Goal: Task Accomplishment & Management: Manage account settings

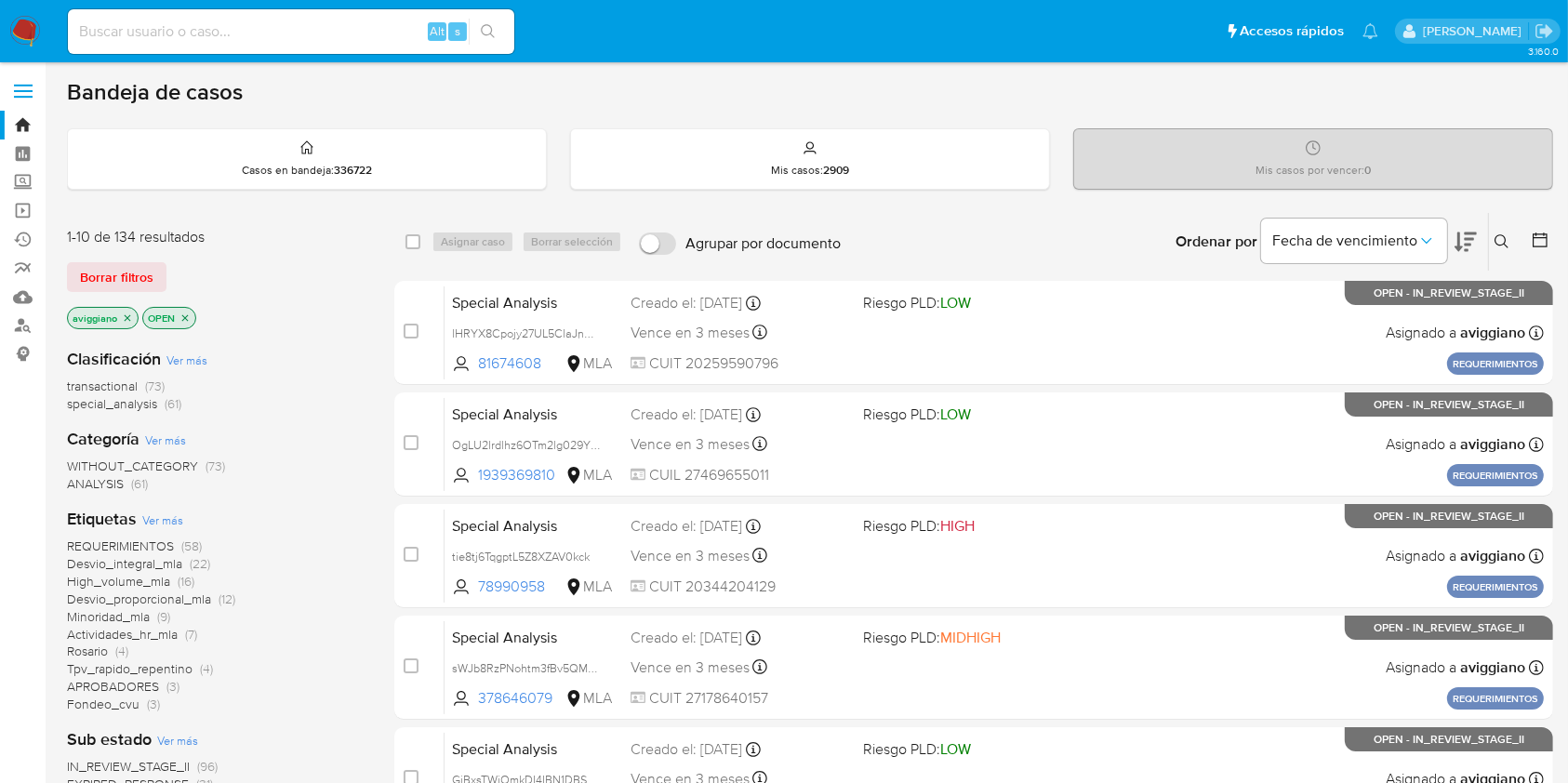
drag, startPoint x: 0, startPoint y: 0, endPoint x: 124, endPoint y: 312, distance: 335.7
click at [123, 313] on icon "close-filter" at bounding box center [126, 318] width 11 height 11
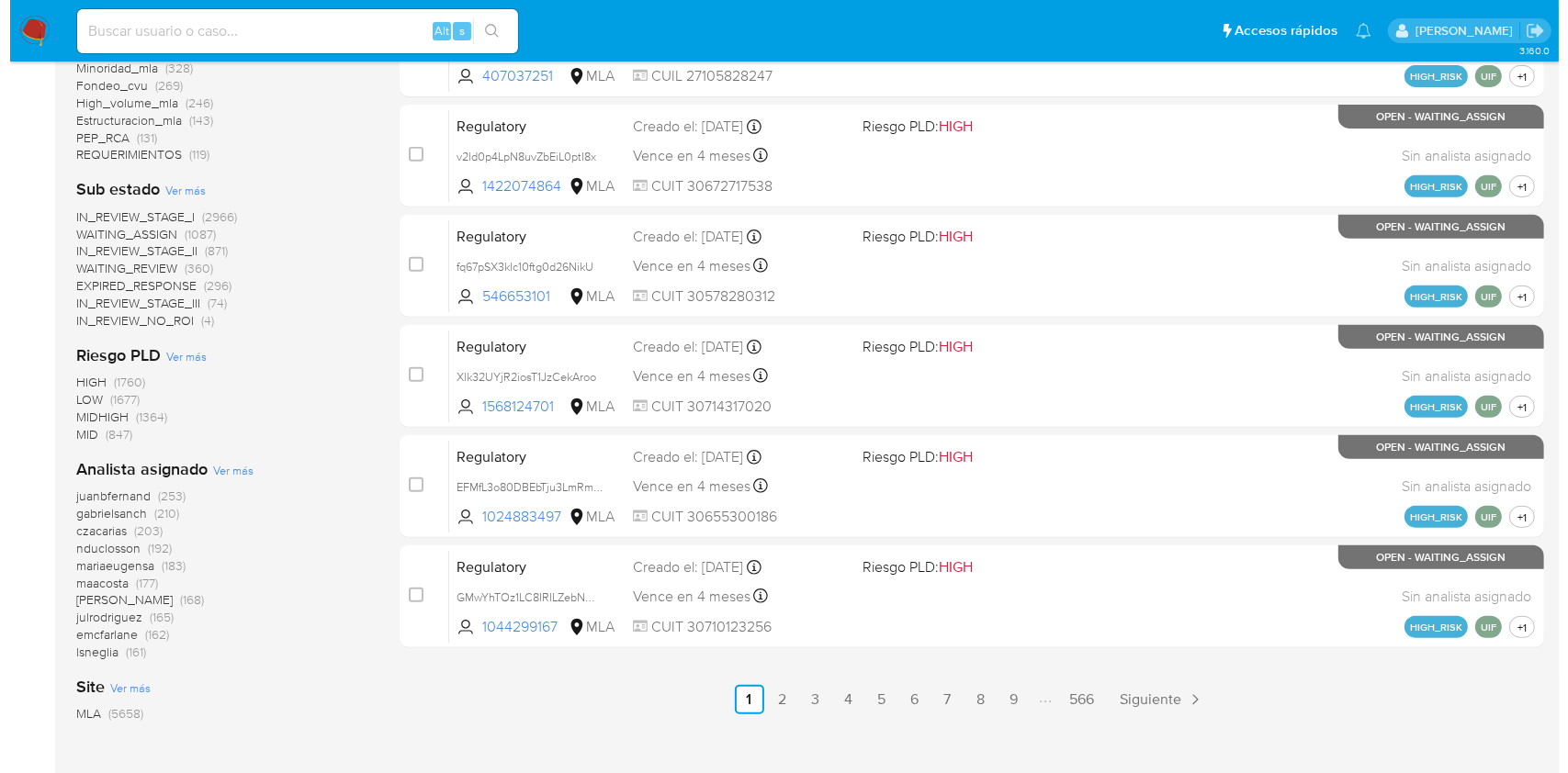
scroll to position [837, 0]
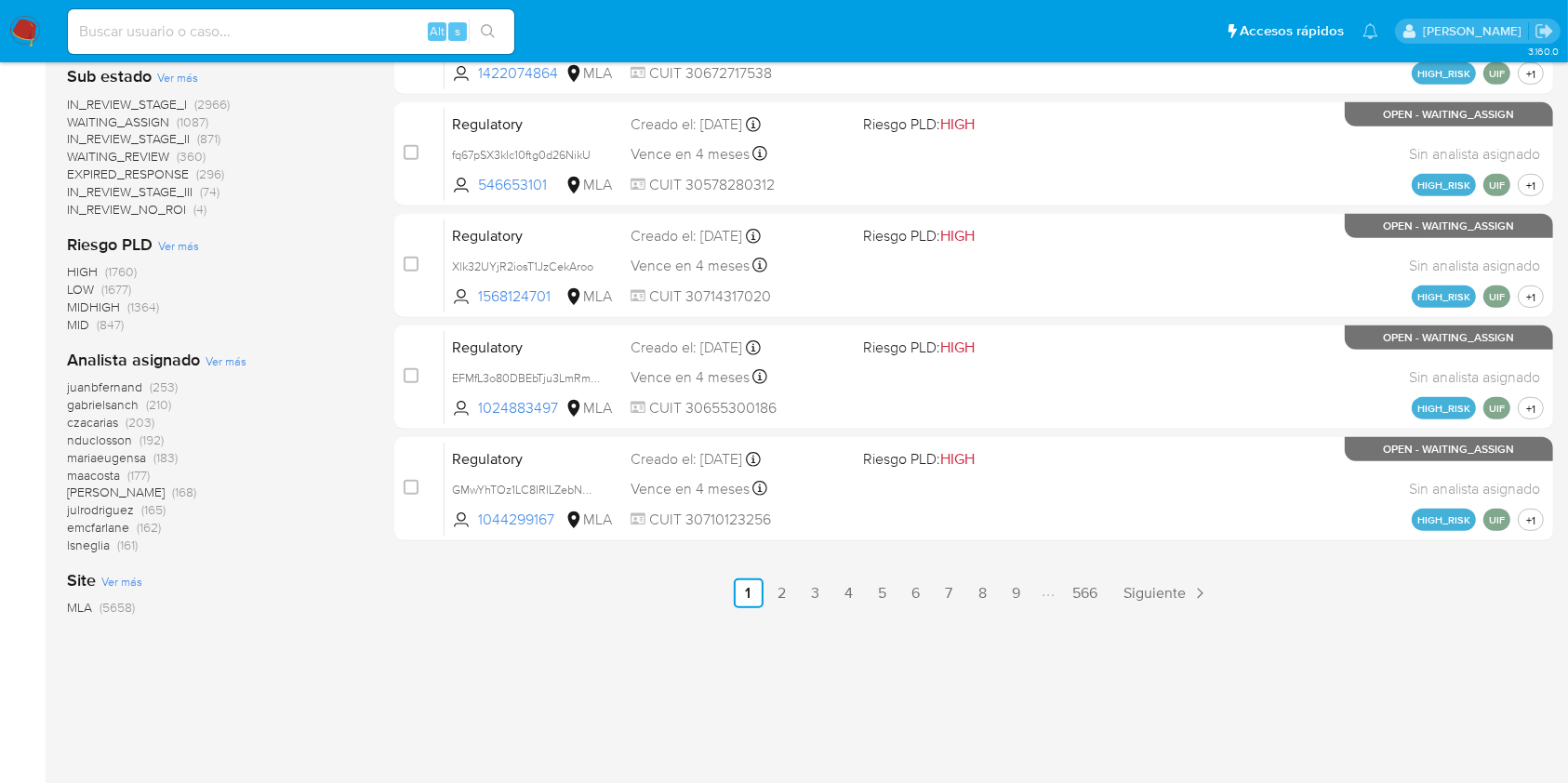
click at [220, 361] on span "Ver más" at bounding box center [226, 361] width 41 height 17
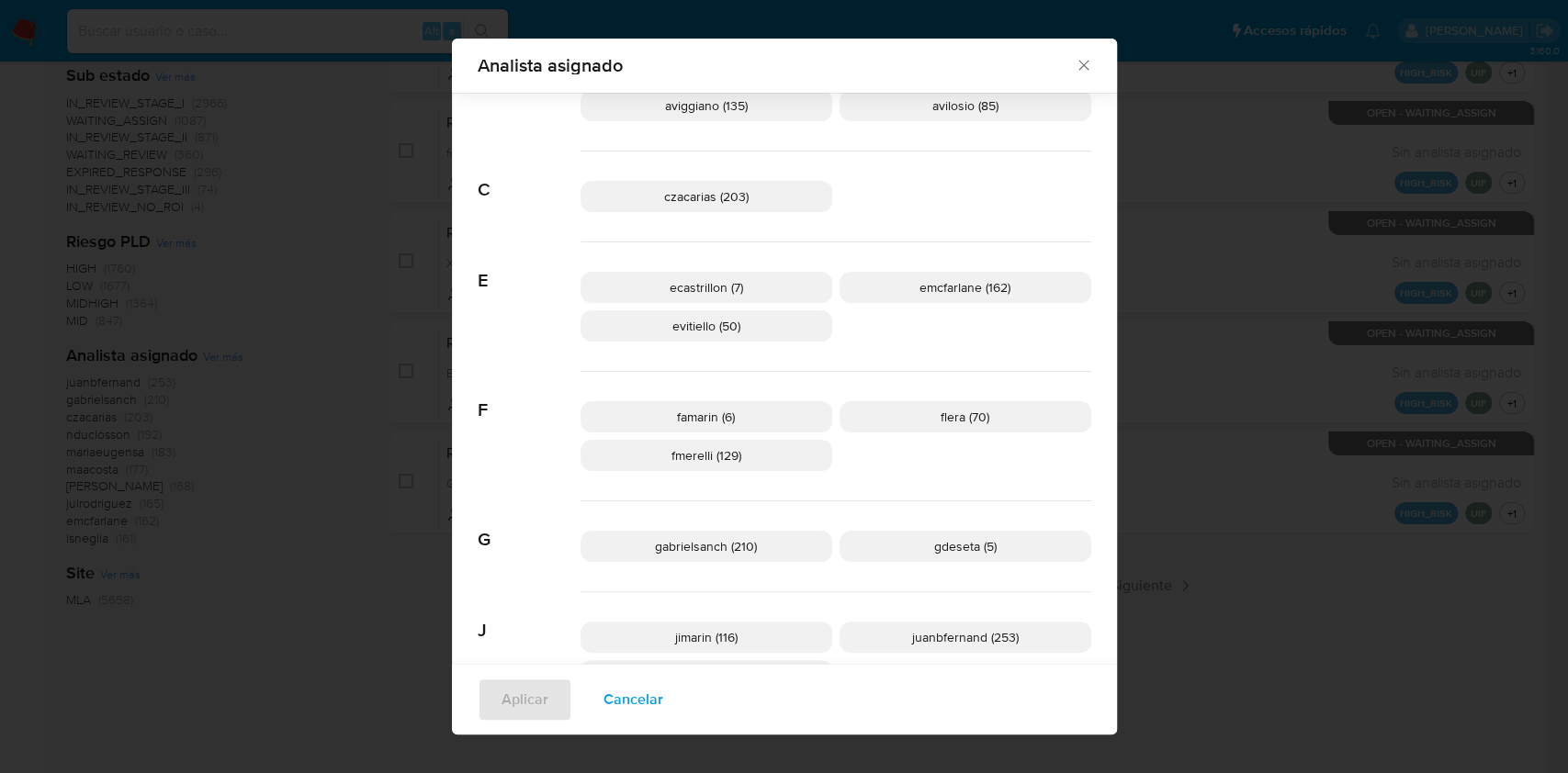
scroll to position [231, 0]
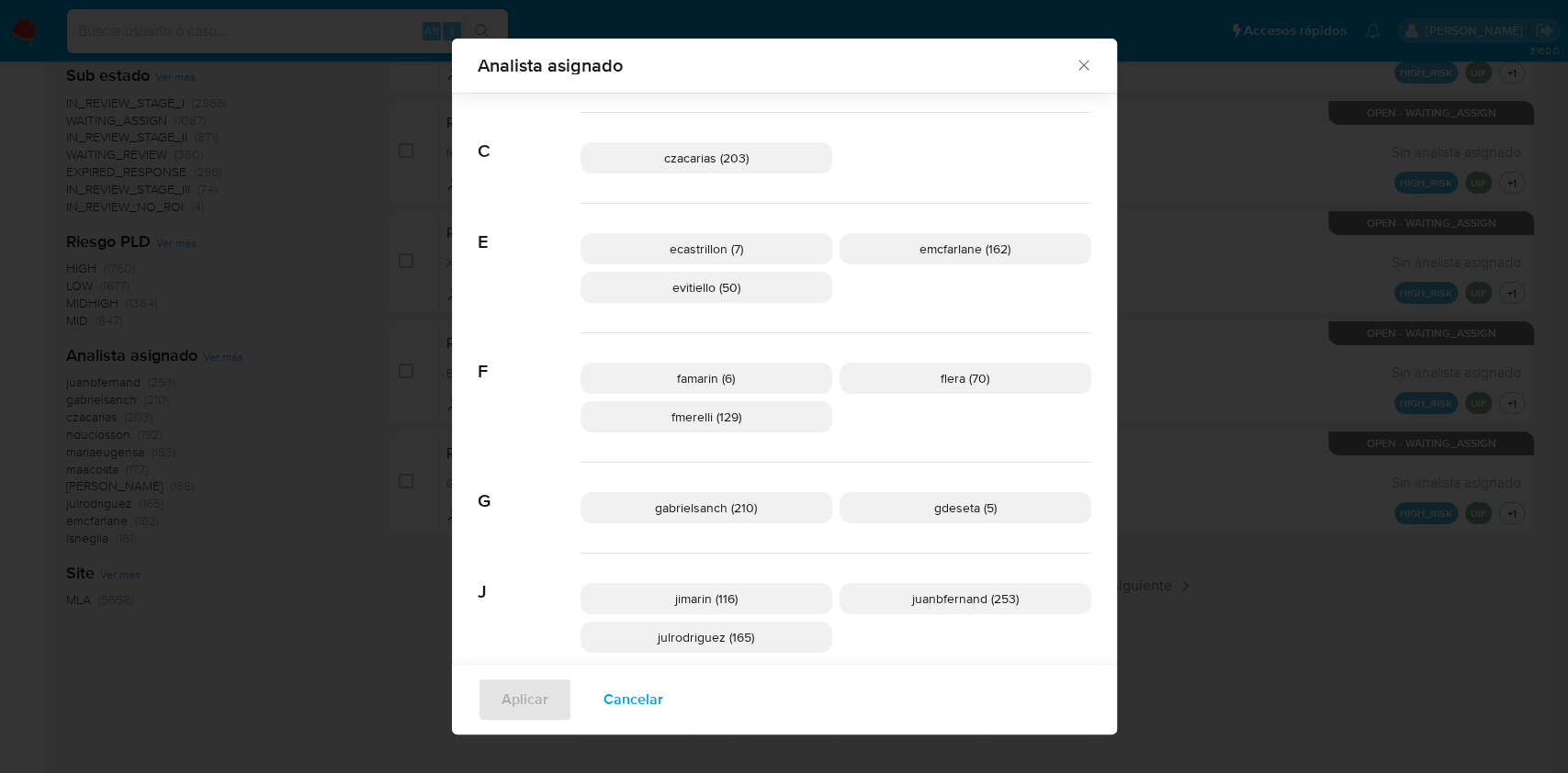
click at [632, 692] on span "Cancelar" at bounding box center [633, 699] width 60 height 41
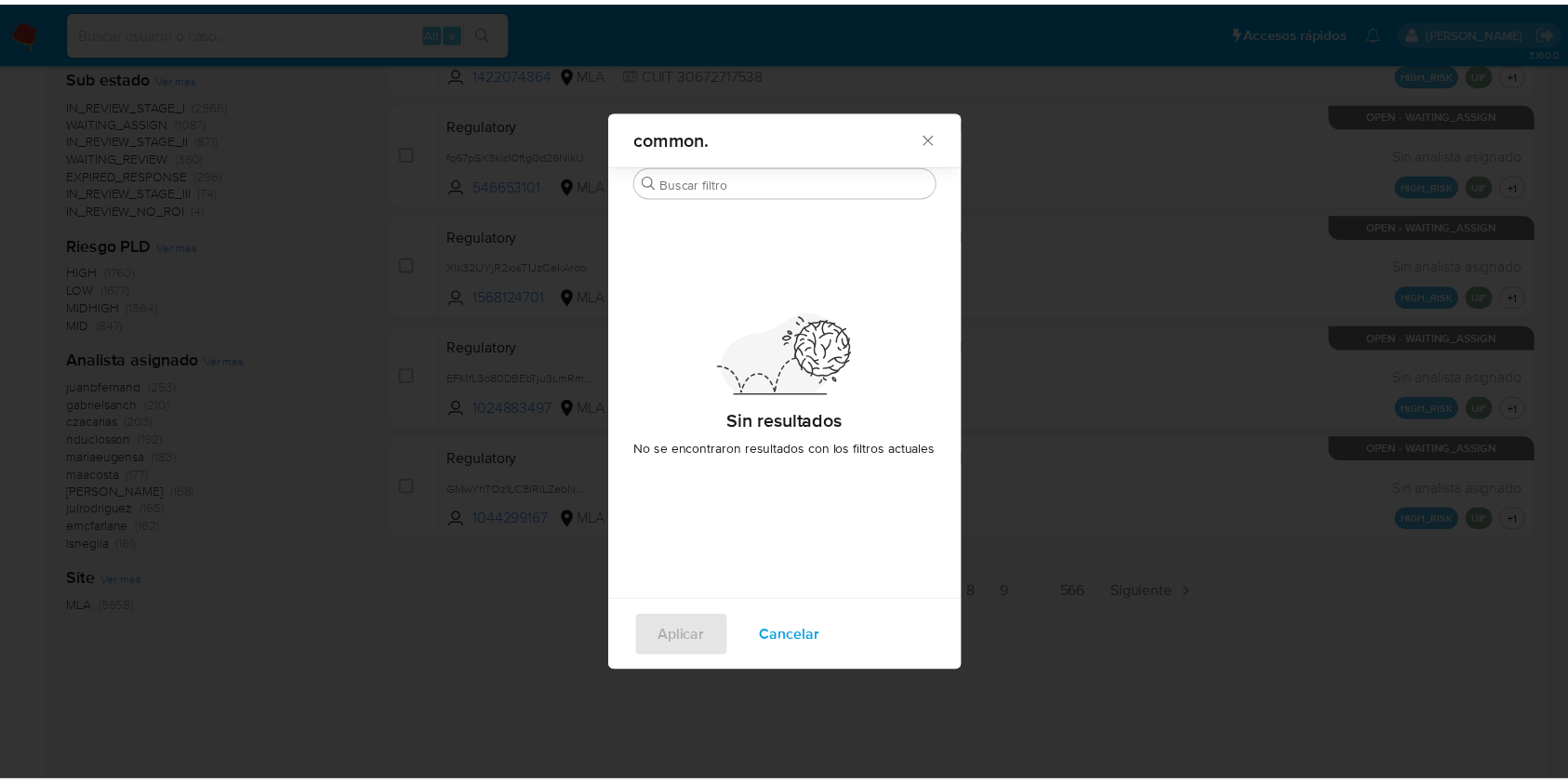
scroll to position [0, 0]
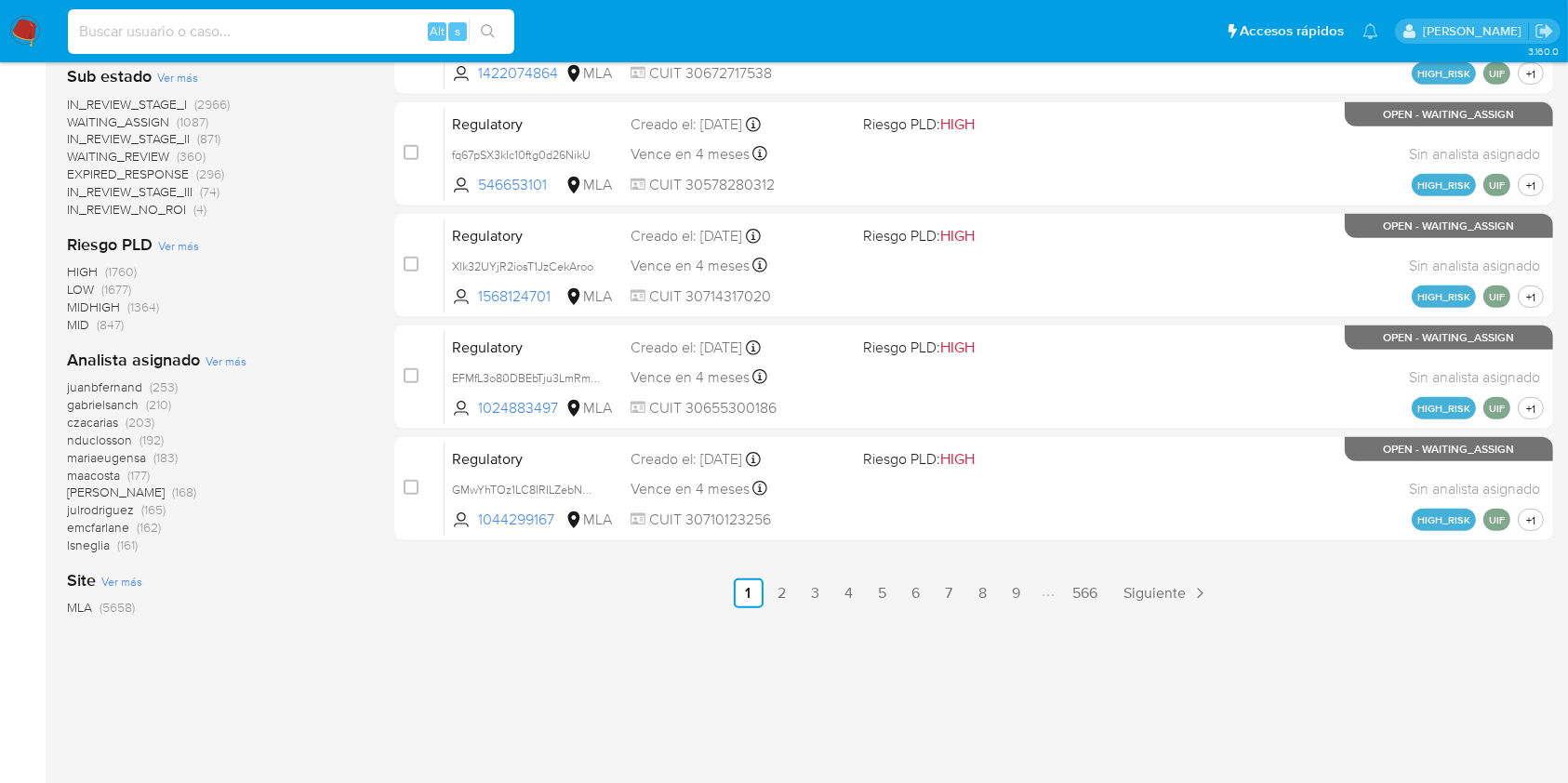
paste input "kWYWWH9sUZCgNSYv3F1QWrqi"
type input "kWYWWH9sUZCgNSYv3F1QWrqi"
click at [491, 36] on icon "search-icon" at bounding box center [488, 31] width 15 height 15
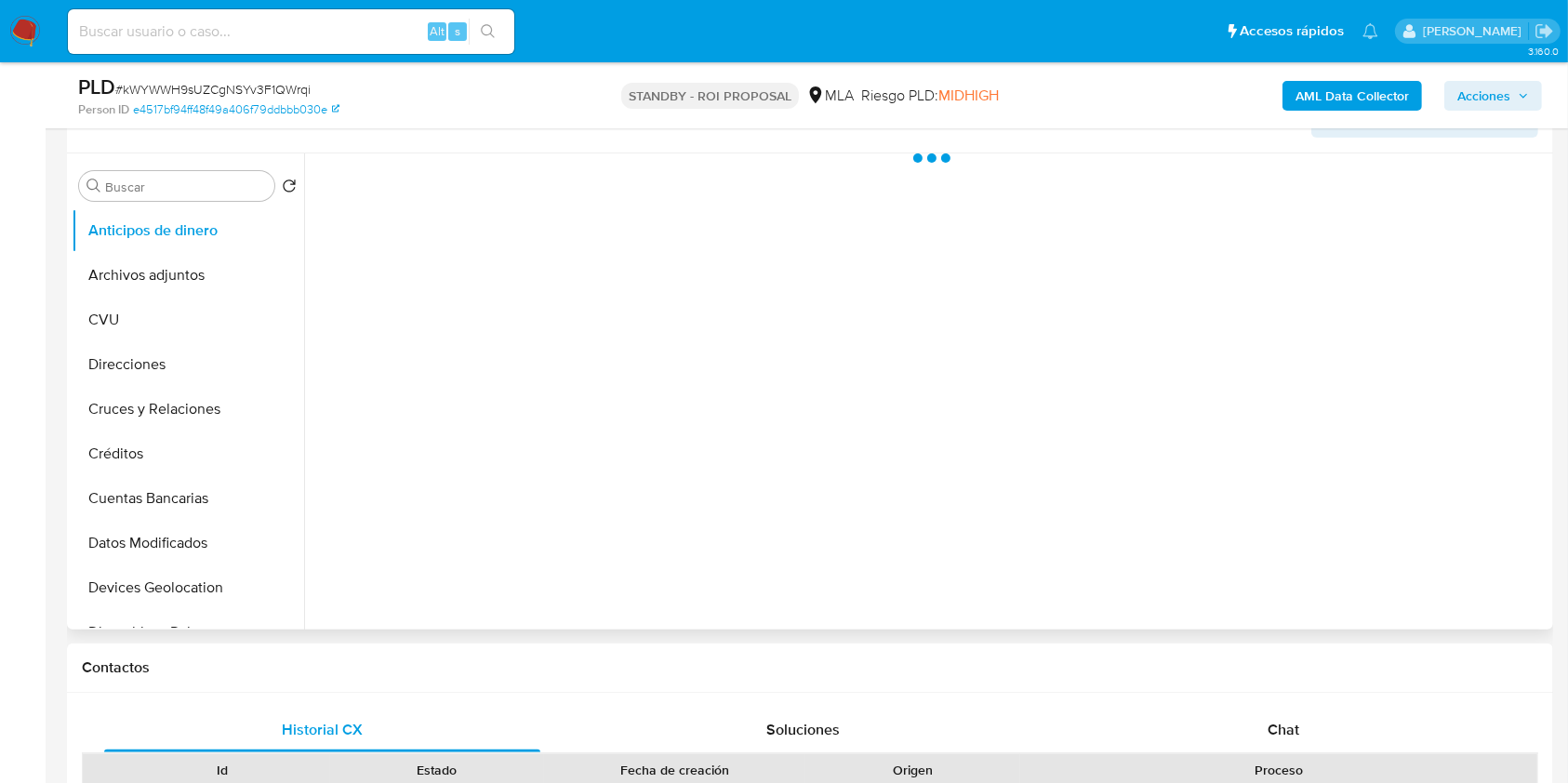
scroll to position [372, 0]
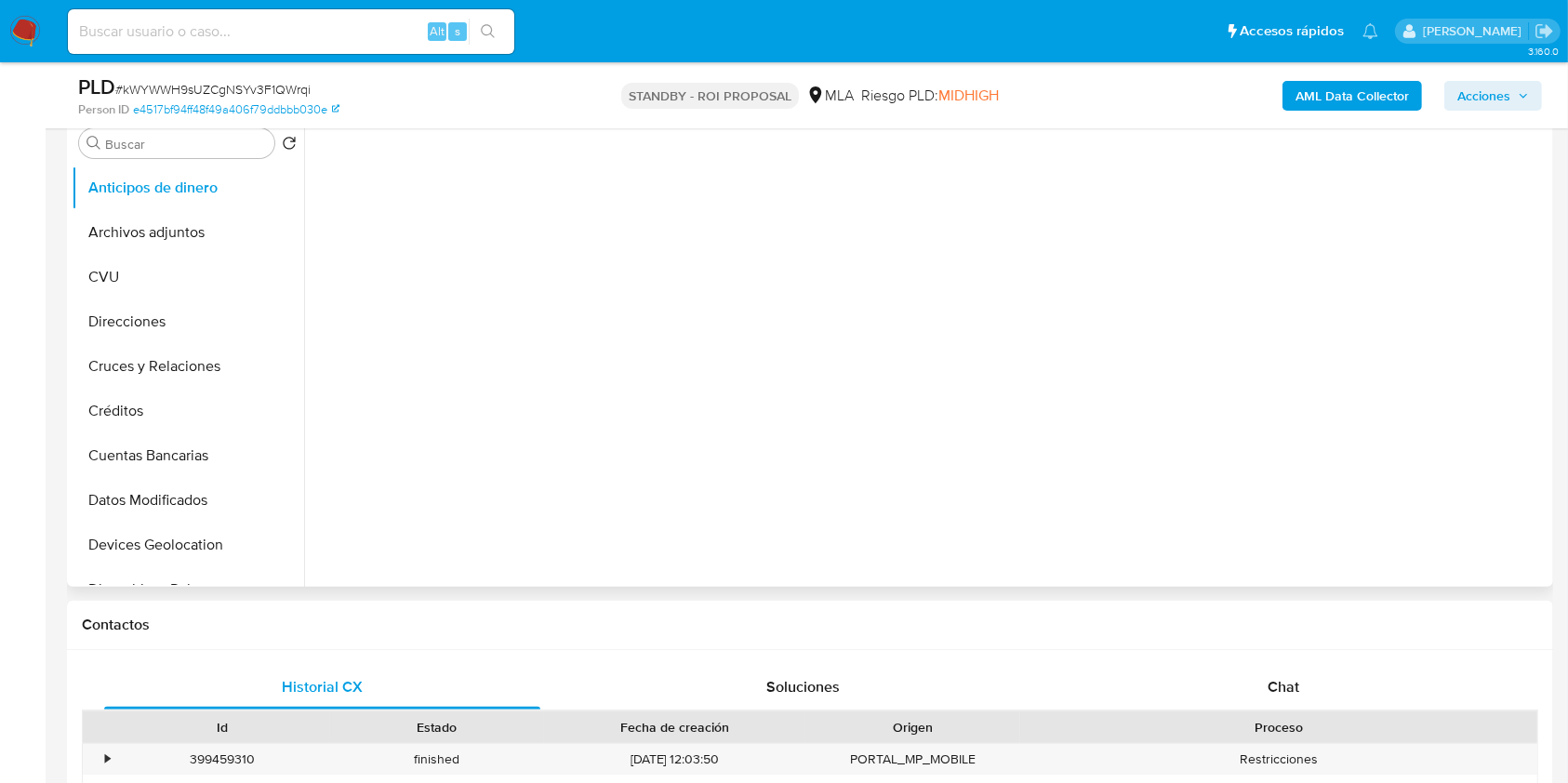
select select "10"
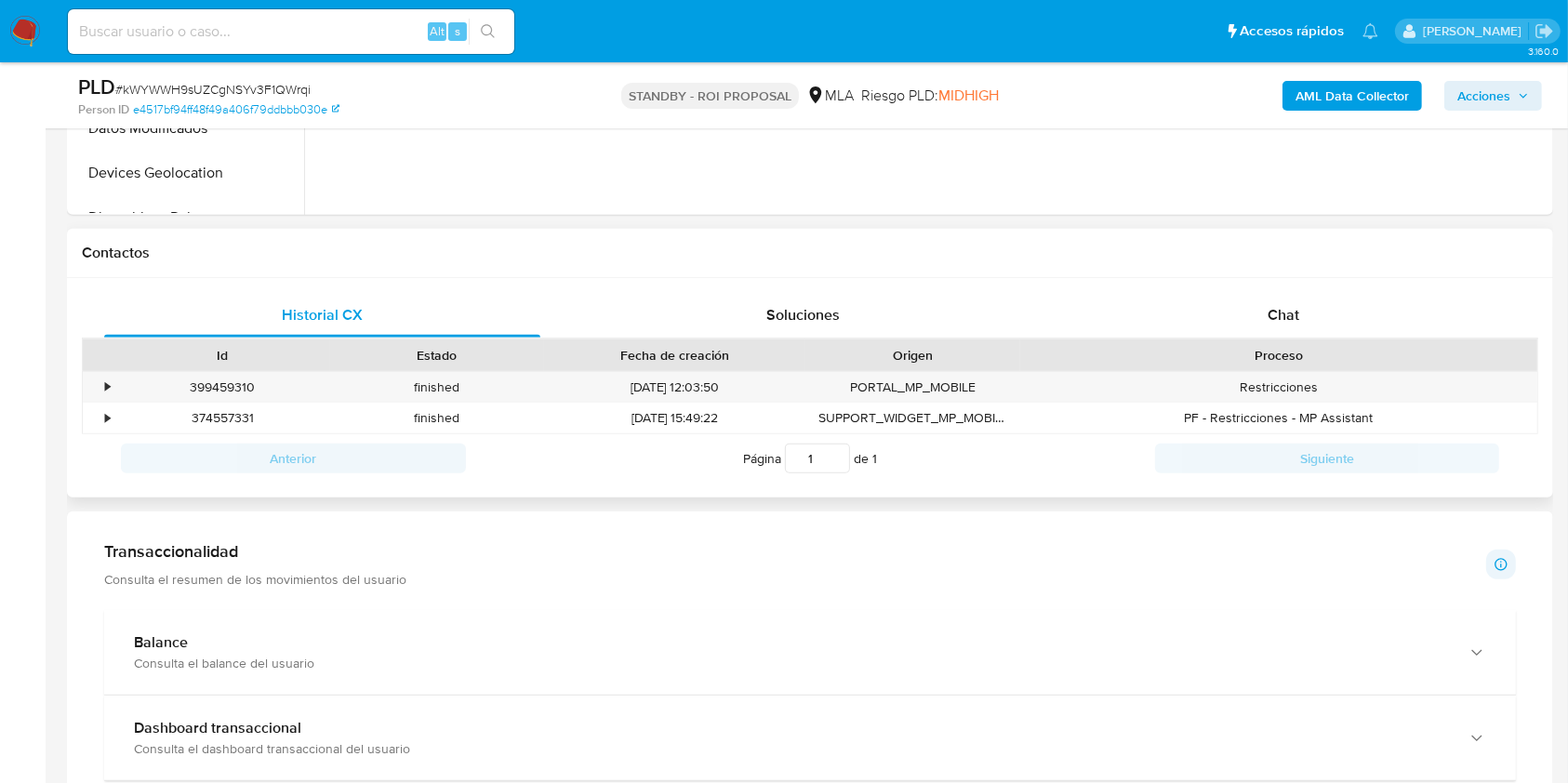
scroll to position [247, 0]
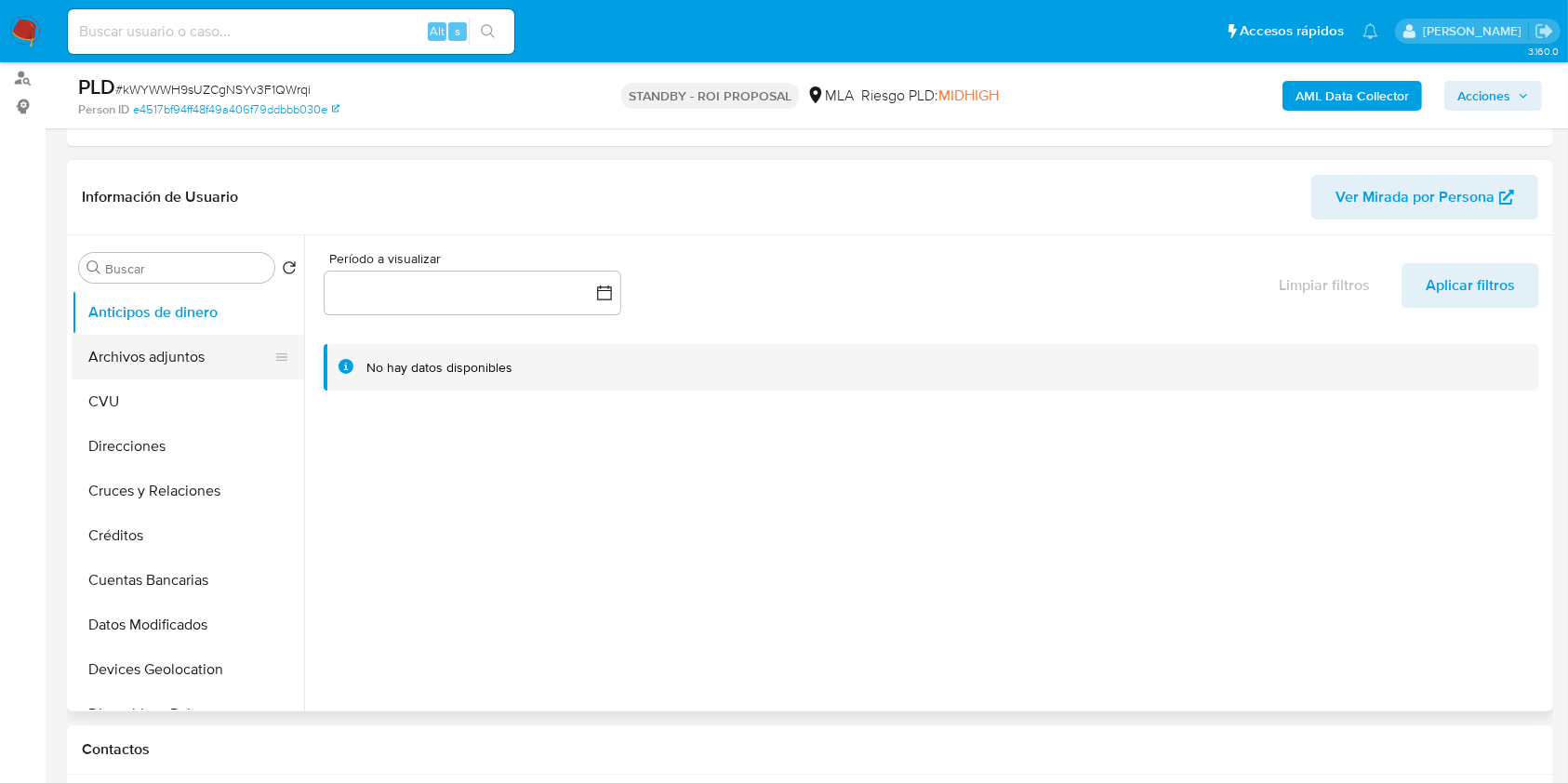
click at [191, 342] on button "Archivos adjuntos" at bounding box center [180, 358] width 218 height 45
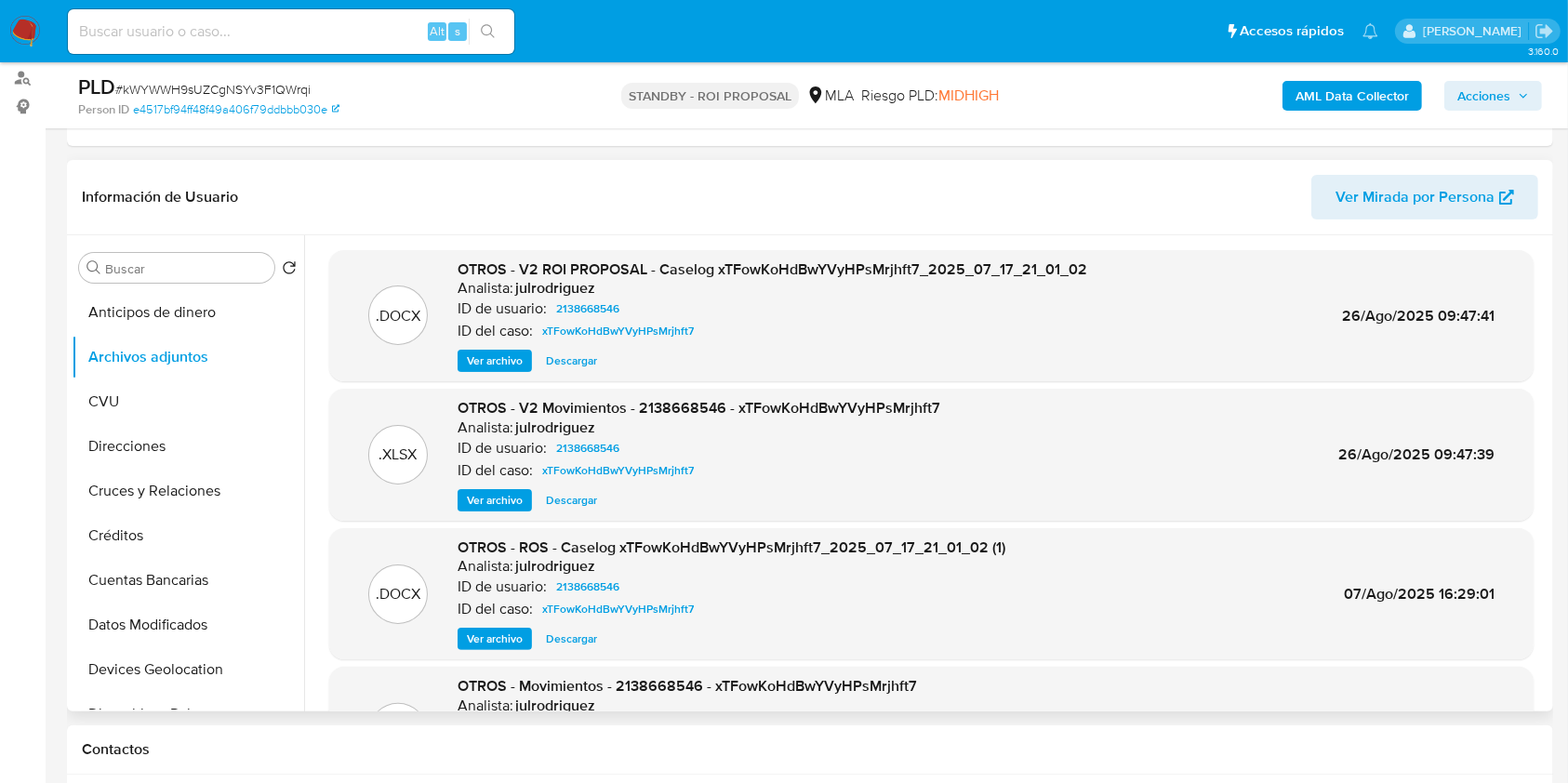
click at [558, 367] on span "Descargar" at bounding box center [571, 361] width 51 height 19
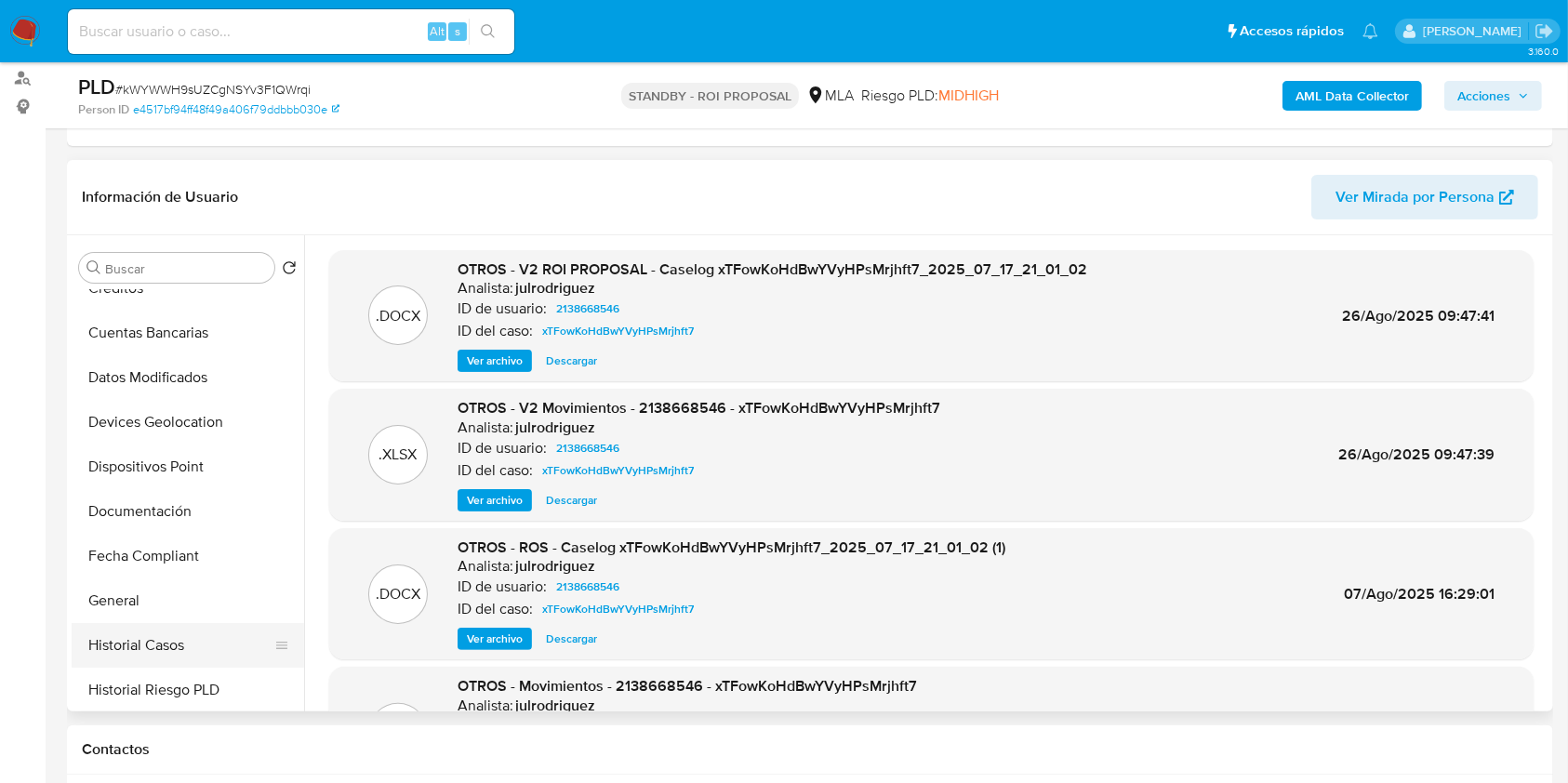
click at [136, 651] on button "Historial Casos" at bounding box center [180, 646] width 218 height 45
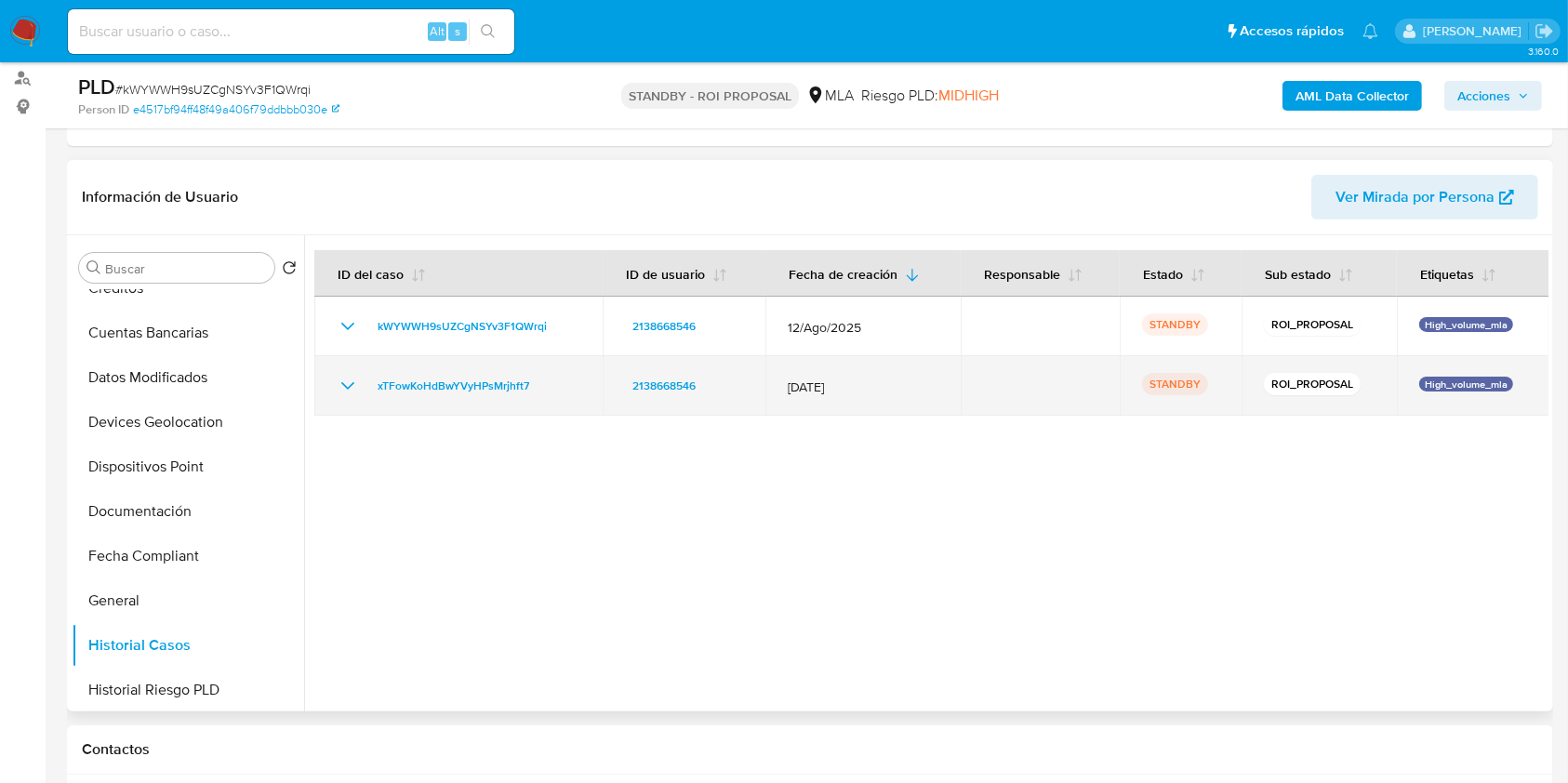
drag, startPoint x: 543, startPoint y: 378, endPoint x: 368, endPoint y: 379, distance: 175.0
click at [368, 379] on div "xTFowKoHdBwYVyHPsMrjhft7" at bounding box center [458, 385] width 244 height 23
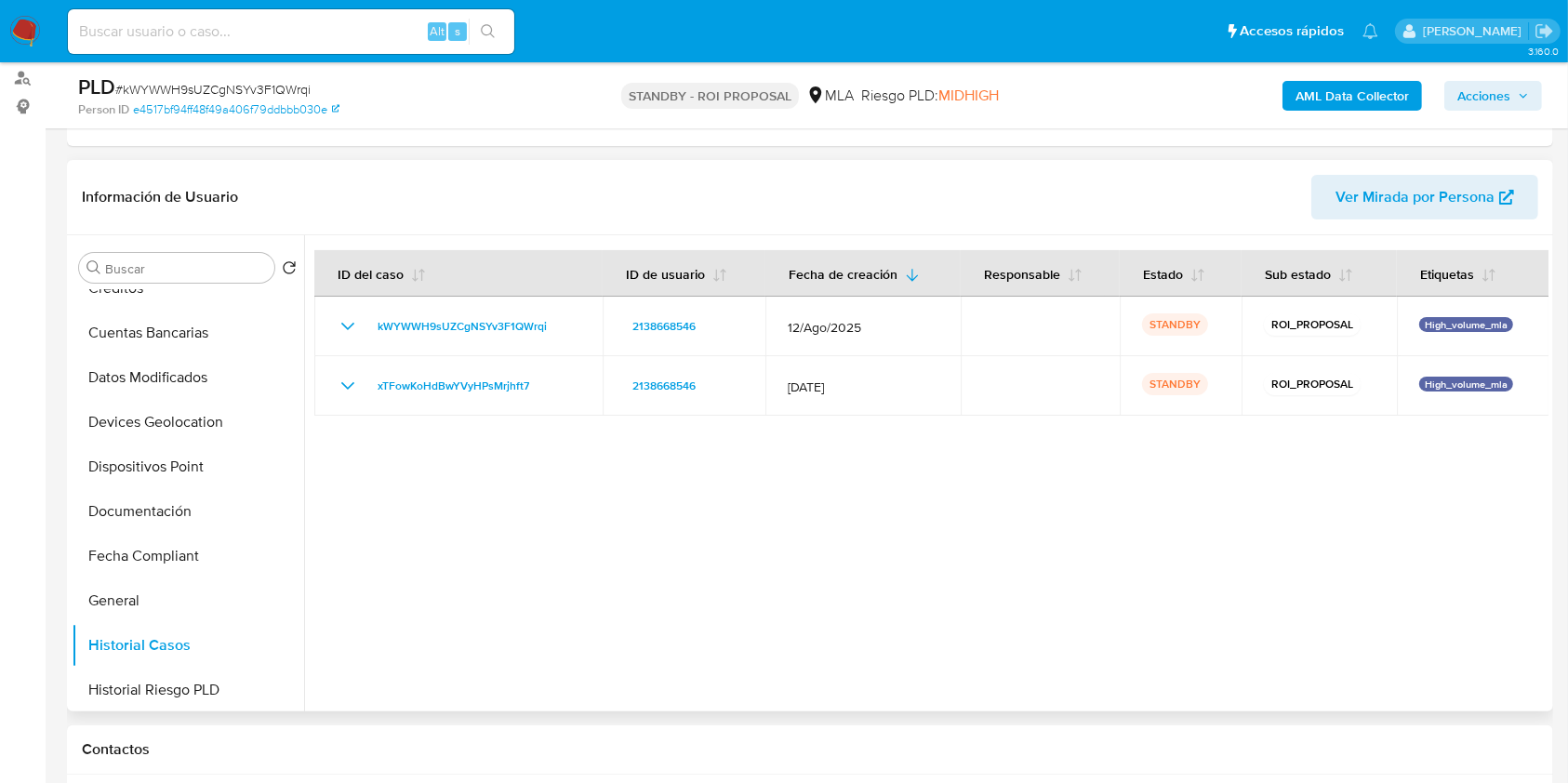
click at [409, 530] on div at bounding box center [926, 473] width 1245 height 476
click at [175, 31] on input at bounding box center [290, 31] width 446 height 24
paste input "WosSq2j6lNhFOQL4j2IwW3iH"
type input "WosSq2j6lNhFOQL4j2IwW3iH"
click at [483, 31] on icon "search-icon" at bounding box center [488, 31] width 15 height 15
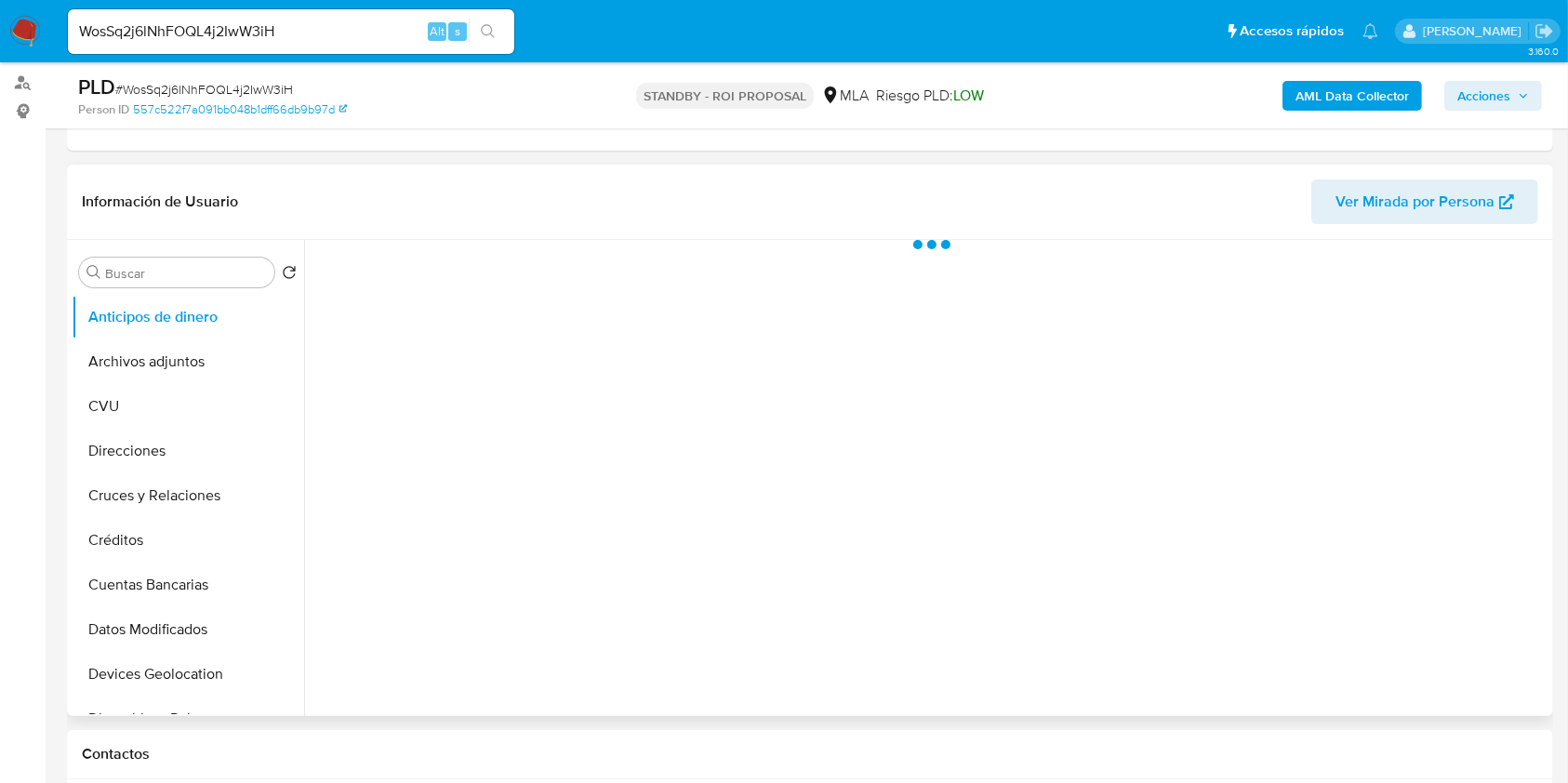
scroll to position [247, 0]
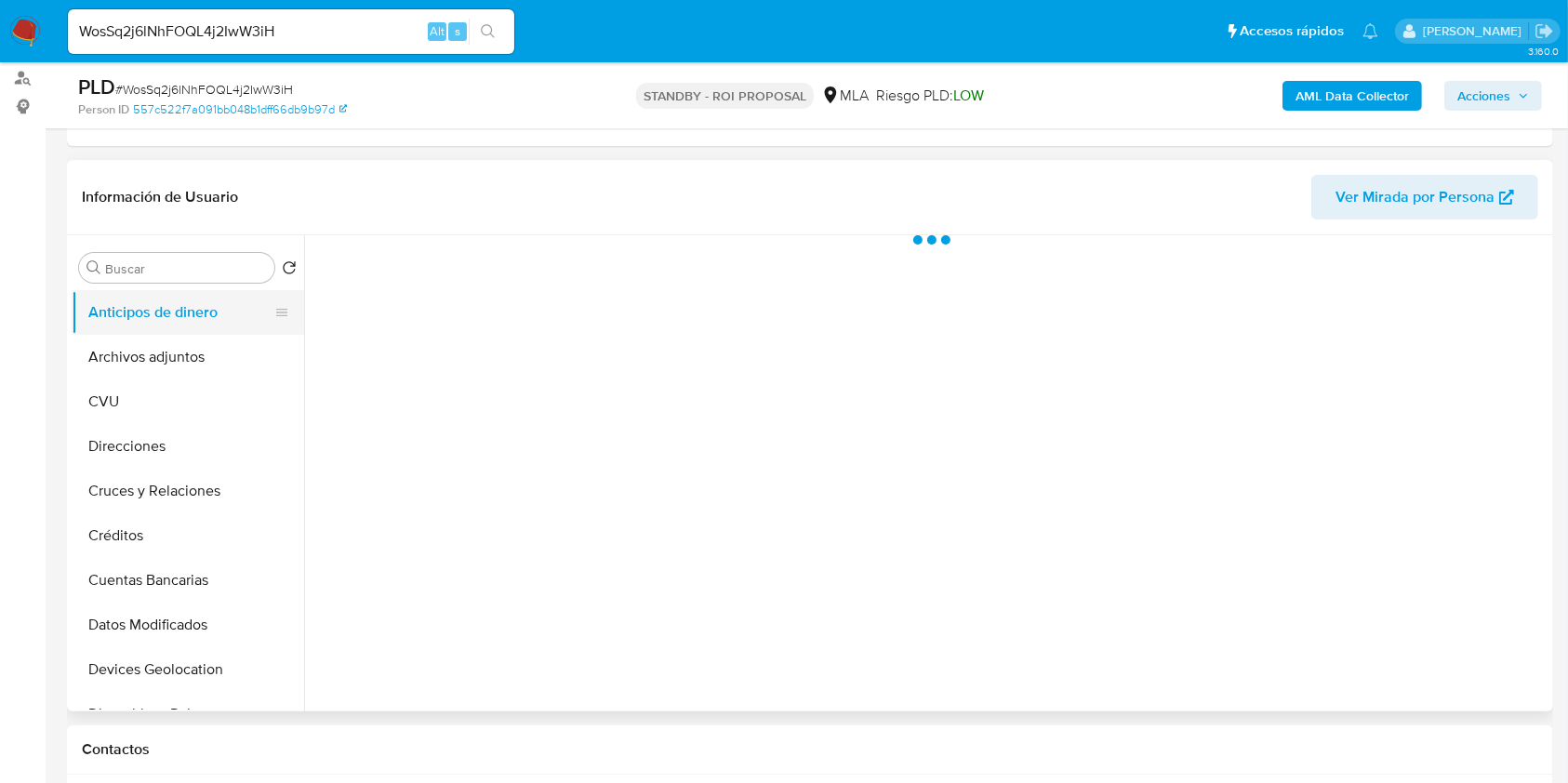
select select "10"
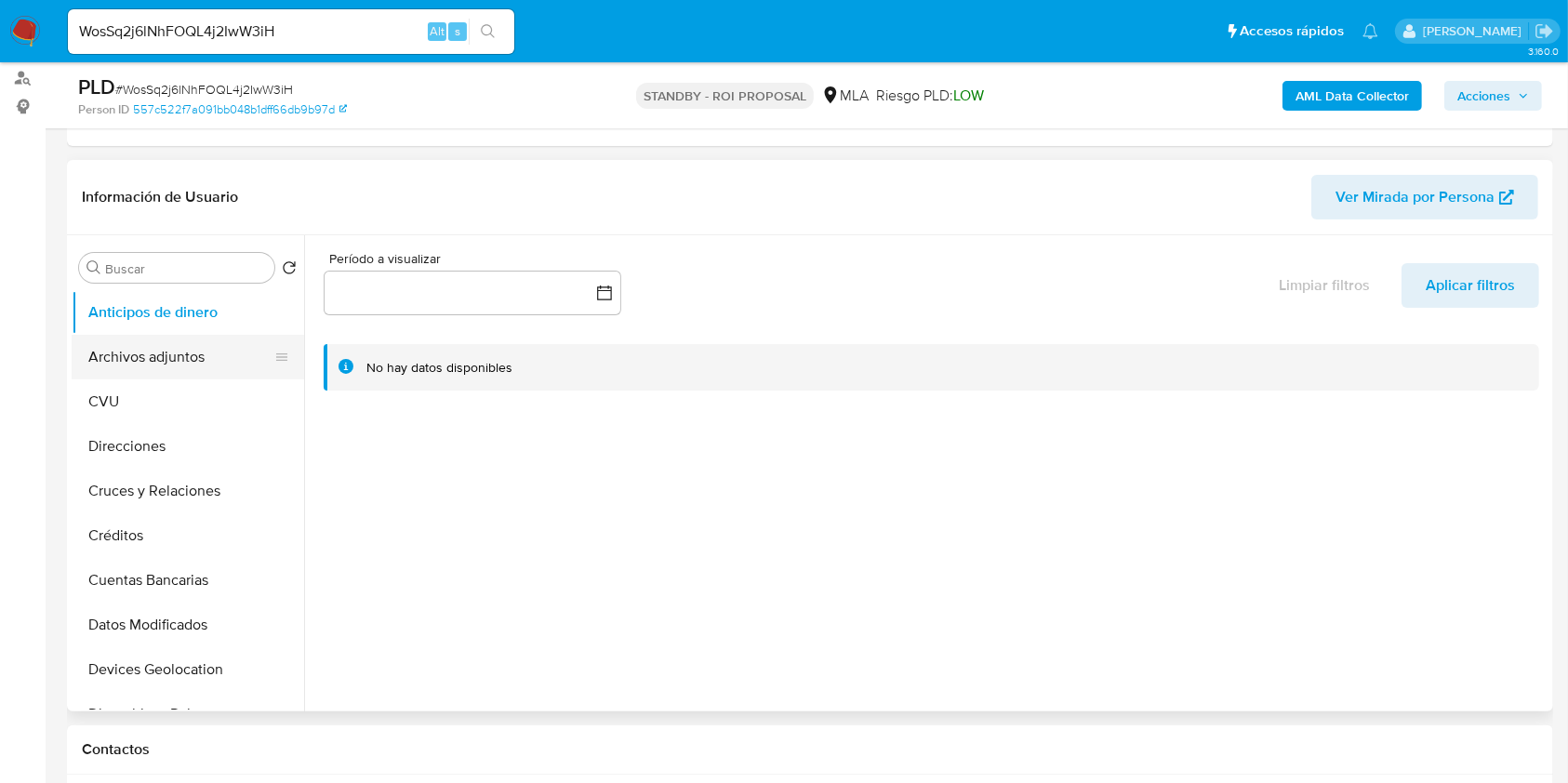
click at [134, 344] on button "Archivos adjuntos" at bounding box center [180, 358] width 218 height 45
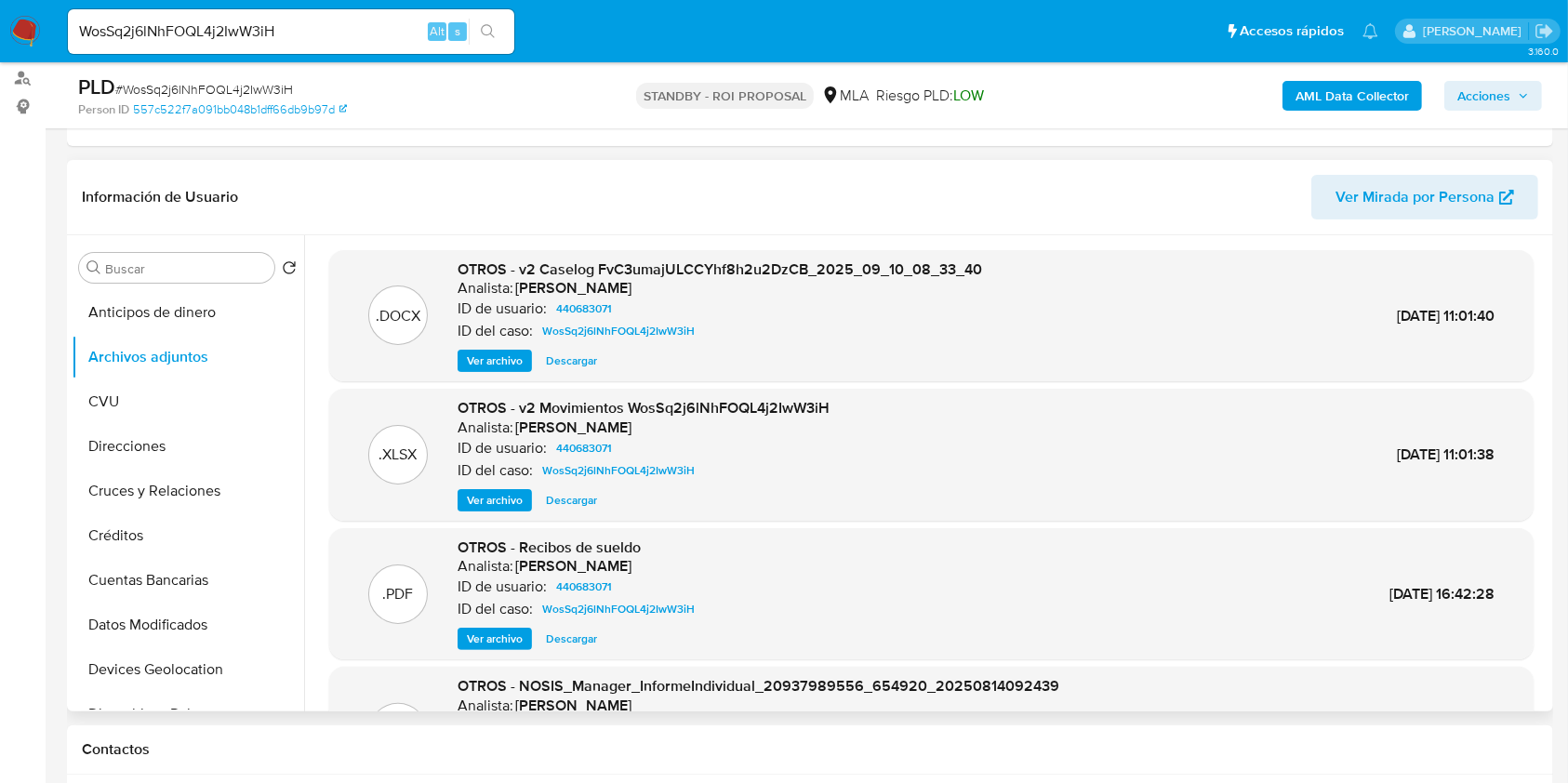
click at [558, 367] on span "Descargar" at bounding box center [571, 361] width 51 height 19
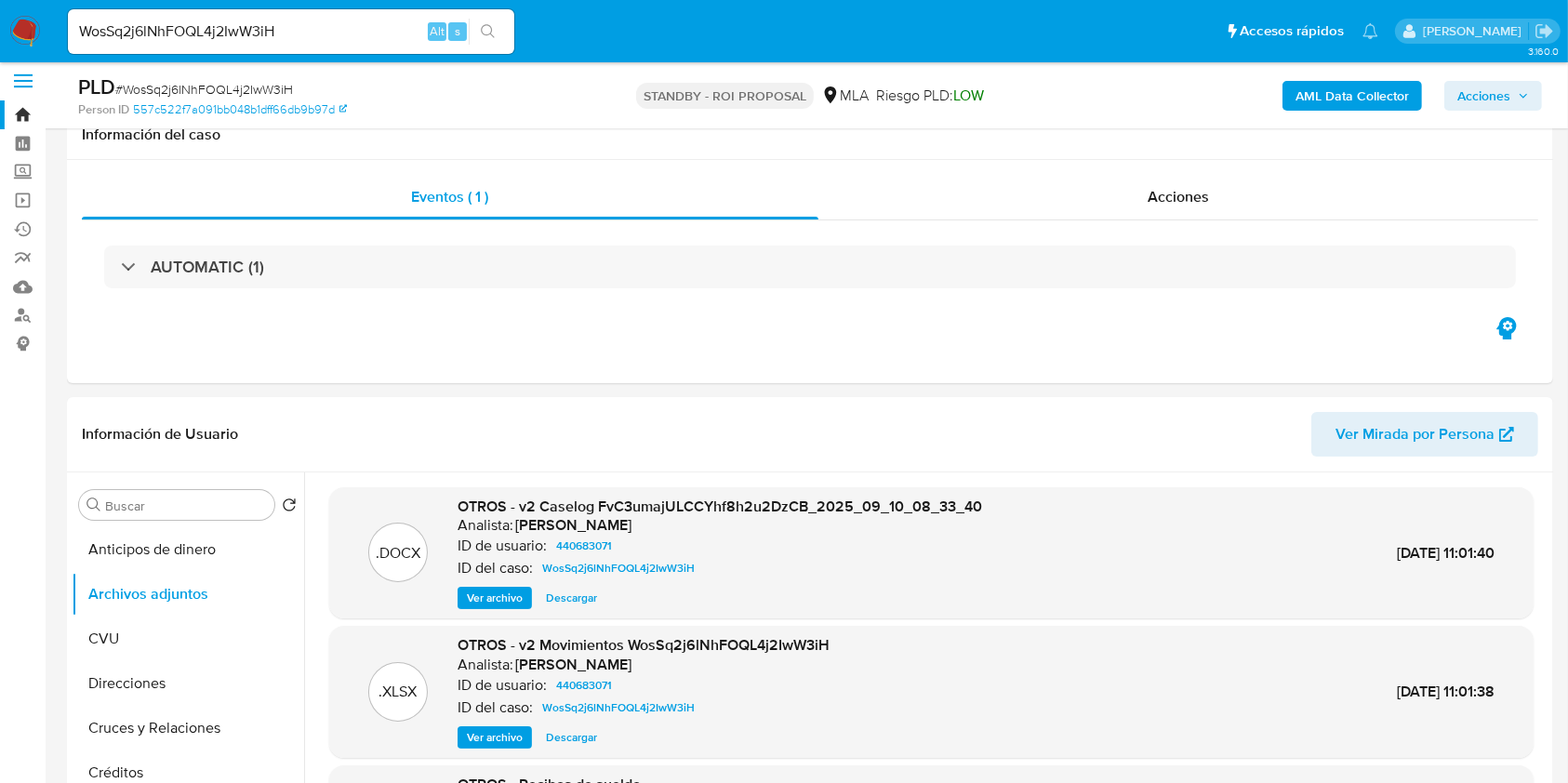
scroll to position [0, 0]
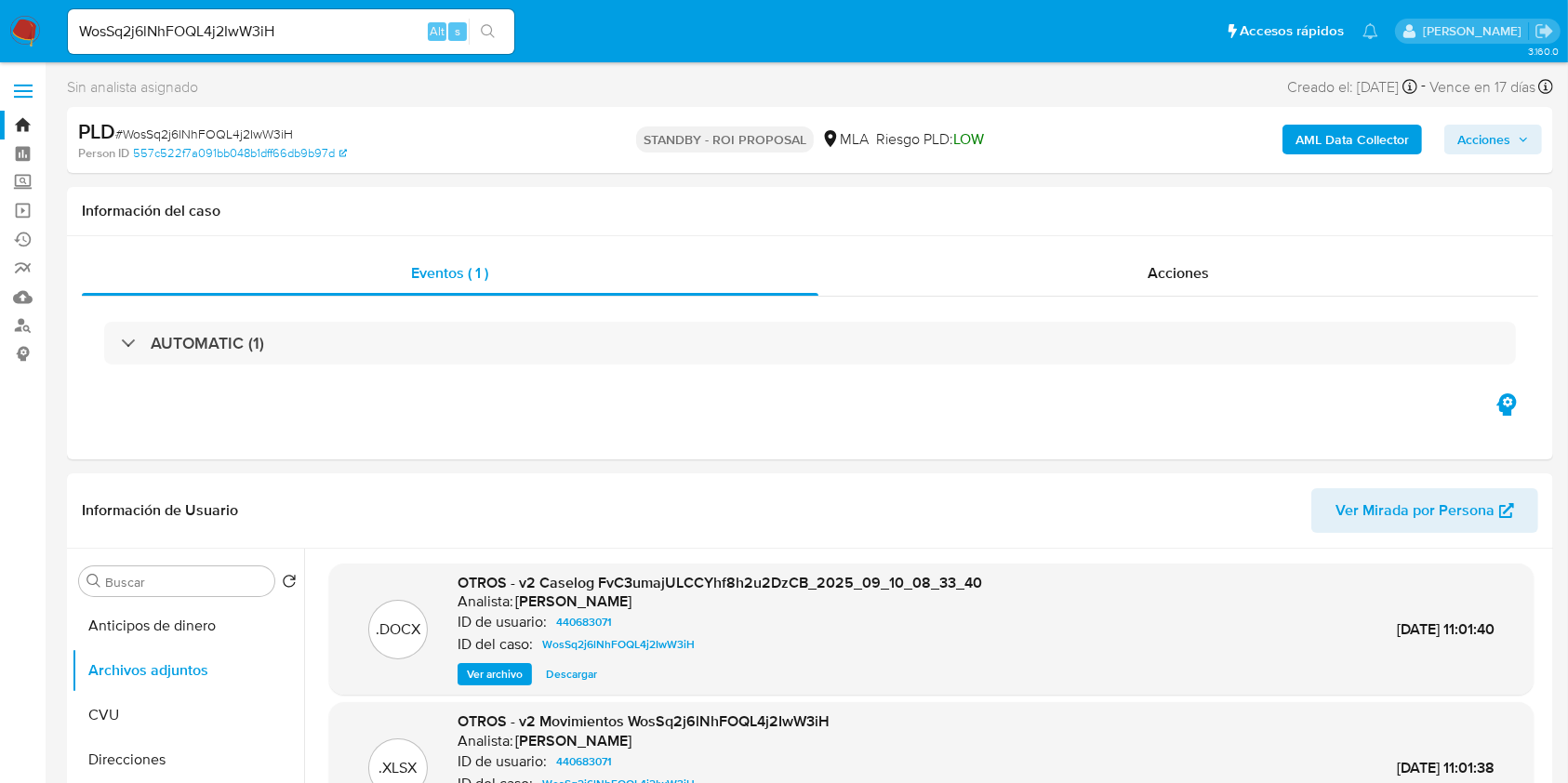
click at [20, 122] on link "Bandeja" at bounding box center [111, 124] width 221 height 28
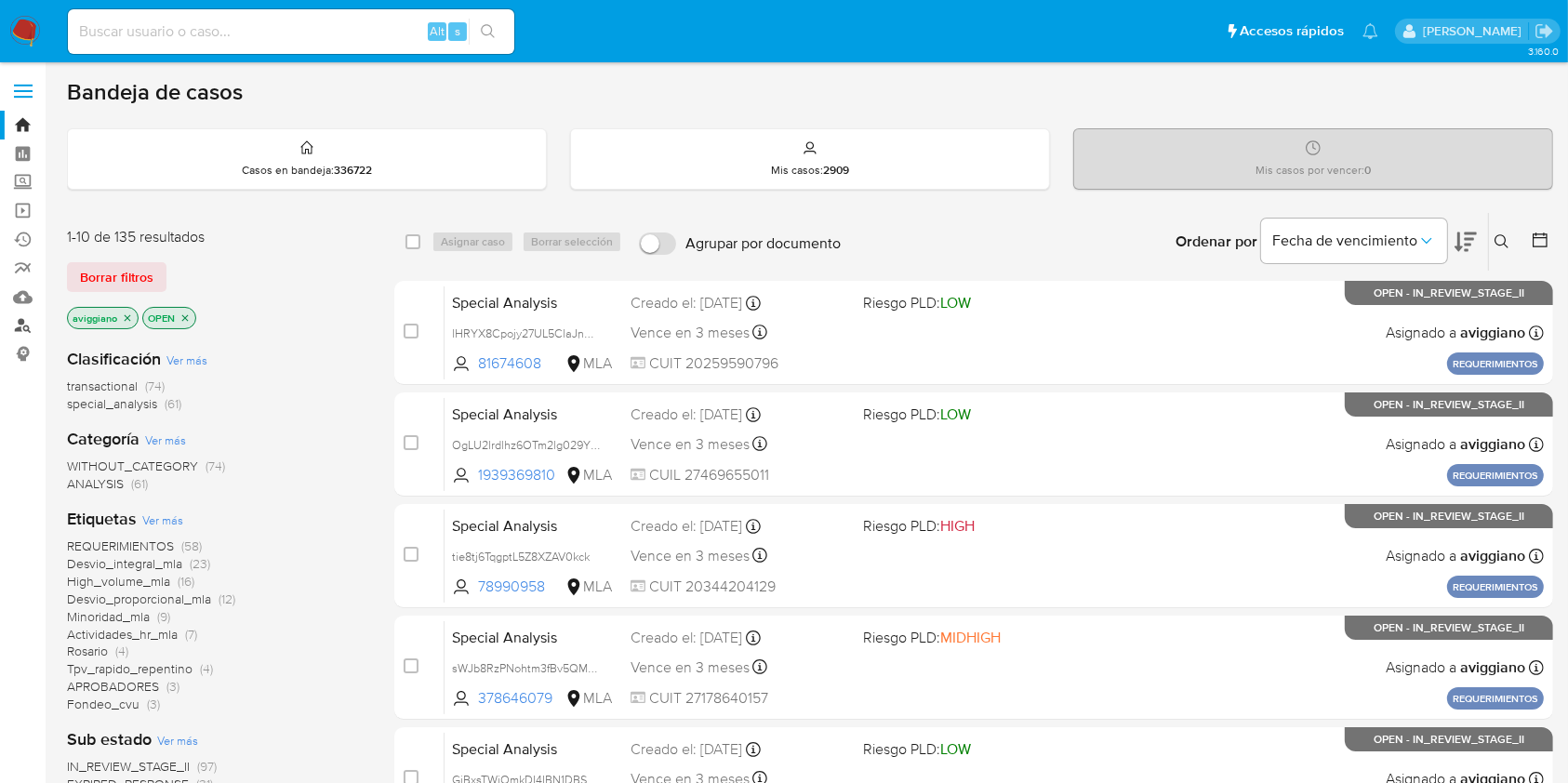
click at [24, 325] on link "Buscador de personas" at bounding box center [111, 325] width 221 height 28
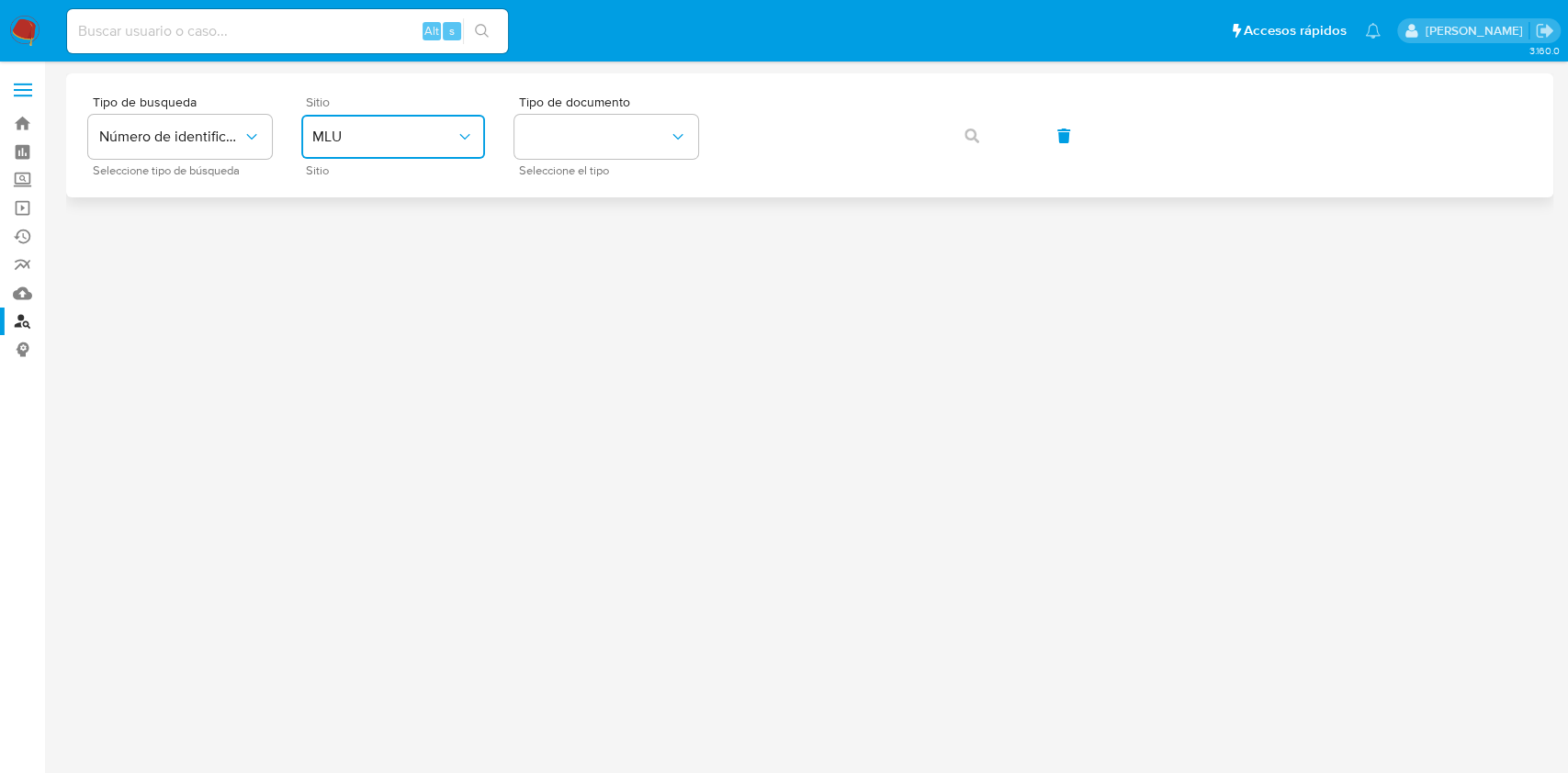
click at [404, 118] on button "MLU" at bounding box center [393, 137] width 184 height 45
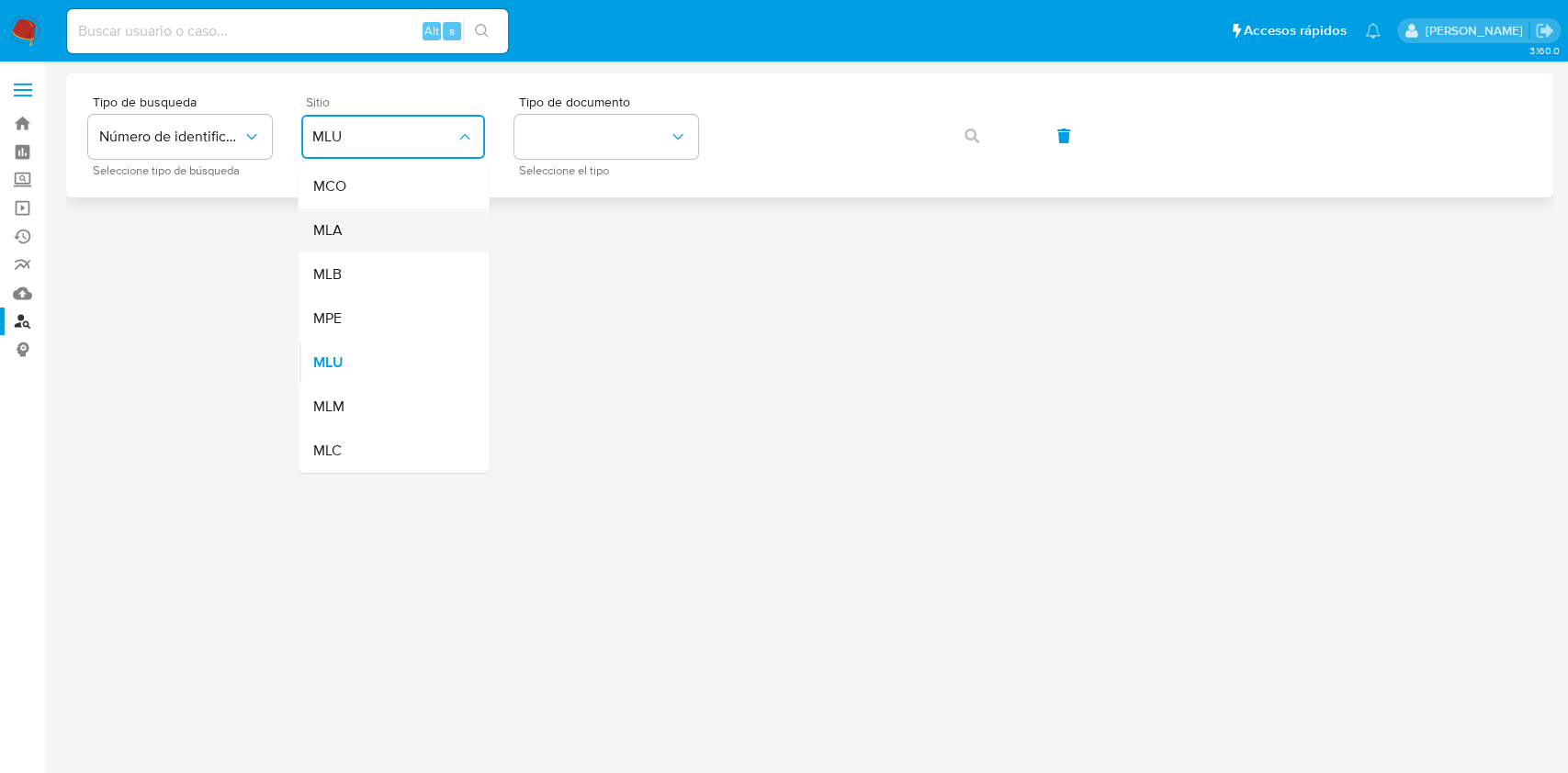
click at [377, 222] on div "MLA" at bounding box center [388, 230] width 151 height 45
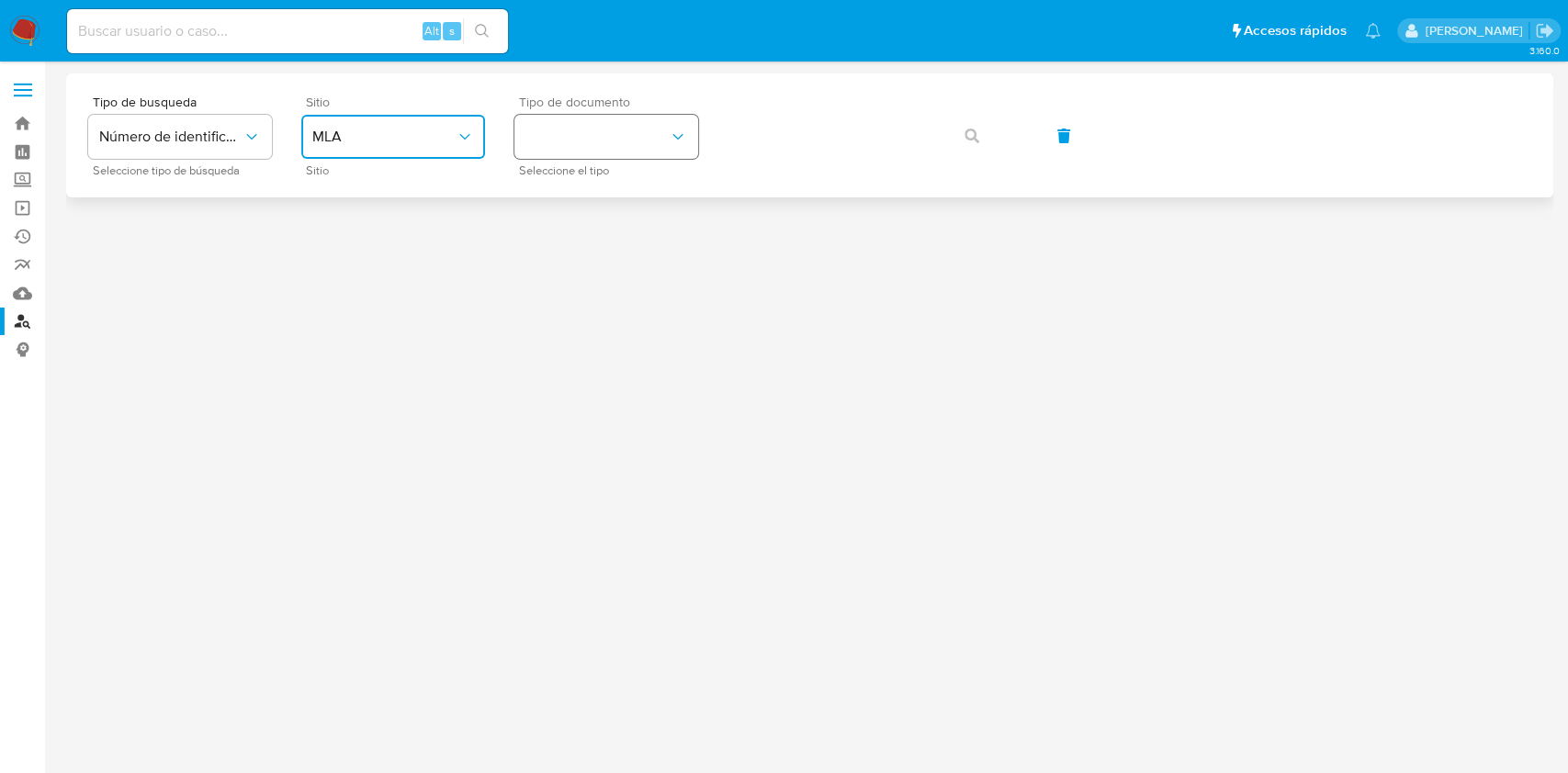
click at [546, 144] on button "identificationType" at bounding box center [606, 137] width 184 height 45
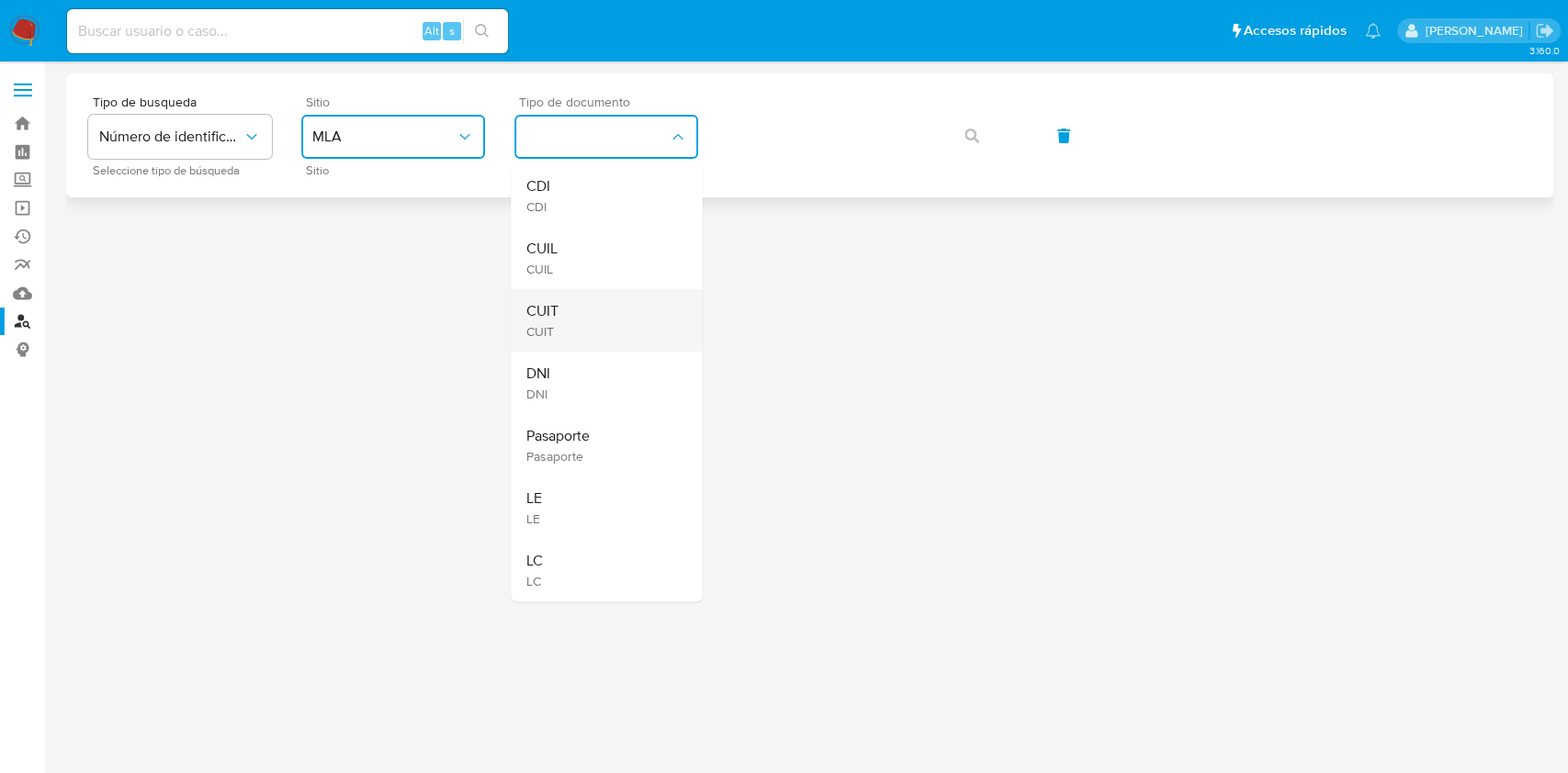
click at [529, 312] on span "CUIT" at bounding box center [541, 311] width 32 height 18
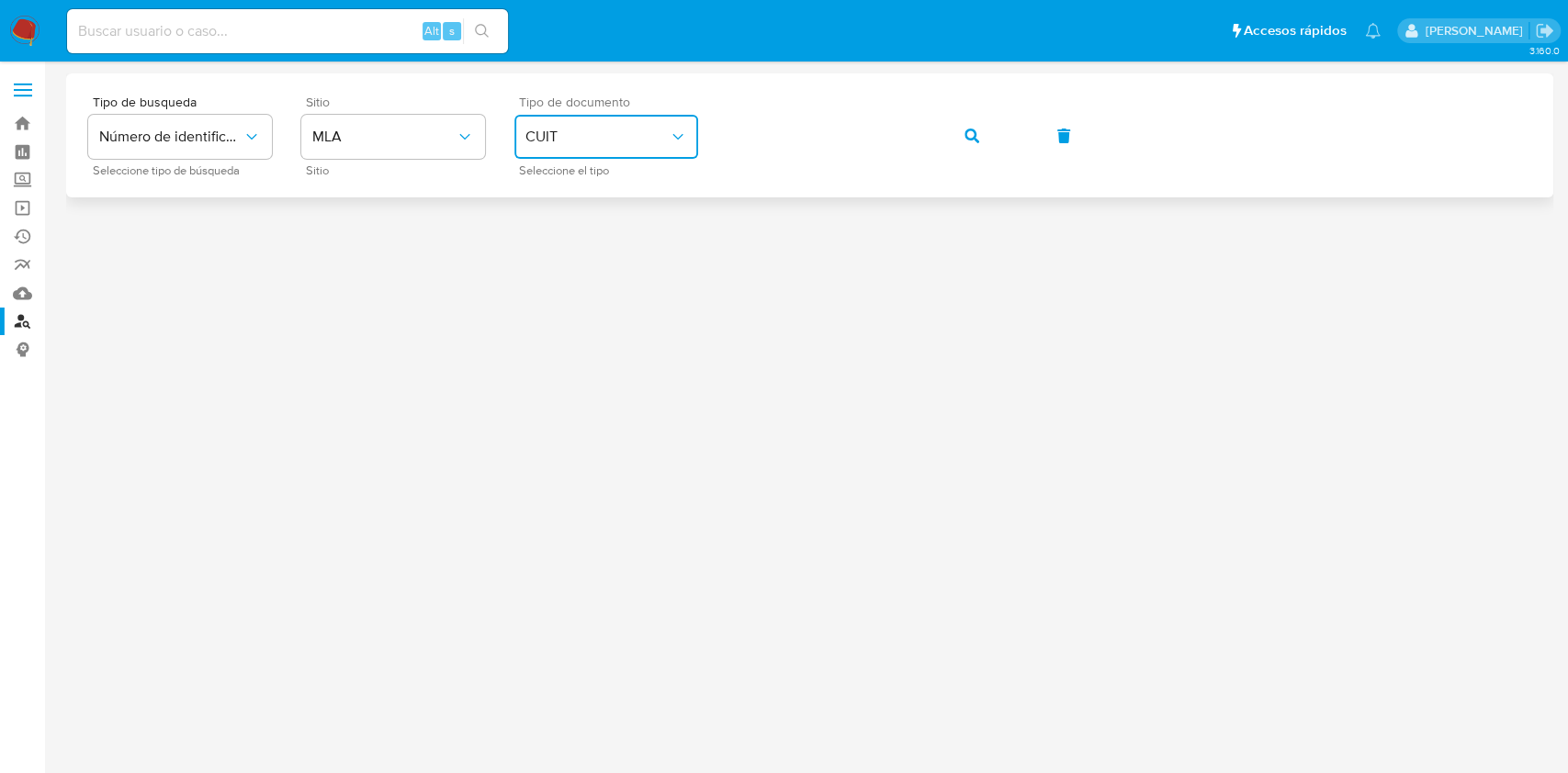
click at [1022, 135] on div "Tipo de busqueda Número de identificación Seleccione tipo de búsqueda Sitio MLA…" at bounding box center [809, 135] width 1443 height 80
click at [992, 133] on button "button" at bounding box center [972, 136] width 63 height 45
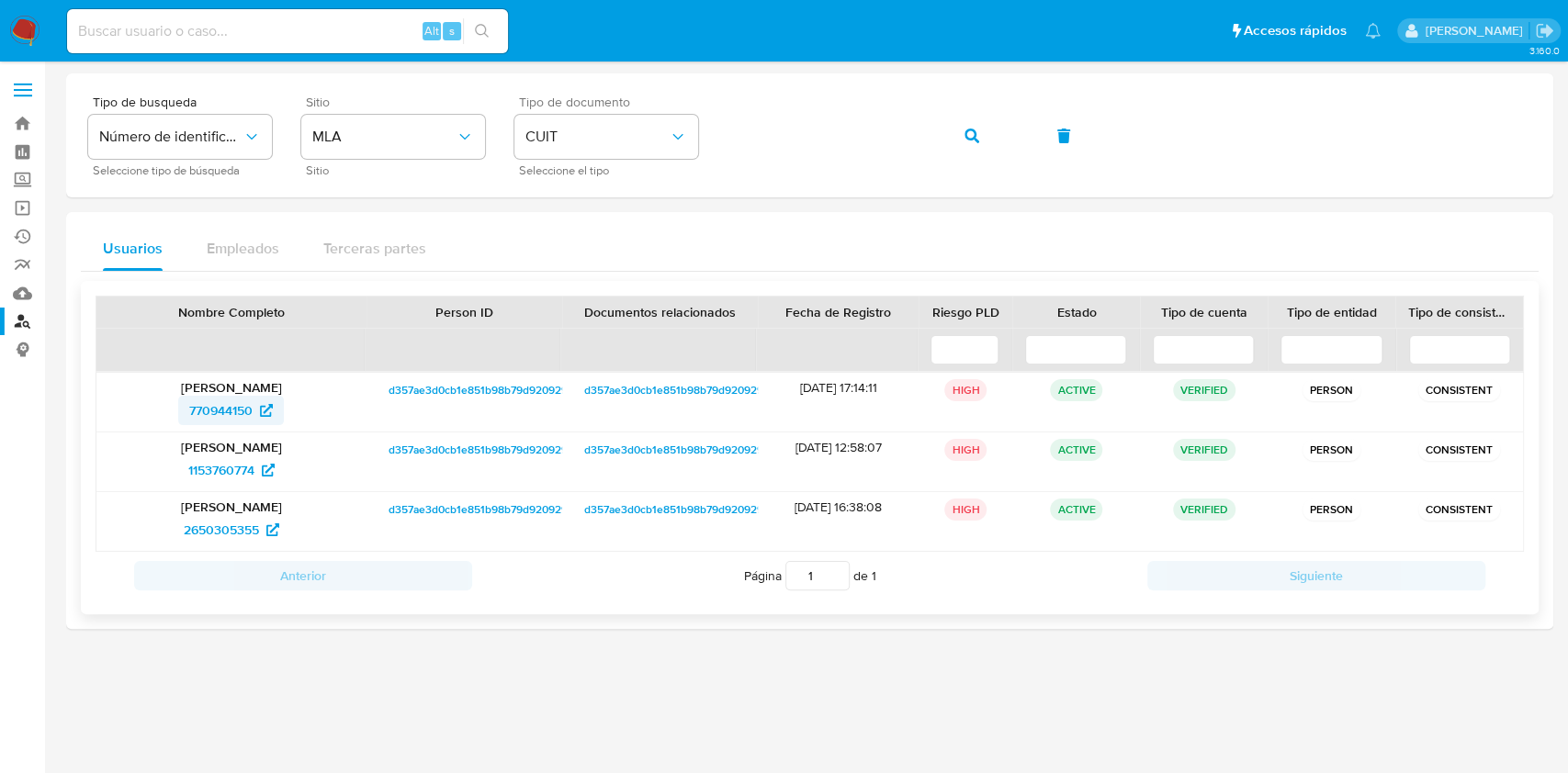
click at [228, 422] on span "770944150" at bounding box center [220, 410] width 63 height 29
click at [950, 133] on button "button" at bounding box center [972, 136] width 63 height 45
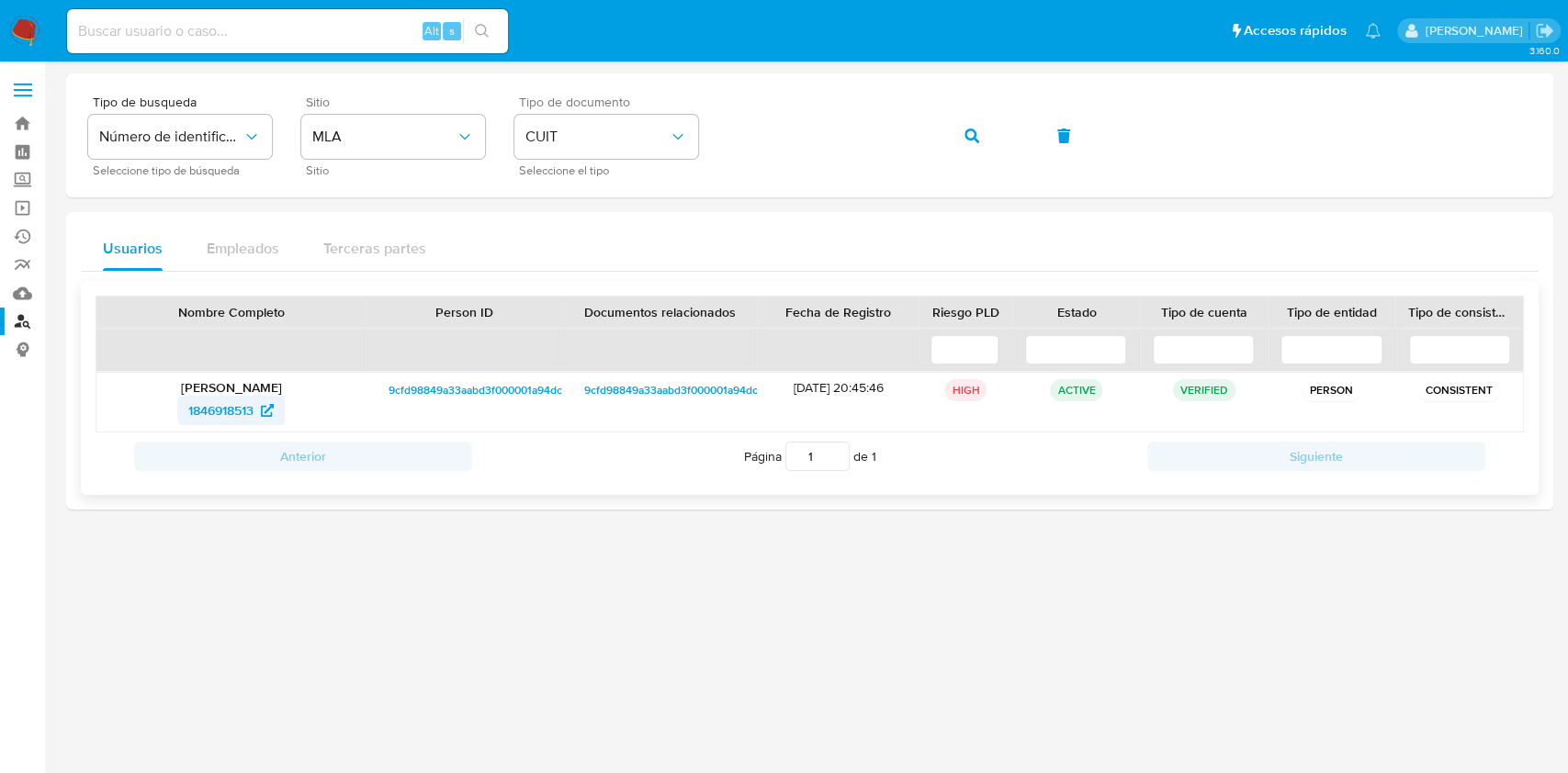
click at [223, 407] on span "1846918513" at bounding box center [221, 410] width 65 height 29
click at [937, 132] on div "Tipo de busqueda Número de identificación Seleccione tipo de búsqueda Sitio MLA…" at bounding box center [809, 135] width 1443 height 80
click at [970, 137] on icon "button" at bounding box center [971, 135] width 15 height 15
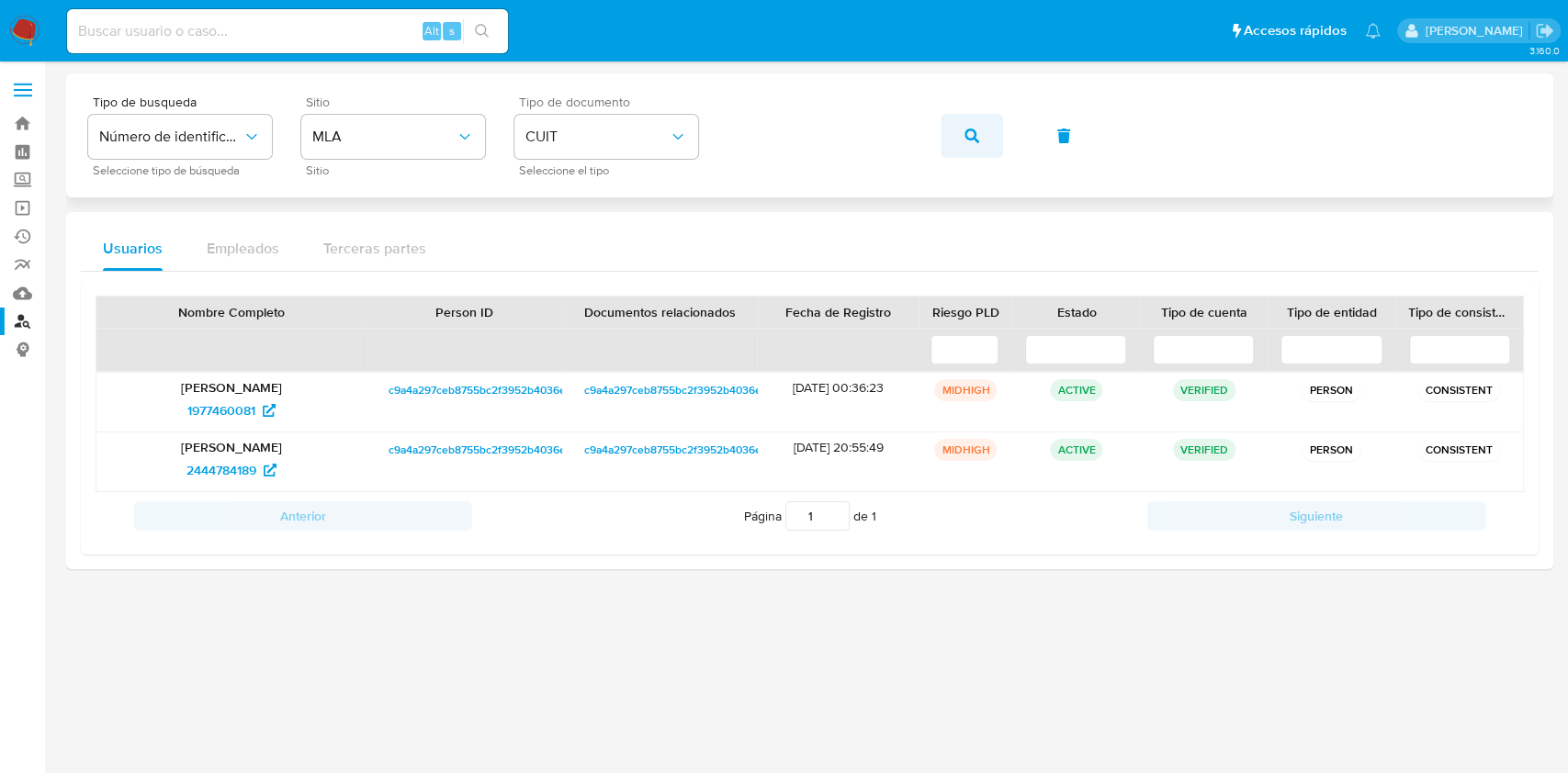
click at [966, 134] on icon "button" at bounding box center [971, 135] width 15 height 15
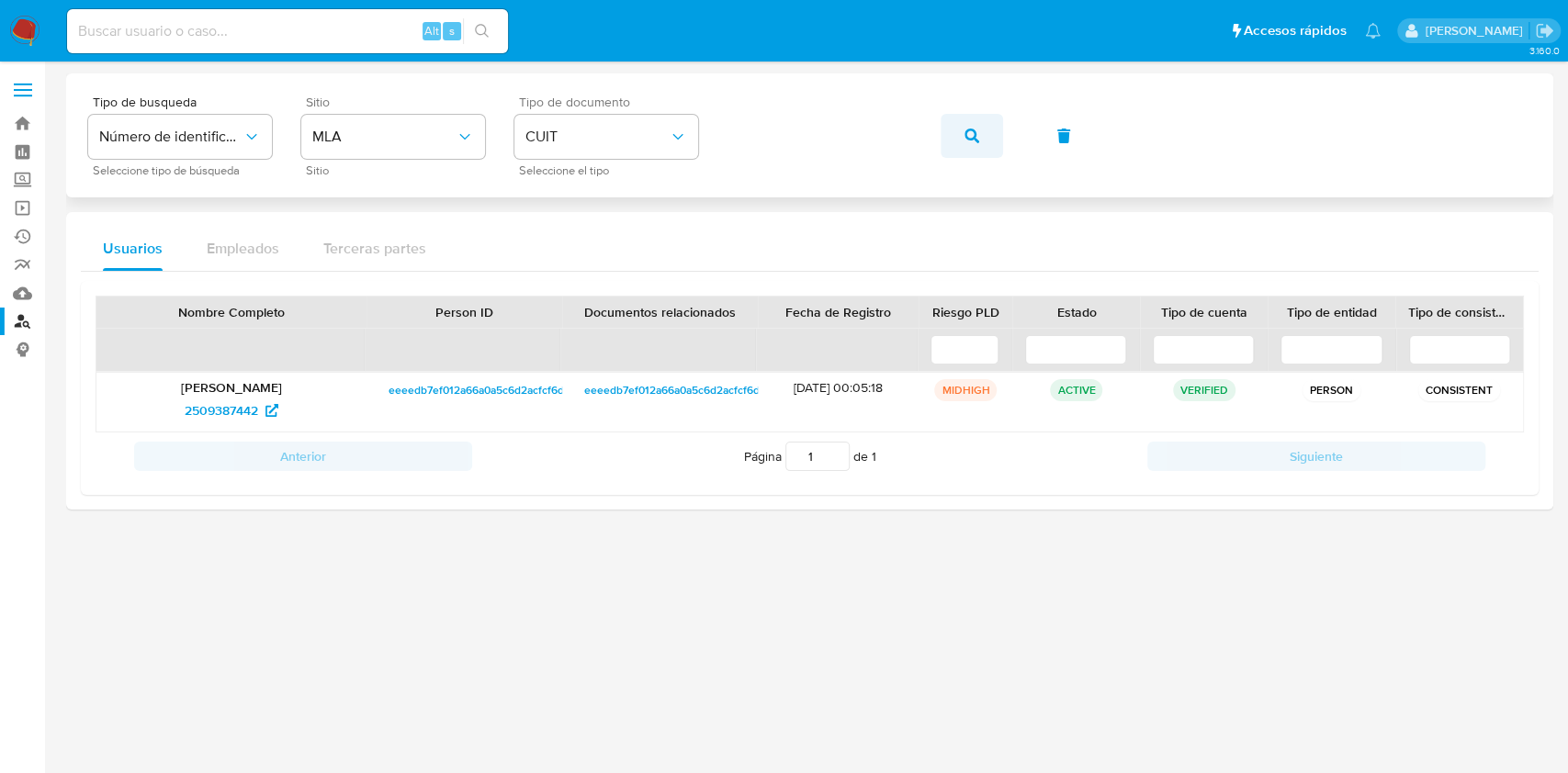
click at [963, 114] on button "button" at bounding box center [972, 136] width 63 height 45
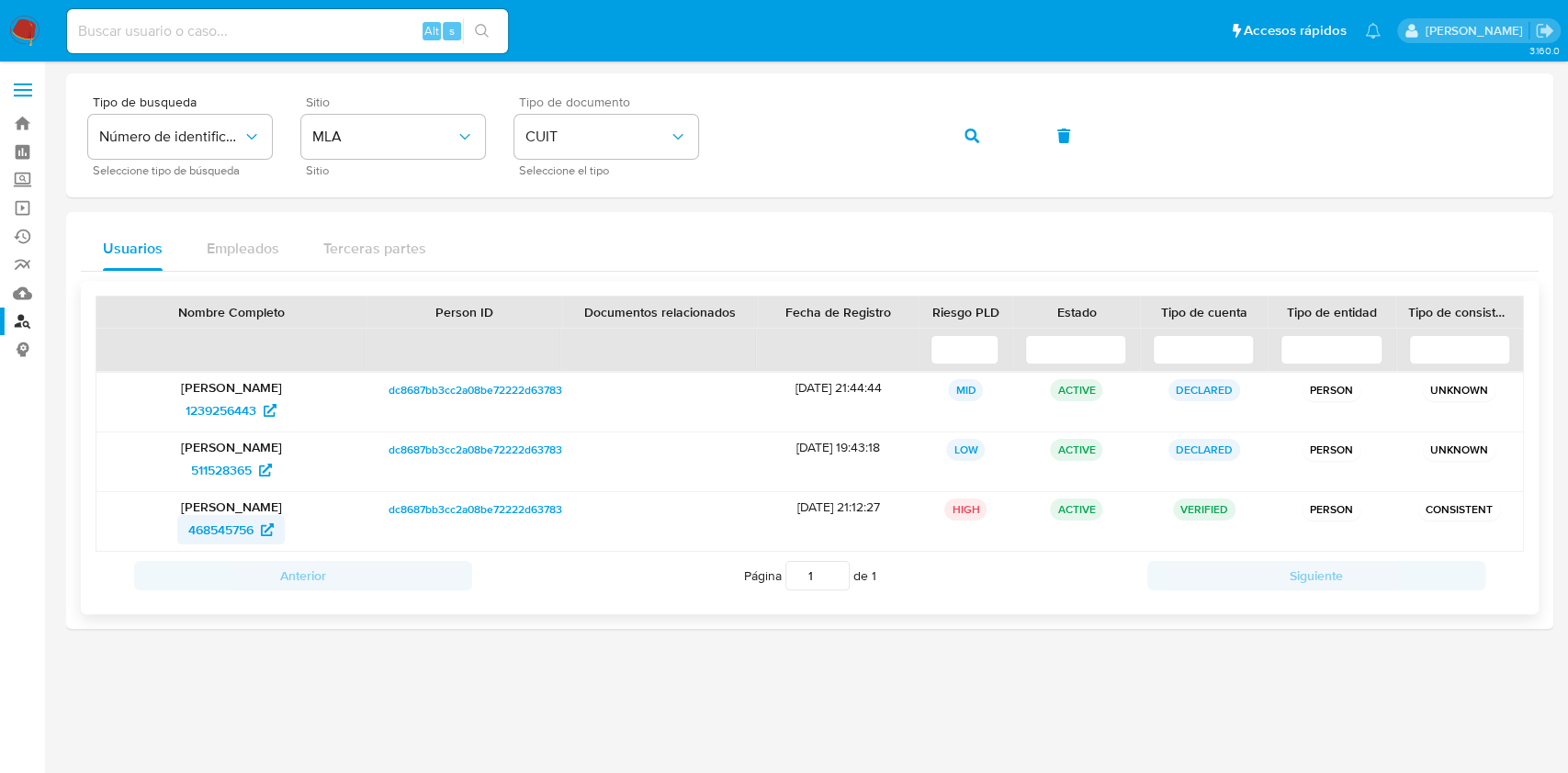
click at [217, 537] on span "468545756" at bounding box center [221, 529] width 65 height 29
click at [948, 123] on button "button" at bounding box center [972, 136] width 63 height 45
click at [183, 475] on link "767392304" at bounding box center [230, 470] width 107 height 29
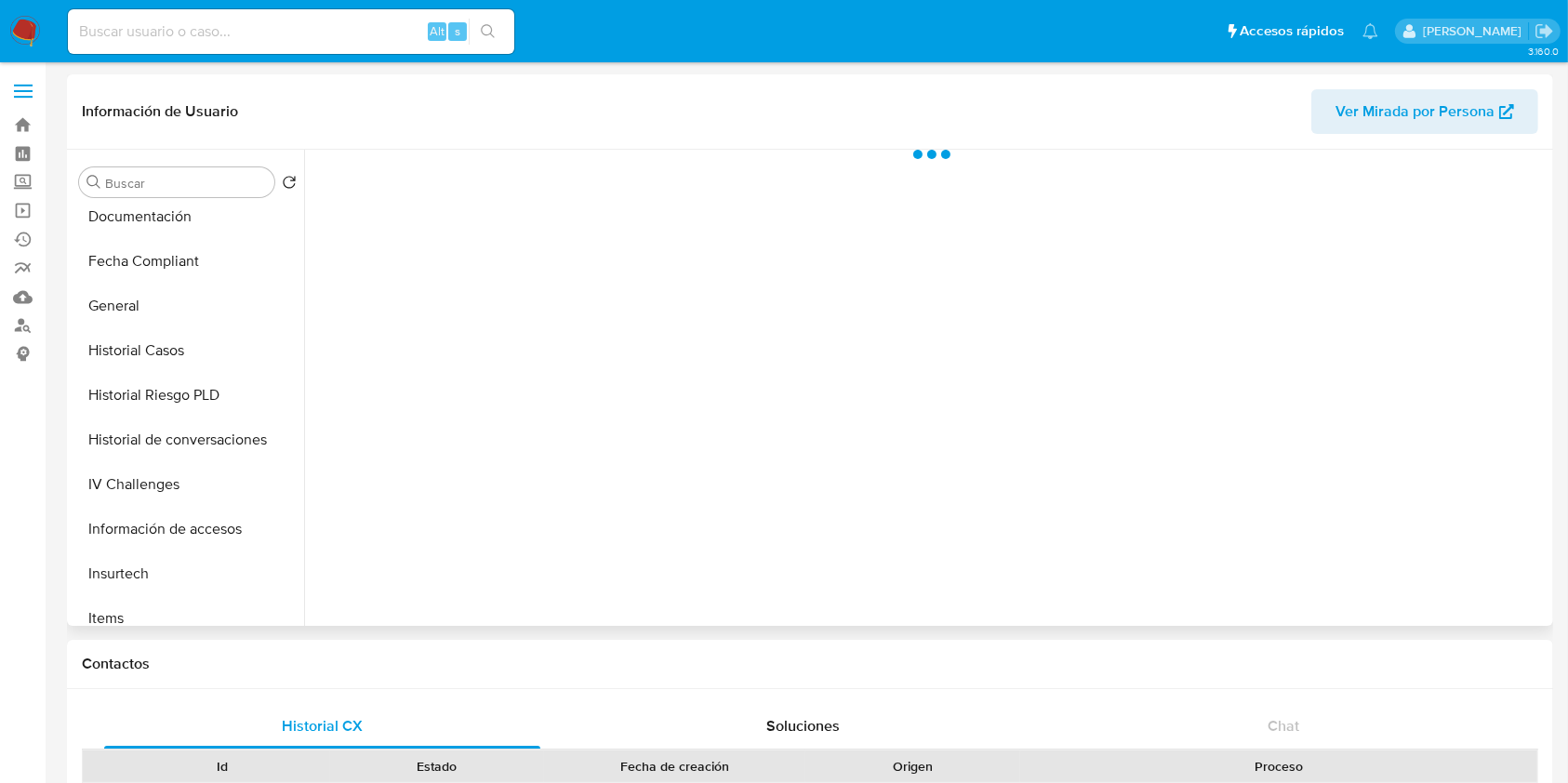
scroll to position [496, 0]
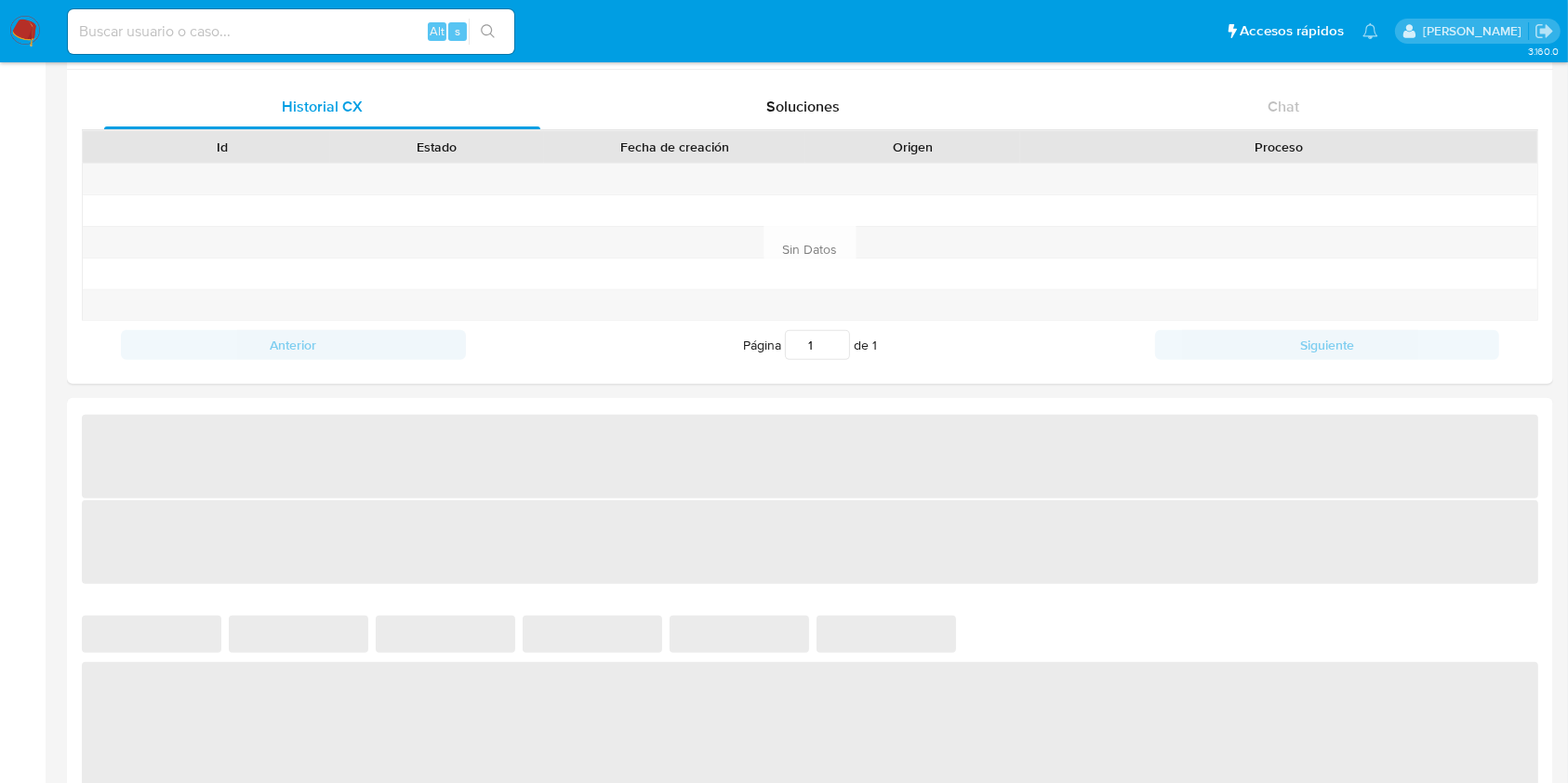
select select "10"
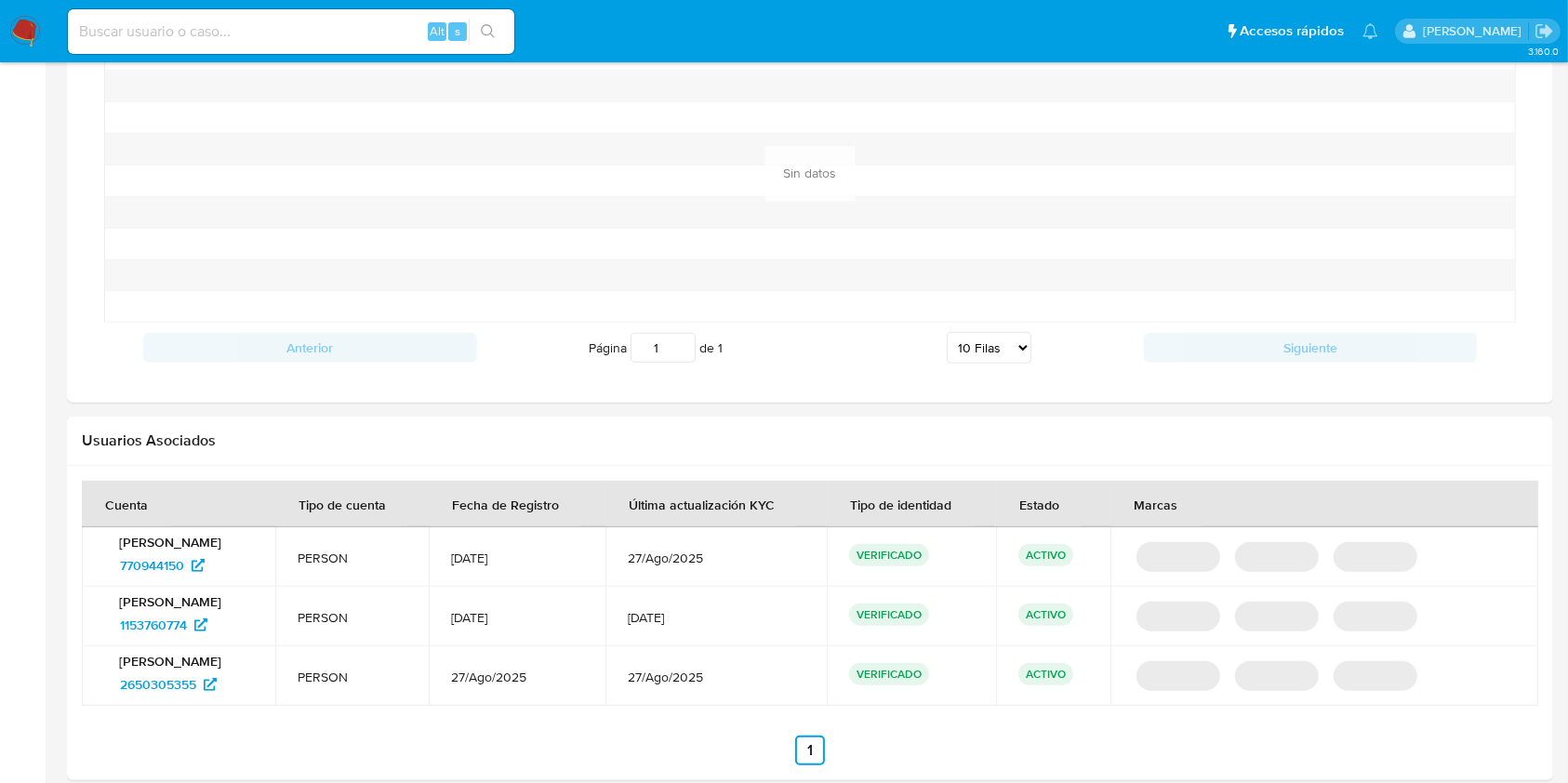
scroll to position [1579, 0]
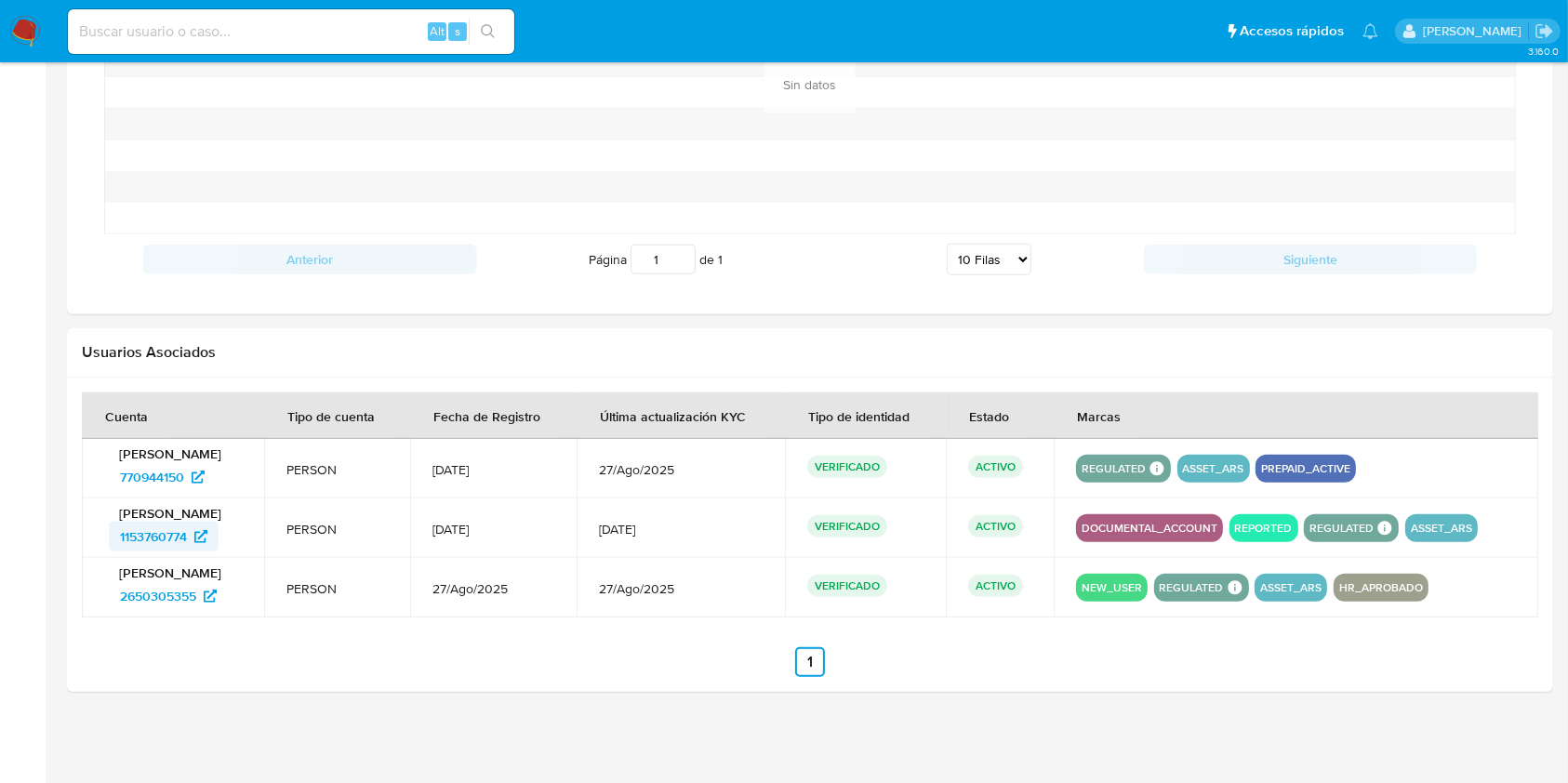
click at [164, 532] on span "1153760774" at bounding box center [153, 536] width 67 height 29
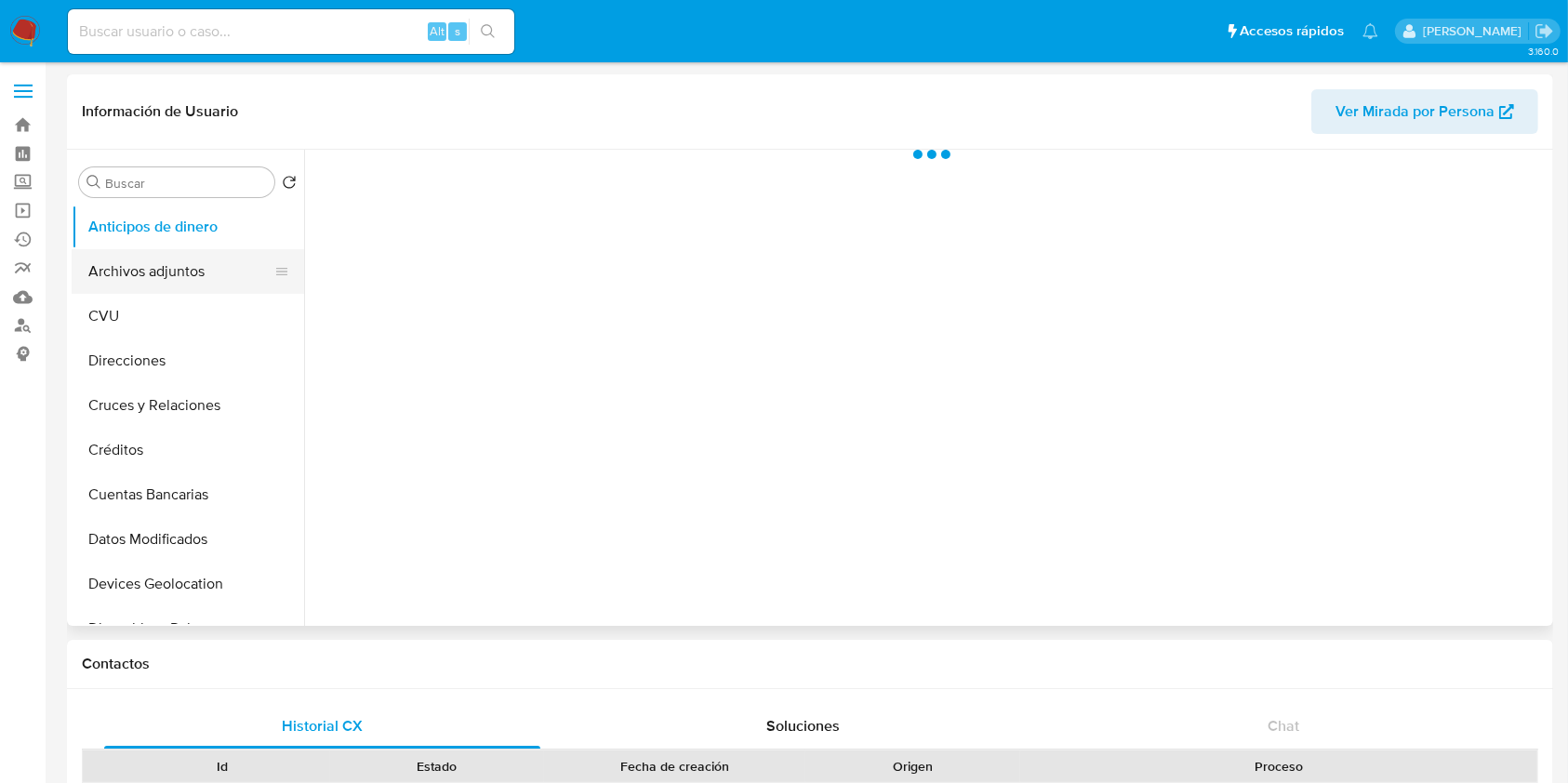
select select "10"
click at [166, 270] on button "Archivos adjuntos" at bounding box center [180, 271] width 218 height 45
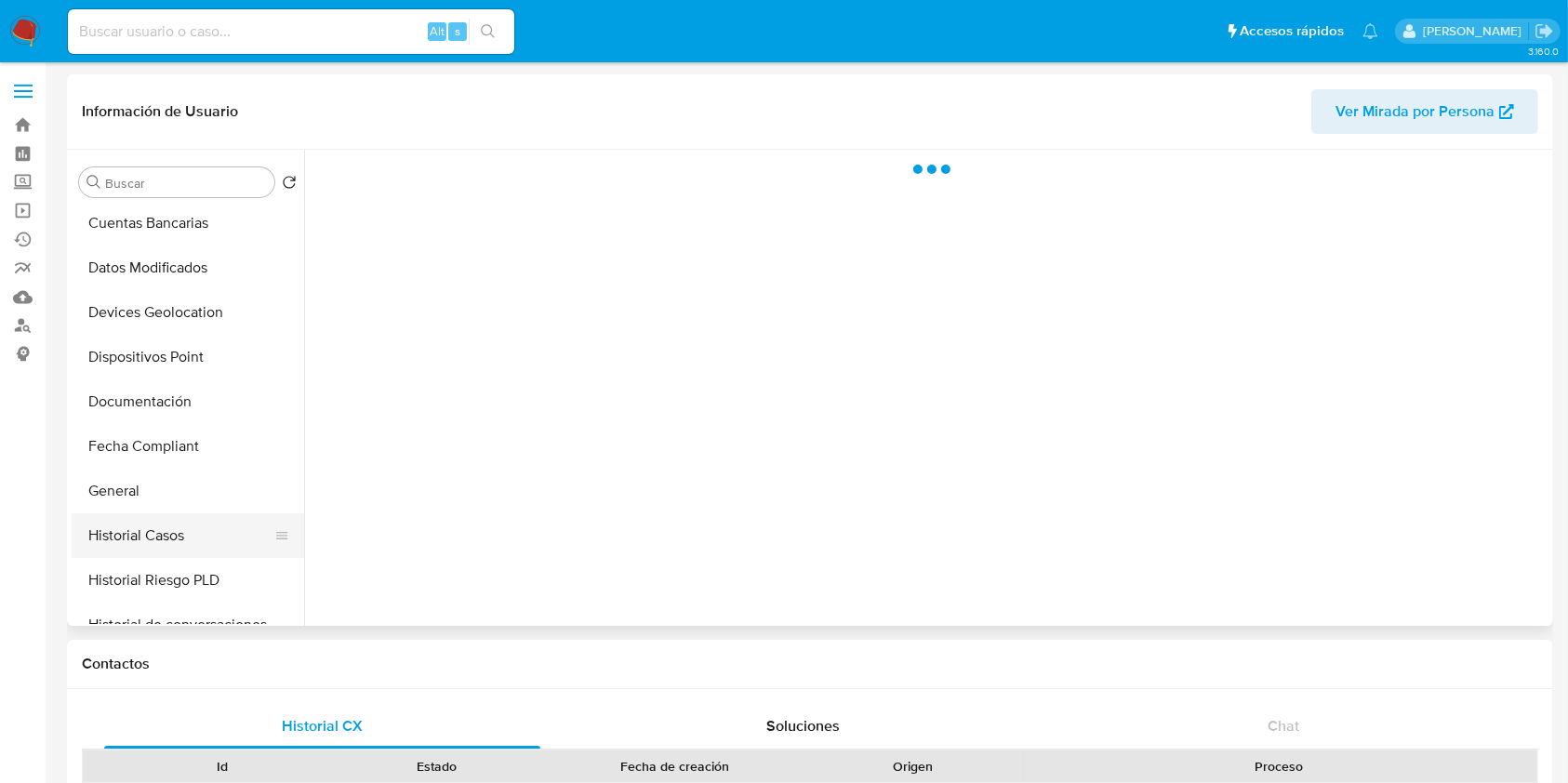
scroll to position [372, 0]
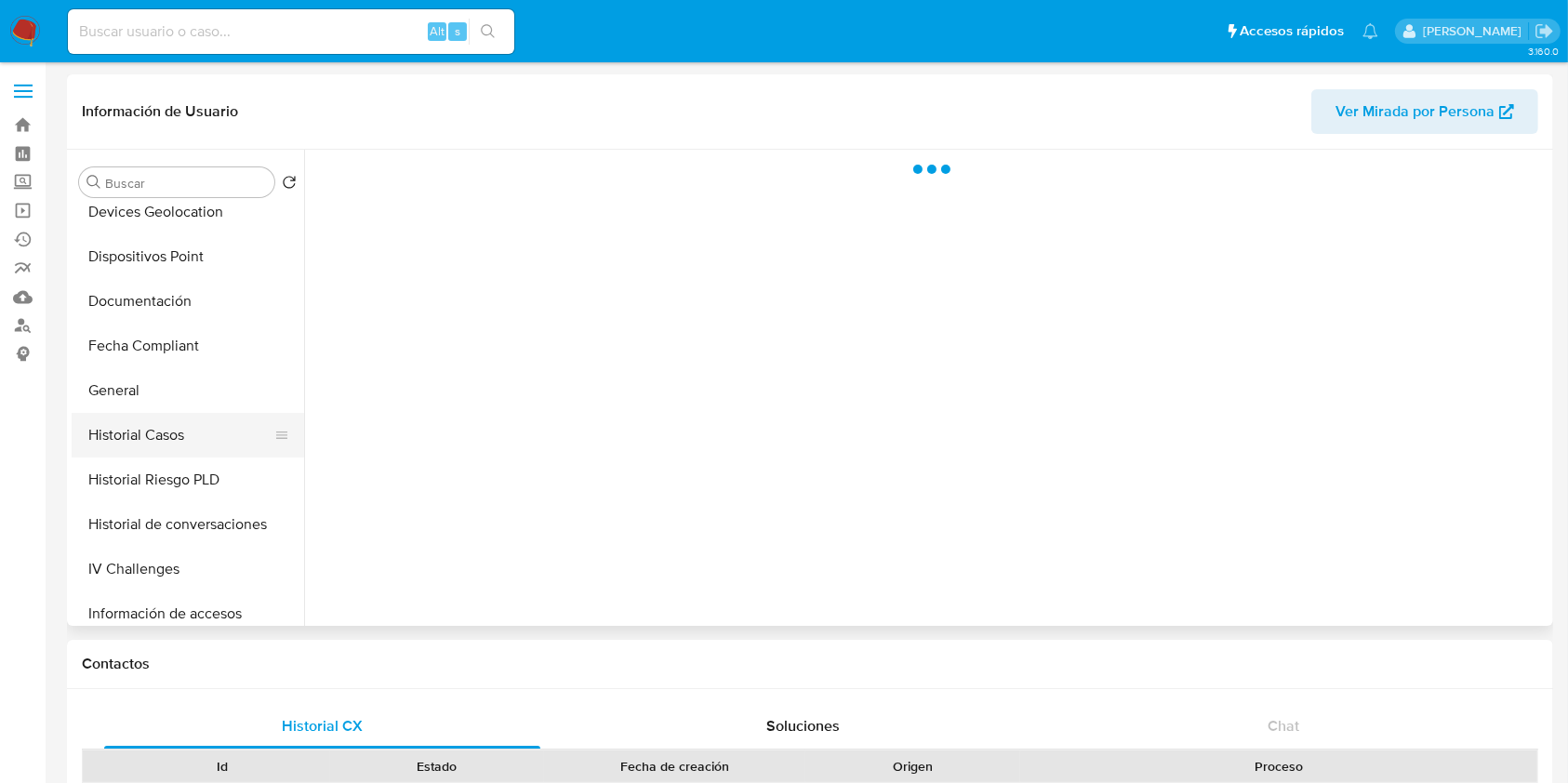
click at [194, 442] on button "Historial Casos" at bounding box center [180, 435] width 218 height 45
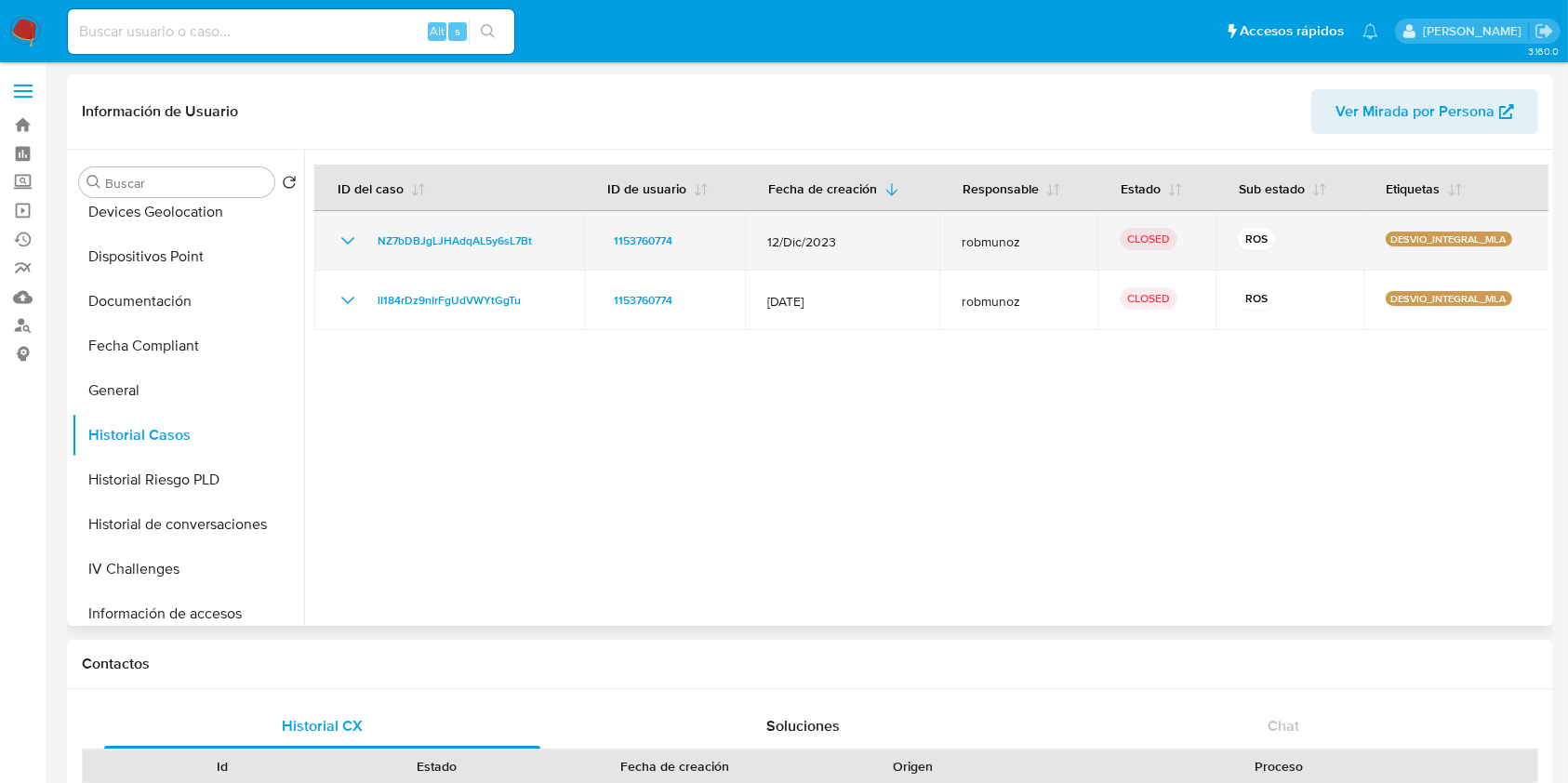
click at [345, 245] on icon "Mostrar/Ocultar" at bounding box center [347, 240] width 23 height 23
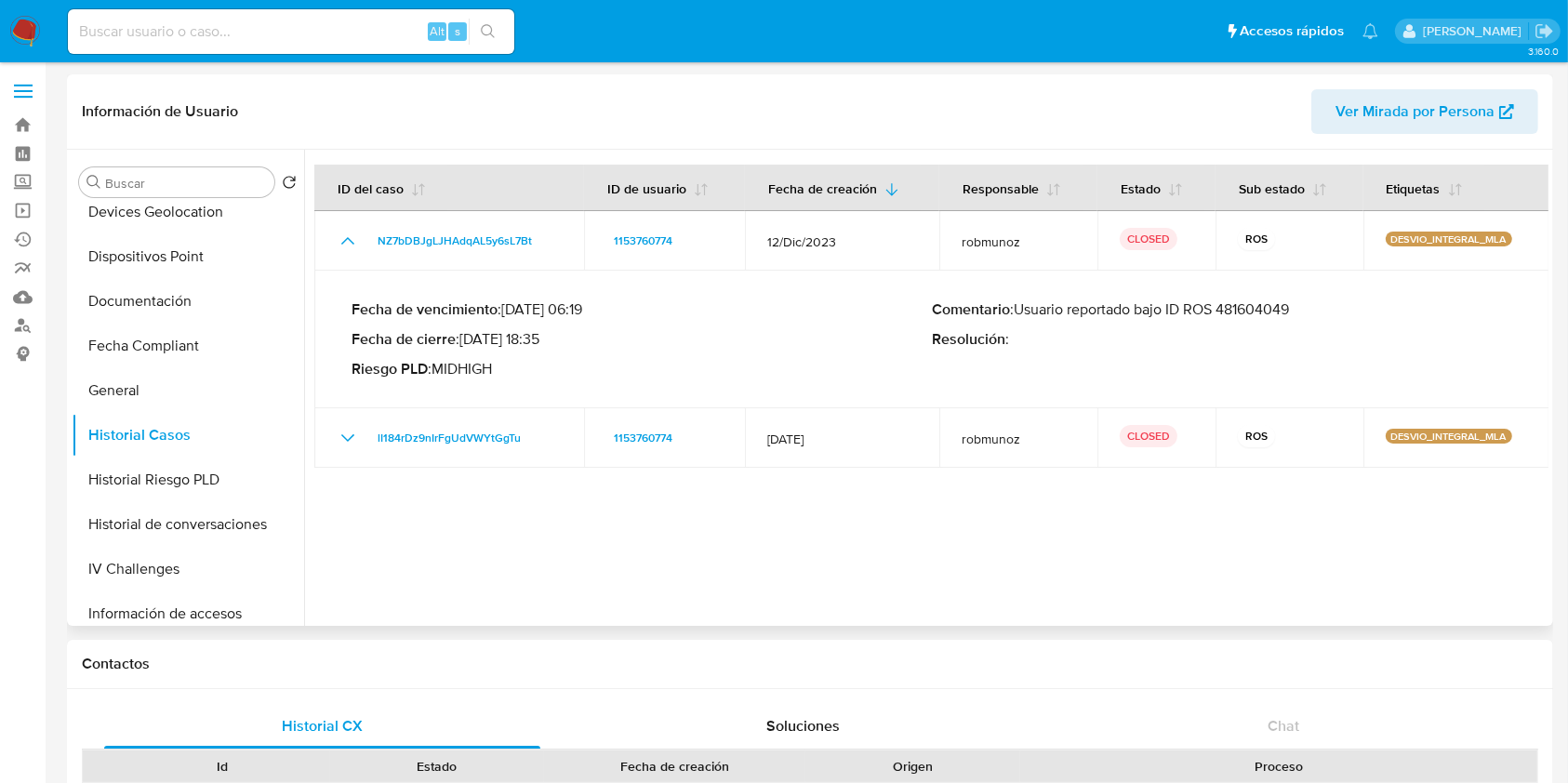
drag, startPoint x: 1068, startPoint y: 312, endPoint x: 1296, endPoint y: 314, distance: 228.0
click at [1296, 314] on p "Comentario : Usuario reportado bajo ID ROS 481604049" at bounding box center [1222, 309] width 580 height 19
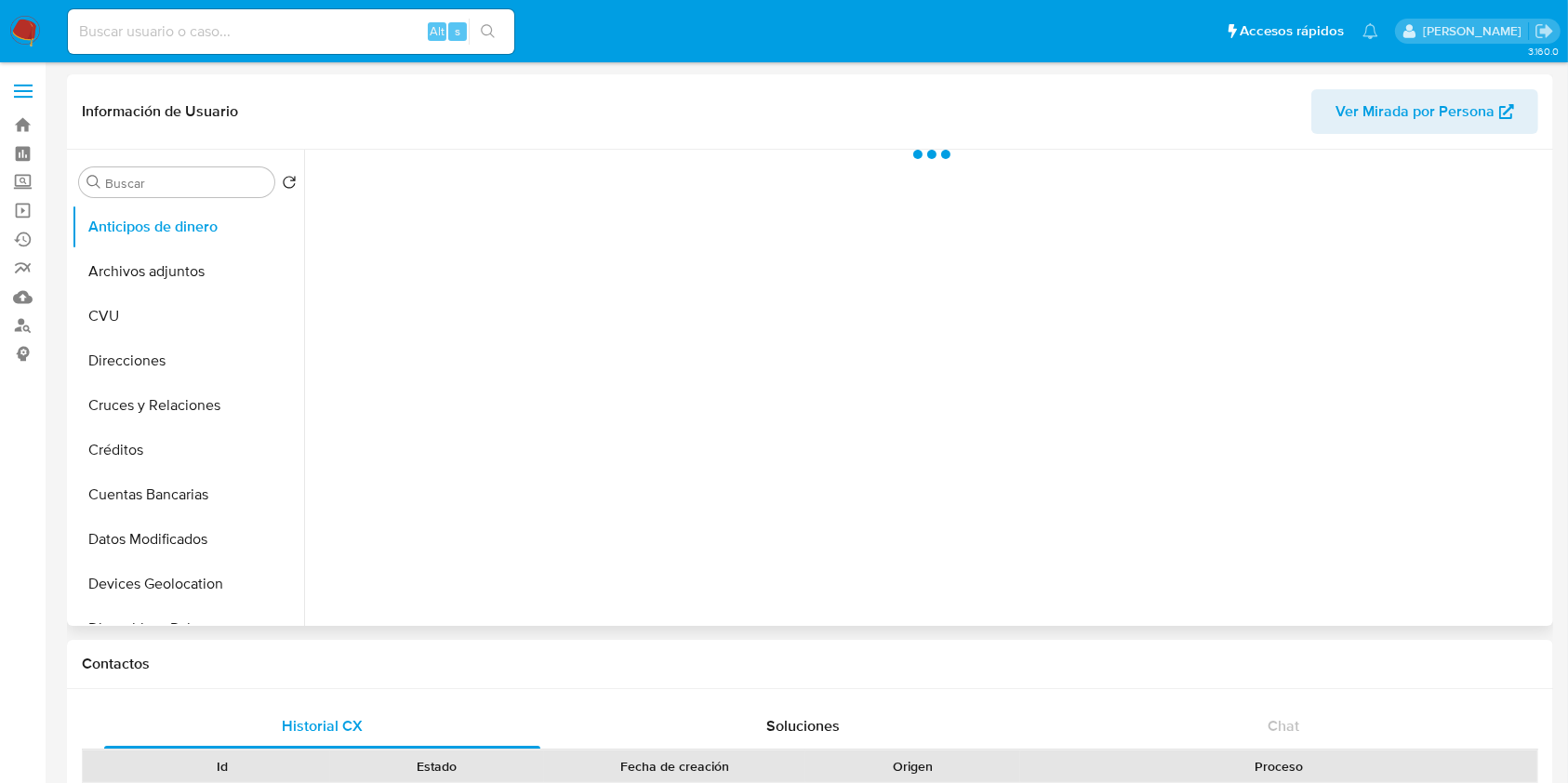
select select "10"
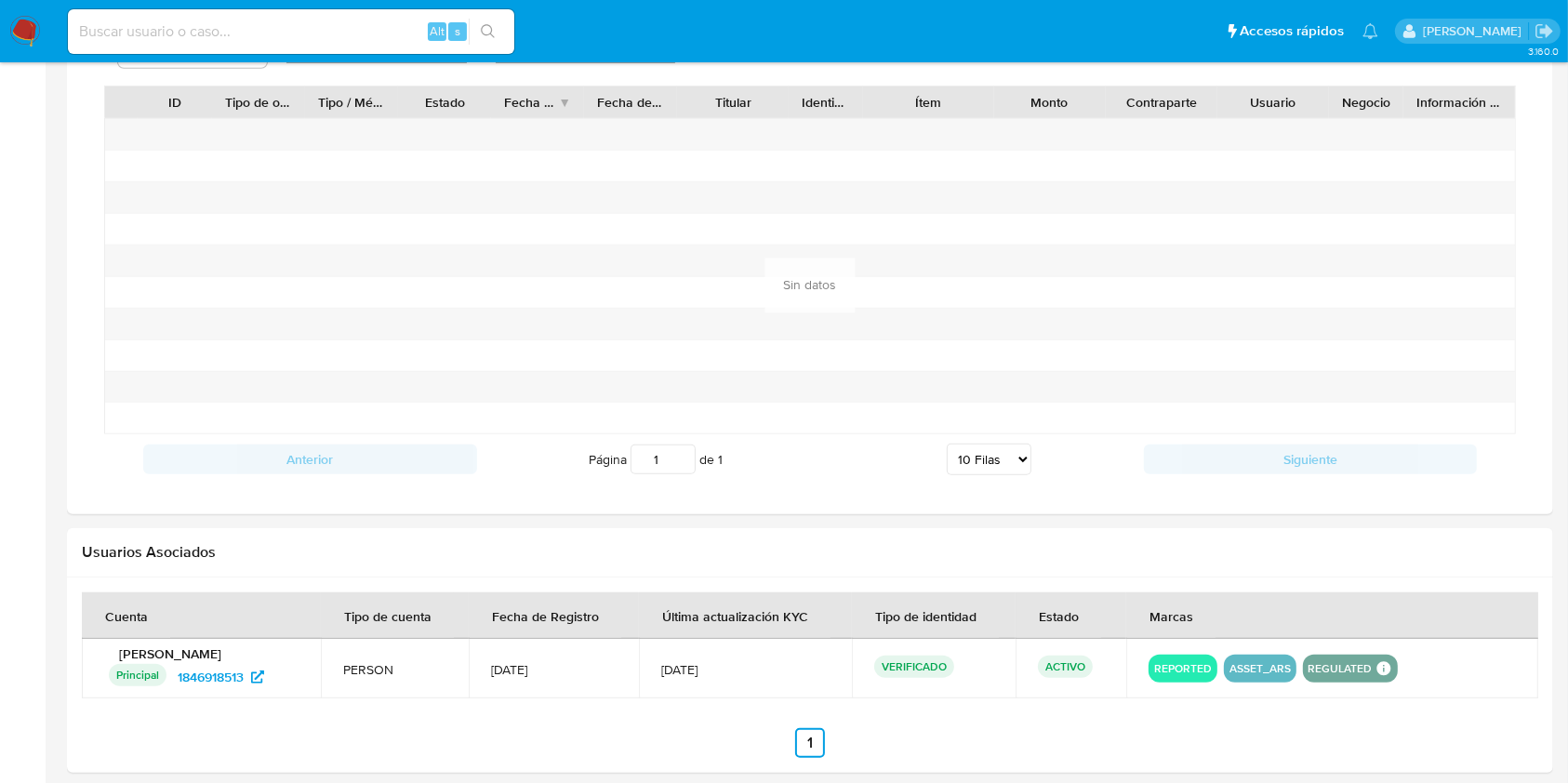
scroll to position [1460, 0]
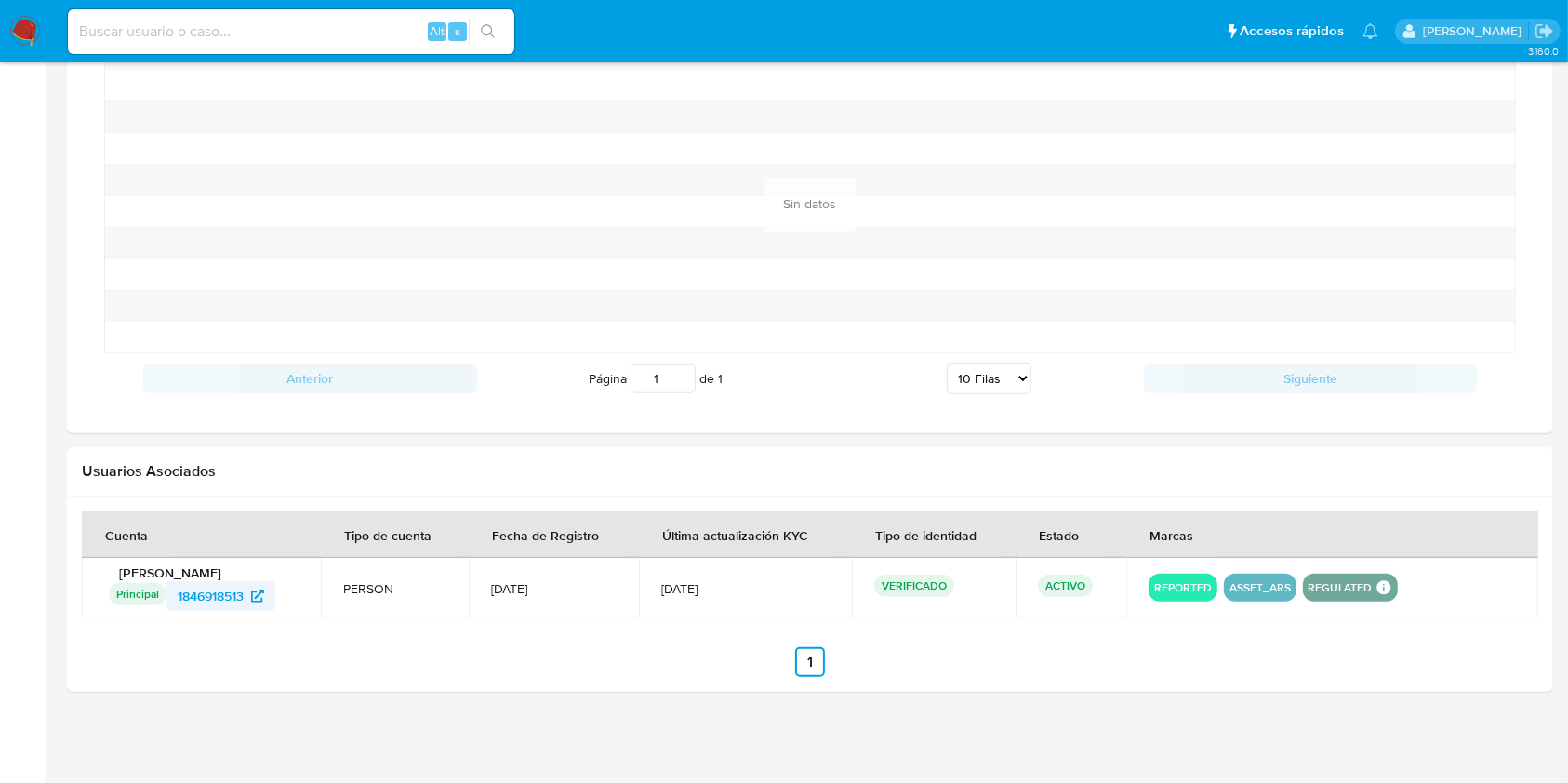
click at [223, 581] on span "1846918513" at bounding box center [210, 596] width 66 height 29
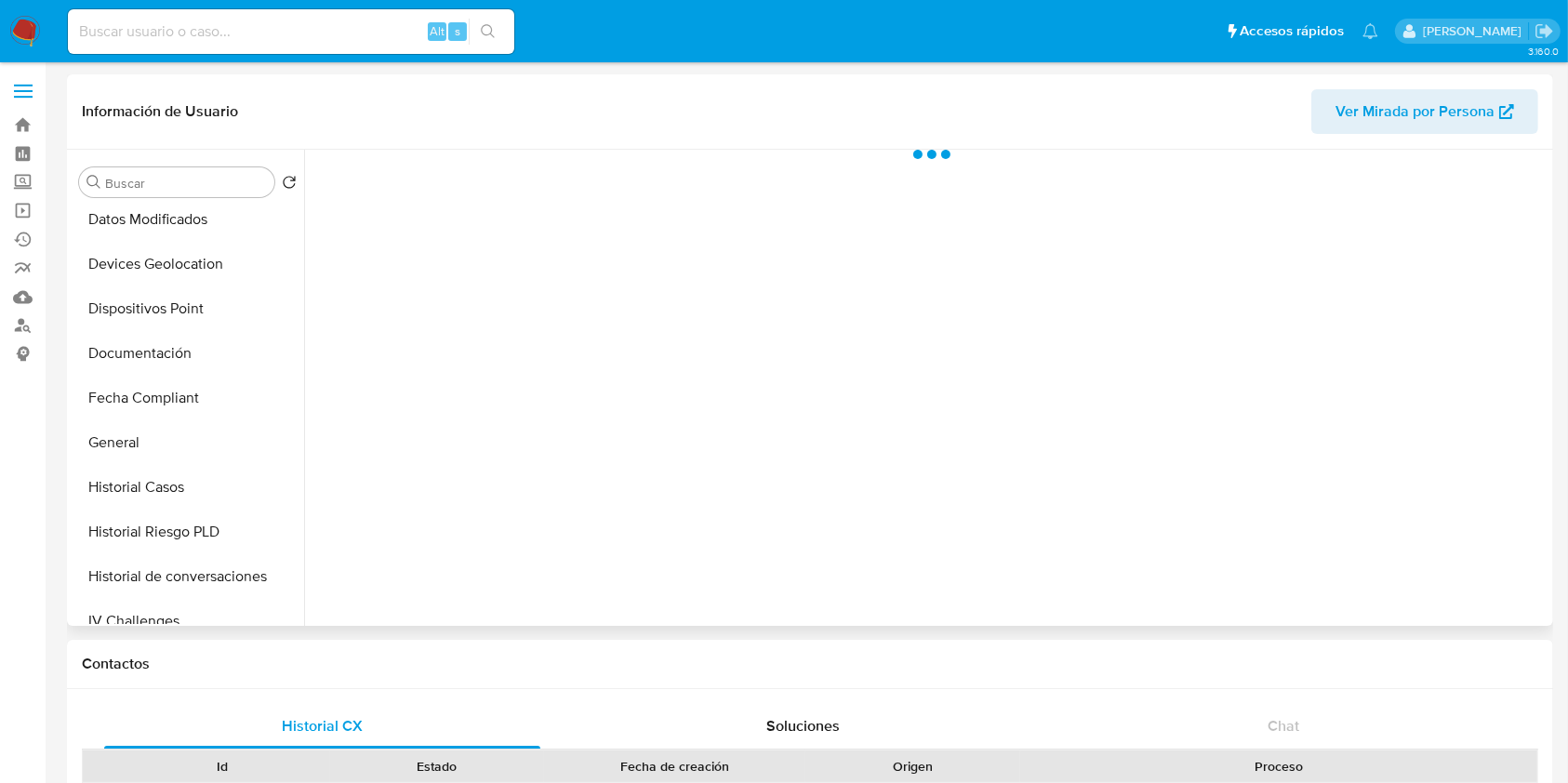
scroll to position [496, 0]
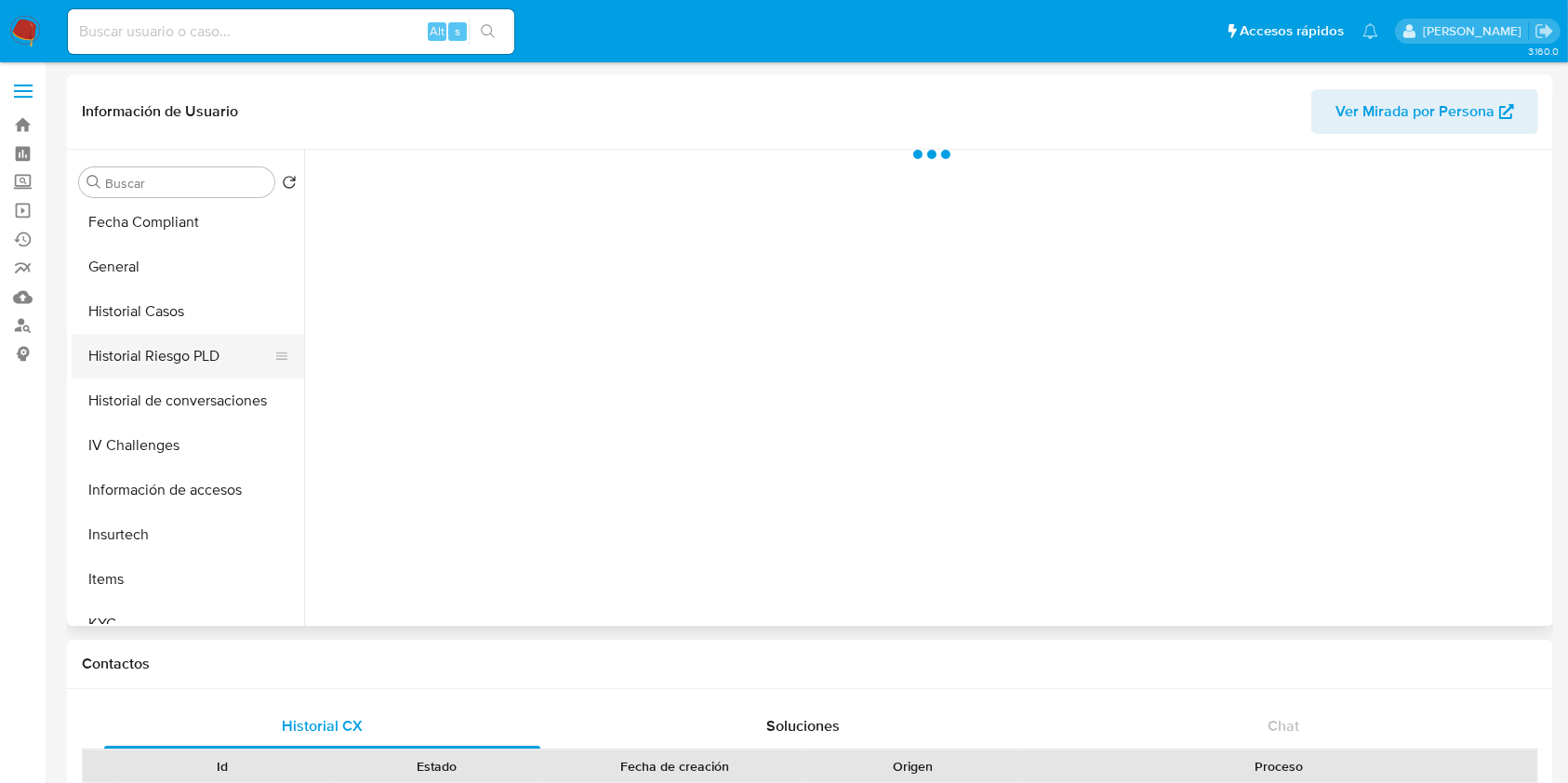
select select "10"
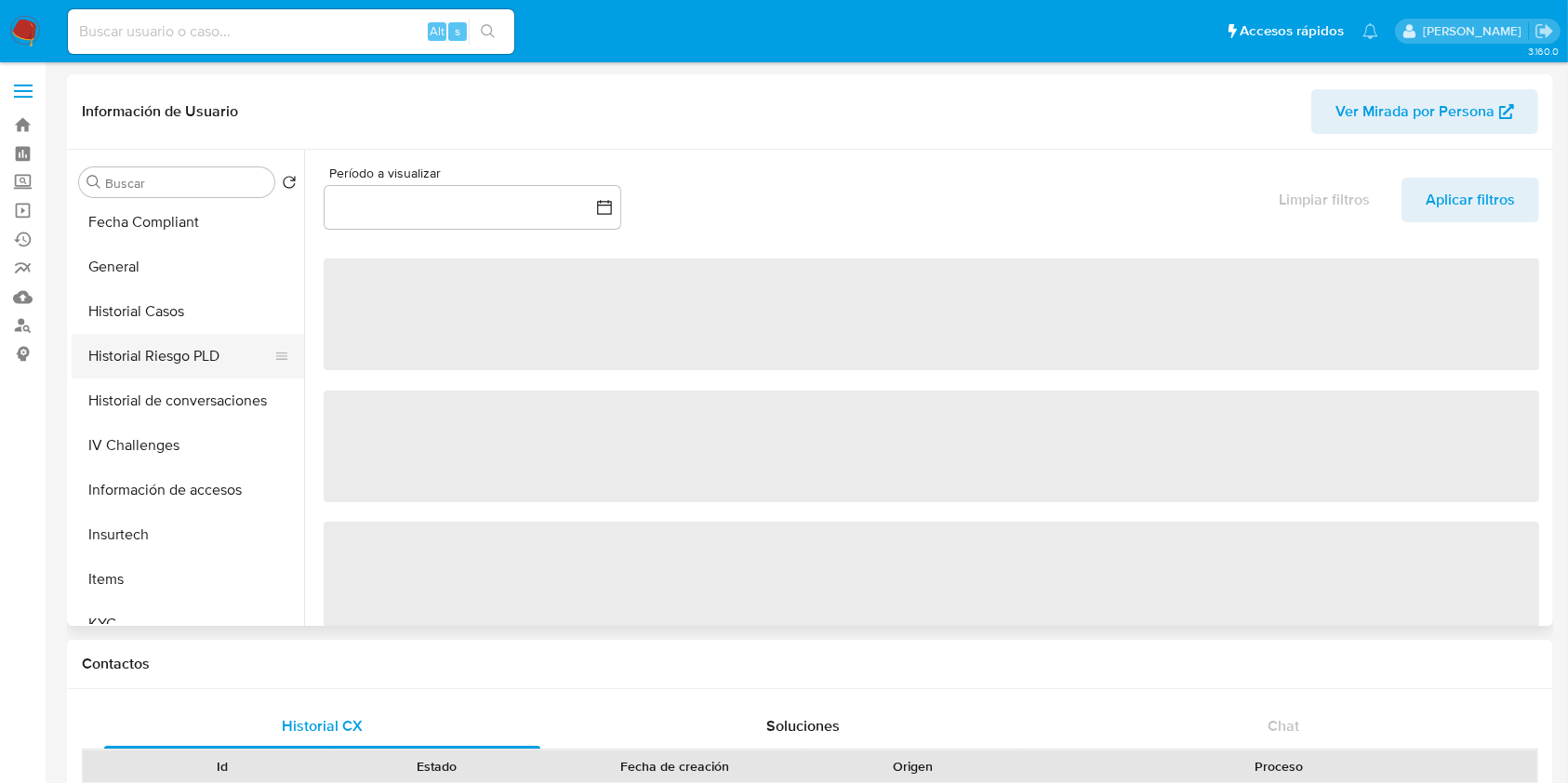
click at [183, 334] on button "Historial Riesgo PLD" at bounding box center [180, 357] width 218 height 45
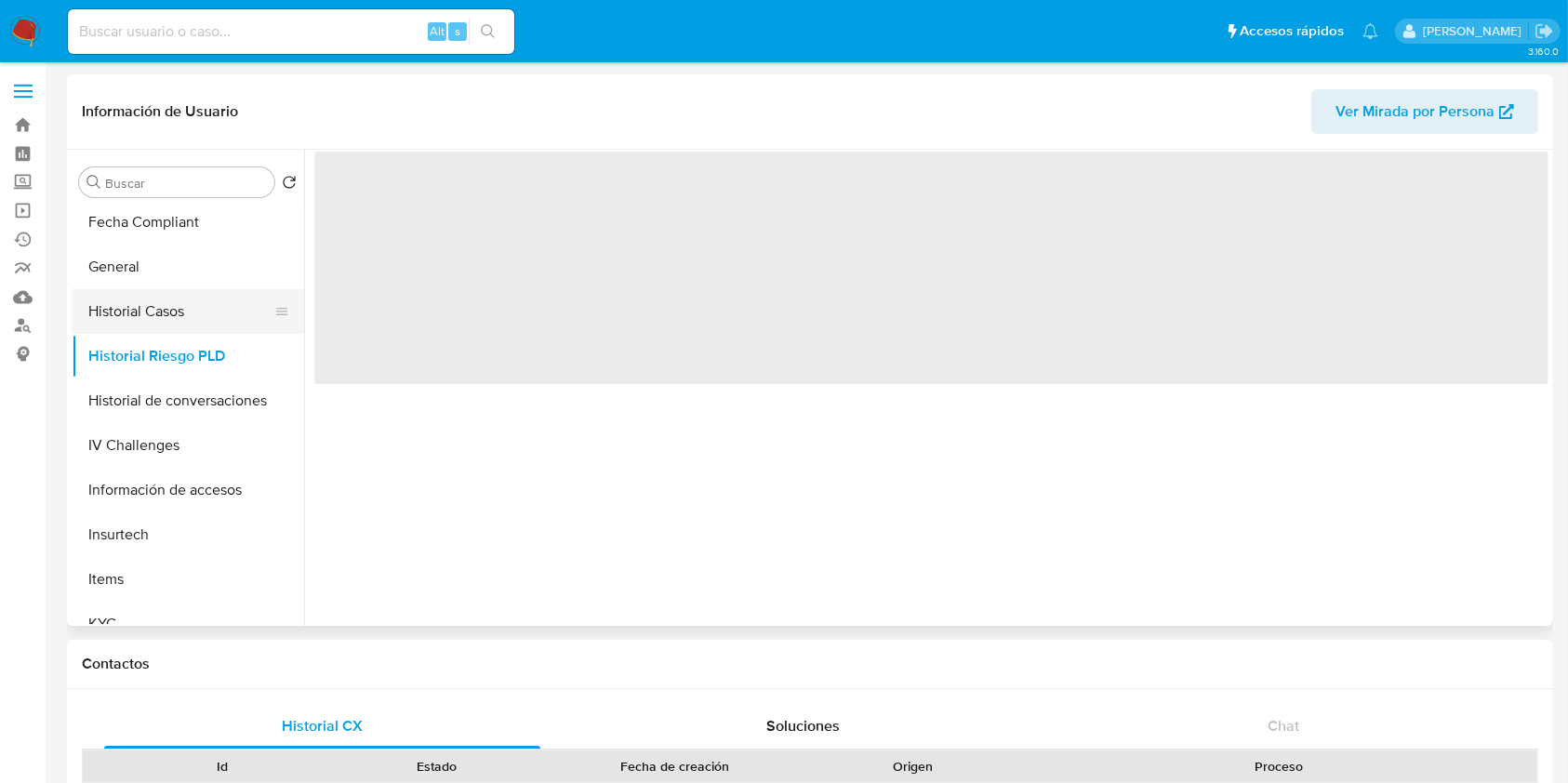
click at [192, 300] on button "Historial Casos" at bounding box center [180, 312] width 218 height 45
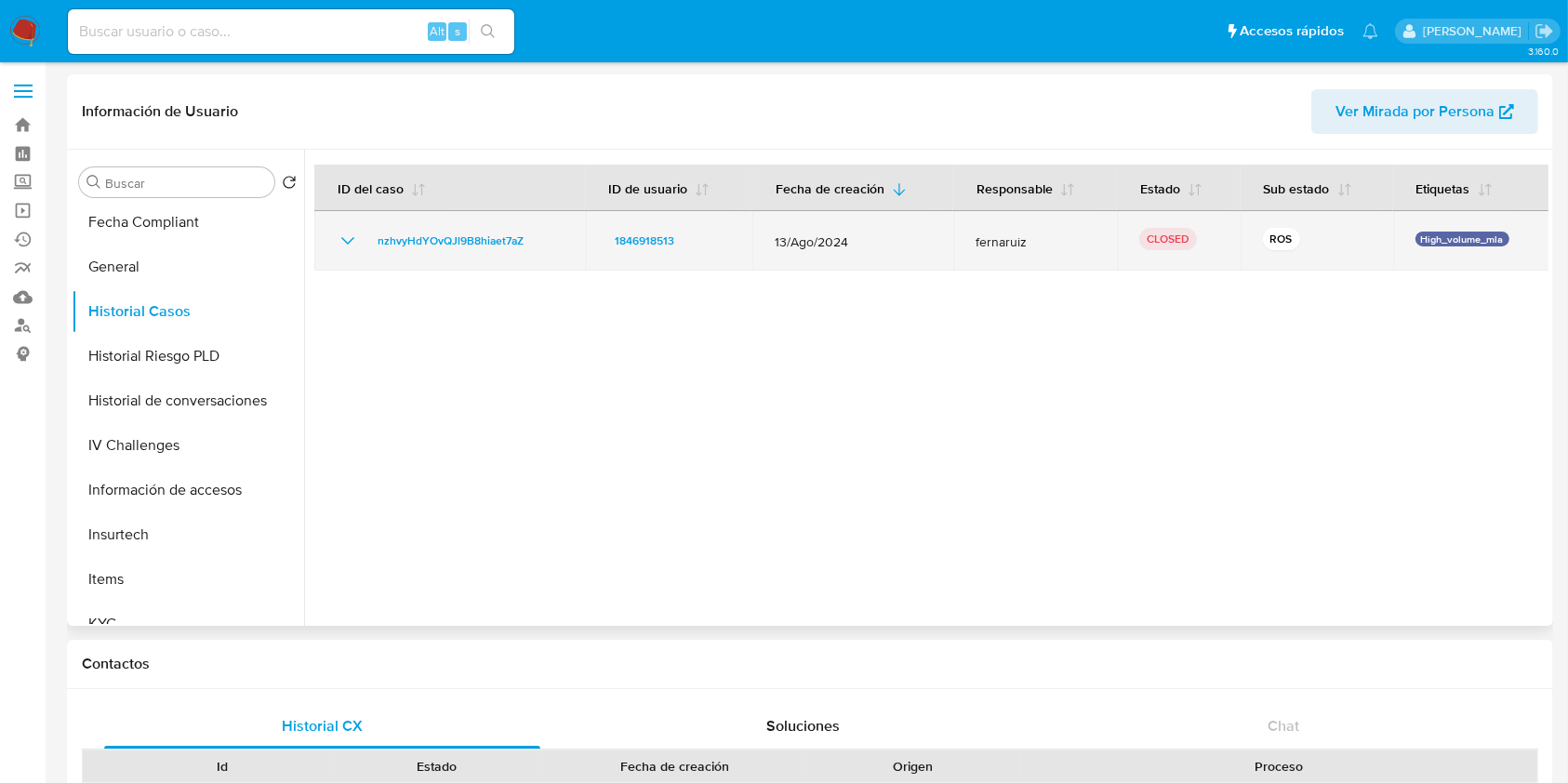
click at [343, 238] on icon "Mostrar/Ocultar" at bounding box center [347, 240] width 23 height 23
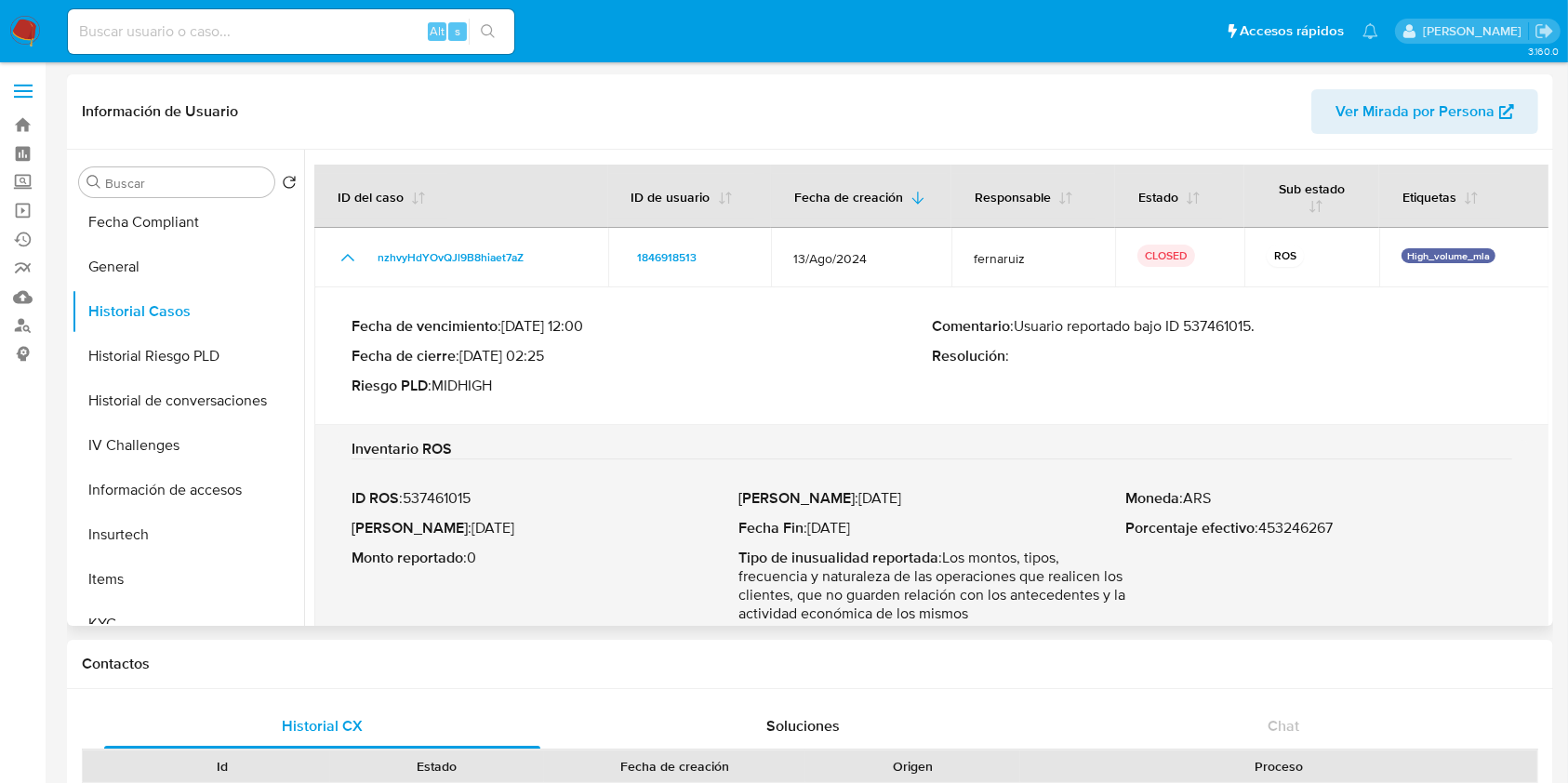
drag, startPoint x: 1070, startPoint y: 323, endPoint x: 1257, endPoint y: 328, distance: 187.1
click at [1257, 328] on p "Comentario : Usuario reportado bajo ID 537461015." at bounding box center [1222, 326] width 580 height 19
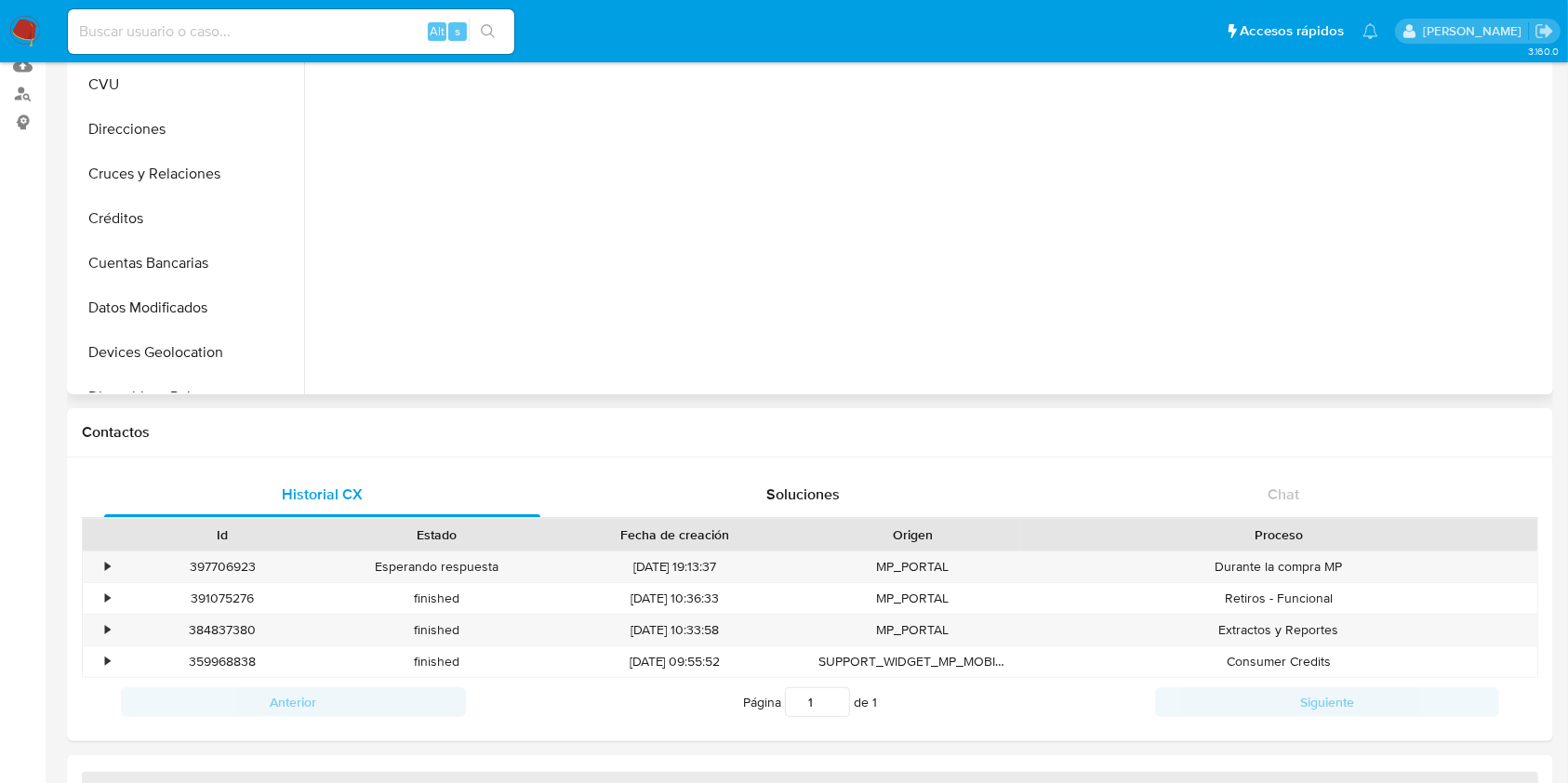
scroll to position [372, 0]
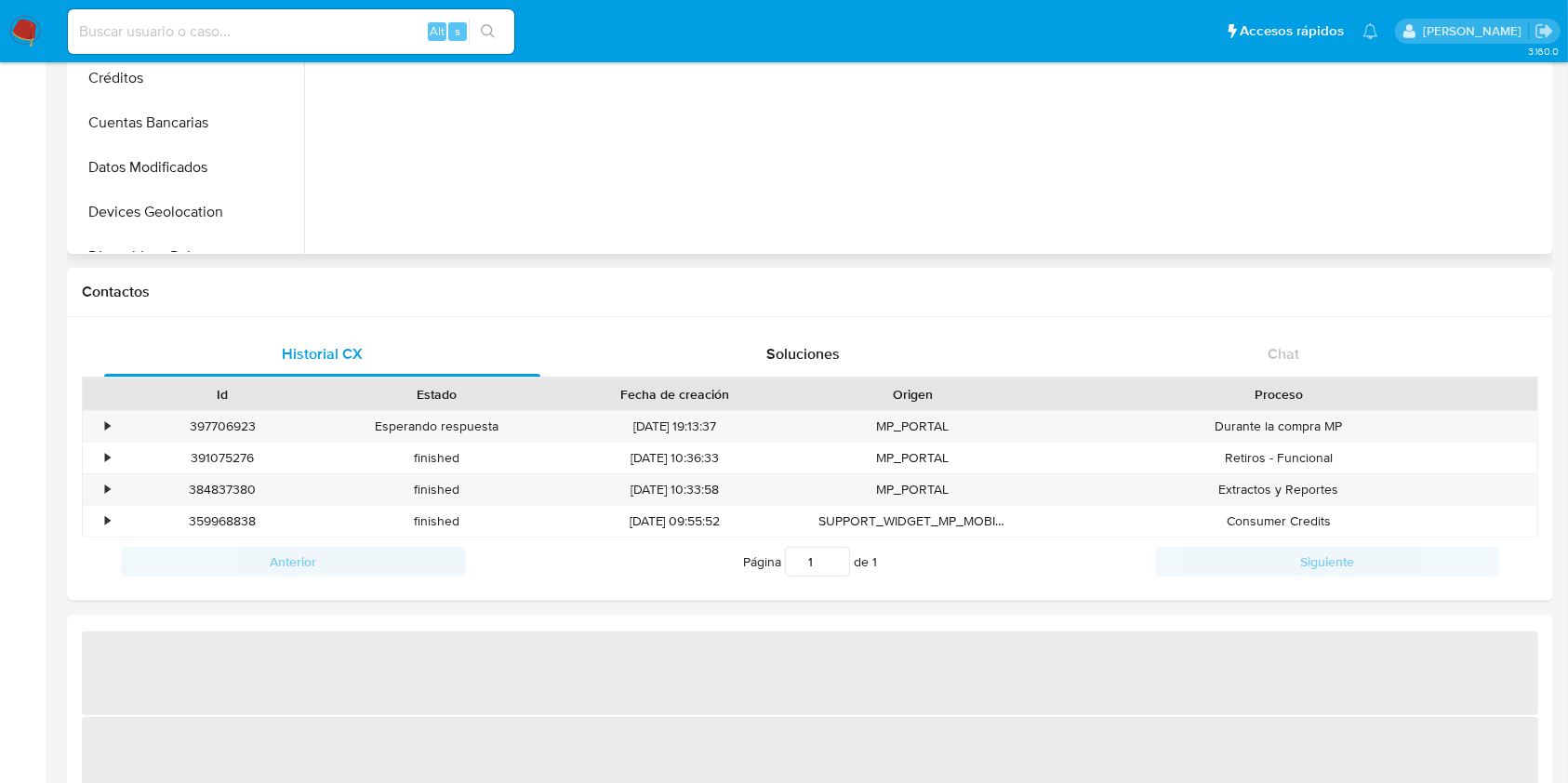
select select "10"
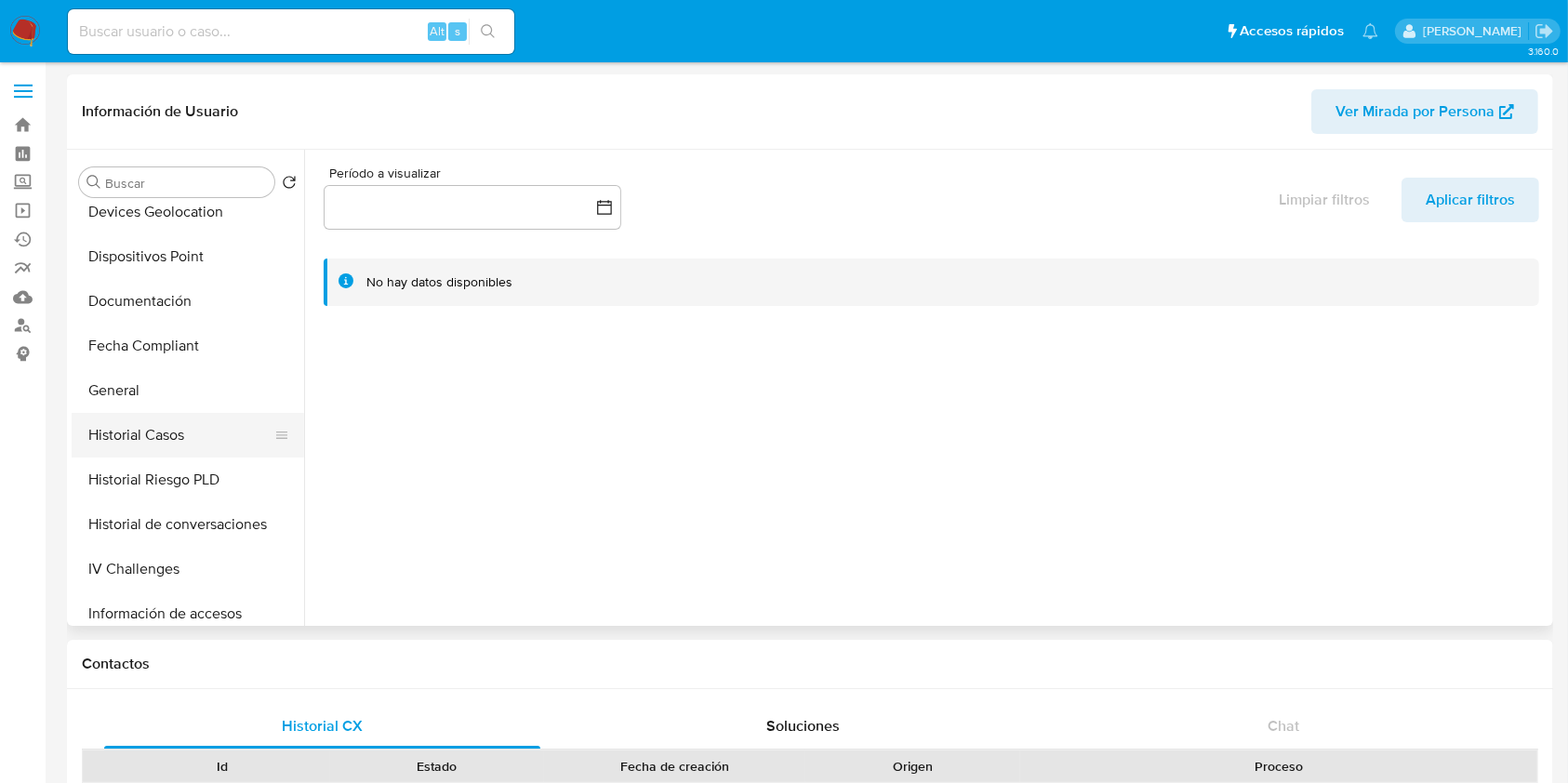
click at [146, 424] on button "Historial Casos" at bounding box center [180, 435] width 218 height 45
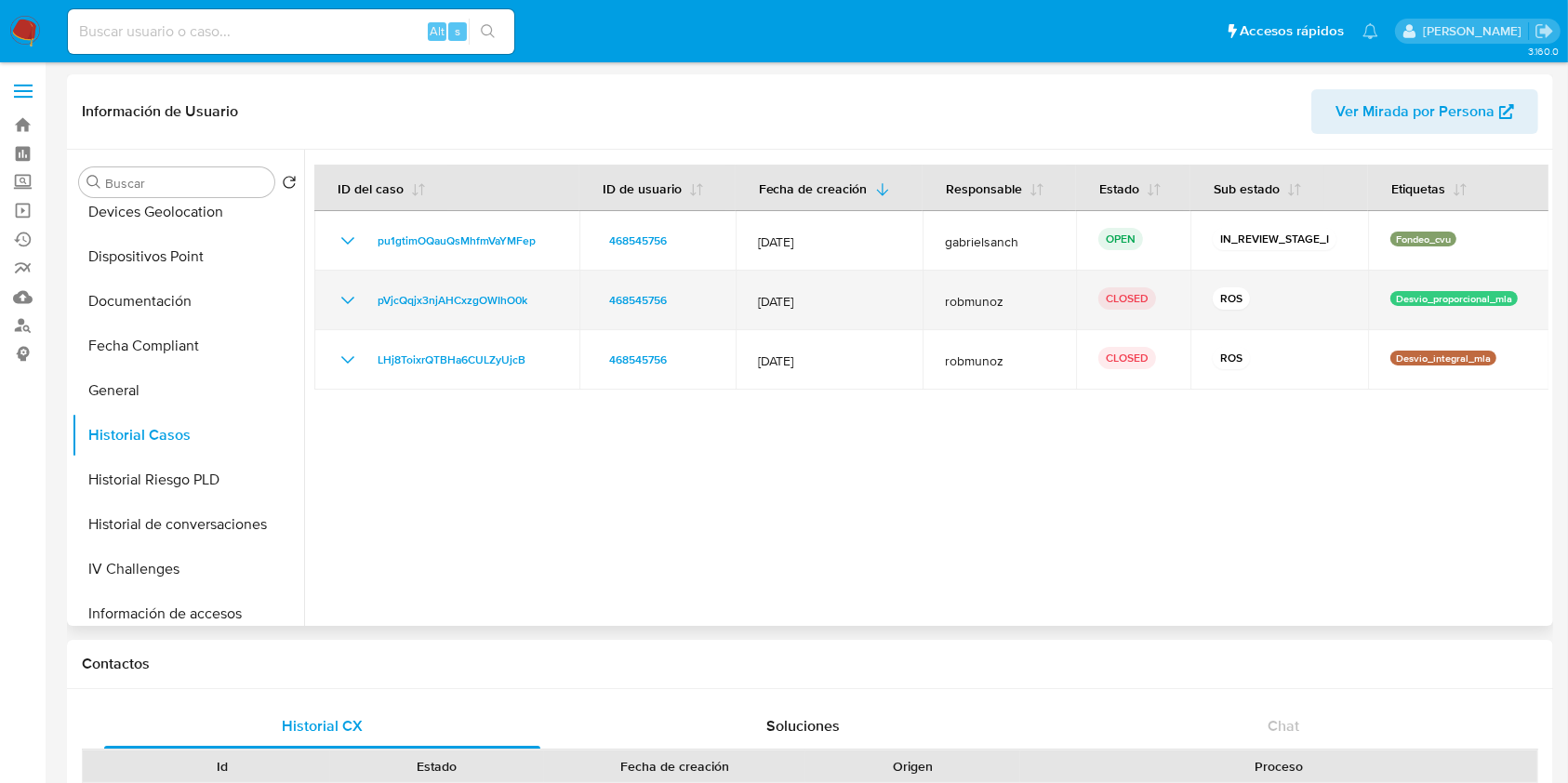
click at [350, 301] on icon "Mostrar/Ocultar" at bounding box center [347, 300] width 23 height 23
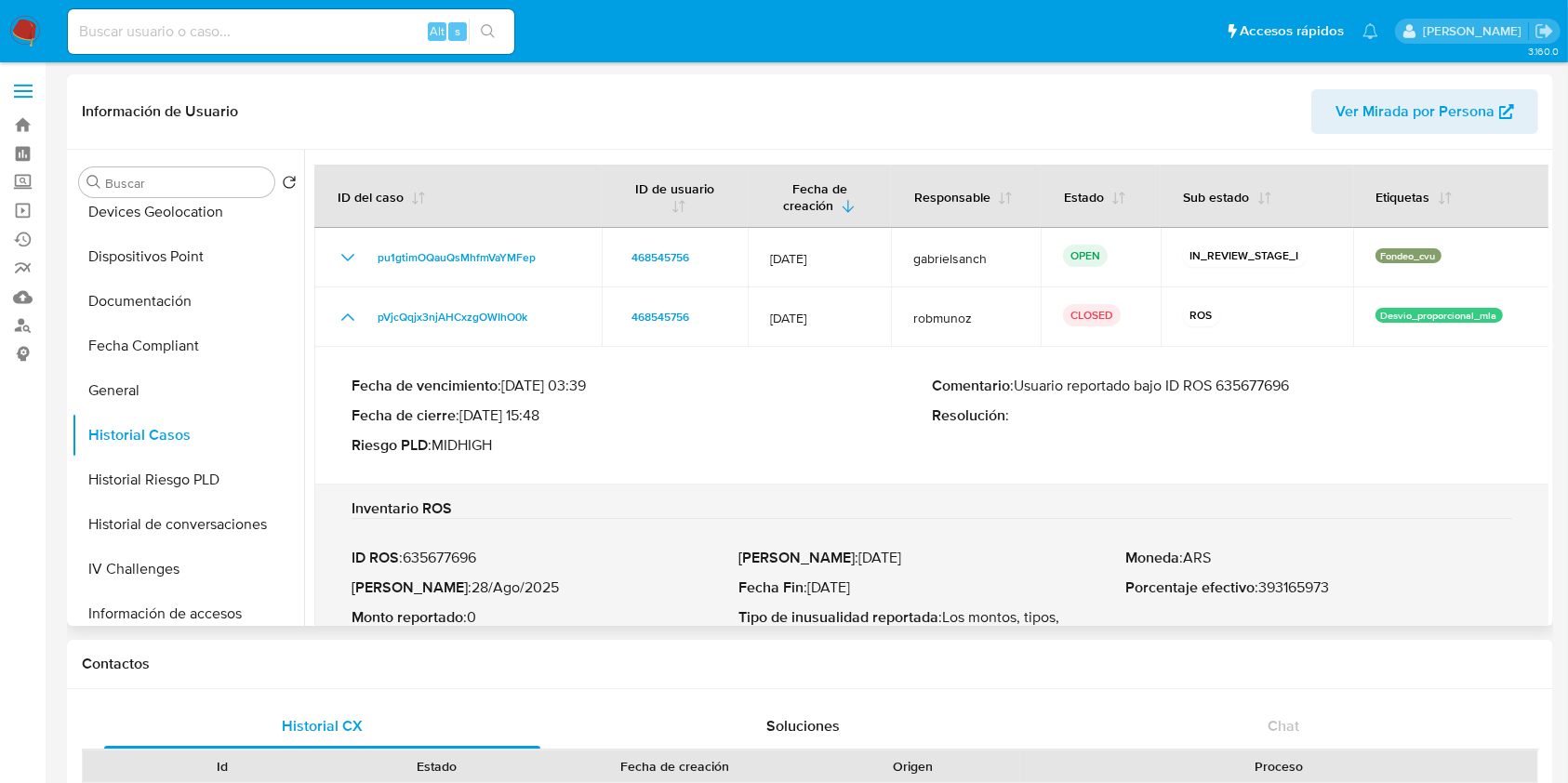
drag, startPoint x: 1072, startPoint y: 381, endPoint x: 1298, endPoint y: 383, distance: 226.0
click at [1298, 383] on p "Comentario : Usuario reportado bajo ID ROS 635677696" at bounding box center [1222, 385] width 580 height 19
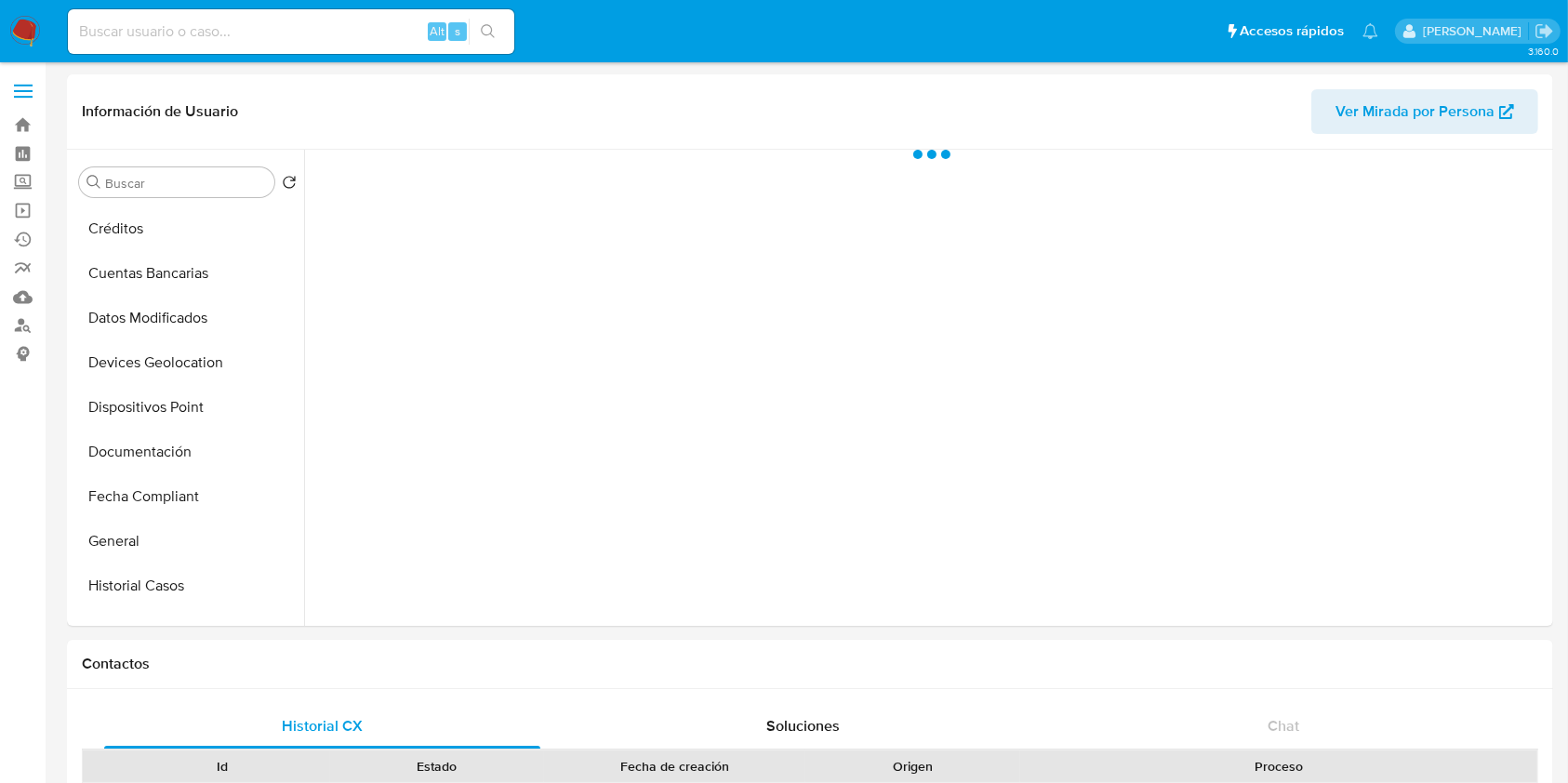
scroll to position [372, 0]
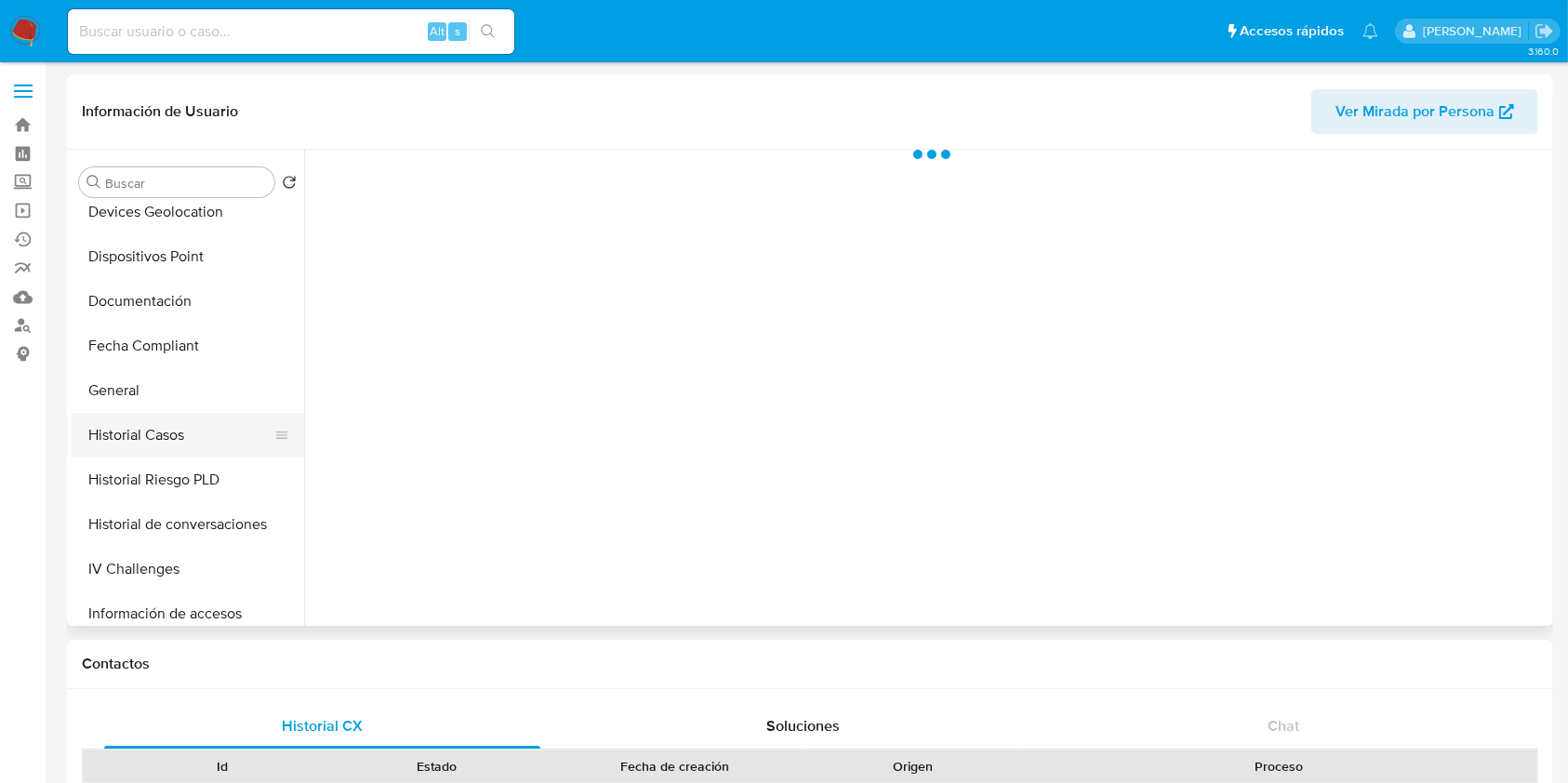
click at [193, 439] on button "Historial Casos" at bounding box center [180, 435] width 218 height 45
select select "10"
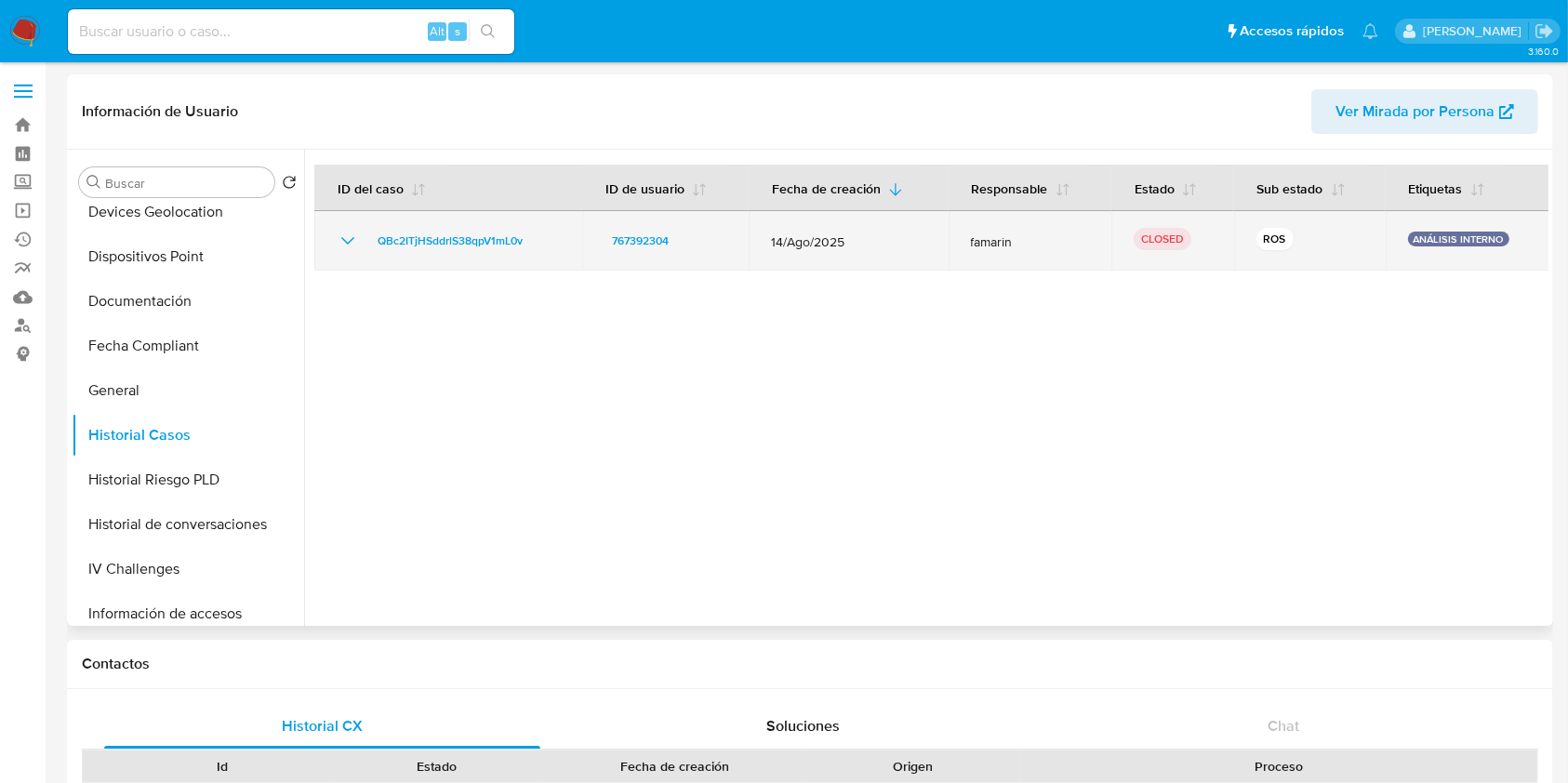
click at [344, 240] on icon "Mostrar/Ocultar" at bounding box center [347, 241] width 13 height 8
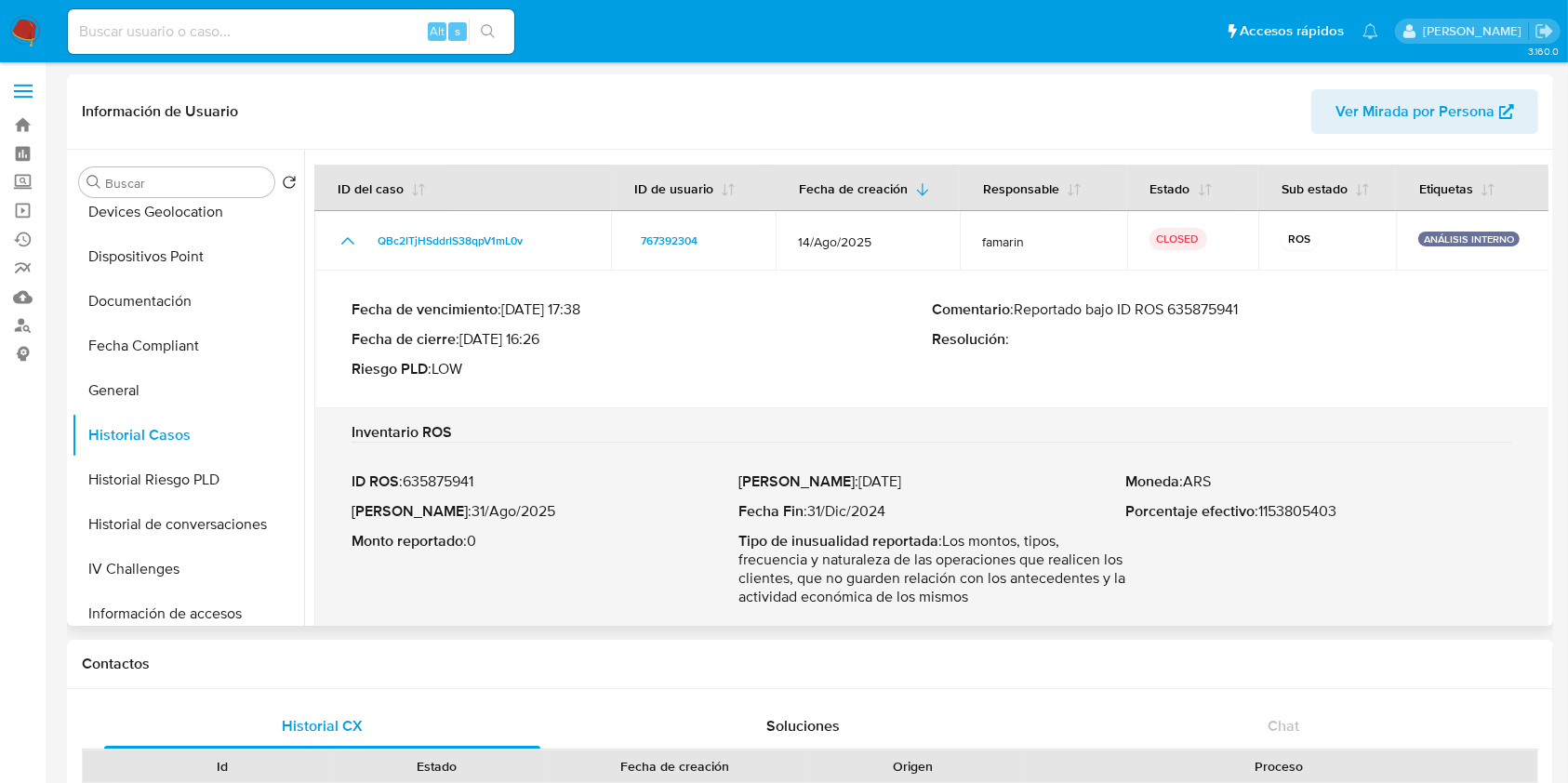
drag, startPoint x: 1018, startPoint y: 308, endPoint x: 1250, endPoint y: 312, distance: 232.0
click at [1250, 312] on p "Comentario : Reportado bajo ID ROS 635875941" at bounding box center [1222, 309] width 580 height 19
click at [17, 124] on link "Bandeja" at bounding box center [111, 124] width 221 height 28
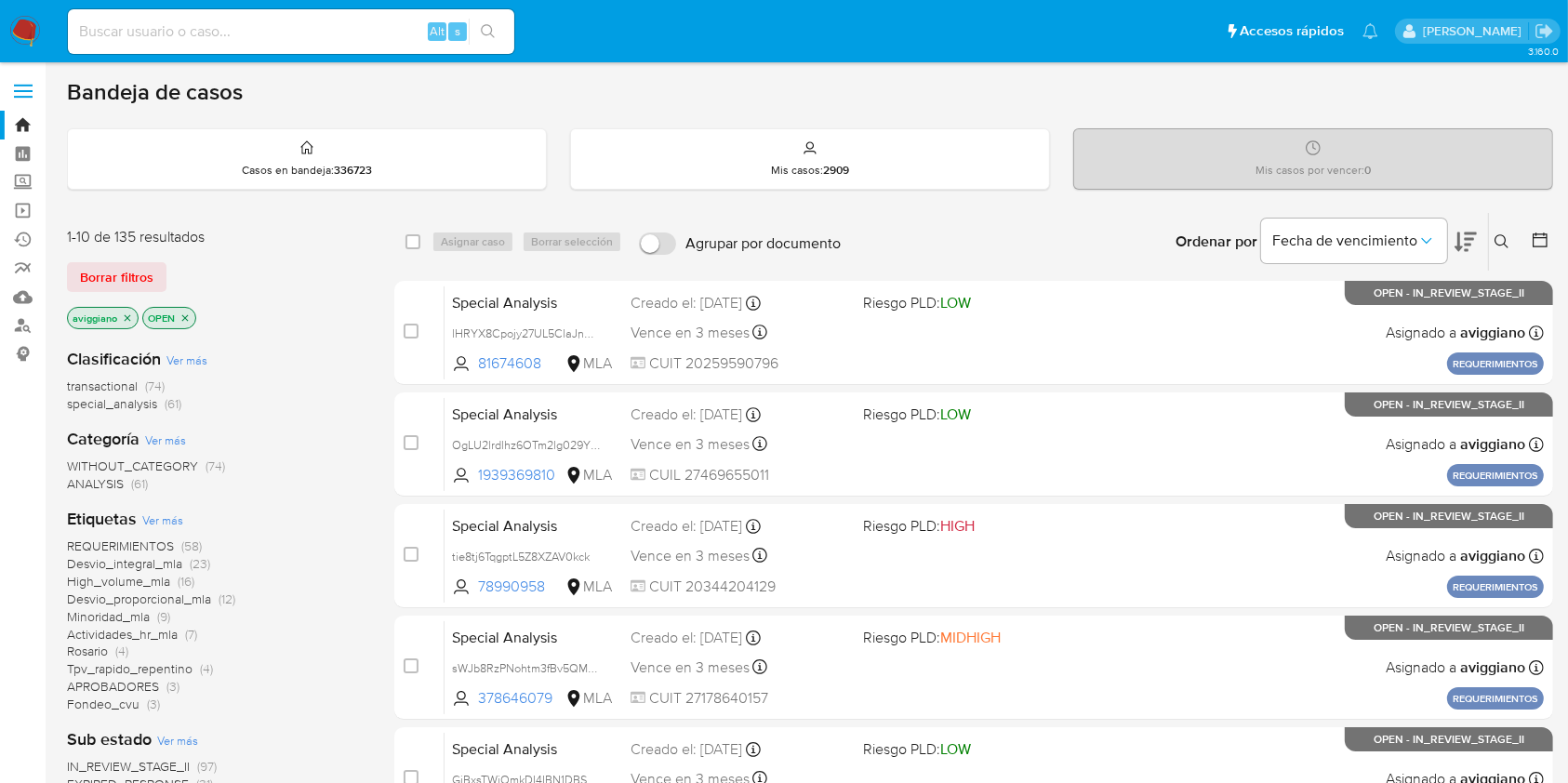
click at [1492, 234] on button at bounding box center [1503, 241] width 30 height 23
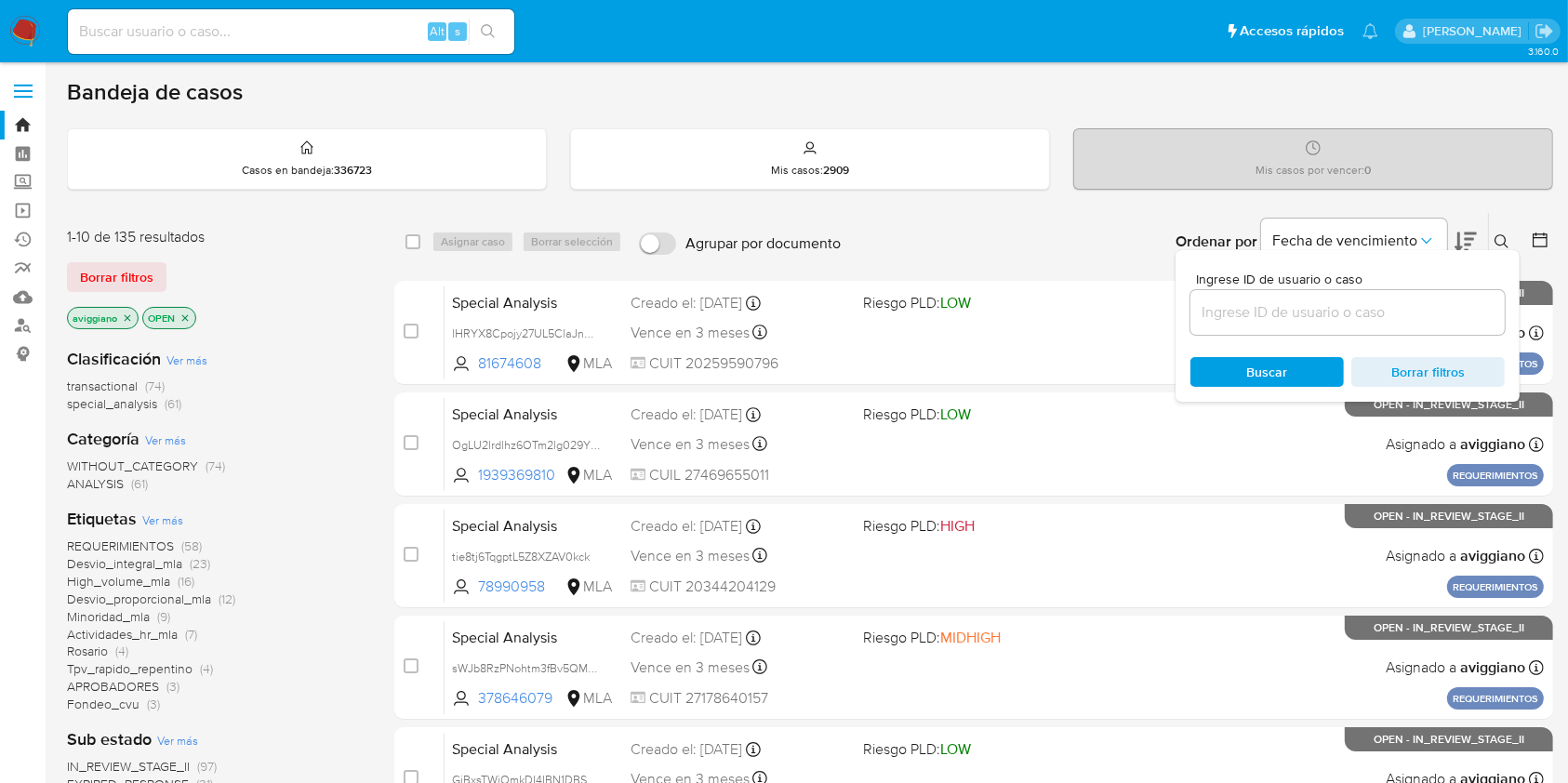
click at [1424, 281] on span "Ingrese ID de usuario o caso" at bounding box center [1352, 279] width 315 height 14
click at [1424, 300] on input at bounding box center [1348, 312] width 315 height 24
click at [1408, 300] on input at bounding box center [1348, 312] width 315 height 24
paste input "lv9BeQmN0ZgMMfOrSwwlIRaV"
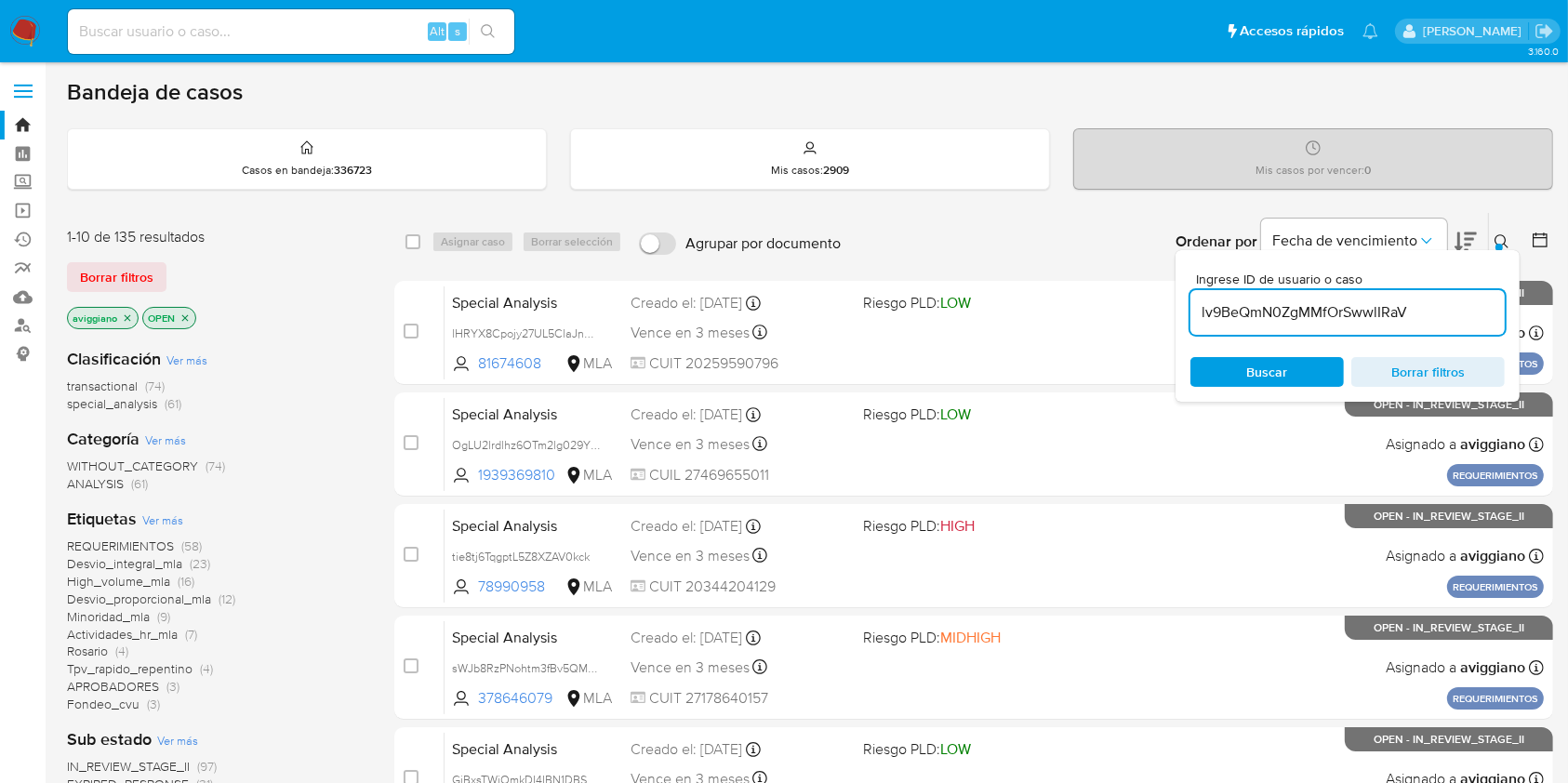
type input "lv9BeQmN0ZgMMfOrSwwlIRaV"
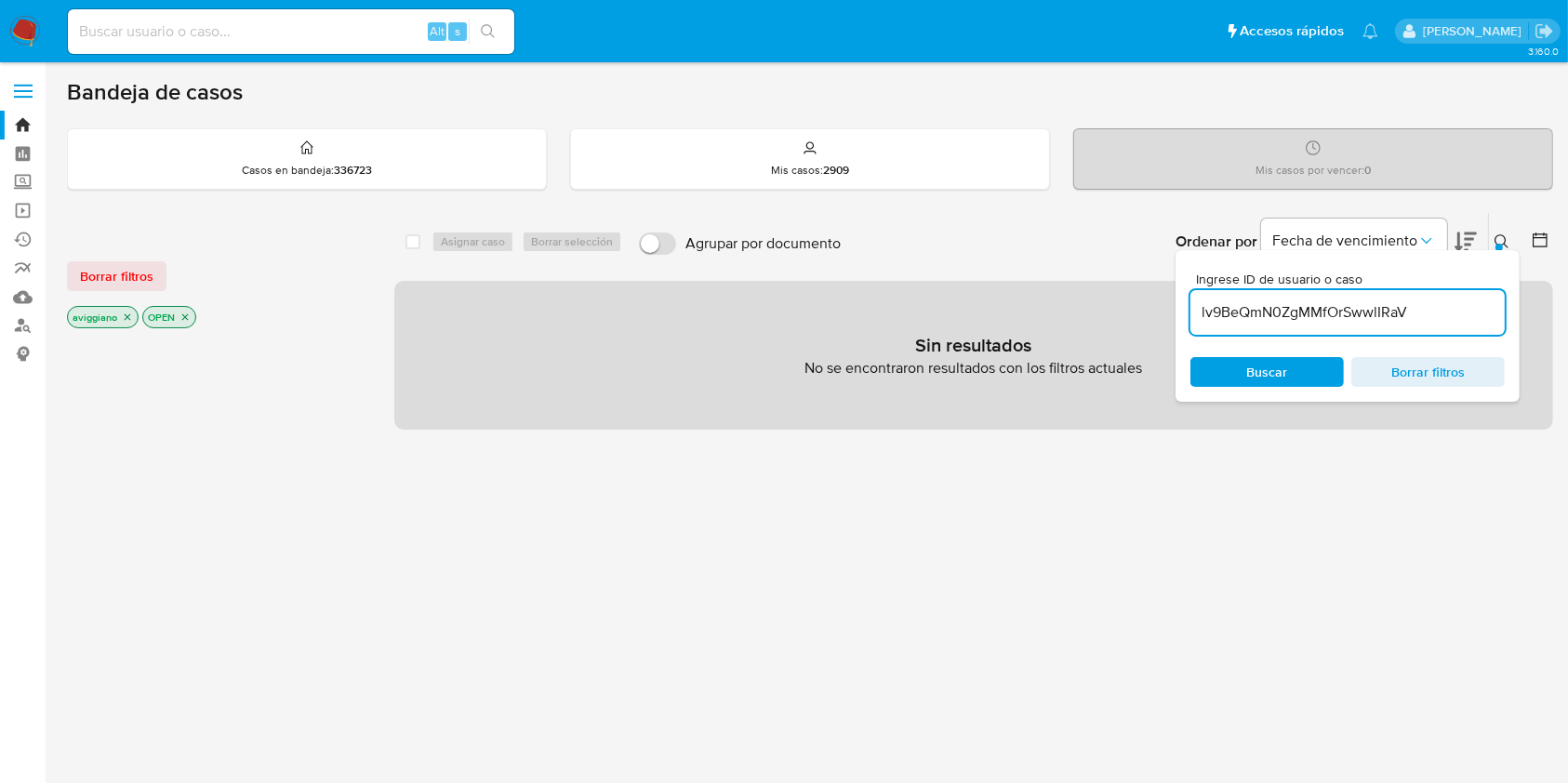
click at [123, 312] on icon "close-filter" at bounding box center [126, 317] width 11 height 11
click at [109, 318] on icon "close-filter" at bounding box center [109, 317] width 11 height 11
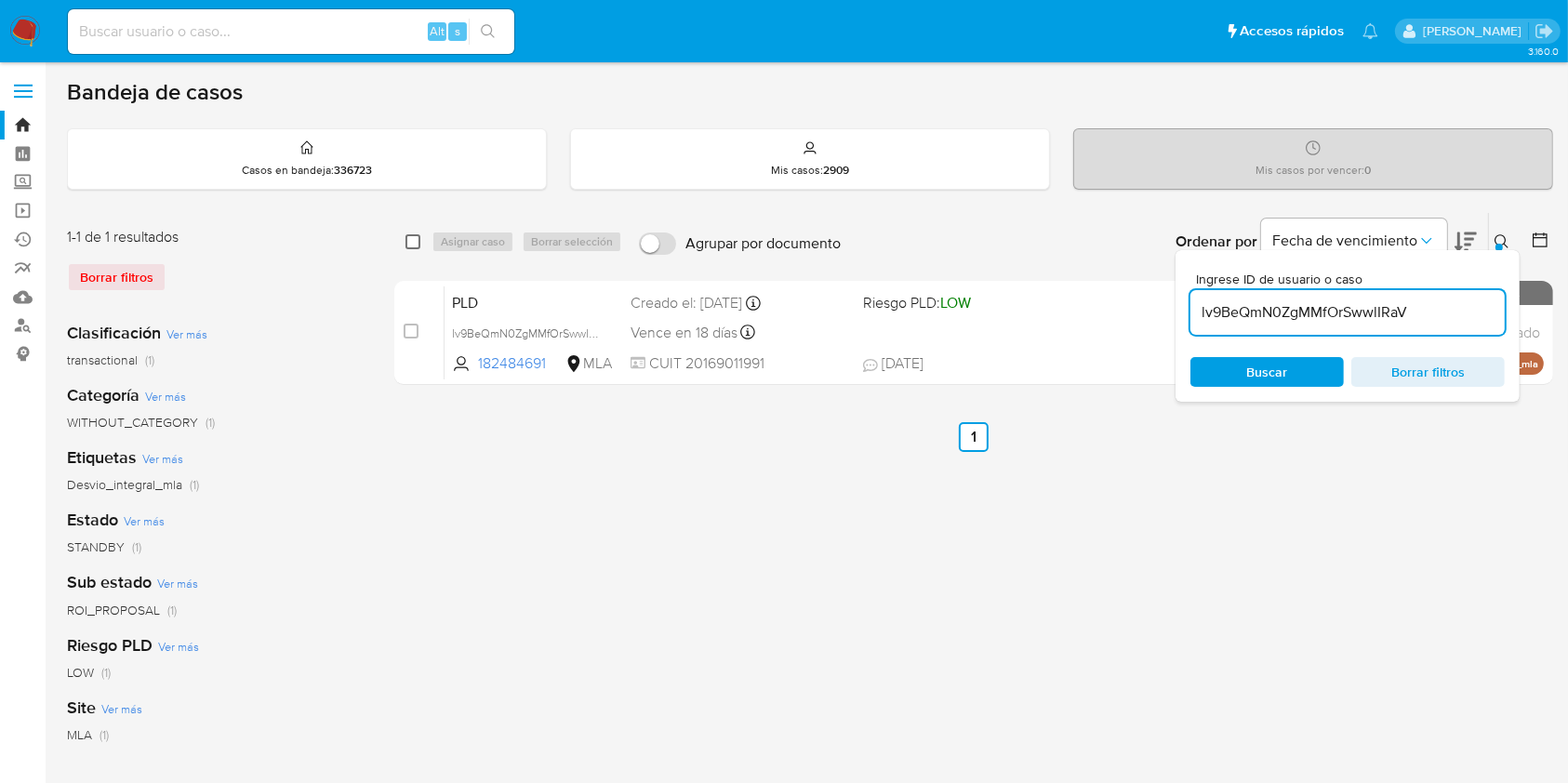
click at [417, 242] on input "checkbox" at bounding box center [413, 241] width 15 height 15
checkbox input "true"
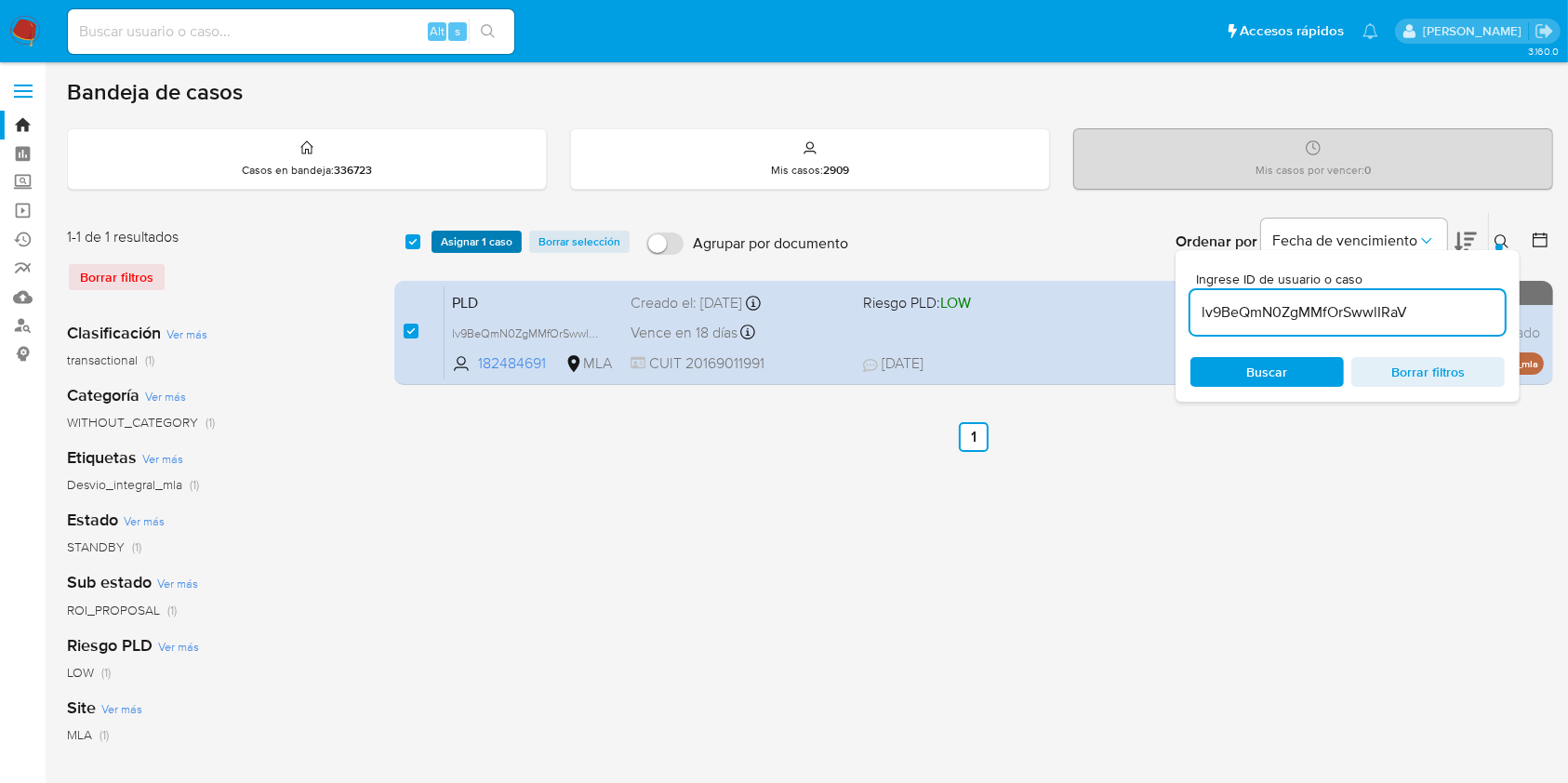
click at [461, 236] on span "Asignar 1 caso" at bounding box center [476, 241] width 72 height 19
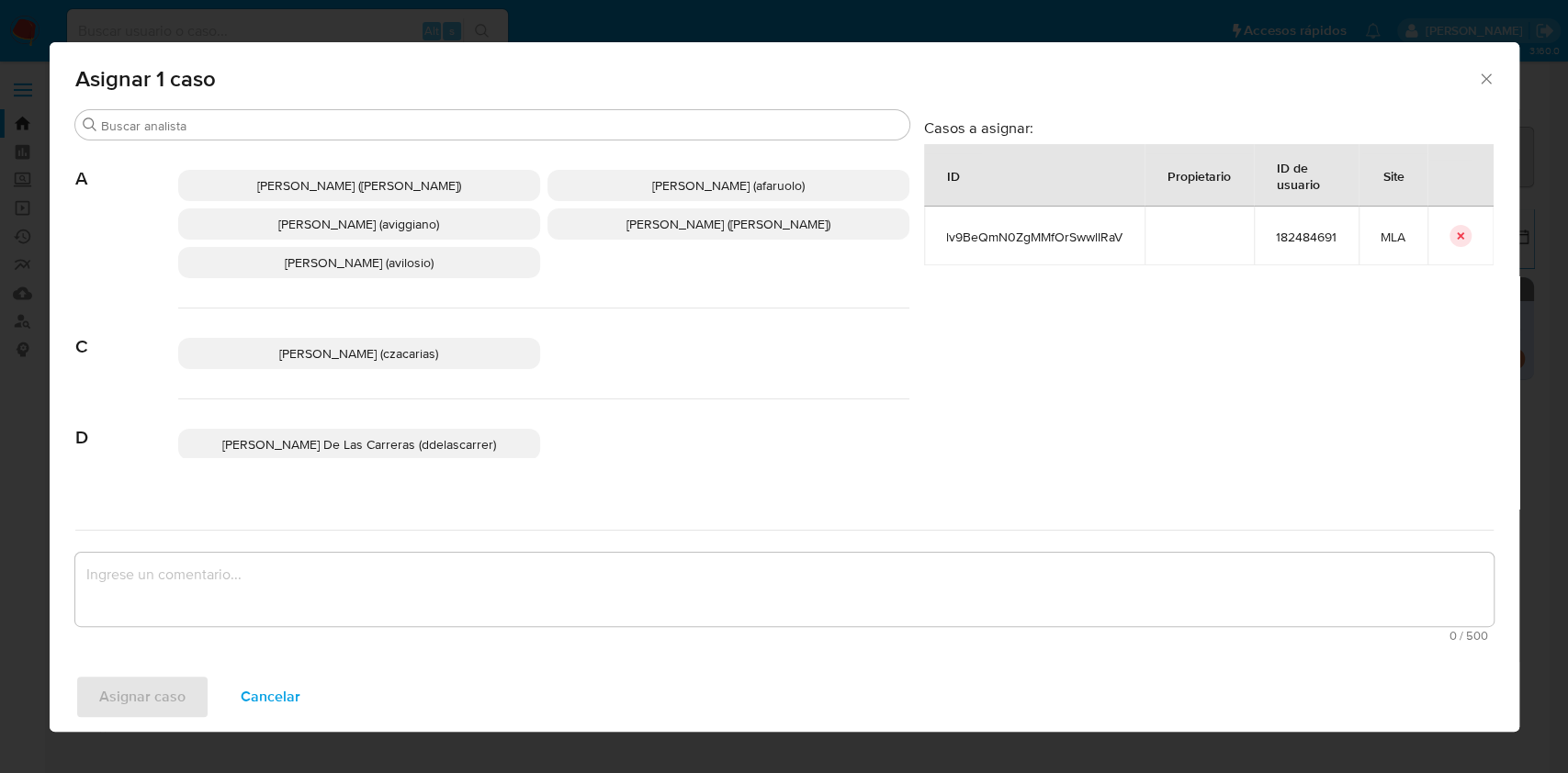
click at [325, 224] on span "Agustina Belen Viggiano (aviggiano)" at bounding box center [358, 223] width 161 height 18
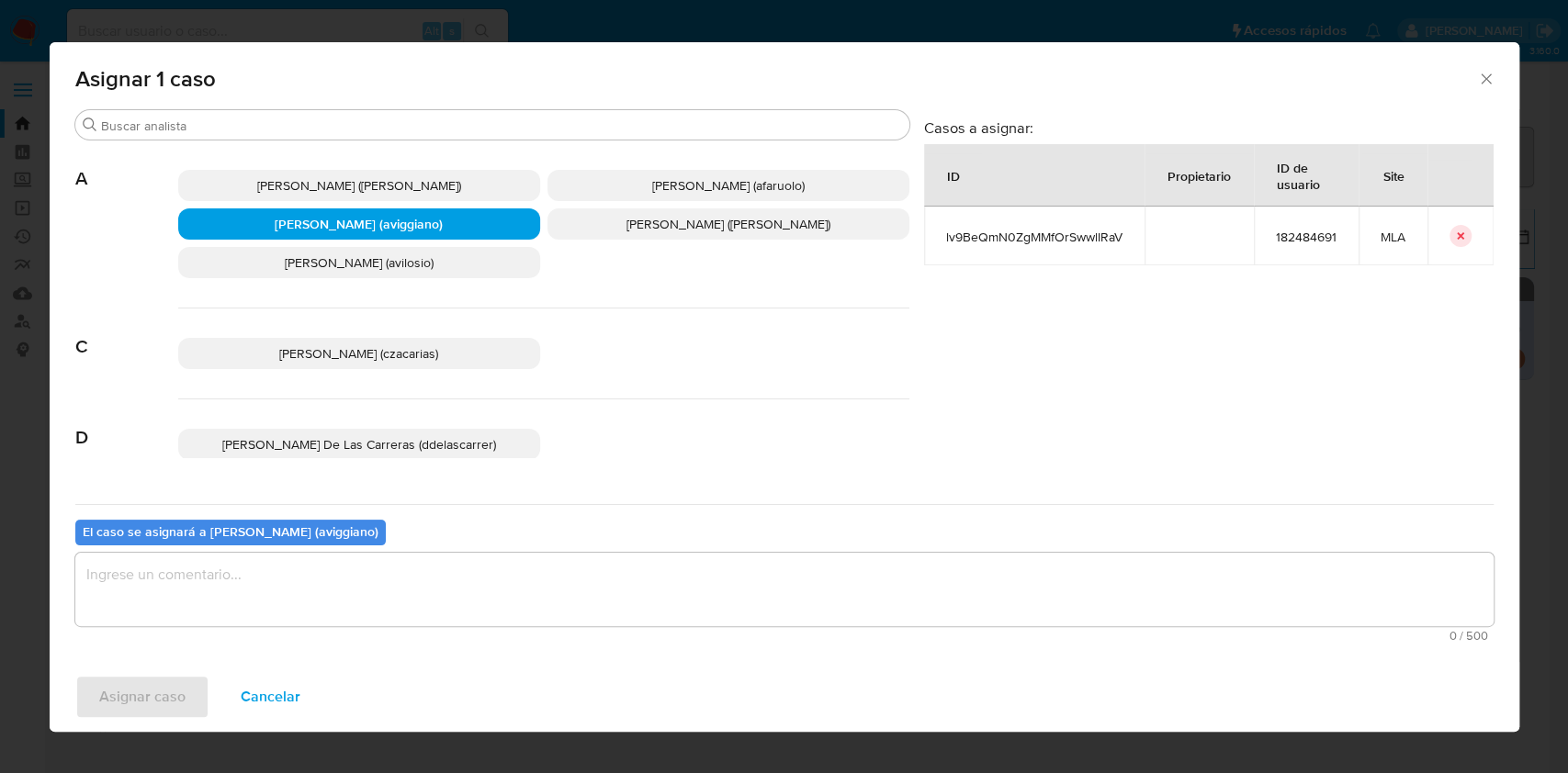
click at [285, 579] on textarea "assign-modal" at bounding box center [784, 589] width 1418 height 74
click at [136, 685] on span "Asignar caso" at bounding box center [141, 697] width 86 height 41
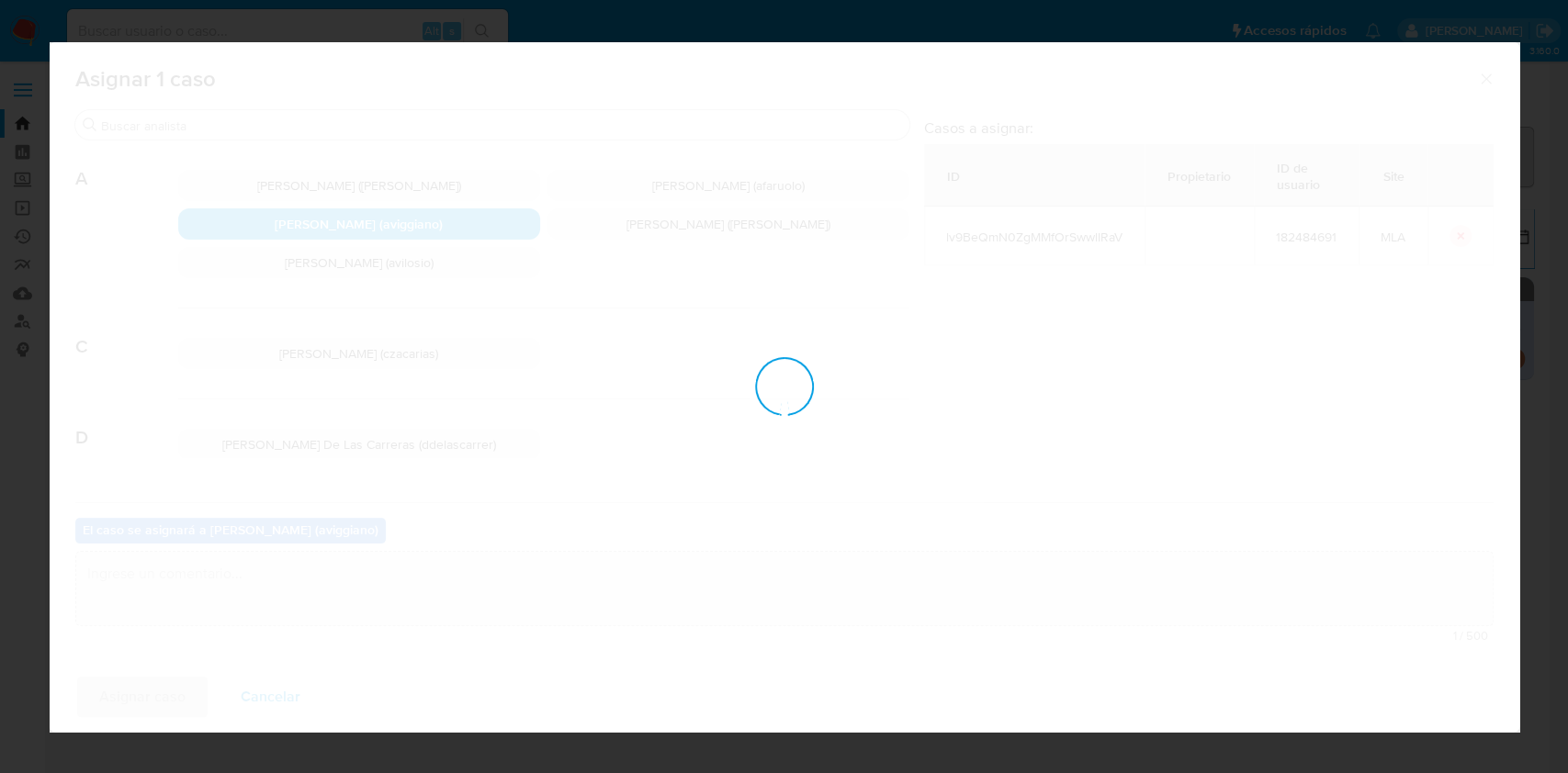
checkbox input "false"
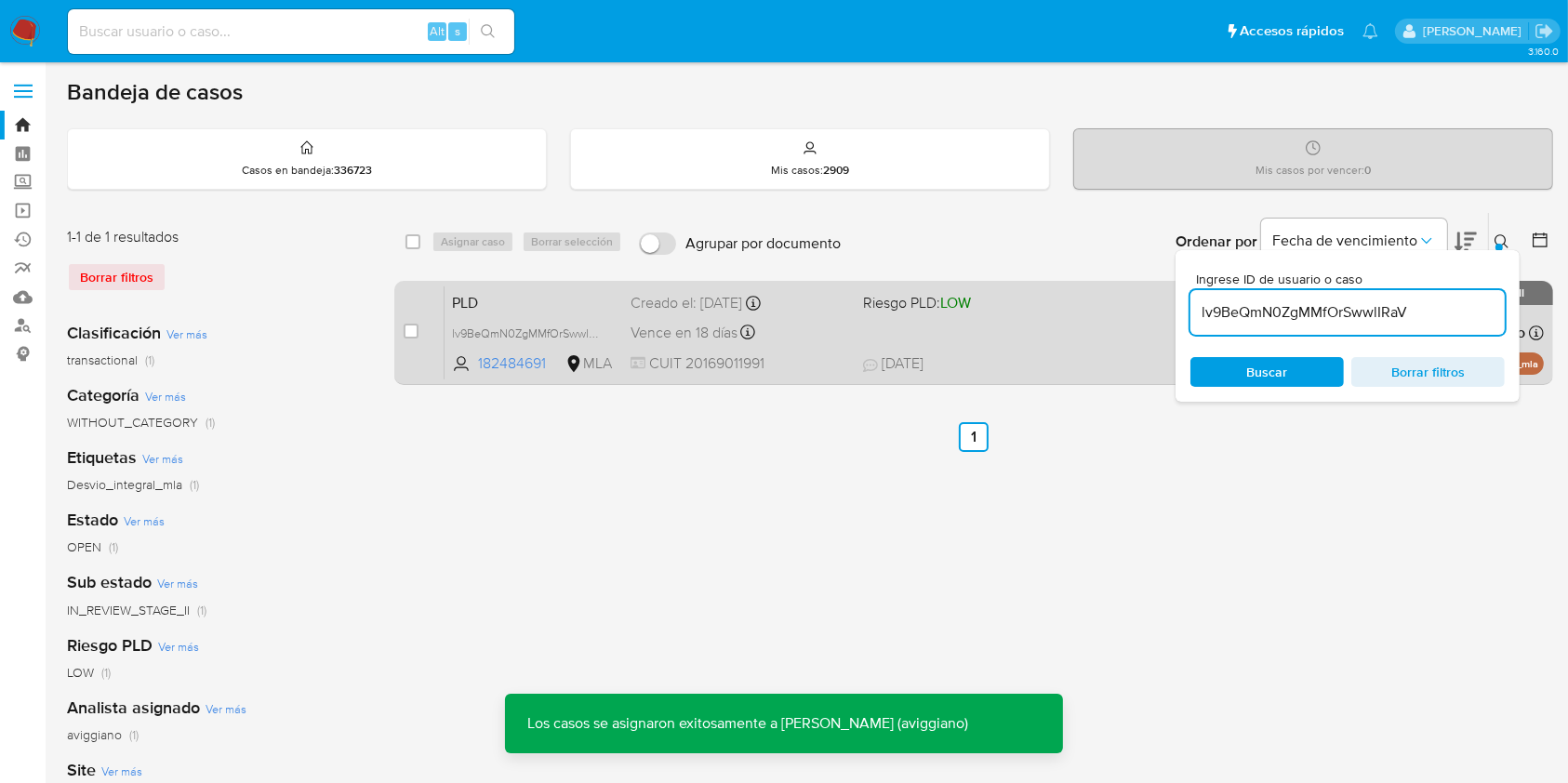
click at [1050, 336] on div "PLD lv9BeQmN0ZgMMfOrSwwlIRaV 182484691 MLA Riesgo PLD: LOW Creado el: 12/07/202…" at bounding box center [995, 332] width 1100 height 94
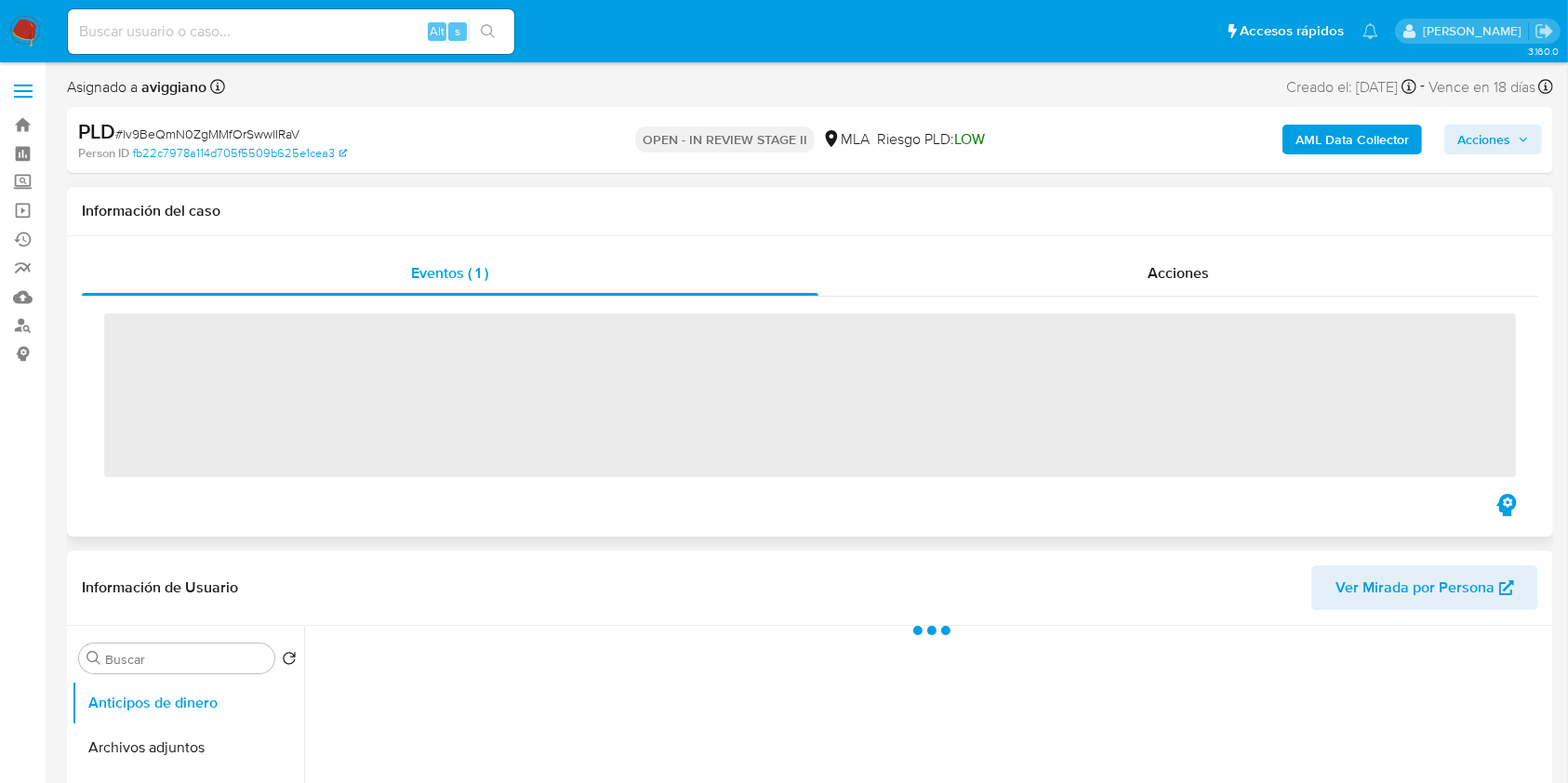
drag, startPoint x: 1521, startPoint y: 135, endPoint x: 1273, endPoint y: 190, distance: 254.0
click at [1520, 136] on icon "button" at bounding box center [1523, 139] width 11 height 11
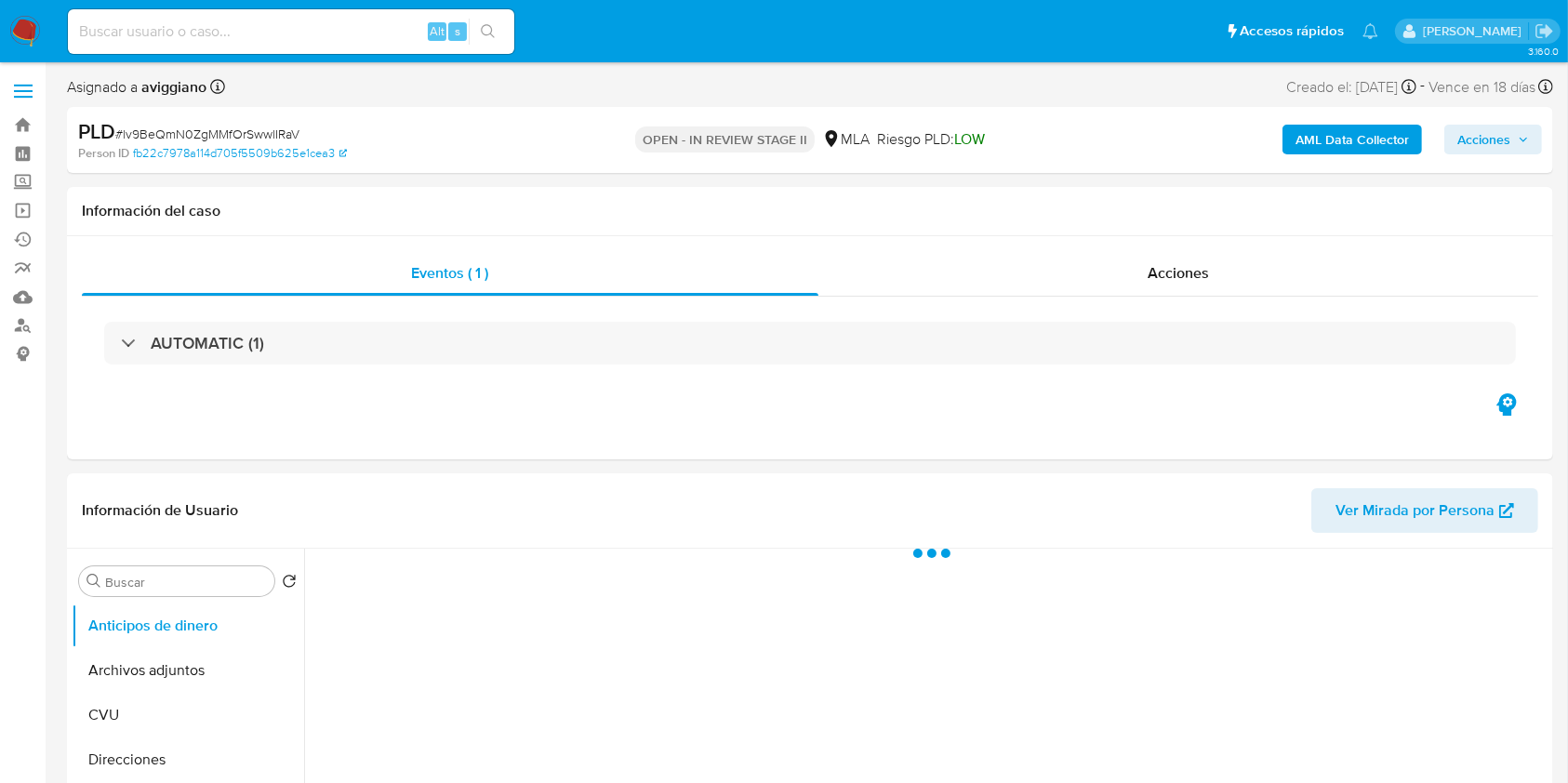
select select "10"
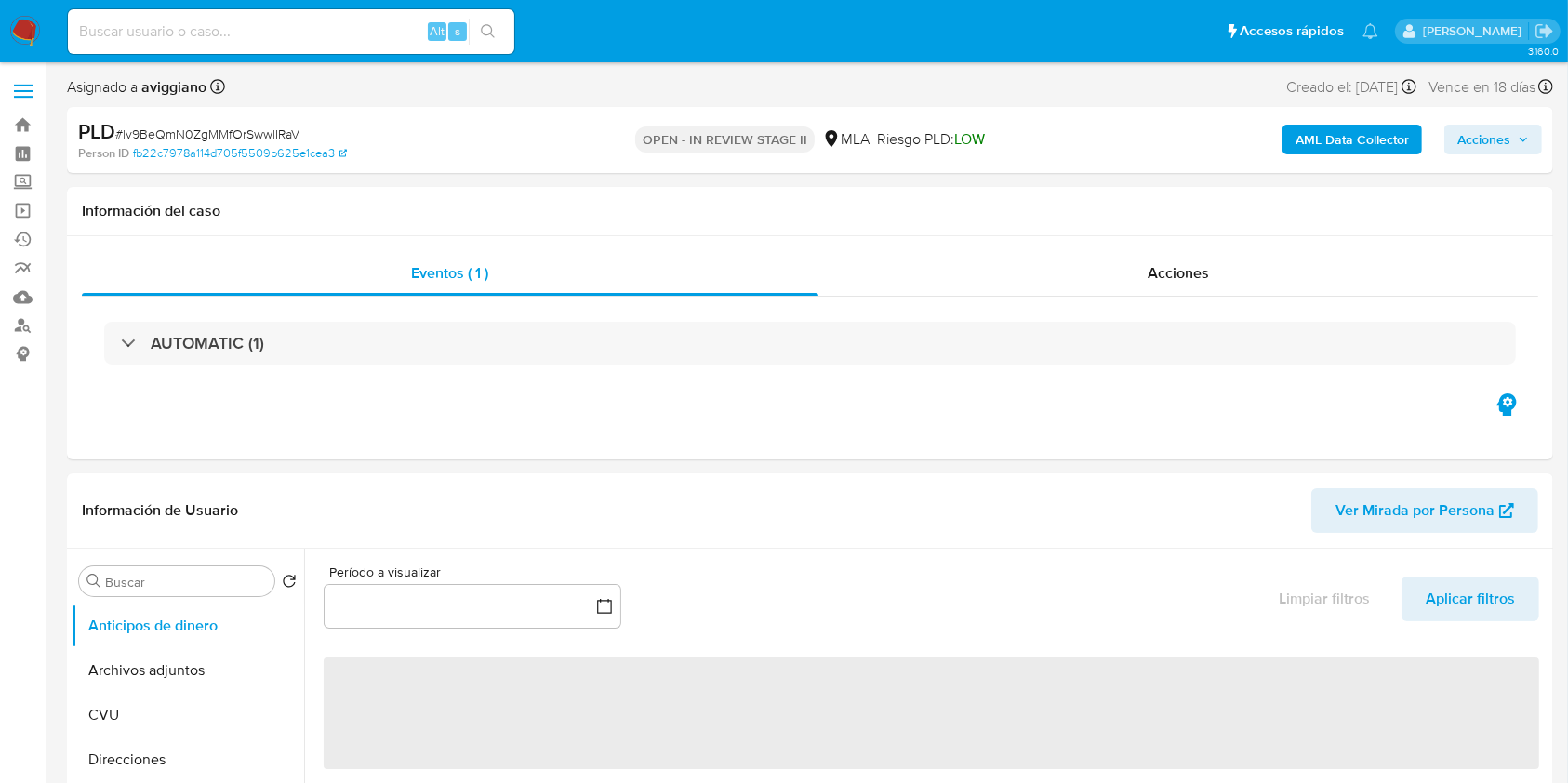
click at [1516, 134] on span "Acciones" at bounding box center [1493, 139] width 72 height 26
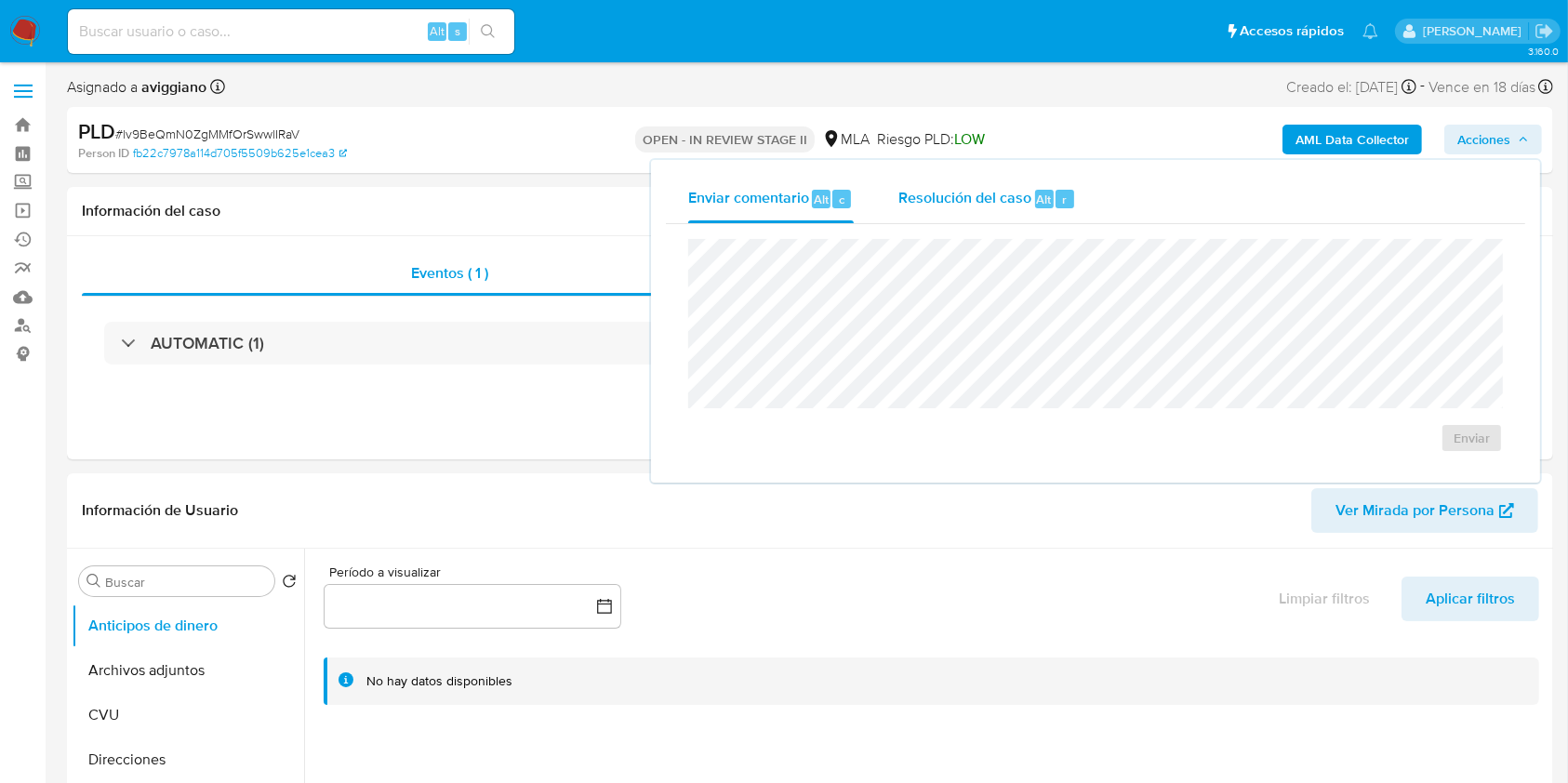
click at [963, 192] on span "Resolución del caso" at bounding box center [965, 199] width 133 height 22
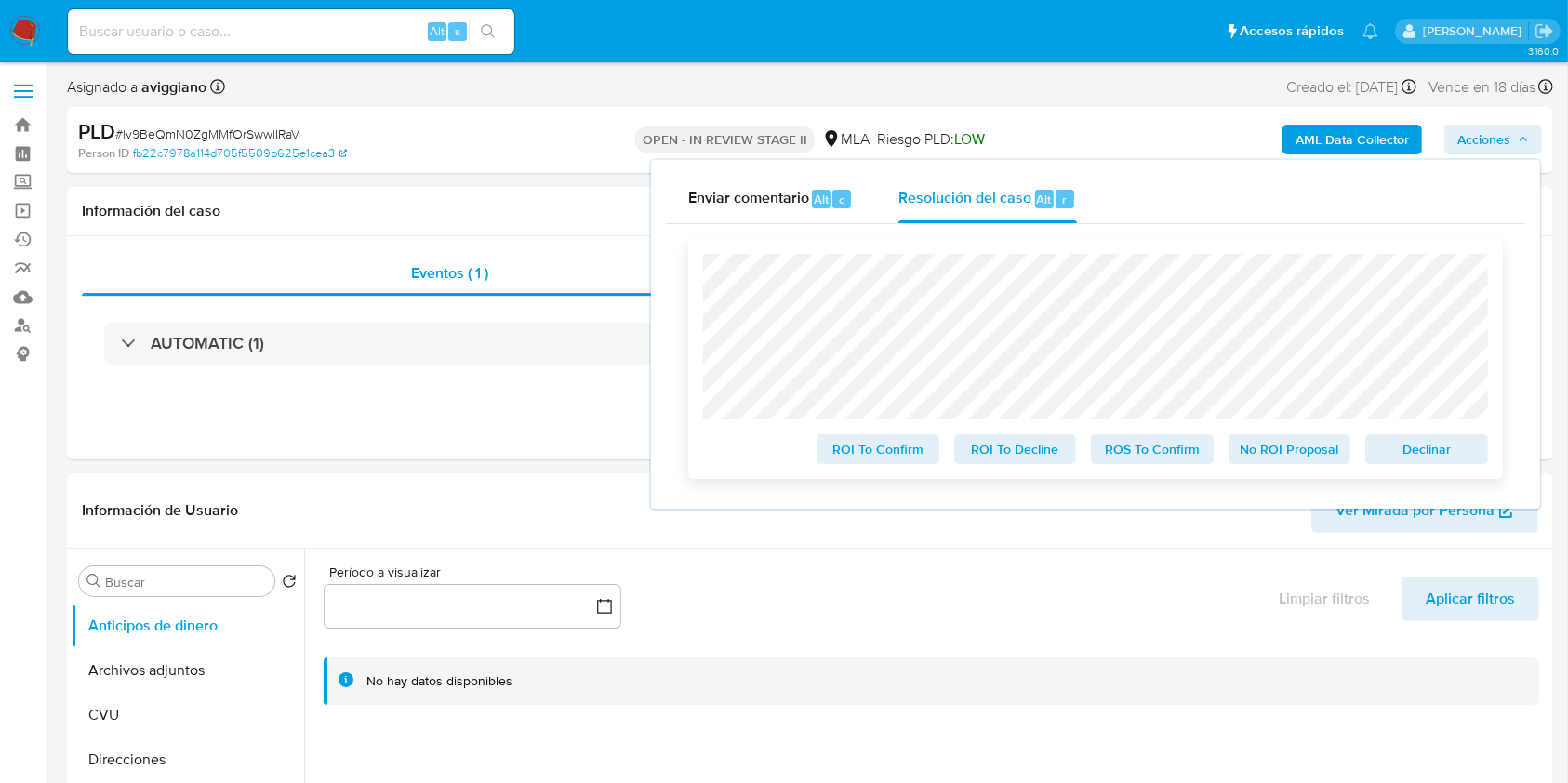
click at [1456, 456] on span "Declinar" at bounding box center [1426, 449] width 97 height 26
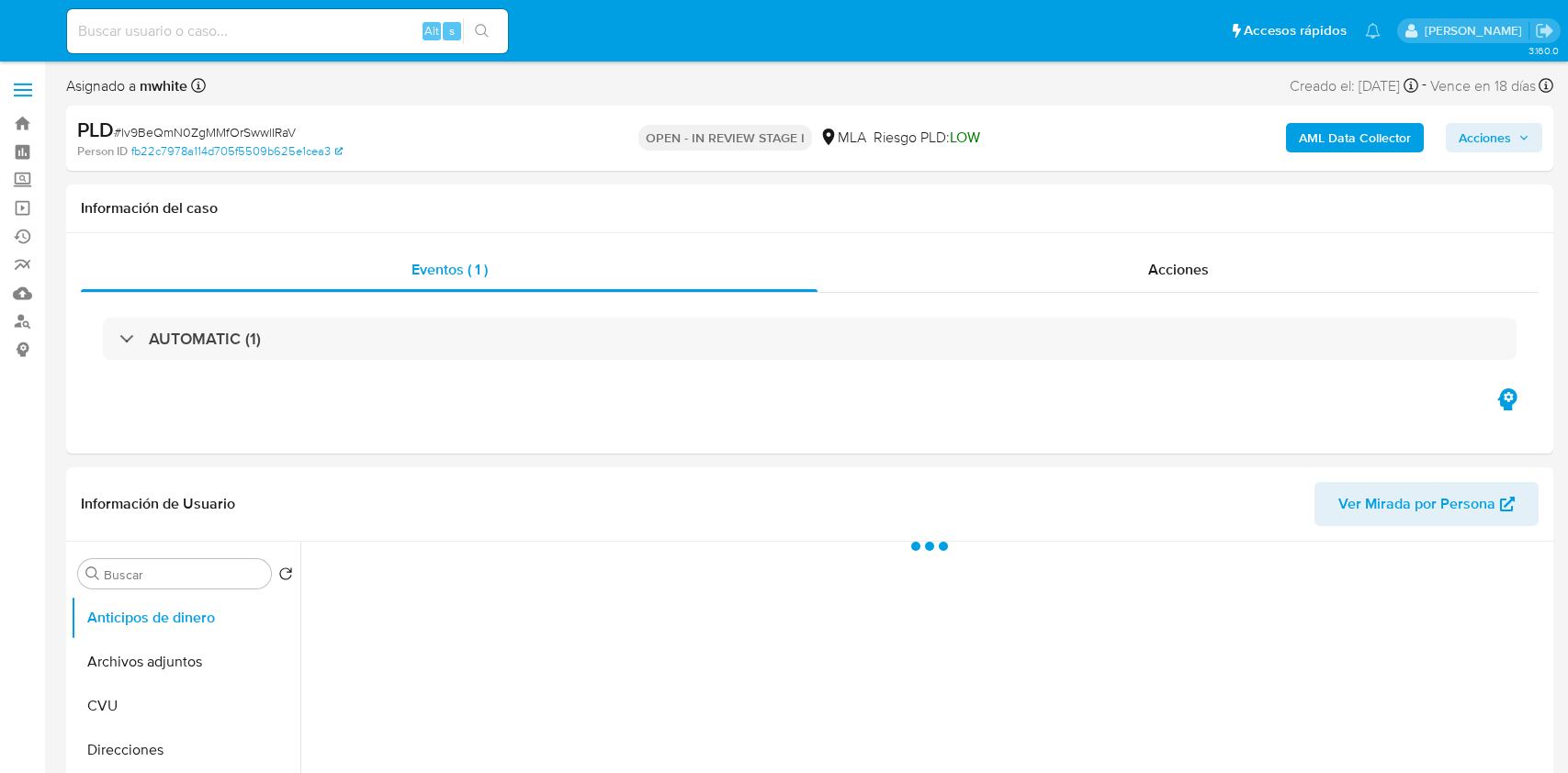
select select "10"
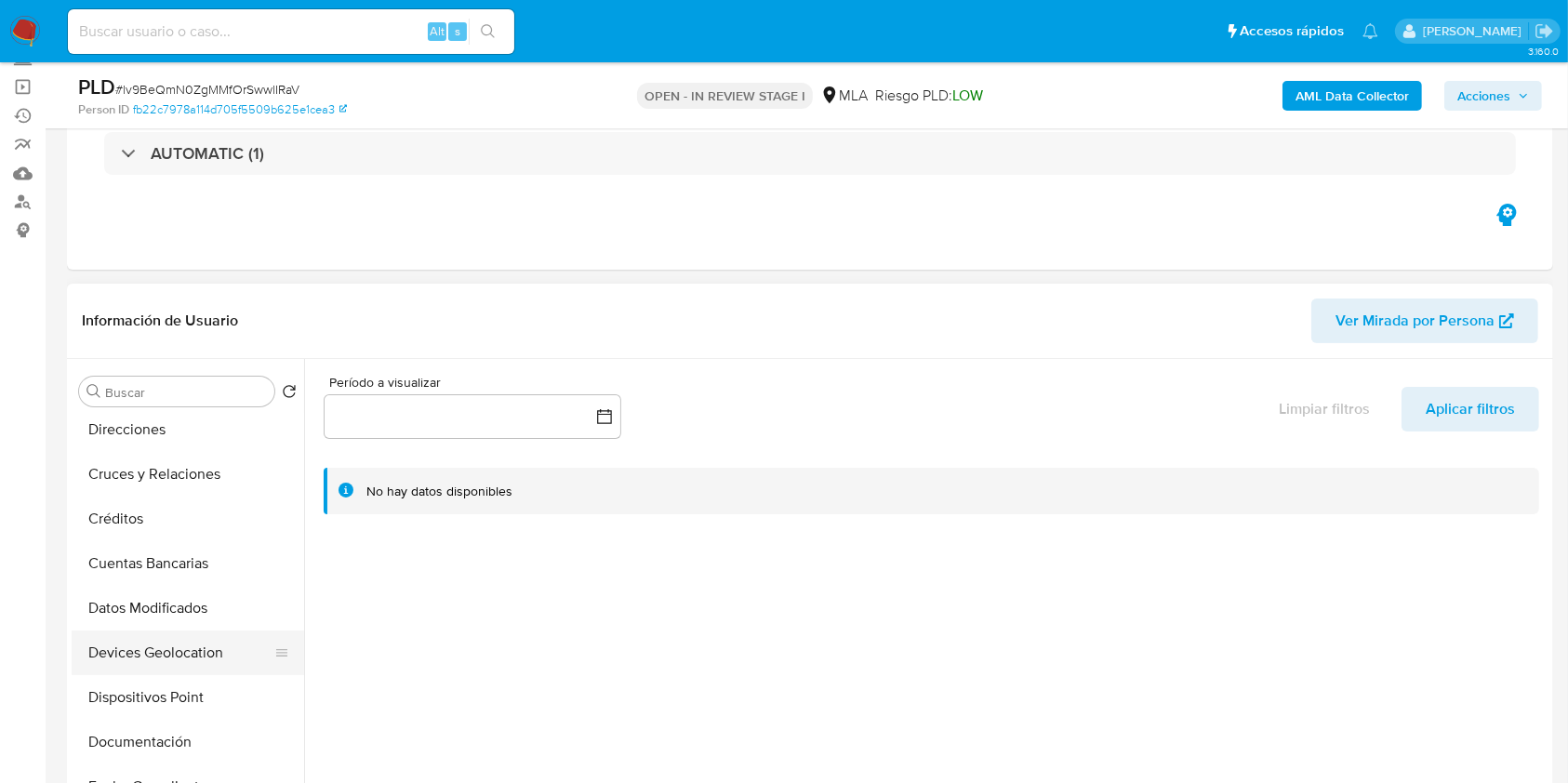
scroll to position [247, 0]
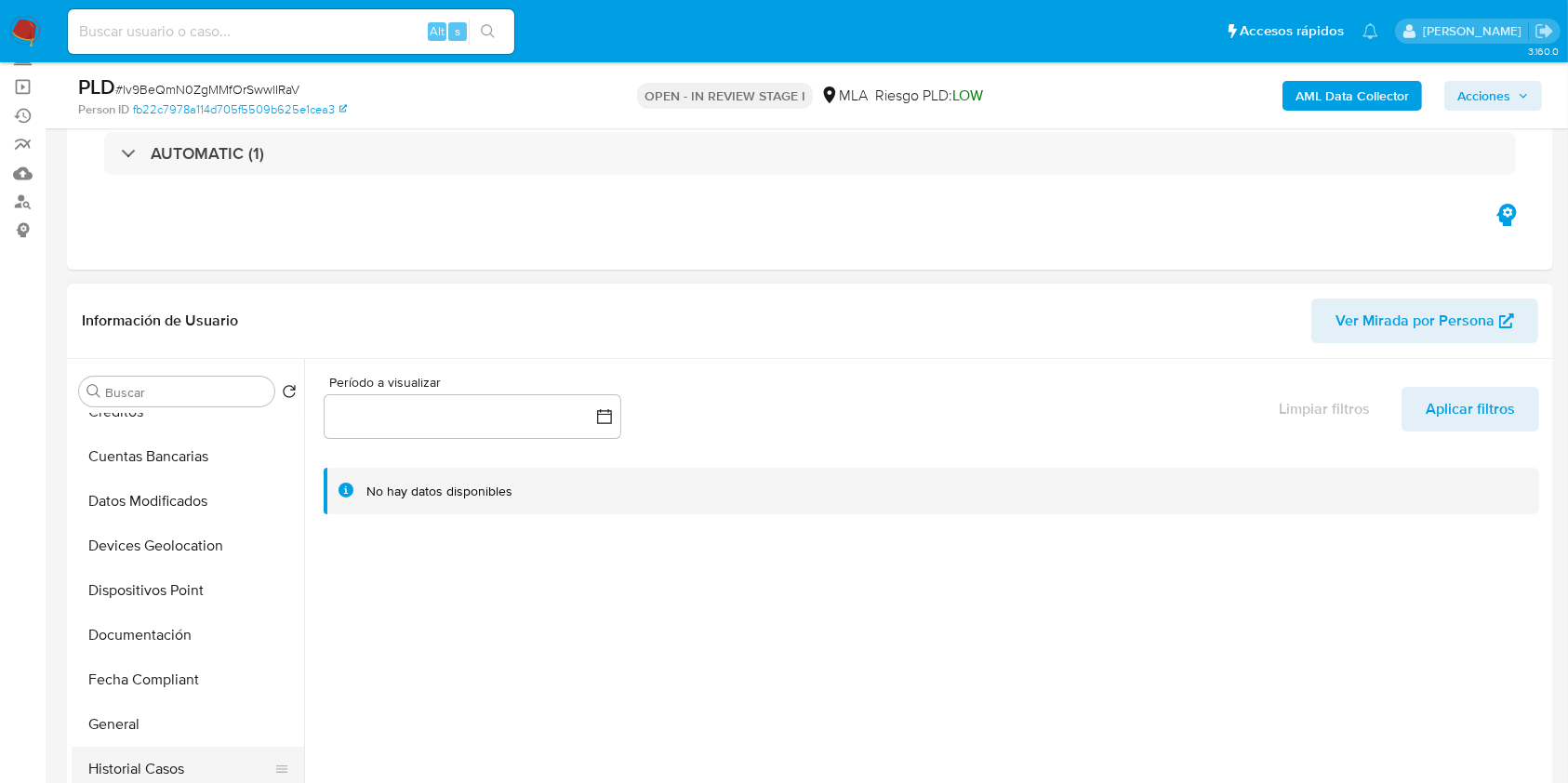
click at [132, 751] on button "Historial Casos" at bounding box center [180, 769] width 218 height 45
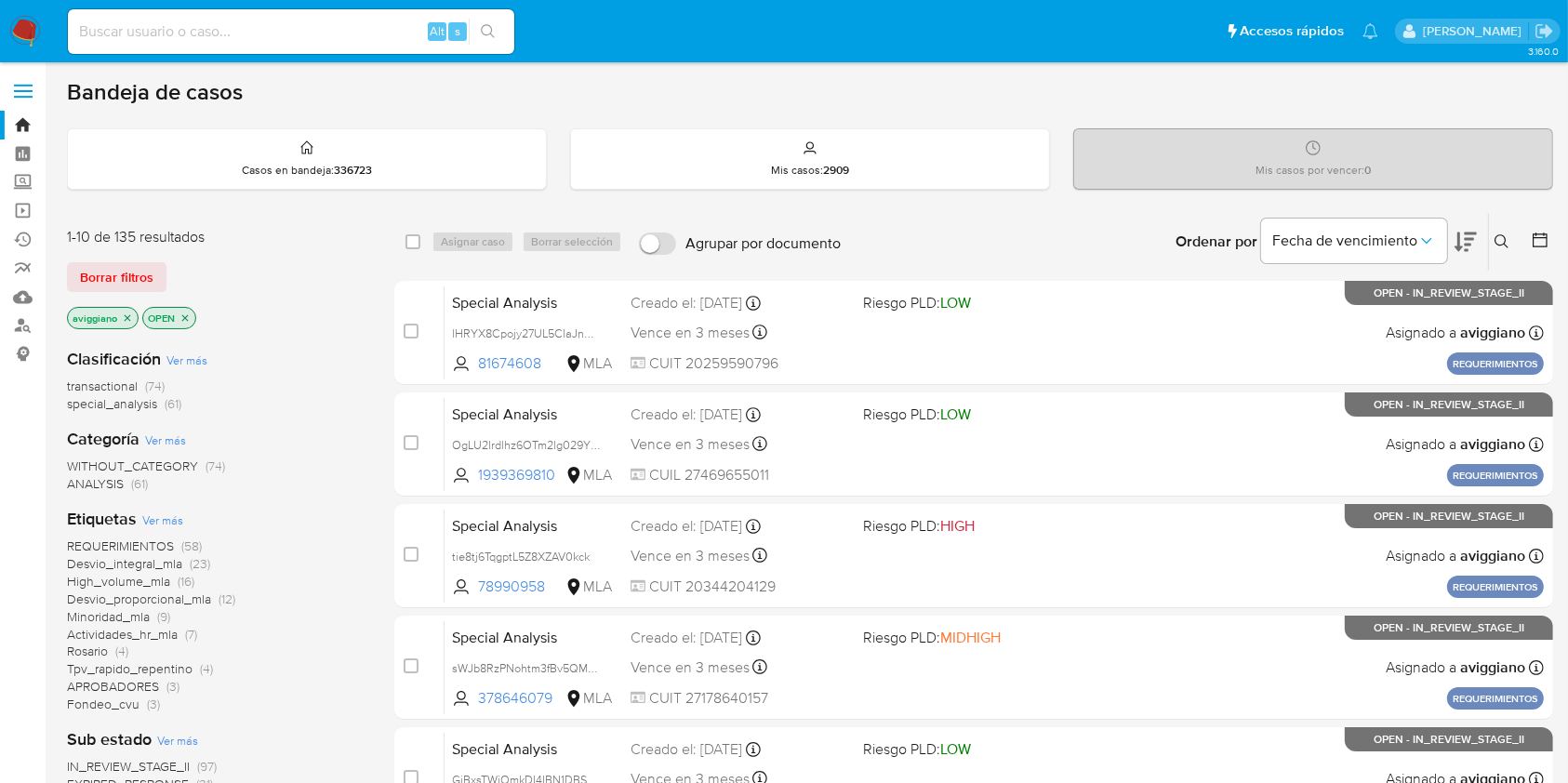
click at [130, 310] on p "aviggiano" at bounding box center [102, 318] width 70 height 21
click at [128, 315] on icon "close-filter" at bounding box center [127, 318] width 7 height 7
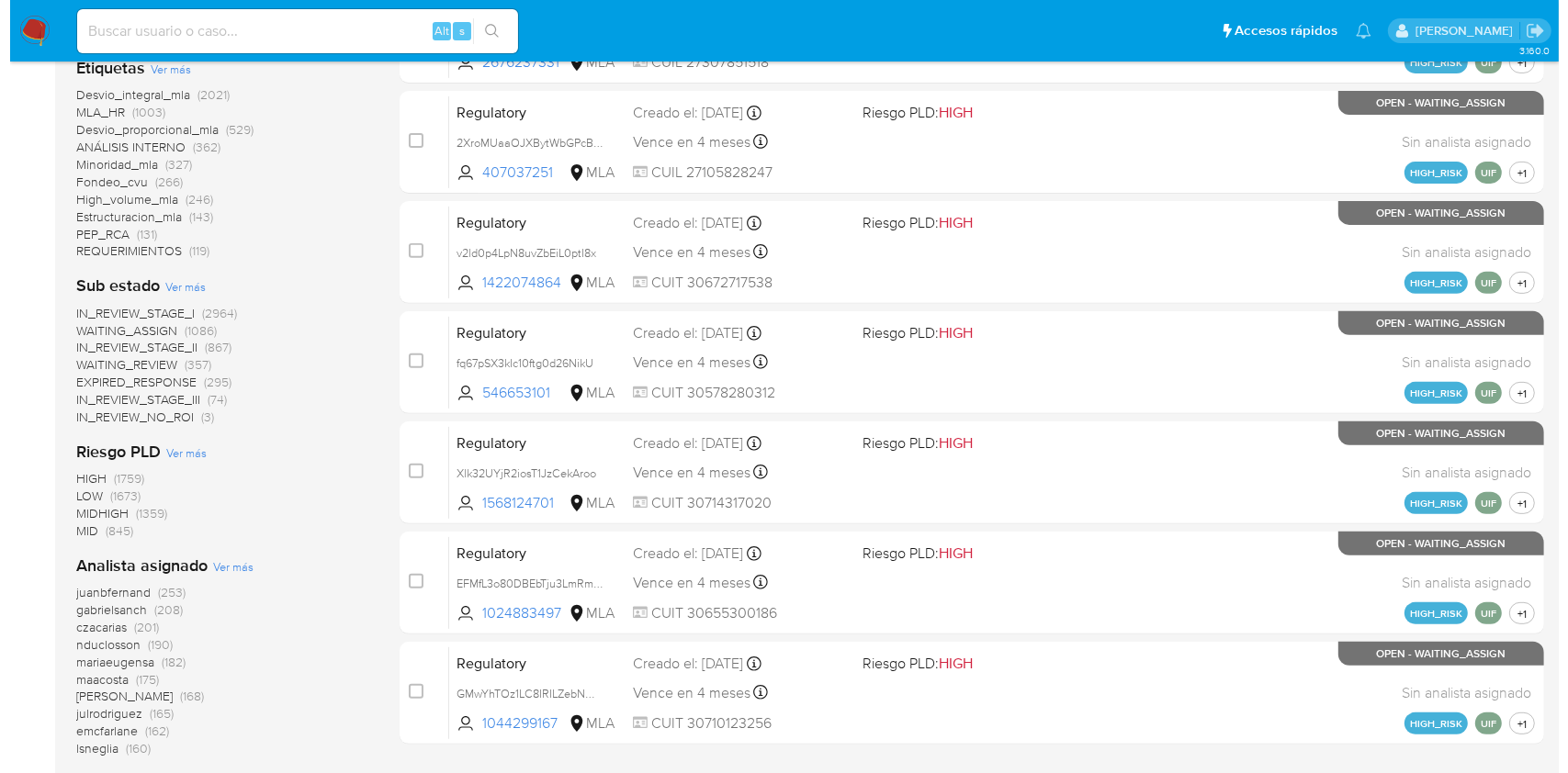
scroll to position [734, 0]
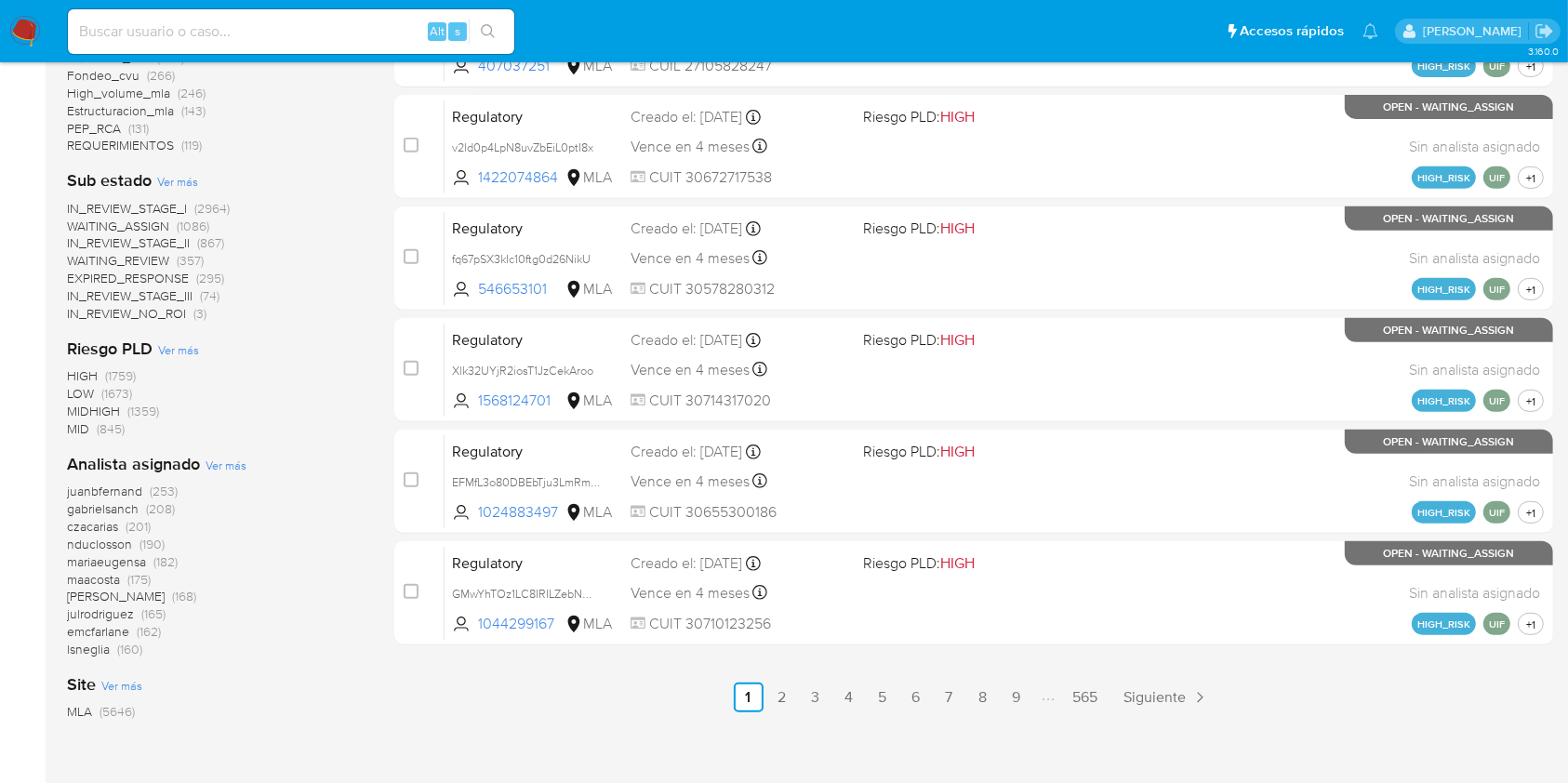
click at [235, 473] on div "Analista asignado Ver más juanbfernand (253) gabrielsanch (208) czacarias (201)…" at bounding box center [216, 556] width 298 height 206
click at [226, 468] on span "Ver más" at bounding box center [226, 465] width 41 height 17
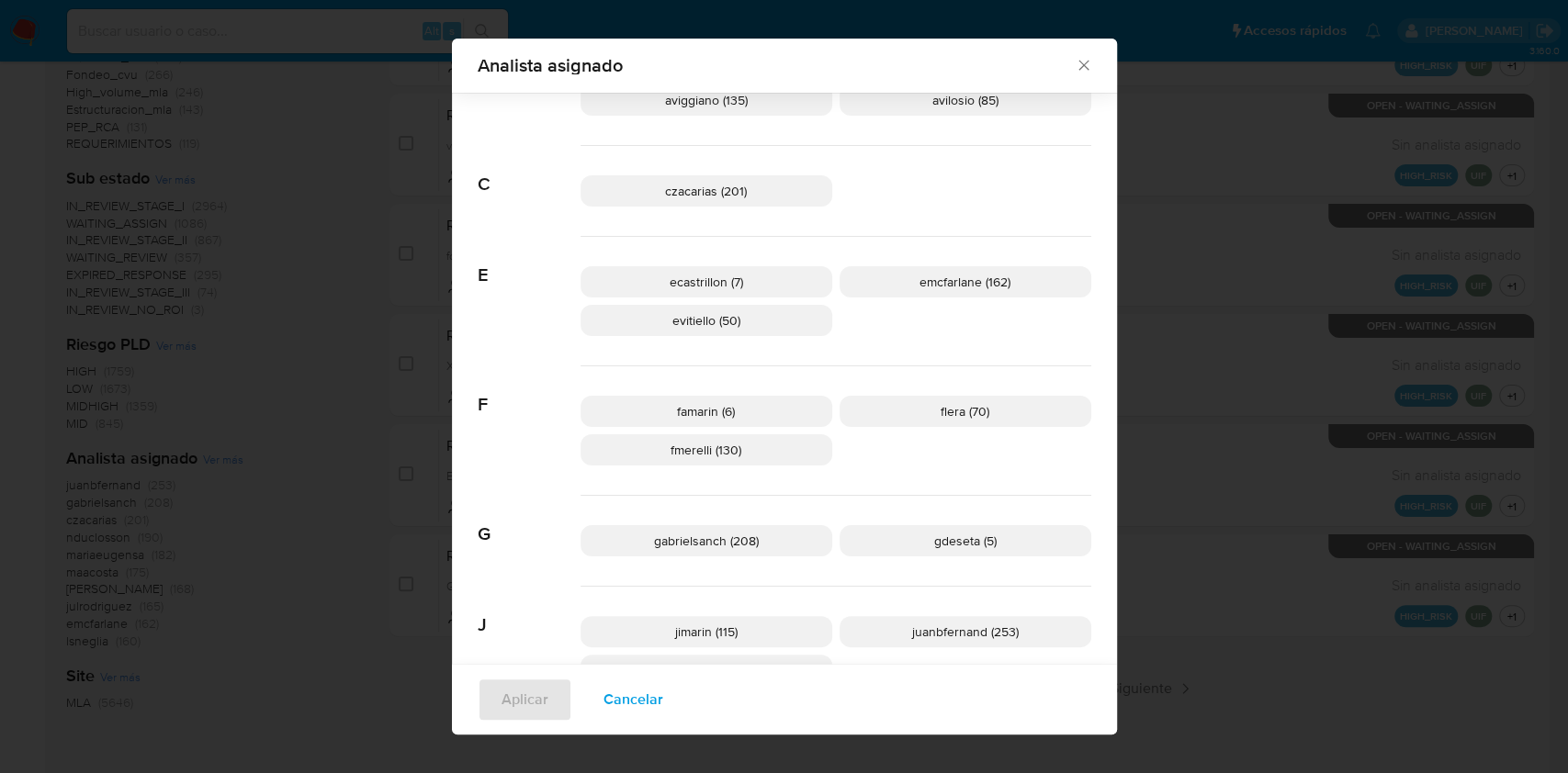
scroll to position [599, 0]
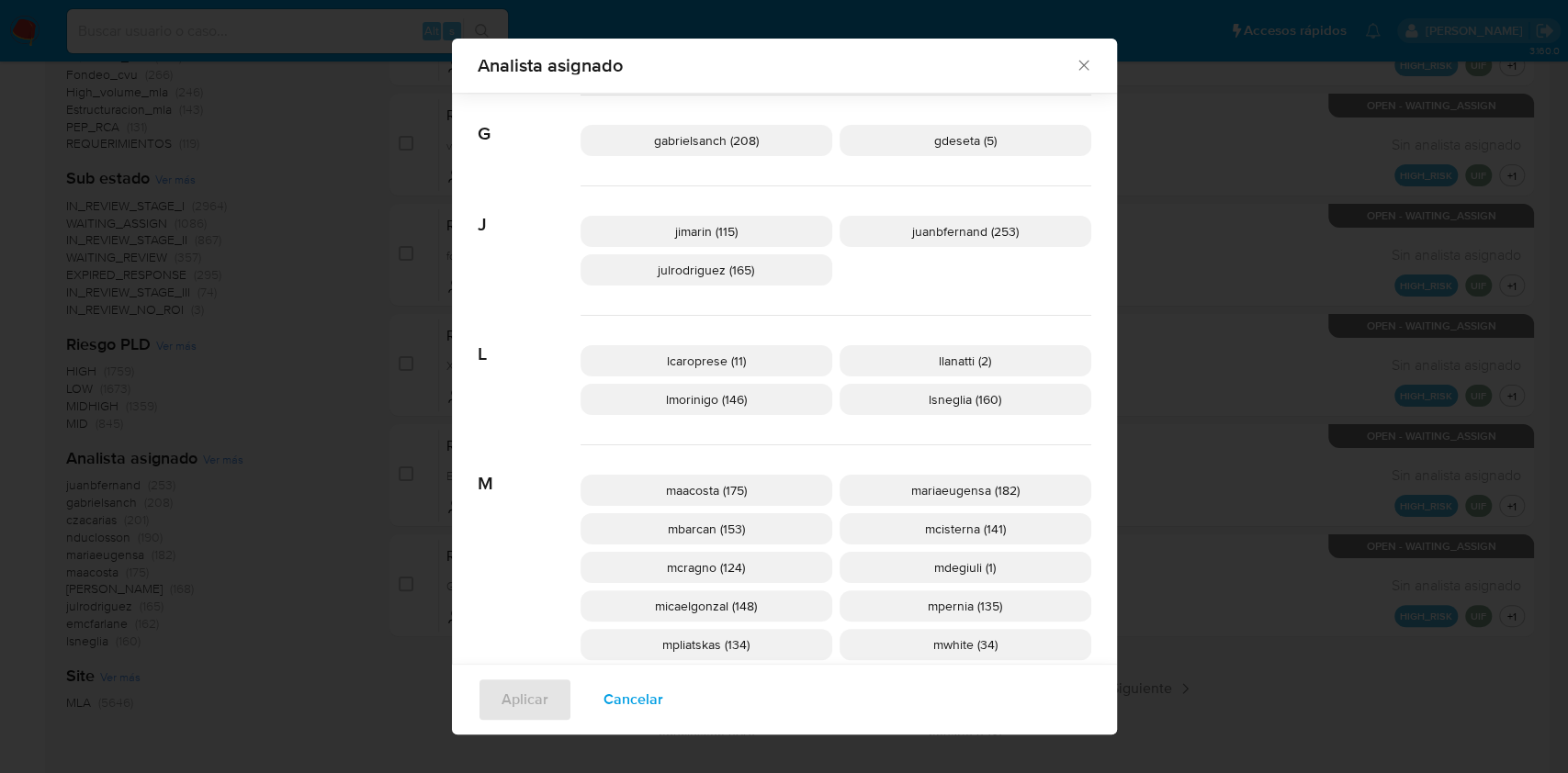
click at [642, 717] on span "Cancelar" at bounding box center [633, 699] width 60 height 41
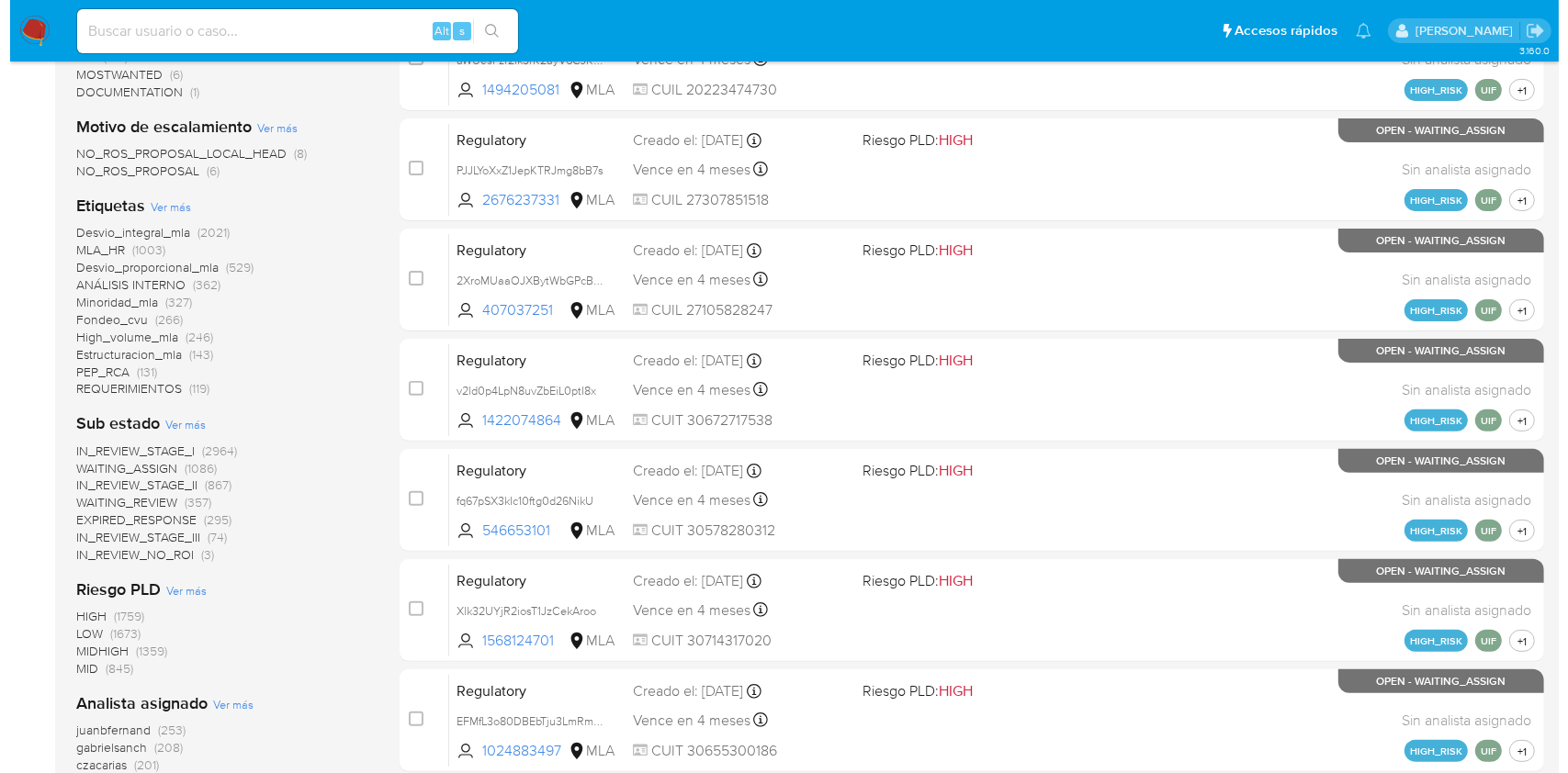
scroll to position [837, 0]
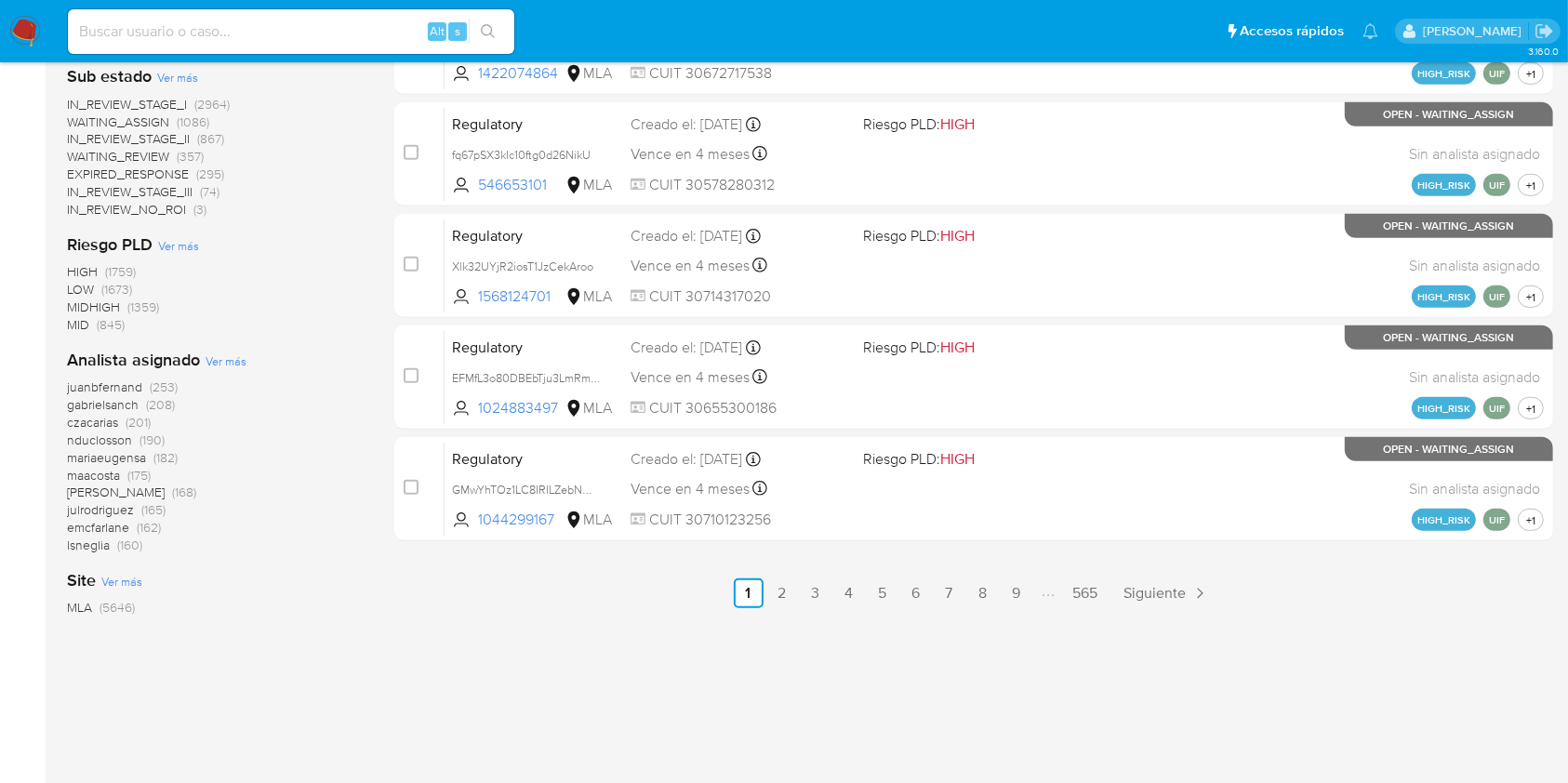
click at [224, 357] on span "Ver más" at bounding box center [226, 361] width 41 height 17
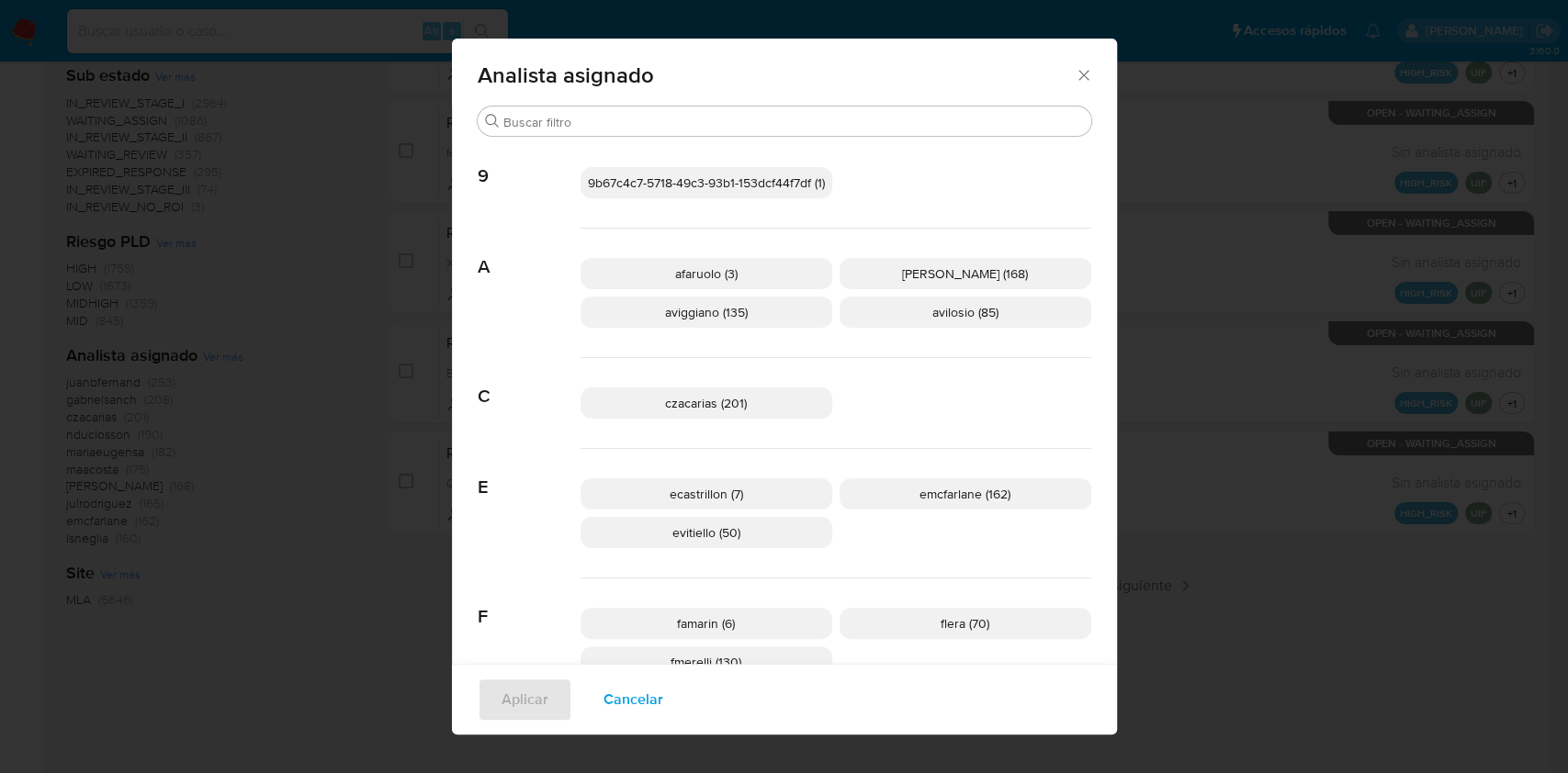
click at [665, 314] on span "aviggiano (135)" at bounding box center [706, 312] width 82 height 18
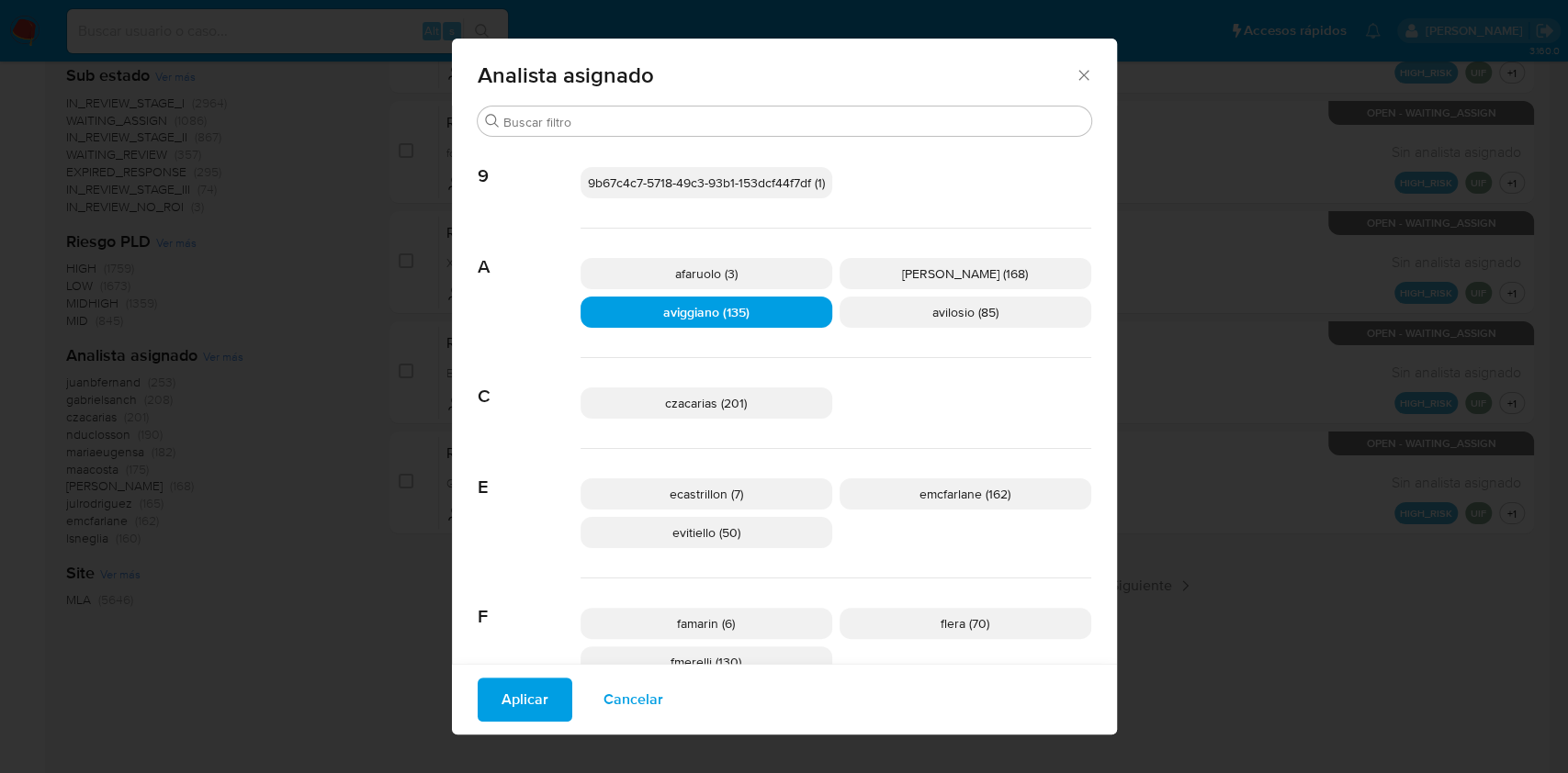
click at [523, 691] on span "Aplicar" at bounding box center [525, 699] width 46 height 41
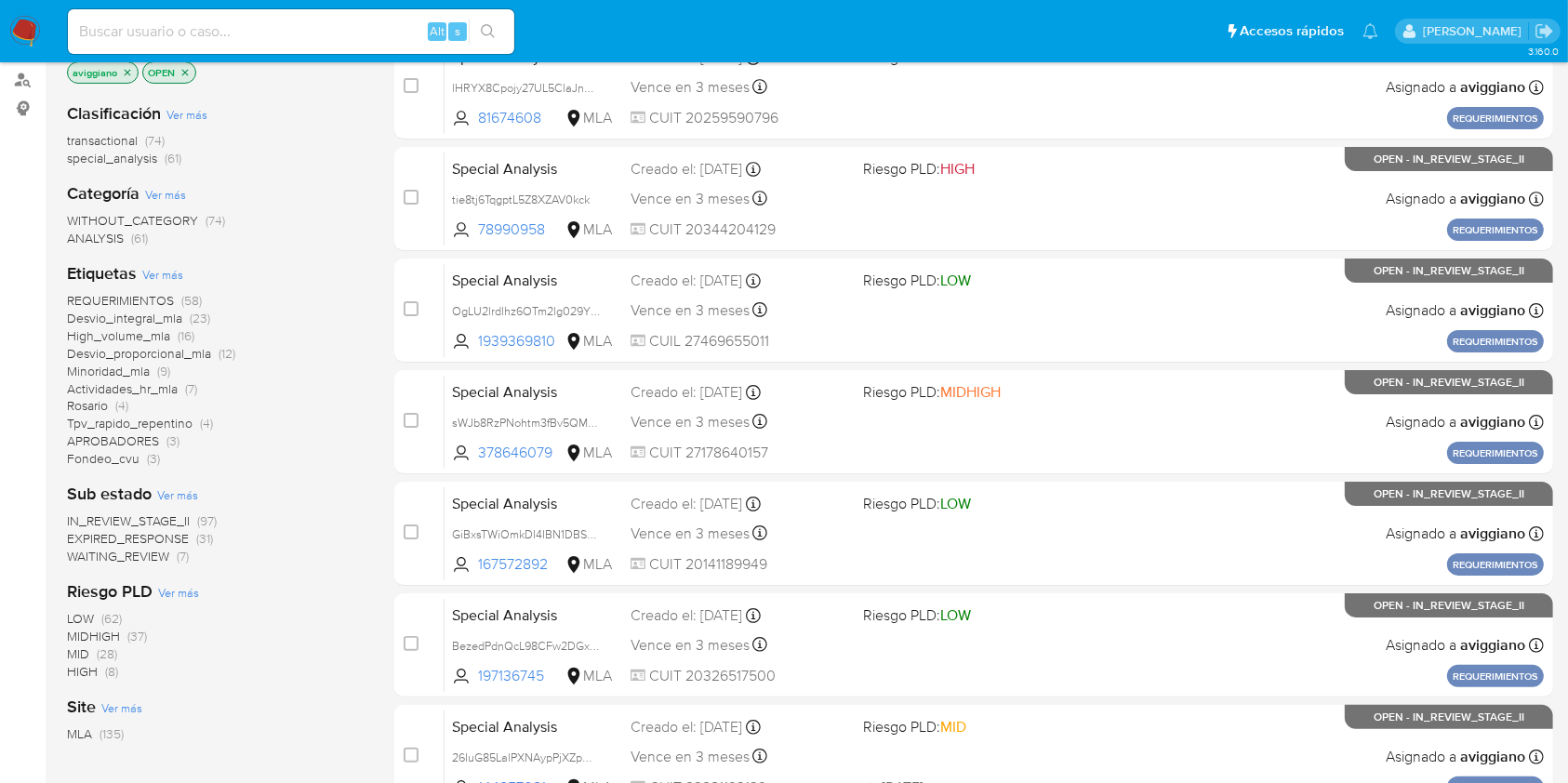
scroll to position [247, 0]
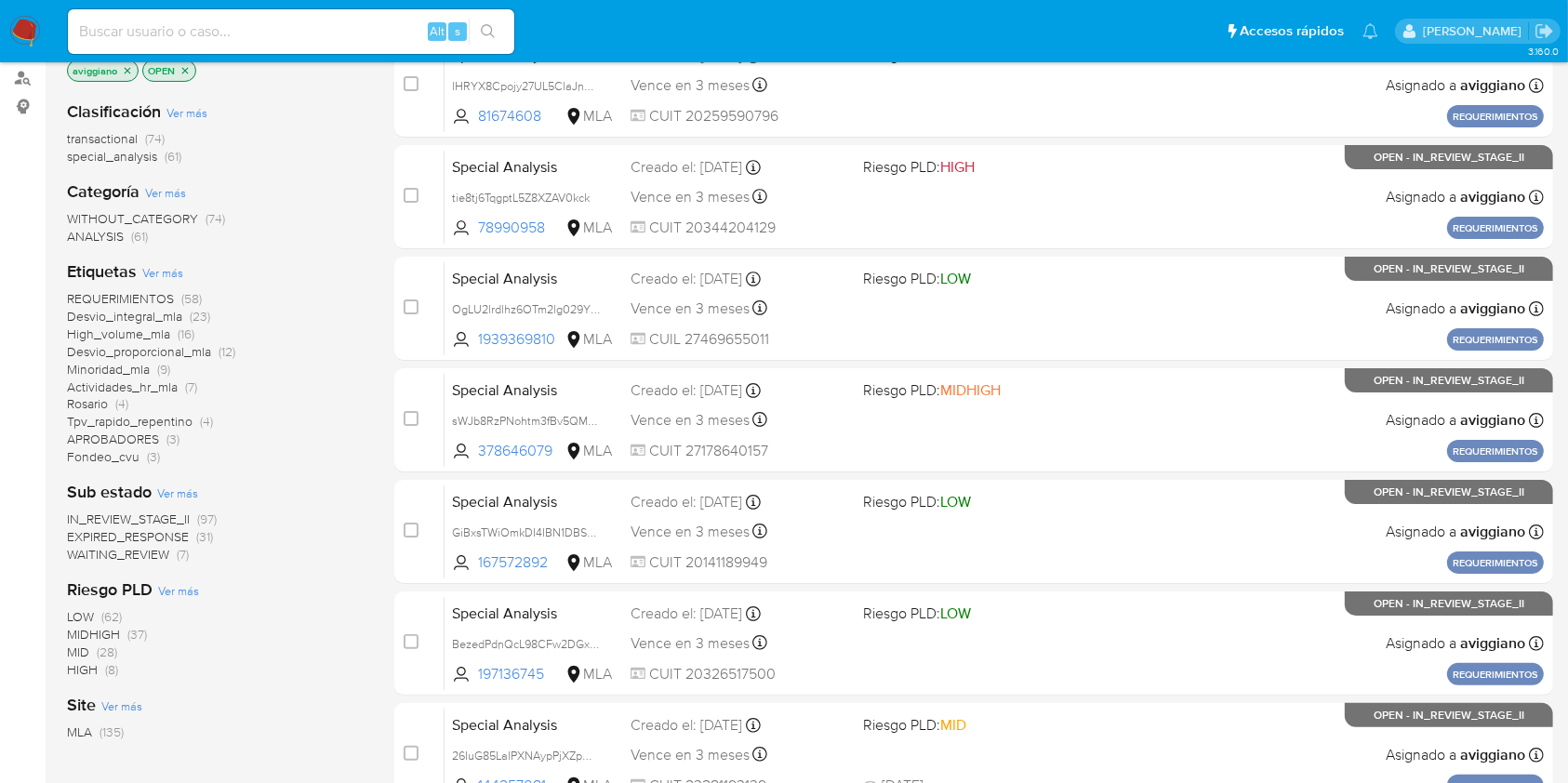
click at [131, 555] on span "WAITING_REVIEW" at bounding box center [118, 554] width 102 height 19
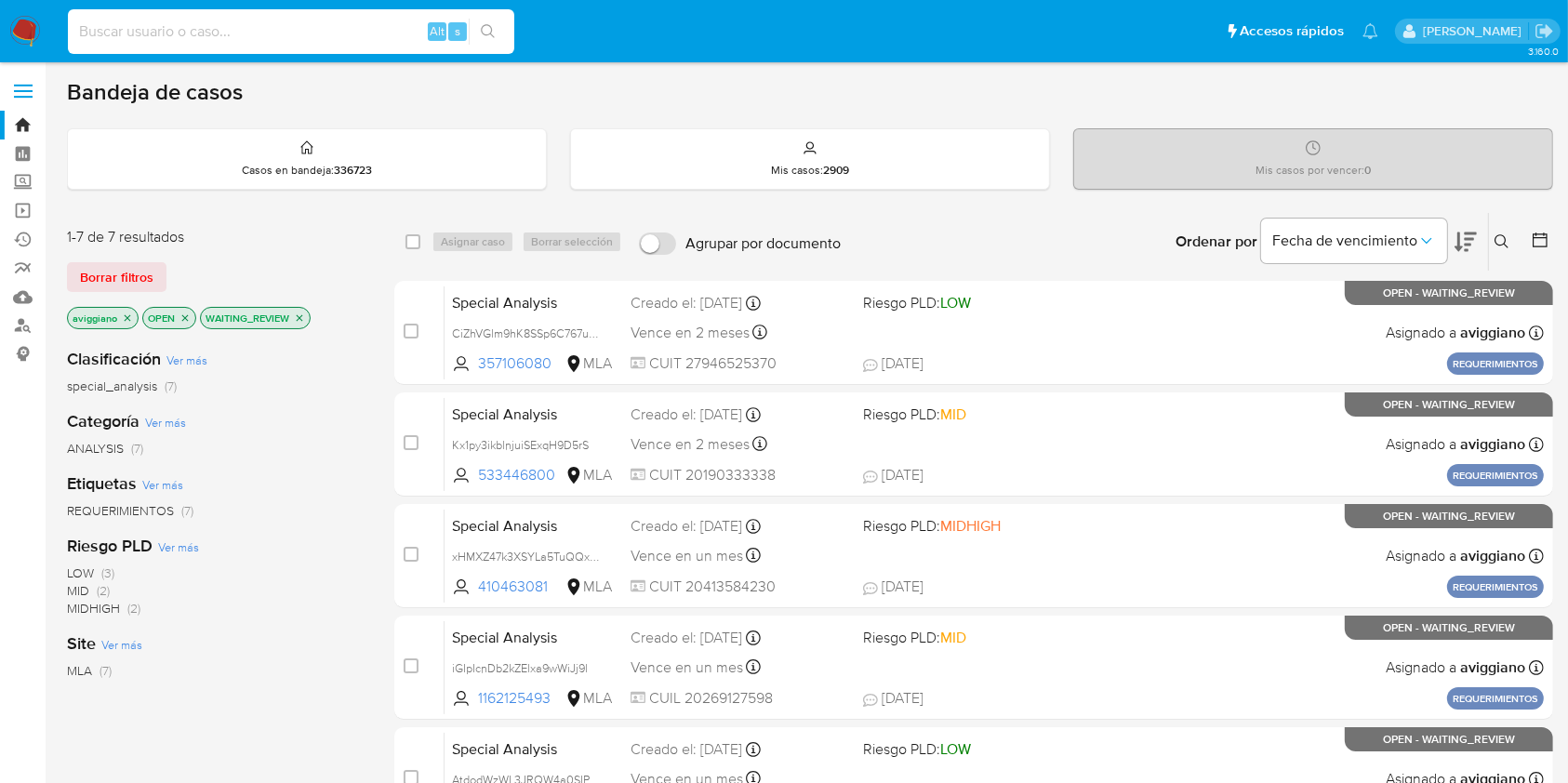
click at [180, 25] on input at bounding box center [290, 31] width 446 height 24
paste input "69yUfJ1DEqYKphSbuuYT58B2"
type input "69yUfJ1DEqYKphSbuuYT58B2"
click at [493, 22] on button "search-icon" at bounding box center [487, 31] width 38 height 26
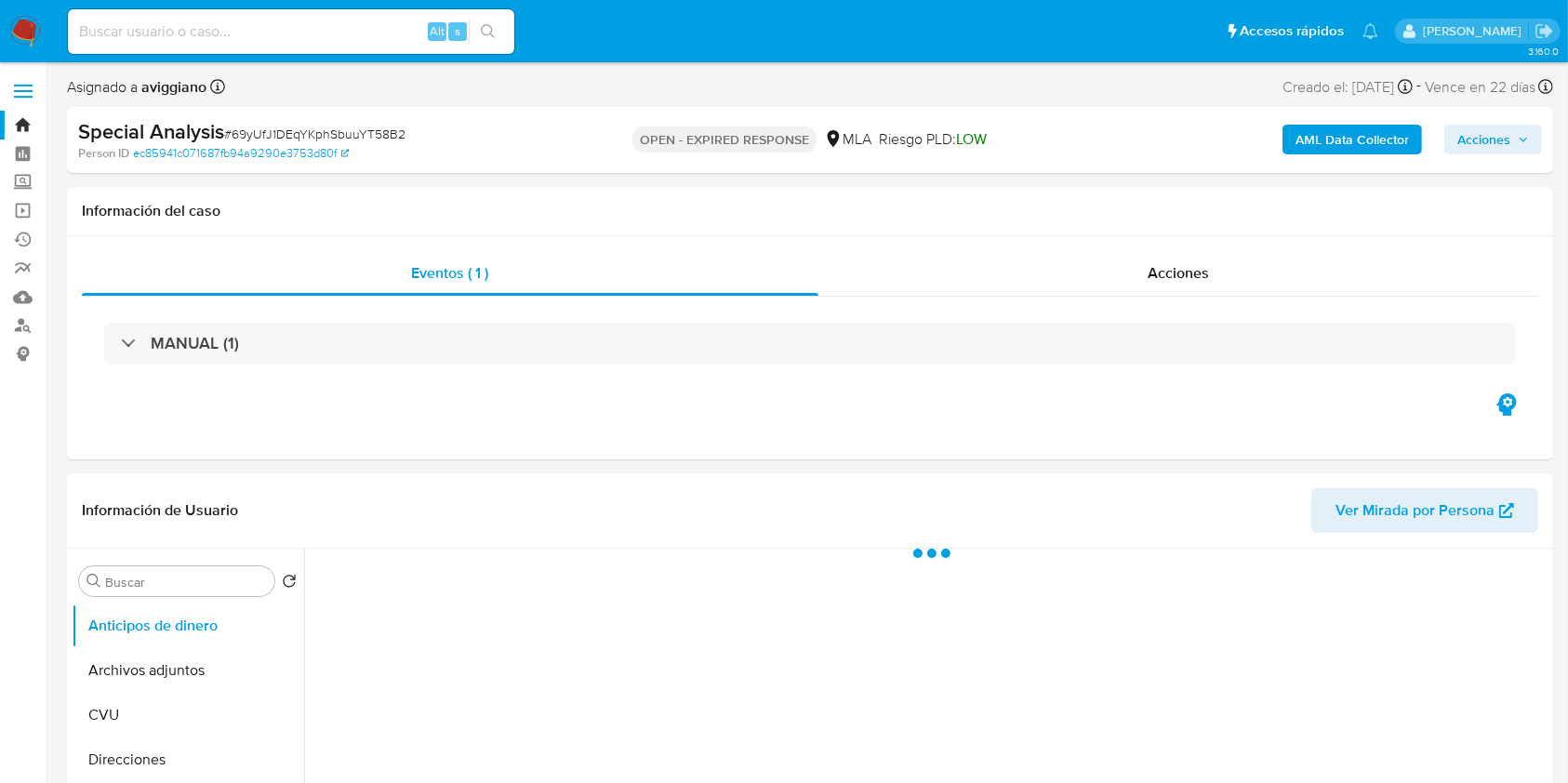
select select "10"
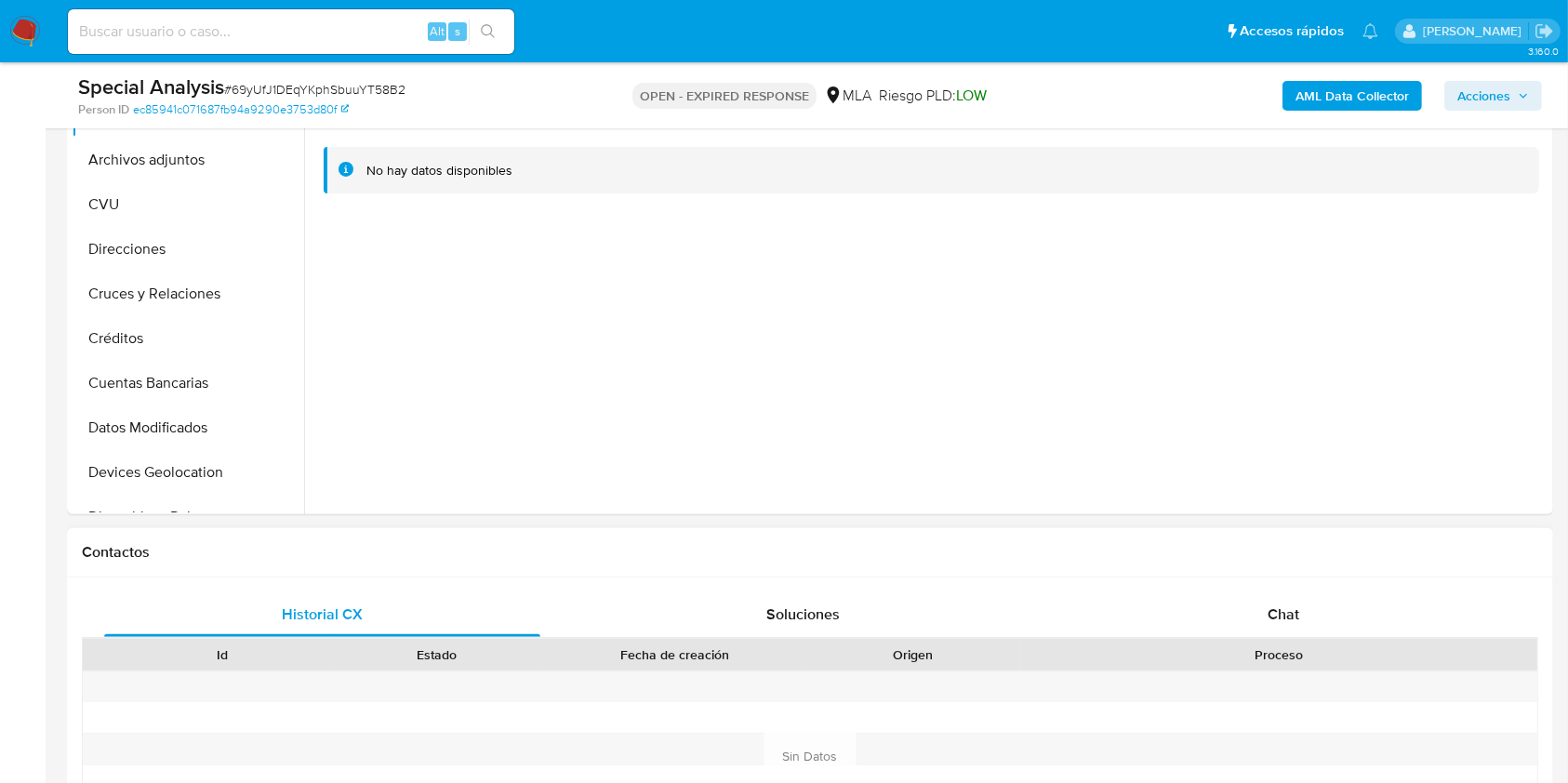
scroll to position [744, 0]
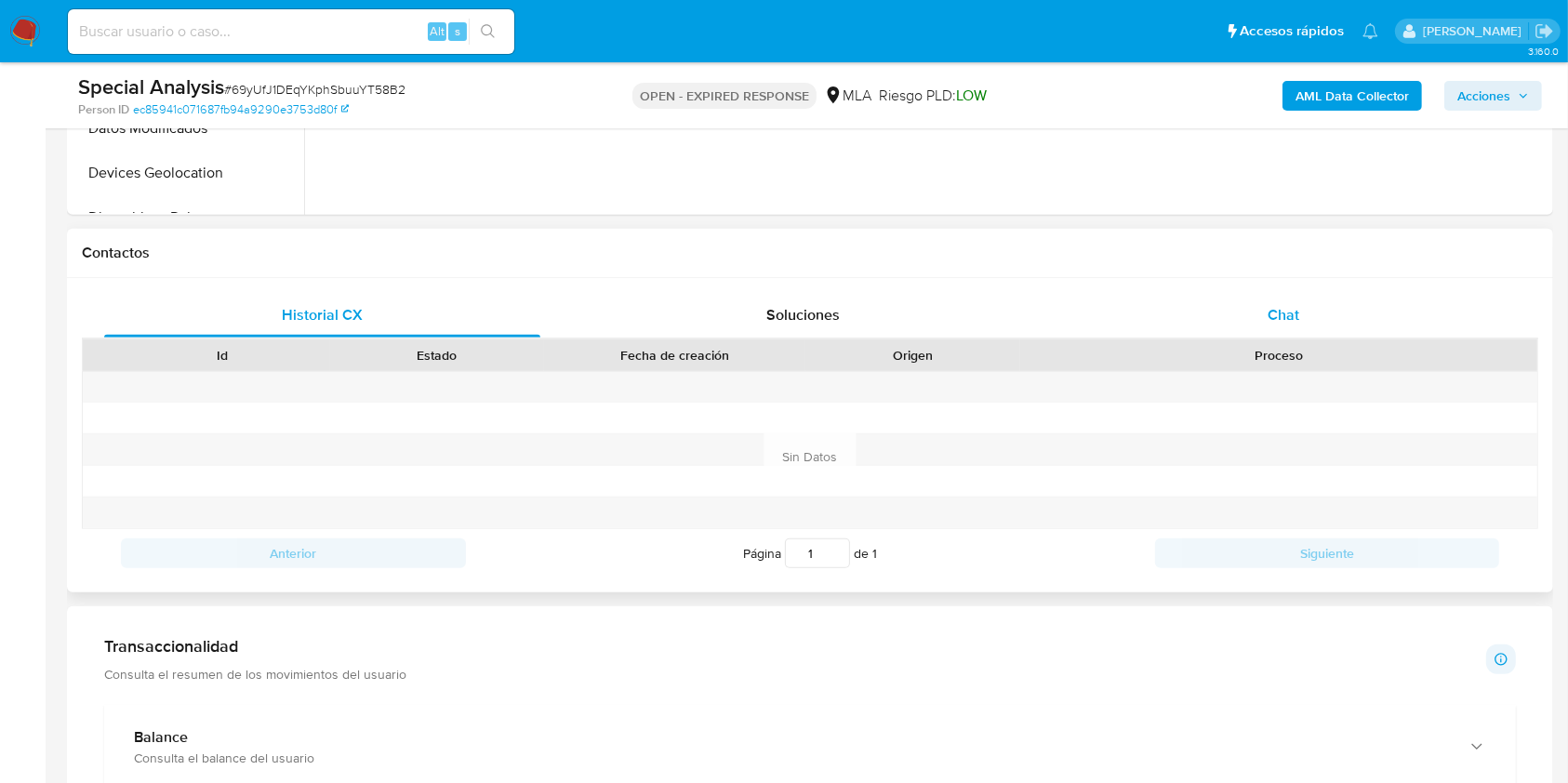
click at [1212, 308] on div "Chat" at bounding box center [1283, 316] width 436 height 45
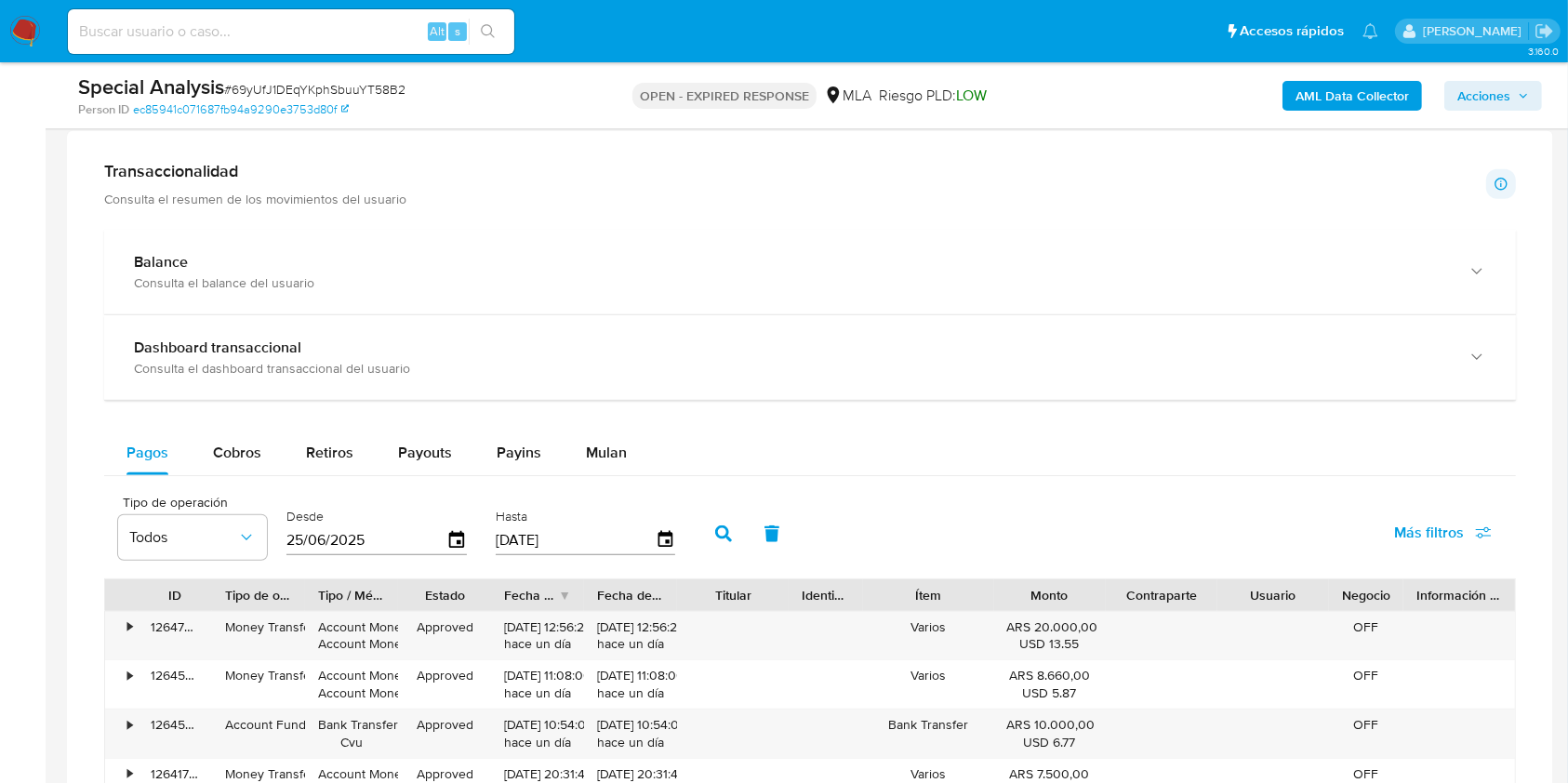
scroll to position [1736, 0]
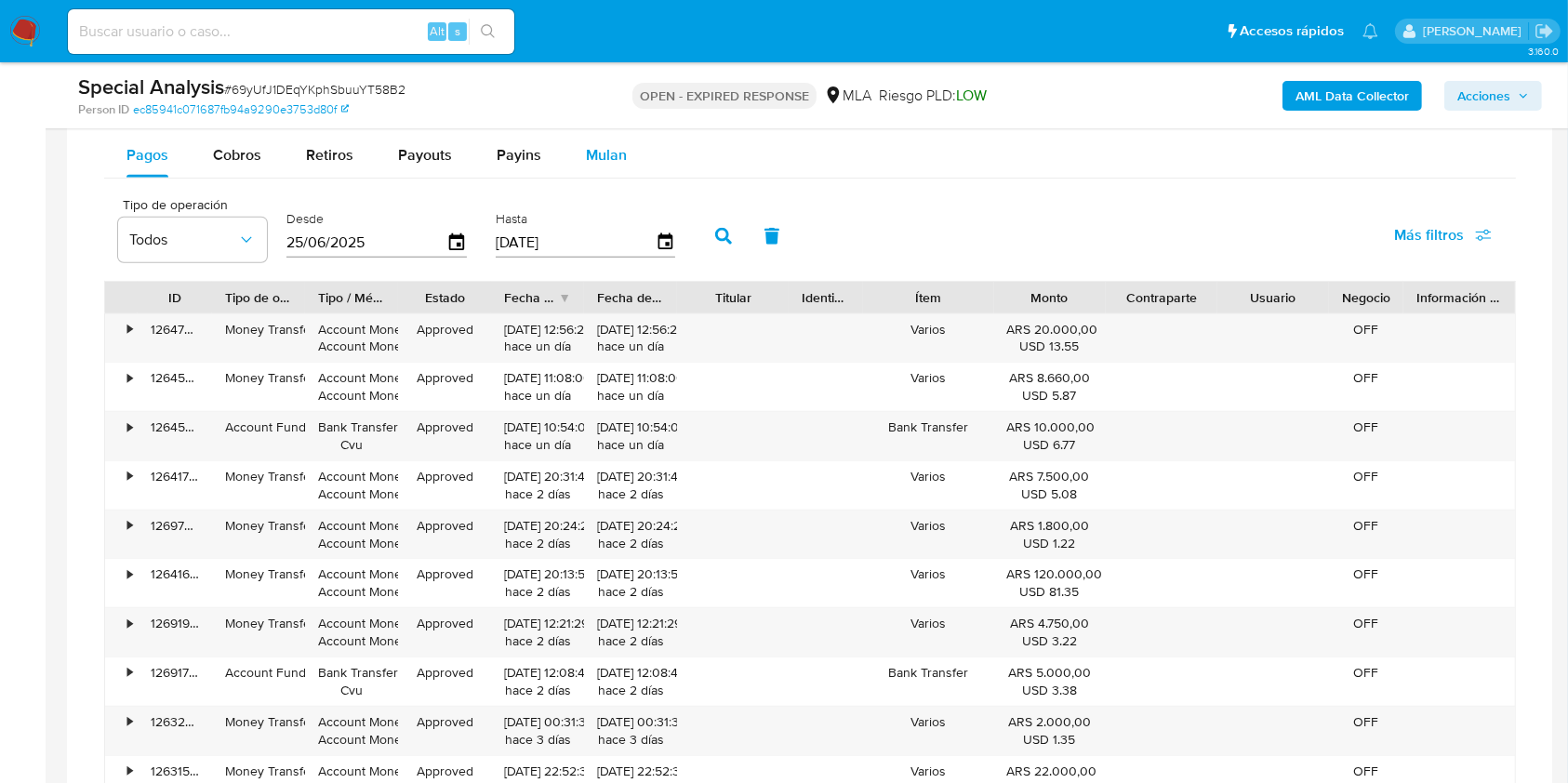
click at [602, 150] on span "Mulan" at bounding box center [607, 155] width 41 height 22
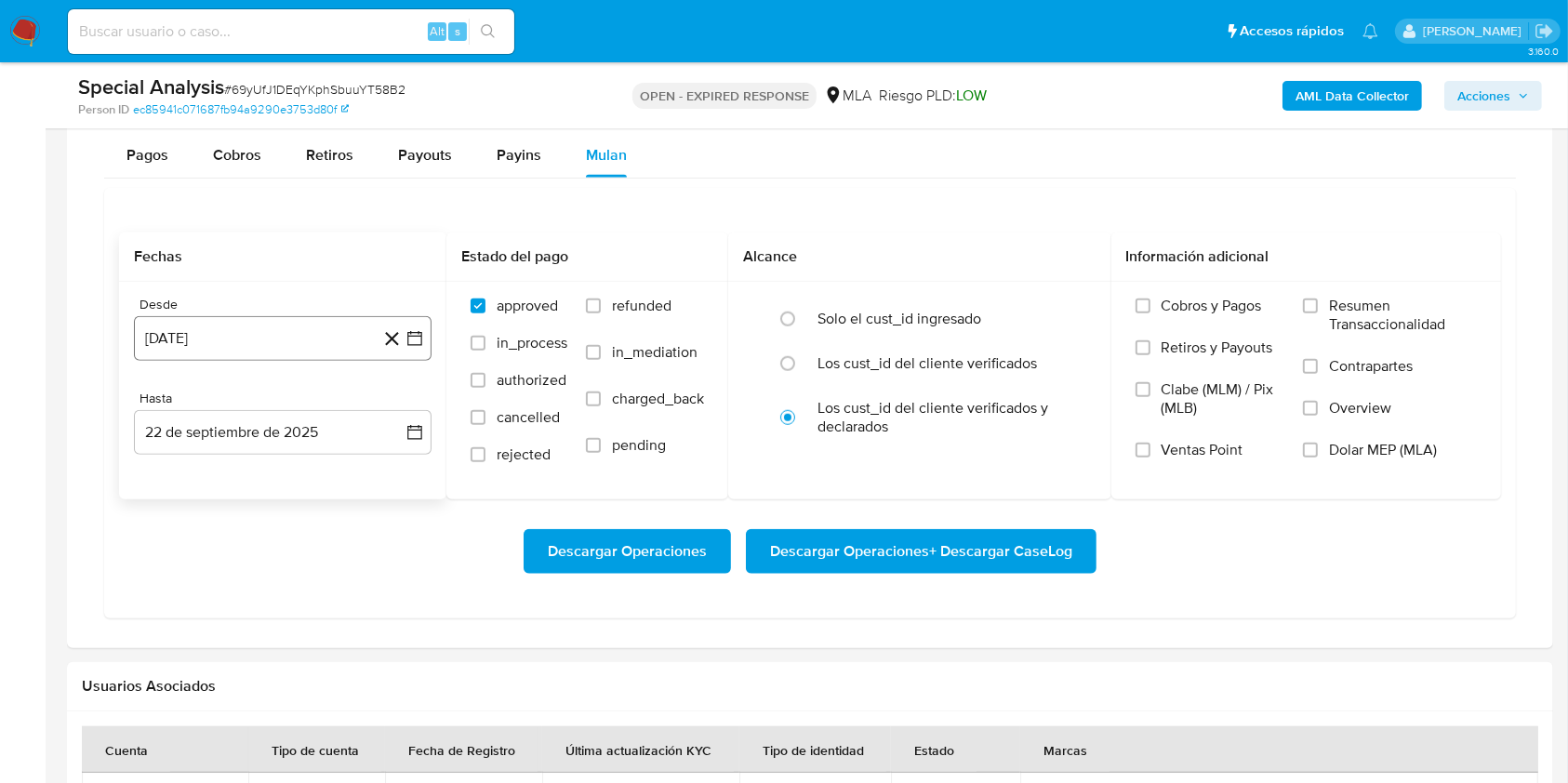
click at [264, 334] on button "[DATE]" at bounding box center [283, 339] width 298 height 45
click at [391, 406] on icon "Mes siguiente" at bounding box center [398, 405] width 23 height 23
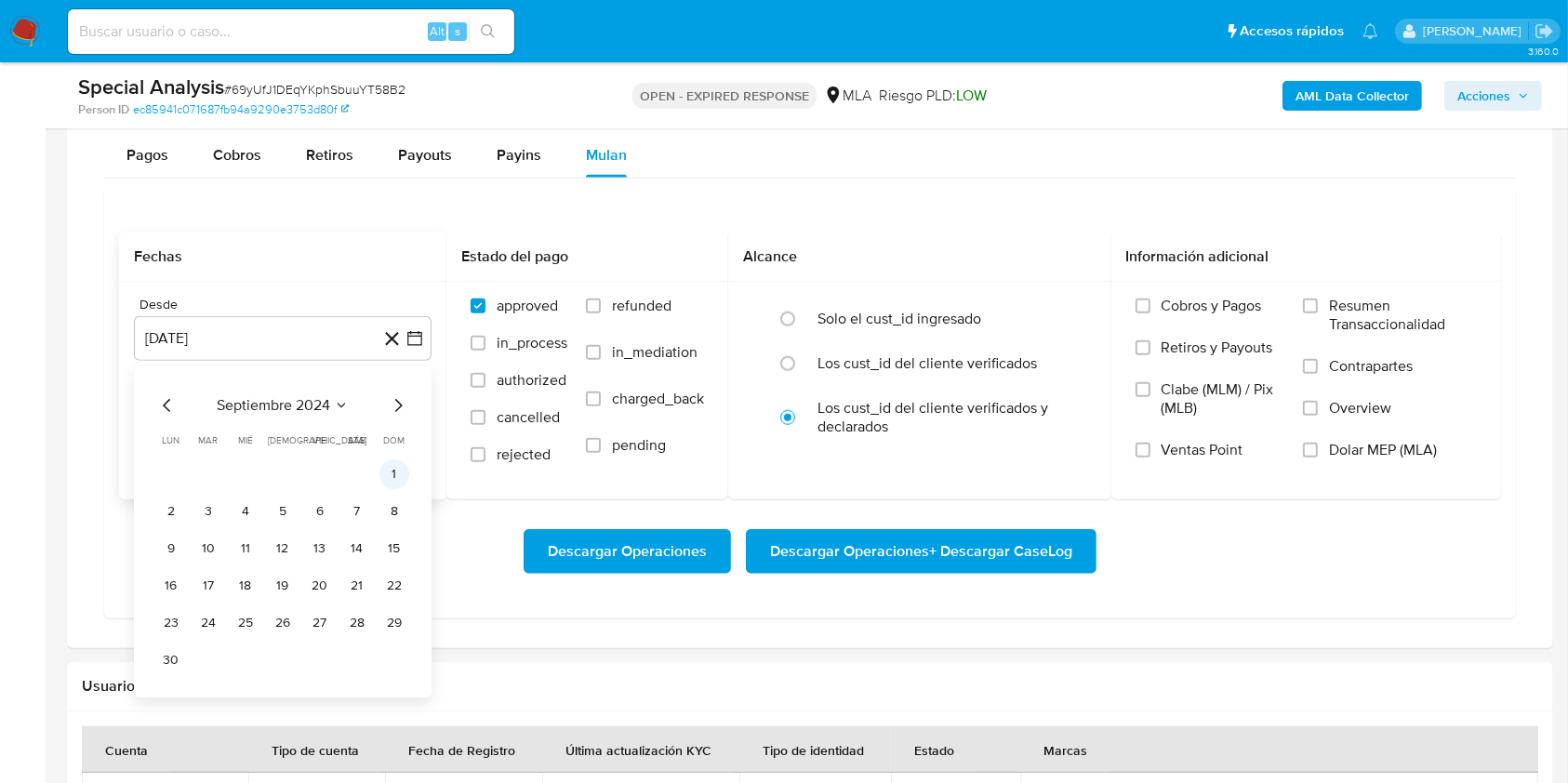
click at [387, 469] on button "1" at bounding box center [394, 474] width 29 height 29
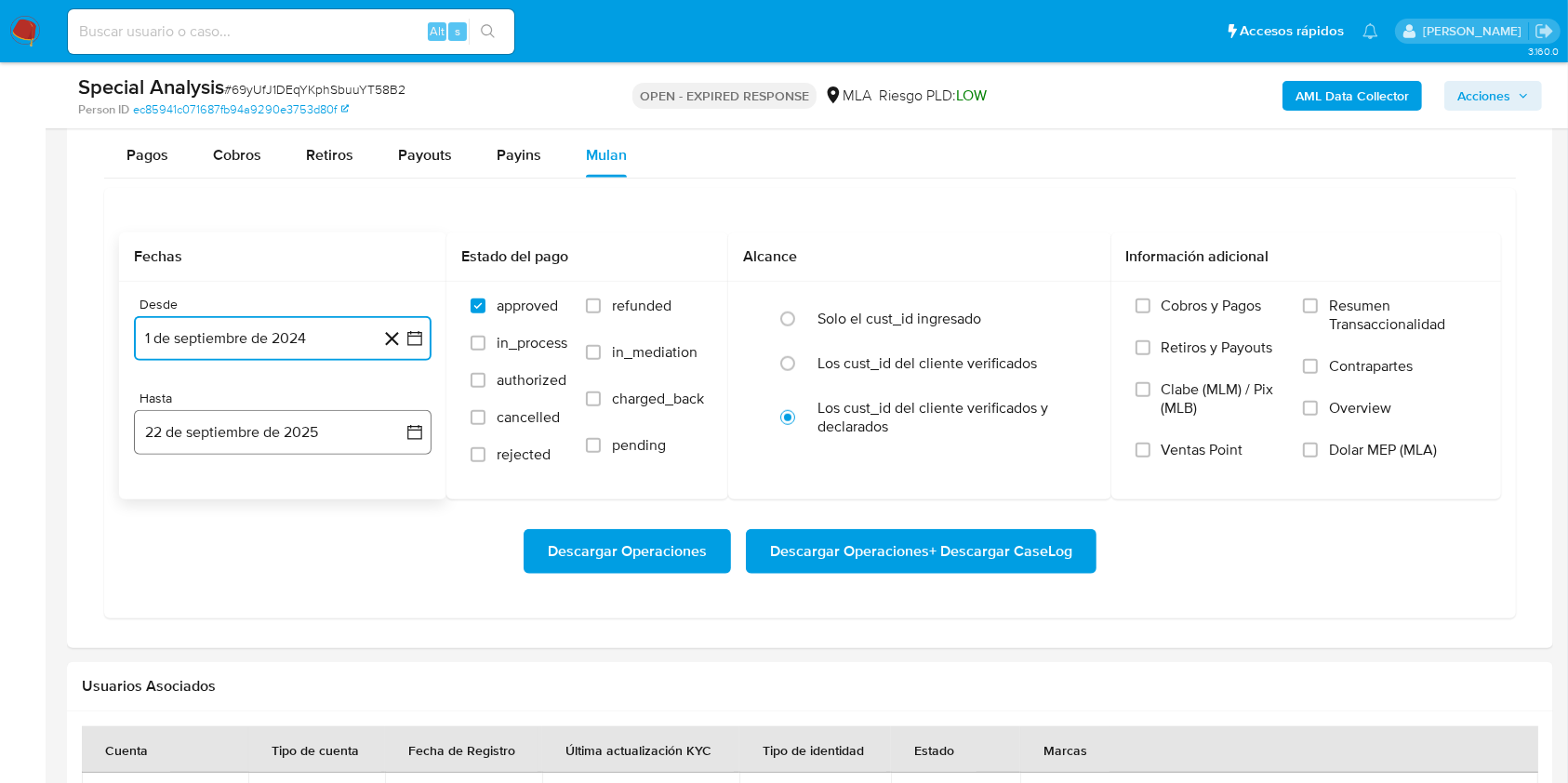
click at [183, 446] on button "22 de septiembre de 2025" at bounding box center [283, 432] width 298 height 45
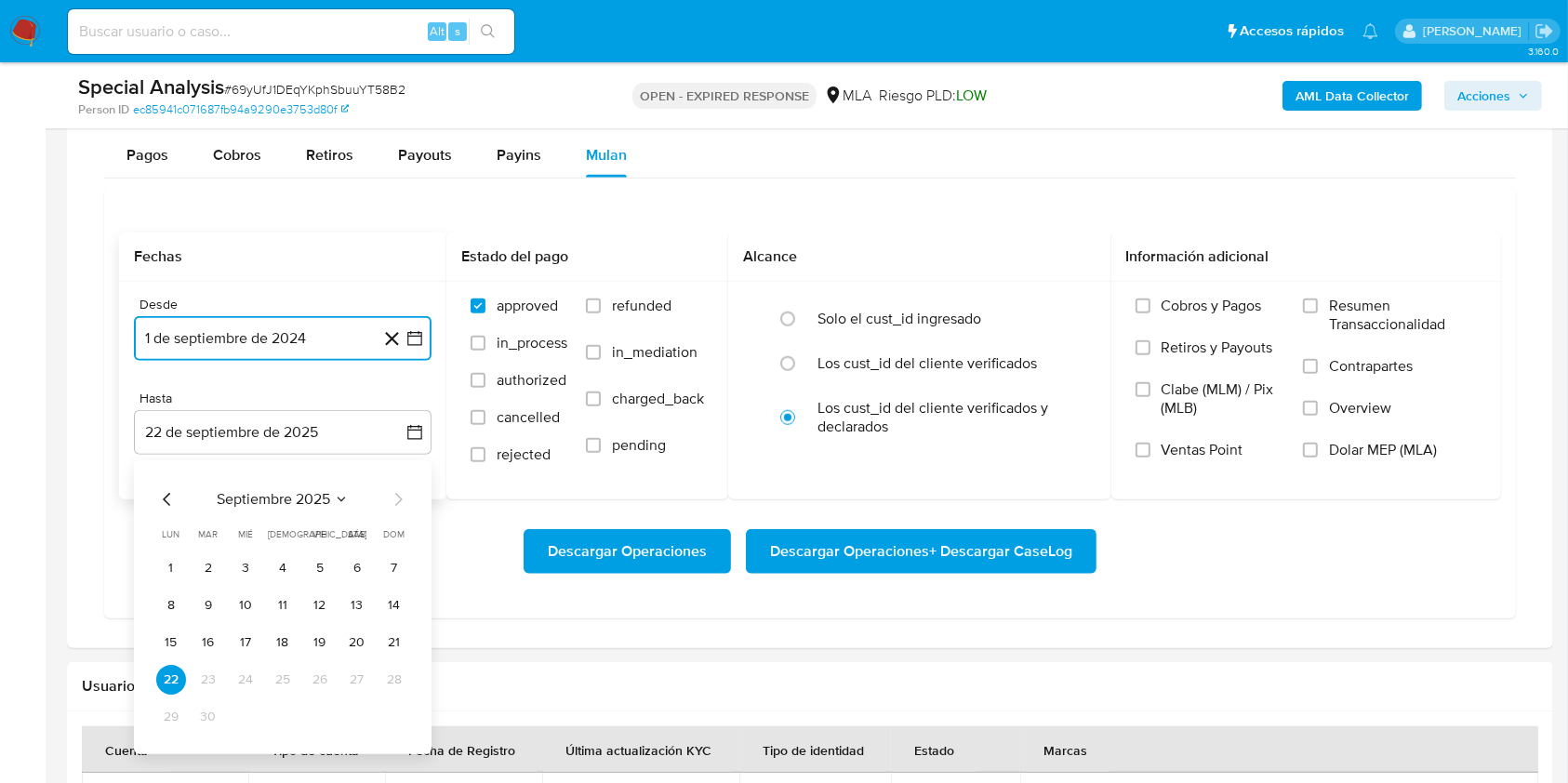
click at [164, 497] on icon "Mes anterior" at bounding box center [167, 499] width 8 height 13
click at [396, 718] on button "31" at bounding box center [394, 716] width 29 height 29
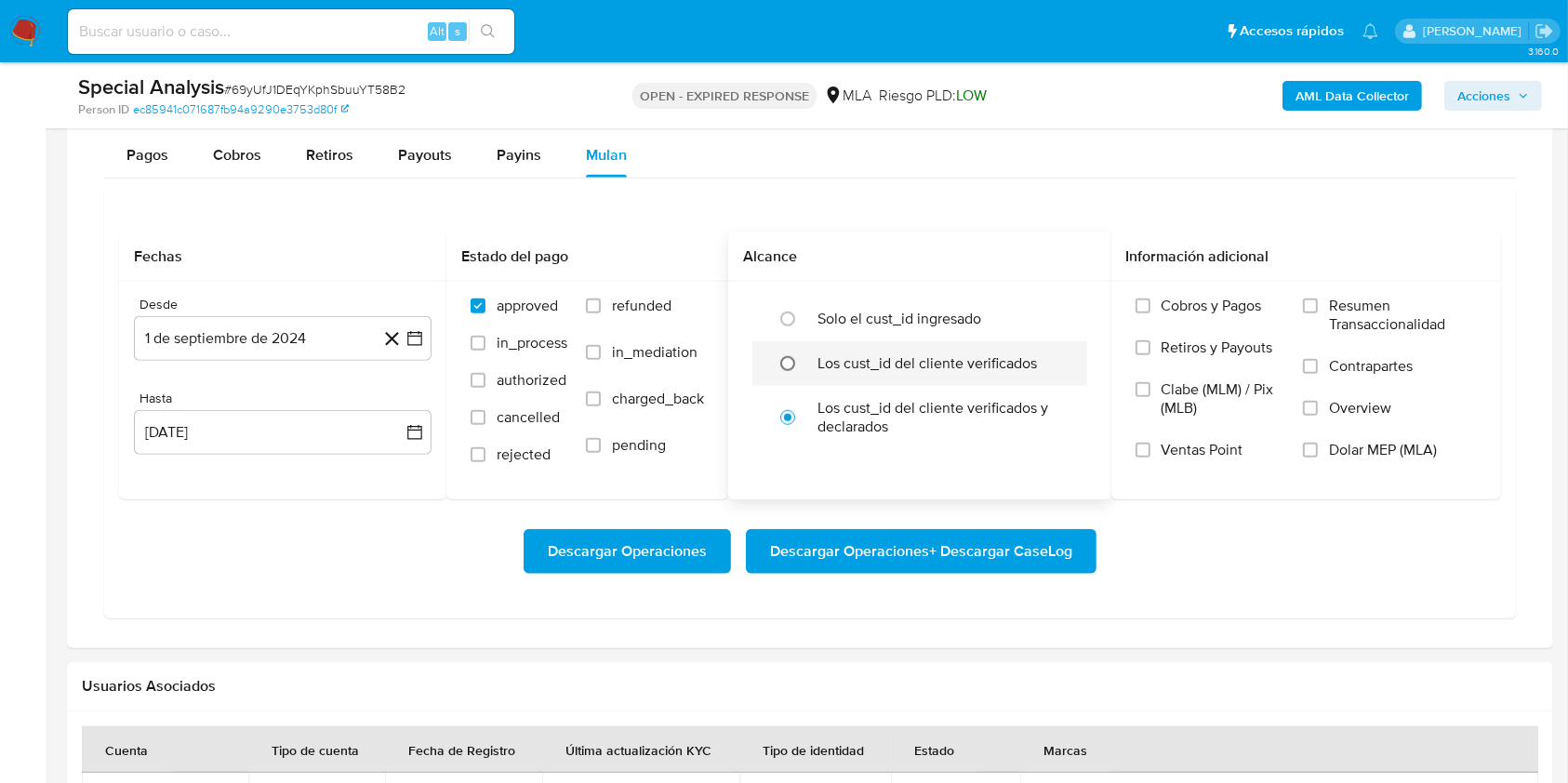
click at [803, 364] on input "radio" at bounding box center [787, 364] width 29 height 29
radio input "true"
click at [1322, 446] on label "Dolar MEP (MLA)" at bounding box center [1389, 462] width 173 height 42
click at [1318, 446] on input "Dolar MEP (MLA)" at bounding box center [1309, 450] width 15 height 15
click at [966, 572] on div "Descargar Operaciones Descargar Operaciones + Descargar CaseLog" at bounding box center [809, 552] width 1382 height 104
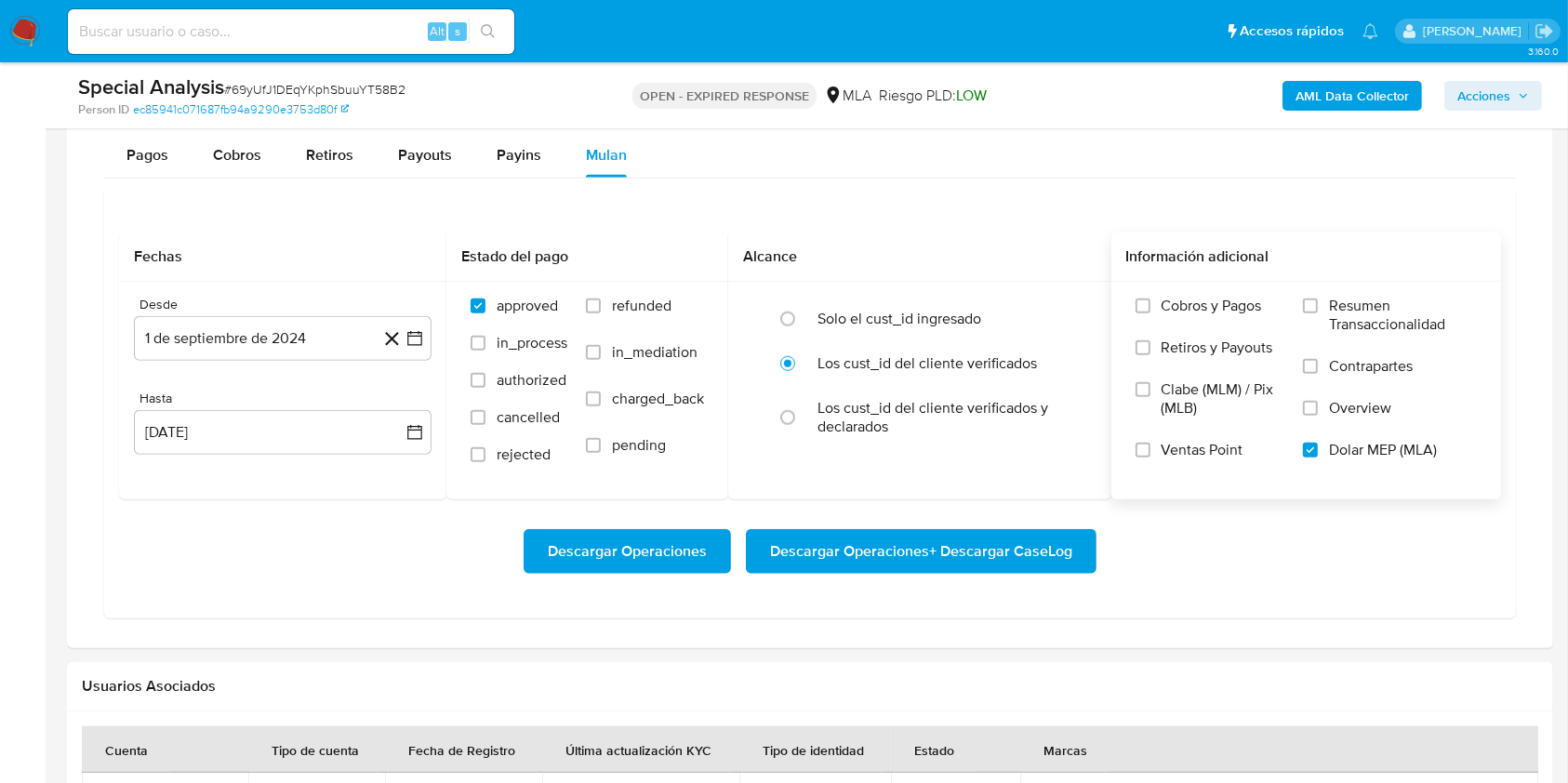
click at [963, 562] on span "Descargar Operaciones + Descargar CaseLog" at bounding box center [921, 552] width 302 height 41
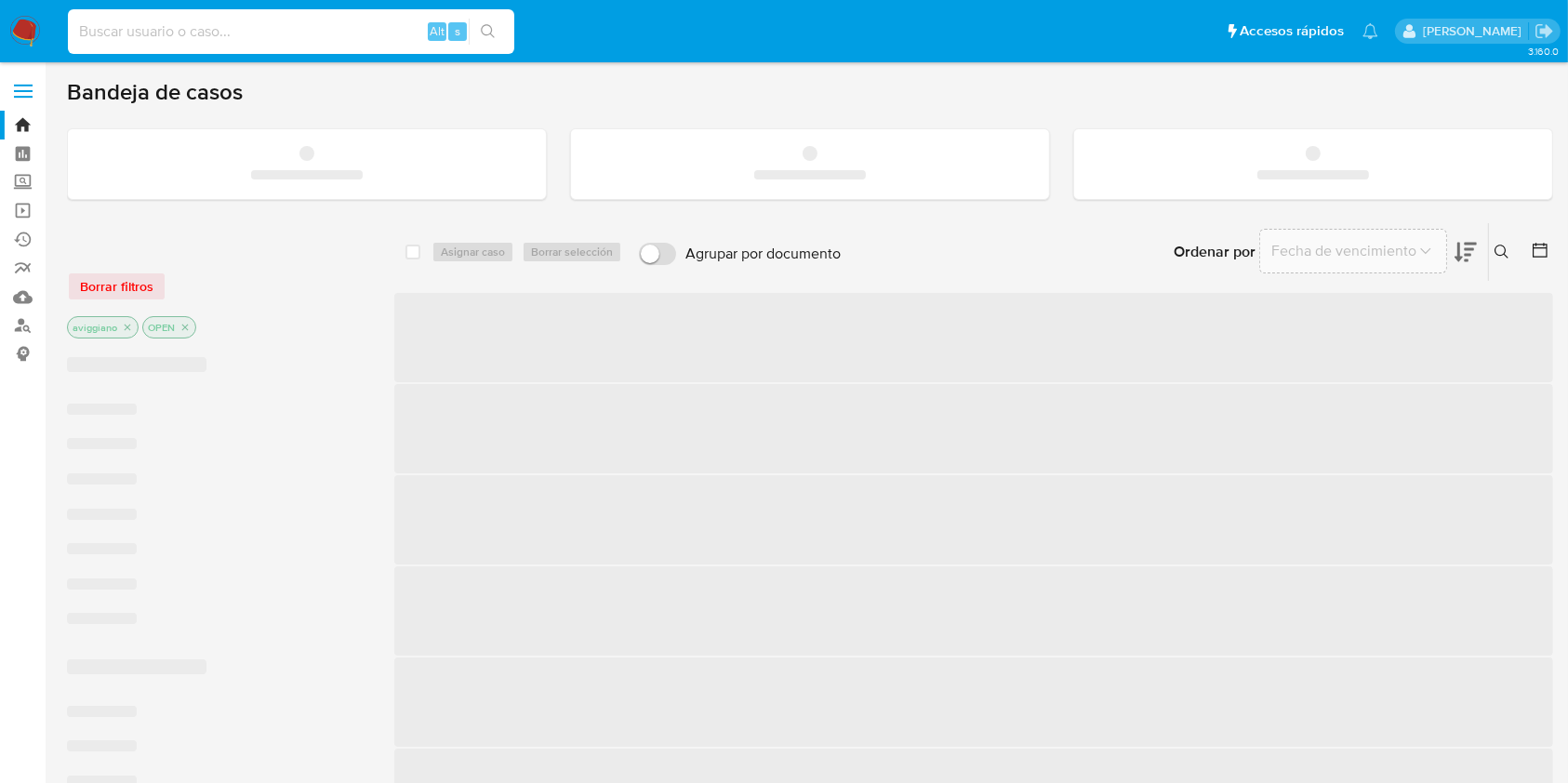
click at [301, 27] on input at bounding box center [290, 31] width 446 height 24
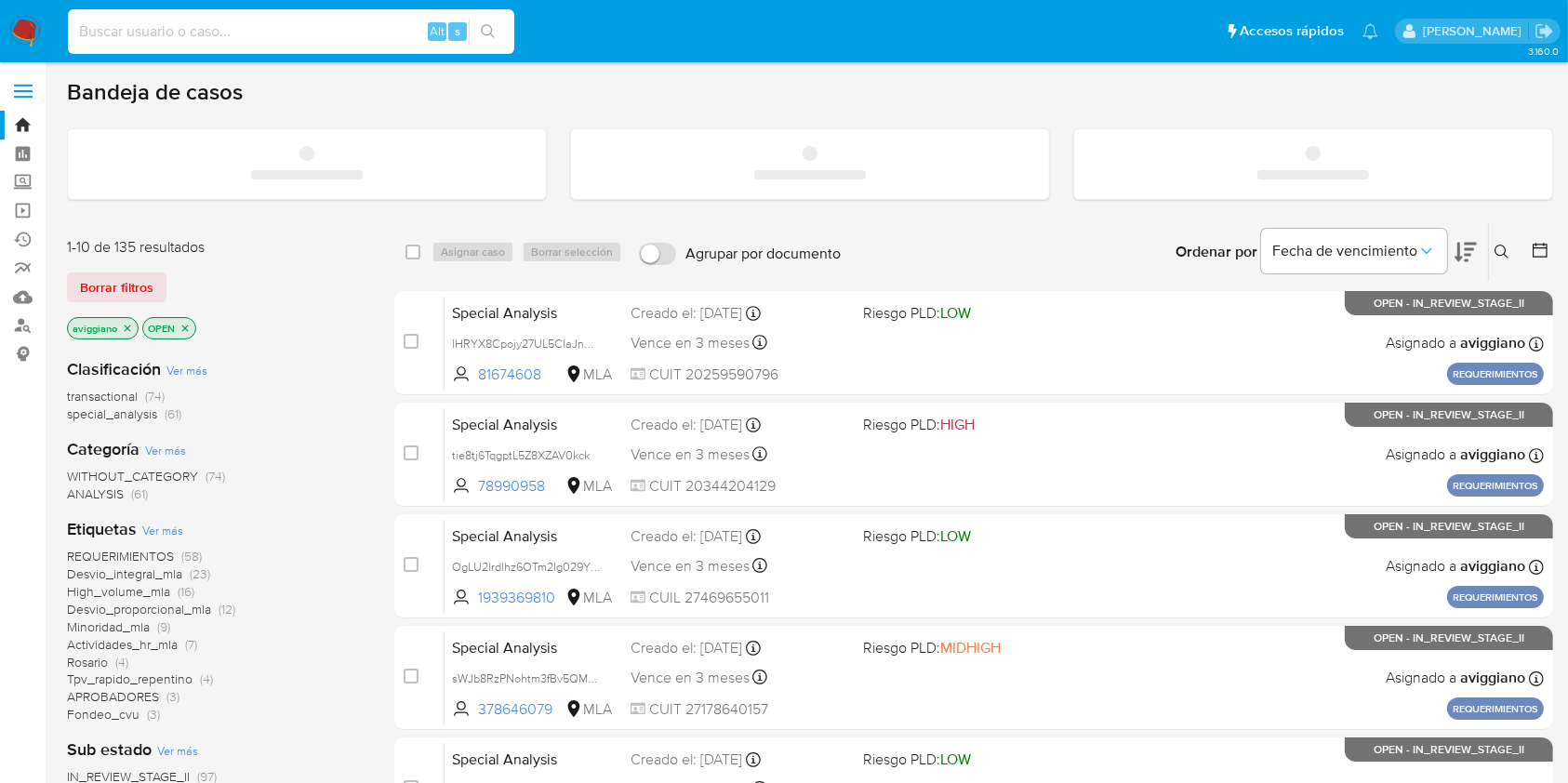
paste input "GifHYpTAJu3UwDsebfvZZ3q0"
type input "GifHYpTAJu3UwDsebfvZZ3q0"
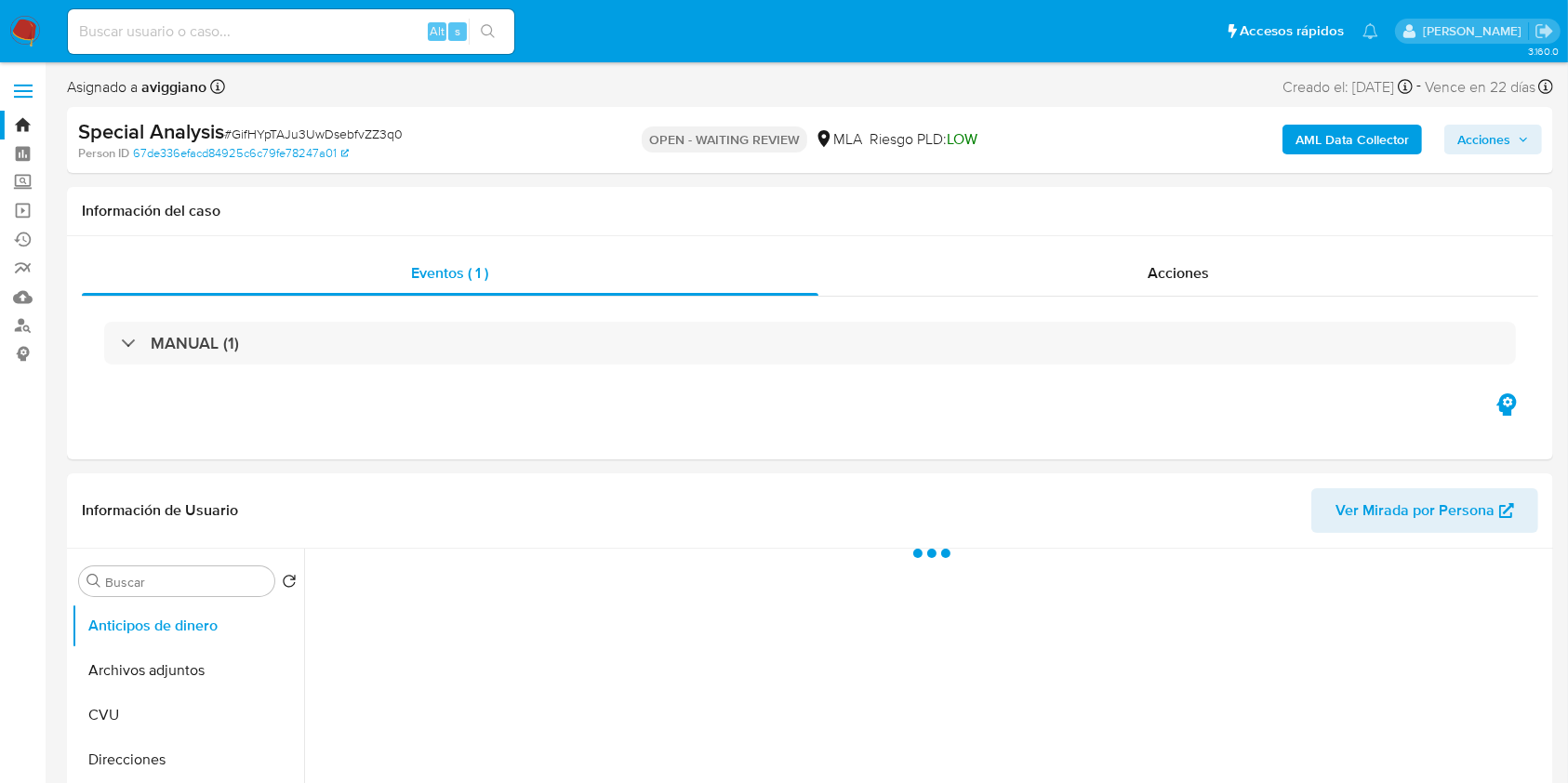
select select "10"
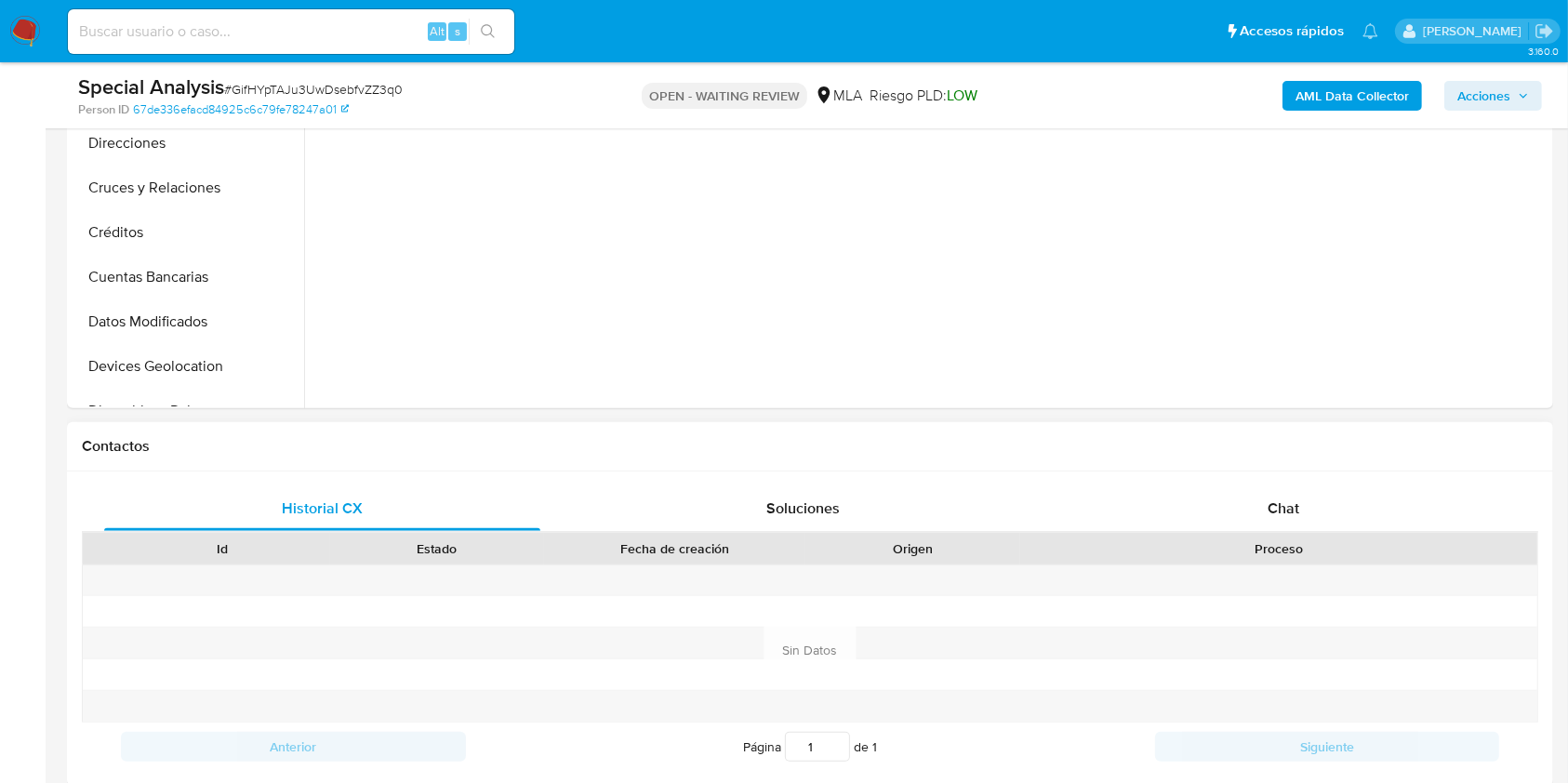
scroll to position [372, 0]
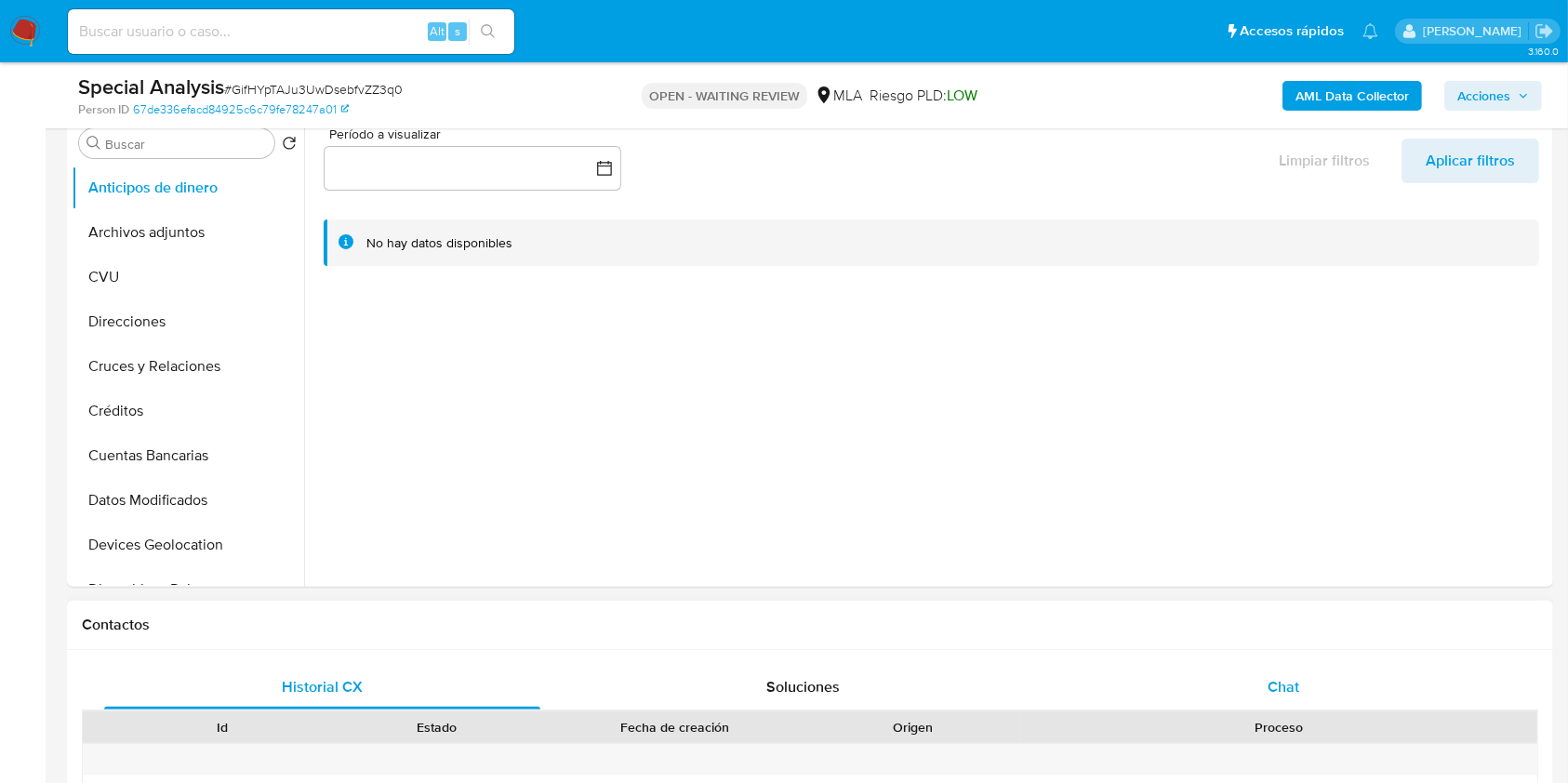
drag, startPoint x: 1274, startPoint y: 677, endPoint x: 1256, endPoint y: 673, distance: 18.4
click at [1273, 677] on span "Chat" at bounding box center [1283, 687] width 31 height 22
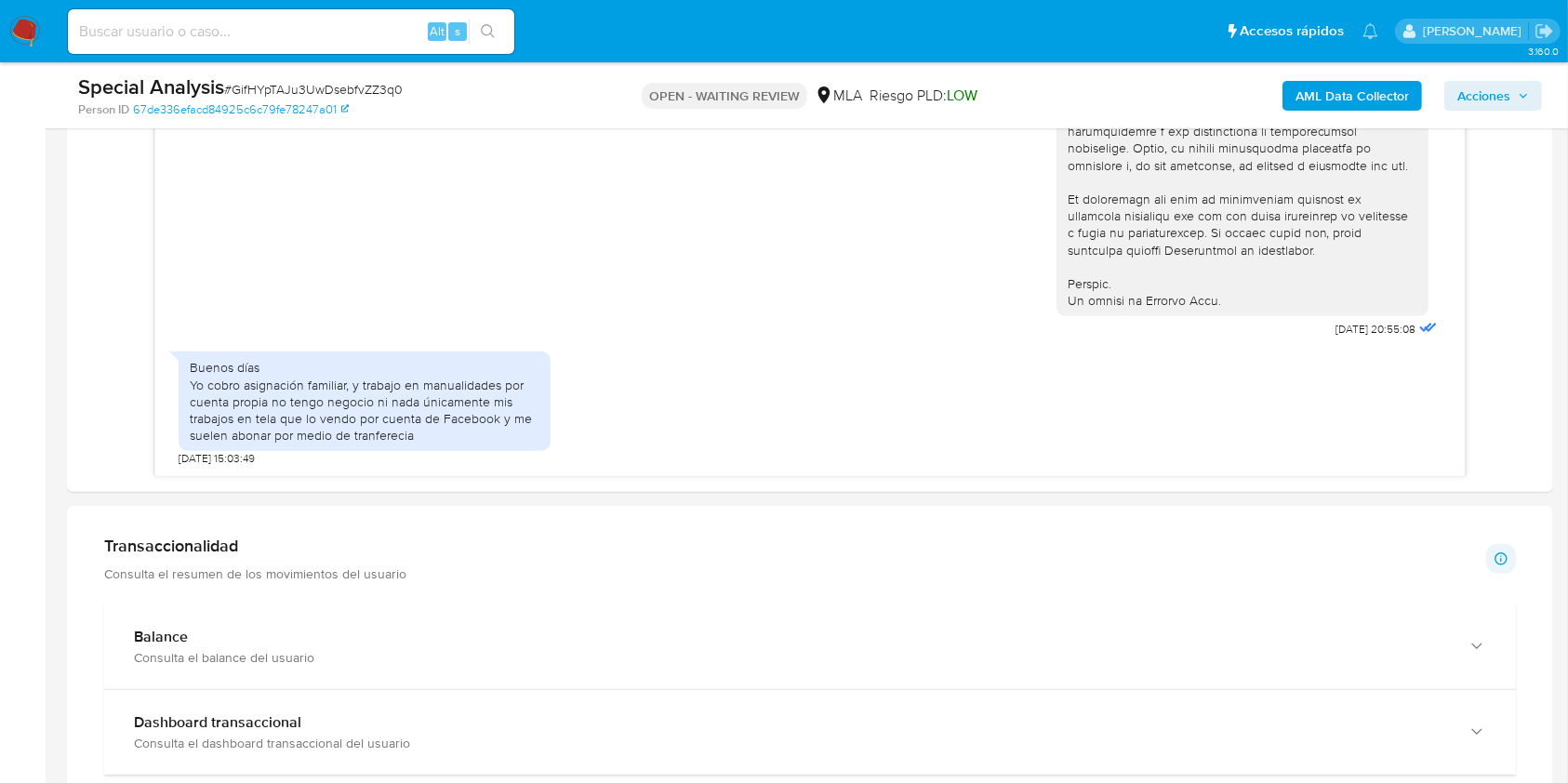
scroll to position [1363, 0]
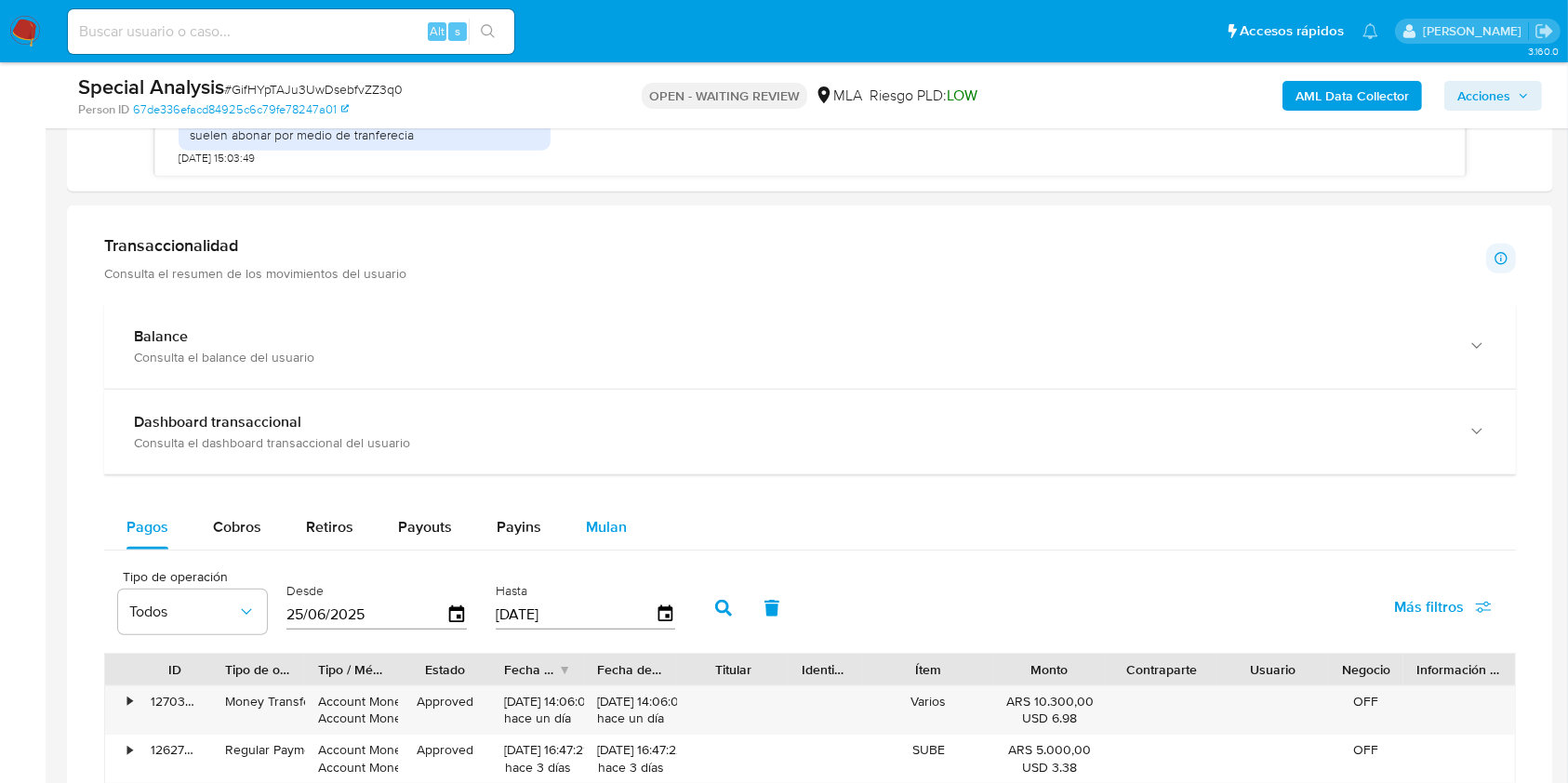
click at [589, 526] on span "Mulan" at bounding box center [607, 527] width 41 height 22
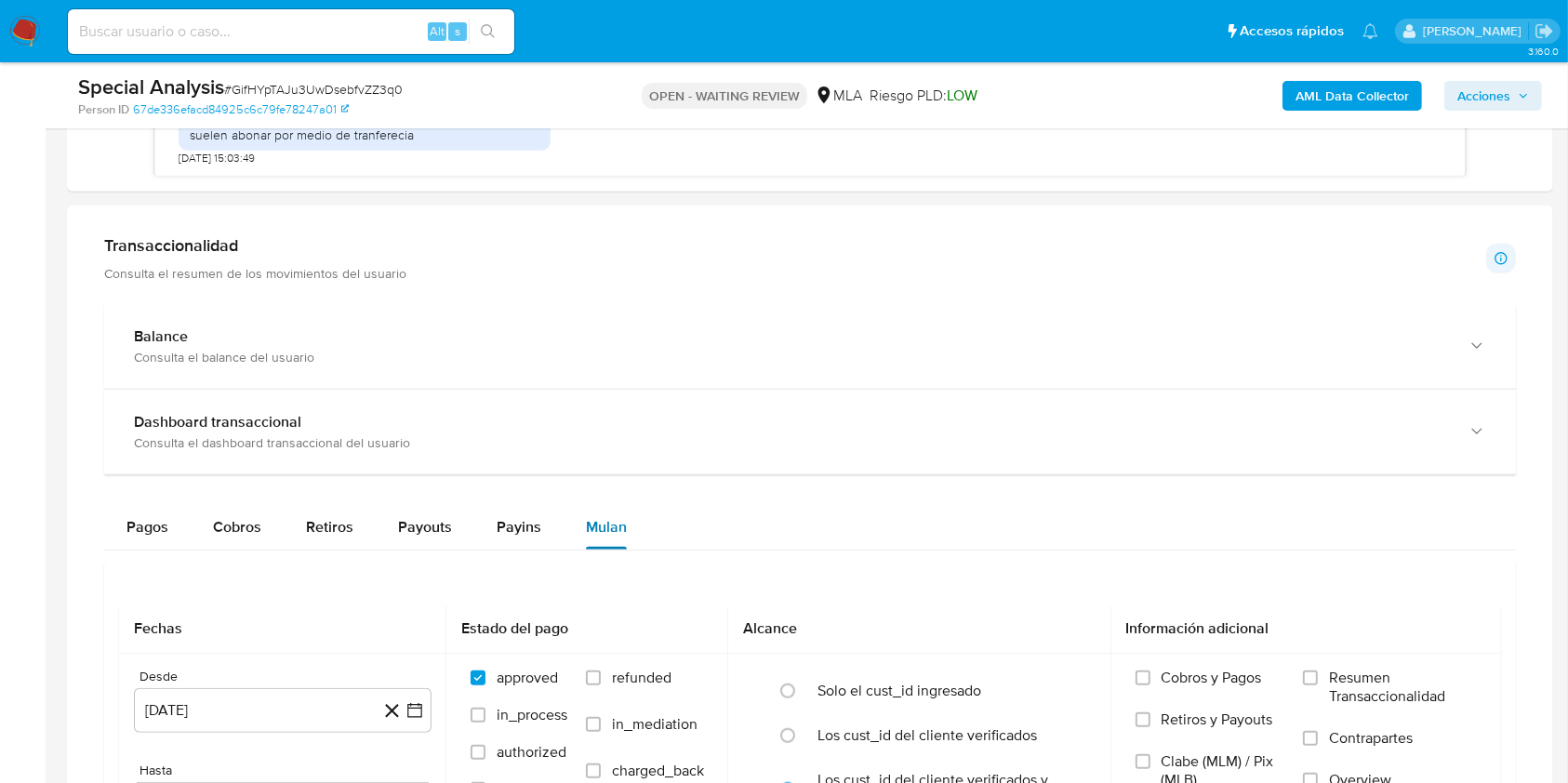
scroll to position [1736, 0]
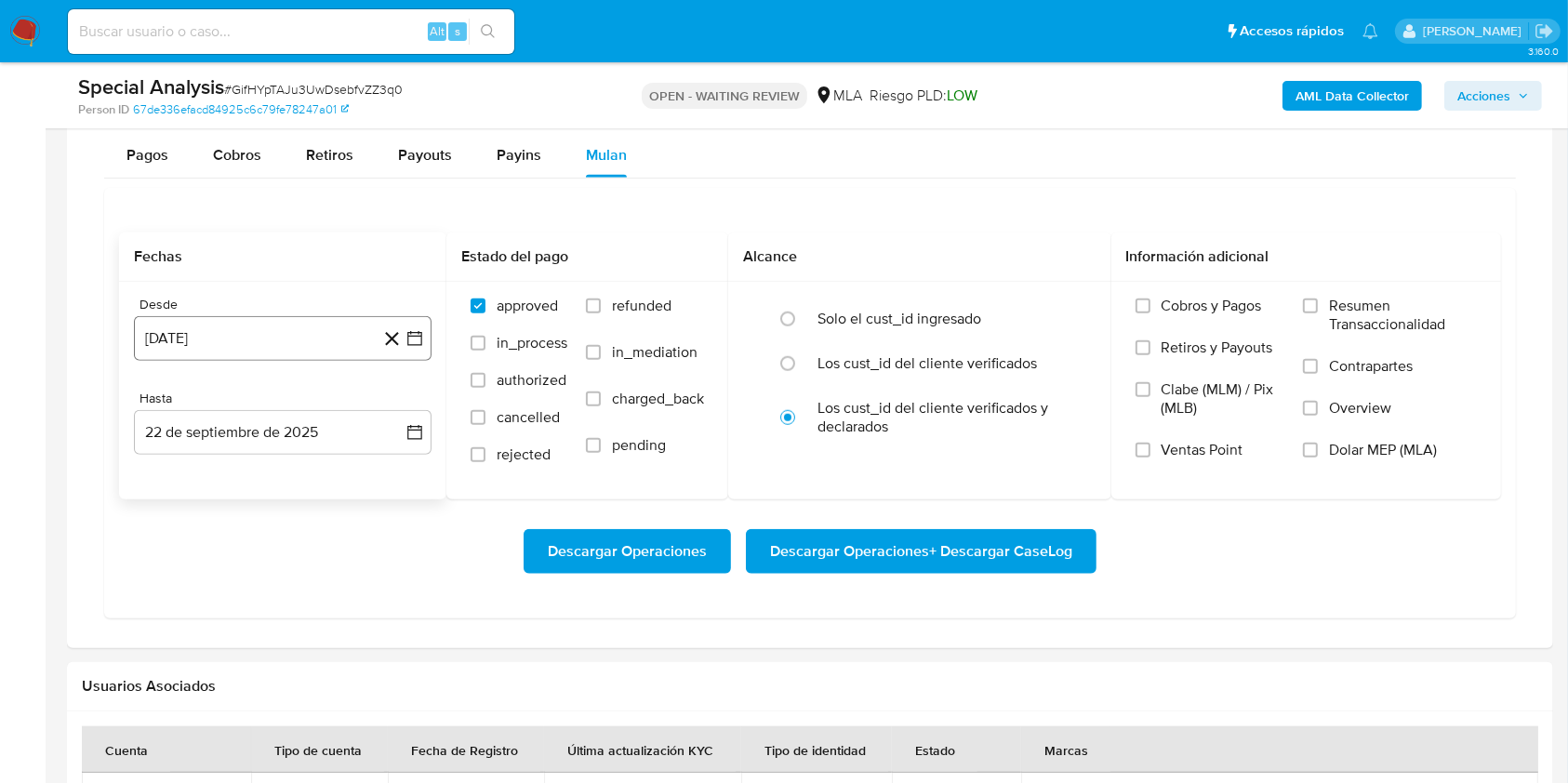
click at [311, 344] on button "[DATE]" at bounding box center [283, 339] width 298 height 45
drag, startPoint x: 400, startPoint y: 406, endPoint x: 375, endPoint y: 416, distance: 26.9
click at [398, 406] on icon "Mes siguiente" at bounding box center [398, 405] width 23 height 23
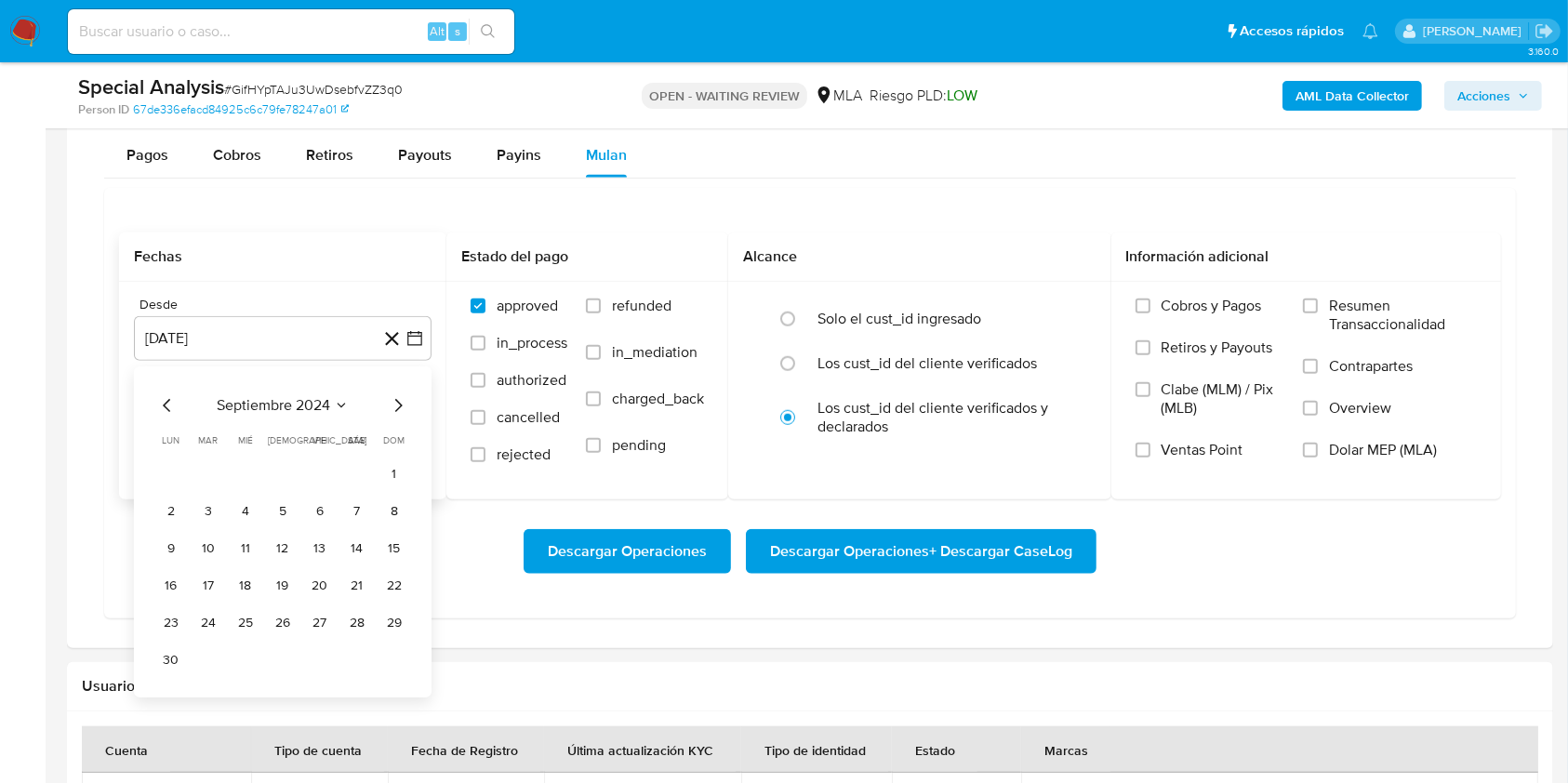
drag, startPoint x: 399, startPoint y: 468, endPoint x: 319, endPoint y: 455, distance: 81.0
click at [398, 468] on button "1" at bounding box center [394, 474] width 29 height 29
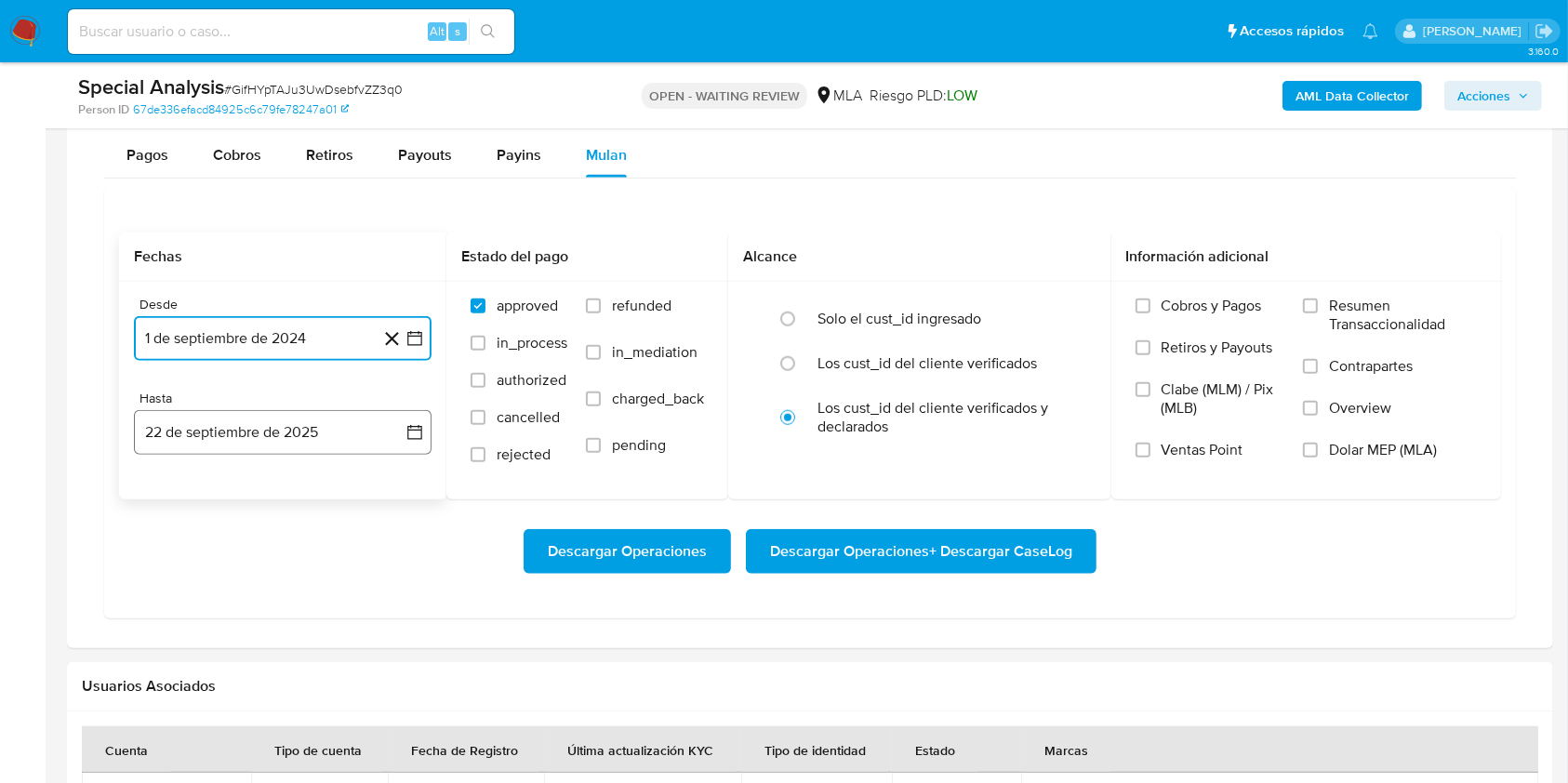
click at [236, 427] on button "22 de septiembre de 2025" at bounding box center [283, 432] width 298 height 45
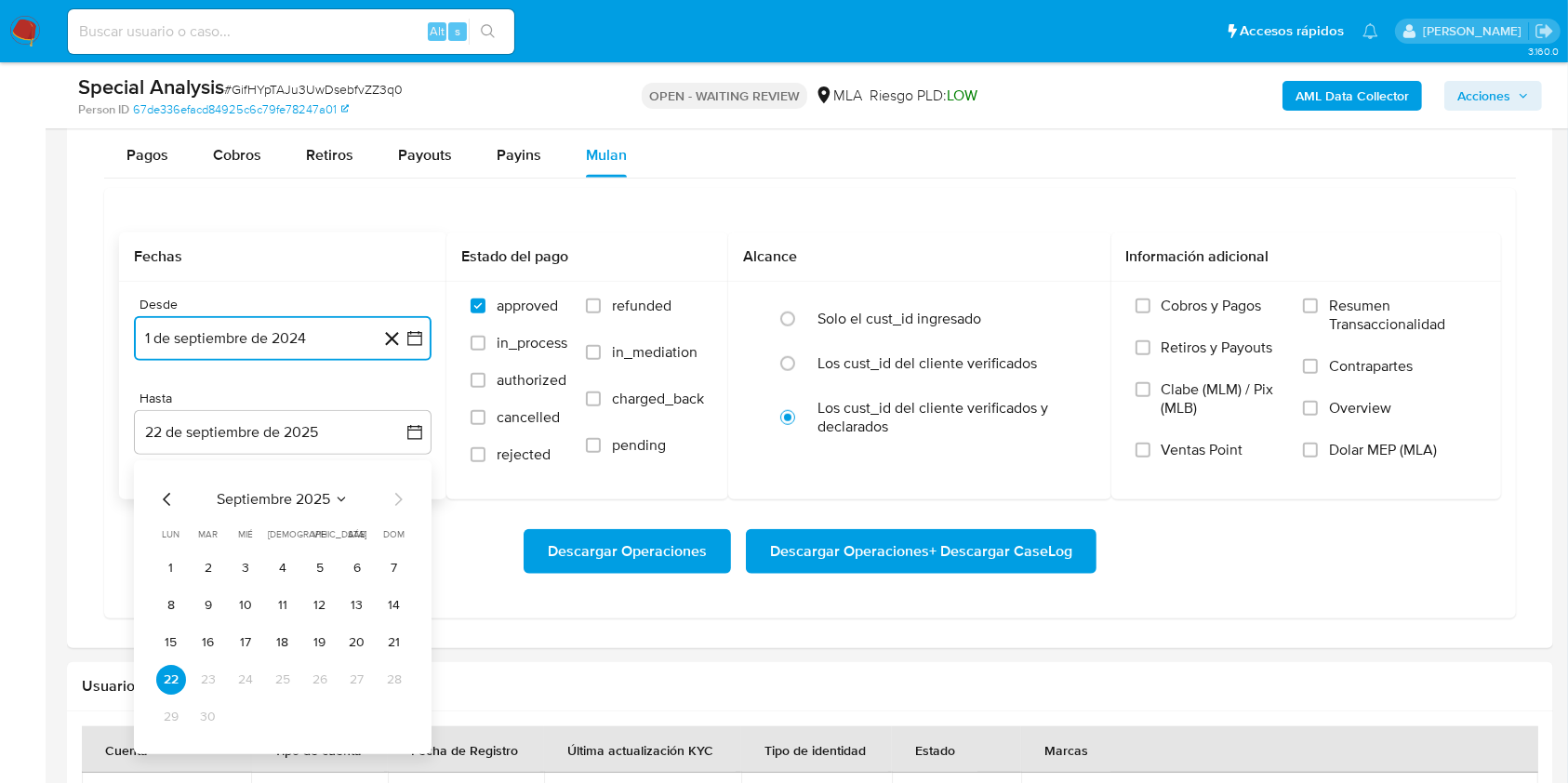
drag, startPoint x: 156, startPoint y: 495, endPoint x: 163, endPoint y: 522, distance: 27.9
click at [157, 495] on icon "Mes anterior" at bounding box center [167, 499] width 23 height 23
click at [387, 713] on button "31" at bounding box center [394, 716] width 29 height 29
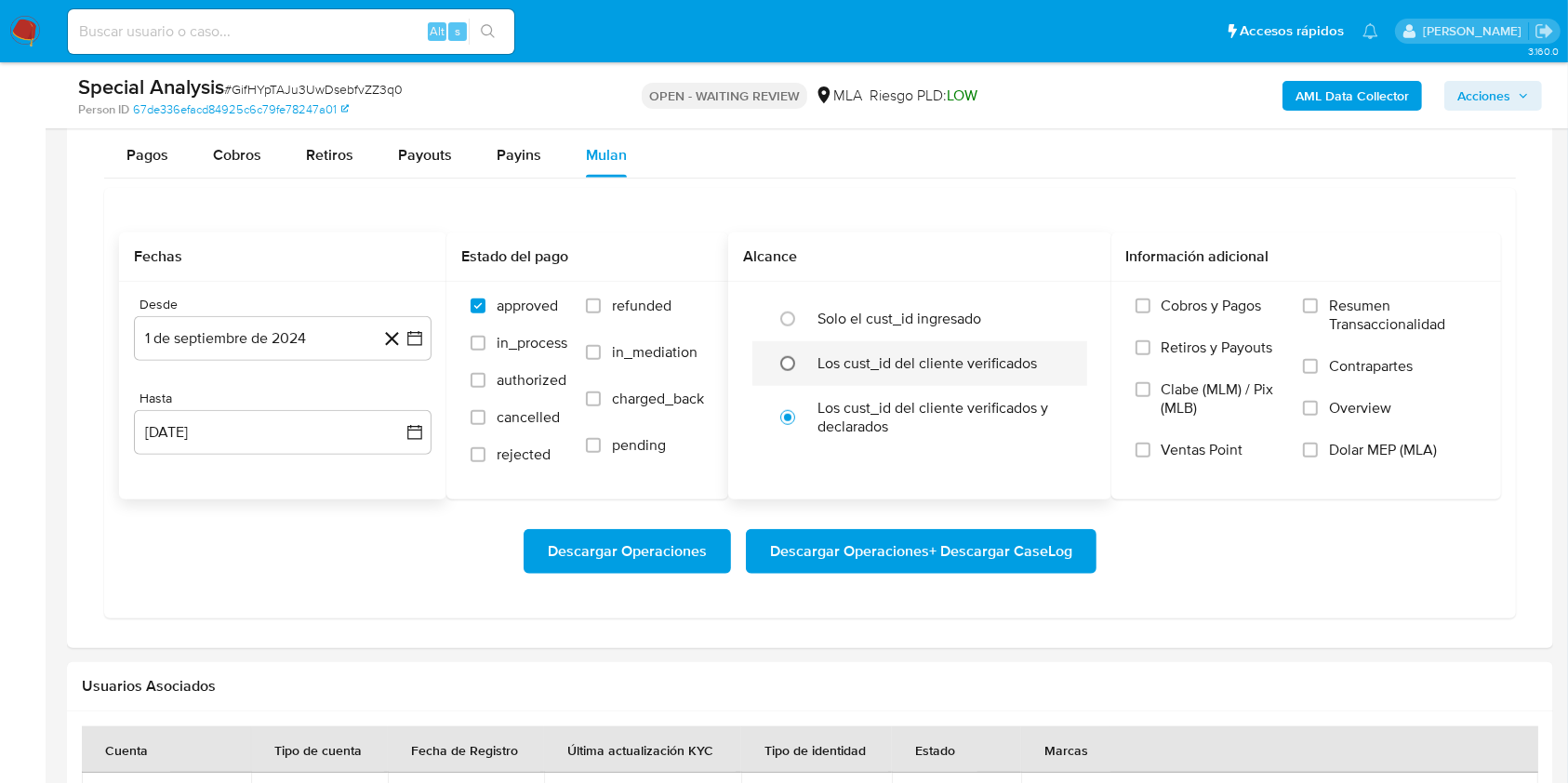
drag, startPoint x: 814, startPoint y: 341, endPoint x: 803, endPoint y: 351, distance: 14.9
click at [811, 344] on div at bounding box center [792, 364] width 50 height 39
radio input "true"
click at [1345, 448] on span "Dolar MEP (MLA)" at bounding box center [1383, 450] width 108 height 19
click at [1318, 448] on input "Dolar MEP (MLA)" at bounding box center [1309, 450] width 15 height 15
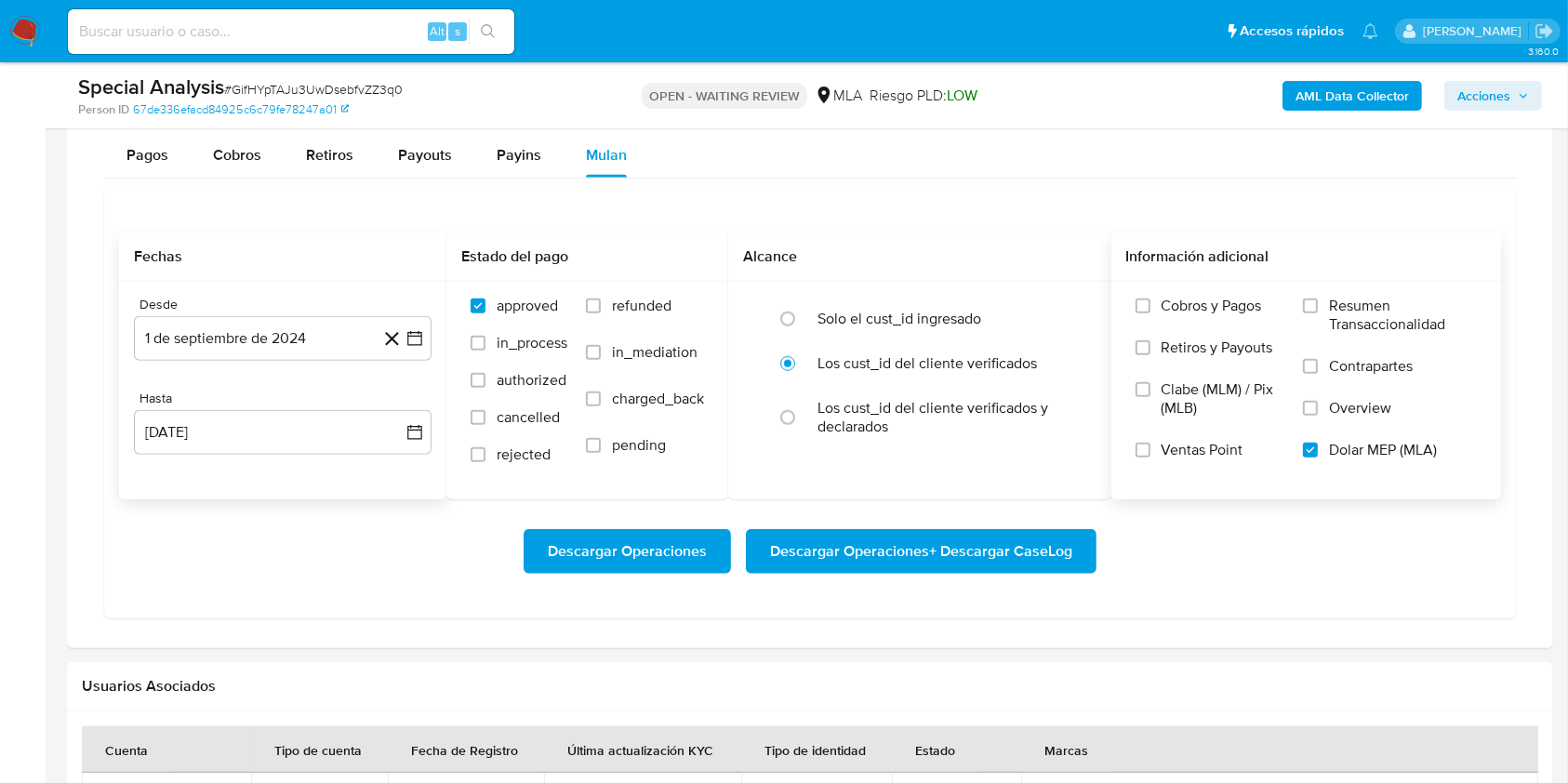
click at [982, 546] on span "Descargar Operaciones + Descargar CaseLog" at bounding box center [921, 552] width 302 height 41
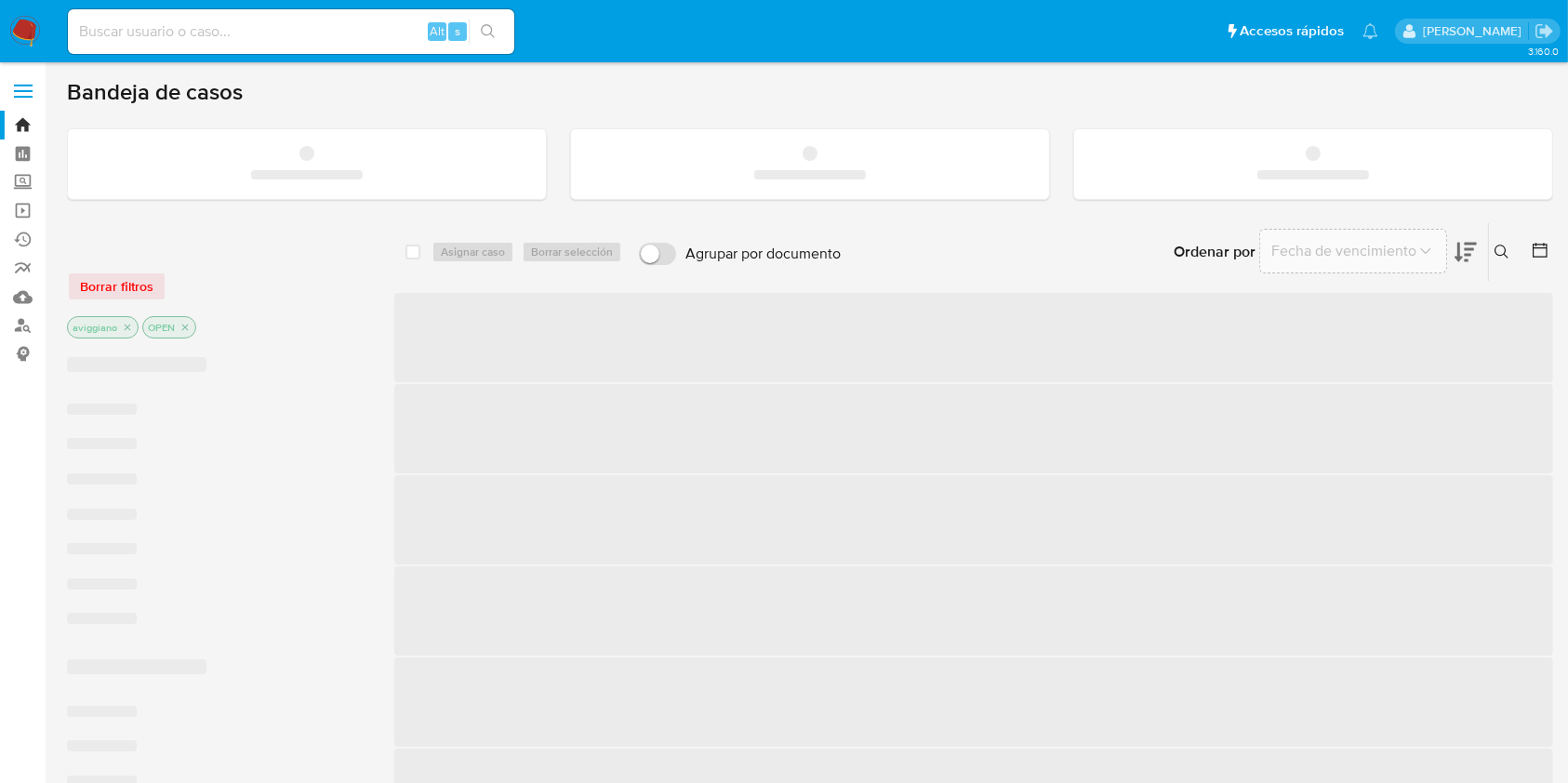
click at [162, 33] on input at bounding box center [290, 31] width 446 height 24
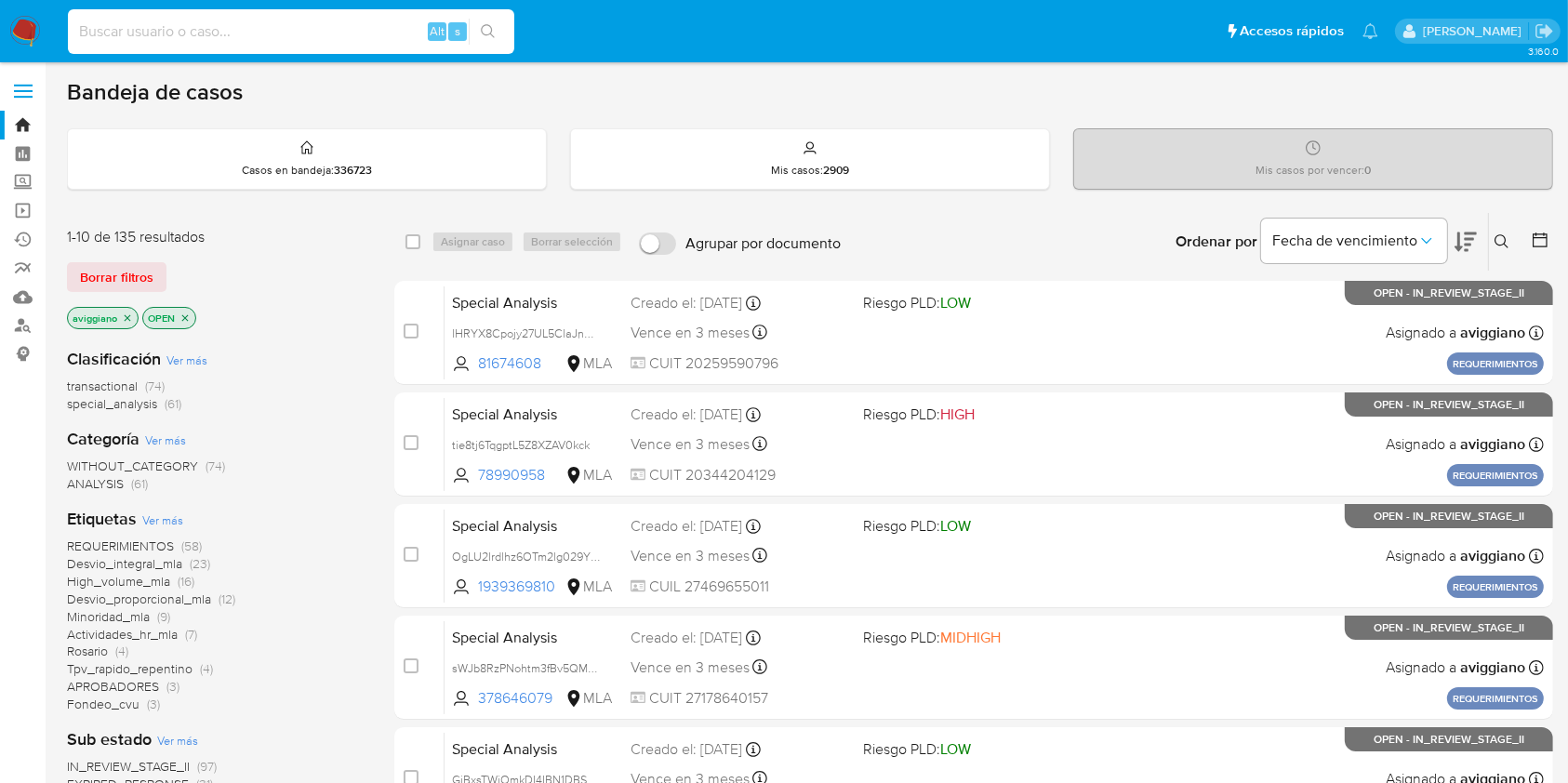
paste input "Ew7RAHUFH8NDL0WwQSGAUUJC"
type input "Ew7RAHUFH8NDL0WwQSGAUUJC"
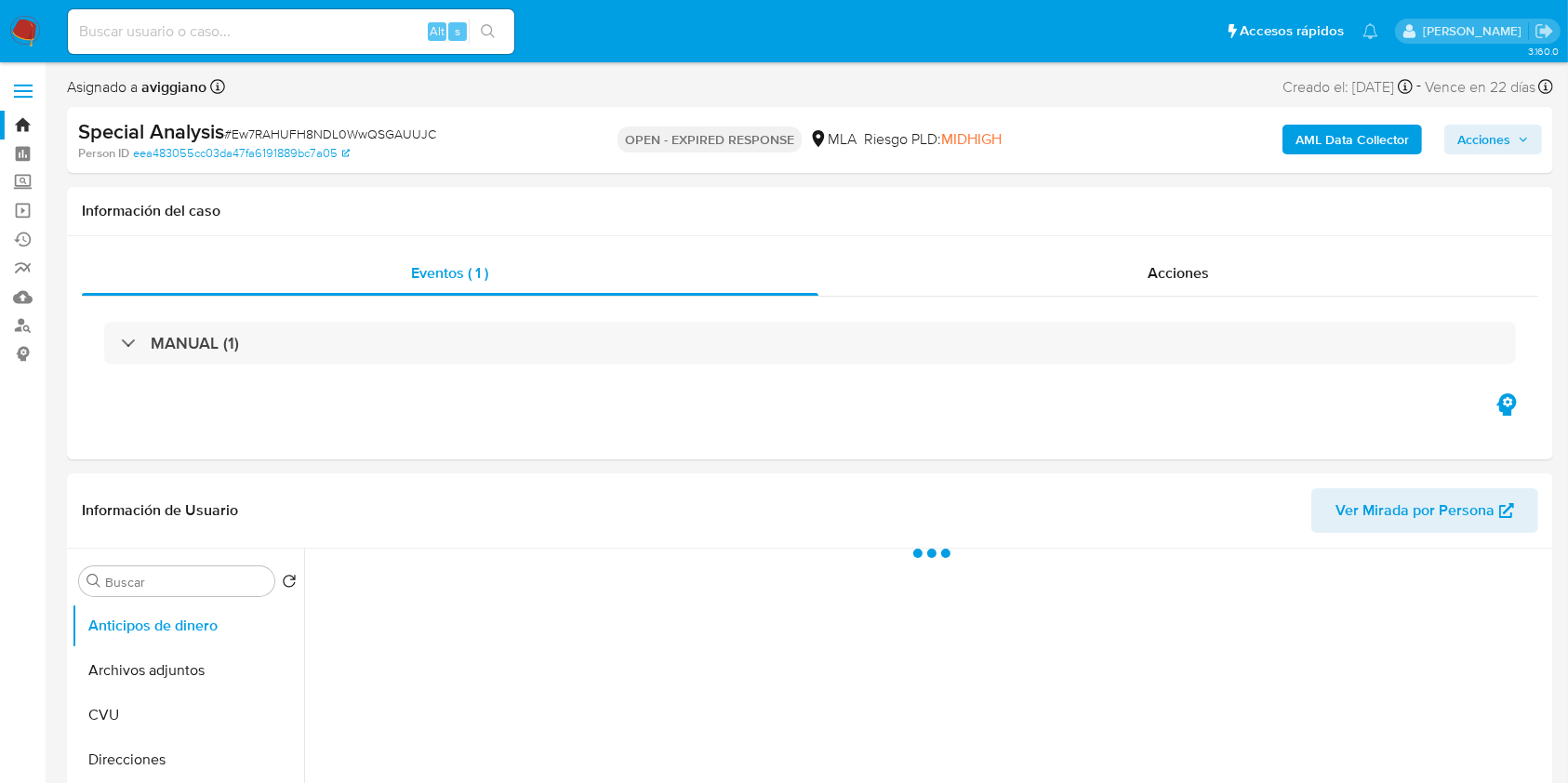
select select "10"
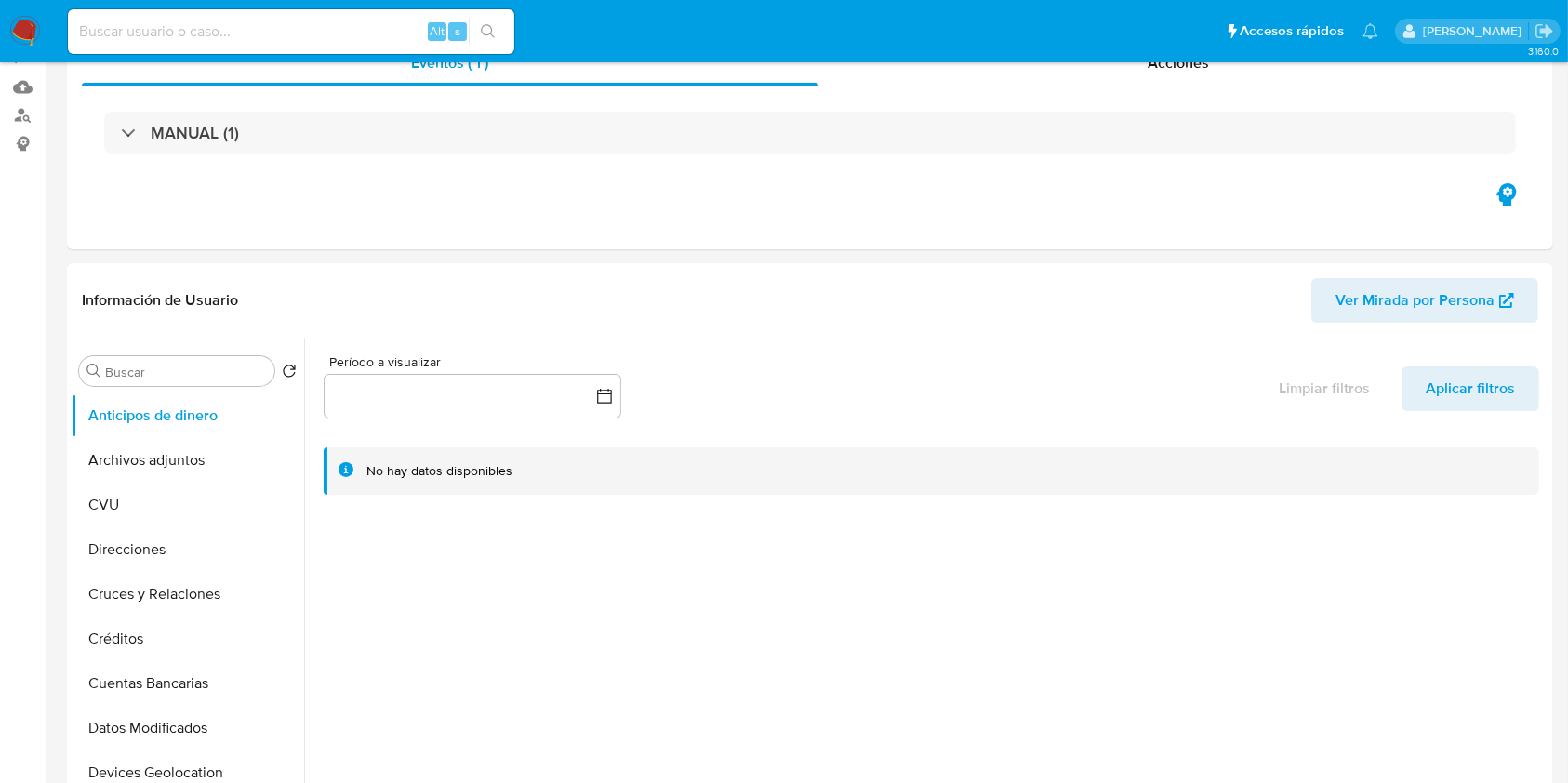
scroll to position [372, 0]
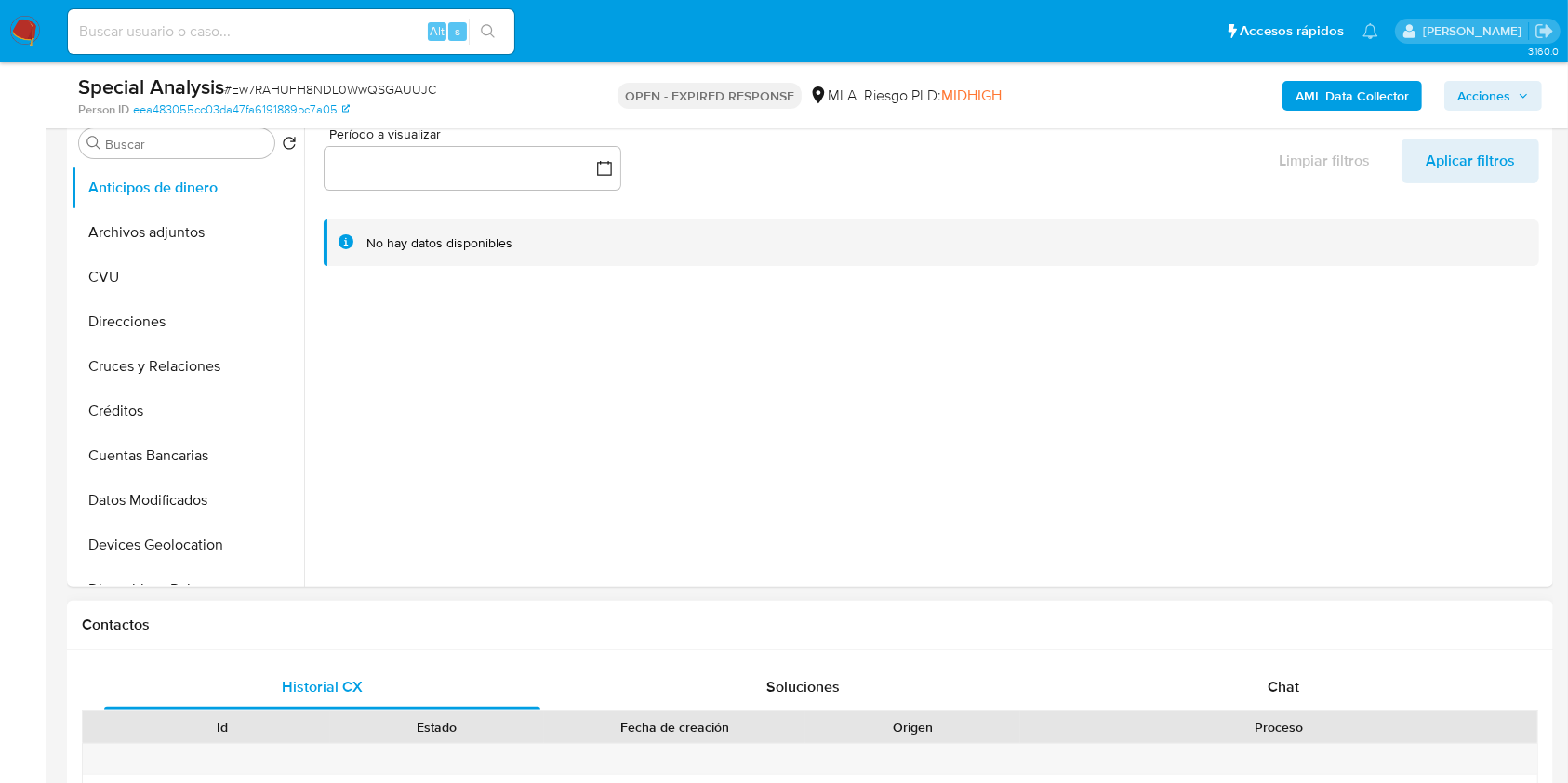
drag, startPoint x: 1283, startPoint y: 667, endPoint x: 1270, endPoint y: 661, distance: 14.3
click at [1284, 667] on div "Chat" at bounding box center [1283, 687] width 436 height 45
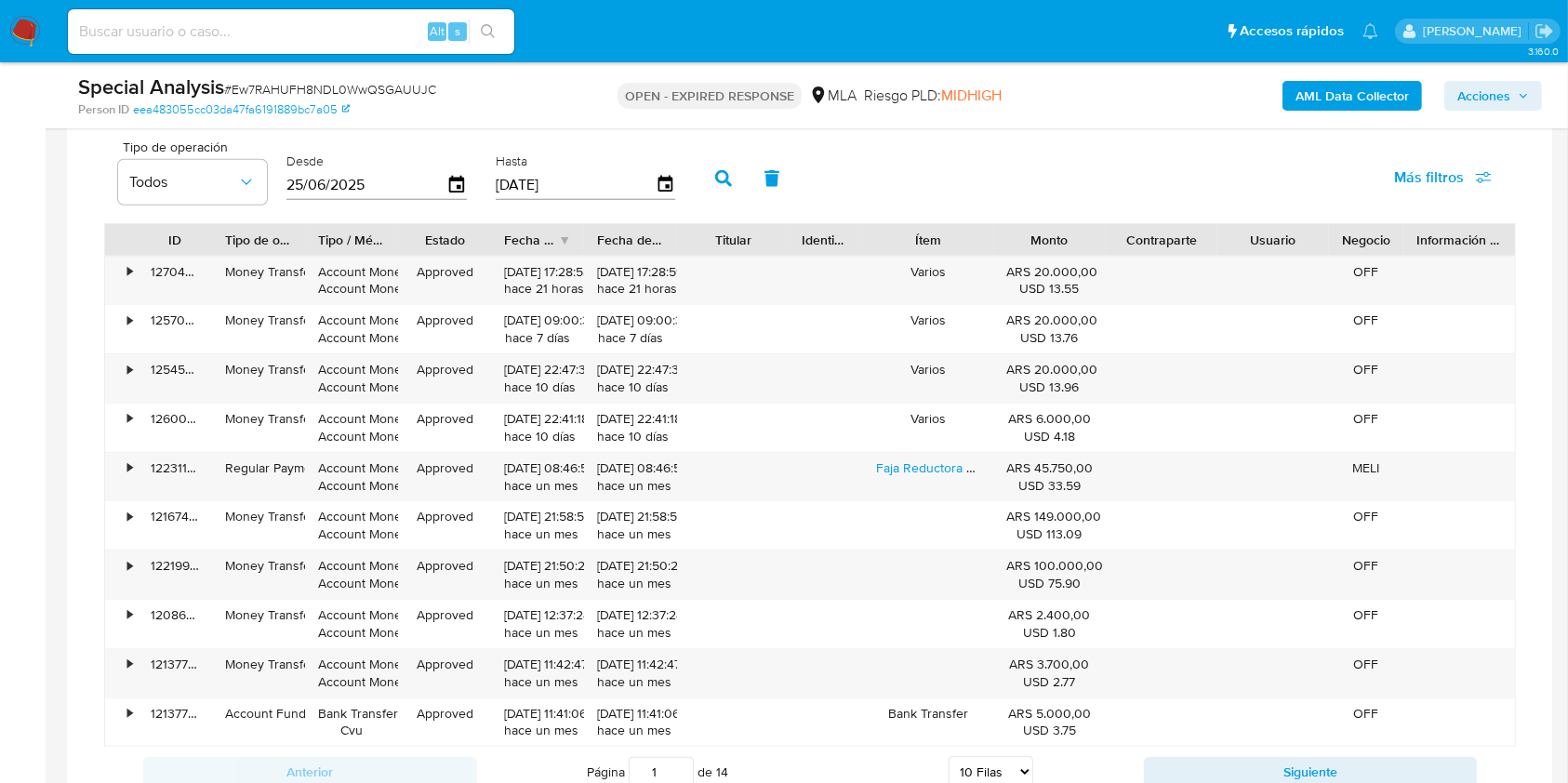
scroll to position [1736, 0]
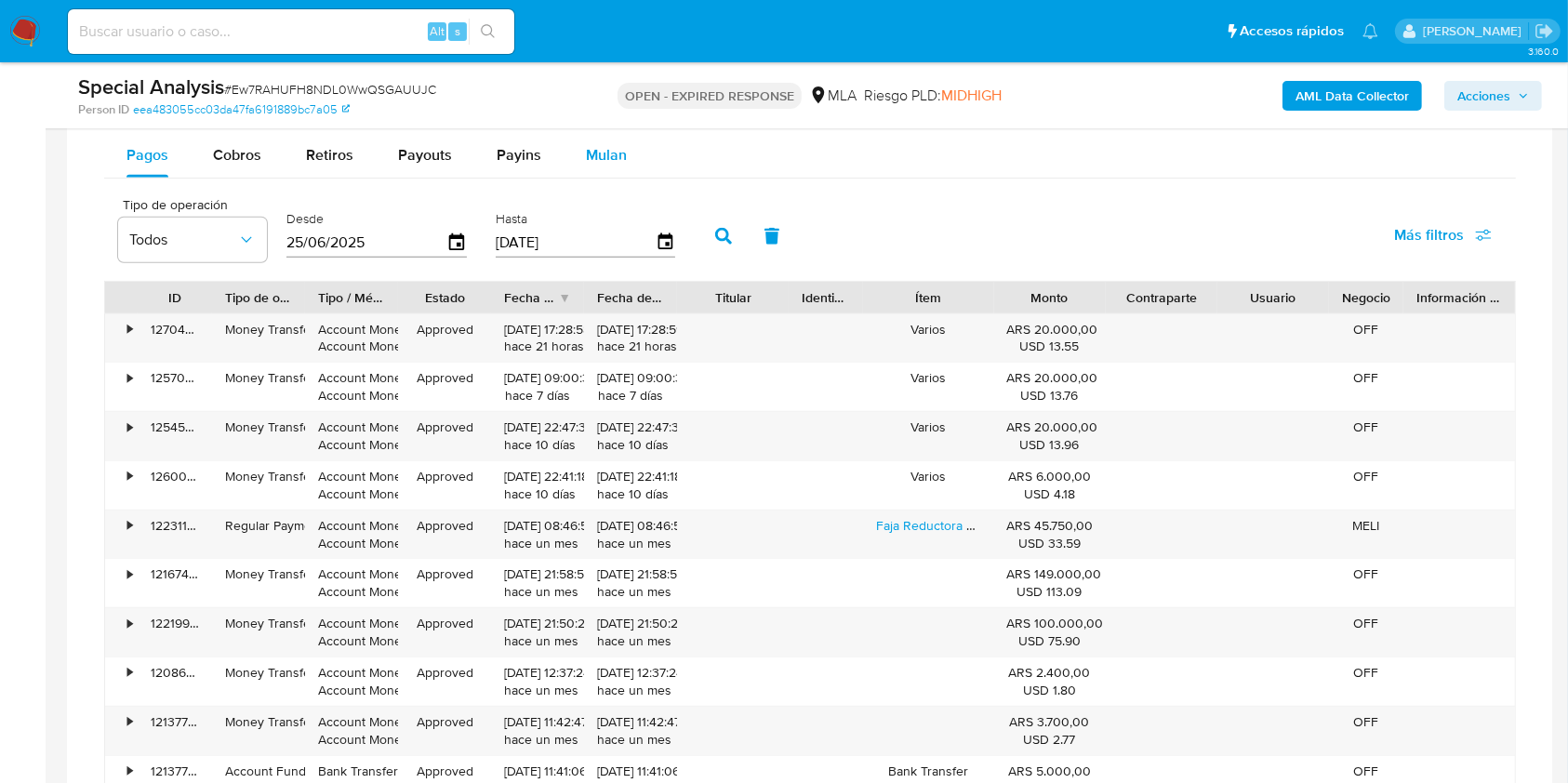
click at [626, 165] on button "Mulan" at bounding box center [606, 156] width 85 height 45
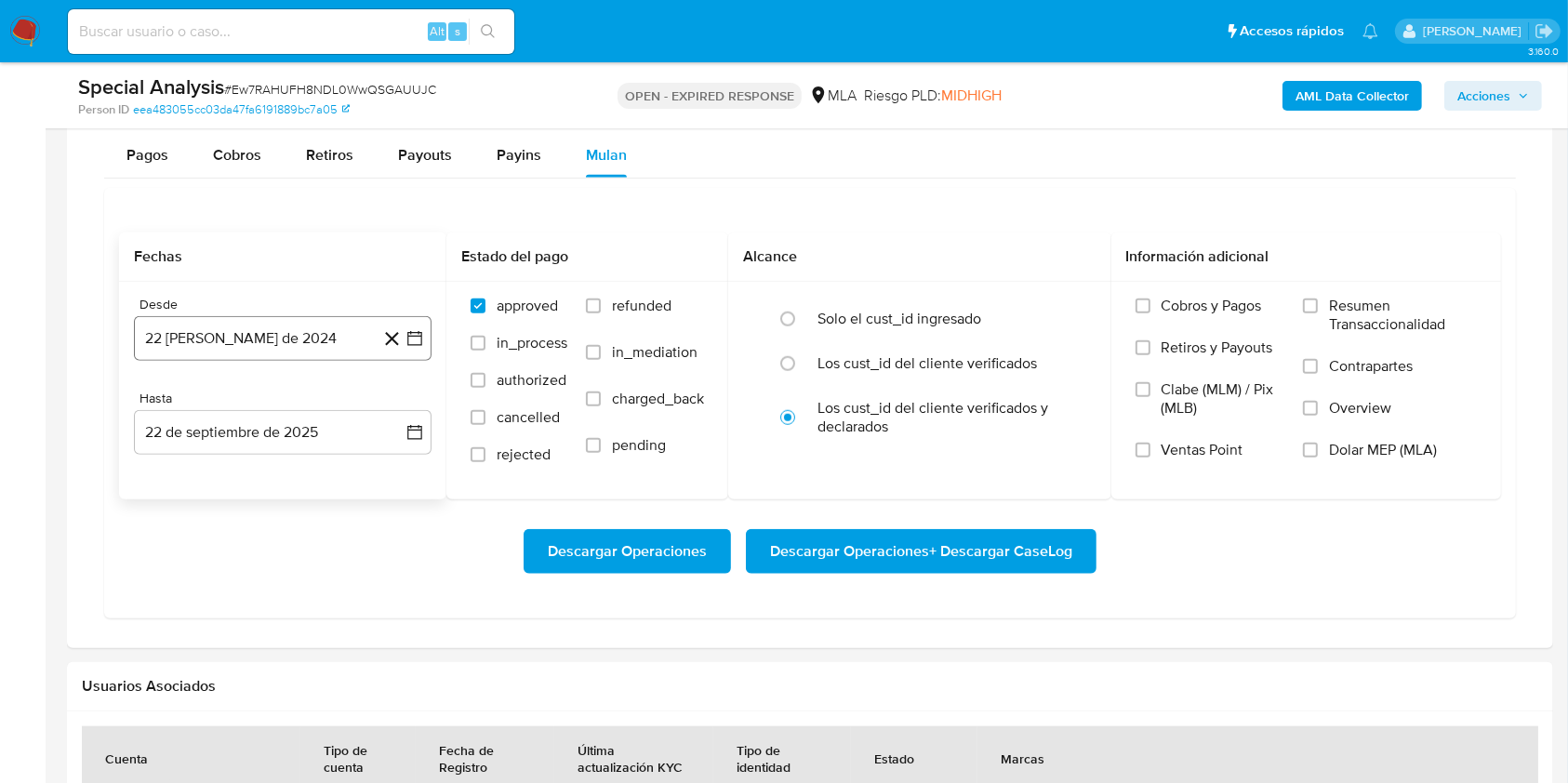
click at [343, 344] on button "22 [PERSON_NAME] de 2024" at bounding box center [283, 339] width 298 height 45
click at [399, 398] on icon "Mes siguiente" at bounding box center [398, 405] width 23 height 23
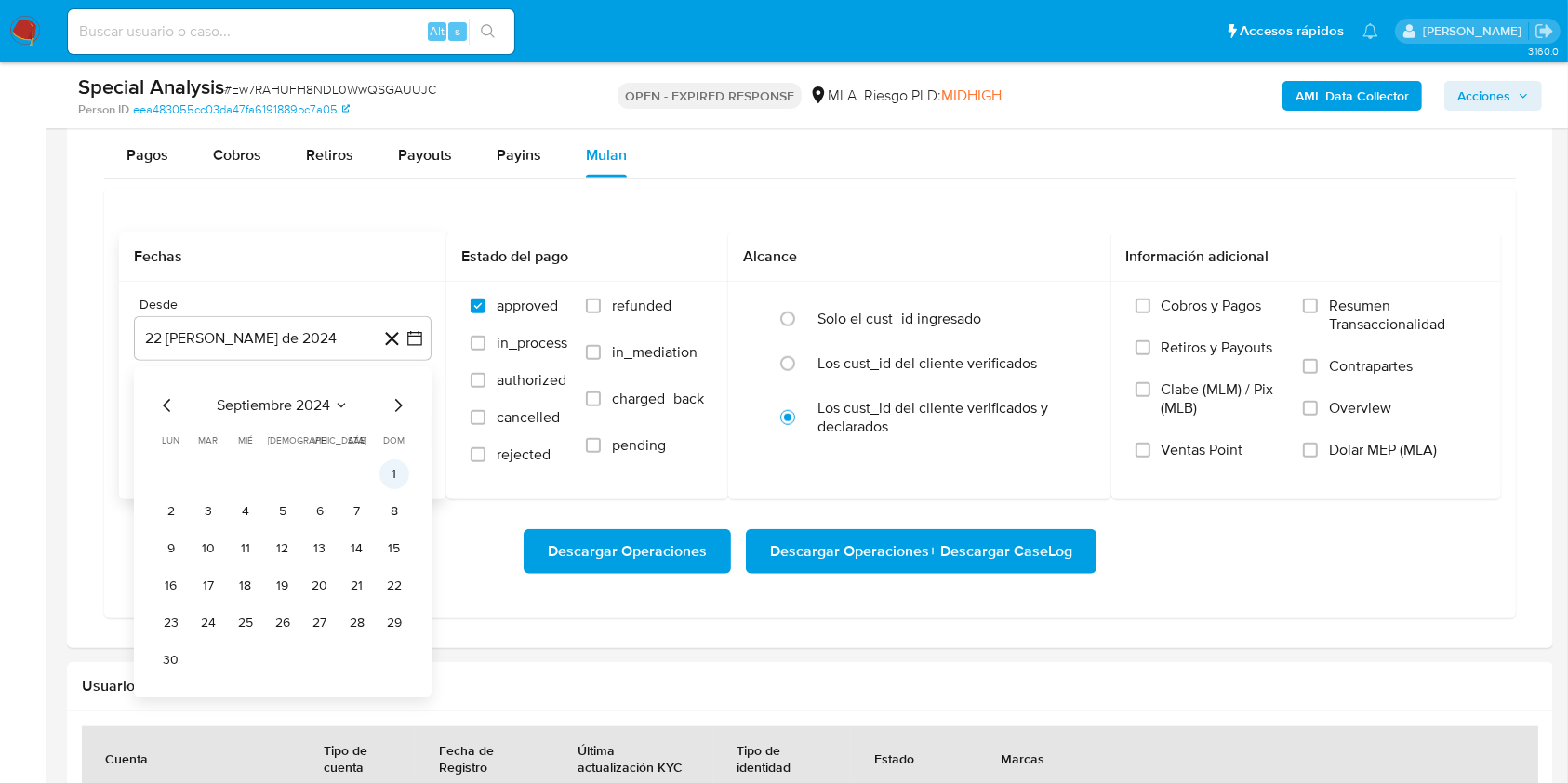
click at [383, 475] on button "1" at bounding box center [394, 474] width 29 height 29
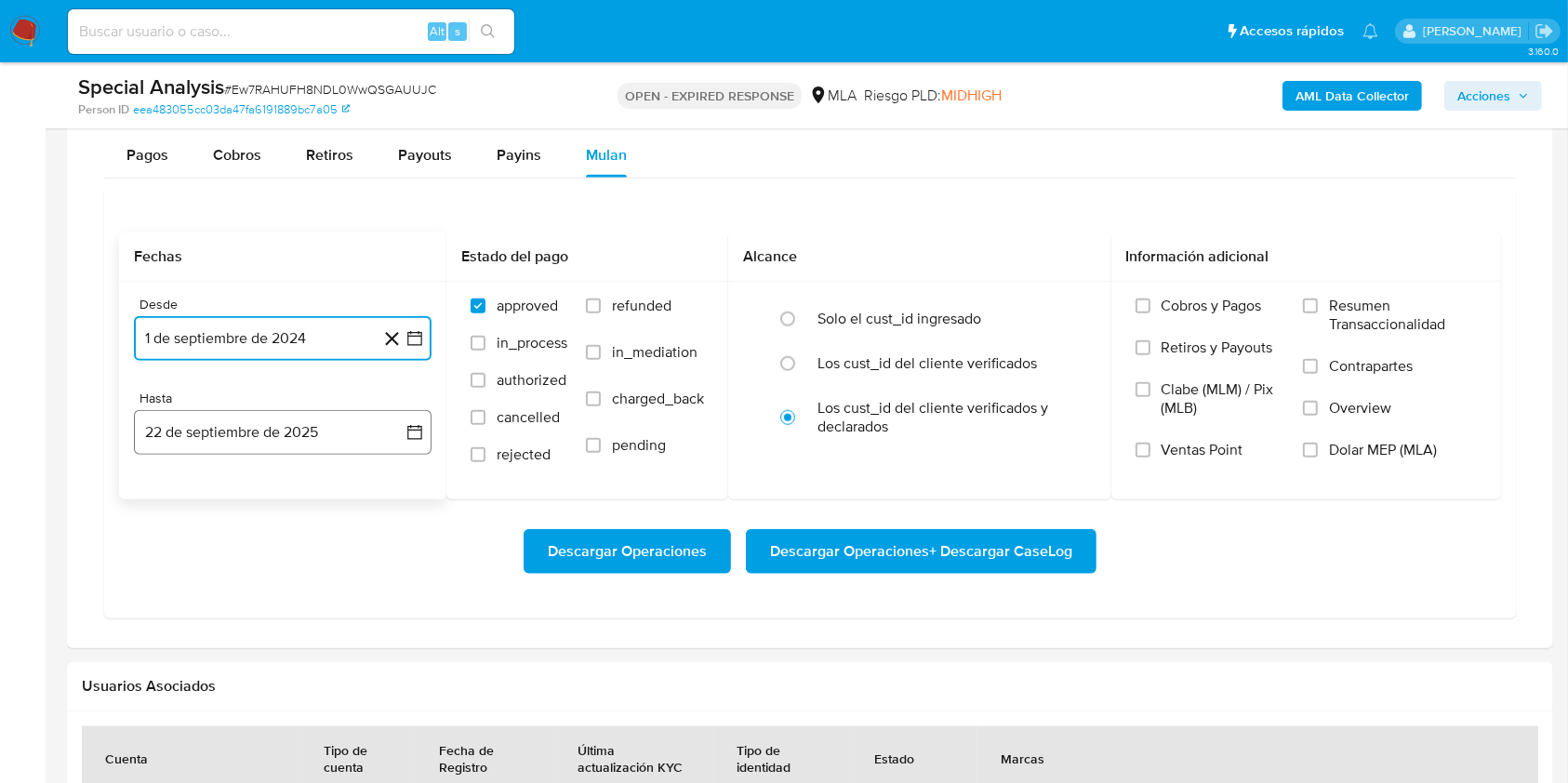
drag, startPoint x: 274, startPoint y: 439, endPoint x: 172, endPoint y: 421, distance: 103.6
click at [268, 439] on button "22 de septiembre de 2025" at bounding box center [283, 432] width 298 height 45
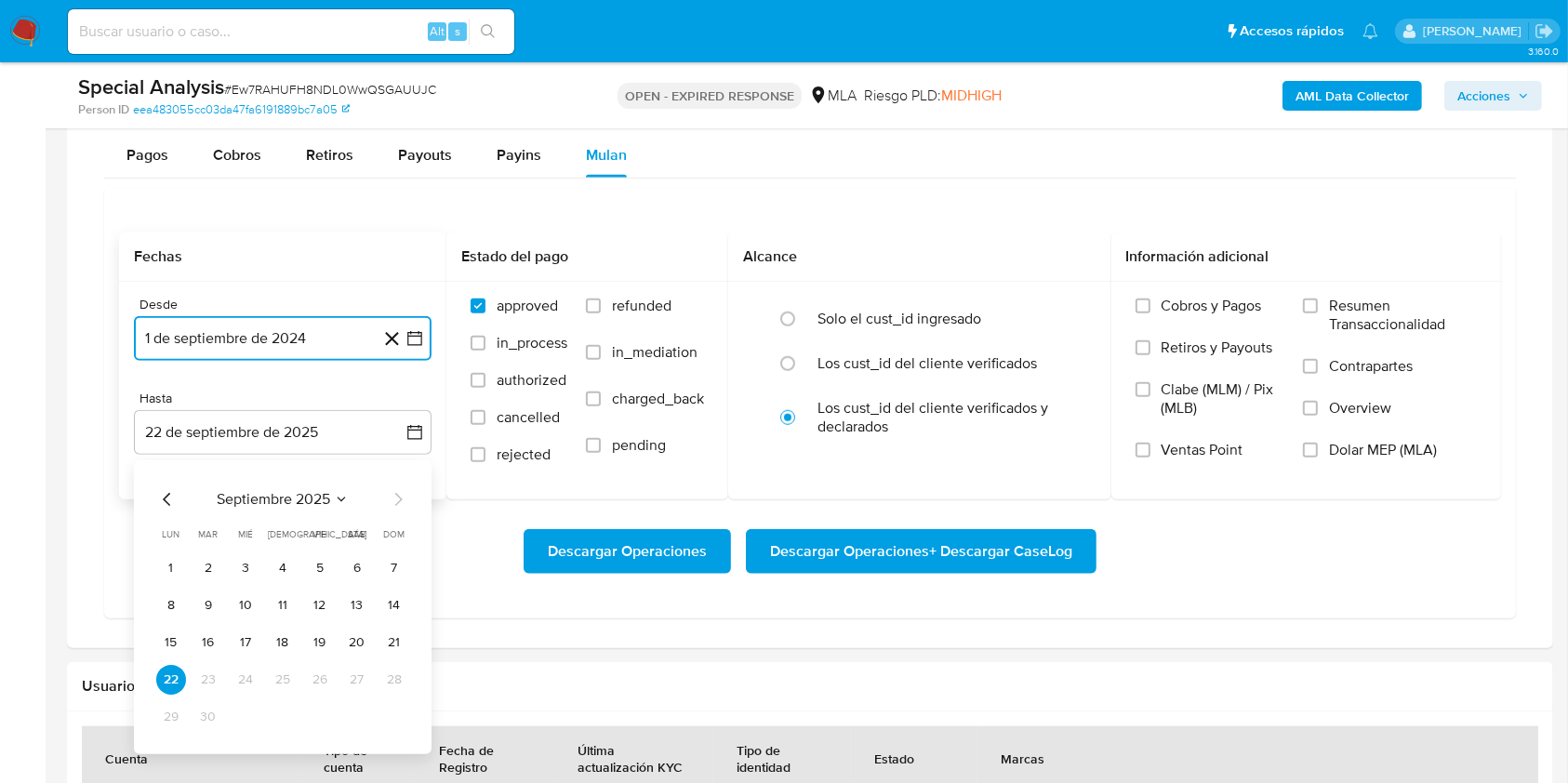
drag, startPoint x: 160, startPoint y: 492, endPoint x: 161, endPoint y: 501, distance: 9.1
click at [159, 493] on icon "Mes anterior" at bounding box center [167, 499] width 23 height 23
drag, startPoint x: 388, startPoint y: 719, endPoint x: 398, endPoint y: 718, distance: 10.0
click at [389, 719] on button "31" at bounding box center [394, 716] width 29 height 29
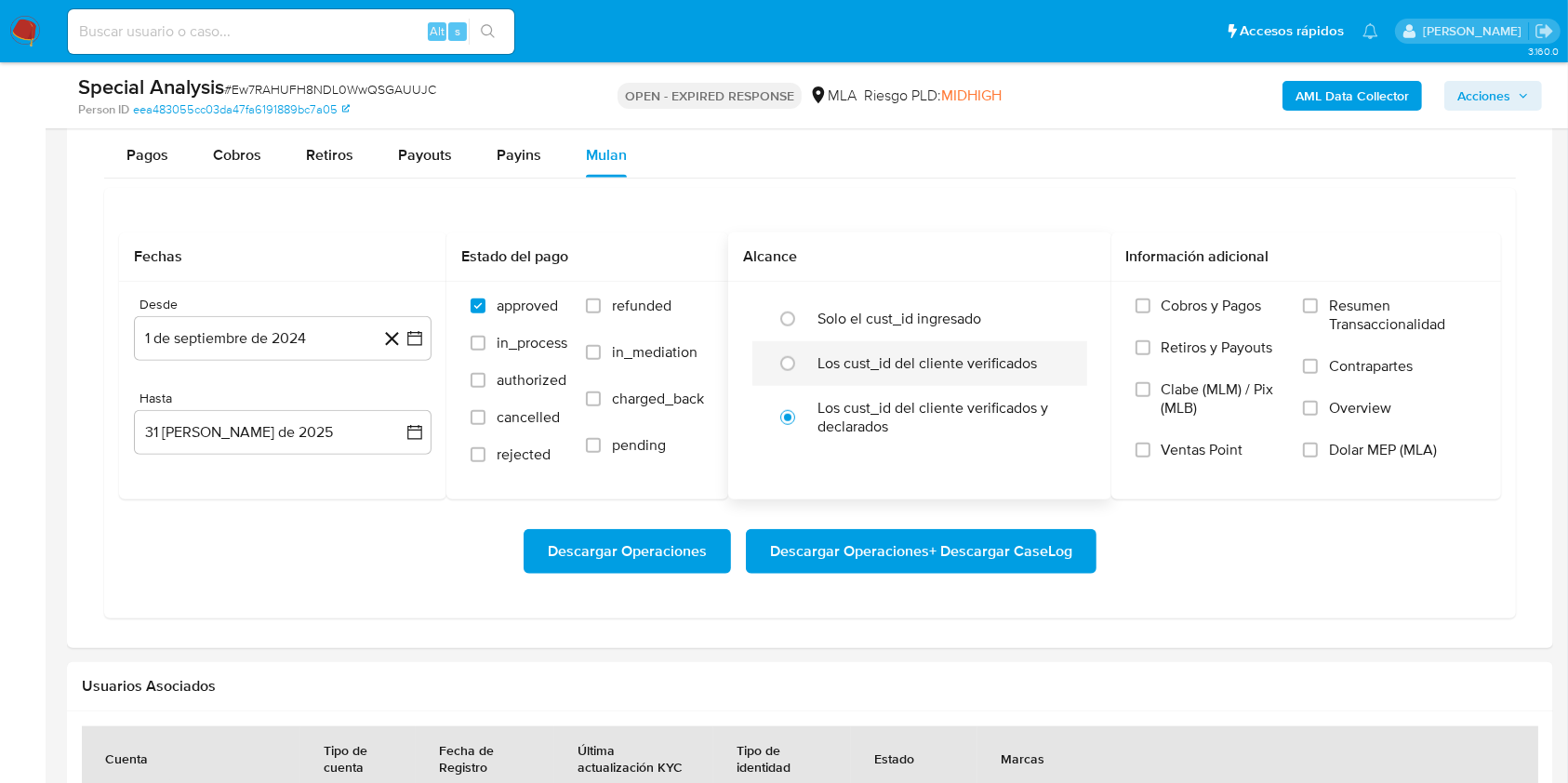
click at [864, 355] on label "Los cust_id del cliente verificados" at bounding box center [927, 364] width 220 height 19
click at [803, 354] on input "radio" at bounding box center [787, 364] width 29 height 29
radio input "true"
click at [1301, 451] on div "Cobros y Pagos Retiros y Payouts Clabe (MLM) / Pix (MLB) Ventas Point Resumen T…" at bounding box center [1305, 390] width 360 height 186
click at [1299, 455] on div "Cobros y Pagos Retiros y Payouts Clabe (MLM) / Pix (MLB) Ventas Point Resumen T…" at bounding box center [1305, 390] width 360 height 186
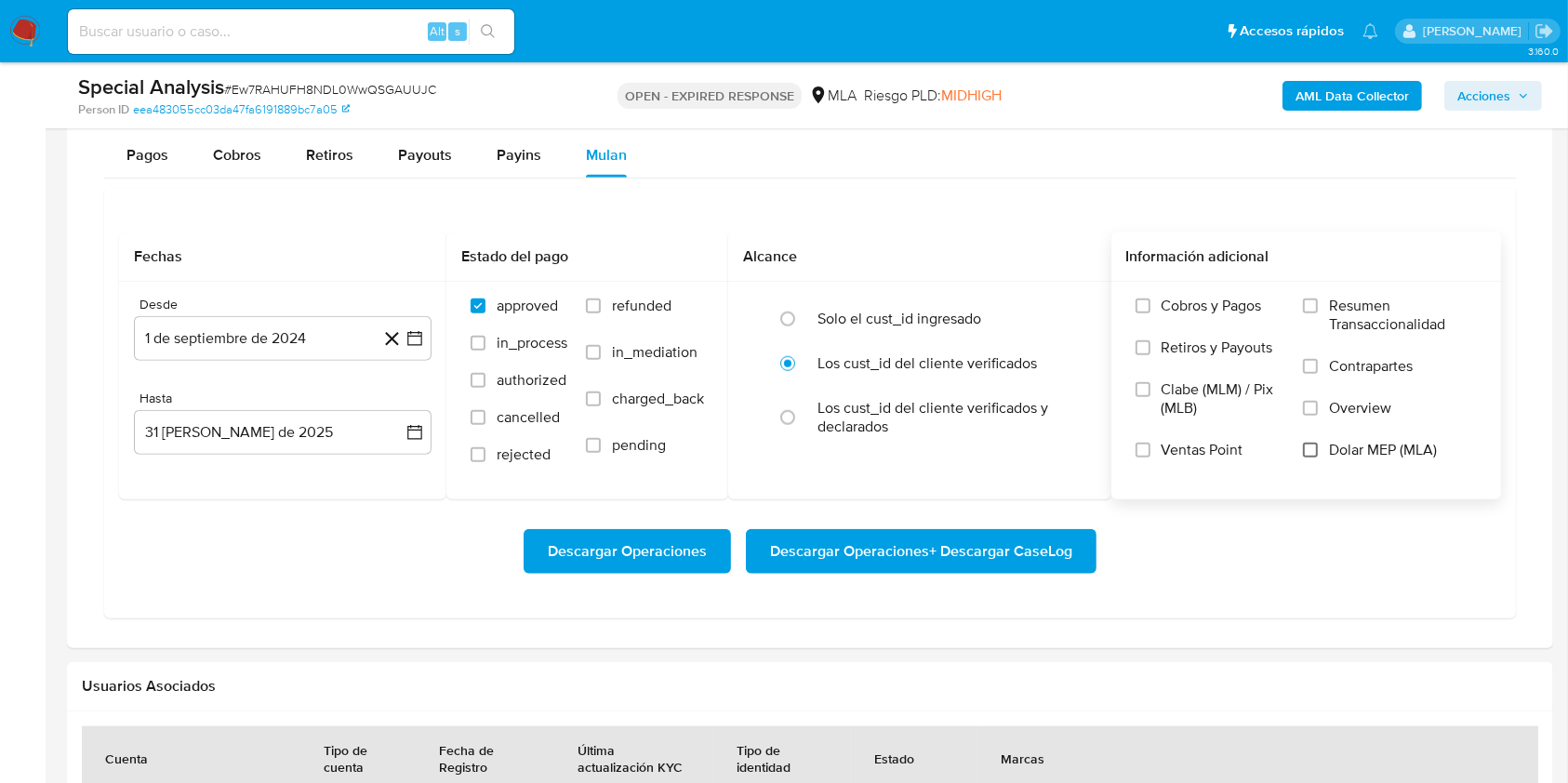
click at [1307, 454] on input "Dolar MEP (MLA)" at bounding box center [1309, 450] width 15 height 15
click at [980, 557] on span "Descargar Operaciones + Descargar CaseLog" at bounding box center [921, 552] width 302 height 41
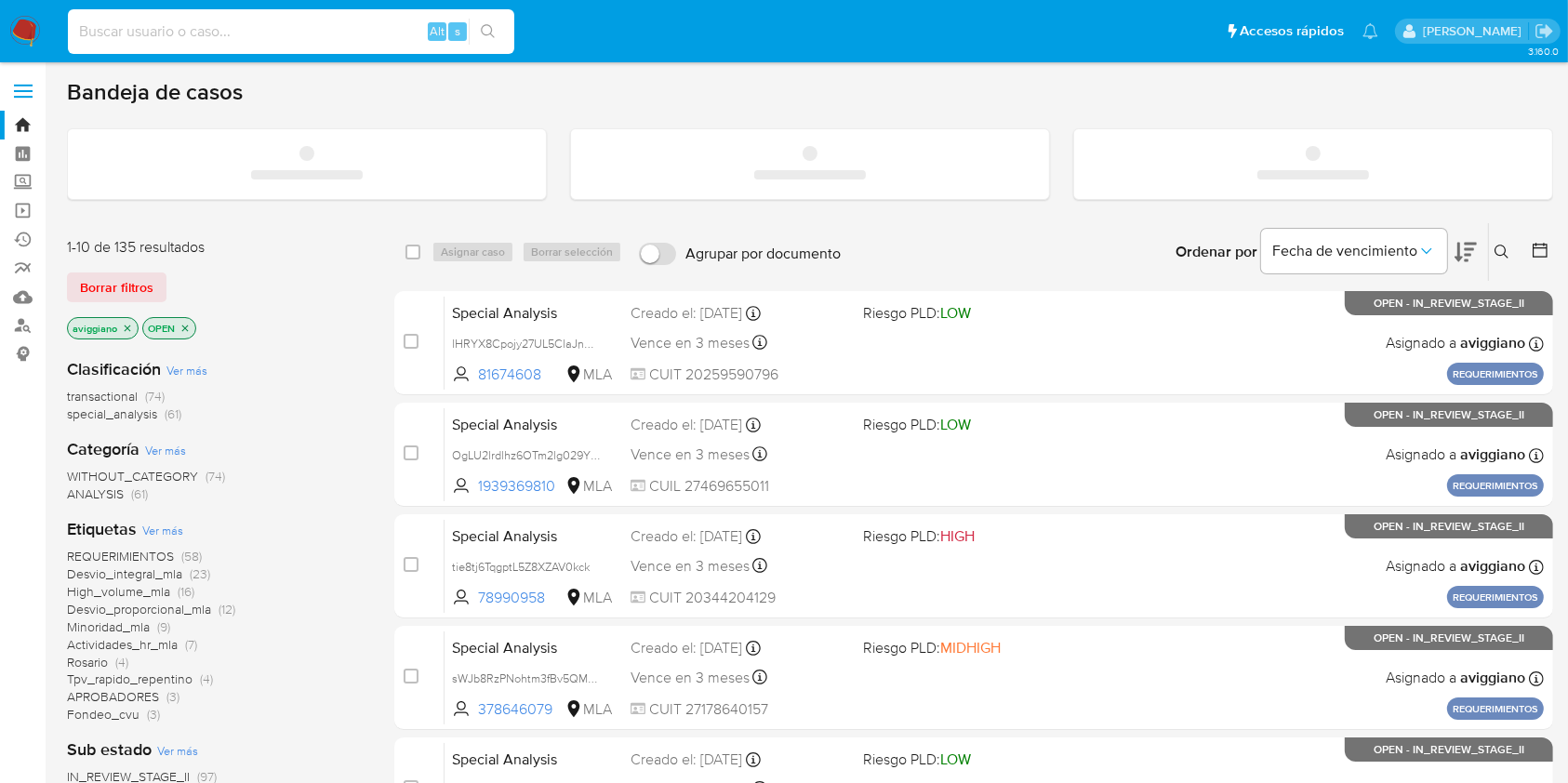
click at [258, 39] on input at bounding box center [290, 31] width 446 height 24
paste input "BwqWtYQJFBBFCbBP1tgrwLZz"
type input "BwqWtYQJFBBFCbBP1tgrwLZz"
click at [479, 26] on button "search-icon" at bounding box center [487, 31] width 38 height 26
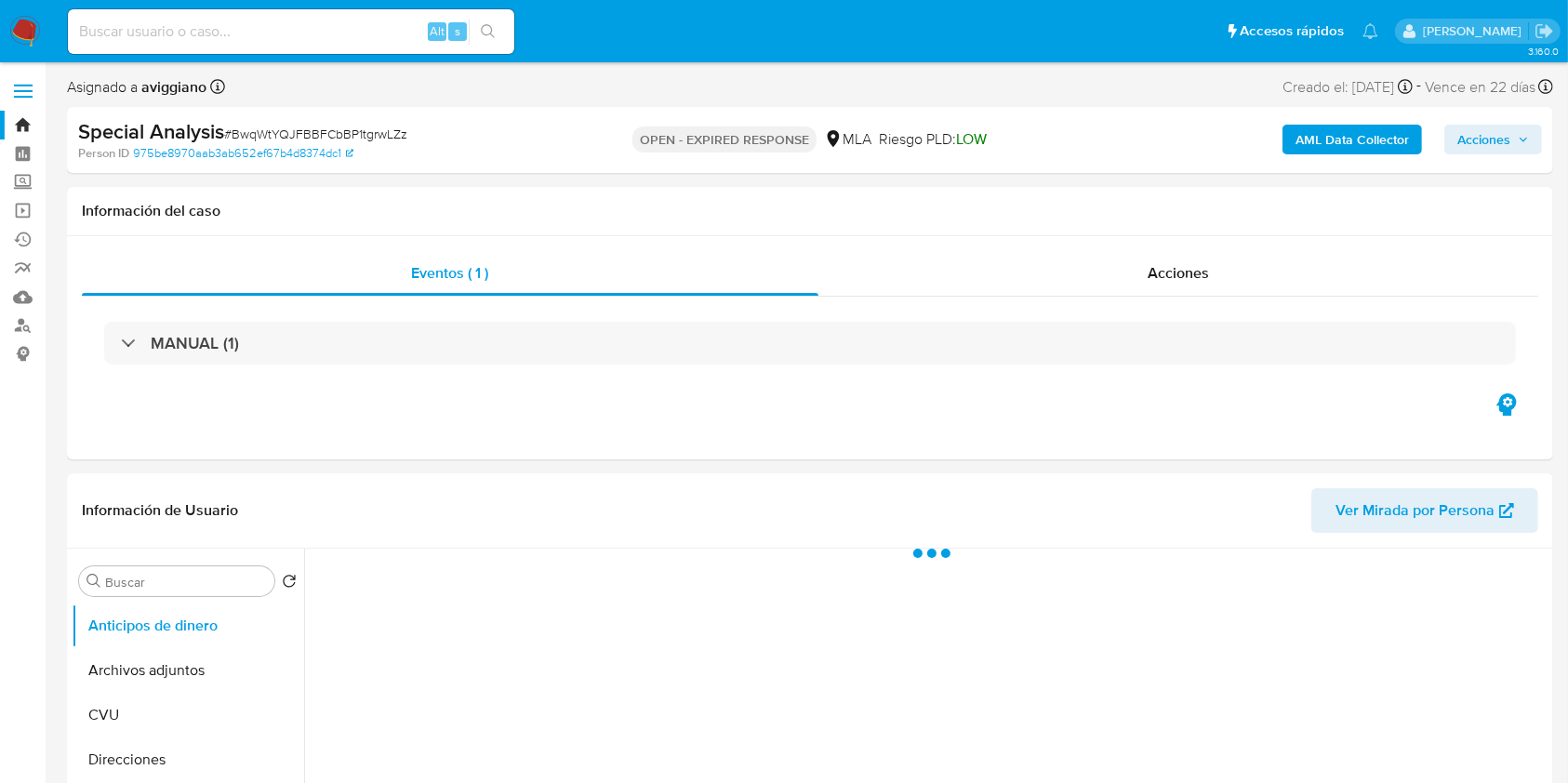
select select "10"
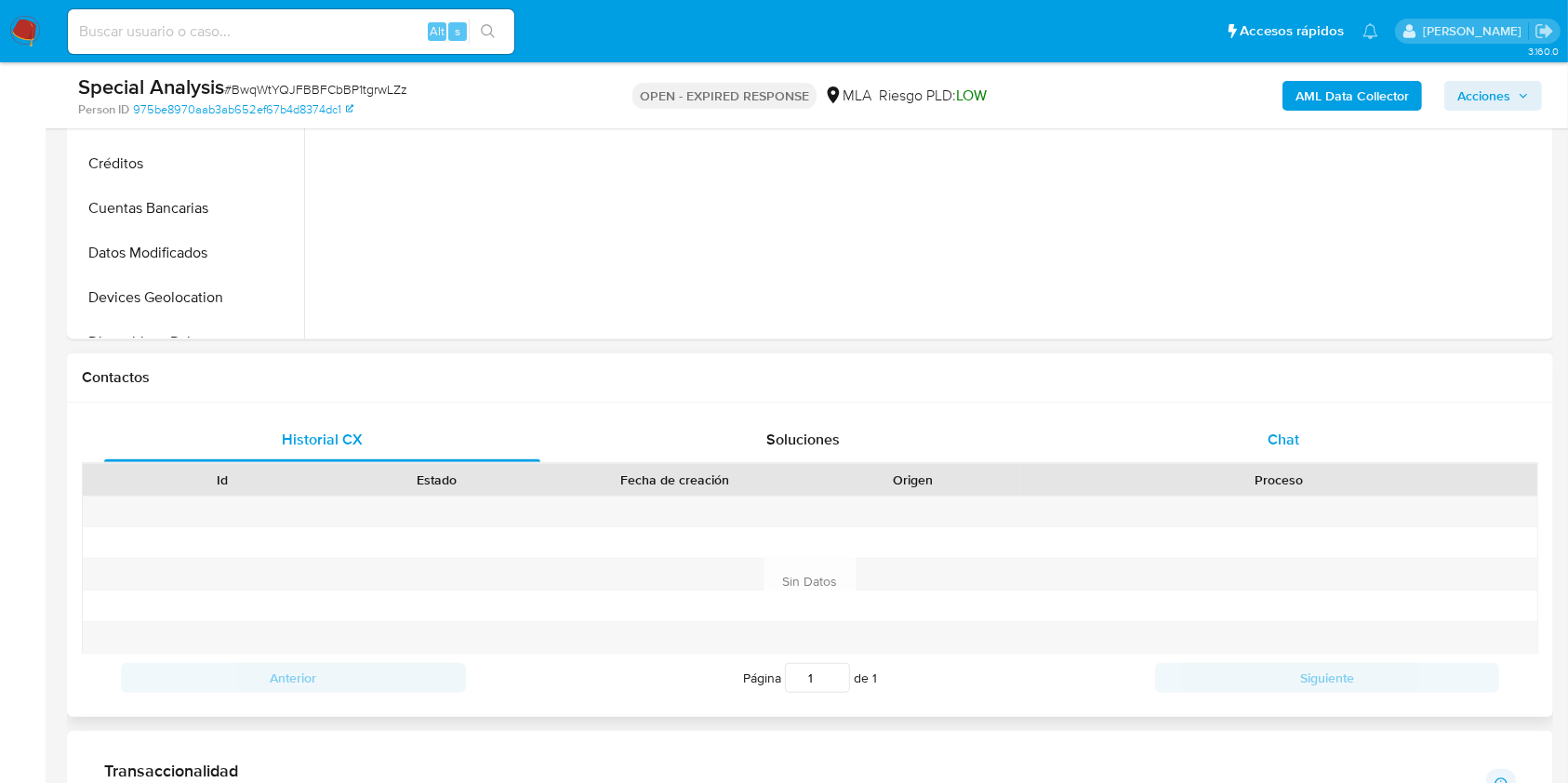
click at [1270, 435] on span "Chat" at bounding box center [1283, 439] width 31 height 22
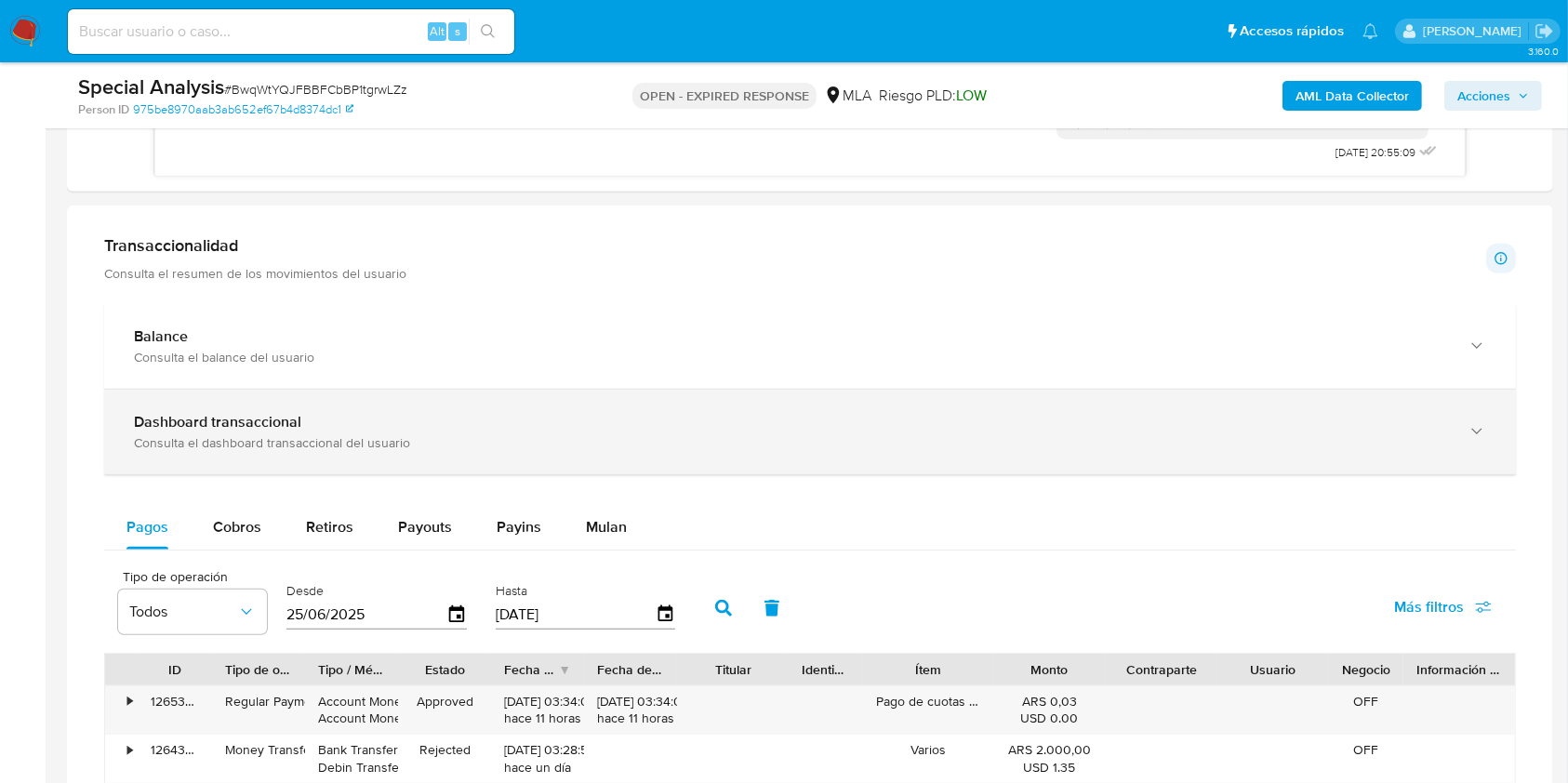
scroll to position [1488, 0]
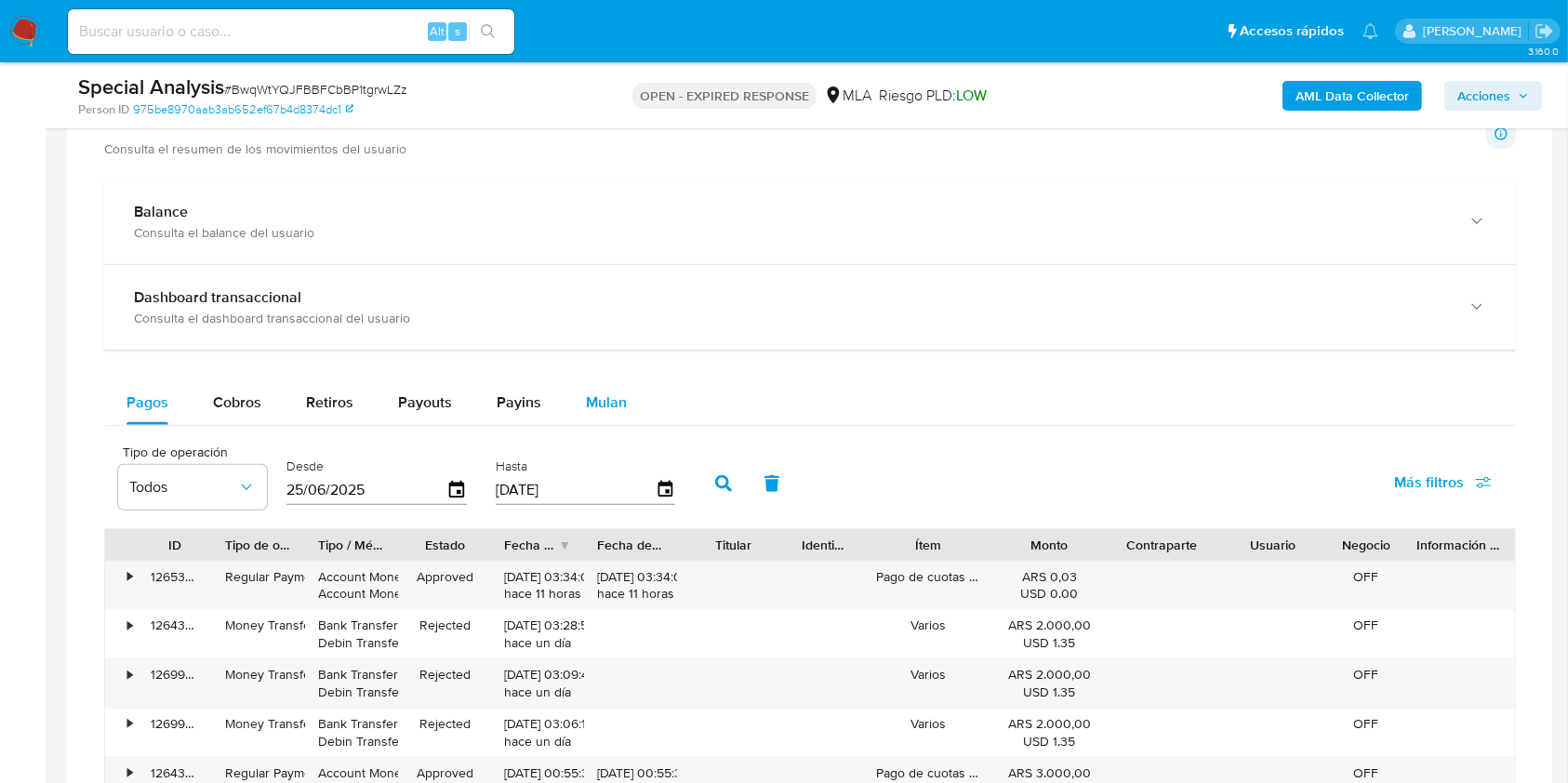
click at [608, 386] on div "Mulan" at bounding box center [607, 403] width 41 height 45
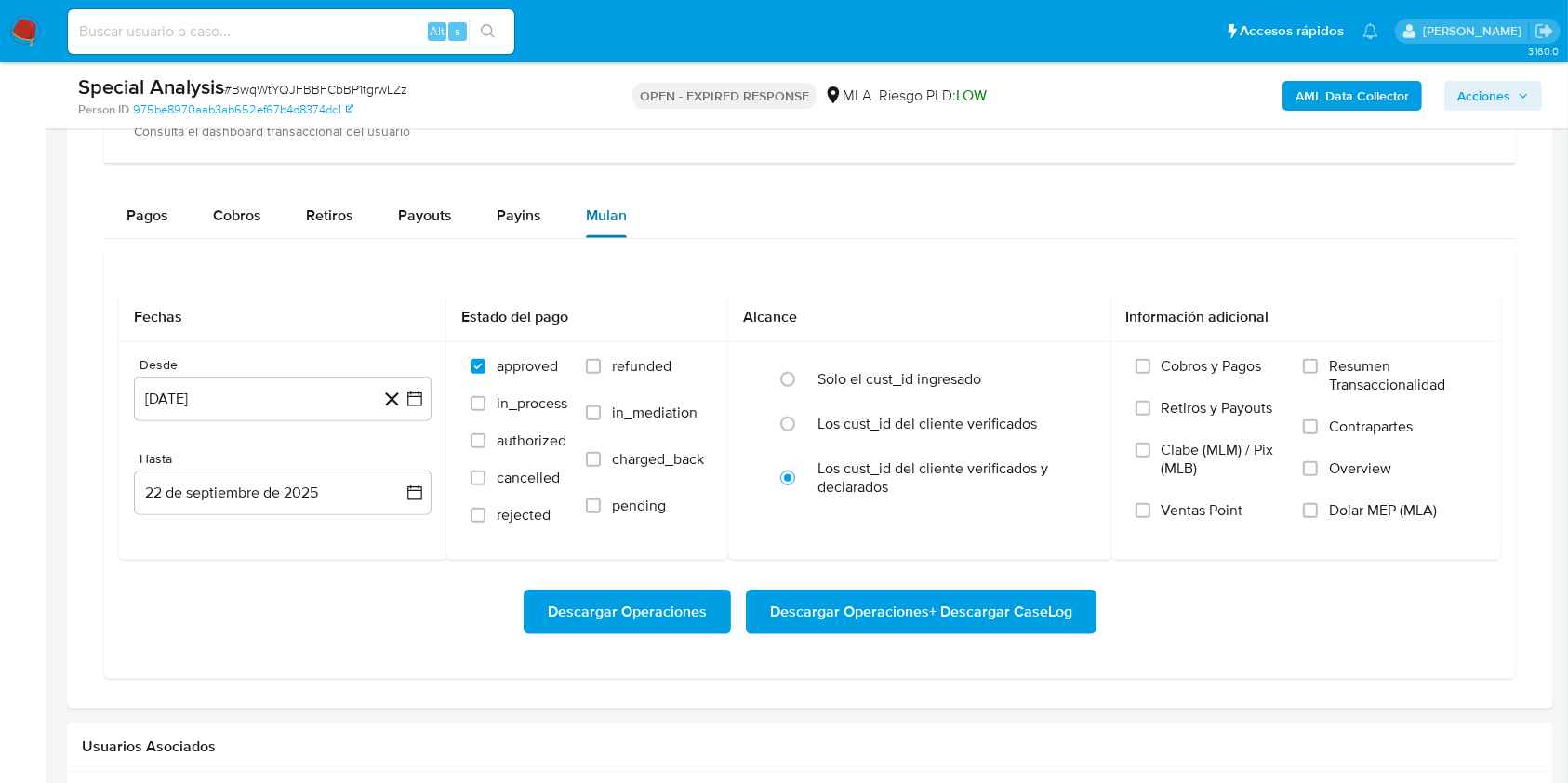
scroll to position [1860, 0]
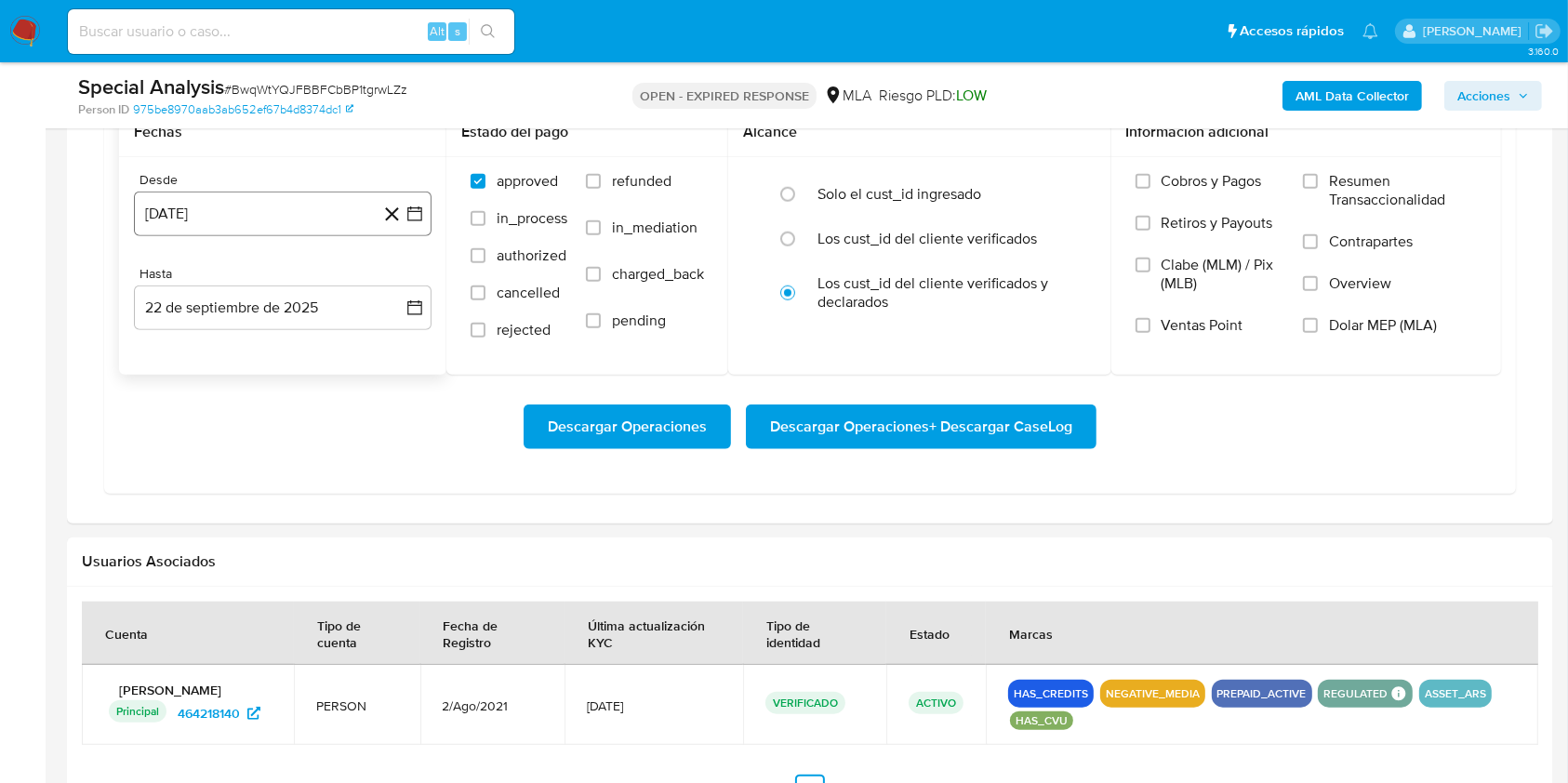
click at [232, 219] on button "[DATE]" at bounding box center [283, 214] width 298 height 45
click at [394, 279] on icon "Mes siguiente" at bounding box center [398, 280] width 23 height 23
click at [384, 339] on button "1" at bounding box center [394, 350] width 29 height 29
click at [365, 315] on button "22 de septiembre de 2025" at bounding box center [283, 308] width 298 height 45
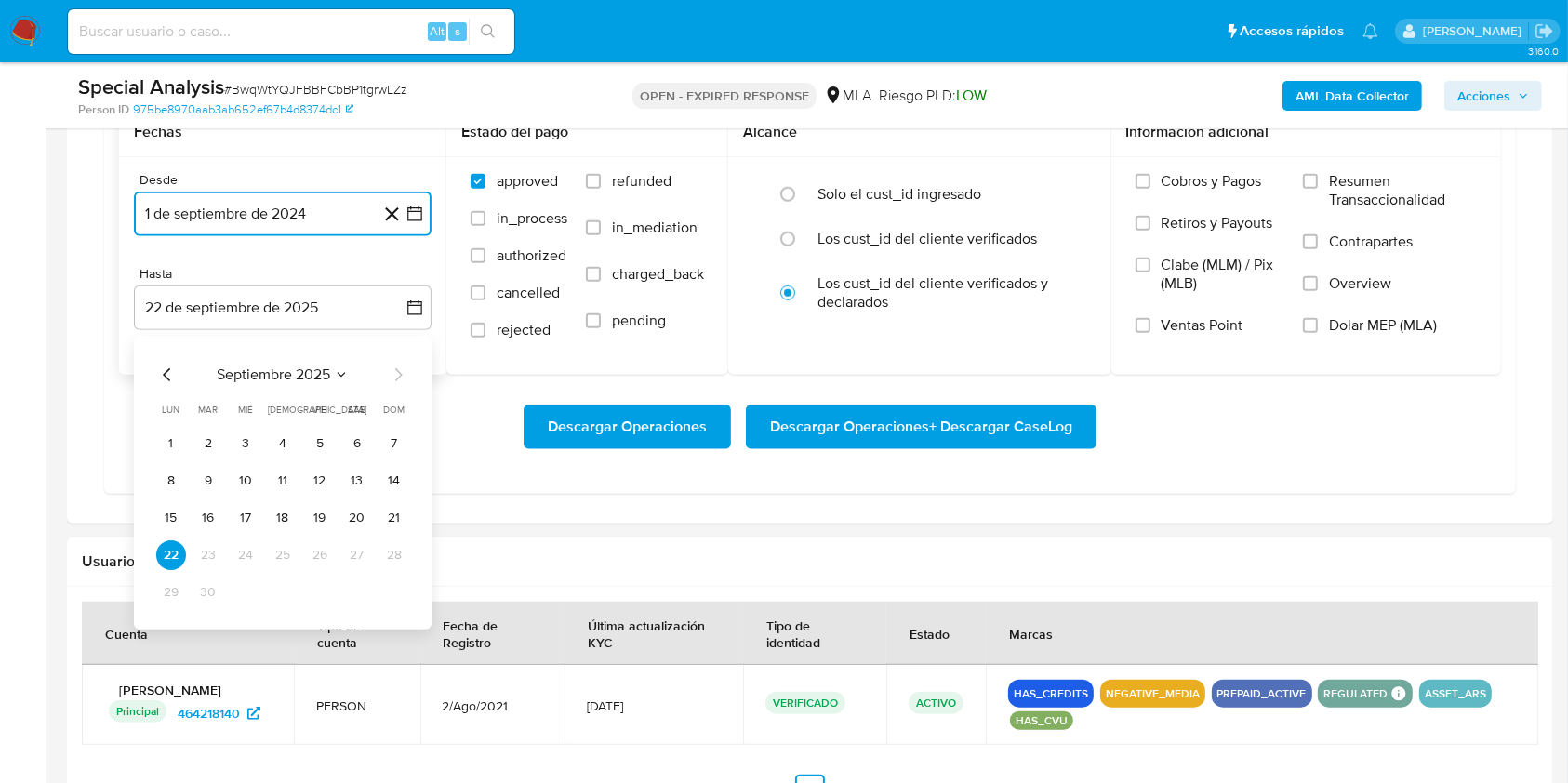
click at [172, 376] on icon "Mes anterior" at bounding box center [167, 374] width 23 height 23
click at [397, 599] on button "31" at bounding box center [394, 592] width 29 height 29
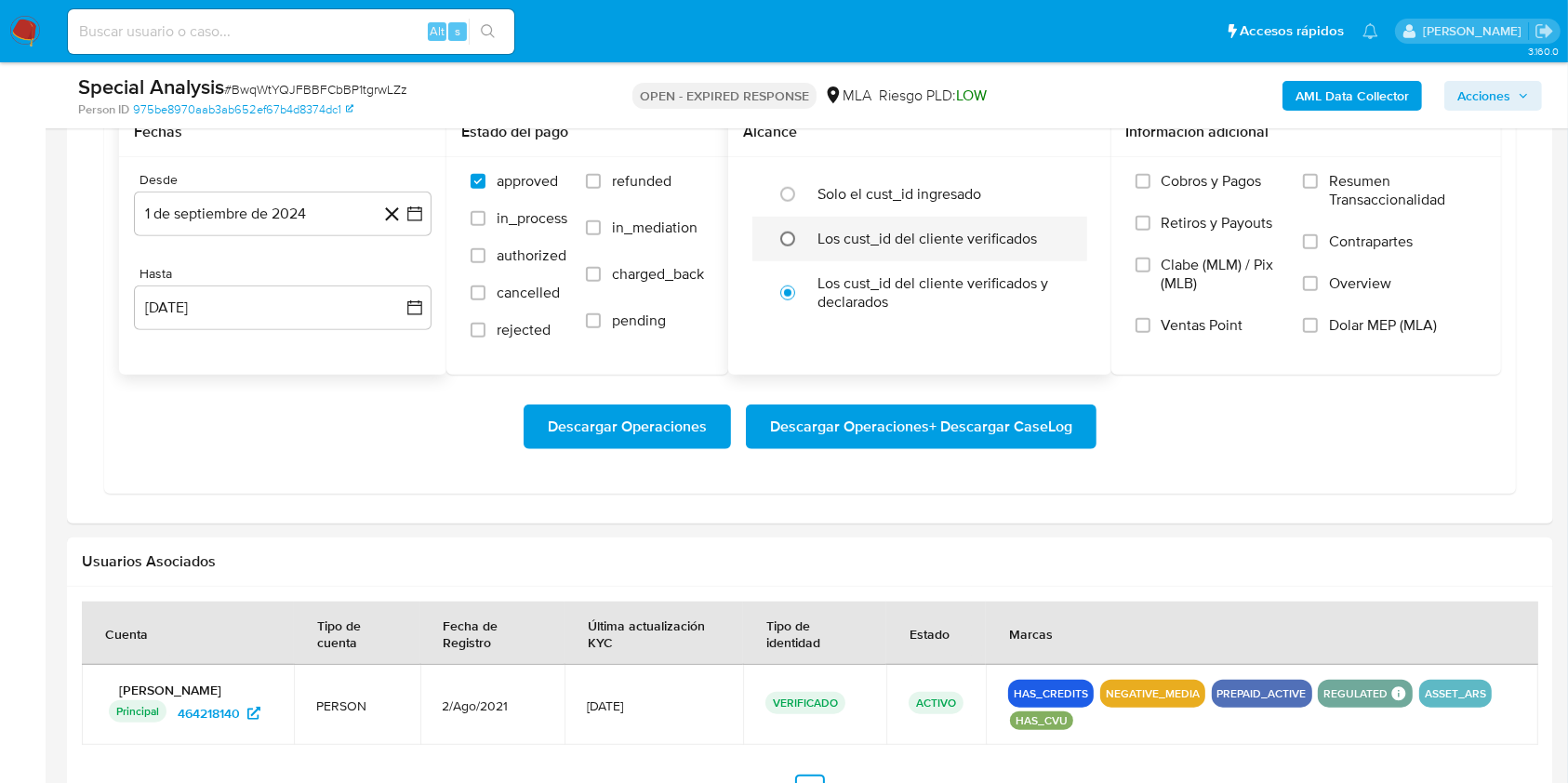
click at [778, 240] on input "radio" at bounding box center [787, 239] width 29 height 29
radio input "true"
click at [1332, 325] on span "Dolar MEP (MLA)" at bounding box center [1383, 325] width 108 height 19
click at [1318, 325] on input "Dolar MEP (MLA)" at bounding box center [1309, 325] width 15 height 15
click at [959, 427] on span "Descargar Operaciones + Descargar CaseLog" at bounding box center [921, 427] width 302 height 41
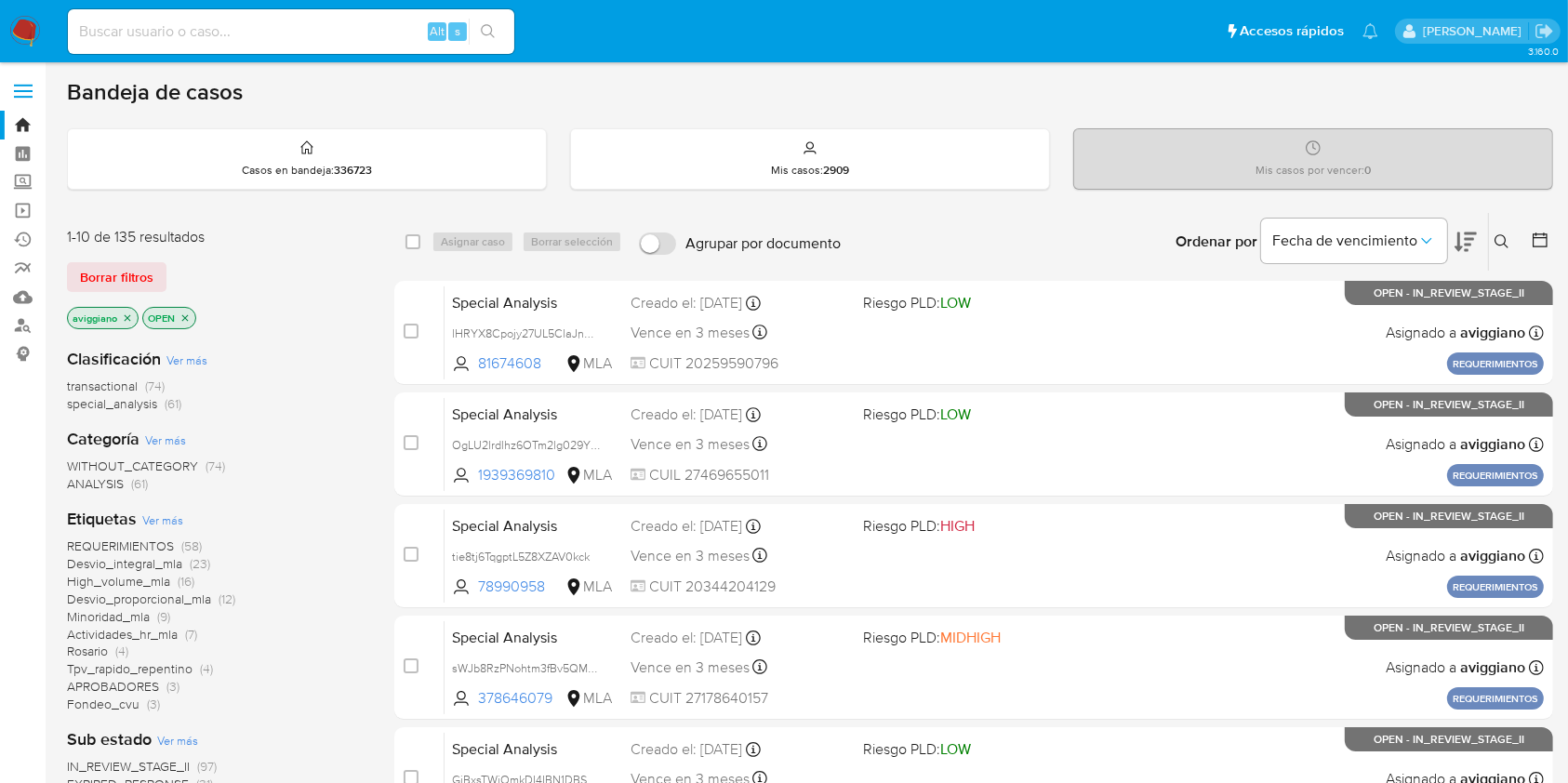
click at [380, 29] on input at bounding box center [290, 31] width 446 height 24
paste input "gz92IR5746PA17YDdtyHD749"
type input "gz92IR5746PA17YDdtyHD749"
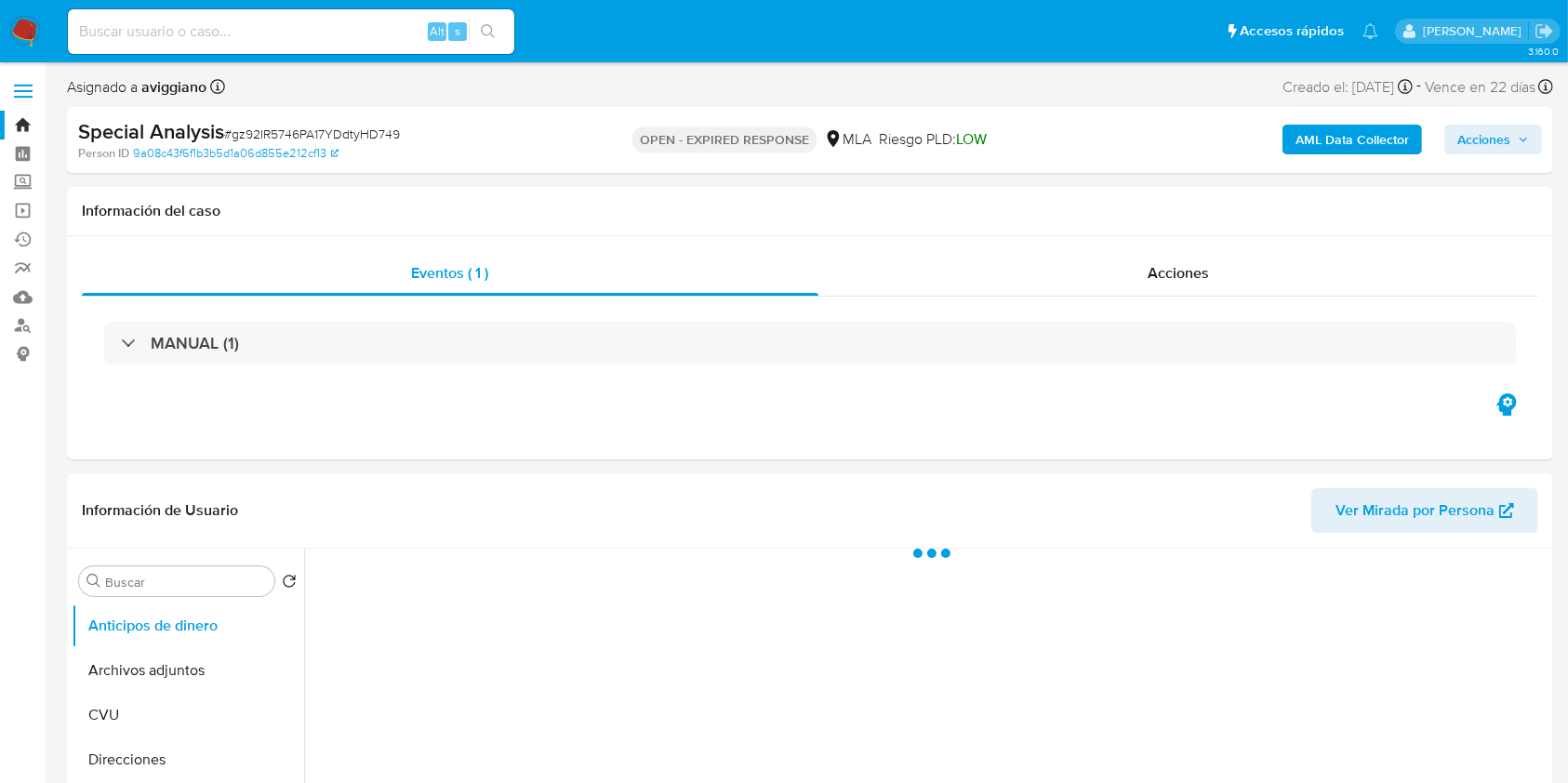
select select "10"
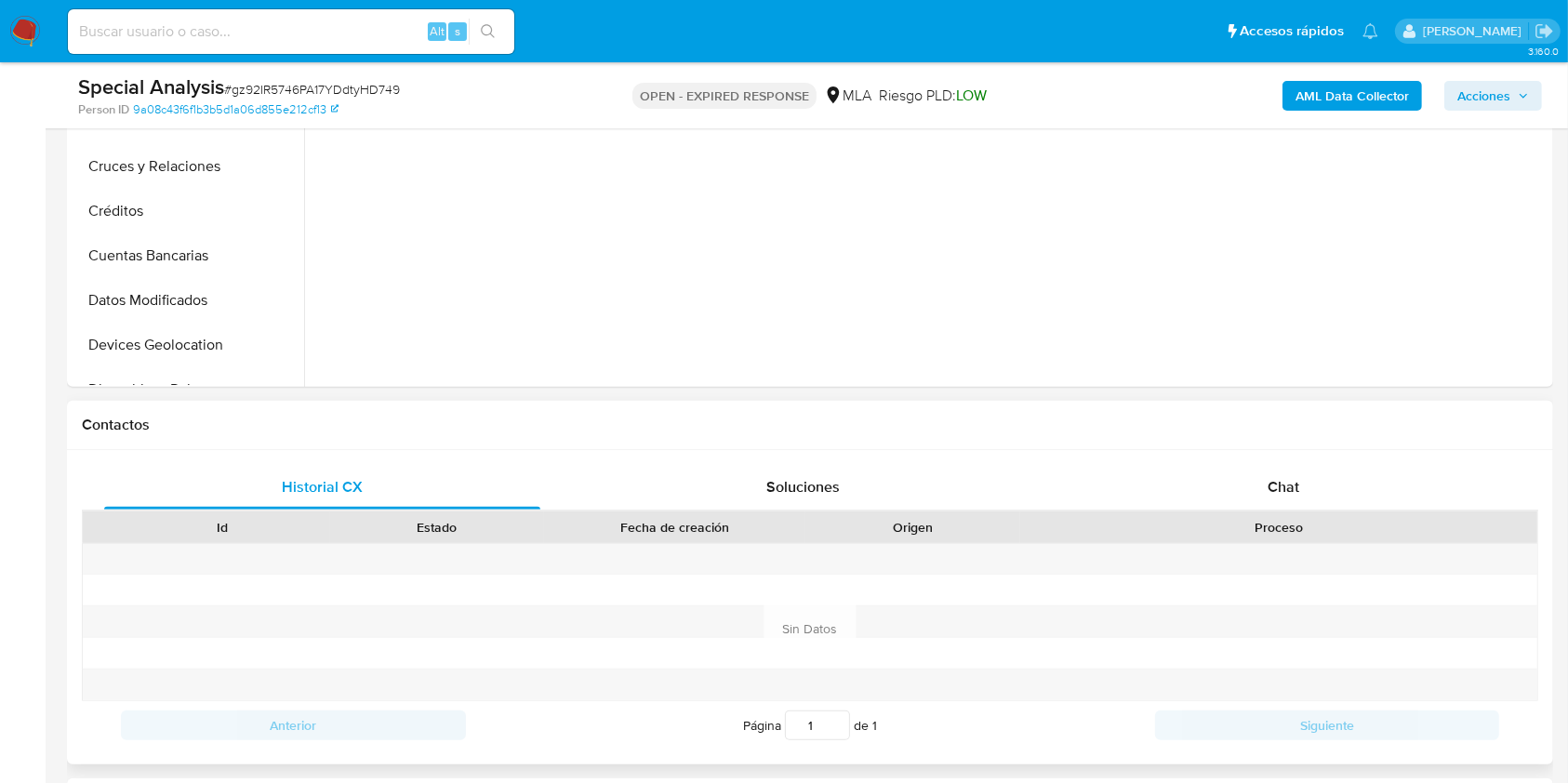
scroll to position [744, 0]
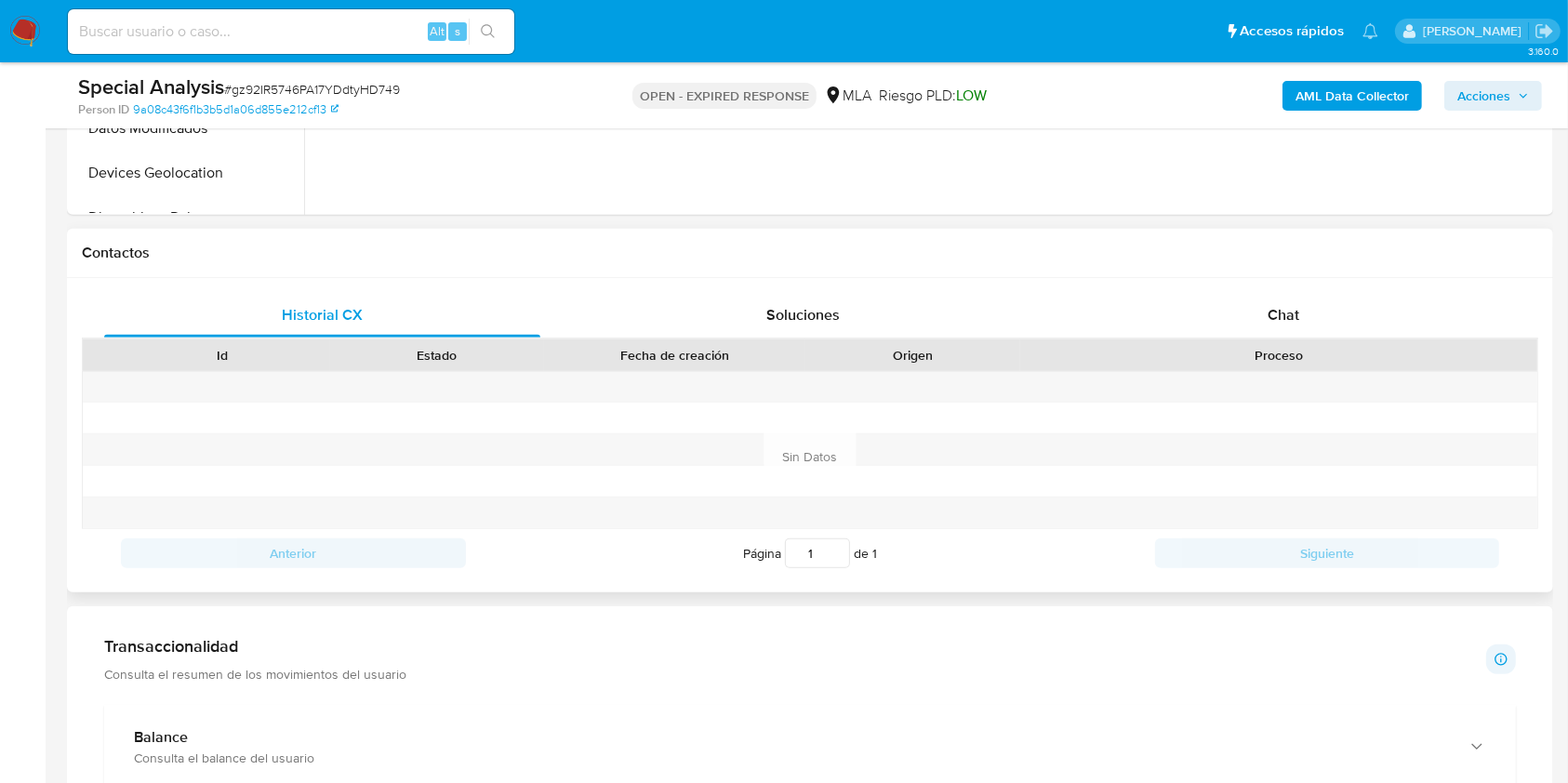
click at [1366, 288] on div "Historial CX Soluciones Chat Id Estado Fecha de creación Origen Proceso Anterio…" at bounding box center [809, 435] width 1486 height 315
click at [1310, 317] on div "Chat" at bounding box center [1283, 316] width 436 height 45
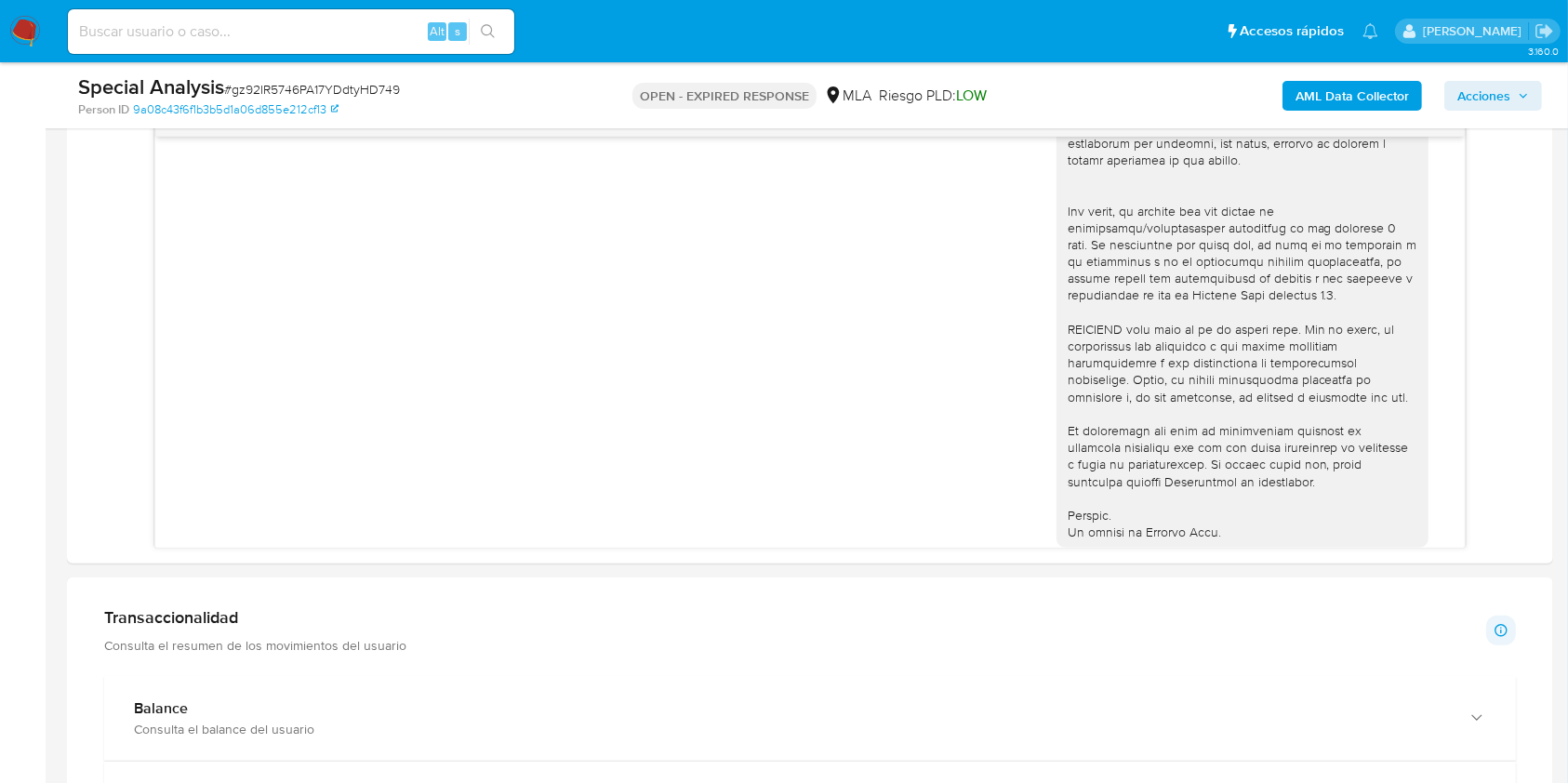
scroll to position [660, 0]
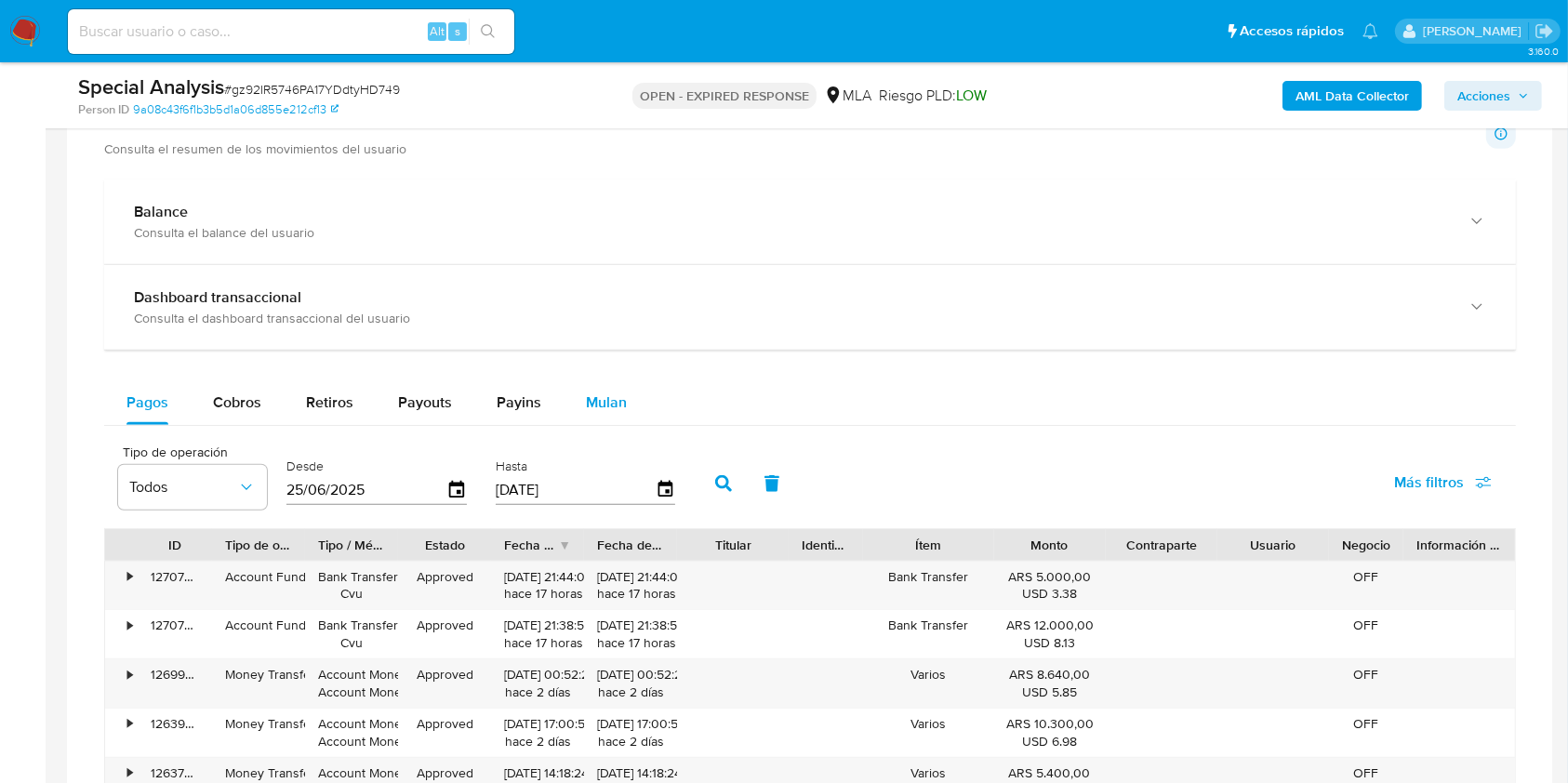
click at [589, 392] on span "Mulan" at bounding box center [607, 402] width 41 height 22
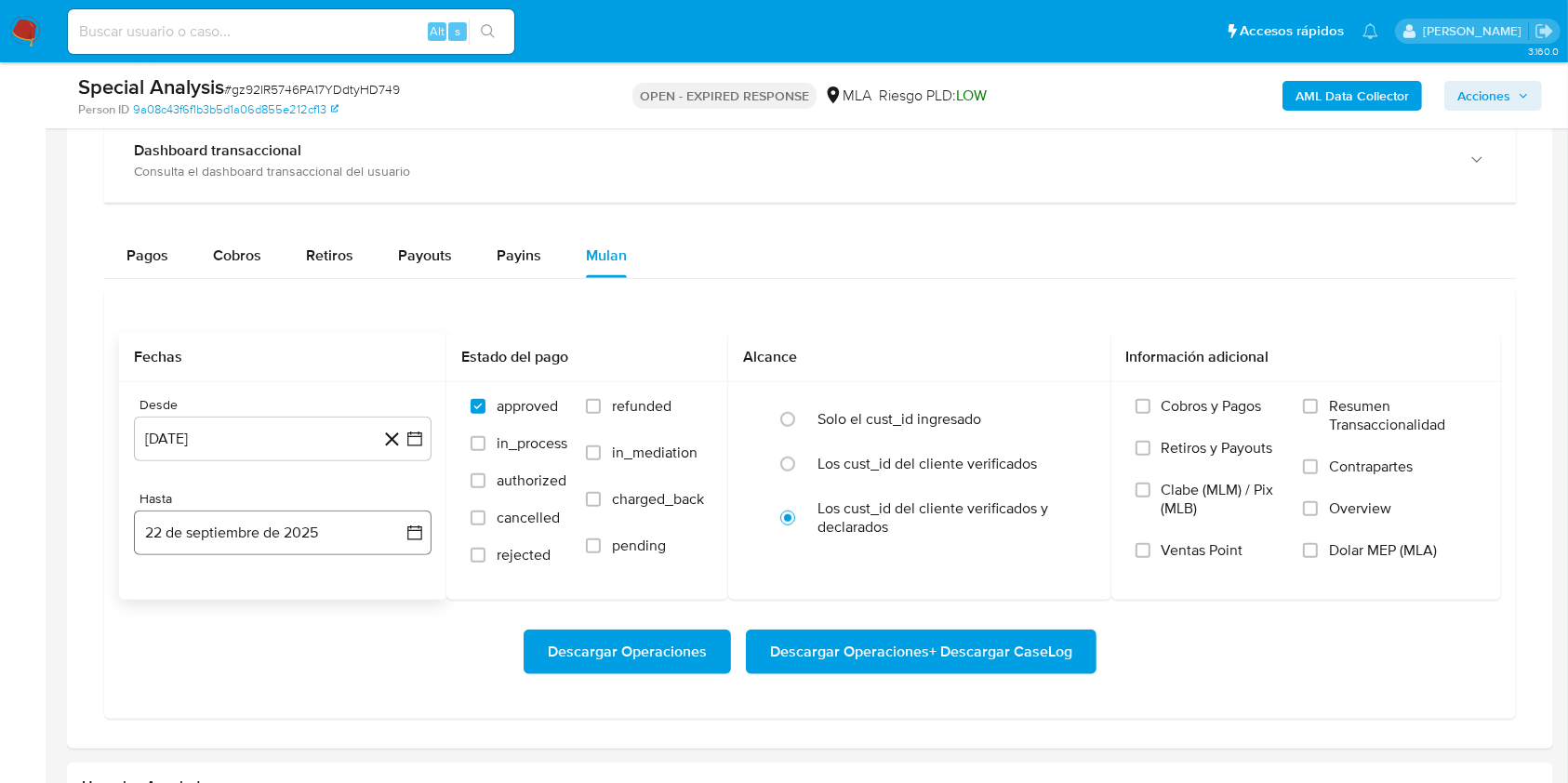
scroll to position [1736, 0]
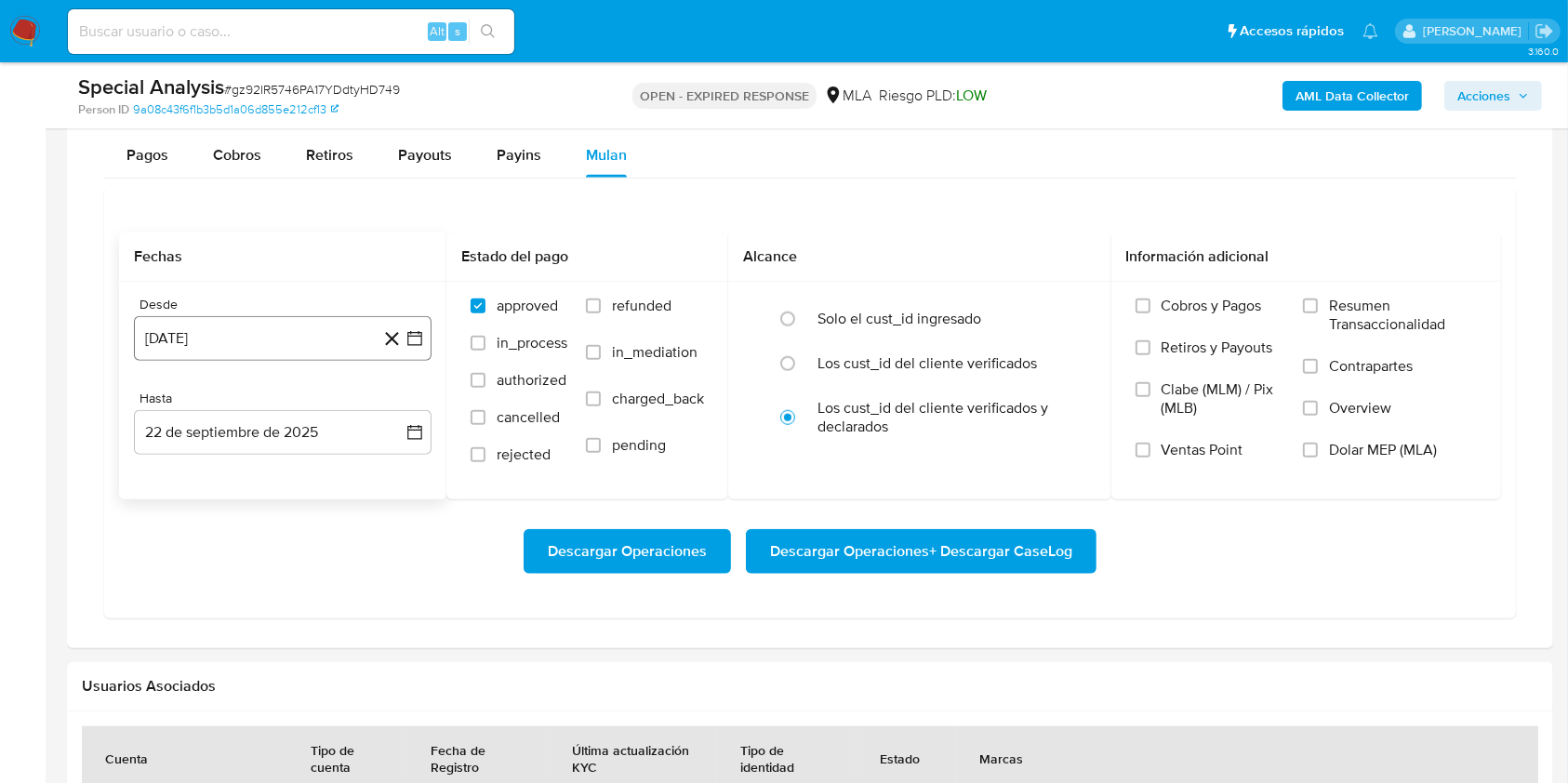
click at [283, 324] on button "[DATE]" at bounding box center [283, 339] width 298 height 45
click at [404, 400] on icon "Mes siguiente" at bounding box center [398, 405] width 23 height 23
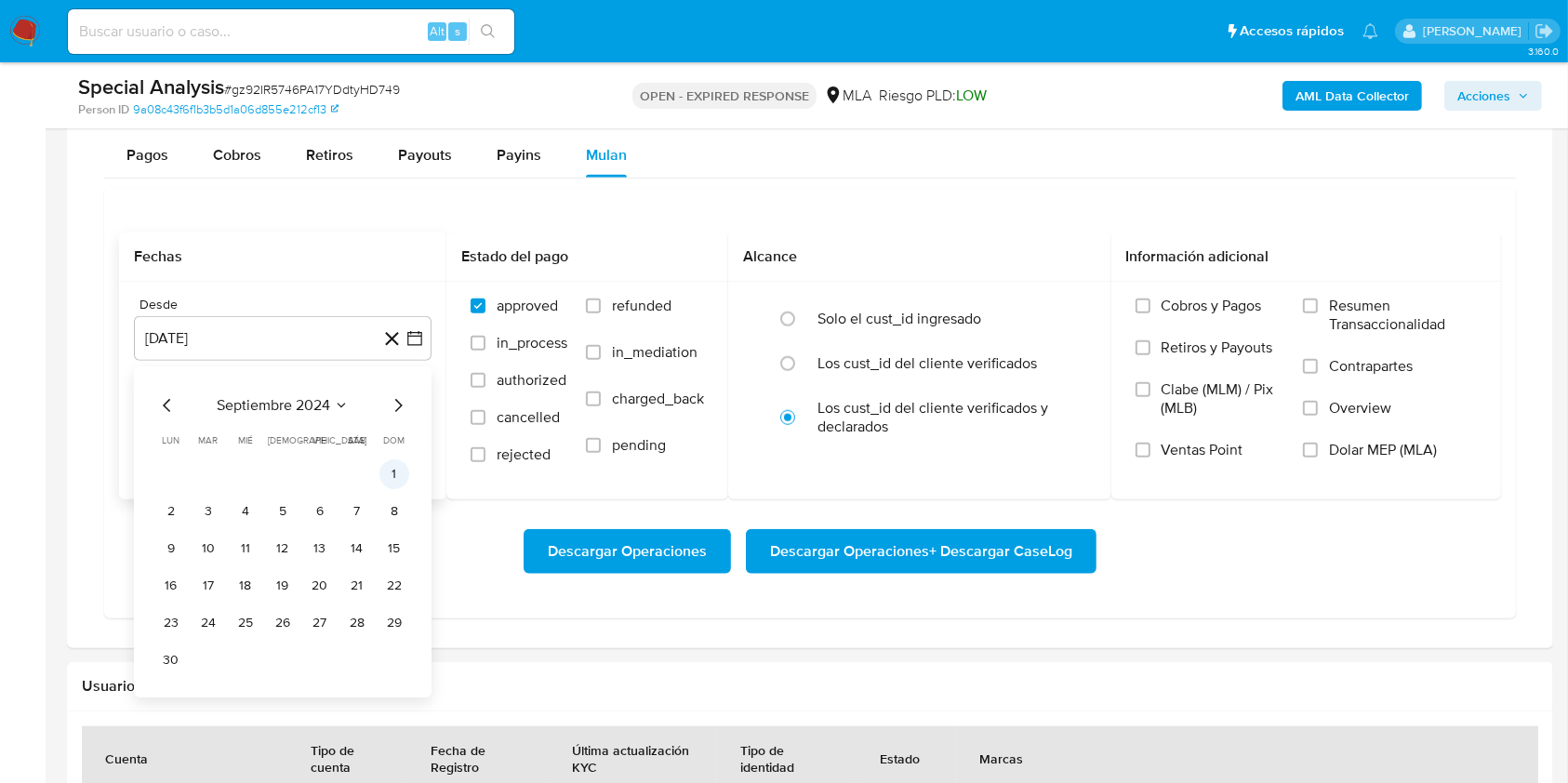
click at [387, 481] on button "1" at bounding box center [394, 474] width 29 height 29
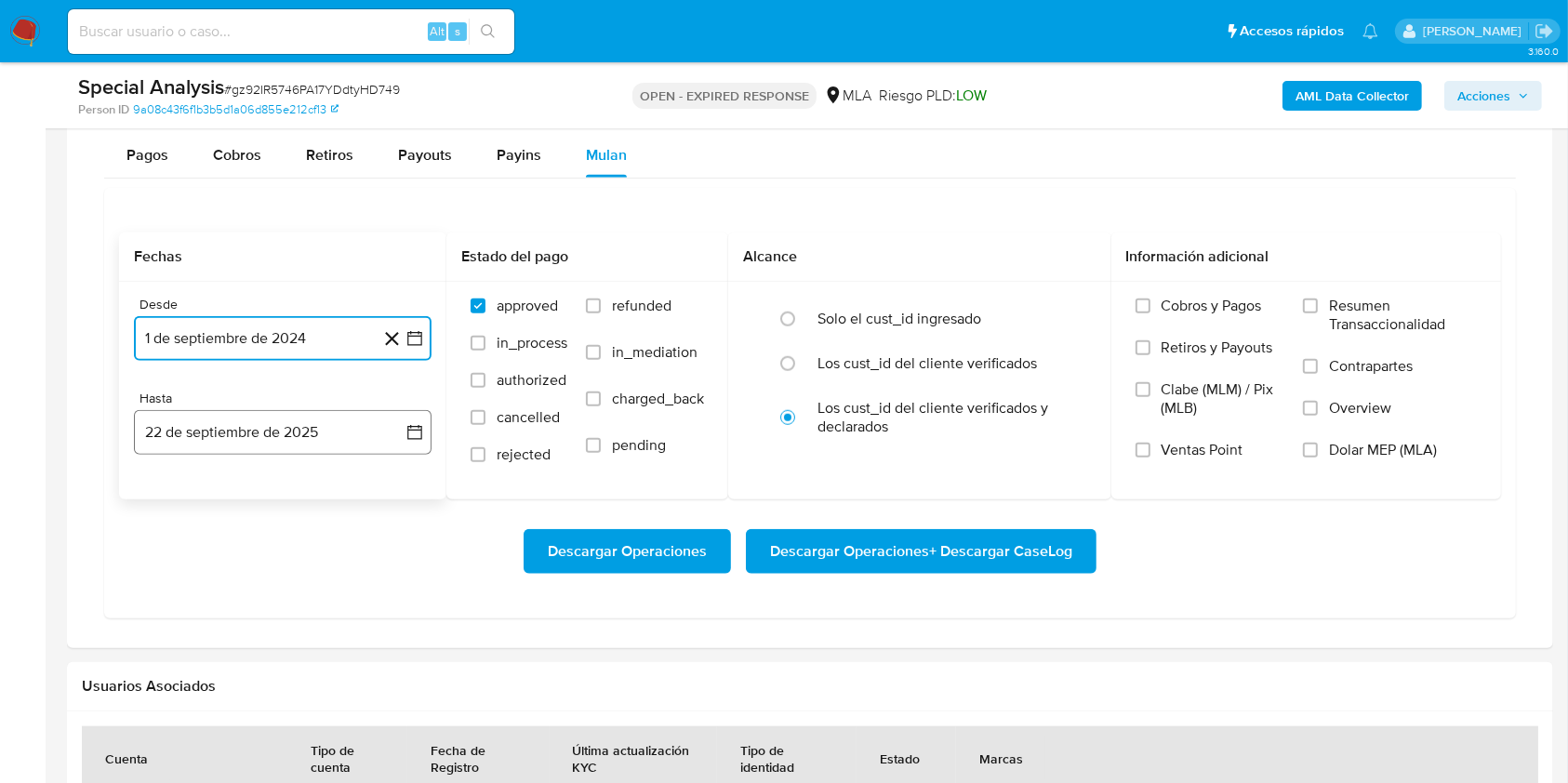
click at [236, 440] on button "22 de septiembre de 2025" at bounding box center [283, 432] width 298 height 45
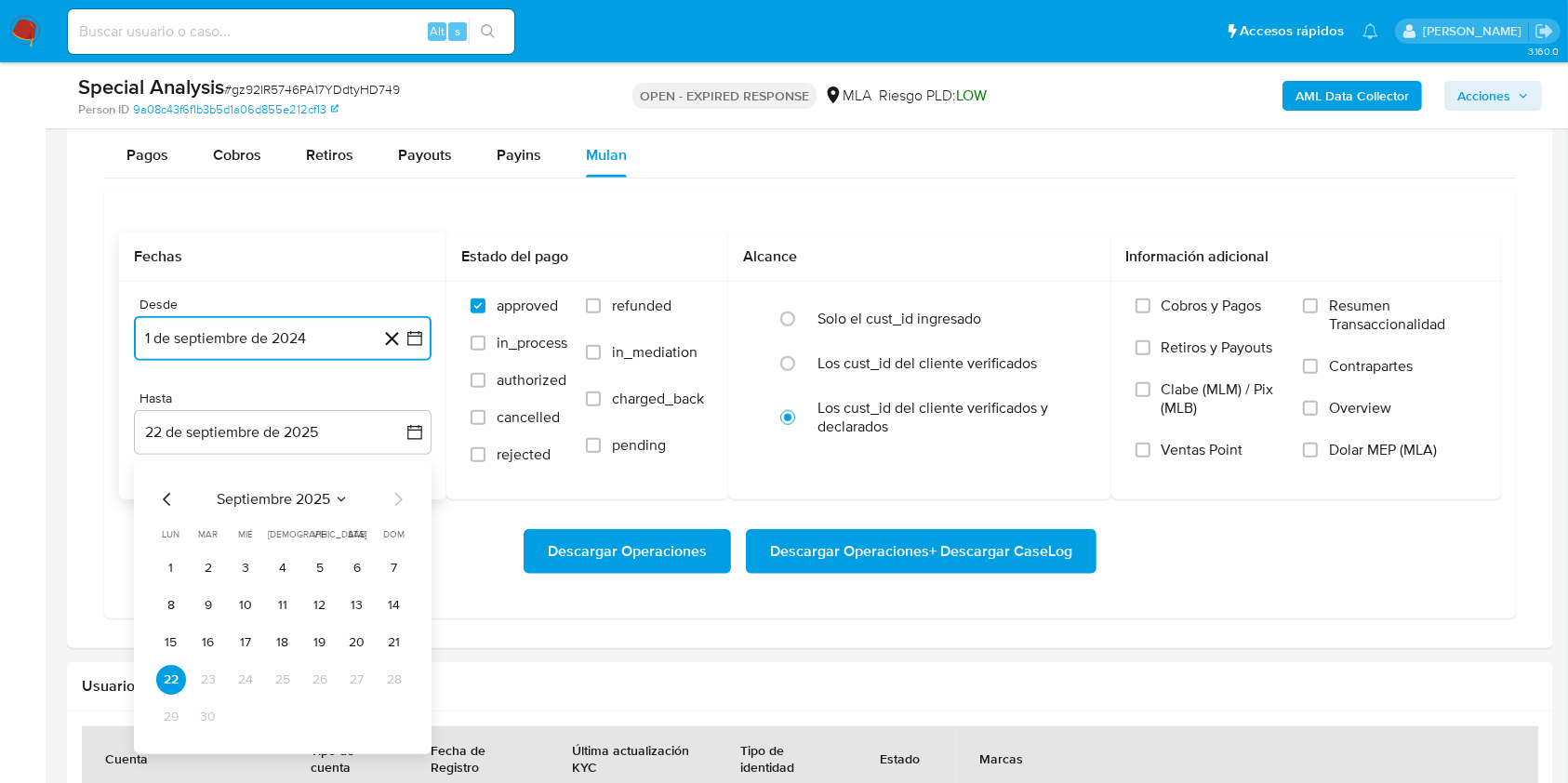
click at [169, 502] on icon "Mes anterior" at bounding box center [167, 499] width 8 height 13
click at [400, 725] on button "31" at bounding box center [394, 716] width 29 height 29
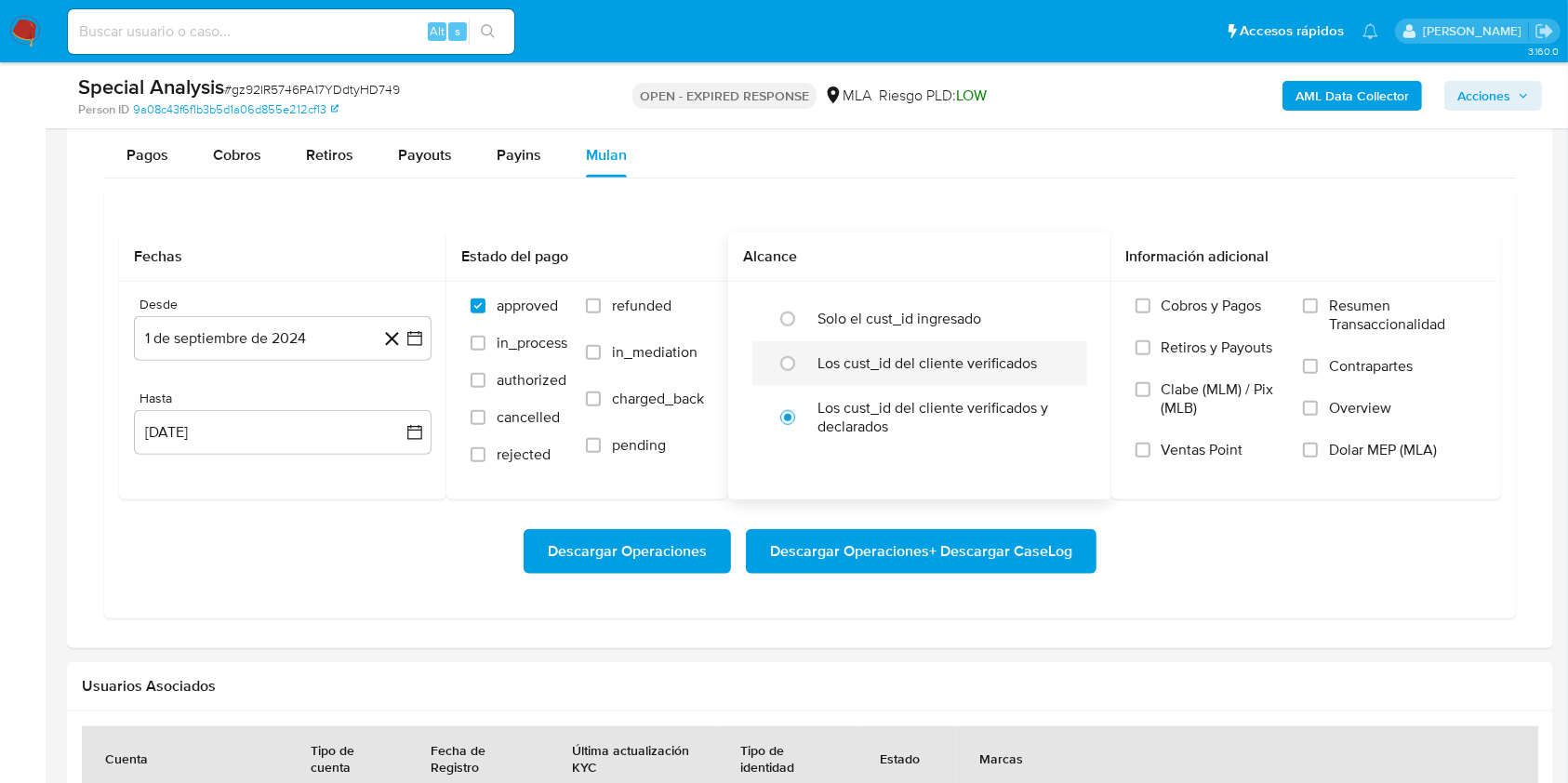
click at [846, 365] on label "Los cust_id del cliente verificados" at bounding box center [927, 364] width 220 height 19
click at [803, 365] on input "radio" at bounding box center [787, 364] width 29 height 29
radio input "true"
click at [1312, 446] on input "Dolar MEP (MLA)" at bounding box center [1309, 450] width 15 height 15
click at [958, 553] on span "Descargar Operaciones + Descargar CaseLog" at bounding box center [921, 552] width 302 height 41
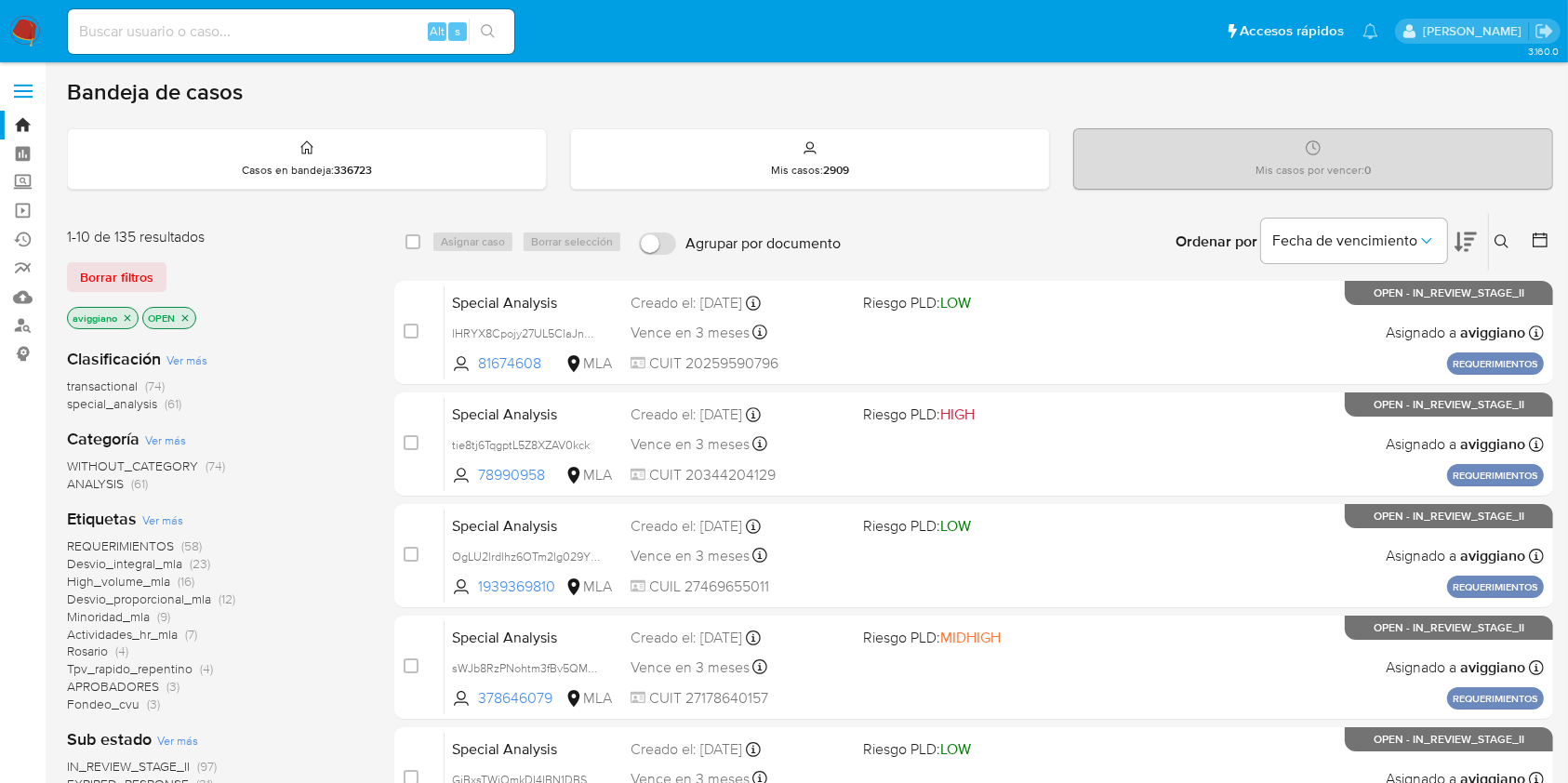
click at [373, 23] on input at bounding box center [290, 31] width 446 height 24
paste input "TO1cLK33Tww4khudw2bJjCmJ"
type input "TO1cLK33Tww4khudw2bJjCmJ"
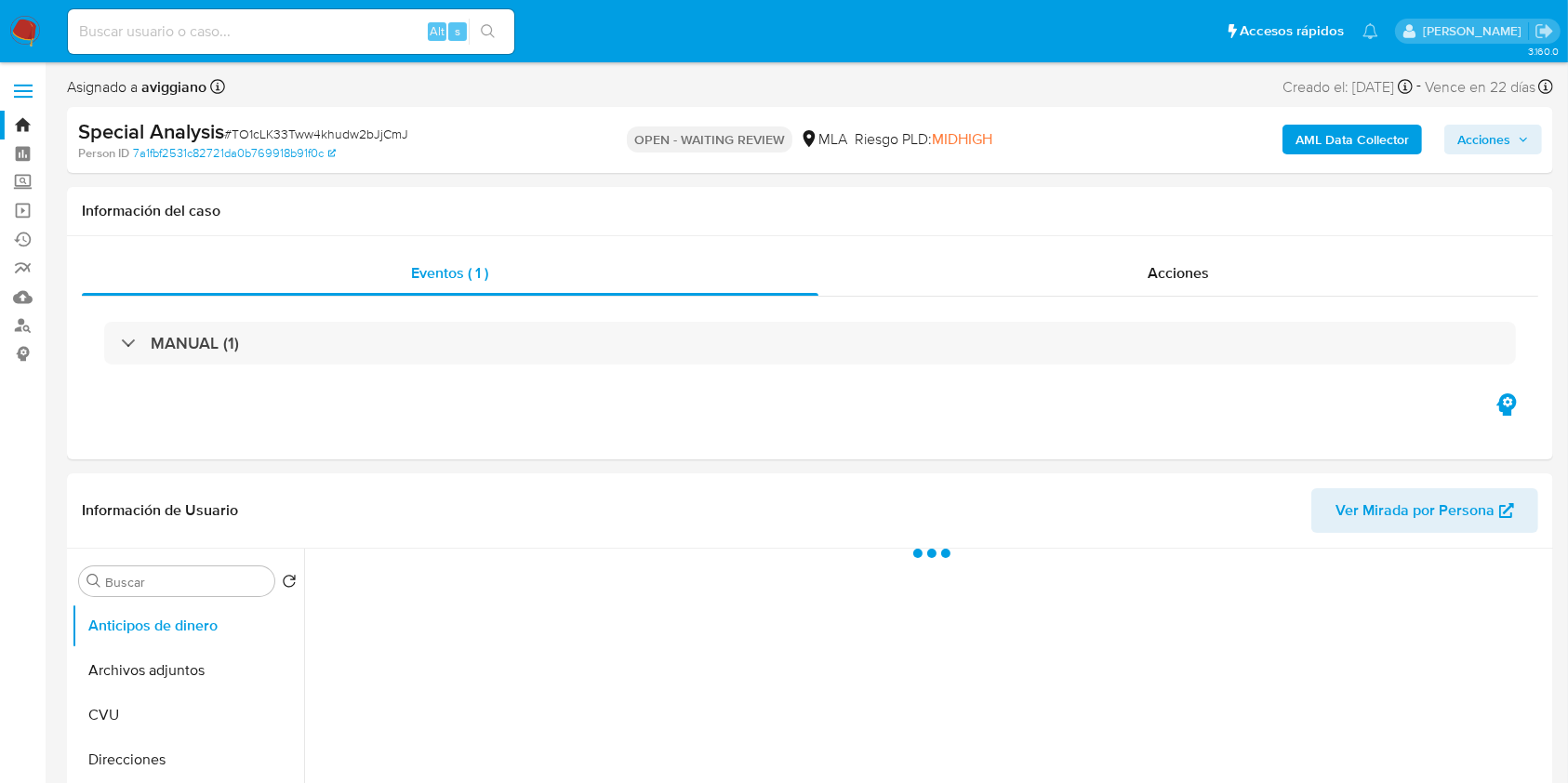
select select "10"
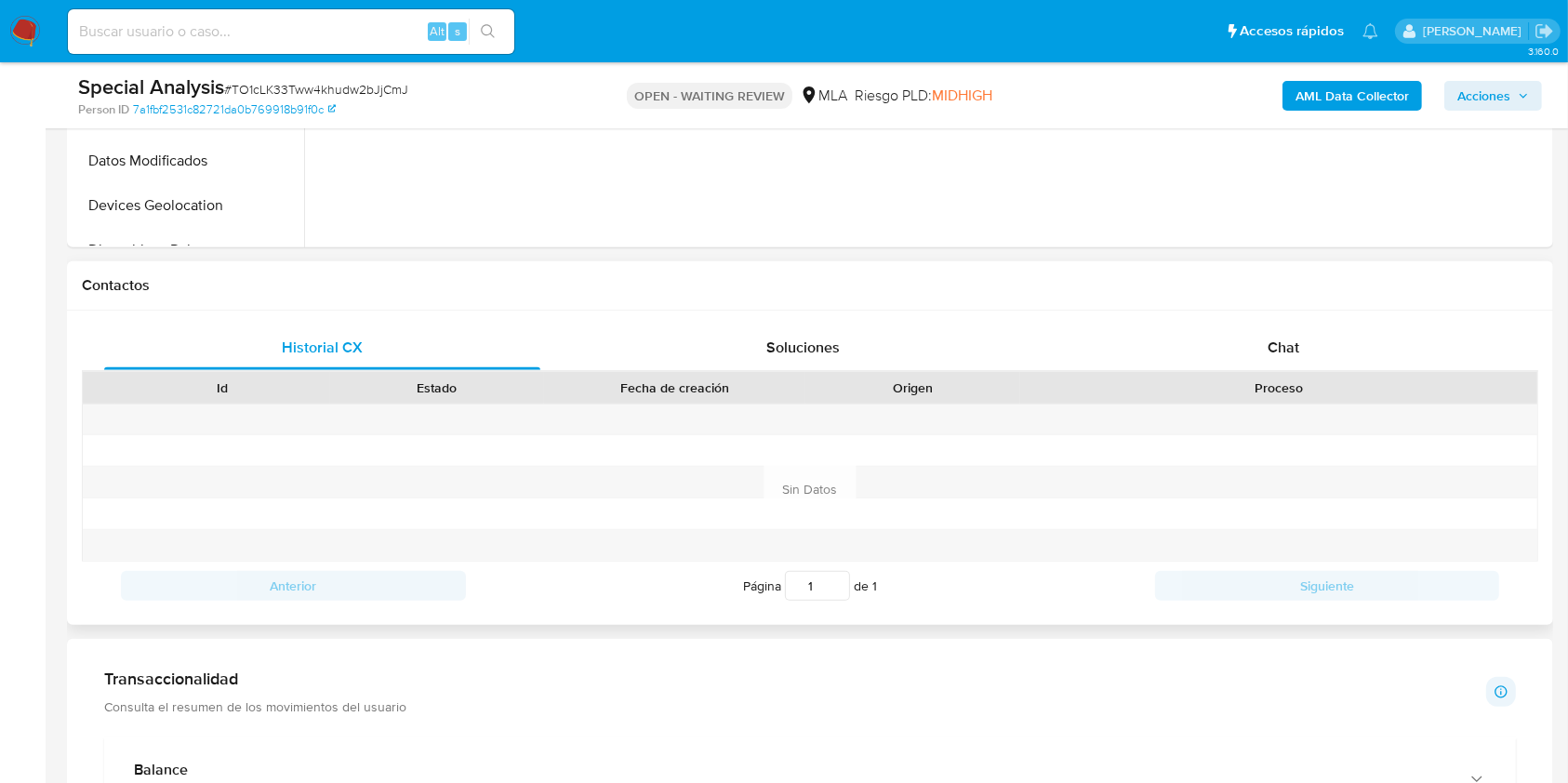
scroll to position [867, 0]
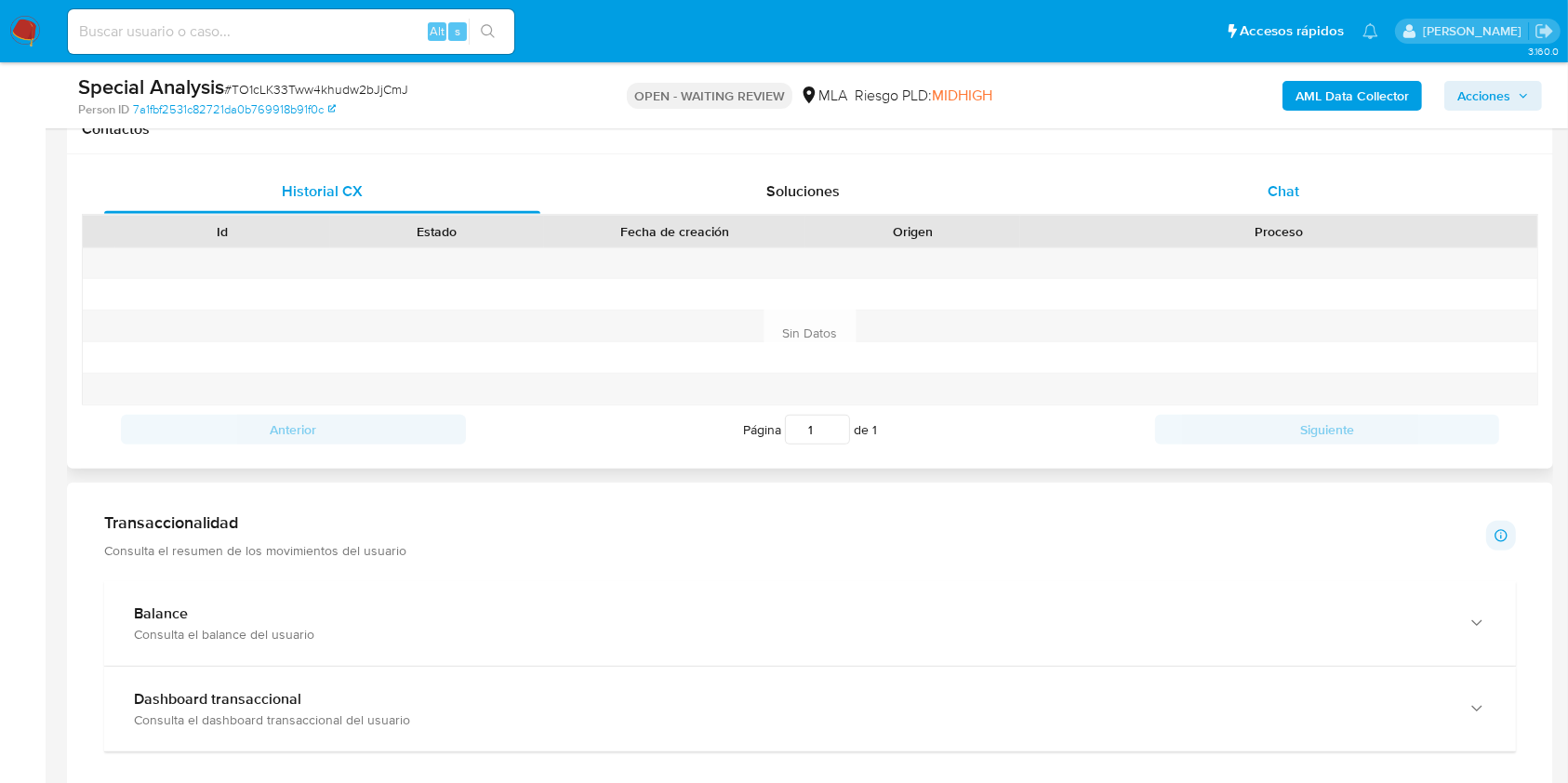
click at [1217, 212] on div "Chat" at bounding box center [1283, 192] width 436 height 45
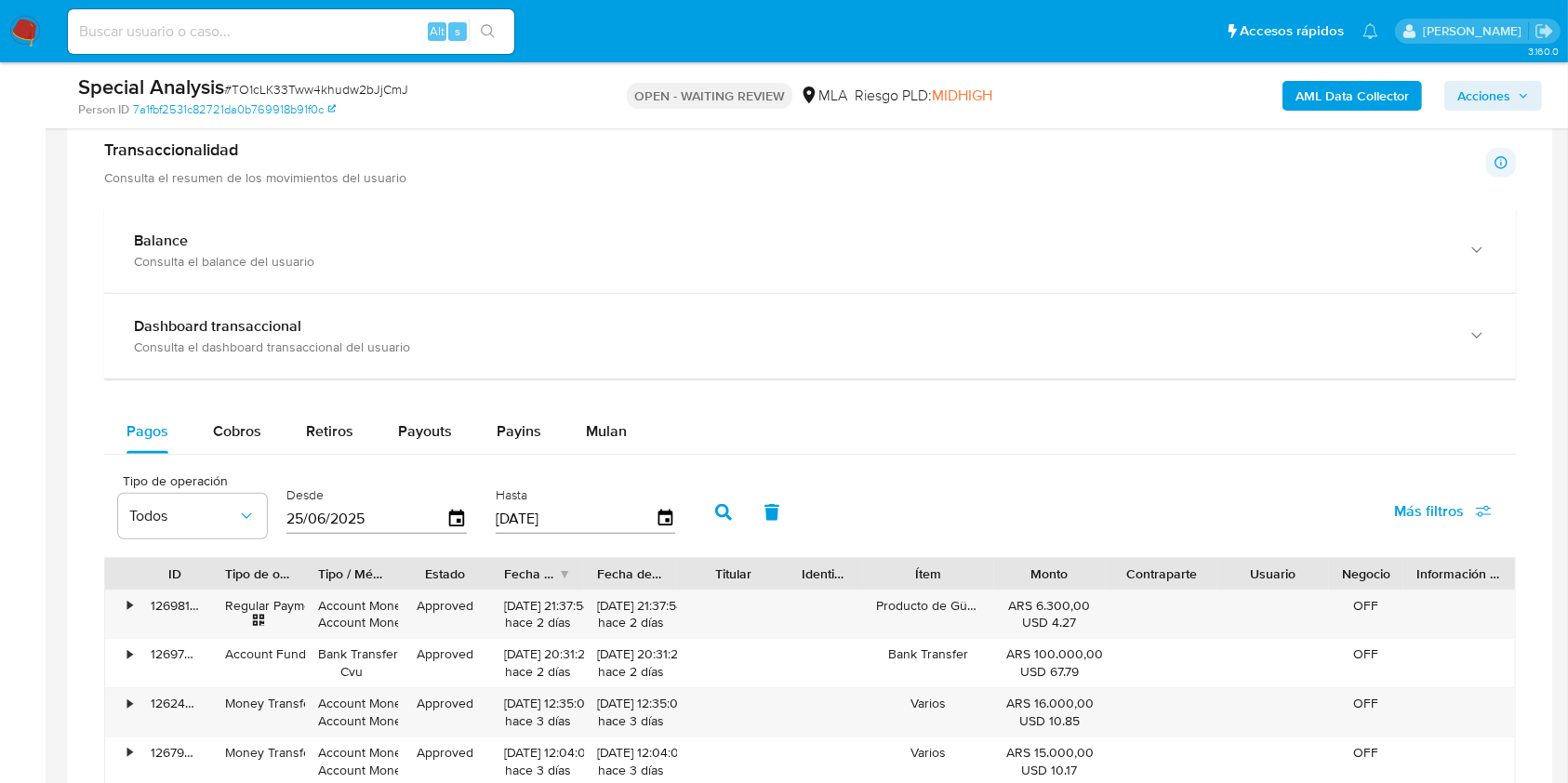
scroll to position [1488, 0]
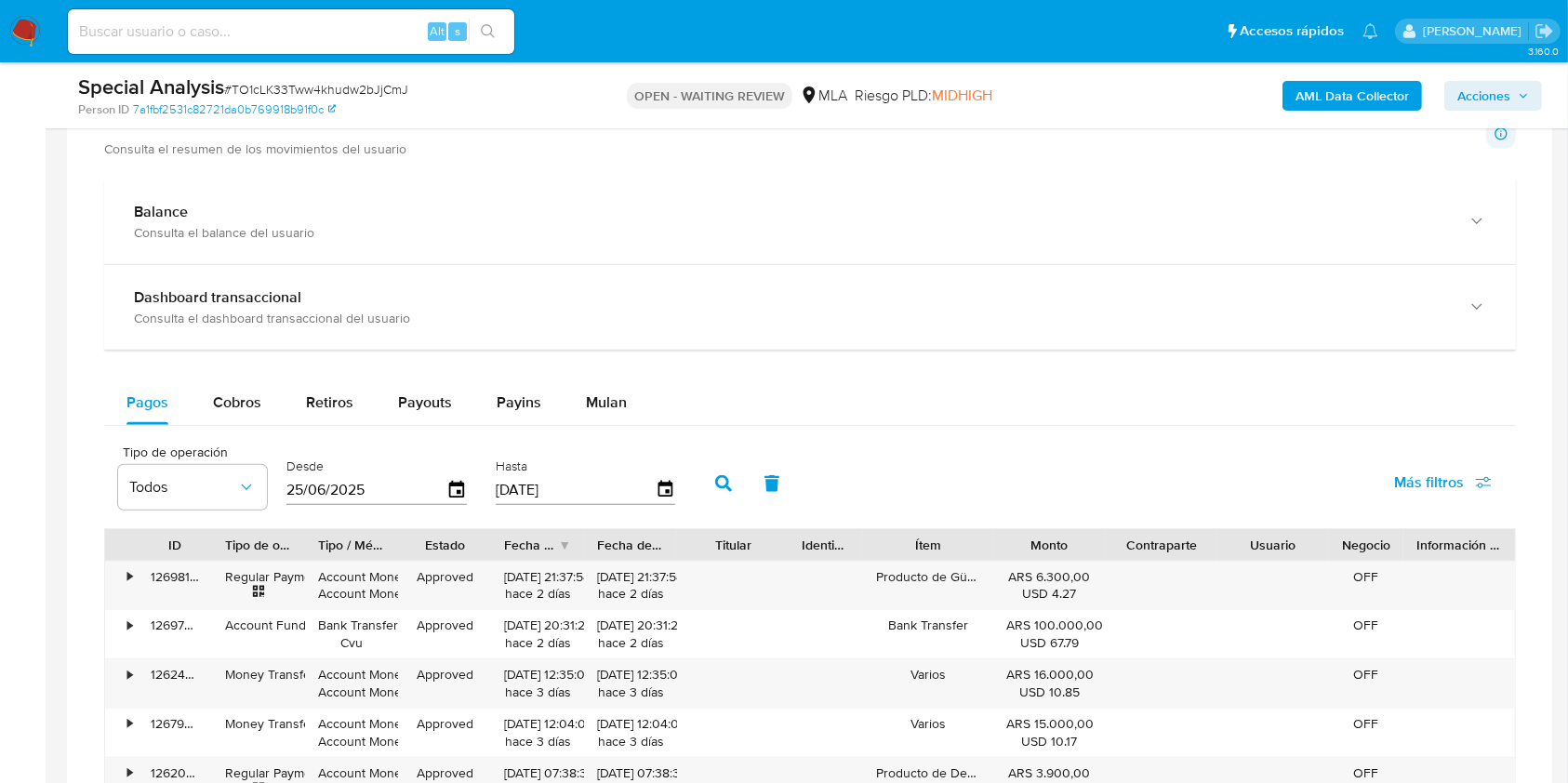
click at [616, 427] on div "Pagos Cobros Retiros Payouts Payins Mulan Tipo de operación Todos Desde [DATE] …" at bounding box center [809, 741] width 1411 height 722
click at [621, 409] on span "Mulan" at bounding box center [607, 402] width 41 height 22
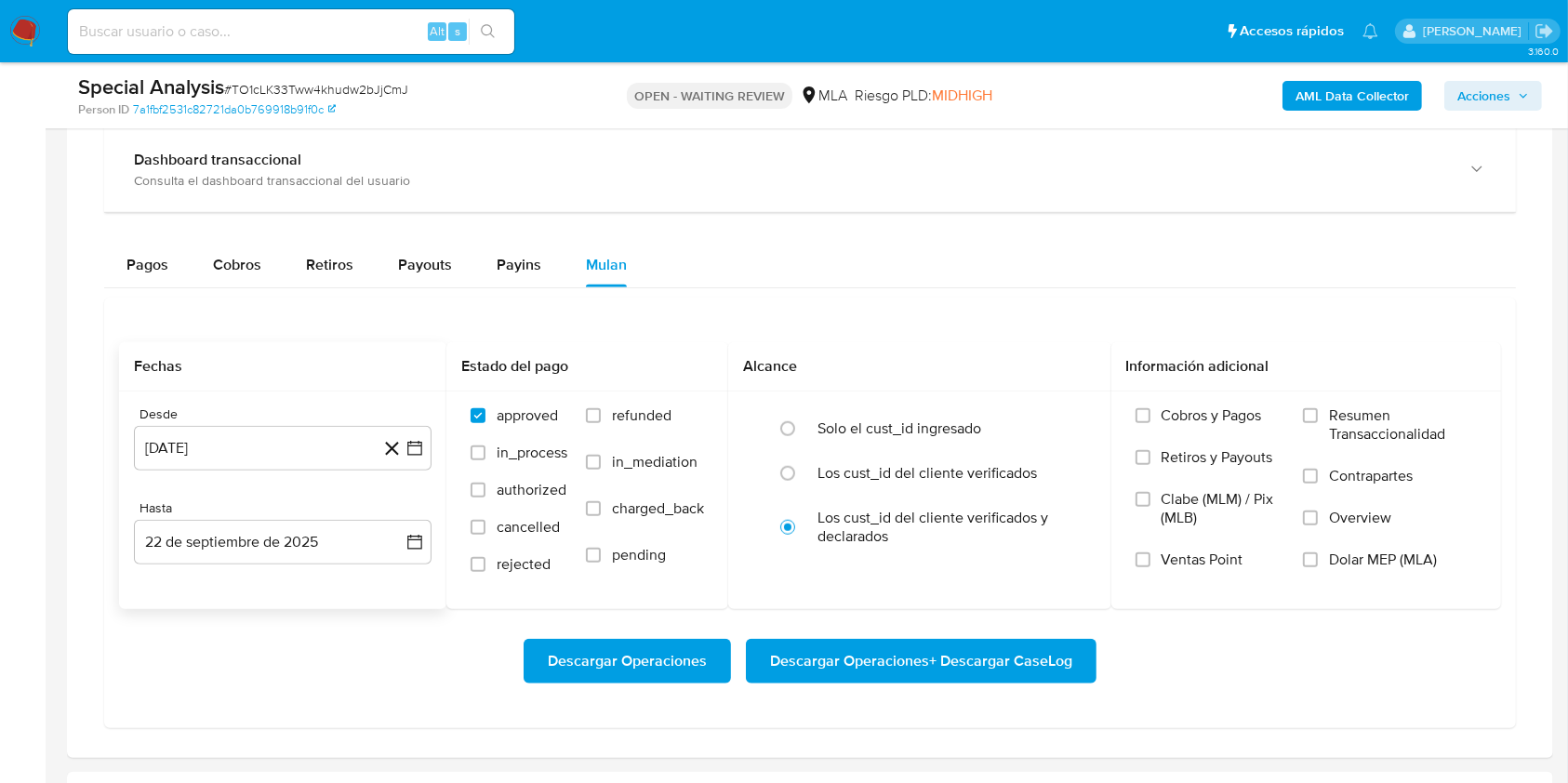
scroll to position [1736, 0]
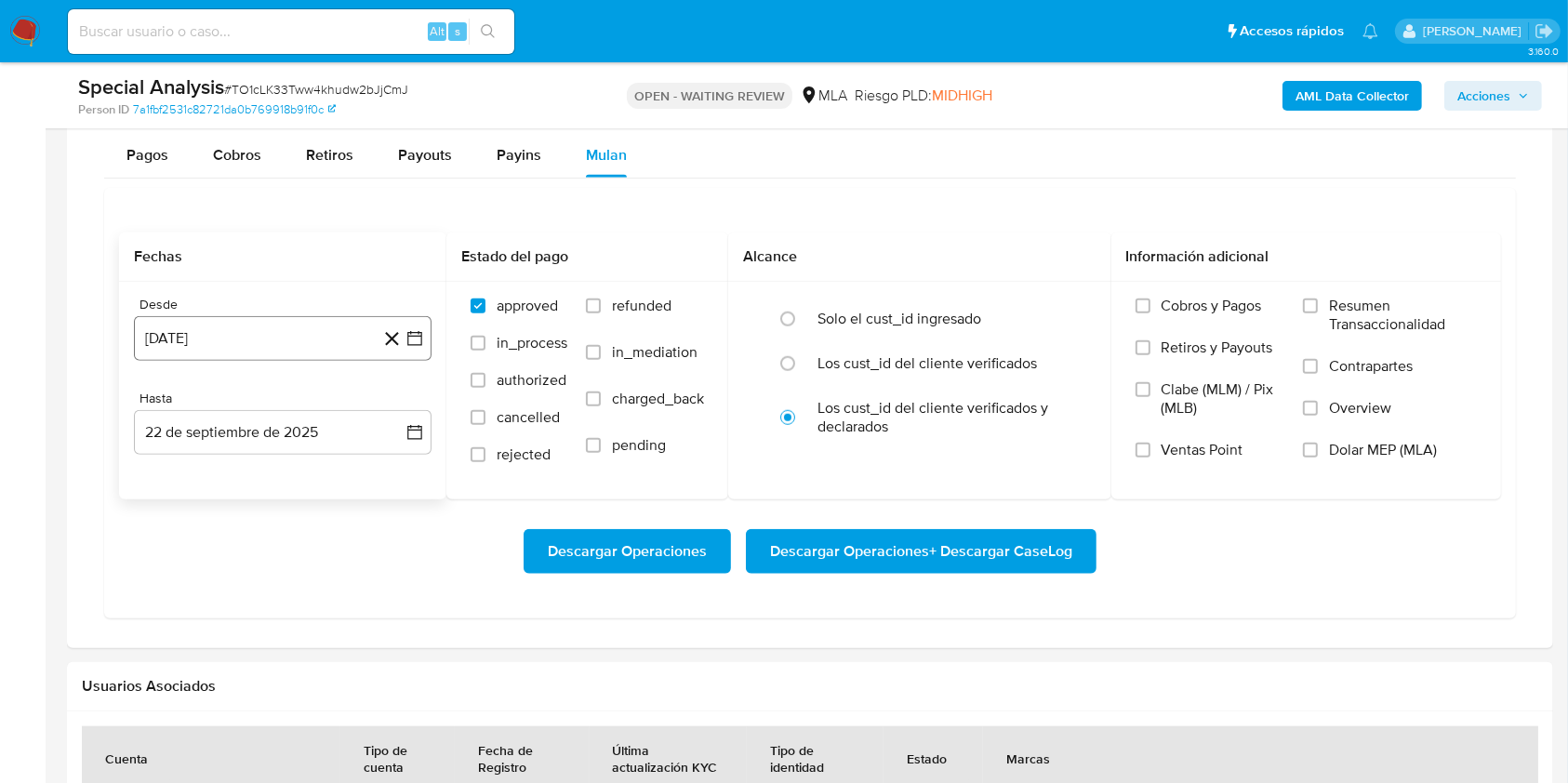
click at [218, 332] on button "[DATE]" at bounding box center [283, 339] width 298 height 45
click at [393, 406] on icon "Mes siguiente" at bounding box center [398, 405] width 23 height 23
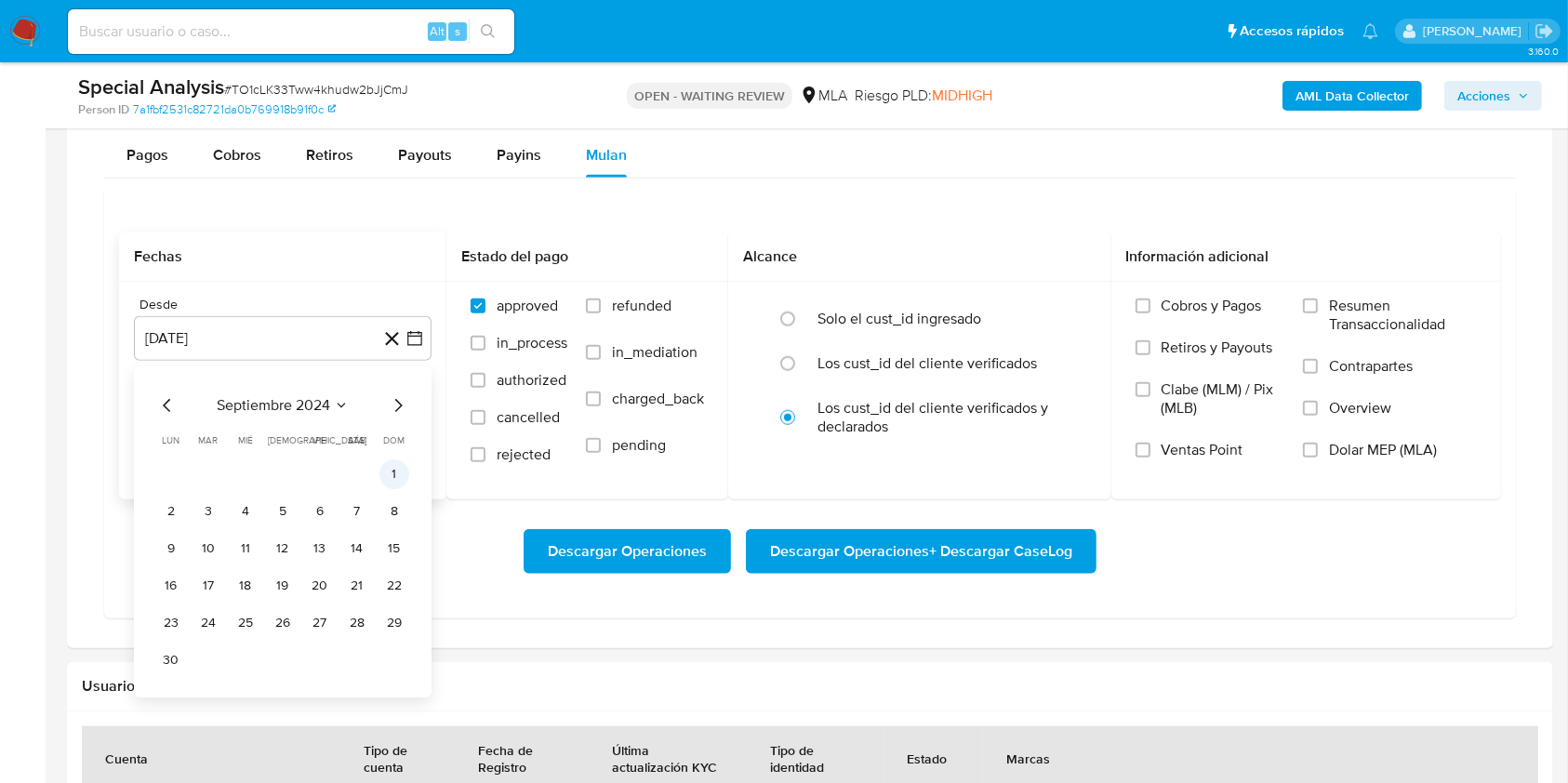
click at [387, 468] on button "1" at bounding box center [394, 474] width 29 height 29
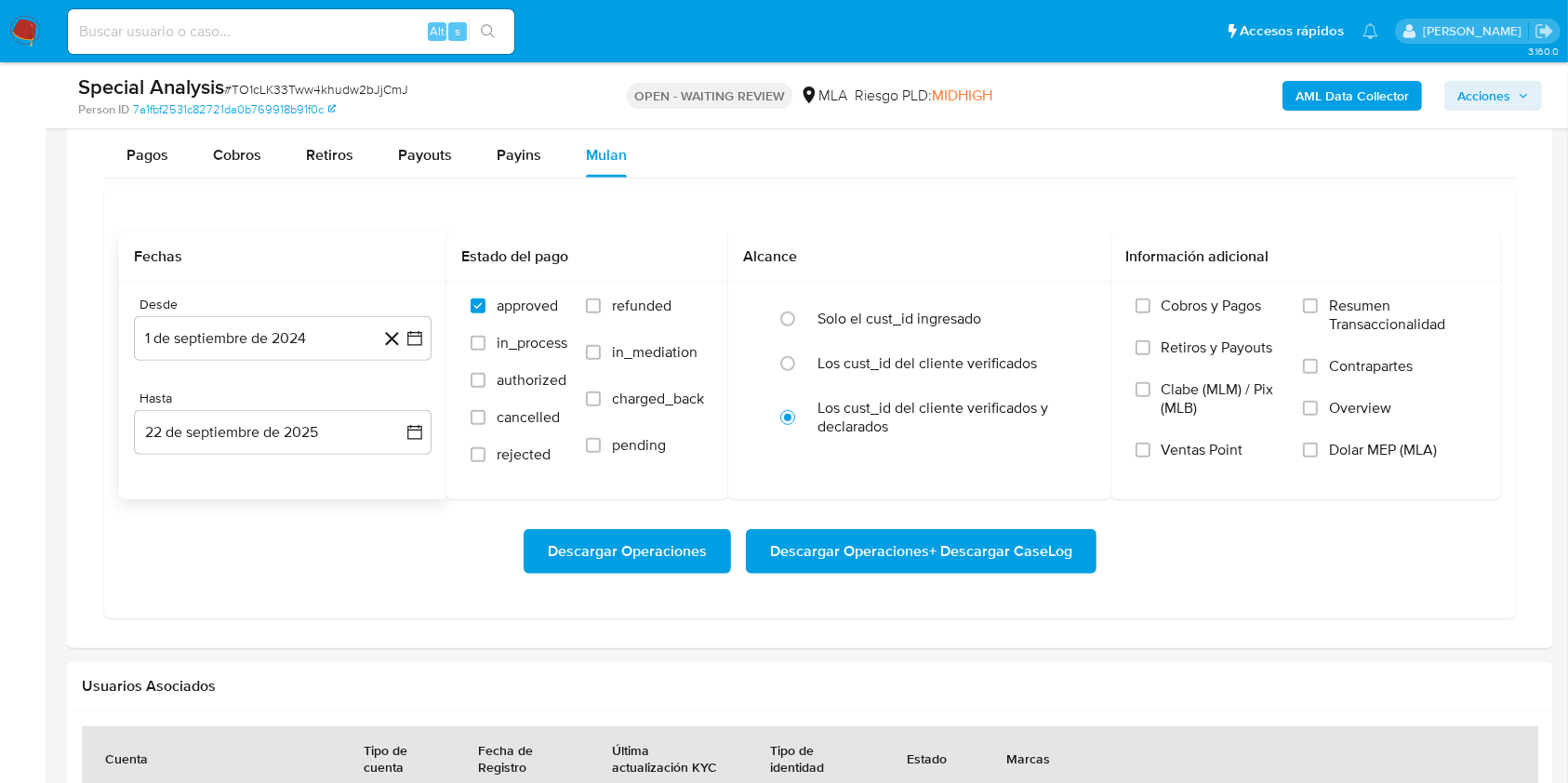
click at [293, 464] on div "Desde [DATE] [DATE] Hasta [DATE] [DATE]" at bounding box center [282, 390] width 327 height 218
click at [282, 440] on button "22 de septiembre de 2025" at bounding box center [283, 432] width 298 height 45
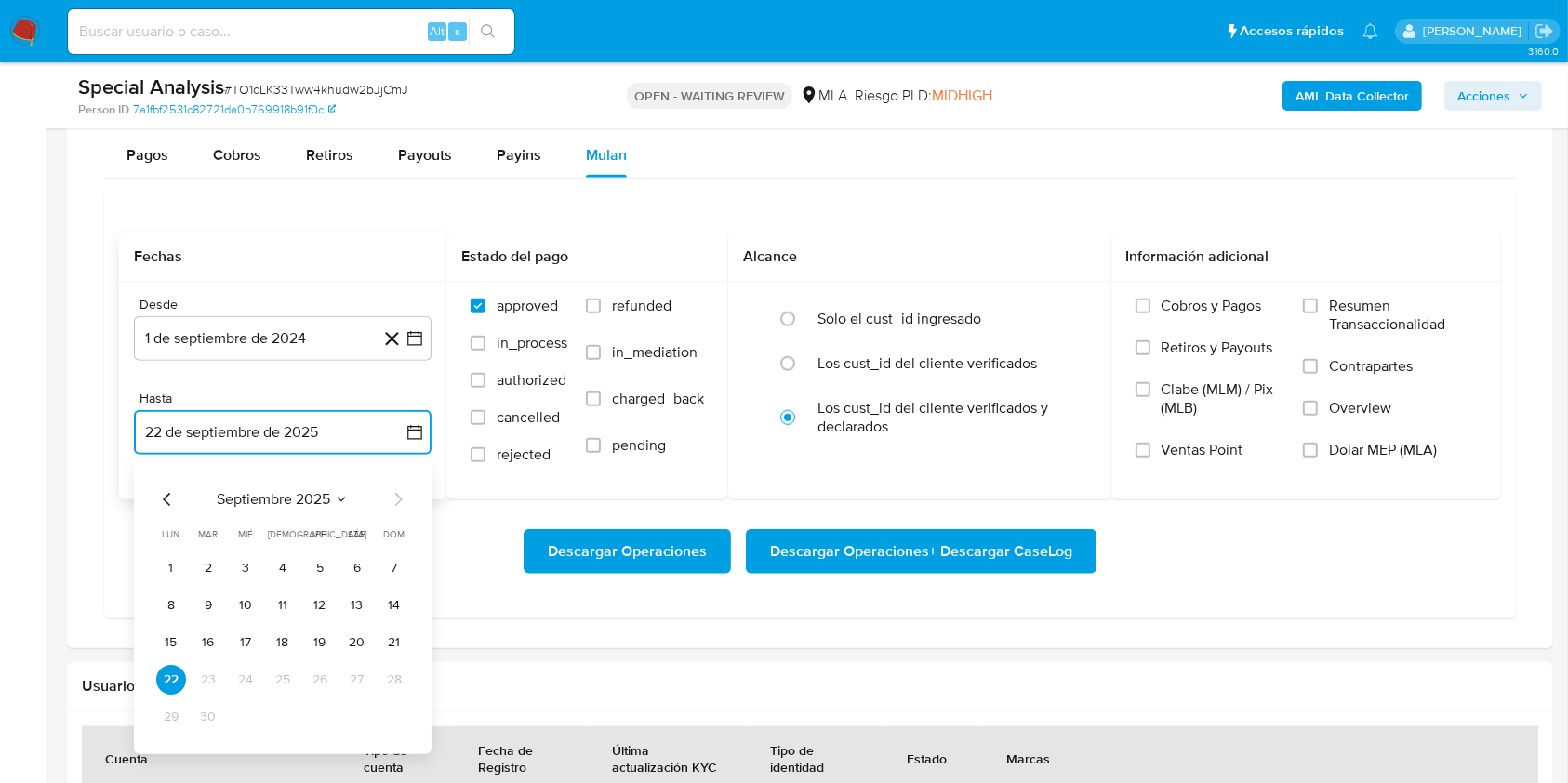
click at [161, 503] on icon "Mes anterior" at bounding box center [167, 499] width 23 height 23
drag, startPoint x: 397, startPoint y: 720, endPoint x: 409, endPoint y: 726, distance: 13.4
click at [399, 719] on button "31" at bounding box center [394, 716] width 29 height 29
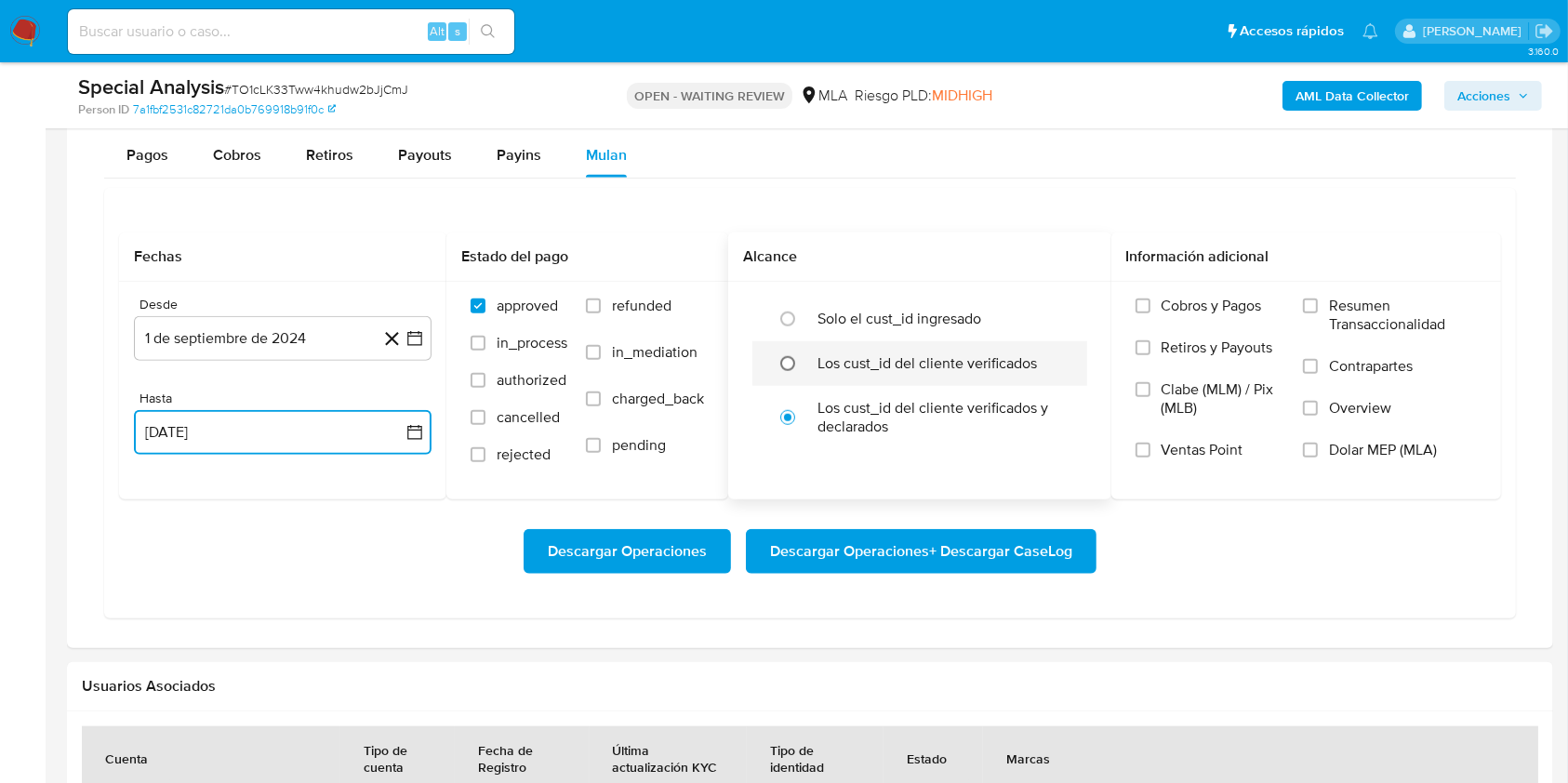
click at [803, 366] on input "radio" at bounding box center [787, 364] width 29 height 29
radio input "true"
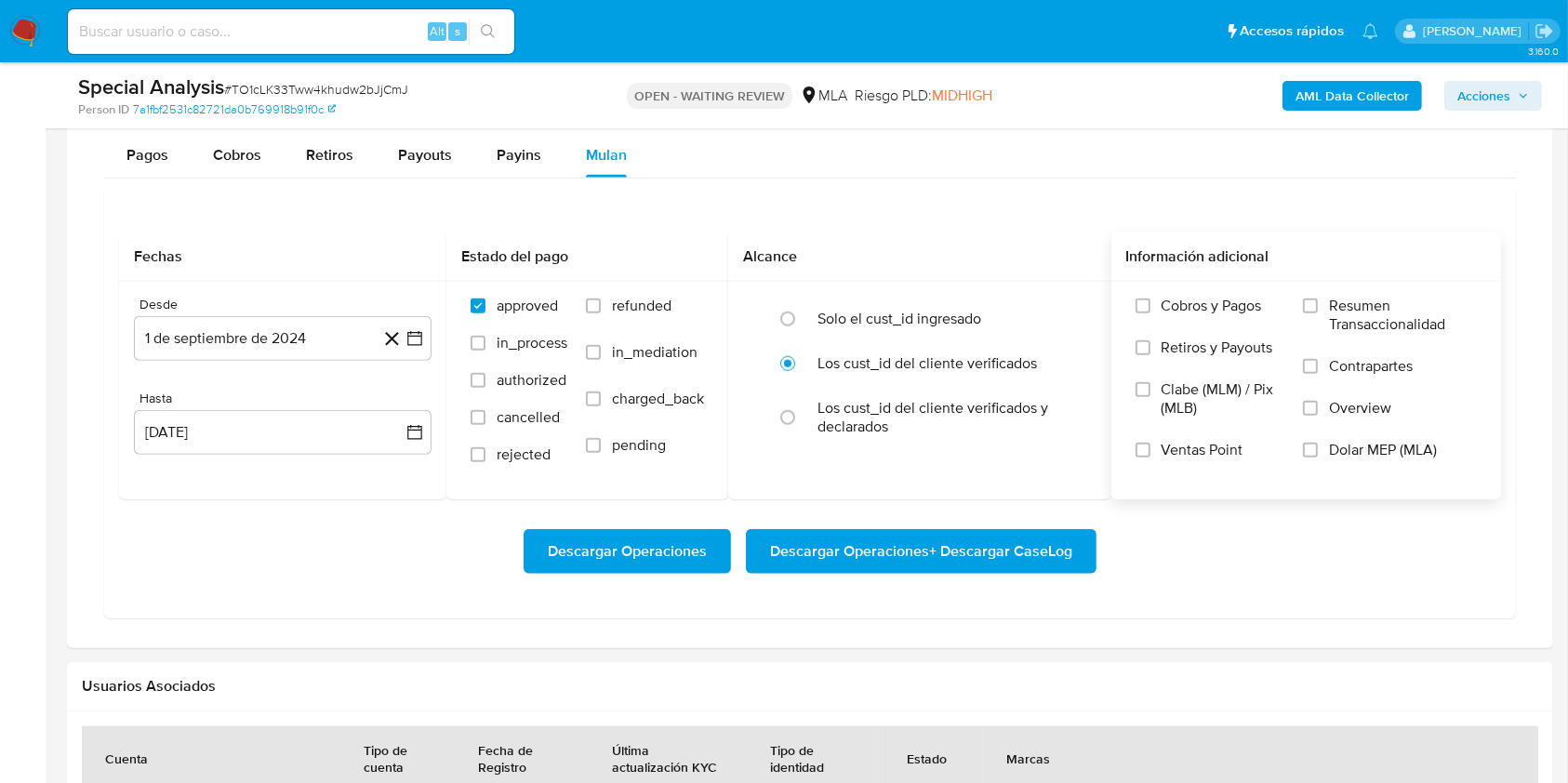
click at [1352, 441] on span "Dolar MEP (MLA)" at bounding box center [1383, 450] width 108 height 19
click at [1318, 443] on input "Dolar MEP (MLA)" at bounding box center [1309, 450] width 15 height 15
click at [945, 555] on span "Descargar Operaciones + Descargar CaseLog" at bounding box center [921, 552] width 302 height 41
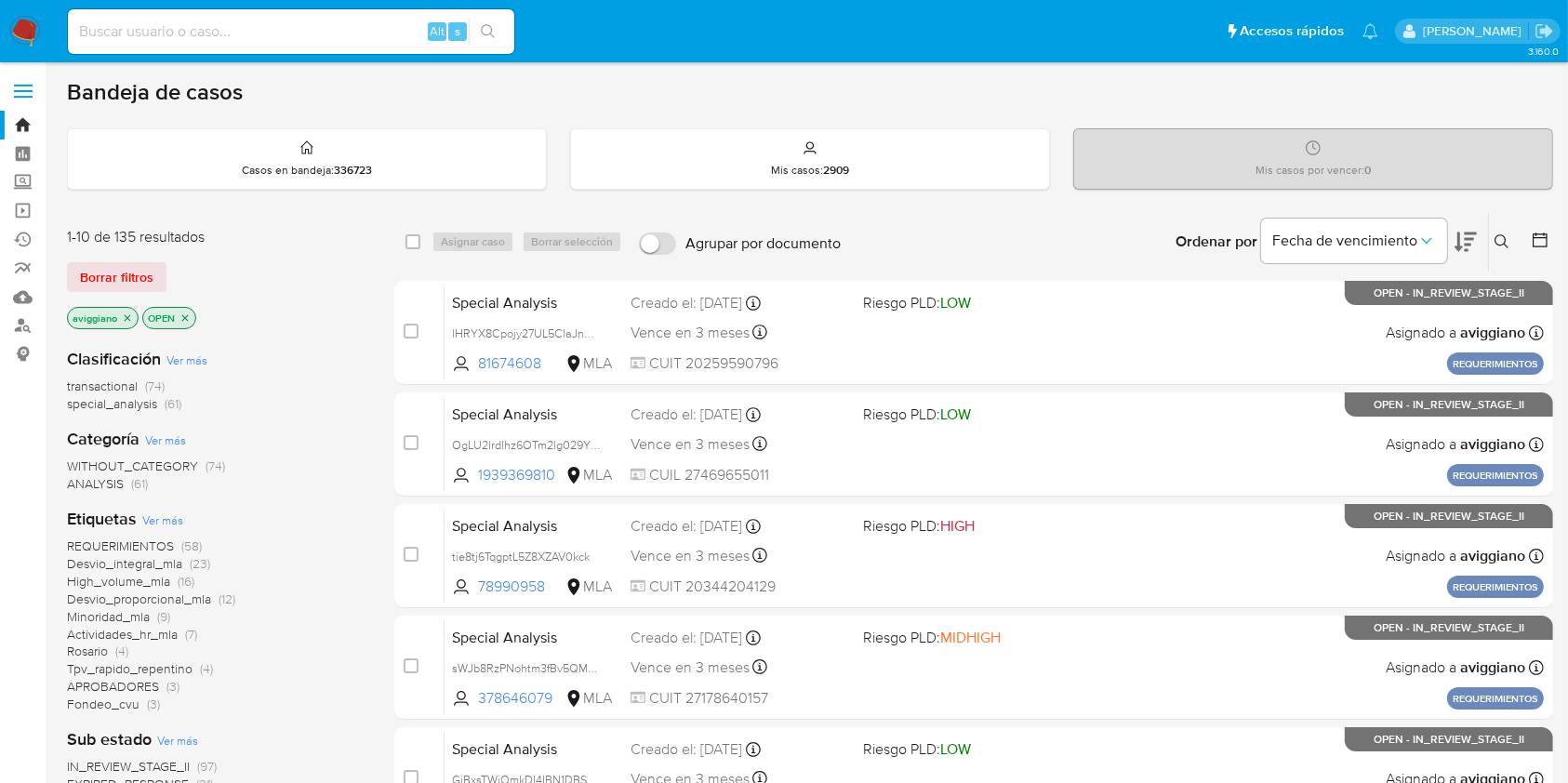
click at [373, 29] on input at bounding box center [290, 31] width 446 height 24
paste input "eRrd3OkJz3hFH62snpXHD7pS"
type input "eRrd3OkJz3hFH62snpXHD7pS"
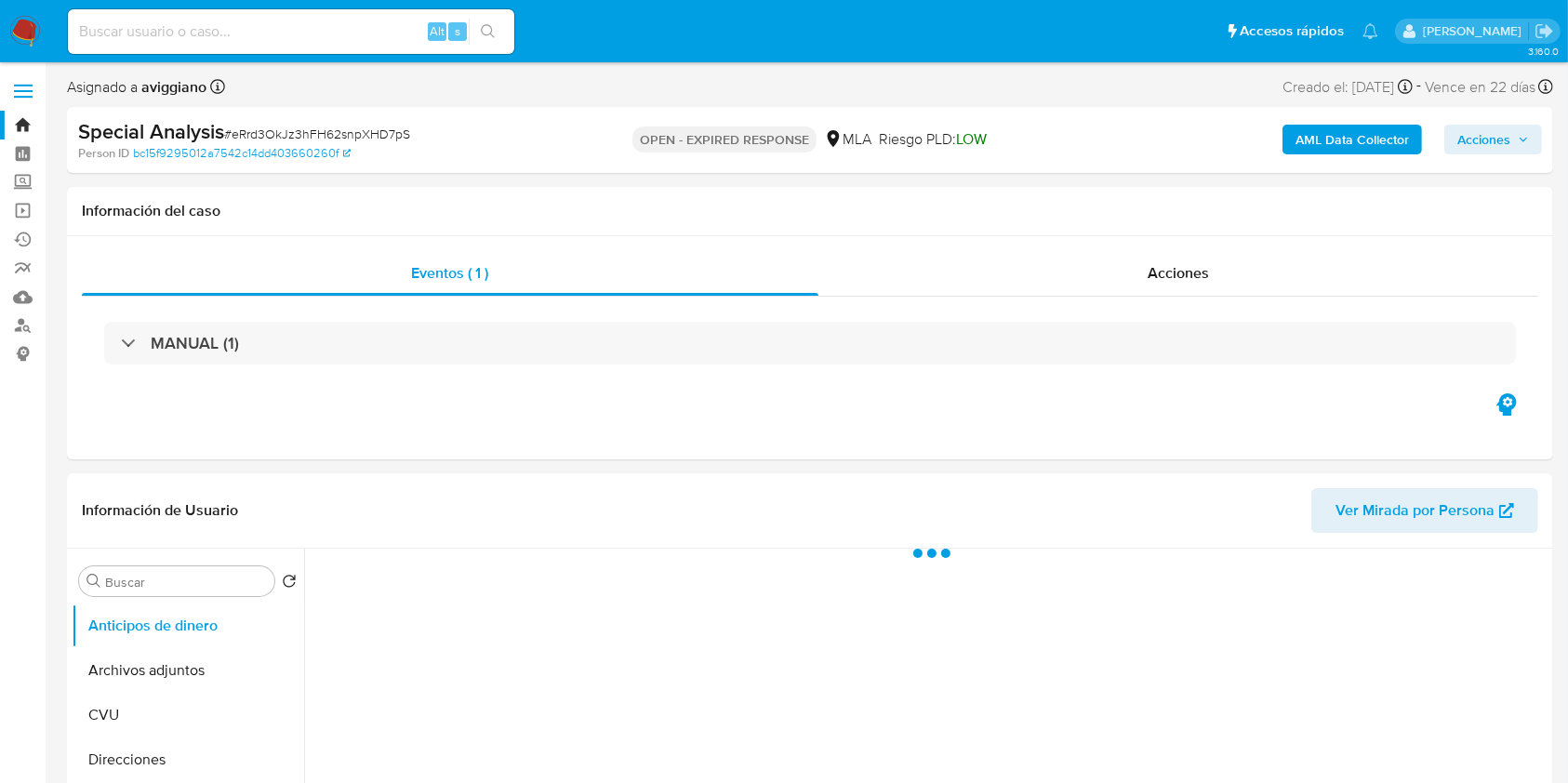
select select "10"
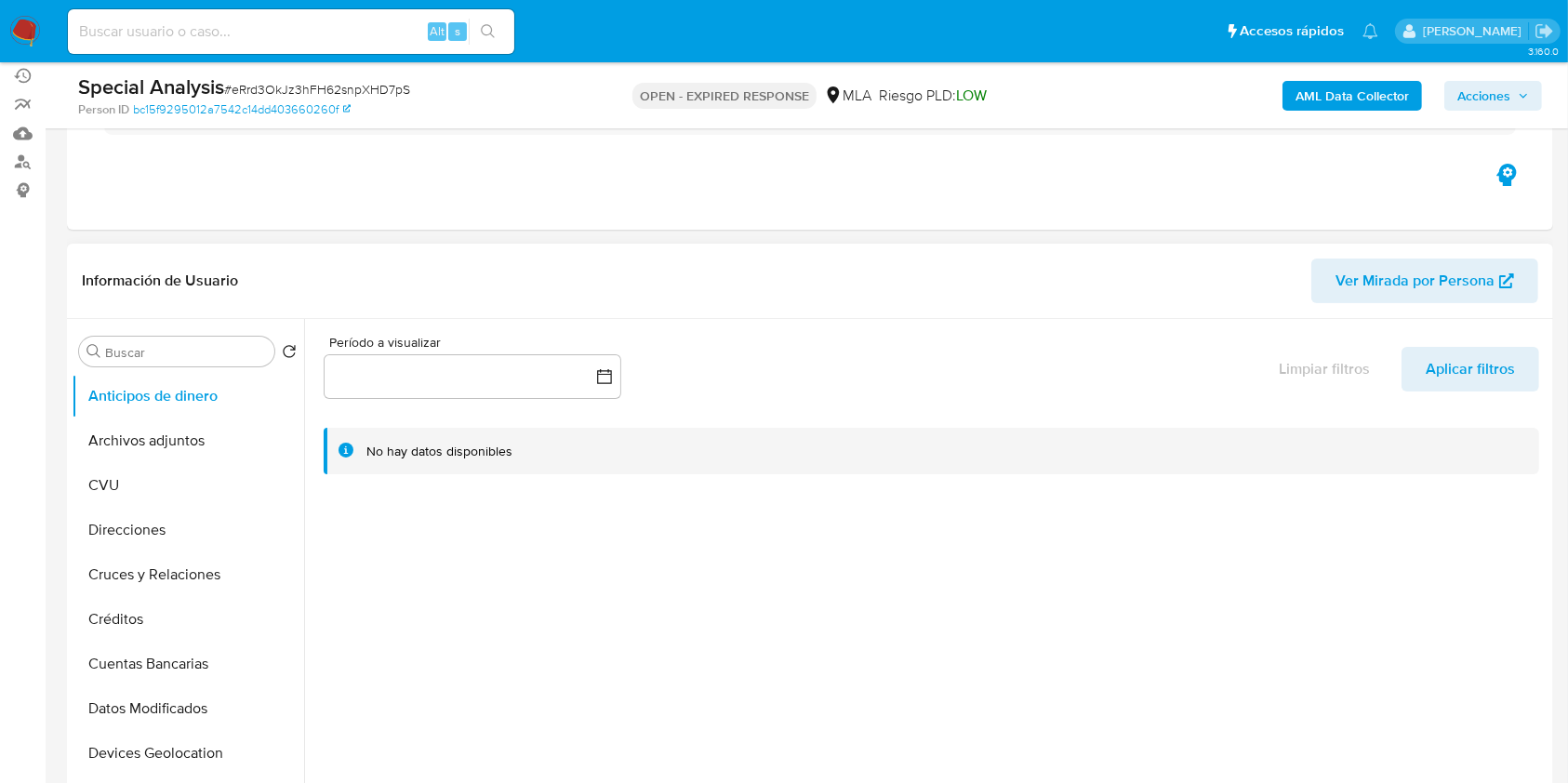
scroll to position [372, 0]
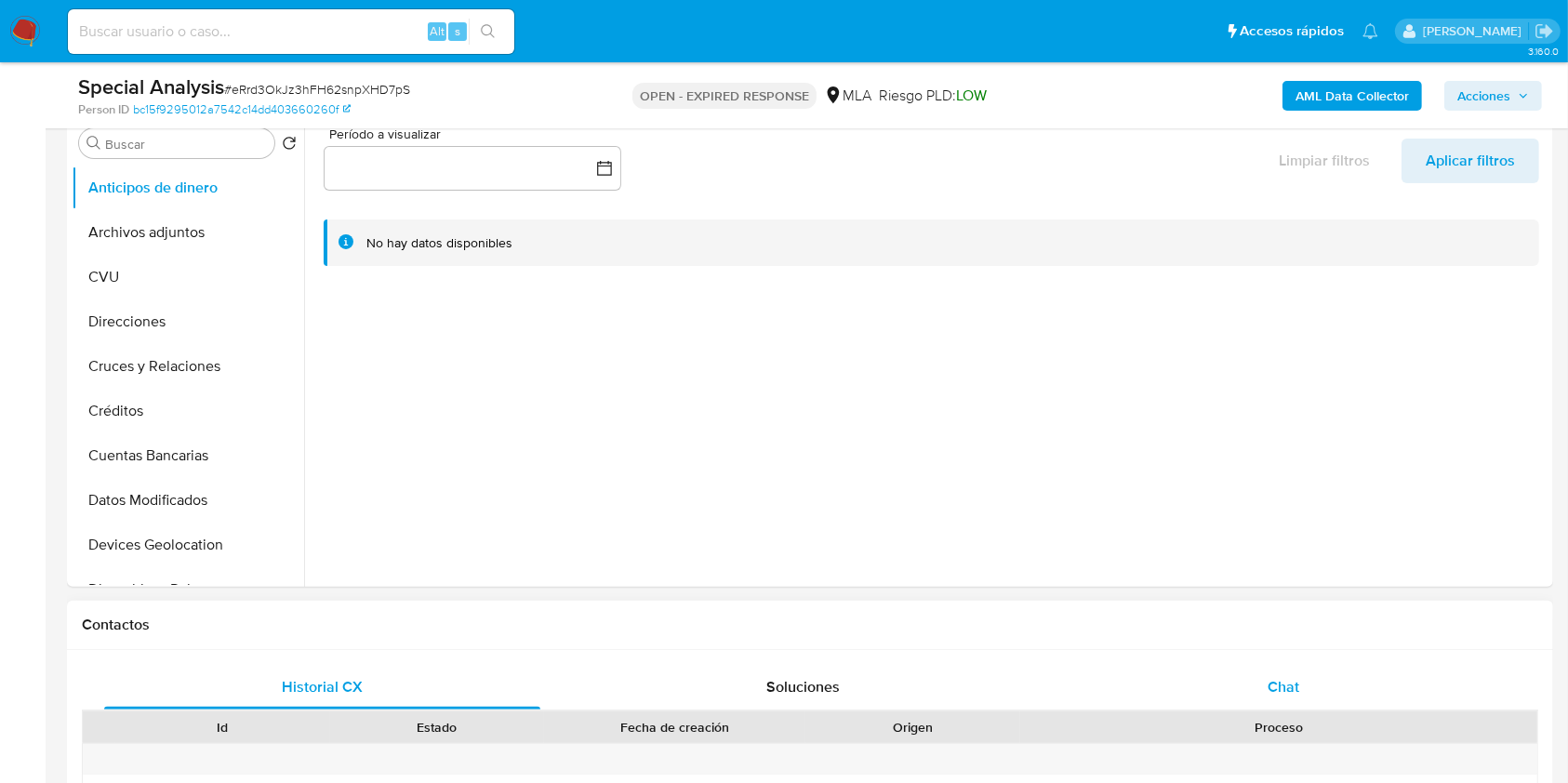
click at [1276, 670] on div "Chat" at bounding box center [1283, 687] width 436 height 45
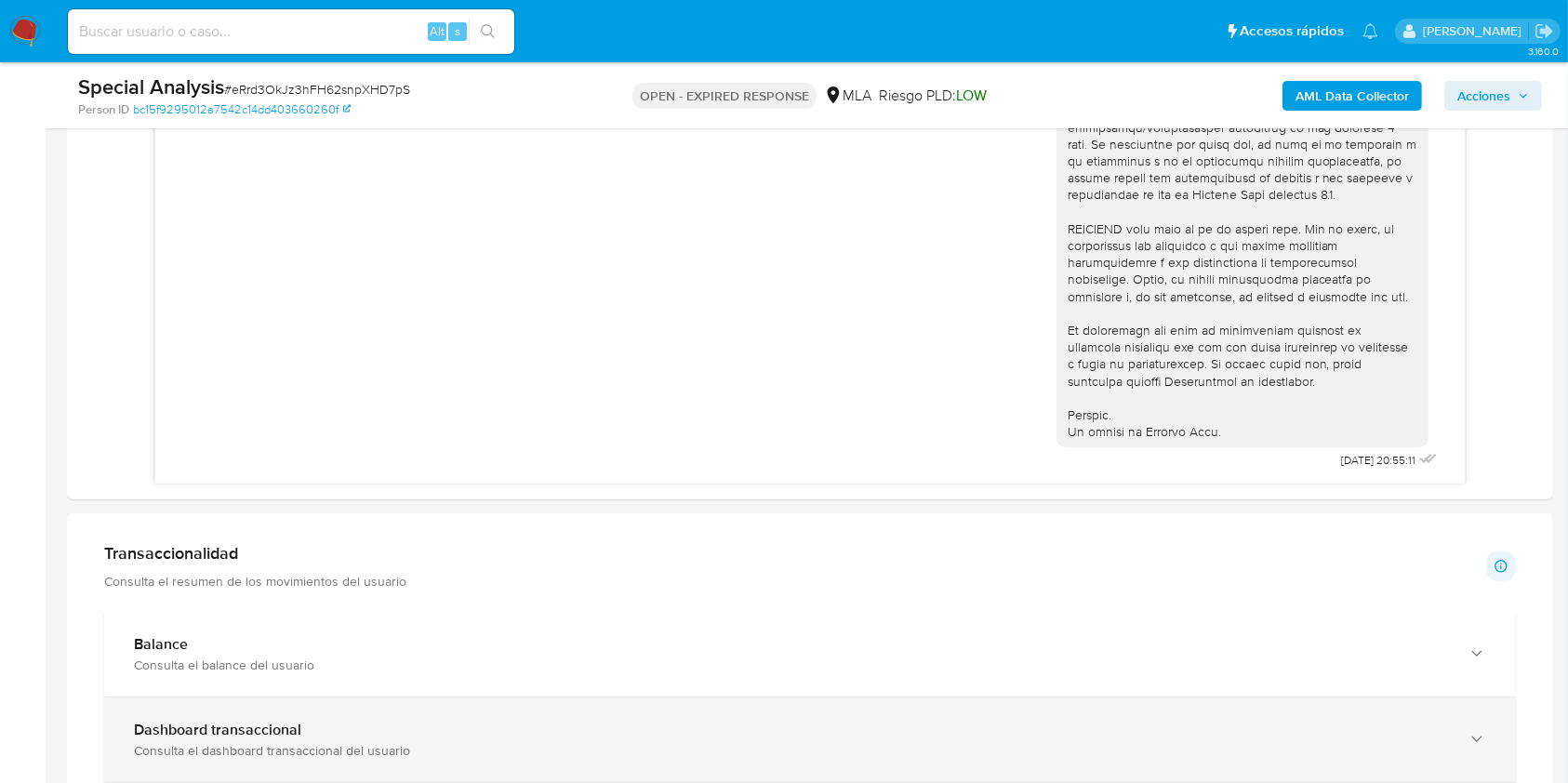
scroll to position [1240, 0]
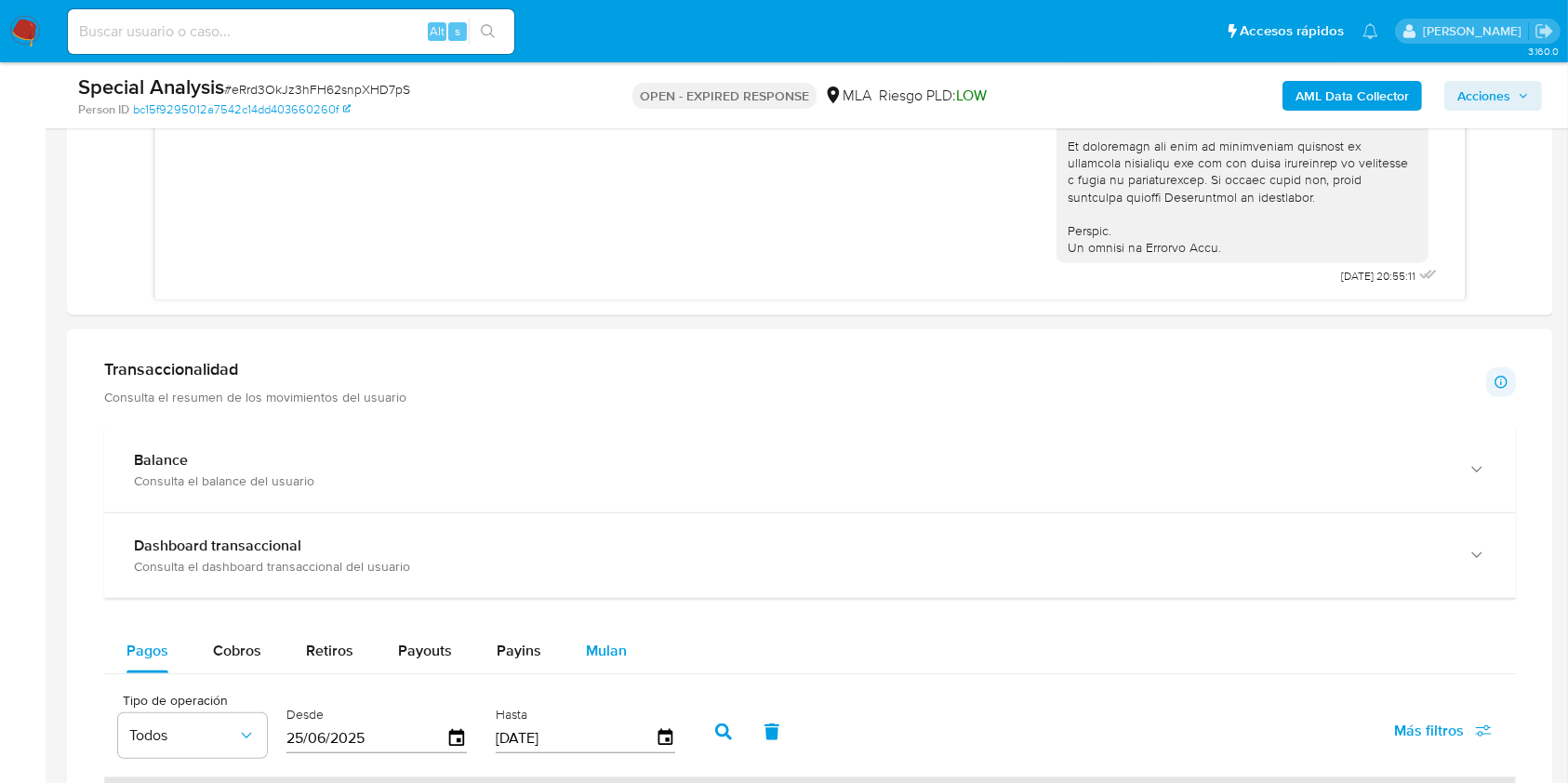
drag, startPoint x: 632, startPoint y: 665, endPoint x: 603, endPoint y: 644, distance: 35.8
click at [630, 665] on button "Mulan" at bounding box center [606, 651] width 85 height 45
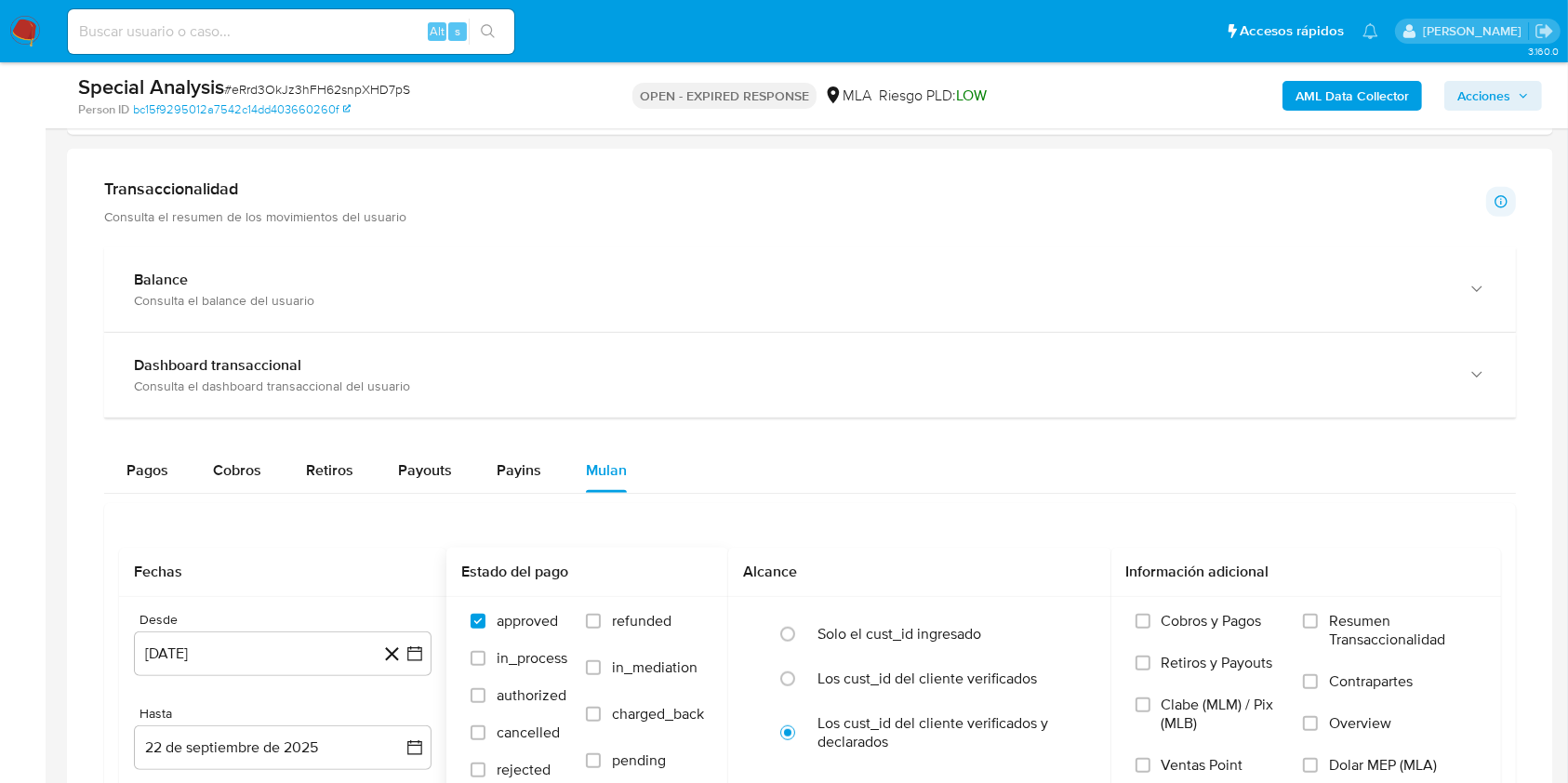
scroll to position [1488, 0]
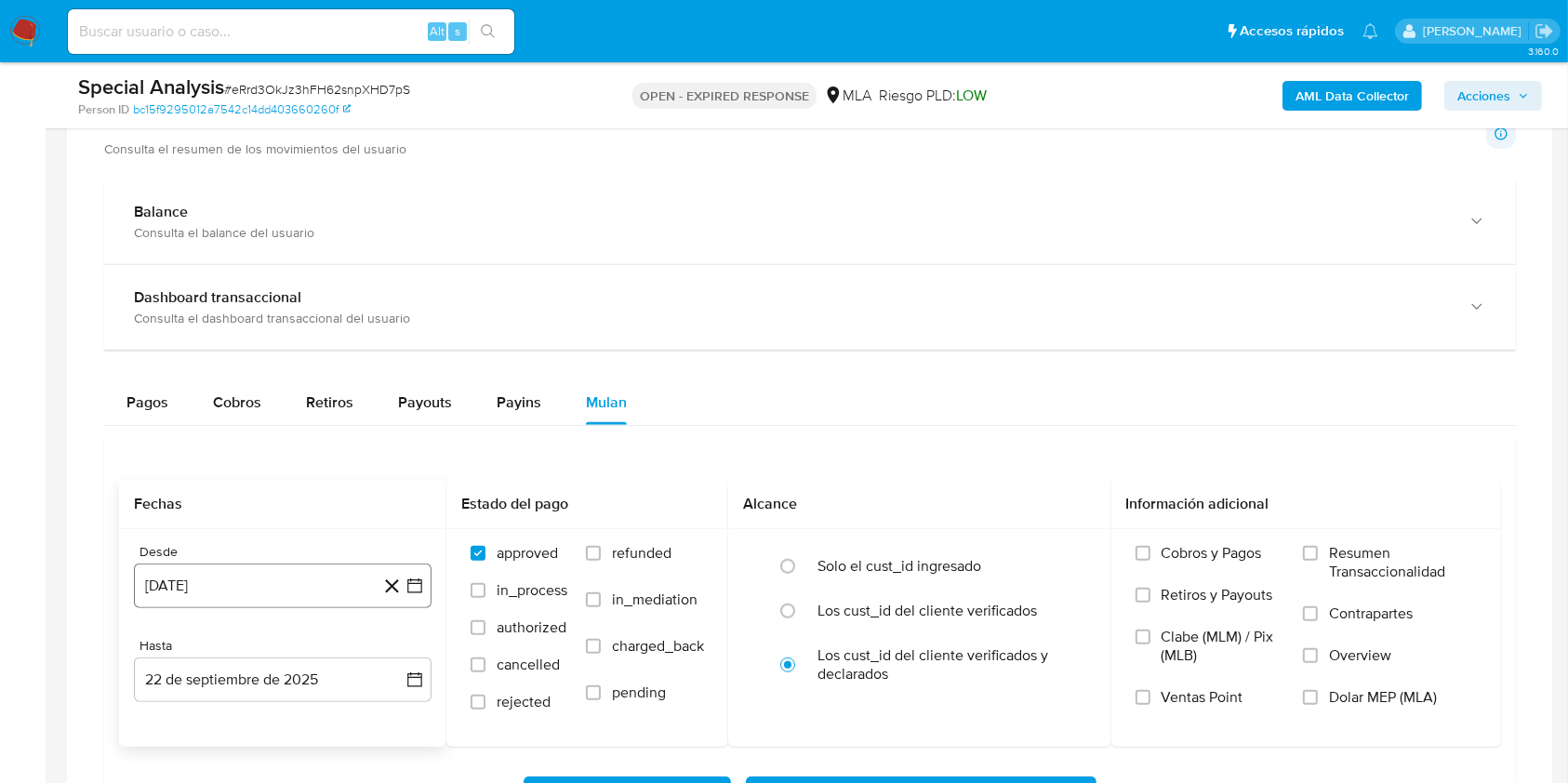
click at [318, 584] on button "[DATE]" at bounding box center [283, 586] width 298 height 45
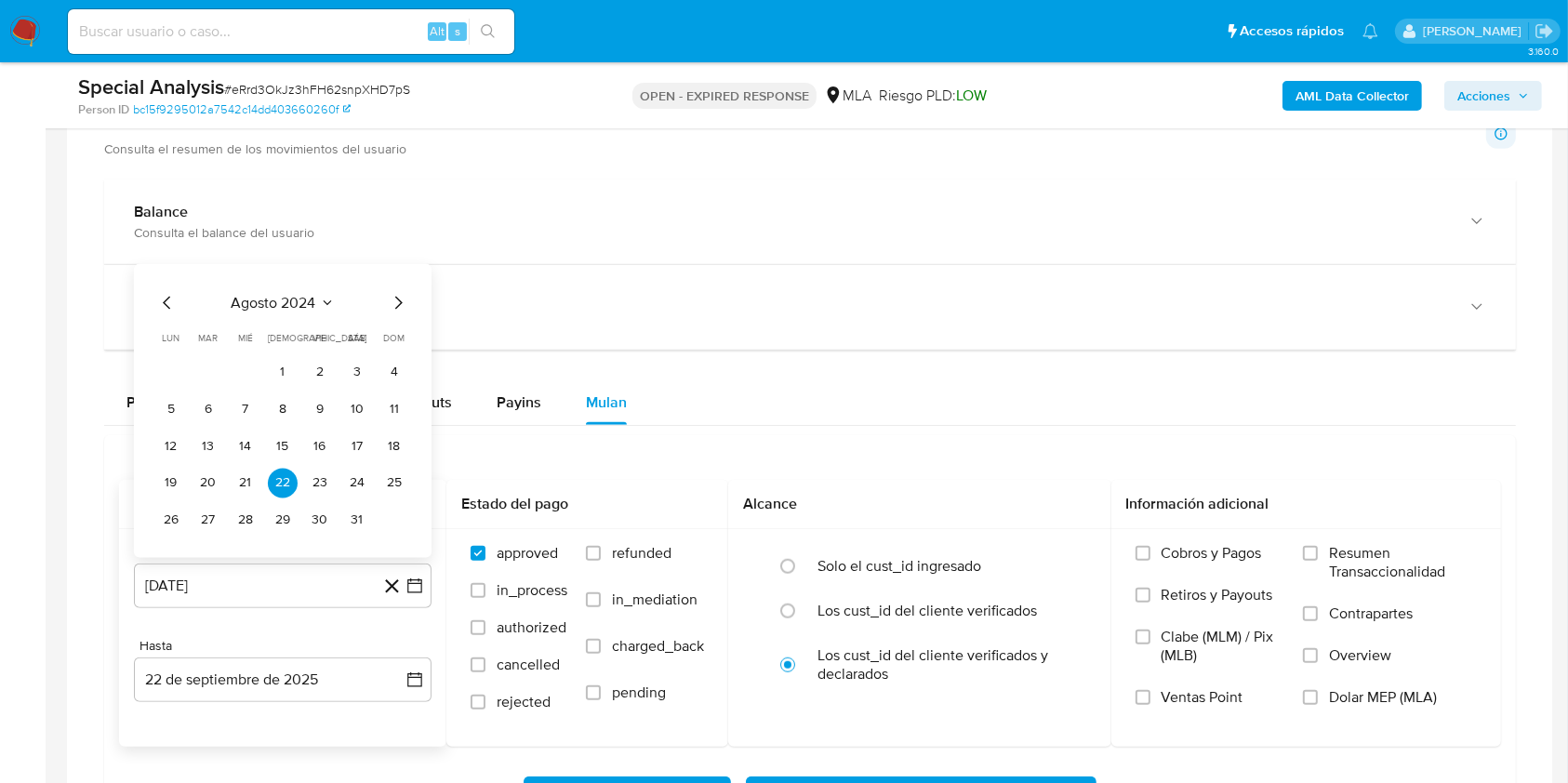
click at [400, 297] on icon "Mes siguiente" at bounding box center [398, 302] width 23 height 23
click at [385, 328] on button "1" at bounding box center [394, 333] width 29 height 29
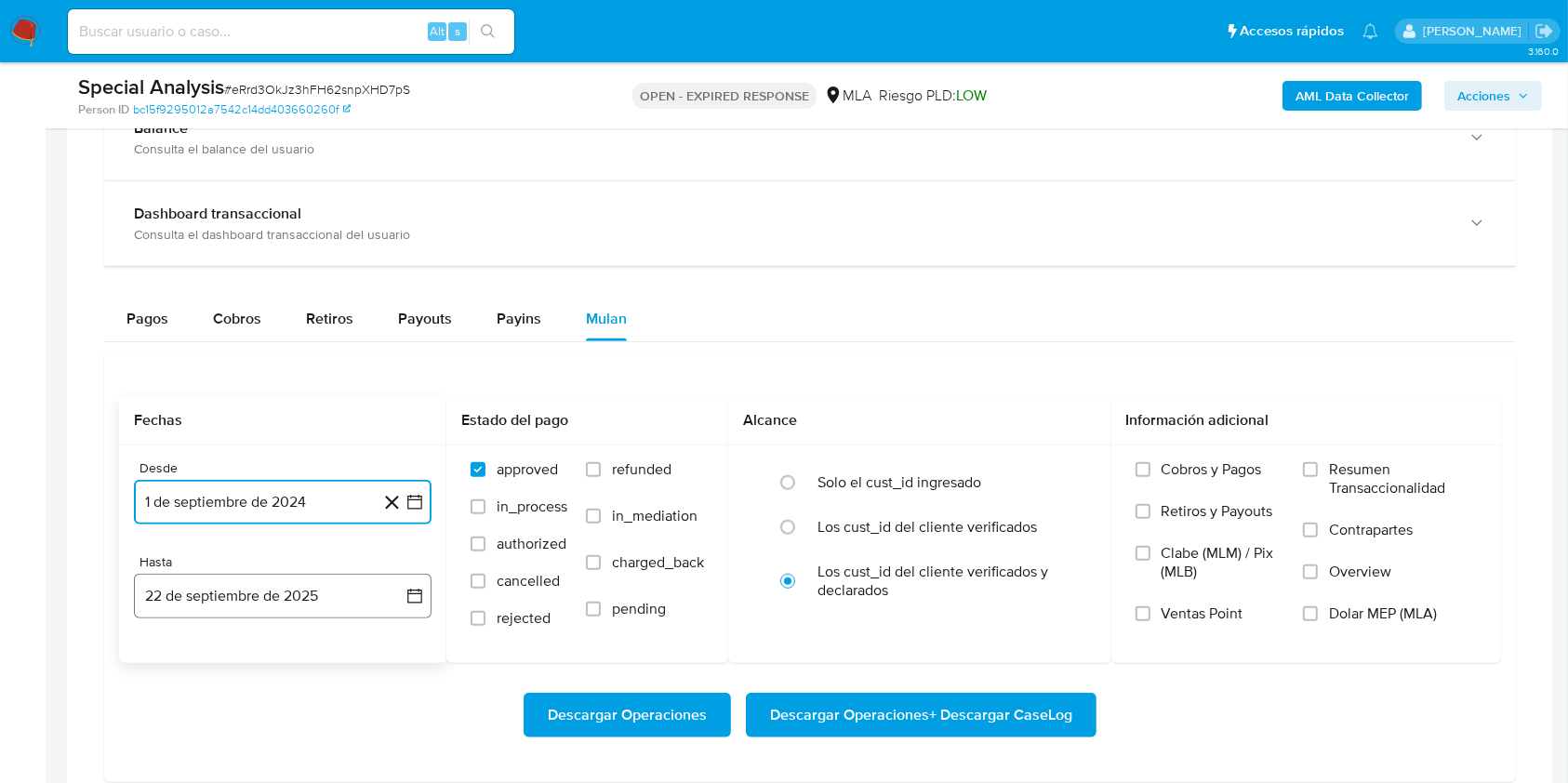
scroll to position [1611, 0]
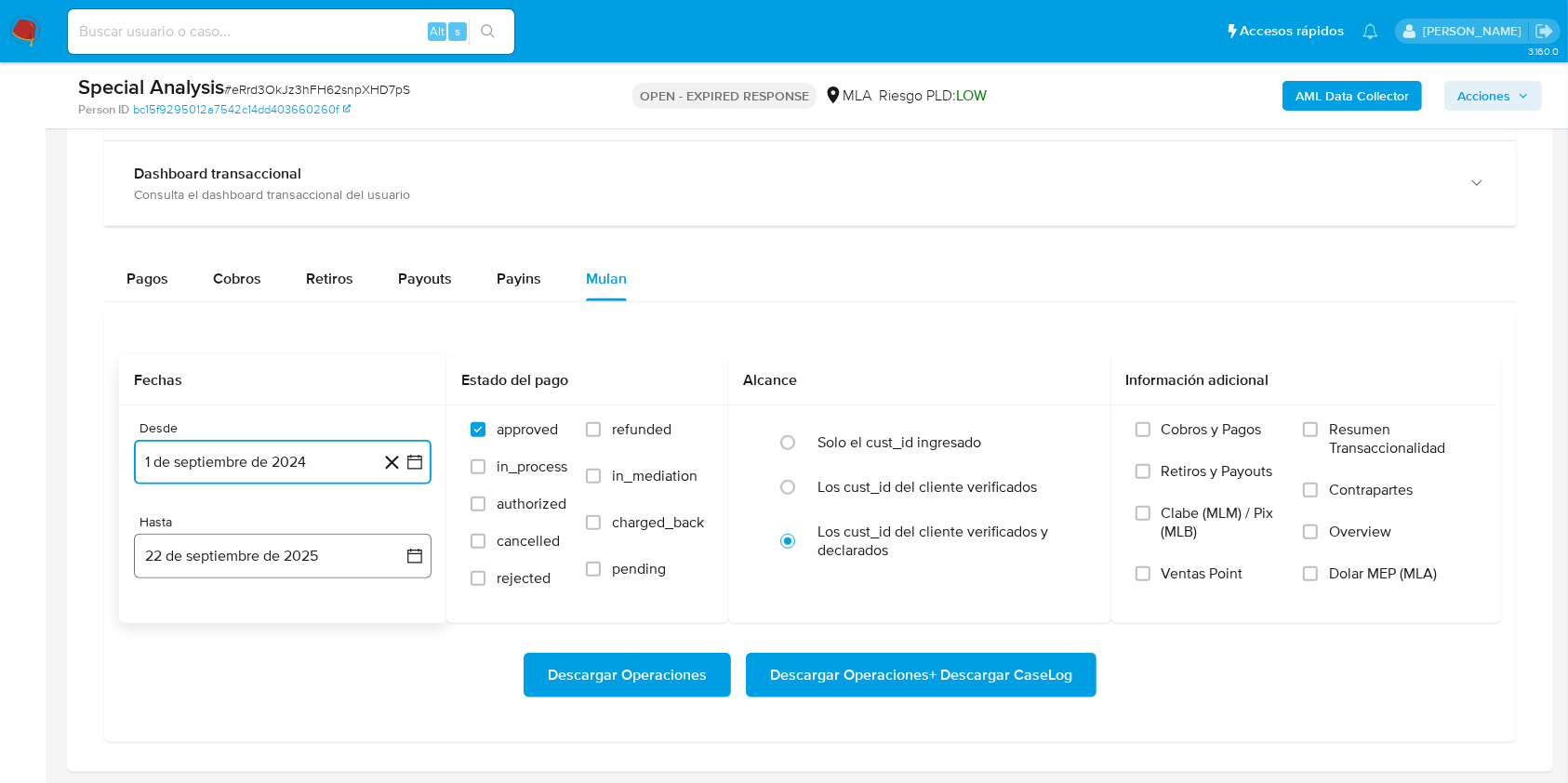
click at [296, 572] on button "22 de septiembre de 2025" at bounding box center [283, 557] width 298 height 45
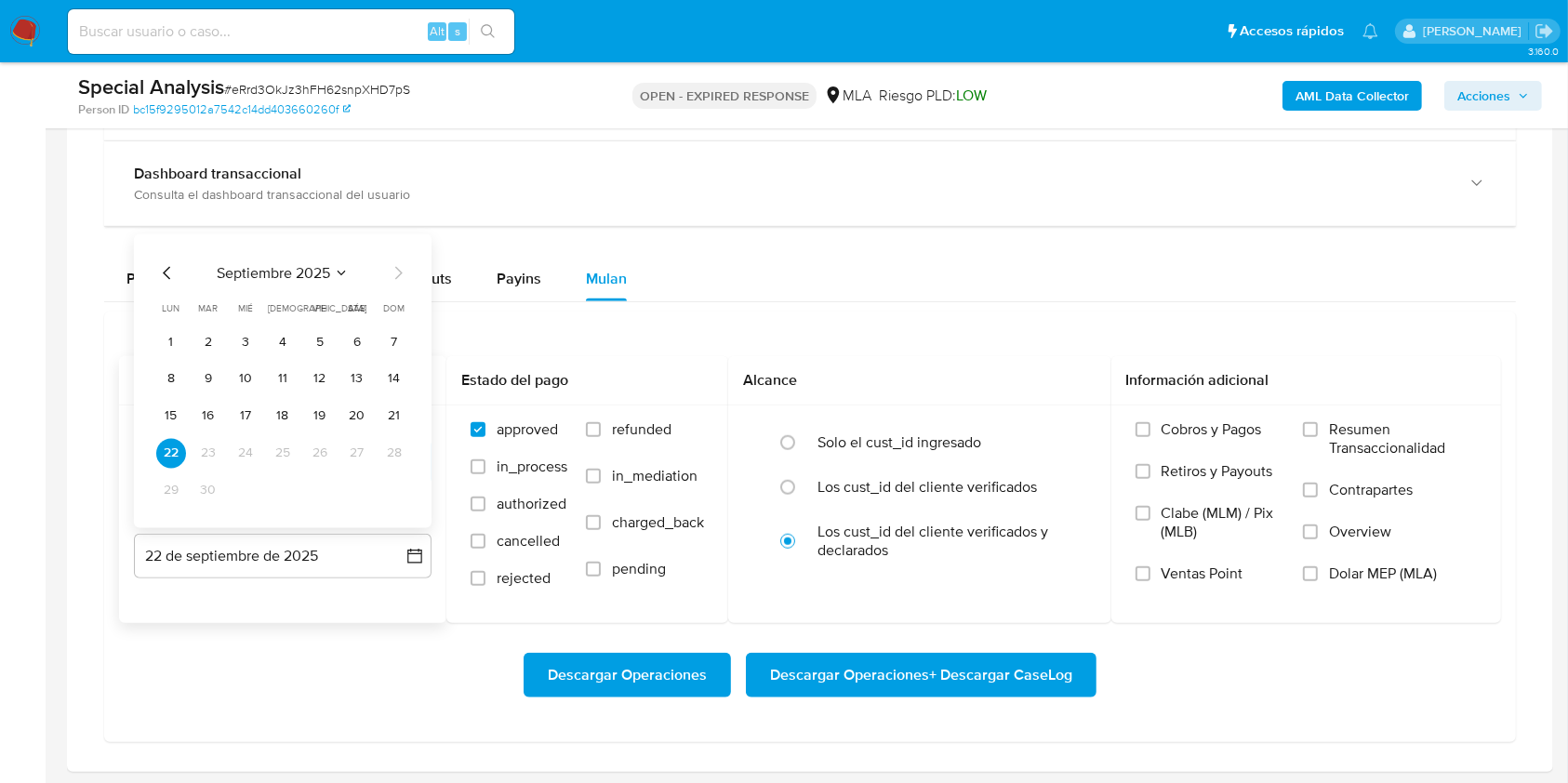
click at [170, 268] on icon "Mes anterior" at bounding box center [167, 272] width 23 height 23
click at [395, 493] on button "31" at bounding box center [394, 490] width 29 height 29
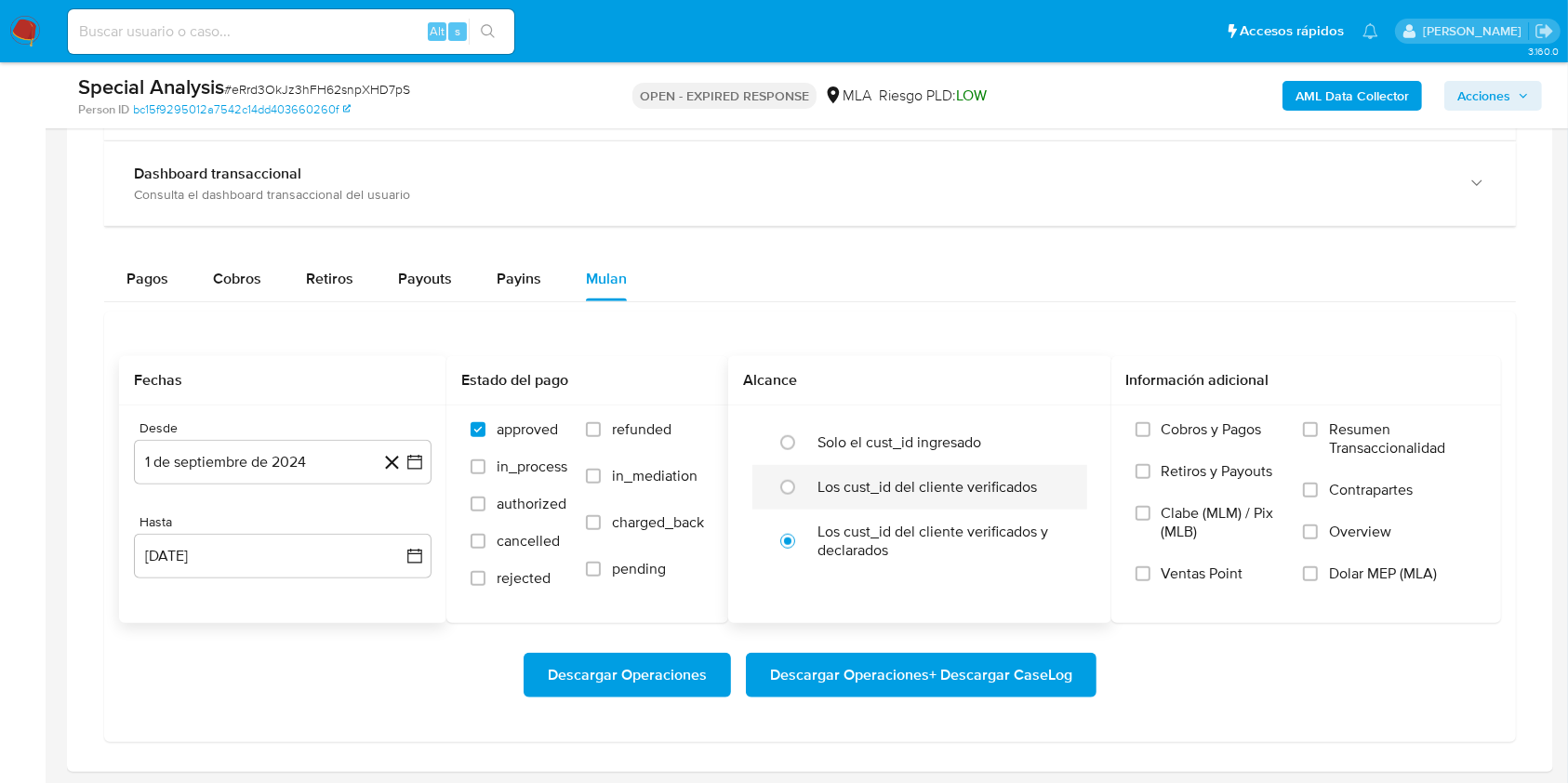
click at [815, 487] on div at bounding box center [792, 487] width 50 height 39
radio input "true"
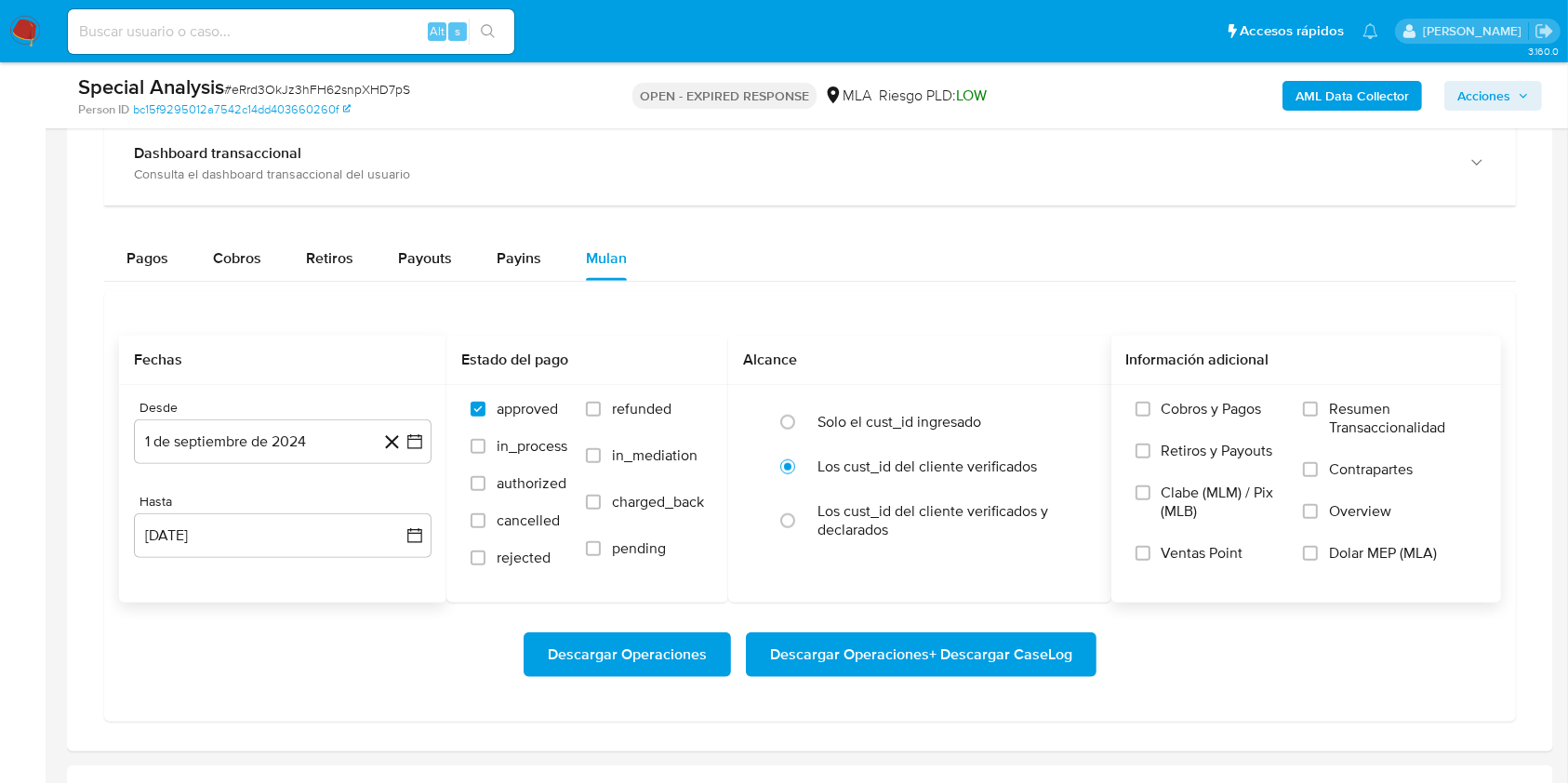
scroll to position [1983, 0]
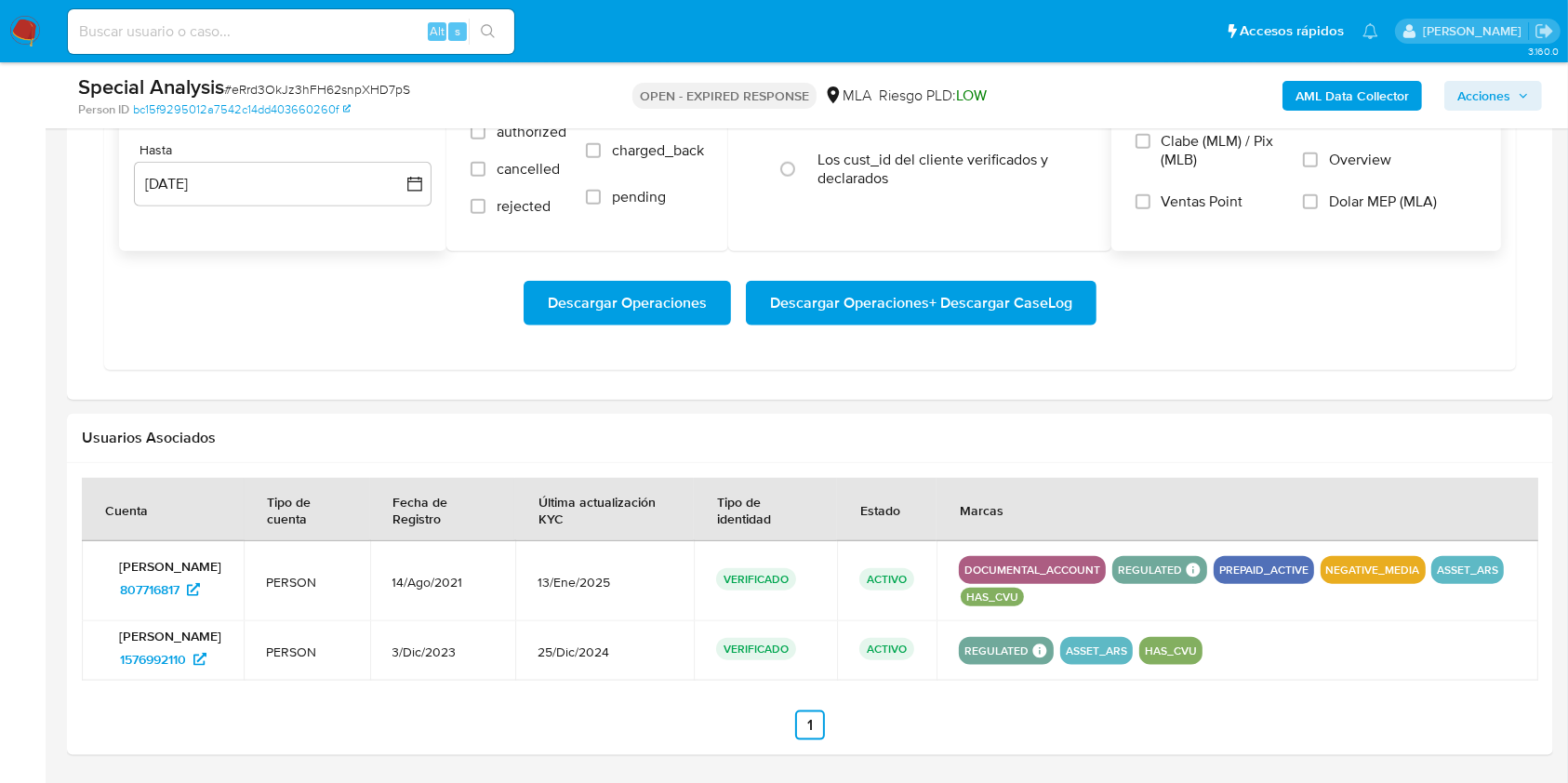
click at [1321, 198] on label "Dolar MEP (MLA)" at bounding box center [1389, 213] width 173 height 42
click at [1318, 198] on input "Dolar MEP (MLA)" at bounding box center [1309, 201] width 15 height 15
click at [859, 307] on span "Descargar Operaciones + Descargar CaseLog" at bounding box center [921, 303] width 302 height 41
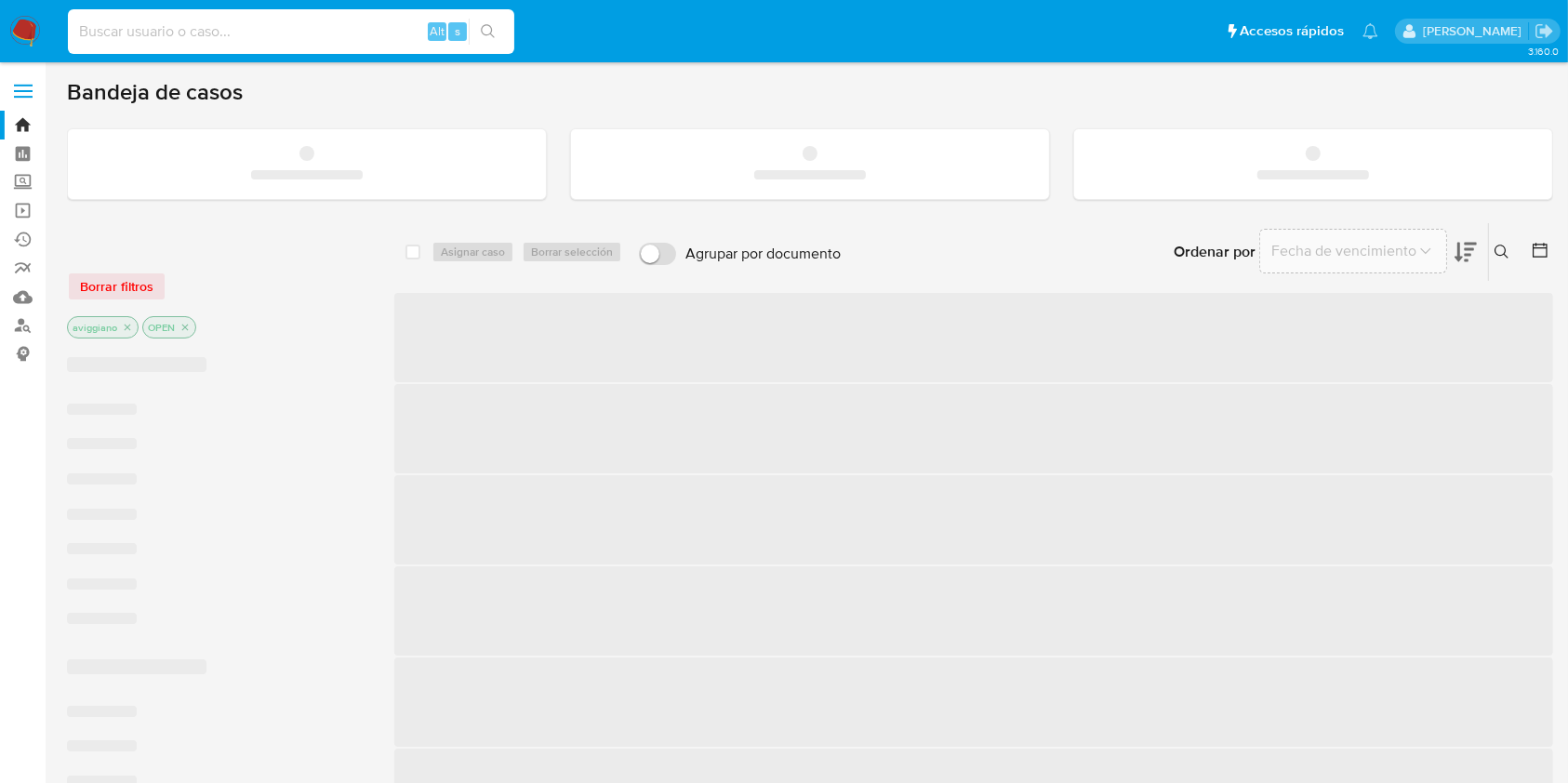
drag, startPoint x: 326, startPoint y: 26, endPoint x: 298, endPoint y: 27, distance: 28.0
click at [298, 27] on input at bounding box center [290, 31] width 446 height 24
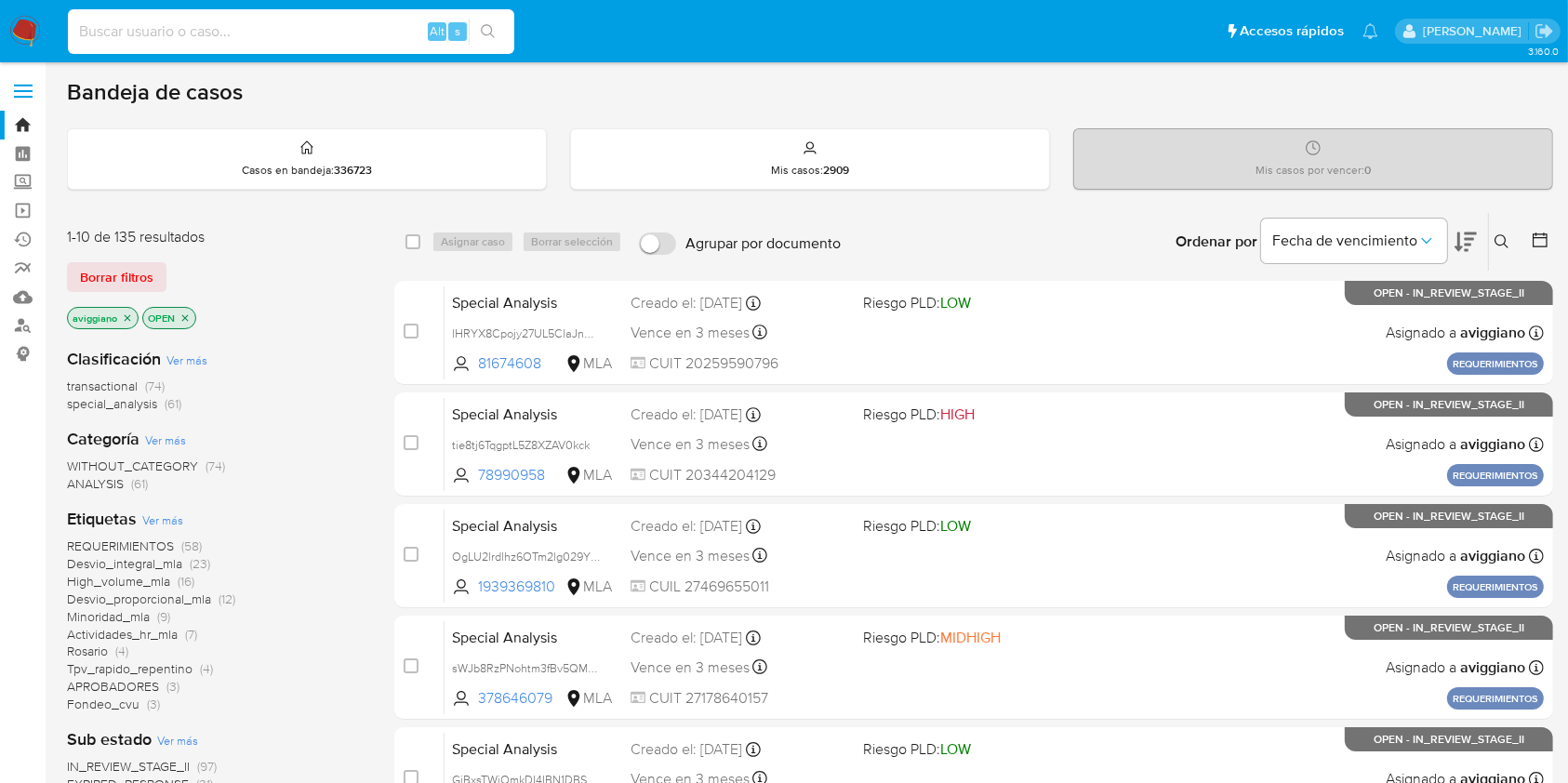
paste input "jnvZfNCvPxCAJvrRoKY3M0YJ"
type input "jnvZfNCvPxCAJvrRoKY3M0YJ"
click at [492, 24] on icon "search-icon" at bounding box center [488, 31] width 15 height 15
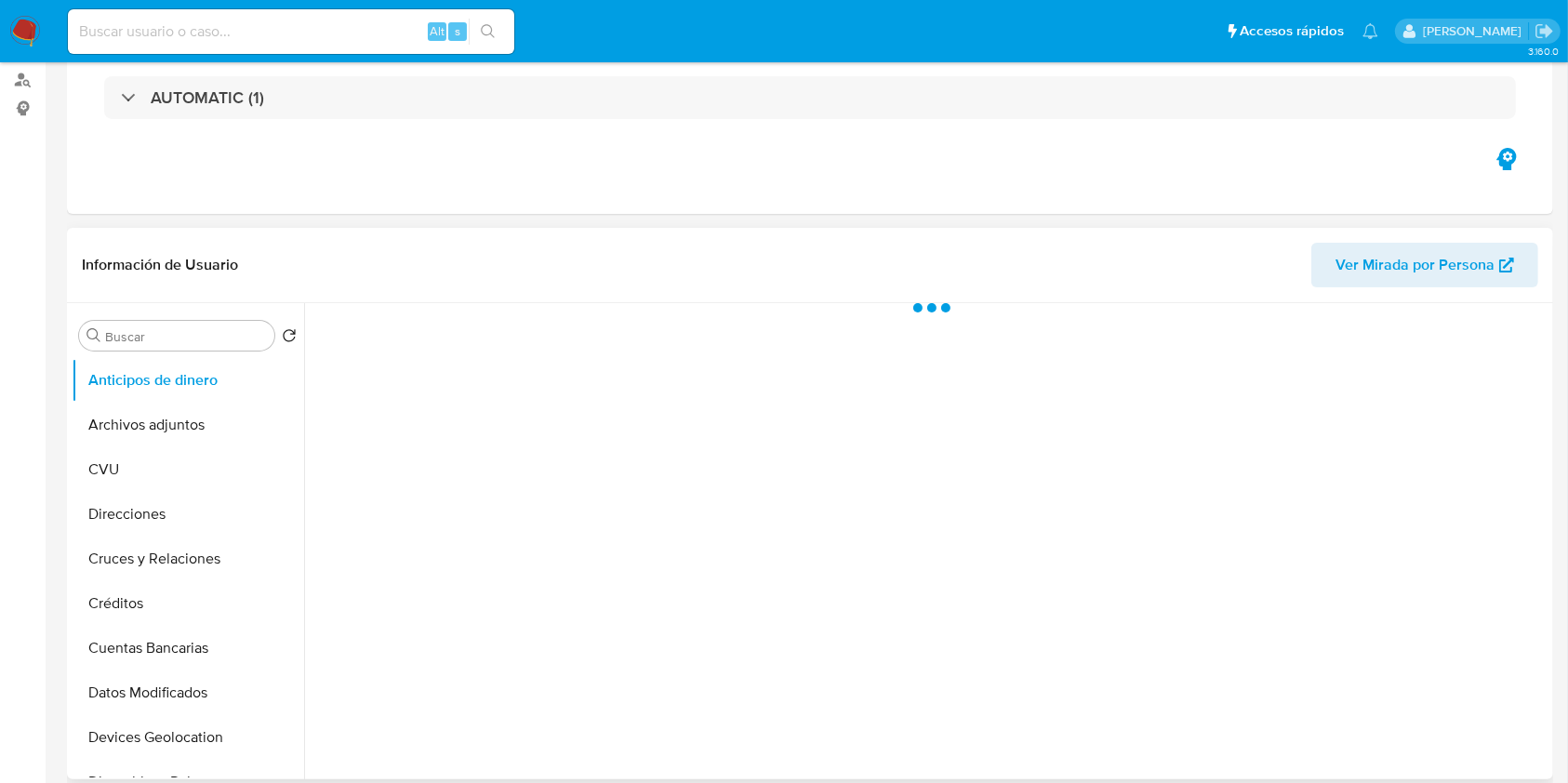
select select "10"
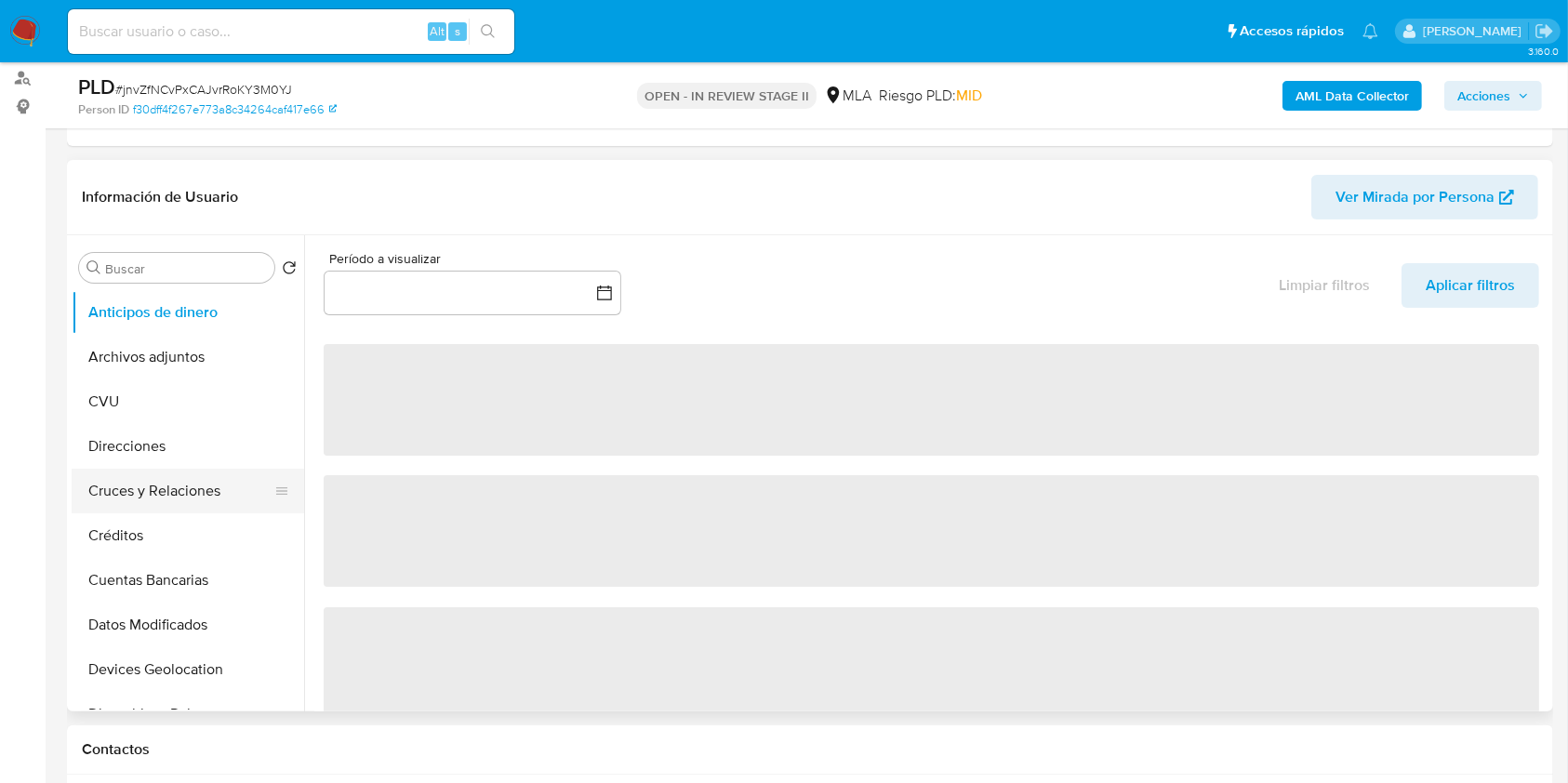
scroll to position [372, 0]
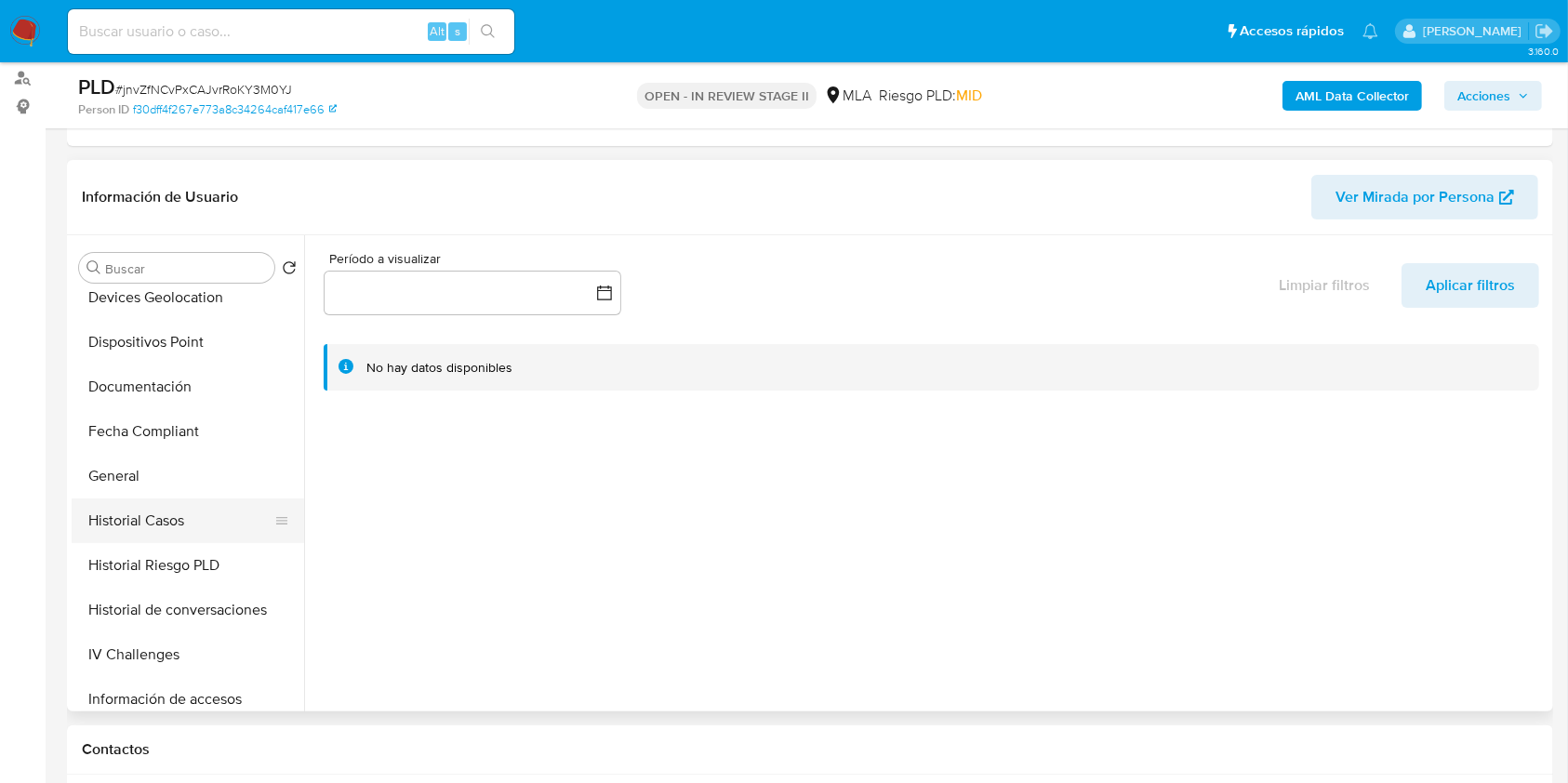
click at [215, 513] on button "Historial Casos" at bounding box center [180, 521] width 218 height 45
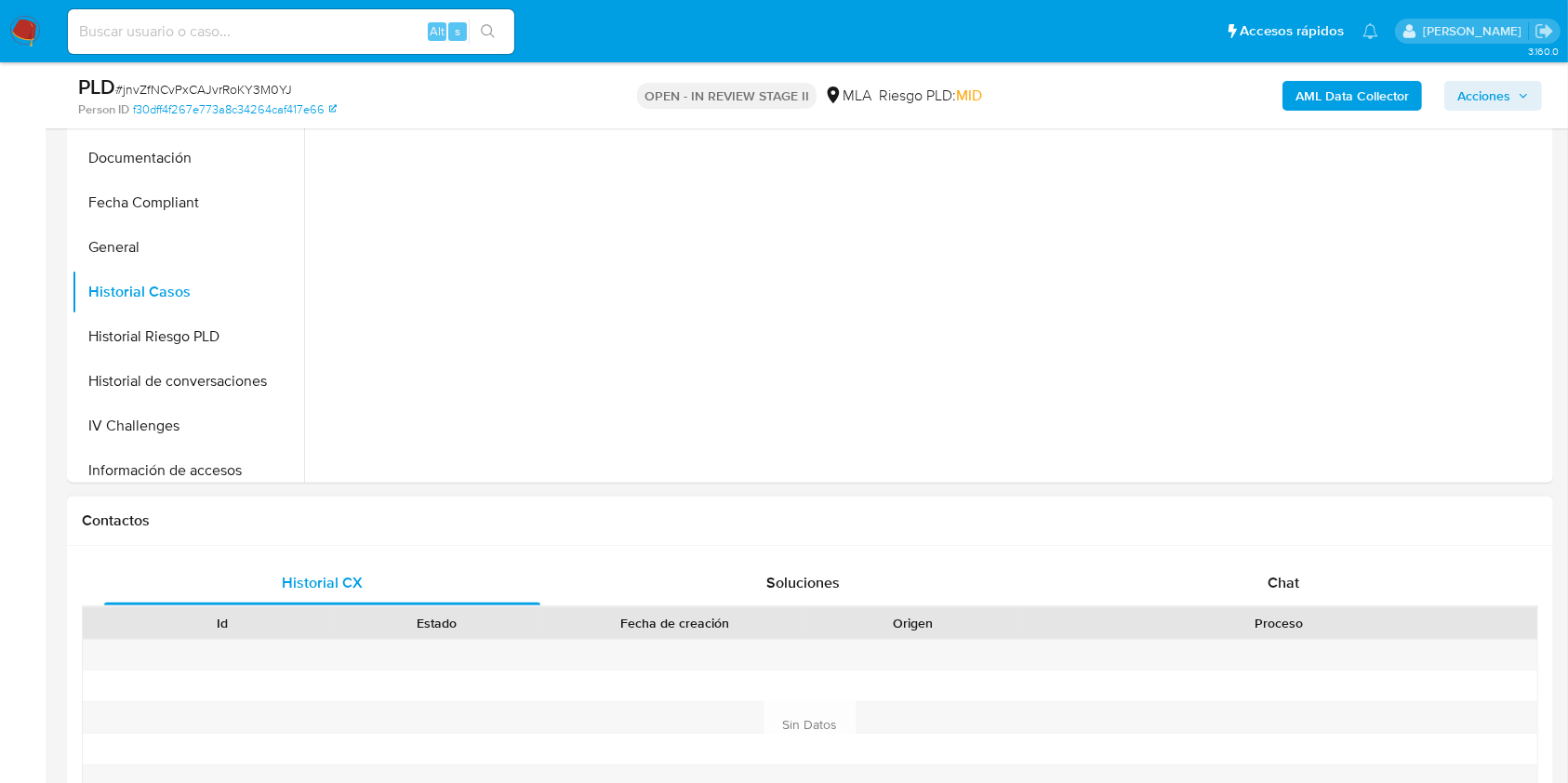
scroll to position [619, 0]
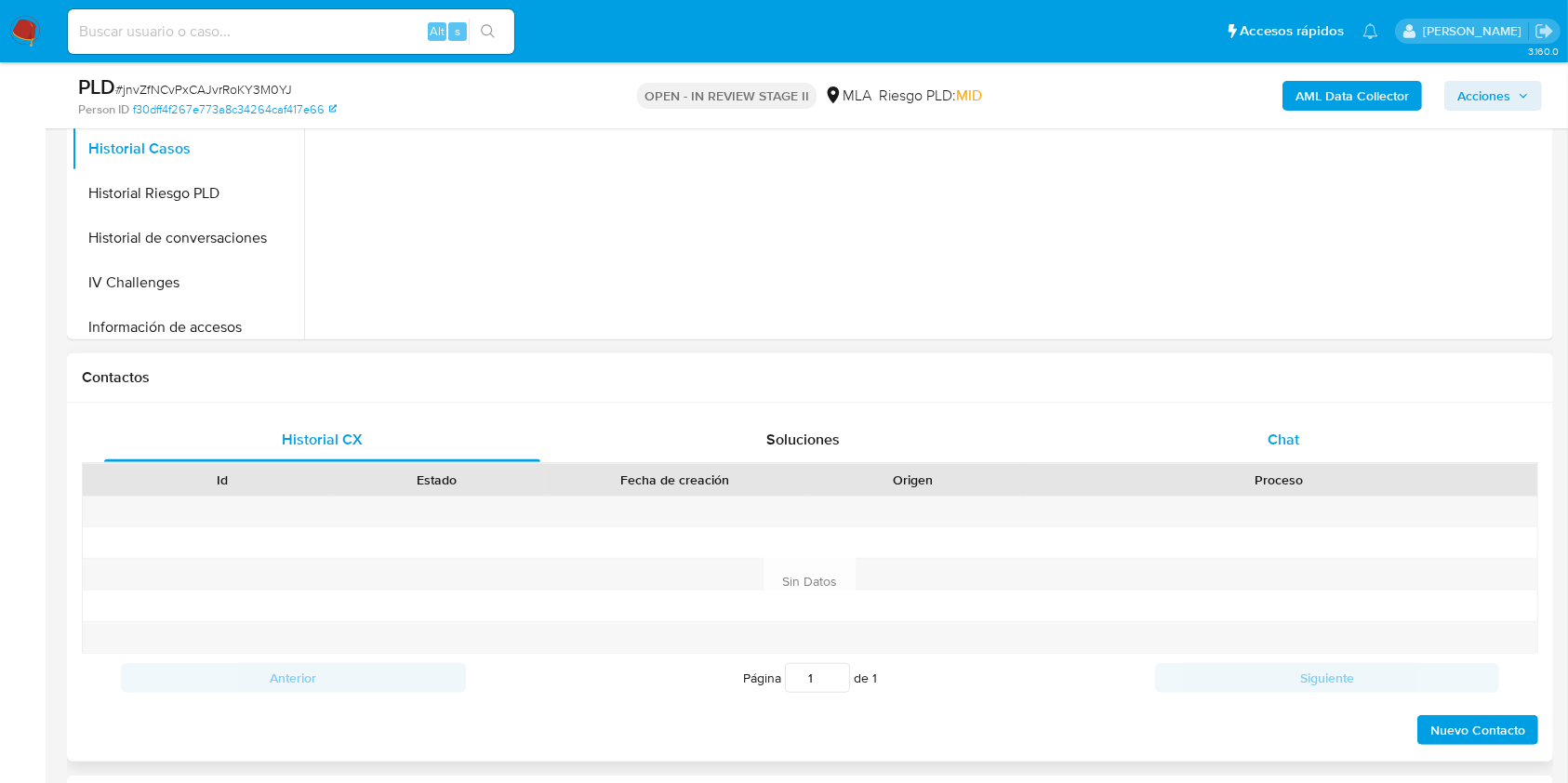
click at [1303, 448] on div "Chat" at bounding box center [1283, 440] width 436 height 45
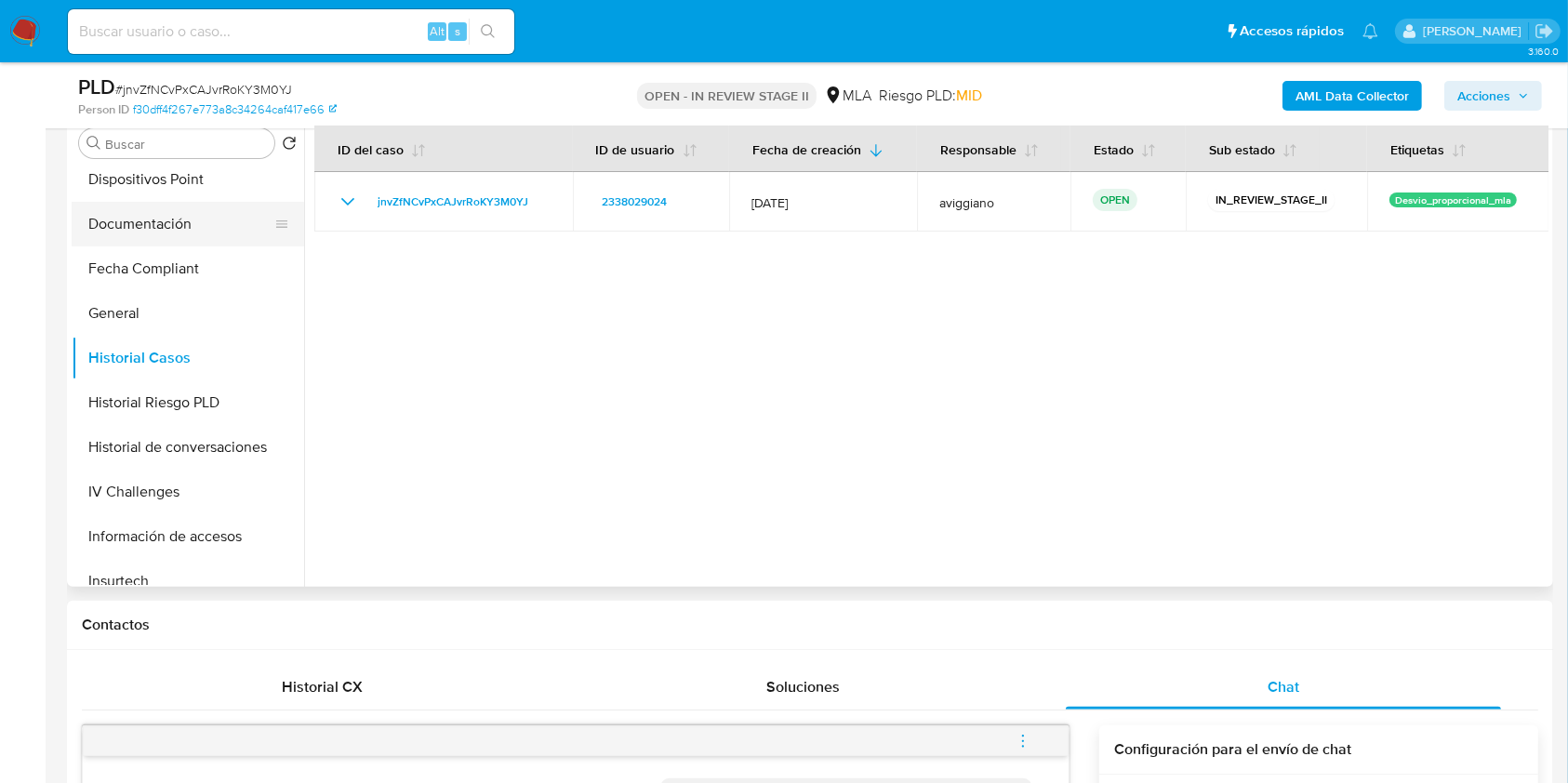
scroll to position [372, 0]
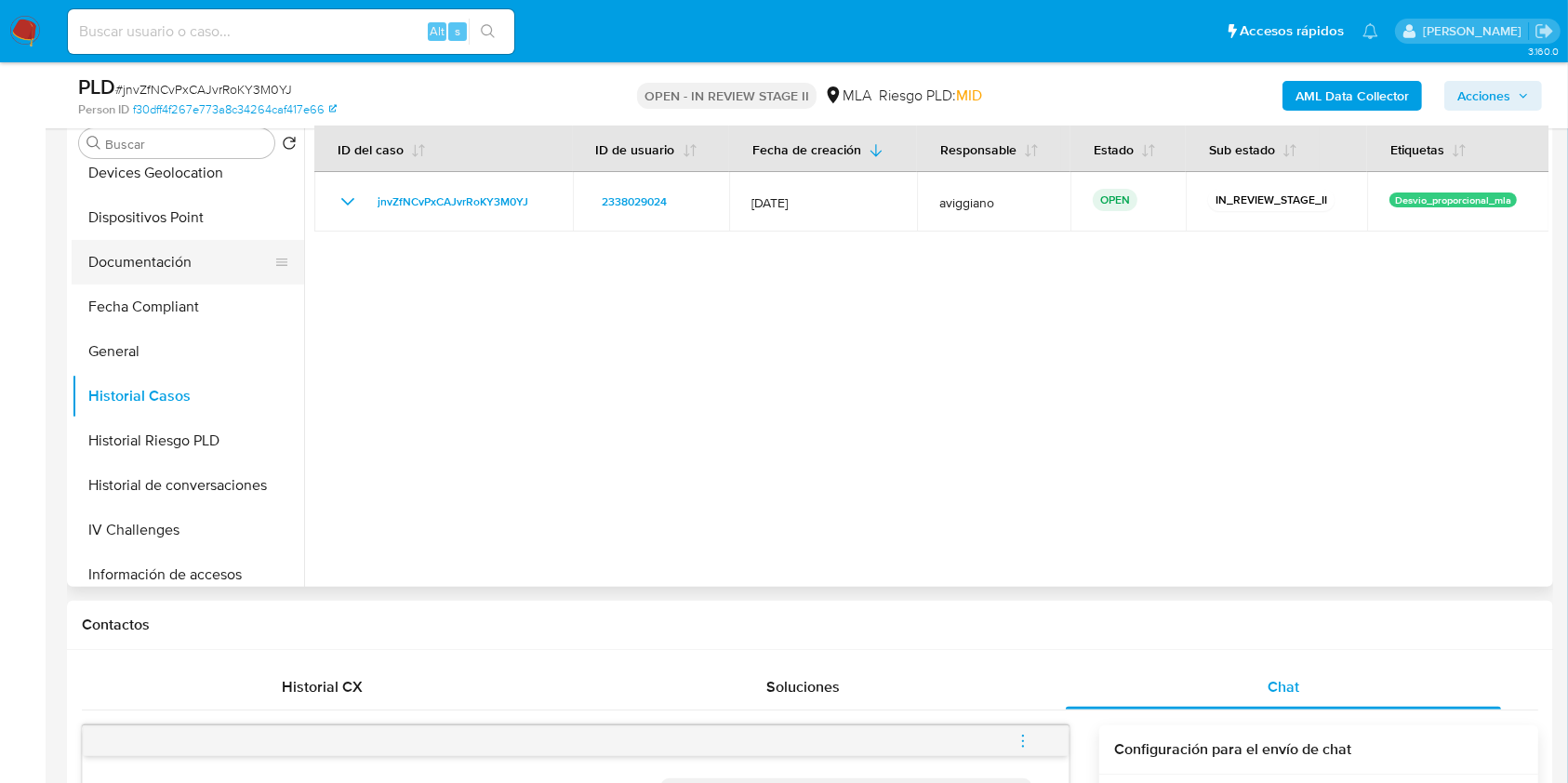
click at [191, 271] on button "Documentación" at bounding box center [180, 263] width 218 height 45
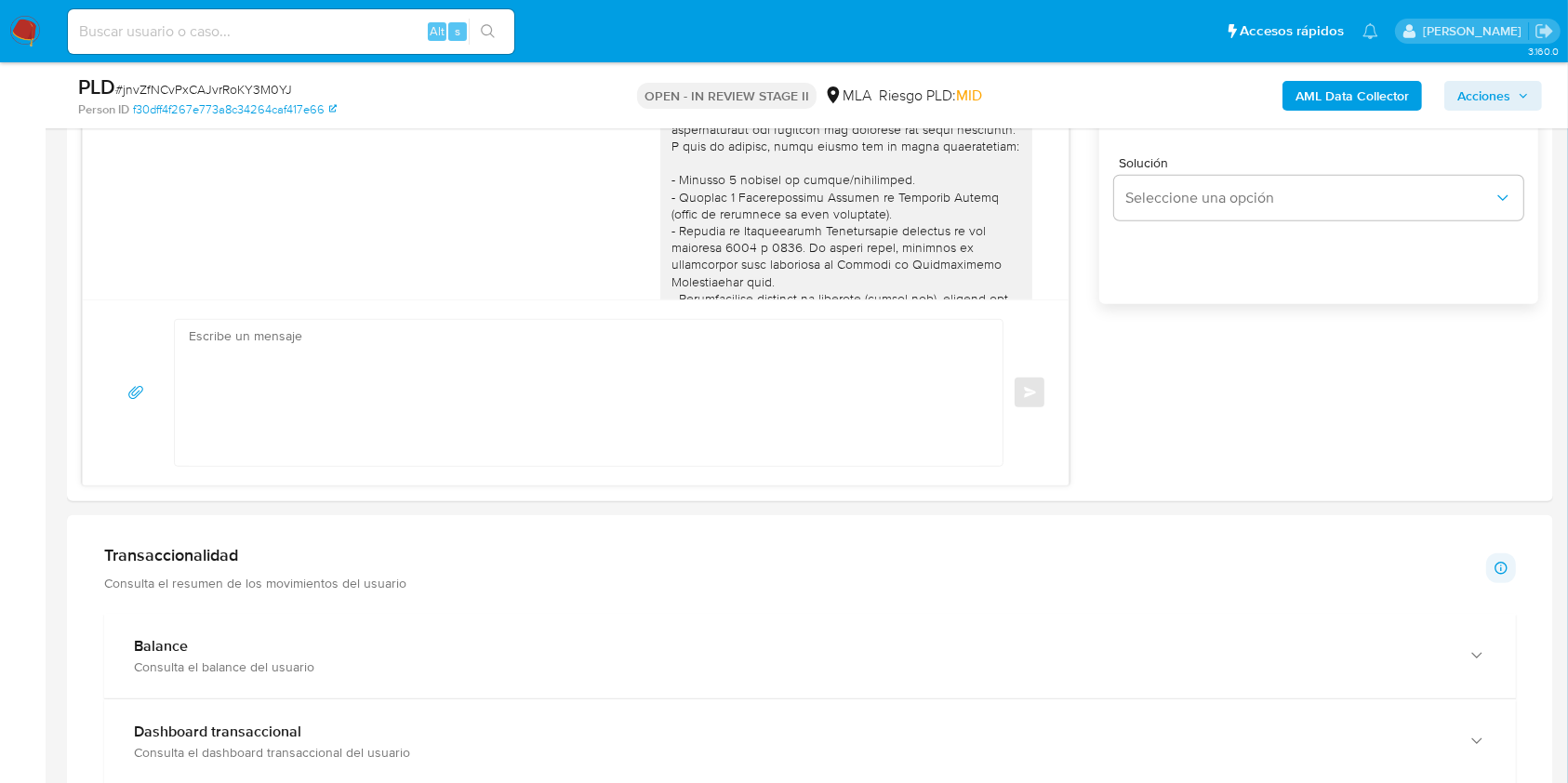
scroll to position [1860, 0]
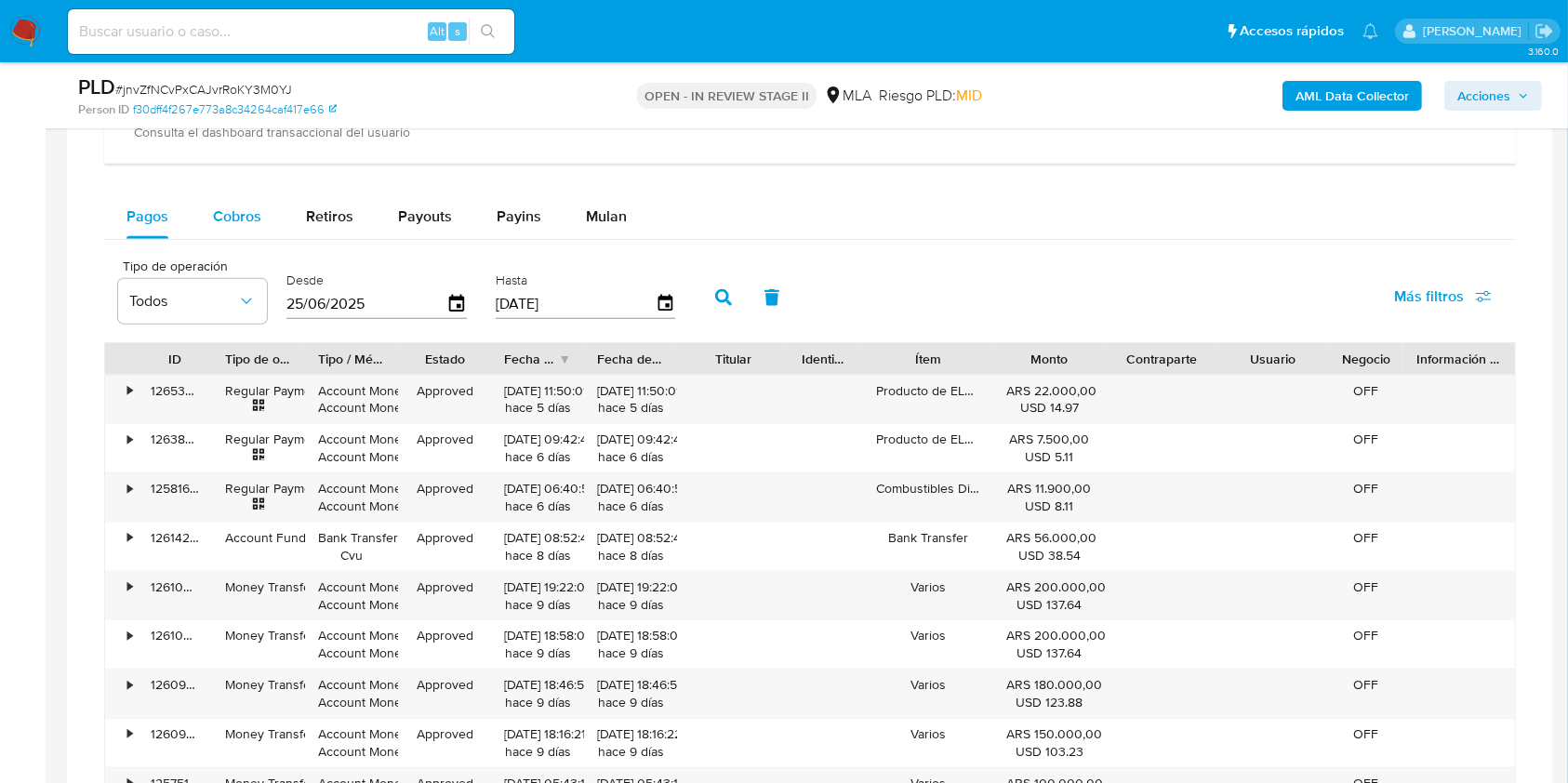
click at [217, 220] on span "Cobros" at bounding box center [236, 217] width 48 height 22
select select "10"
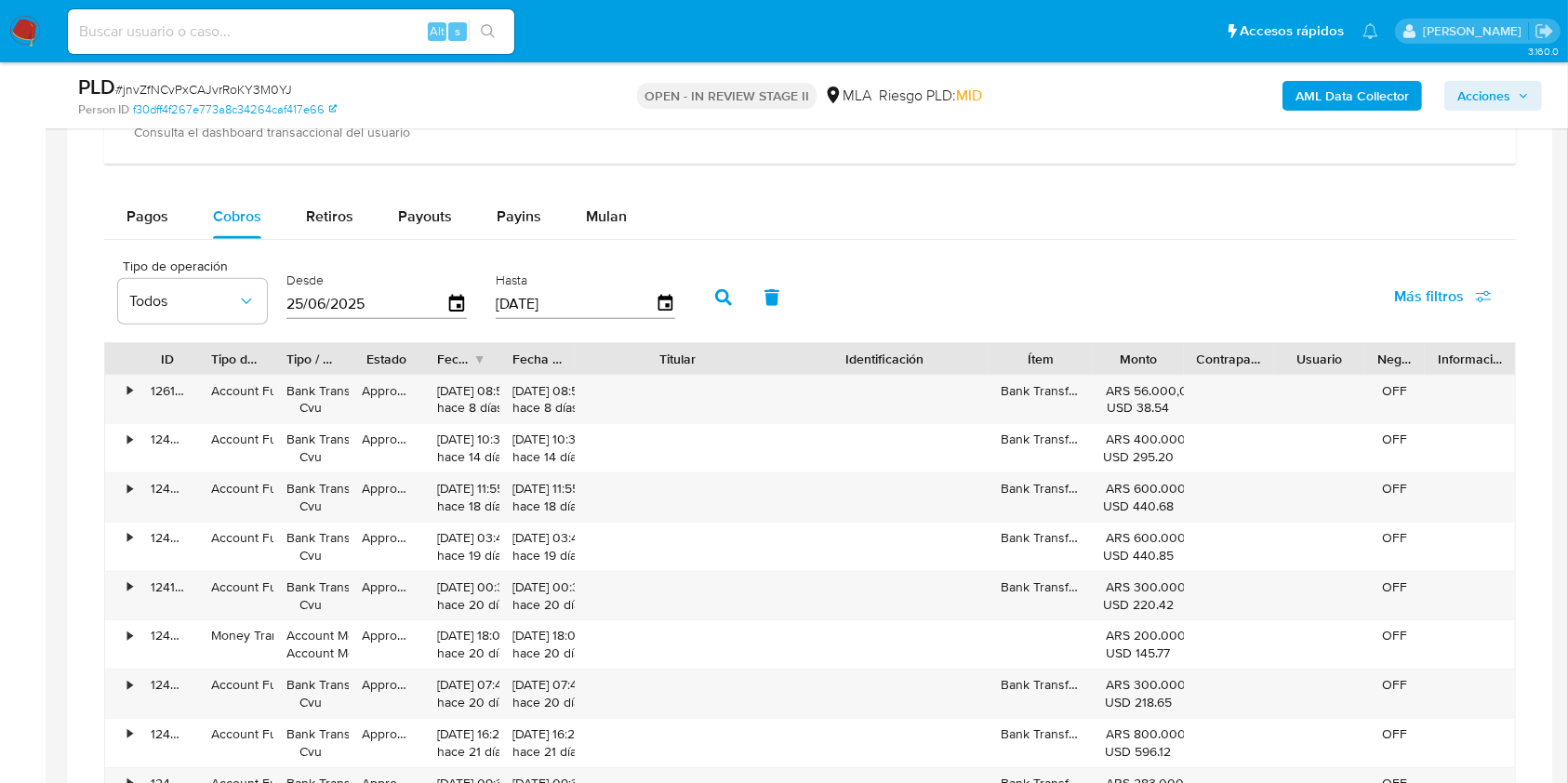
drag, startPoint x: 791, startPoint y: 355, endPoint x: 885, endPoint y: 359, distance: 94.1
click at [885, 359] on div "ID Tipo de operación Tipo / Método Estado Fecha de creación Fecha de aprobación…" at bounding box center [809, 359] width 1409 height 31
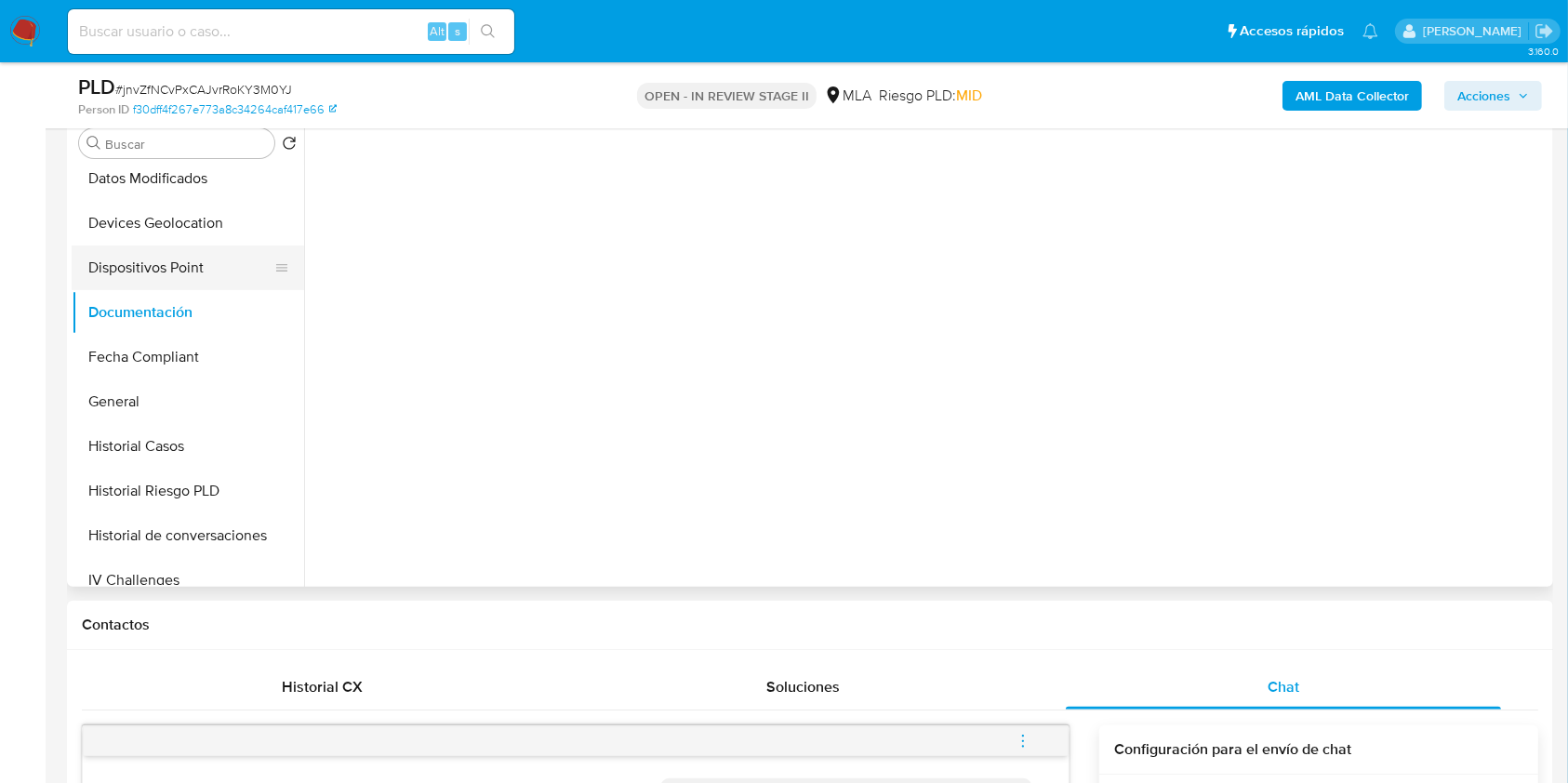
scroll to position [247, 0]
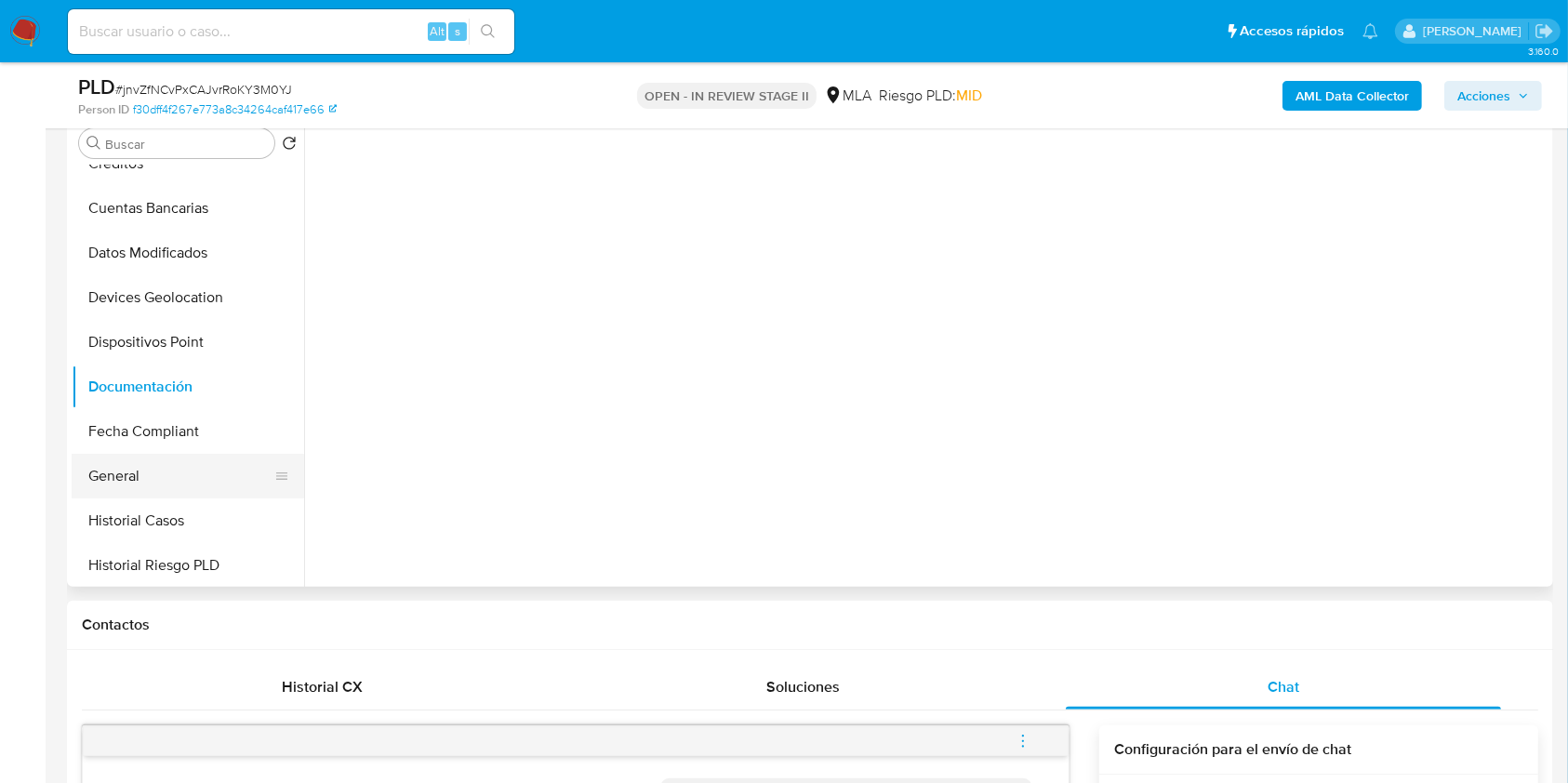
click at [106, 481] on button "General" at bounding box center [180, 476] width 218 height 45
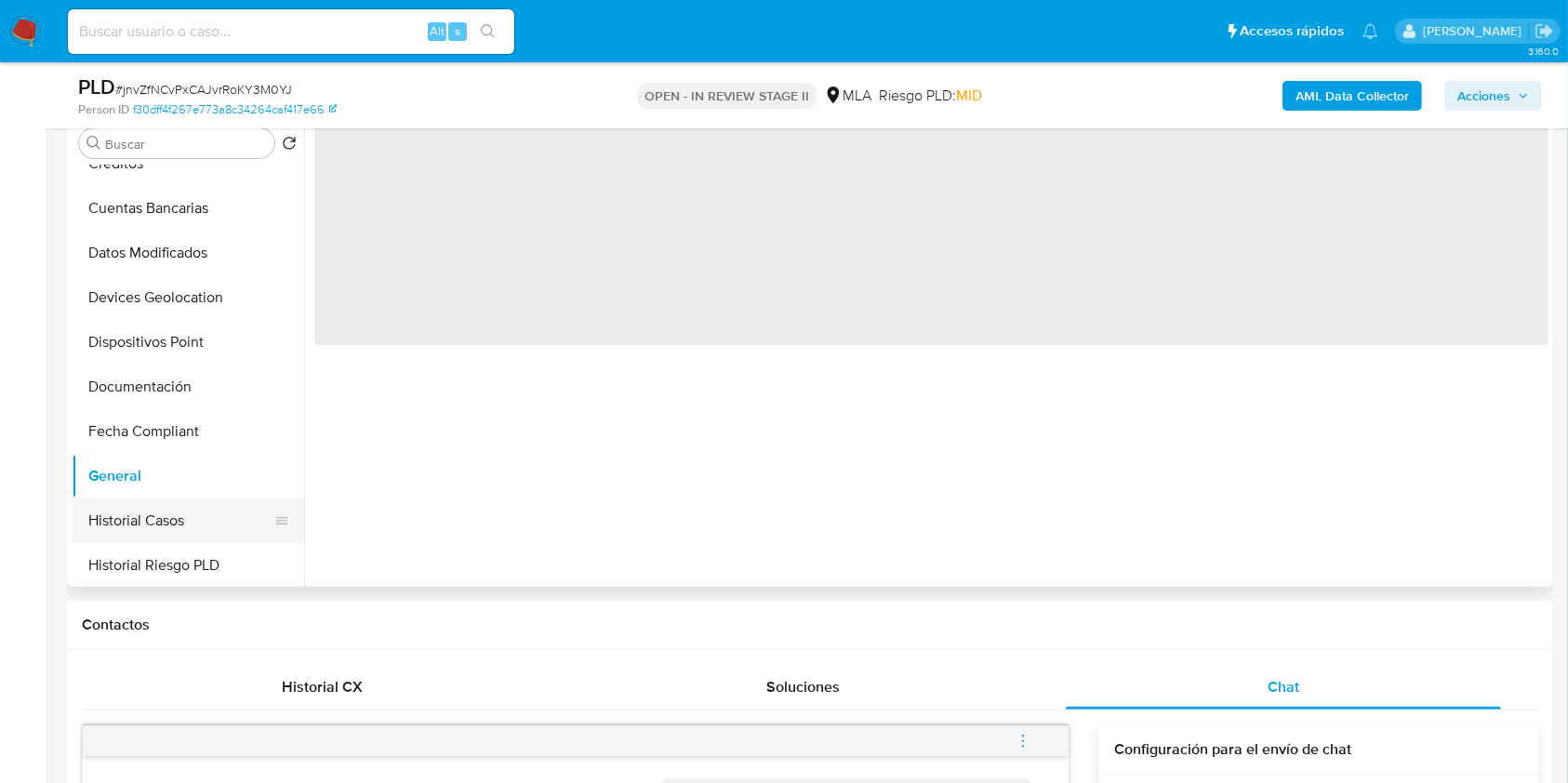
click at [149, 505] on button "Historial Casos" at bounding box center [180, 521] width 218 height 45
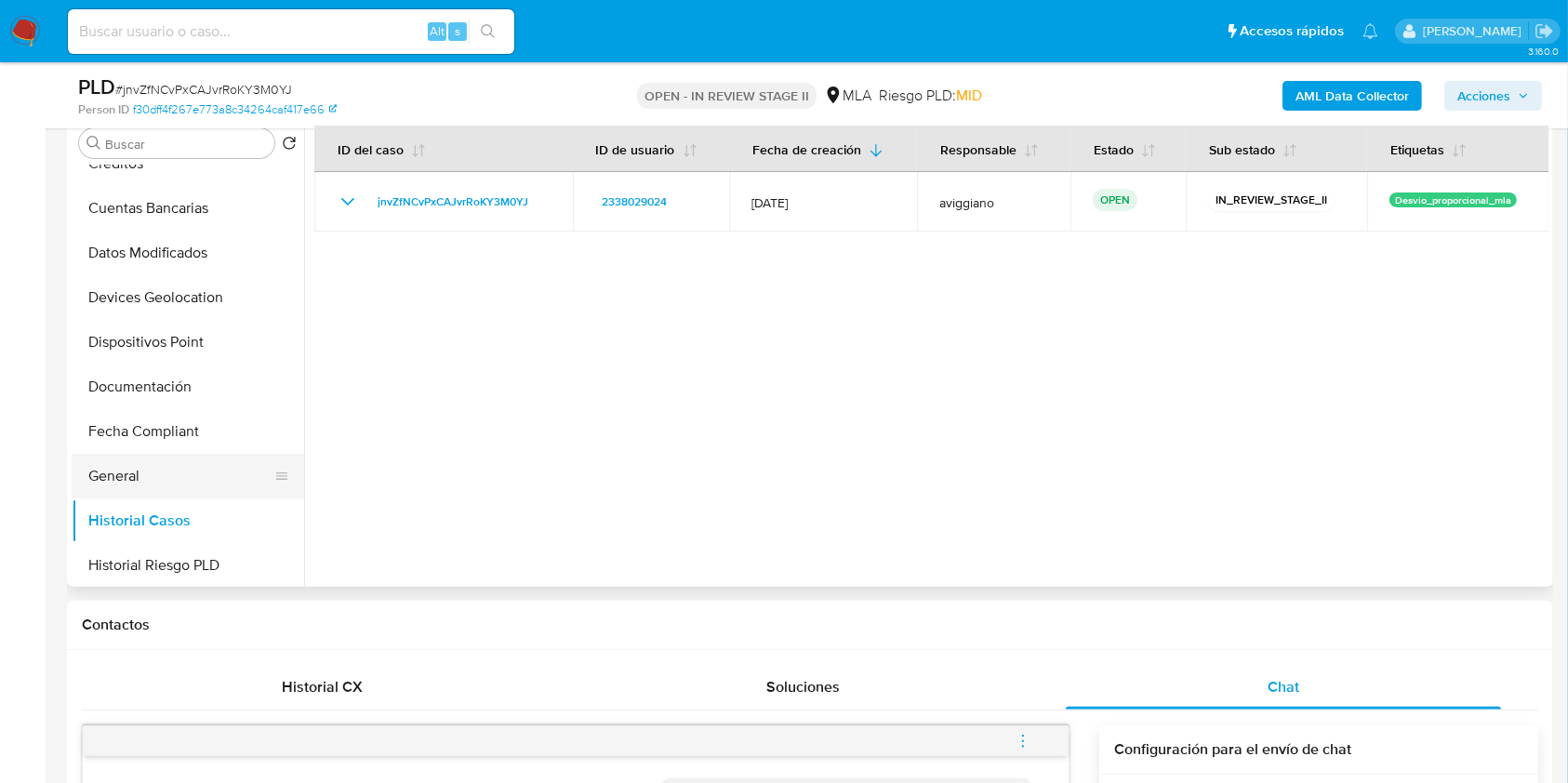
click at [147, 481] on button "General" at bounding box center [180, 476] width 218 height 45
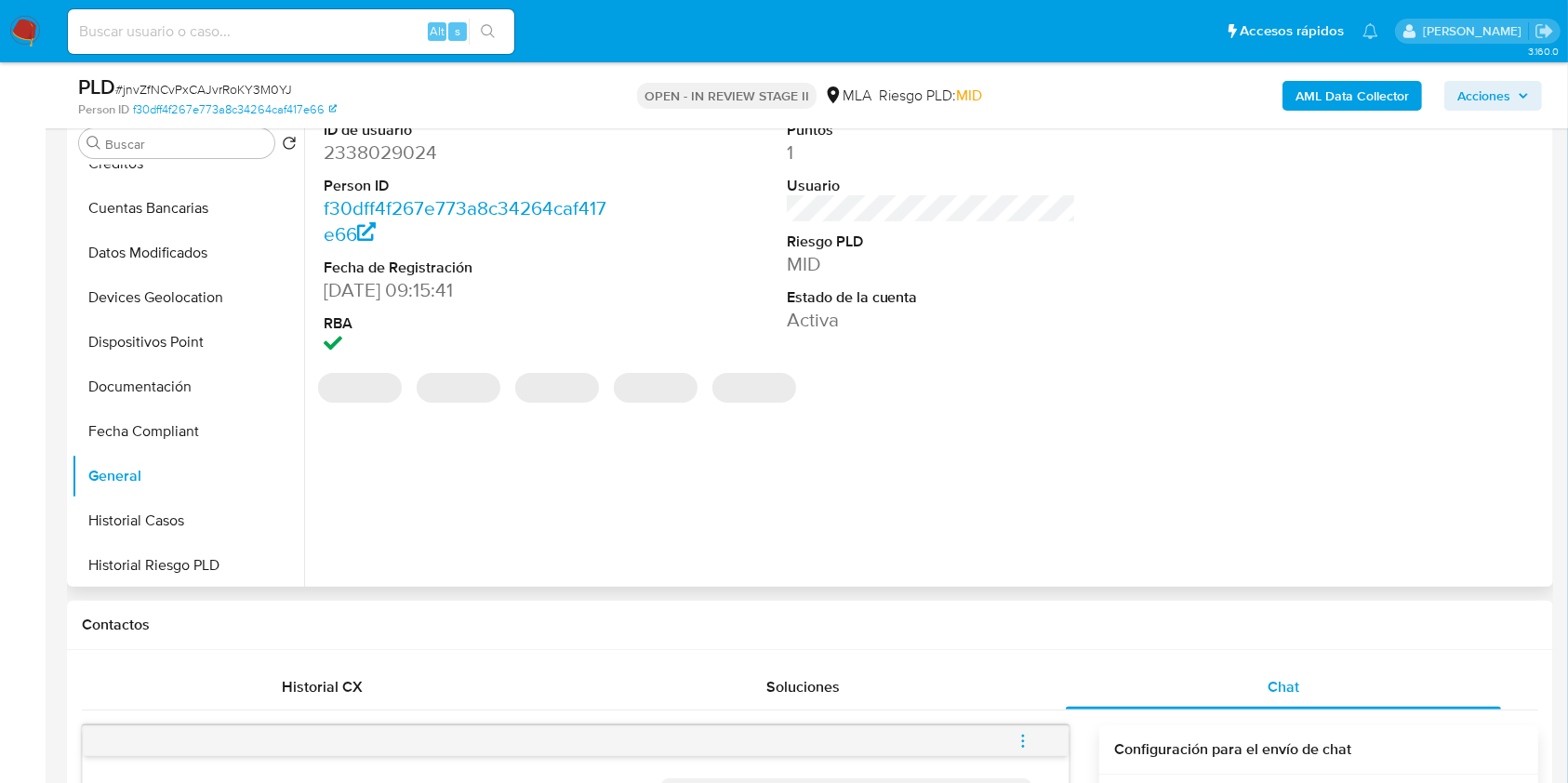
click at [372, 160] on dd "2338029024" at bounding box center [468, 152] width 290 height 26
copy dd "2338029024"
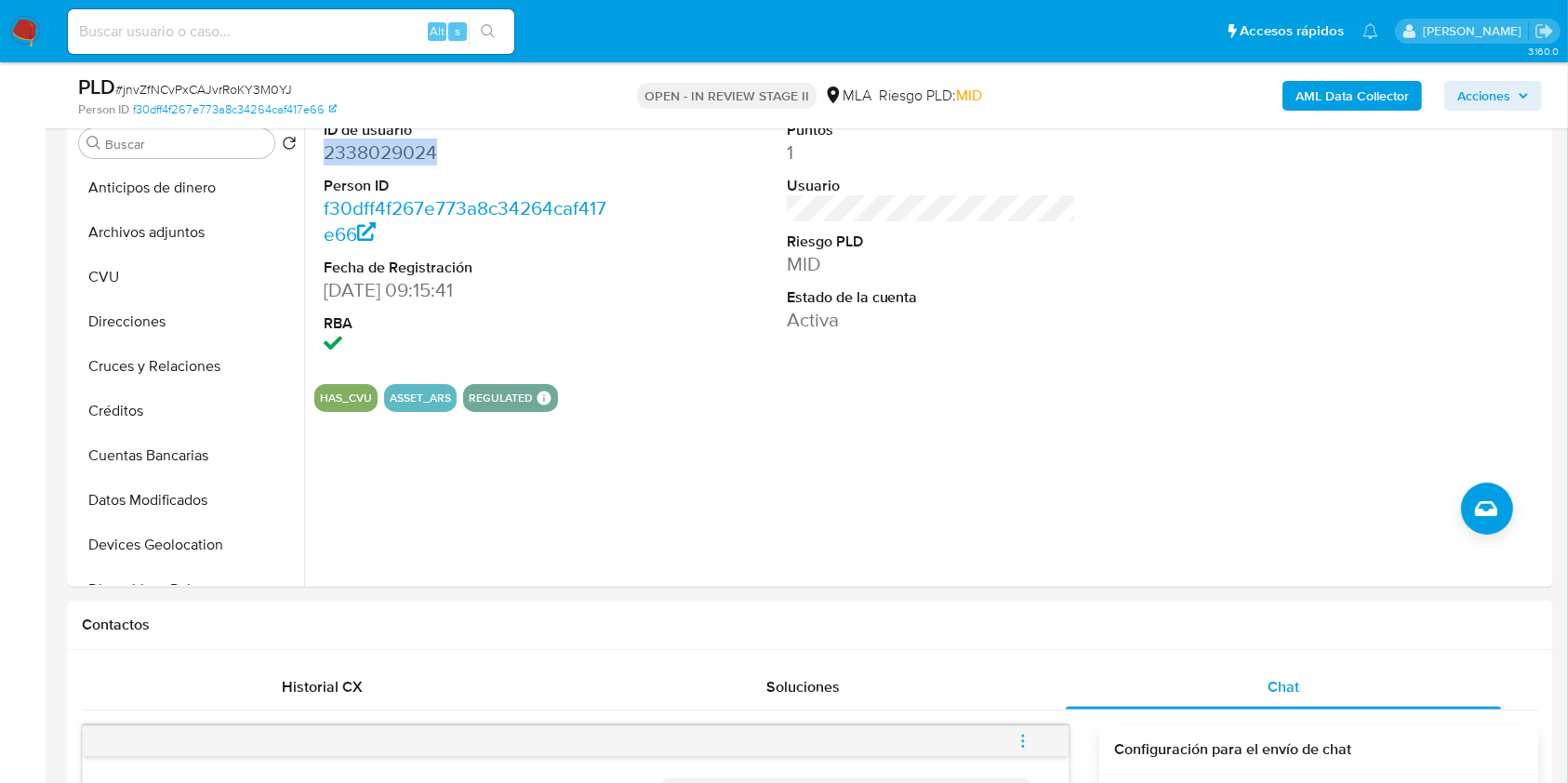
click at [1346, 94] on b "AML Data Collector" at bounding box center [1352, 96] width 114 height 29
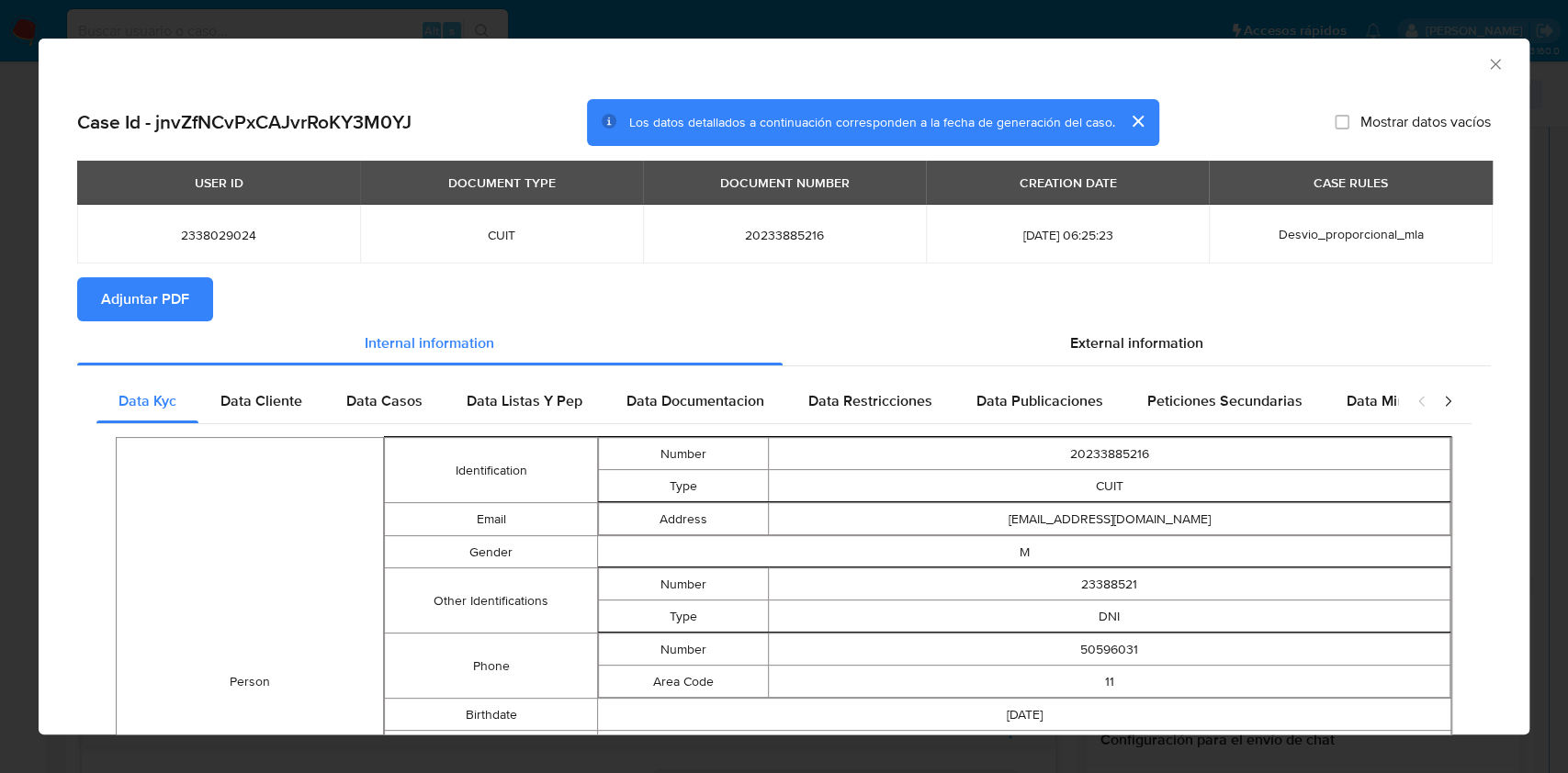
click at [112, 309] on span "Adjuntar PDF" at bounding box center [144, 299] width 88 height 41
click at [1486, 63] on icon "Cerrar ventana" at bounding box center [1494, 64] width 18 height 18
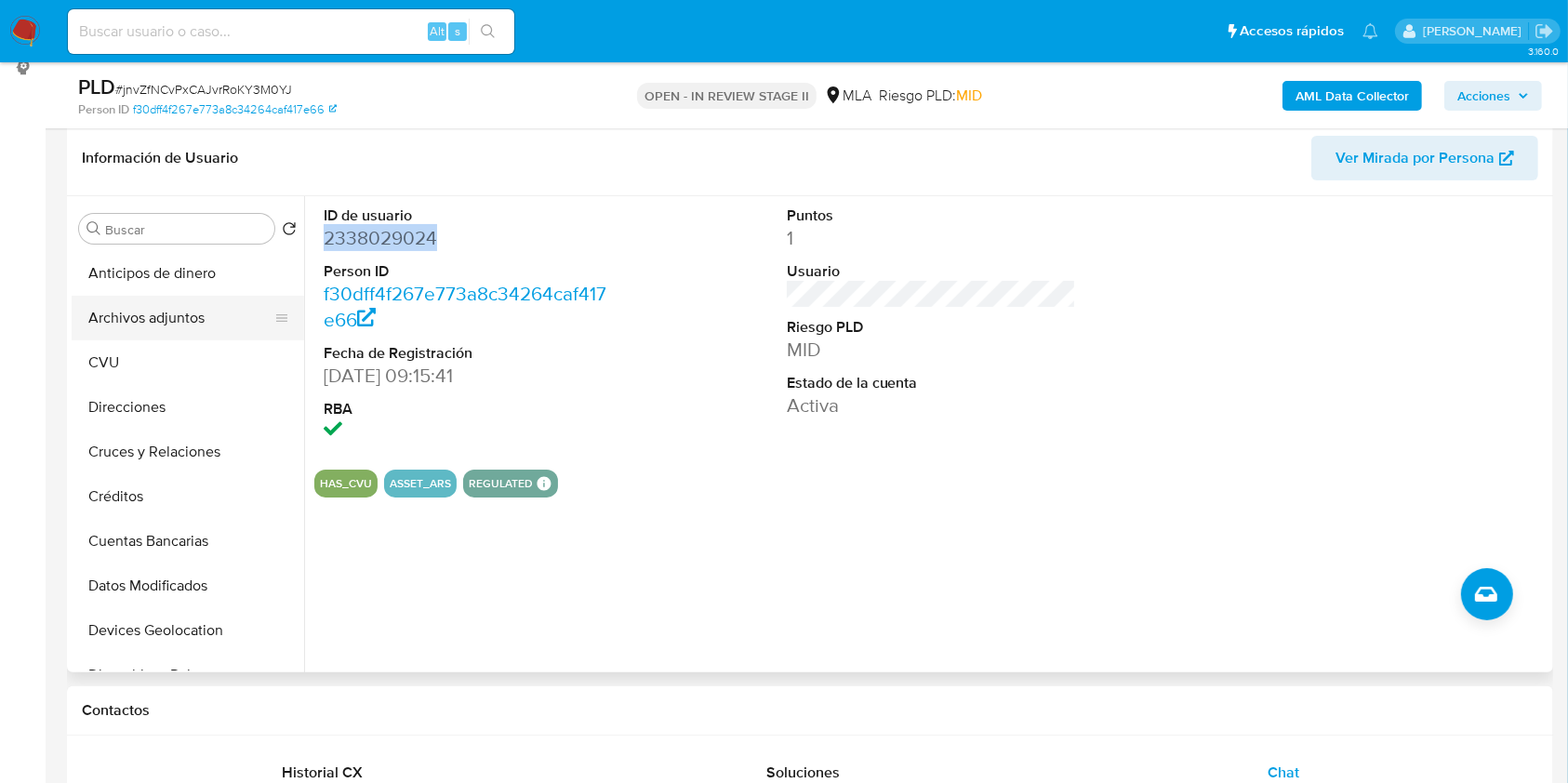
scroll to position [247, 0]
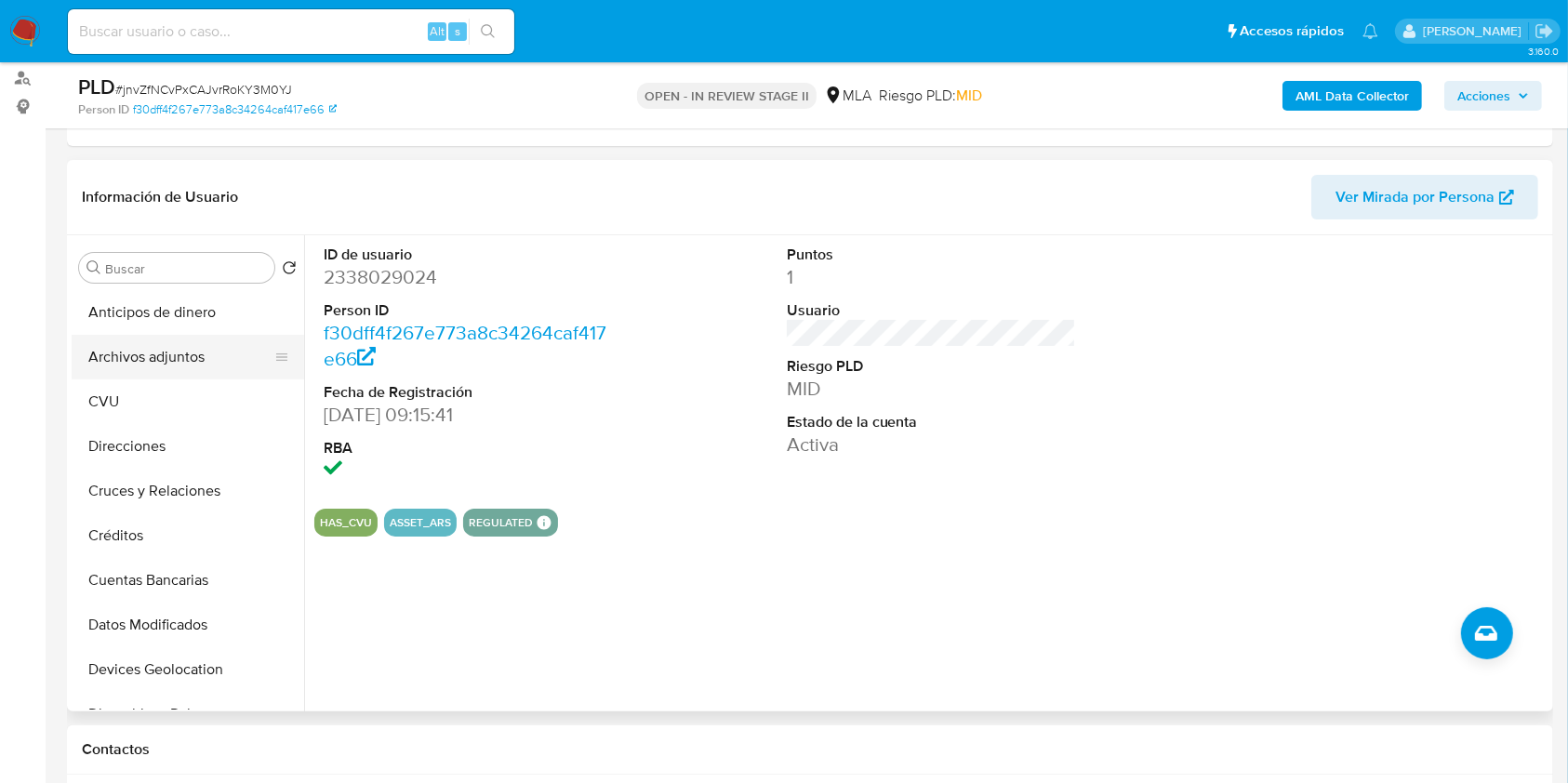
click at [209, 238] on div "Buscar Volver al orden por defecto Anticipos de dinero Archivos adjuntos CVU Di…" at bounding box center [187, 474] width 232 height 473
click at [195, 396] on button "CVU" at bounding box center [180, 402] width 218 height 45
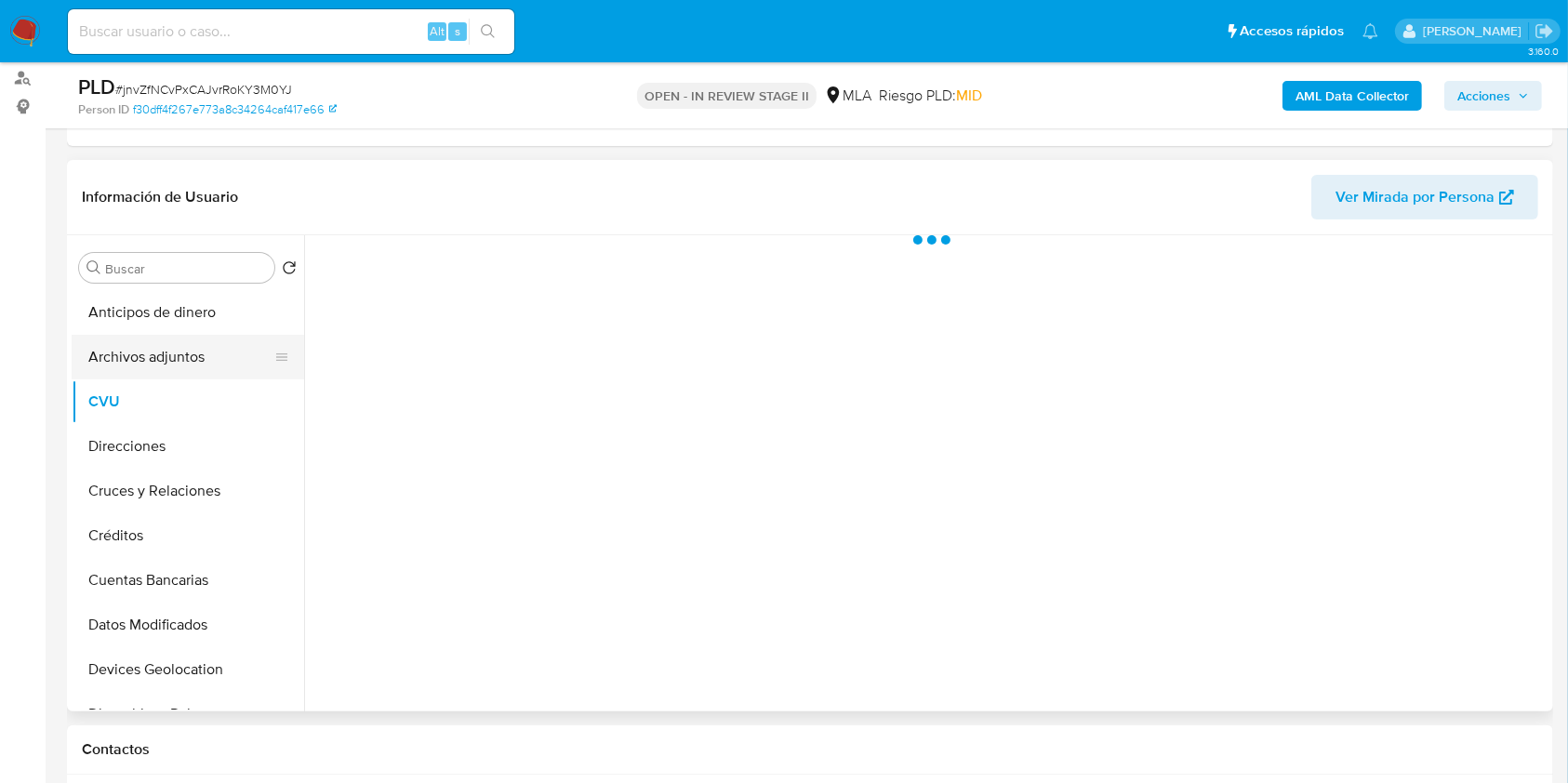
click at [187, 365] on button "Archivos adjuntos" at bounding box center [180, 358] width 218 height 45
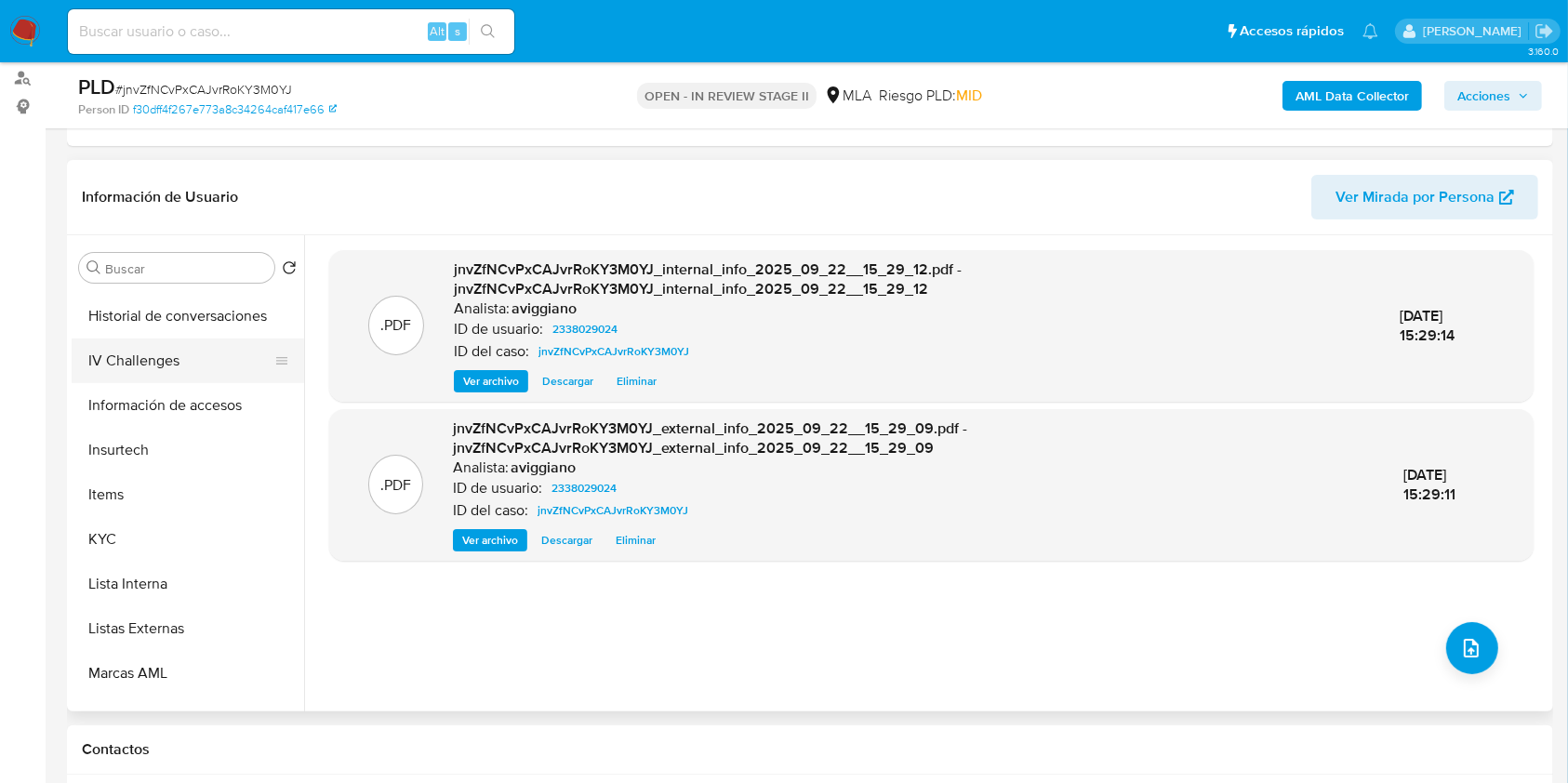
scroll to position [875, 0]
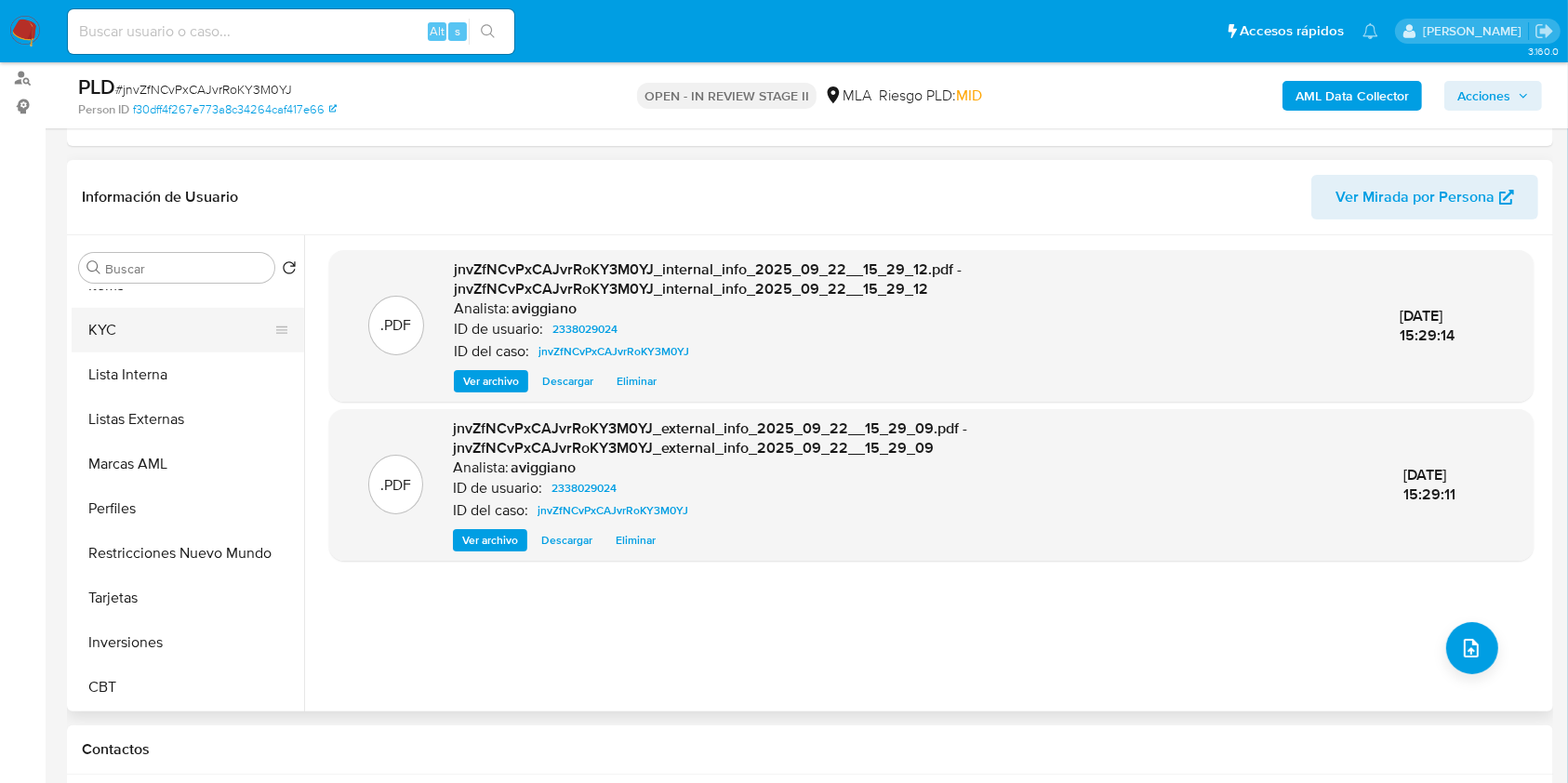
click at [189, 334] on button "KYC" at bounding box center [180, 330] width 218 height 45
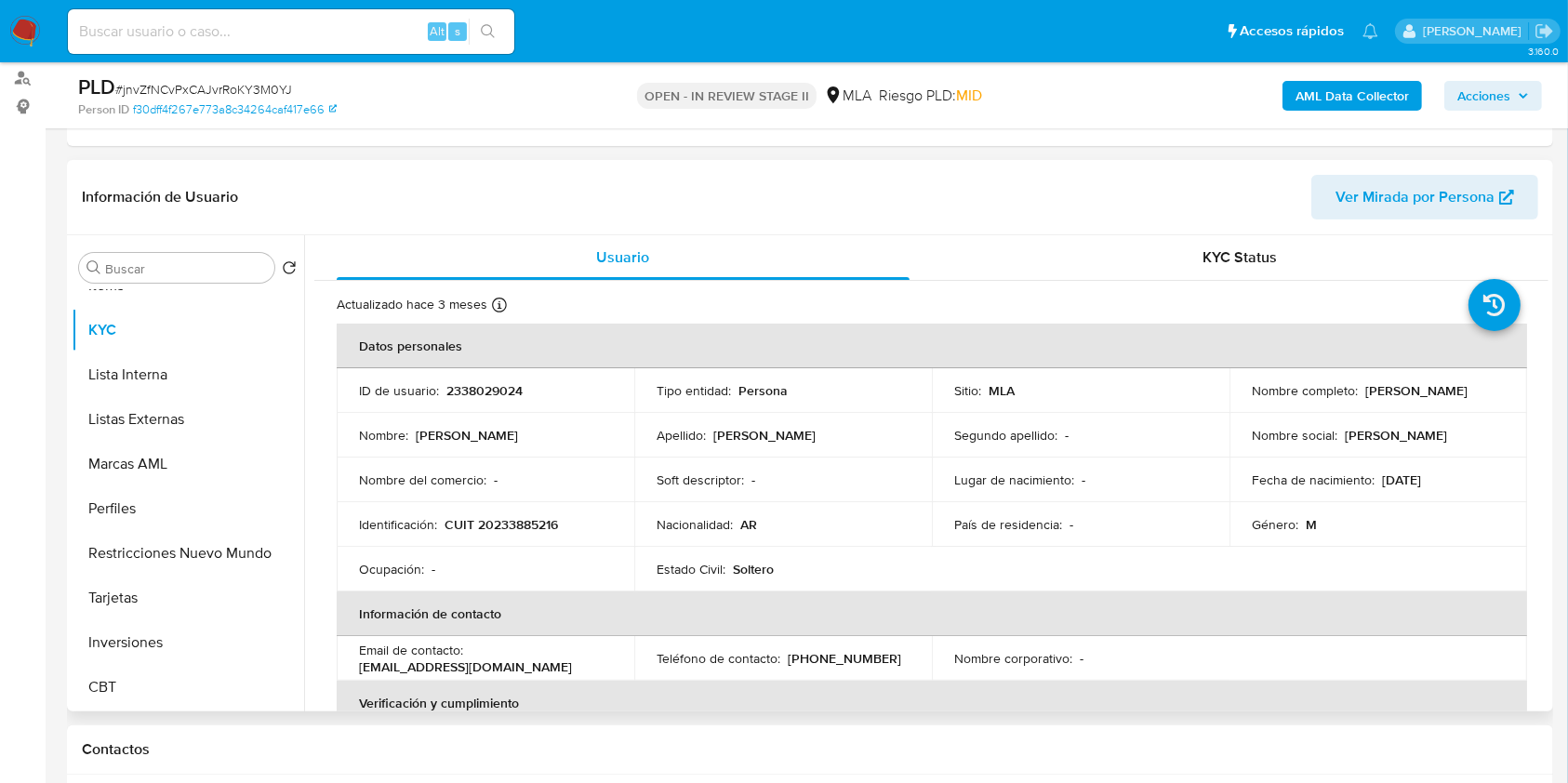
click at [513, 525] on p "CUIT 20233885216" at bounding box center [502, 524] width 114 height 17
copy p "20233885216"
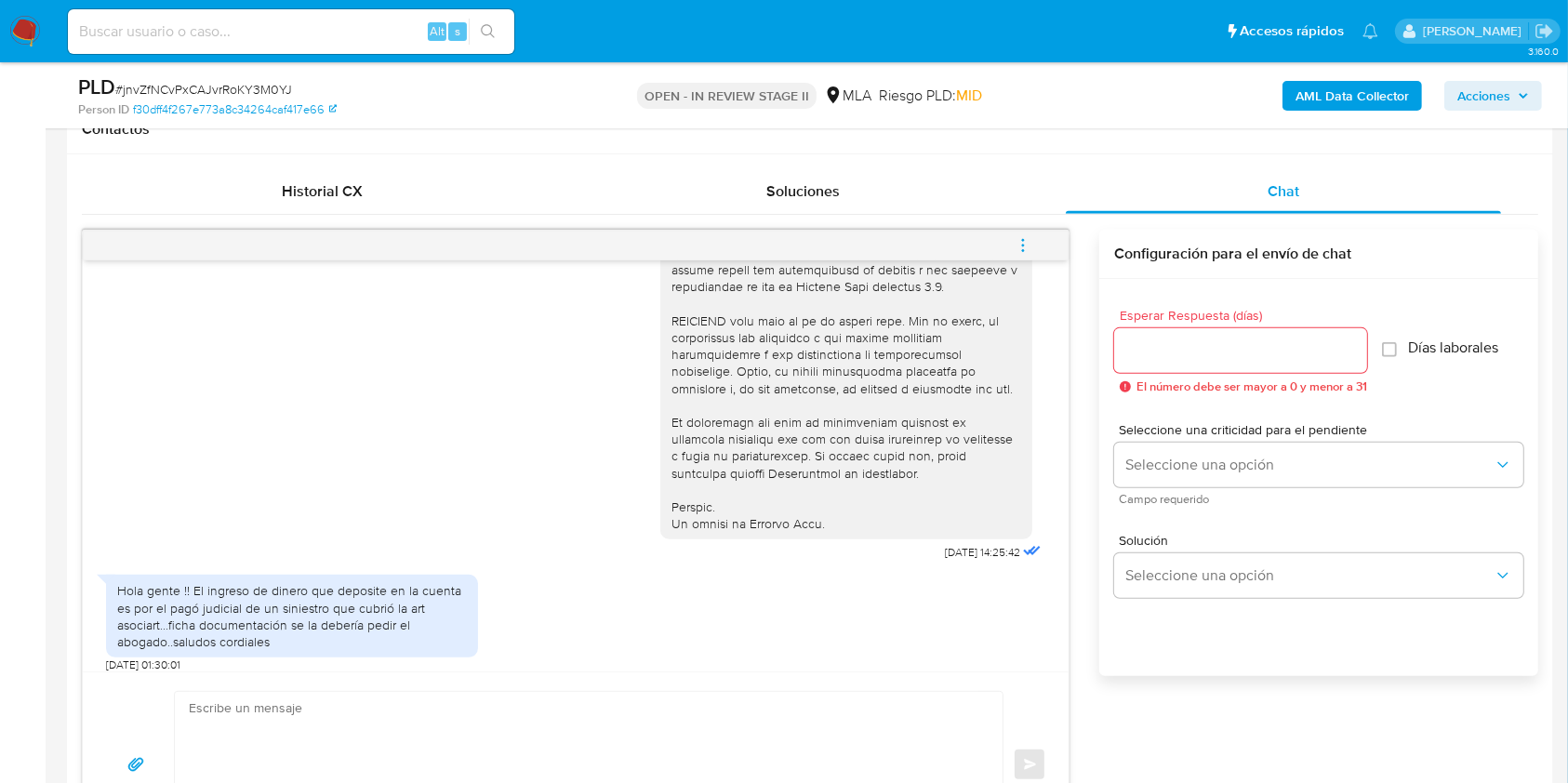
scroll to position [873, 0]
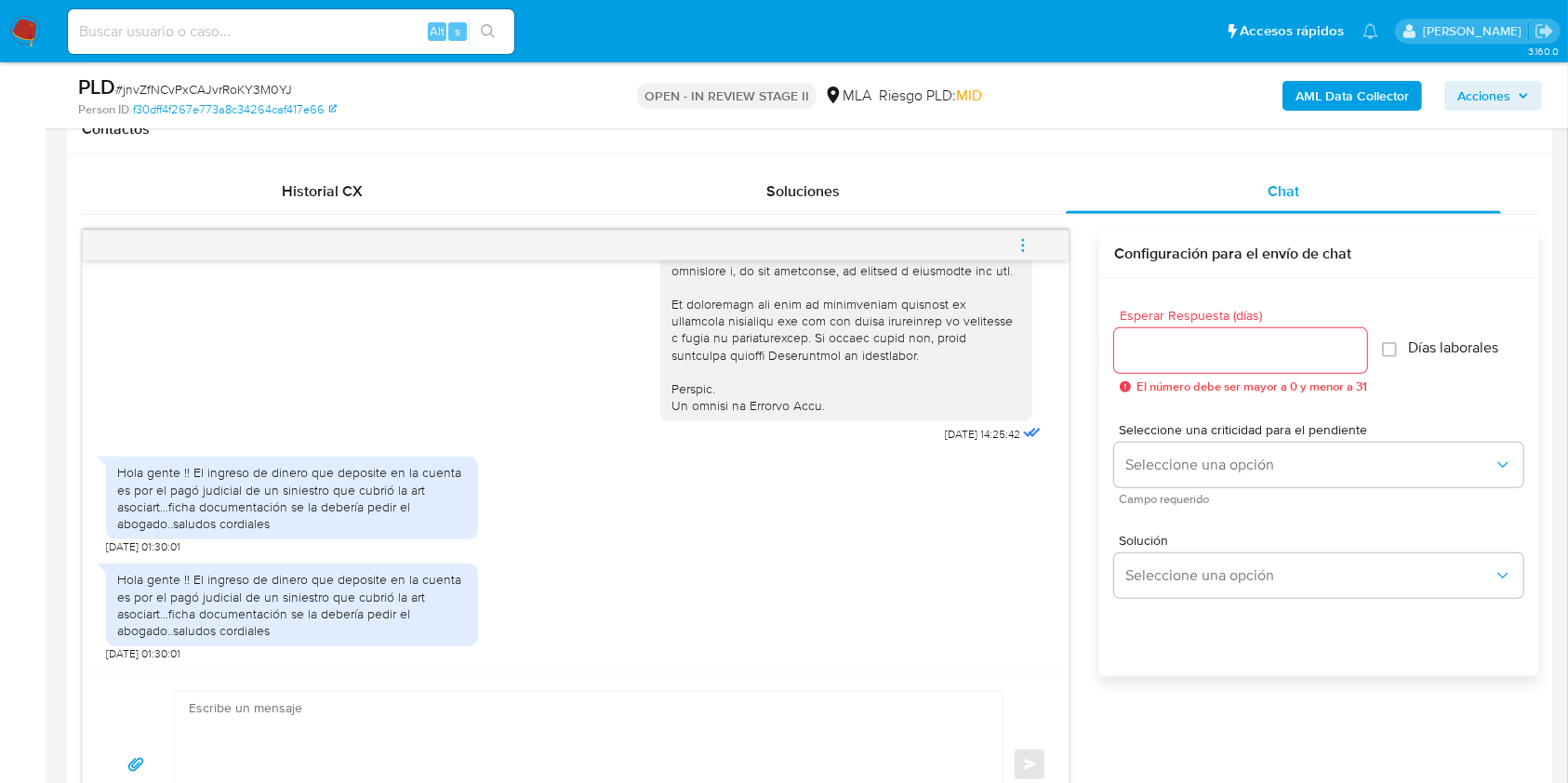
click at [499, 730] on textarea at bounding box center [584, 764] width 791 height 146
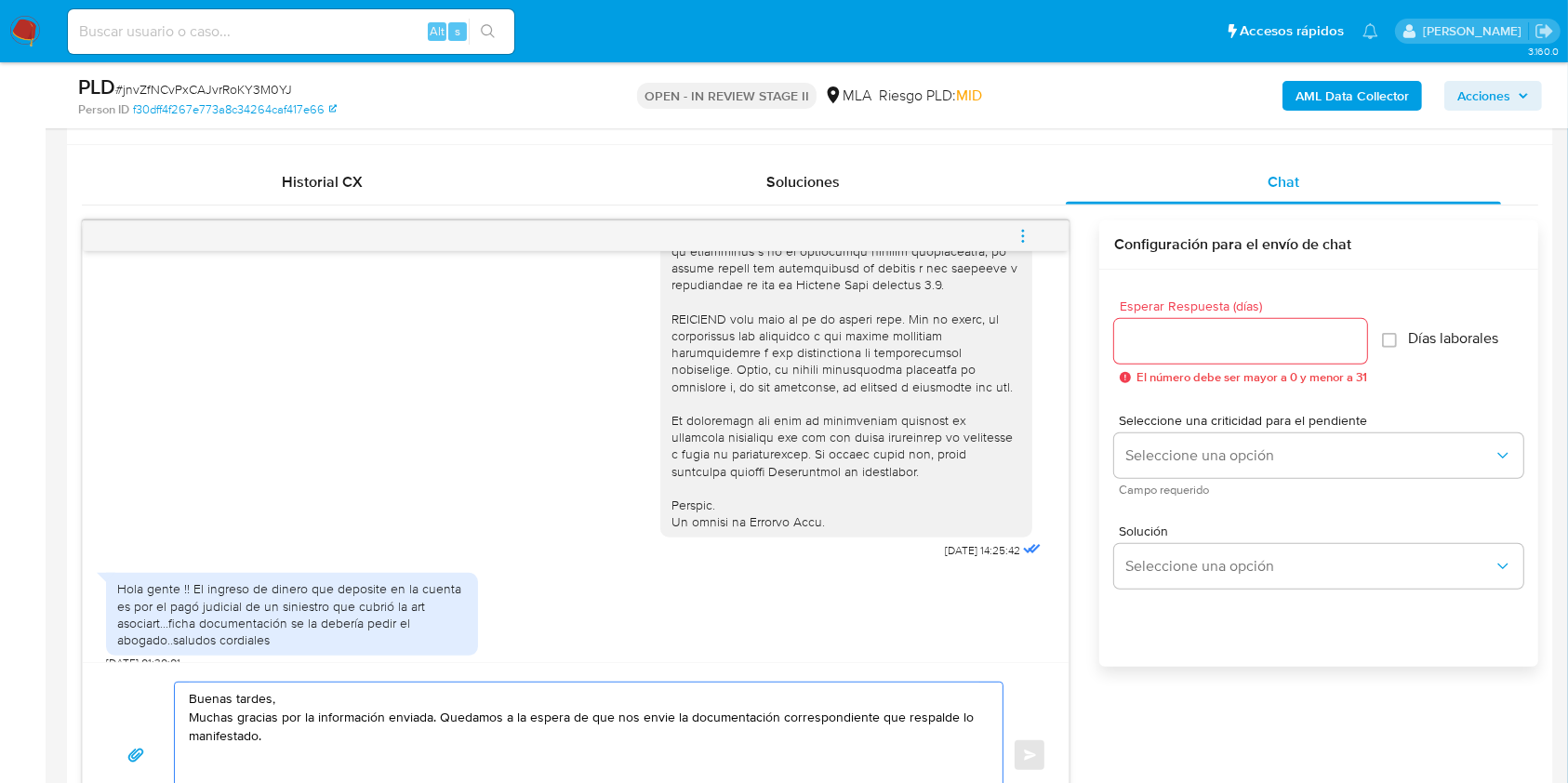
scroll to position [625, 0]
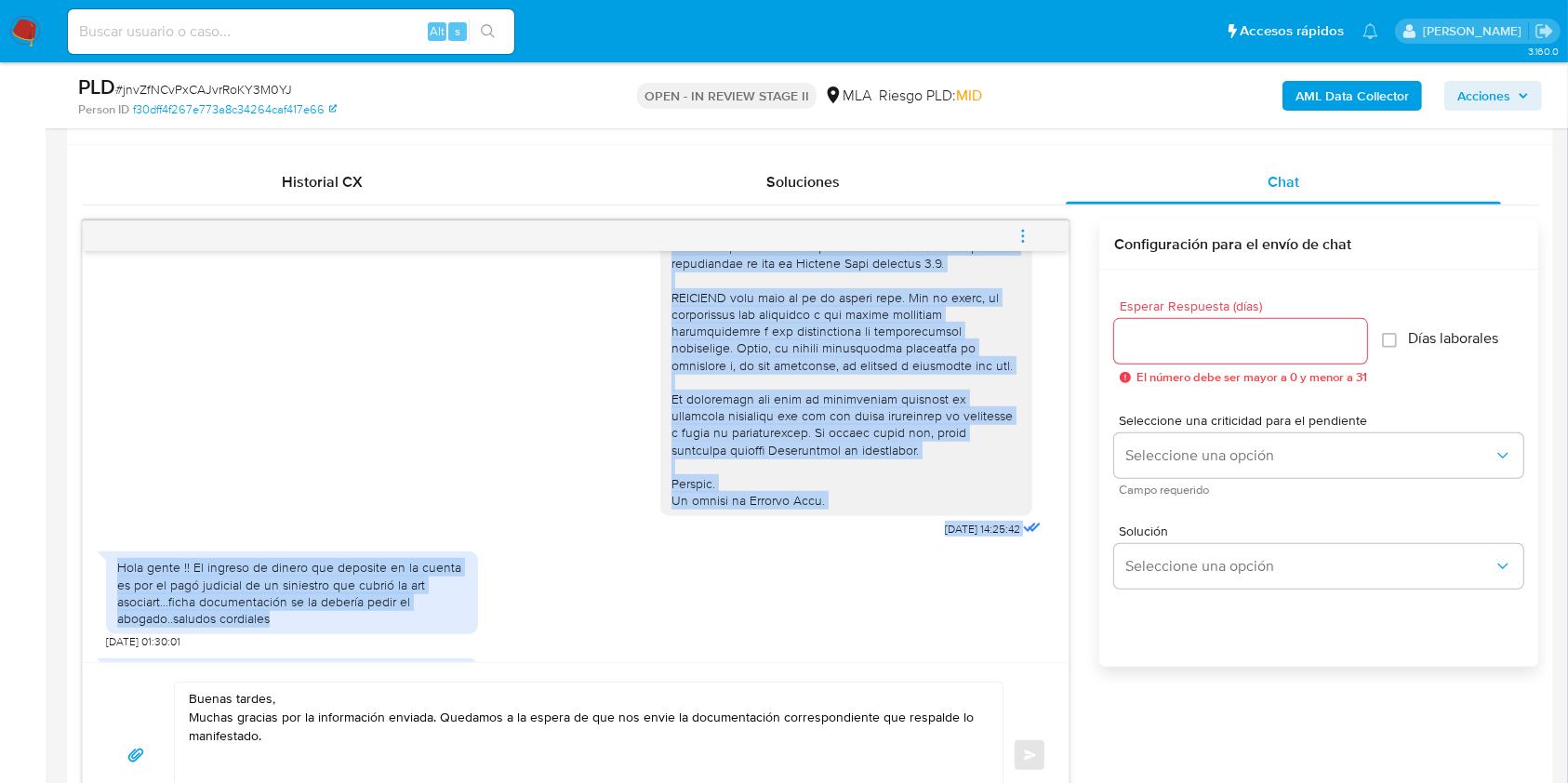
drag, startPoint x: 648, startPoint y: 301, endPoint x: 853, endPoint y: 653, distance: 407.3
click at [853, 653] on div "17/09/2025 14:25:42 Hola gente !! El ingreso de dinero que deposite en la cuent…" at bounding box center [575, 456] width 986 height 411
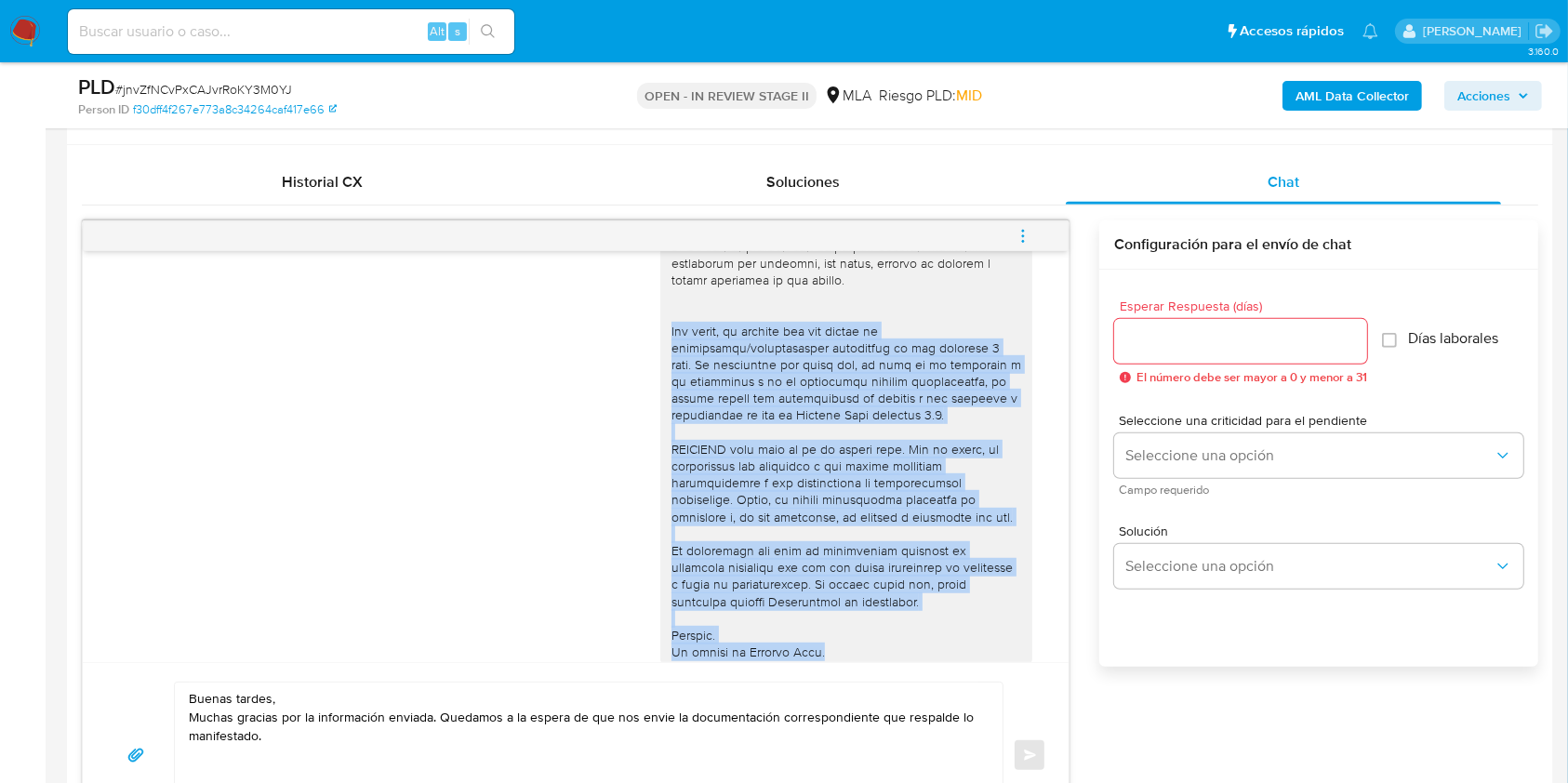
scroll to position [700, 0]
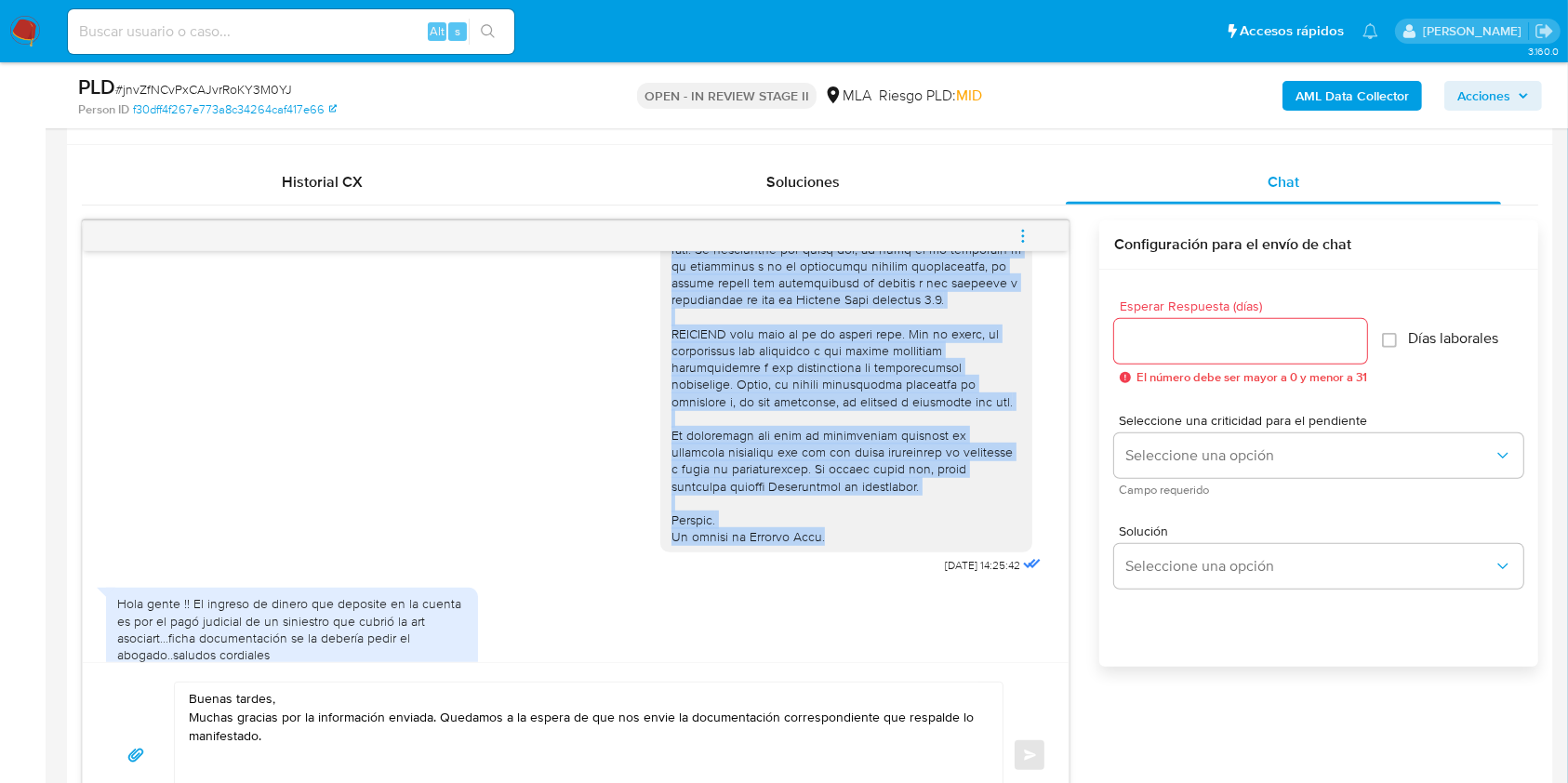
drag, startPoint x: 653, startPoint y: 398, endPoint x: 798, endPoint y: 507, distance: 181.4
click at [813, 546] on div at bounding box center [846, 64] width 350 height 964
click at [788, 487] on div at bounding box center [846, 64] width 350 height 964
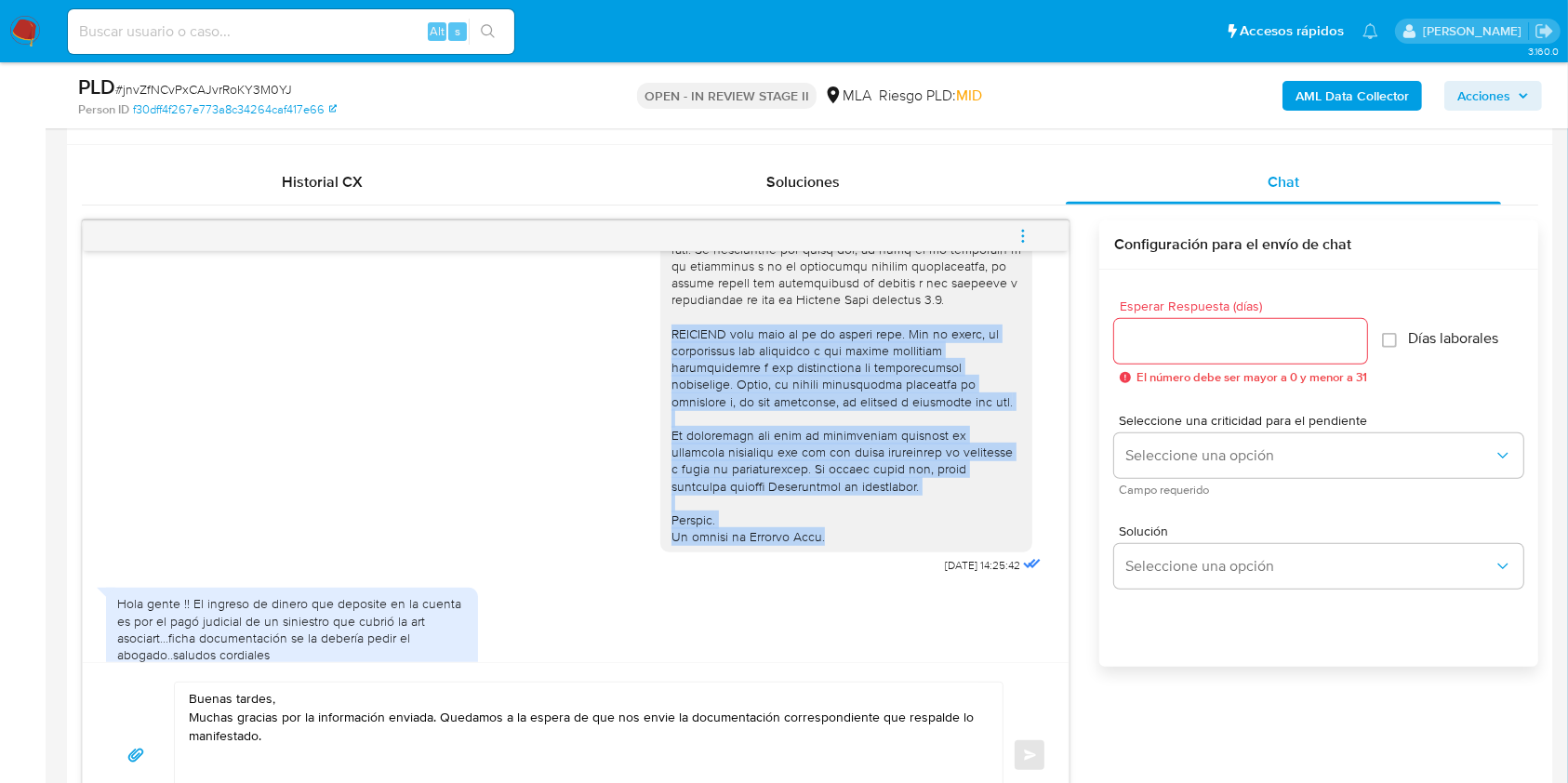
drag, startPoint x: 650, startPoint y: 351, endPoint x: 826, endPoint y: 566, distance: 277.9
click at [826, 554] on div at bounding box center [847, 63] width 372 height 979
copy div "ATENCIÓN este chat no es en tiempo real. Por lo tanto, te solicitamos que respo…"
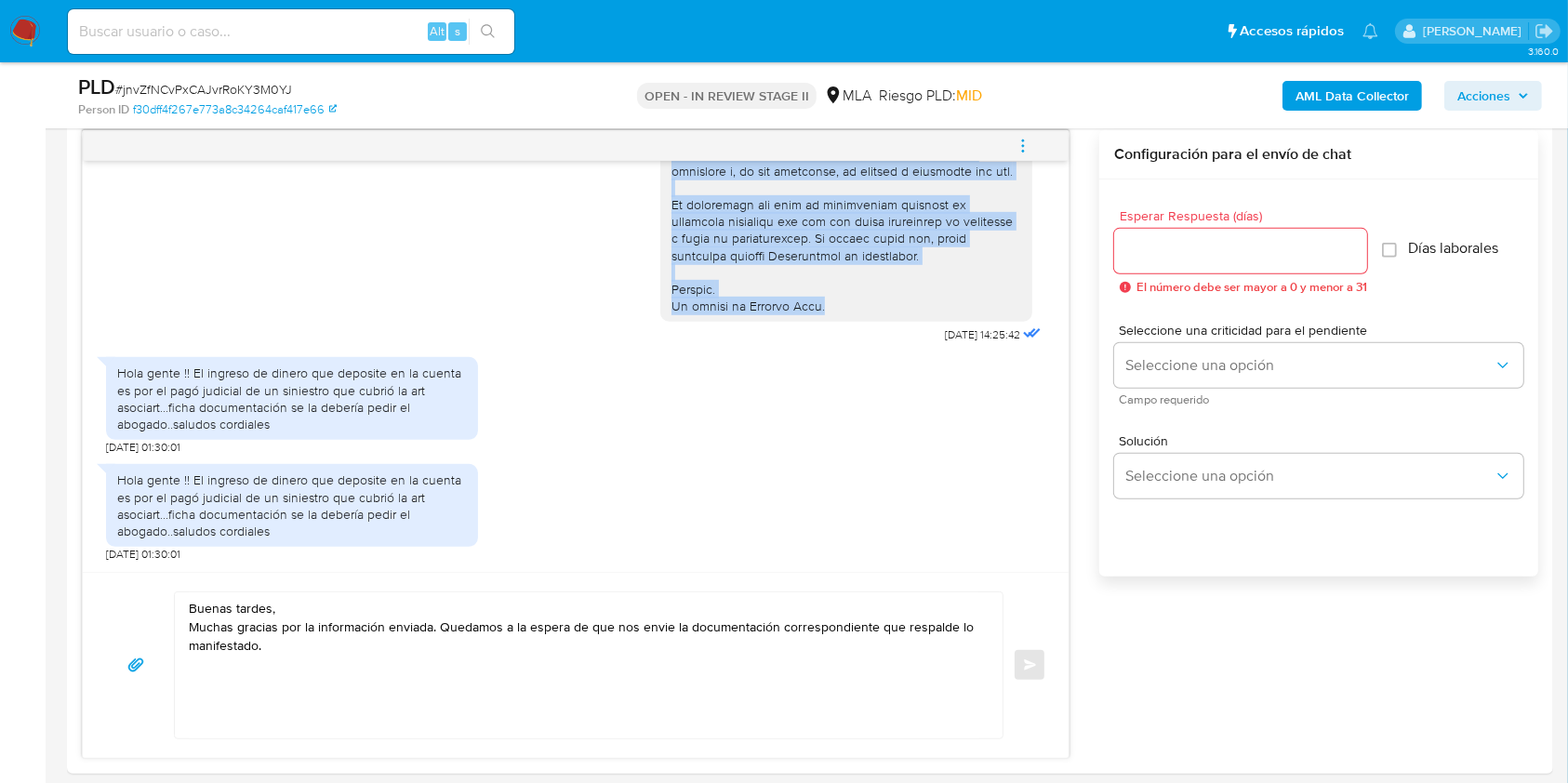
scroll to position [1124, 0]
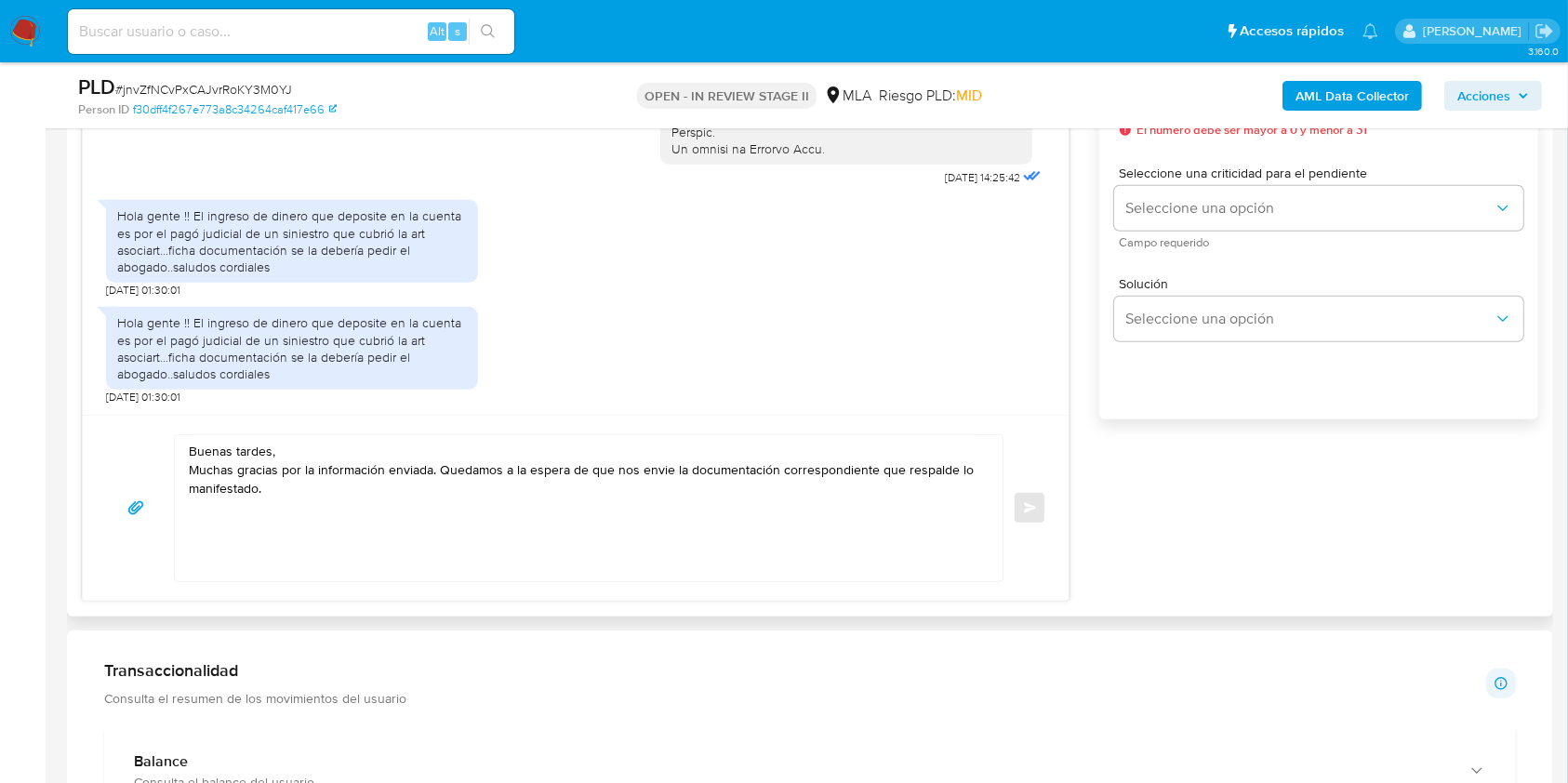
click at [270, 556] on textarea "Buenas tardes, Muchas gracias por la información enviada. Quedamos a la espera …" at bounding box center [584, 508] width 791 height 146
paste textarea "ATENCIÓN este chat no es en tiempo real. Por lo tanto, te solicitamos que respo…"
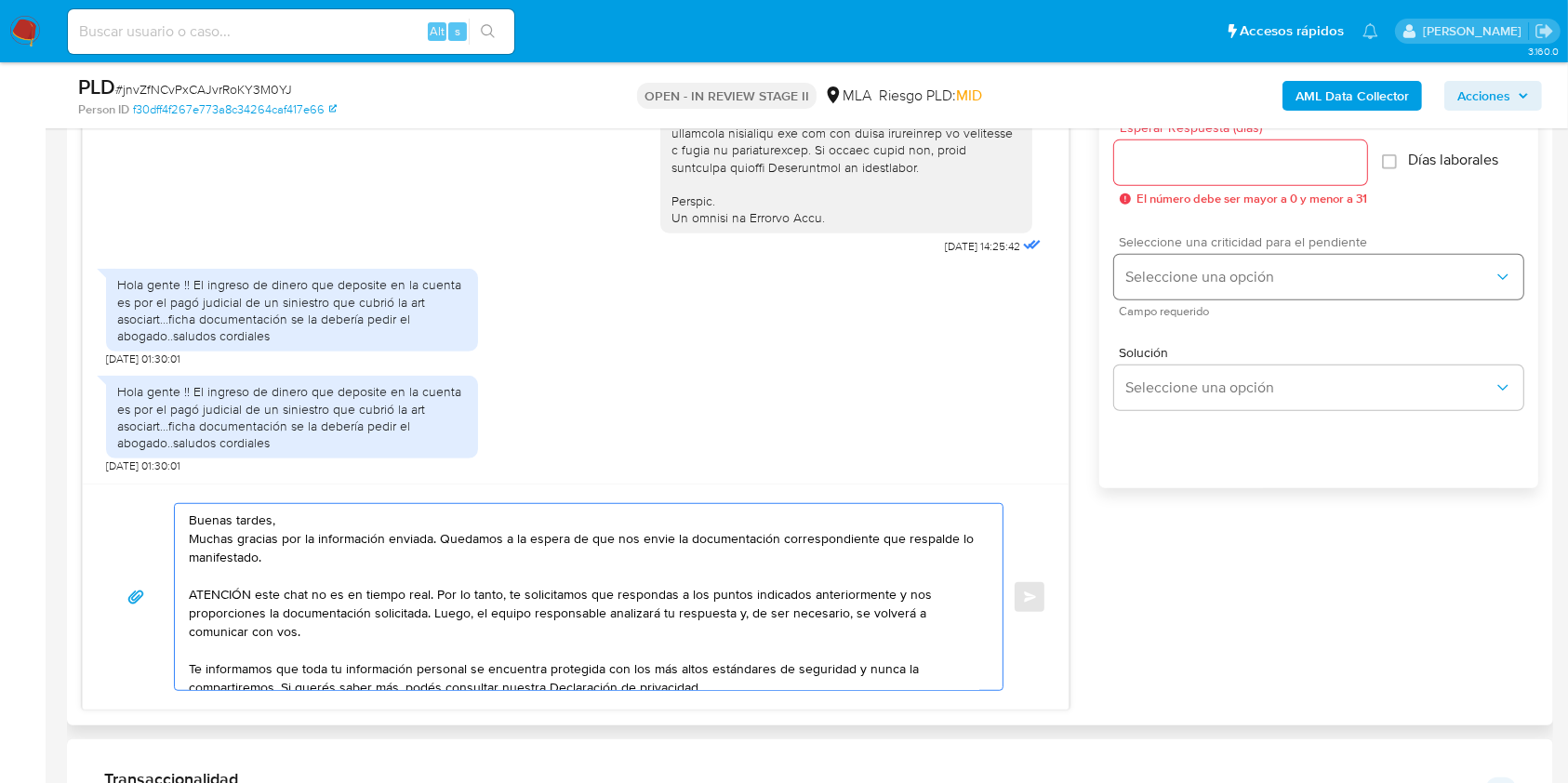
scroll to position [1001, 0]
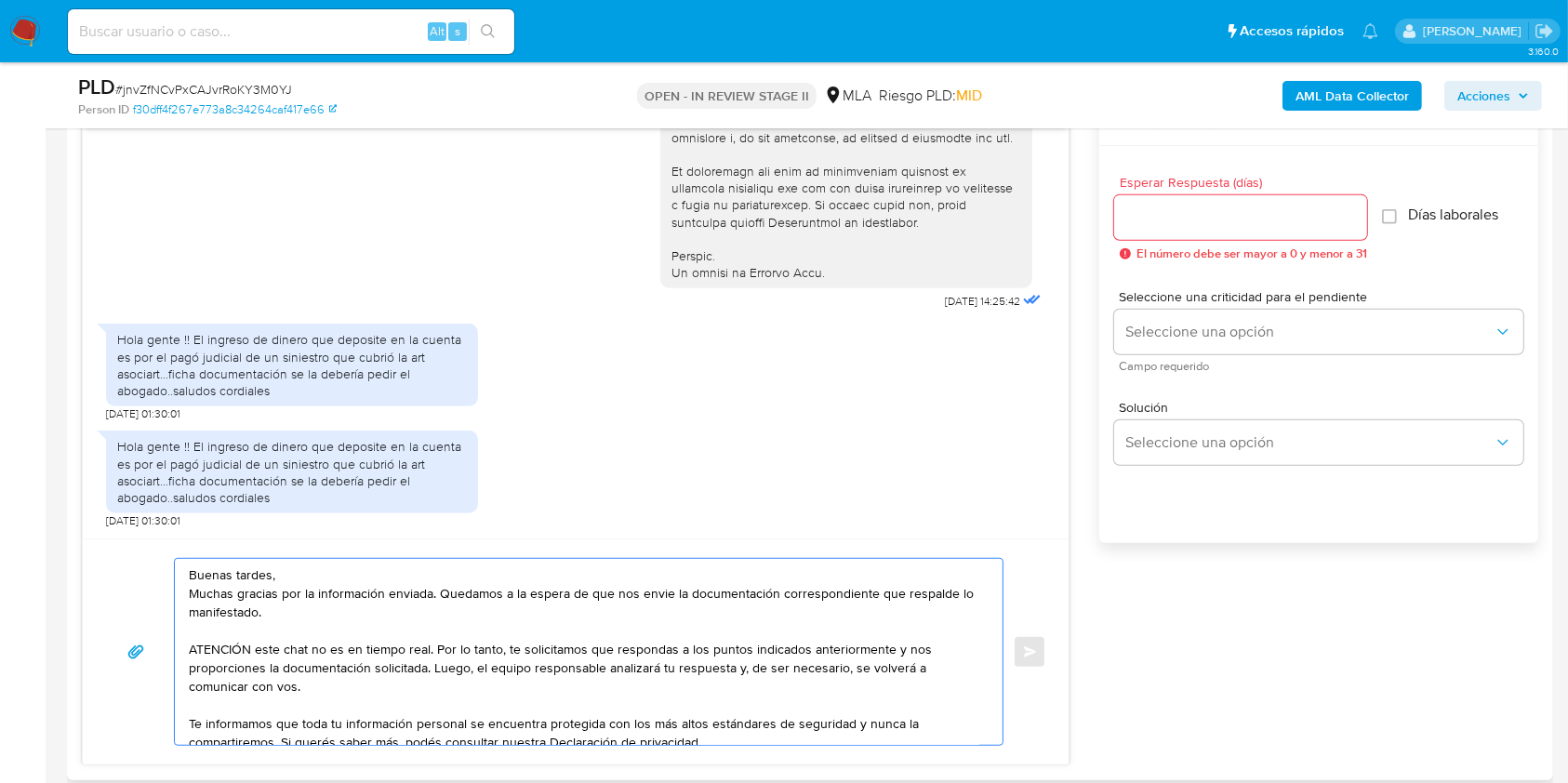
type textarea "Buenas tardes, Muchas gracias por la información enviada. Quedamos a la espera …"
click at [1197, 227] on div at bounding box center [1241, 218] width 253 height 45
click at [1198, 214] on input "Esperar Respuesta (días)" at bounding box center [1241, 218] width 253 height 24
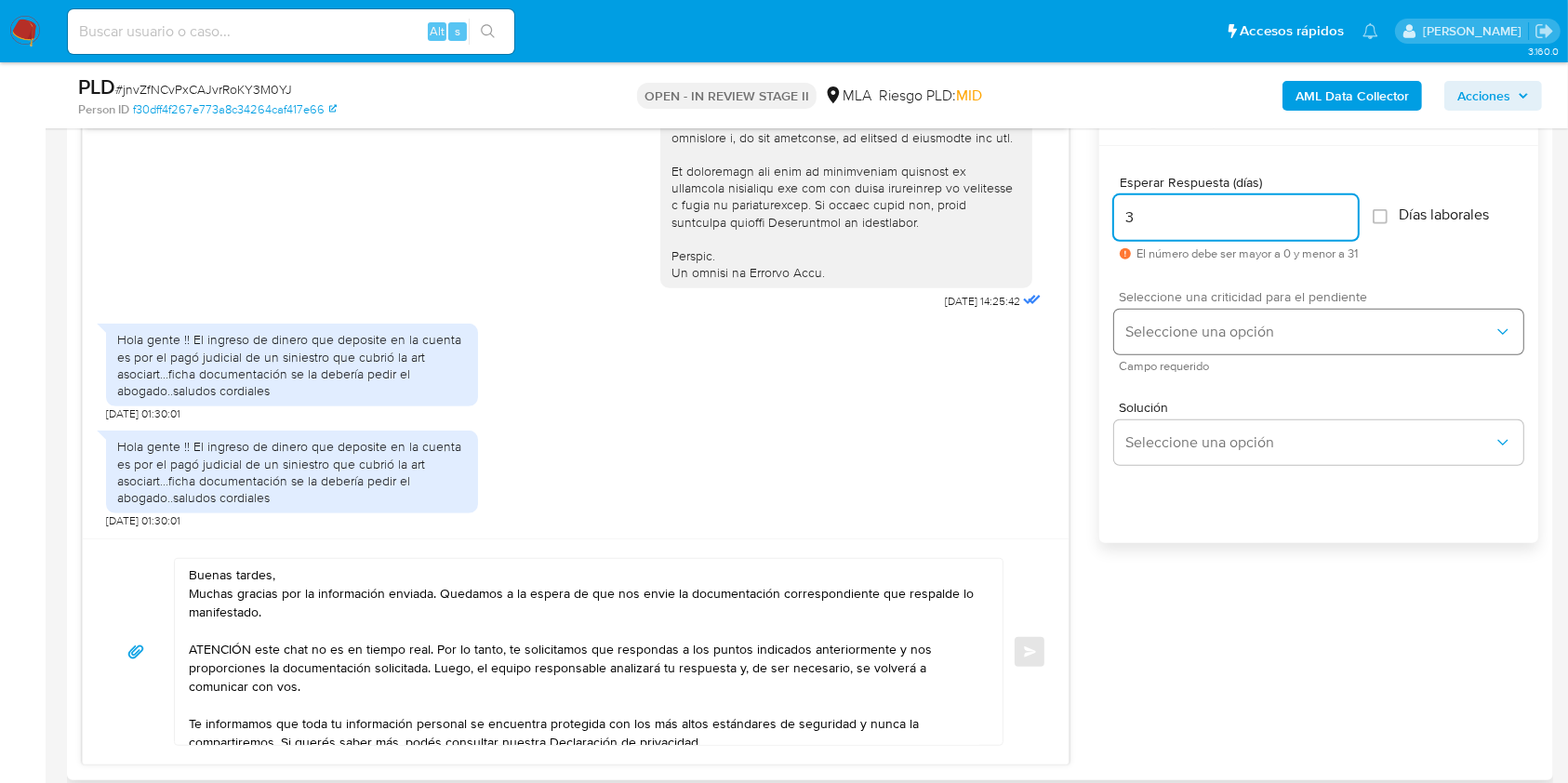
type input "3"
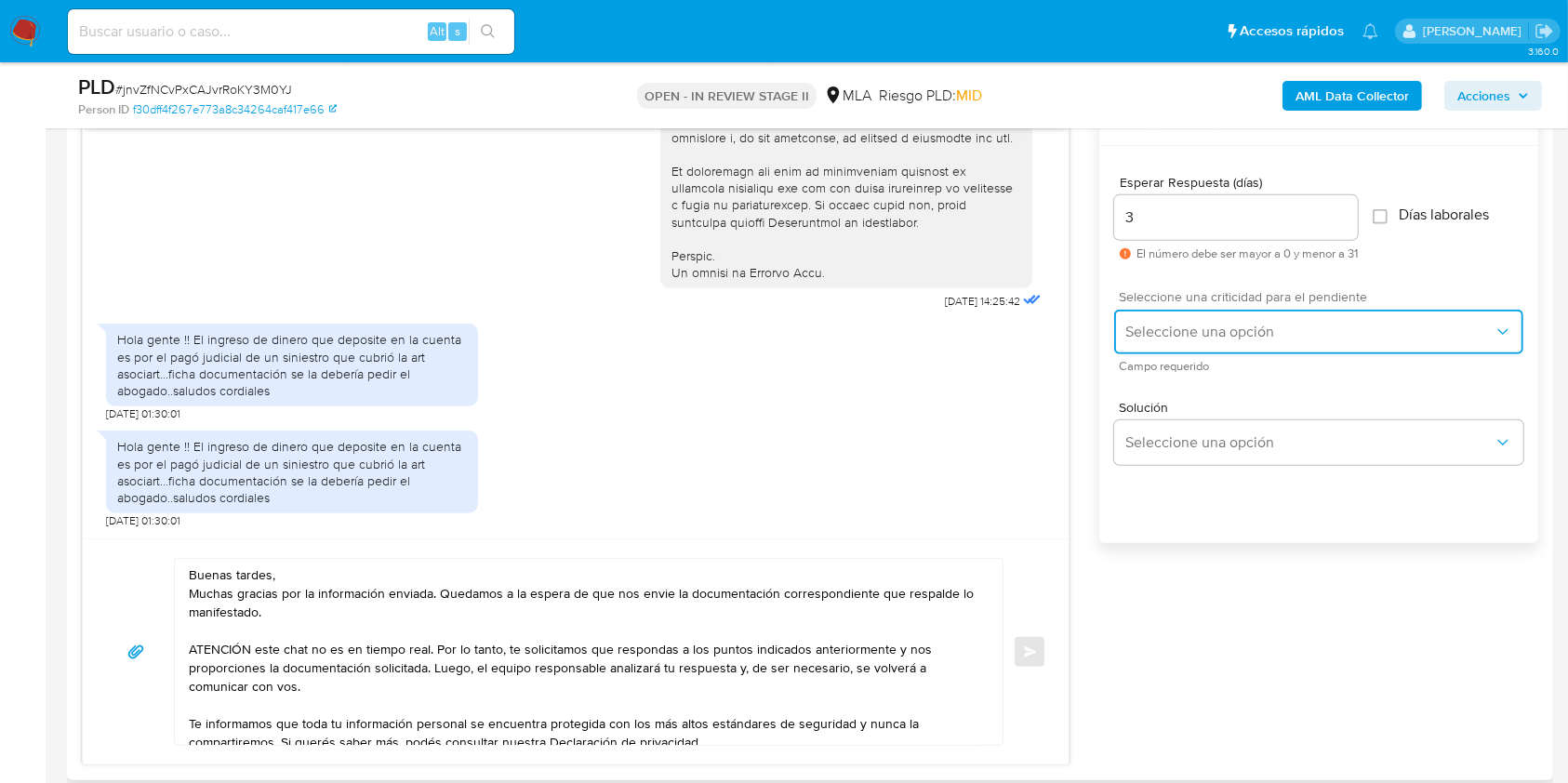
click at [1194, 342] on button "Seleccione una opción" at bounding box center [1318, 332] width 409 height 45
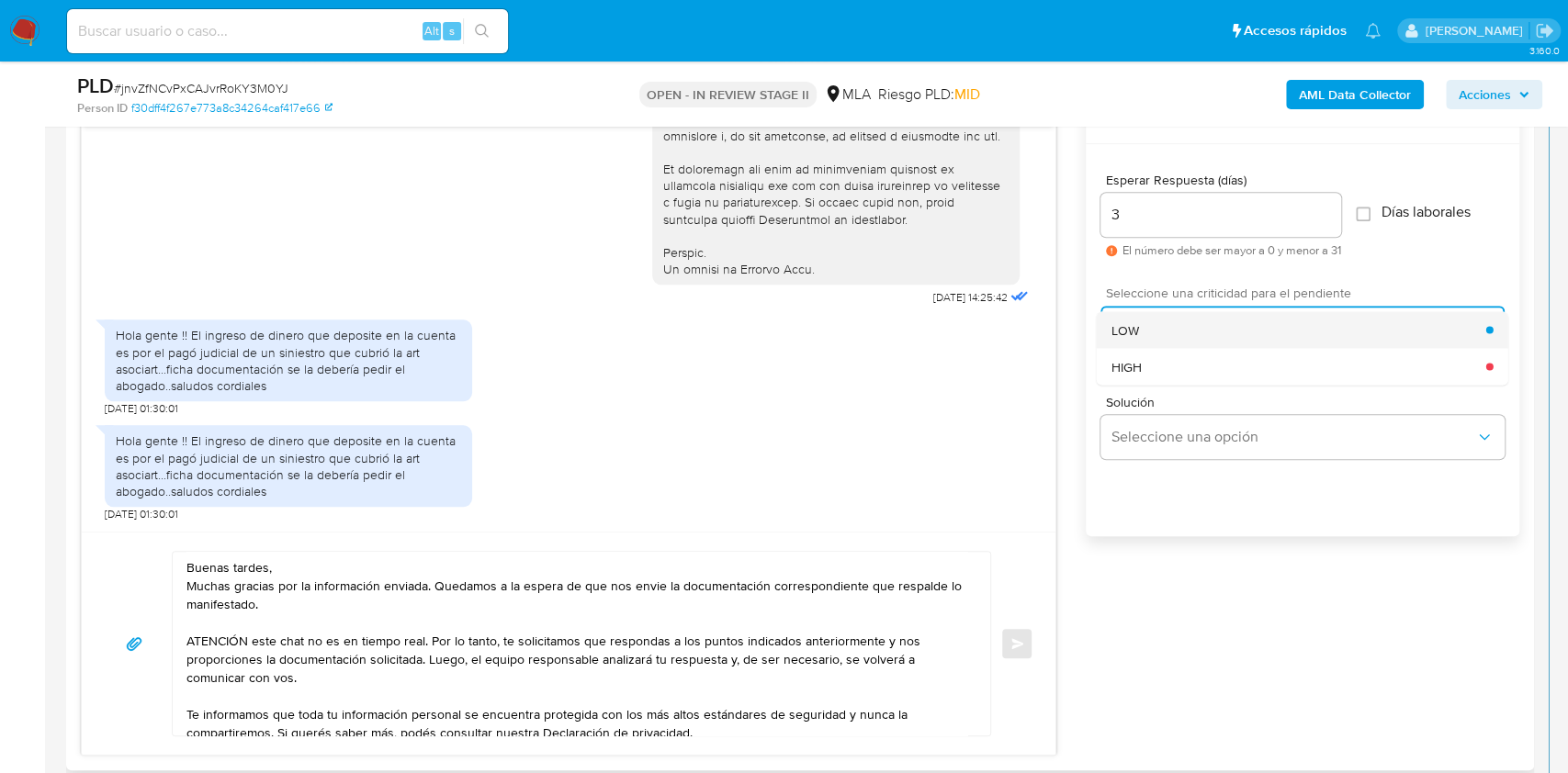
click at [1147, 340] on div "LOW" at bounding box center [1298, 330] width 375 height 37
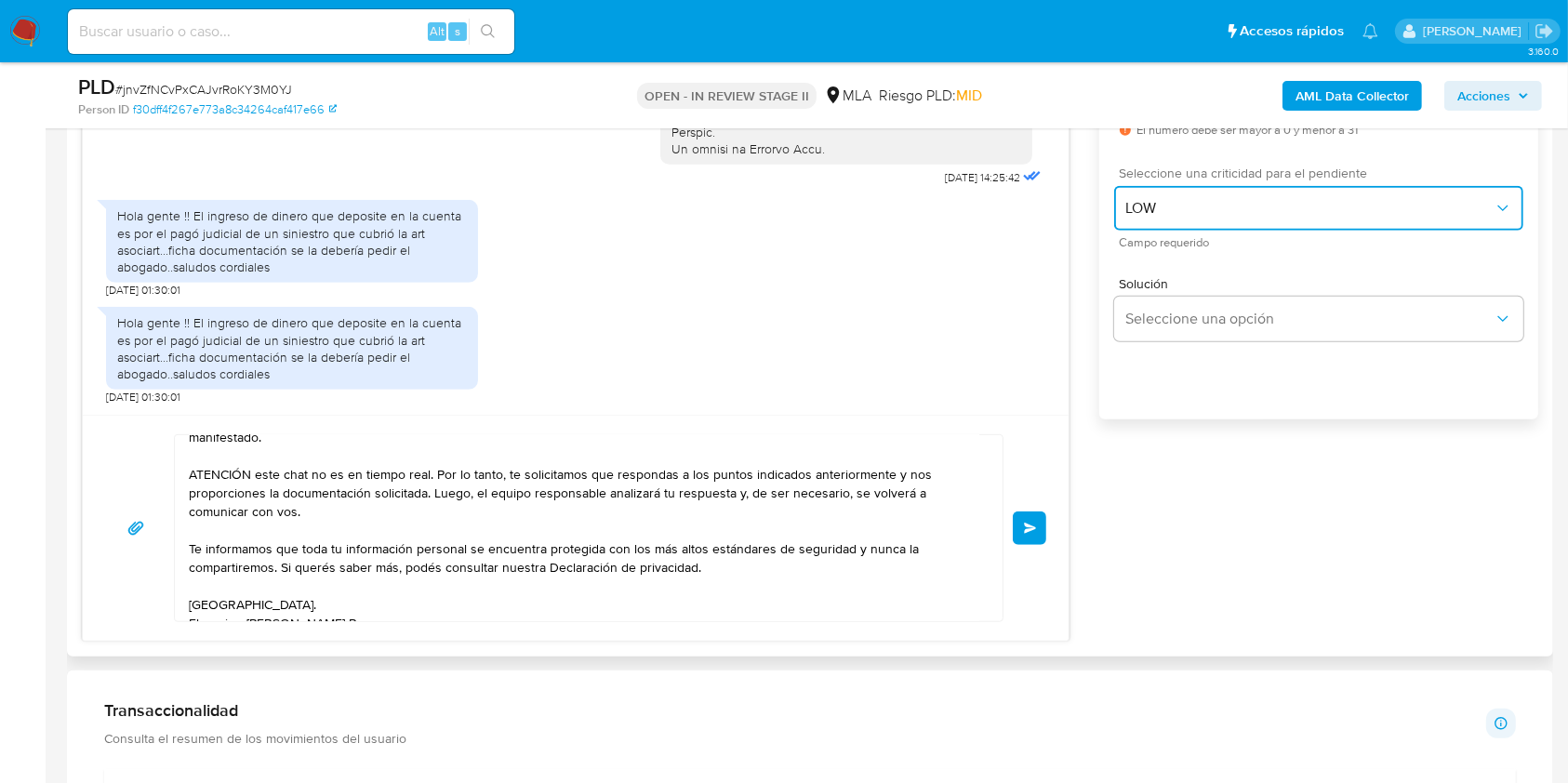
scroll to position [74, 0]
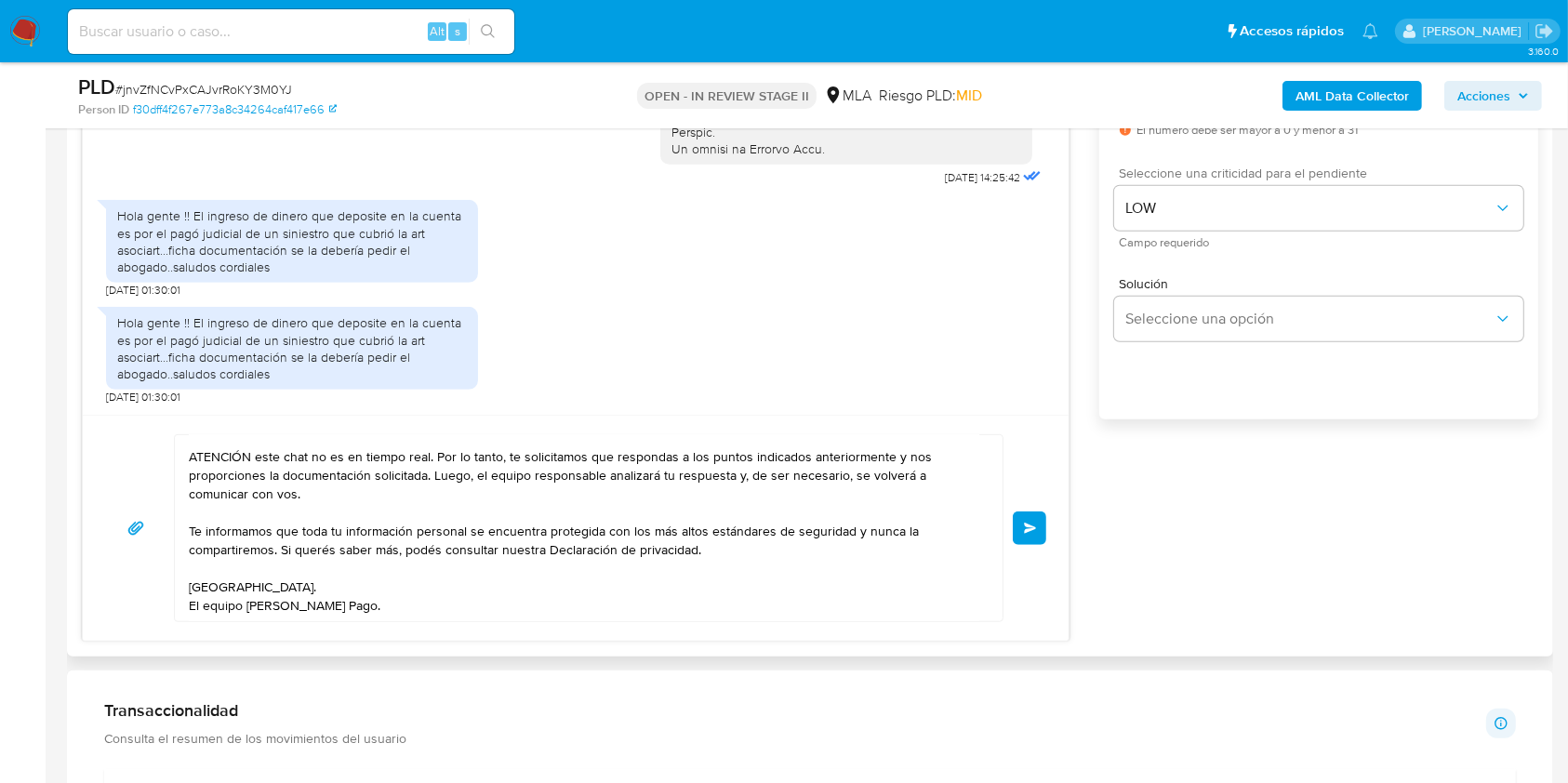
click at [1026, 535] on button "Enviar" at bounding box center [1029, 528] width 33 height 33
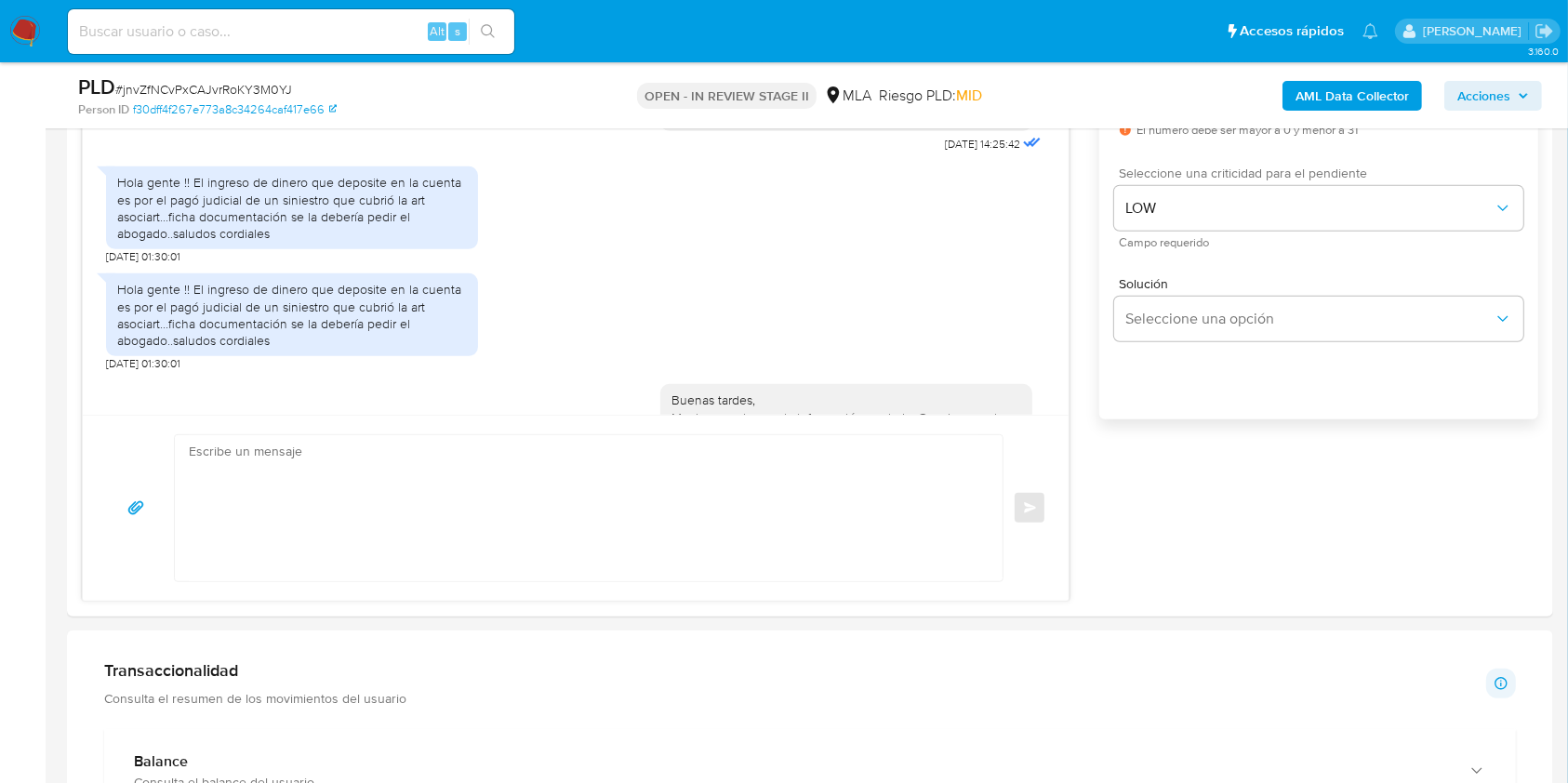
scroll to position [1248, 0]
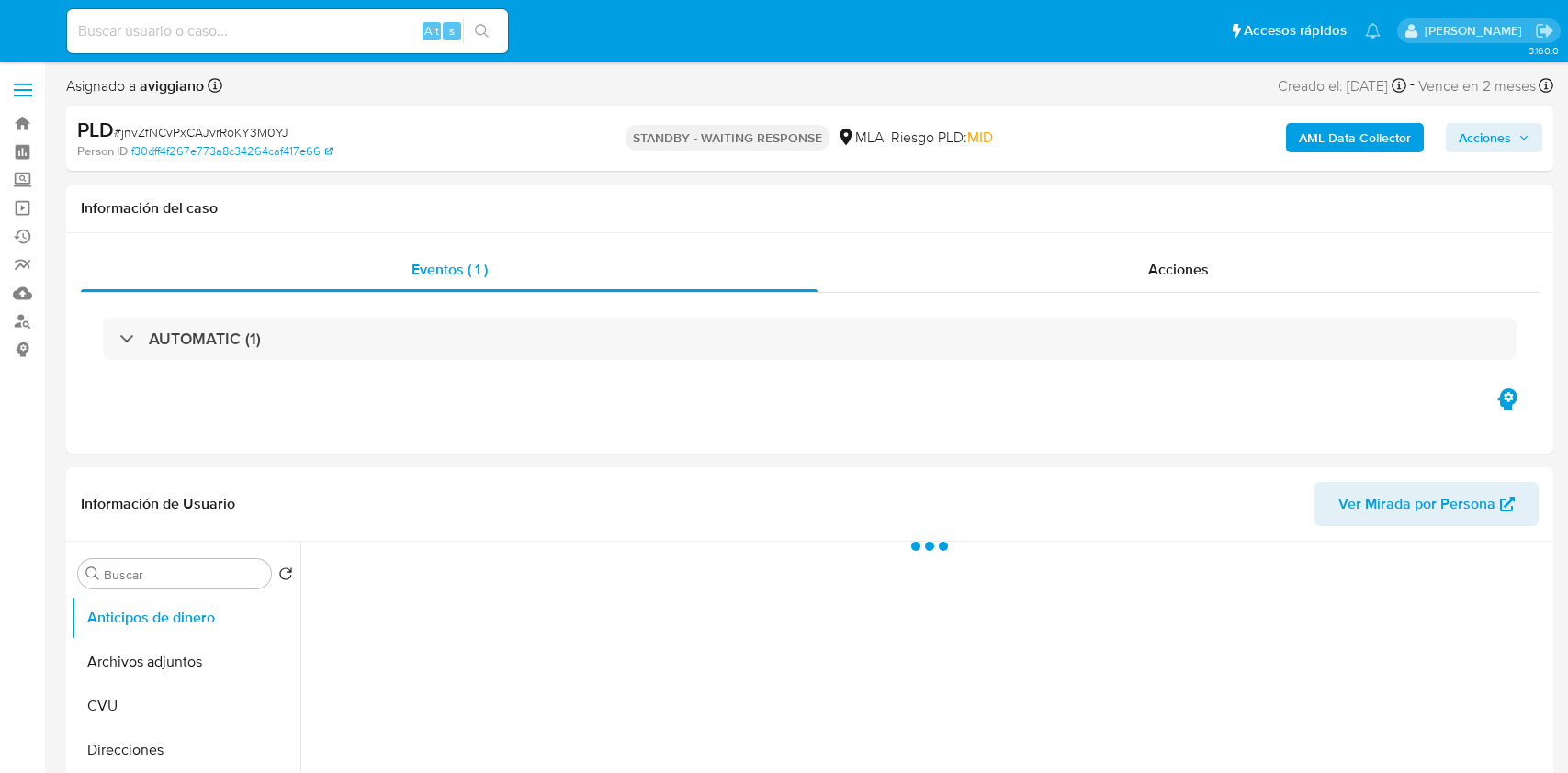
select select "10"
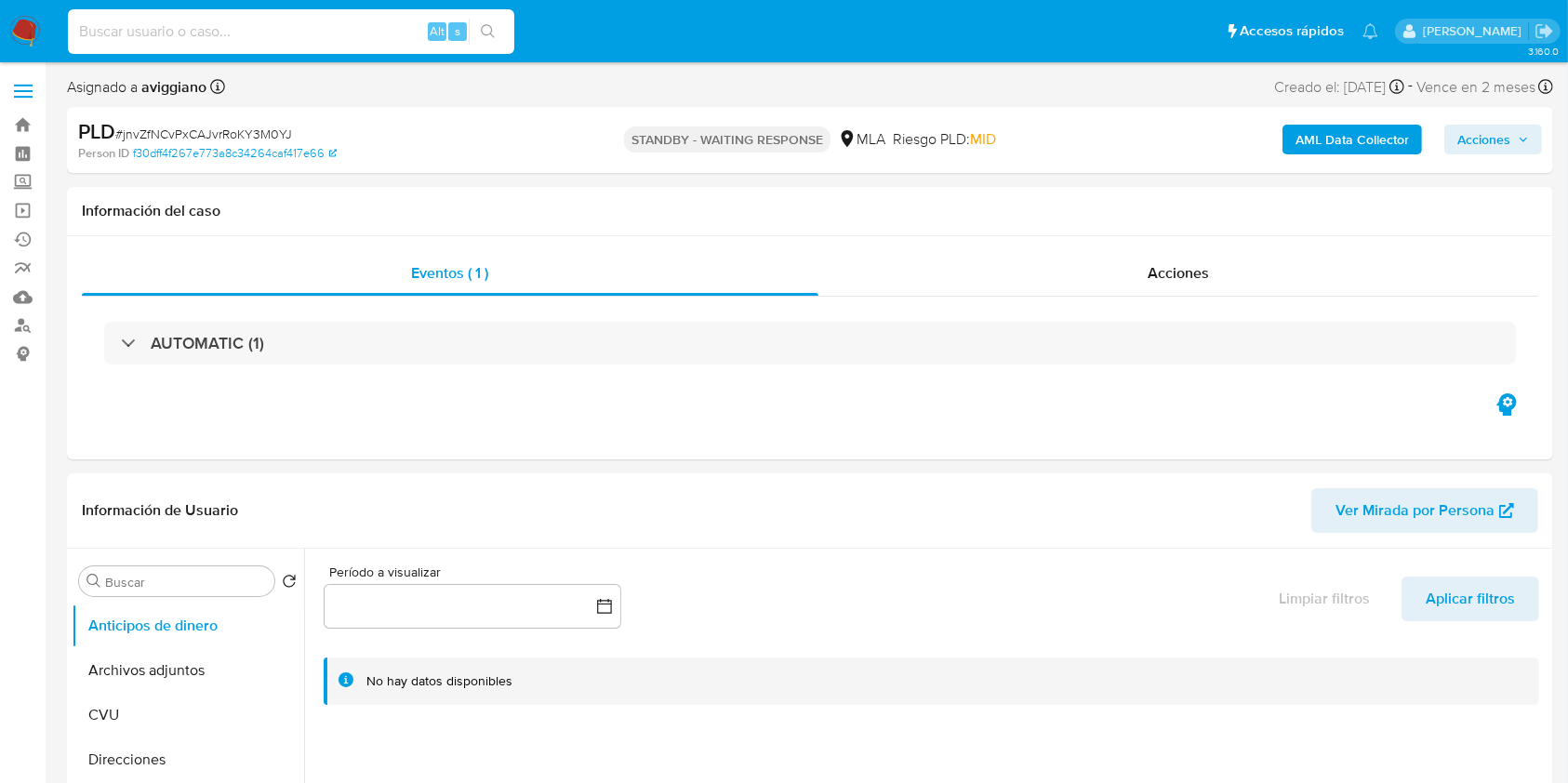
paste input "DuAw9D4K6zkF05HivcRtEV54"
type input "DuAw9D4K6zkF05HivcRtEV54"
click at [494, 26] on icon "search-icon" at bounding box center [488, 31] width 15 height 15
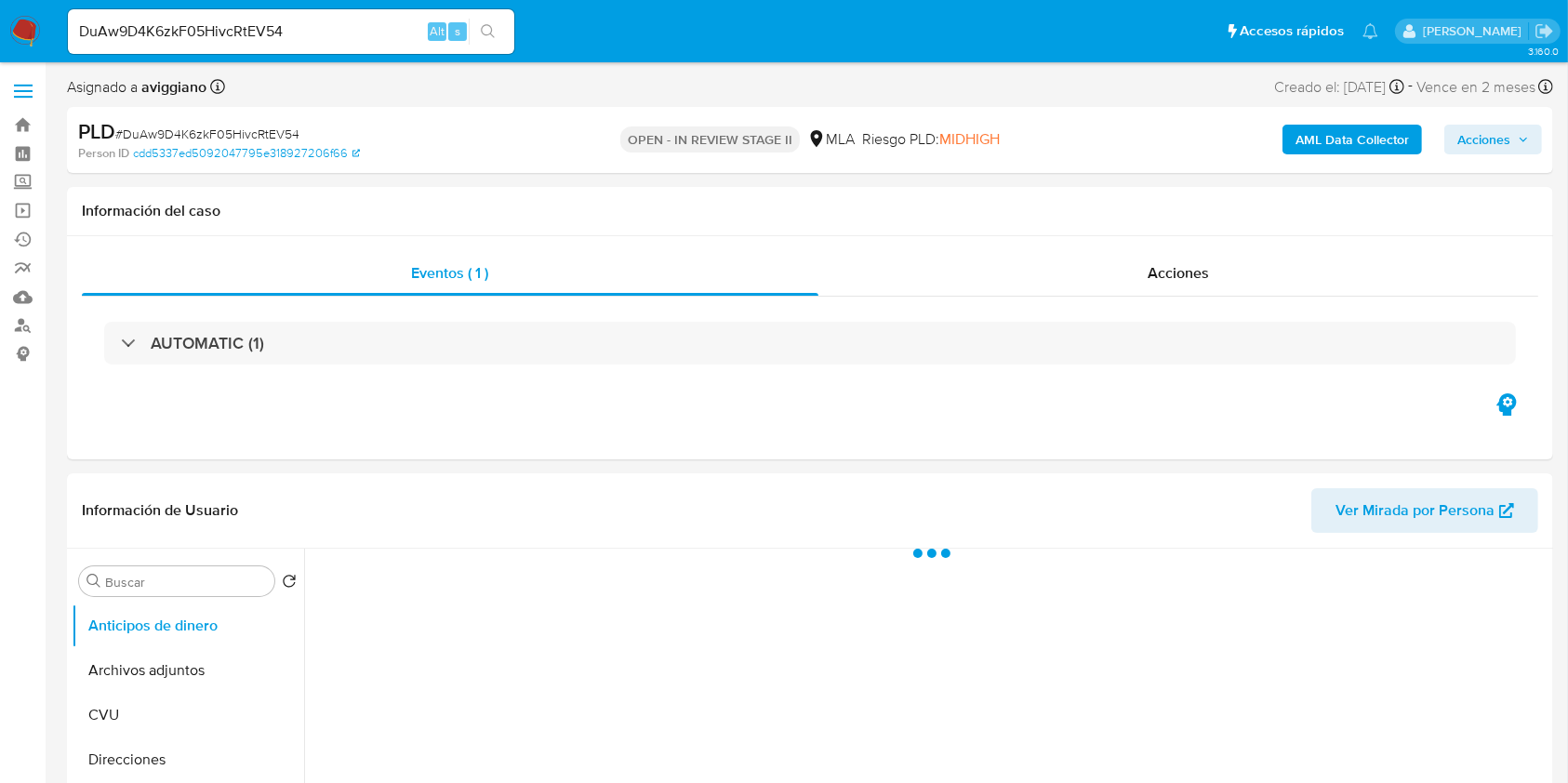
select select "10"
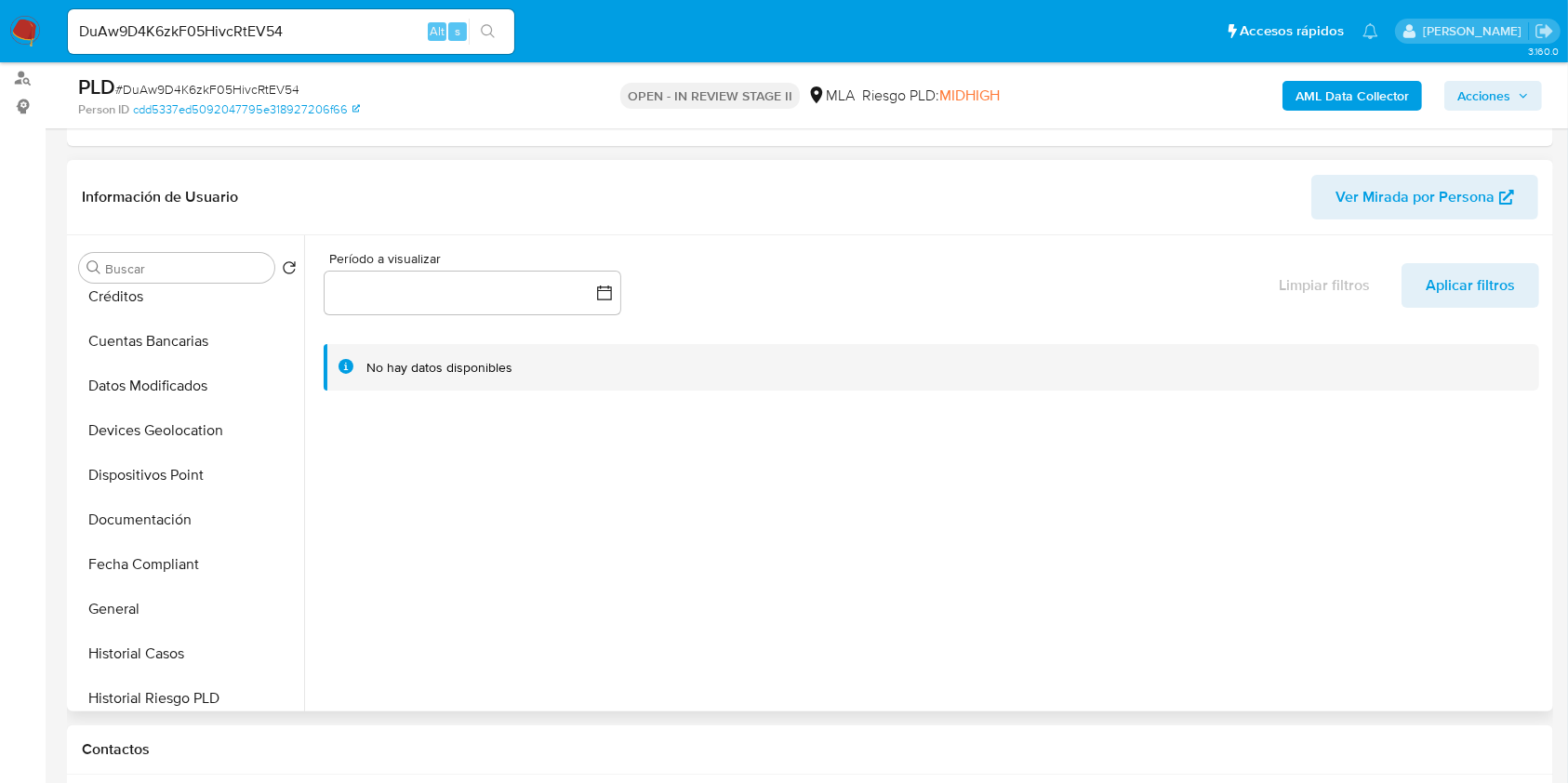
scroll to position [372, 0]
click at [169, 519] on button "Historial Casos" at bounding box center [180, 521] width 218 height 45
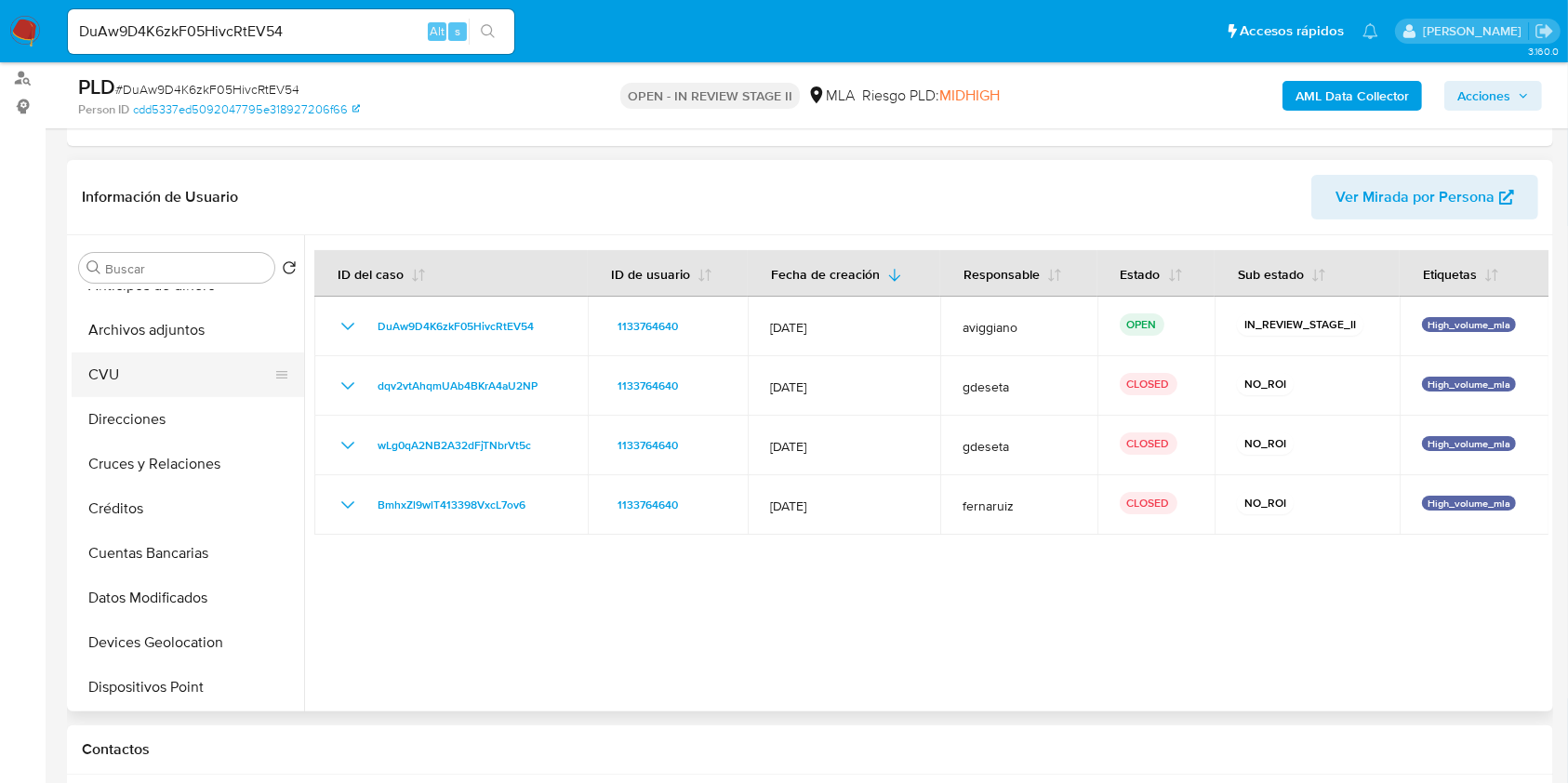
scroll to position [0, 0]
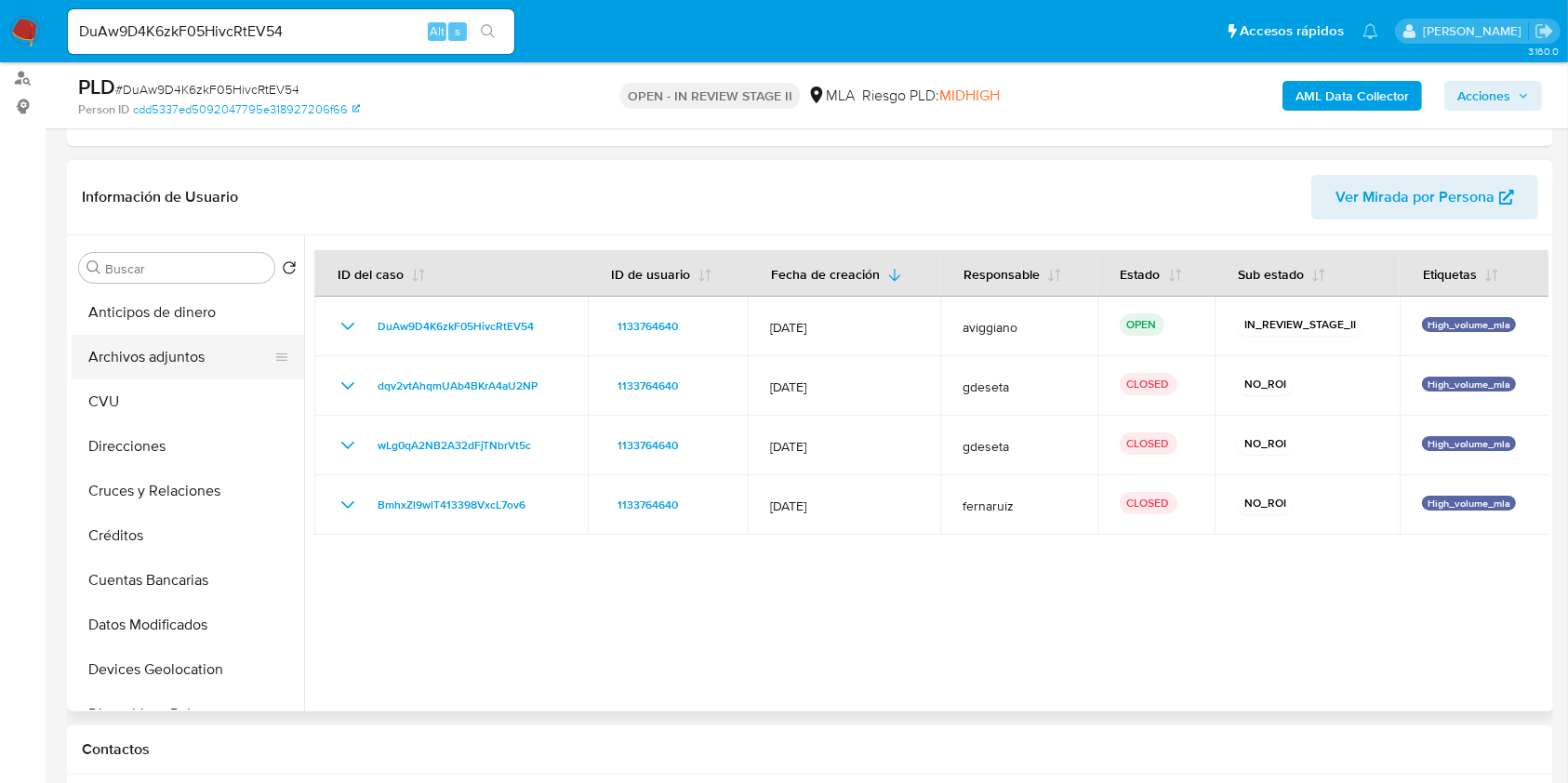
click at [180, 356] on button "Archivos adjuntos" at bounding box center [180, 358] width 218 height 45
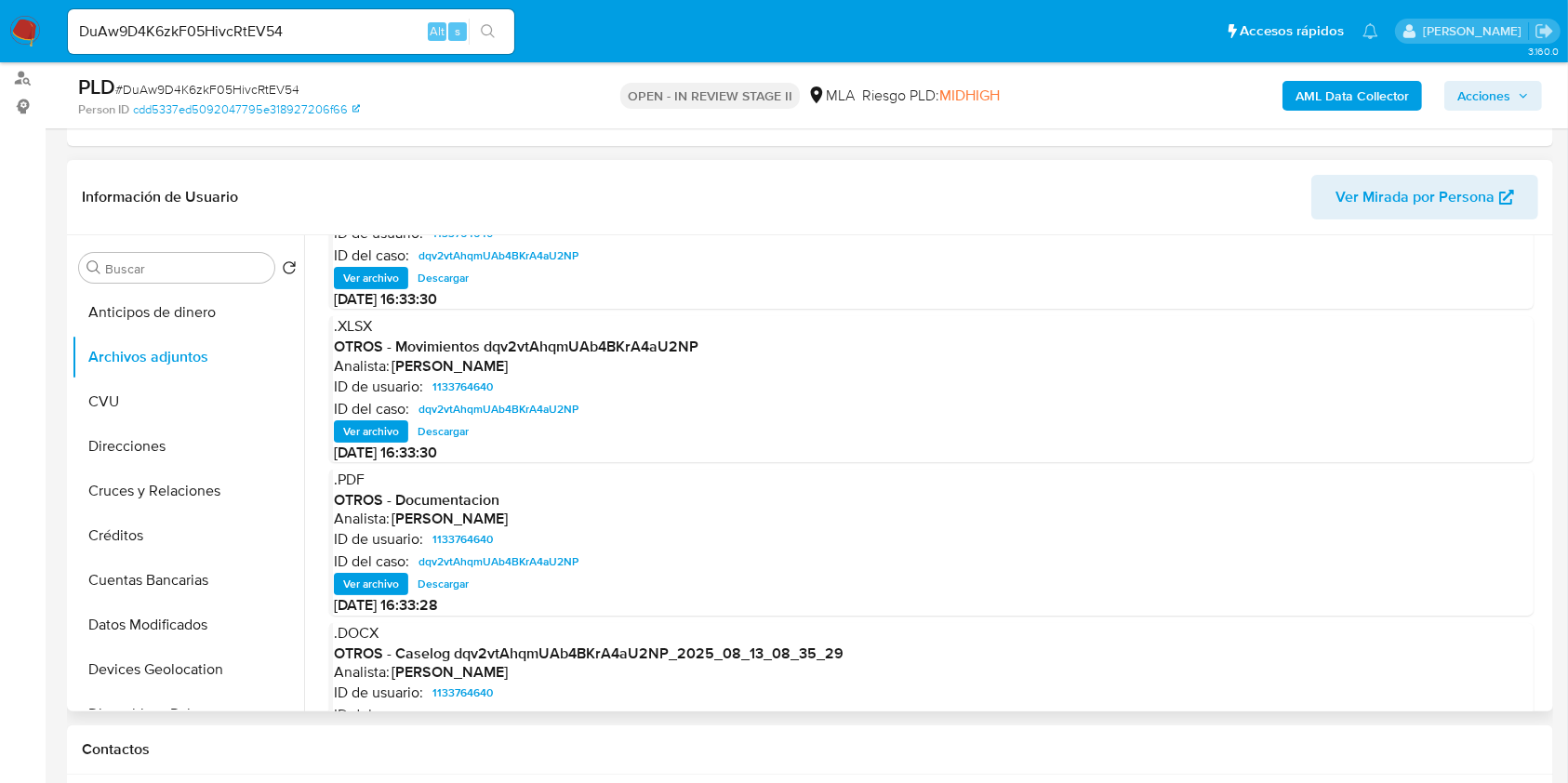
scroll to position [123, 0]
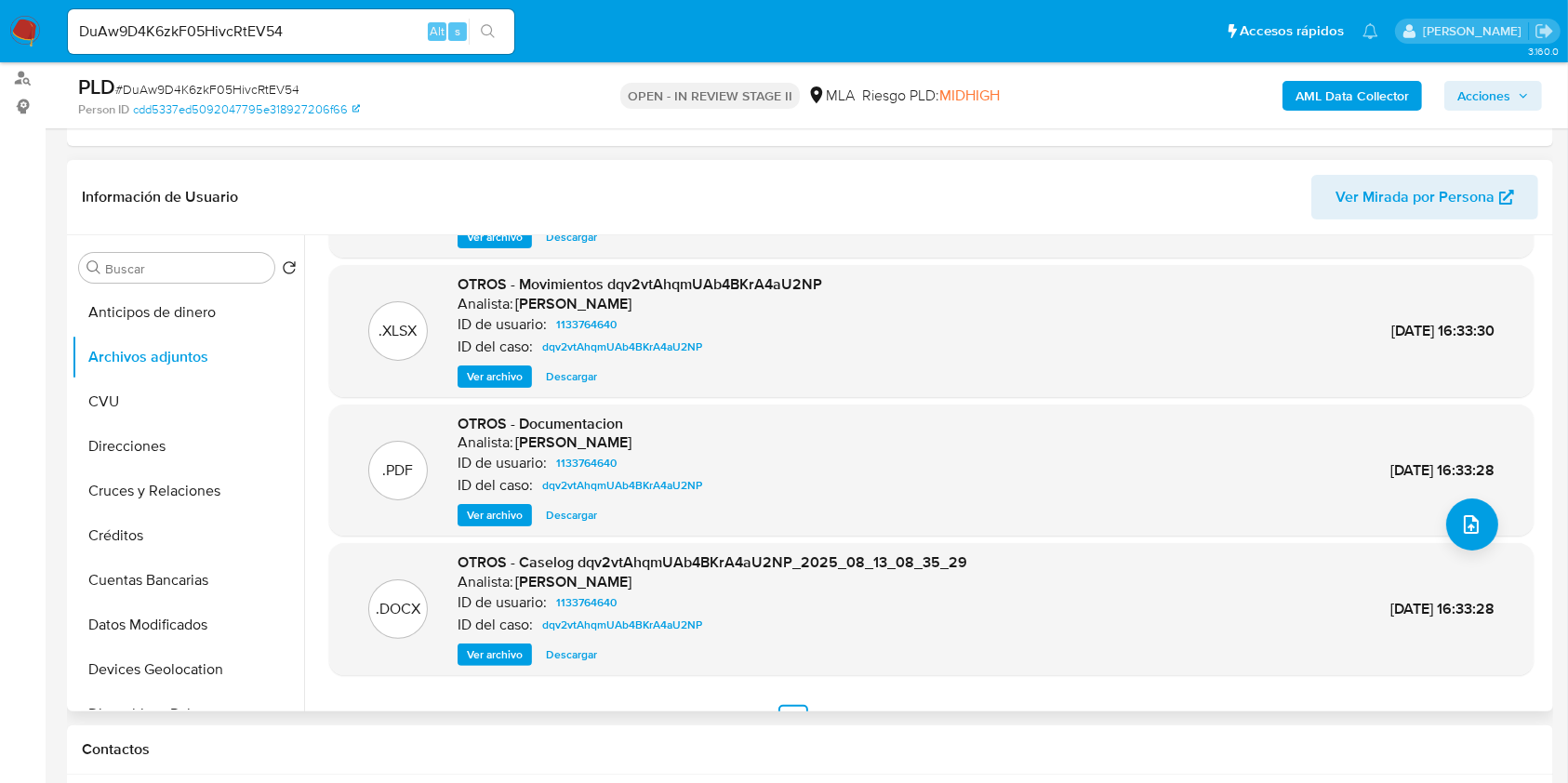
click at [497, 655] on span "Ver archivo" at bounding box center [494, 654] width 56 height 19
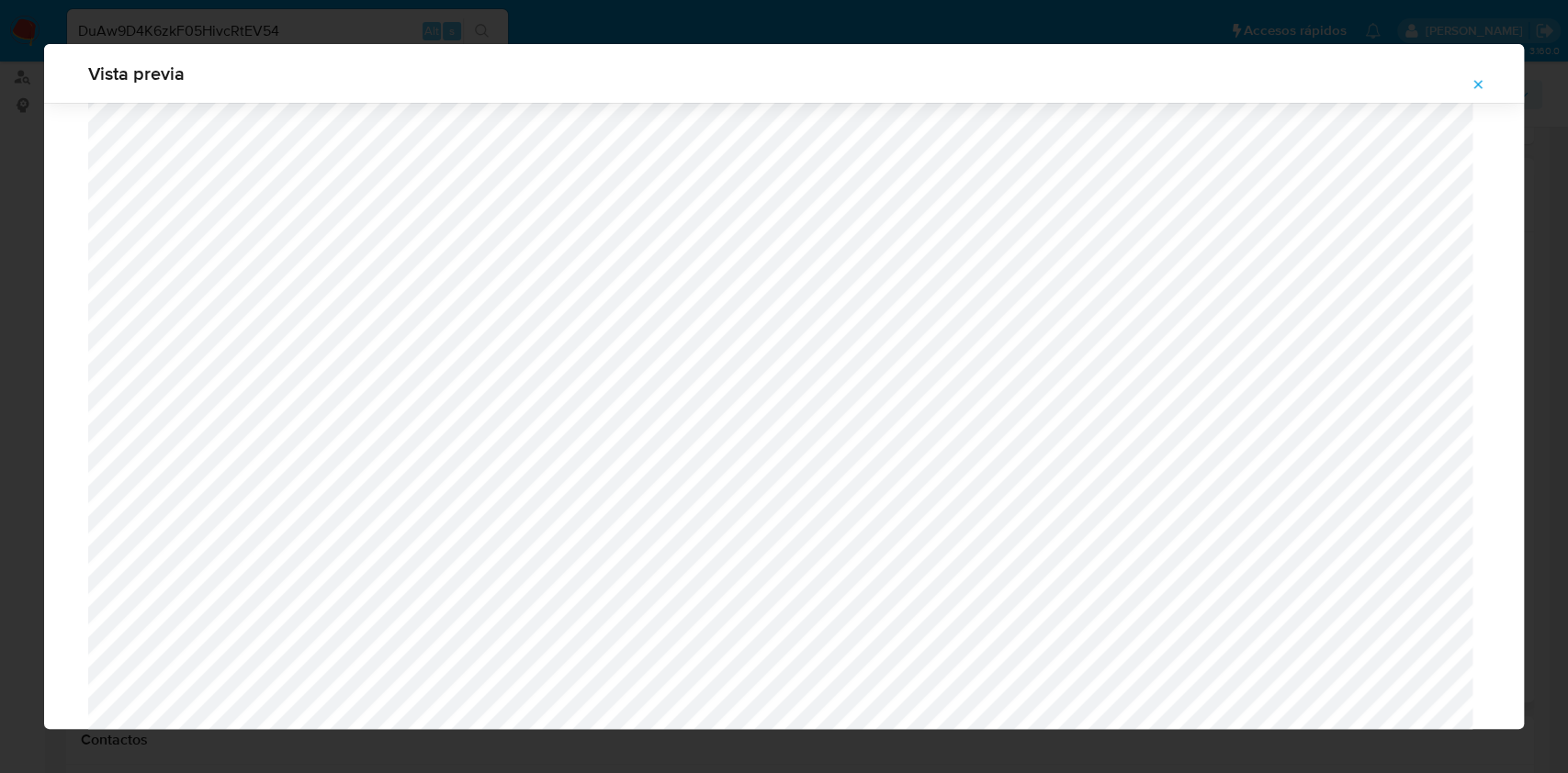
scroll to position [698, 0]
click at [1477, 76] on span "Attachment preview" at bounding box center [1477, 84] width 15 height 26
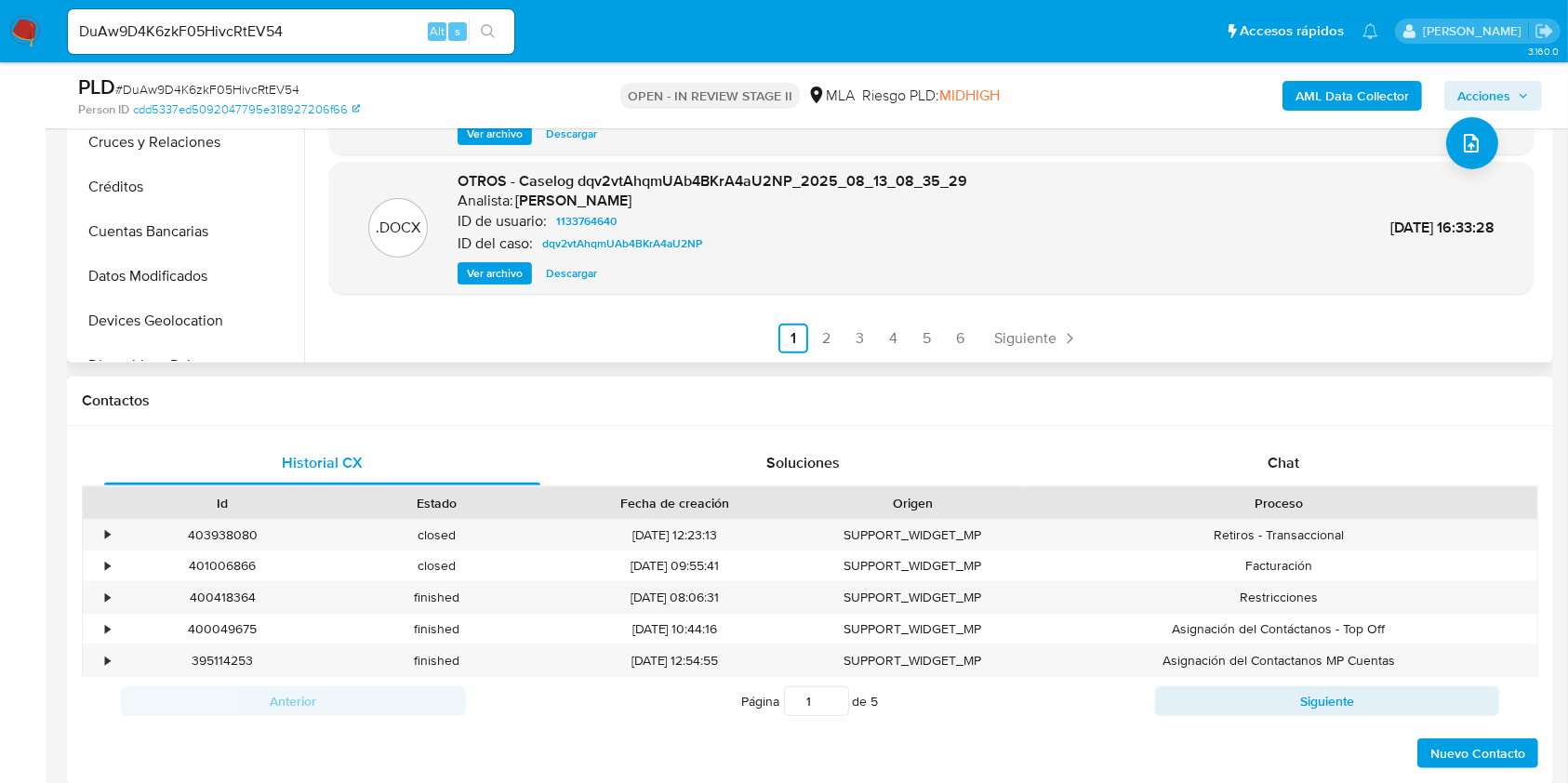
scroll to position [619, 0]
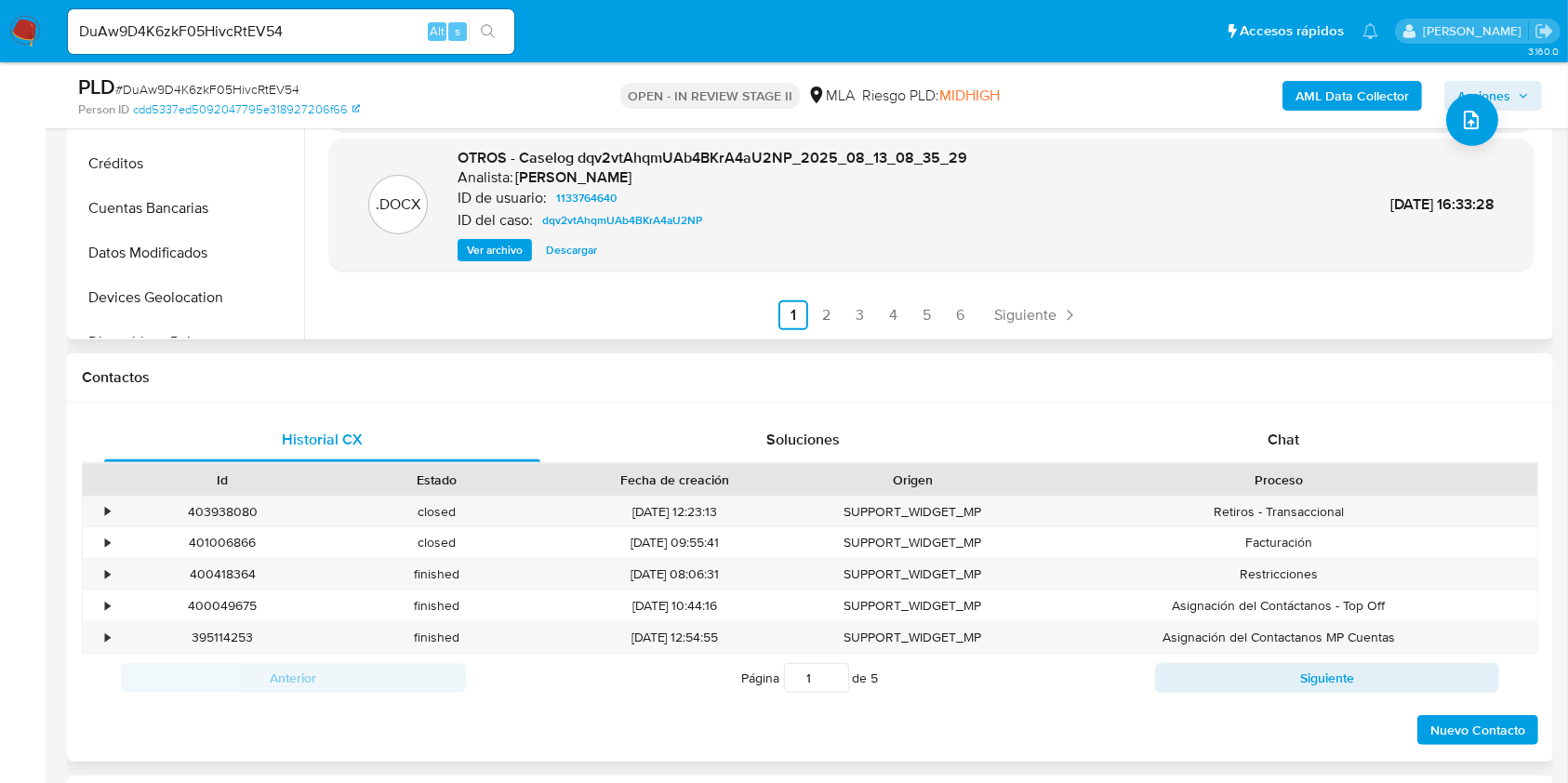
click at [1169, 470] on div "Proceso" at bounding box center [1278, 479] width 491 height 19
click at [1171, 453] on div "Chat" at bounding box center [1283, 440] width 436 height 45
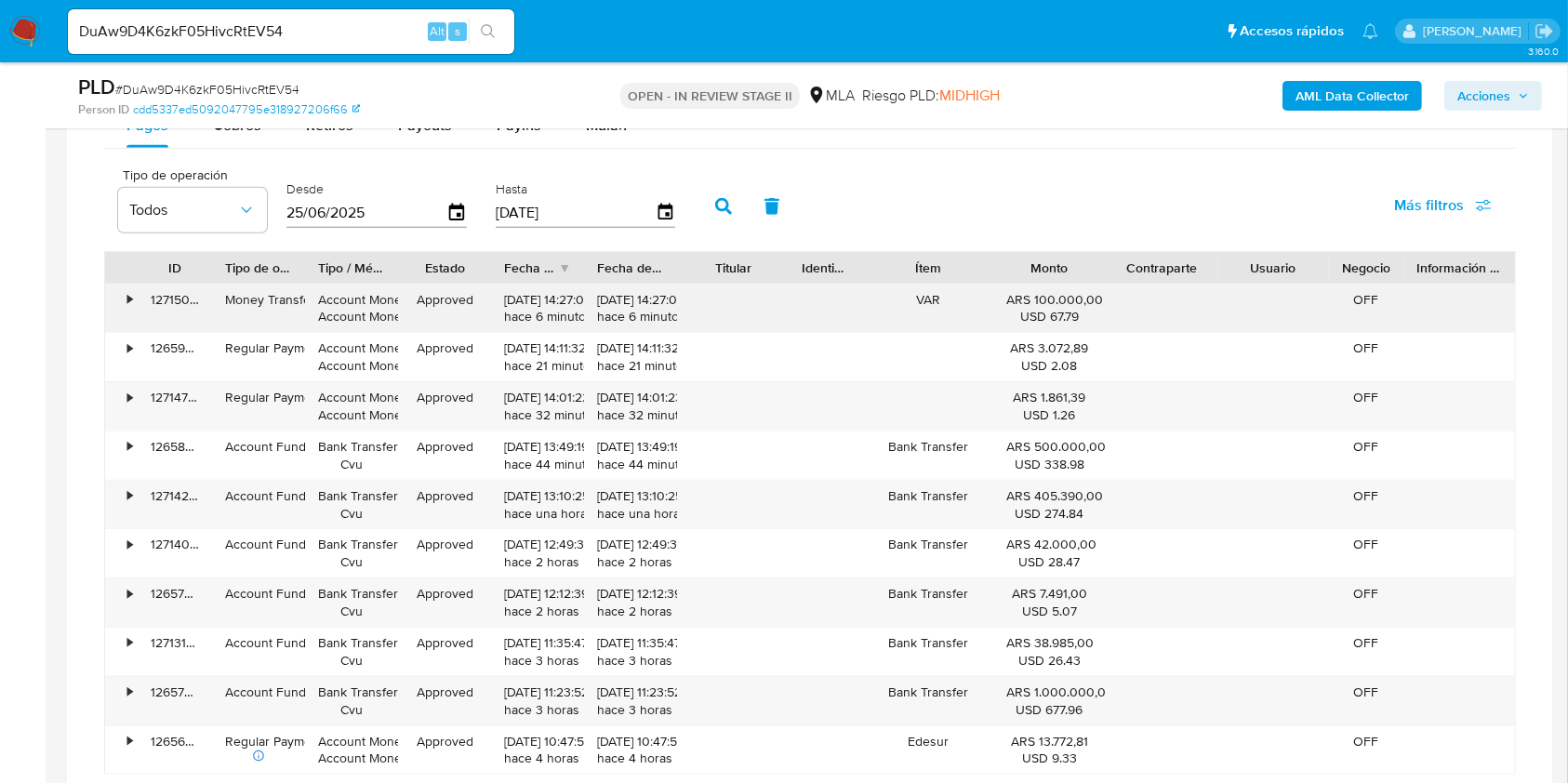
scroll to position [1860, 0]
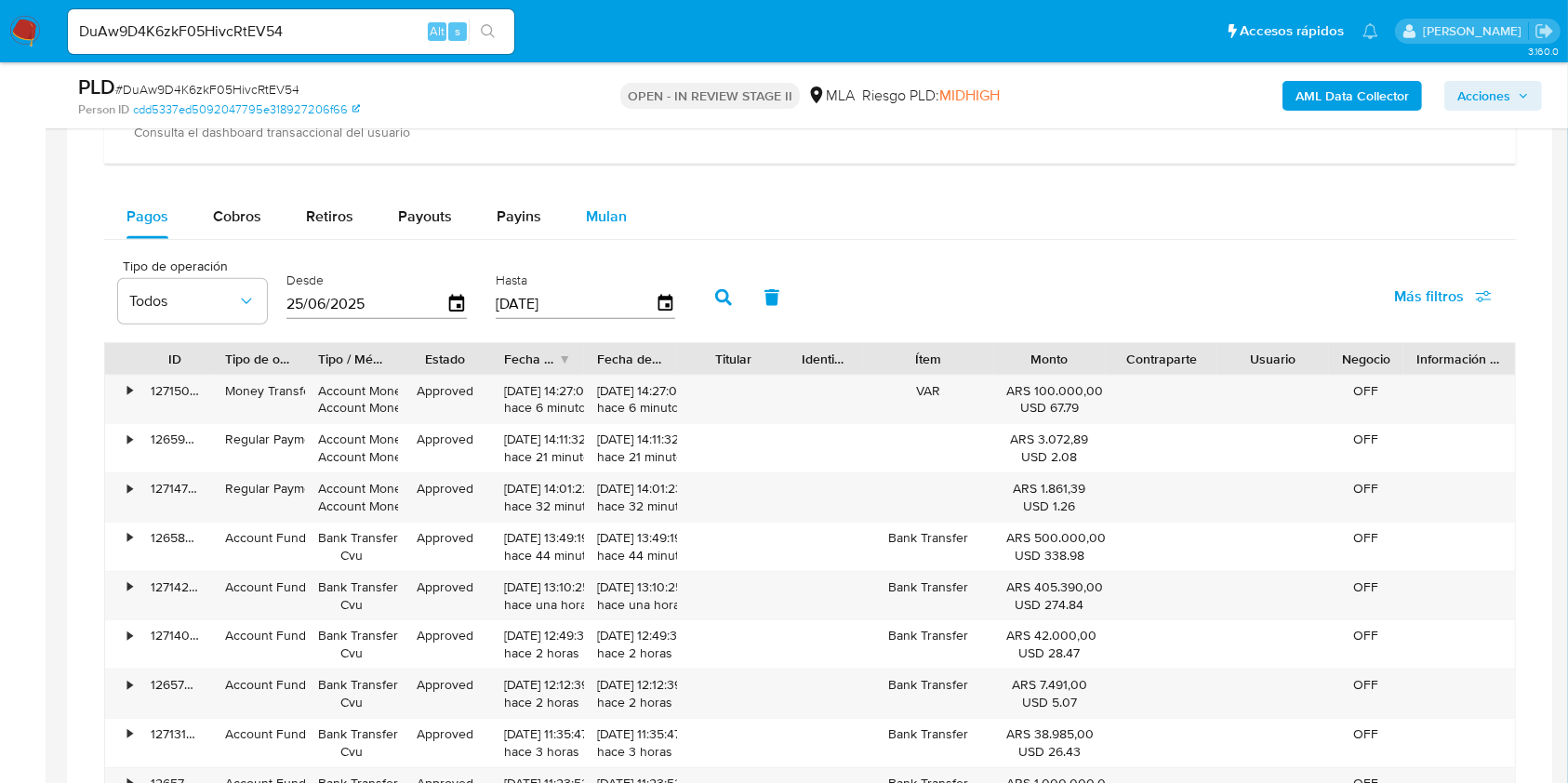
click at [636, 212] on button "Mulan" at bounding box center [606, 217] width 85 height 45
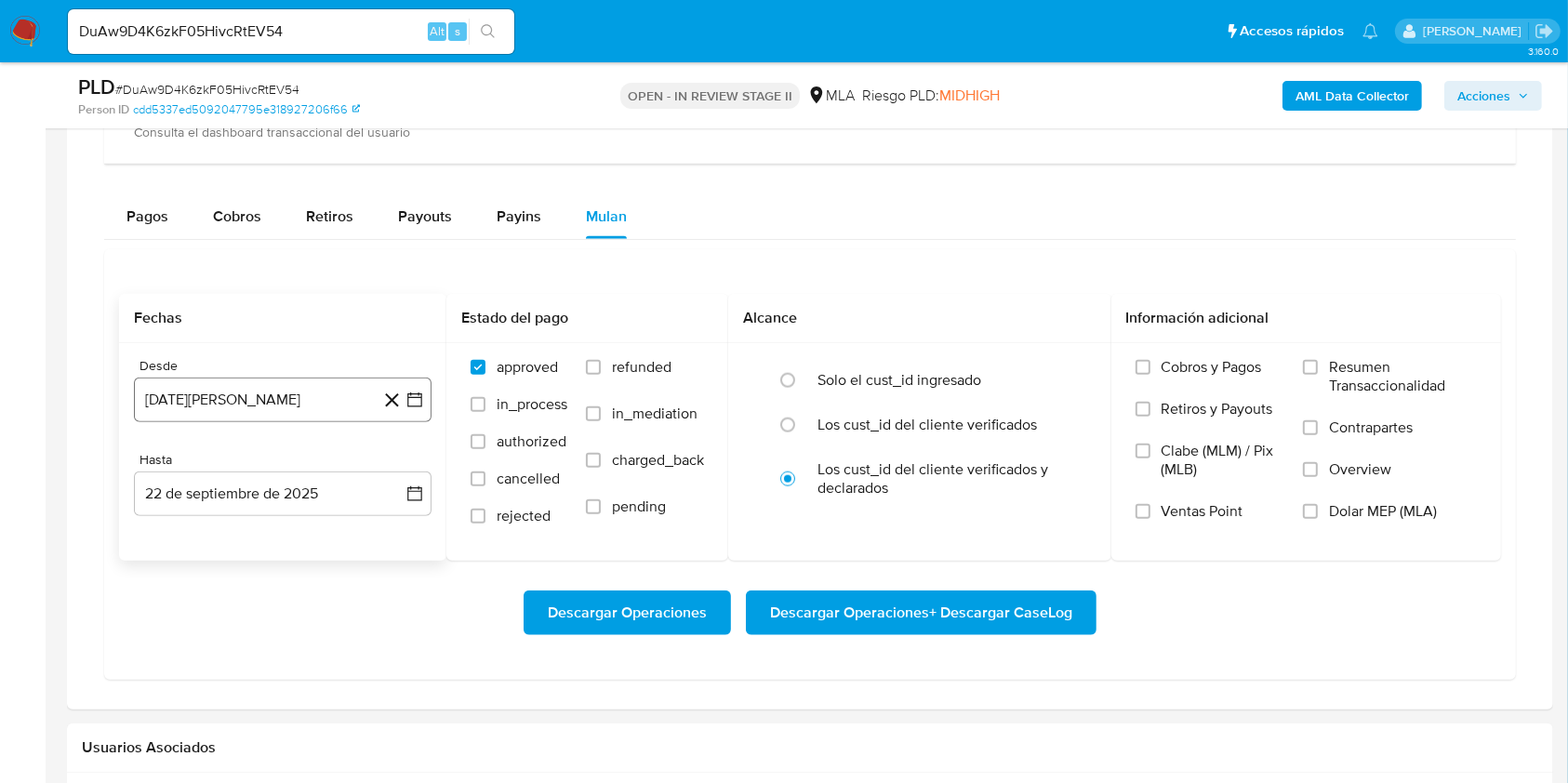
click at [302, 390] on button "[DATE][PERSON_NAME]" at bounding box center [283, 400] width 298 height 45
click at [313, 468] on span "agosto 2024" at bounding box center [273, 466] width 84 height 19
click at [391, 467] on icon "Año siguiente" at bounding box center [394, 466] width 23 height 23
click at [256, 636] on button "ago" at bounding box center [280, 639] width 52 height 29
click at [311, 538] on button "1" at bounding box center [319, 535] width 29 height 29
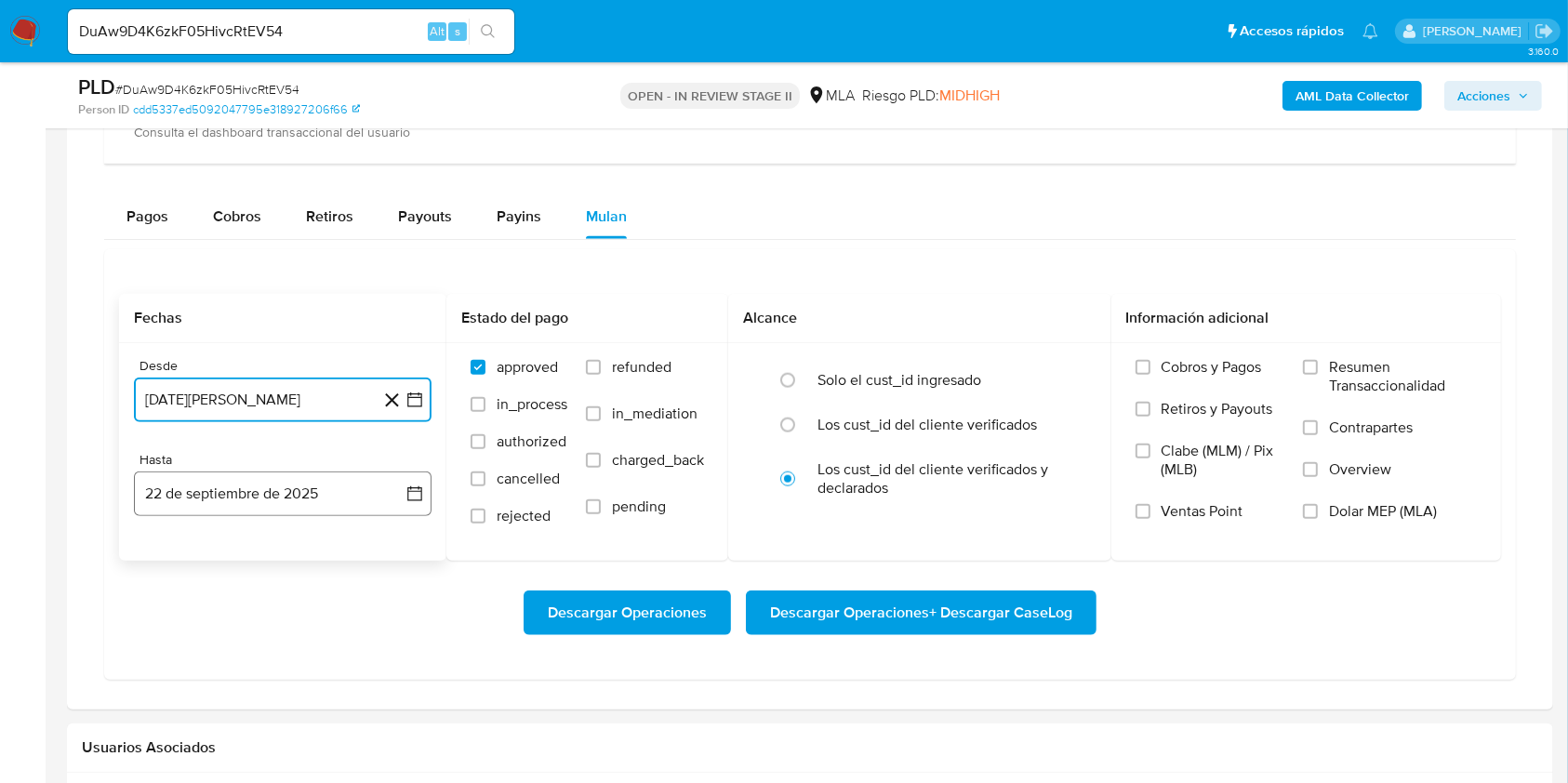
click at [271, 496] on button "22 de septiembre de 2025" at bounding box center [283, 494] width 298 height 45
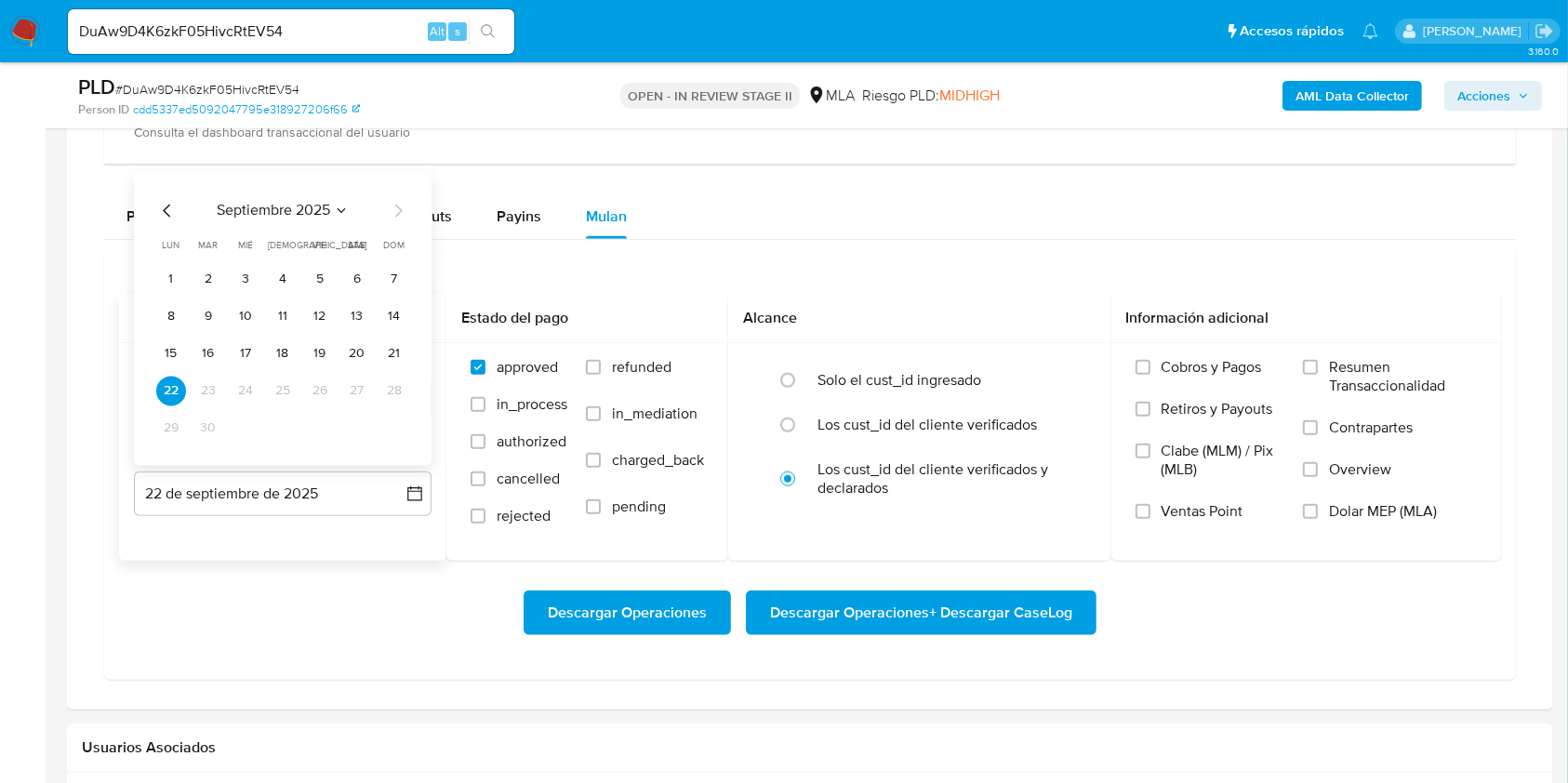
click at [158, 209] on icon "Mes anterior" at bounding box center [167, 210] width 23 height 23
click at [397, 425] on button "31" at bounding box center [394, 427] width 29 height 29
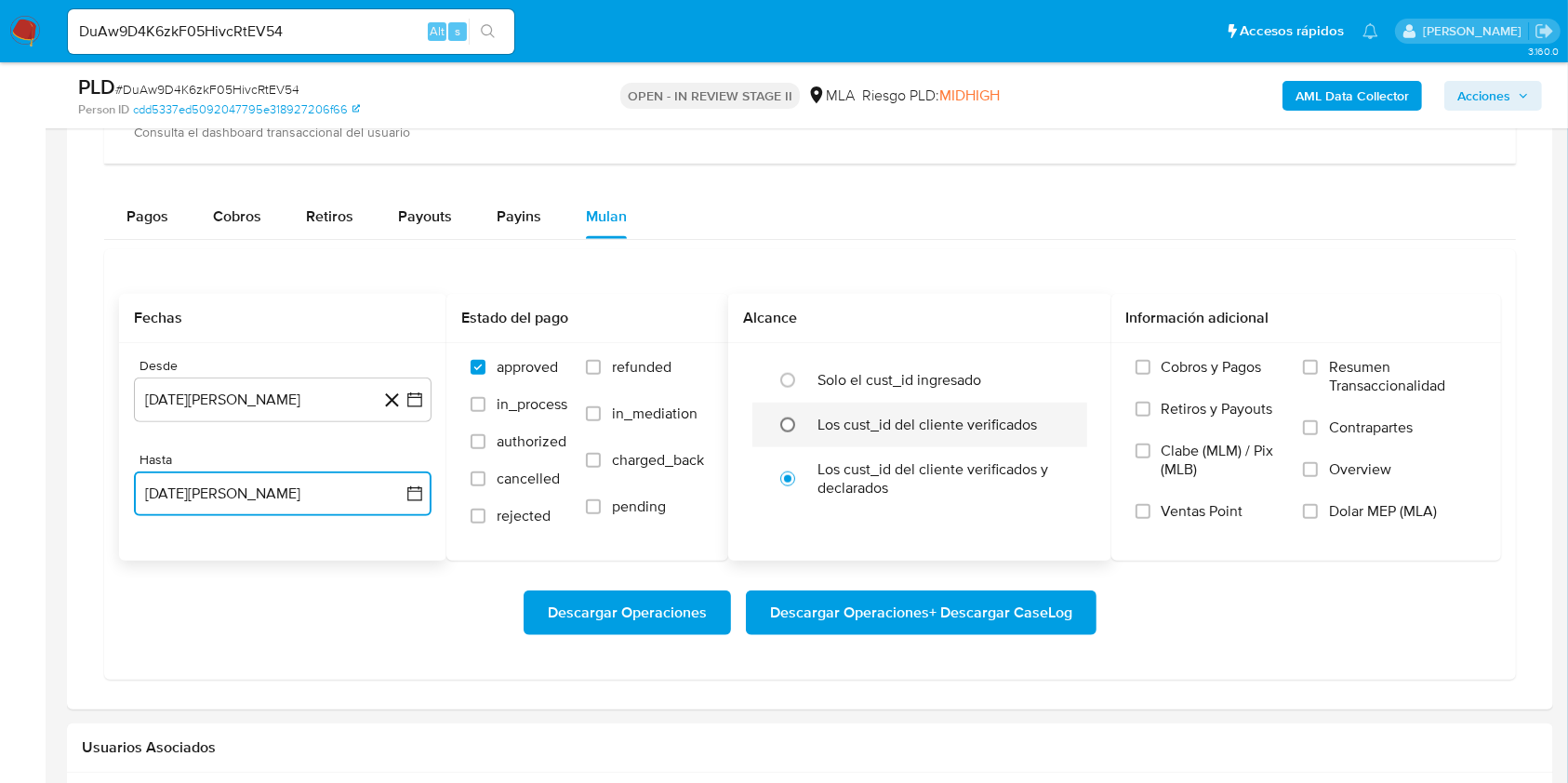
click at [797, 421] on input "radio" at bounding box center [787, 424] width 29 height 29
radio input "true"
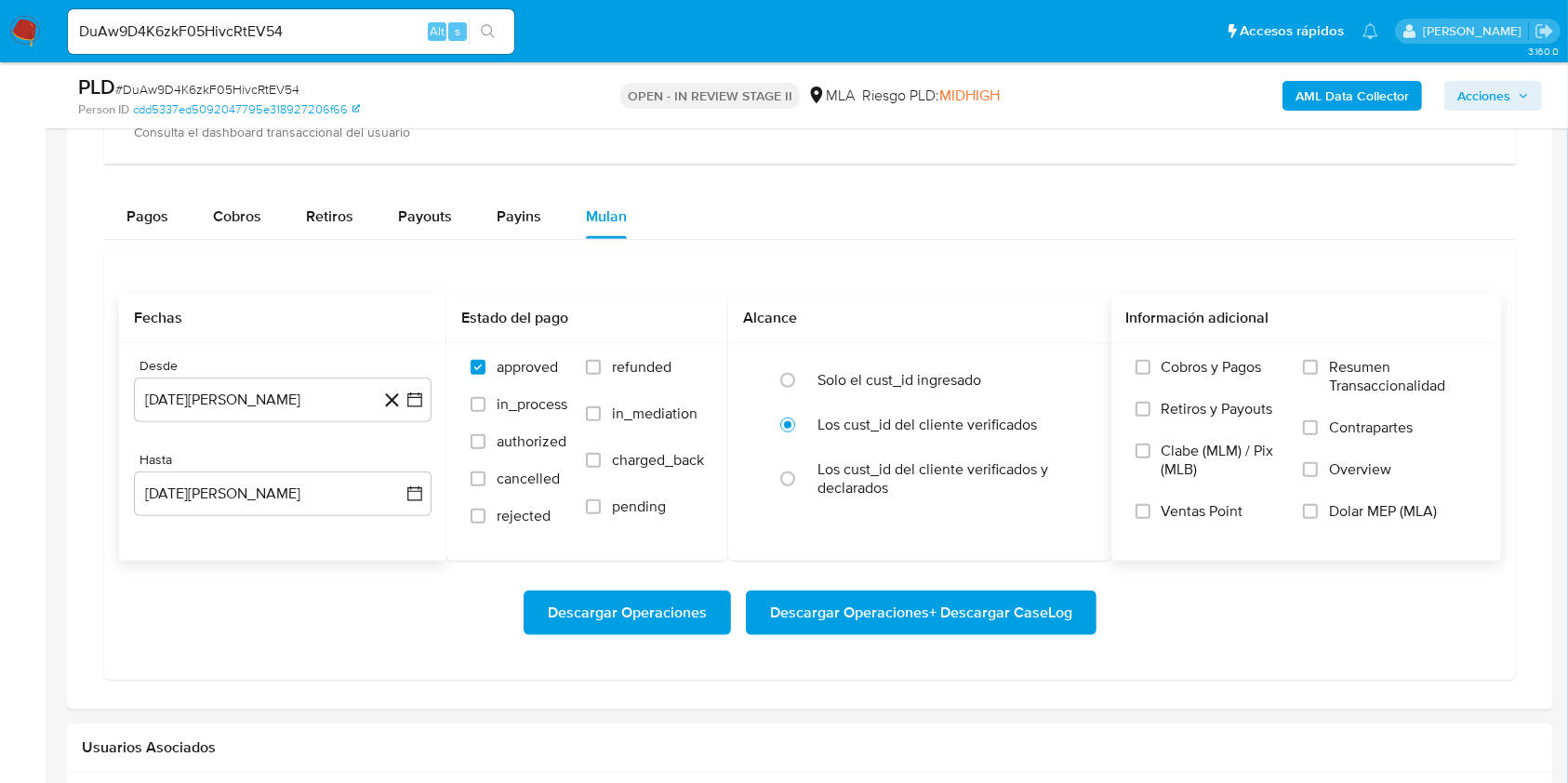
click at [1355, 513] on span "Dolar MEP (MLA)" at bounding box center [1383, 511] width 108 height 19
click at [1318, 513] on input "Dolar MEP (MLA)" at bounding box center [1309, 511] width 15 height 15
click at [851, 612] on span "Descargar Operaciones + Descargar CaseLog" at bounding box center [921, 612] width 302 height 41
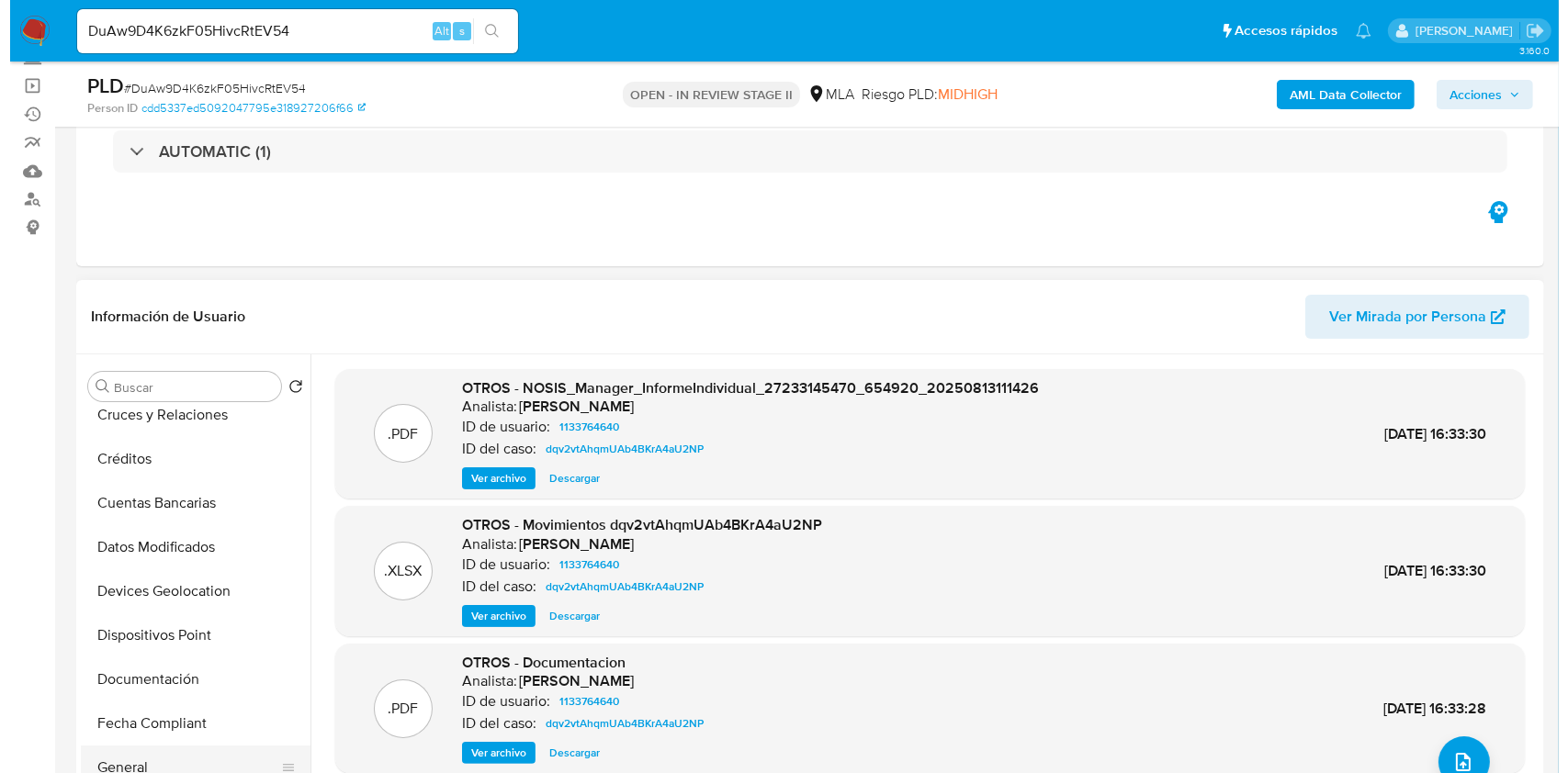
scroll to position [368, 0]
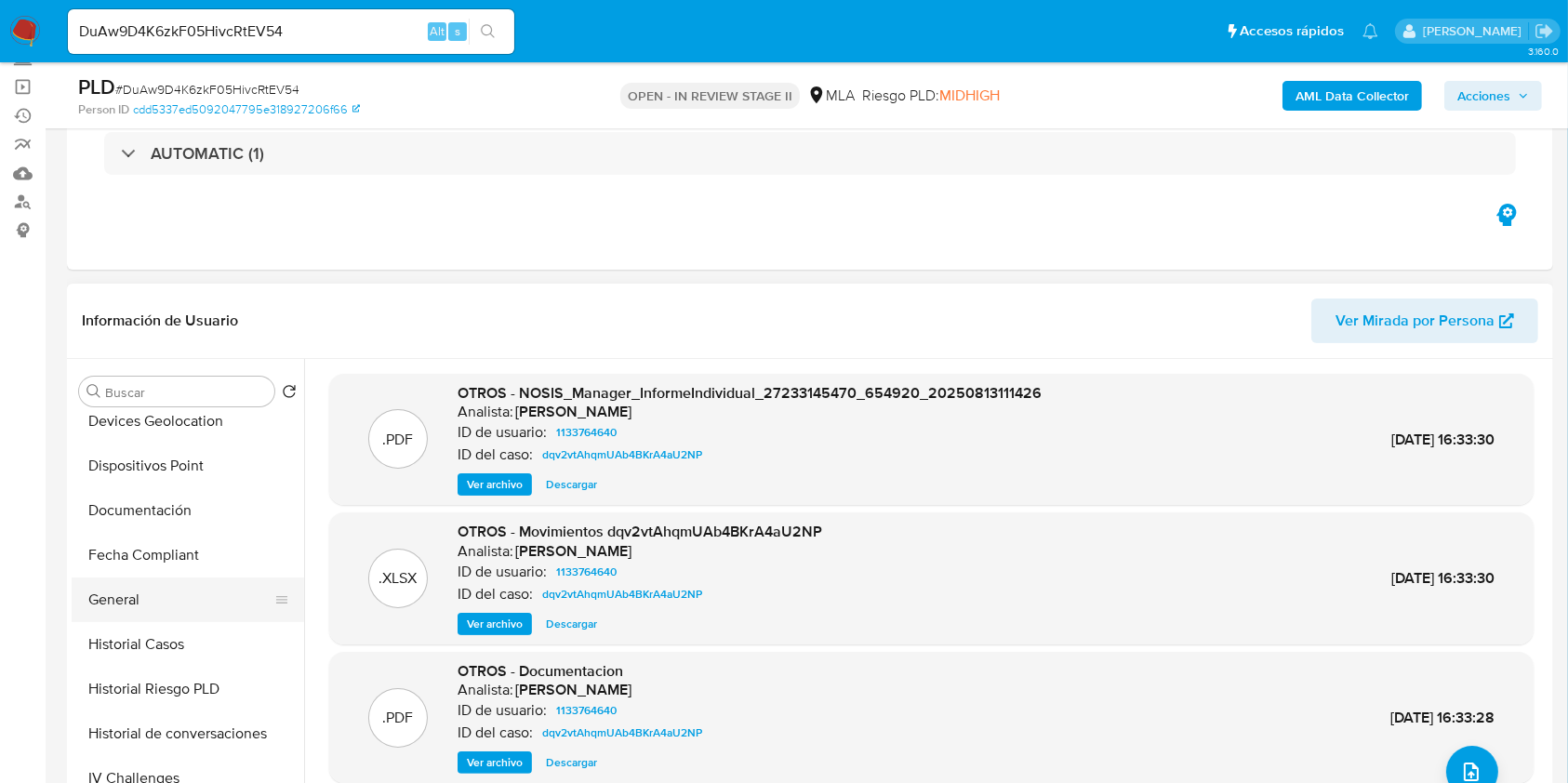
click at [162, 609] on button "General" at bounding box center [180, 600] width 218 height 45
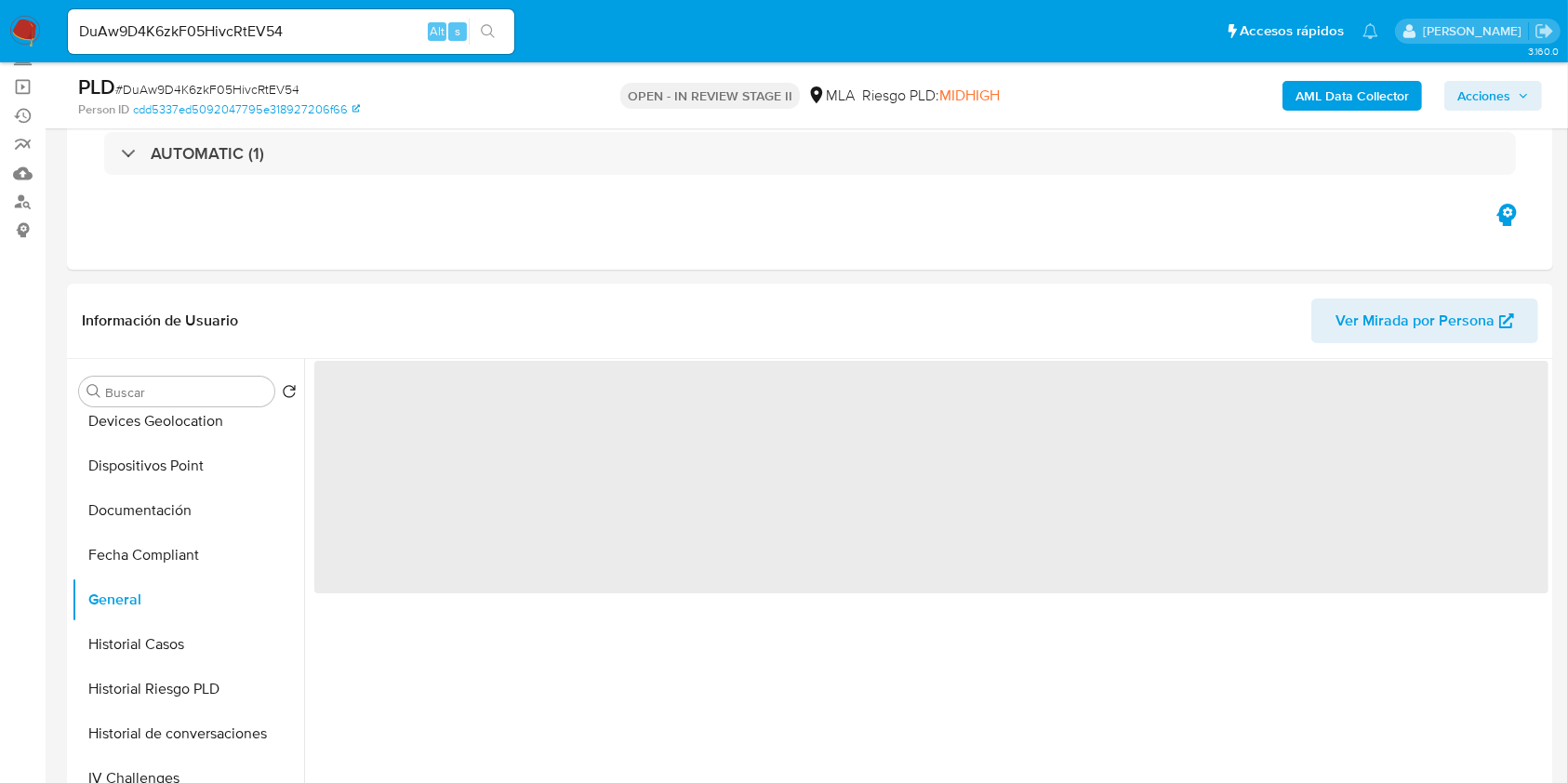
click at [1322, 95] on b "AML Data Collector" at bounding box center [1352, 96] width 114 height 29
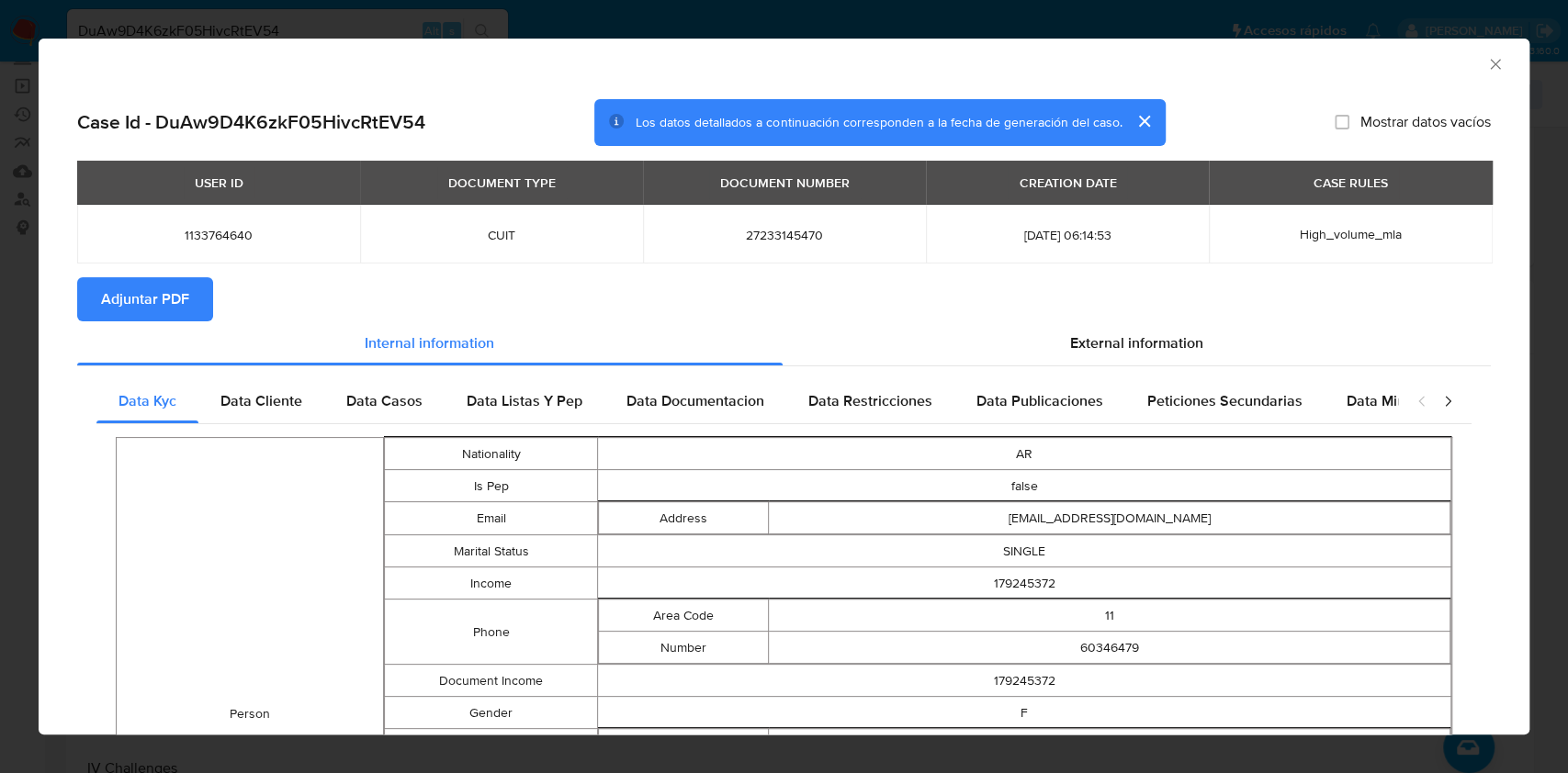
click at [99, 284] on button "Adjuntar PDF" at bounding box center [145, 300] width 136 height 45
click at [117, 284] on span "Adjuntar PDF" at bounding box center [144, 299] width 88 height 41
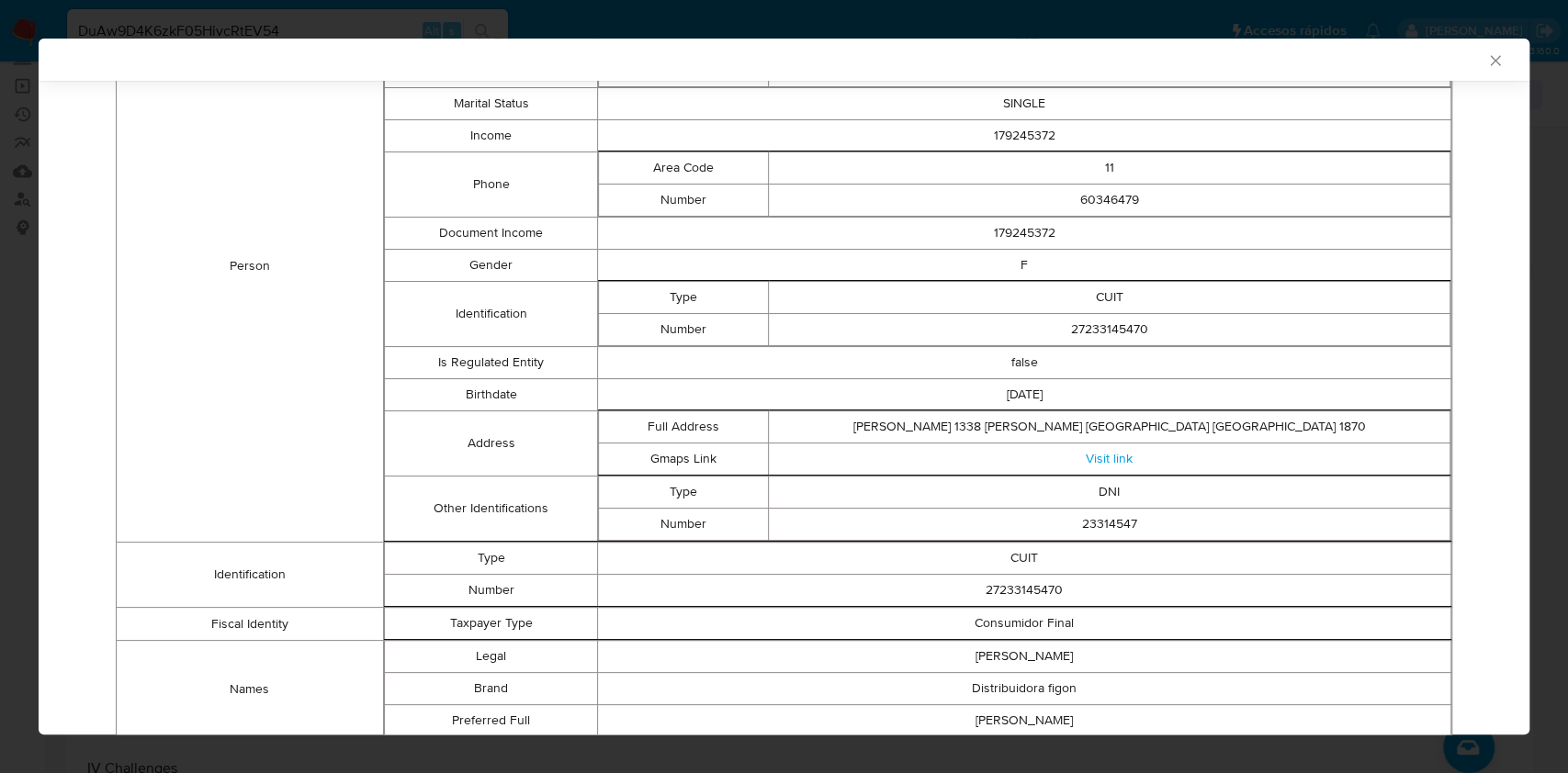
scroll to position [485, 0]
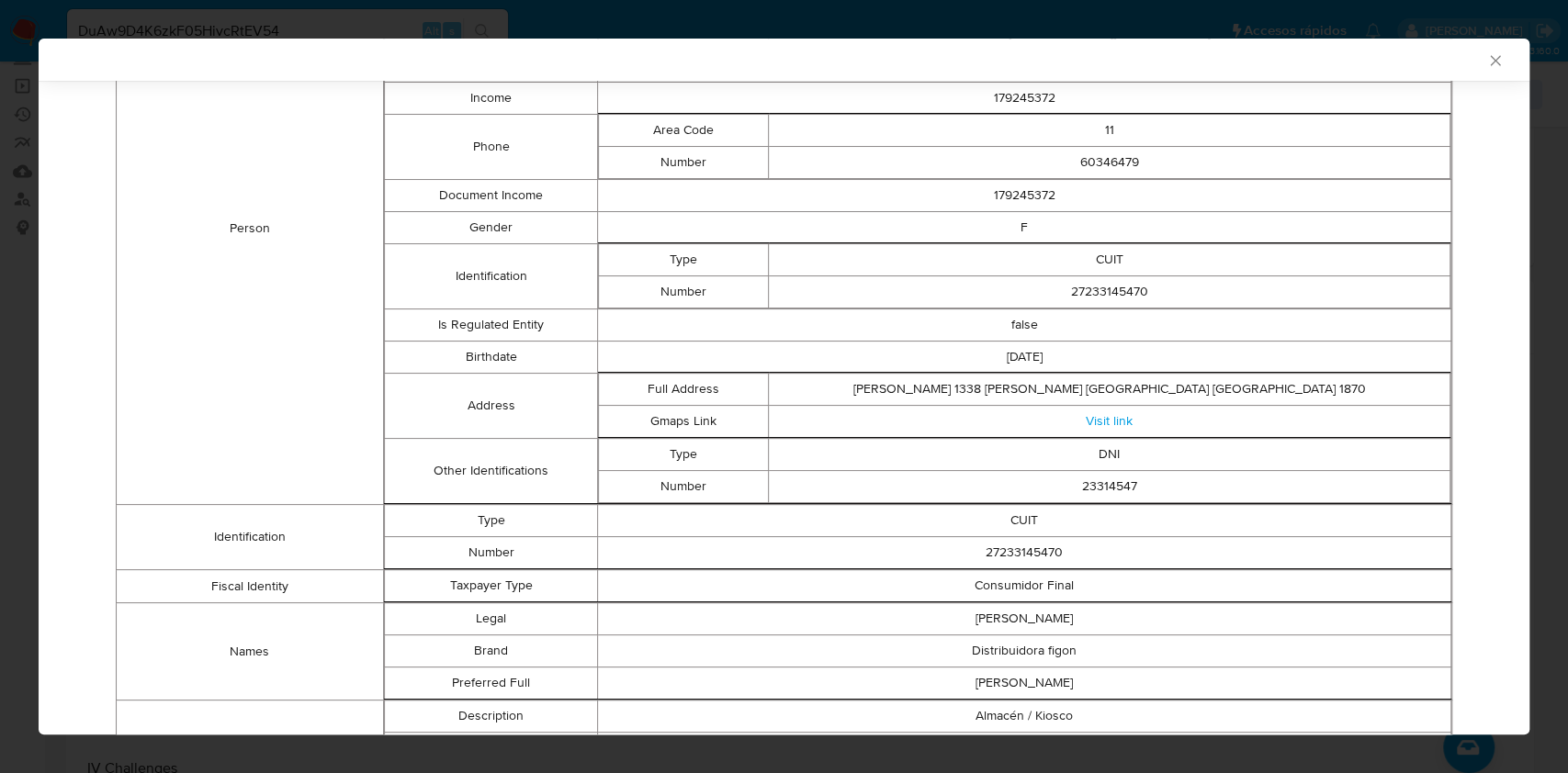
click at [1011, 550] on td "27233145470" at bounding box center [1024, 552] width 853 height 32
click at [1011, 549] on td "27233145470" at bounding box center [1024, 552] width 853 height 32
copy td "27233145470"
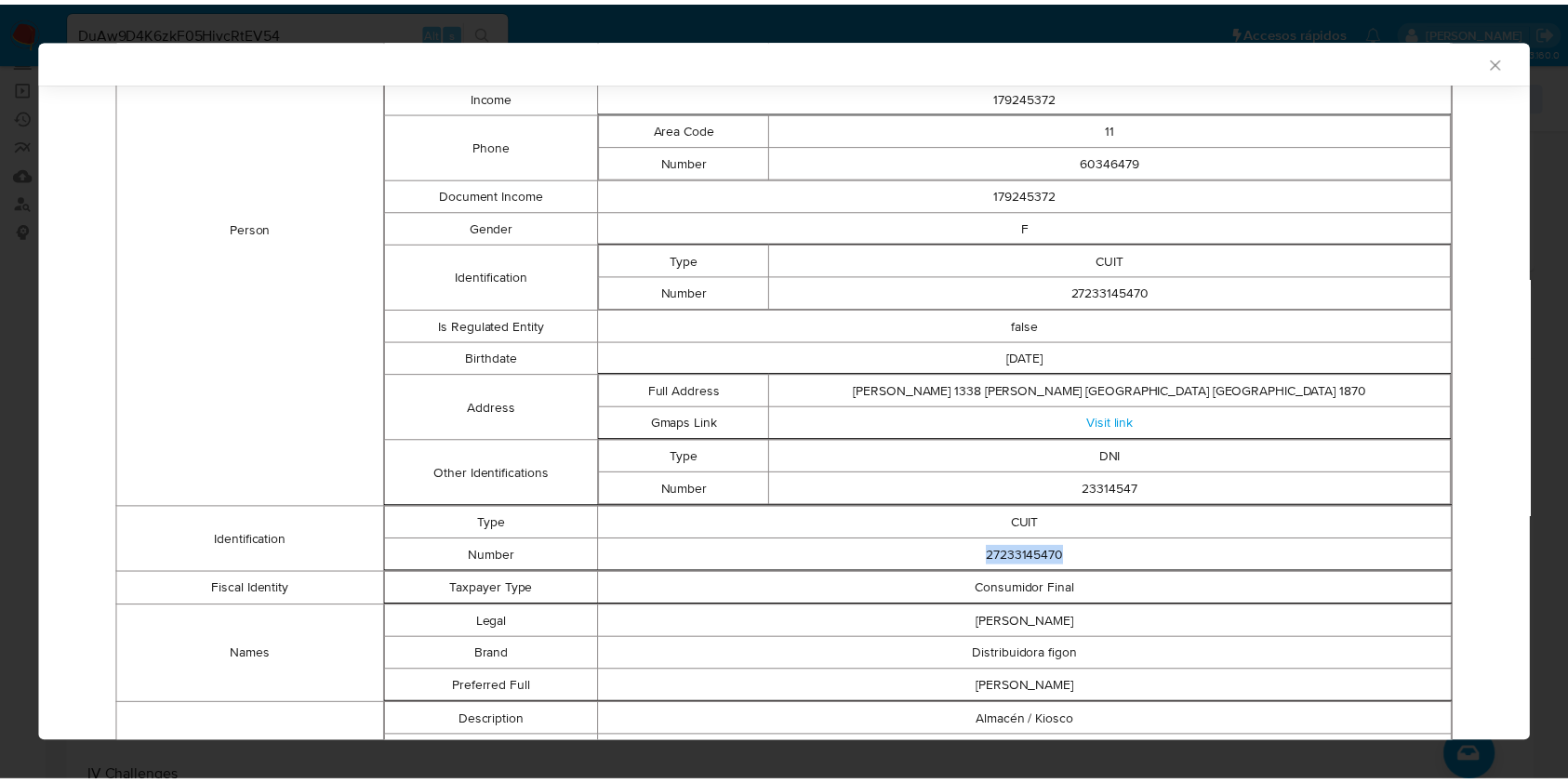
scroll to position [487, 0]
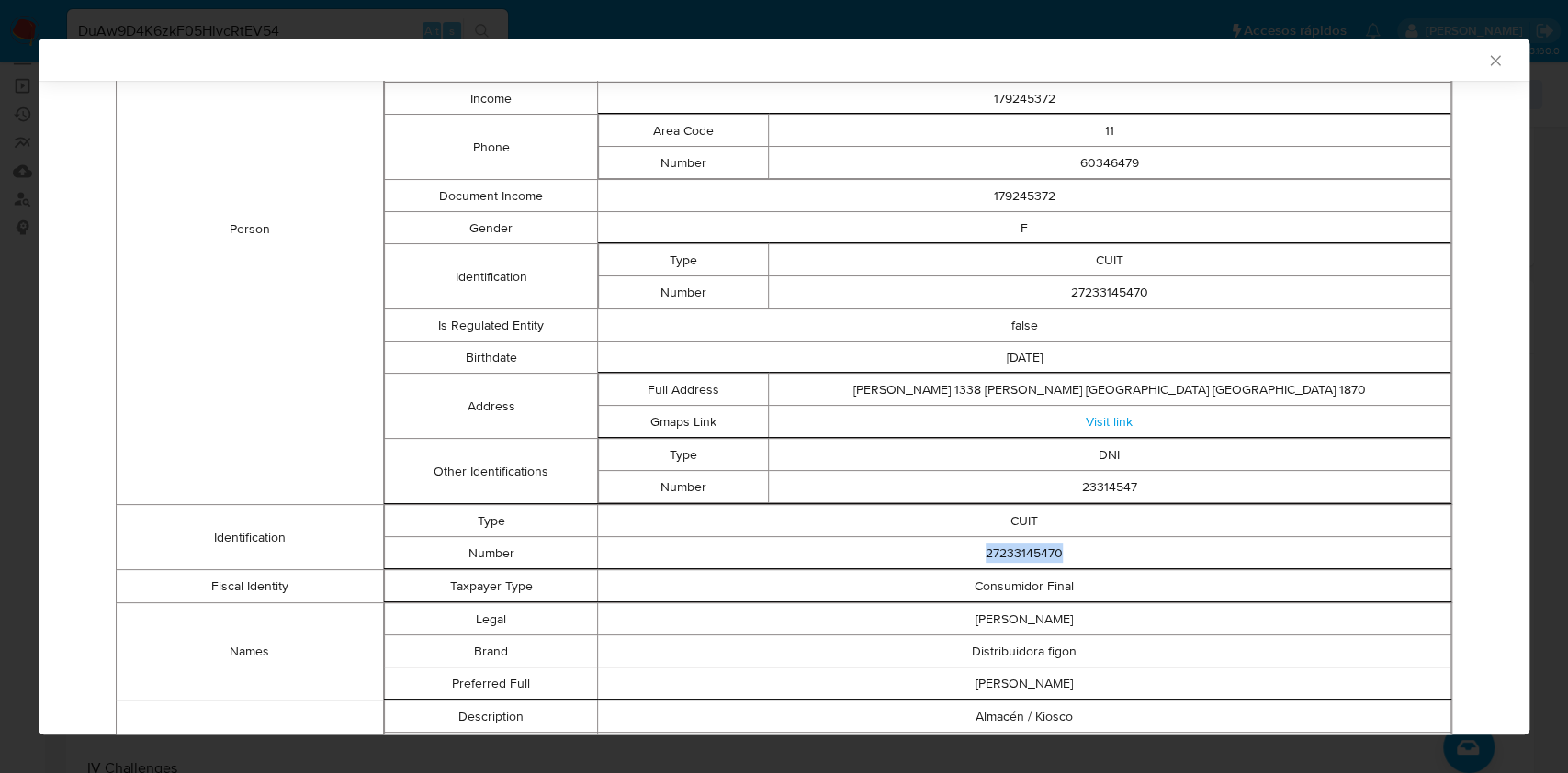
click at [1486, 60] on icon "Cerrar ventana" at bounding box center [1494, 60] width 18 height 18
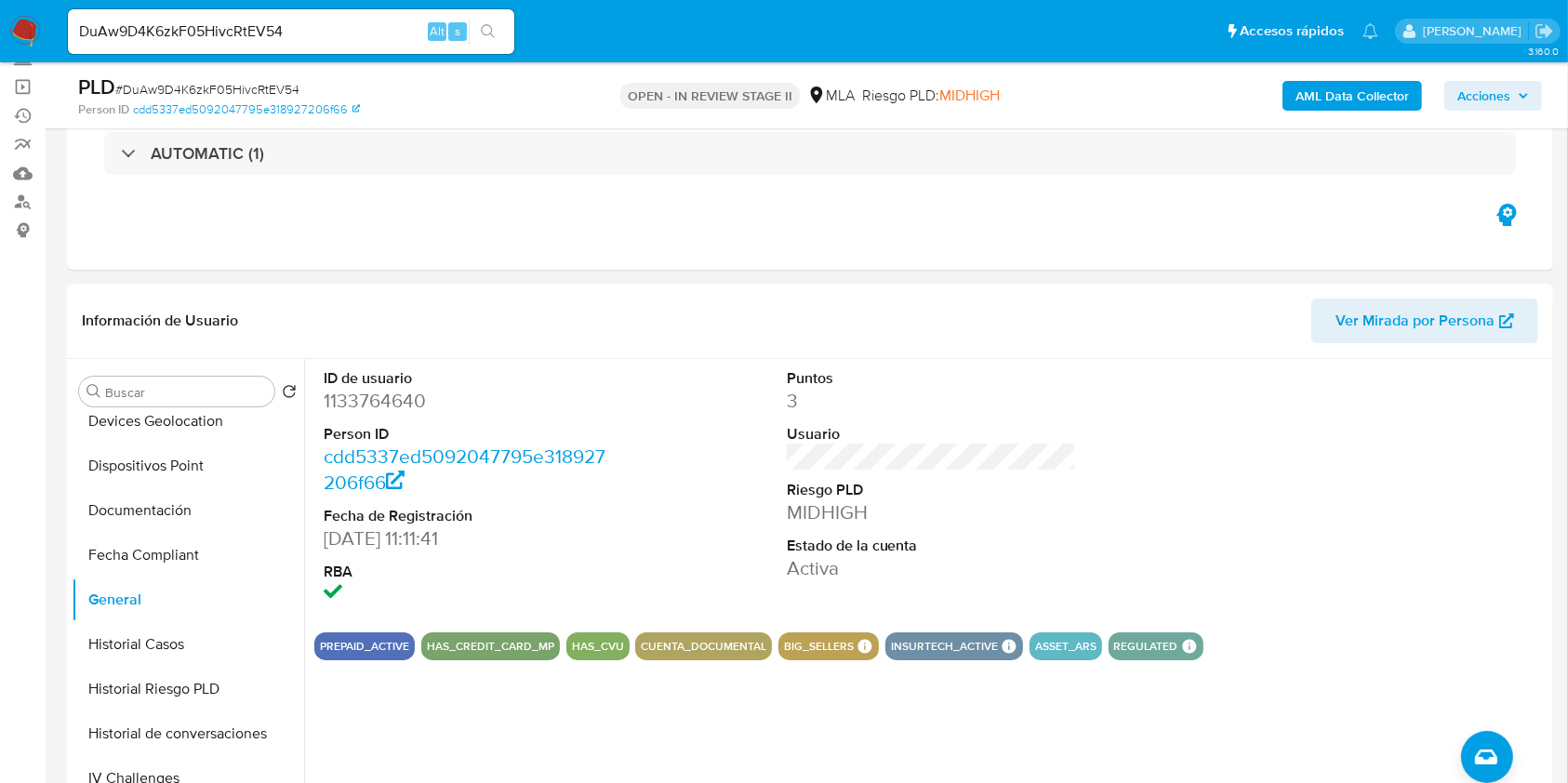
click at [357, 409] on dd "1133764640" at bounding box center [468, 401] width 290 height 26
copy dd "1133764640"
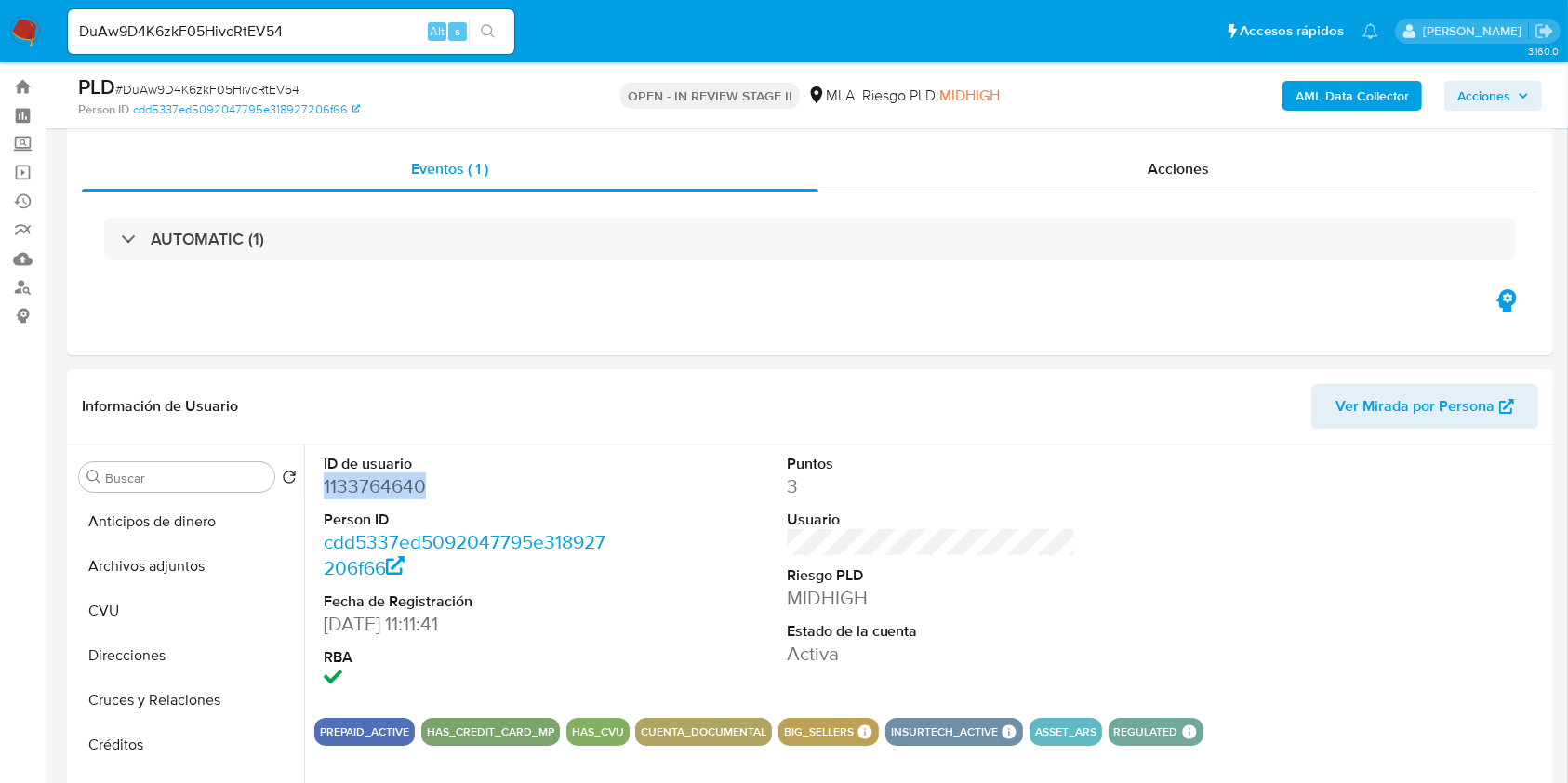
scroll to position [0, 0]
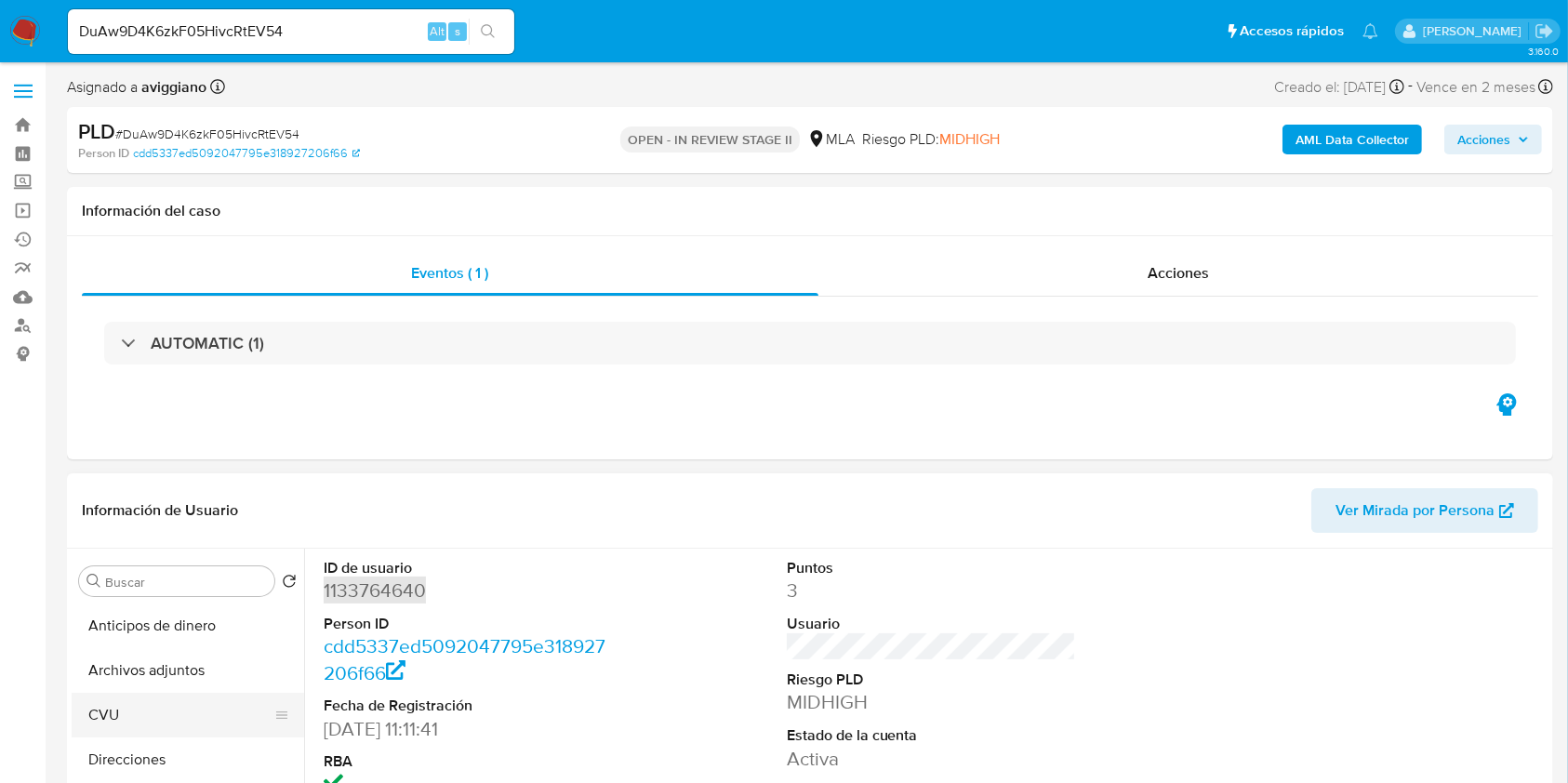
click at [210, 693] on button "CVU" at bounding box center [180, 715] width 218 height 45
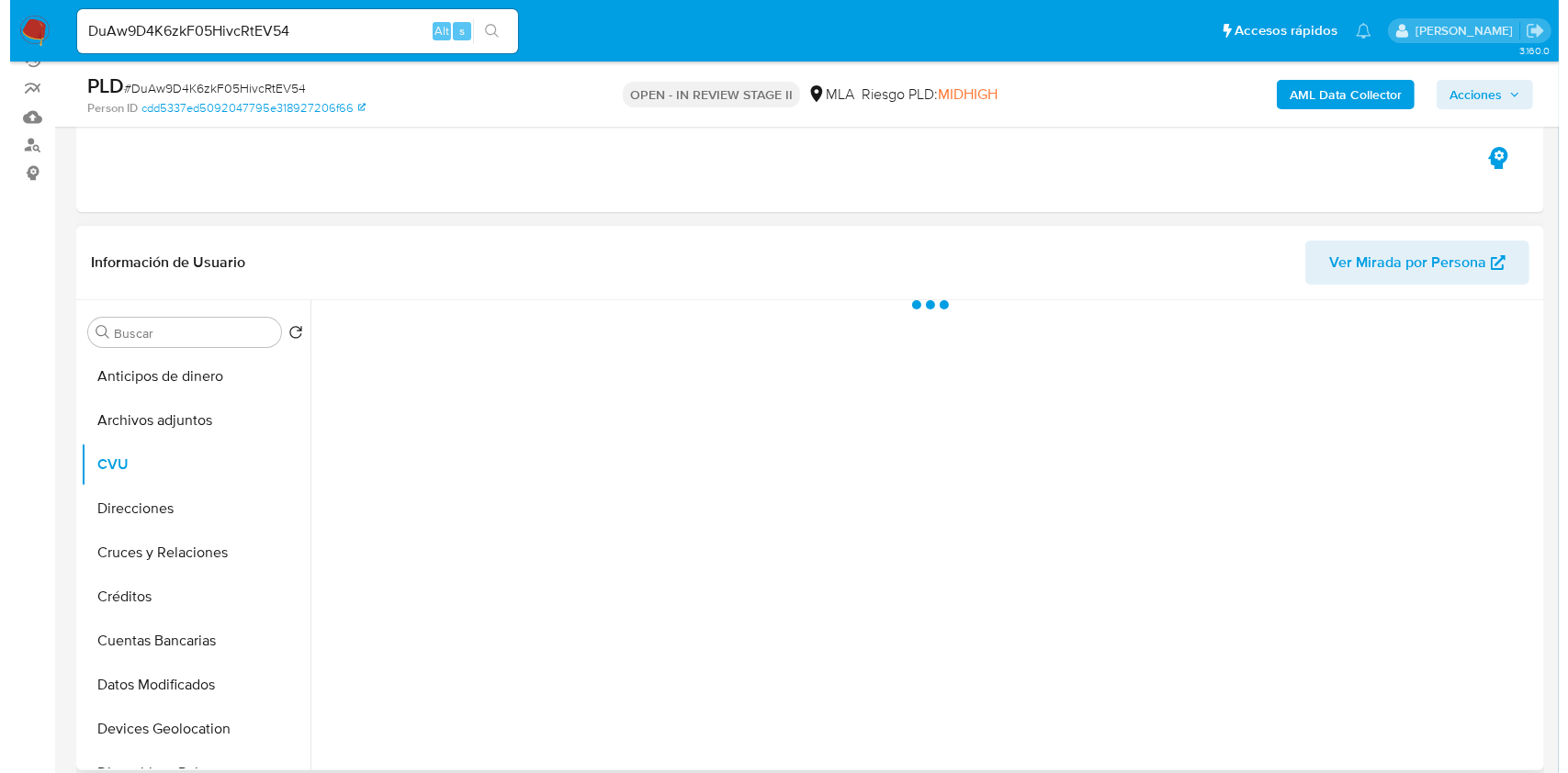
scroll to position [244, 0]
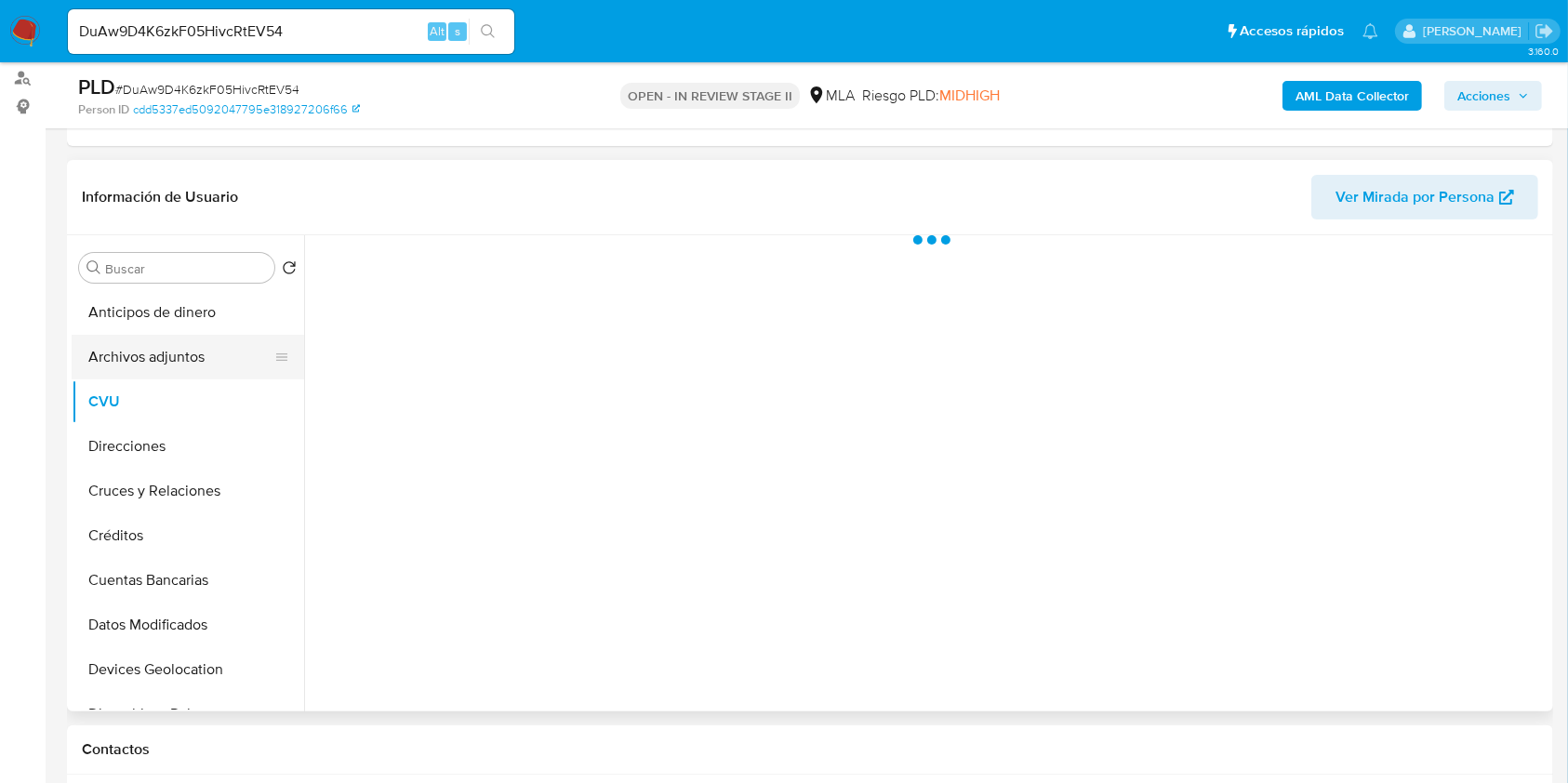
click at [169, 355] on button "Archivos adjuntos" at bounding box center [180, 358] width 218 height 45
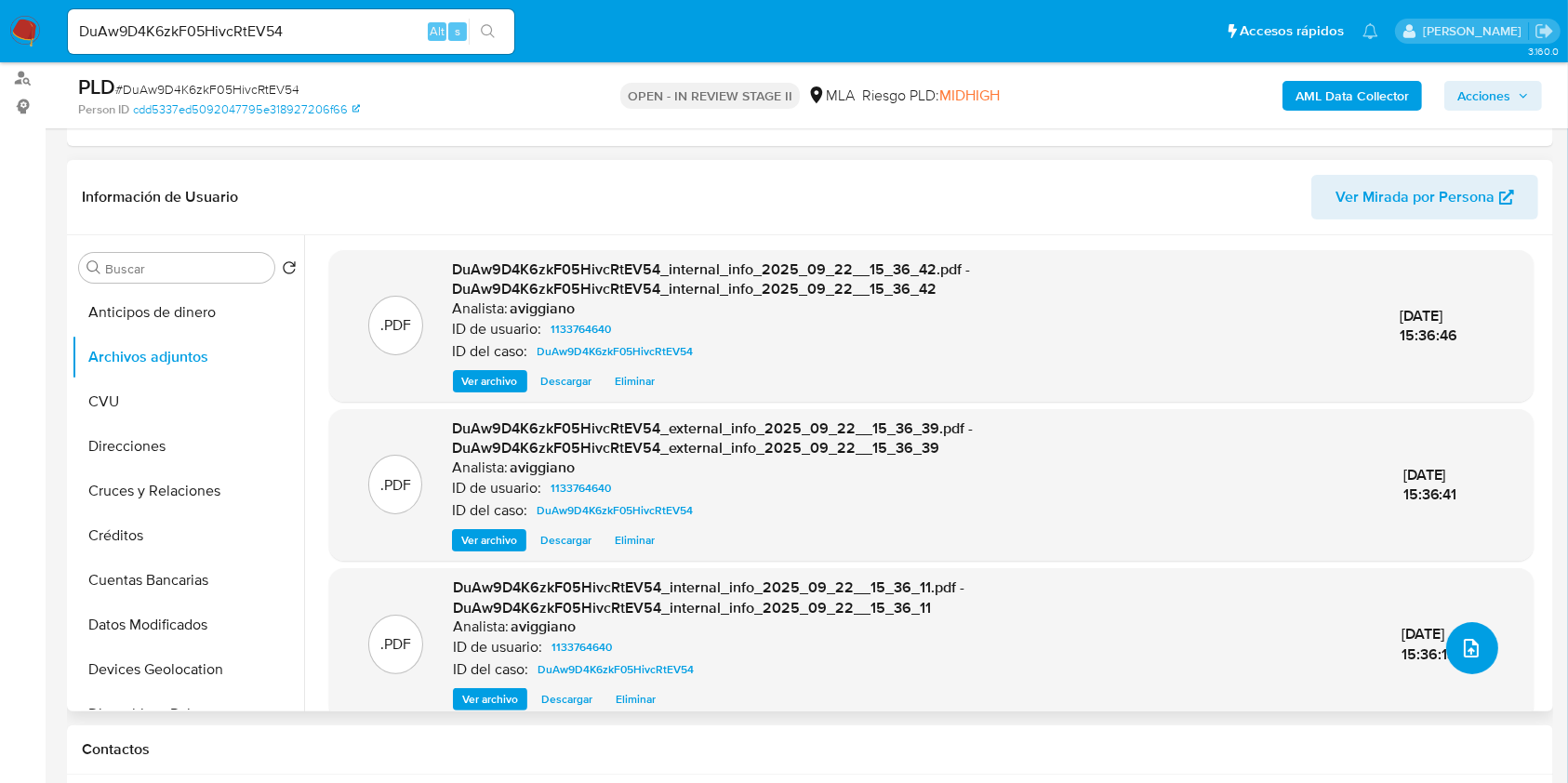
click at [1473, 651] on span "upload-file" at bounding box center [1471, 648] width 23 height 23
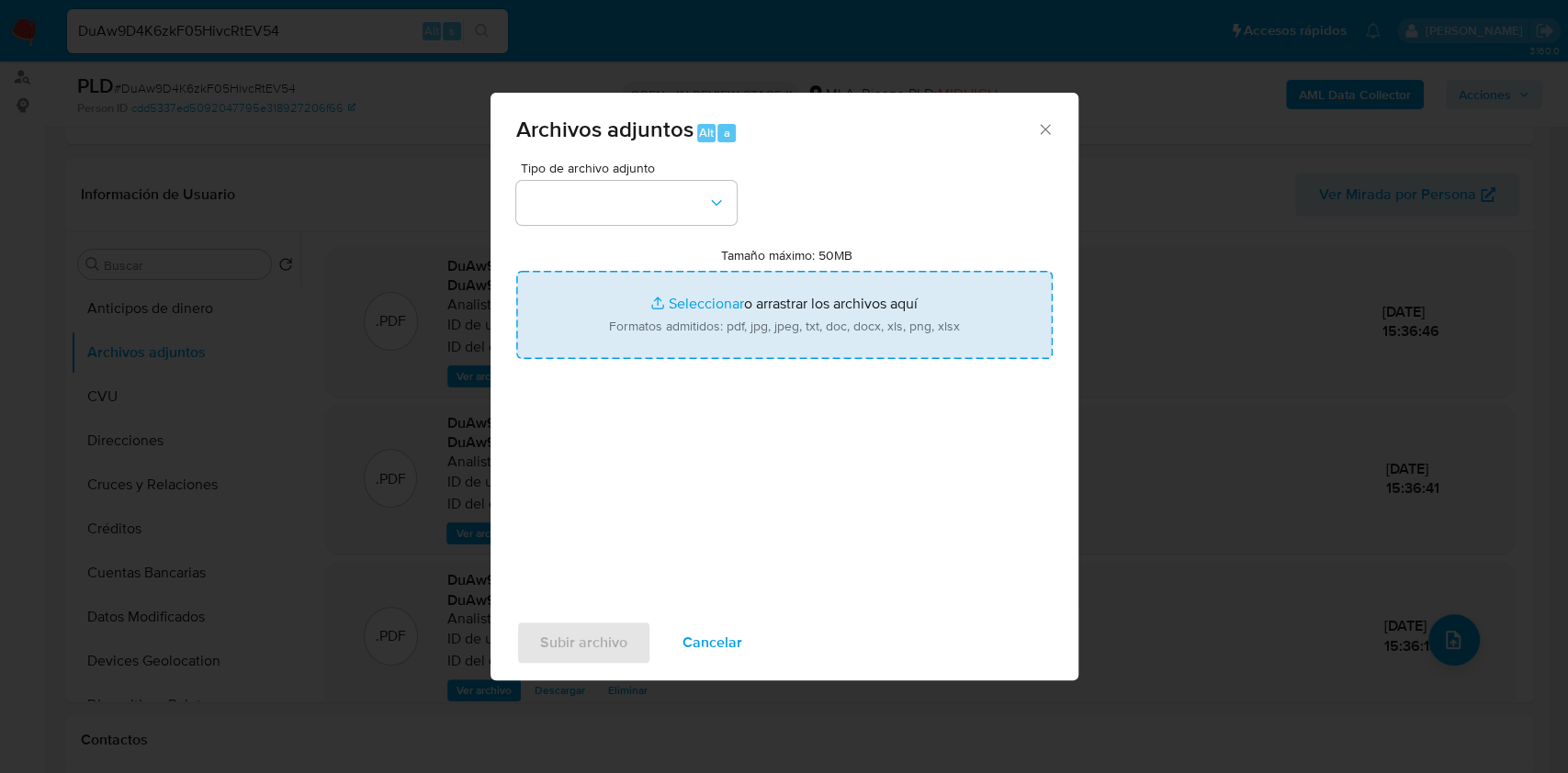
click at [936, 331] on input "Tamaño máximo: 50MB Seleccionar archivos" at bounding box center [784, 314] width 536 height 88
type input "C:\fakepath\Nosis - 1133764640.pdf"
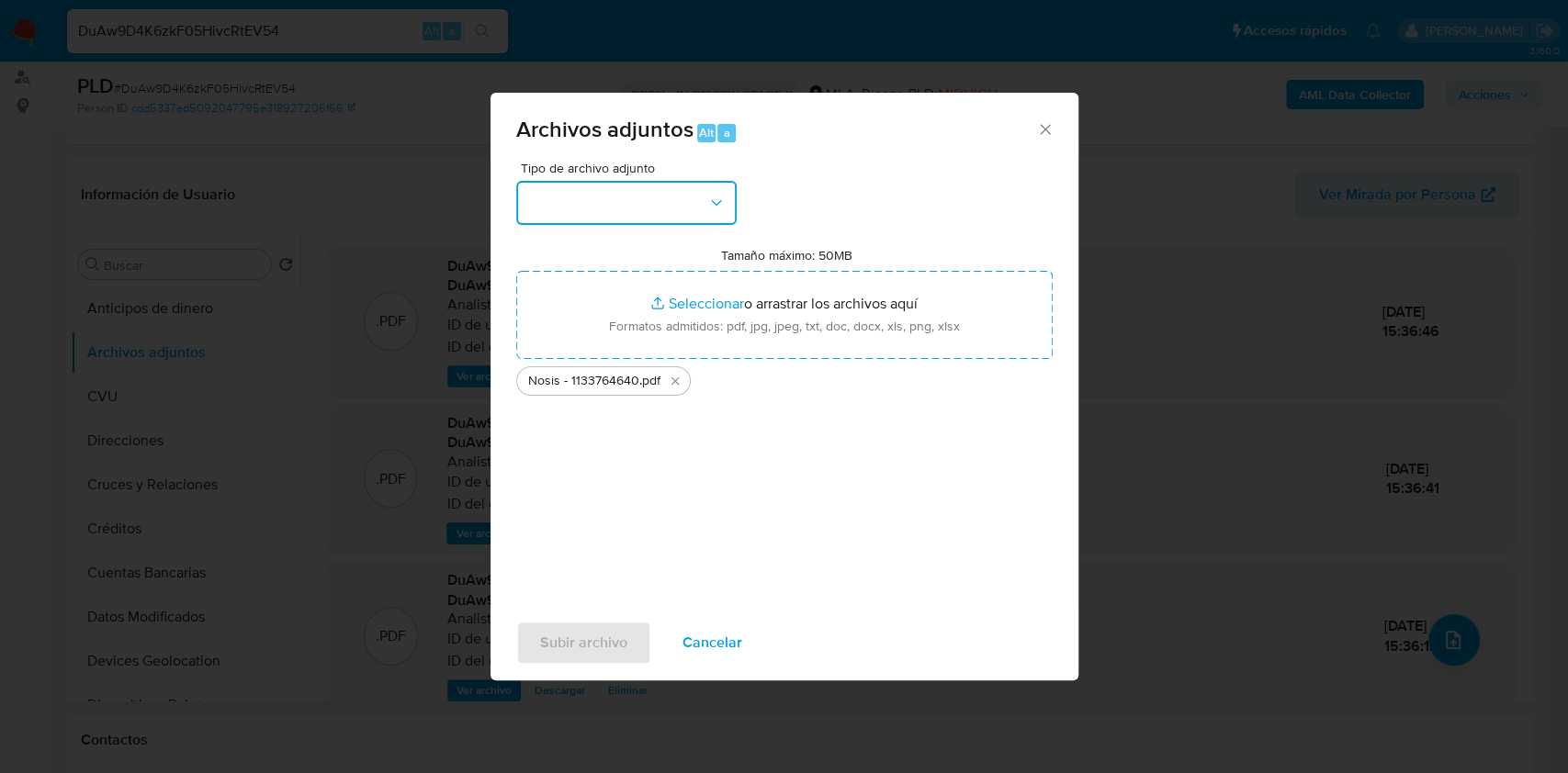
click at [674, 208] on button "button" at bounding box center [626, 203] width 221 height 45
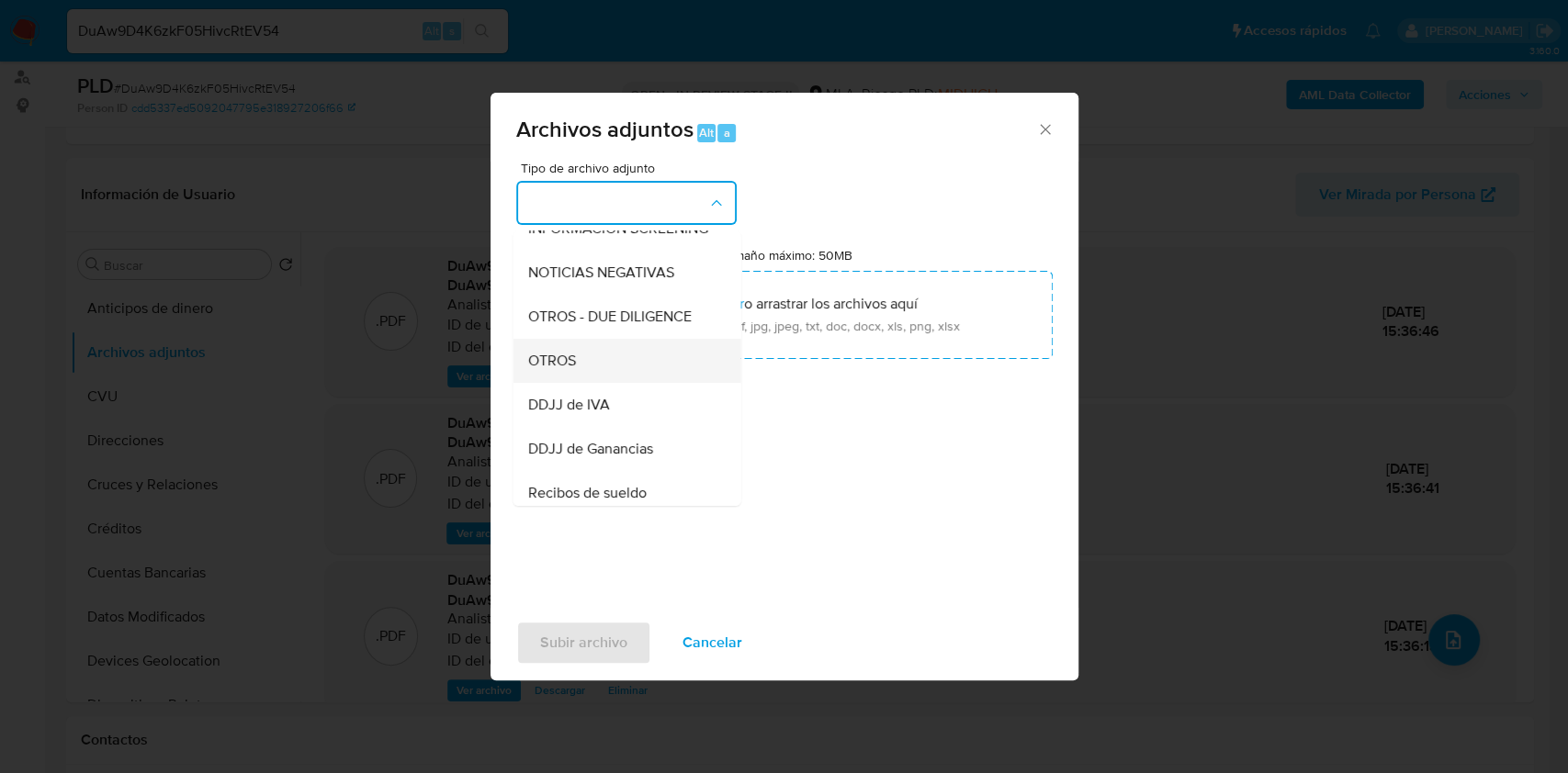
click at [586, 383] on div "OTROS" at bounding box center [621, 361] width 188 height 45
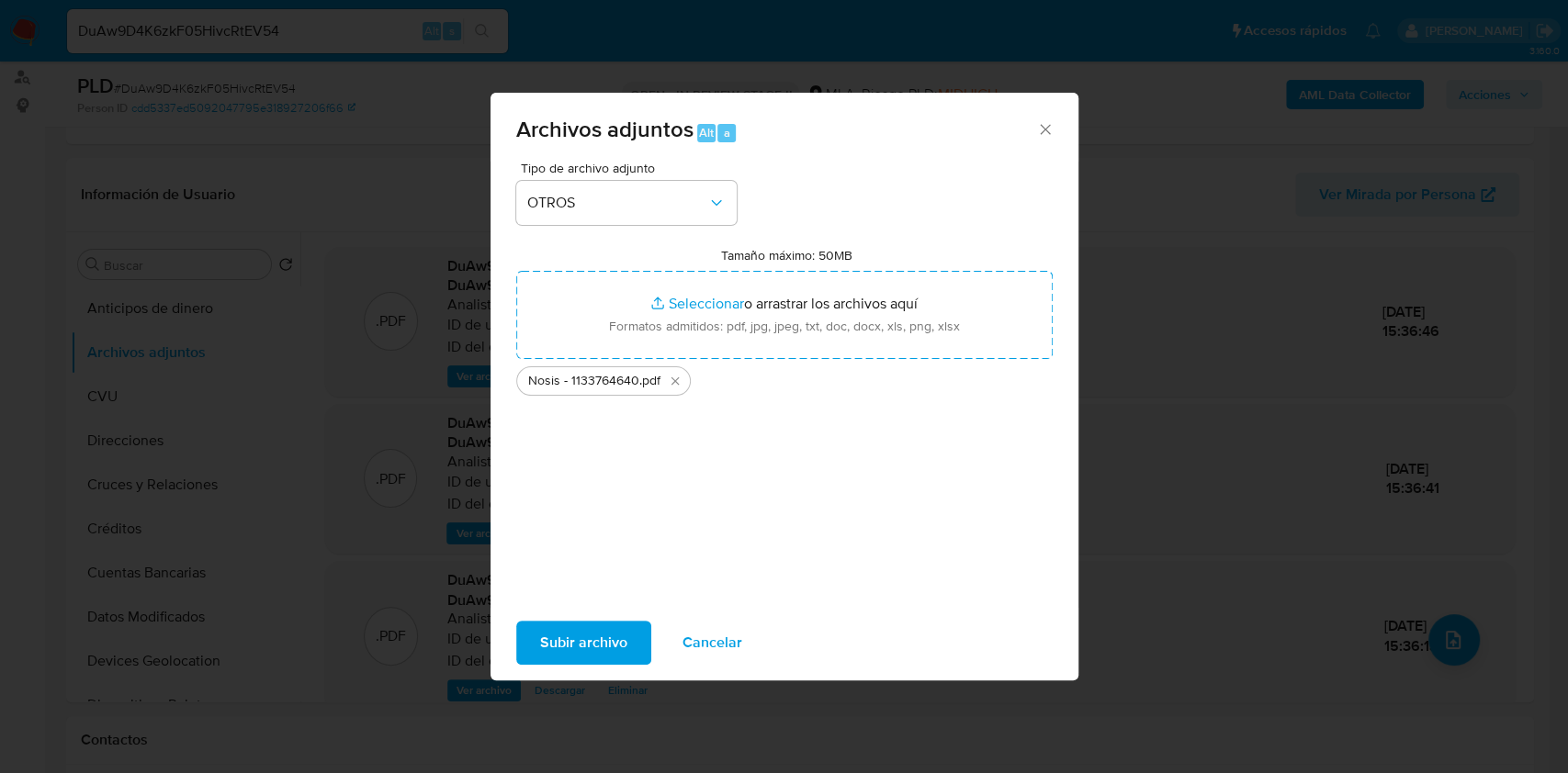
click at [598, 661] on span "Subir archivo" at bounding box center [584, 642] width 87 height 41
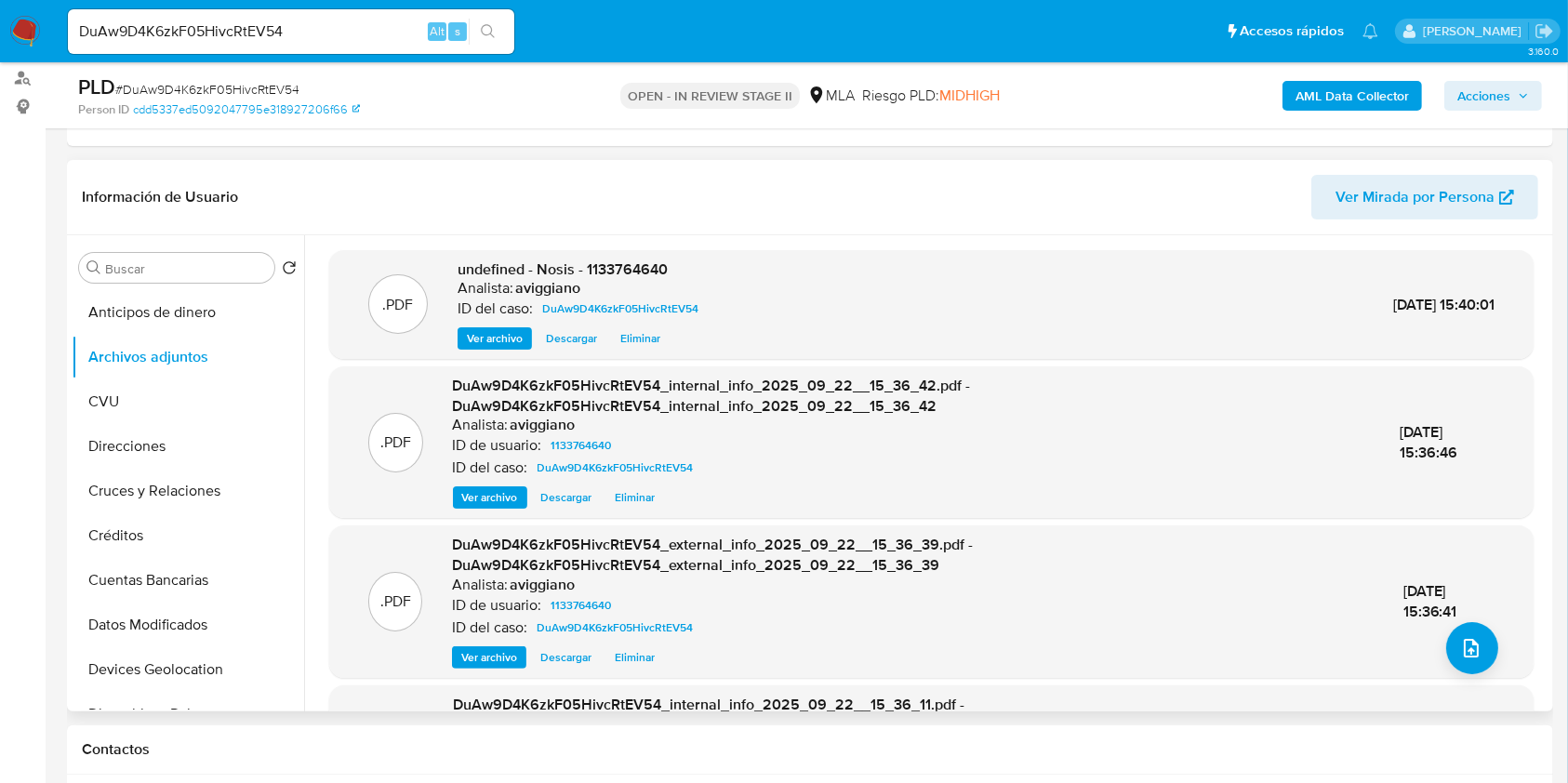
click at [656, 271] on span "undefined - Nosis - 1133764640" at bounding box center [563, 269] width 210 height 22
copy span "1133764640"
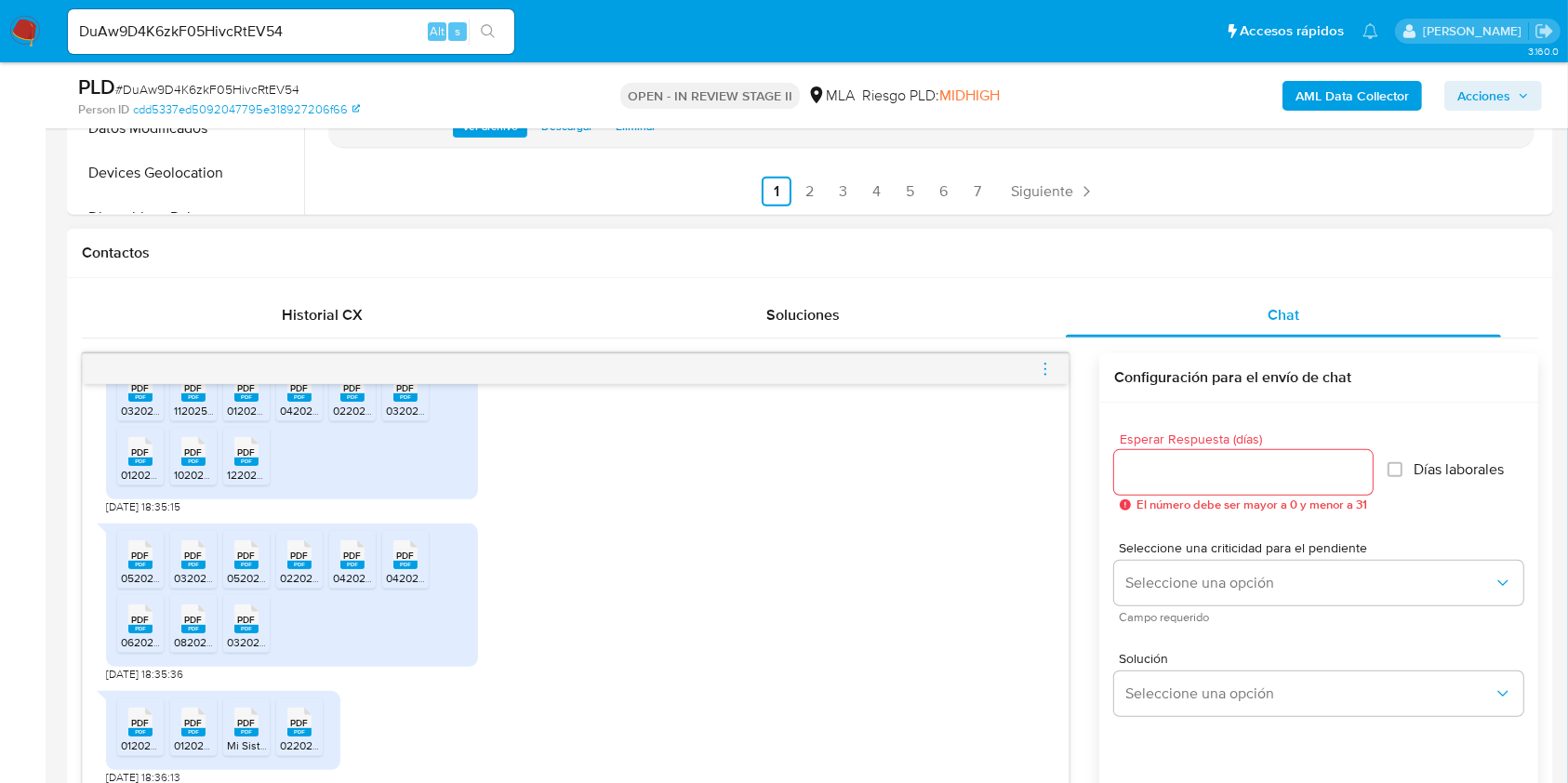
scroll to position [1729, 0]
click at [249, 572] on span "052024acuse_presentacion_libro_iva_30683777028_1_1023683223.pdf" at bounding box center [409, 578] width 364 height 16
click at [406, 416] on span "032025acuse_presentacion_libro_iva_30683777028_1_1089890117 (1).pdf" at bounding box center [570, 411] width 369 height 16
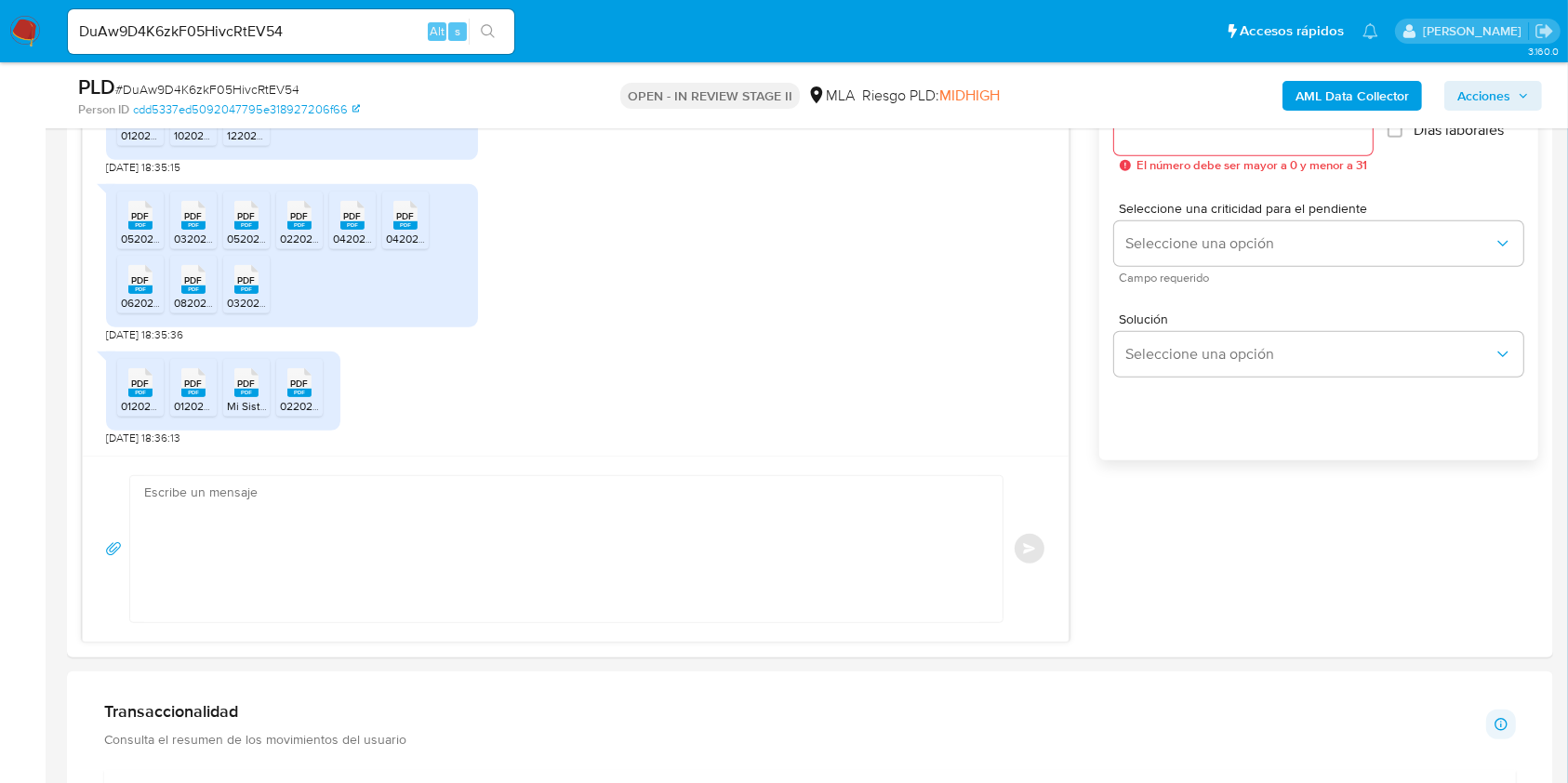
scroll to position [1240, 0]
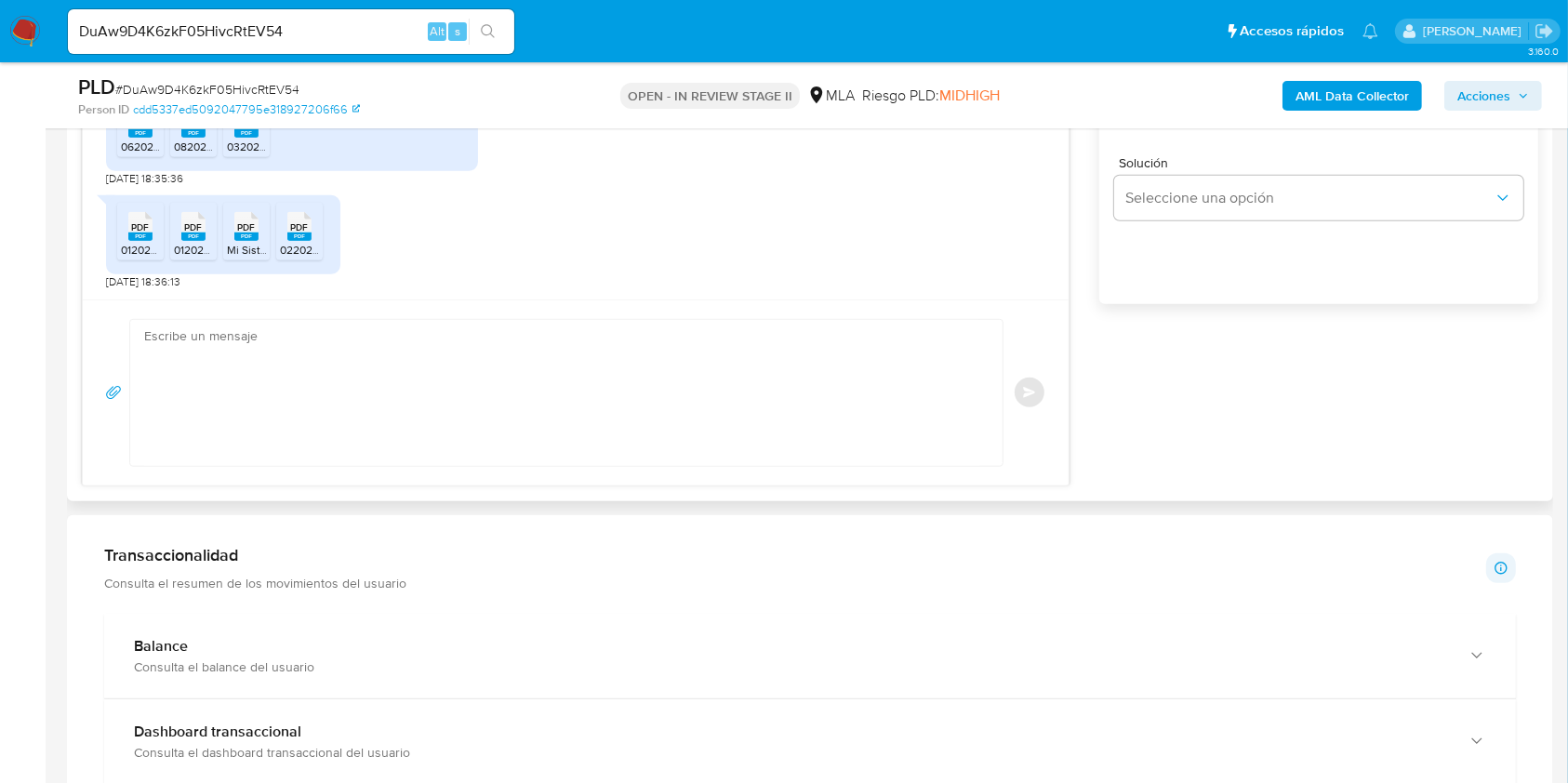
click at [310, 232] on rect at bounding box center [299, 236] width 24 height 9
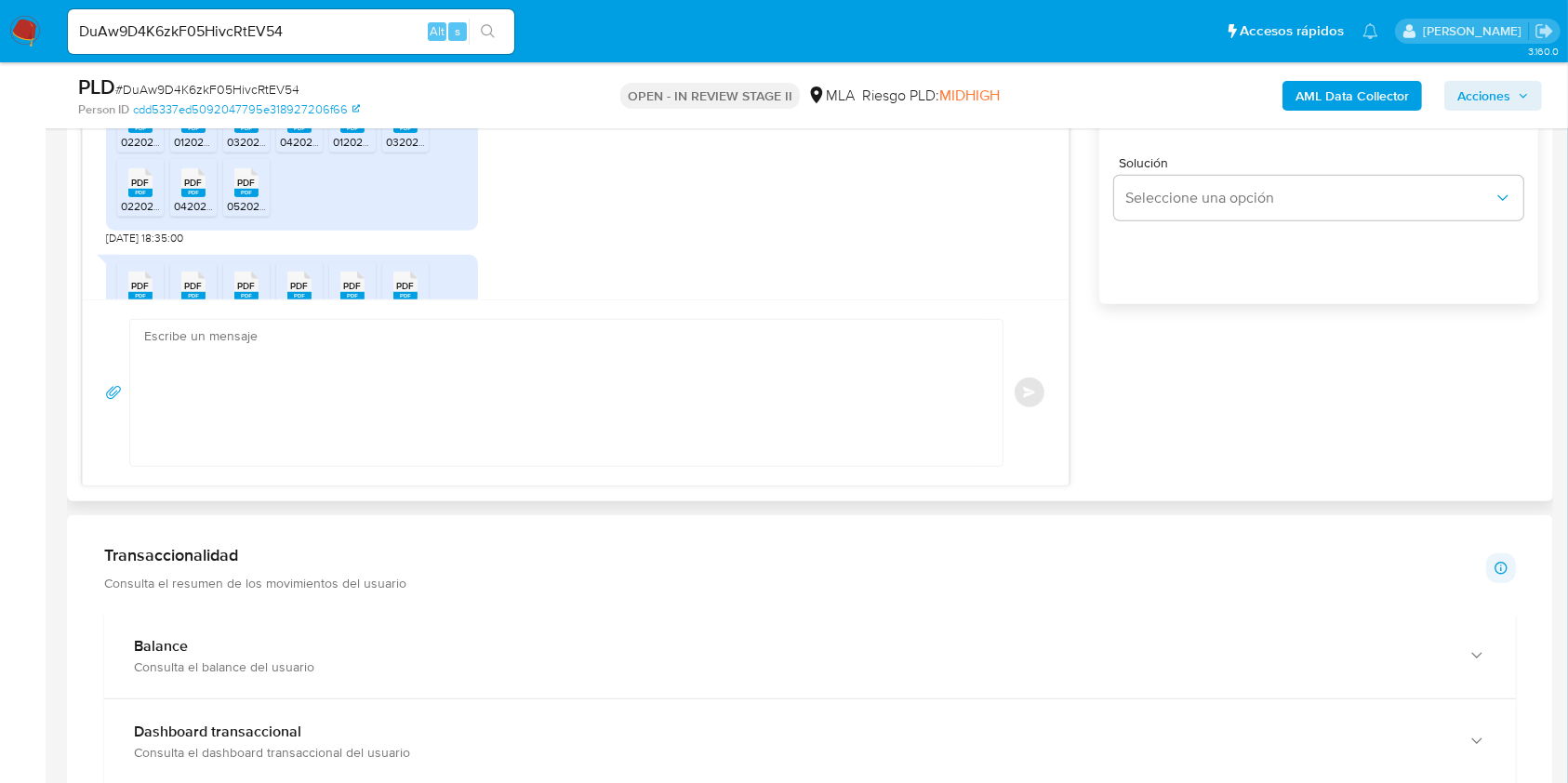
scroll to position [985, 0]
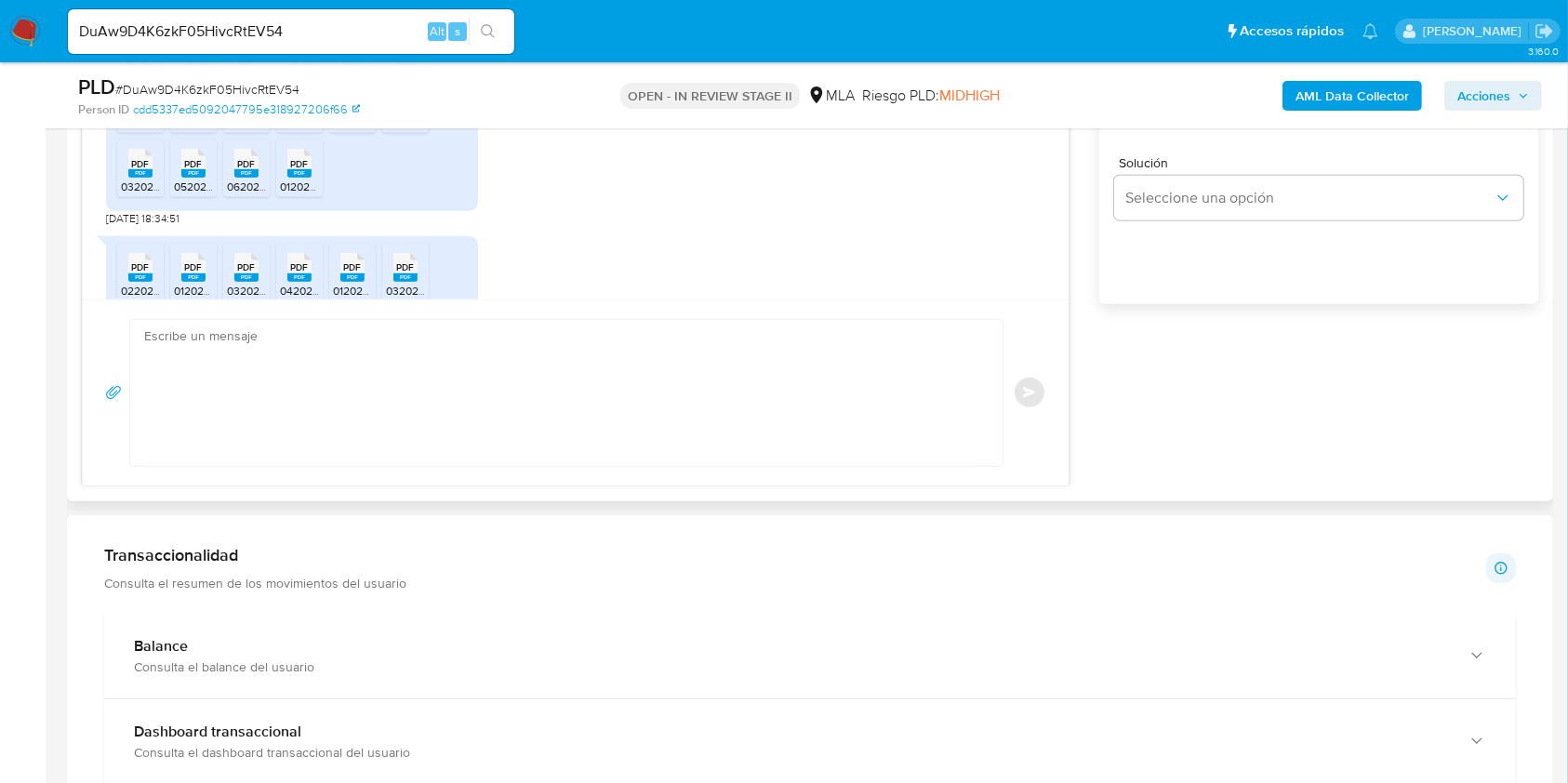
click at [156, 130] on span "012025acuse_presentacion_libro_iva_30683777028_1_1076261025 (1).pdf" at bounding box center [305, 122] width 369 height 16
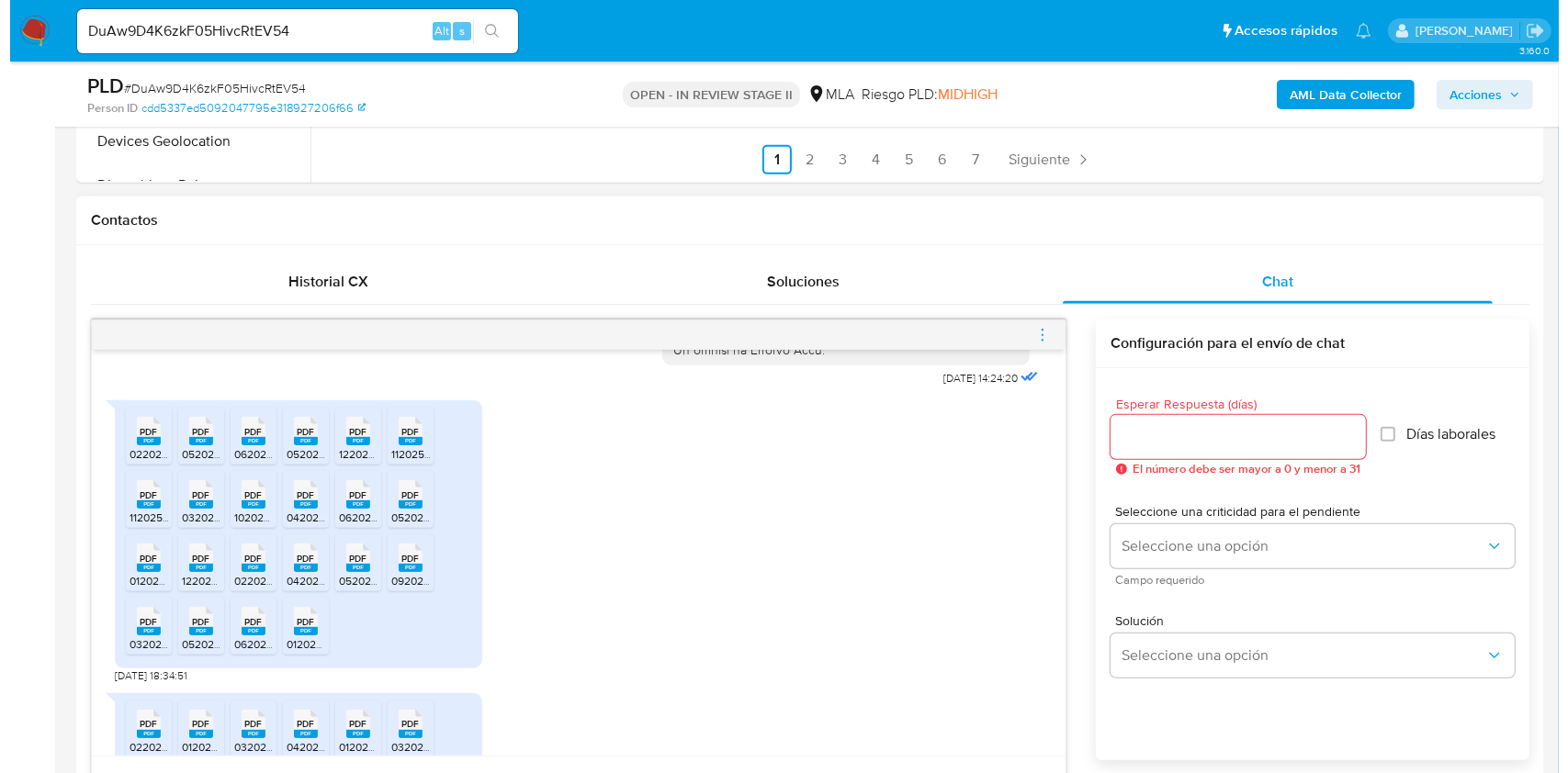
scroll to position [734, 0]
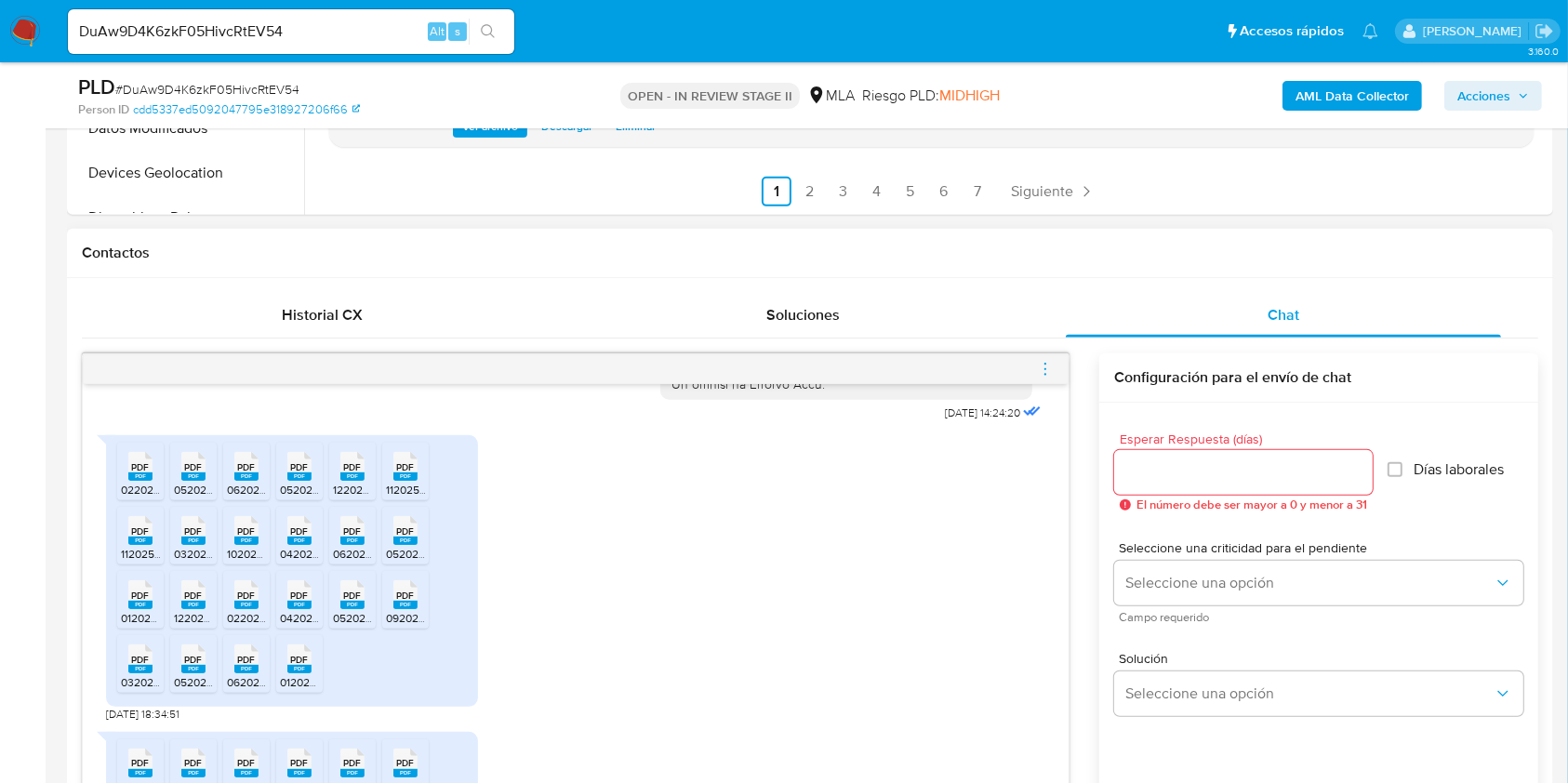
click at [1040, 372] on icon "menu-action" at bounding box center [1045, 368] width 17 height 17
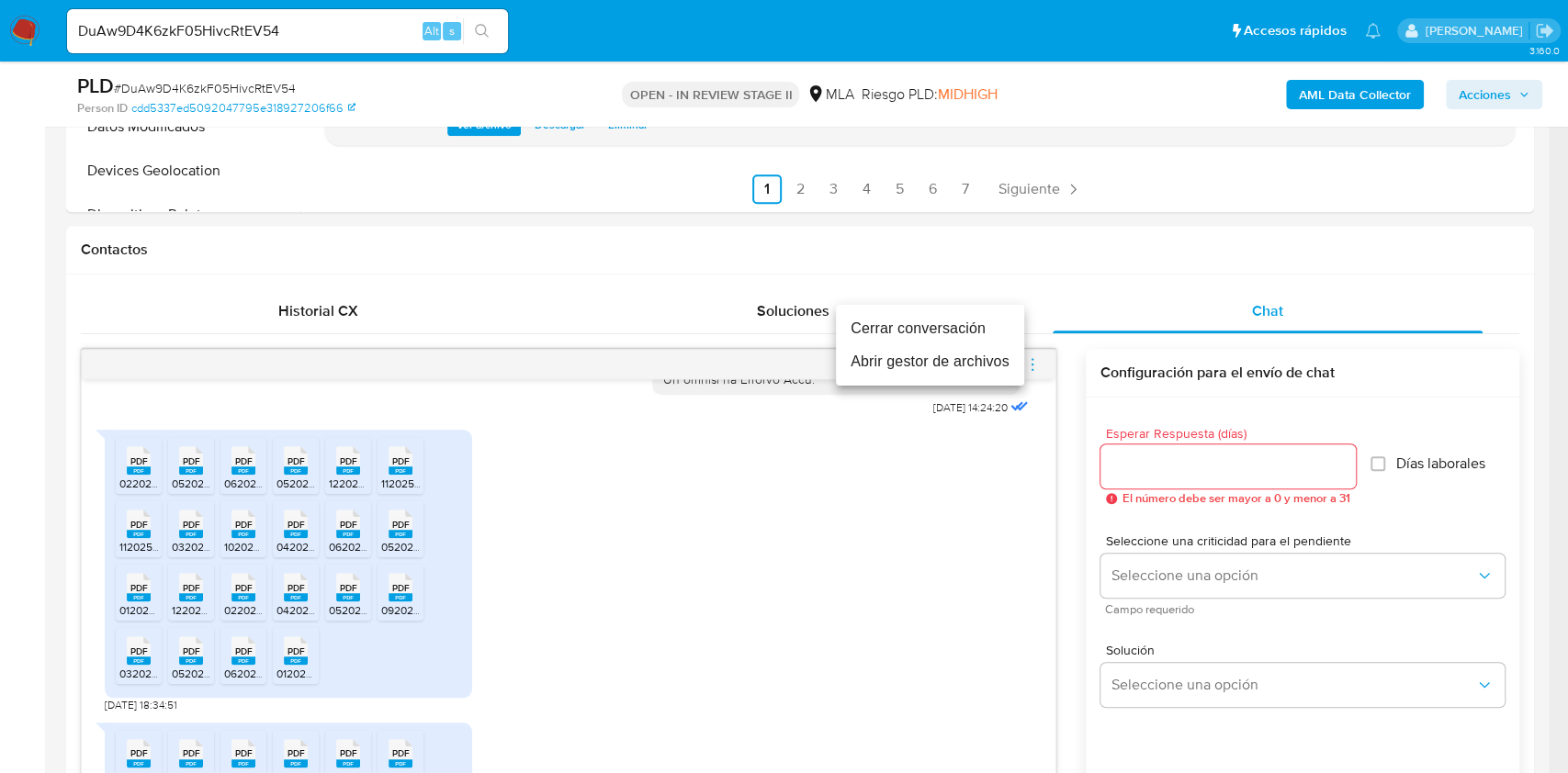
click at [932, 366] on li "Abrir gestor de archivos" at bounding box center [929, 362] width 189 height 33
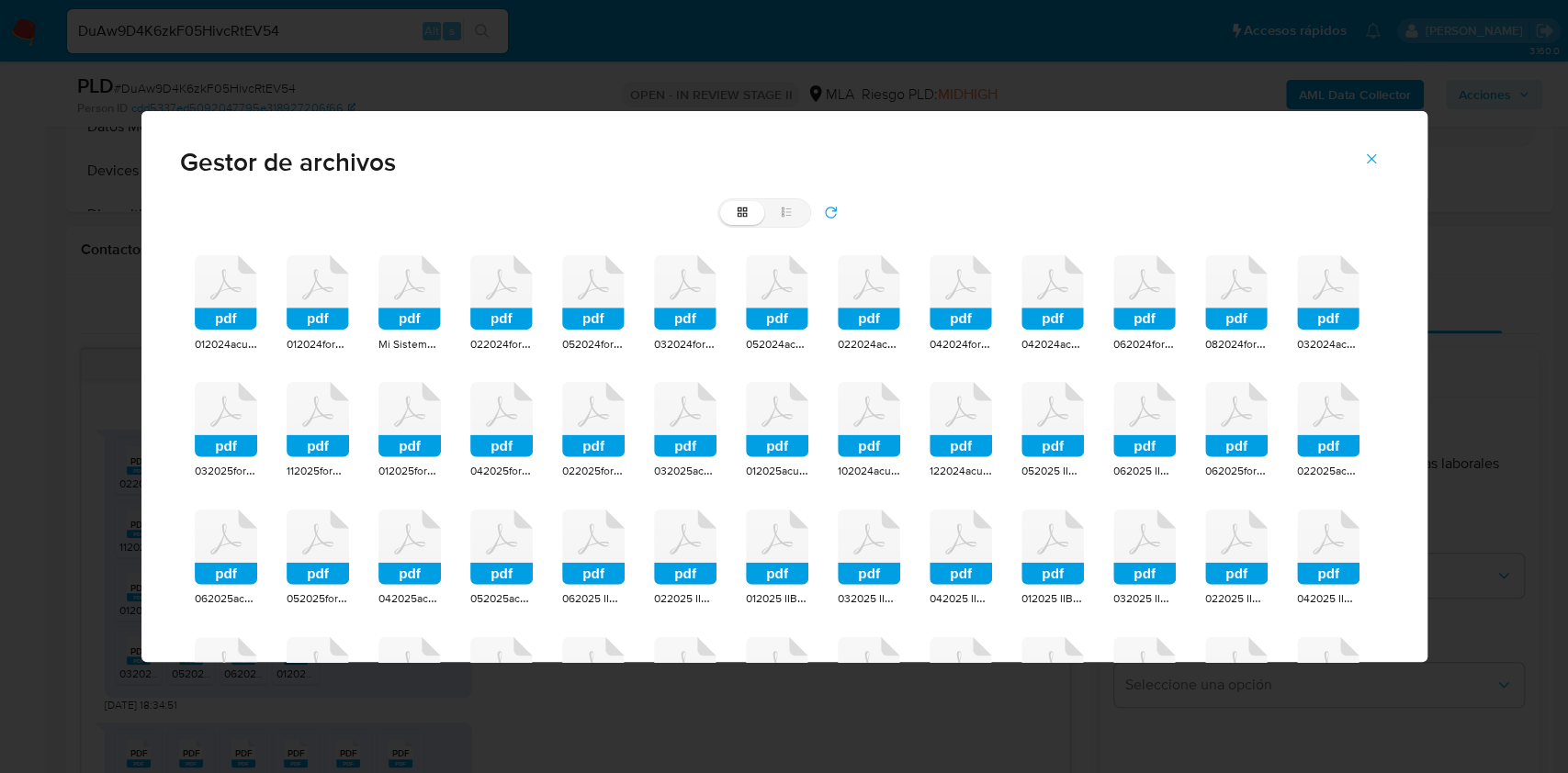
click at [203, 324] on rect at bounding box center [226, 318] width 63 height 22
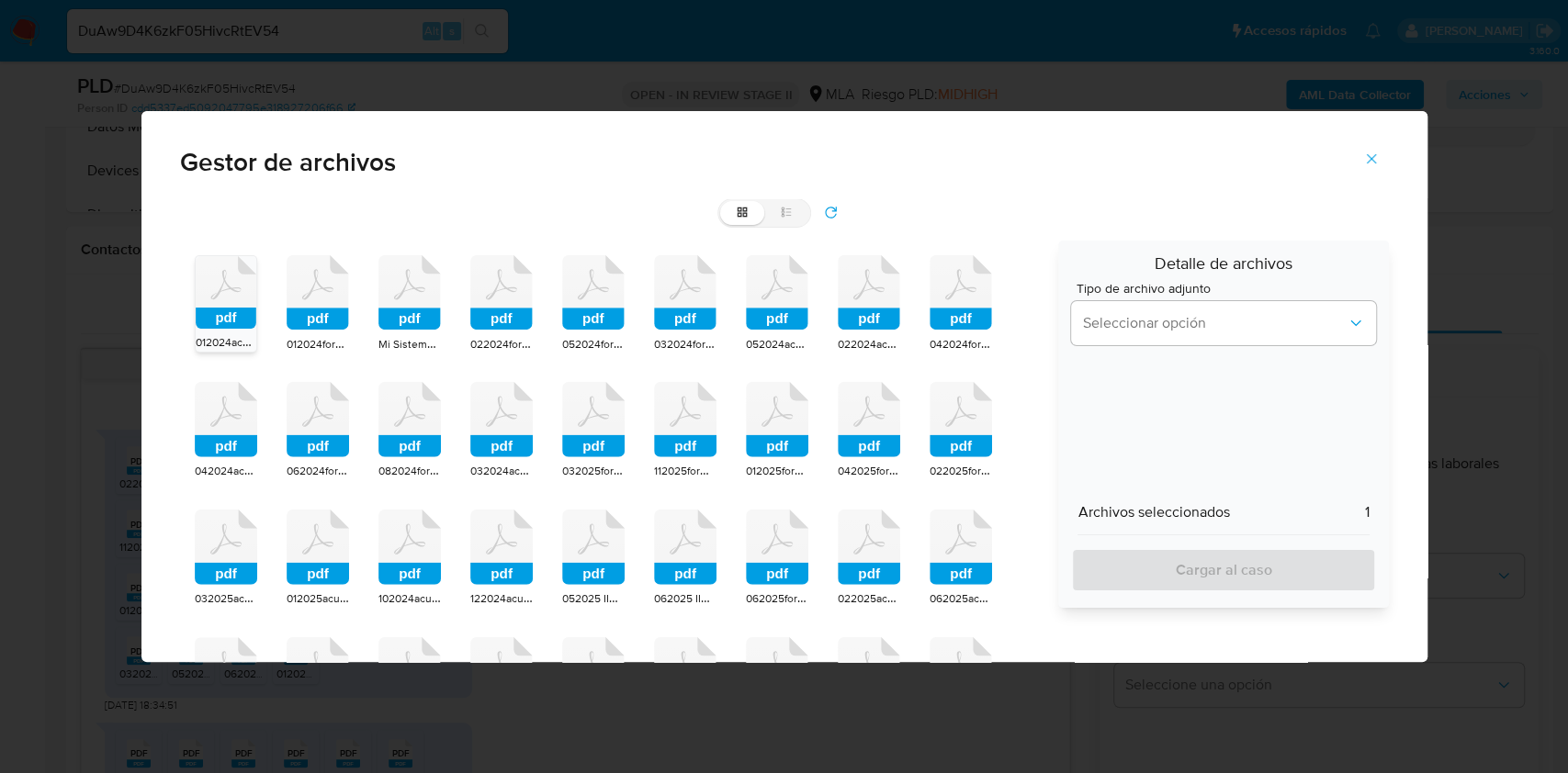
click at [327, 296] on icon at bounding box center [317, 293] width 63 height 75
click at [415, 300] on icon at bounding box center [409, 293] width 63 height 75
click at [493, 307] on icon at bounding box center [501, 293] width 63 height 75
drag, startPoint x: 593, startPoint y: 305, endPoint x: 684, endPoint y: 293, distance: 91.8
click at [600, 302] on icon at bounding box center [593, 293] width 63 height 75
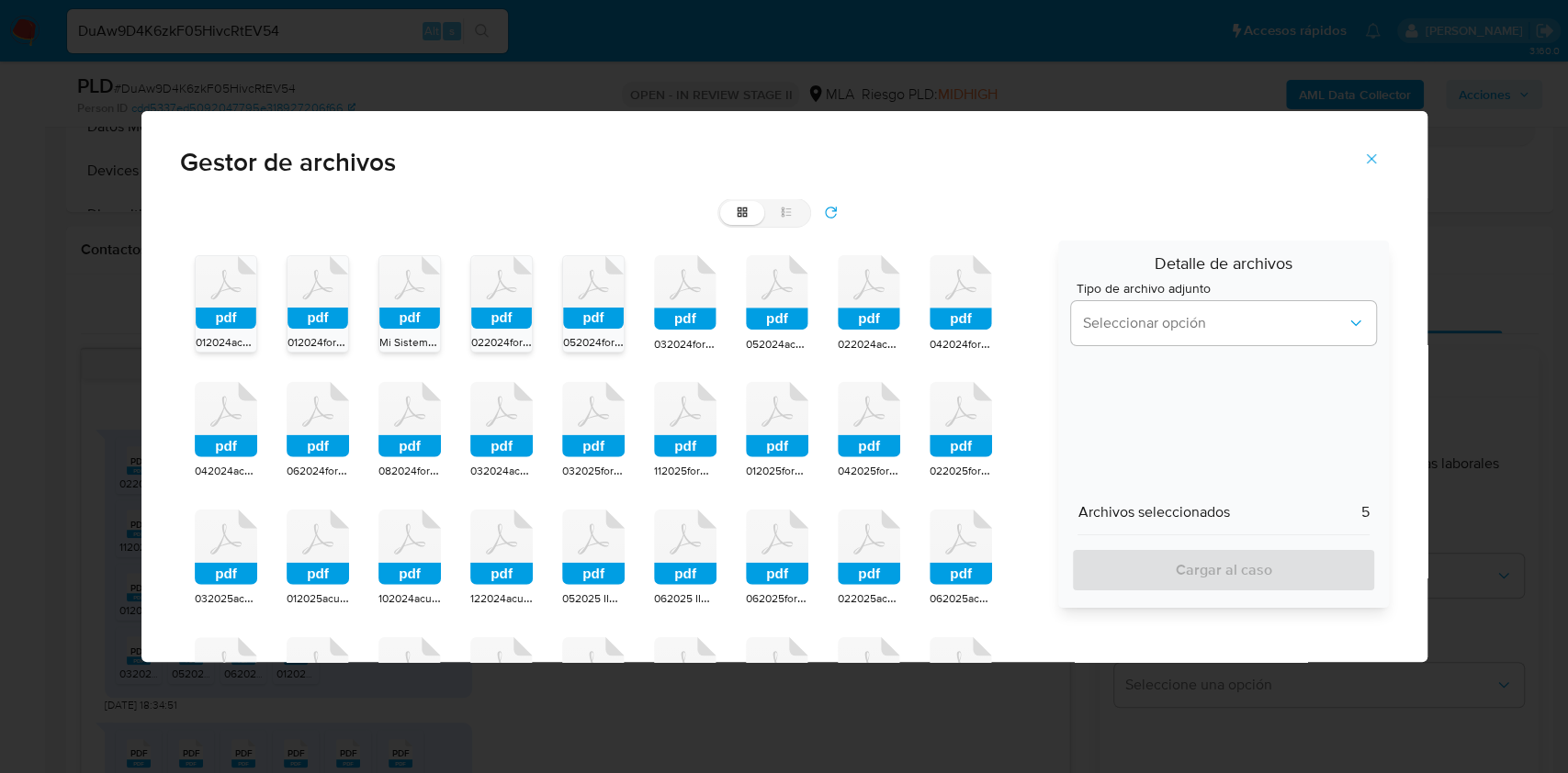
drag, startPoint x: 684, startPoint y: 293, endPoint x: 741, endPoint y: 290, distance: 57.1
click at [685, 293] on icon at bounding box center [685, 293] width 63 height 75
drag, startPoint x: 773, startPoint y: 290, endPoint x: 846, endPoint y: 288, distance: 73.0
click at [781, 289] on icon "pdf" at bounding box center [776, 293] width 63 height 75
click at [909, 291] on div "pdf 012024acuse_presentacion_libro_iva_30683777028_1_997504600.pdf pdf 012024fo…" at bounding box center [613, 686] width 866 height 891
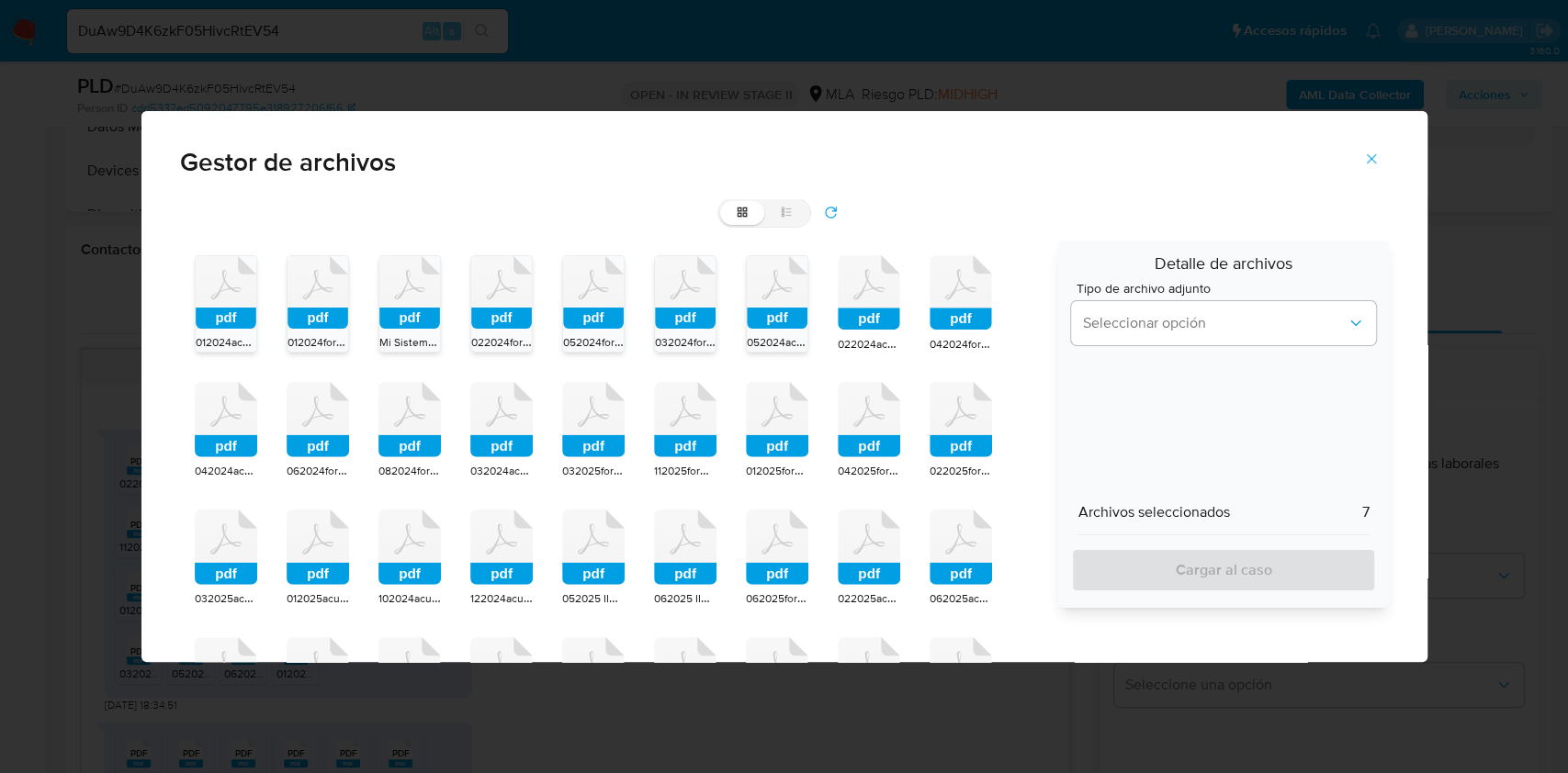
click at [960, 302] on icon at bounding box center [960, 293] width 63 height 75
drag, startPoint x: 873, startPoint y: 317, endPoint x: 890, endPoint y: 338, distance: 27.0
click at [877, 321] on rect at bounding box center [868, 318] width 63 height 22
click at [961, 419] on icon at bounding box center [960, 420] width 63 height 75
click at [862, 438] on rect at bounding box center [868, 446] width 63 height 22
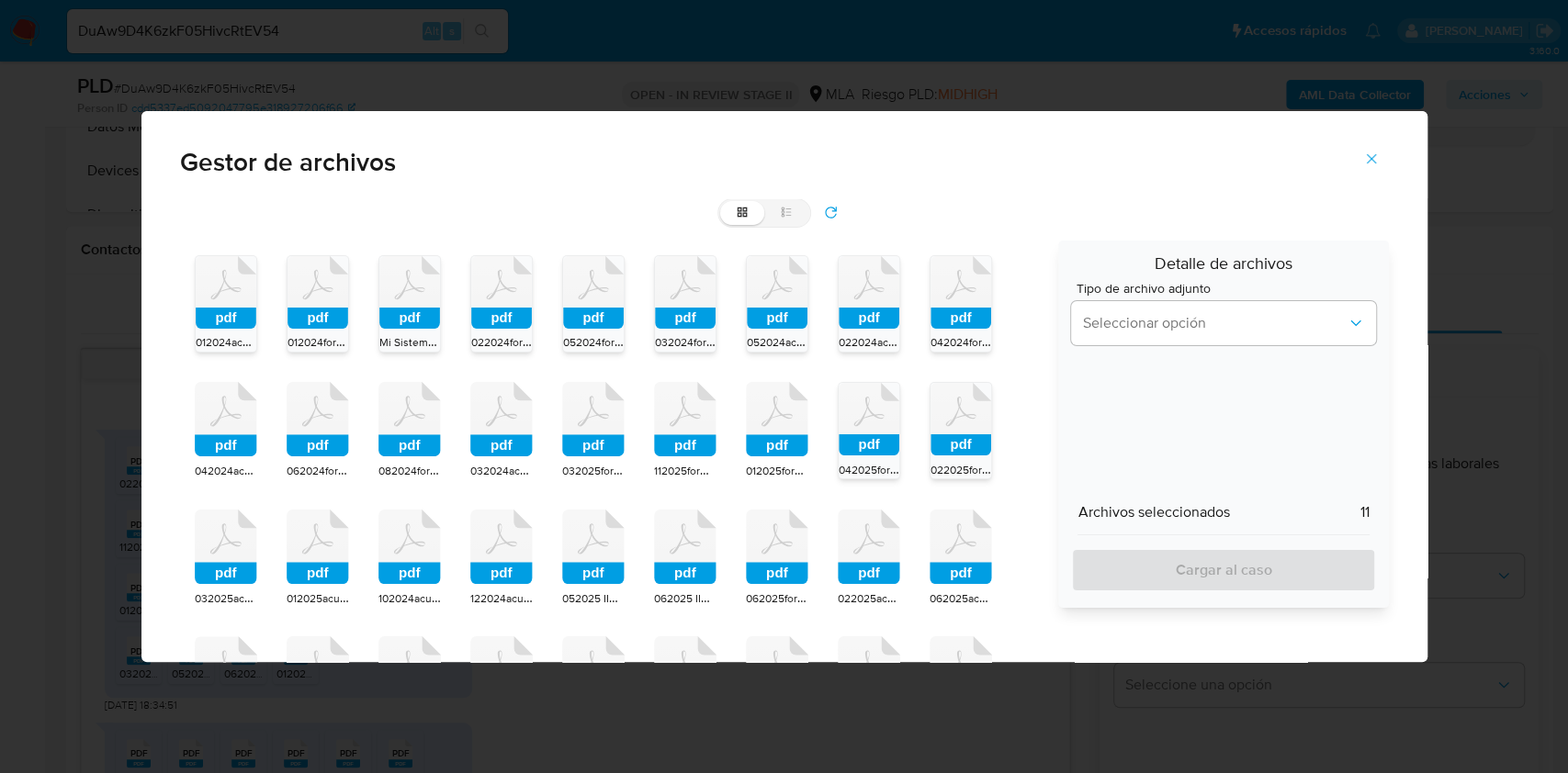
drag, startPoint x: 757, startPoint y: 442, endPoint x: 693, endPoint y: 439, distance: 64.1
click at [757, 442] on rect at bounding box center [776, 446] width 63 height 22
click at [680, 443] on rect at bounding box center [685, 446] width 63 height 22
drag, startPoint x: 608, startPoint y: 449, endPoint x: 521, endPoint y: 471, distance: 89.7
click at [607, 449] on rect at bounding box center [593, 446] width 63 height 22
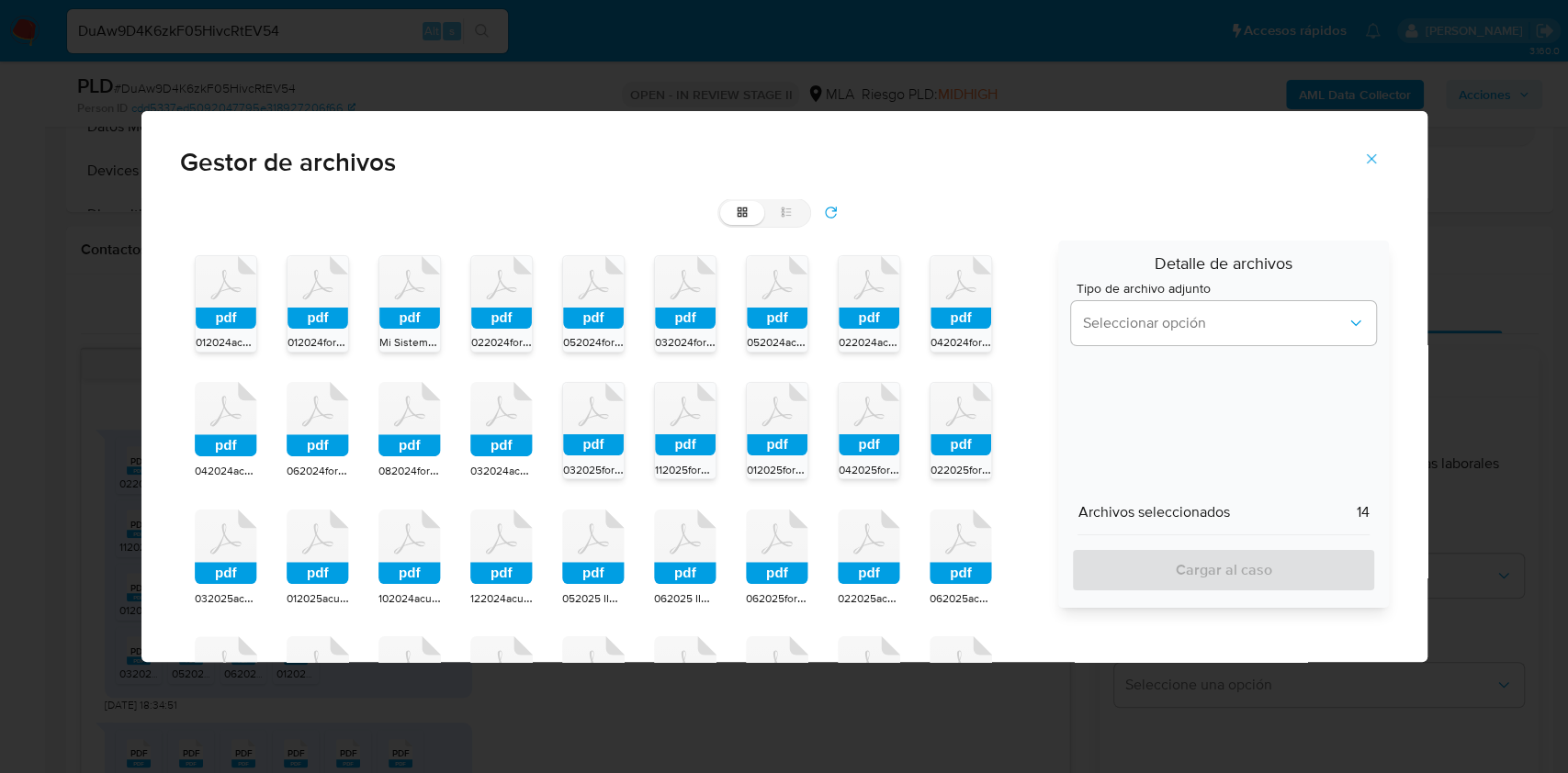
drag, startPoint x: 518, startPoint y: 471, endPoint x: 463, endPoint y: 478, distance: 55.4
click at [514, 471] on span "032024acuse_presentacion_libro_iva_30683777028_1_1009974368 (1).pdf" at bounding box center [655, 469] width 370 height 18
click at [442, 483] on div "pdf 012024acuse_presentacion_libro_iva_30683777028_1_997504600.pdf pdf 012024fo…" at bounding box center [613, 686] width 866 height 891
click at [386, 466] on span "082024formulario_2083_300_30683777028_1_1042601290.pdf" at bounding box center [535, 469] width 315 height 18
click at [291, 461] on div "062024formulario_2083_300_30683777028_1_1029427461.pdf" at bounding box center [317, 470] width 63 height 18
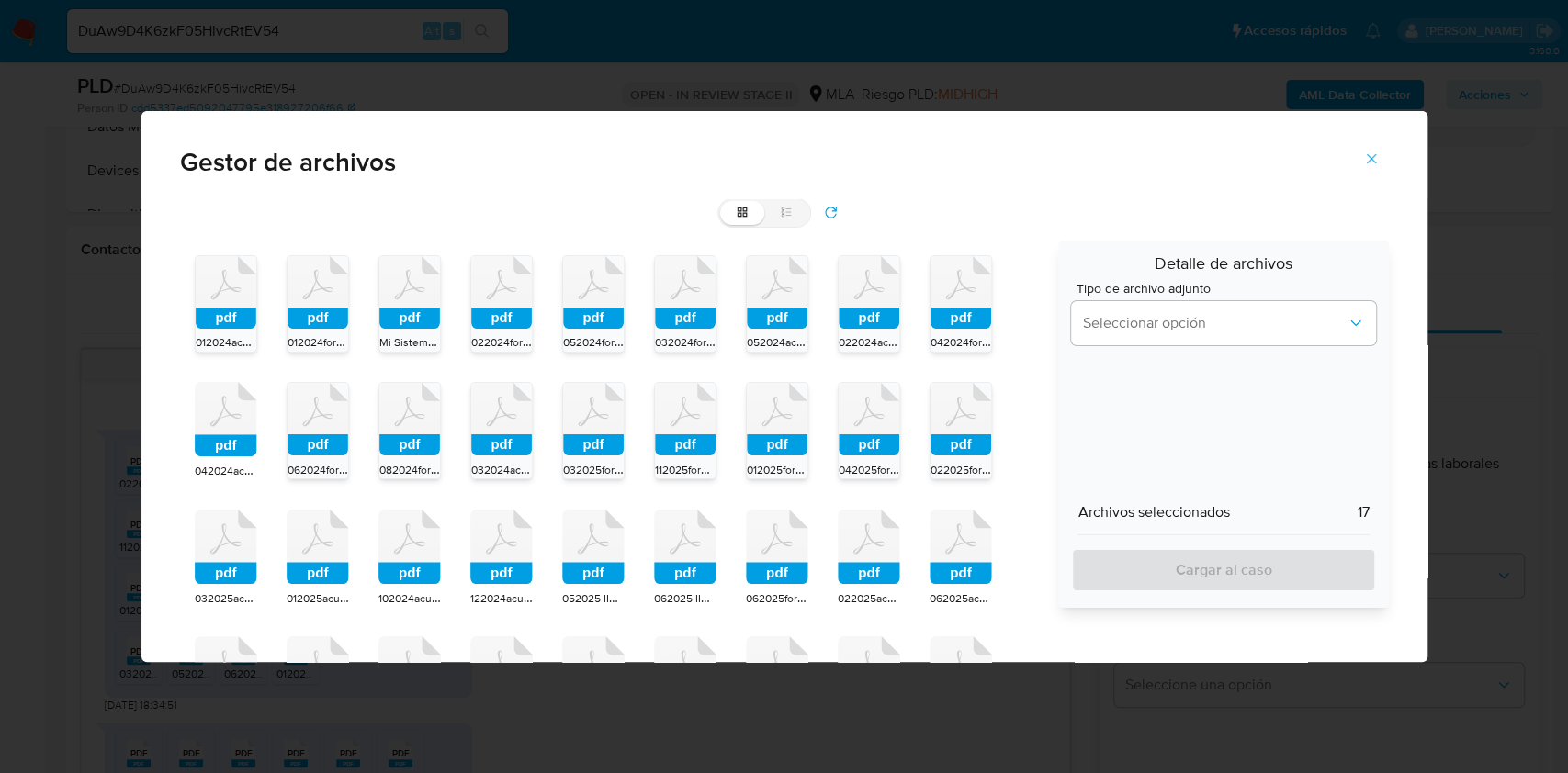
click at [237, 453] on rect at bounding box center [226, 446] width 63 height 22
click at [188, 543] on div "pdf 012024acuse_presentacion_libro_iva_30683777028_1_997504600.pdf pdf 012024fo…" at bounding box center [613, 686] width 866 height 891
click at [320, 529] on icon at bounding box center [317, 547] width 63 height 75
click at [223, 558] on icon at bounding box center [226, 547] width 63 height 75
click at [361, 548] on div "pdf 012024acuse_presentacion_libro_iva_30683777028_1_997504600.pdf pdf 012024fo…" at bounding box center [613, 686] width 866 height 891
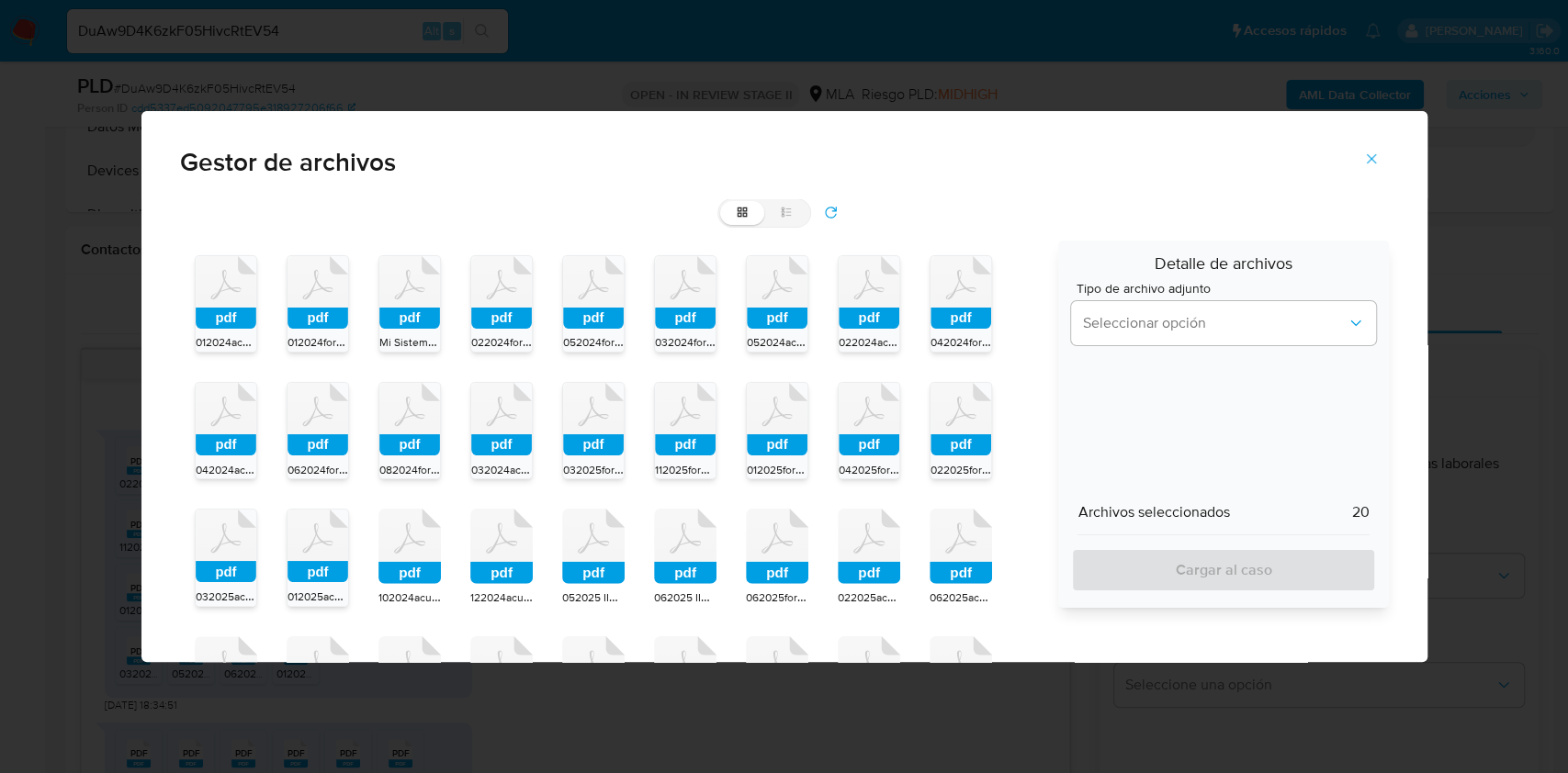
click at [392, 547] on icon at bounding box center [409, 547] width 63 height 75
click at [500, 537] on icon "pdf" at bounding box center [501, 547] width 63 height 75
drag, startPoint x: 597, startPoint y: 532, endPoint x: 678, endPoint y: 533, distance: 81.0
click at [601, 532] on icon at bounding box center [593, 547] width 63 height 75
drag, startPoint x: 687, startPoint y: 532, endPoint x: 745, endPoint y: 537, distance: 58.2
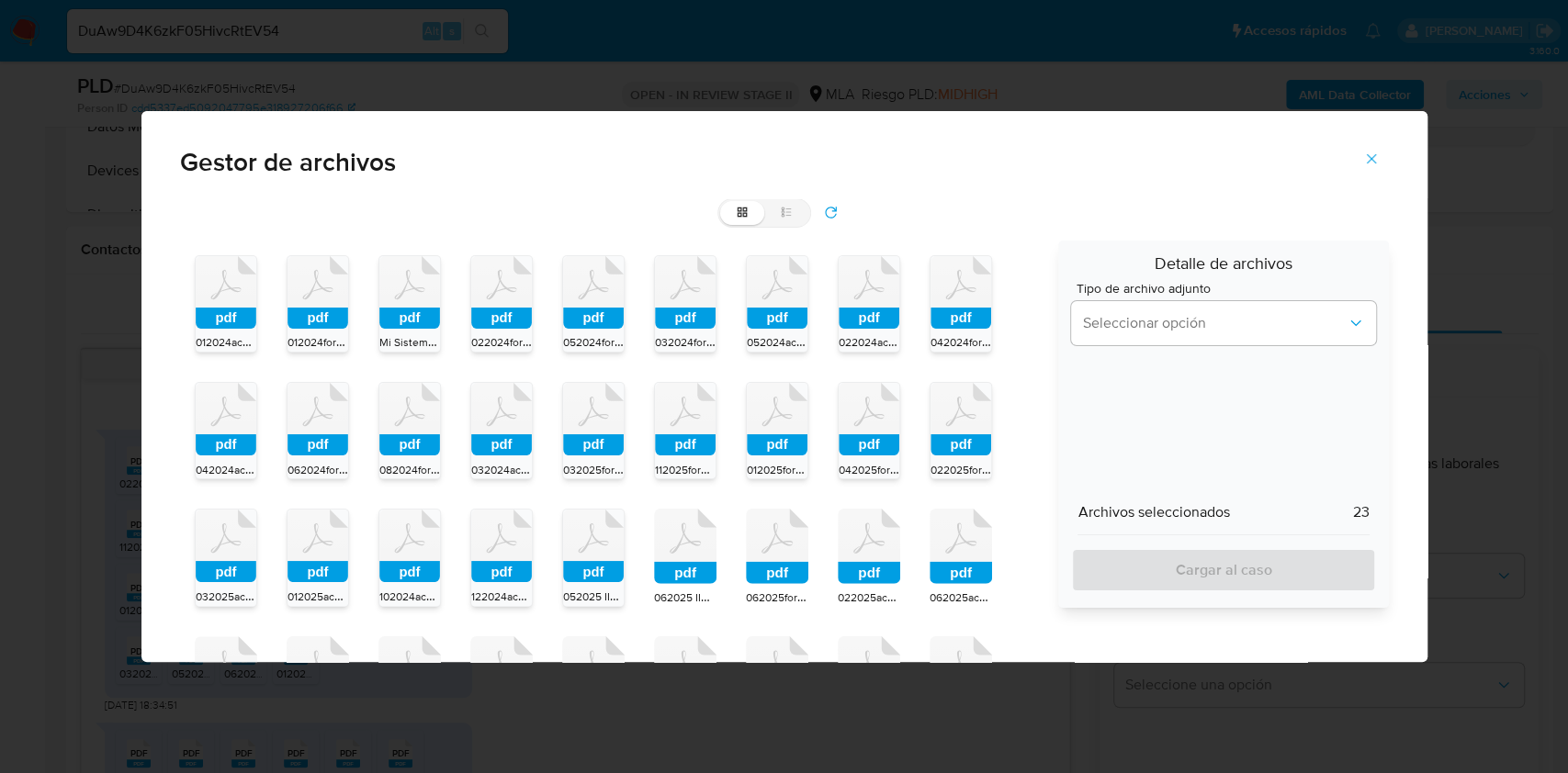
click at [699, 532] on icon at bounding box center [685, 547] width 63 height 75
click at [770, 540] on icon at bounding box center [776, 547] width 63 height 75
drag, startPoint x: 842, startPoint y: 539, endPoint x: 956, endPoint y: 541, distance: 114.0
click at [849, 537] on icon at bounding box center [868, 547] width 63 height 75
click at [956, 541] on icon at bounding box center [960, 547] width 63 height 75
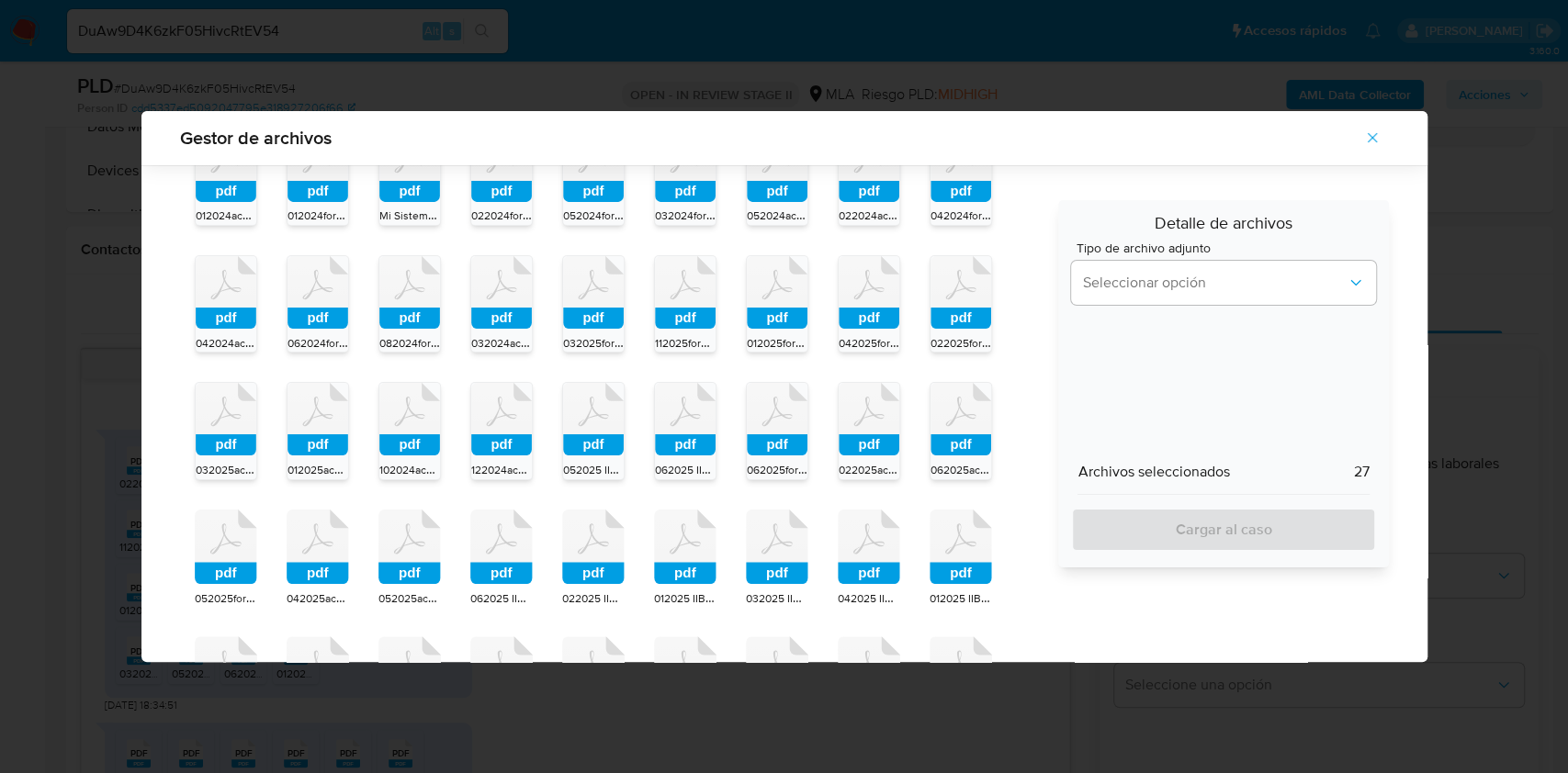
scroll to position [334, 0]
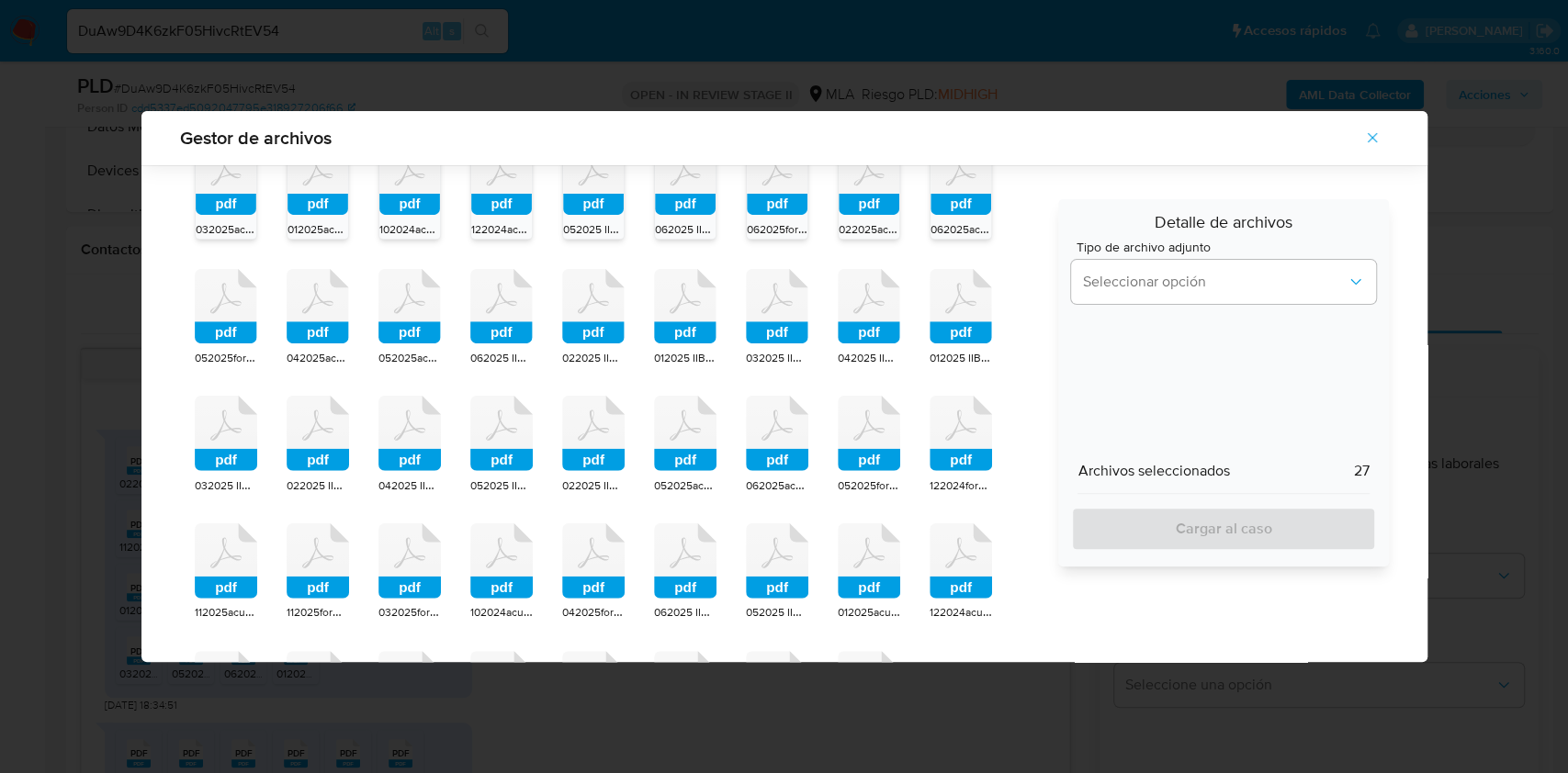
click at [962, 301] on icon at bounding box center [960, 297] width 31 height 30
click at [860, 327] on rect at bounding box center [868, 332] width 63 height 22
click at [751, 330] on rect at bounding box center [776, 332] width 63 height 22
click at [629, 345] on div "pdf 012024acuse_presentacion_libro_iva_30683777028_1_997504600.pdf pdf 012024fo…" at bounding box center [613, 318] width 866 height 890
click at [586, 327] on rect at bounding box center [593, 332] width 63 height 22
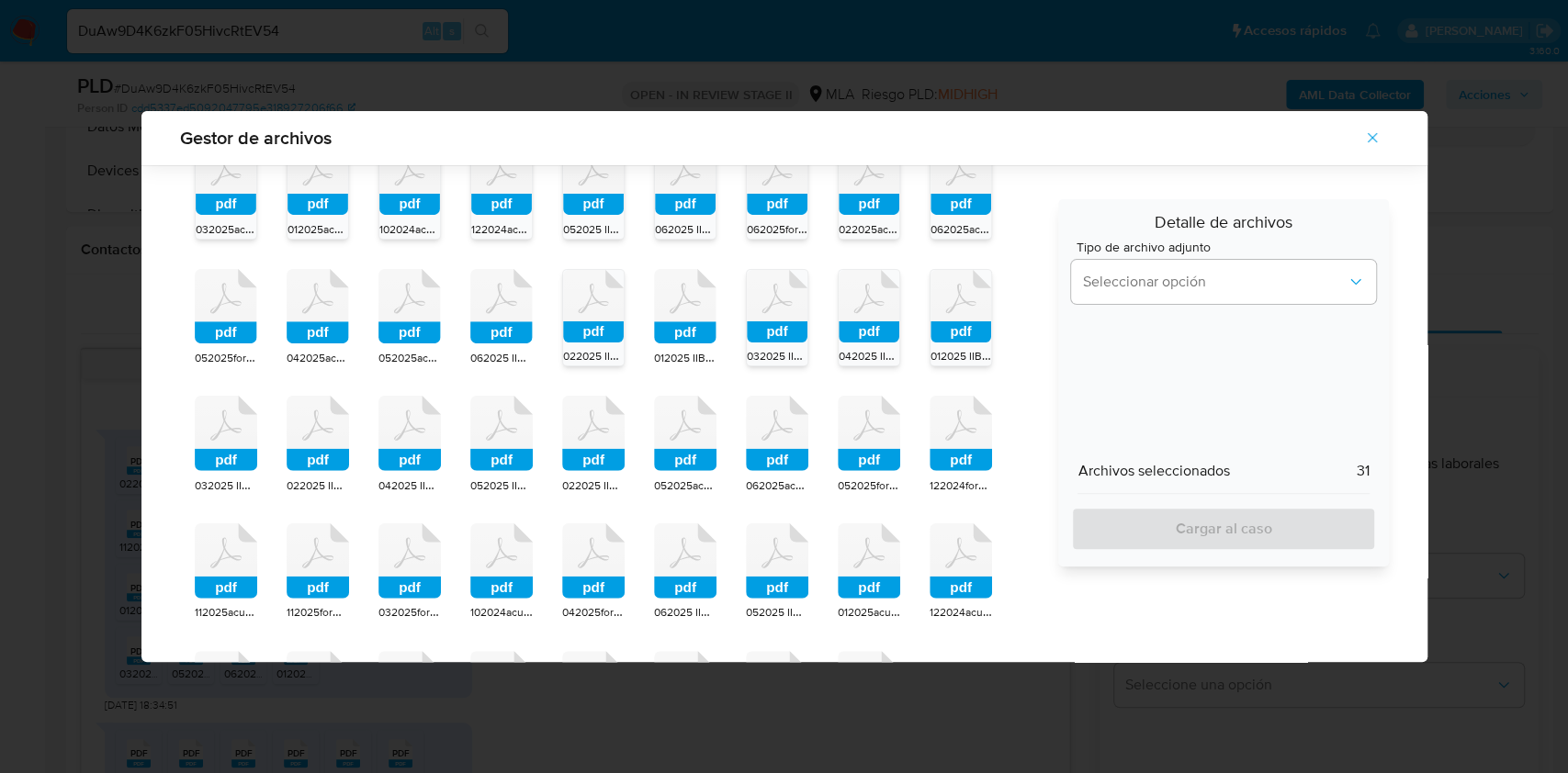
click at [673, 321] on rect at bounding box center [685, 332] width 63 height 22
click at [464, 332] on div "pdf 012024acuse_presentacion_libro_iva_30683777028_1_997504600.pdf pdf 012024fo…" at bounding box center [613, 318] width 866 height 890
click at [487, 332] on rect at bounding box center [501, 332] width 63 height 22
click at [407, 327] on rect at bounding box center [409, 332] width 63 height 22
click at [333, 312] on icon at bounding box center [317, 307] width 63 height 75
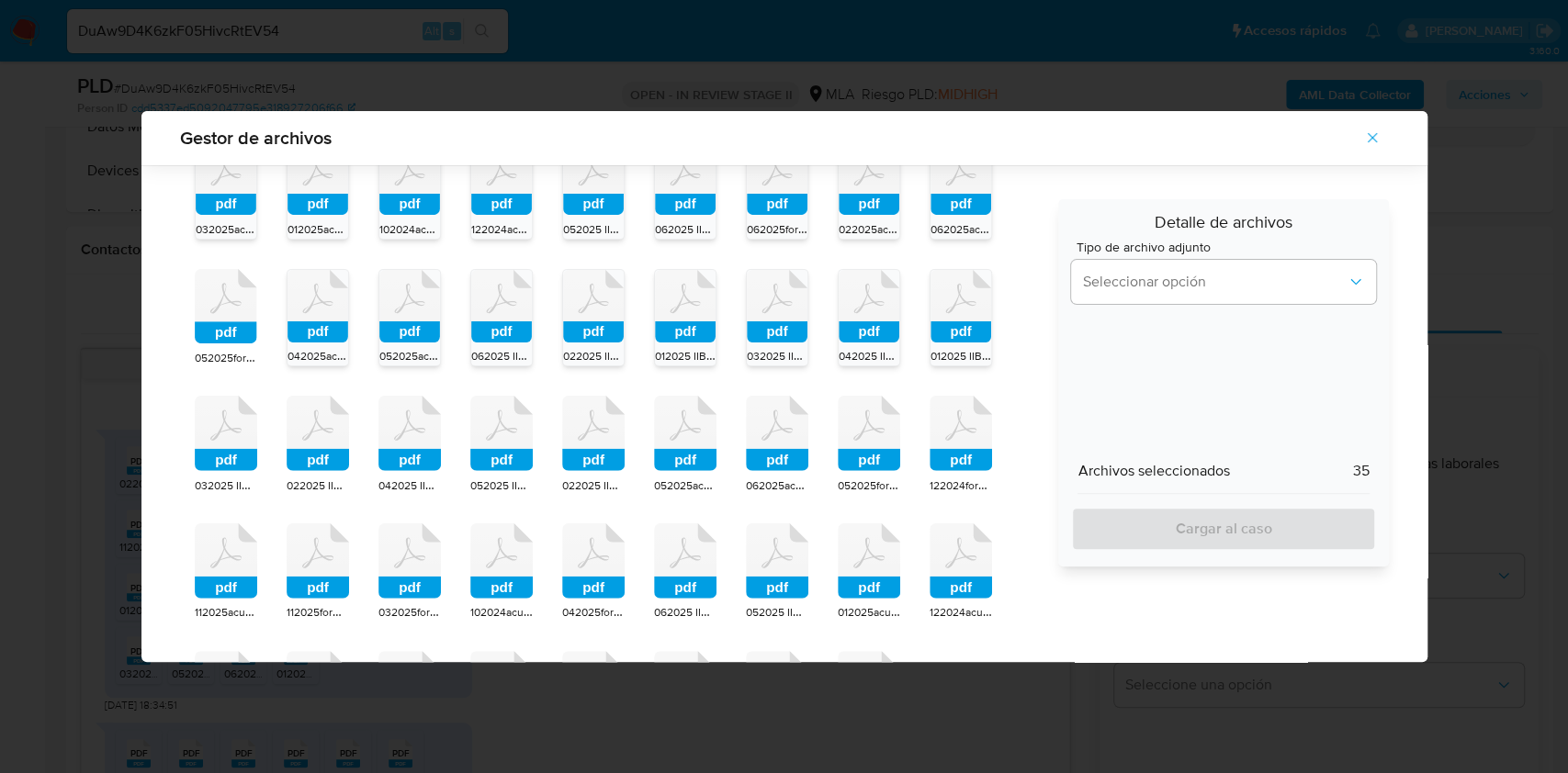
click at [224, 324] on rect at bounding box center [226, 332] width 63 height 22
click at [198, 446] on icon at bounding box center [226, 433] width 63 height 75
click at [323, 425] on icon at bounding box center [317, 433] width 63 height 75
click at [431, 417] on icon at bounding box center [409, 433] width 63 height 75
click at [512, 416] on icon at bounding box center [501, 433] width 63 height 75
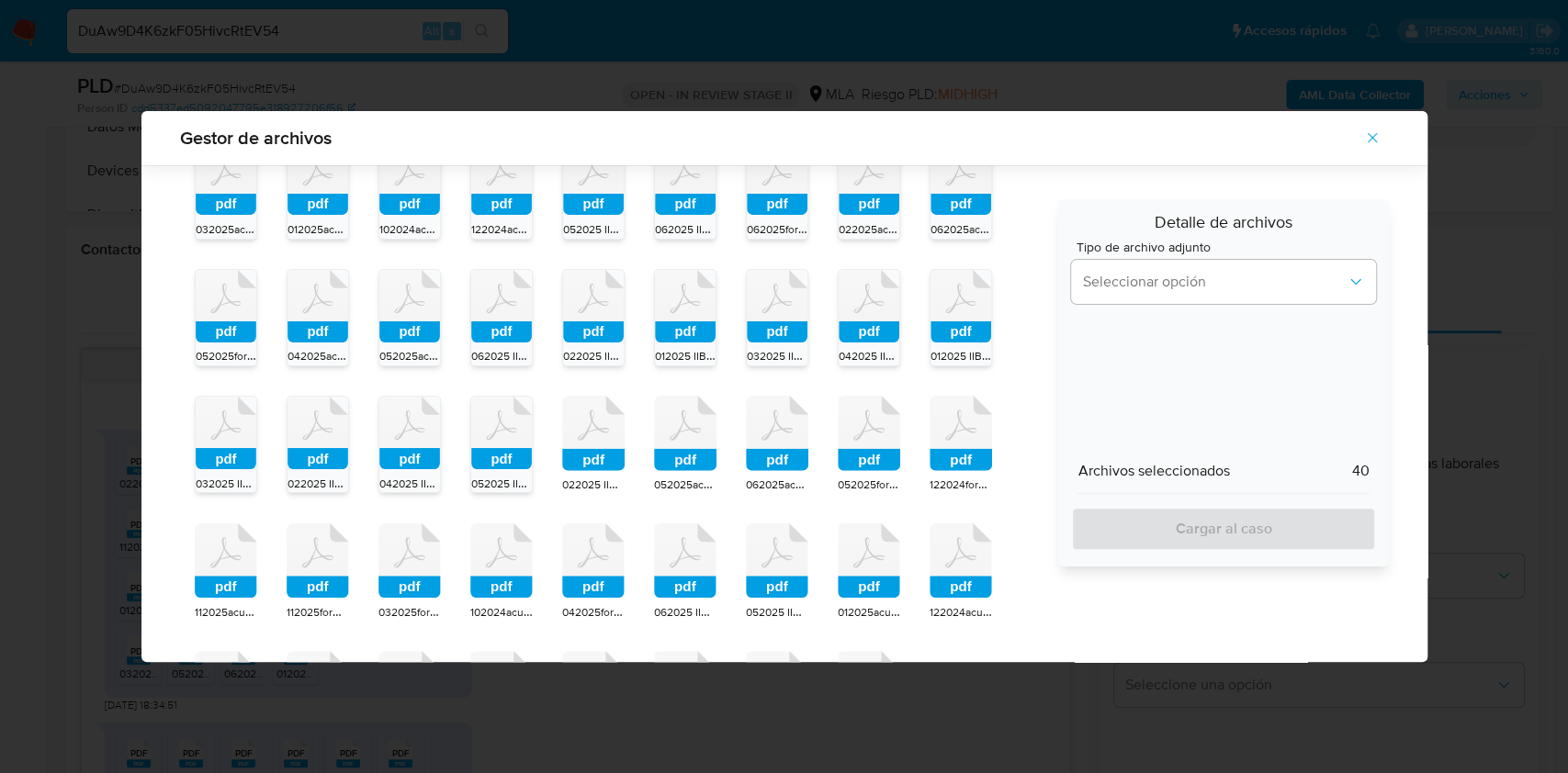
click at [558, 415] on div "pdf 012024acuse_presentacion_libro_iva_30683777028_1_997504600.pdf pdf 012024fo…" at bounding box center [613, 318] width 866 height 890
click at [602, 422] on icon at bounding box center [593, 433] width 63 height 75
drag, startPoint x: 702, startPoint y: 429, endPoint x: 752, endPoint y: 437, distance: 50.6
click at [703, 429] on icon at bounding box center [685, 433] width 63 height 75
click at [773, 437] on icon at bounding box center [776, 433] width 63 height 75
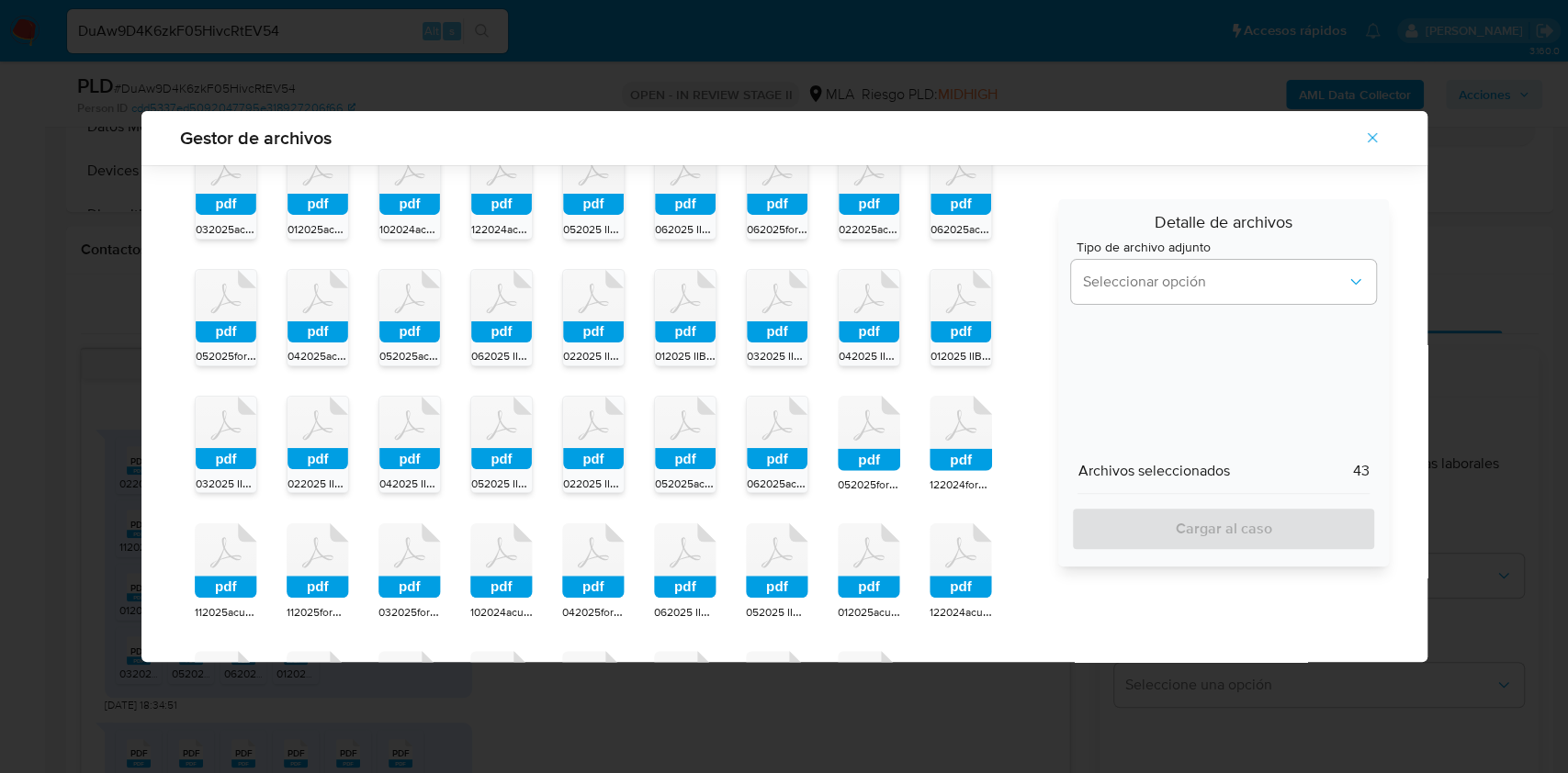
click at [873, 450] on rect at bounding box center [868, 460] width 63 height 22
click at [925, 442] on div "pdf 012024acuse_presentacion_libro_iva_30683777028_1_997504600.pdf pdf 012024fo…" at bounding box center [613, 318] width 866 height 890
click at [935, 445] on icon at bounding box center [960, 433] width 63 height 75
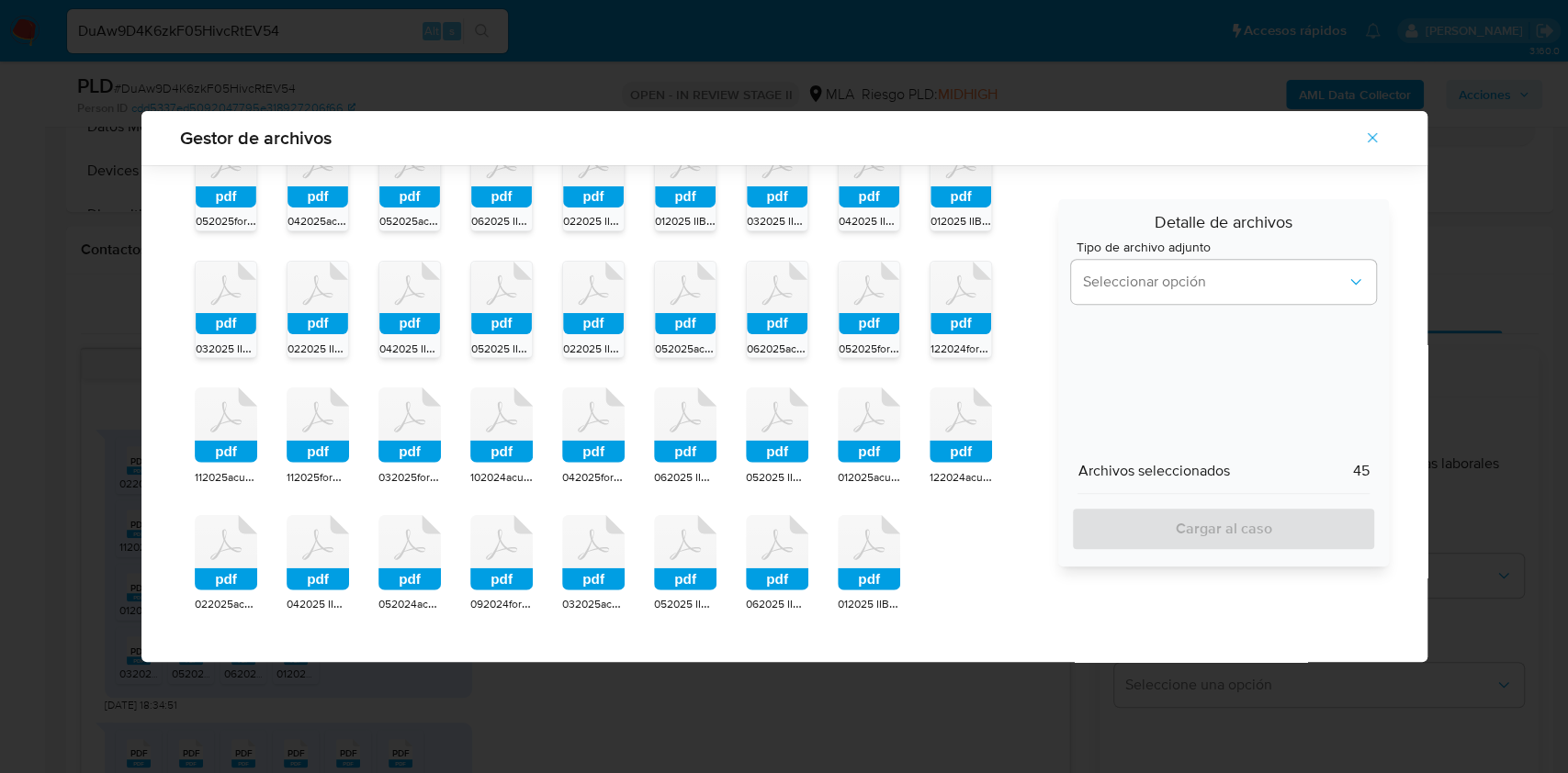
scroll to position [472, 0]
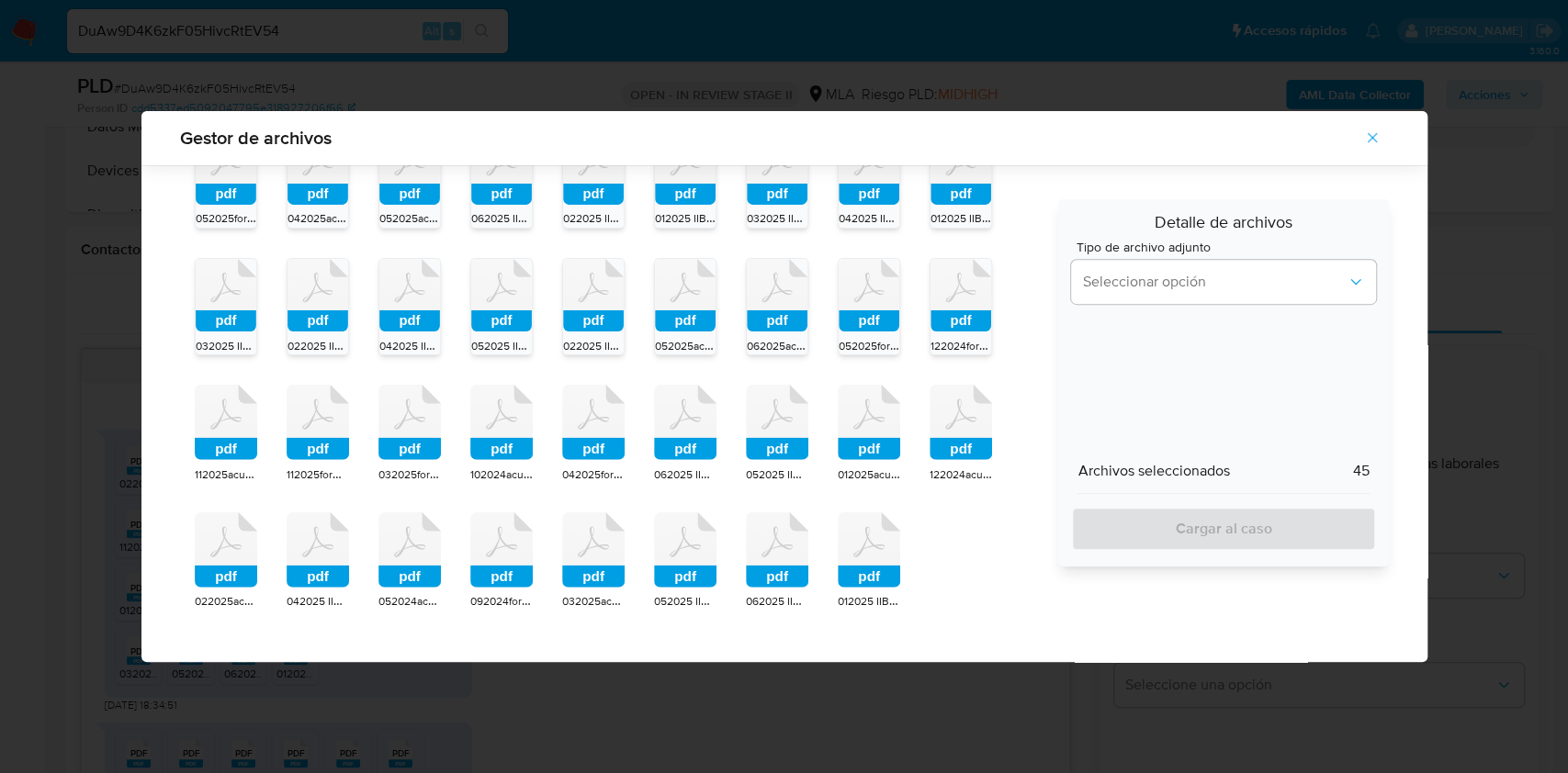
click at [934, 423] on icon at bounding box center [960, 423] width 63 height 75
click at [854, 444] on rect at bounding box center [868, 449] width 63 height 22
click at [765, 452] on rect at bounding box center [776, 449] width 63 height 22
click at [685, 439] on rect at bounding box center [685, 449] width 63 height 22
click at [598, 451] on rect at bounding box center [593, 449] width 63 height 22
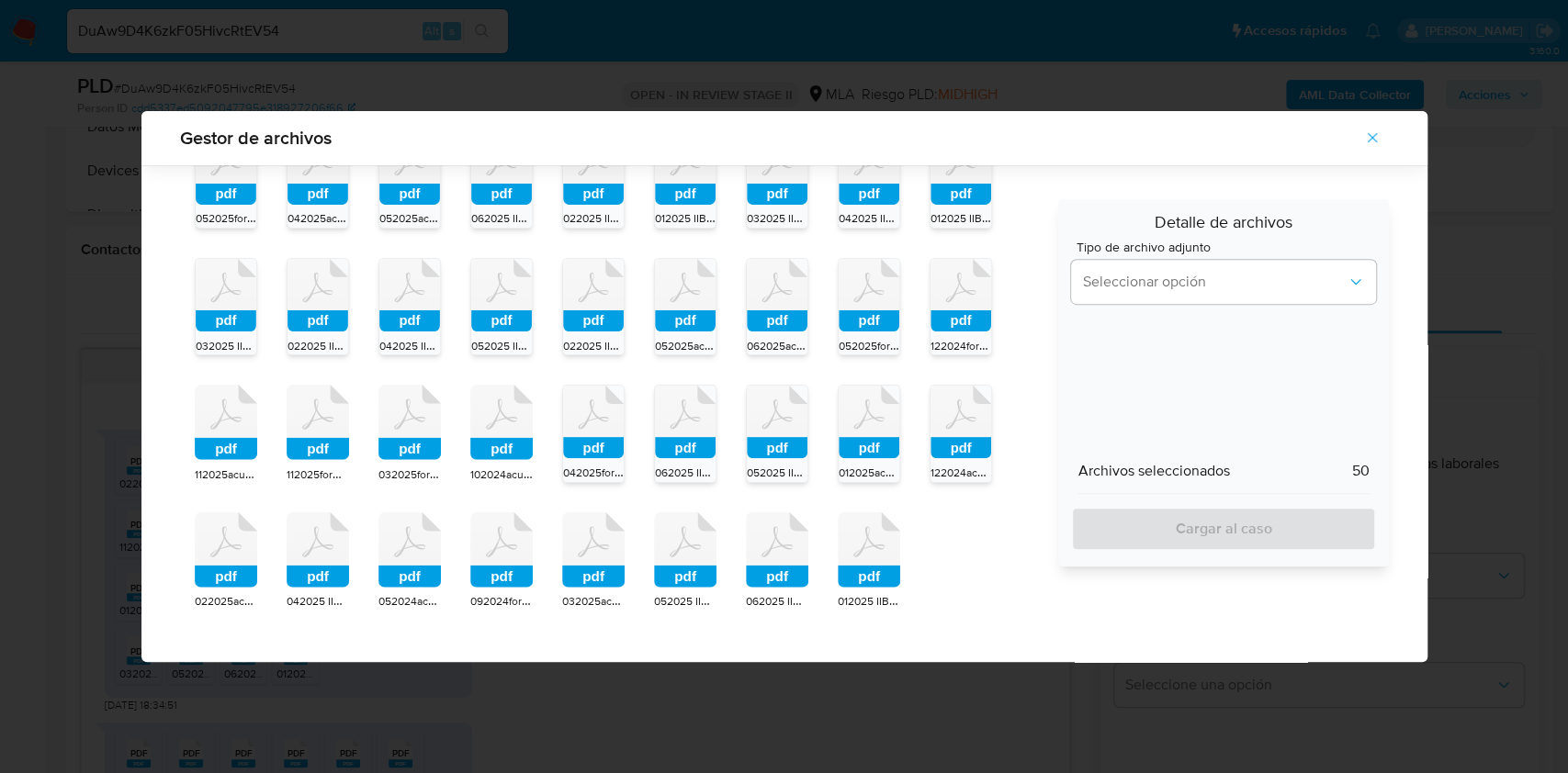
click at [549, 462] on div "pdf 012024acuse_presentacion_libro_iva_30683777028_1_997504600.pdf pdf 012024fo…" at bounding box center [613, 180] width 866 height 889
click at [486, 466] on span "102024acuse_presentacion_libro_iva_30683777028_1_1056374115 (1).pdf" at bounding box center [651, 473] width 362 height 18
click at [410, 472] on span "032025formulario_2083_300_30683777028_1_1089890117.pdf" at bounding box center [533, 473] width 310 height 18
click at [316, 468] on span "112025formulario_2083_300_30683777028_1_1060704096.pdf" at bounding box center [441, 473] width 311 height 18
click at [256, 469] on span "112025acuse_presentacion_libro_iva_30683777028_1_1060704096 (1).pdf" at bounding box center [377, 473] width 365 height 18
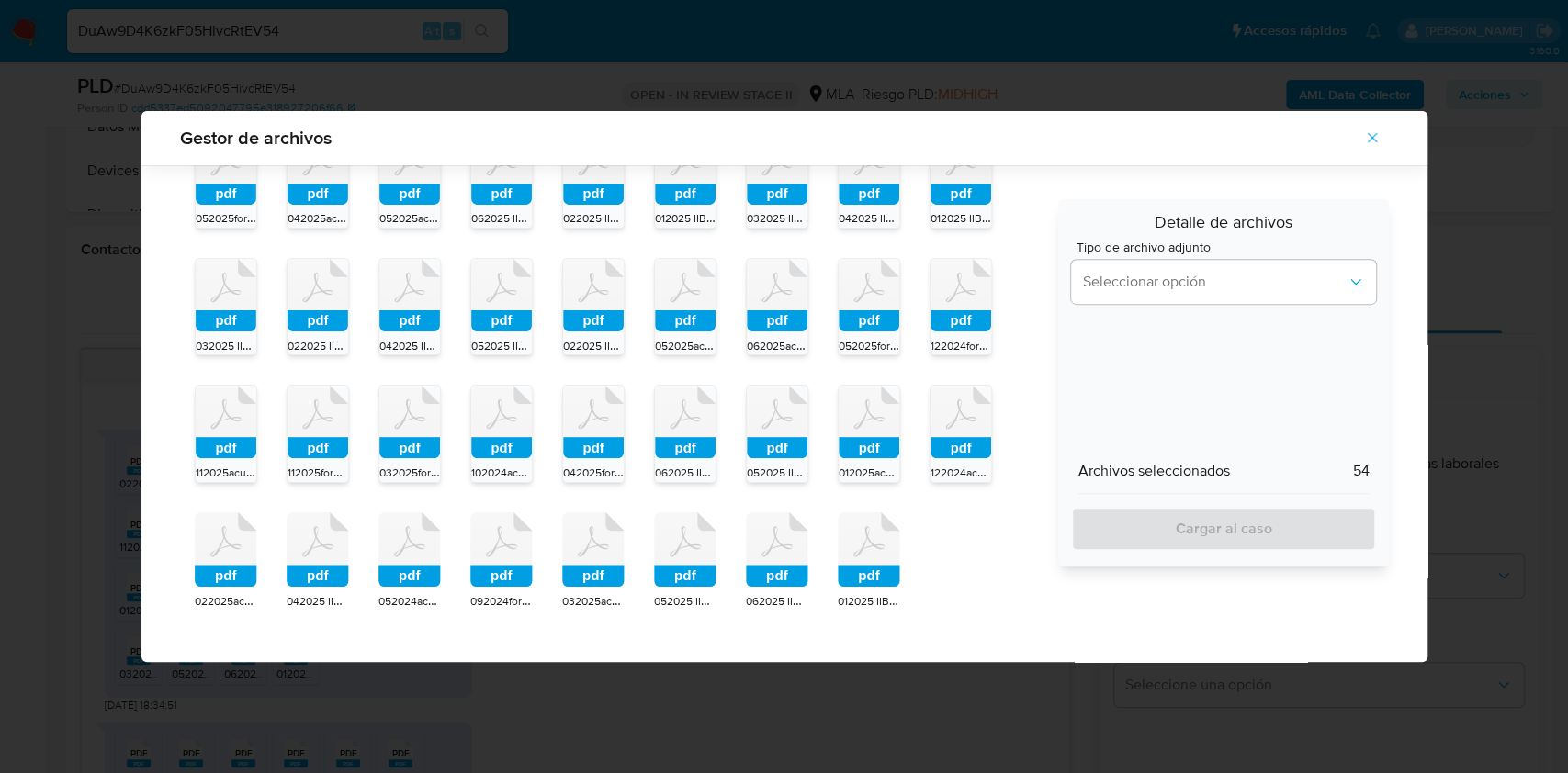
click at [242, 555] on icon at bounding box center [226, 550] width 63 height 75
drag, startPoint x: 320, startPoint y: 571, endPoint x: 386, endPoint y: 585, distance: 67.5
click at [330, 570] on rect at bounding box center [317, 576] width 63 height 22
click at [430, 591] on span "052024acuse_presentacion_libro_iva_30683777028_1_1023683223.pdf" at bounding box center [558, 600] width 359 height 18
drag, startPoint x: 512, startPoint y: 583, endPoint x: 594, endPoint y: 576, distance: 82.3
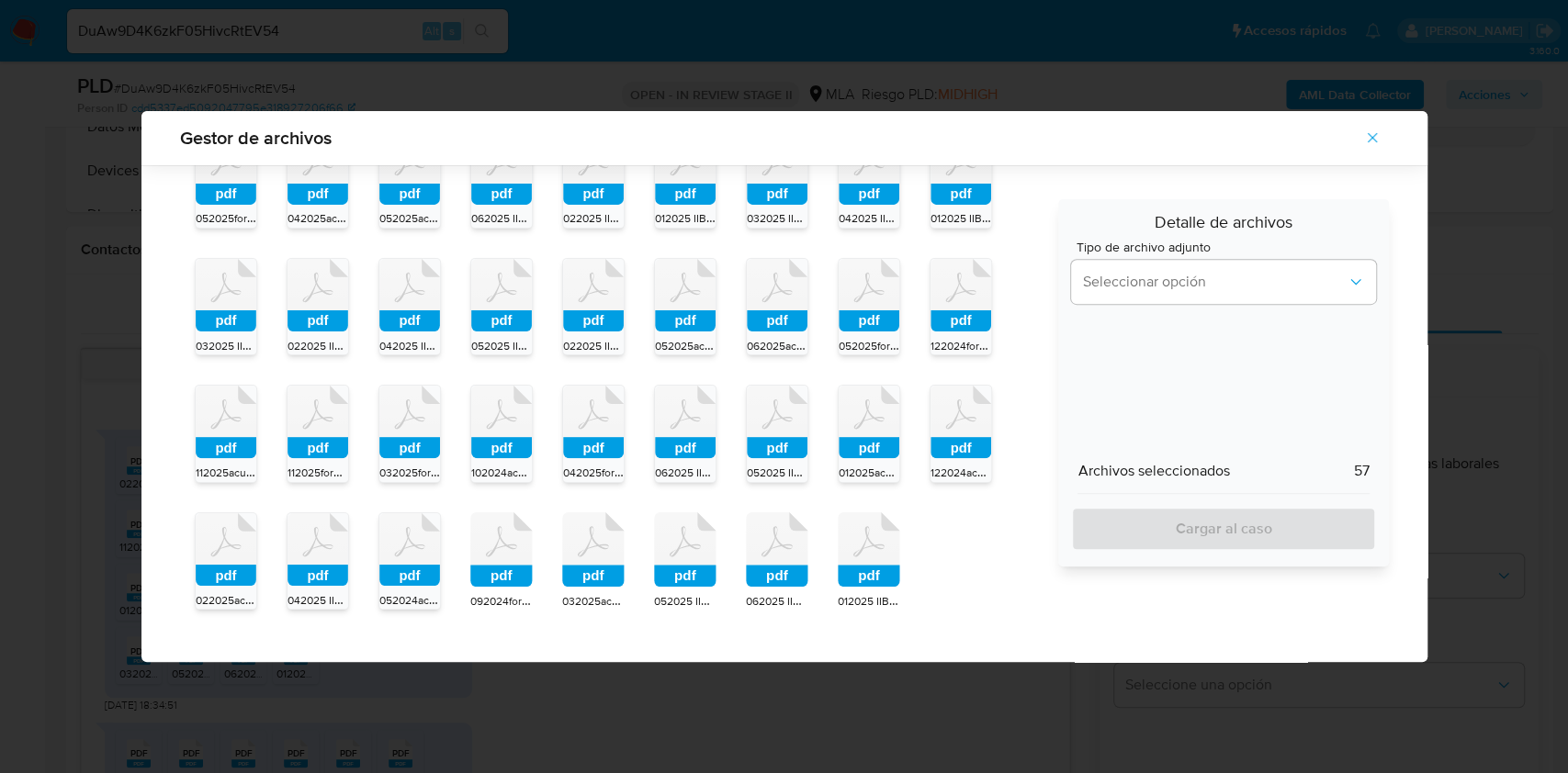
click at [517, 583] on rect at bounding box center [501, 576] width 63 height 22
click at [594, 576] on rect at bounding box center [593, 576] width 63 height 22
click at [676, 578] on rect at bounding box center [685, 576] width 63 height 22
drag, startPoint x: 779, startPoint y: 563, endPoint x: 827, endPoint y: 568, distance: 48.3
click at [780, 562] on icon "pdf" at bounding box center [776, 550] width 63 height 75
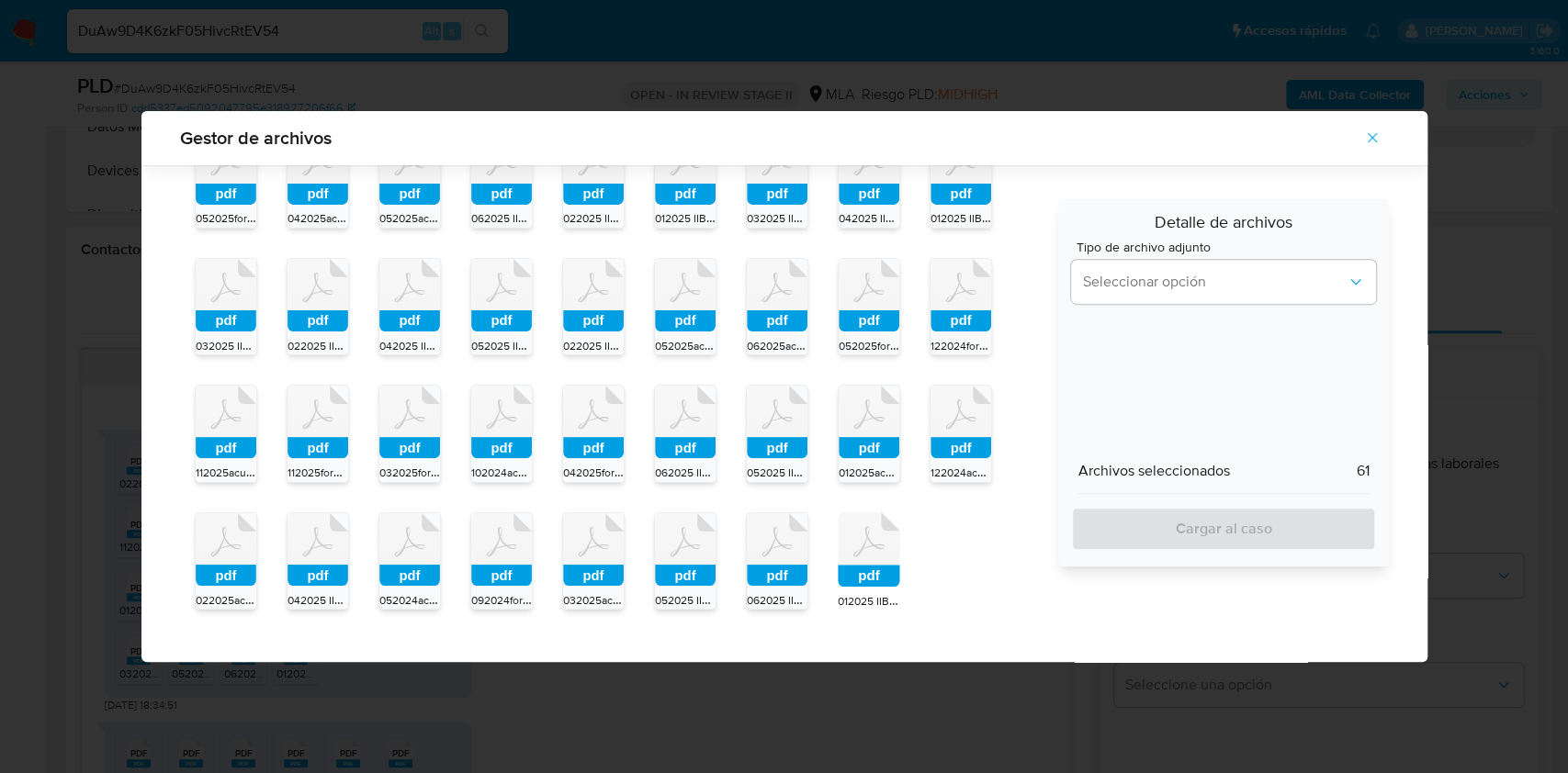
click at [875, 566] on rect at bounding box center [868, 576] width 63 height 22
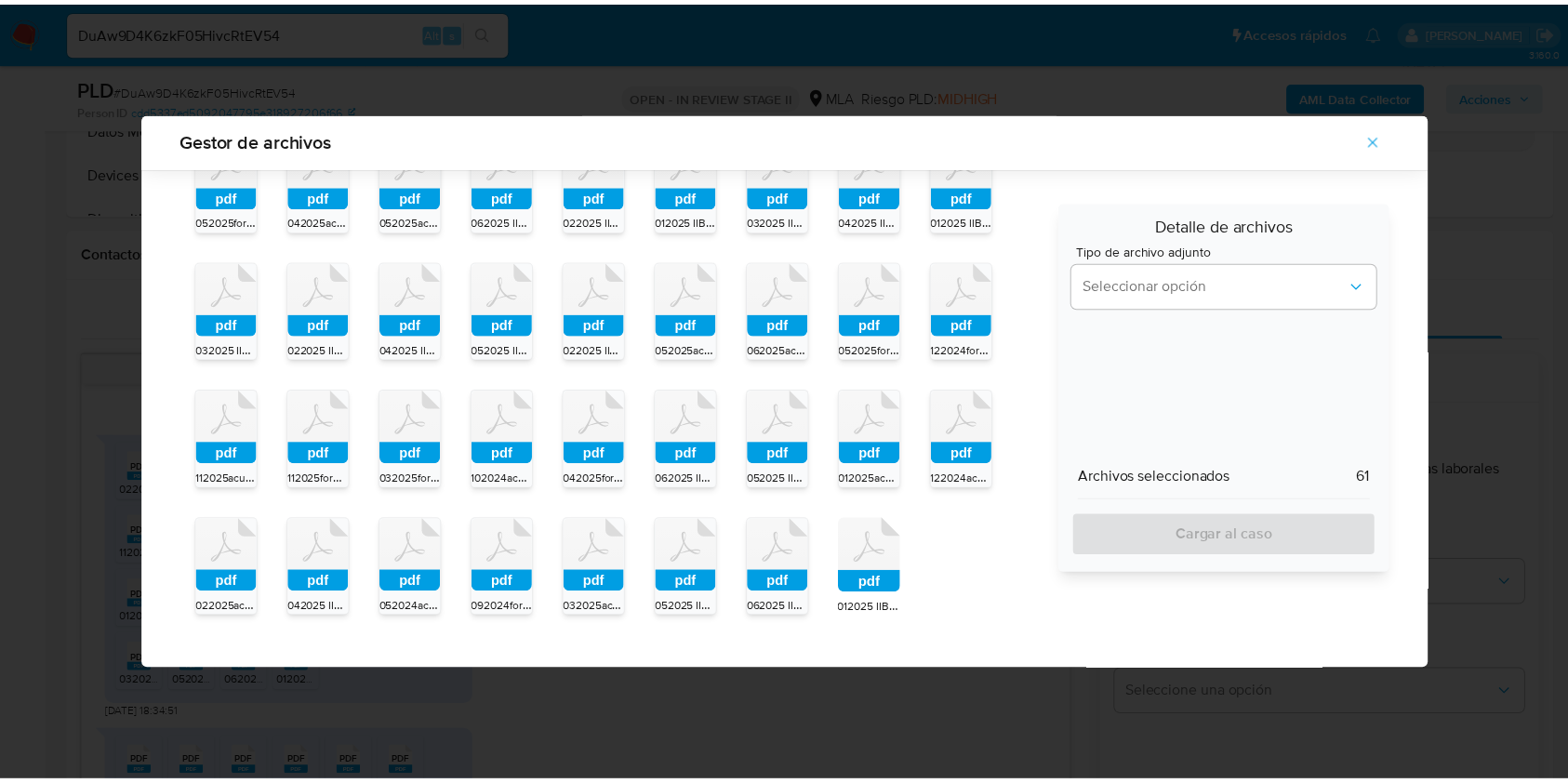
scroll to position [477, 0]
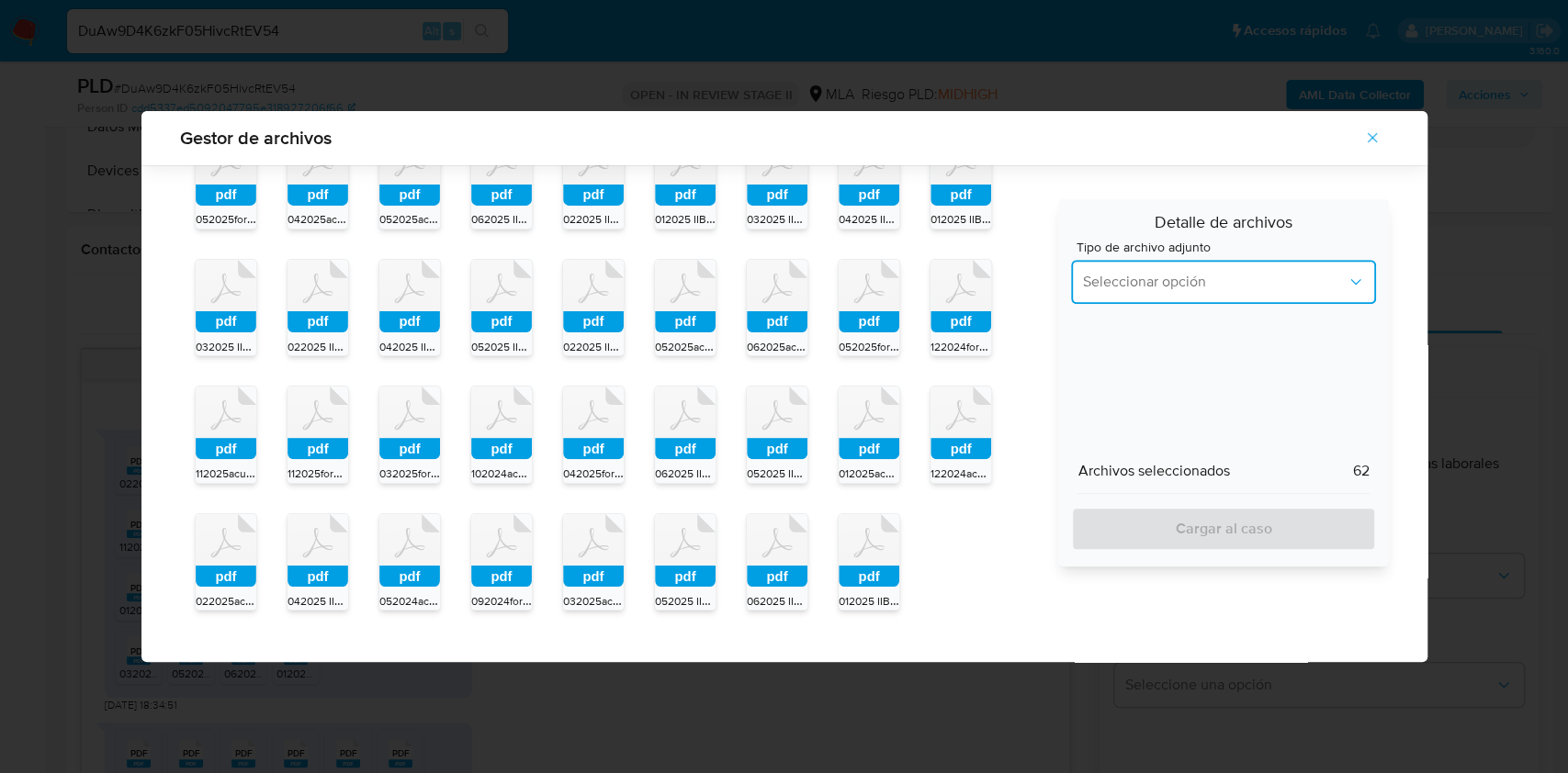
click at [1127, 297] on button "Seleccionar opción" at bounding box center [1222, 282] width 304 height 45
click at [1126, 371] on span "INGRESOS" at bounding box center [1116, 375] width 69 height 18
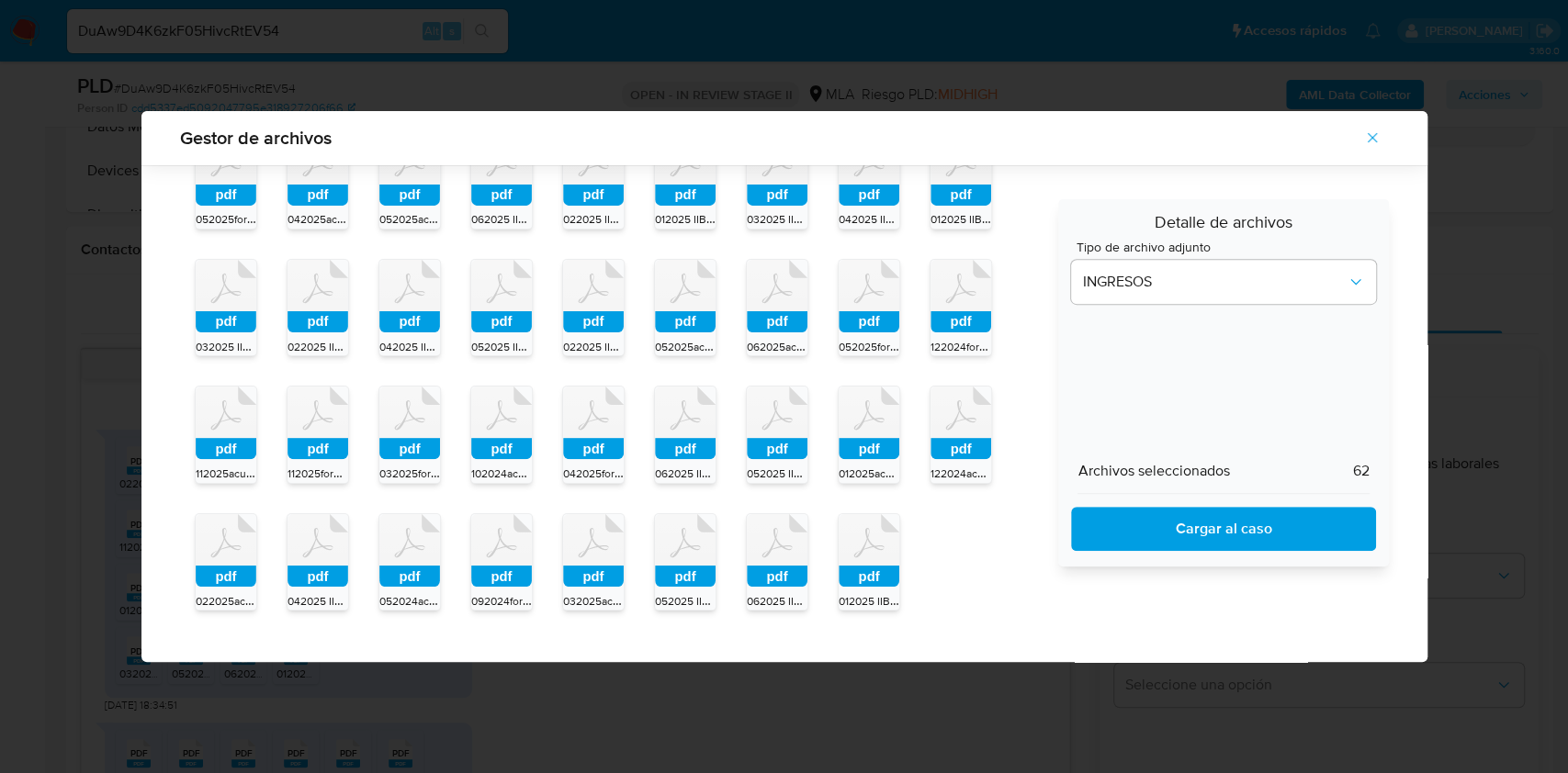
click at [1109, 524] on span "Cargar al caso" at bounding box center [1222, 529] width 256 height 41
click at [1373, 120] on span "Cerrar" at bounding box center [1372, 137] width 16 height 41
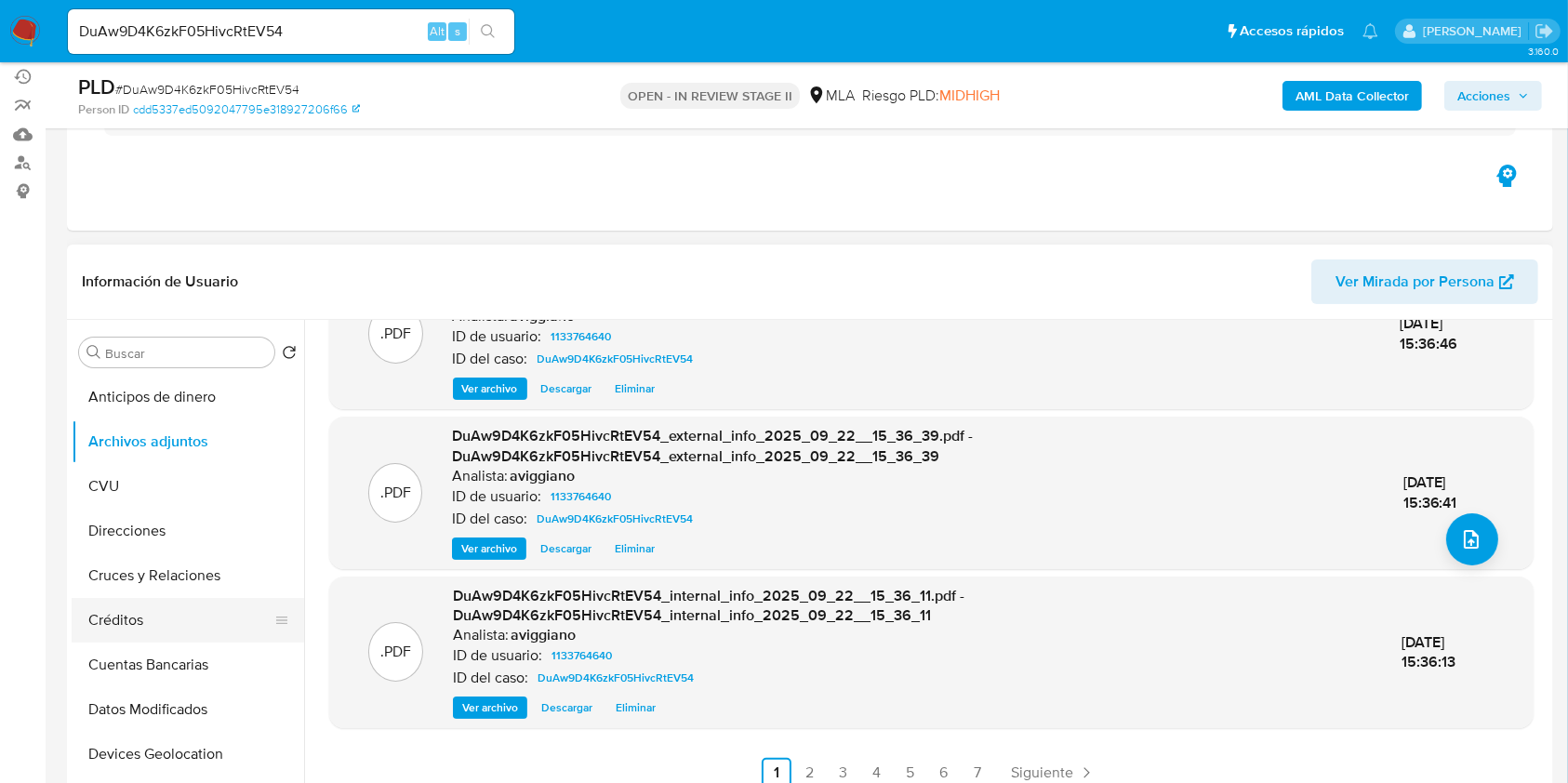
scroll to position [123, 0]
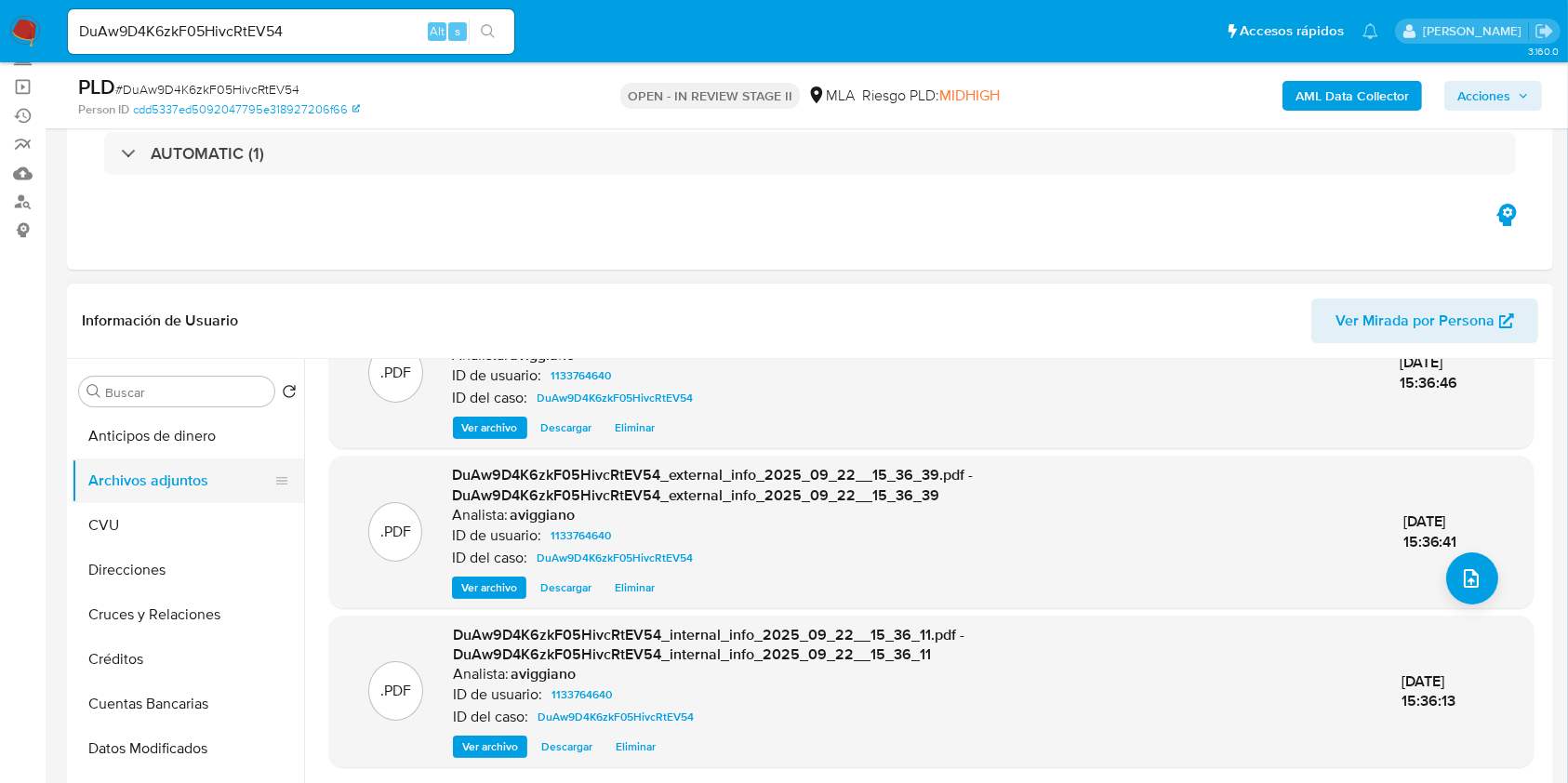
click at [134, 494] on button "Archivos adjuntos" at bounding box center [180, 481] width 218 height 45
click at [138, 442] on button "Anticipos de dinero" at bounding box center [180, 436] width 218 height 45
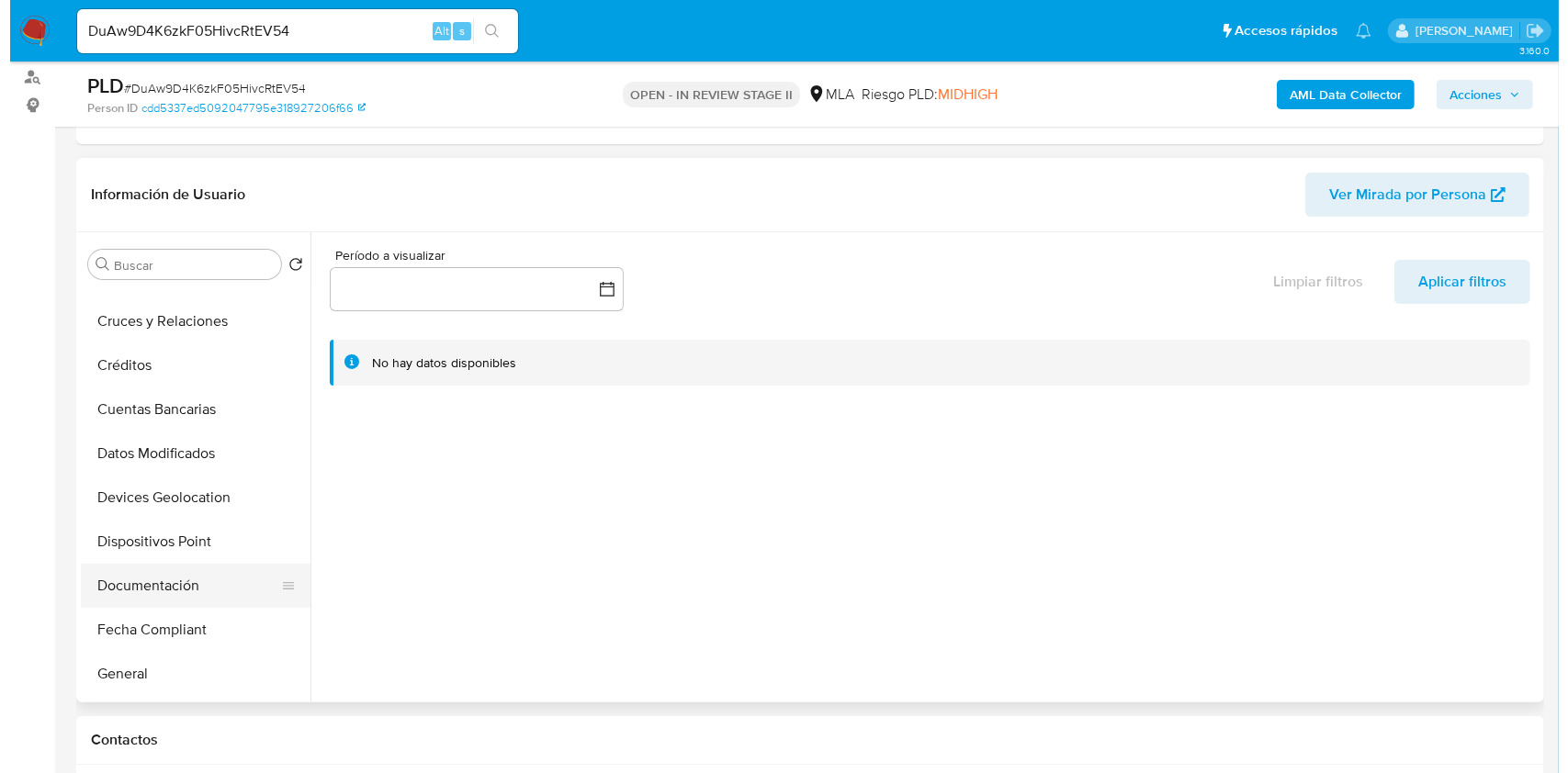
scroll to position [0, 0]
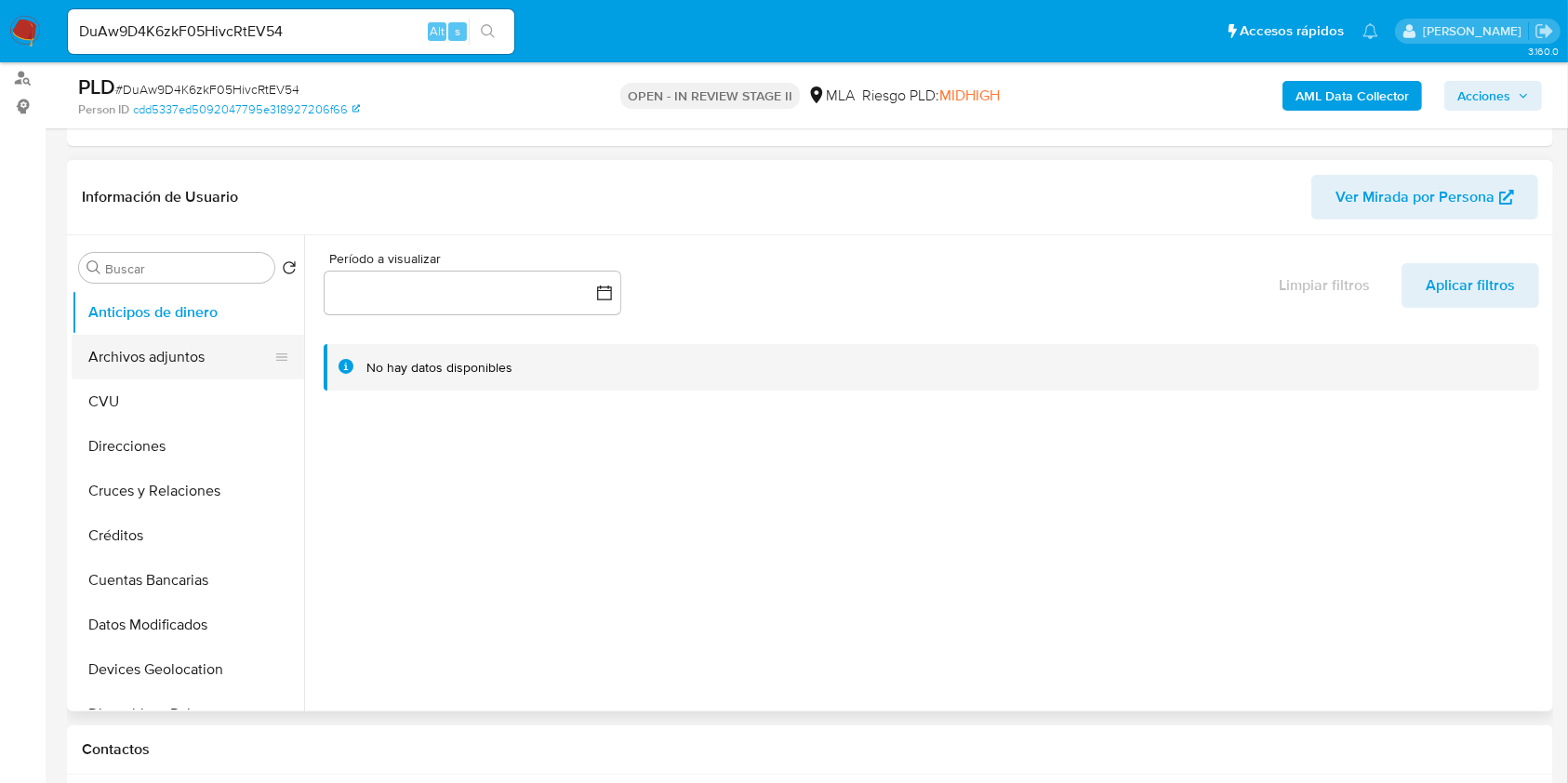
click at [157, 356] on button "Archivos adjuntos" at bounding box center [180, 358] width 218 height 45
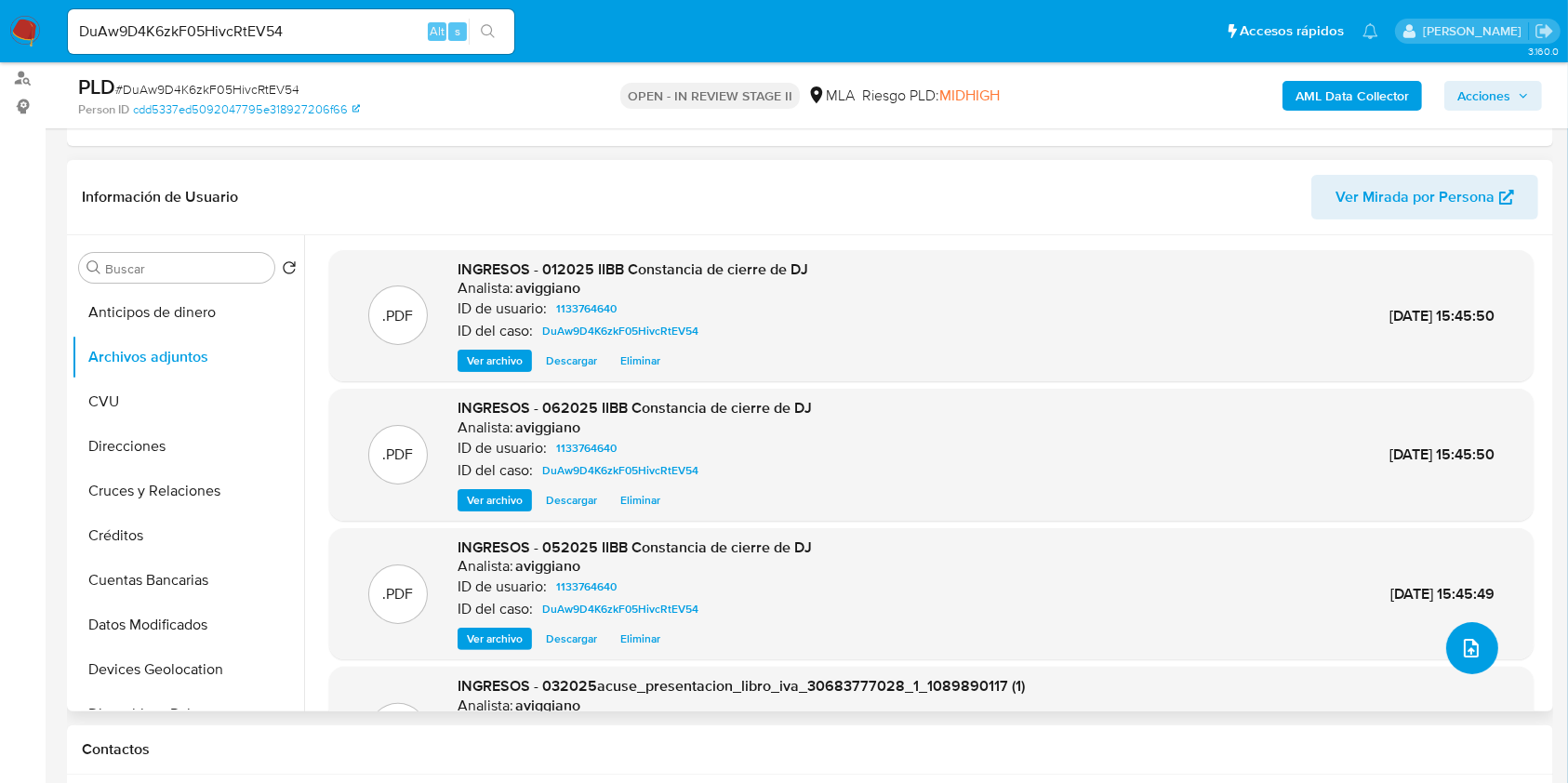
click at [1465, 654] on icon "upload-file" at bounding box center [1471, 648] width 23 height 23
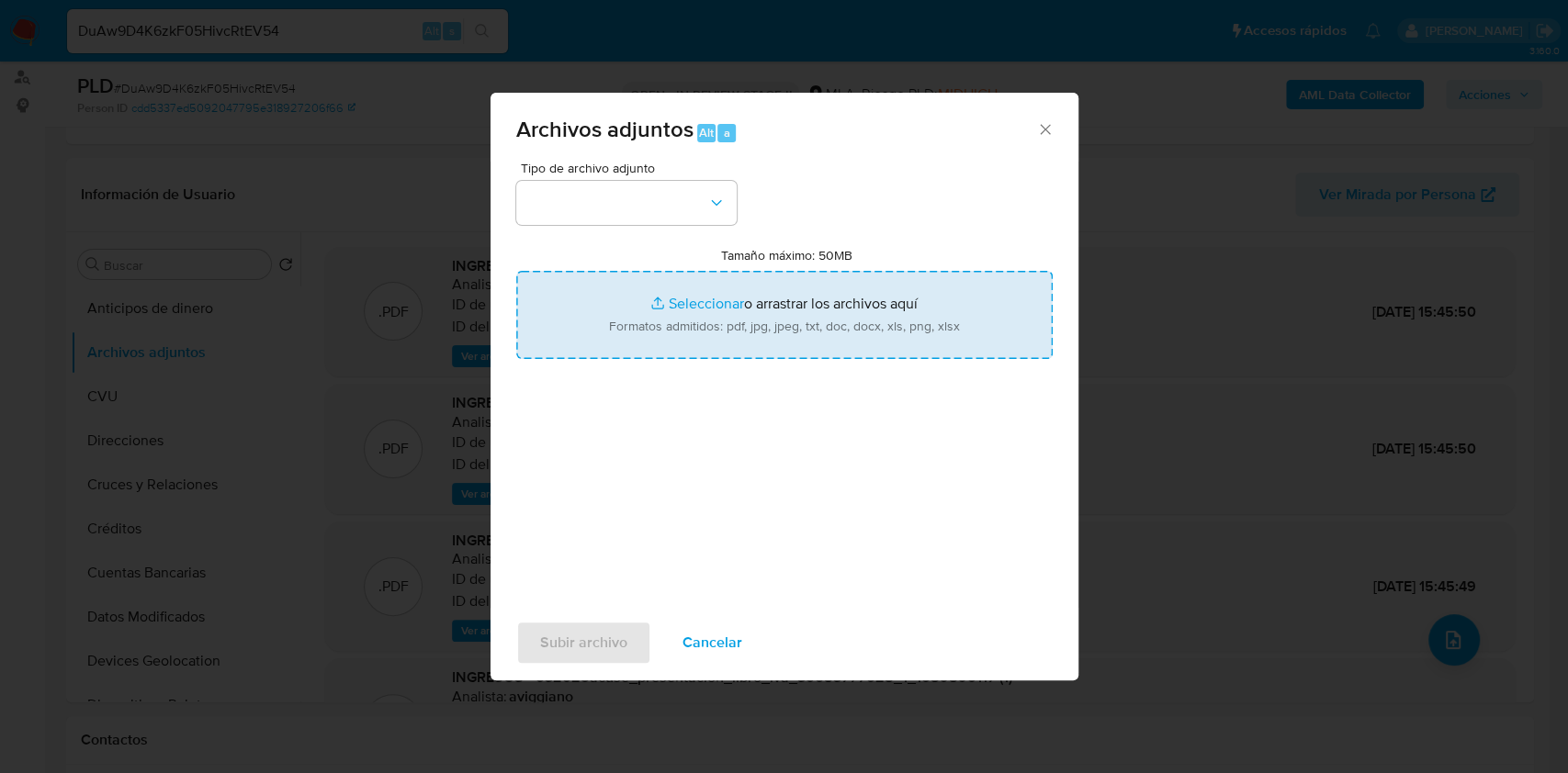
click at [909, 348] on input "Tamaño máximo: 50MB Seleccionar archivos" at bounding box center [784, 314] width 536 height 88
type input "C:\fakepath\Movimientos-Aladdin-v10_1 - 1133764640 -.xlsx"
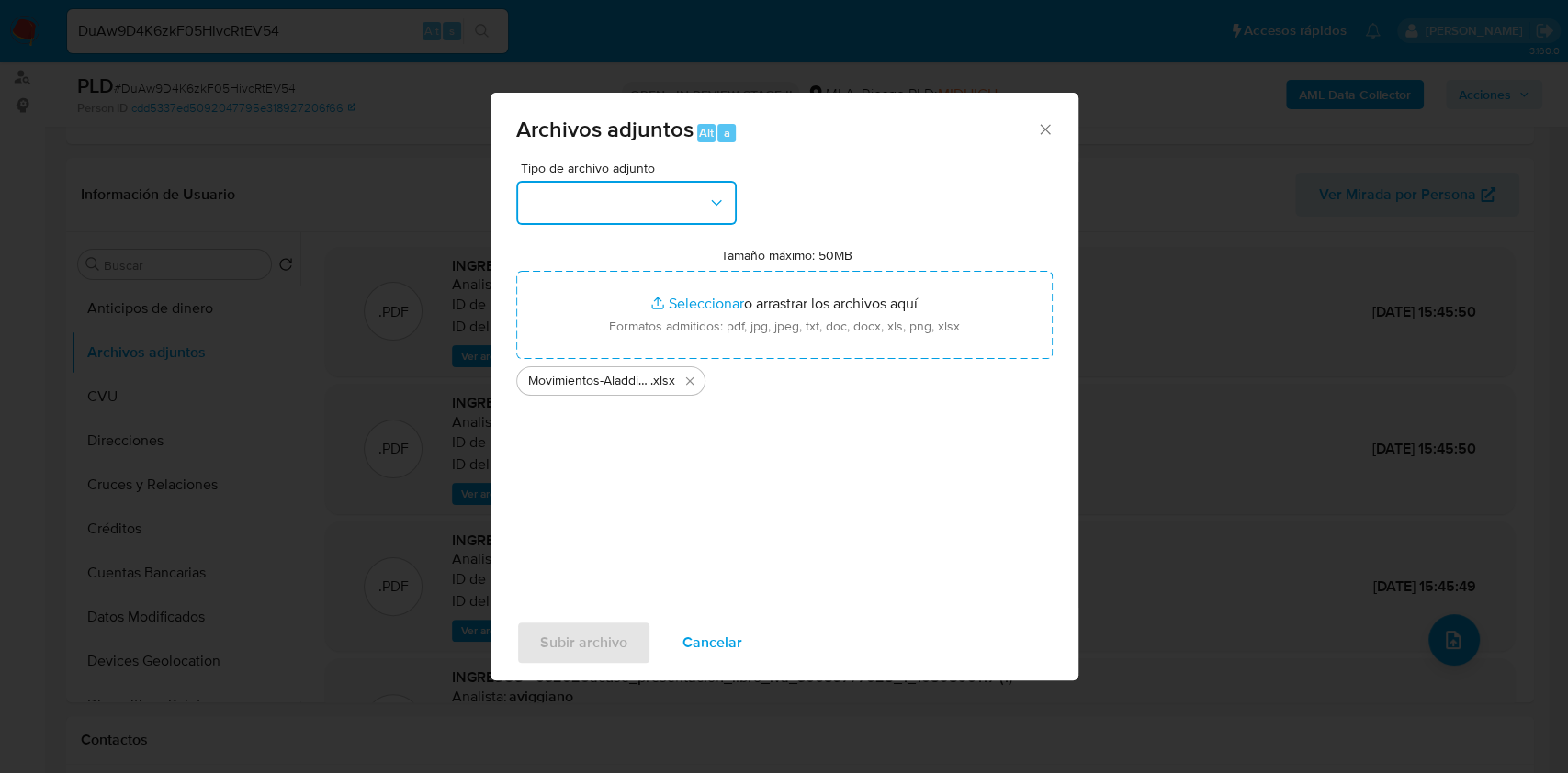
click at [617, 217] on button "button" at bounding box center [626, 203] width 221 height 45
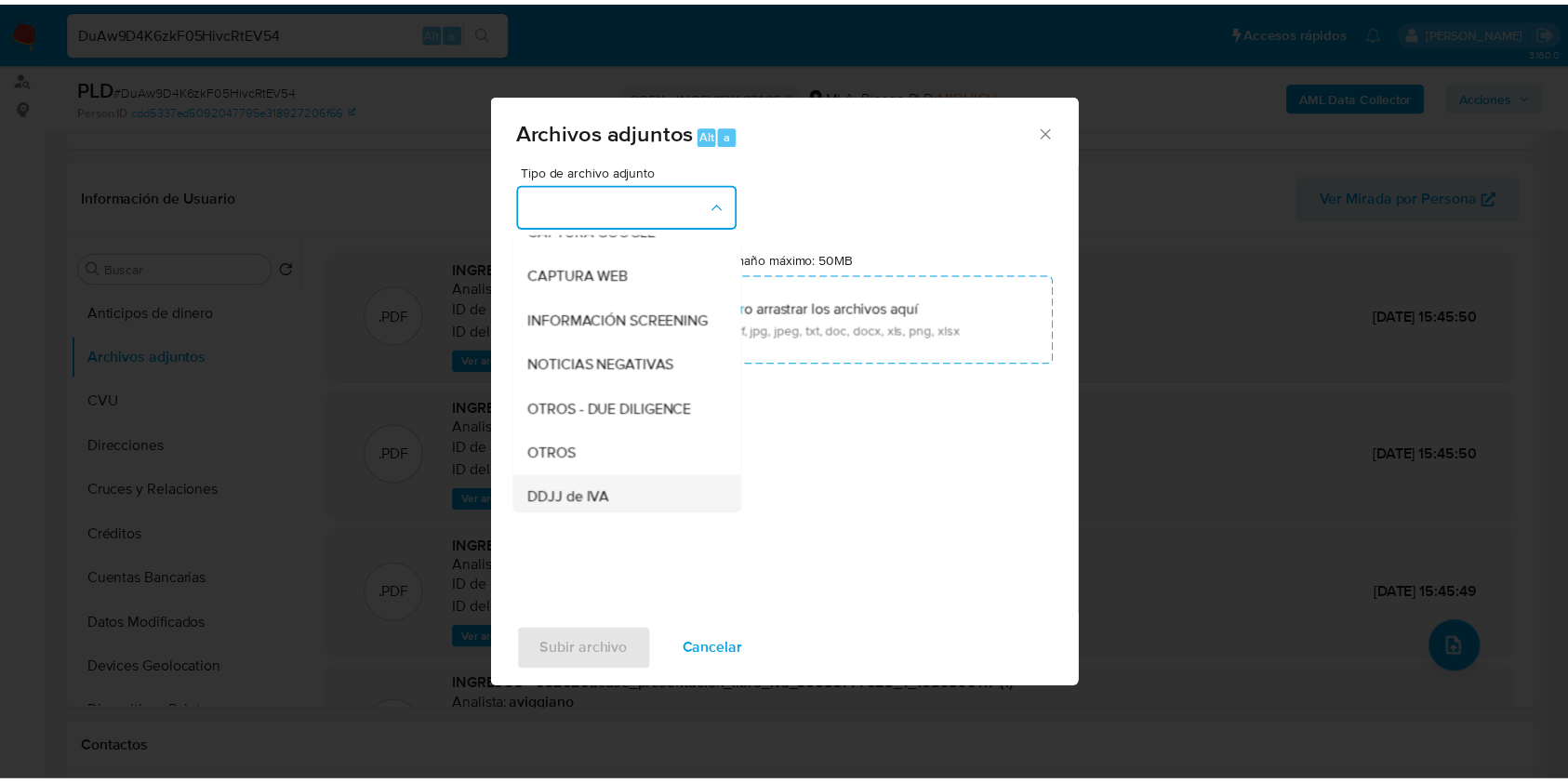
scroll to position [247, 0]
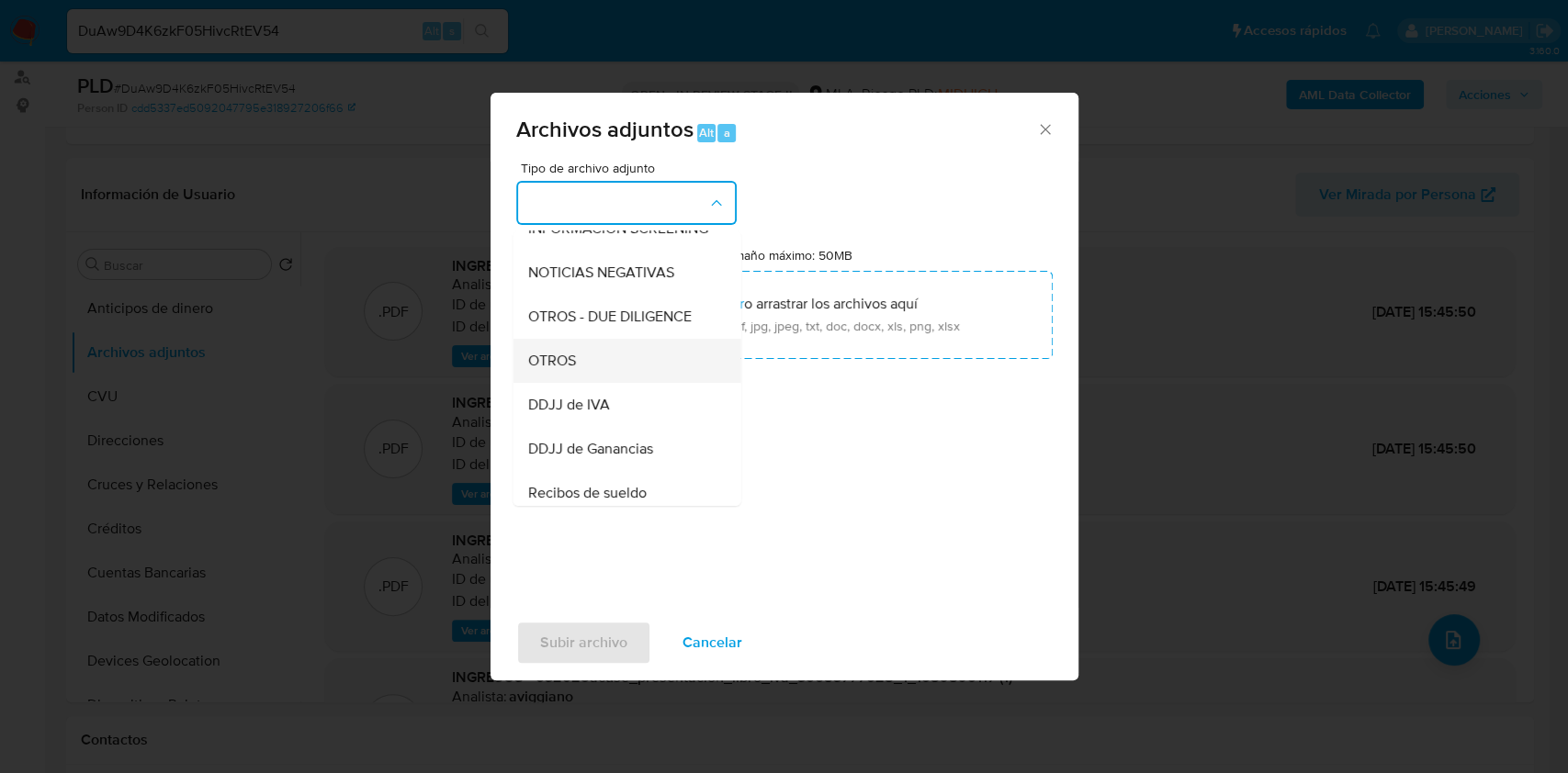
click at [558, 370] on span "OTROS" at bounding box center [551, 360] width 47 height 18
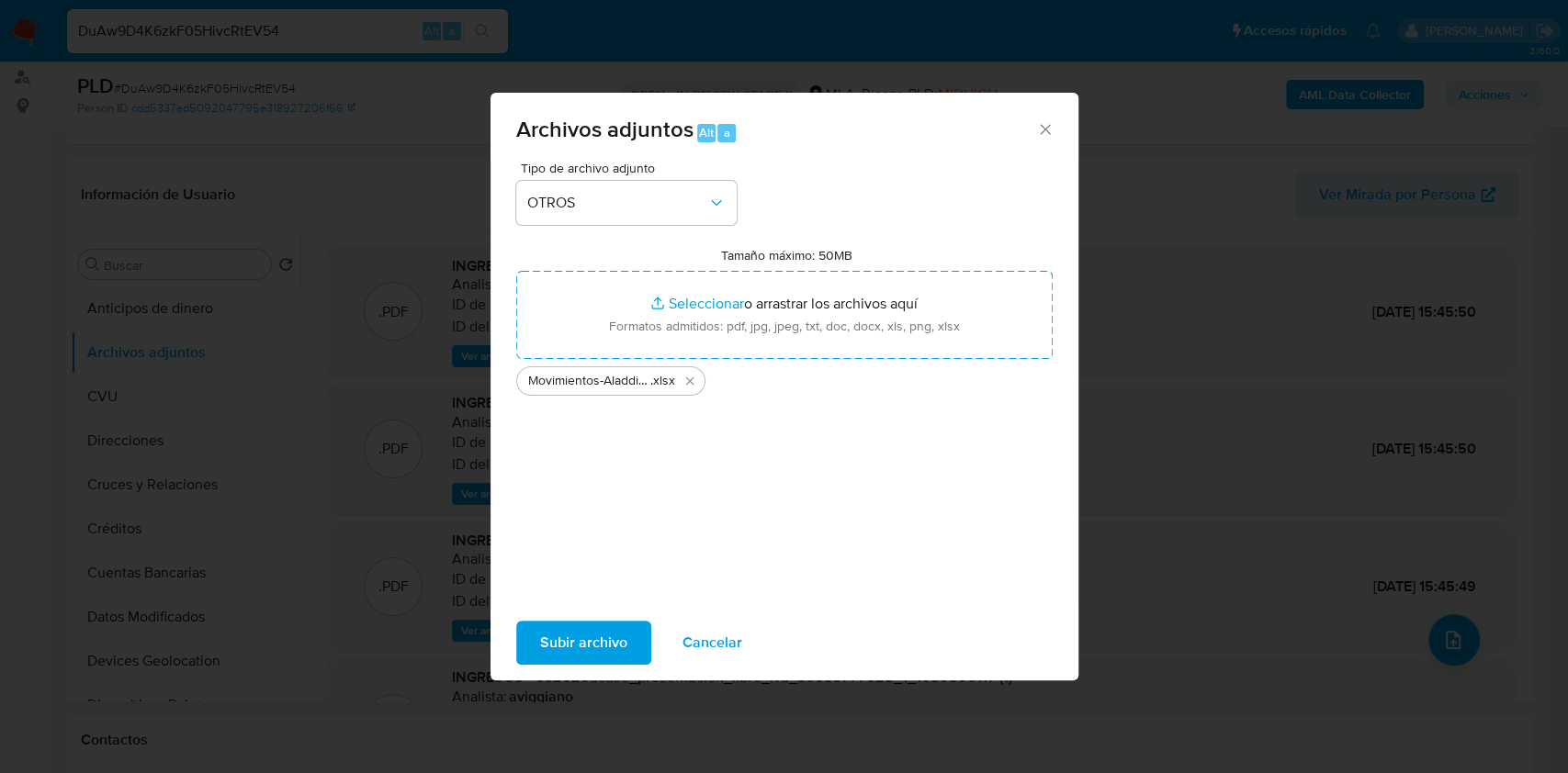
click at [565, 644] on span "Subir archivo" at bounding box center [584, 642] width 87 height 41
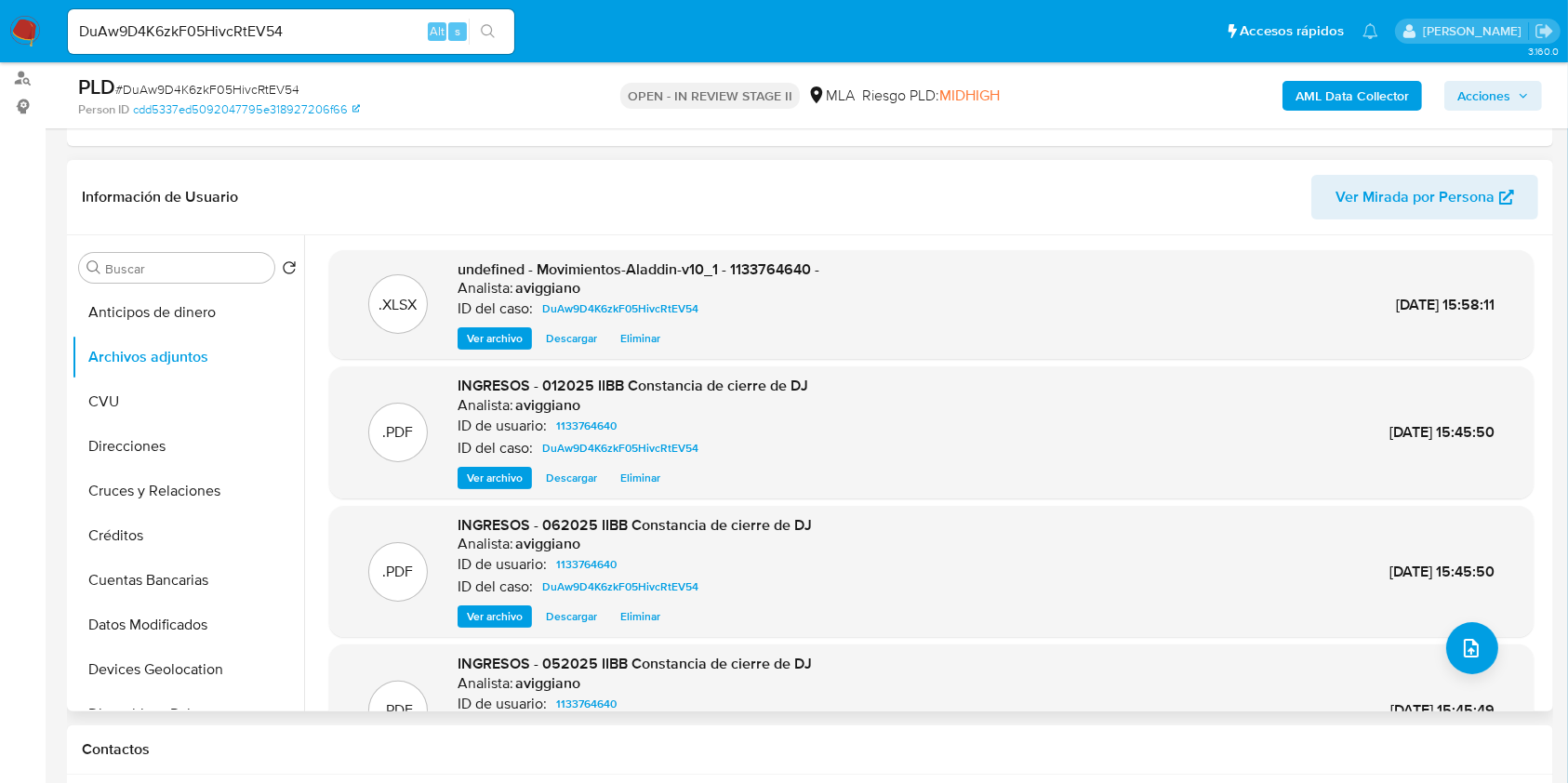
click at [787, 271] on span "undefined - Movimientos-Aladdin-v10_1 - 1133764640 -" at bounding box center [638, 269] width 362 height 22
copy span "1133764640"
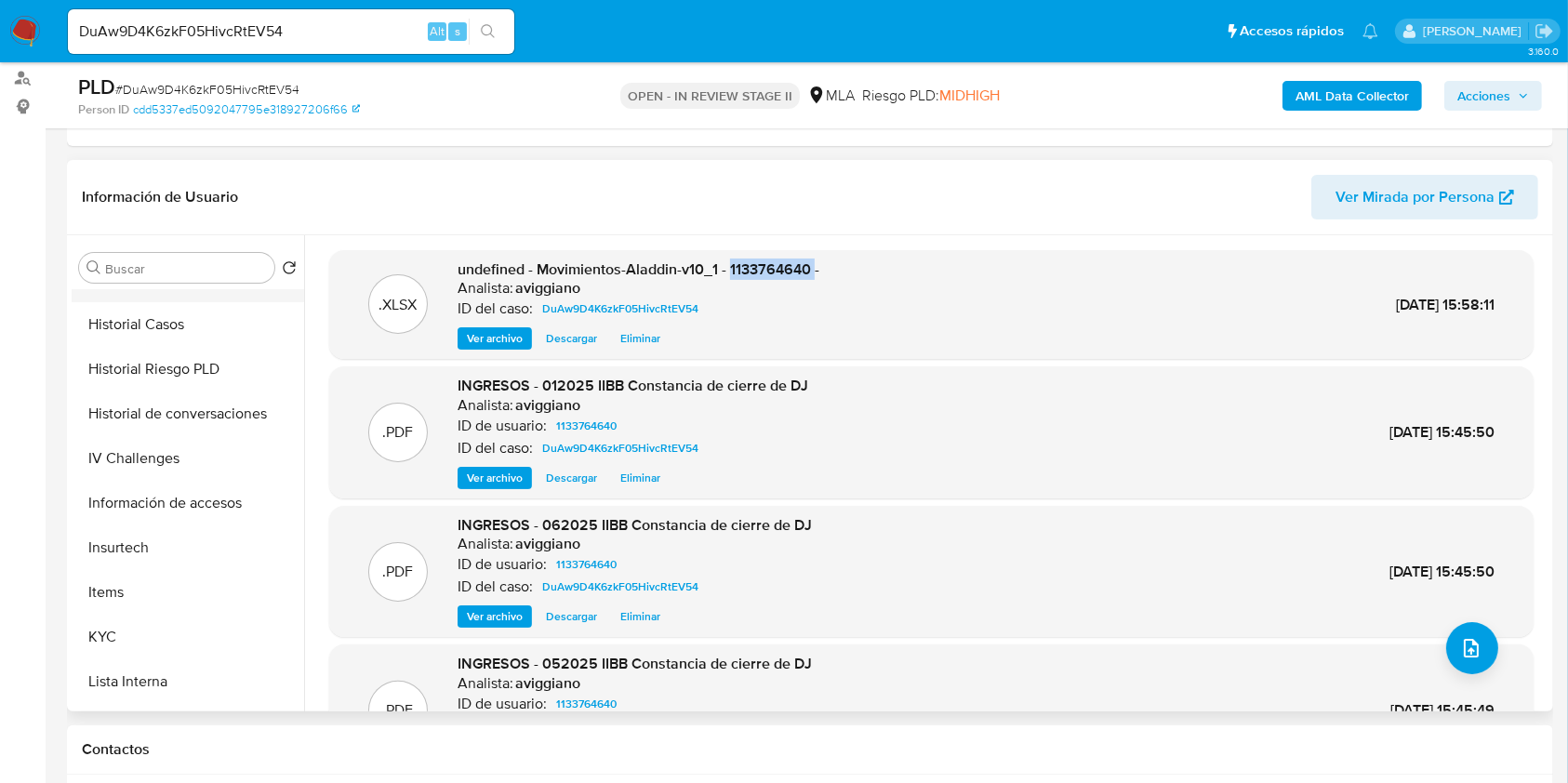
scroll to position [744, 0]
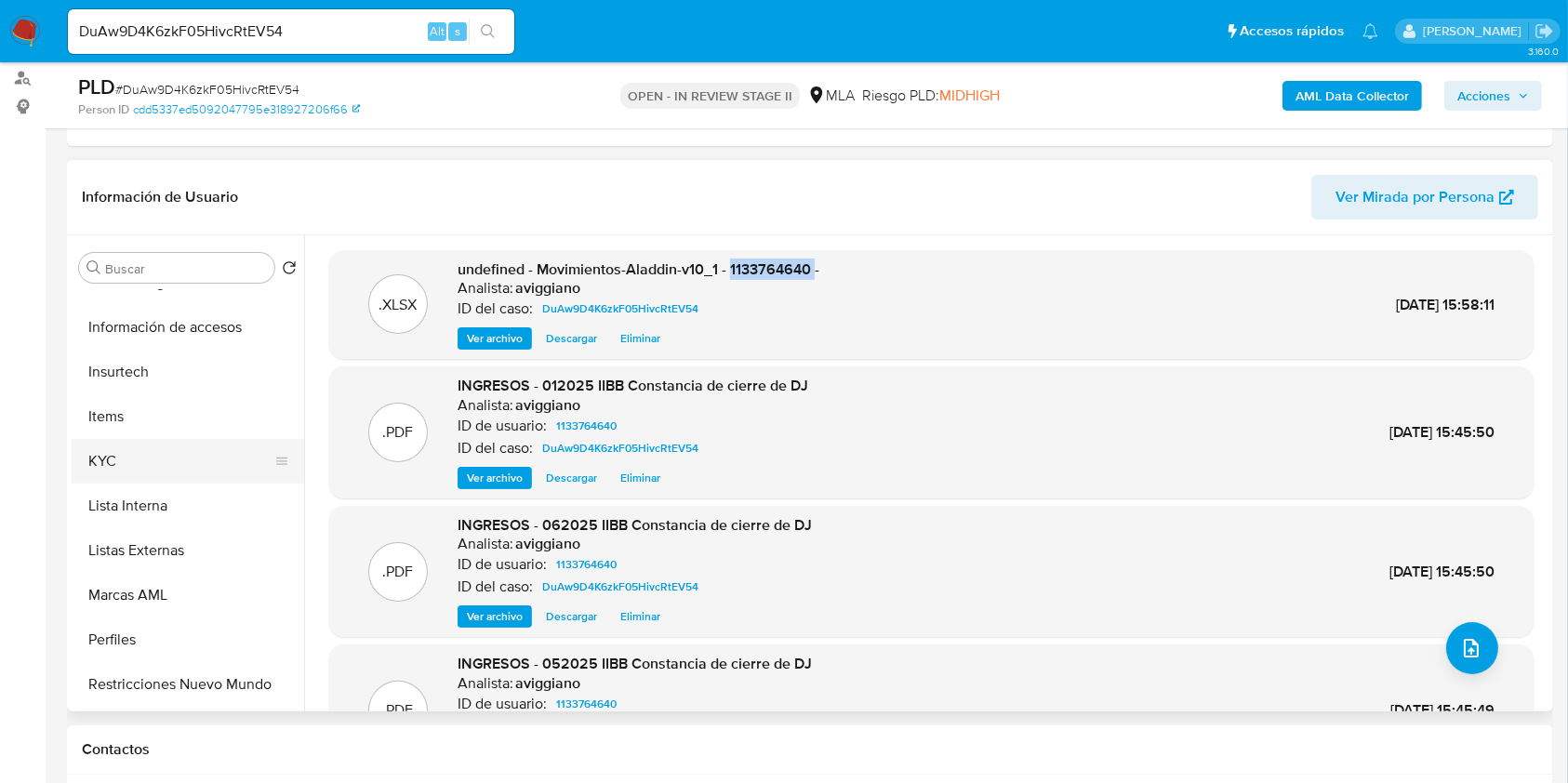
click at [136, 457] on button "KYC" at bounding box center [180, 462] width 218 height 45
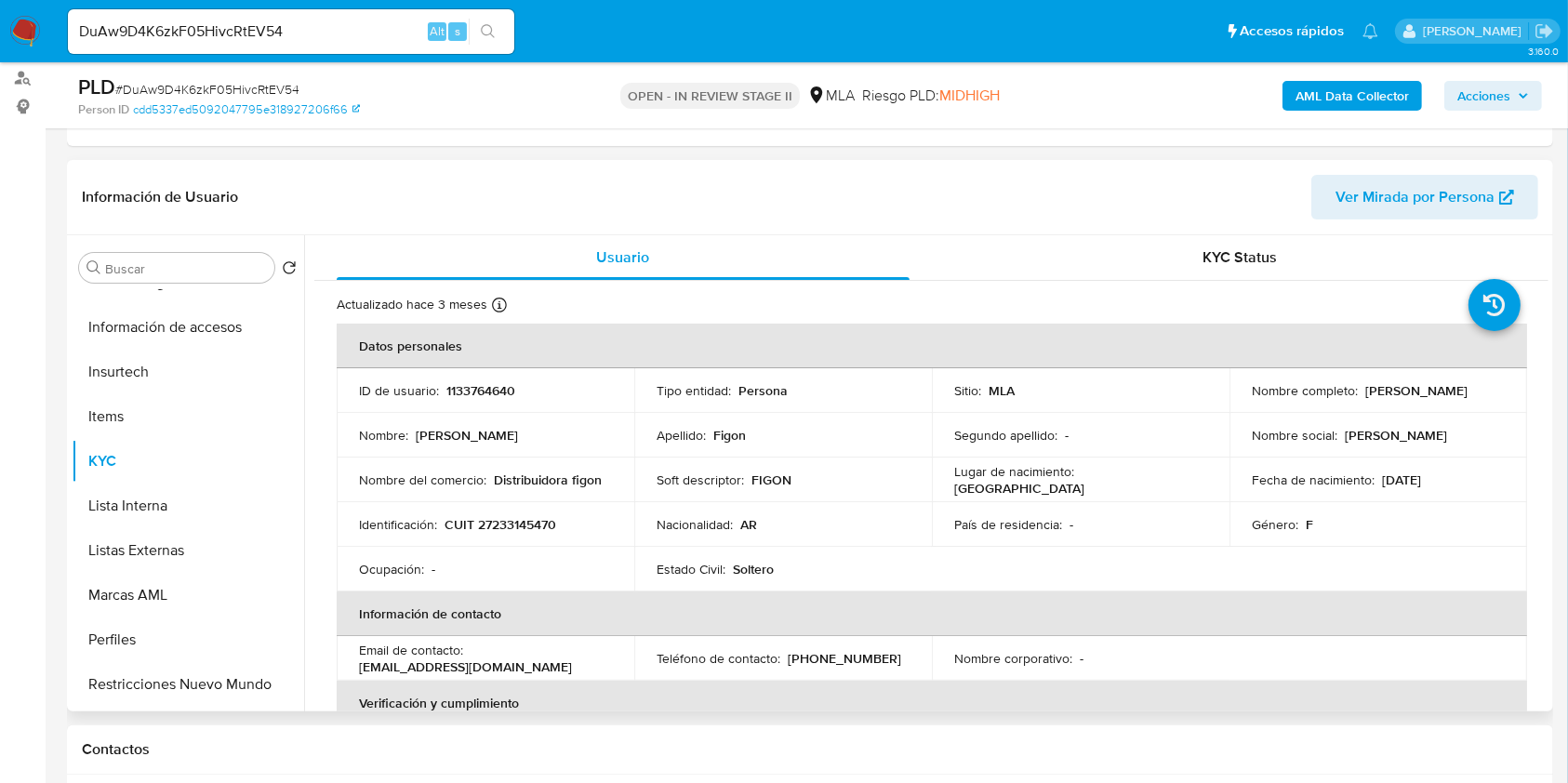
click at [446, 375] on td "ID de usuario : 1133764640" at bounding box center [485, 391] width 298 height 45
copy p "1133764640"
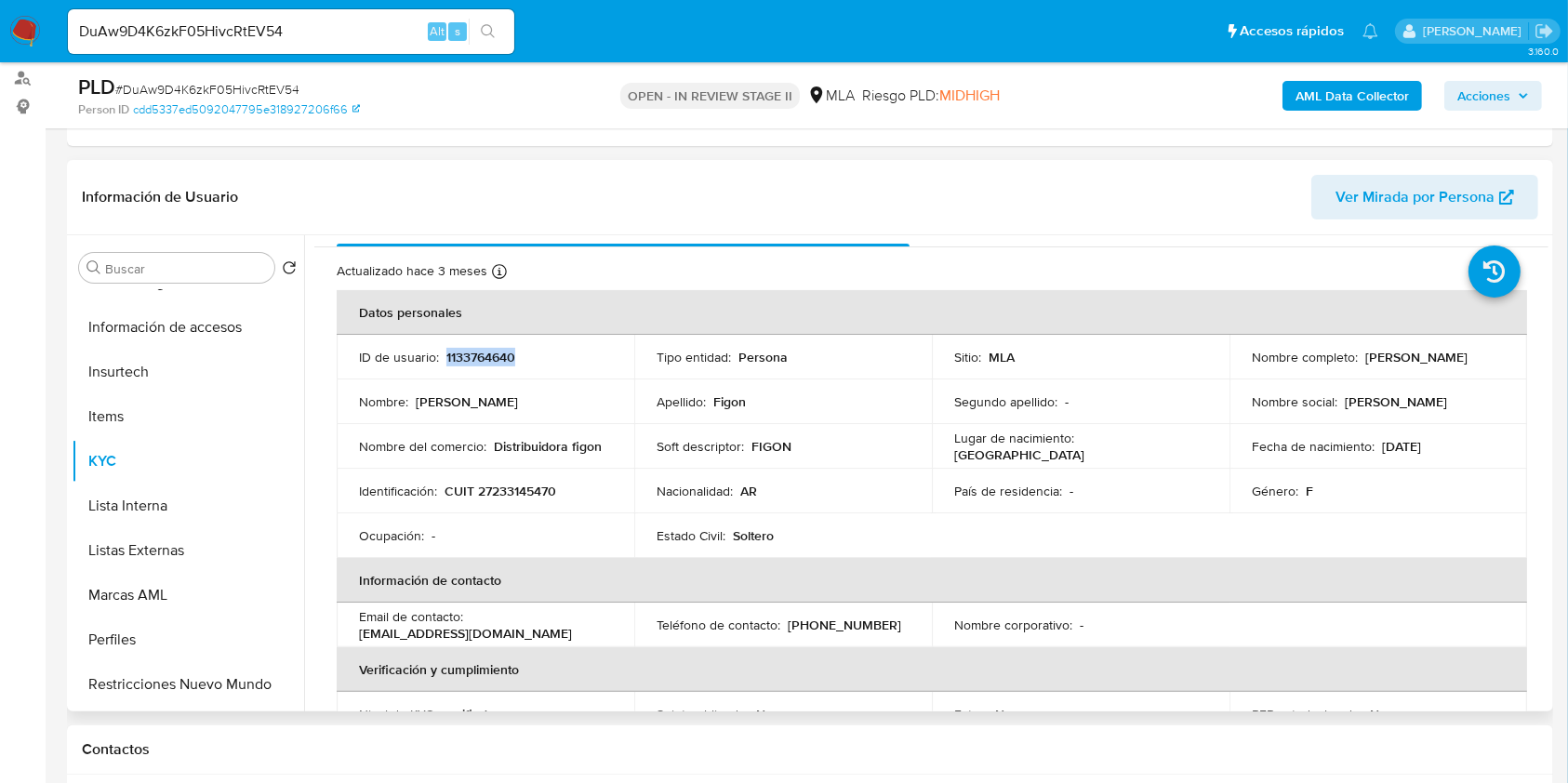
scroll to position [0, 0]
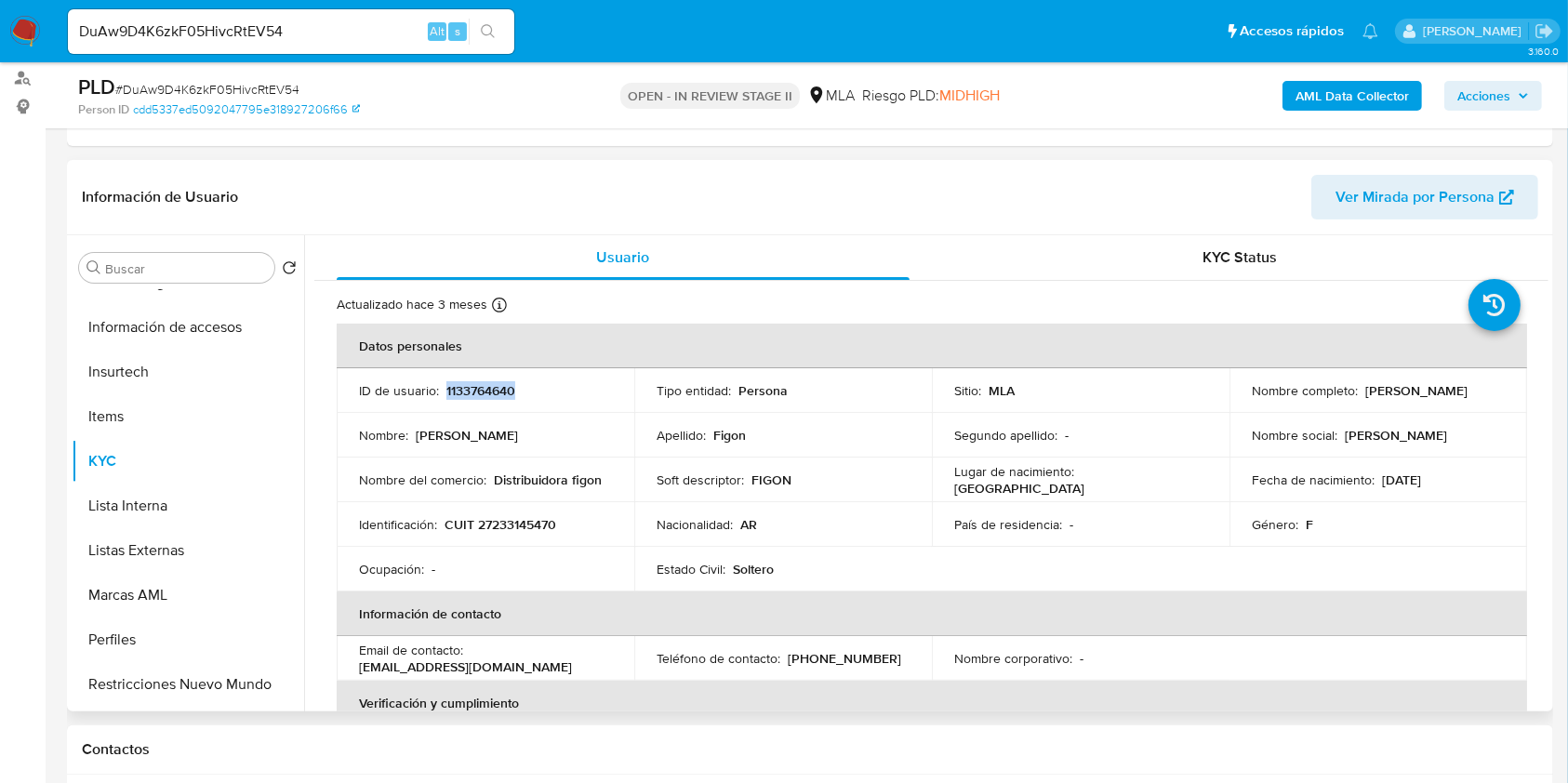
copy p "1133764640"
drag, startPoint x: 491, startPoint y: 401, endPoint x: 473, endPoint y: 391, distance: 20.6
click at [473, 391] on p "1133764640" at bounding box center [480, 390] width 69 height 17
copy p "1133764640"
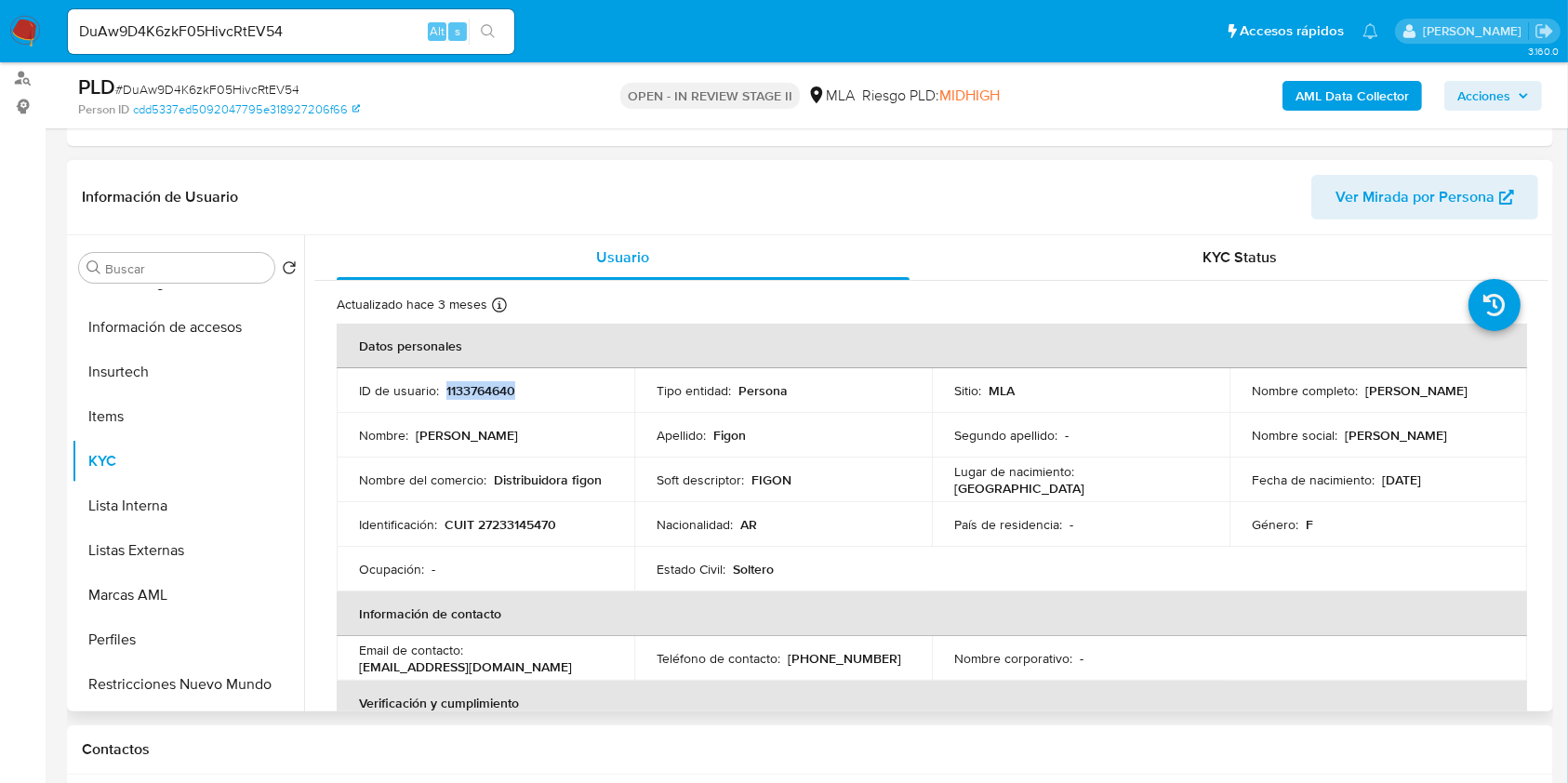
copy p "1133764640"
drag, startPoint x: 479, startPoint y: 403, endPoint x: 466, endPoint y: 395, distance: 15.3
click at [466, 395] on p "1133764640" at bounding box center [480, 390] width 69 height 17
click at [458, 394] on p "1133764640" at bounding box center [480, 390] width 69 height 17
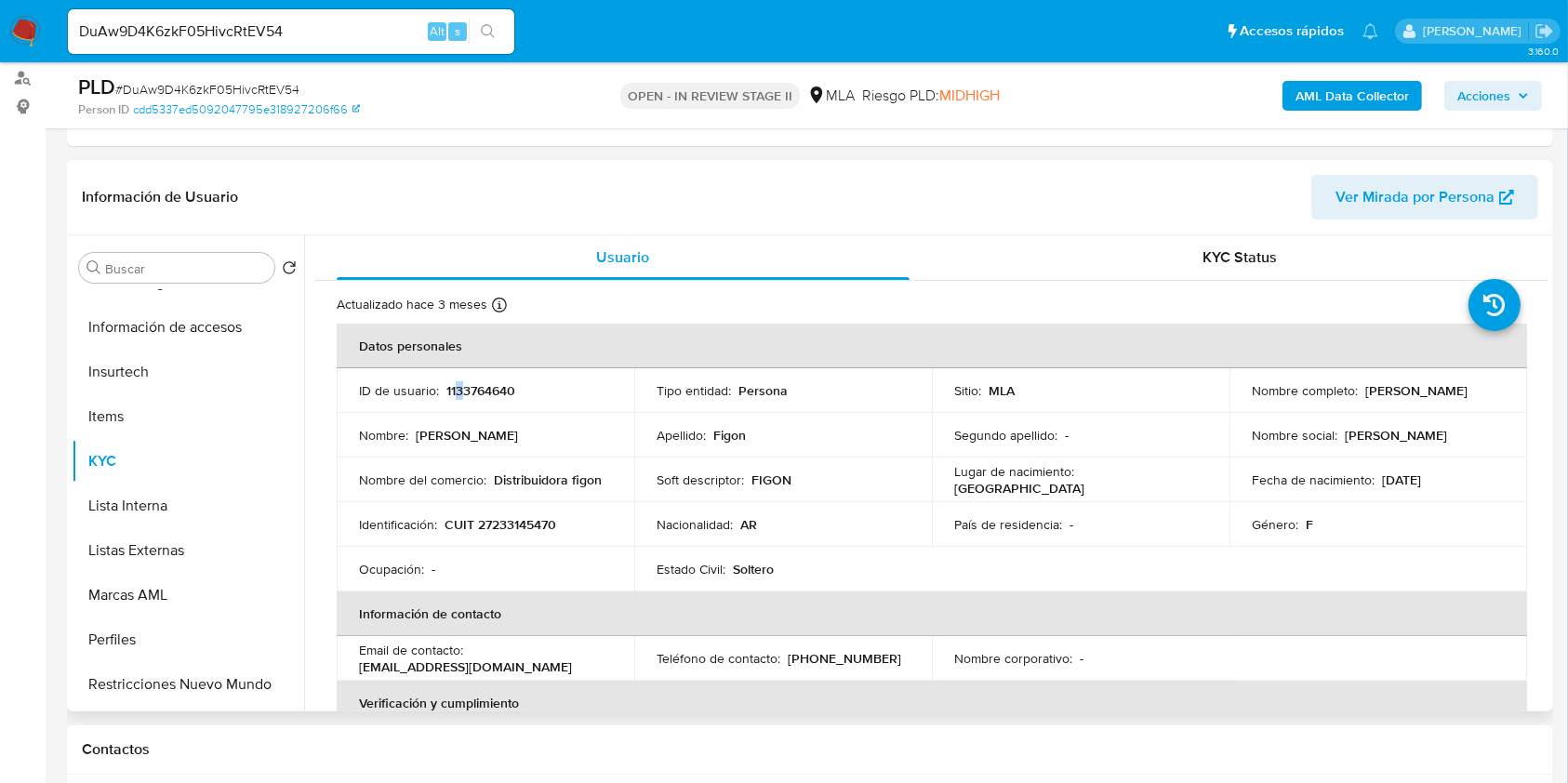
click at [458, 394] on p "1133764640" at bounding box center [480, 390] width 69 height 17
drag, startPoint x: 458, startPoint y: 394, endPoint x: 445, endPoint y: 388, distance: 14.3
click at [446, 388] on p "1133764640" at bounding box center [480, 390] width 69 height 17
copy p "1133764640"
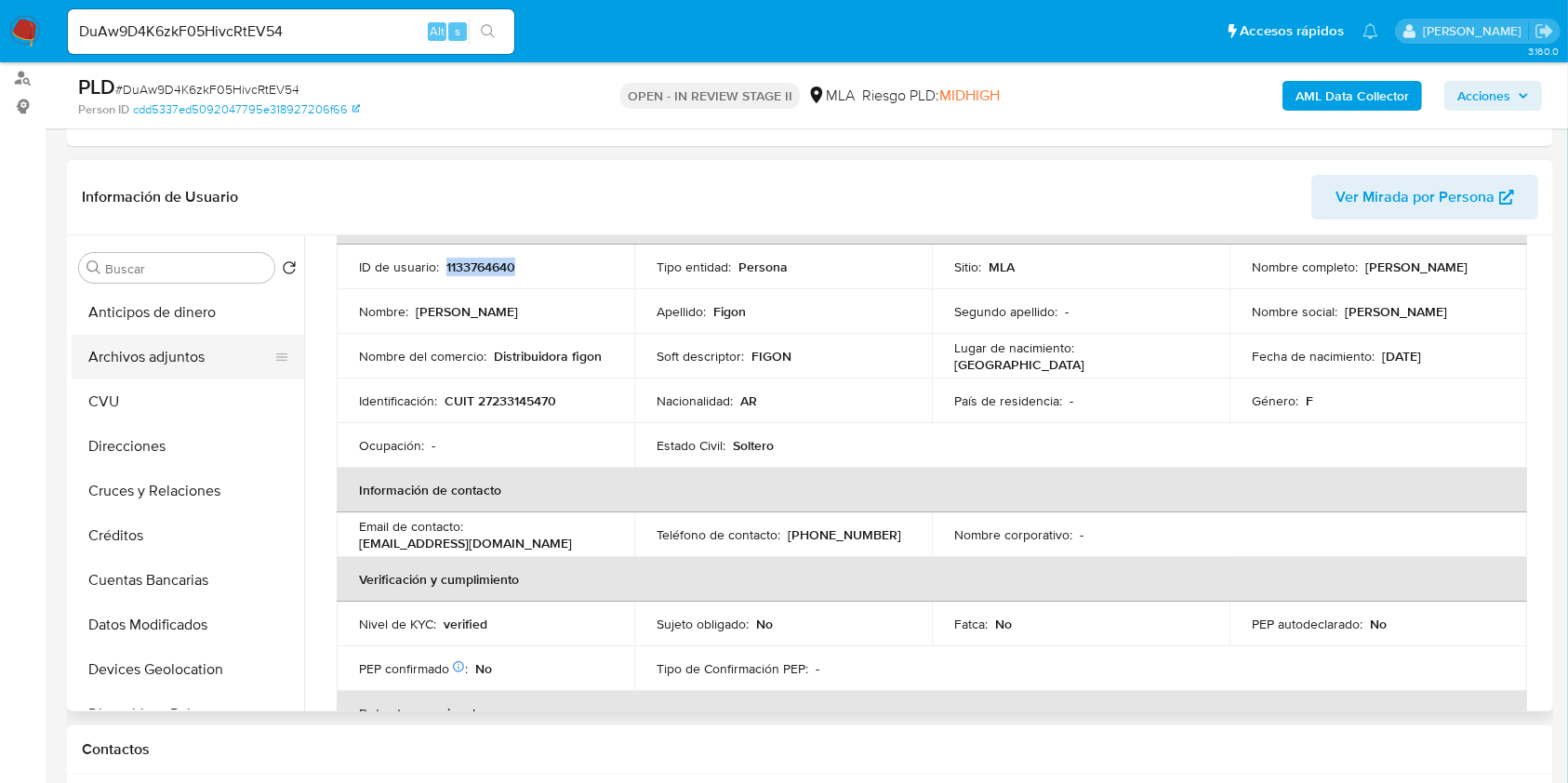
click at [150, 352] on button "Archivos adjuntos" at bounding box center [180, 358] width 218 height 45
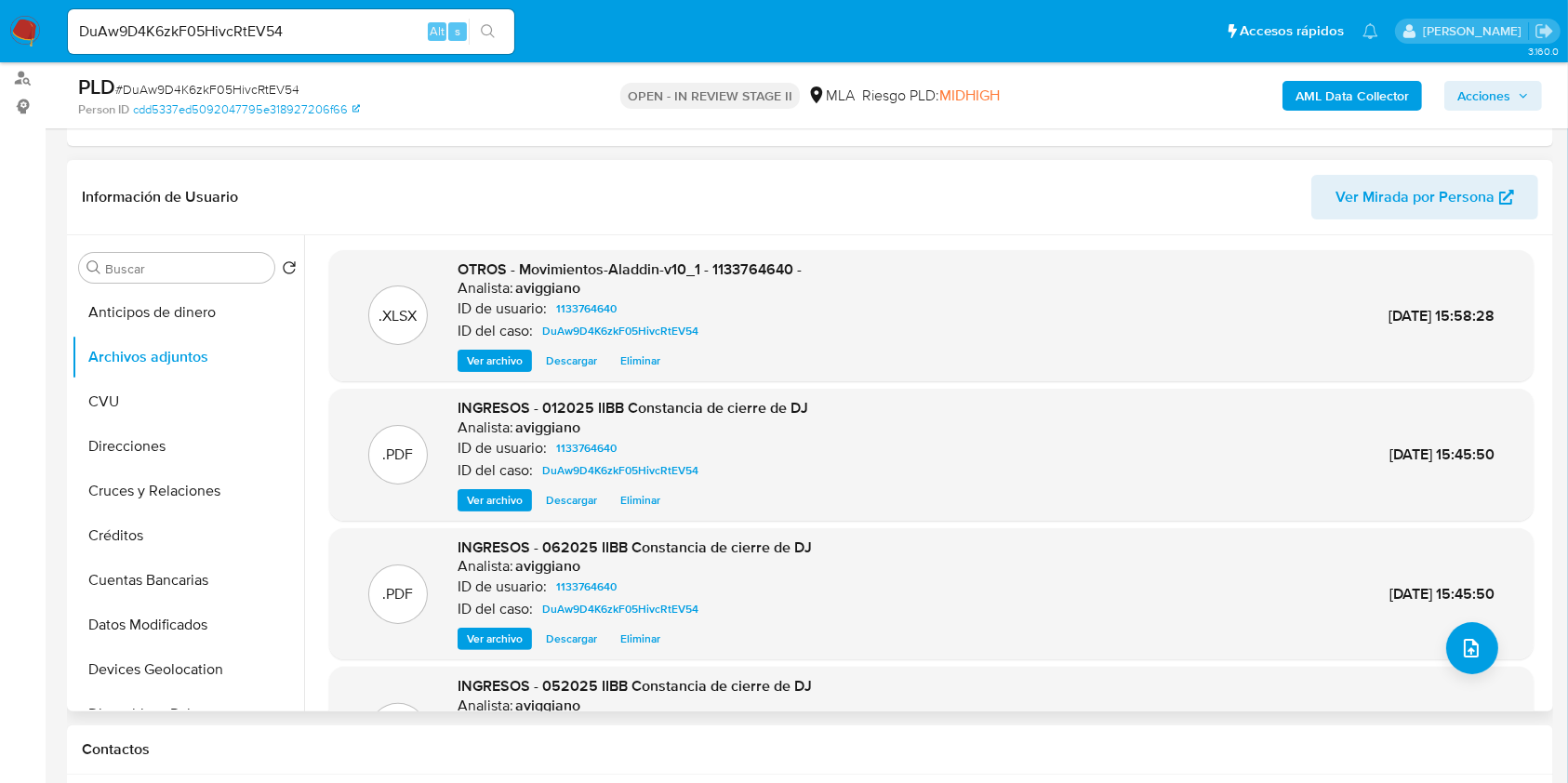
click at [736, 277] on span "OTROS - Movimientos-Aladdin-v10_1 - 1133764640 -" at bounding box center [629, 269] width 344 height 22
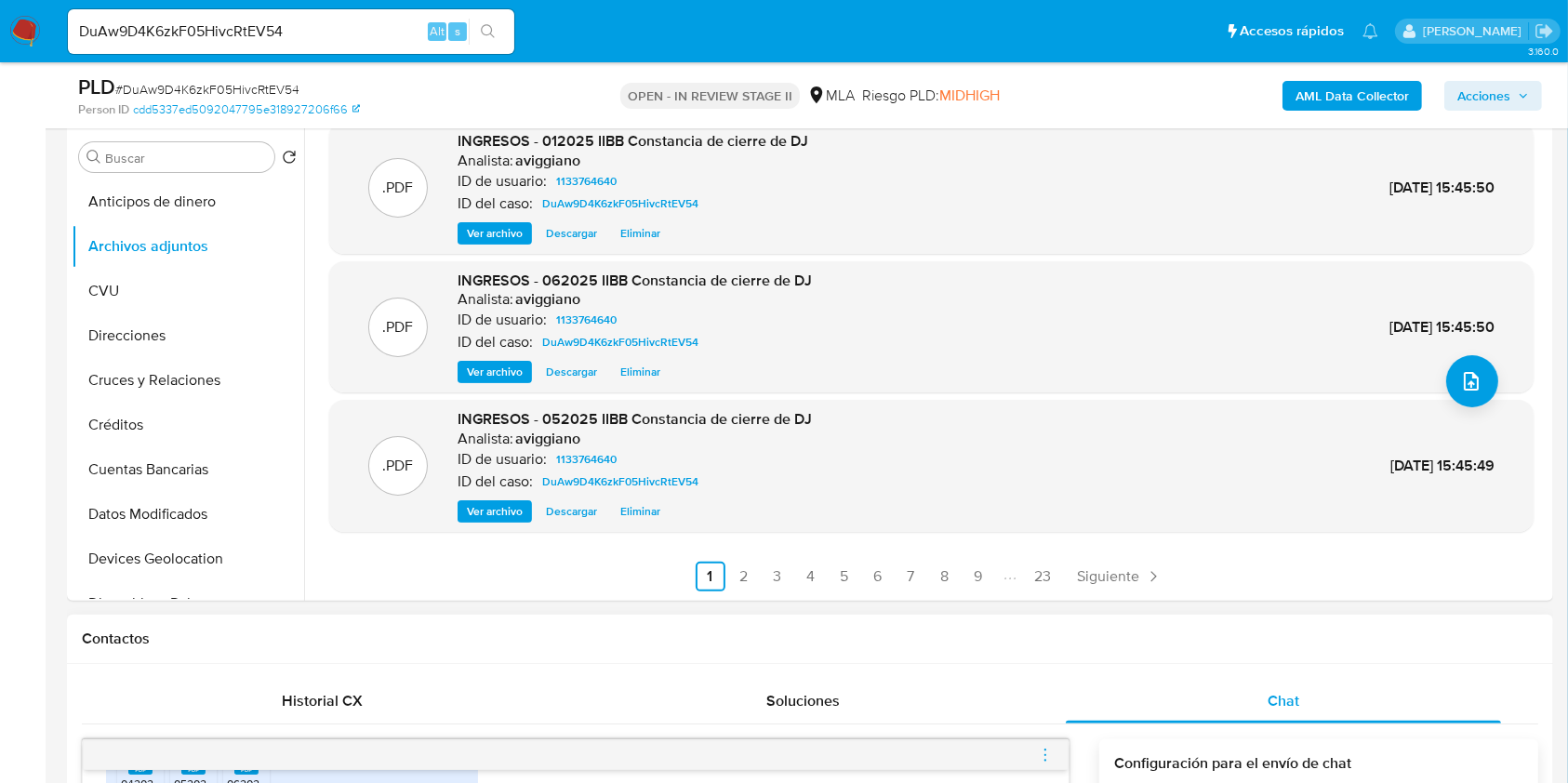
scroll to position [496, 0]
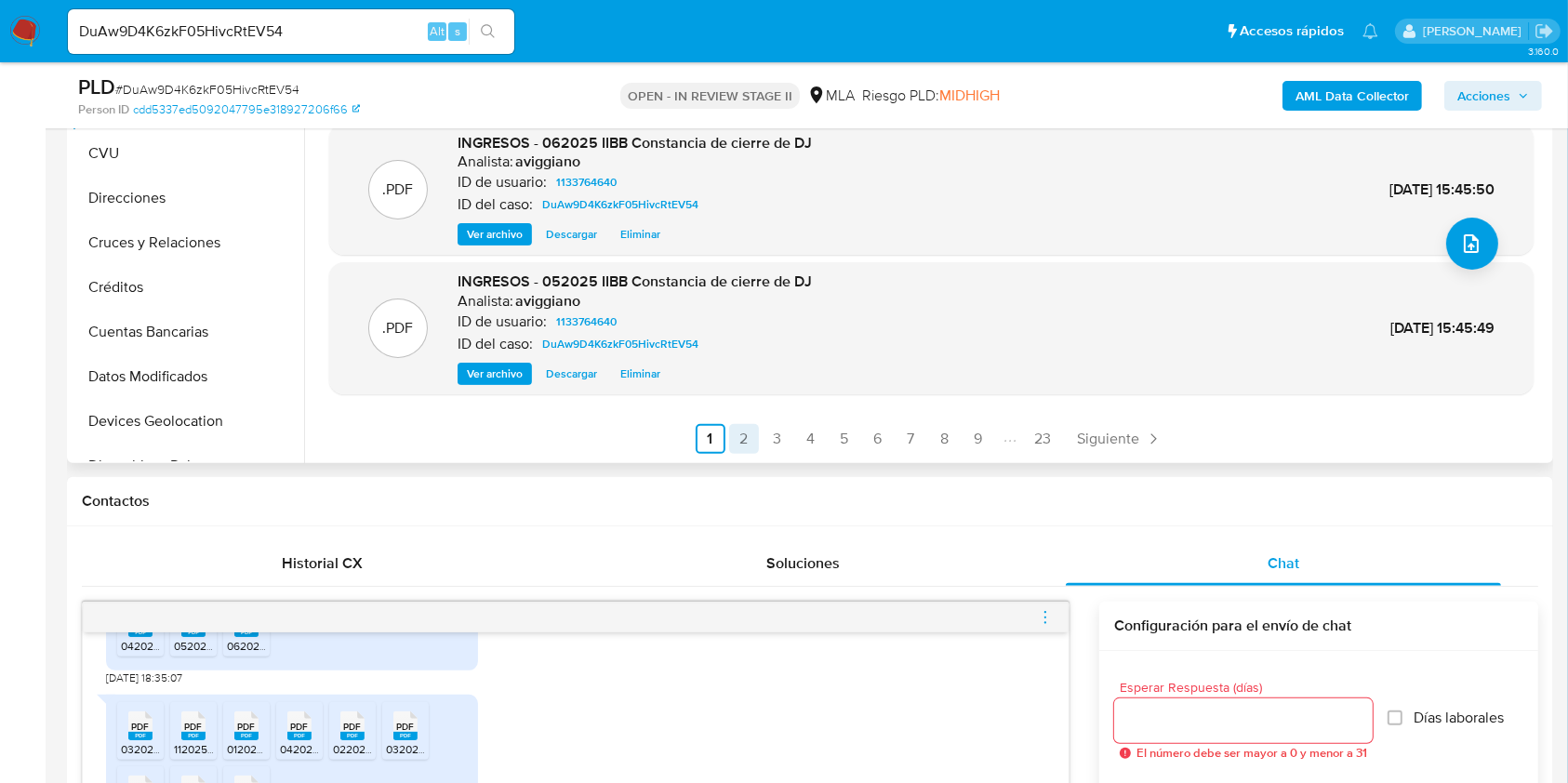
click at [744, 436] on link "2" at bounding box center [744, 439] width 29 height 29
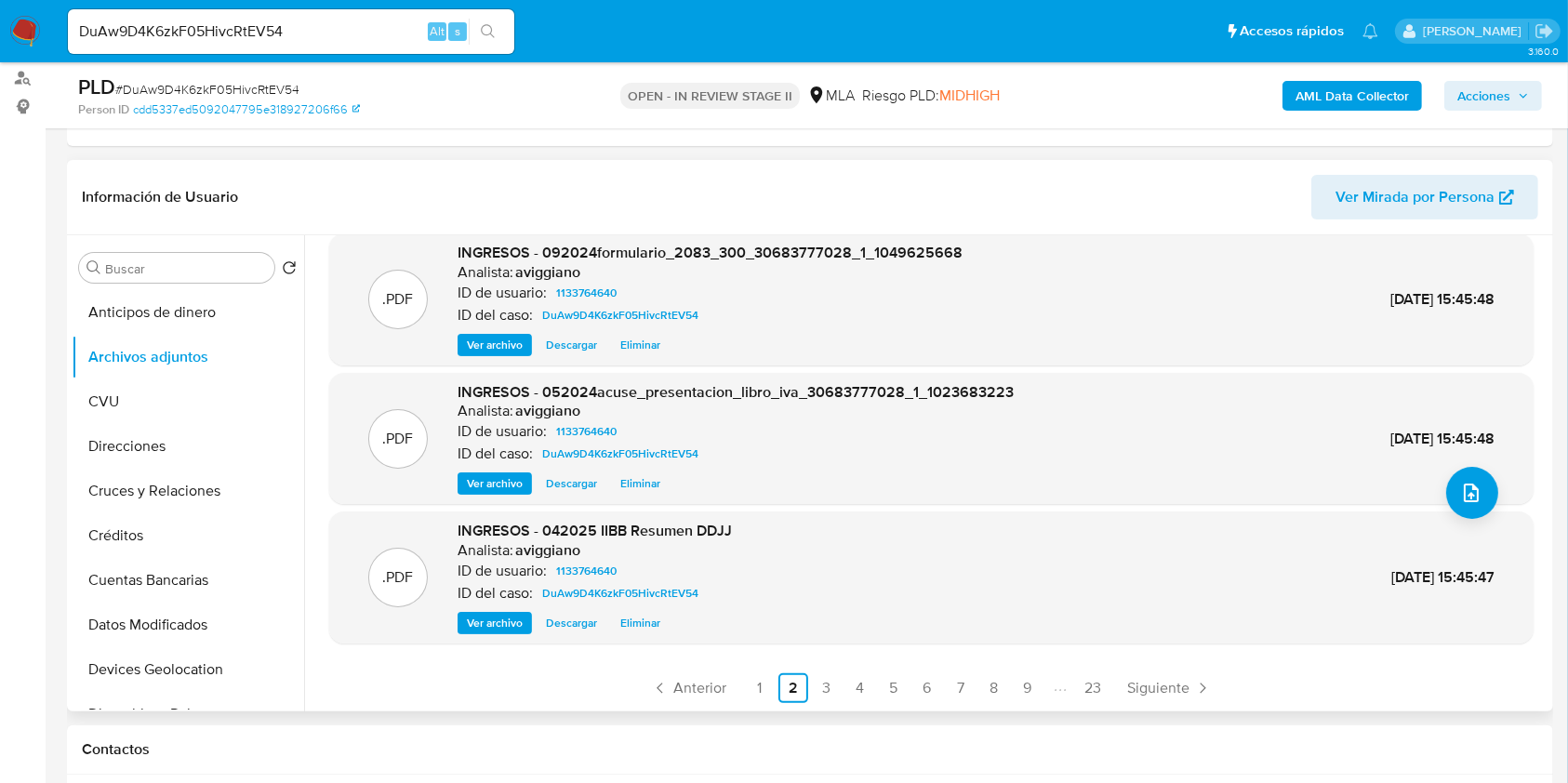
scroll to position [156, 0]
click at [828, 670] on div ".PDF INGRESOS - 032025acuse_presentacion_libro_iva_30683777028_1_1089890117 (1)…" at bounding box center [931, 398] width 1204 height 609
click at [826, 687] on link "3" at bounding box center [826, 687] width 29 height 29
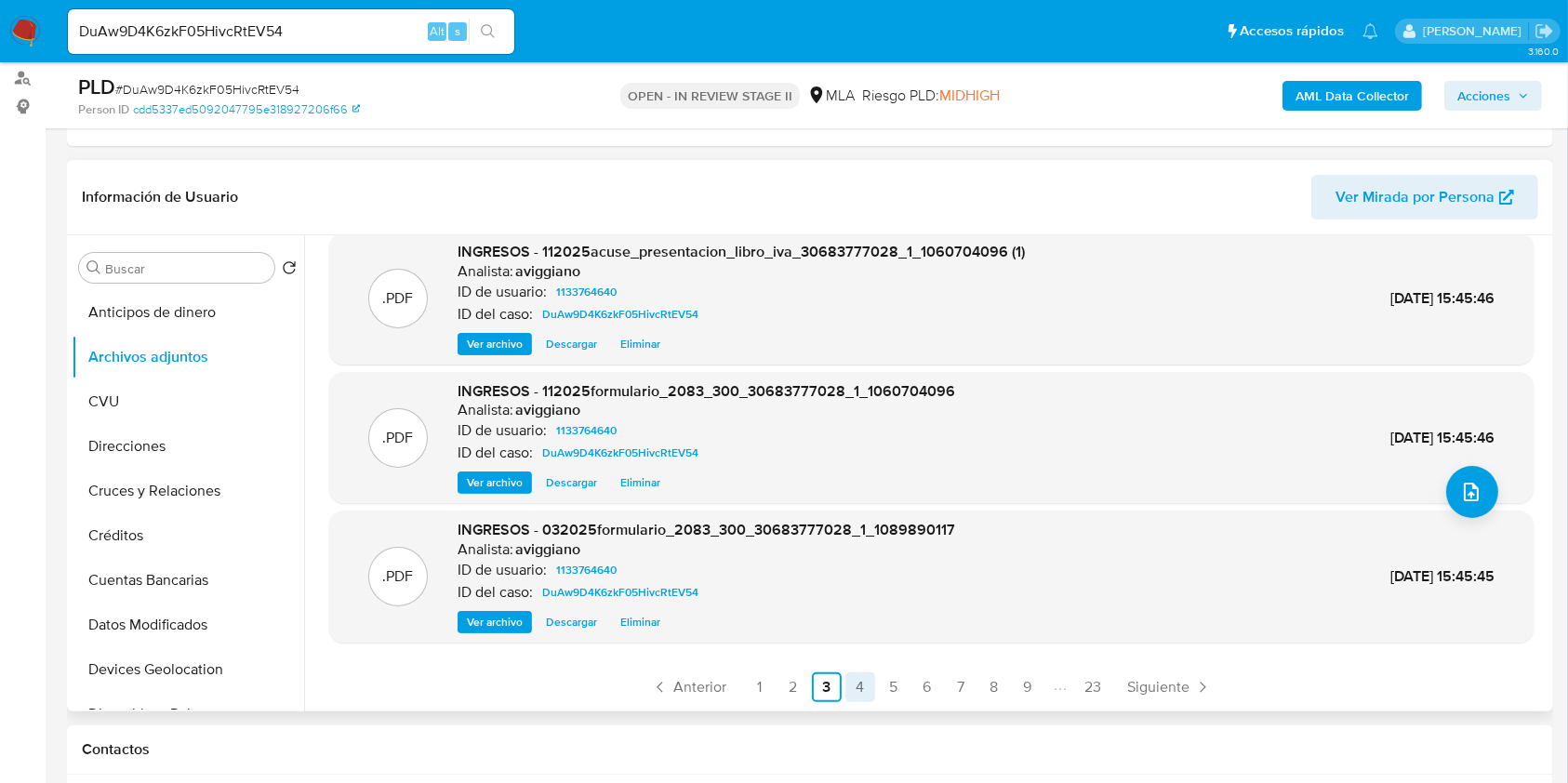
click at [863, 692] on link "4" at bounding box center [859, 687] width 29 height 29
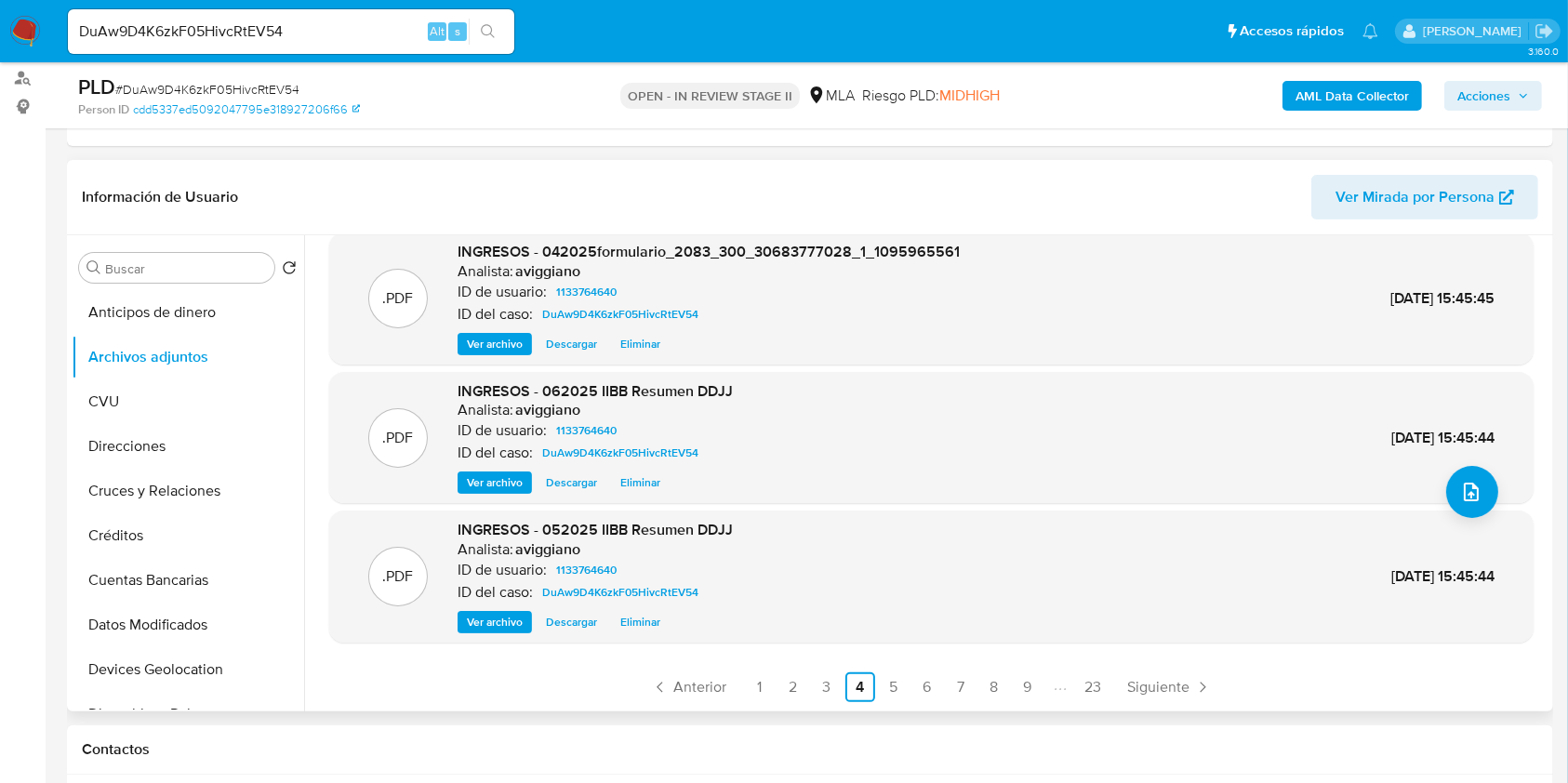
click at [912, 681] on link "6" at bounding box center [927, 687] width 29 height 29
click at [950, 694] on link "7" at bounding box center [960, 687] width 29 height 29
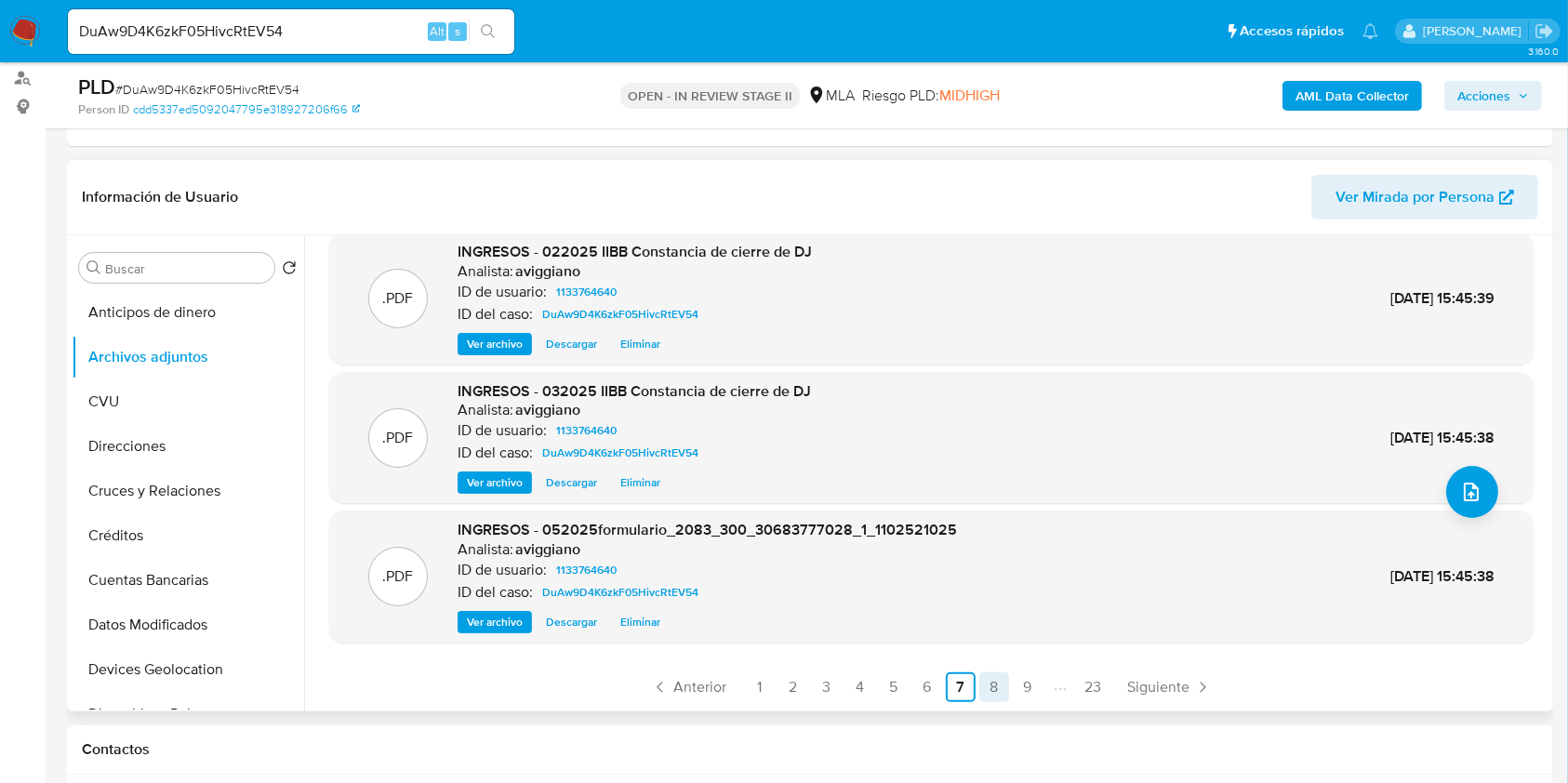
click at [993, 696] on link "8" at bounding box center [994, 687] width 29 height 29
click at [1021, 692] on link "9" at bounding box center [1027, 687] width 29 height 29
click at [998, 682] on link "11" at bounding box center [993, 687] width 29 height 29
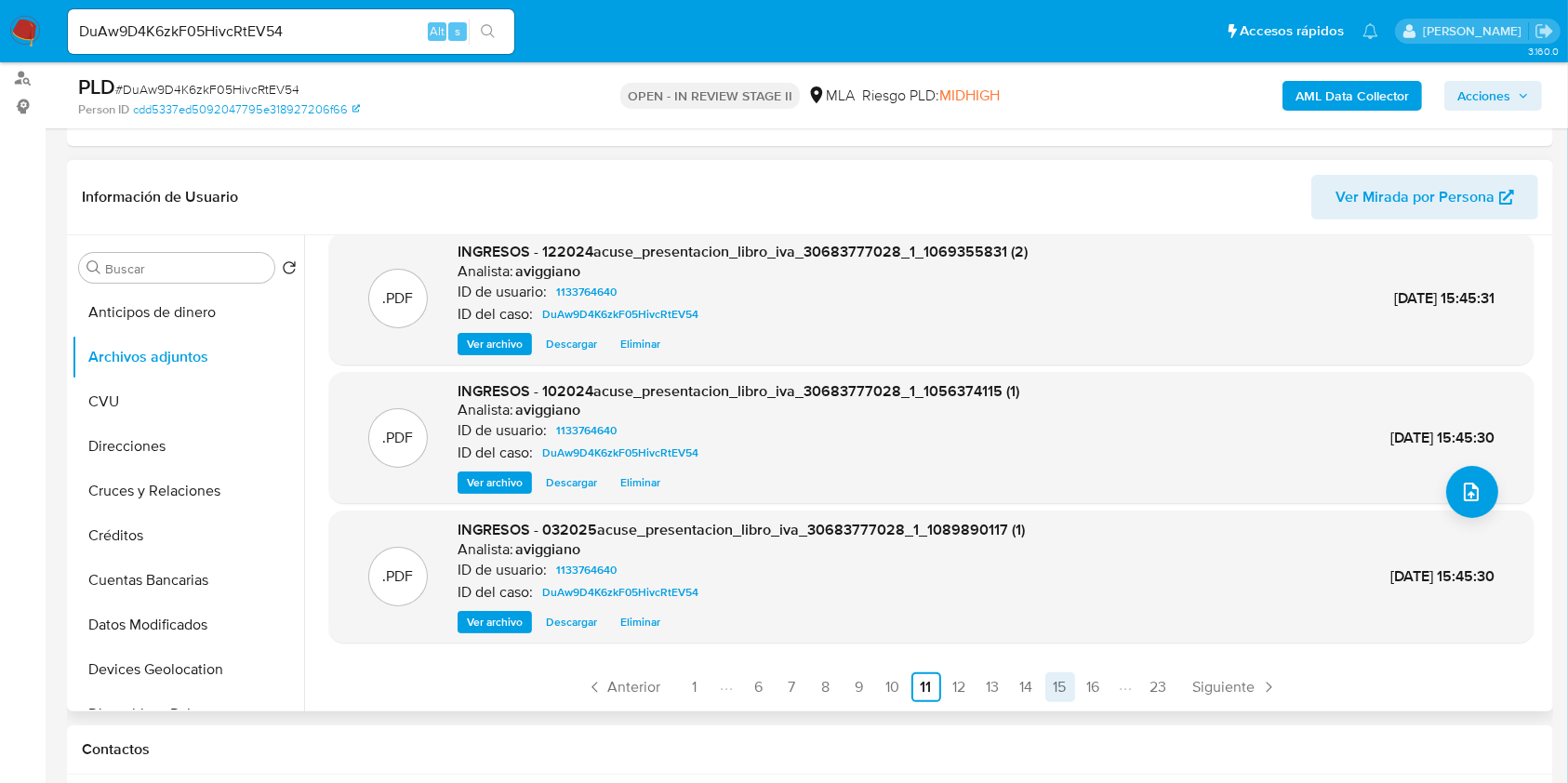
click at [1046, 690] on link "15" at bounding box center [1059, 687] width 29 height 29
click at [1095, 692] on link "20" at bounding box center [1095, 687] width 32 height 29
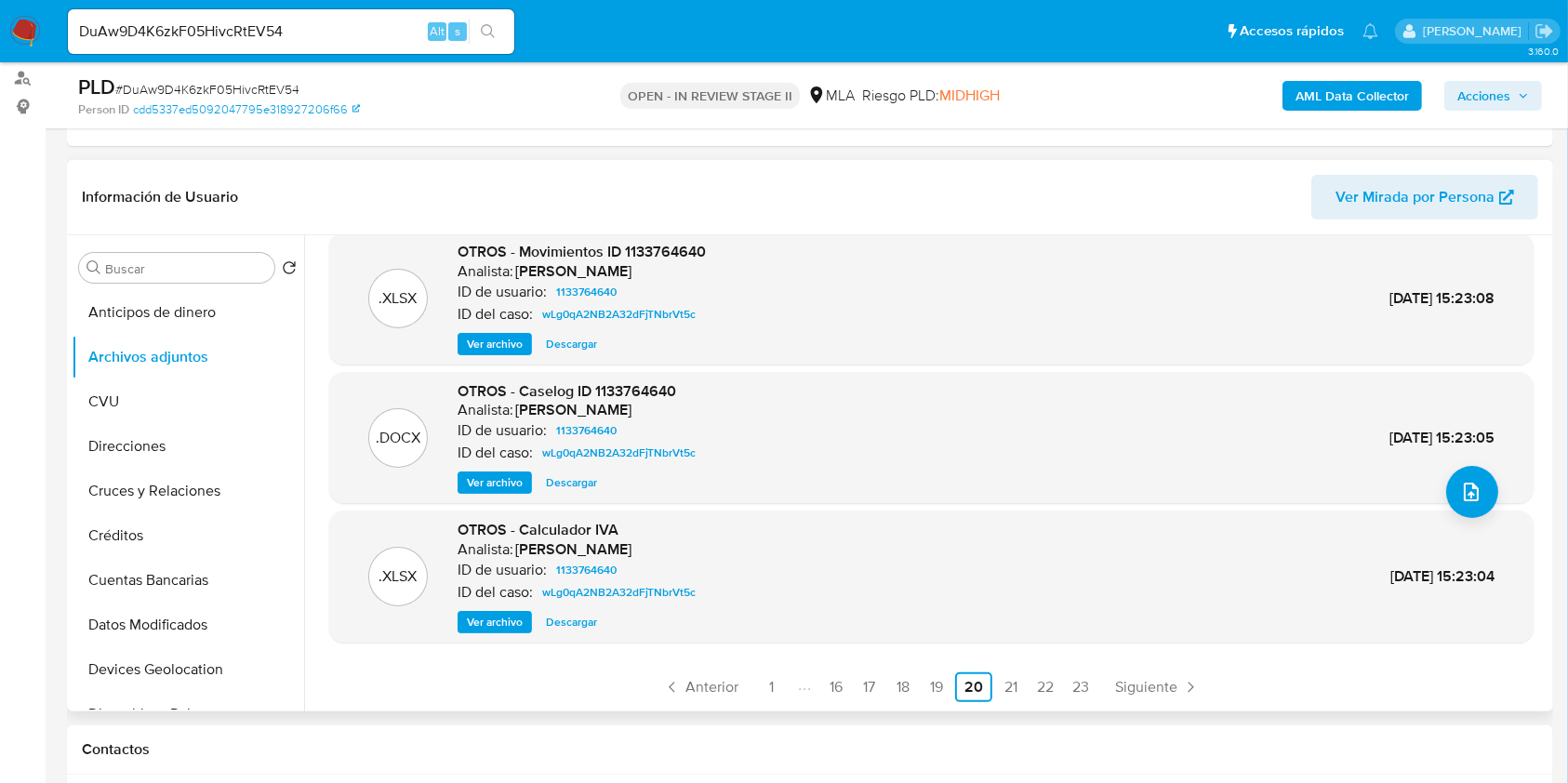
click at [518, 481] on span "Ver archivo" at bounding box center [494, 482] width 56 height 19
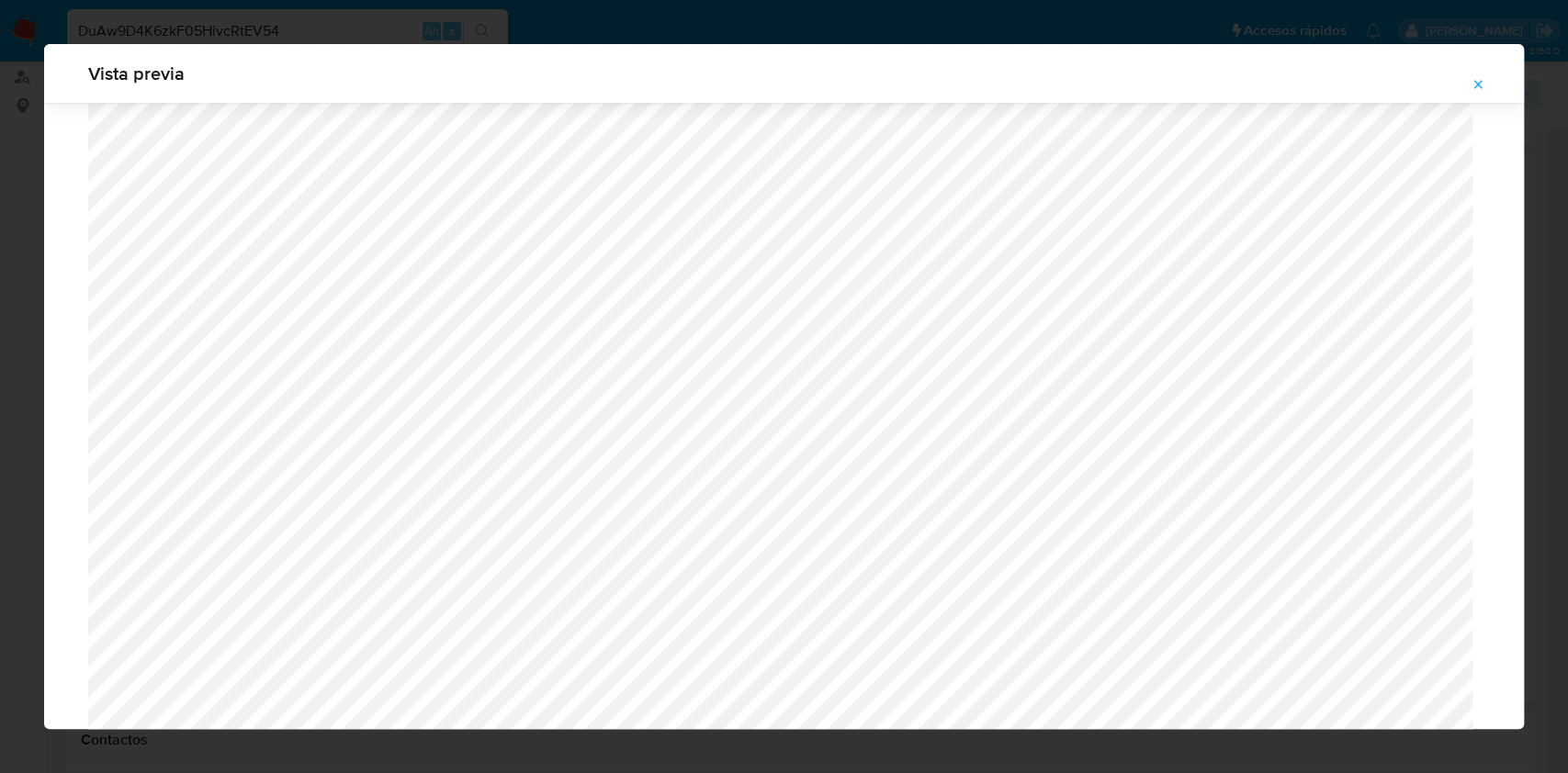
scroll to position [1187, 0]
click at [1473, 86] on icon "Attachment preview" at bounding box center [1477, 84] width 15 height 15
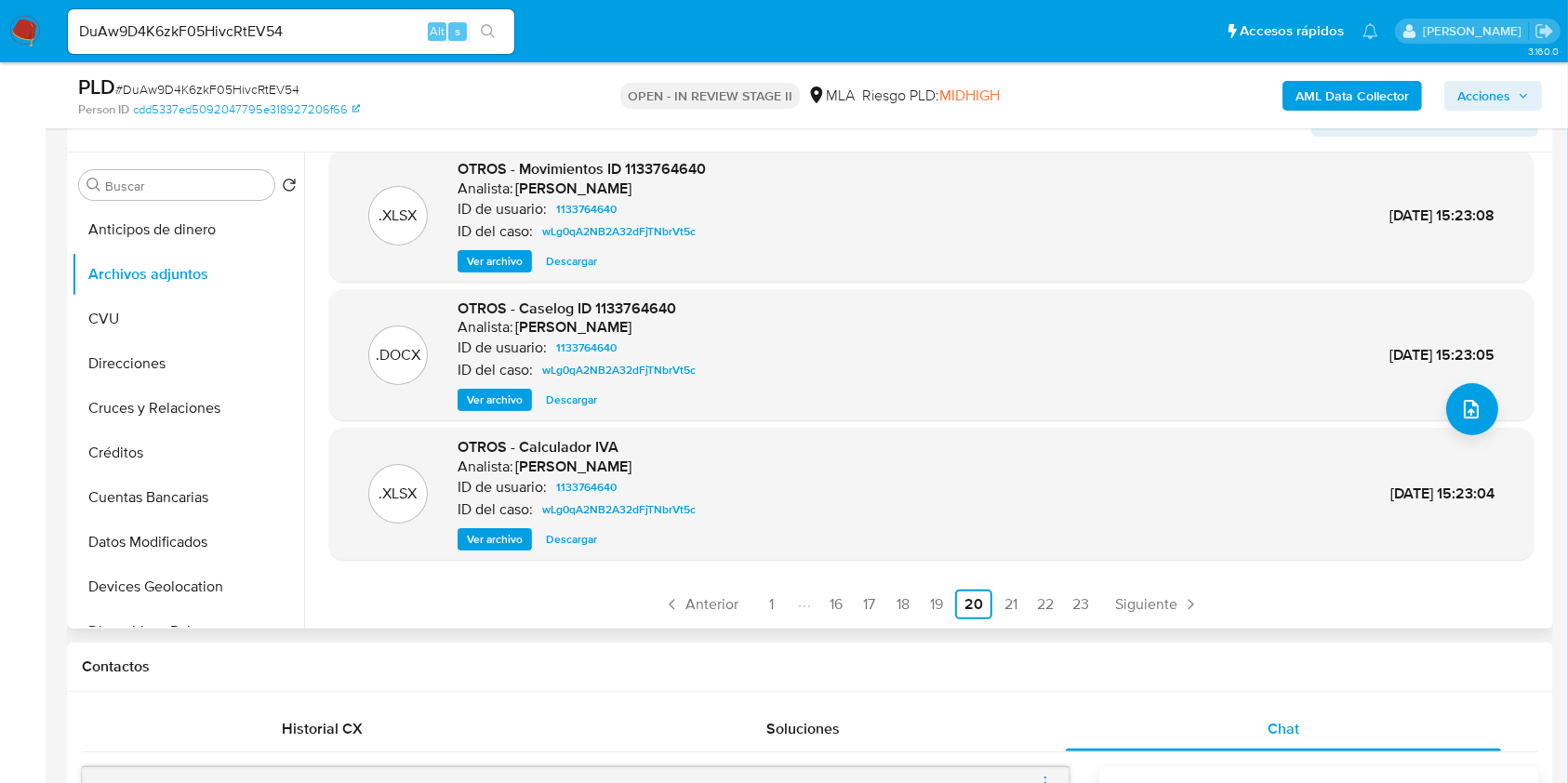
scroll to position [496, 0]
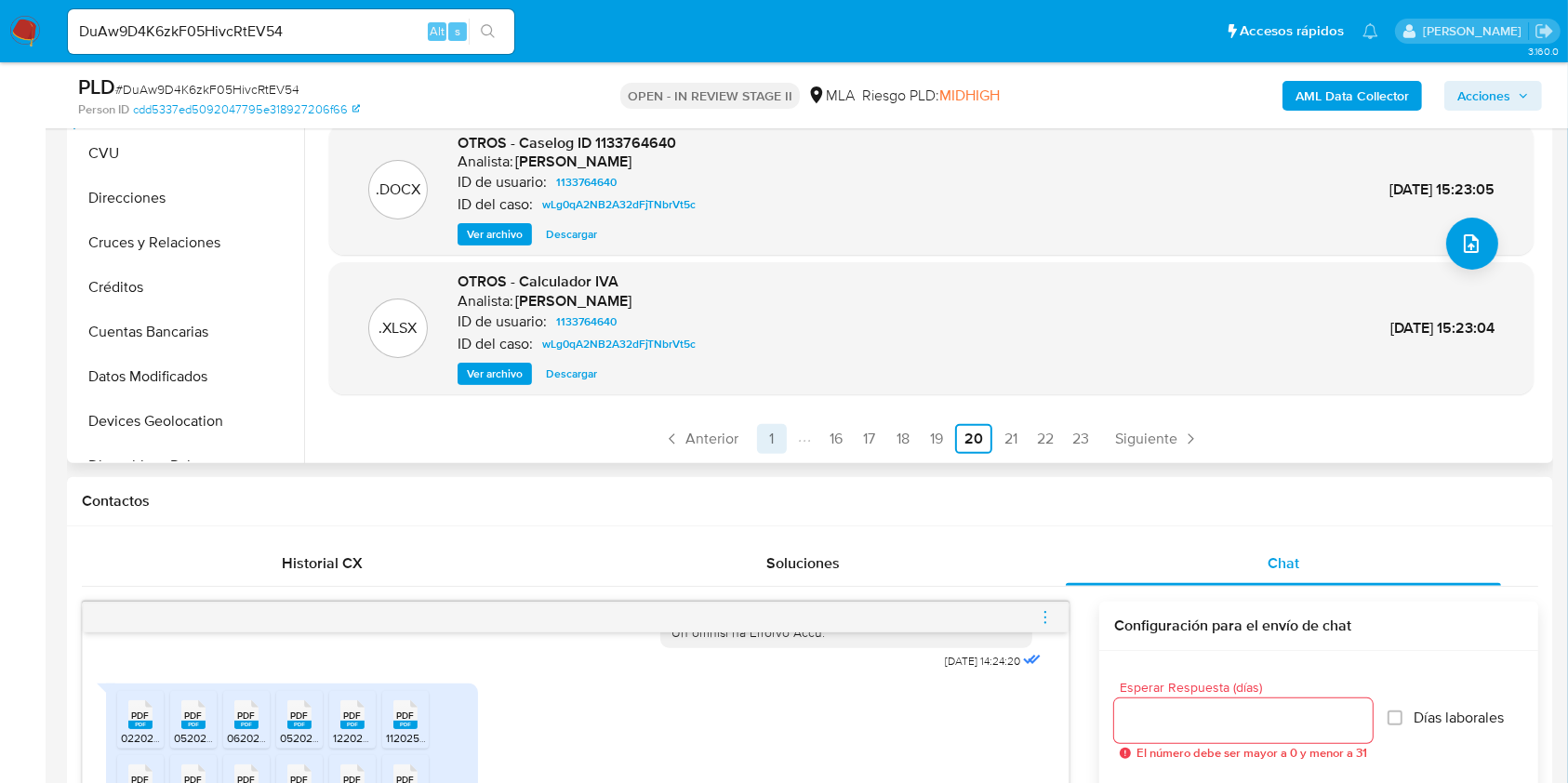
click at [769, 432] on link "1" at bounding box center [771, 439] width 29 height 29
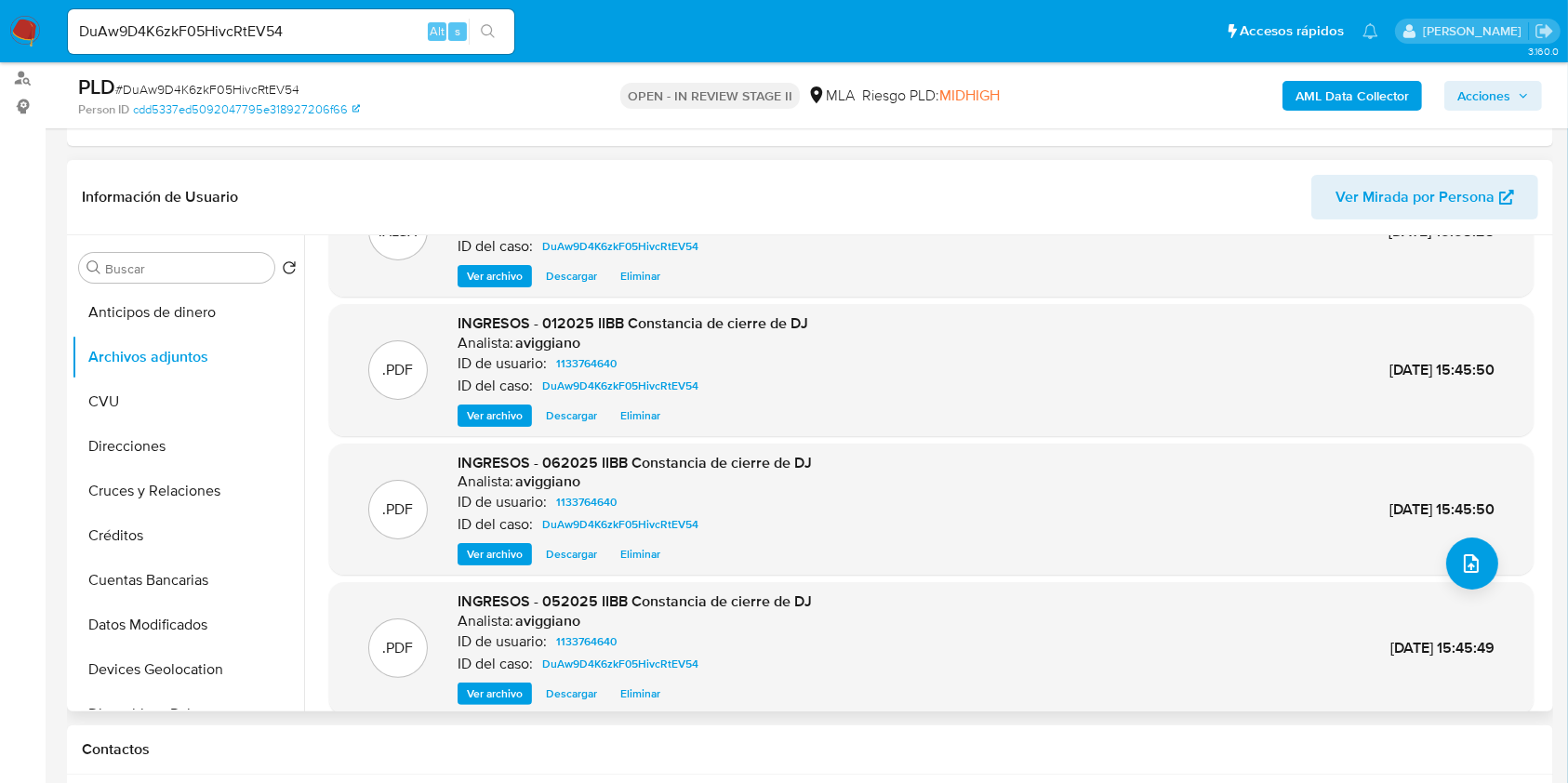
scroll to position [123, 0]
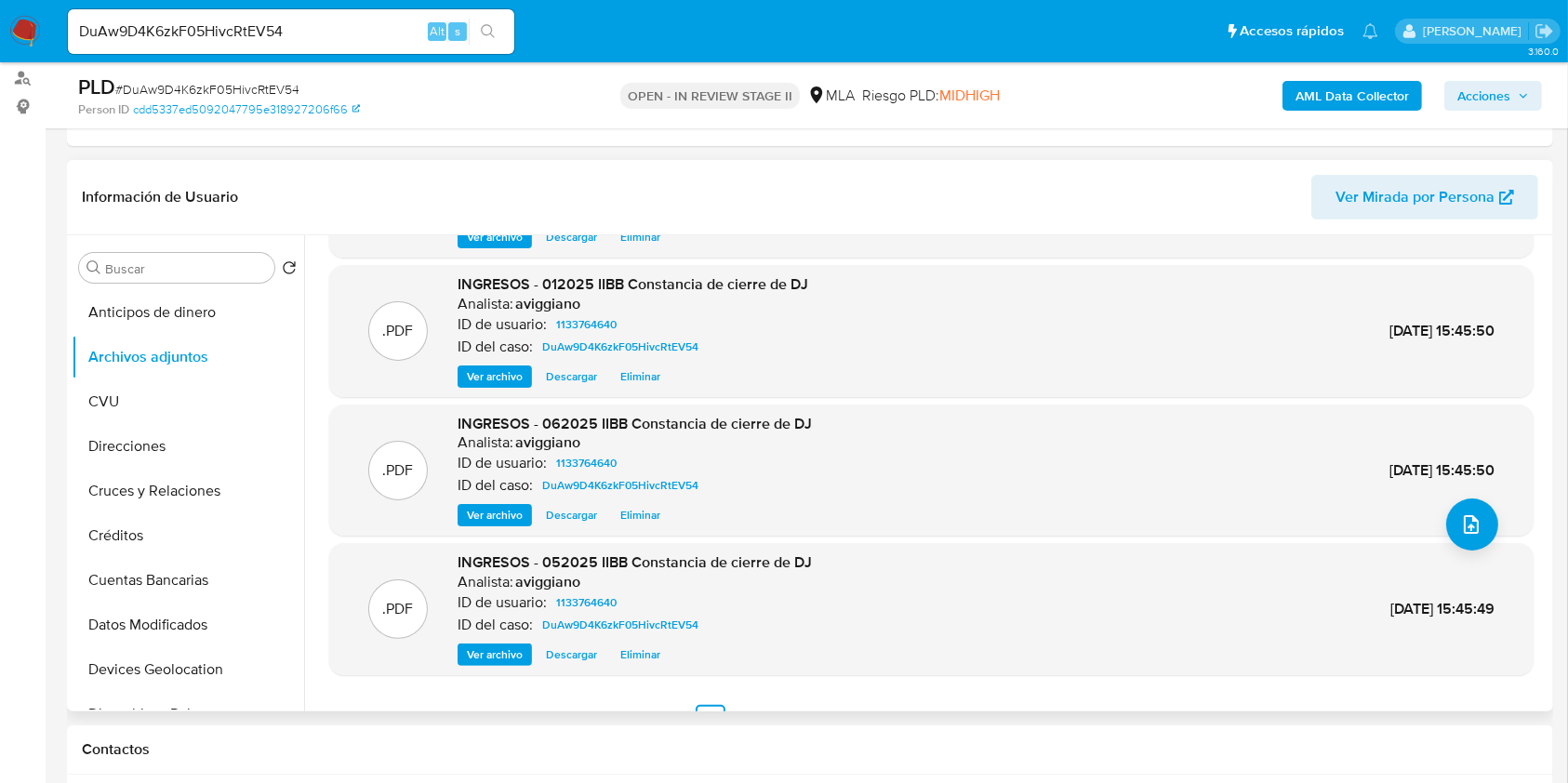
click at [512, 372] on span "Ver archivo" at bounding box center [494, 376] width 56 height 19
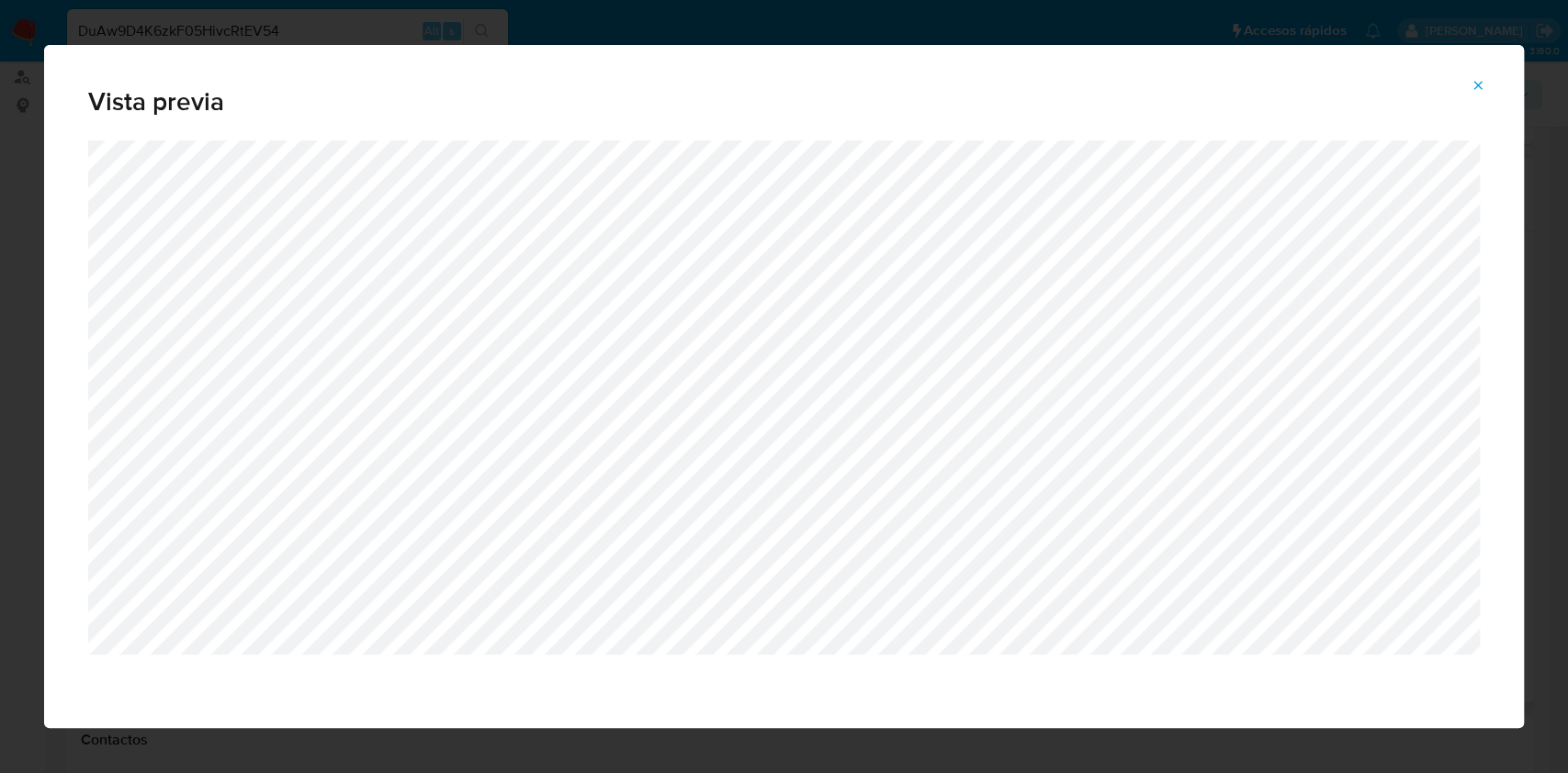
click at [1468, 92] on button "Attachment preview" at bounding box center [1478, 85] width 41 height 29
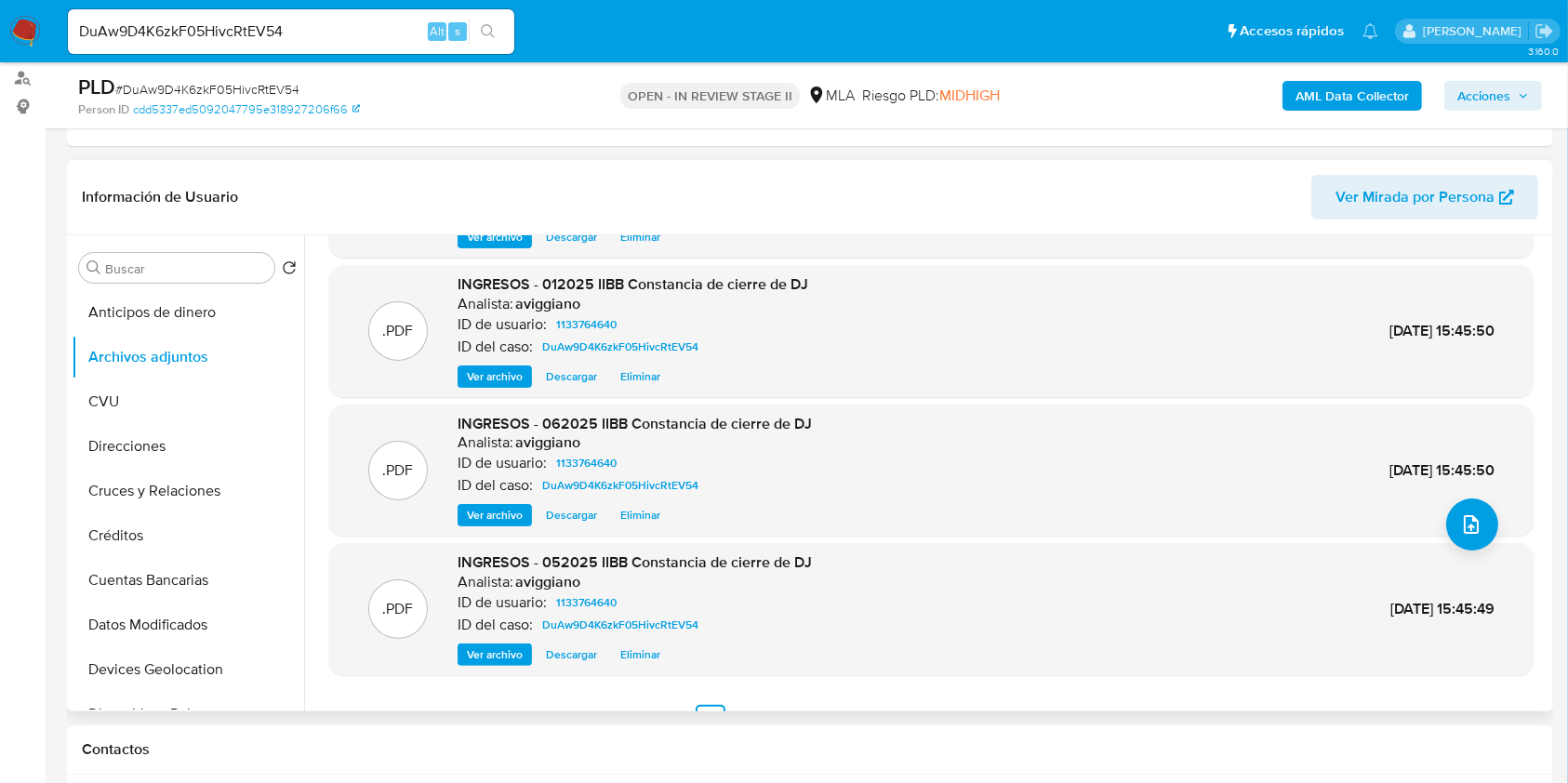
click at [499, 506] on span "Ver archivo" at bounding box center [494, 514] width 56 height 19
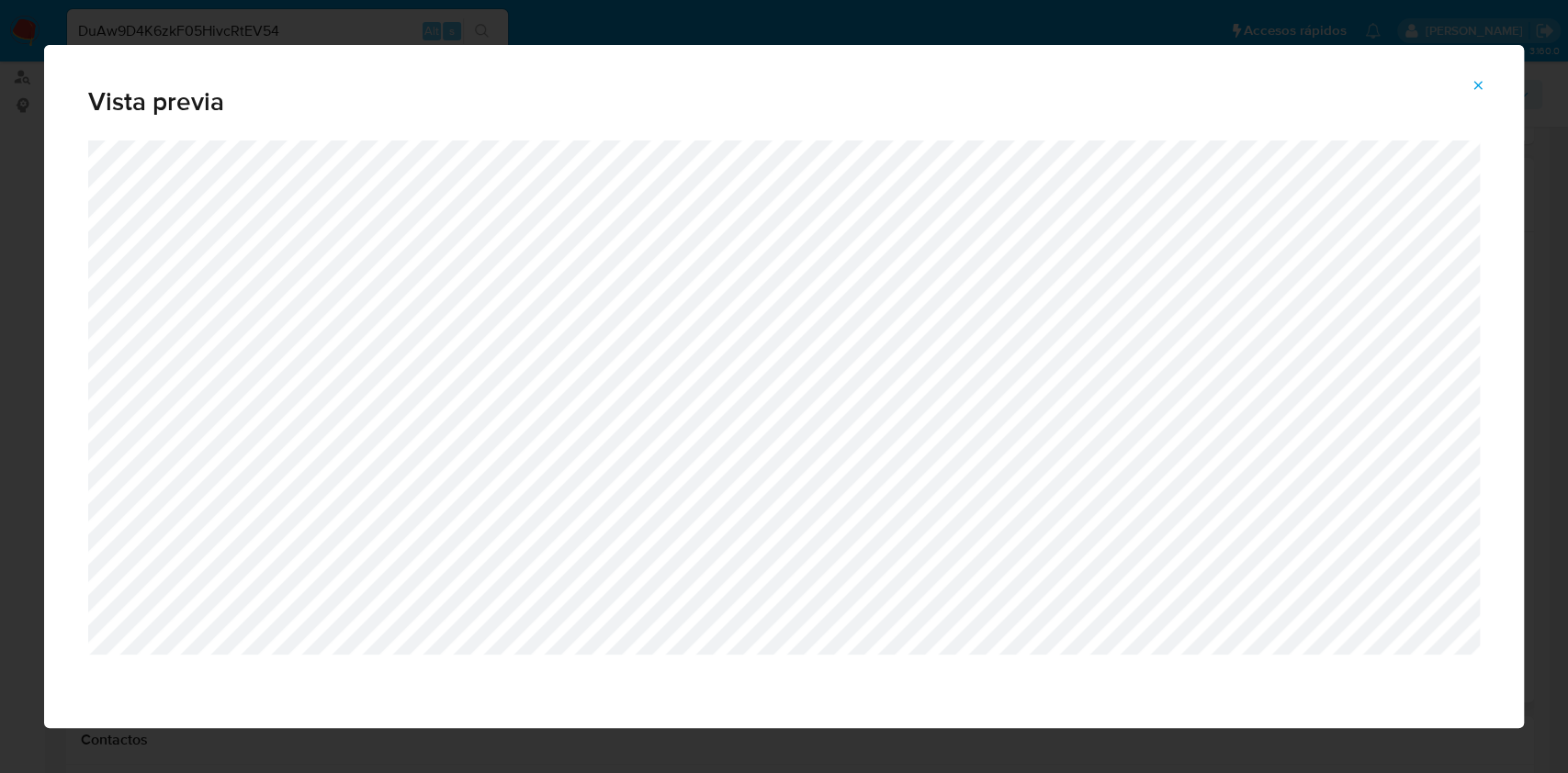
click at [1480, 71] on button "Attachment preview" at bounding box center [1478, 85] width 41 height 29
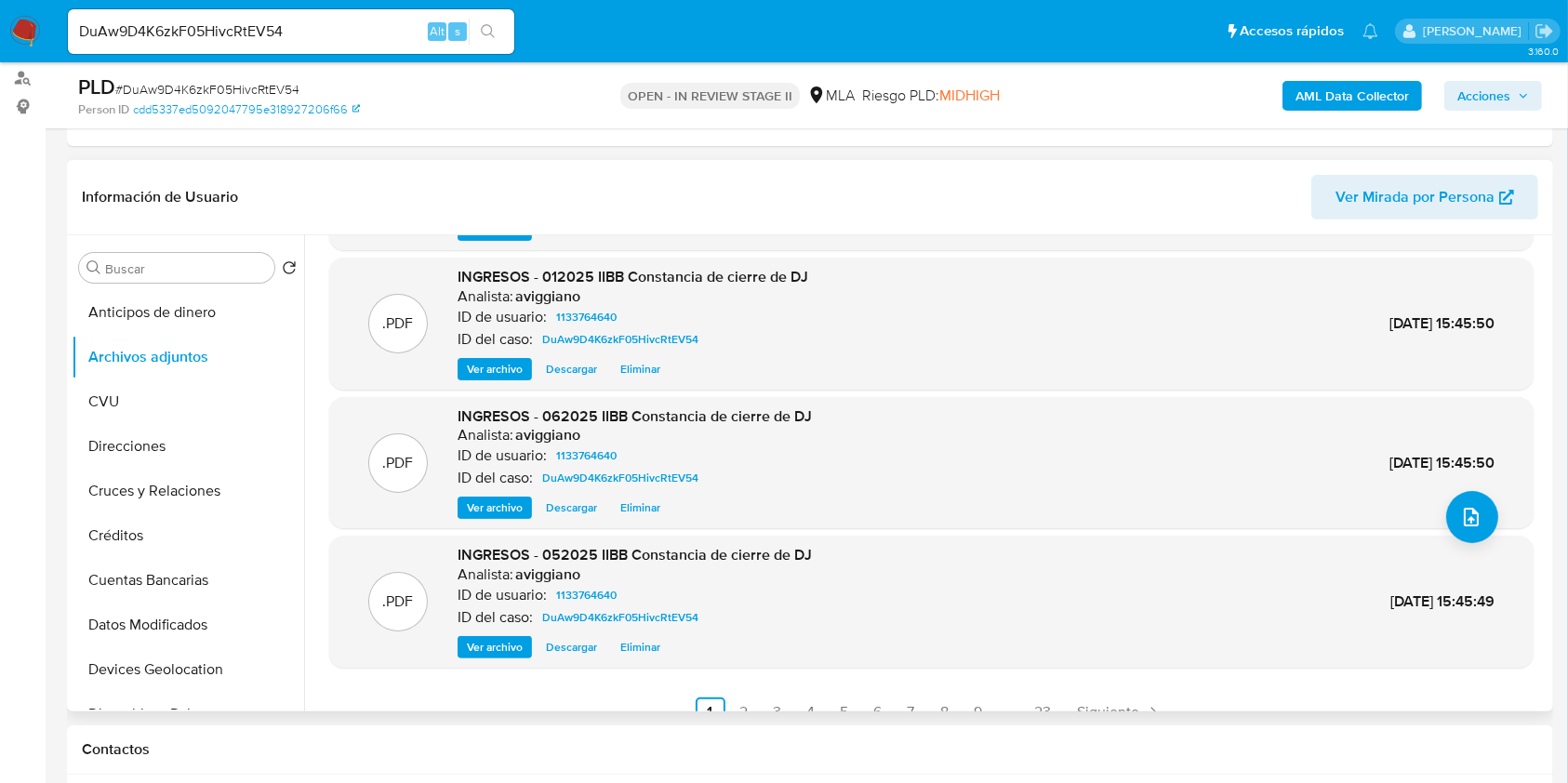
scroll to position [156, 0]
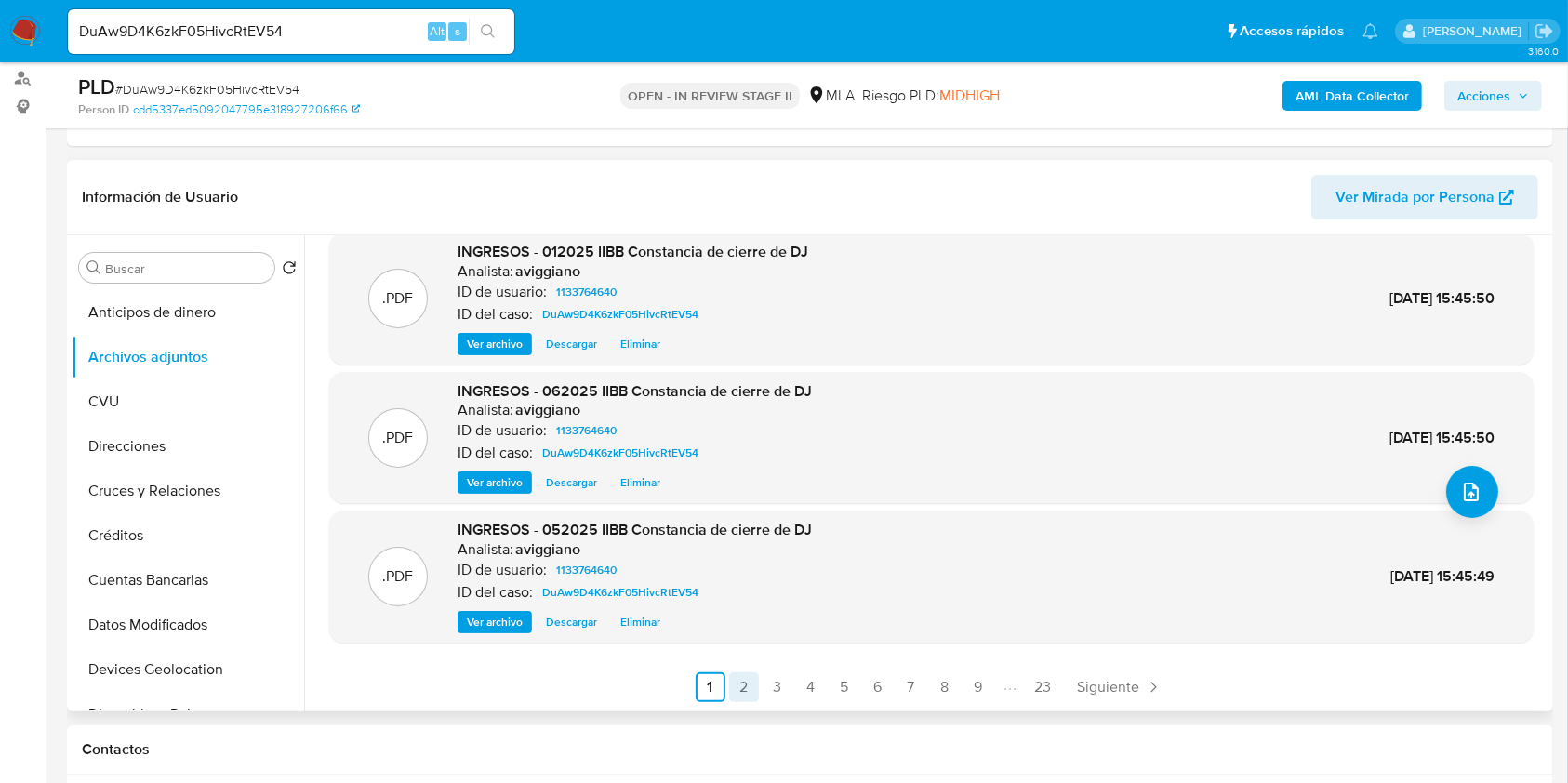
click at [740, 677] on link "2" at bounding box center [744, 687] width 29 height 29
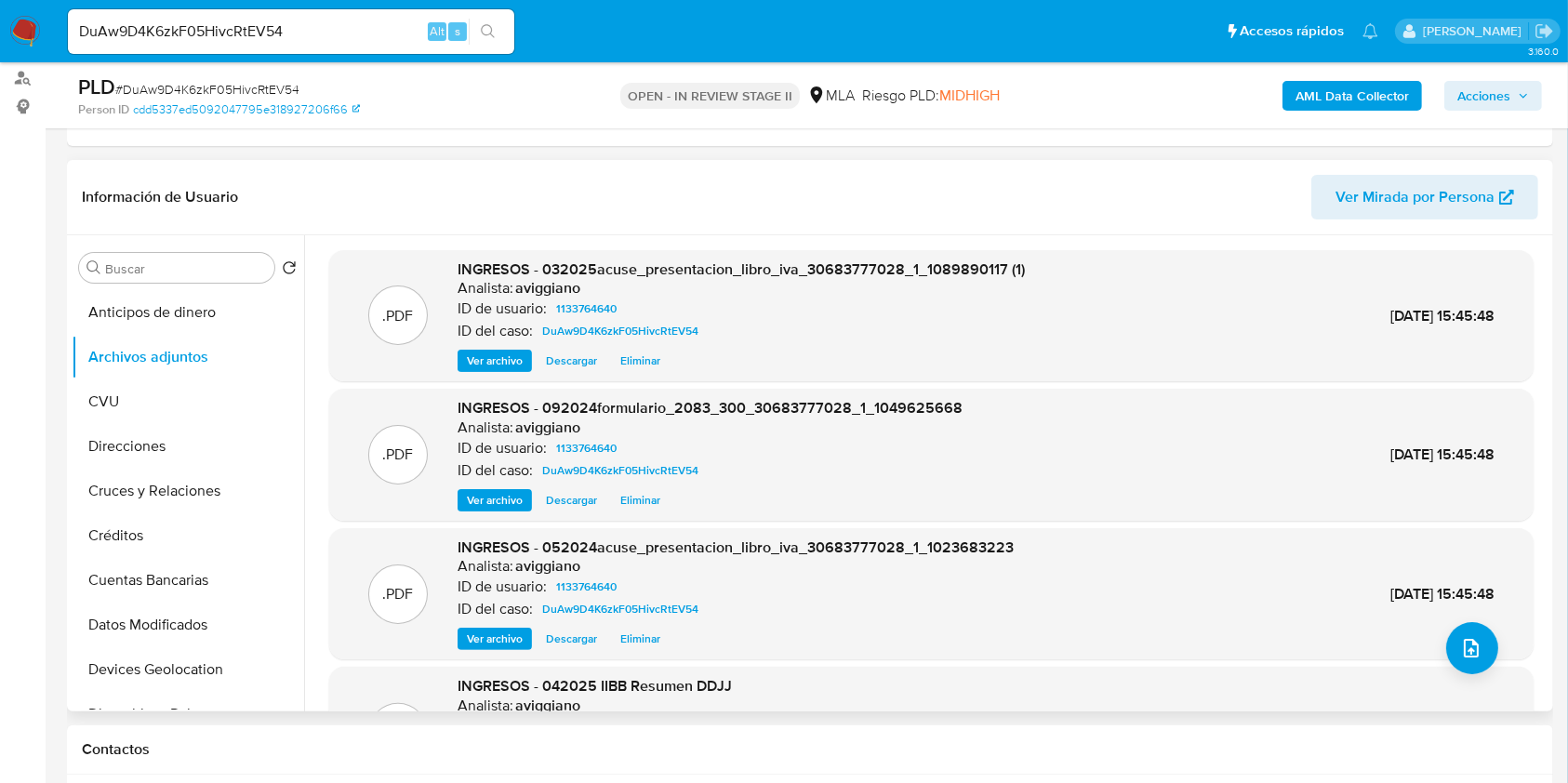
scroll to position [123, 0]
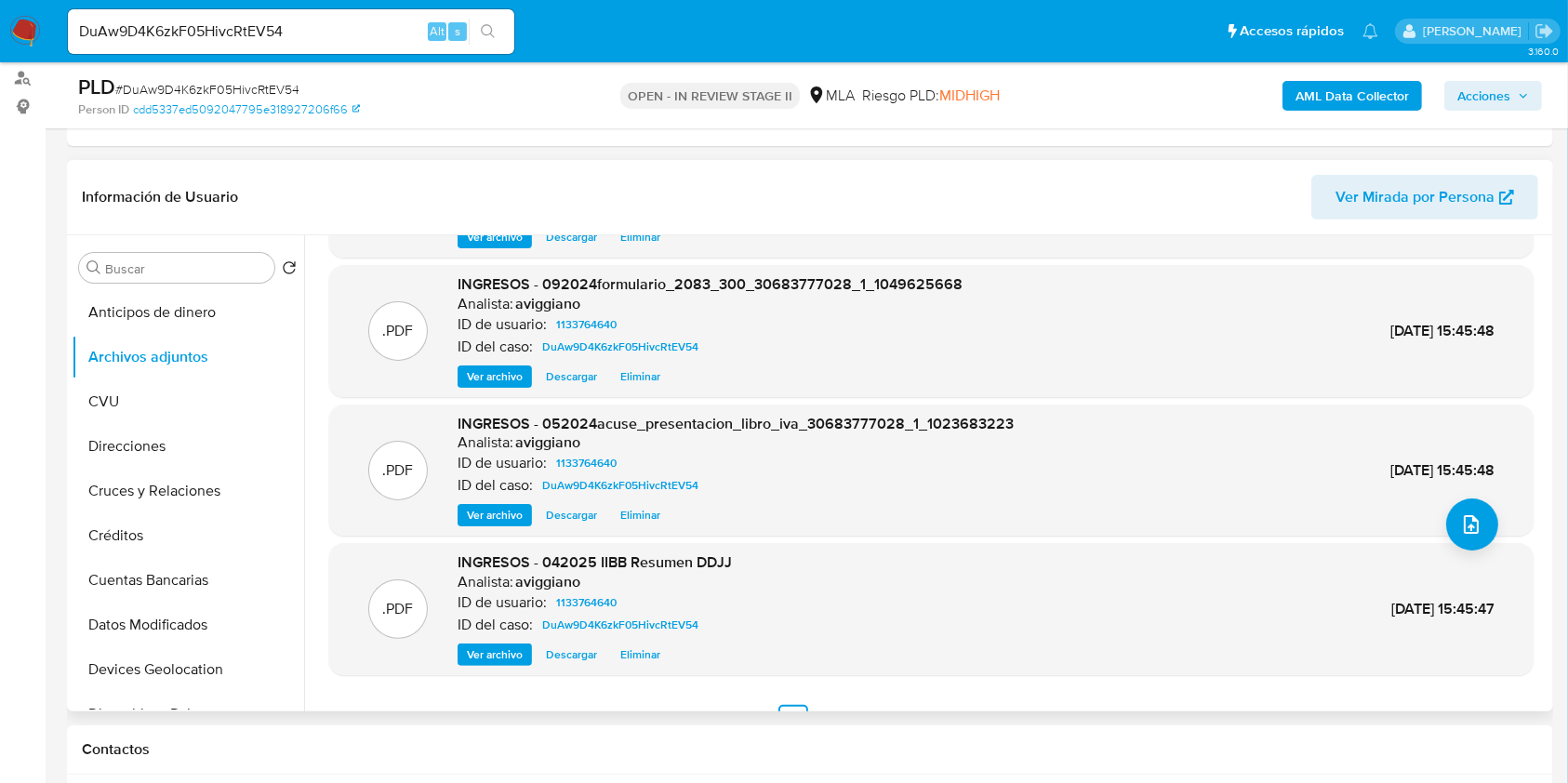
click at [499, 376] on span "Ver archivo" at bounding box center [494, 376] width 56 height 19
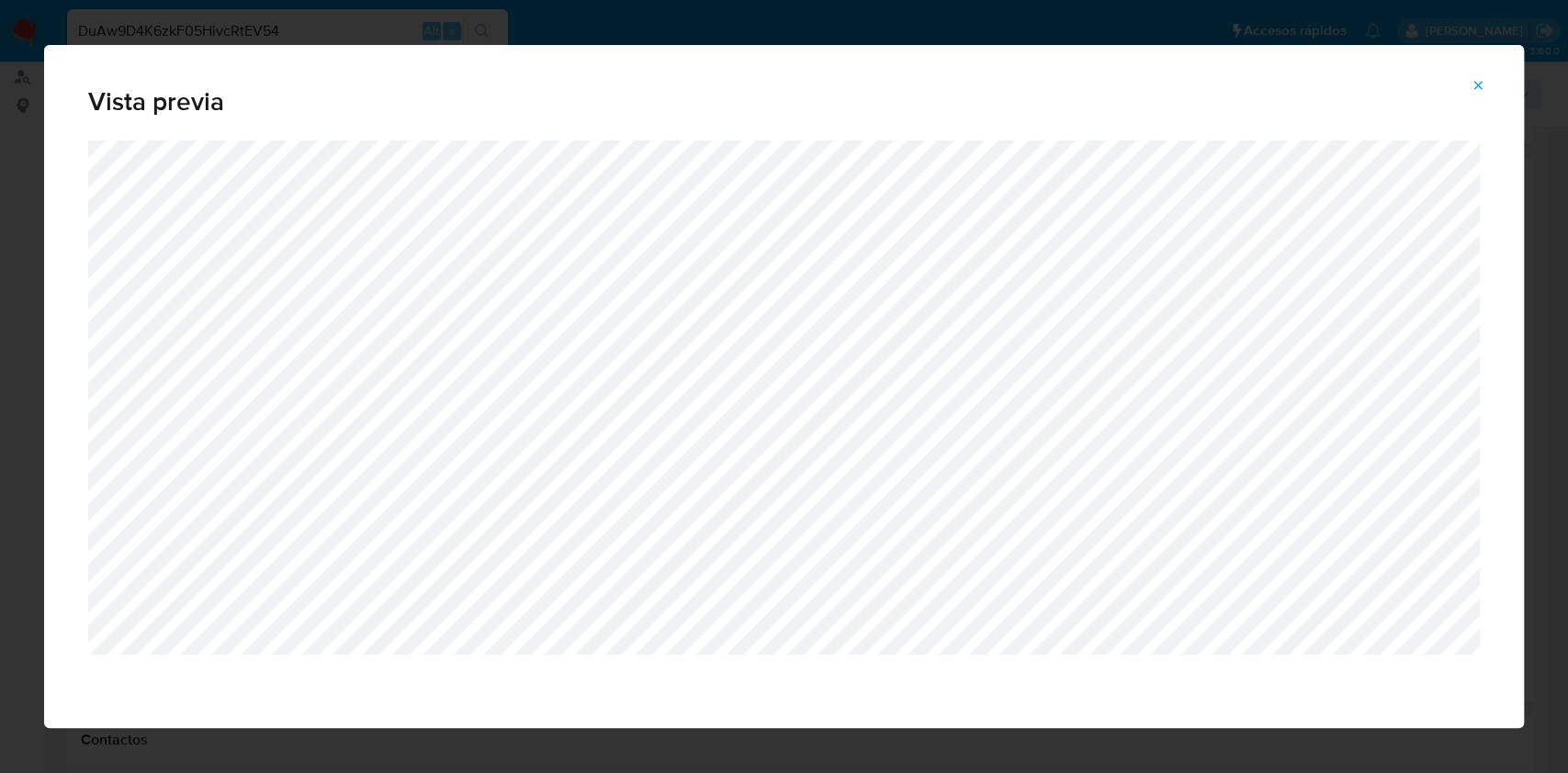
click at [1472, 81] on icon "Attachment preview" at bounding box center [1477, 85] width 15 height 15
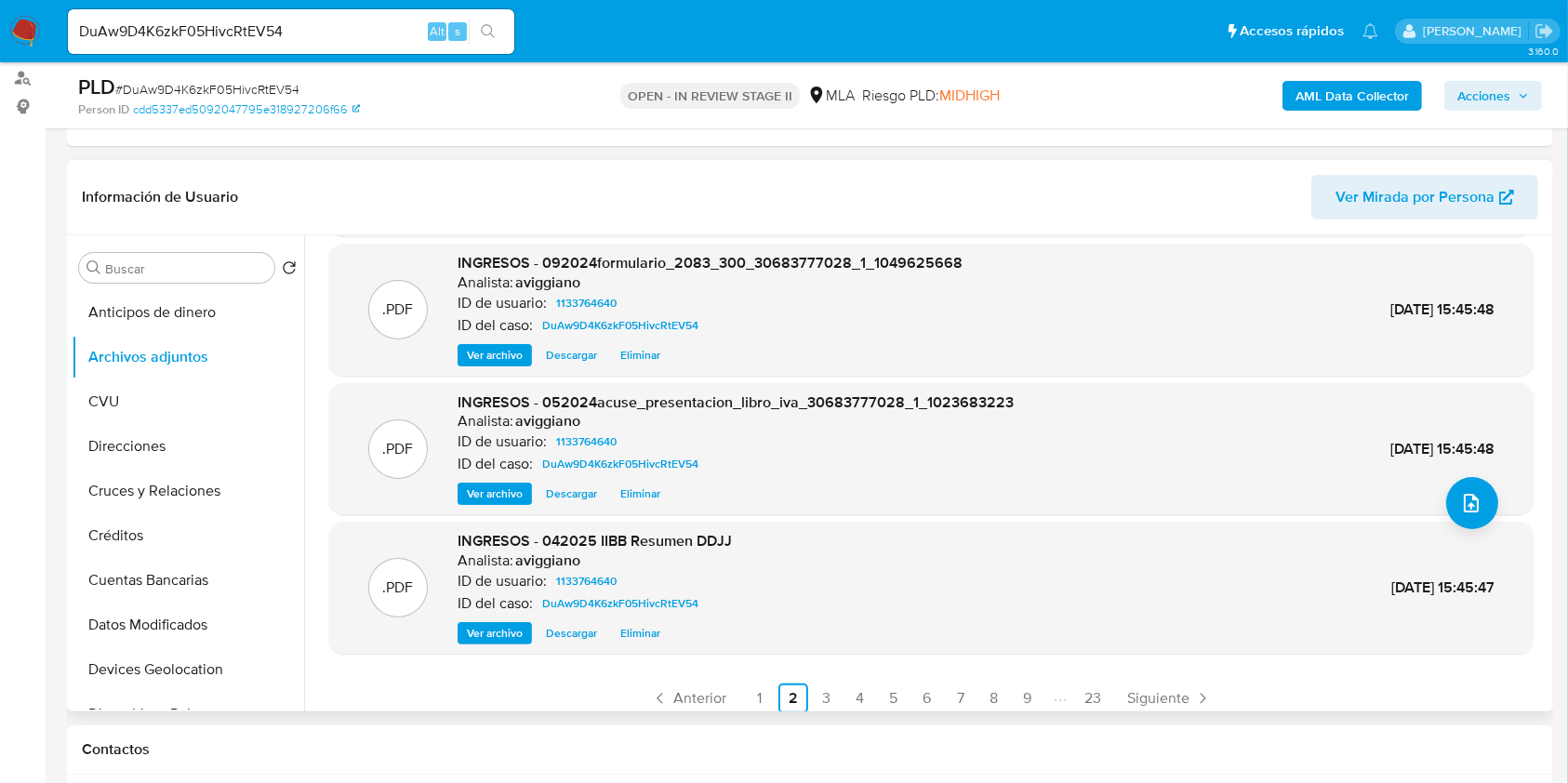
scroll to position [156, 0]
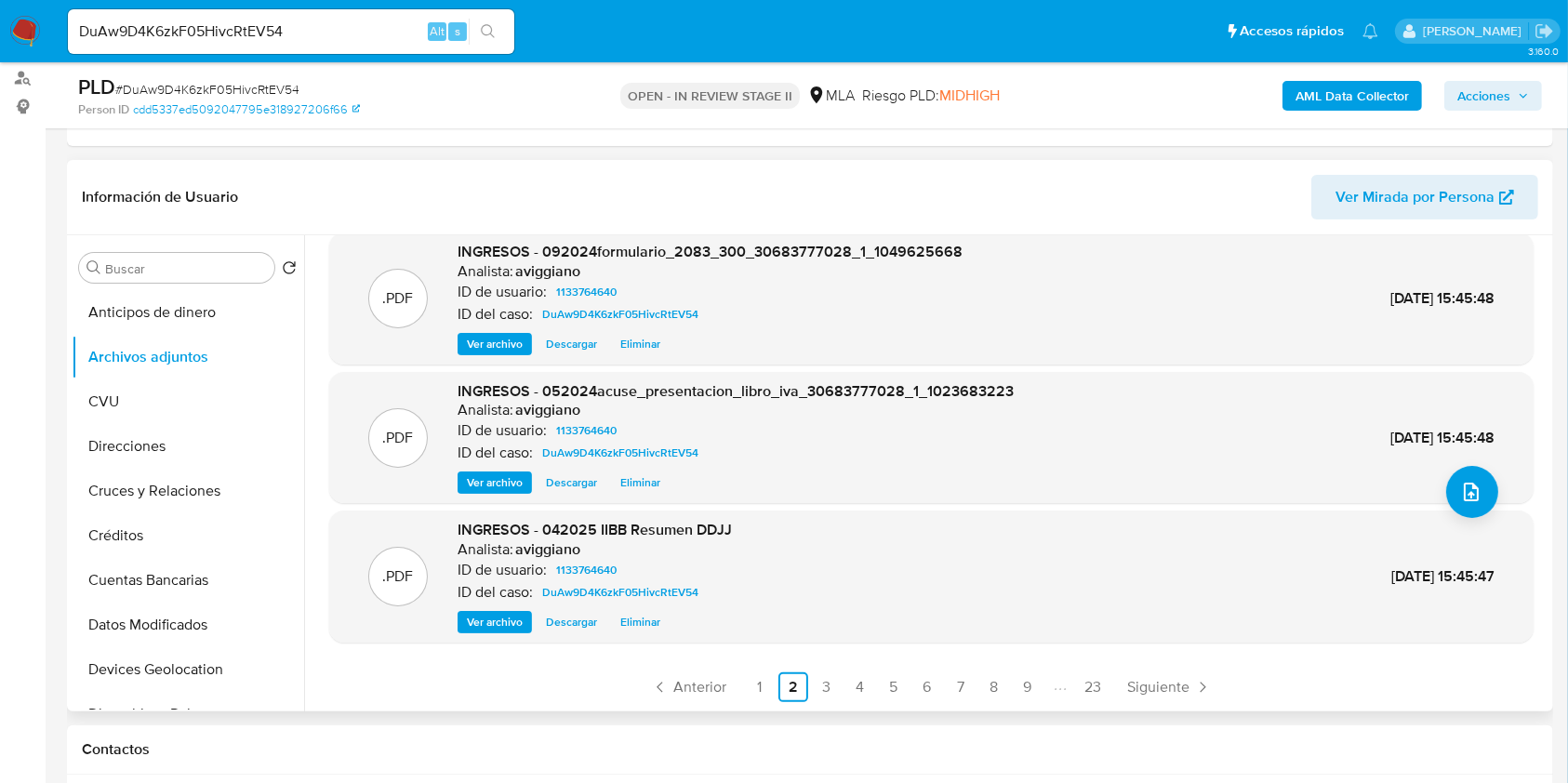
click at [478, 624] on span "Ver archivo" at bounding box center [494, 621] width 56 height 19
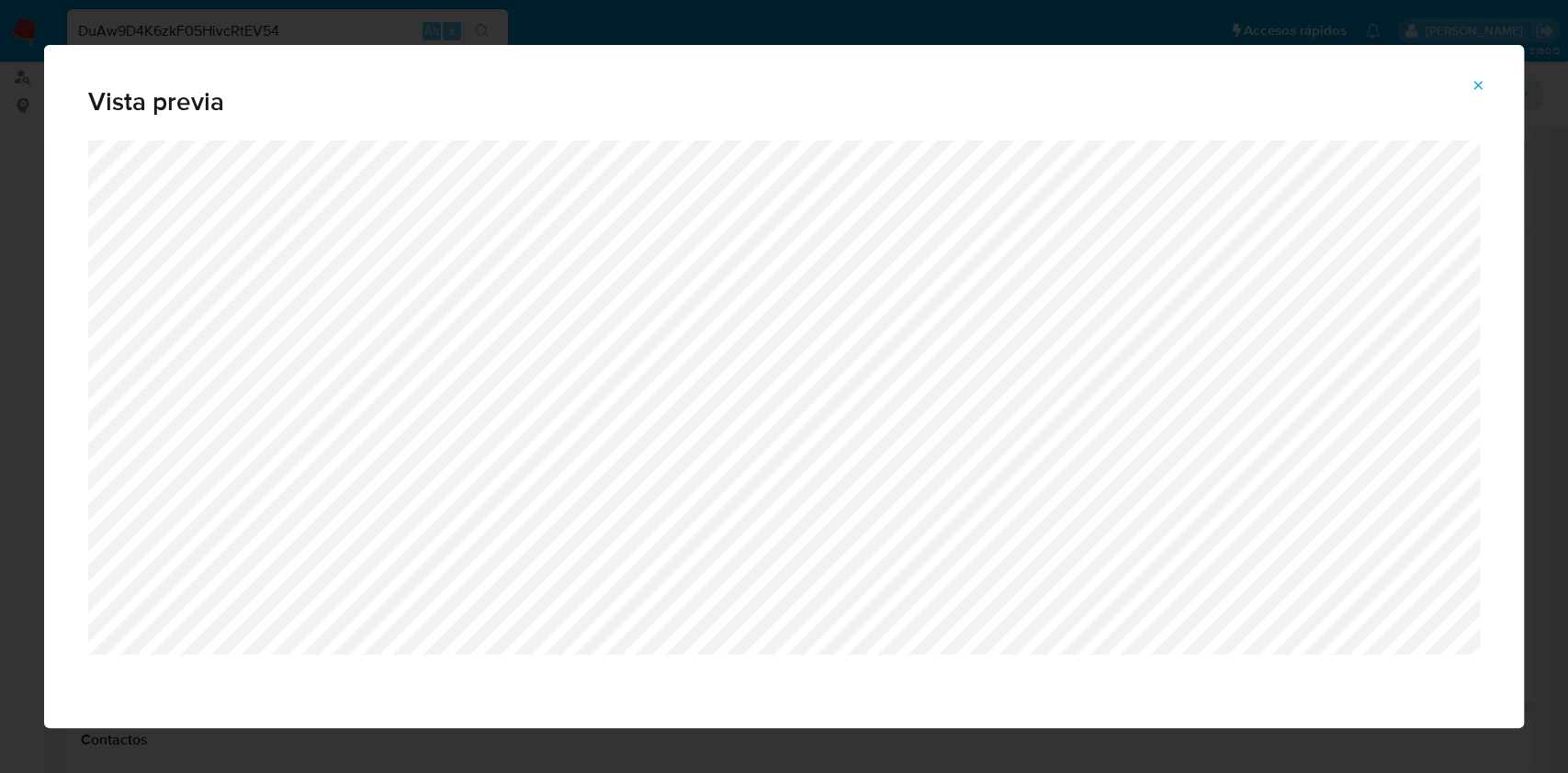
click at [1477, 79] on icon "Attachment preview" at bounding box center [1477, 85] width 15 height 15
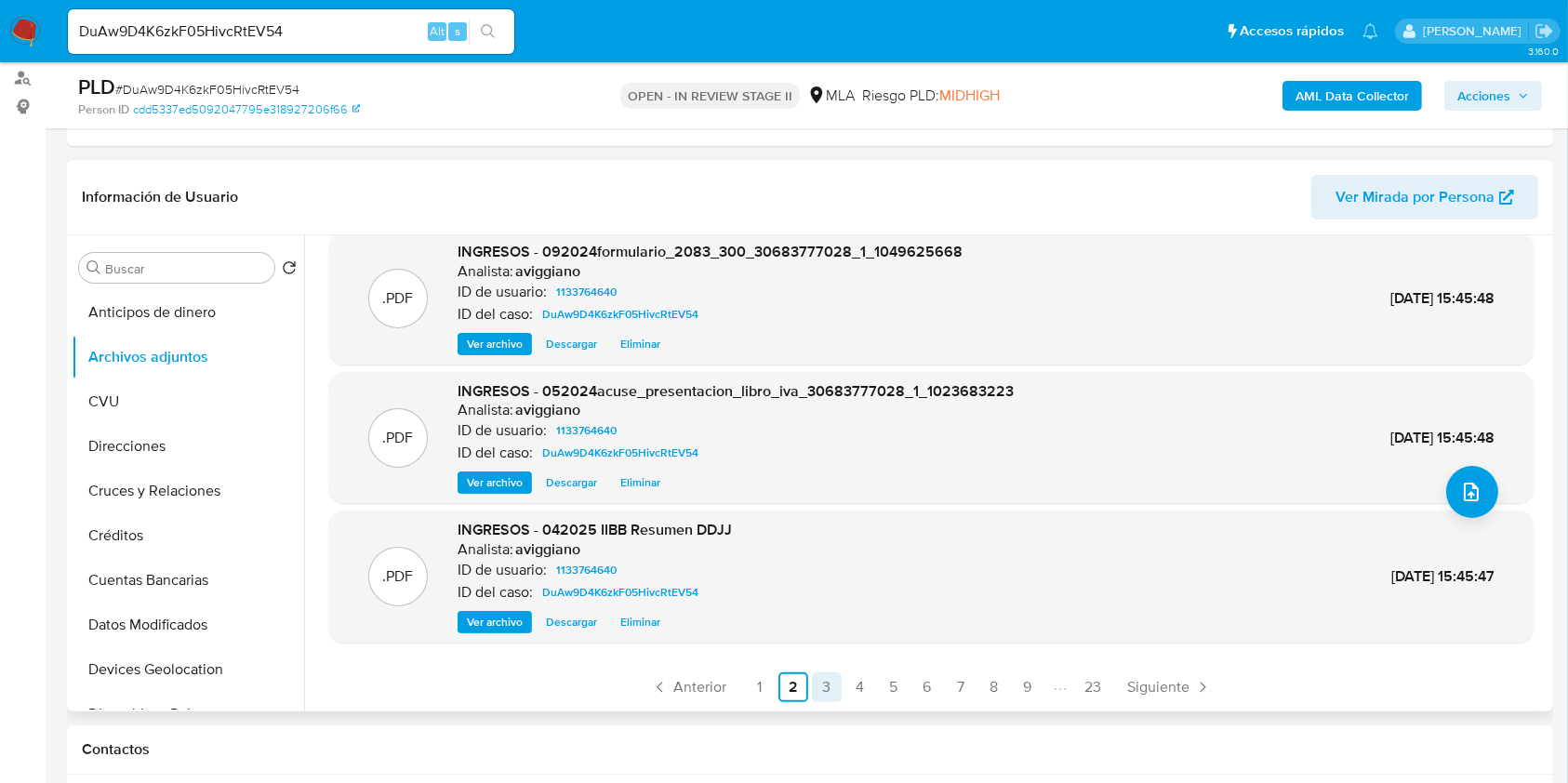
click at [822, 688] on link "3" at bounding box center [826, 687] width 29 height 29
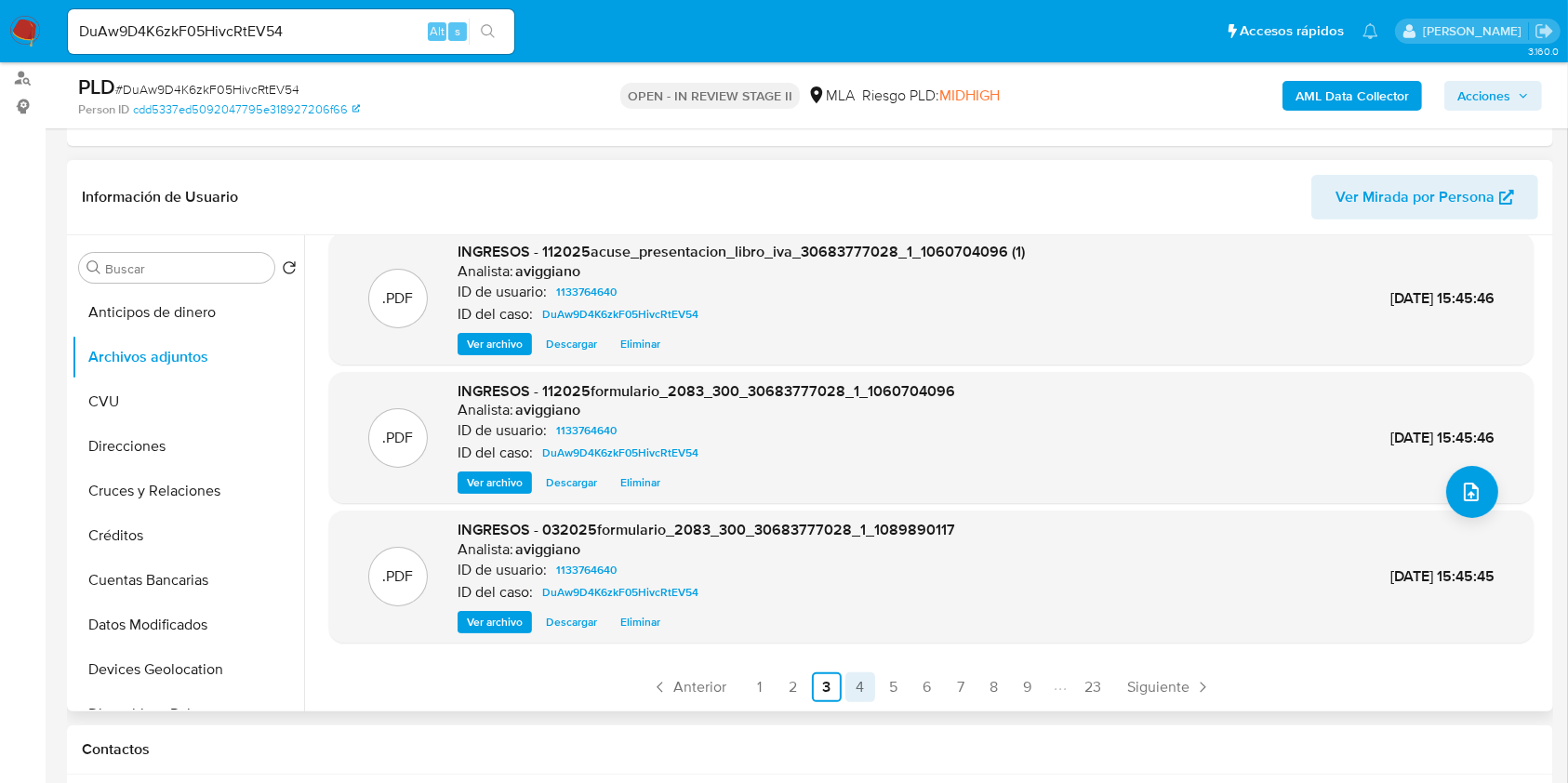
click at [861, 675] on link "4" at bounding box center [859, 687] width 29 height 29
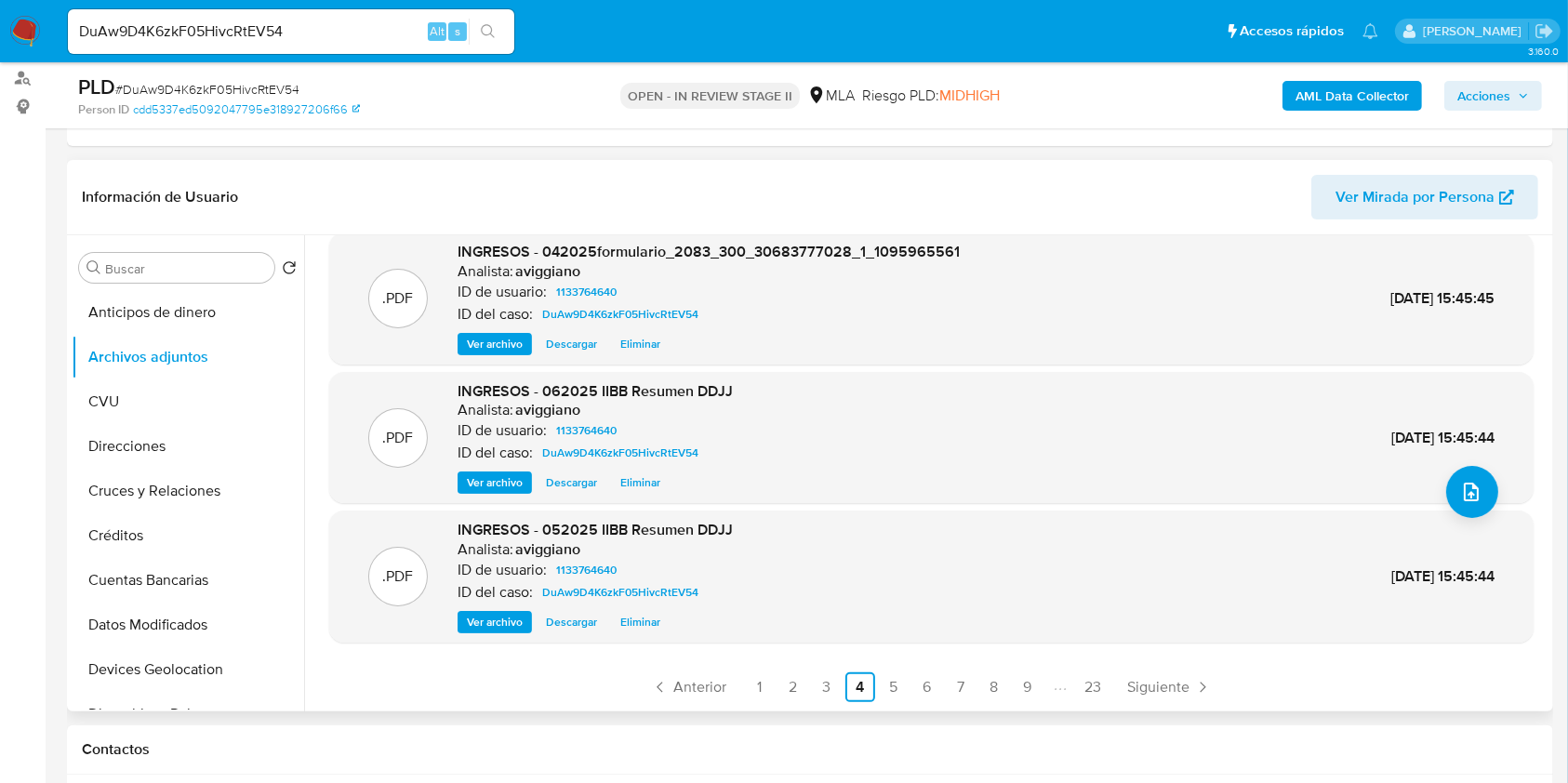
click at [485, 480] on span "Ver archivo" at bounding box center [494, 482] width 56 height 19
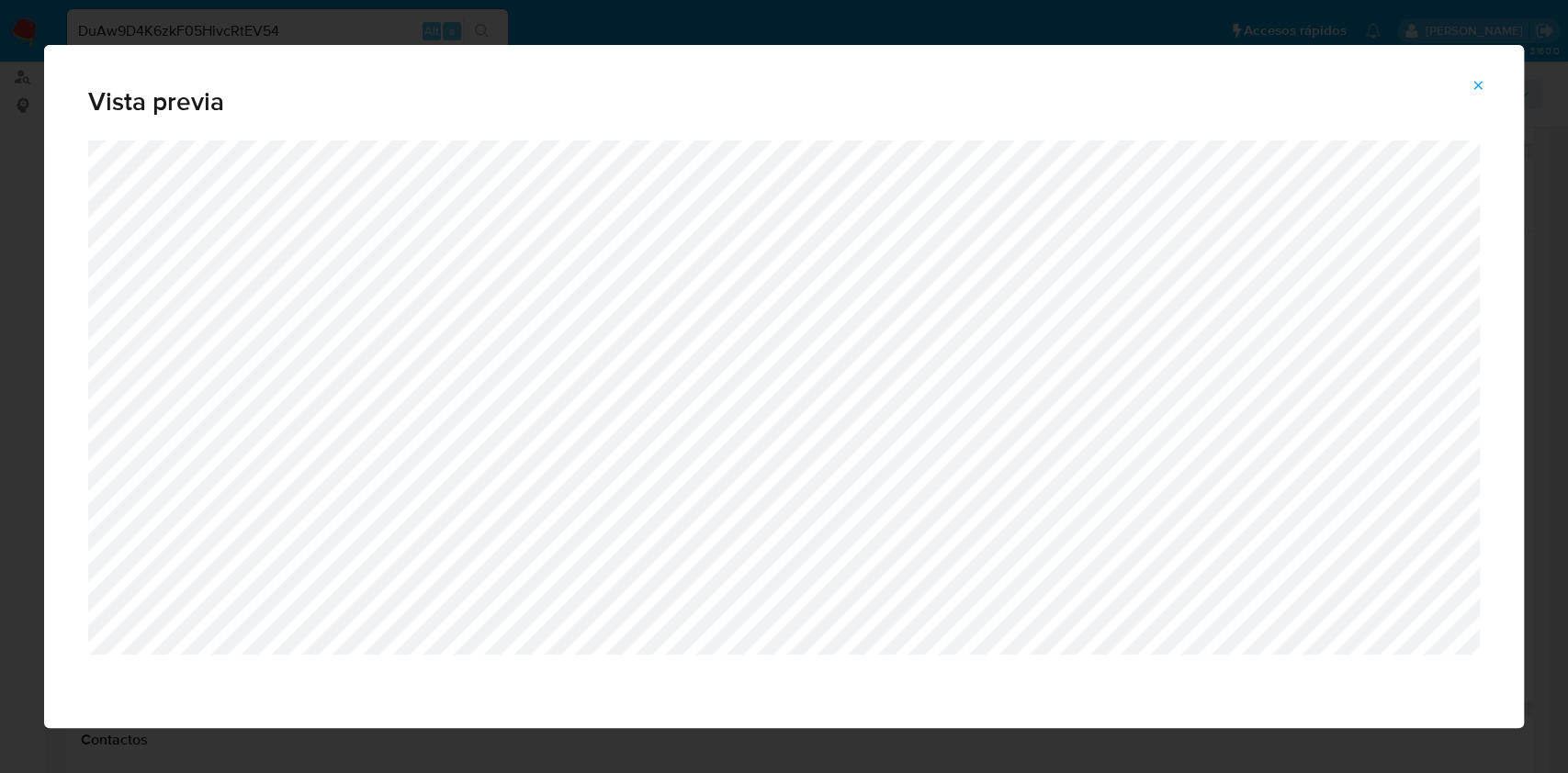
click at [1478, 82] on icon "Attachment preview" at bounding box center [1477, 85] width 15 height 15
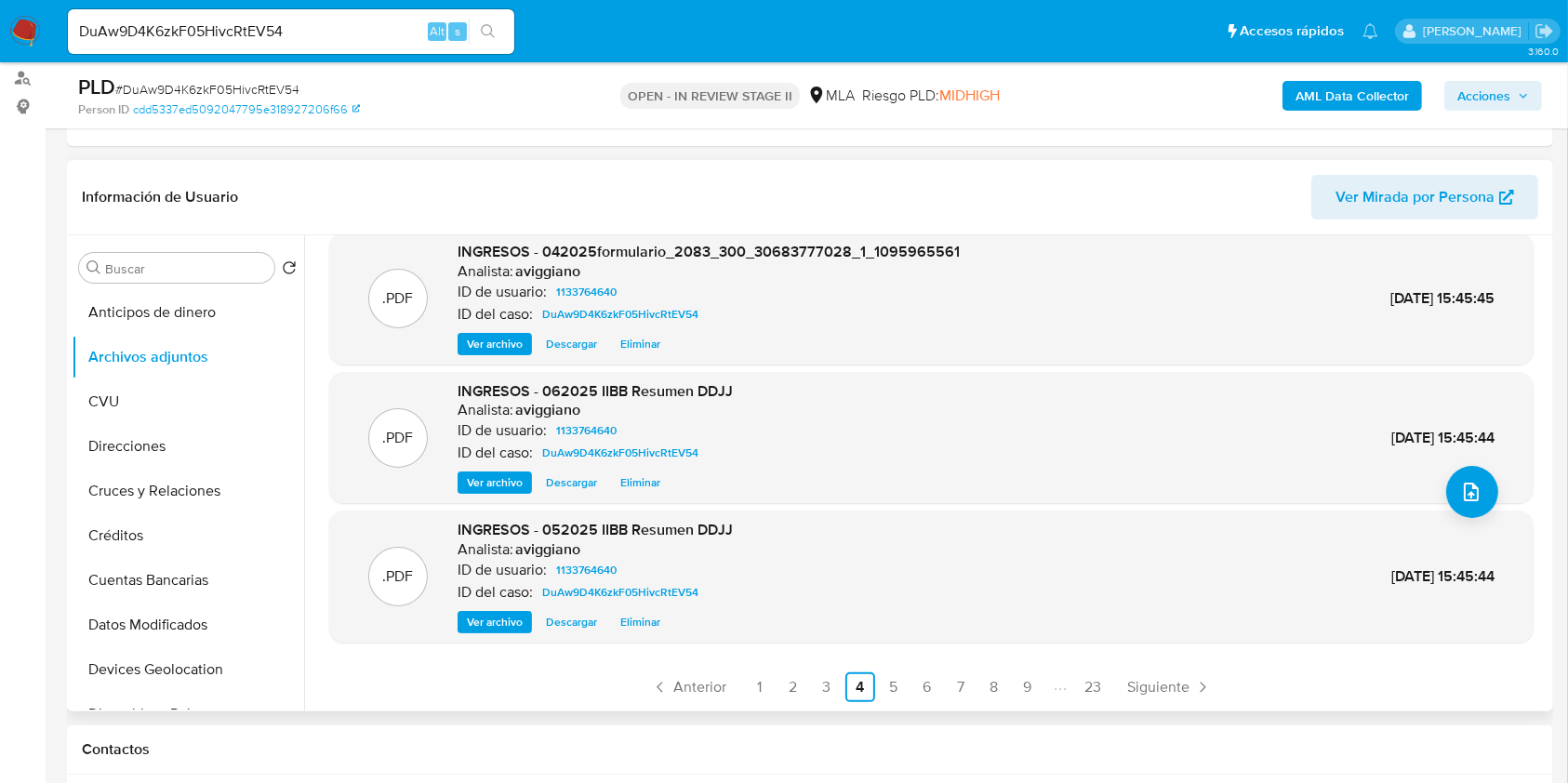
click at [514, 618] on span "Ver archivo" at bounding box center [494, 621] width 56 height 19
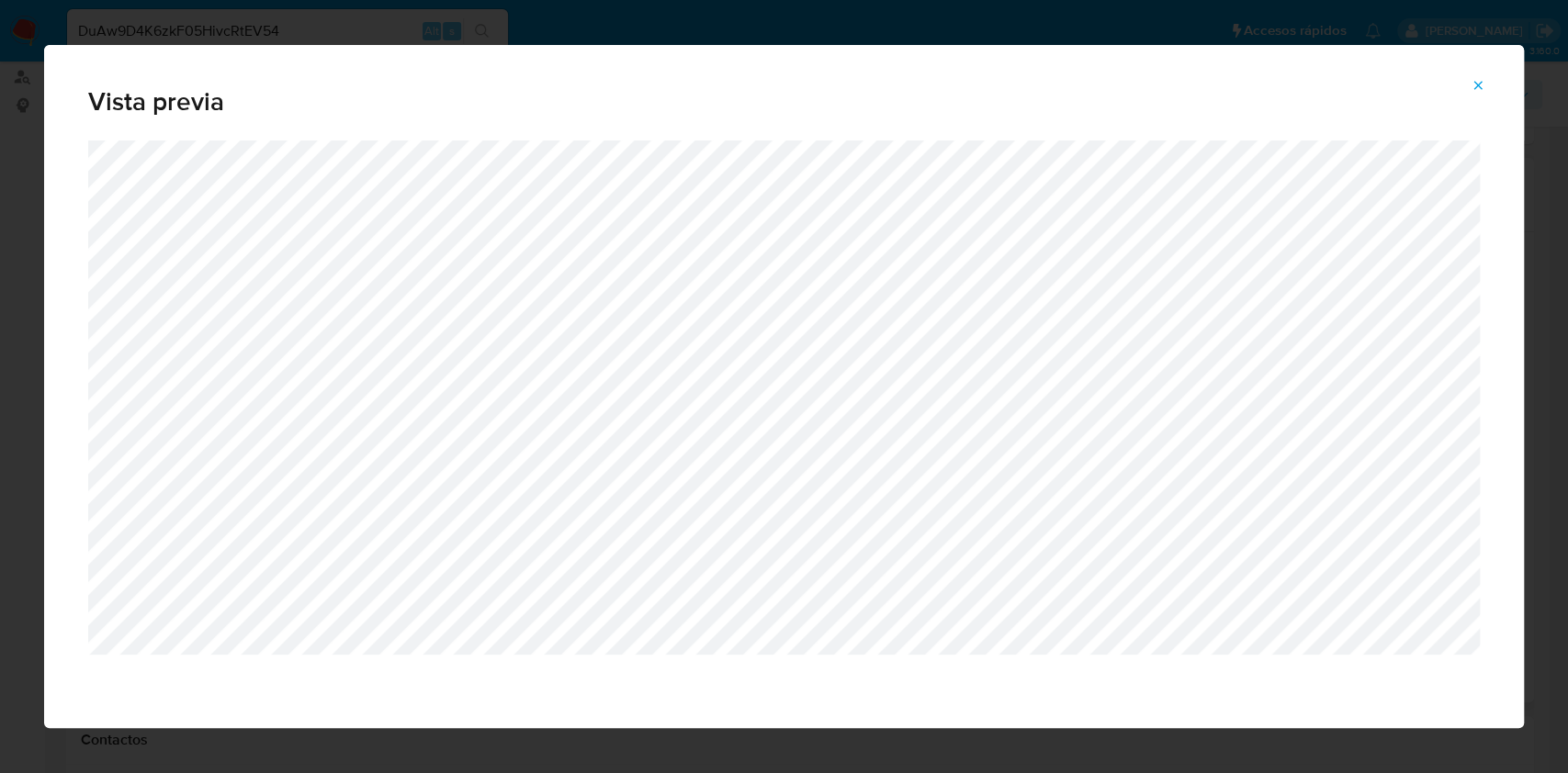
click at [1467, 79] on button "Attachment preview" at bounding box center [1478, 85] width 41 height 29
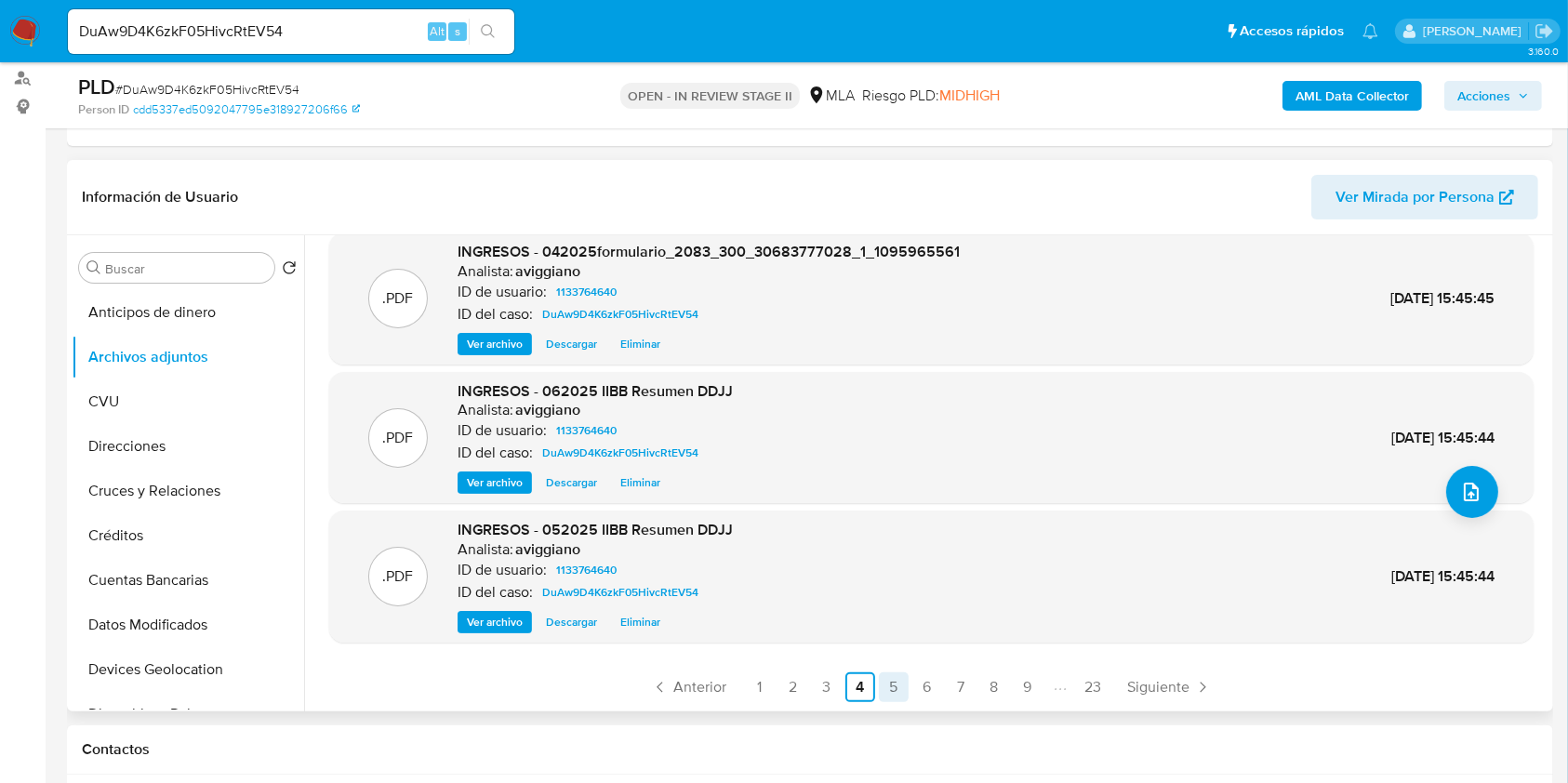
click at [881, 679] on link "5" at bounding box center [894, 687] width 29 height 29
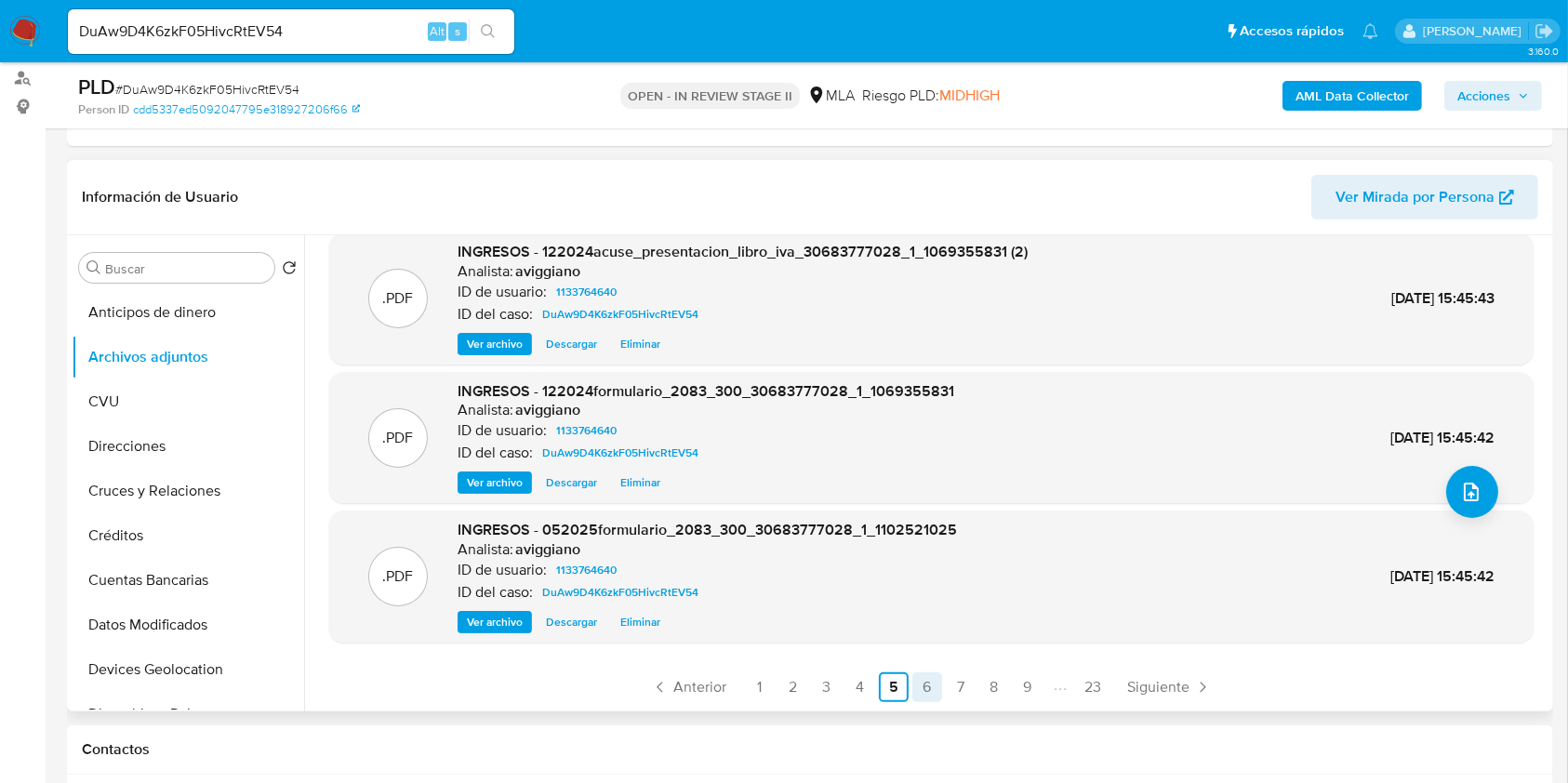
click at [917, 682] on link "6" at bounding box center [927, 687] width 29 height 29
click at [495, 489] on span "Ver archivo" at bounding box center [494, 482] width 56 height 19
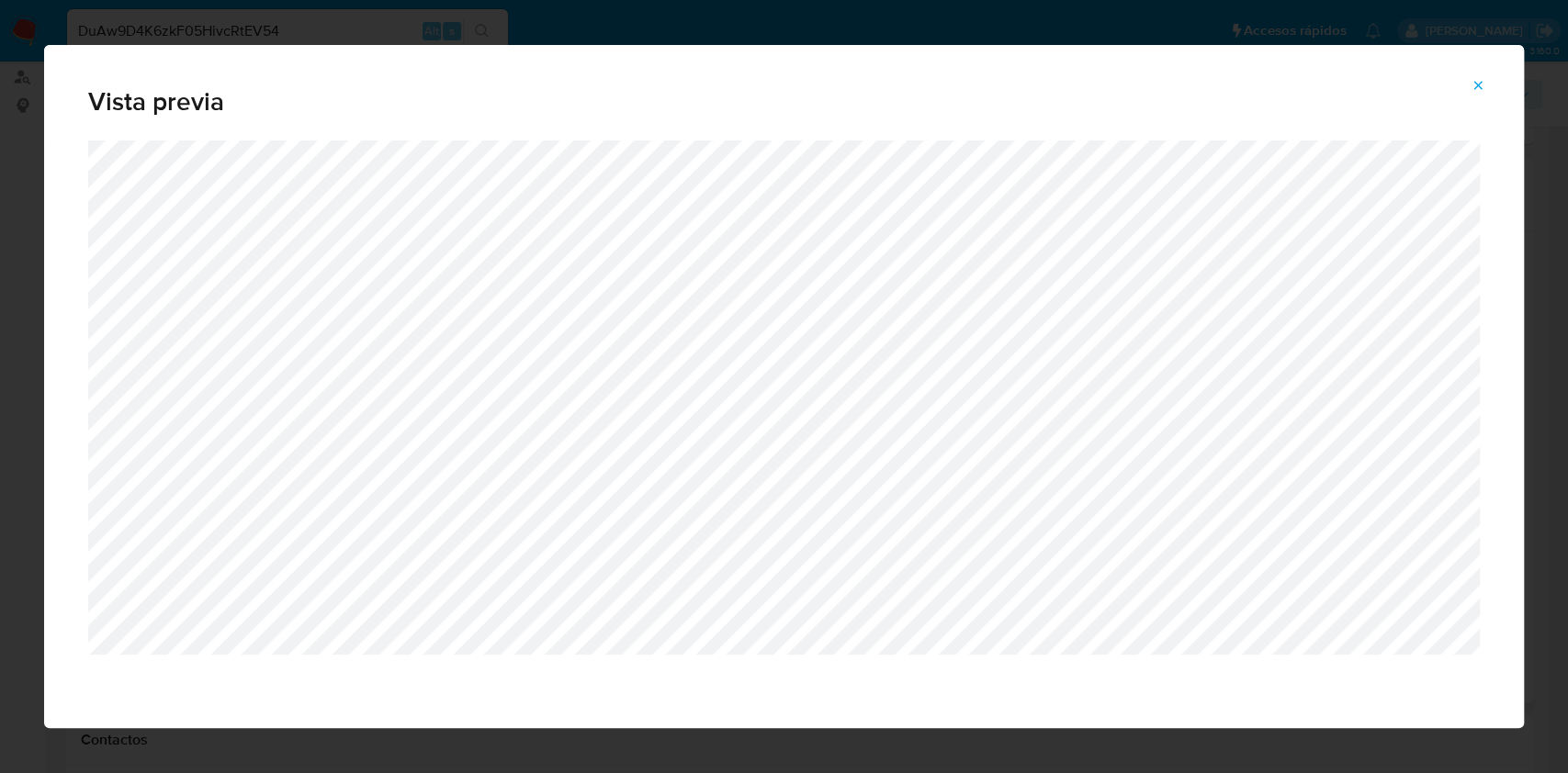
click at [1469, 82] on button "Attachment preview" at bounding box center [1478, 85] width 41 height 29
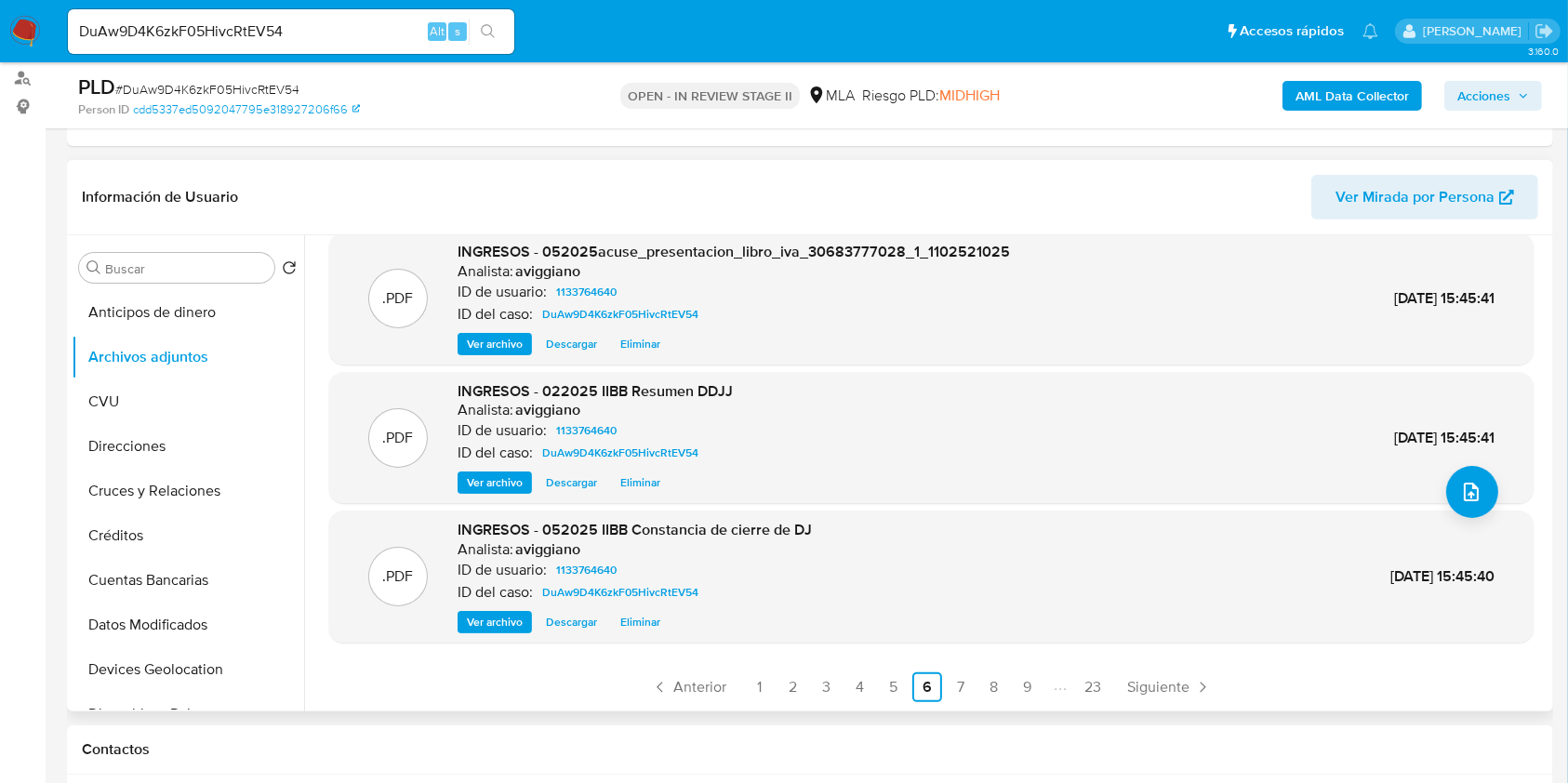
click at [504, 619] on span "Ver archivo" at bounding box center [494, 621] width 56 height 19
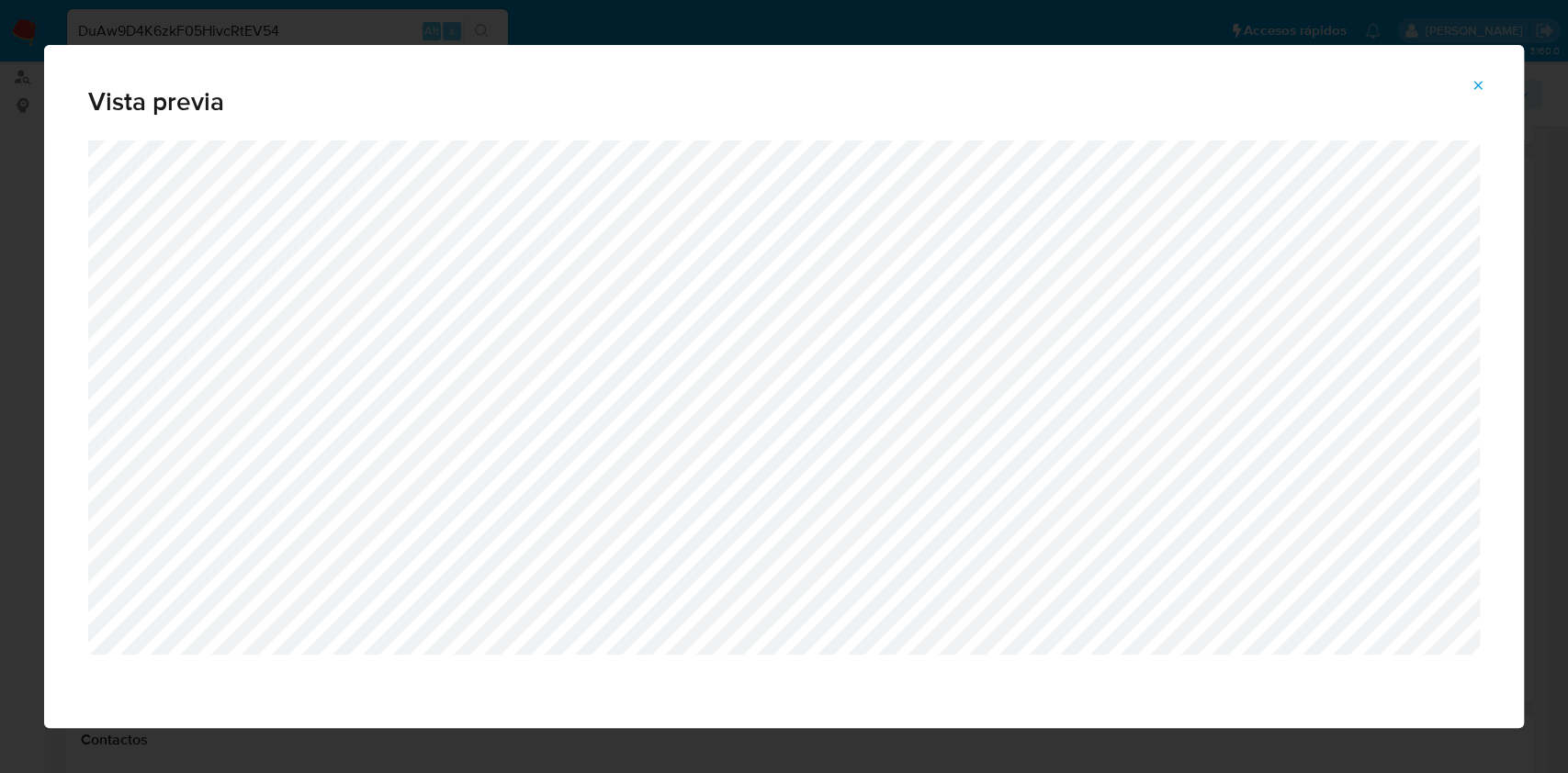
click at [1481, 86] on icon "Attachment preview" at bounding box center [1477, 85] width 15 height 15
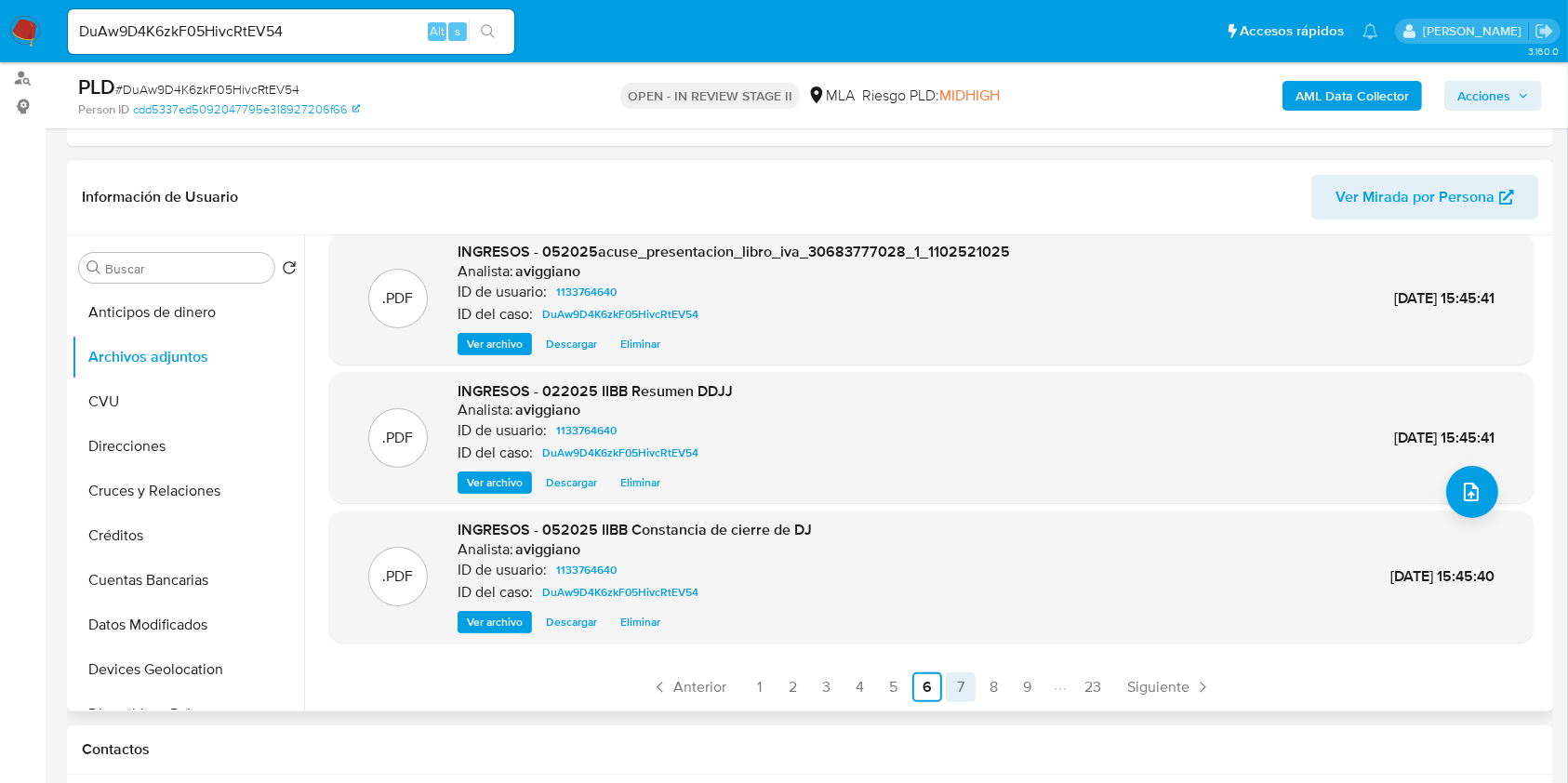
click at [955, 686] on link "7" at bounding box center [960, 687] width 29 height 29
click at [986, 703] on div ".PDF INGRESOS - 042025 IIBB Constancia de cierre de DJ Analista: aviggiano ID d…" at bounding box center [926, 473] width 1245 height 476
click at [990, 693] on link "8" at bounding box center [994, 687] width 29 height 29
click at [1018, 696] on link "9" at bounding box center [1027, 687] width 29 height 29
click at [958, 675] on link "10" at bounding box center [959, 687] width 29 height 29
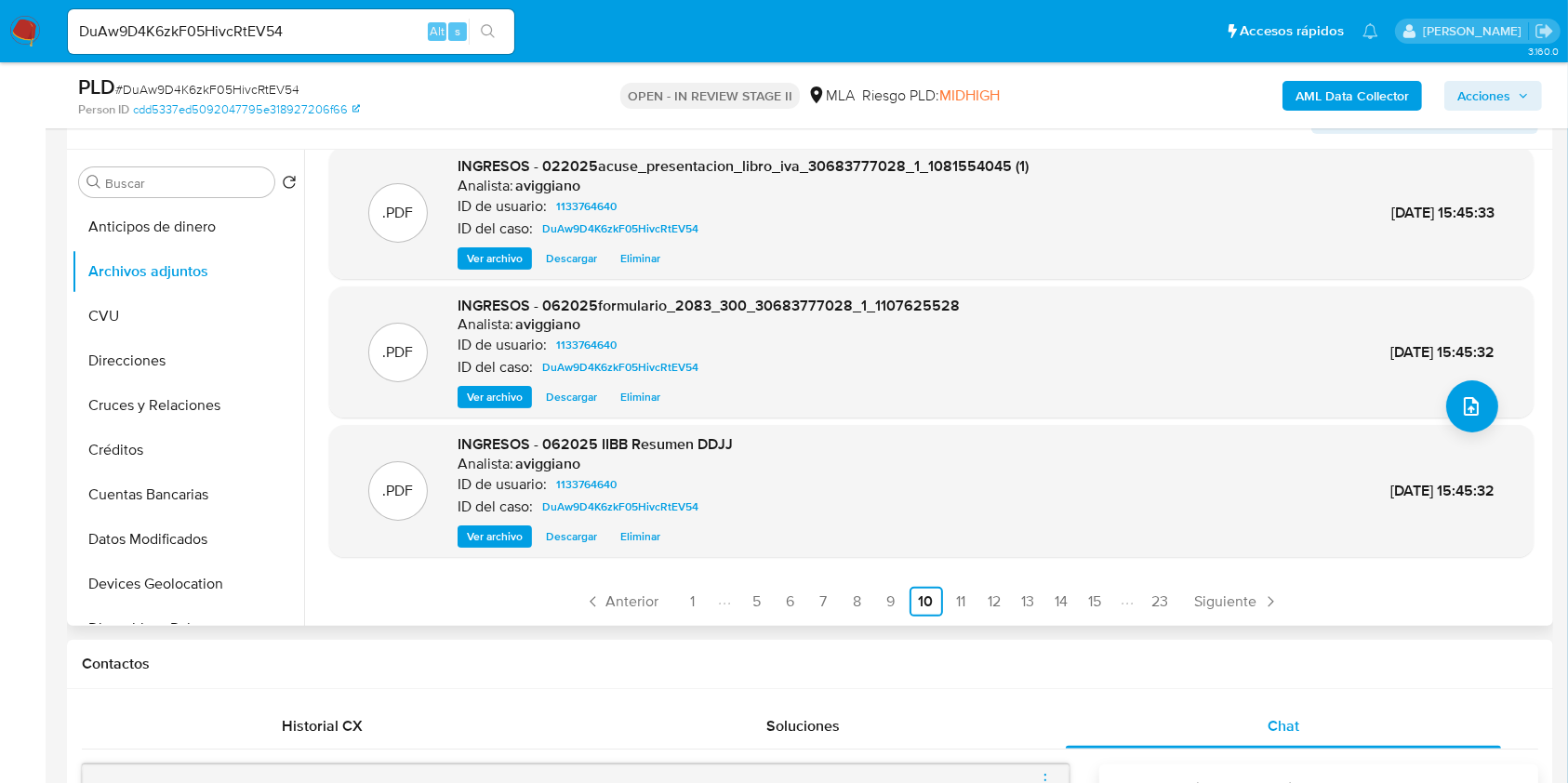
scroll to position [372, 0]
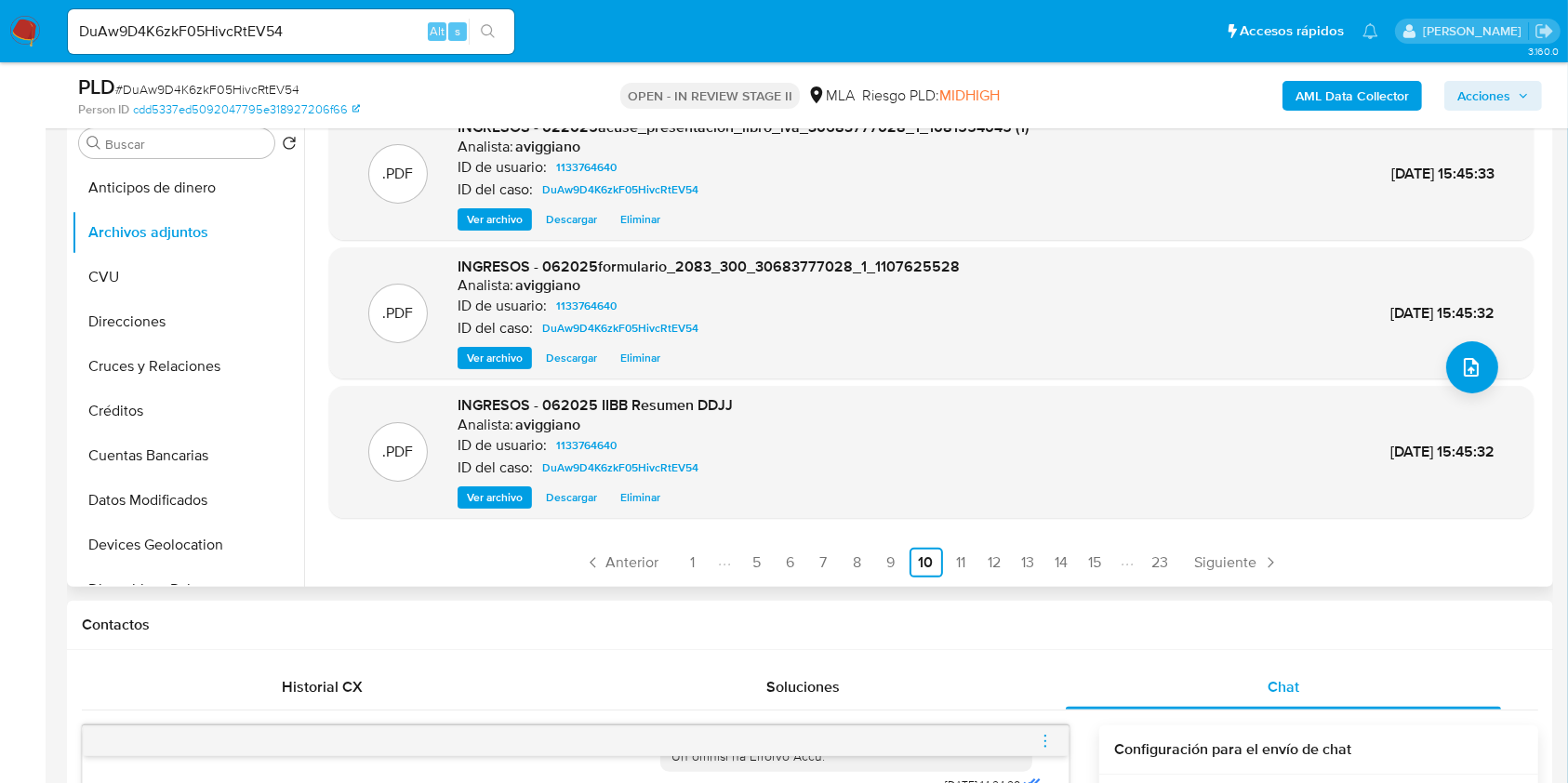
click at [508, 496] on span "Ver archivo" at bounding box center [494, 497] width 56 height 19
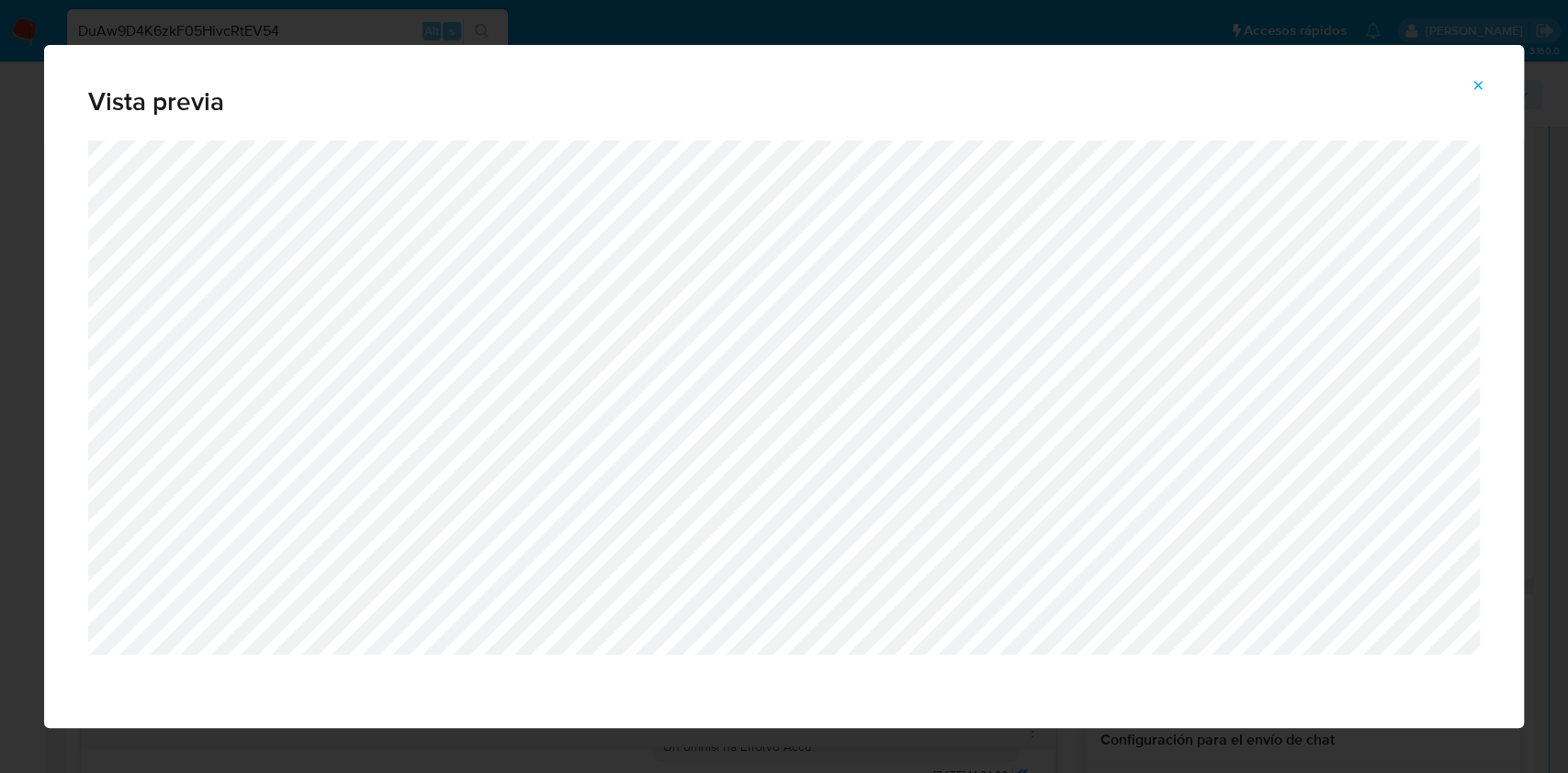
click at [1472, 85] on icon "Attachment preview" at bounding box center [1477, 85] width 15 height 15
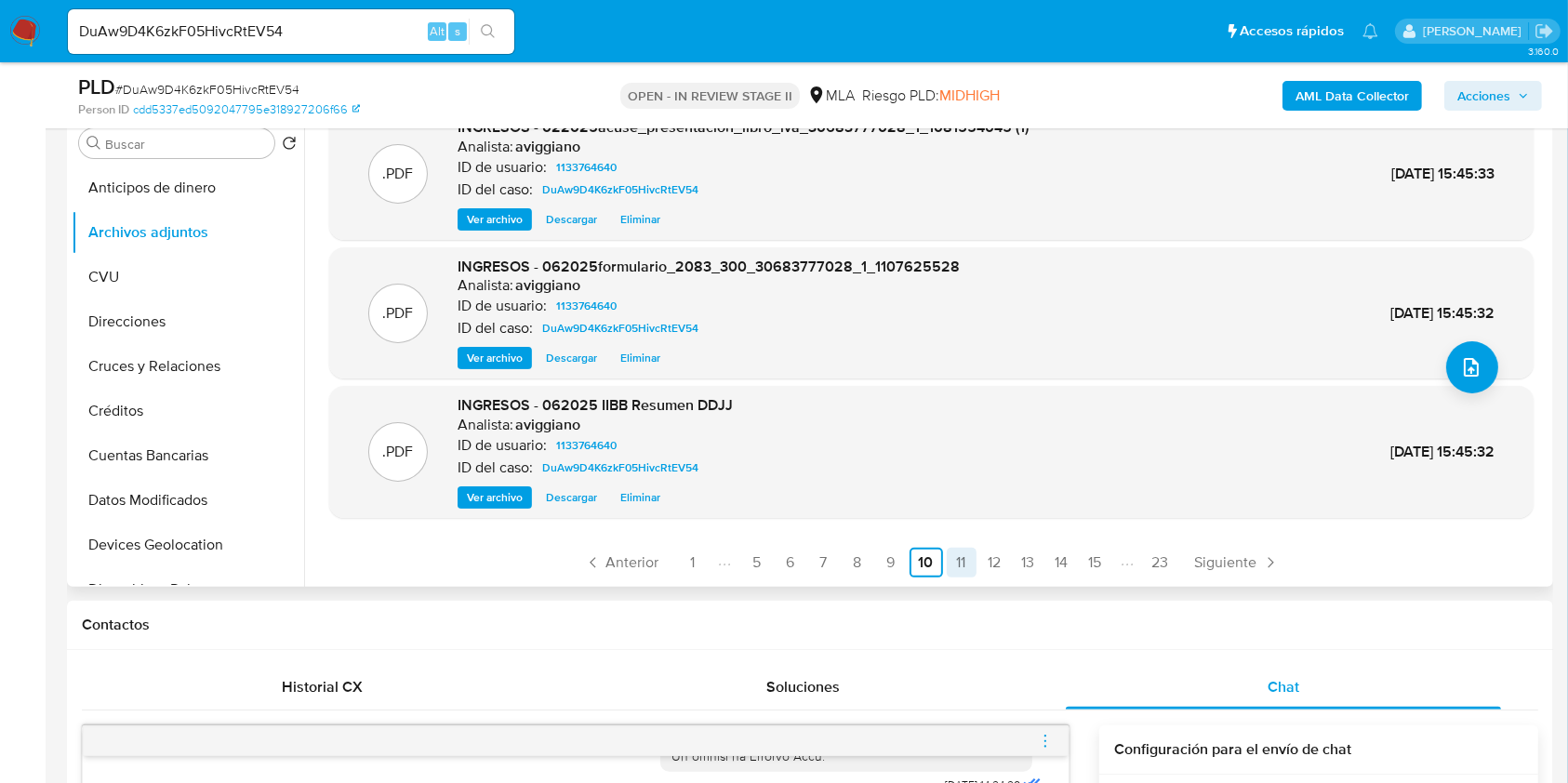
click at [963, 564] on link "11" at bounding box center [961, 563] width 29 height 29
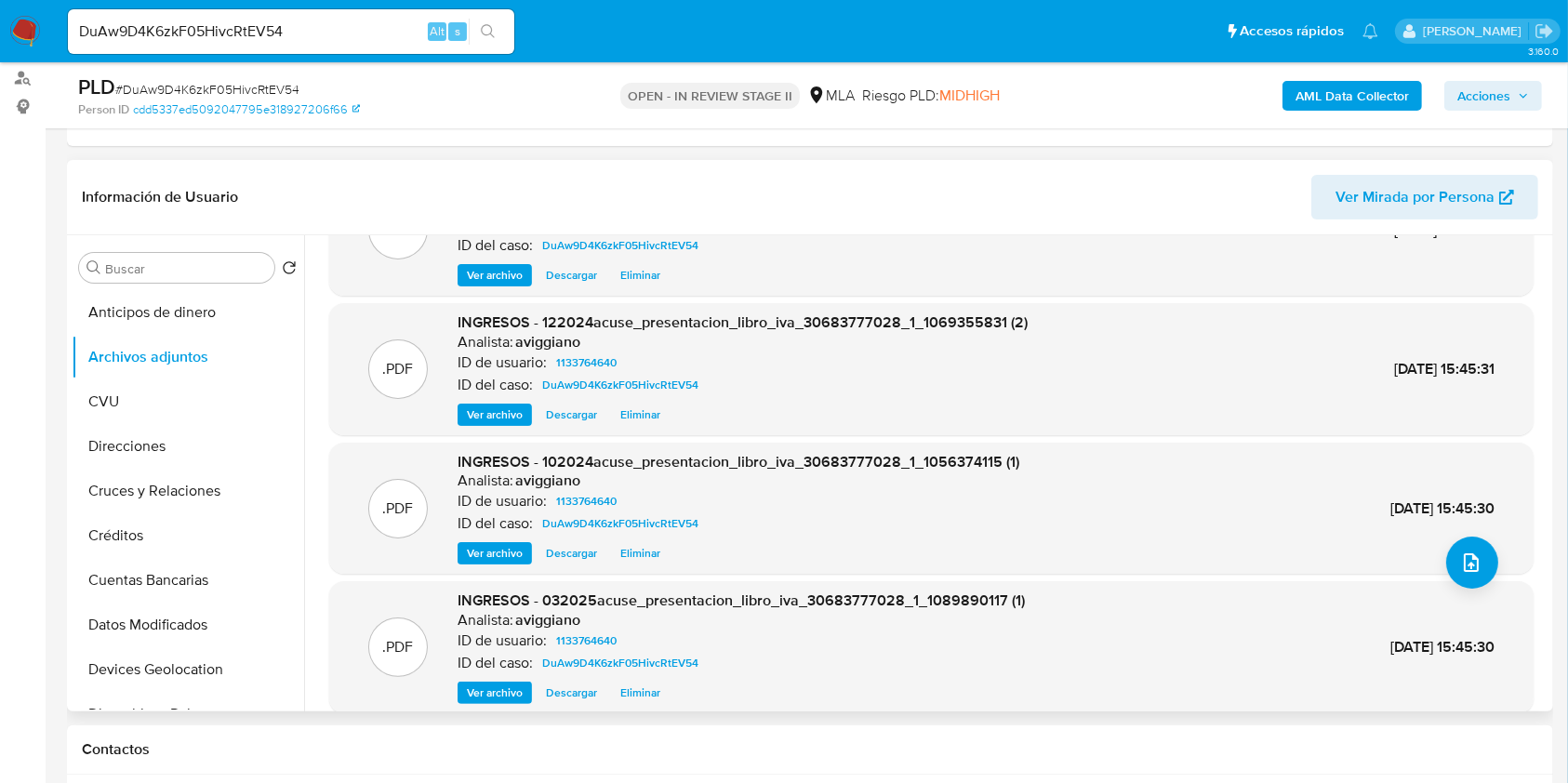
scroll to position [156, 0]
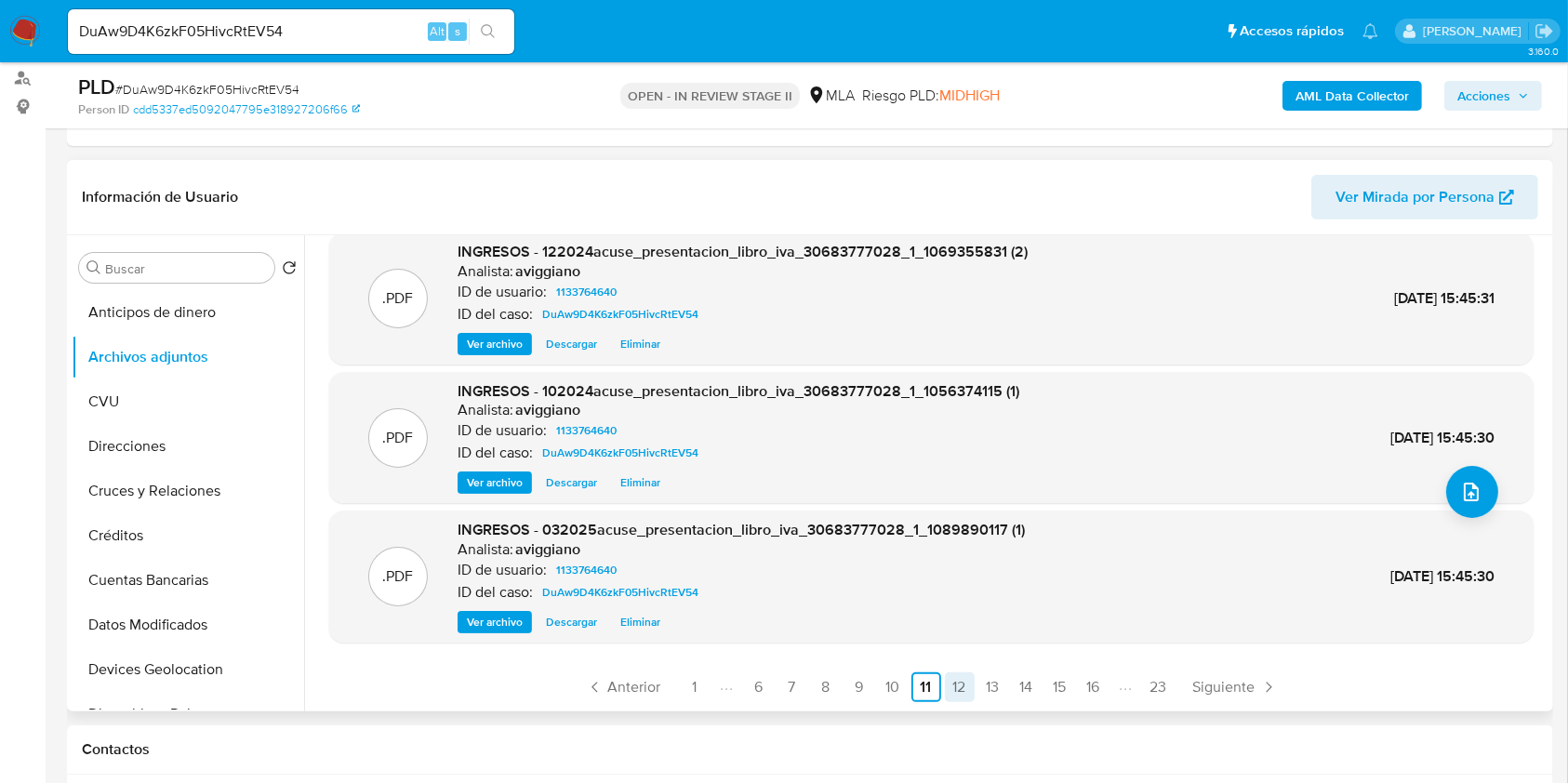
click at [953, 684] on link "12" at bounding box center [959, 687] width 29 height 29
click at [963, 681] on link "13" at bounding box center [961, 687] width 29 height 29
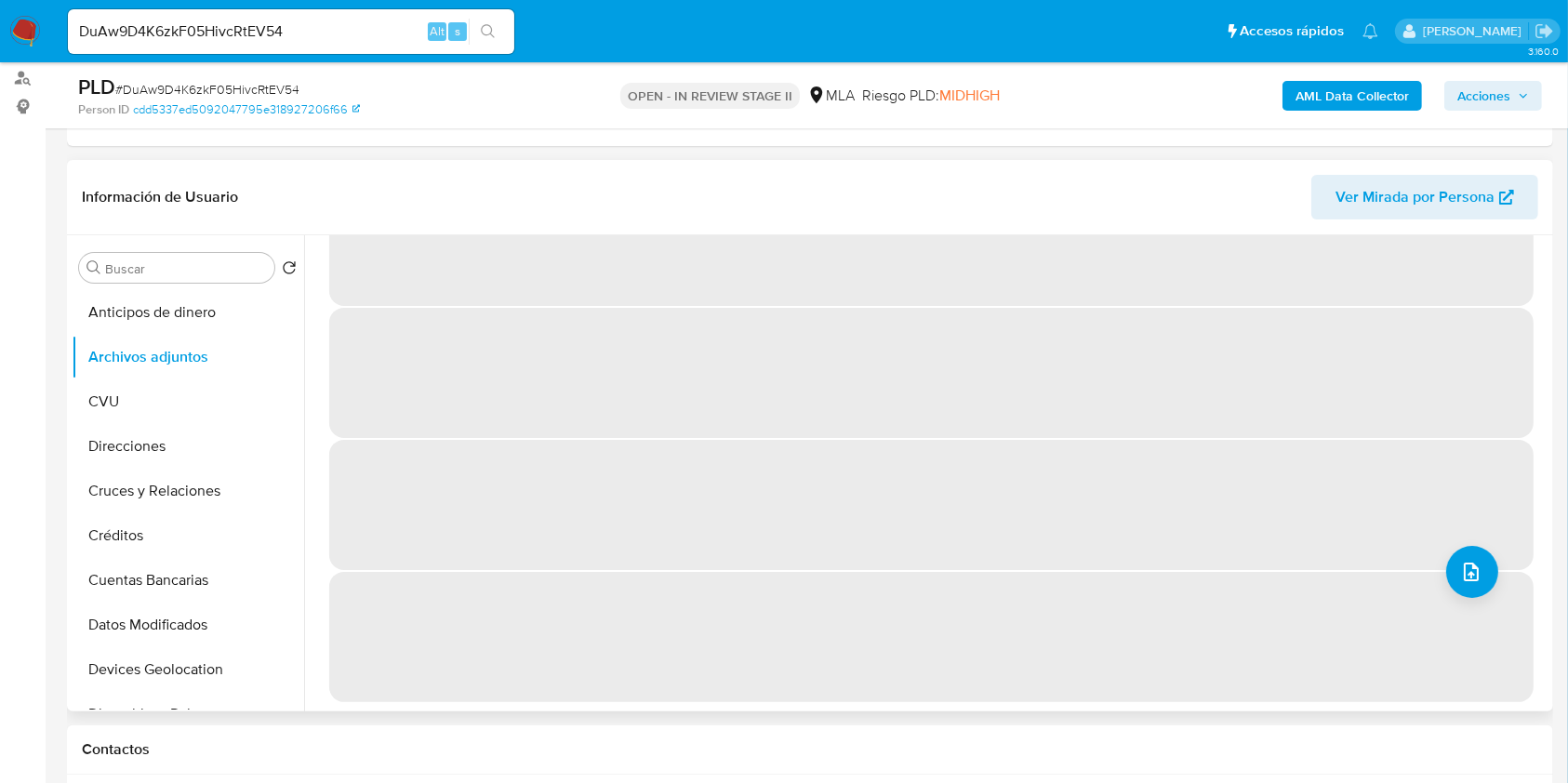
scroll to position [0, 0]
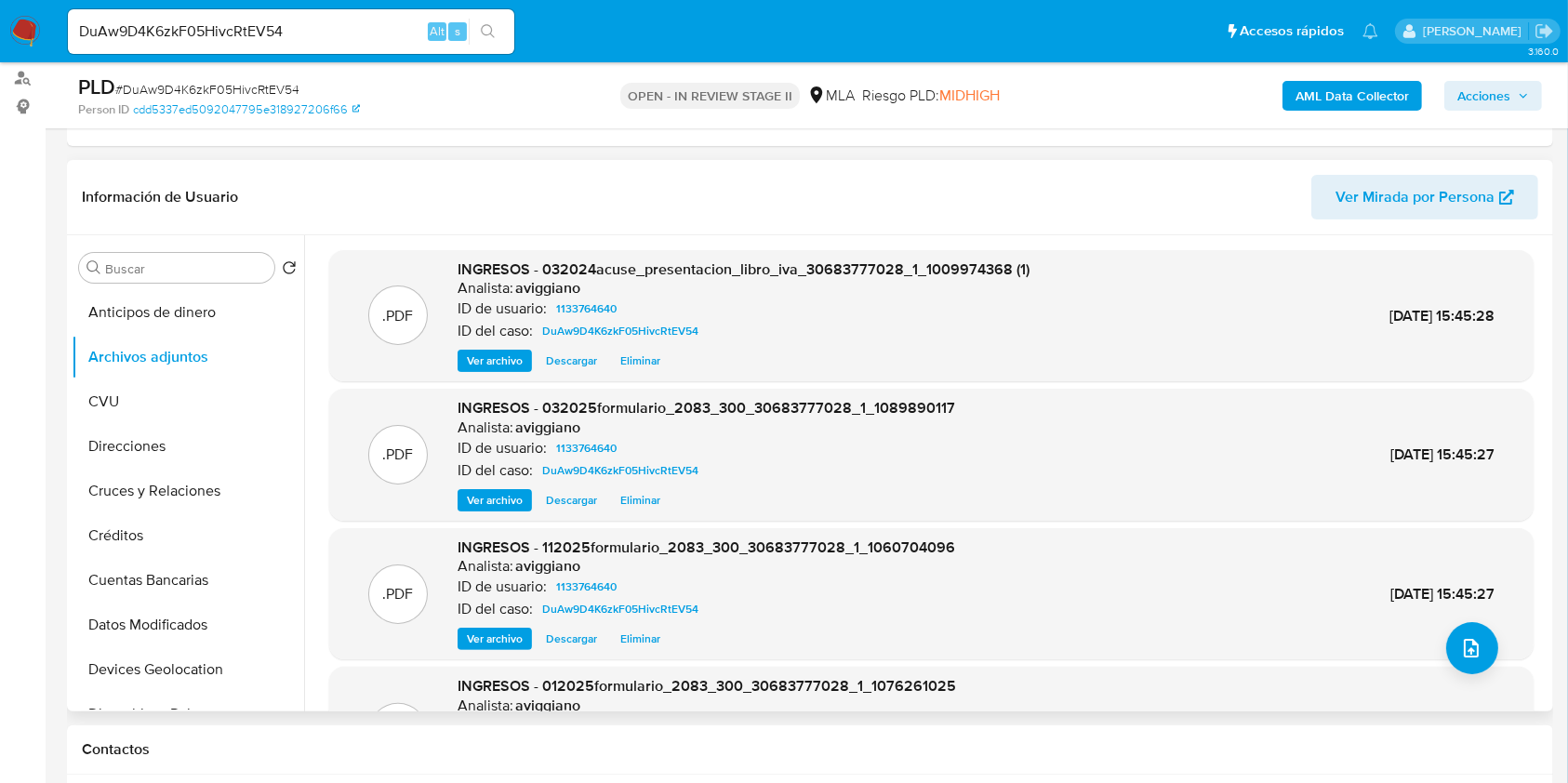
click at [985, 687] on div ".PDF INGRESOS - 012025formulario_2083_300_30683777028_1_1076261025 Analista: av…" at bounding box center [931, 733] width 1186 height 114
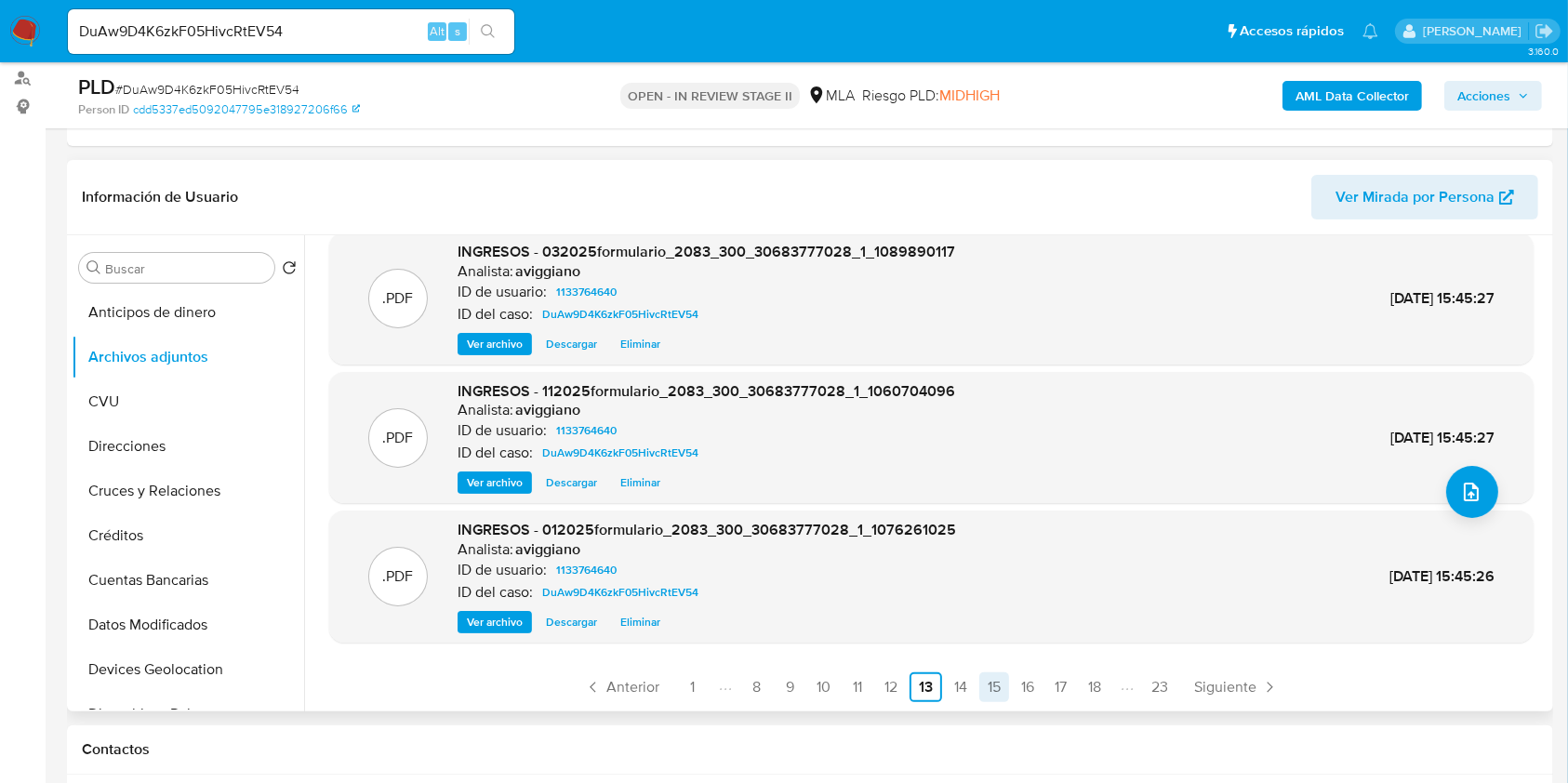
click at [961, 675] on link "14" at bounding box center [960, 687] width 29 height 29
click at [970, 686] on link "15" at bounding box center [960, 687] width 29 height 29
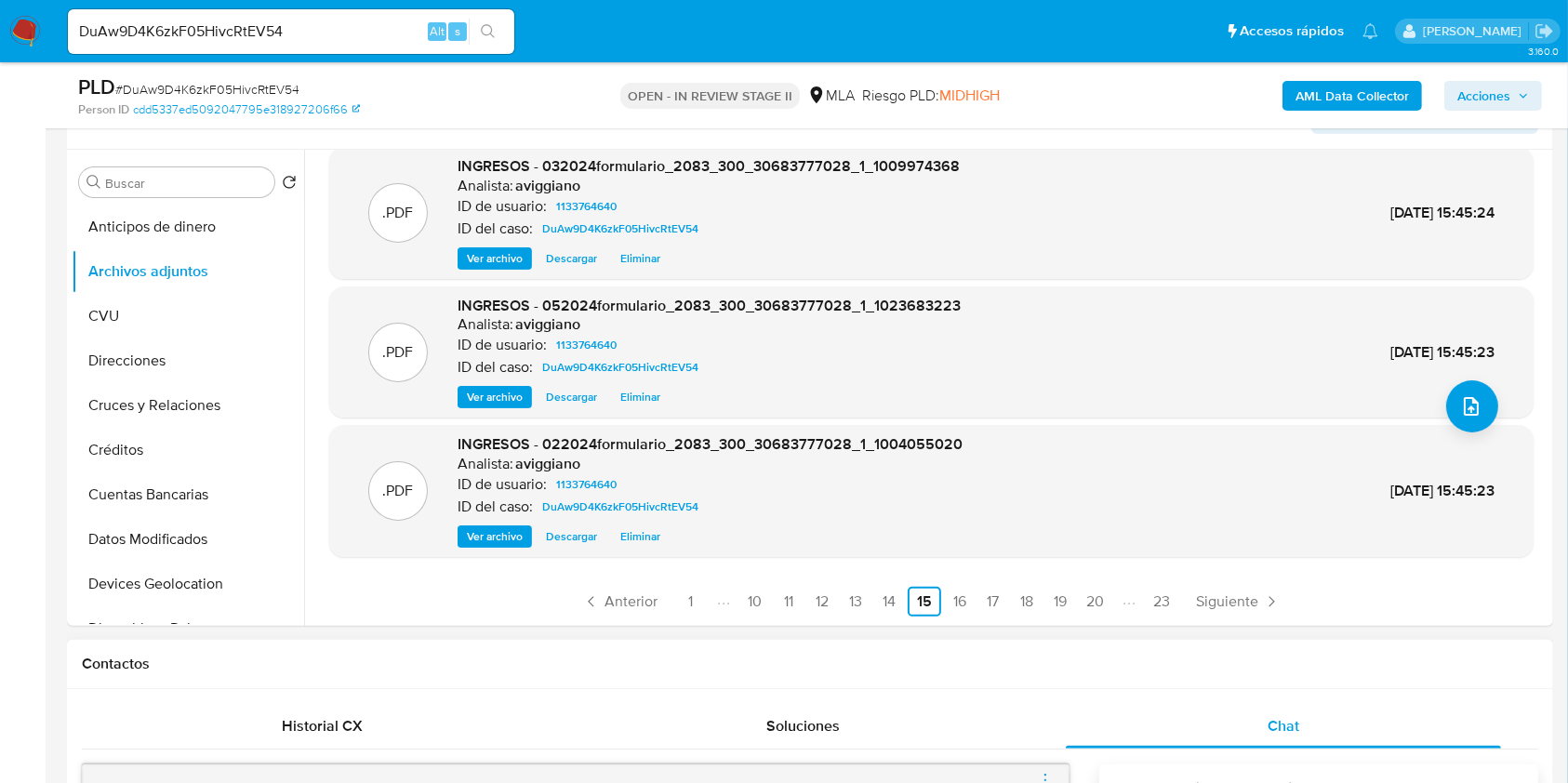
scroll to position [372, 0]
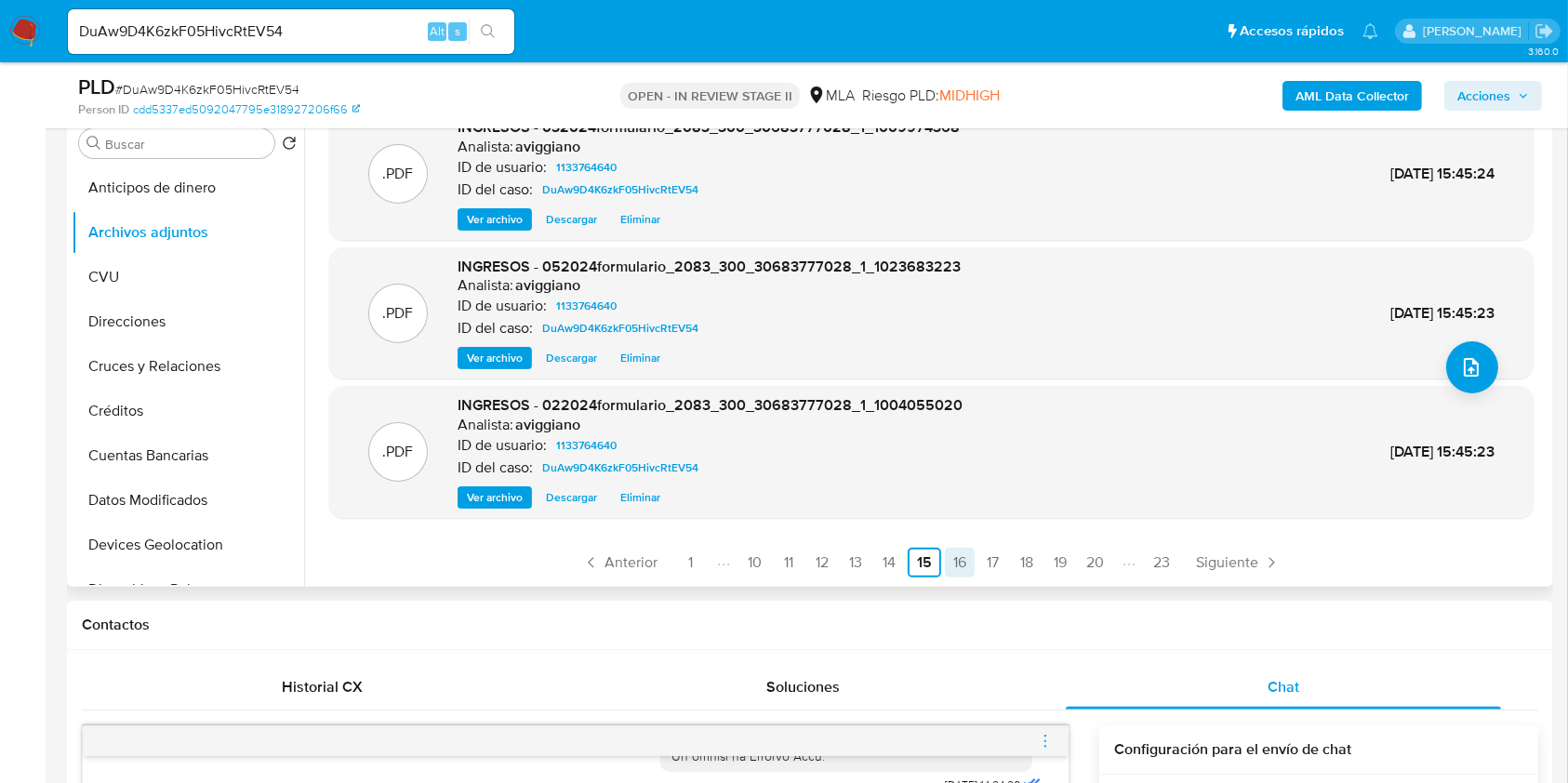
click at [956, 565] on link "16" at bounding box center [959, 563] width 29 height 29
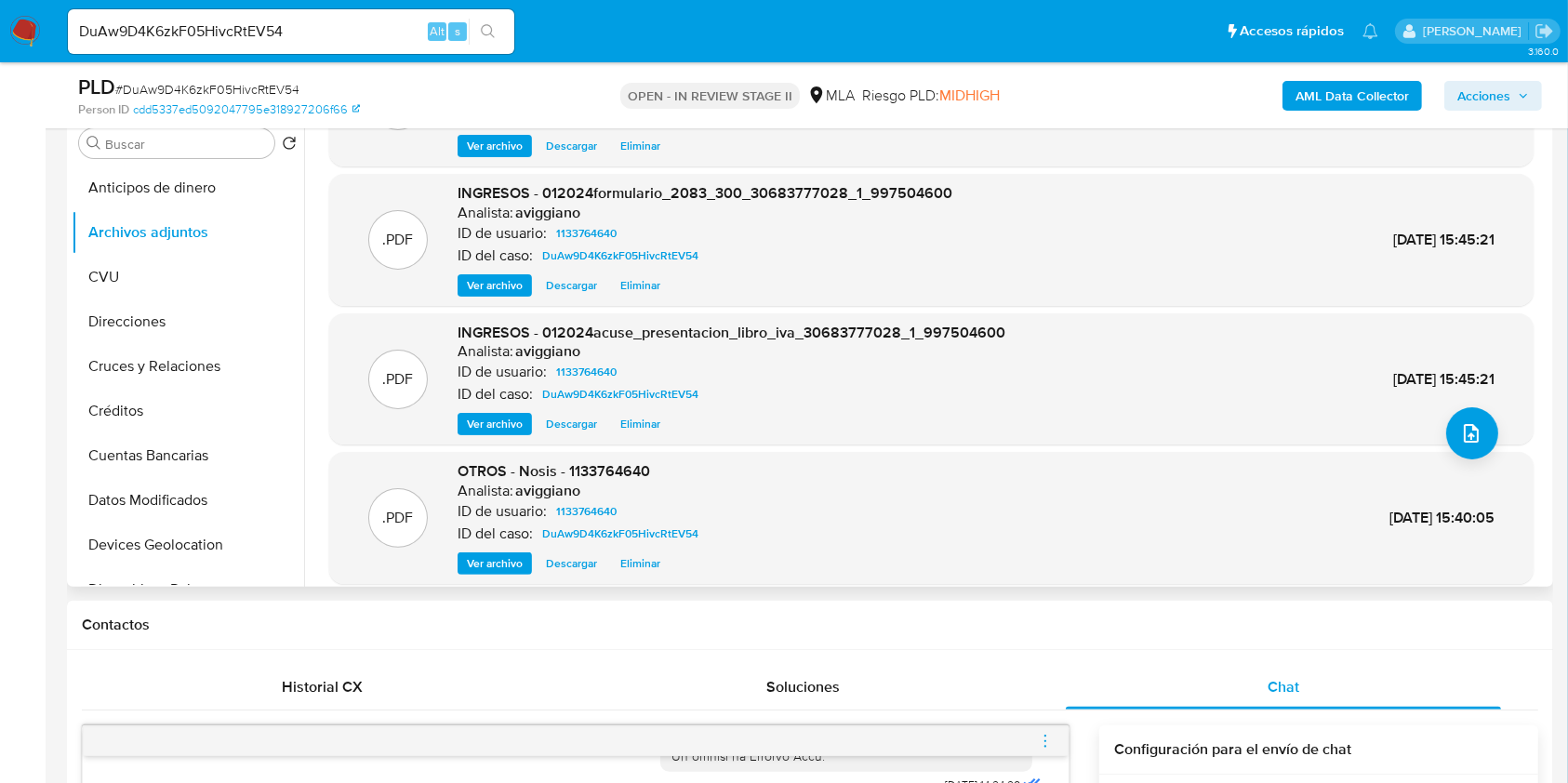
scroll to position [156, 0]
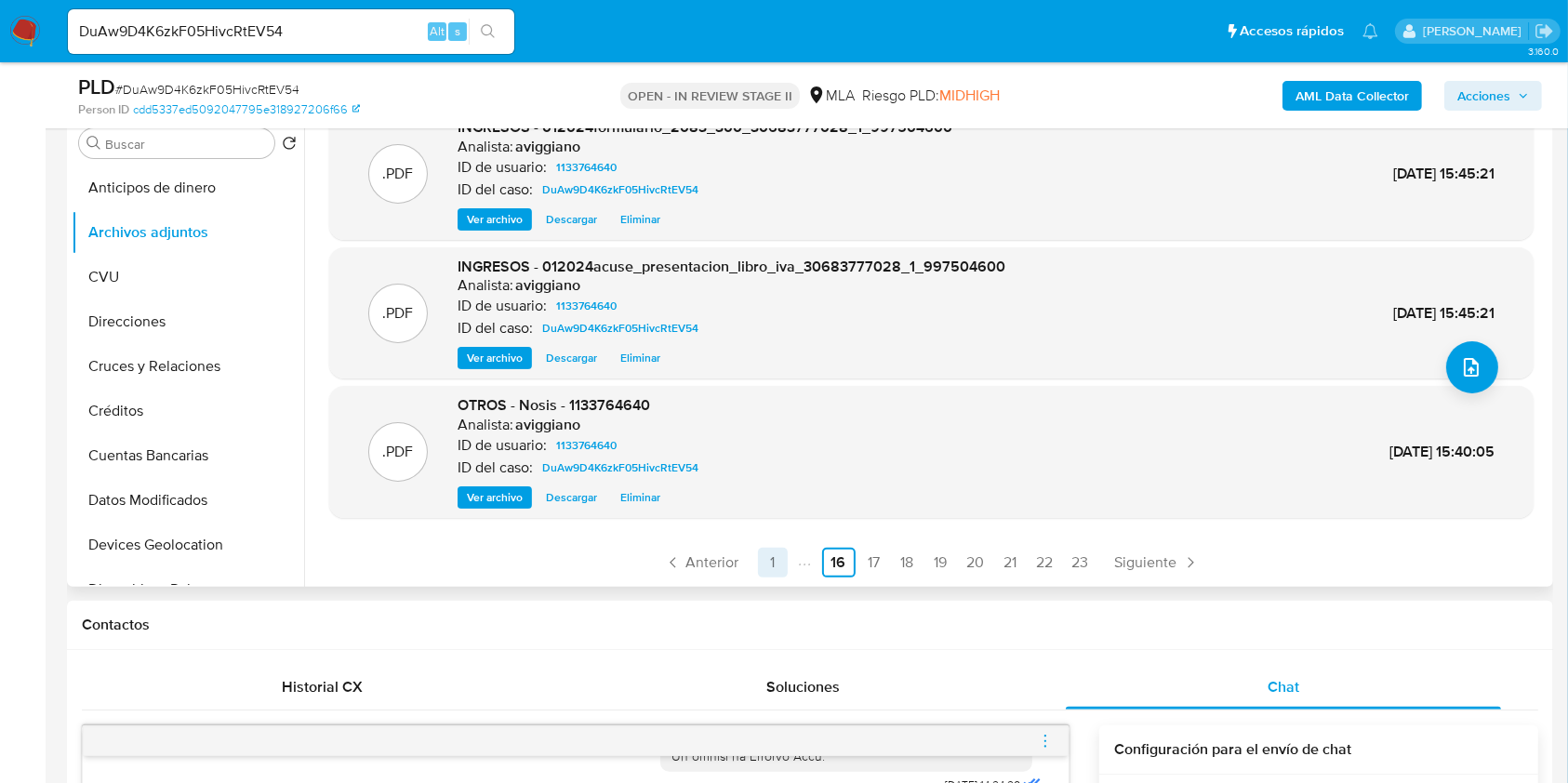
click at [769, 563] on link "1" at bounding box center [772, 563] width 29 height 29
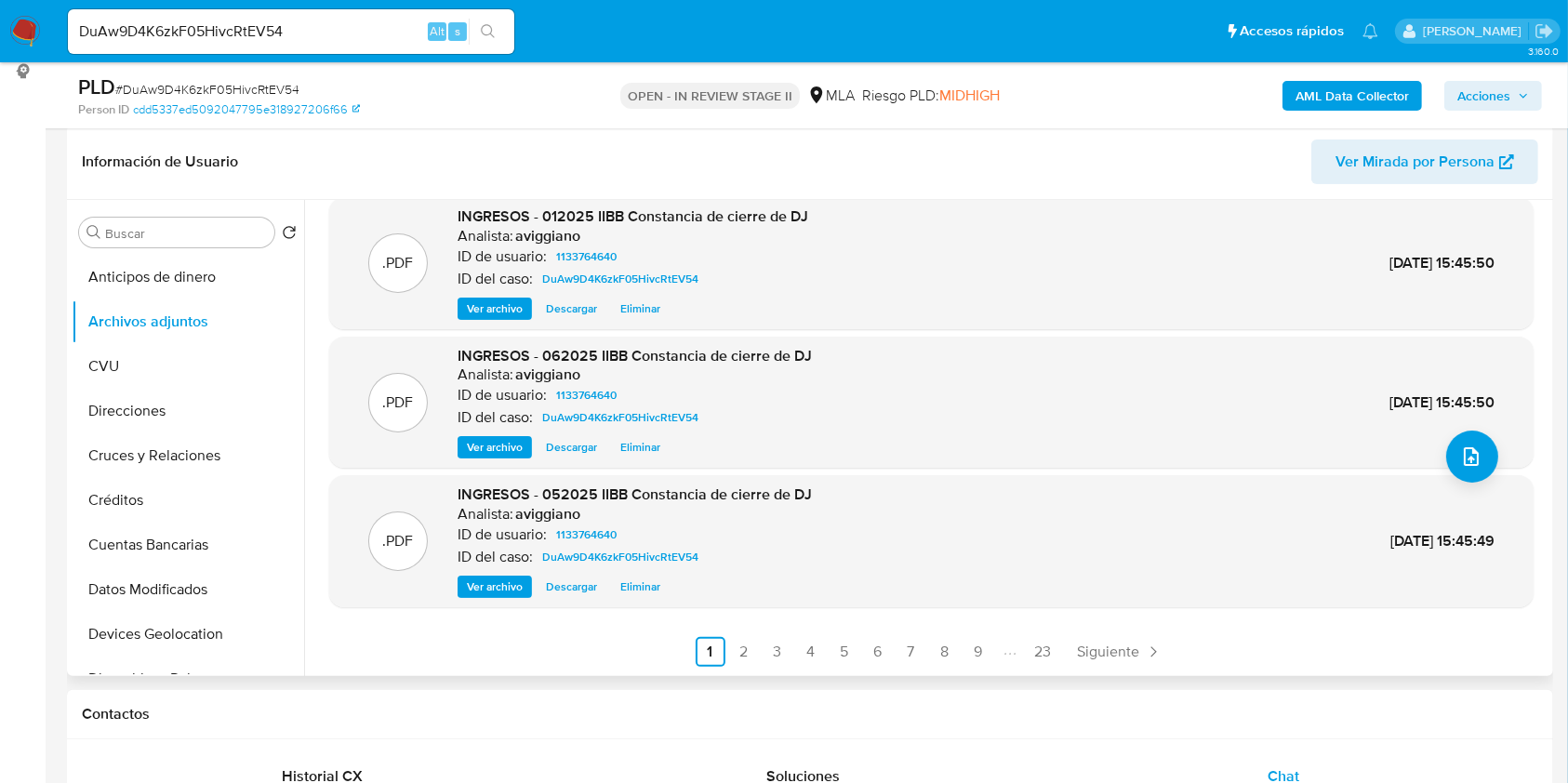
scroll to position [496, 0]
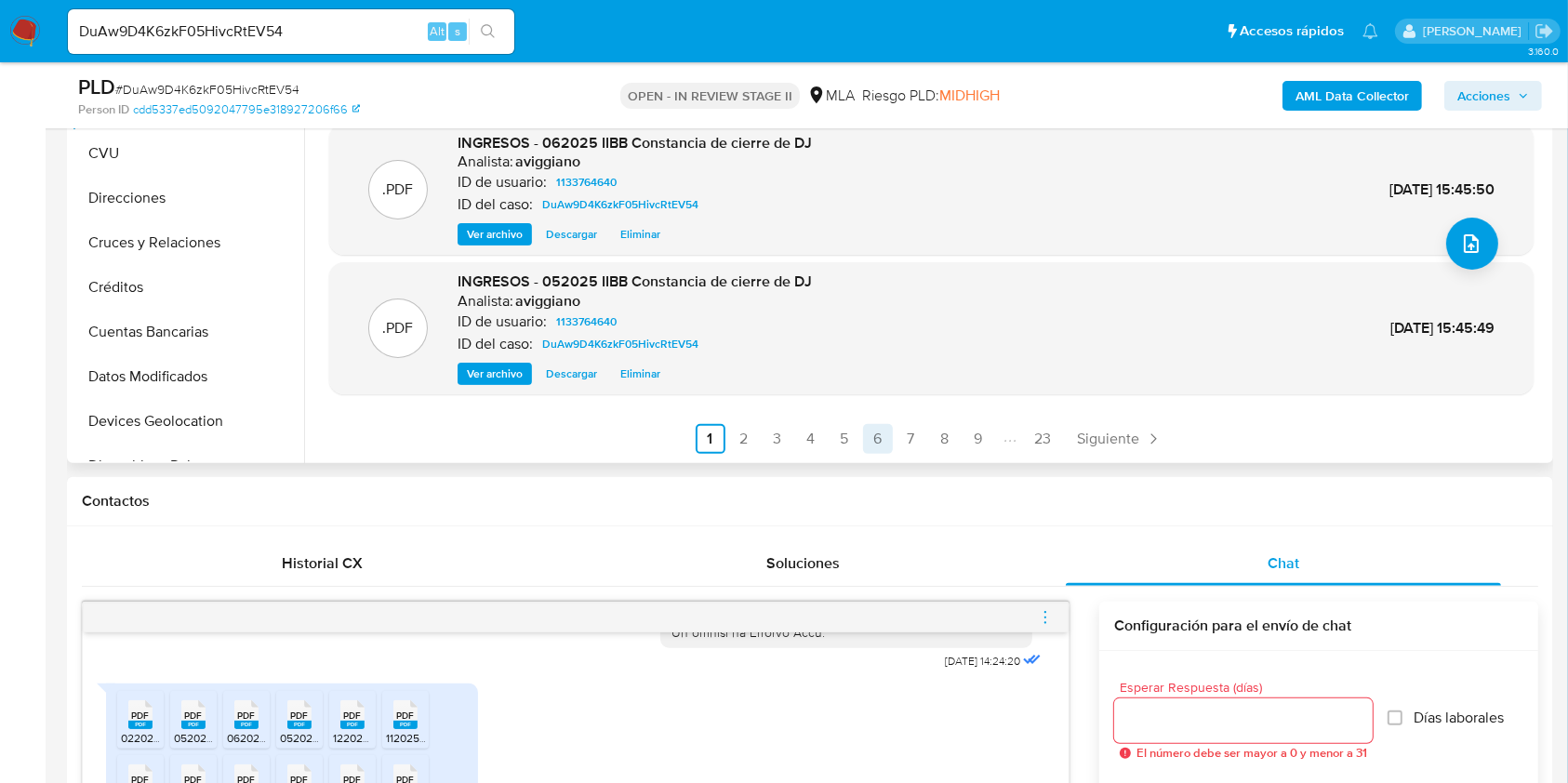
click at [868, 441] on link "6" at bounding box center [878, 439] width 29 height 29
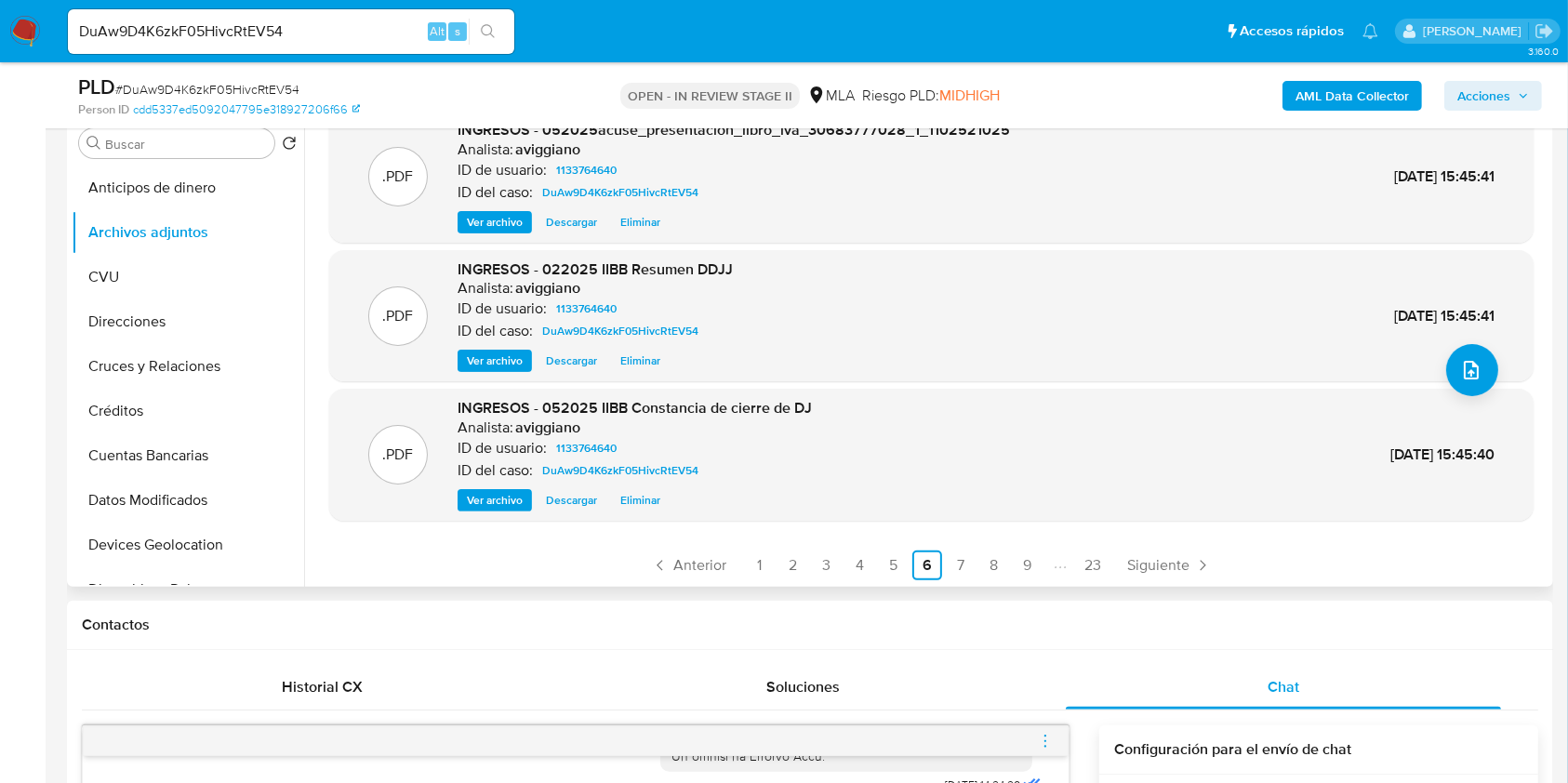
scroll to position [156, 0]
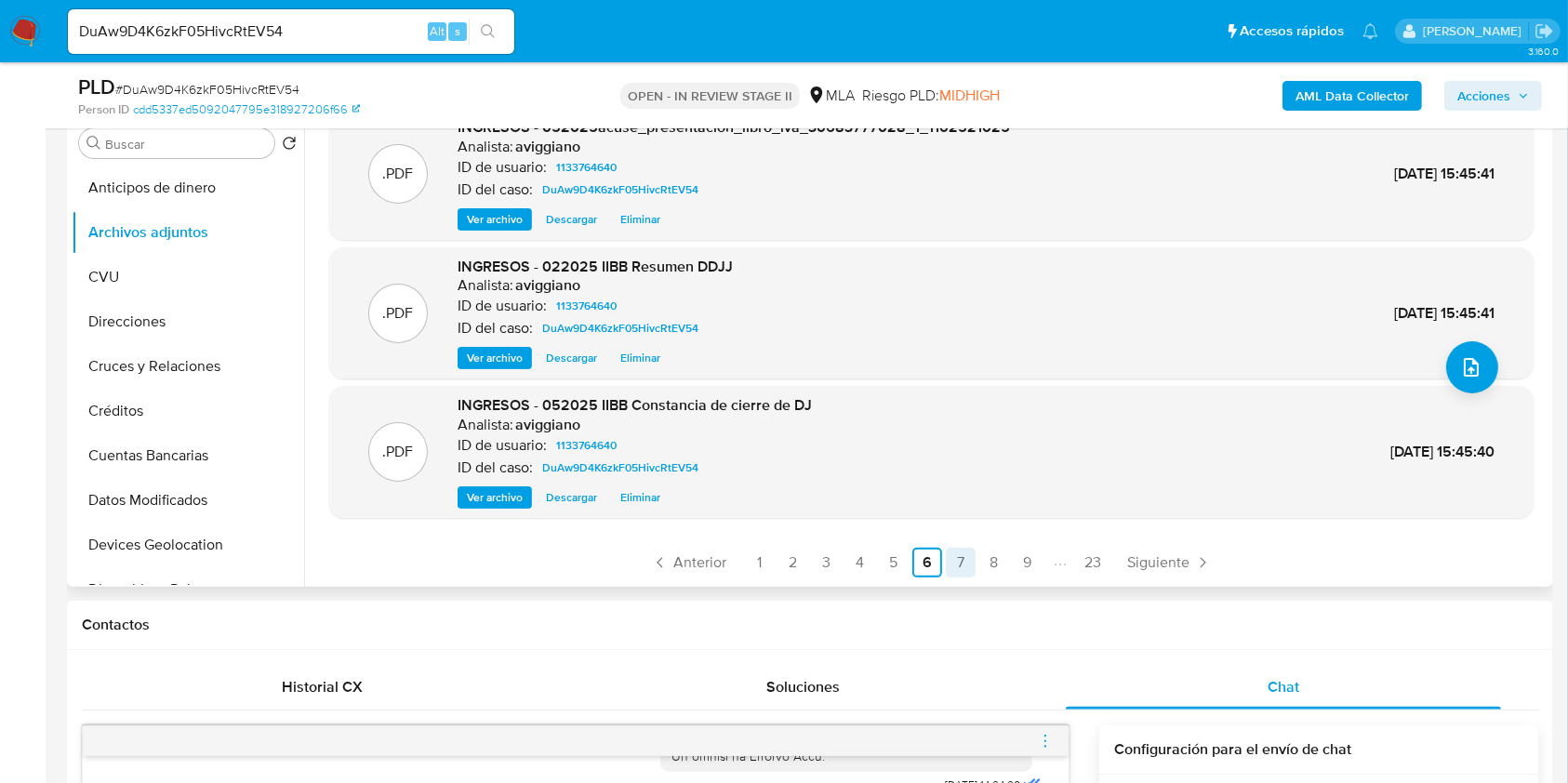
click at [955, 548] on link "7" at bounding box center [960, 563] width 29 height 29
click at [506, 501] on span "Ver archivo" at bounding box center [494, 497] width 56 height 19
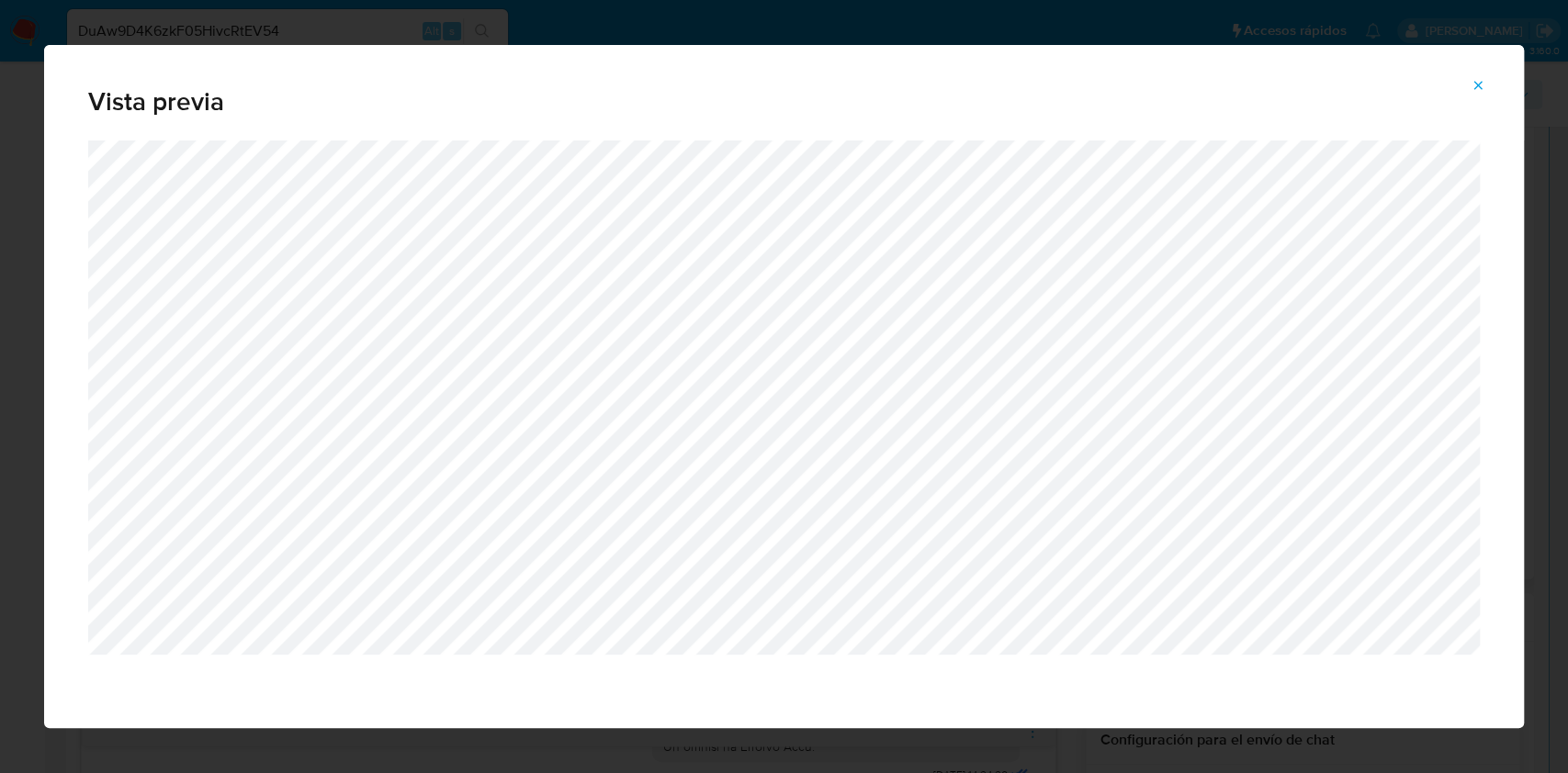
click at [1483, 87] on icon "Attachment preview" at bounding box center [1477, 85] width 15 height 15
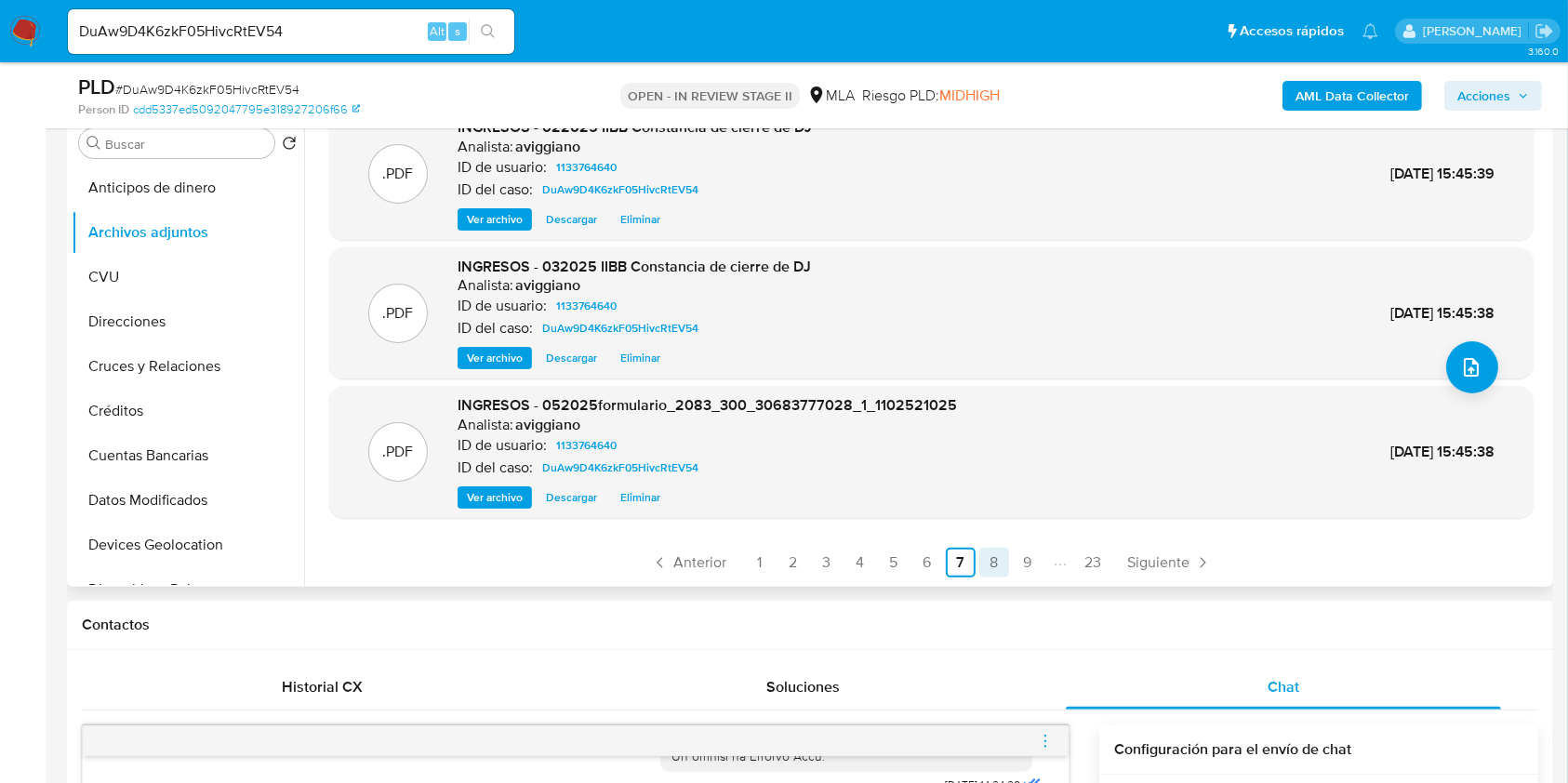
click at [998, 555] on link "8" at bounding box center [994, 563] width 29 height 29
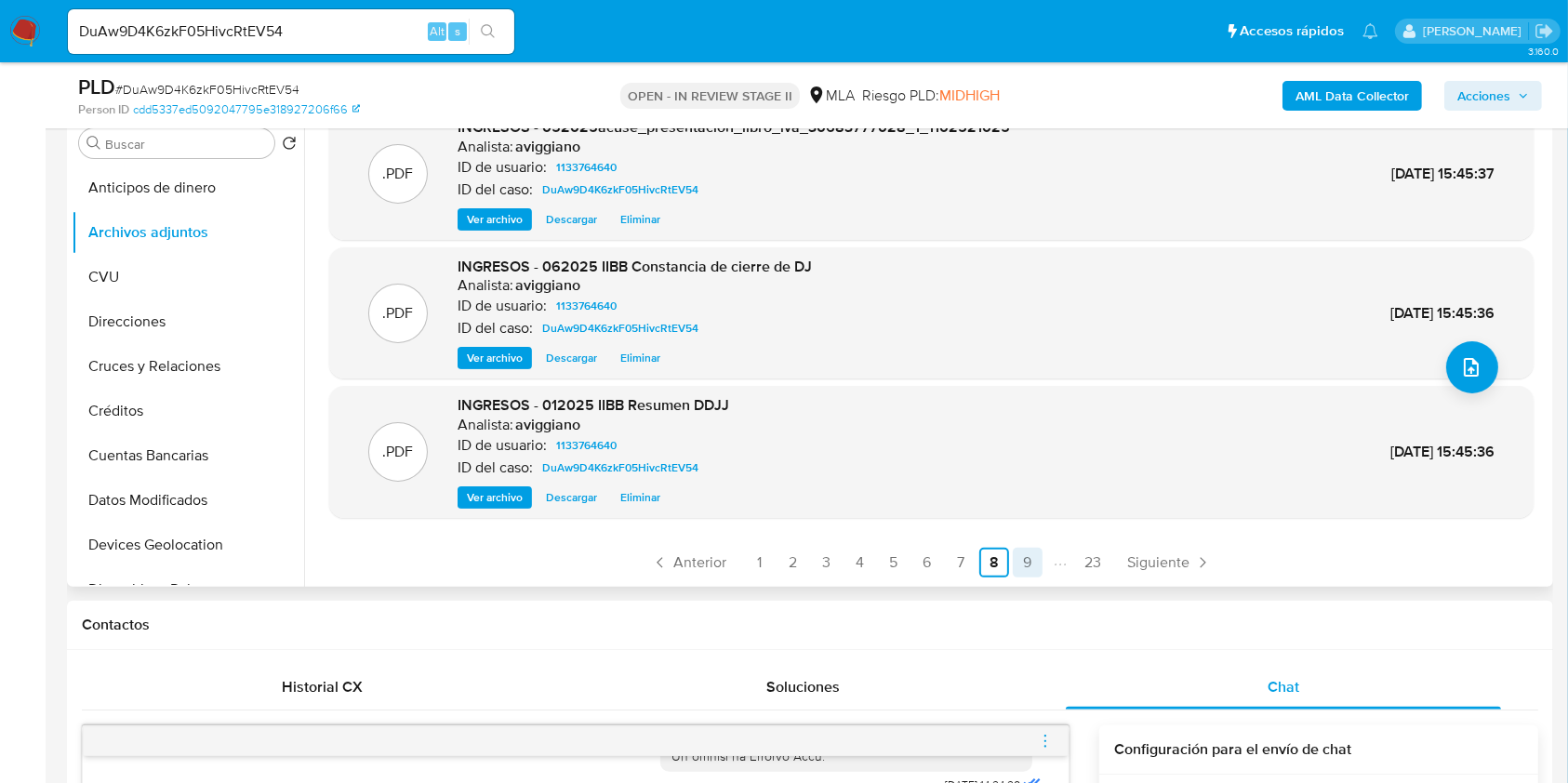
click at [1017, 562] on link "9" at bounding box center [1027, 563] width 29 height 29
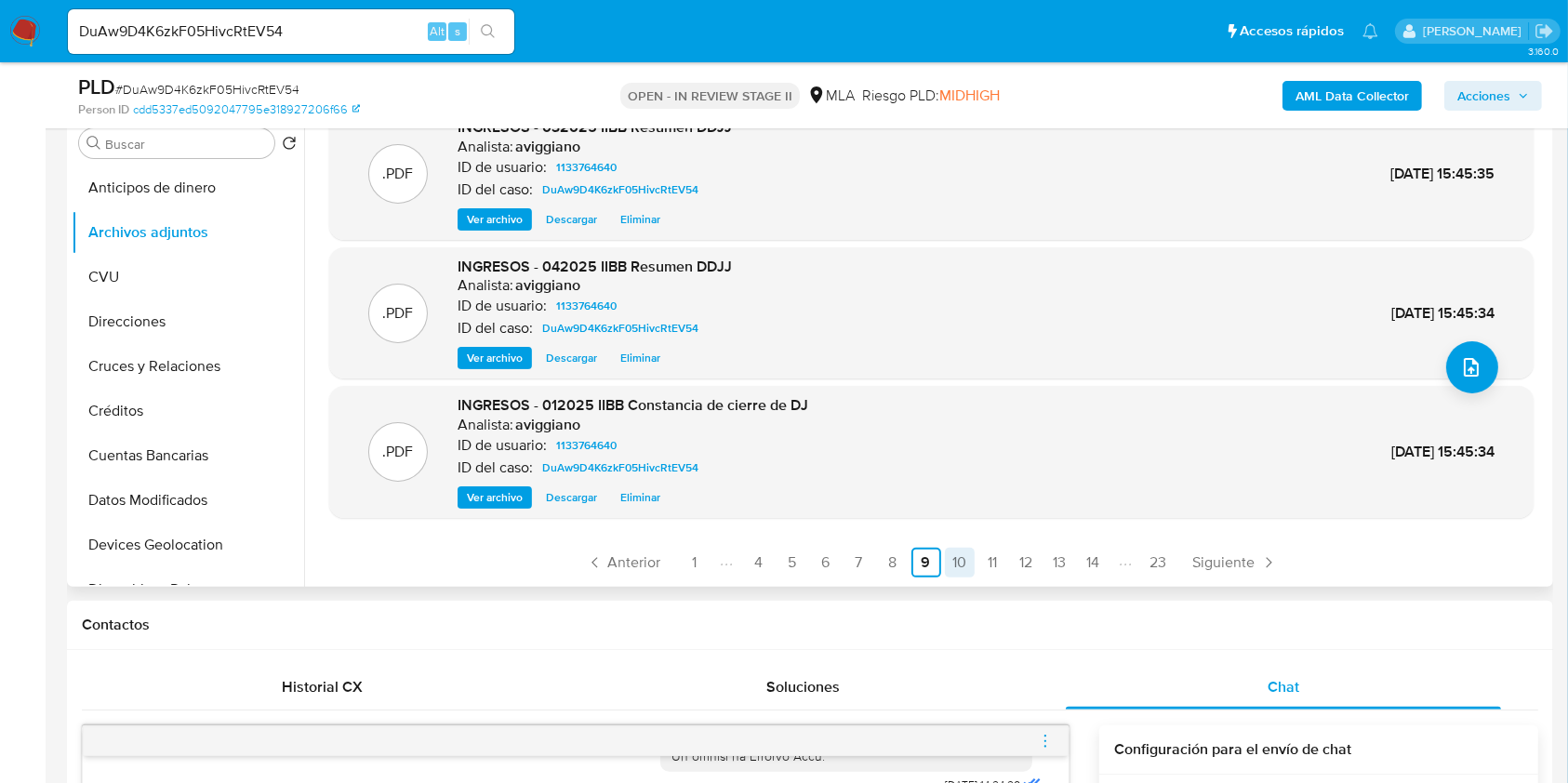
click at [959, 567] on link "10" at bounding box center [959, 563] width 29 height 29
click at [959, 562] on link "11" at bounding box center [961, 563] width 29 height 29
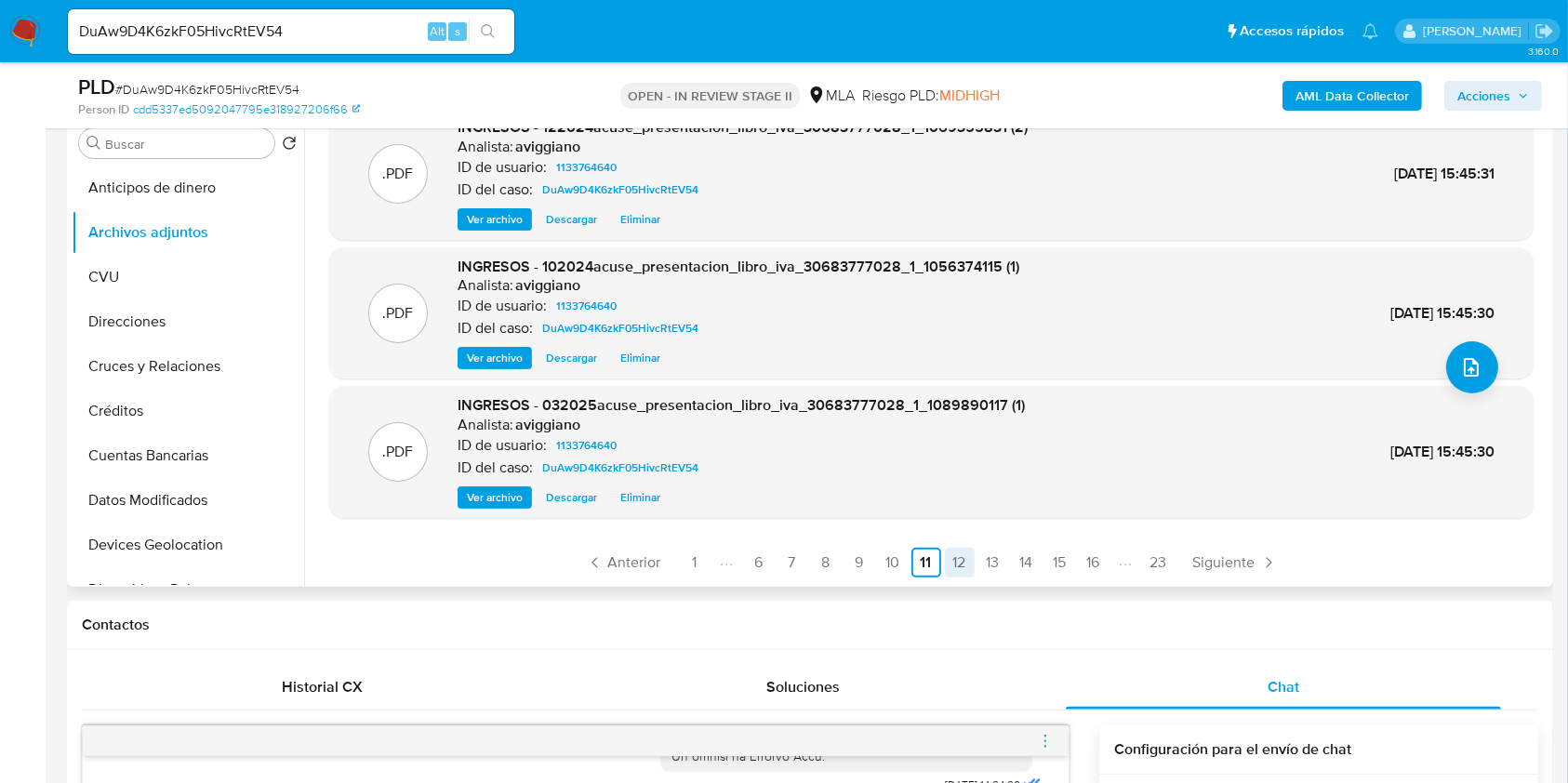
click at [958, 571] on link "12" at bounding box center [959, 563] width 29 height 29
click at [959, 563] on link "13" at bounding box center [961, 563] width 29 height 29
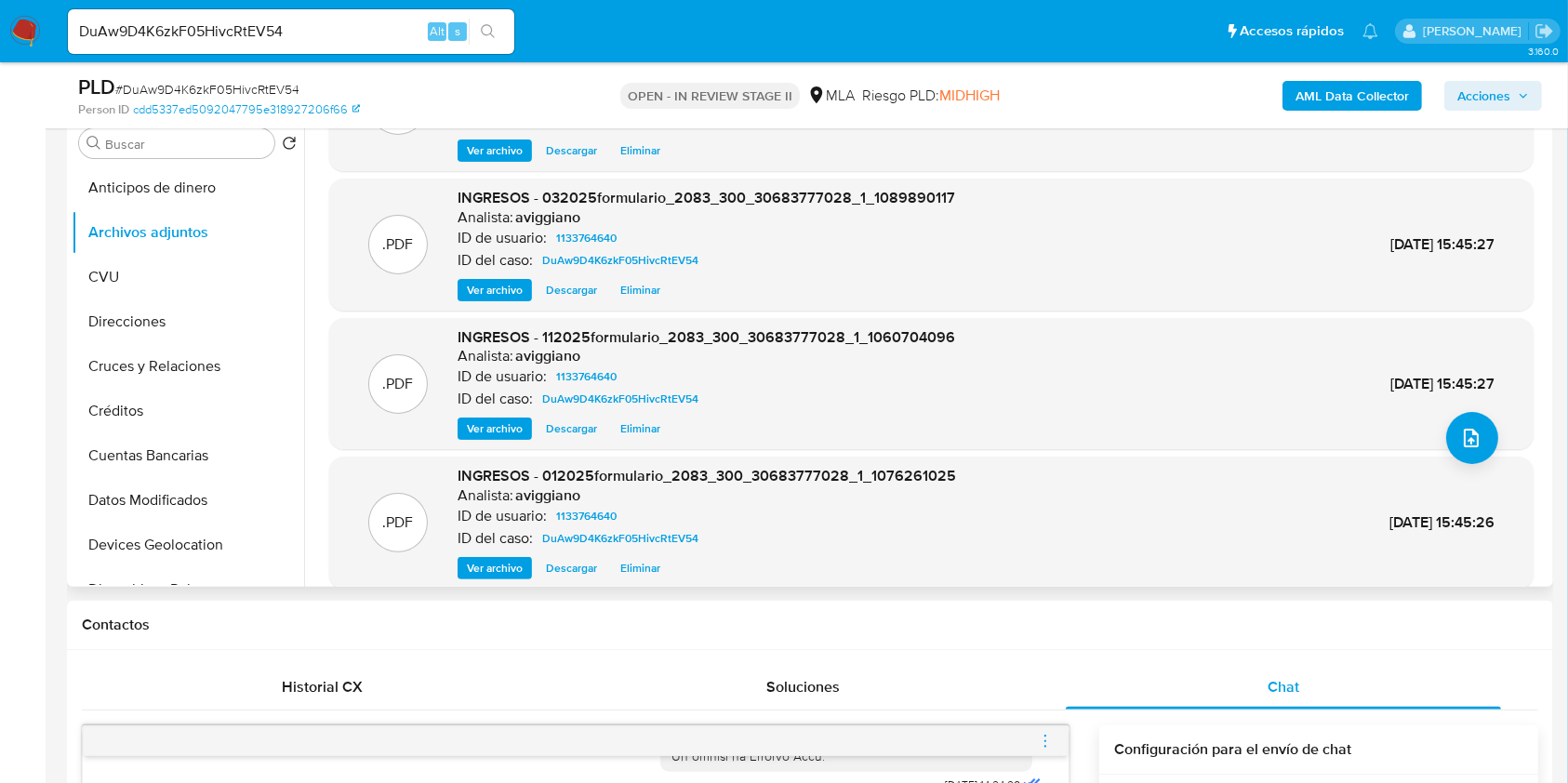
scroll to position [123, 0]
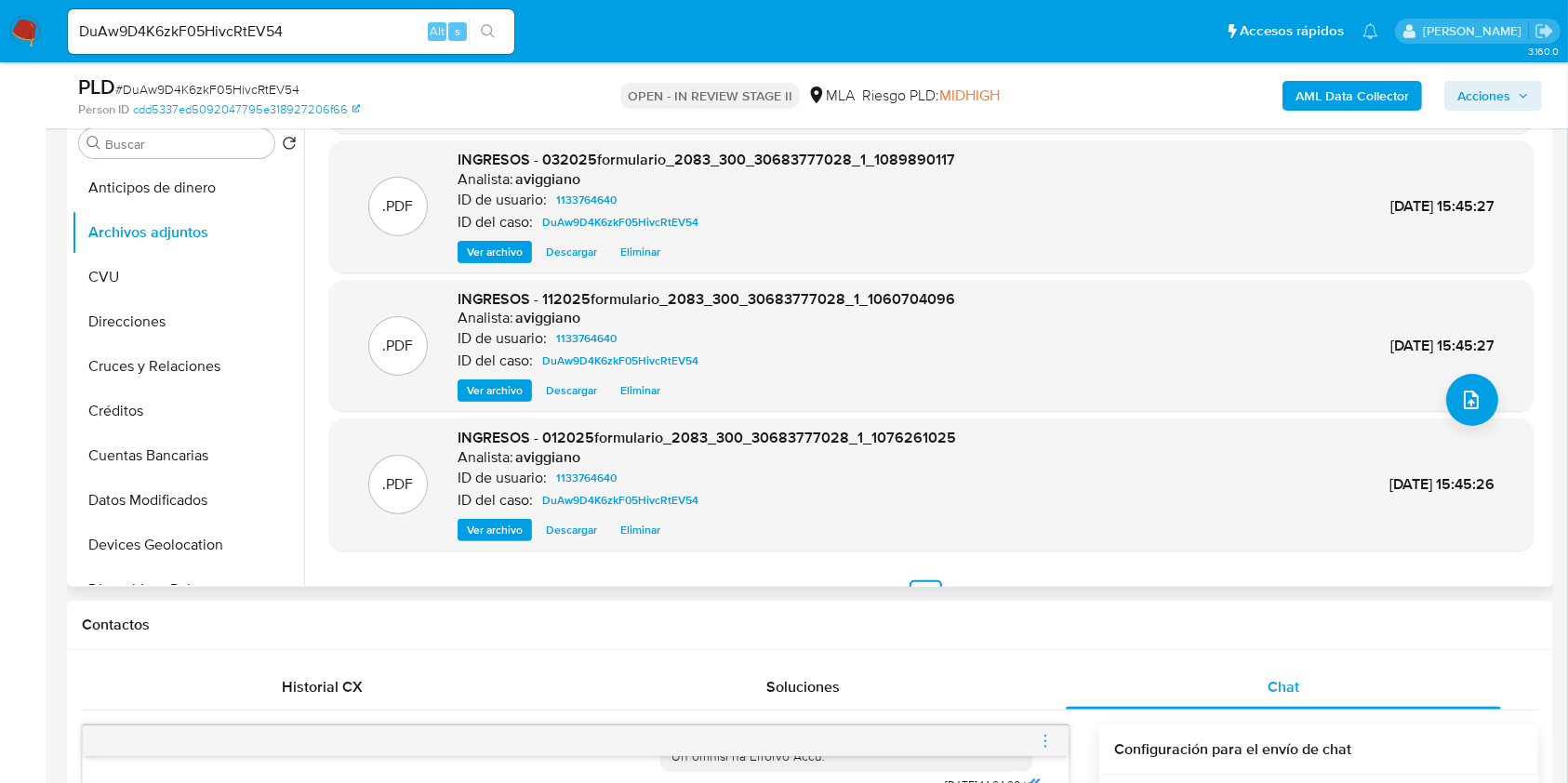
click at [477, 392] on span "Ver archivo" at bounding box center [494, 390] width 56 height 19
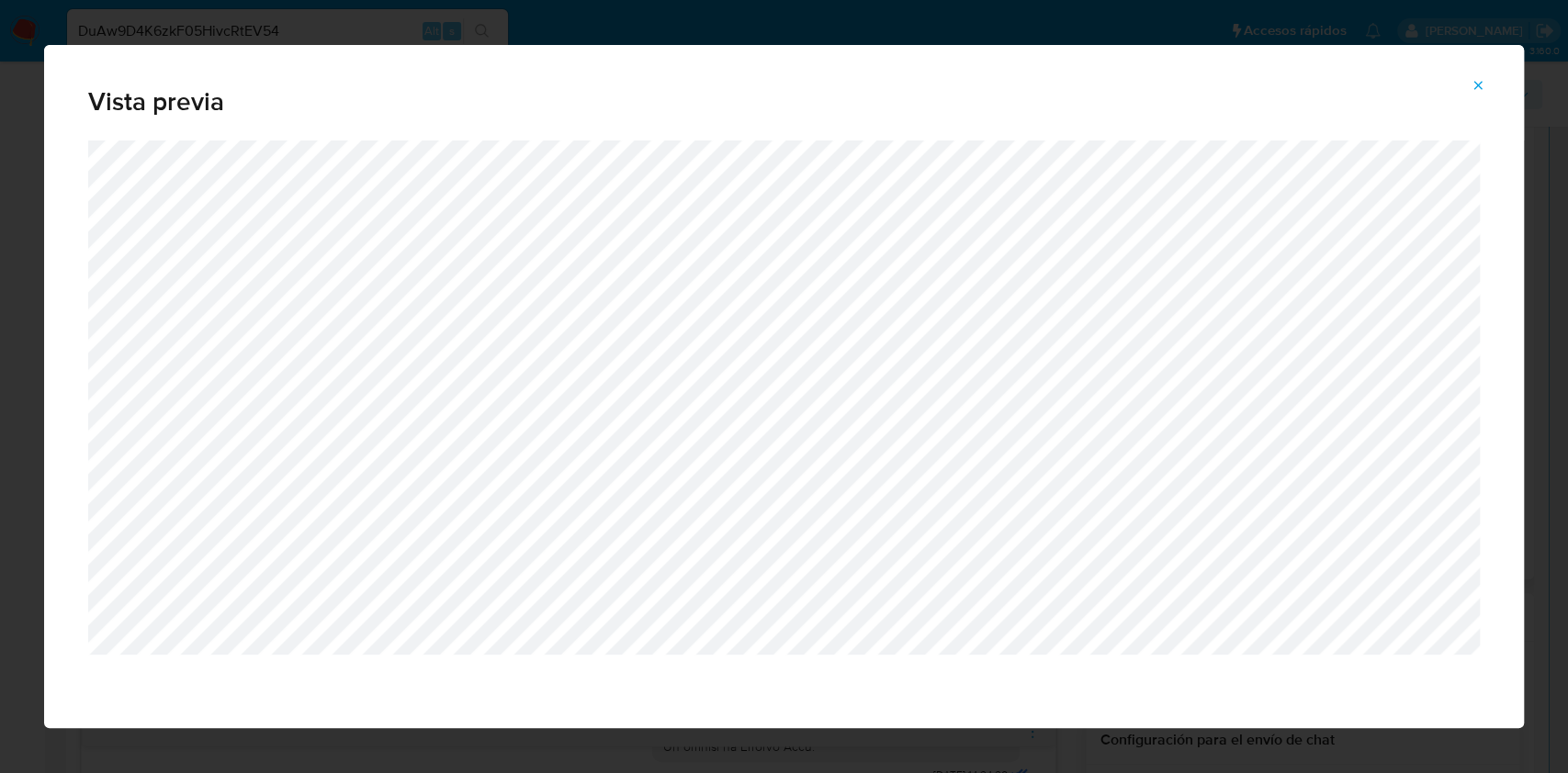
click at [1466, 86] on button "Attachment preview" at bounding box center [1478, 85] width 41 height 29
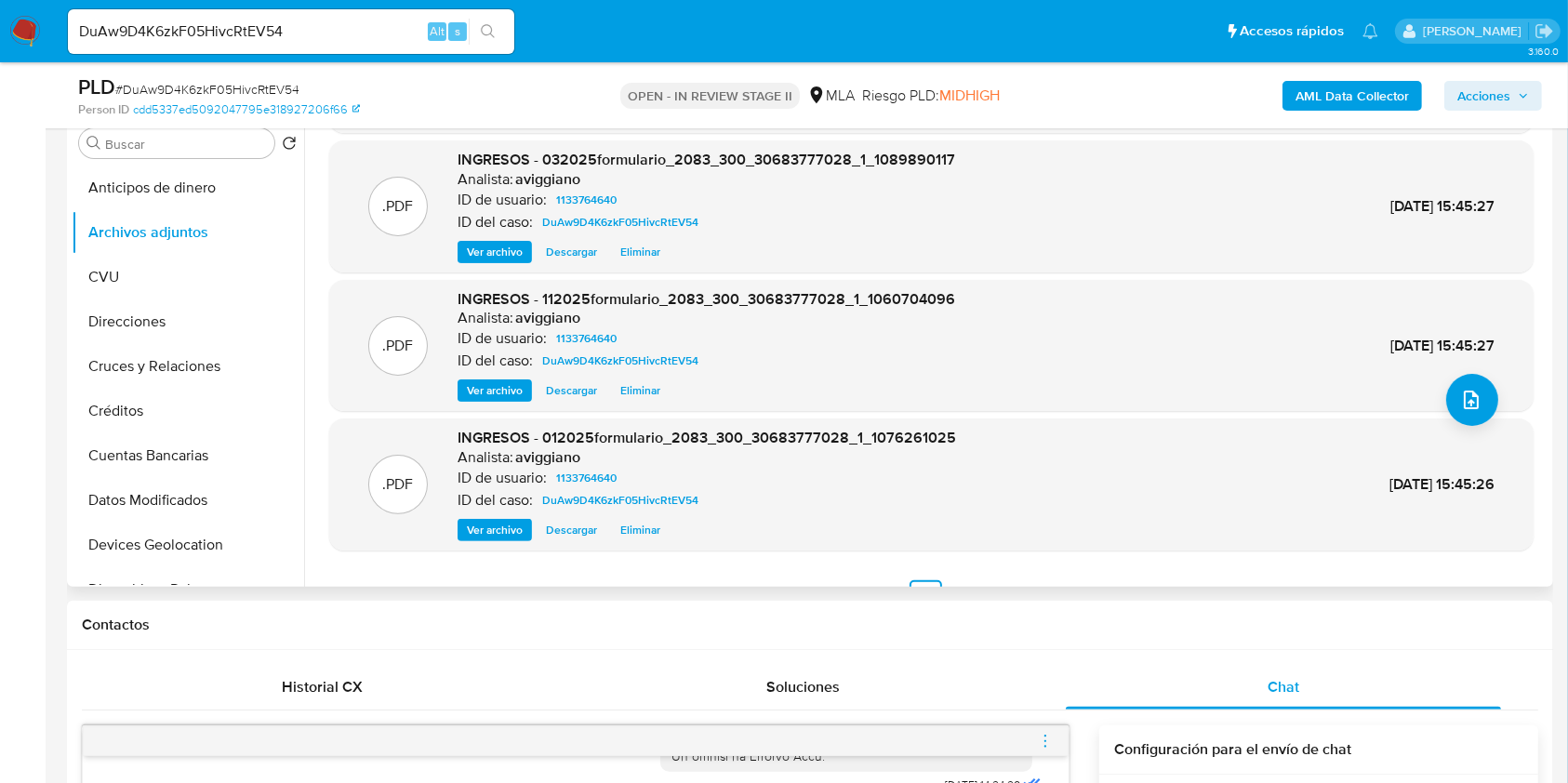
scroll to position [156, 0]
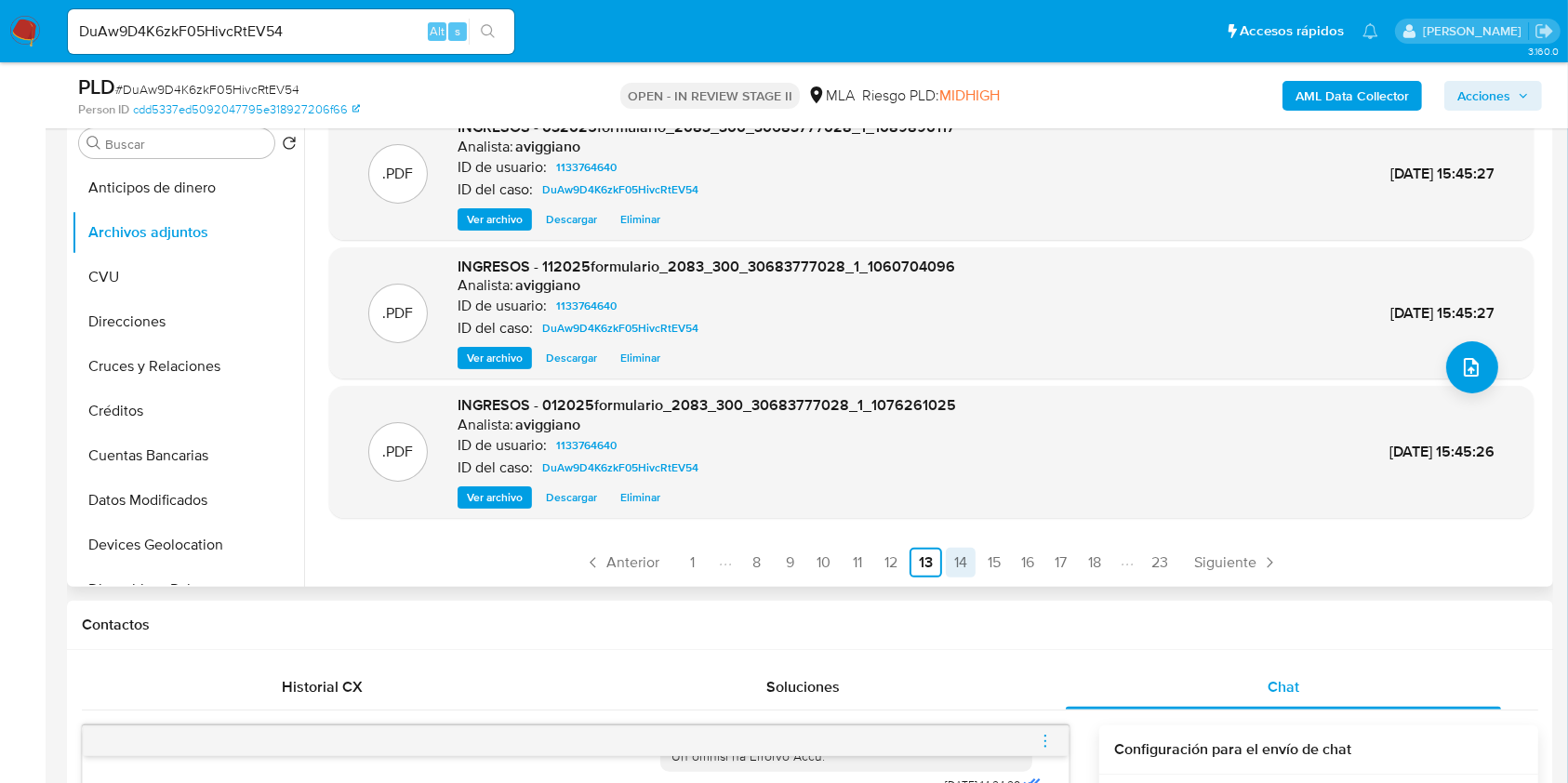
click at [951, 555] on link "14" at bounding box center [960, 563] width 29 height 29
click at [956, 558] on link "15" at bounding box center [960, 563] width 29 height 29
click at [949, 549] on link "16" at bounding box center [959, 563] width 29 height 29
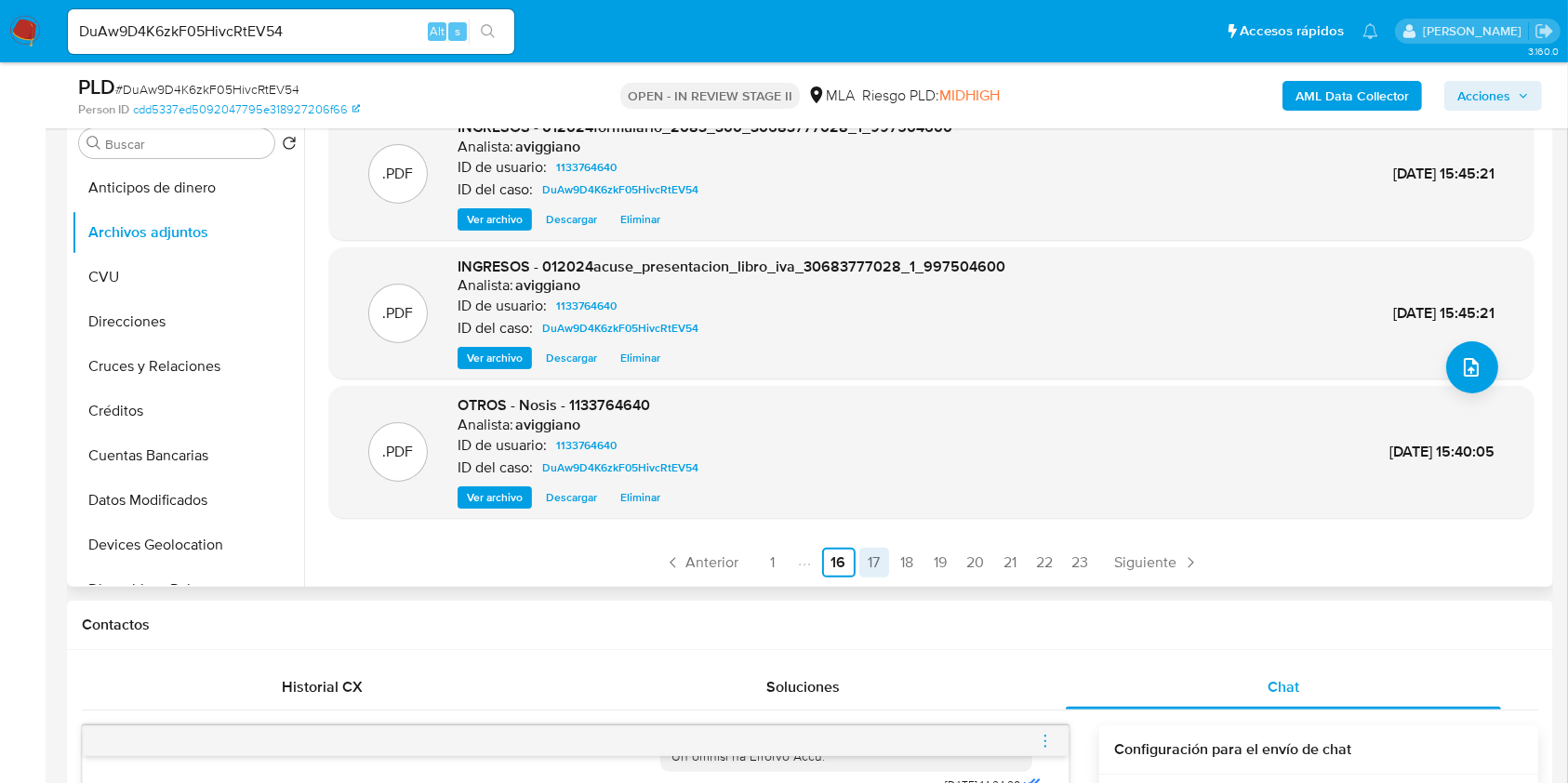
click at [867, 562] on link "17" at bounding box center [874, 563] width 29 height 29
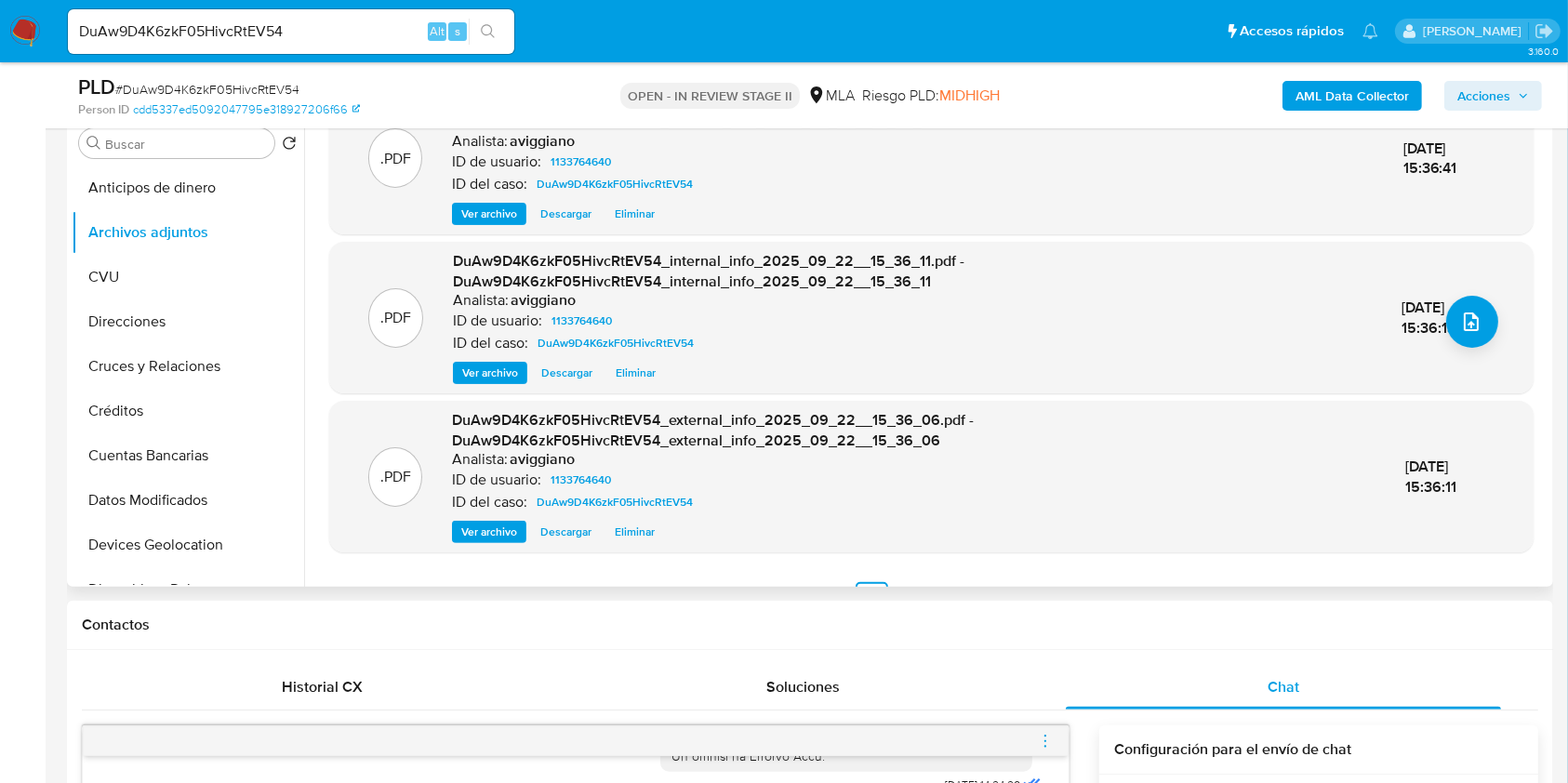
scroll to position [237, 0]
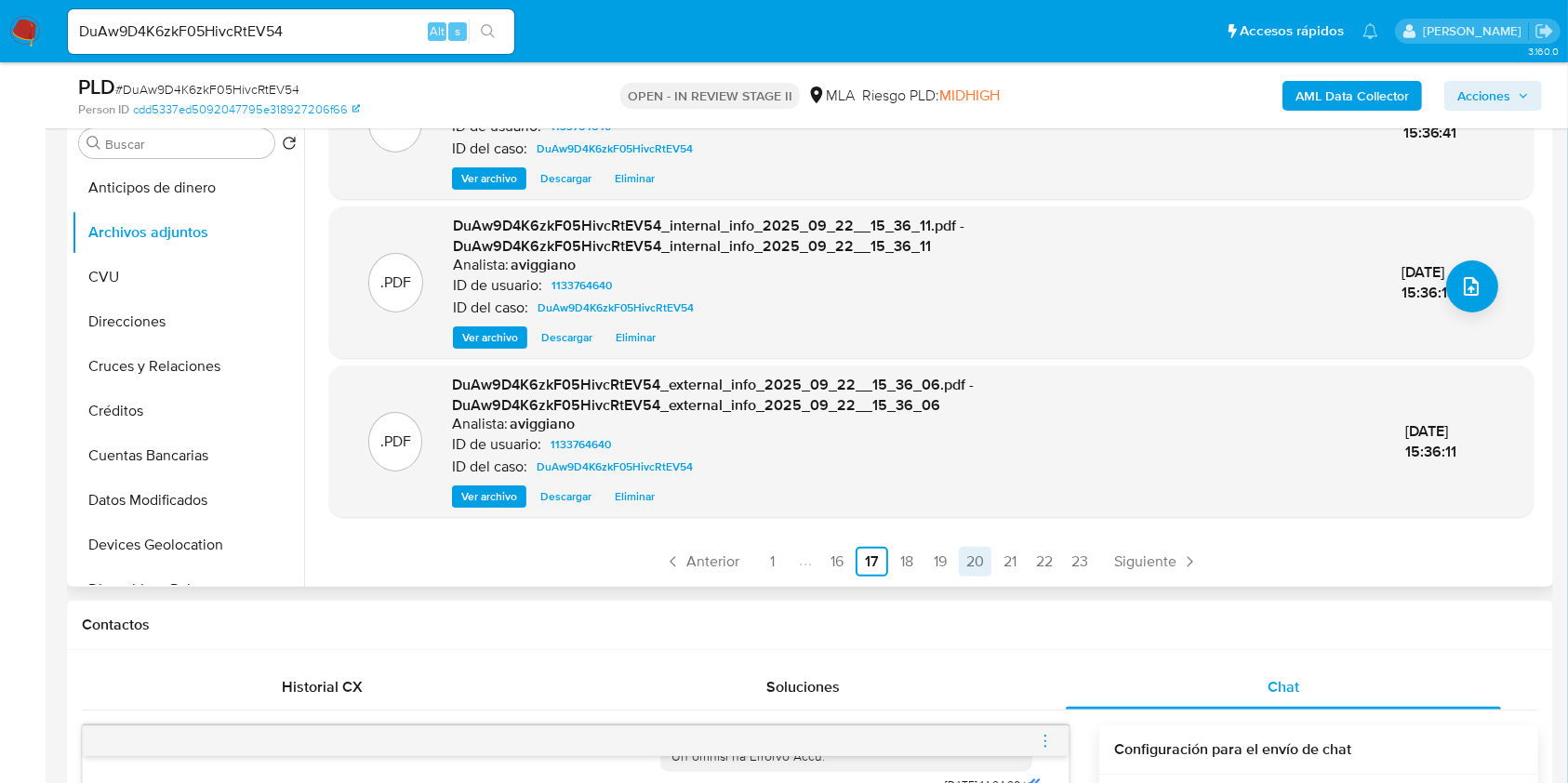
click at [958, 567] on link "20" at bounding box center [974, 562] width 32 height 29
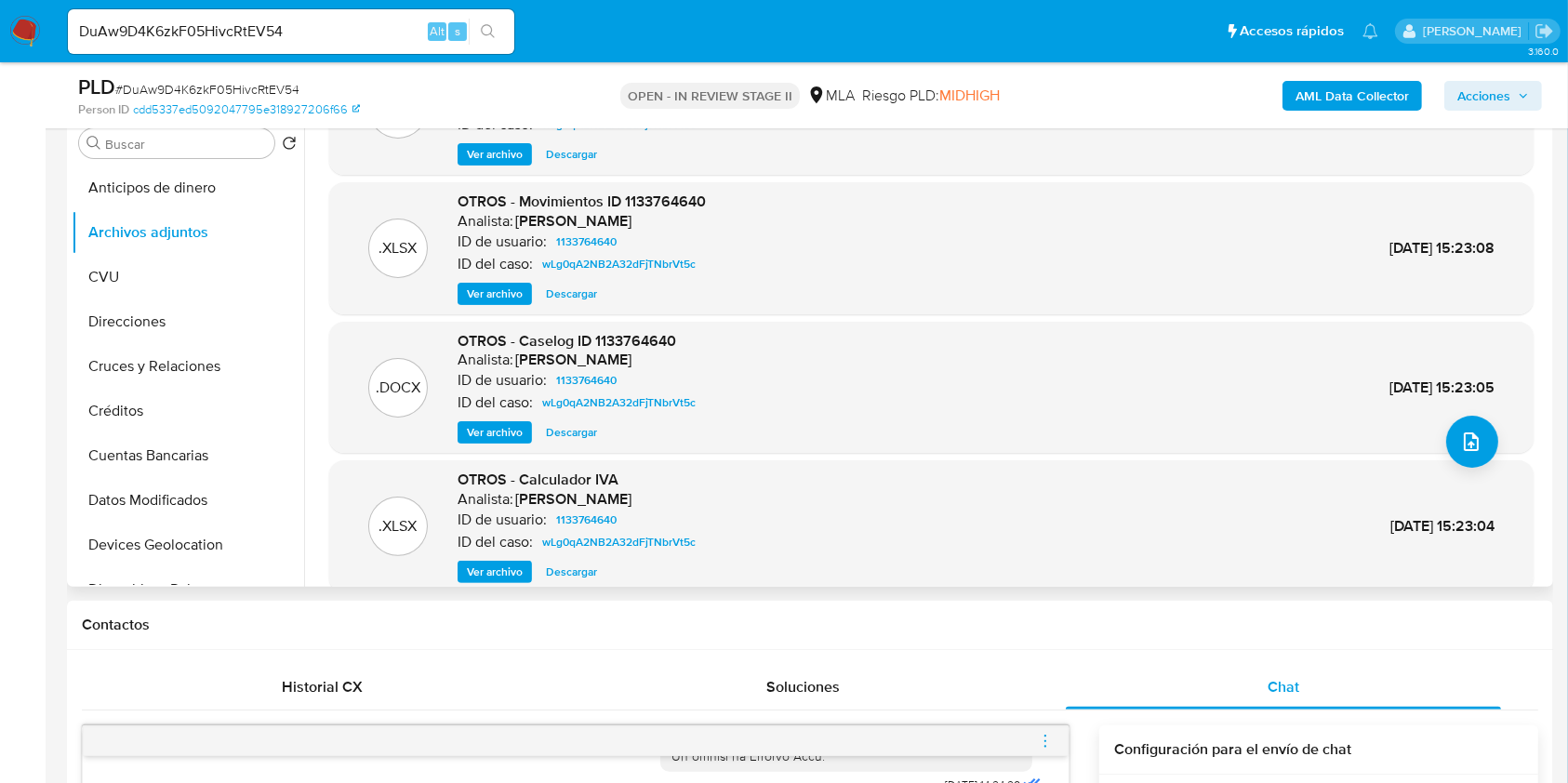
scroll to position [156, 0]
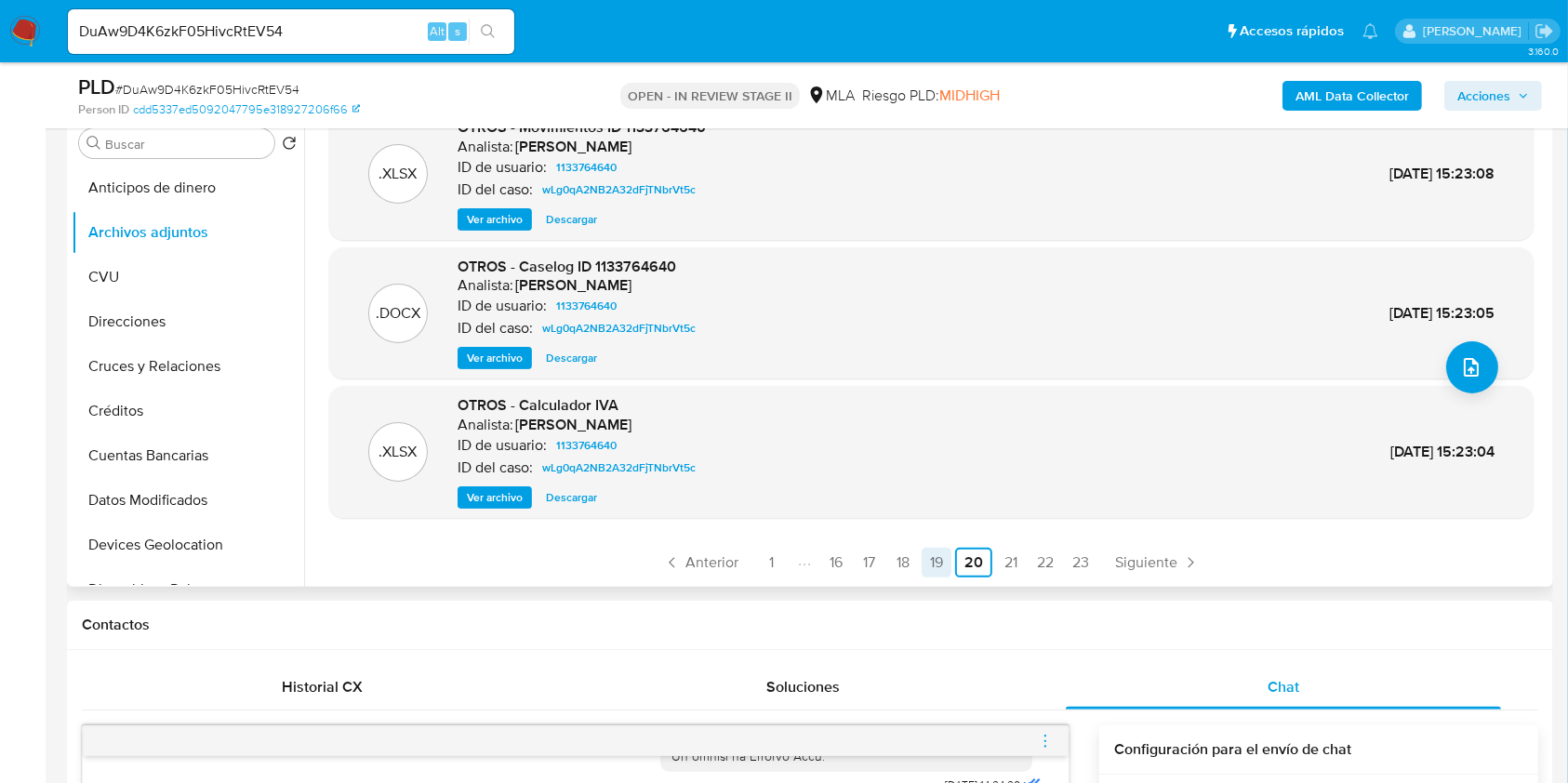
click at [922, 567] on link "19" at bounding box center [936, 563] width 29 height 29
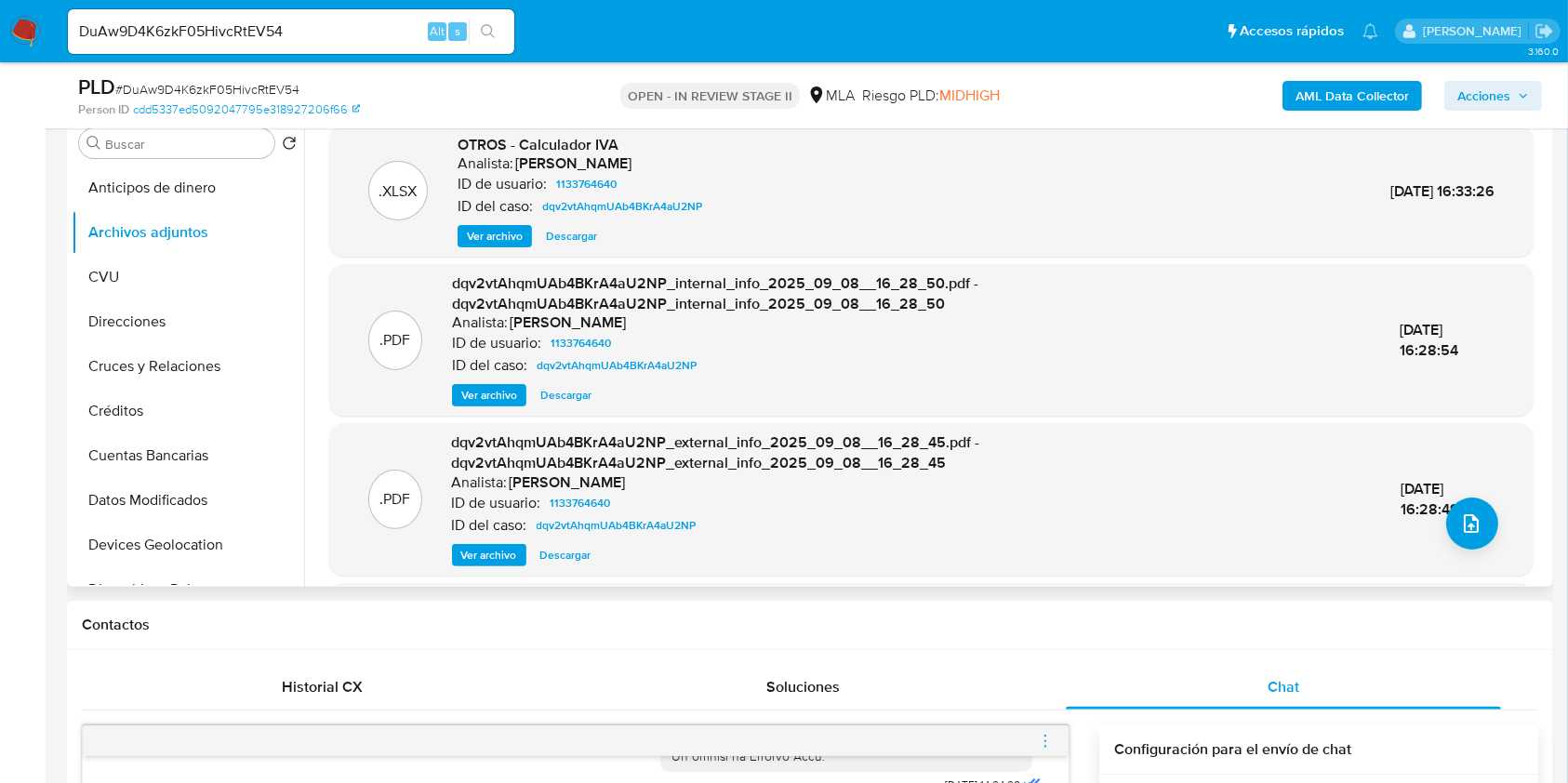
scroll to position [196, 0]
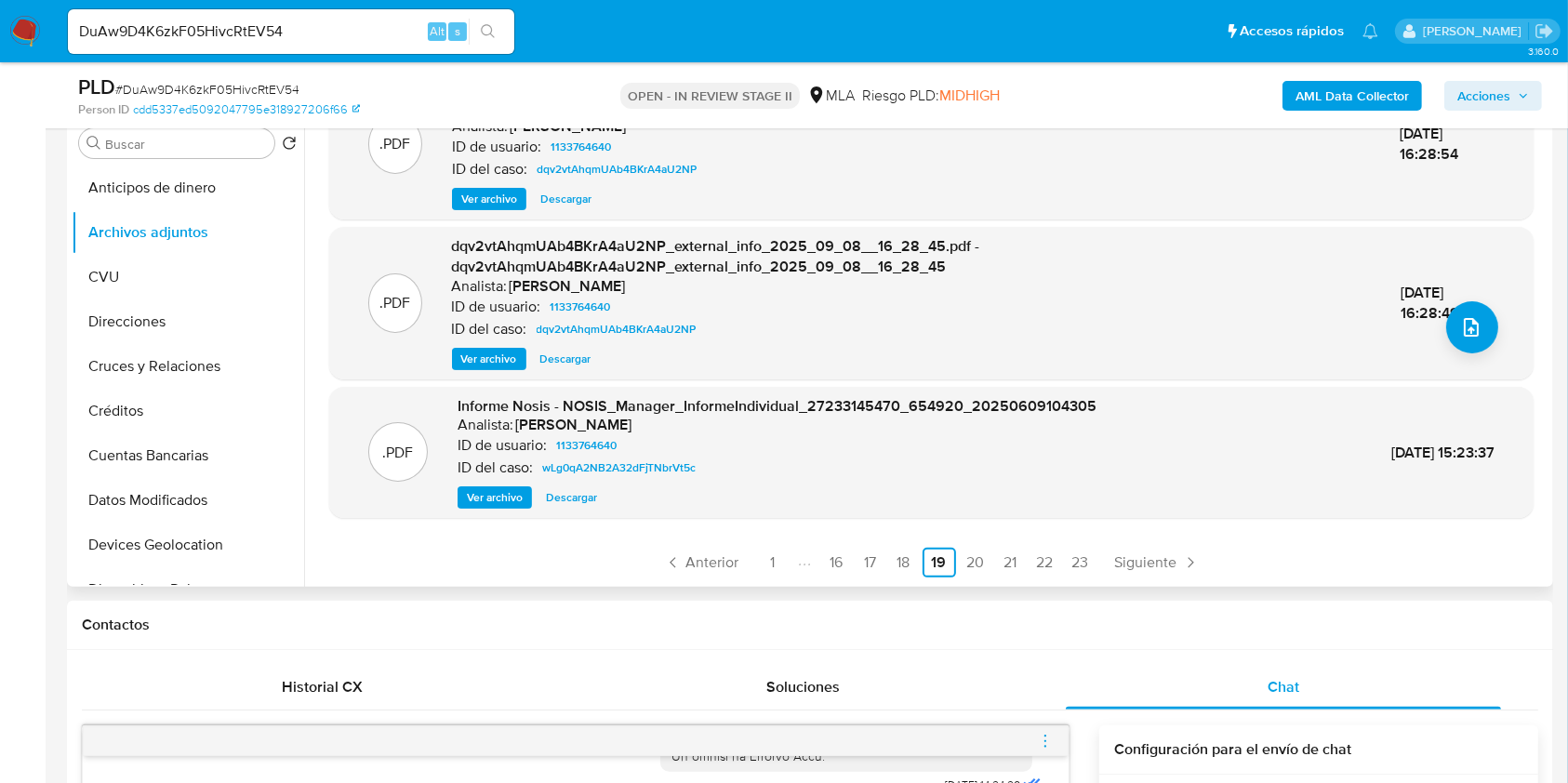
click at [798, 564] on icon "Paginación" at bounding box center [800, 563] width 5 height 15
click at [823, 556] on link "16" at bounding box center [837, 563] width 29 height 29
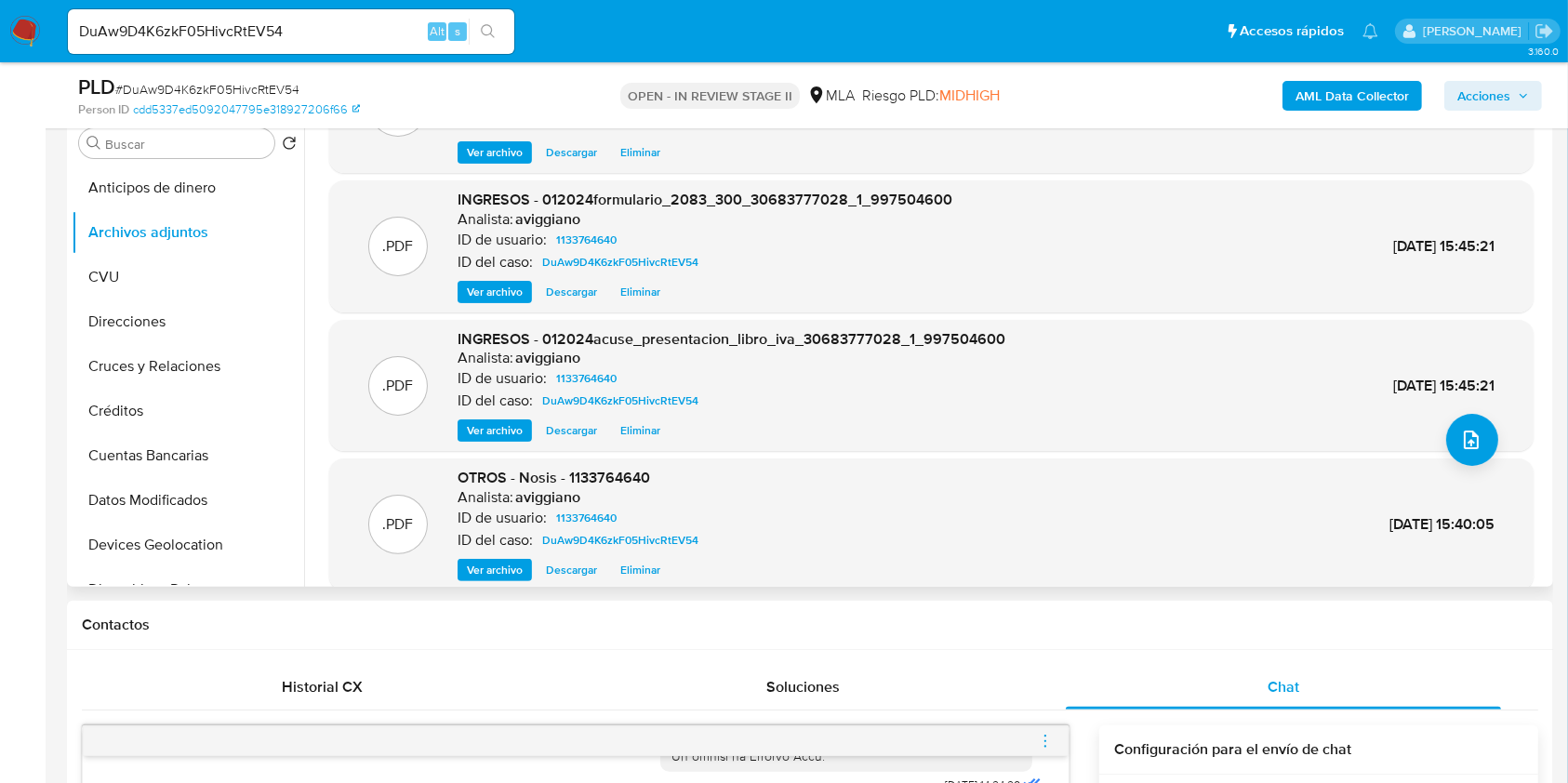
scroll to position [156, 0]
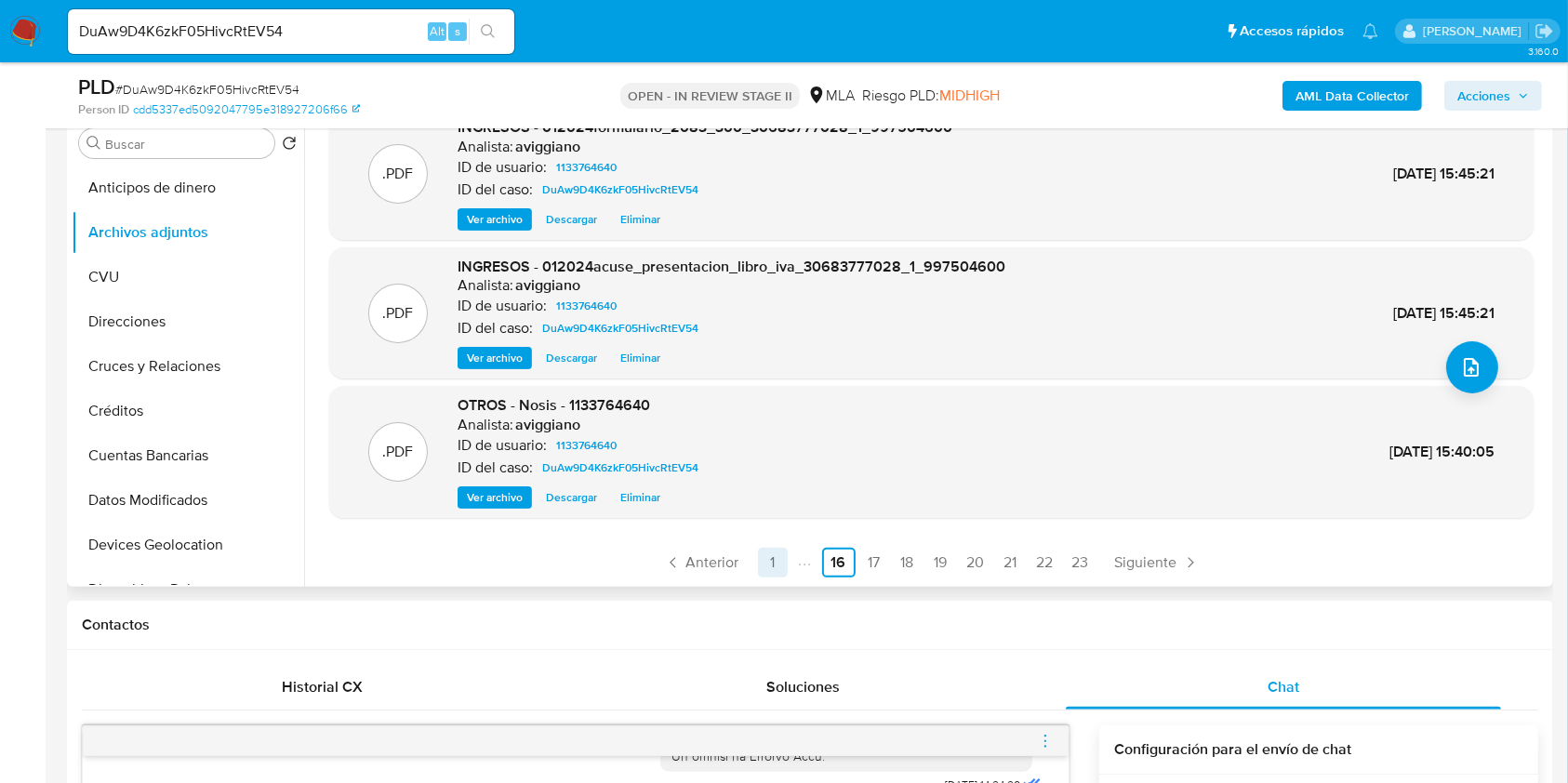
click at [776, 550] on link "1" at bounding box center [772, 563] width 29 height 29
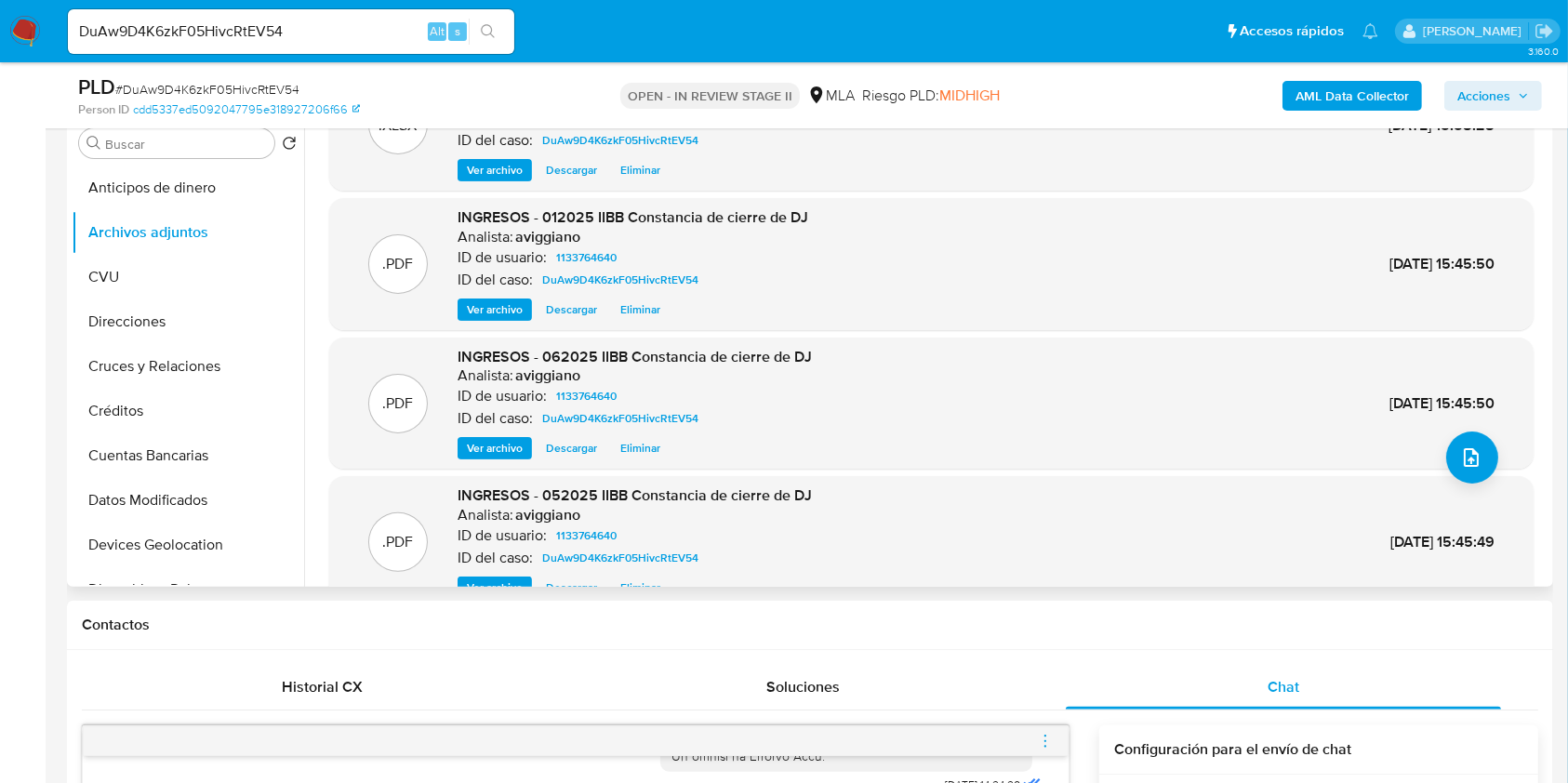
scroll to position [0, 0]
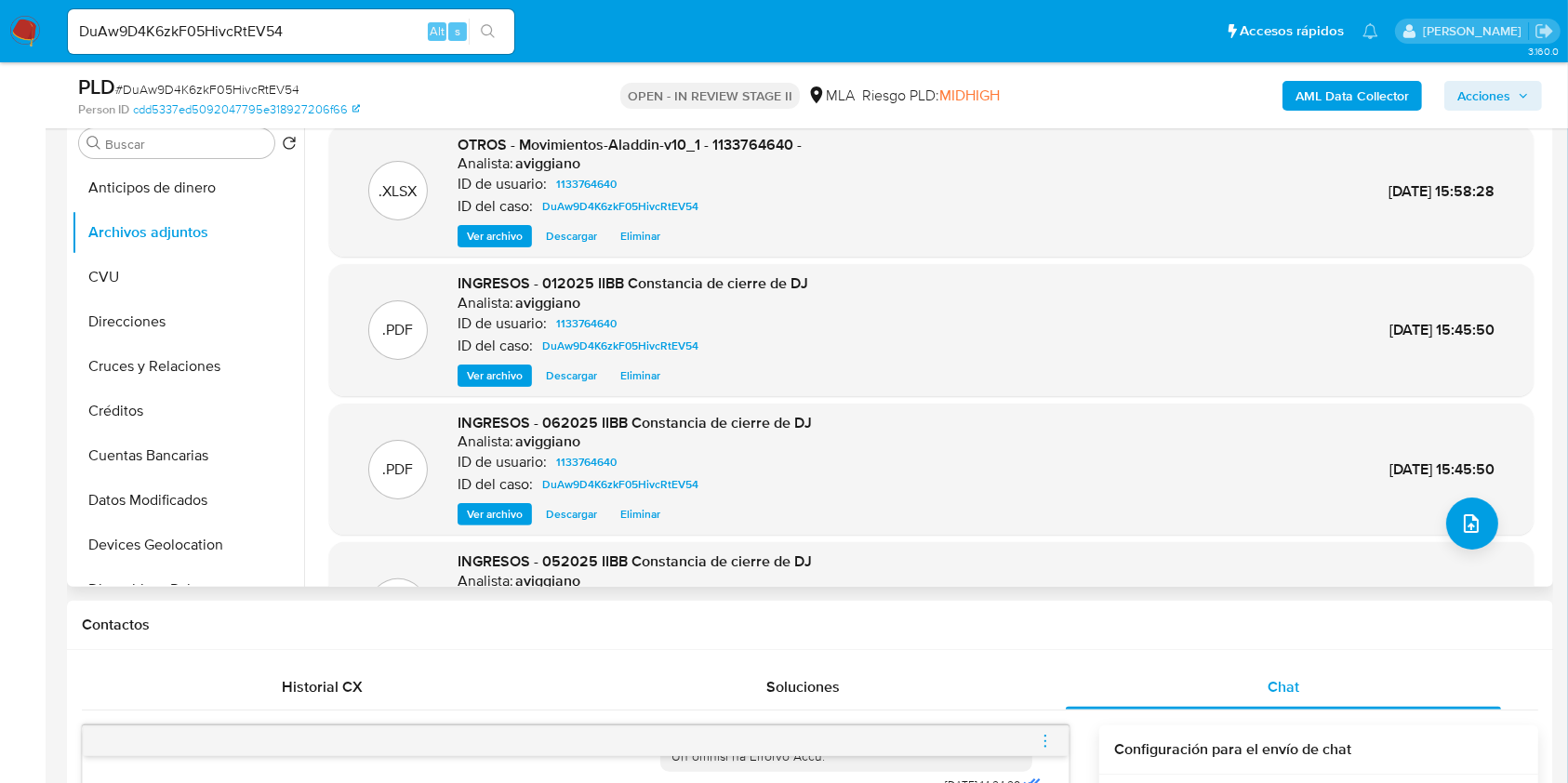
click at [736, 137] on span "OTROS - Movimientos-Aladdin-v10_1 - 1133764640 -" at bounding box center [629, 145] width 344 height 22
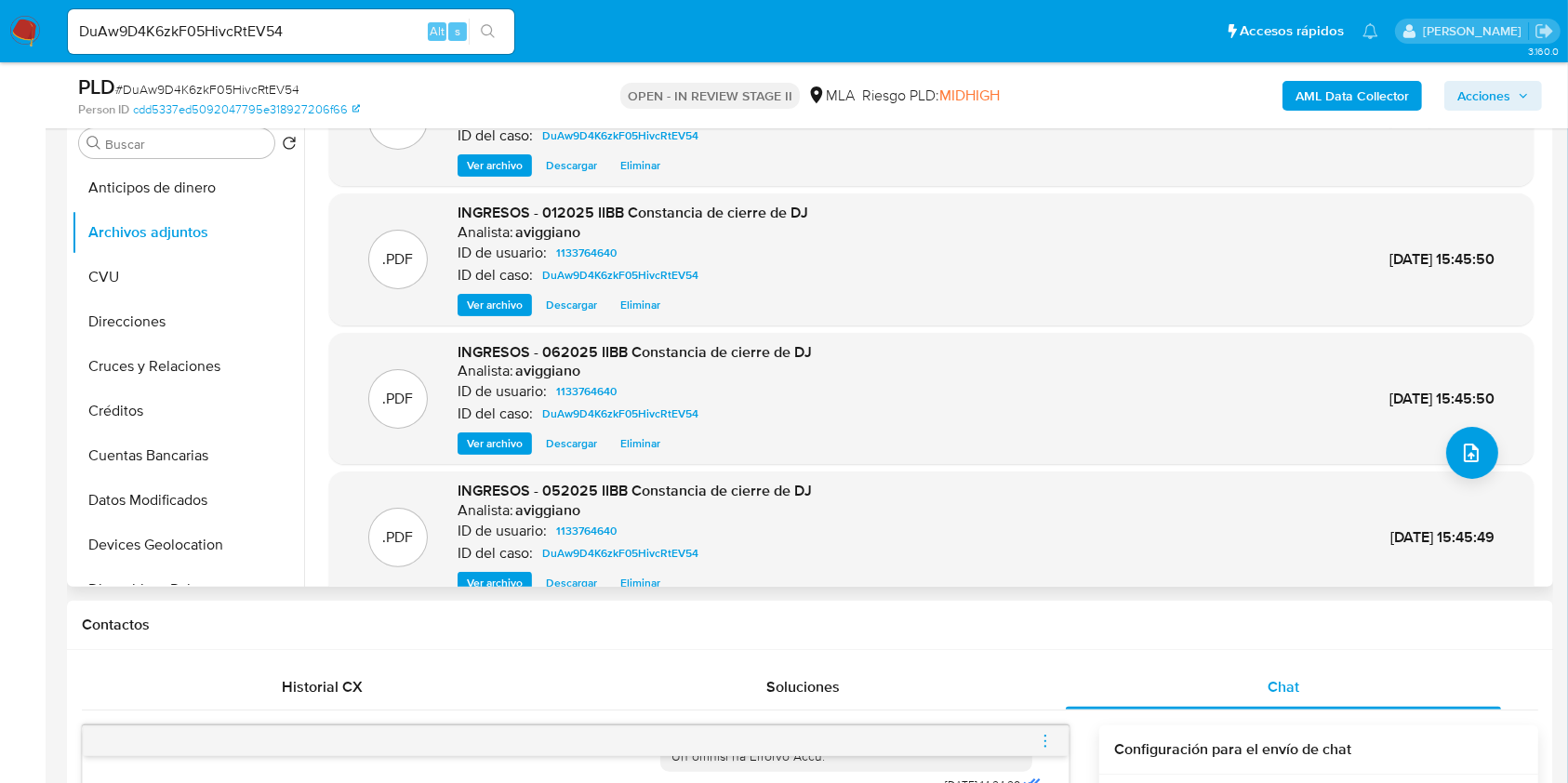
scroll to position [156, 0]
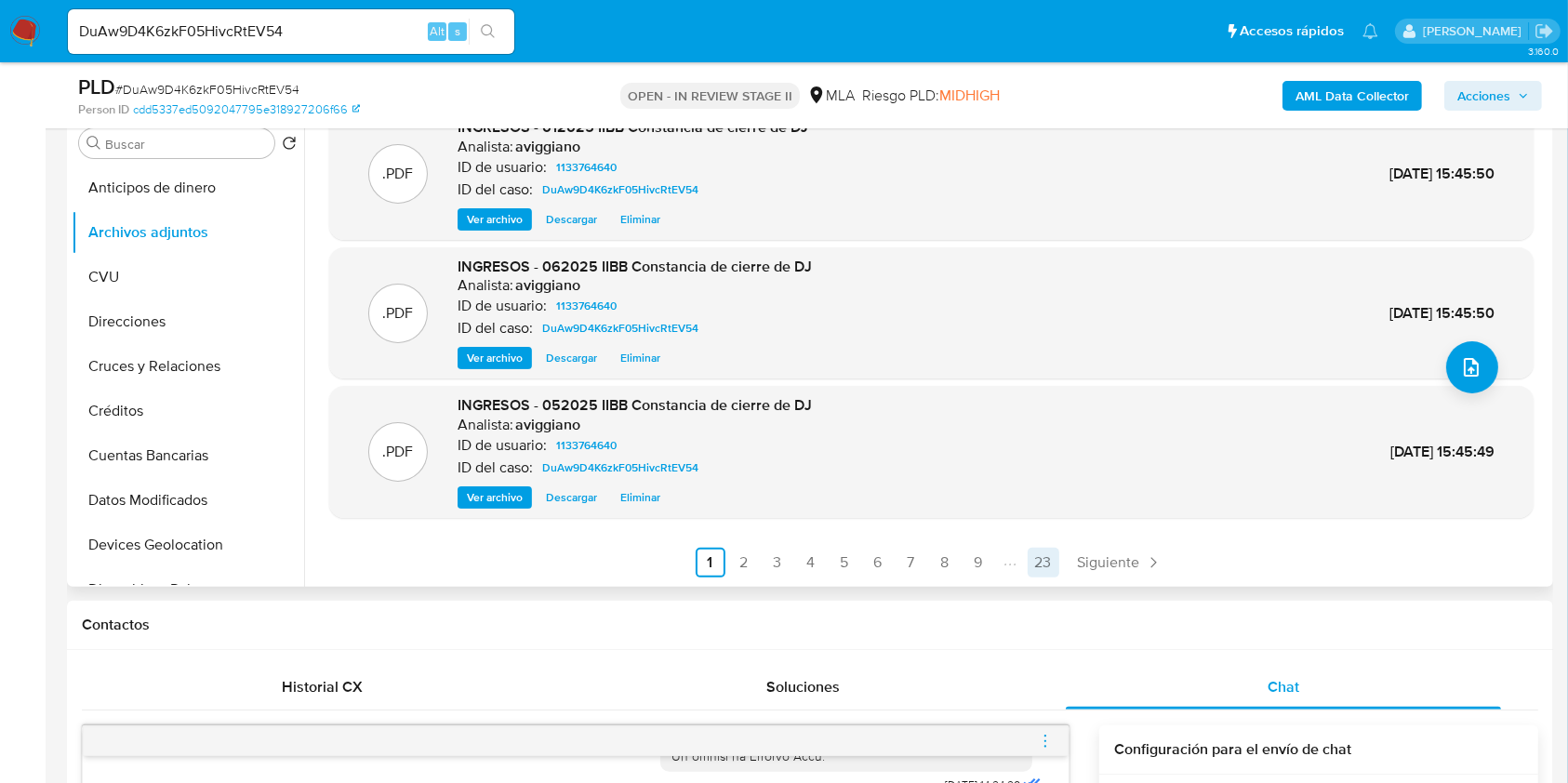
click at [1041, 555] on link "23" at bounding box center [1043, 563] width 31 height 29
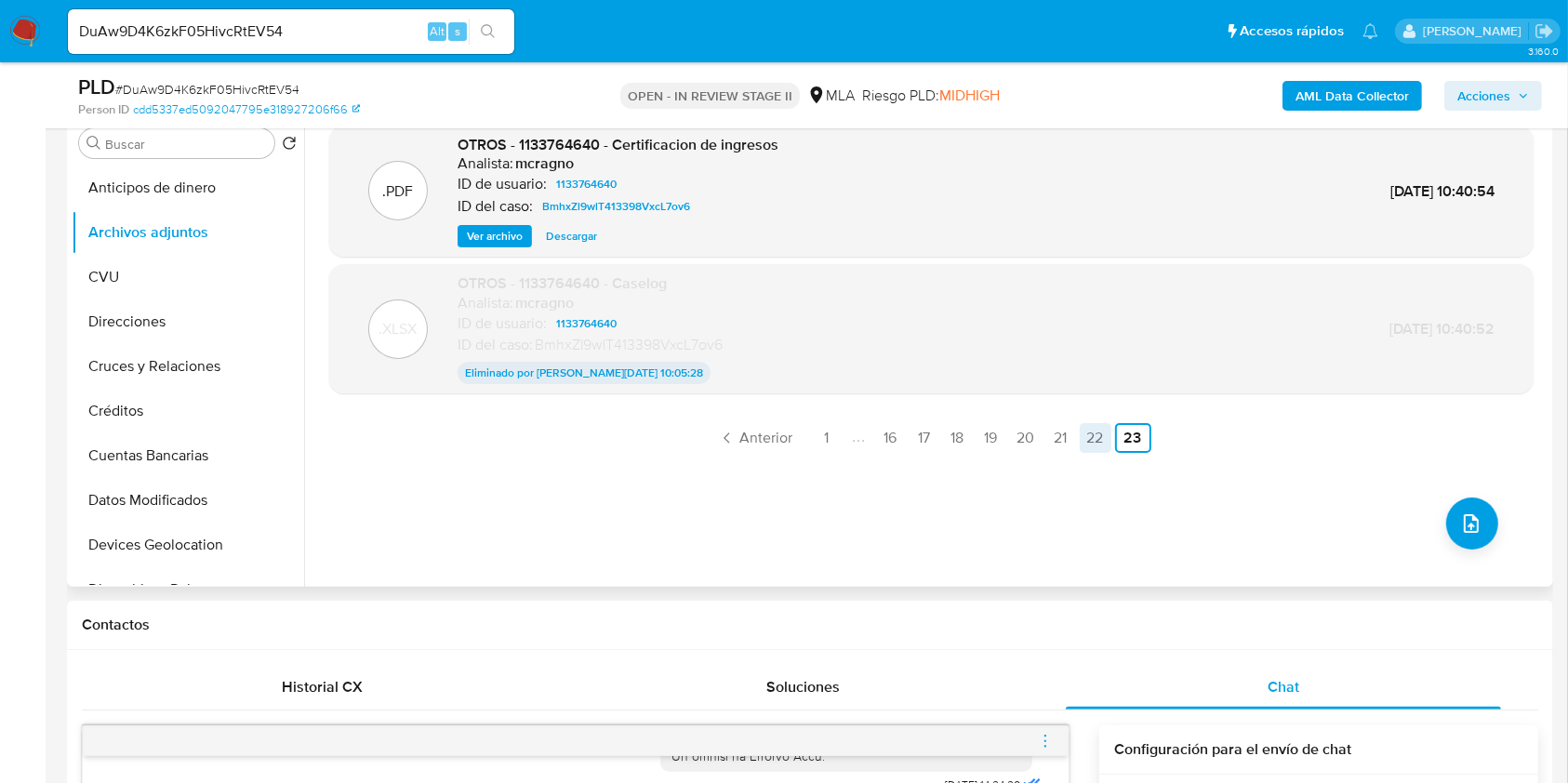
click at [1092, 443] on link "22" at bounding box center [1096, 438] width 31 height 29
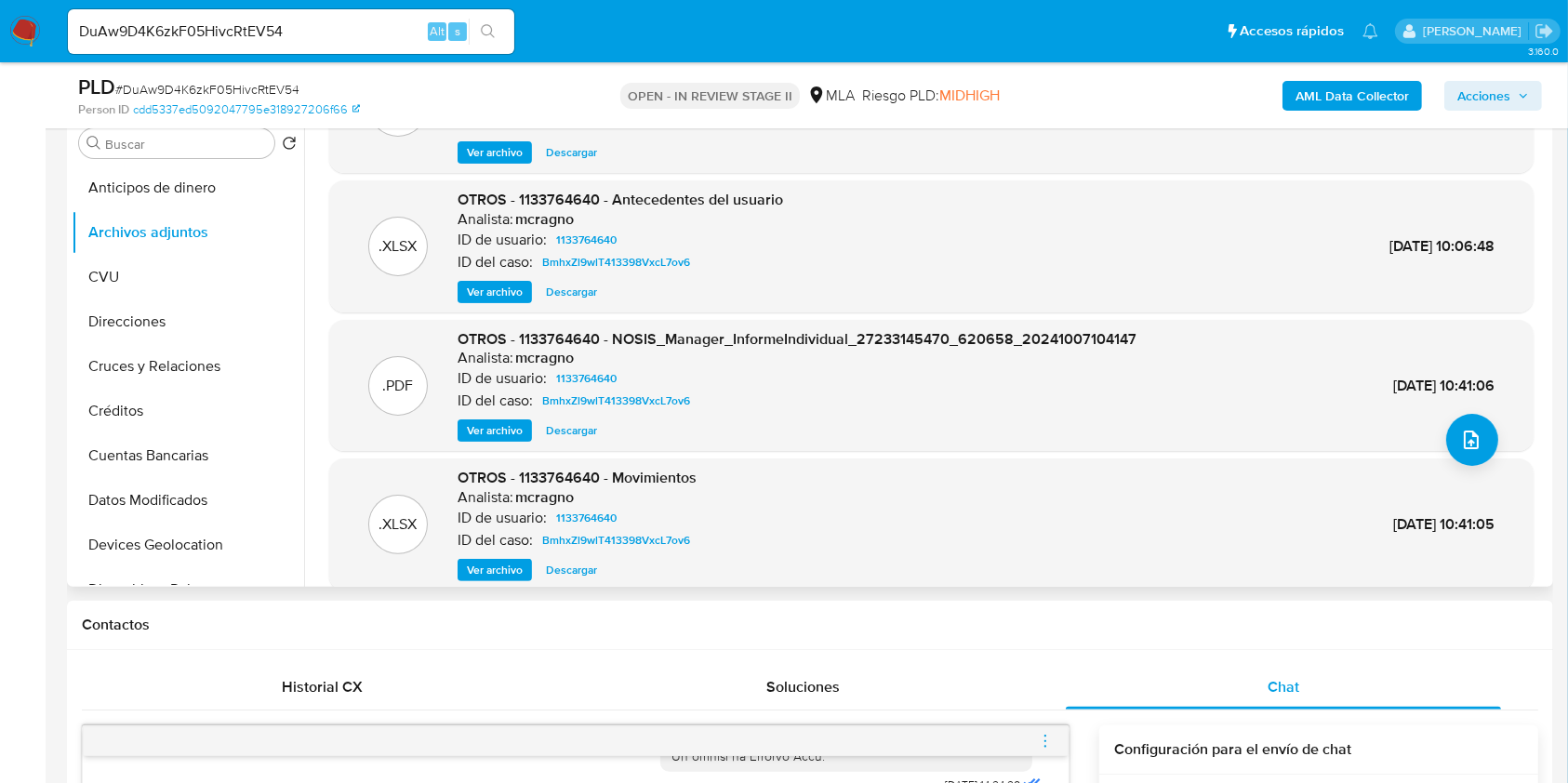
scroll to position [156, 0]
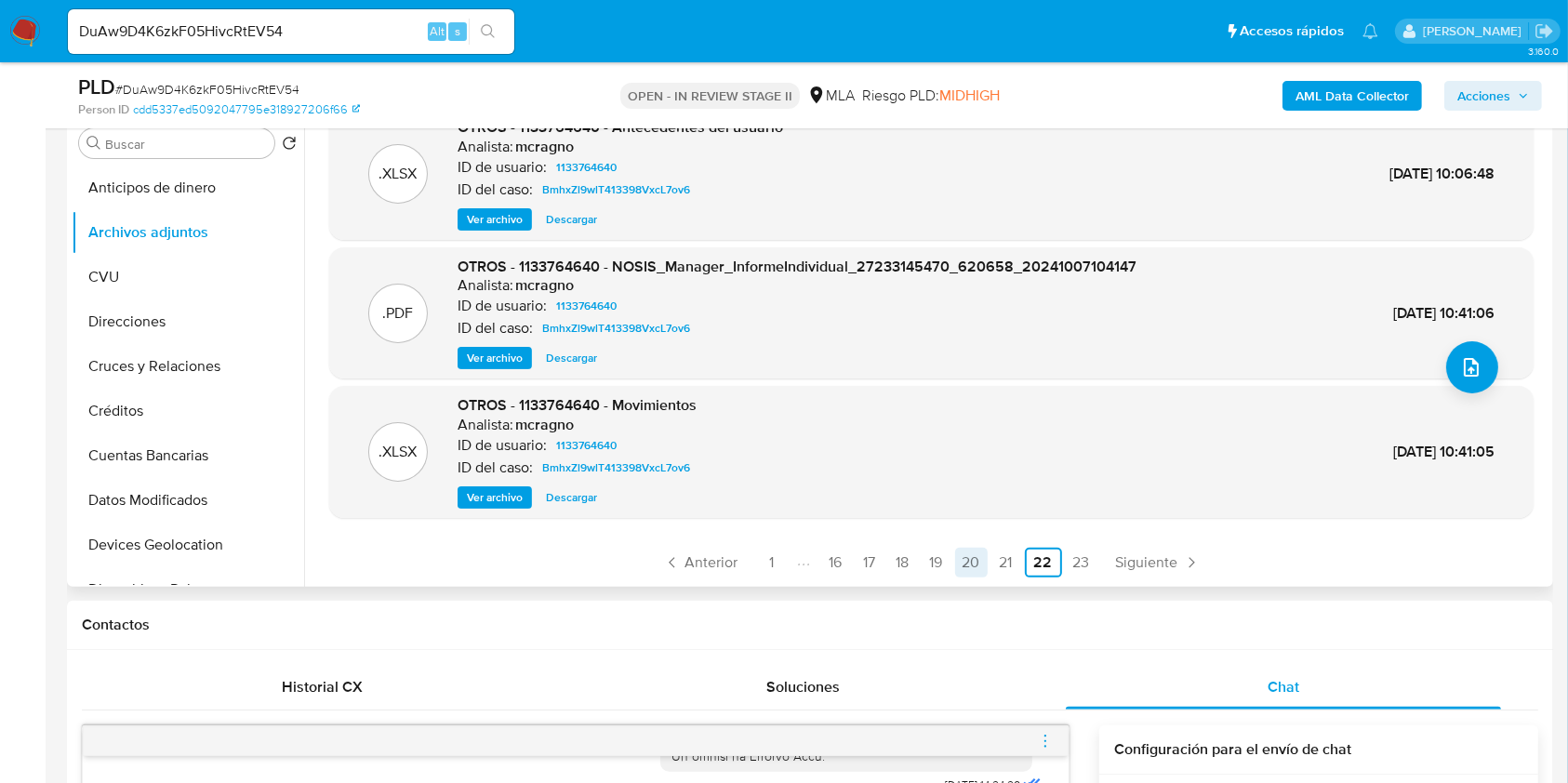
click at [979, 563] on link "20" at bounding box center [970, 563] width 32 height 29
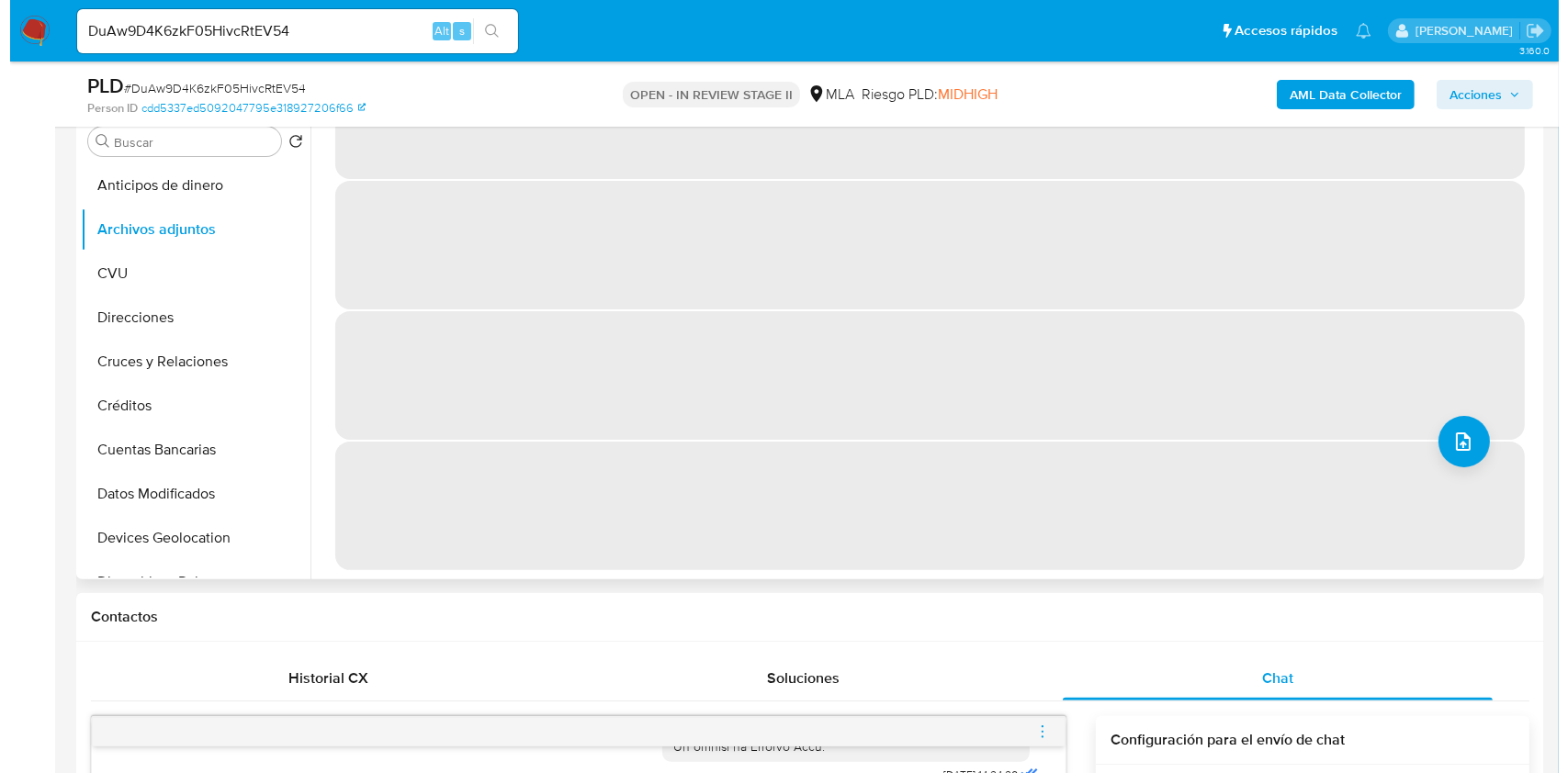
scroll to position [0, 0]
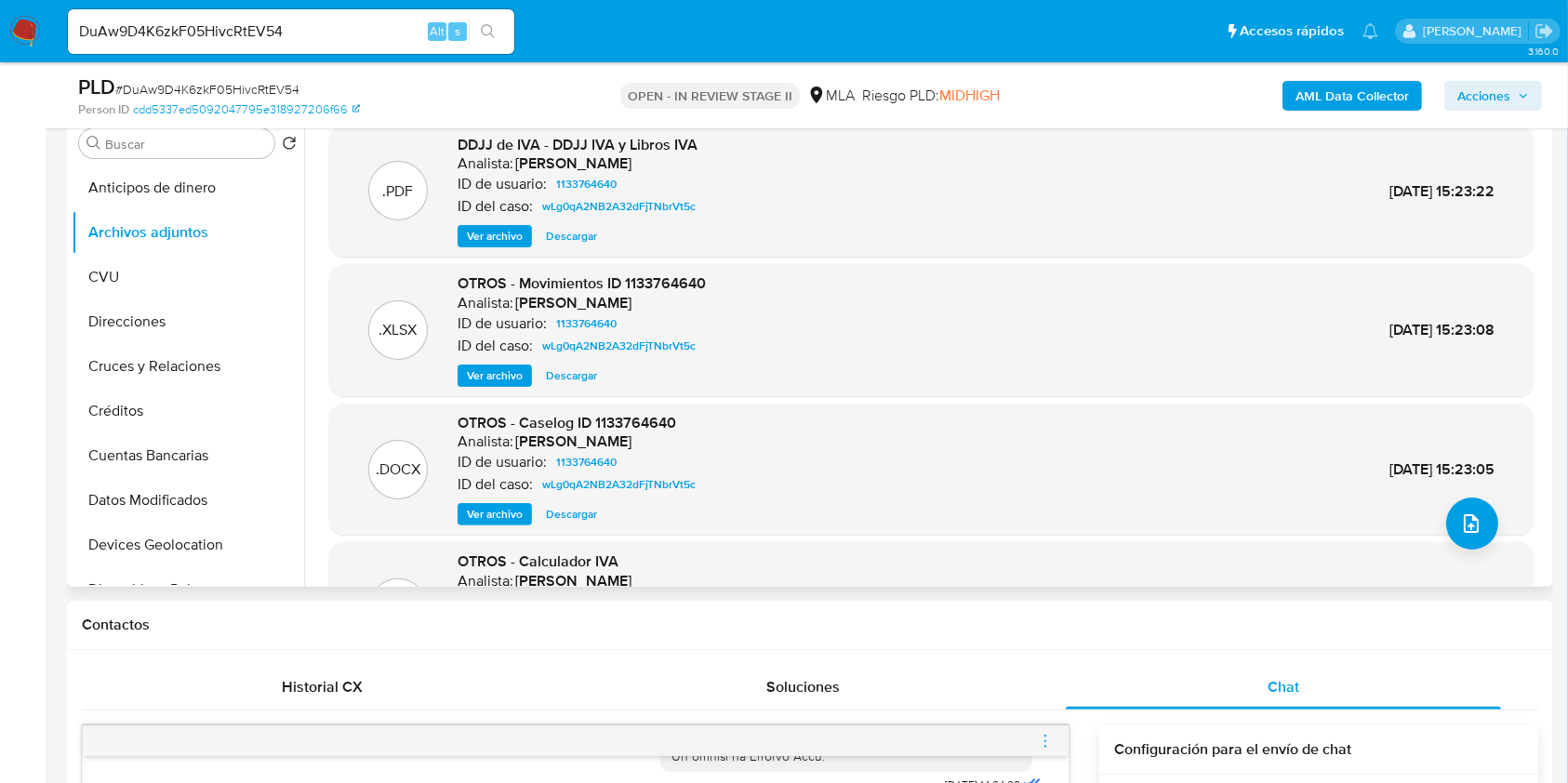
click at [489, 521] on span "Ver archivo" at bounding box center [494, 514] width 56 height 19
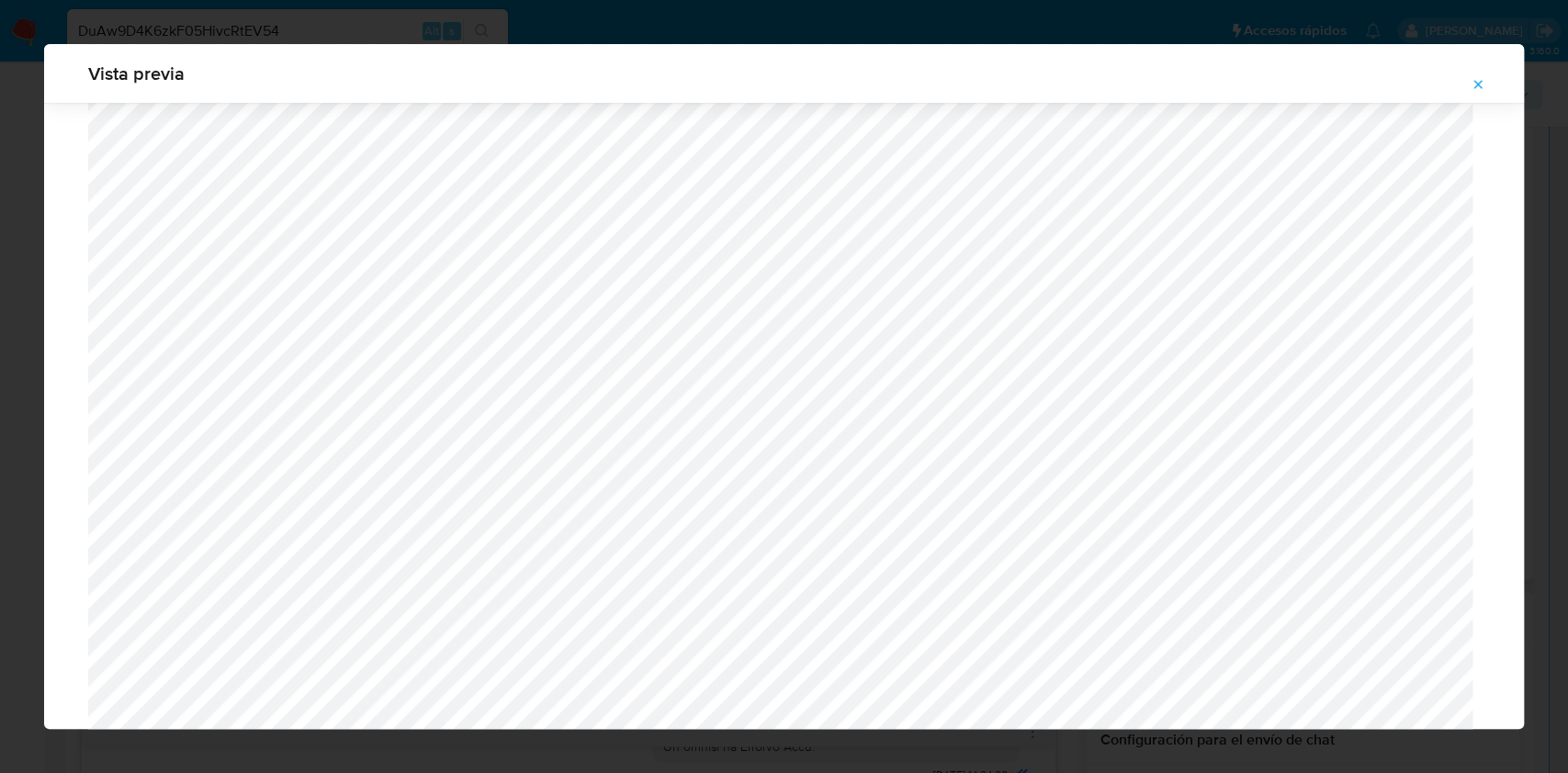
scroll to position [1065, 0]
drag, startPoint x: 1481, startPoint y: 82, endPoint x: 1467, endPoint y: 97, distance: 20.5
click at [1481, 81] on icon "Attachment preview" at bounding box center [1477, 84] width 15 height 15
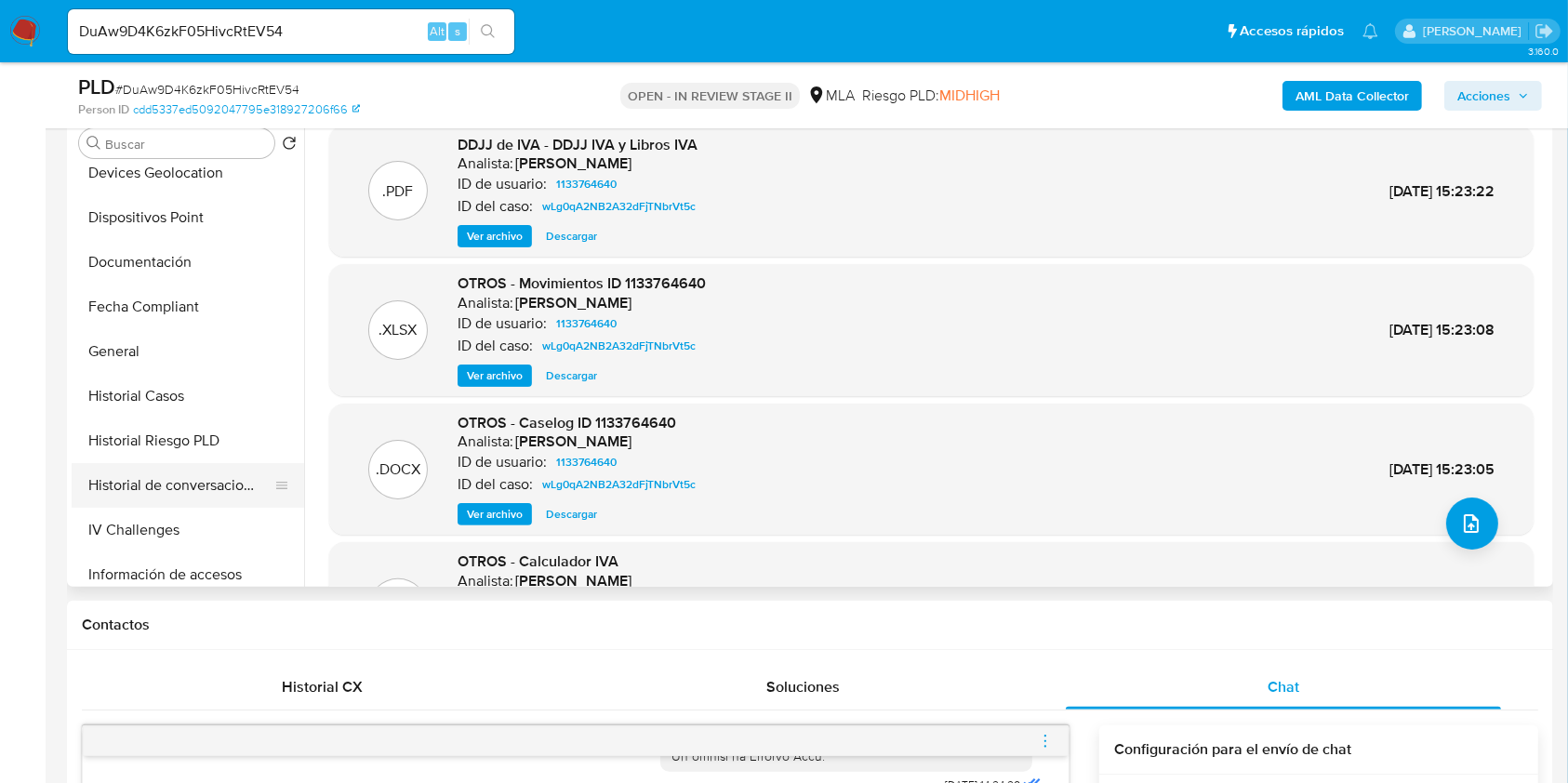
scroll to position [744, 0]
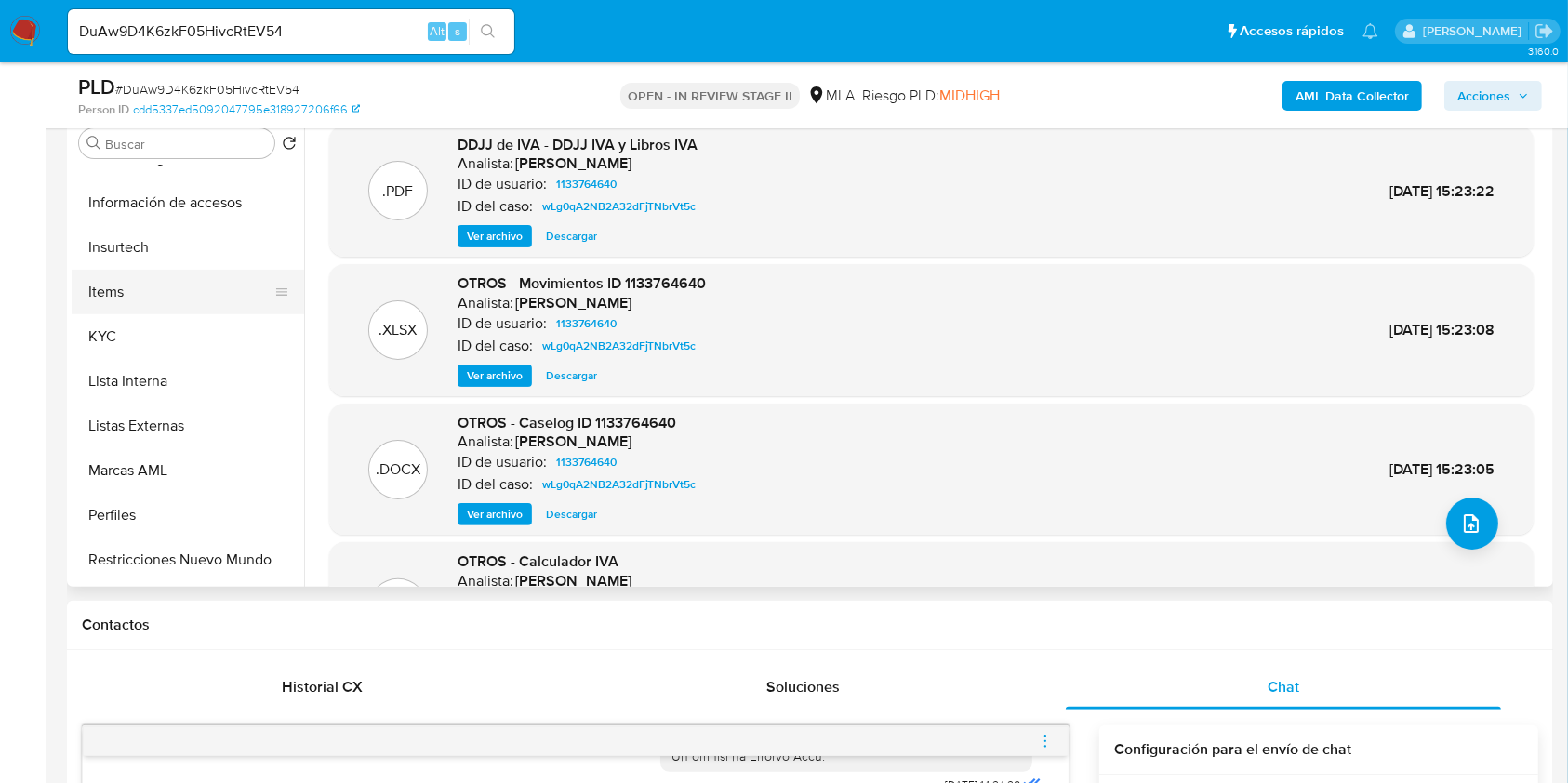
click at [134, 310] on button "Items" at bounding box center [180, 292] width 218 height 45
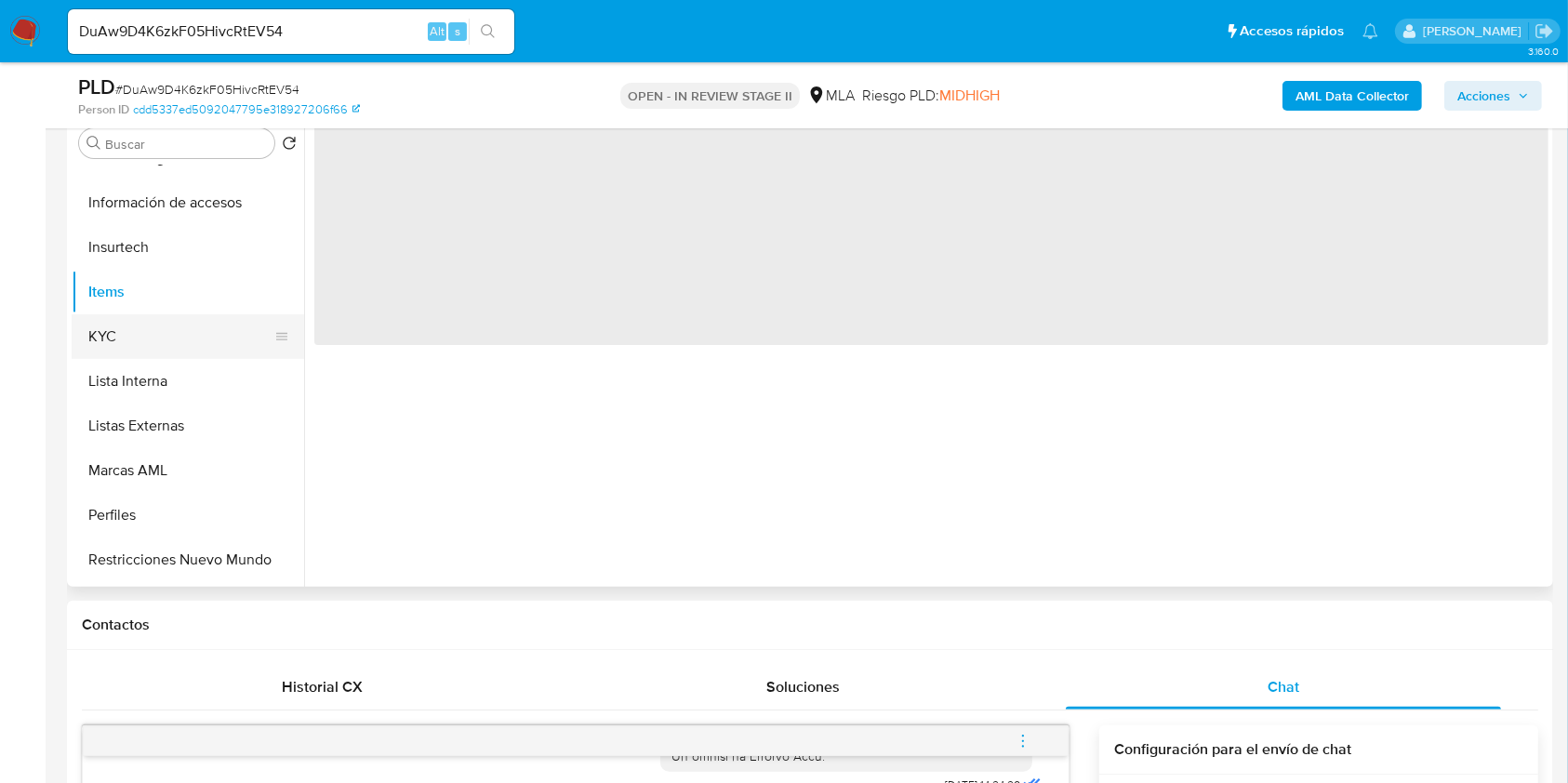
click at [136, 335] on button "KYC" at bounding box center [180, 337] width 218 height 45
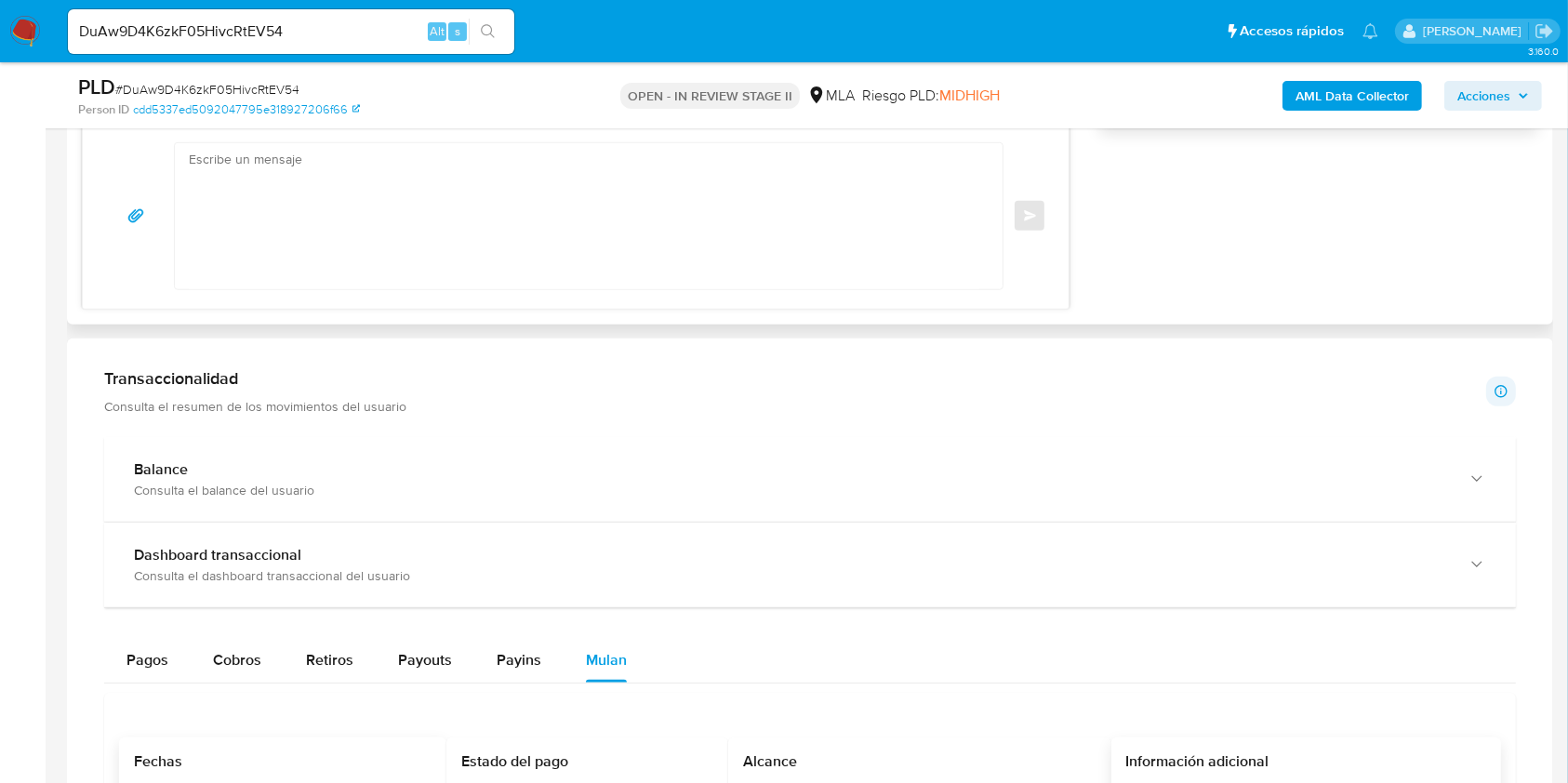
scroll to position [1240, 0]
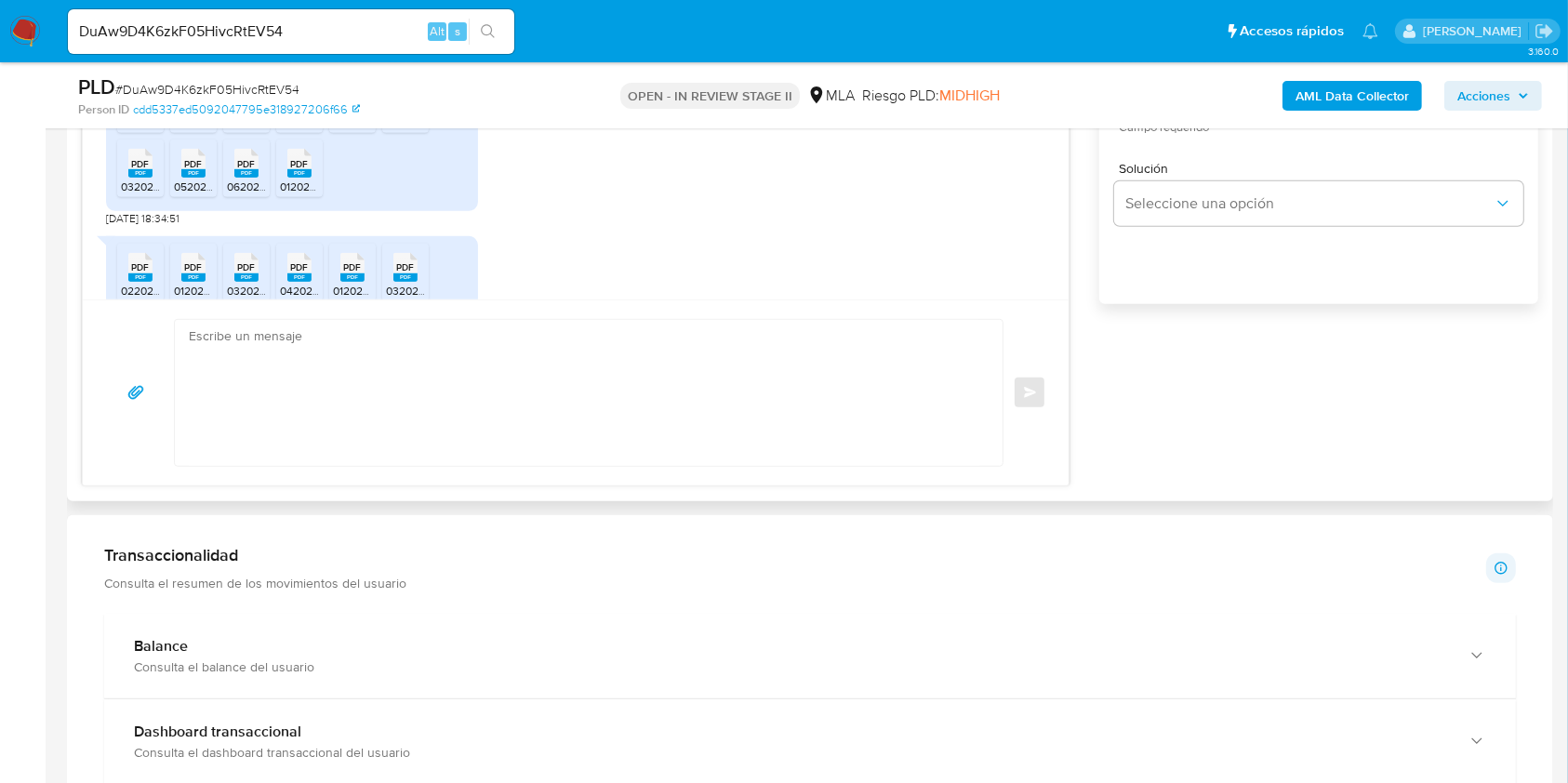
click at [514, 450] on textarea at bounding box center [584, 392] width 791 height 146
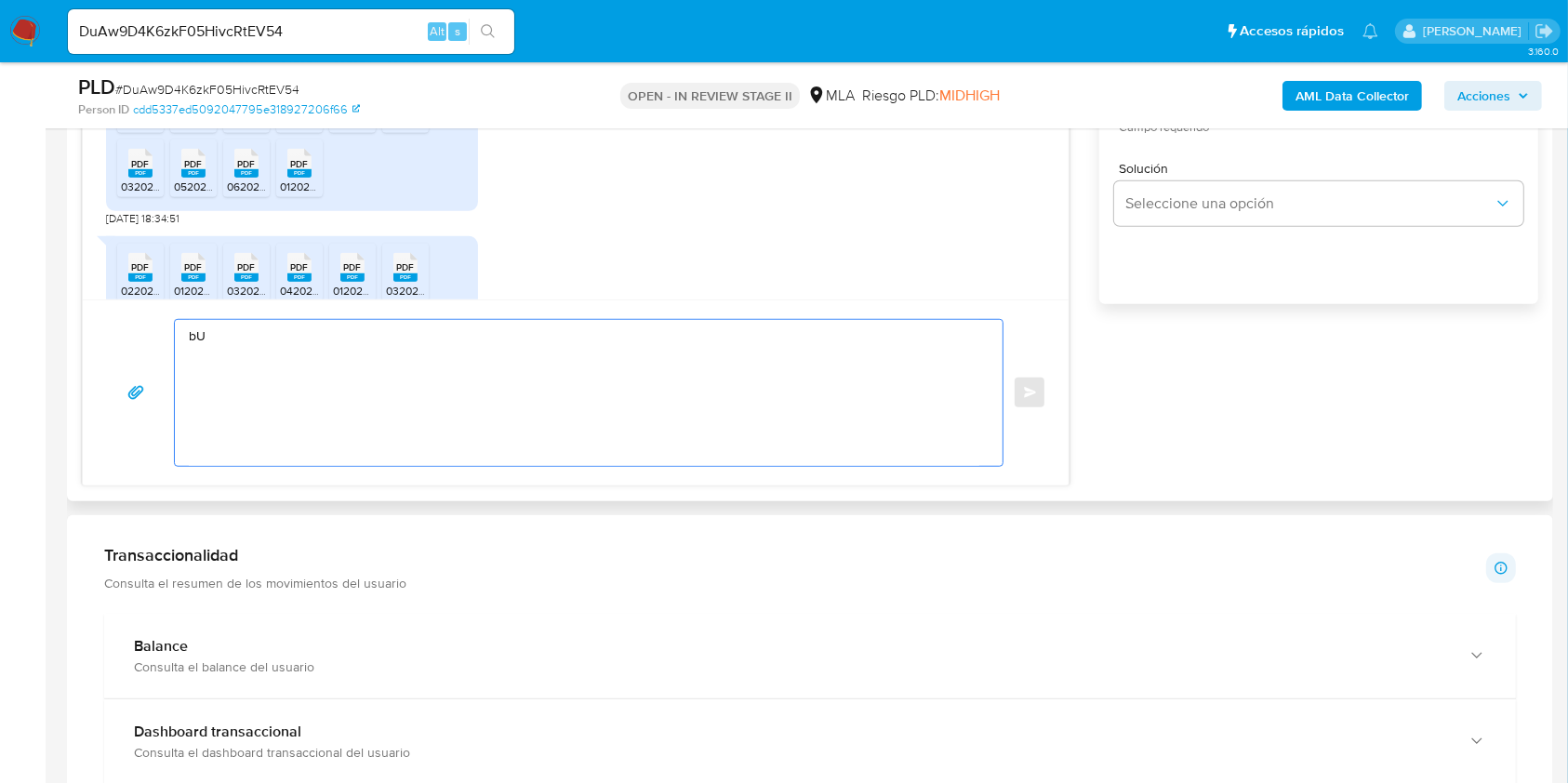
type textarea "b"
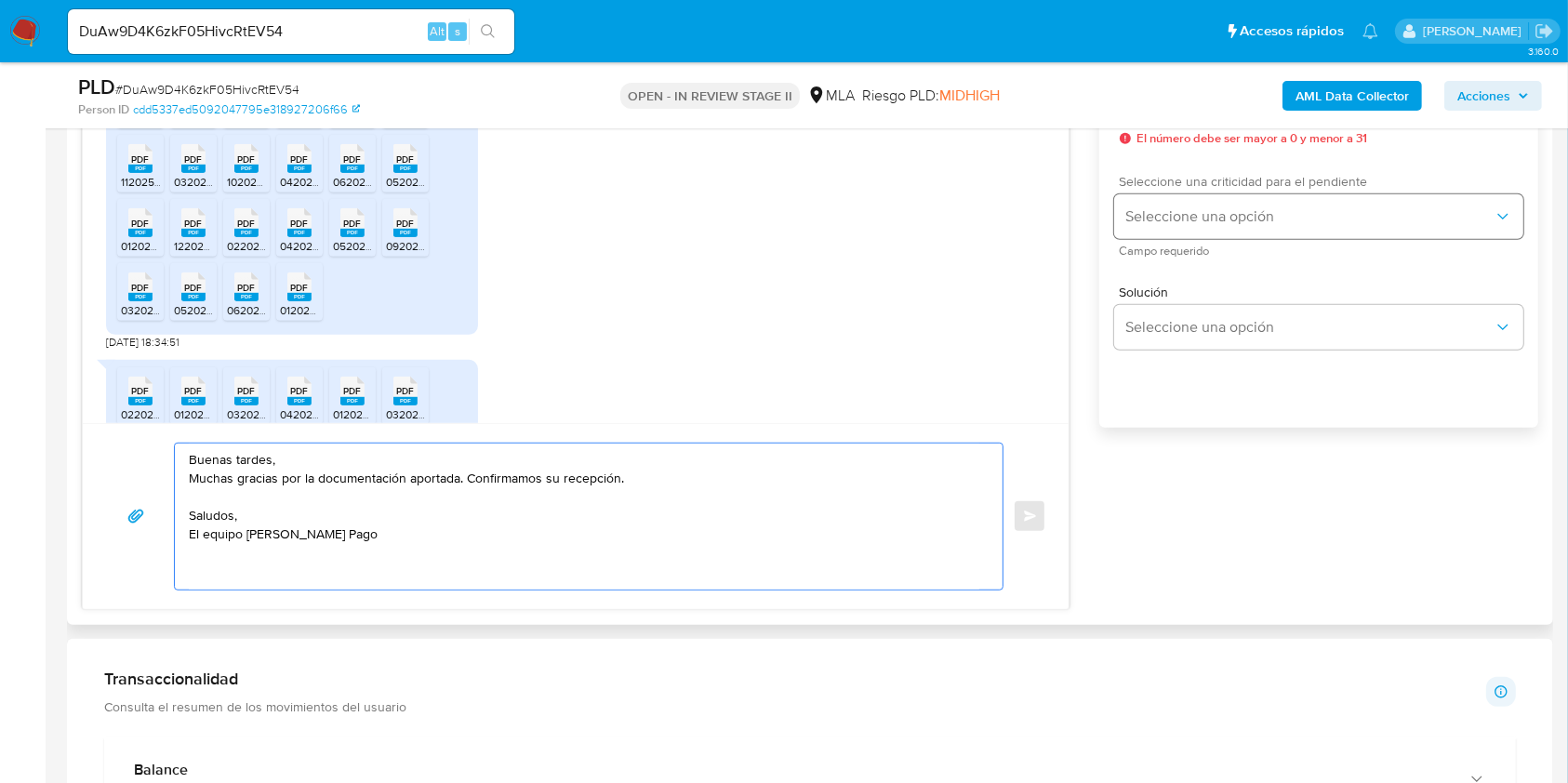
scroll to position [867, 0]
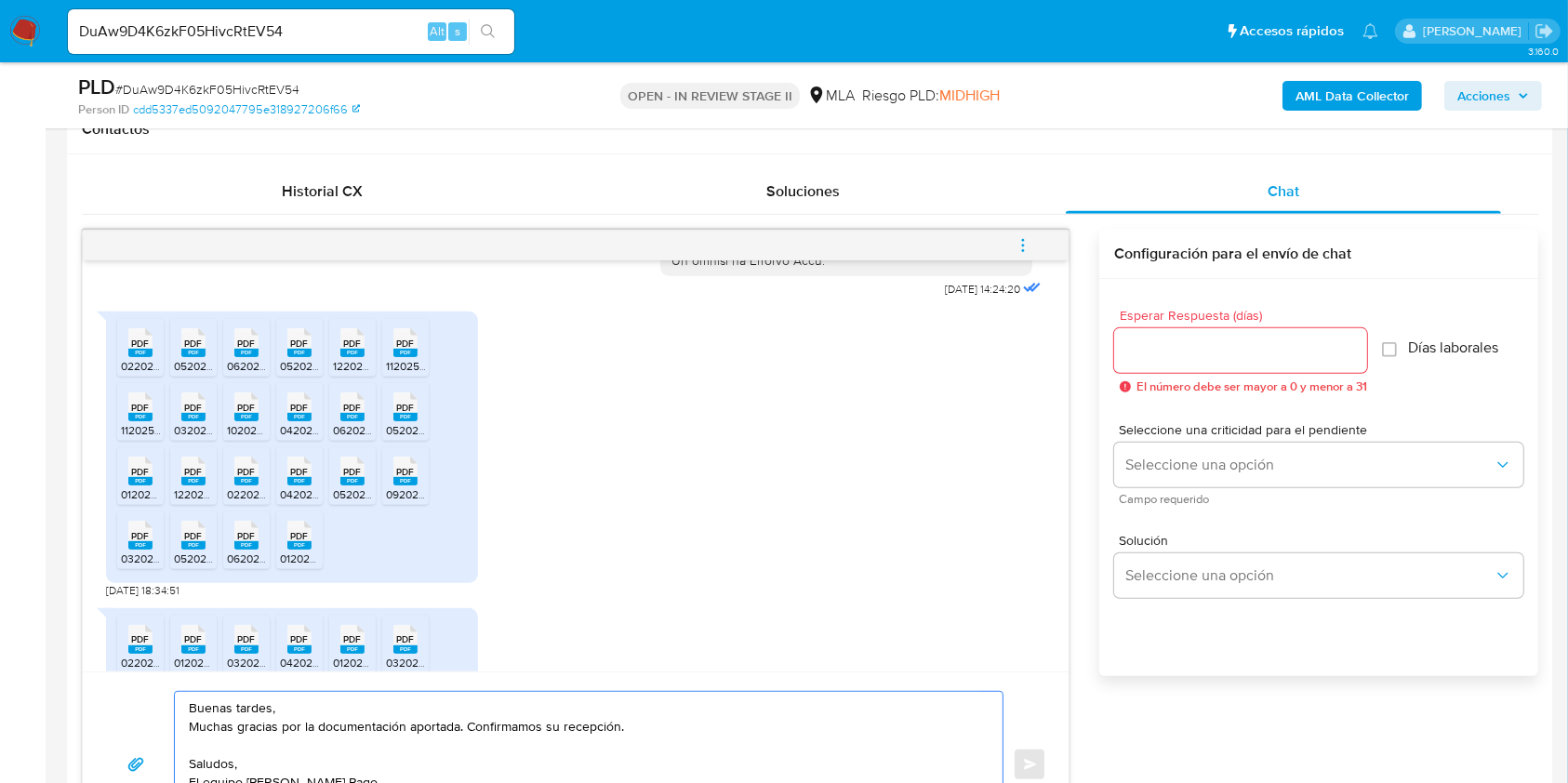
type textarea "Buenas tardes, Muchas gracias por la documentación aportada. Confirmamos su rec…"
click at [1153, 354] on input "Esperar Respuesta (días)" at bounding box center [1241, 350] width 253 height 24
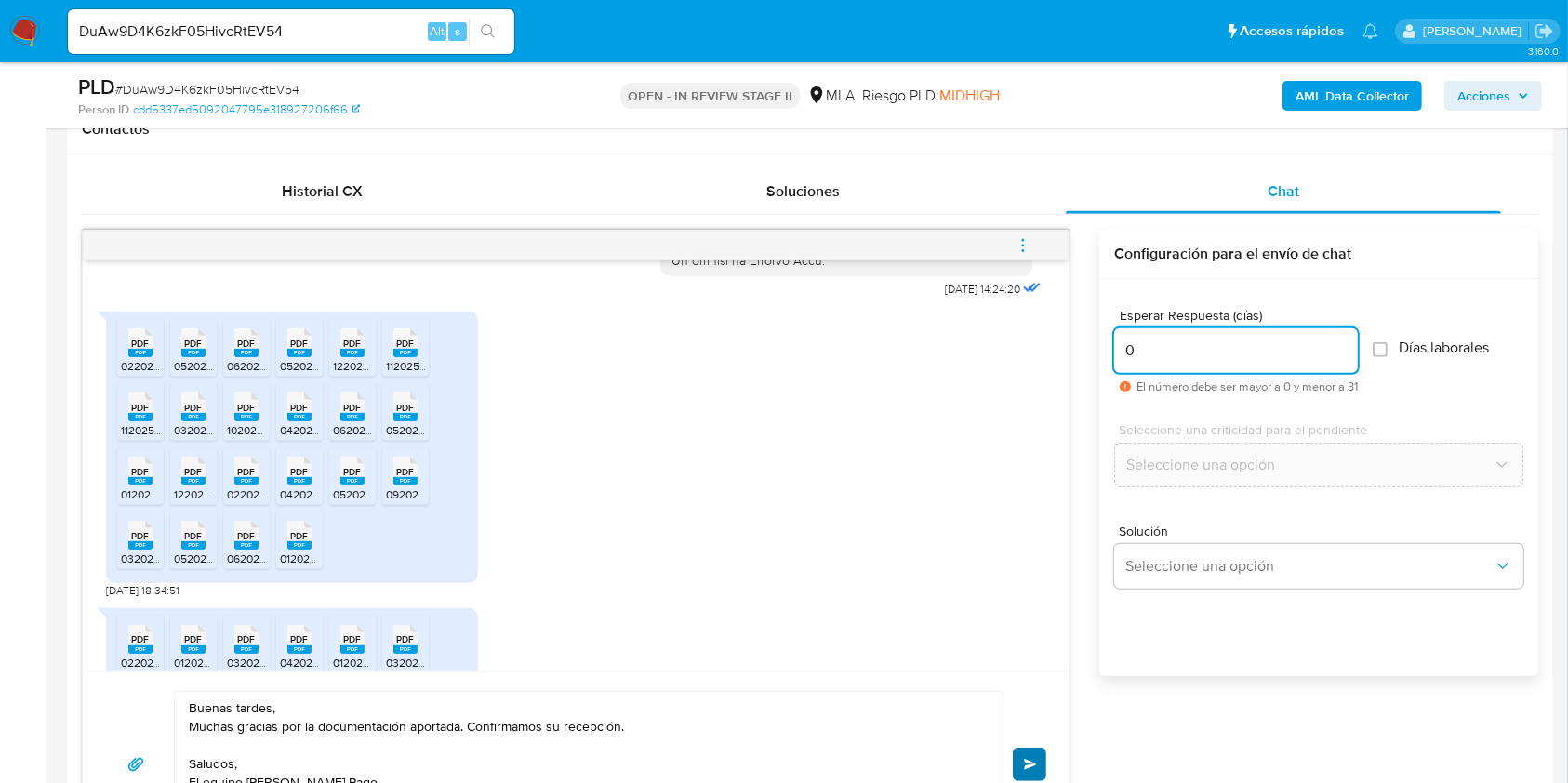
type input "0"
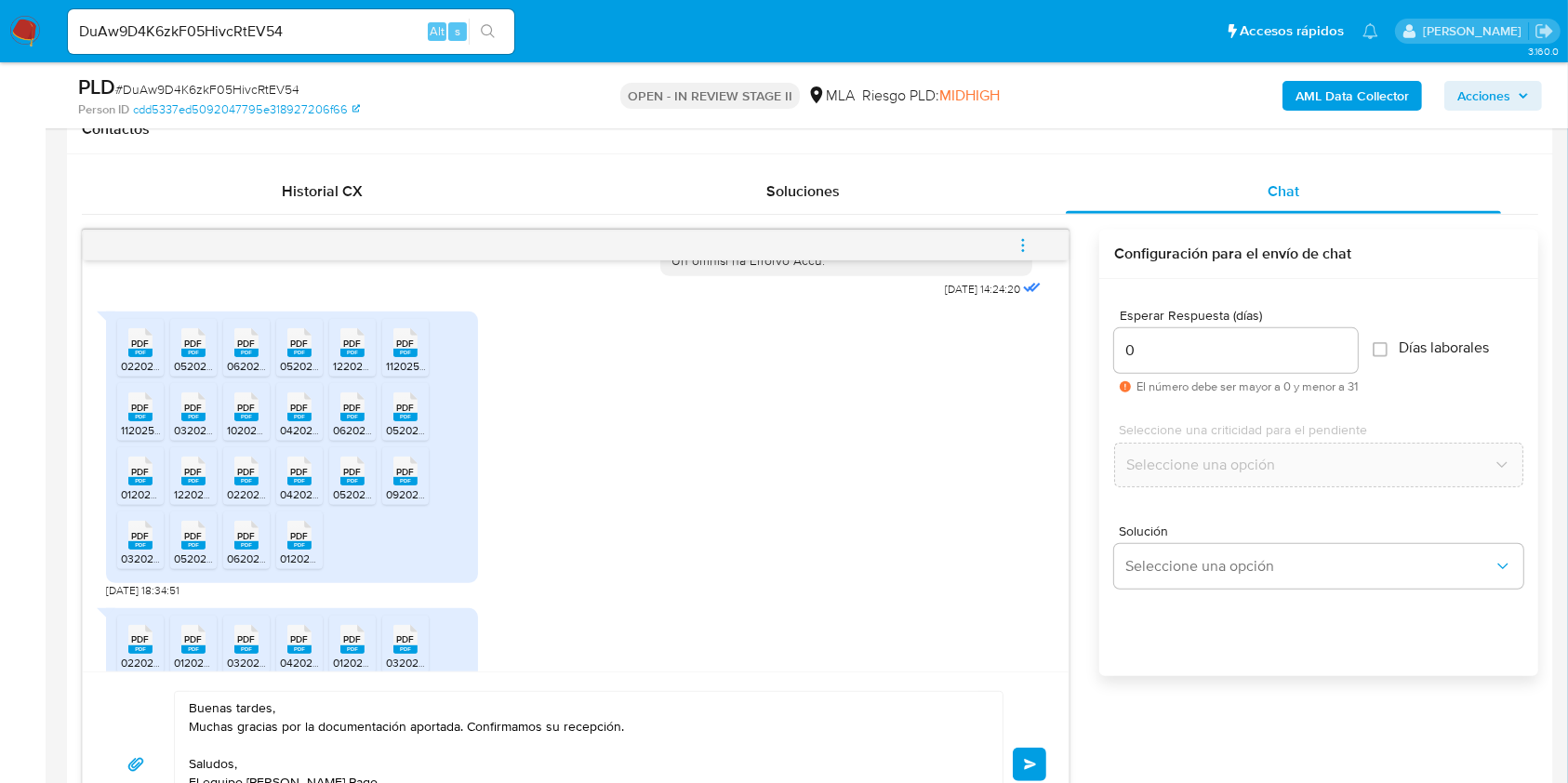
click at [1027, 753] on button "Enviar" at bounding box center [1029, 764] width 33 height 33
click at [1027, 237] on icon "menu-action" at bounding box center [1022, 245] width 17 height 17
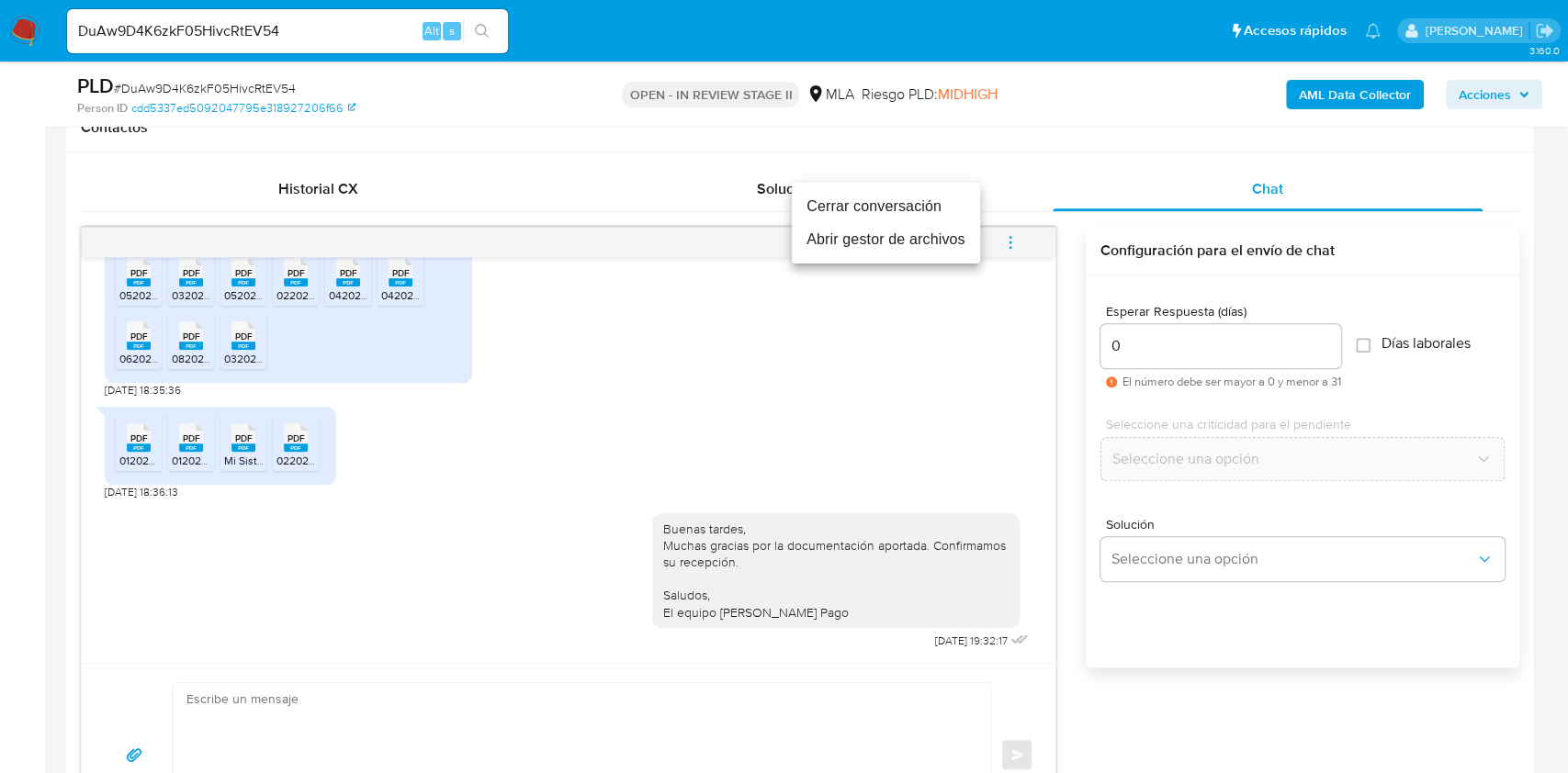
click at [882, 209] on li "Cerrar conversación" at bounding box center [886, 206] width 189 height 33
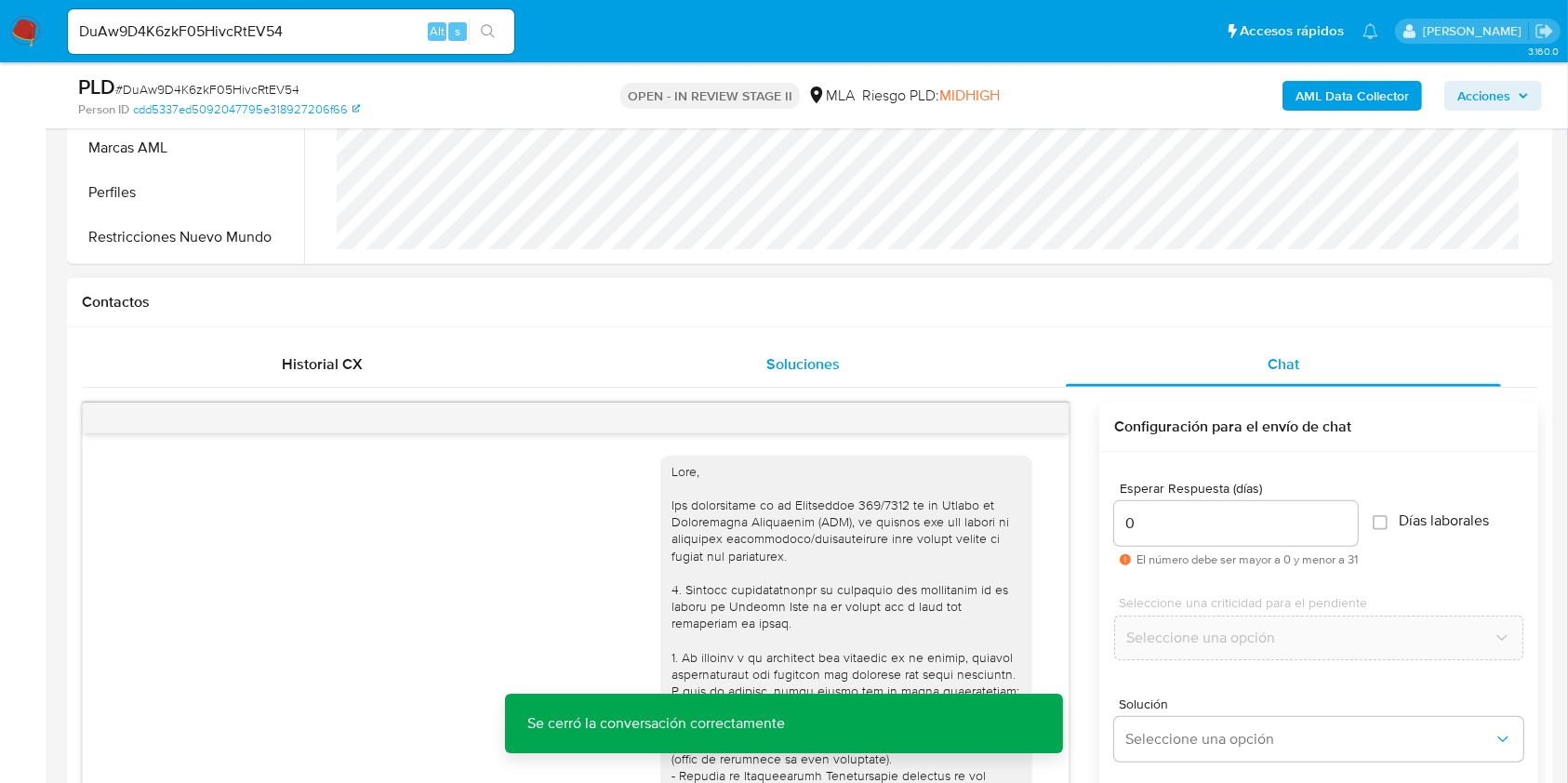
scroll to position [496, 0]
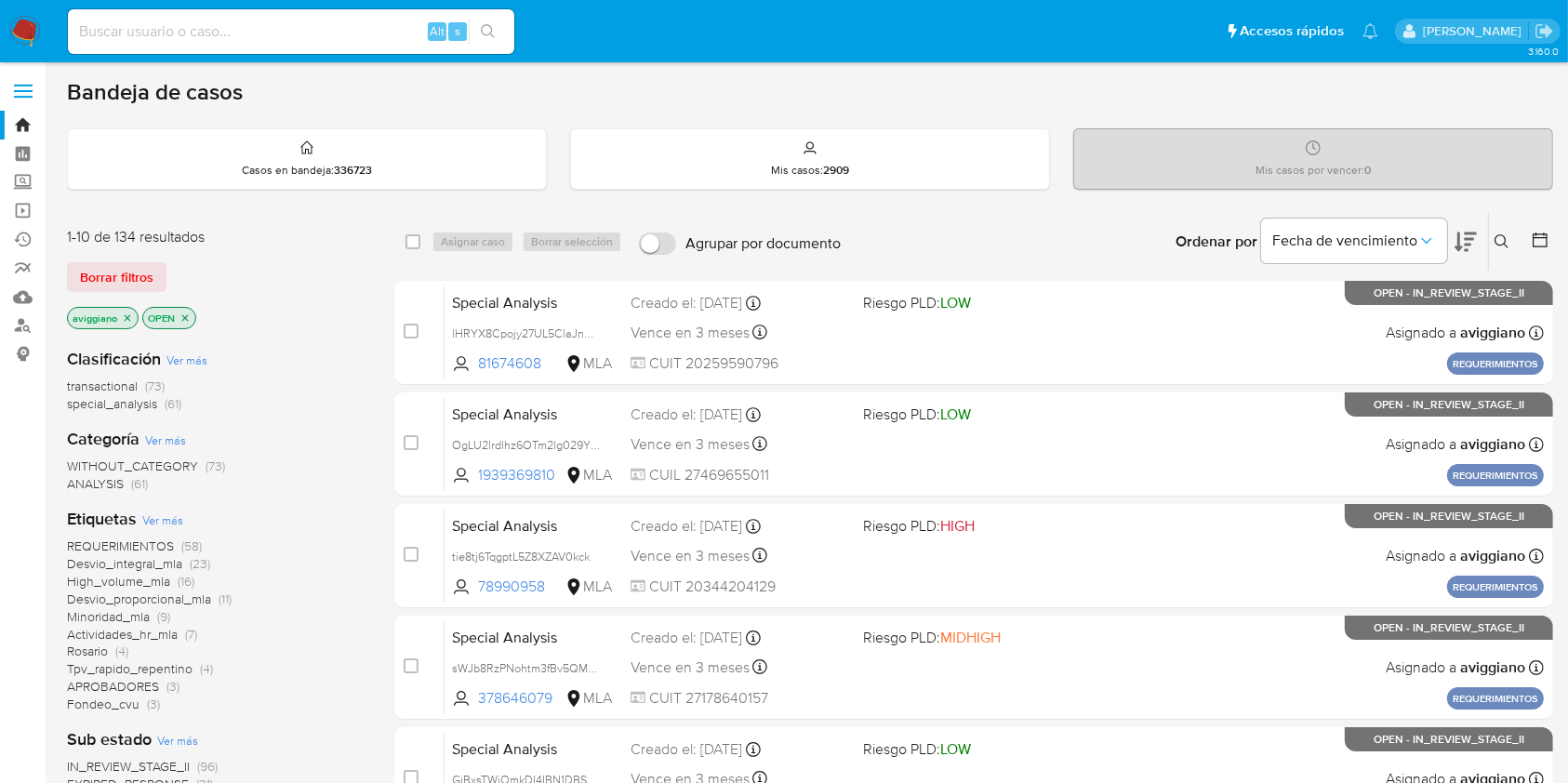
click at [131, 318] on icon "close-filter" at bounding box center [126, 318] width 11 height 11
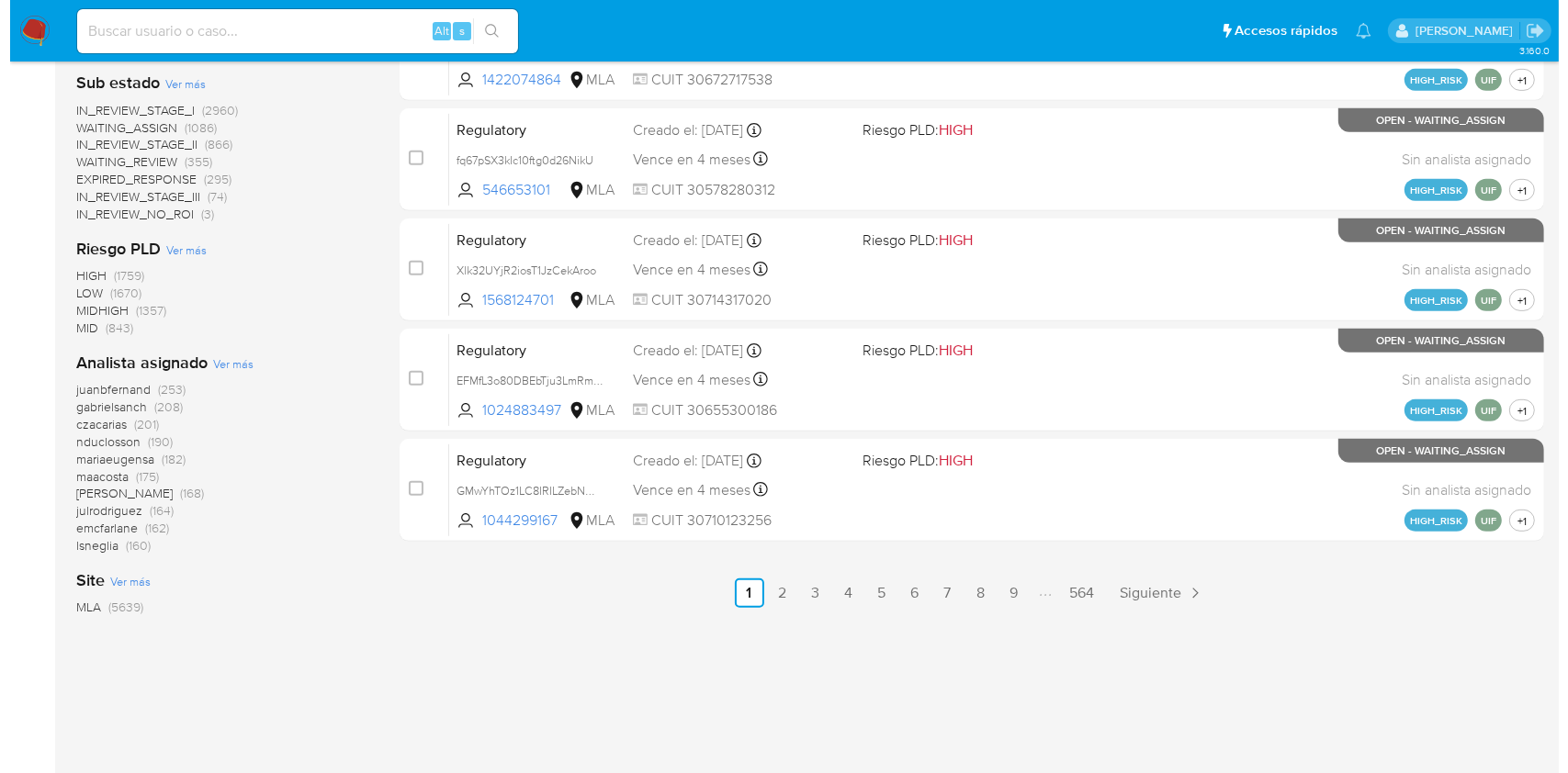
scroll to position [837, 0]
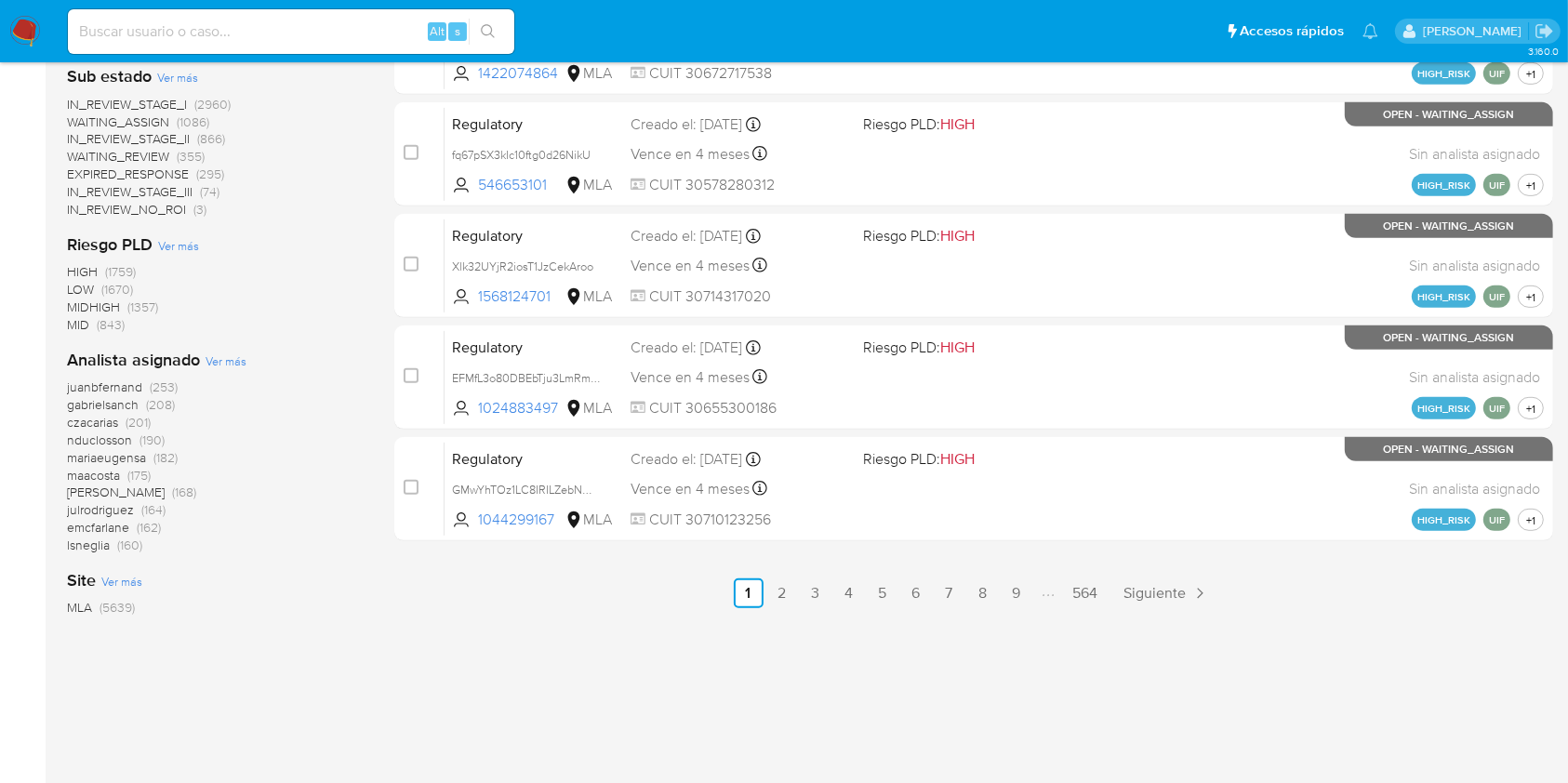
click at [230, 367] on span "Ver más" at bounding box center [226, 361] width 41 height 17
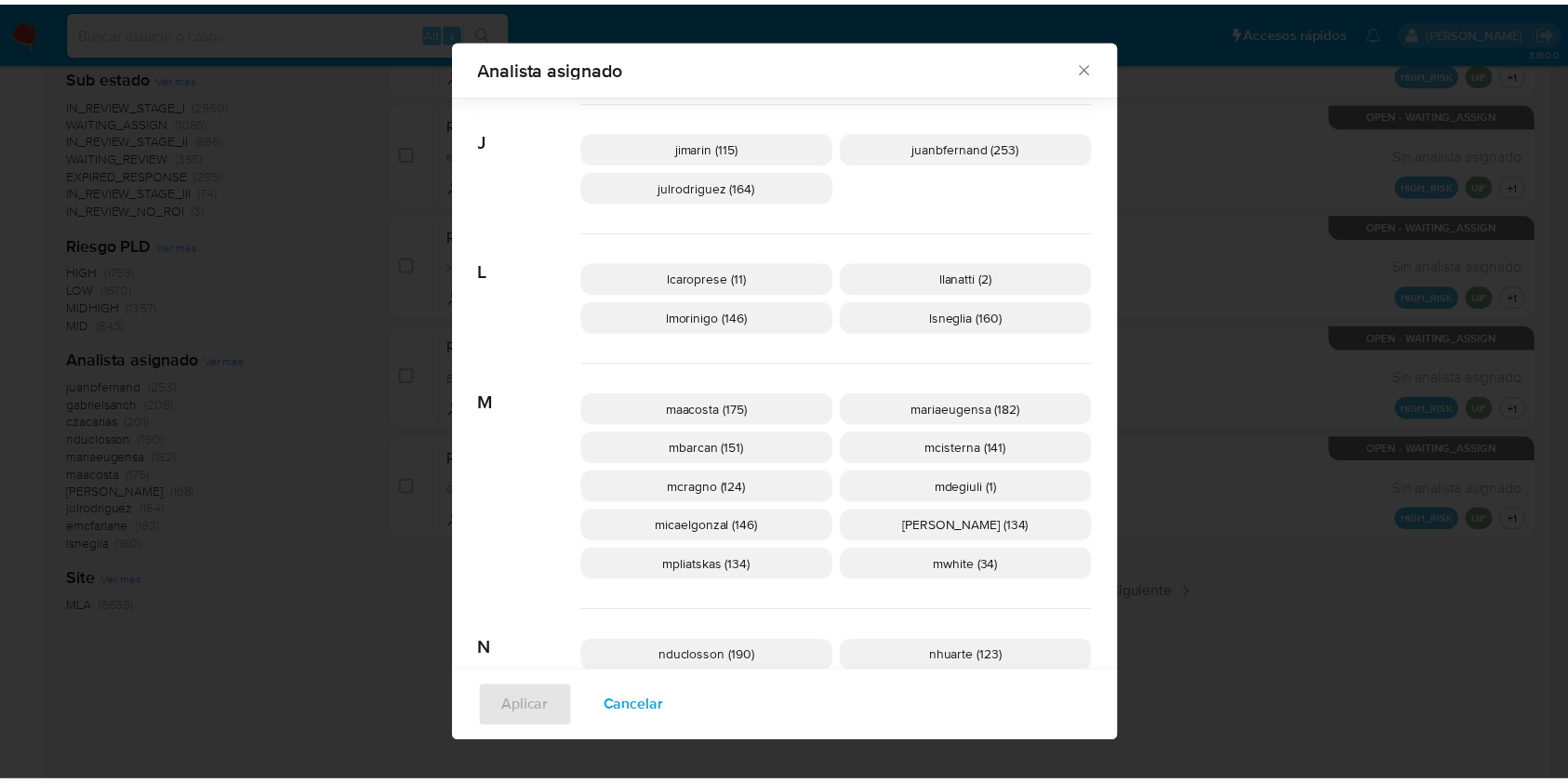
scroll to position [729, 0]
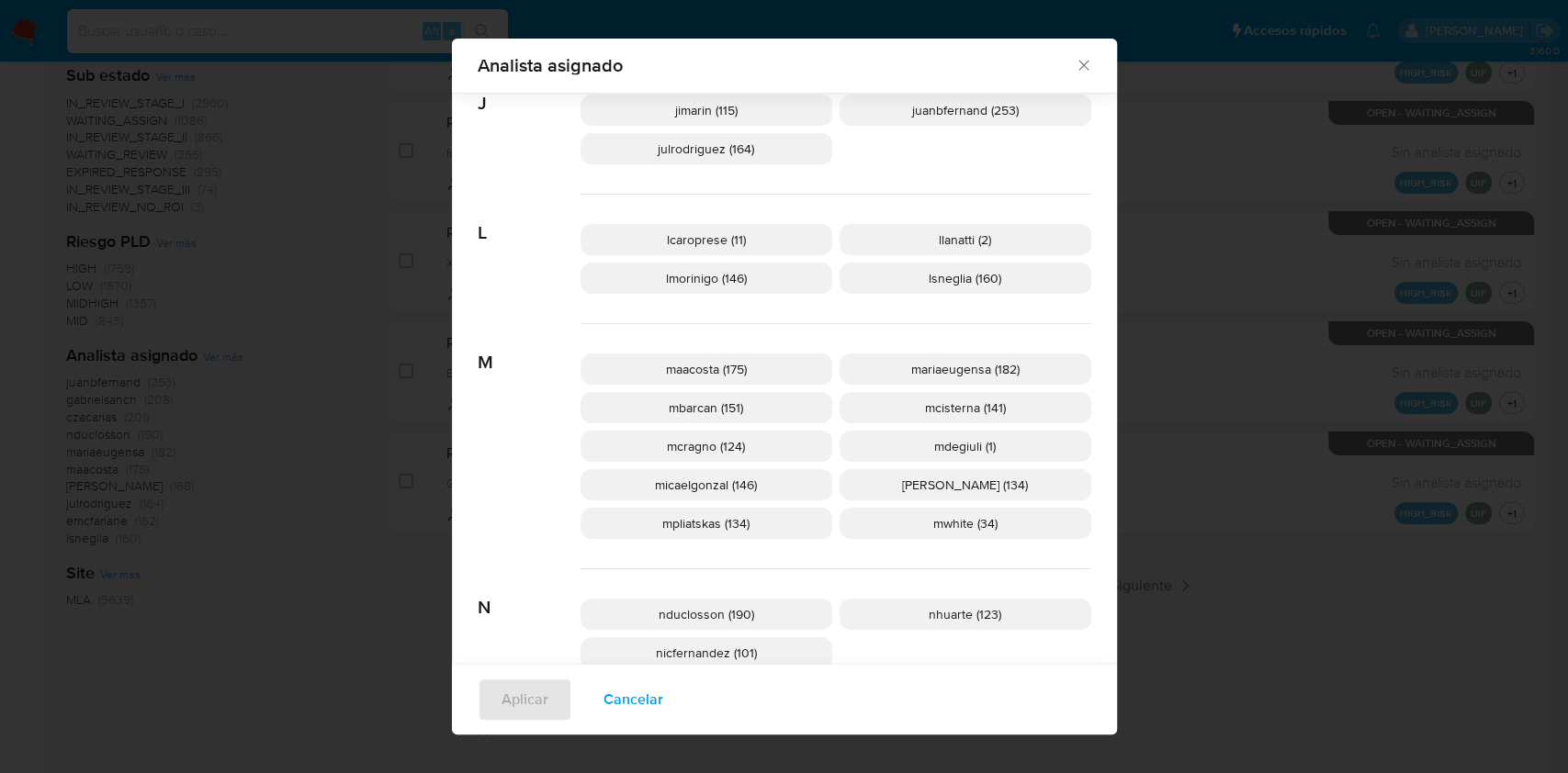
click at [1074, 63] on icon "Cerrar" at bounding box center [1083, 65] width 18 height 18
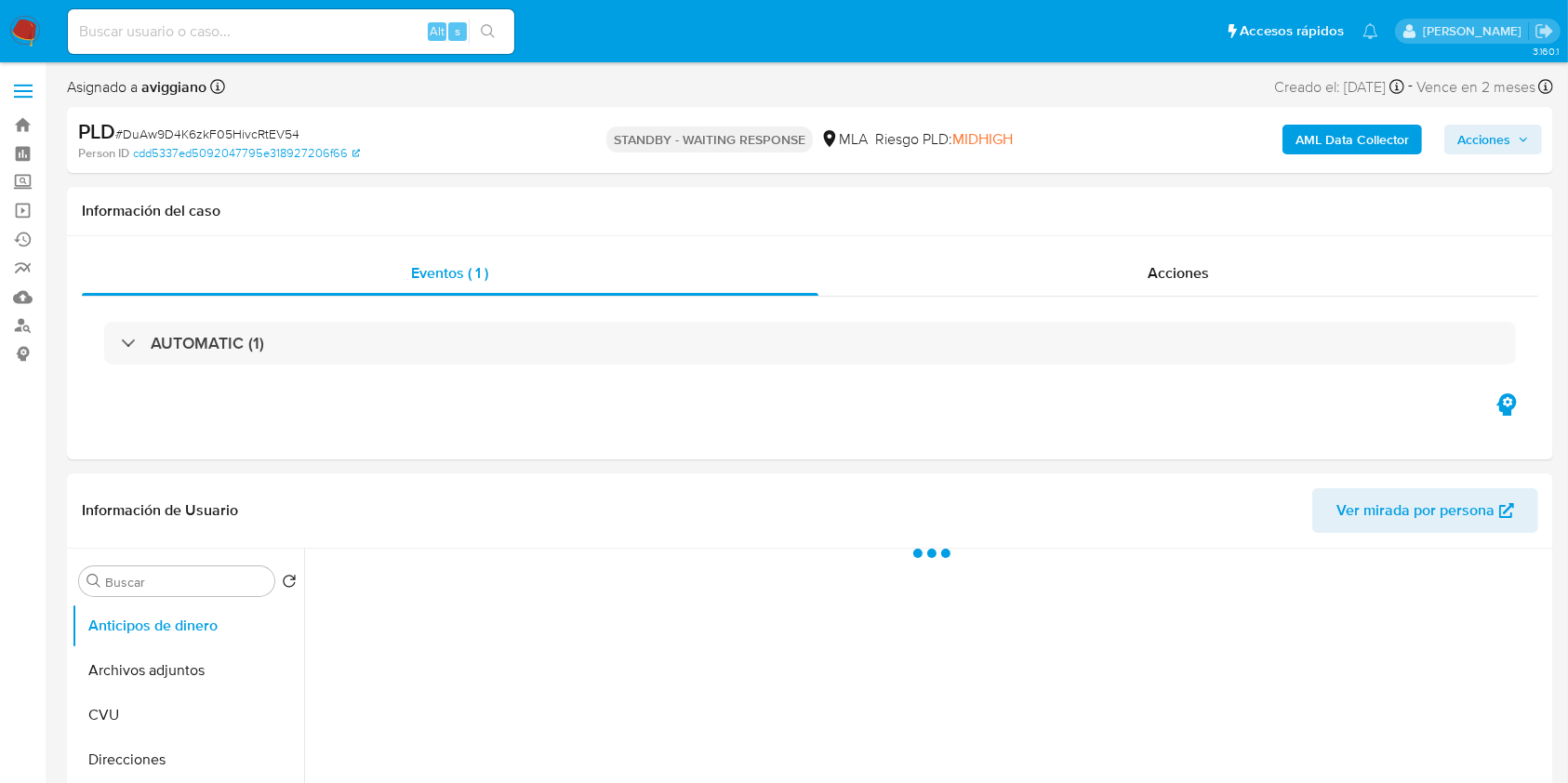
select select "10"
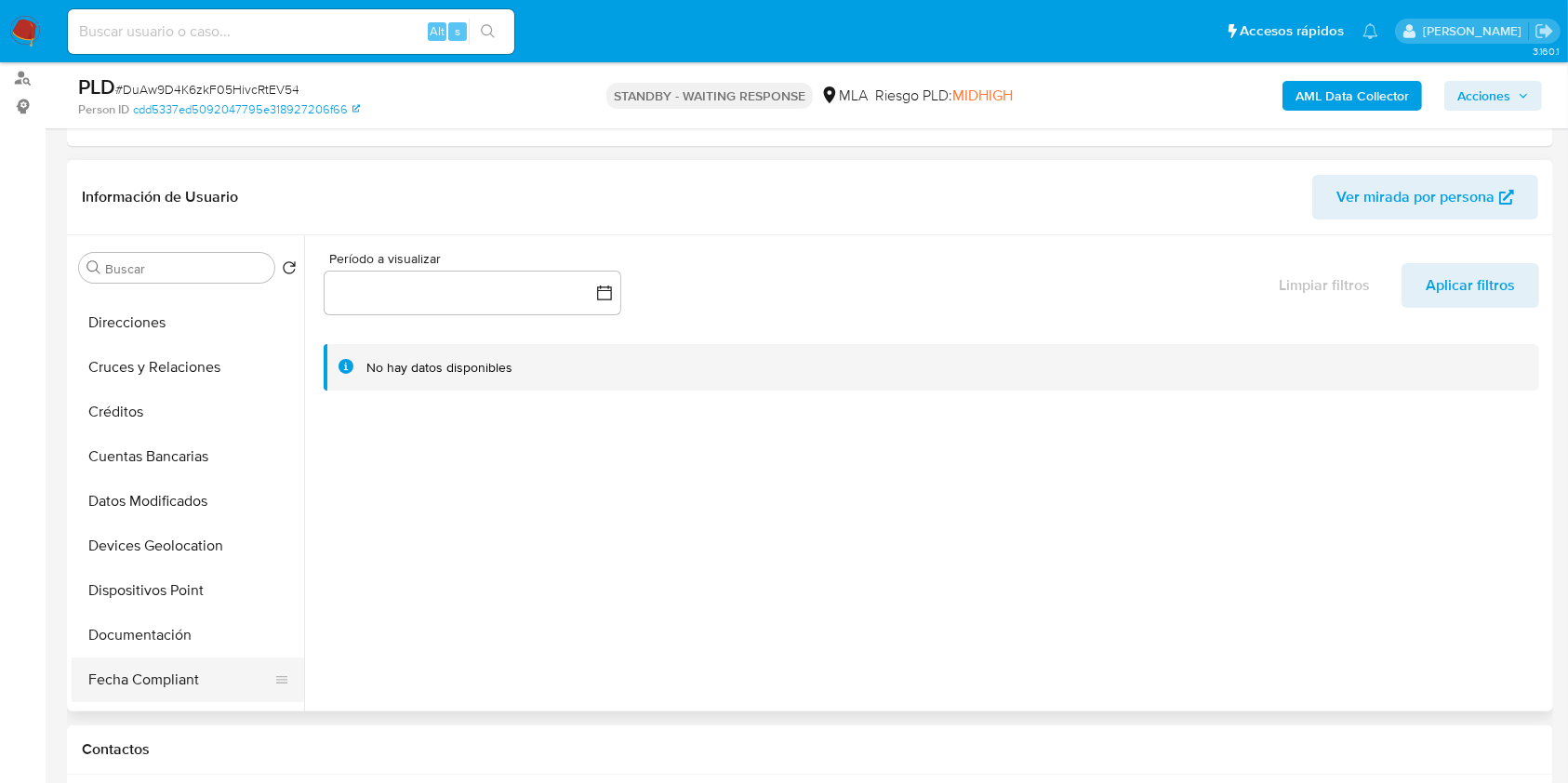
scroll to position [247, 0]
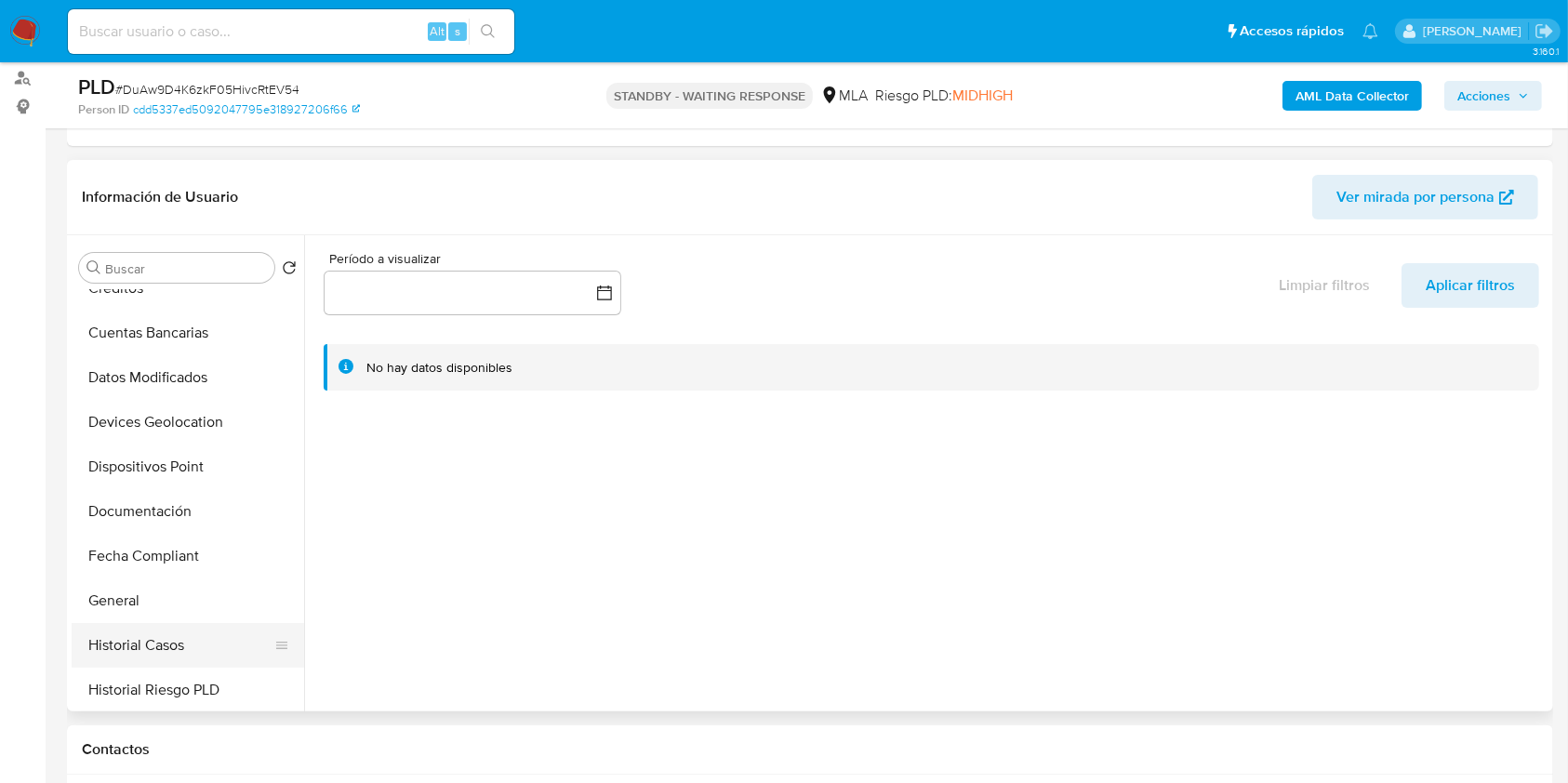
click at [166, 644] on button "Historial Casos" at bounding box center [180, 646] width 218 height 45
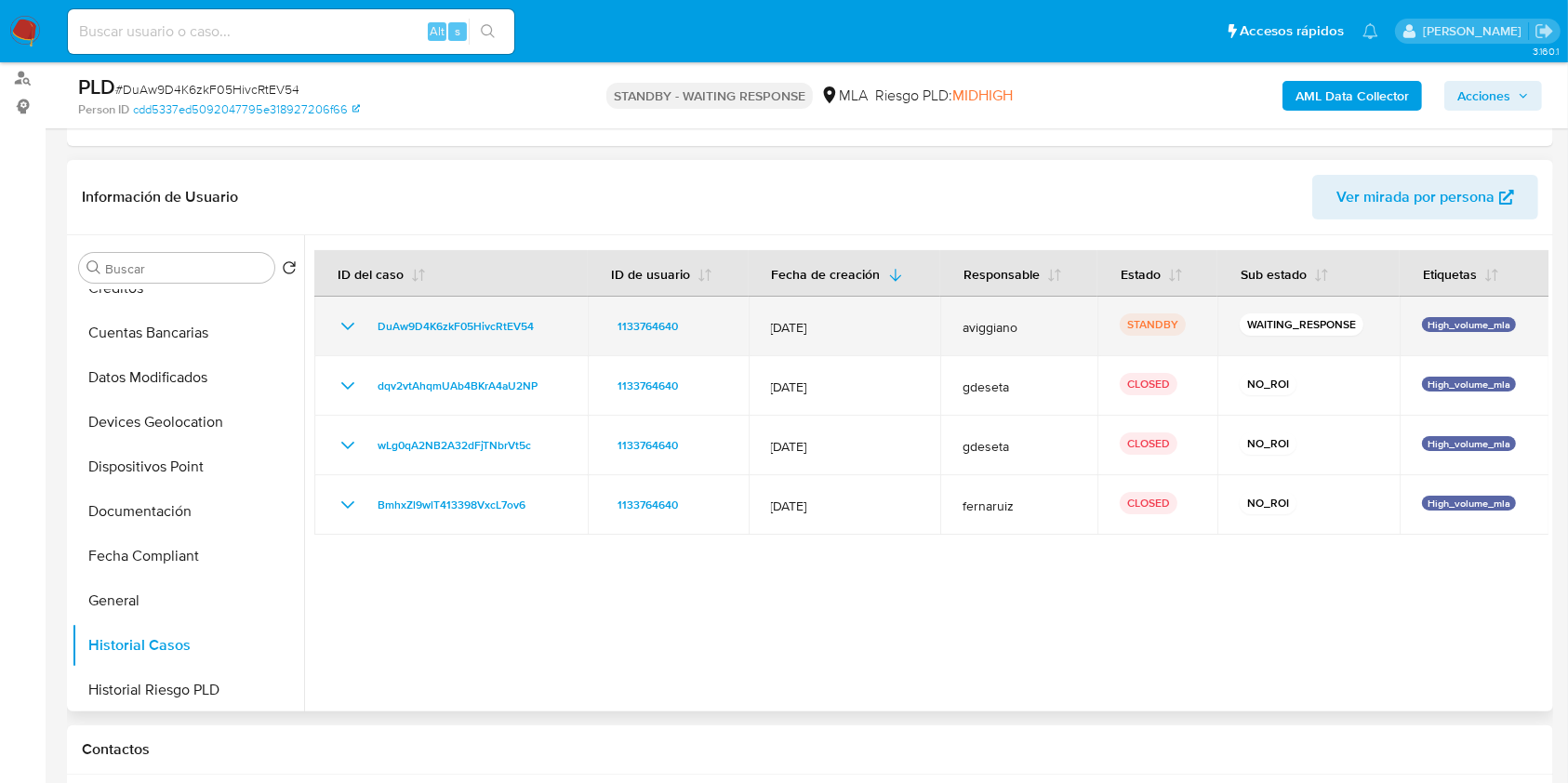
drag, startPoint x: 569, startPoint y: 313, endPoint x: 363, endPoint y: 334, distance: 207.1
click at [363, 334] on td "DuAw9D4K6zkF05HivcRtEV54" at bounding box center [451, 326] width 273 height 60
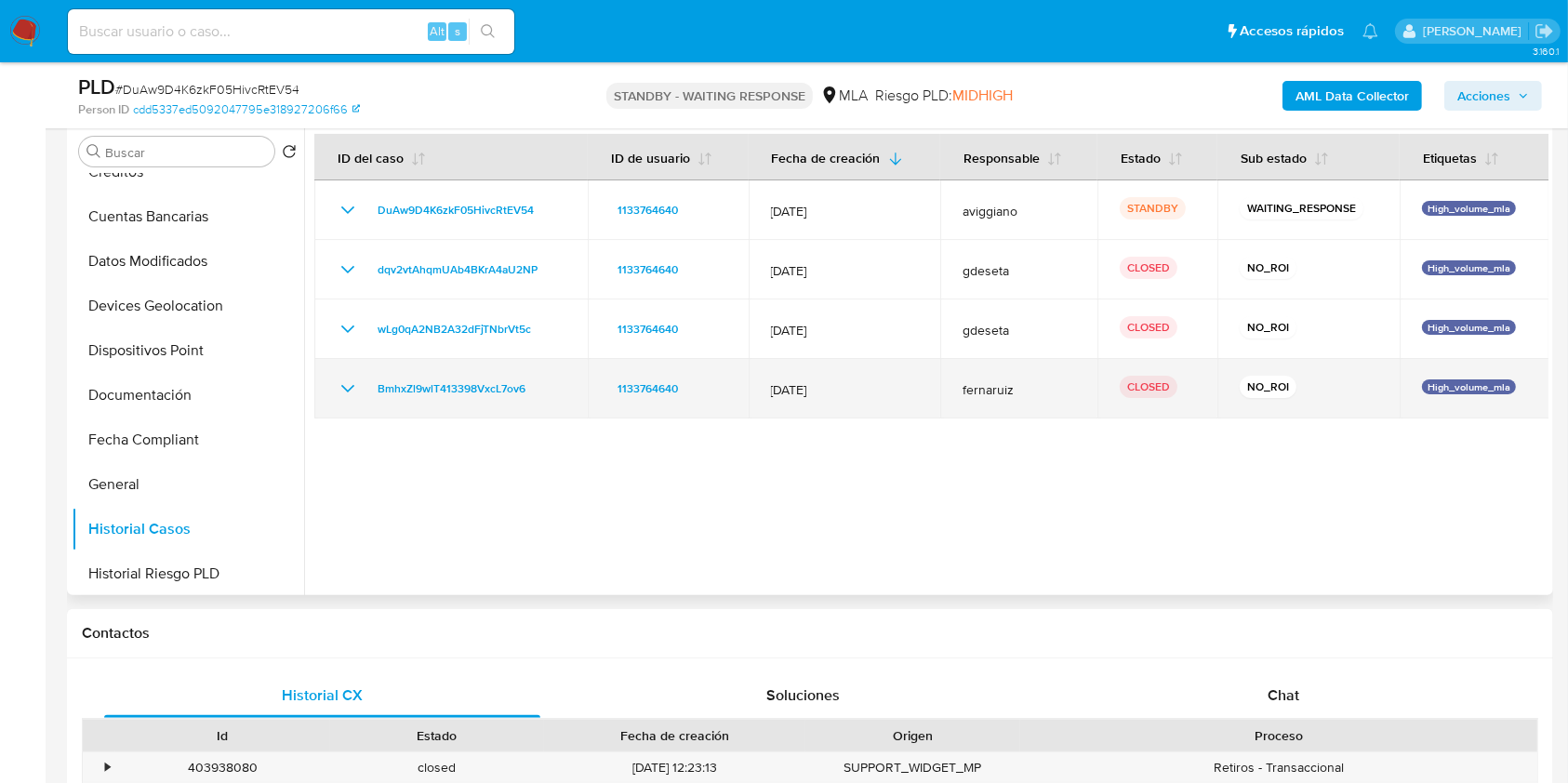
scroll to position [496, 0]
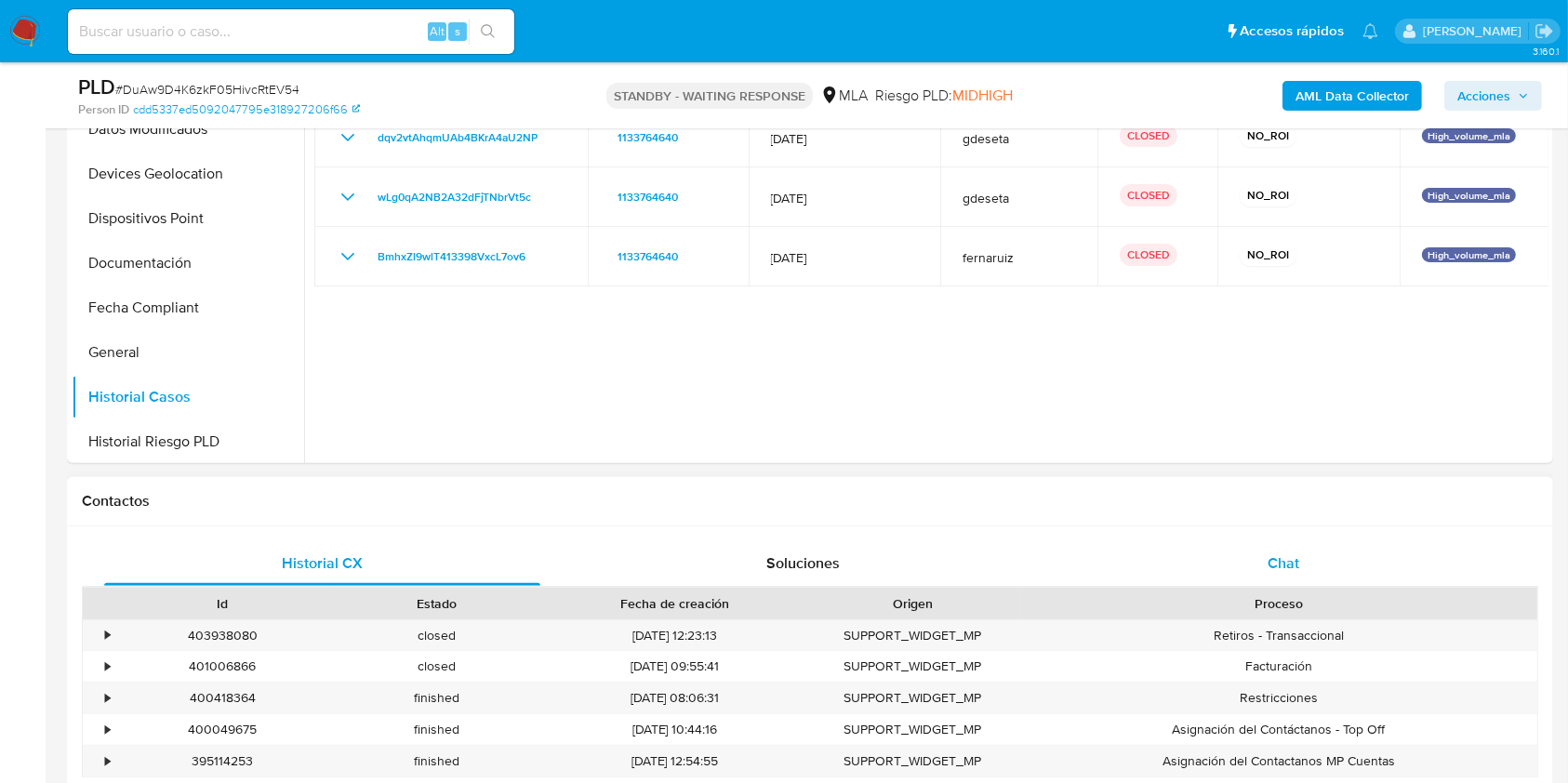
click at [1290, 570] on span "Chat" at bounding box center [1283, 563] width 31 height 22
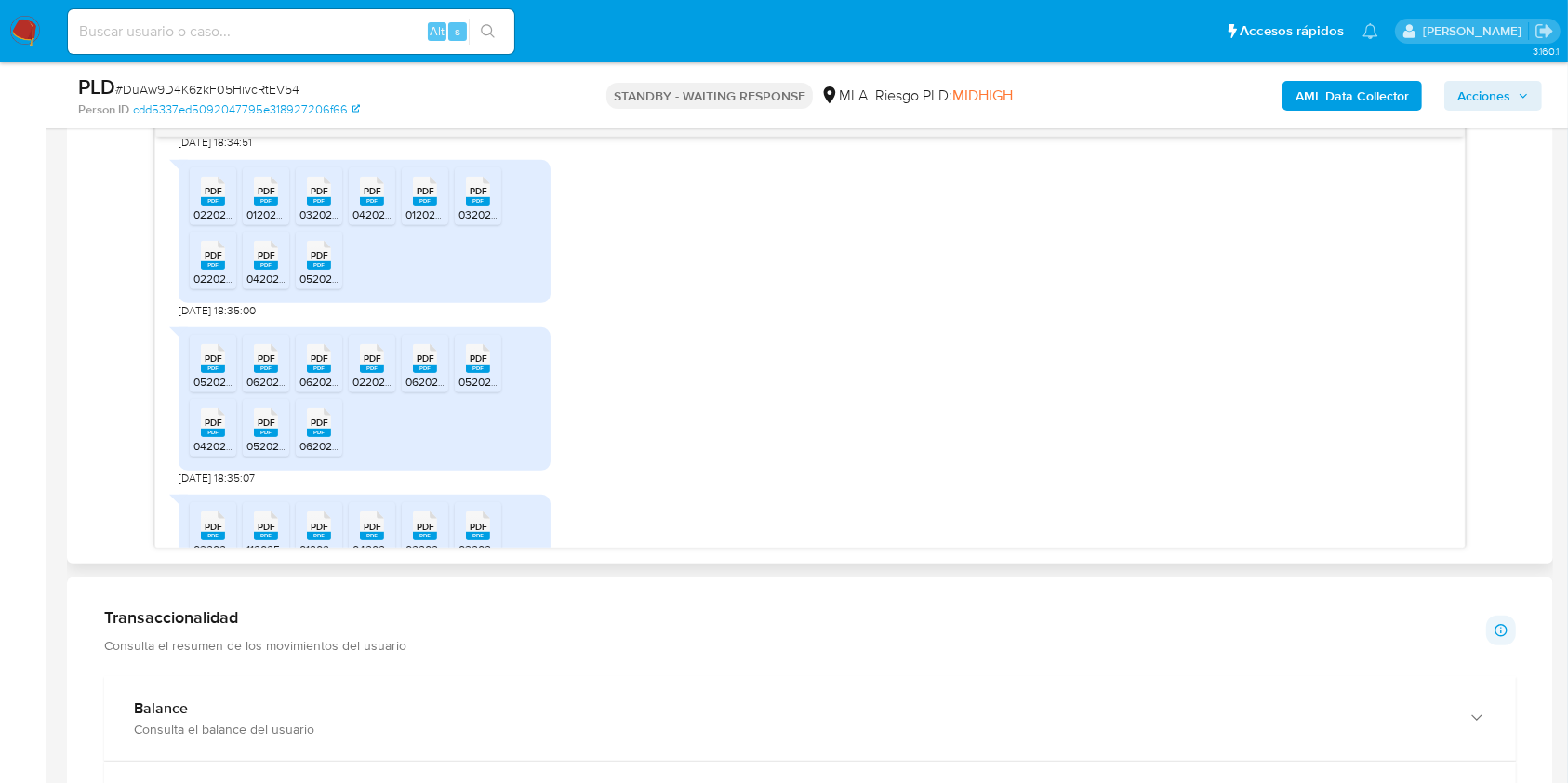
scroll to position [1264, 0]
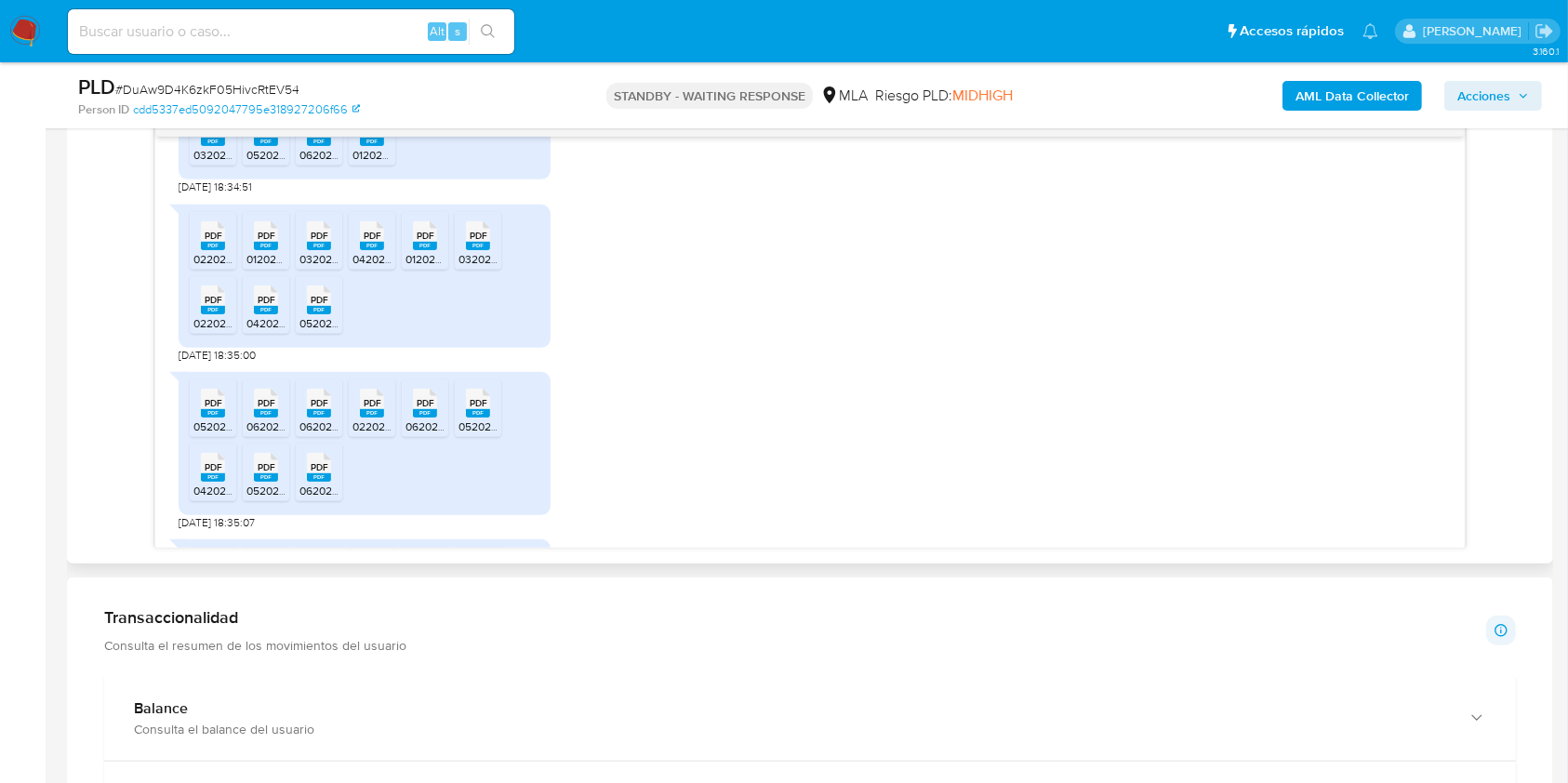
click at [376, 146] on rect at bounding box center [371, 141] width 24 height 9
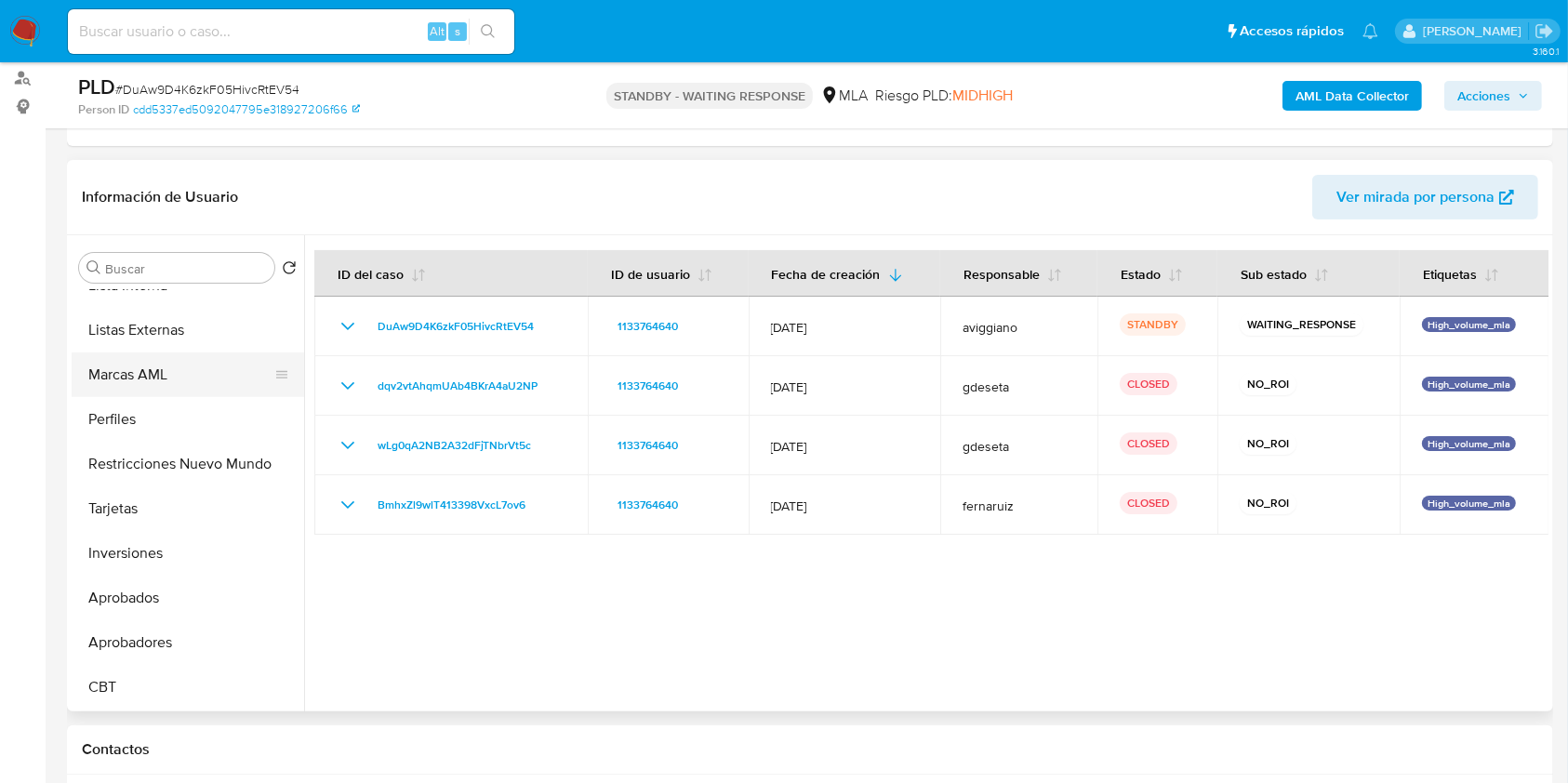
scroll to position [841, 0]
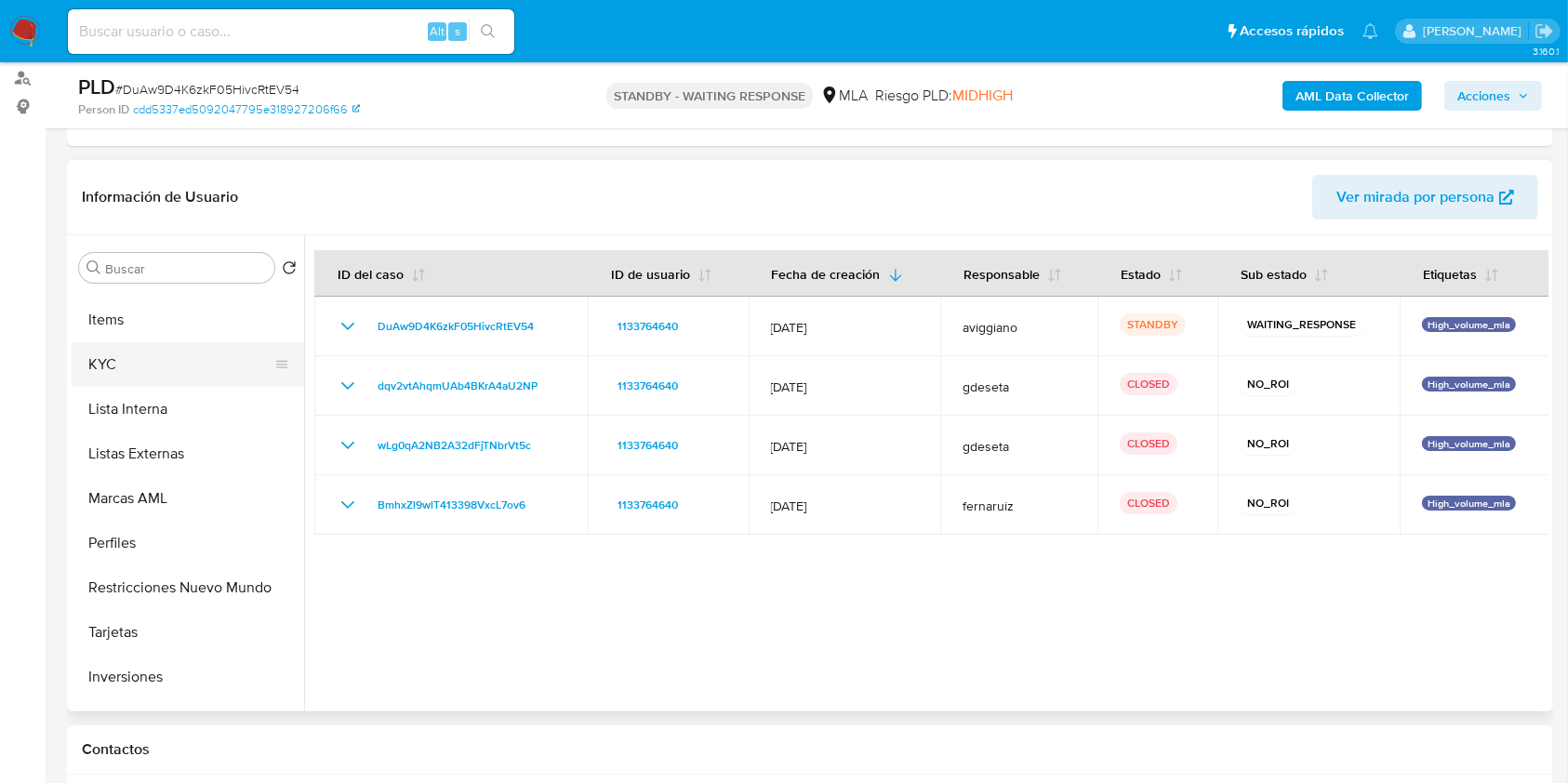
click at [139, 357] on button "KYC" at bounding box center [180, 365] width 218 height 45
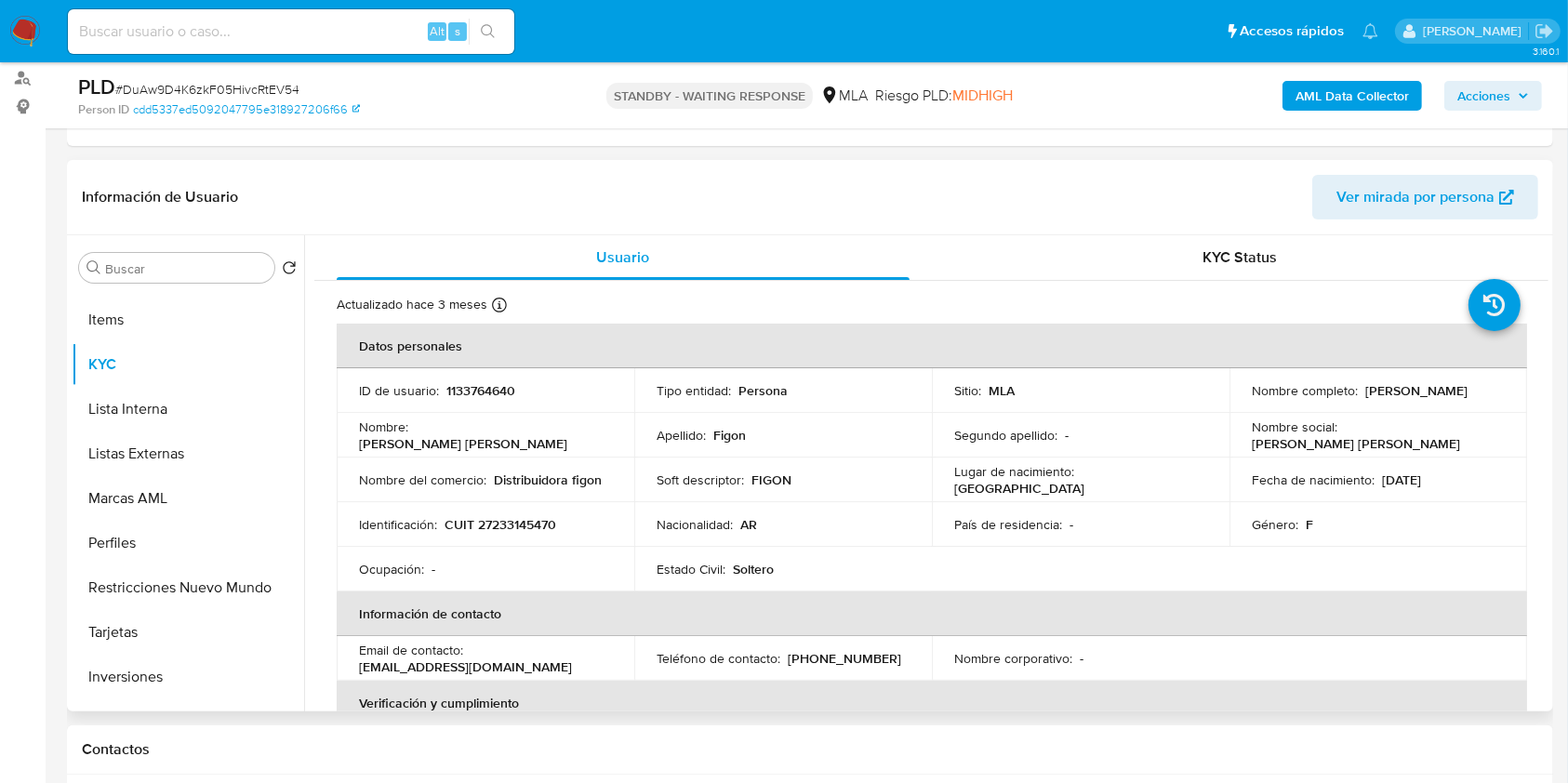
click at [545, 525] on p "CUIT 27233145470" at bounding box center [501, 524] width 112 height 17
drag, startPoint x: 1361, startPoint y: 398, endPoint x: 1478, endPoint y: 389, distance: 117.3
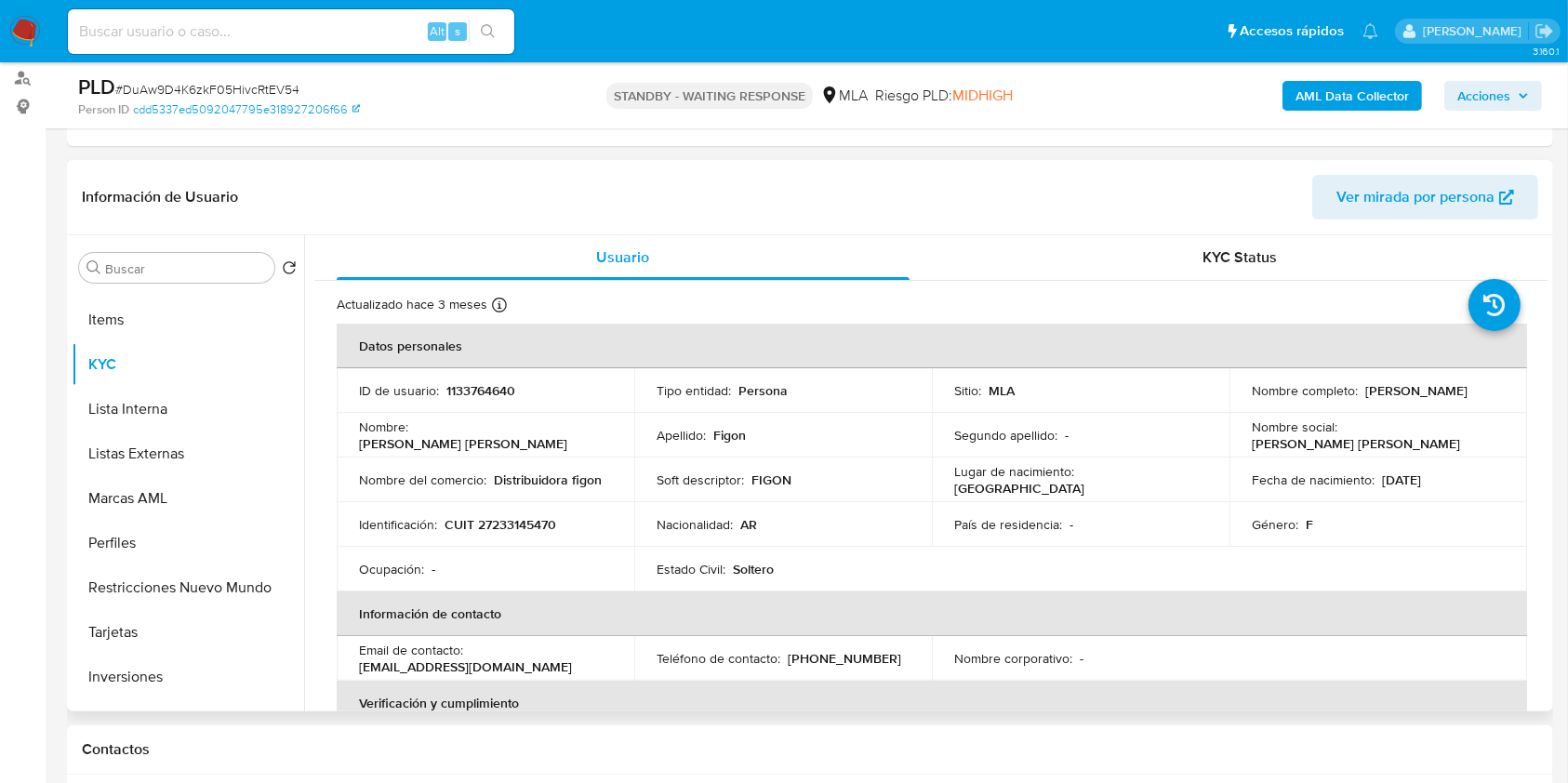
click at [1467, 389] on p "[PERSON_NAME]" at bounding box center [1416, 390] width 102 height 17
copy p "[PERSON_NAME]"
drag, startPoint x: 491, startPoint y: 484, endPoint x: 601, endPoint y: 487, distance: 110.0
click at [601, 487] on div "Nombre del comercio : Distribuidora figon" at bounding box center [485, 479] width 253 height 17
copy p "Distribuidora figon"
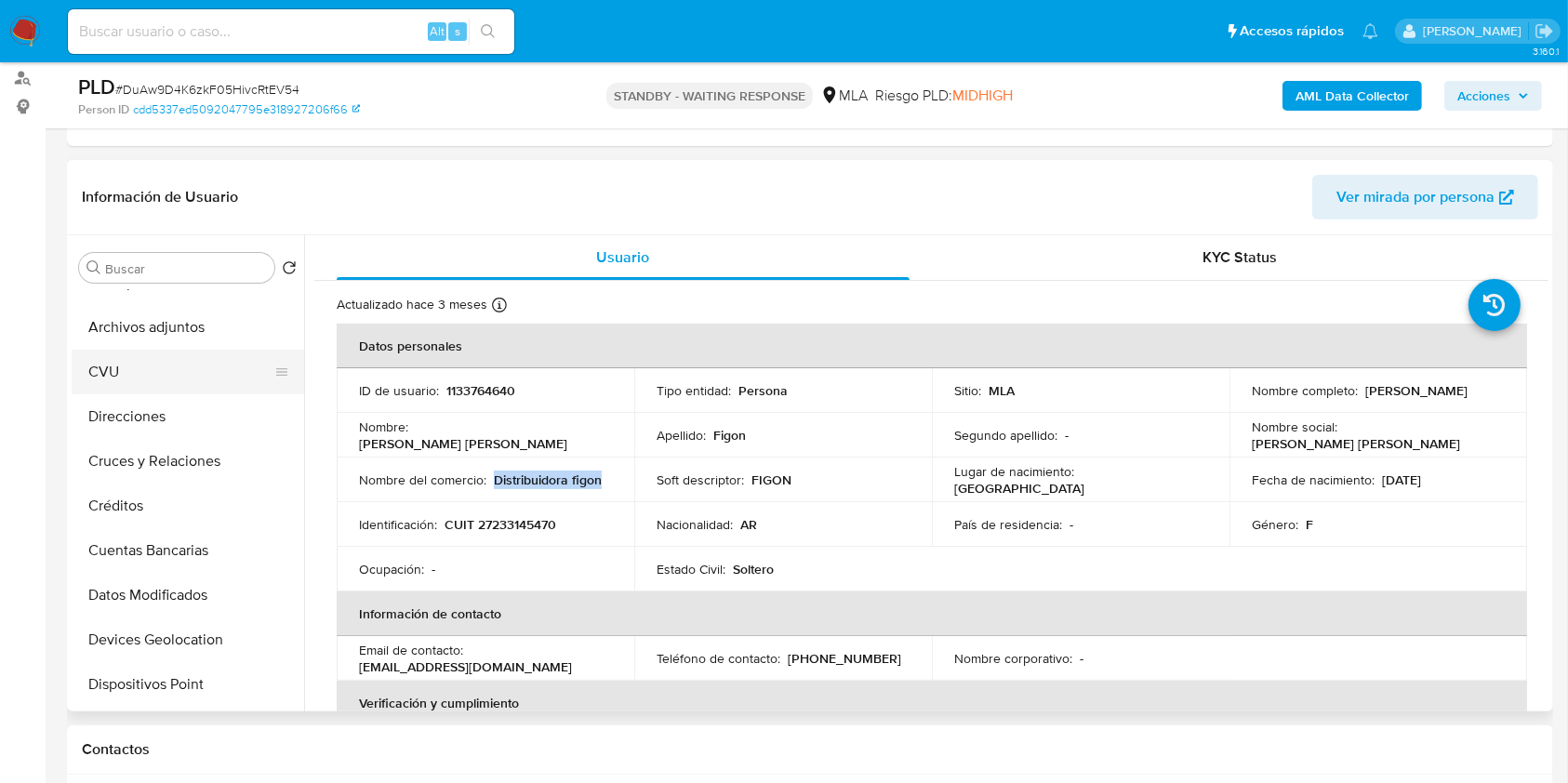
scroll to position [0, 0]
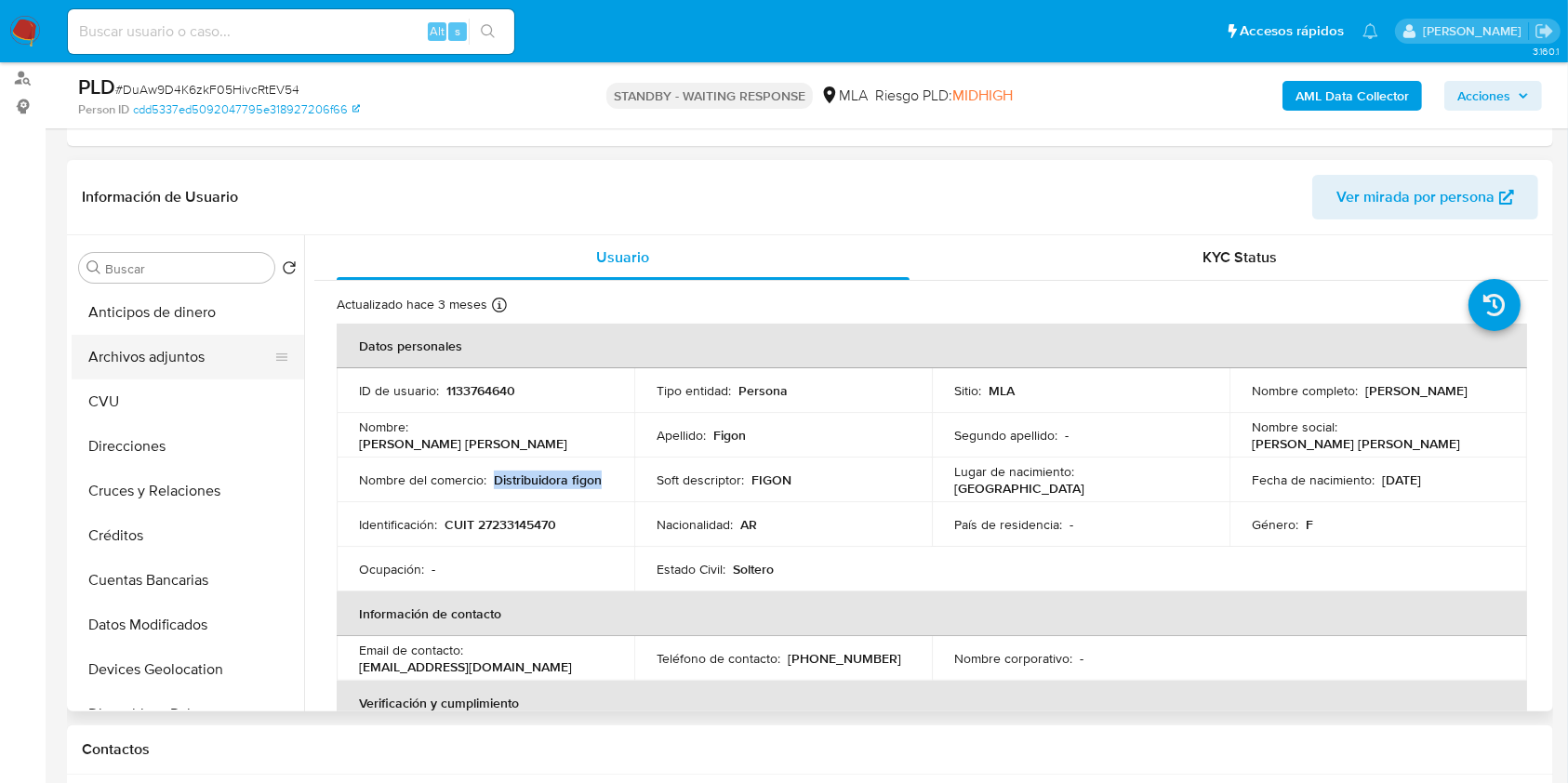
click at [191, 349] on button "Archivos adjuntos" at bounding box center [180, 358] width 218 height 45
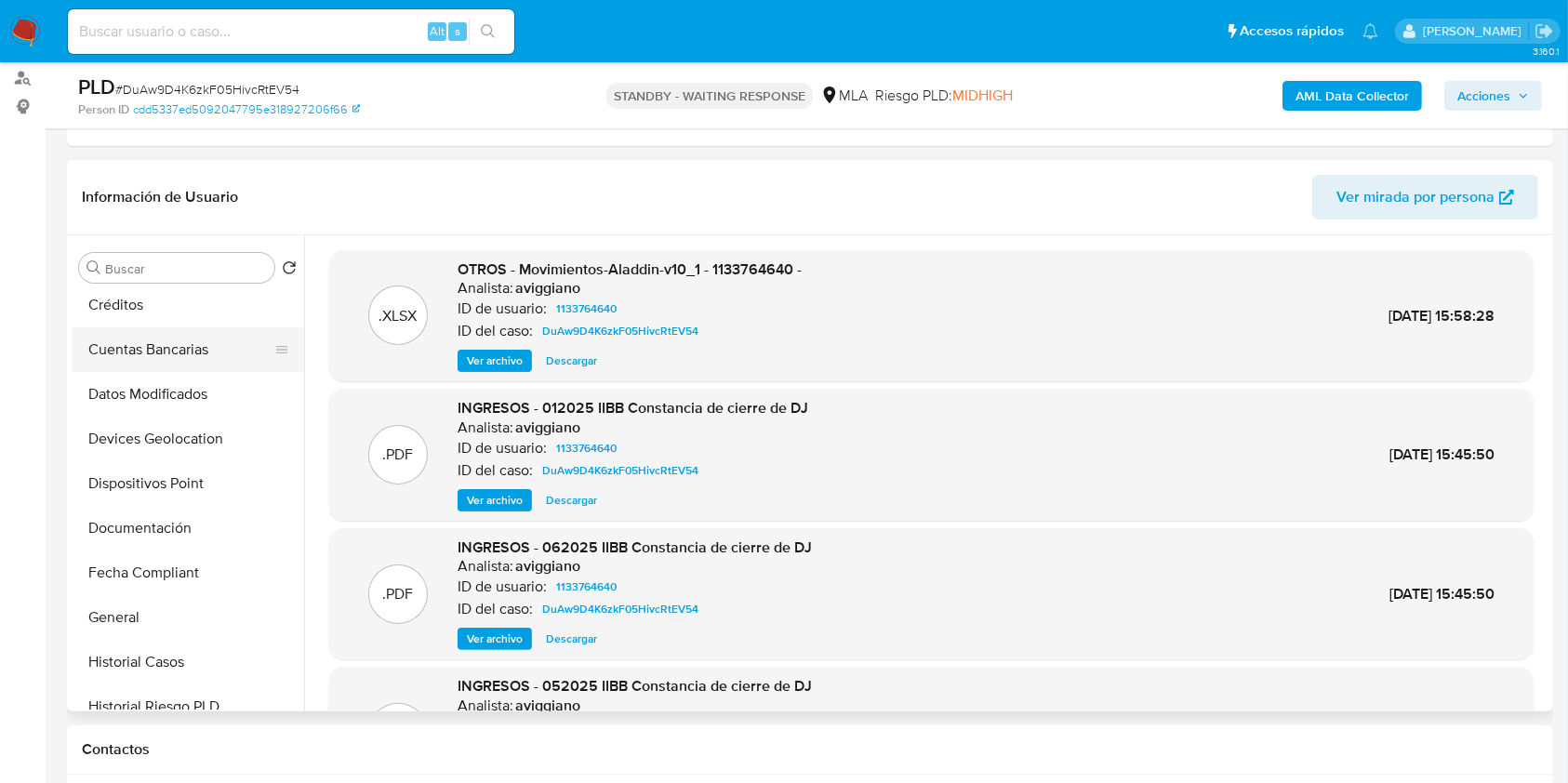
scroll to position [372, 0]
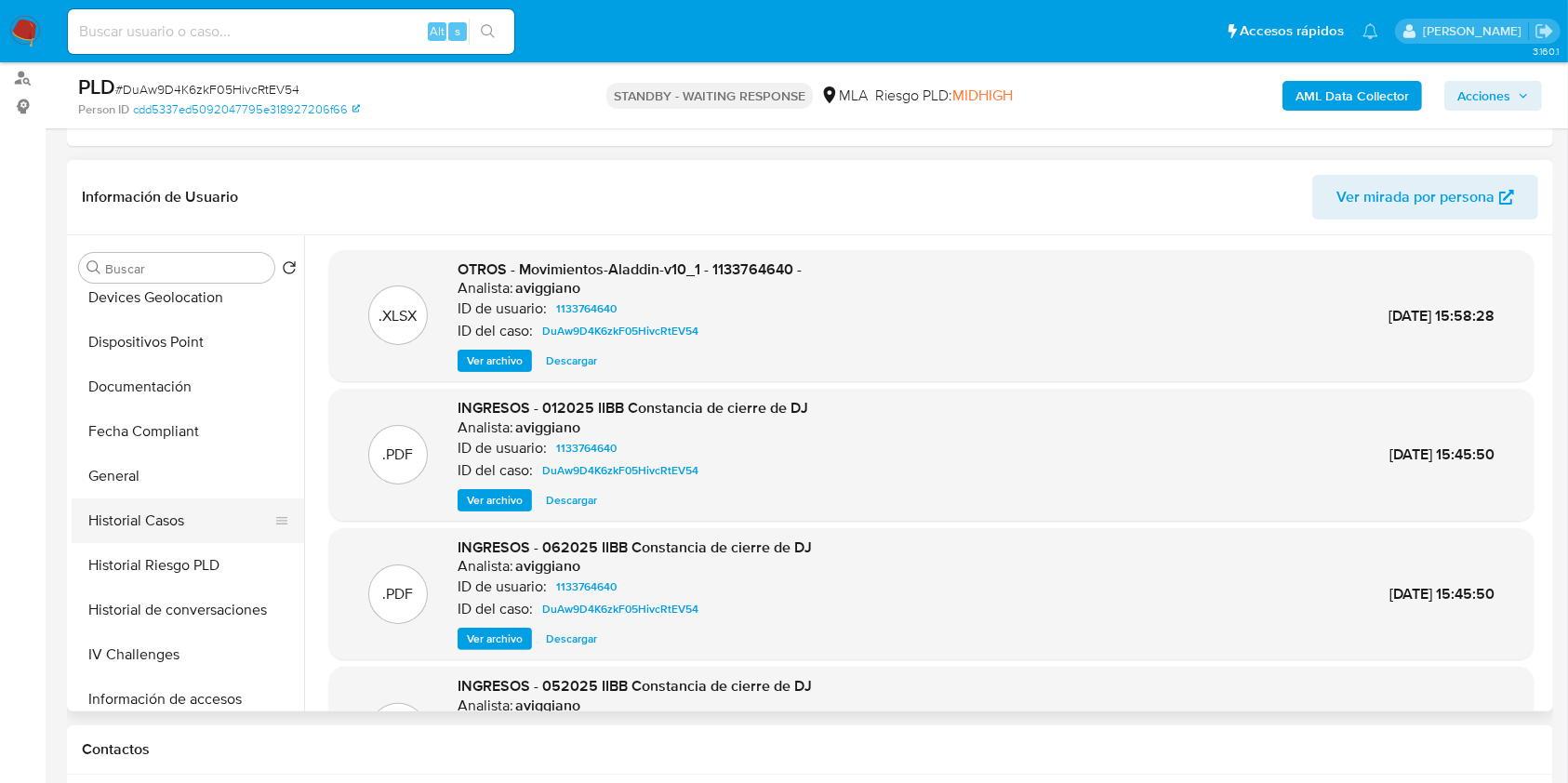
click at [203, 528] on button "Historial Casos" at bounding box center [180, 521] width 218 height 45
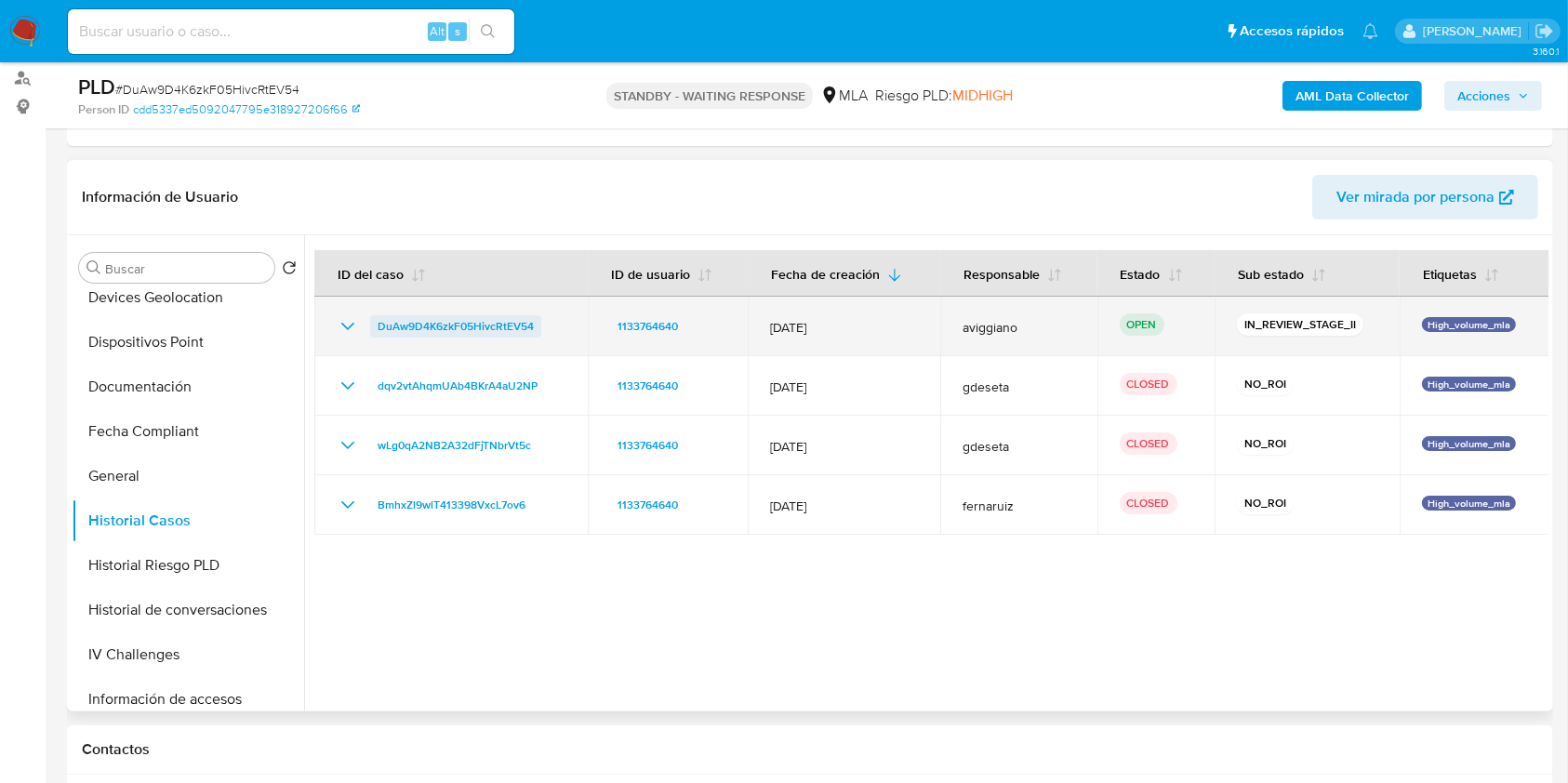
click at [481, 318] on span "DuAw9D4K6zkF05HivcRtEV54" at bounding box center [455, 326] width 156 height 23
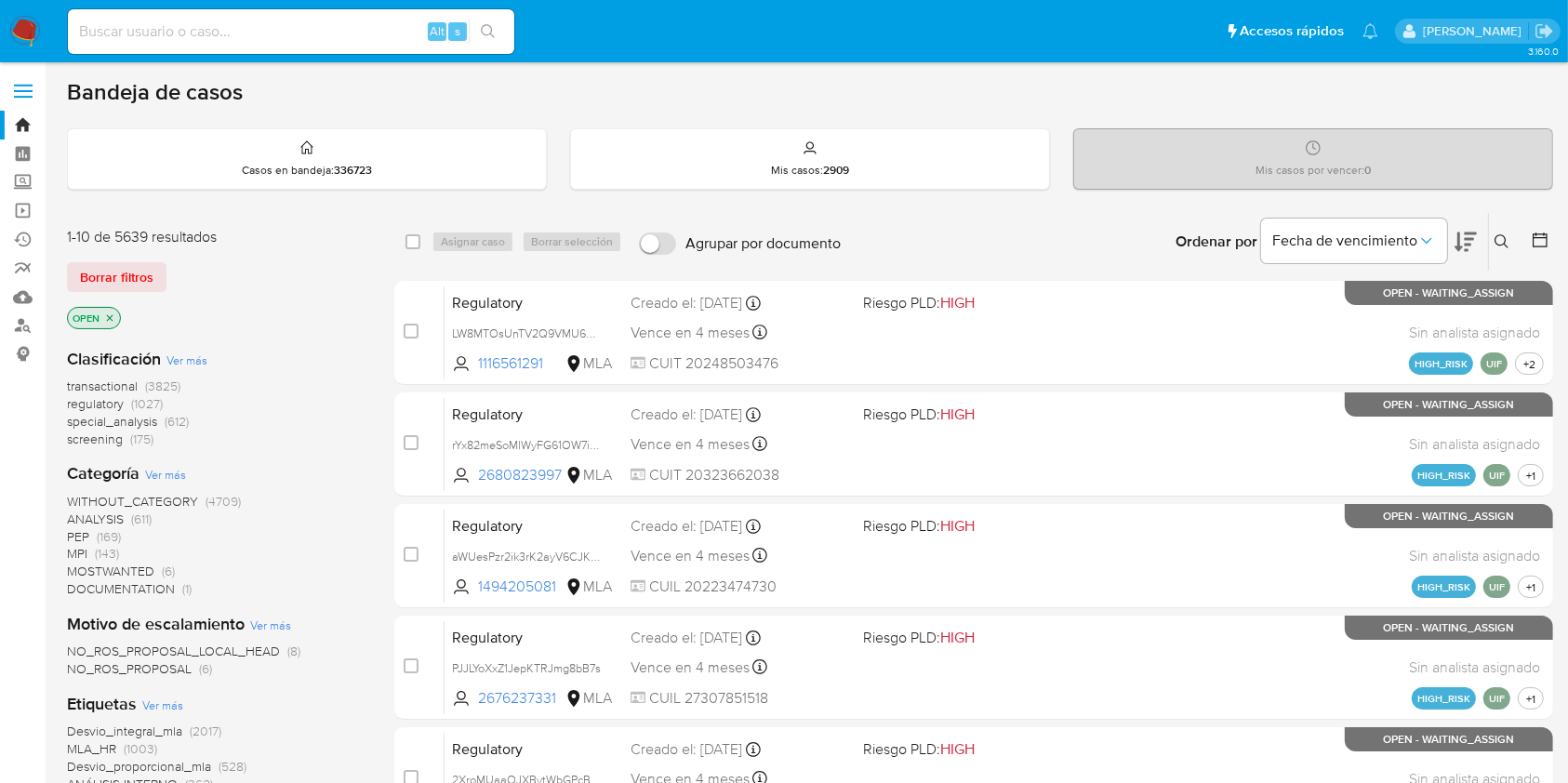
click at [1497, 234] on icon at bounding box center [1501, 241] width 15 height 15
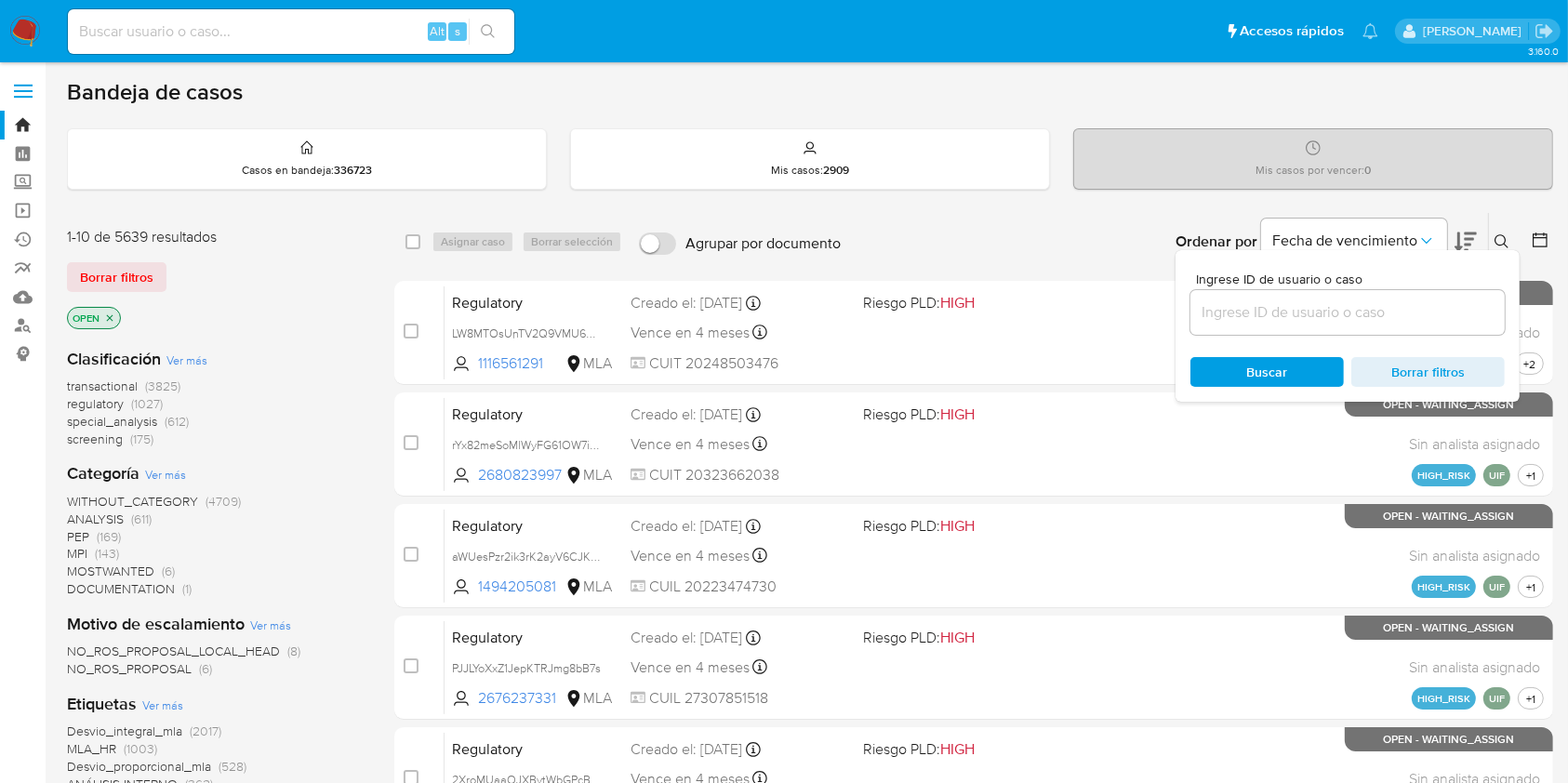
click at [1376, 316] on input at bounding box center [1348, 312] width 315 height 24
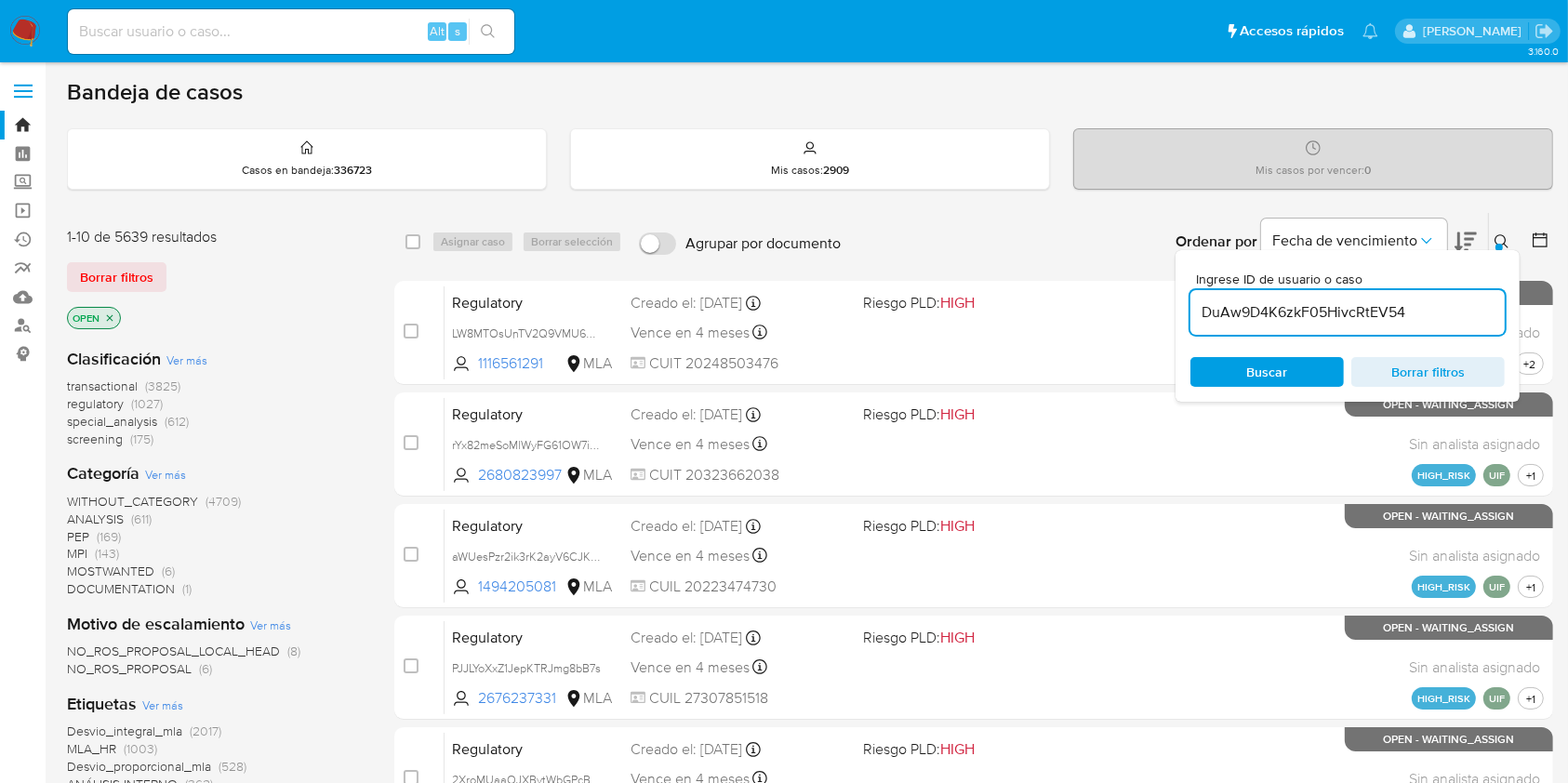
type input "DuAw9D4K6zkF05HivcRtEV54"
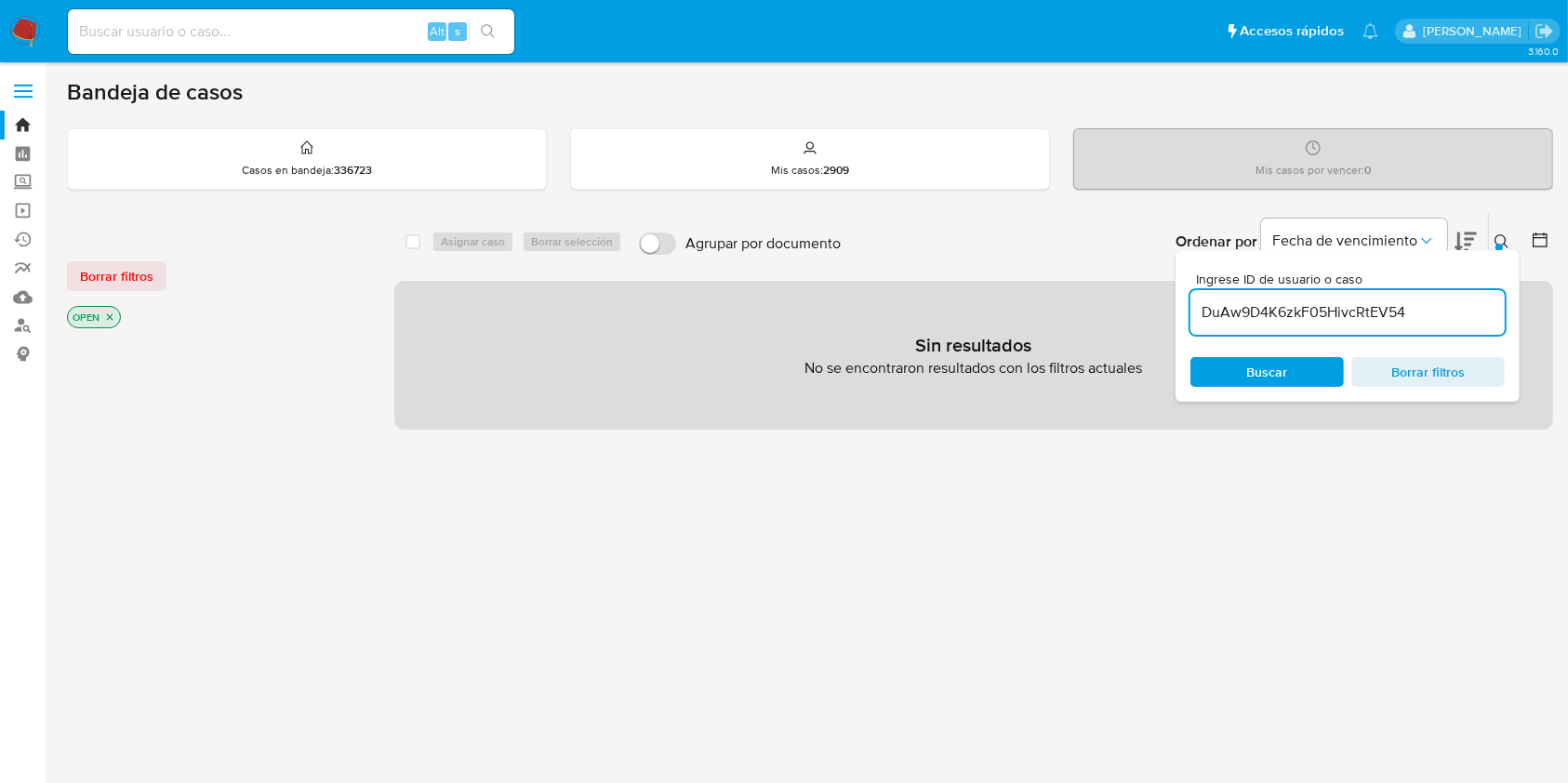
click at [114, 312] on icon "close-filter" at bounding box center [109, 317] width 11 height 11
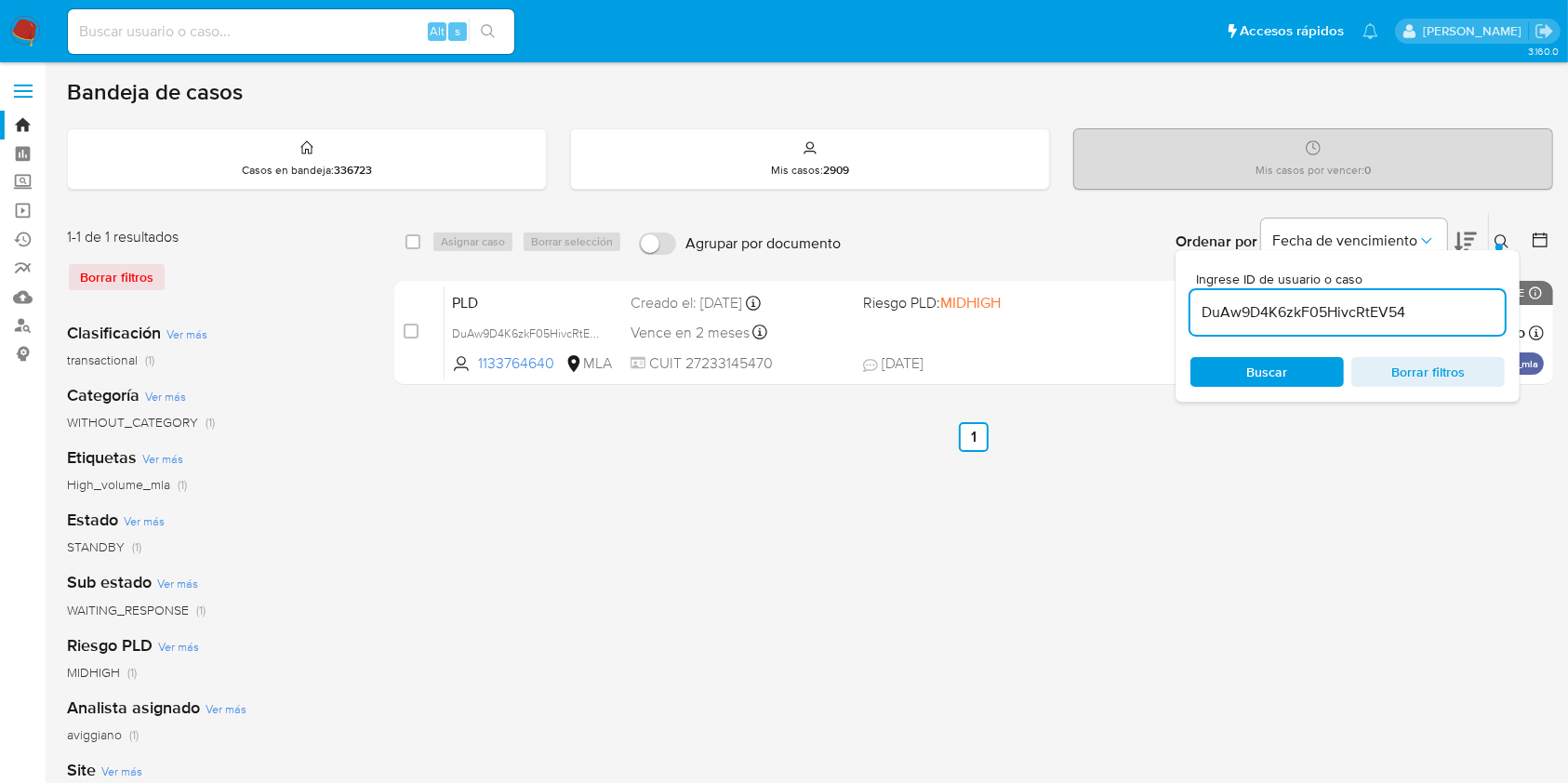
click at [420, 242] on div "select-all-cases-checkbox" at bounding box center [416, 241] width 23 height 23
click at [419, 242] on div "select-all-cases-checkbox" at bounding box center [416, 241] width 23 height 23
click at [417, 243] on input "checkbox" at bounding box center [413, 241] width 15 height 15
checkbox input "true"
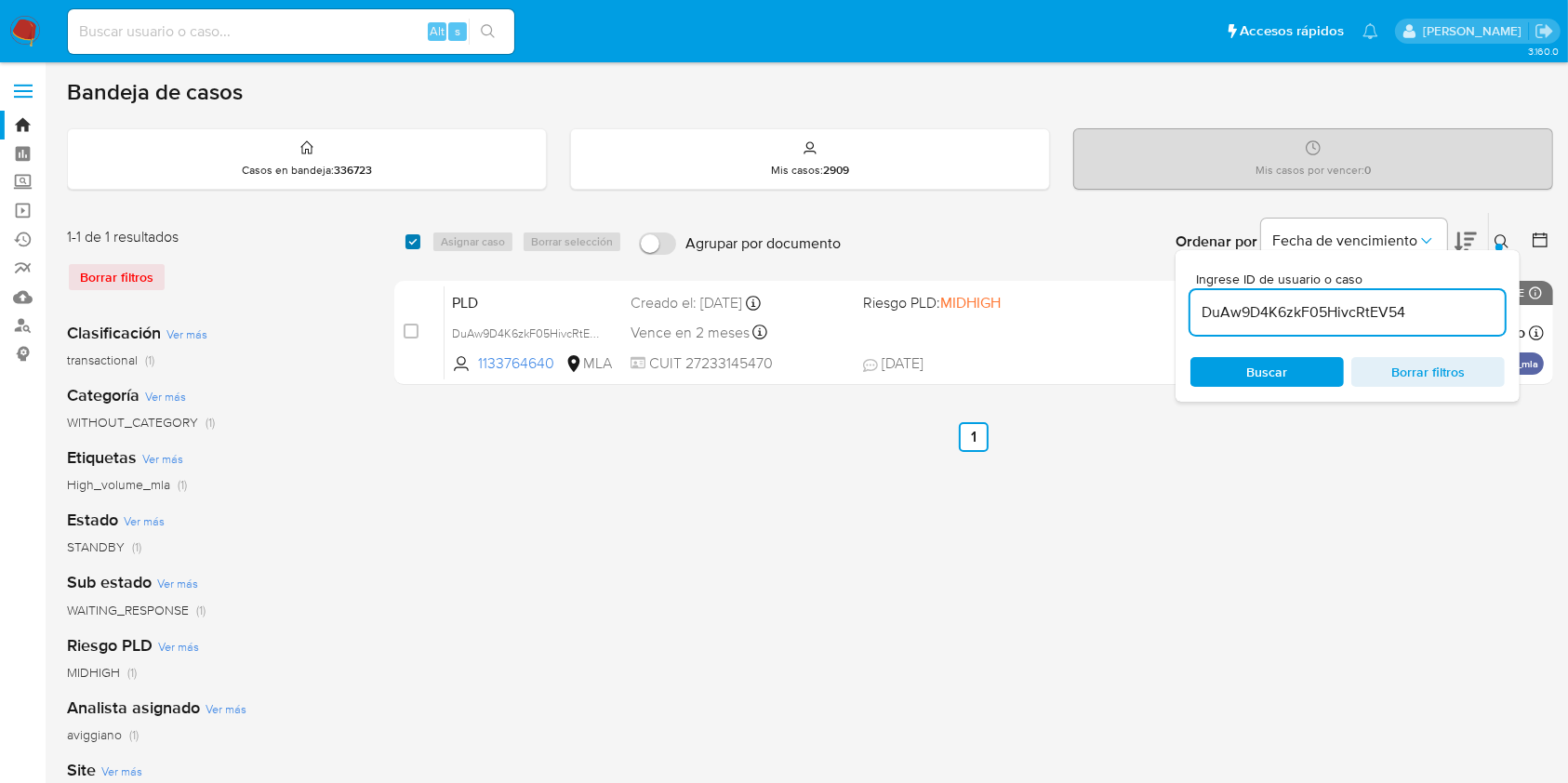
checkbox input "true"
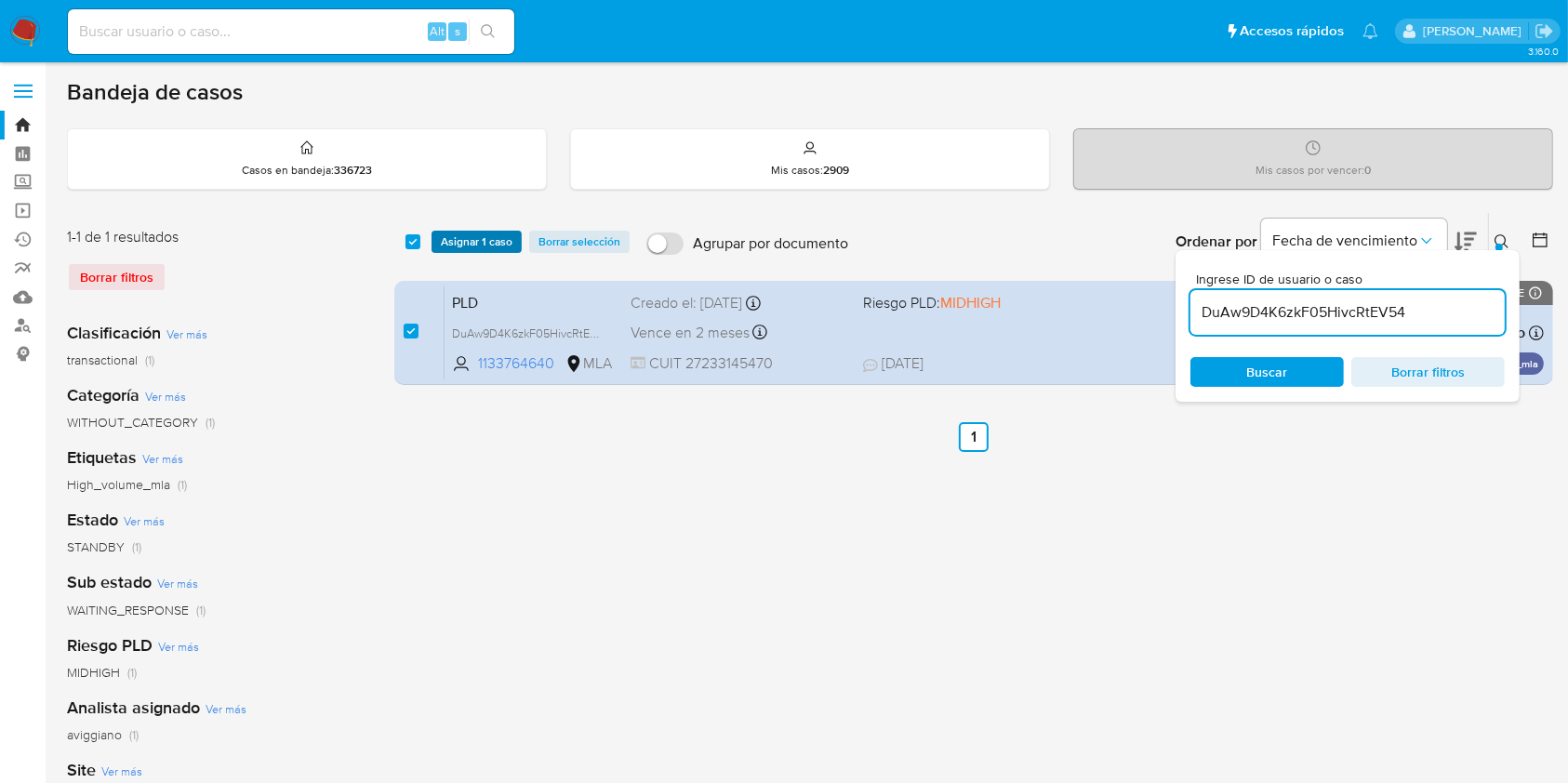
click at [450, 242] on span "Asignar 1 caso" at bounding box center [476, 241] width 72 height 19
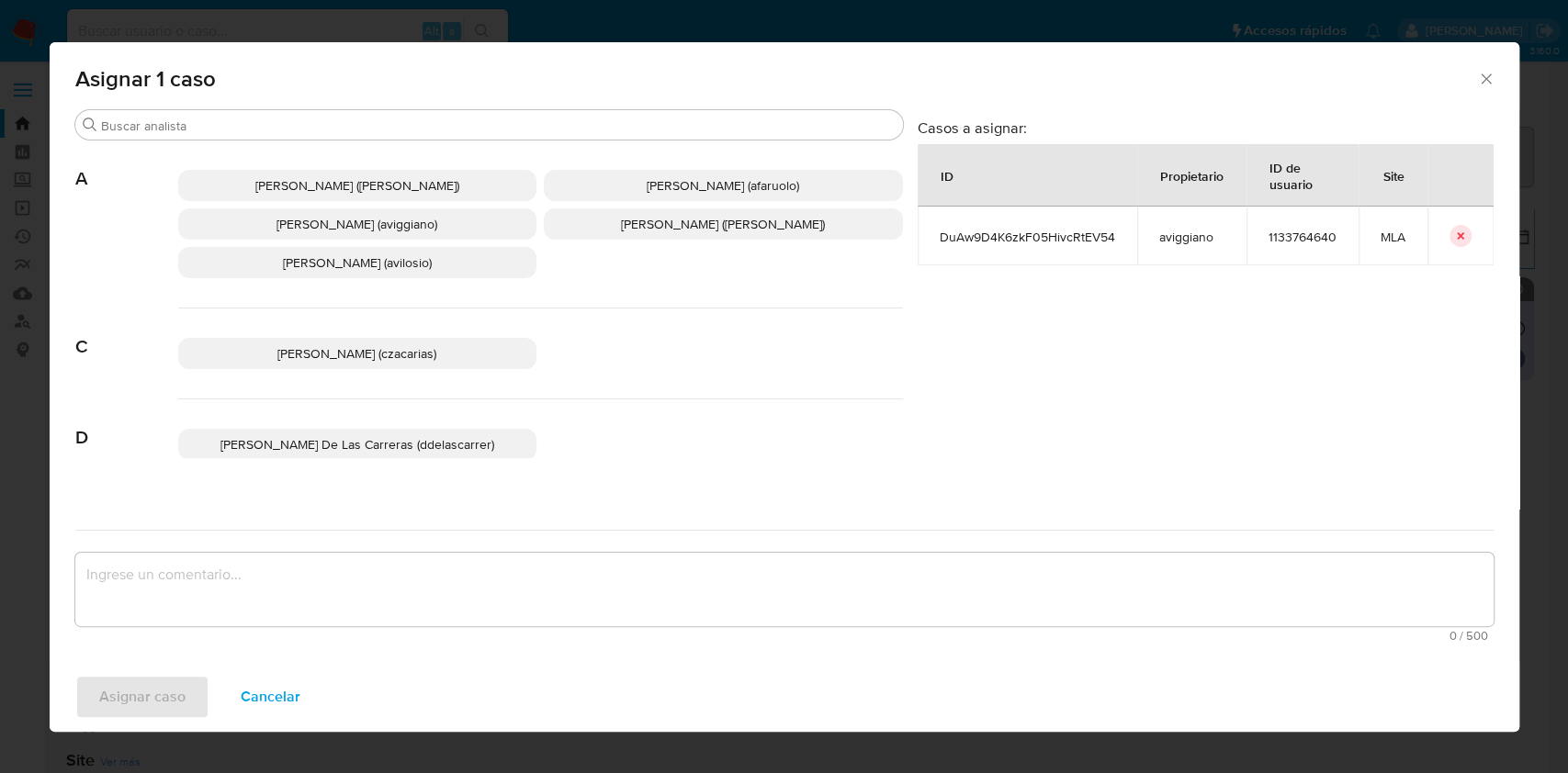
click at [278, 236] on p "Agustina Belen Viggiano (aviggiano)" at bounding box center [357, 223] width 359 height 31
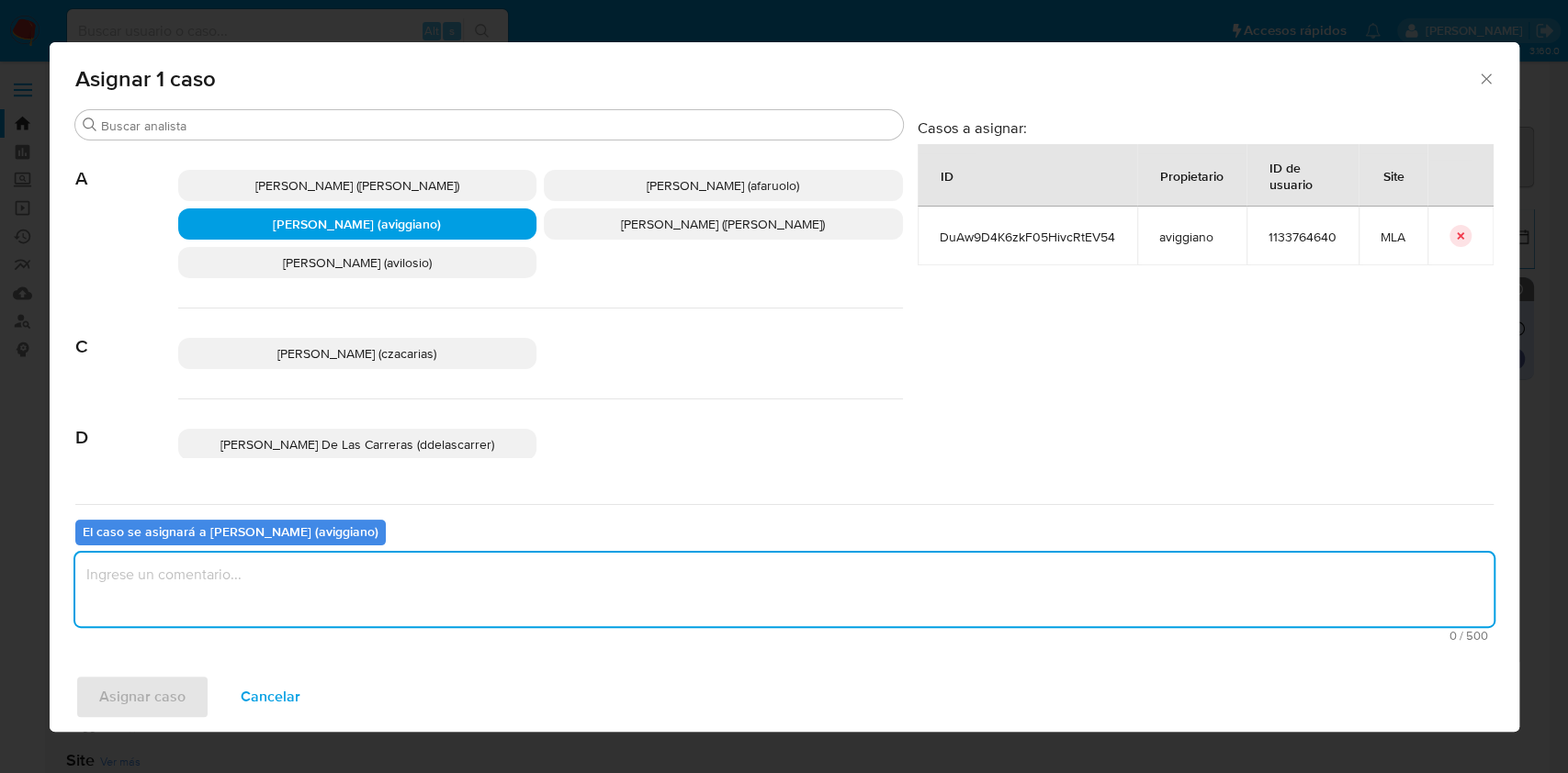
drag, startPoint x: 254, startPoint y: 577, endPoint x: 238, endPoint y: 589, distance: 20.0
click at [251, 578] on textarea "assign-modal" at bounding box center [784, 589] width 1418 height 74
click at [131, 692] on span "Asignar caso" at bounding box center [141, 697] width 86 height 41
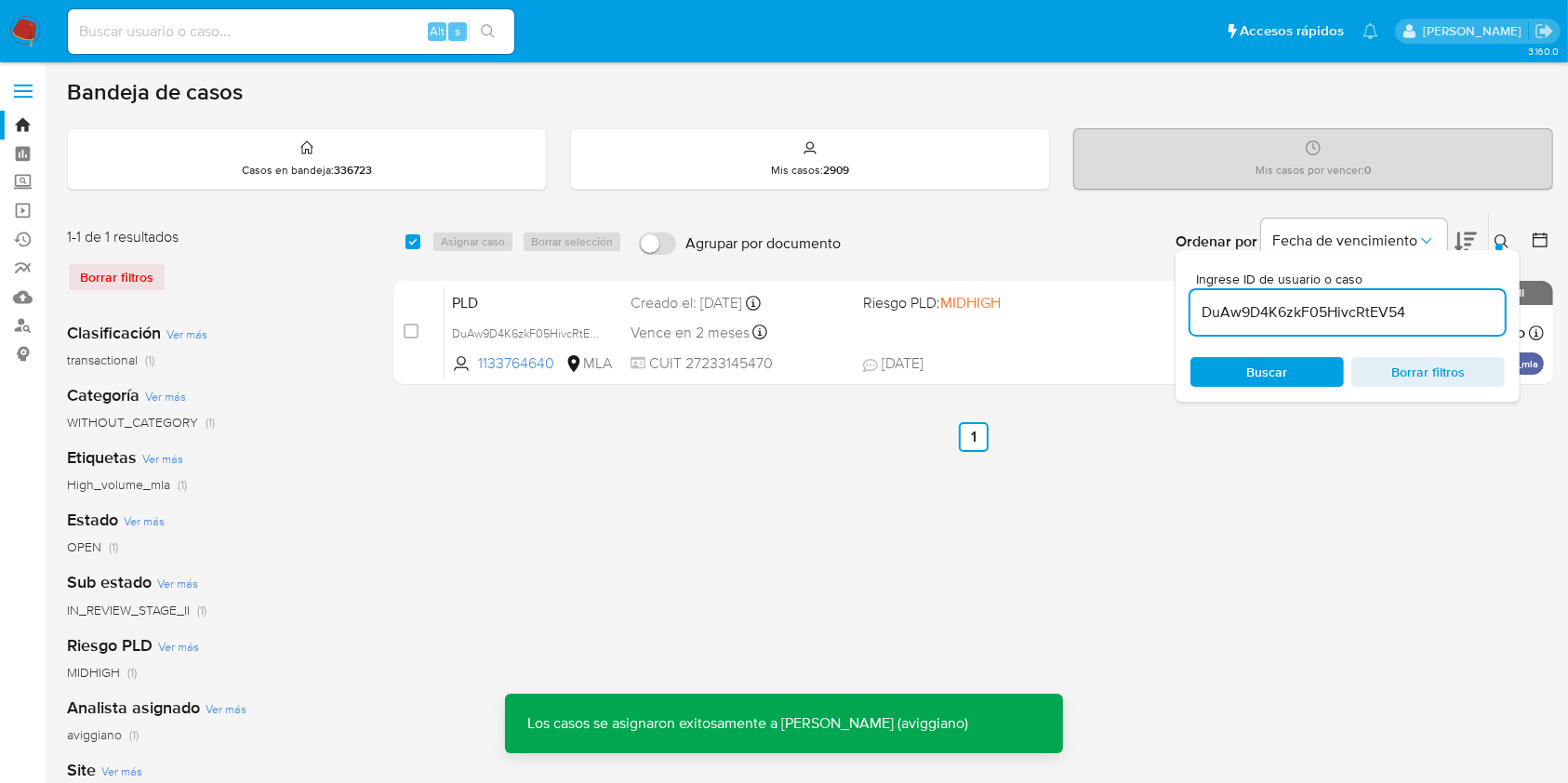
click at [871, 333] on div "PLD DuAw9D4K6zkF05HivcRtEV54 1133764640 MLA Riesgo PLD: MIDHIGH Creado el: 12/0…" at bounding box center [995, 332] width 1100 height 94
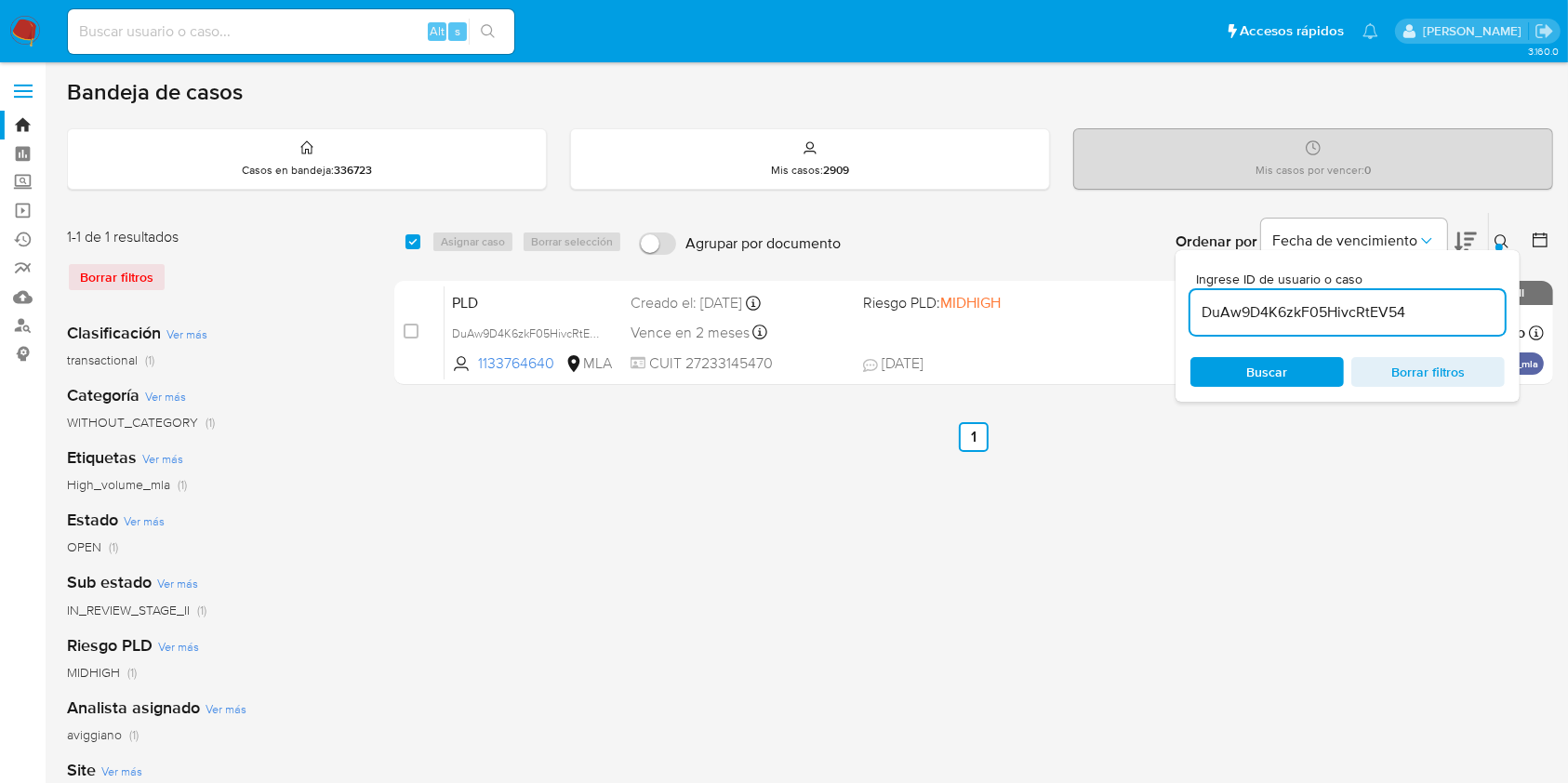
click at [1290, 318] on input "DuAw9D4K6zkF05HivcRtEV54" at bounding box center [1348, 312] width 315 height 24
click at [406, 242] on input "checkbox" at bounding box center [413, 241] width 15 height 15
checkbox input "true"
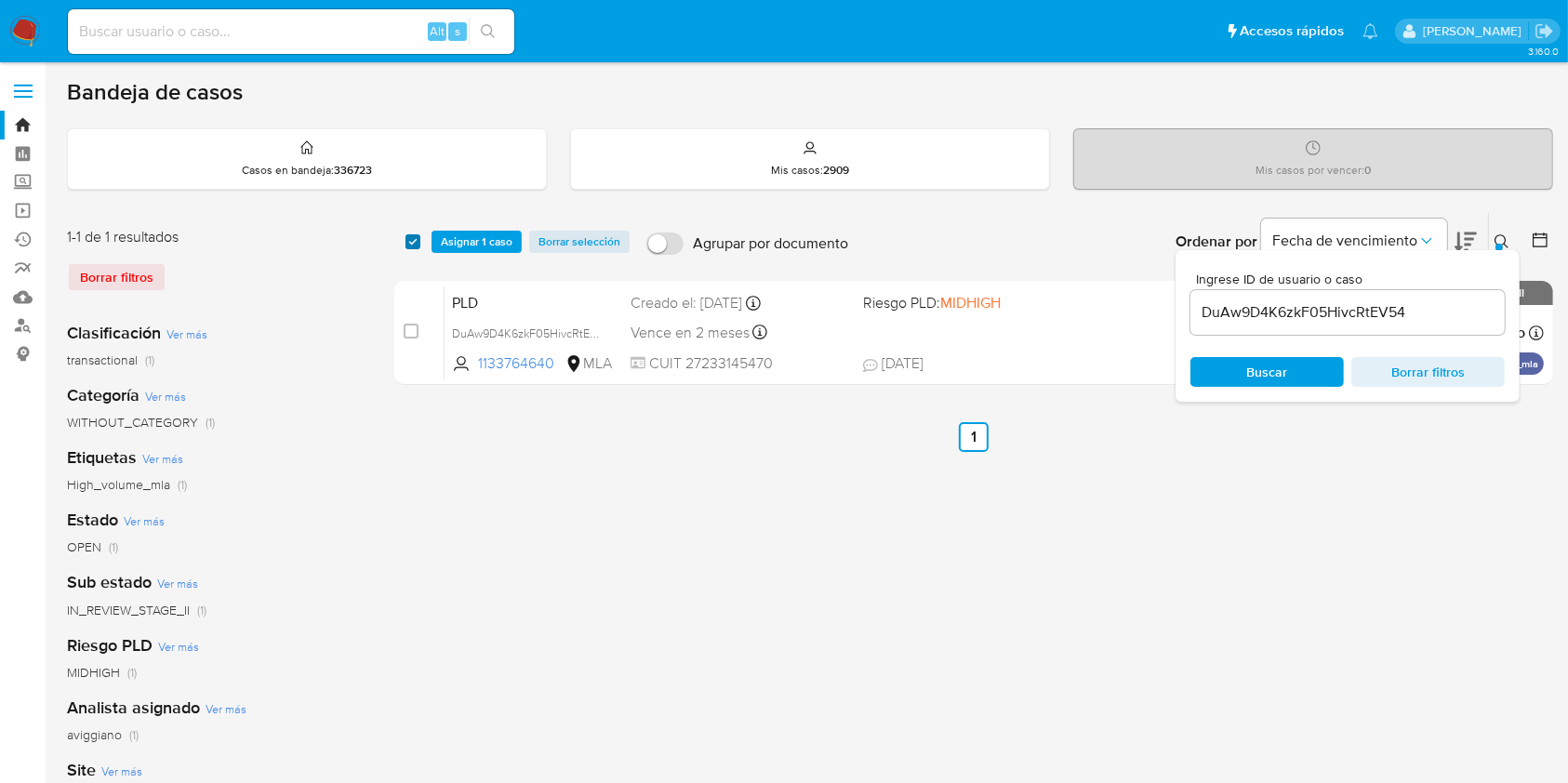
checkbox input "true"
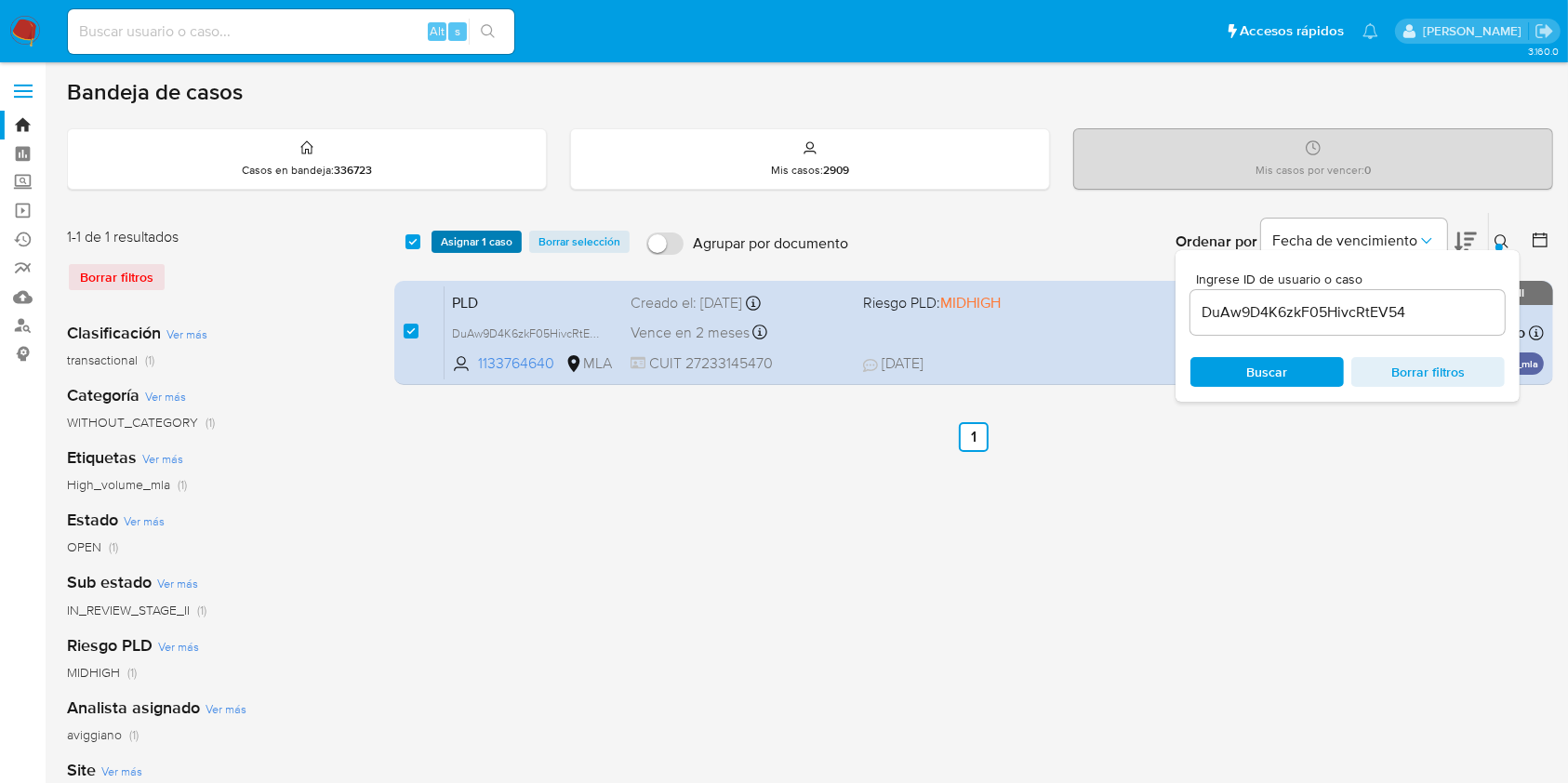
click at [441, 241] on span "Asignar 1 caso" at bounding box center [476, 241] width 72 height 19
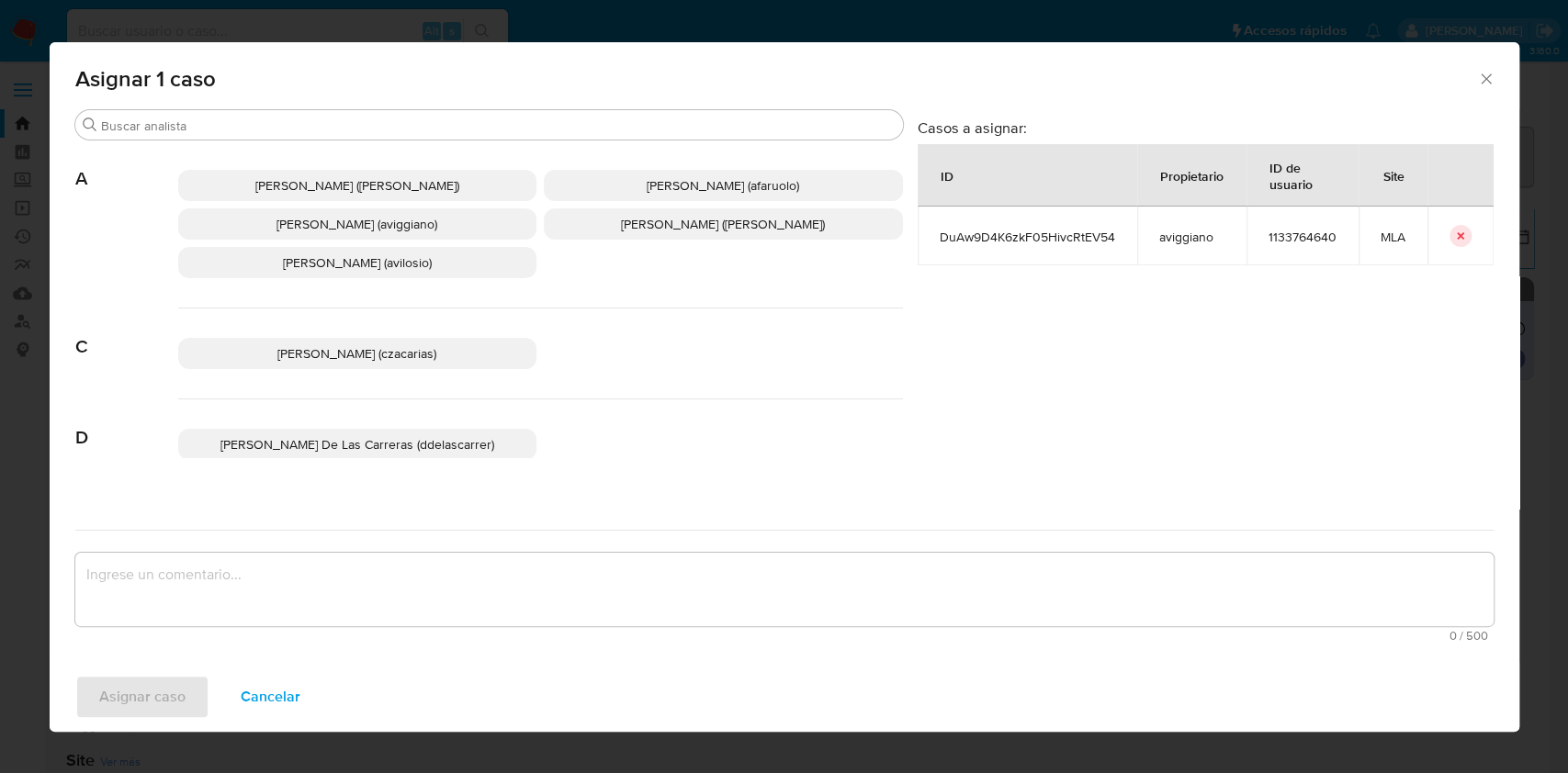
click at [277, 225] on span "Agustina Belen Viggiano (aviggiano)" at bounding box center [357, 223] width 161 height 18
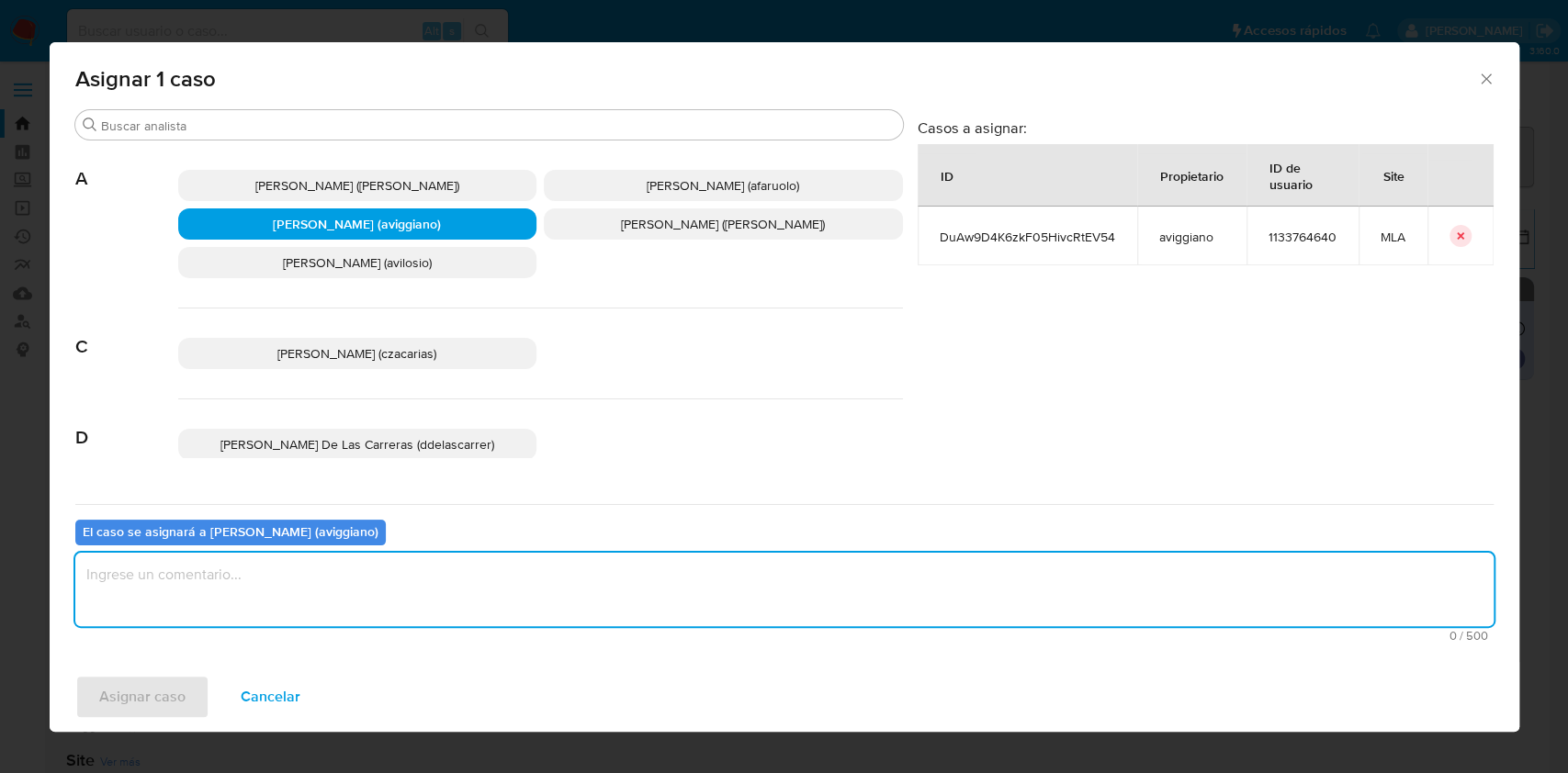
click at [292, 613] on textarea "assign-modal" at bounding box center [784, 589] width 1418 height 74
click at [151, 689] on span "Asignar caso" at bounding box center [141, 697] width 86 height 41
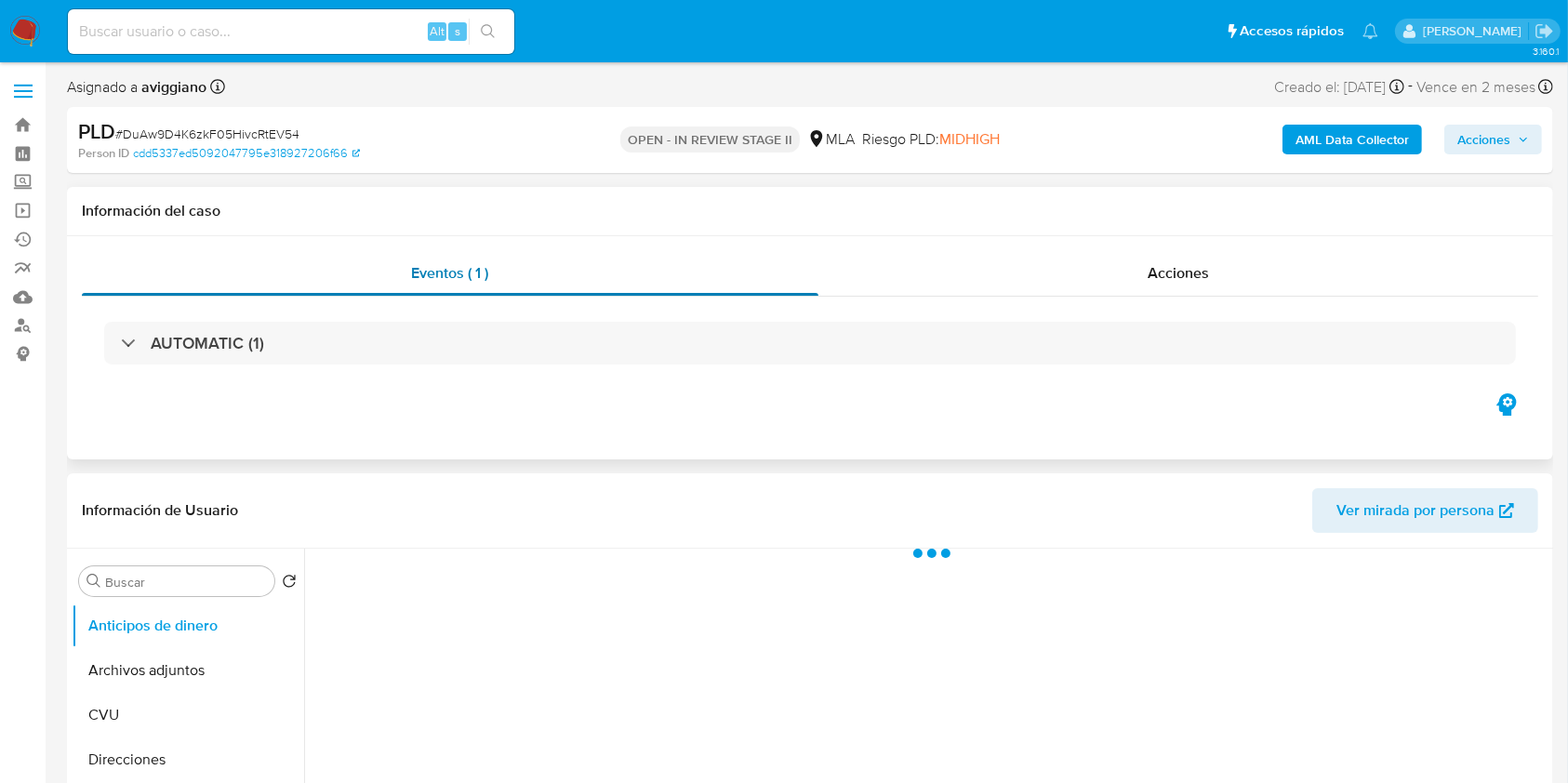
select select "10"
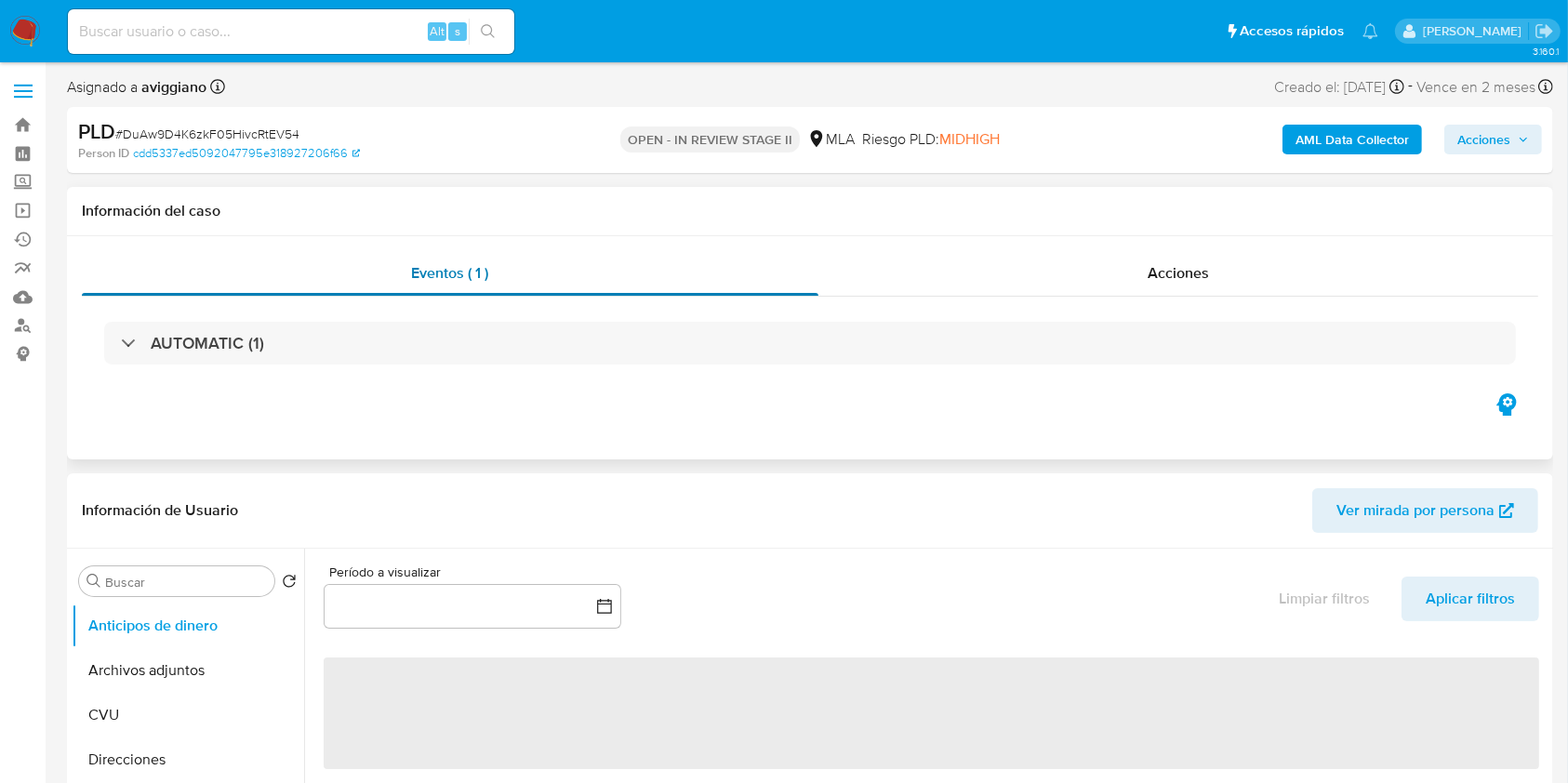
scroll to position [247, 0]
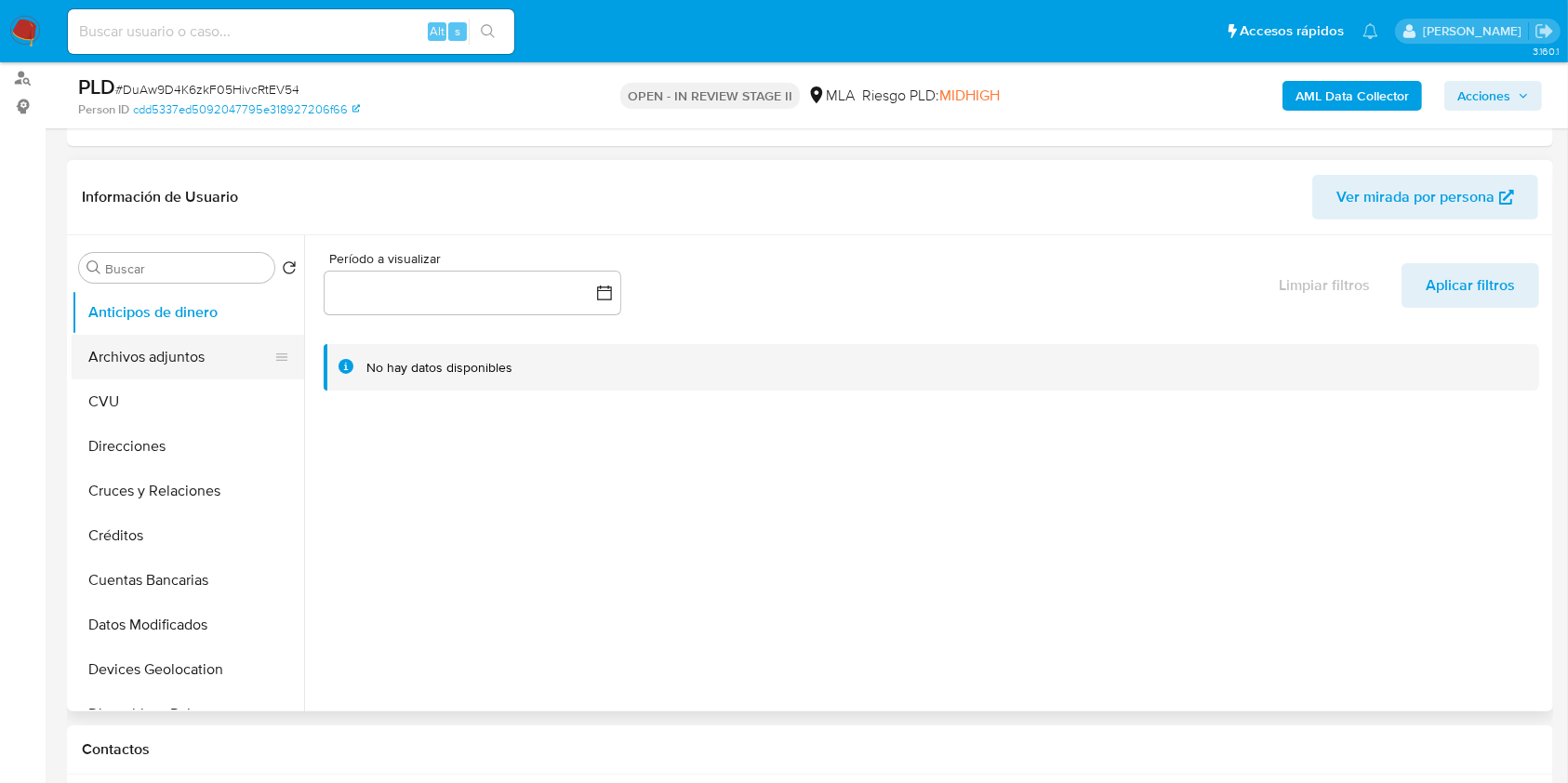
click at [122, 360] on button "Archivos adjuntos" at bounding box center [180, 358] width 218 height 45
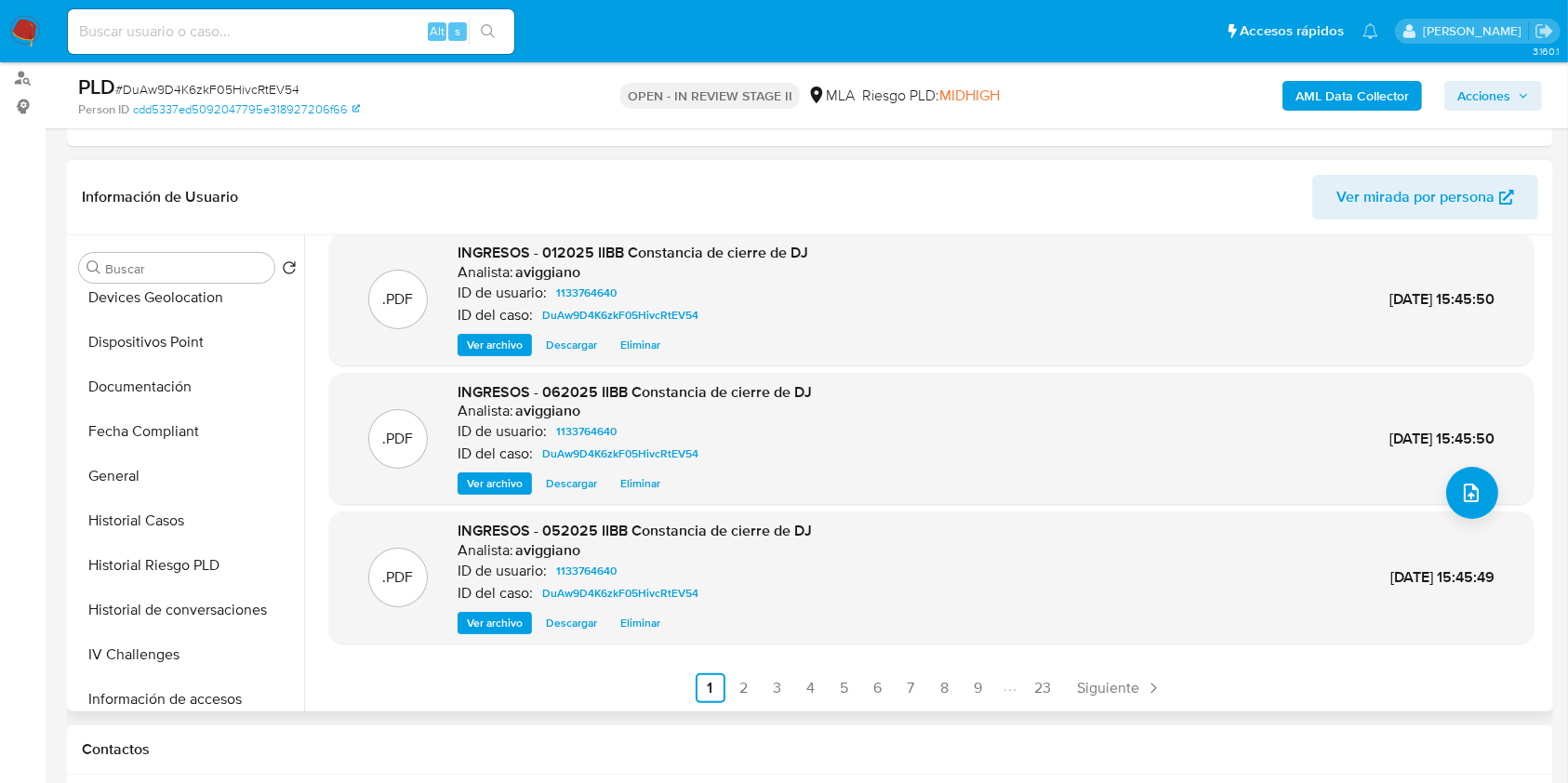
scroll to position [156, 0]
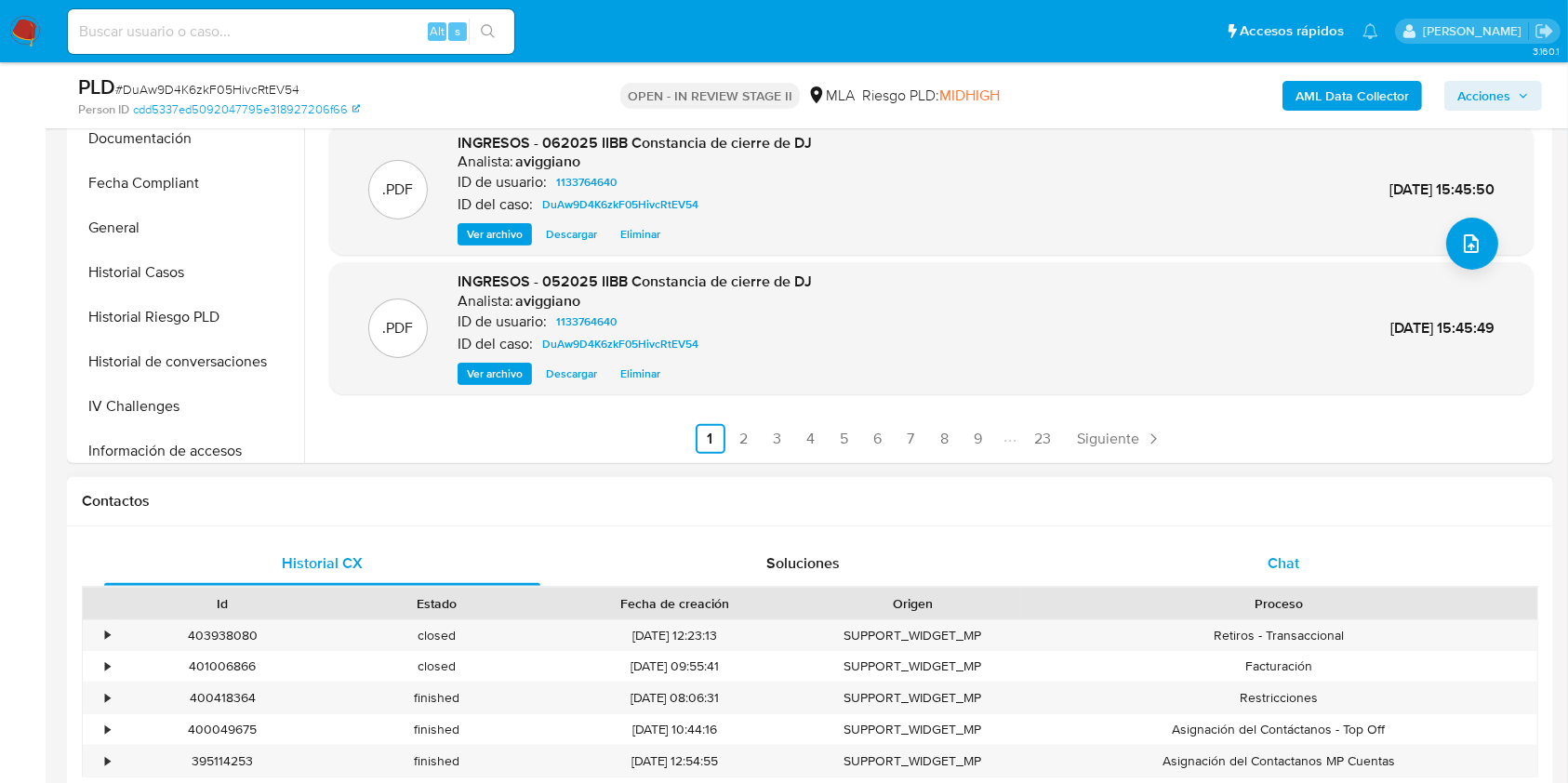
click at [1263, 572] on div "Chat" at bounding box center [1283, 563] width 436 height 45
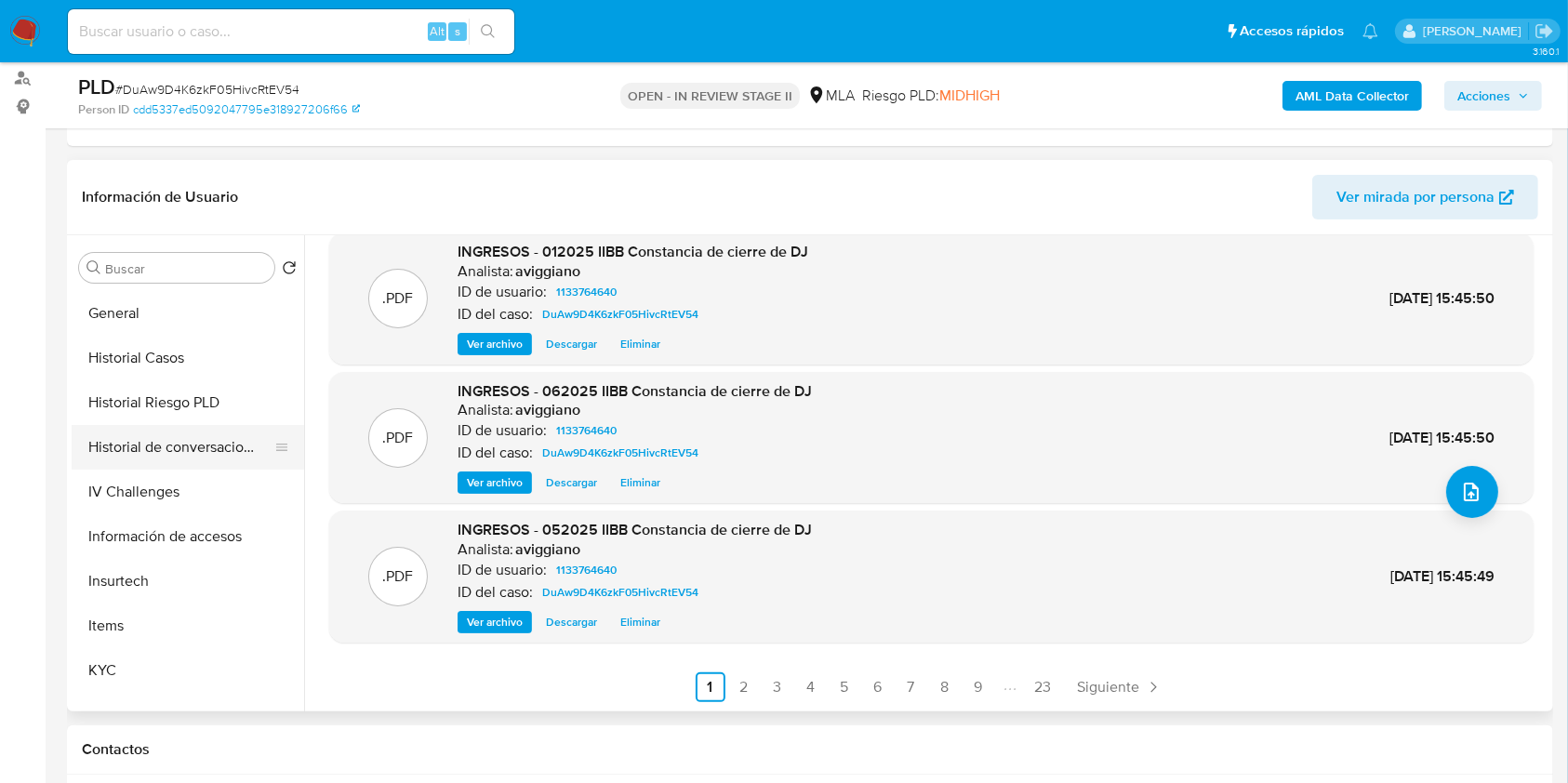
scroll to position [496, 0]
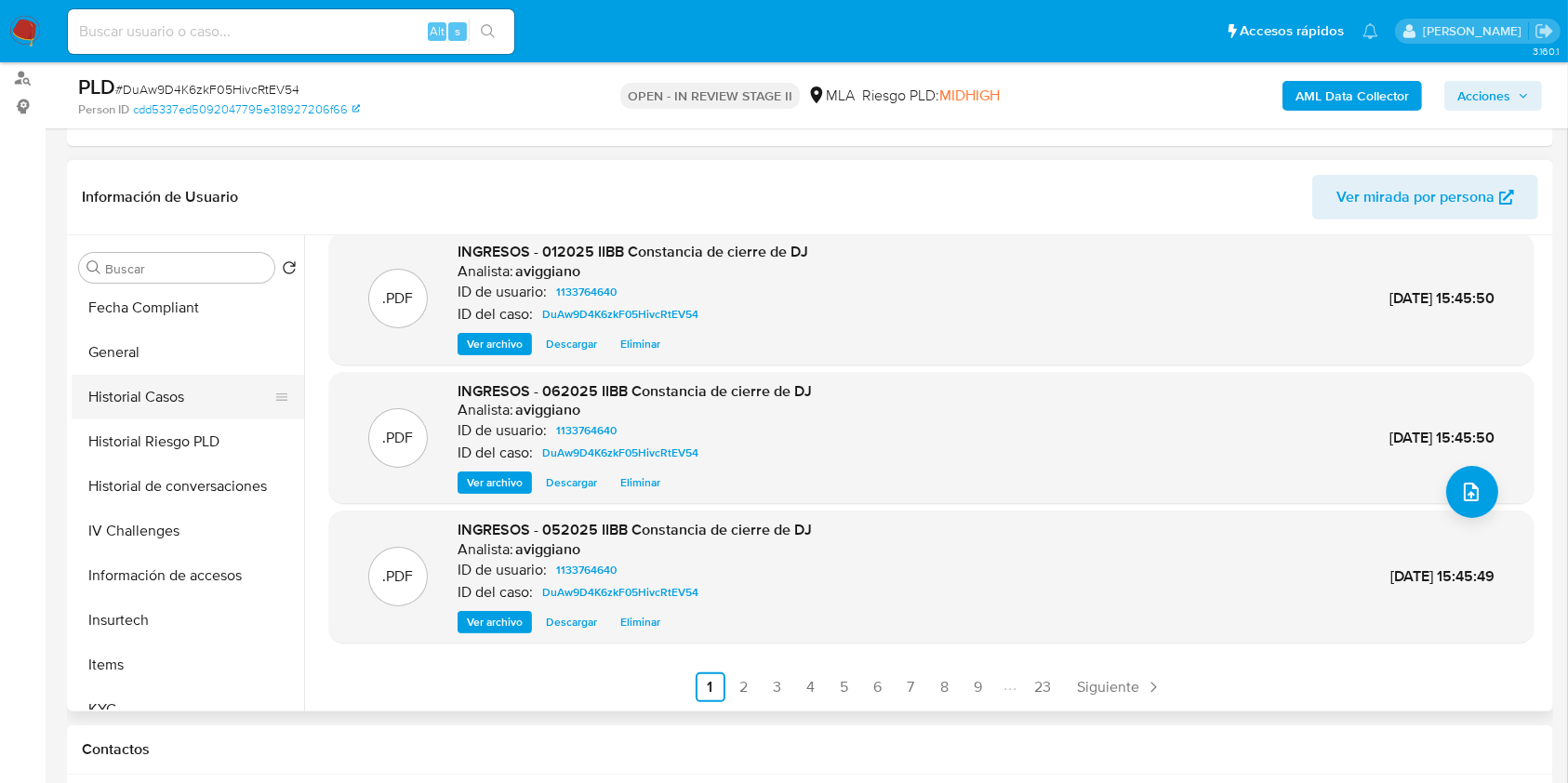
click at [149, 397] on button "Historial Casos" at bounding box center [180, 397] width 218 height 45
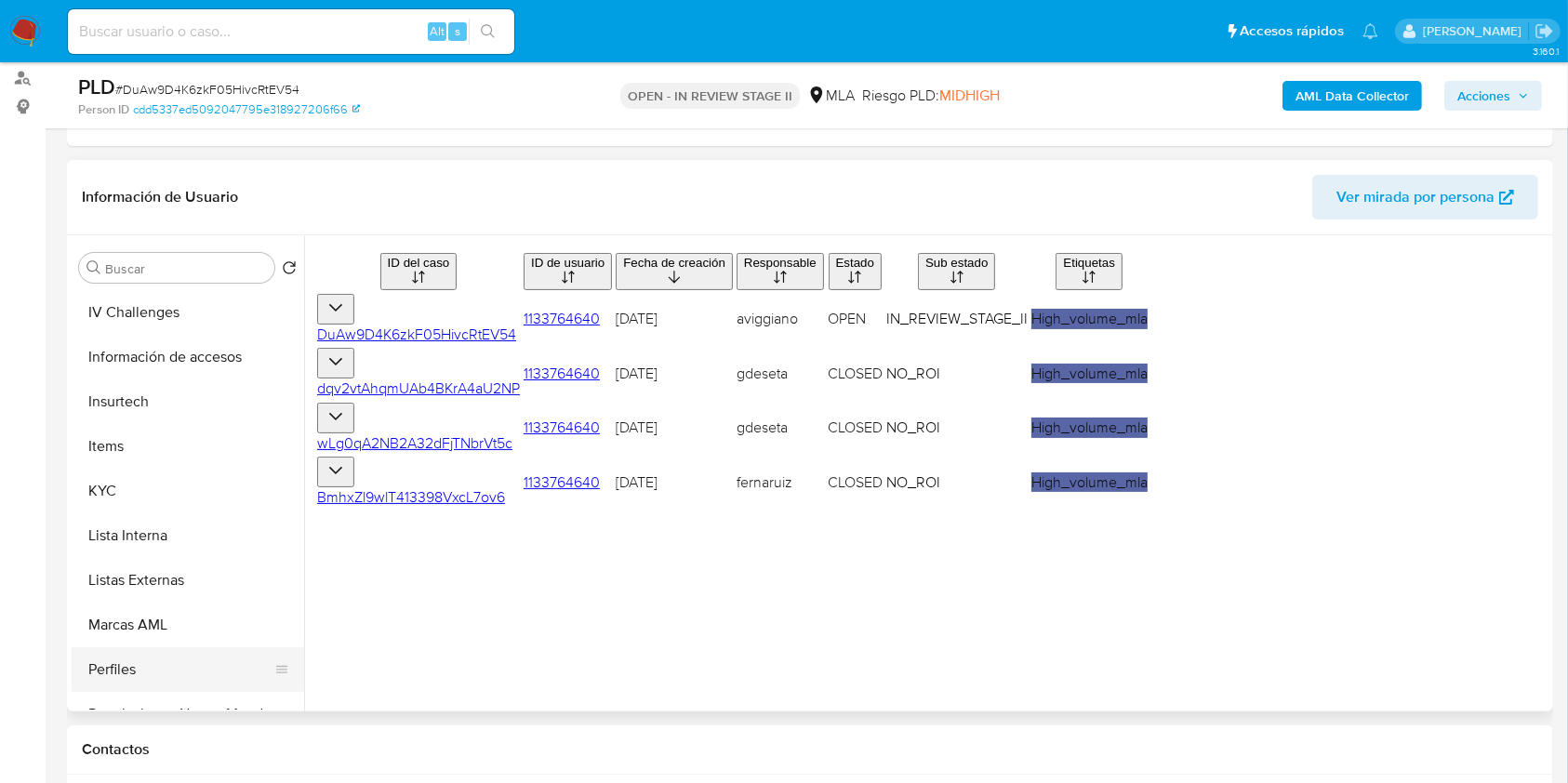
scroll to position [867, 0]
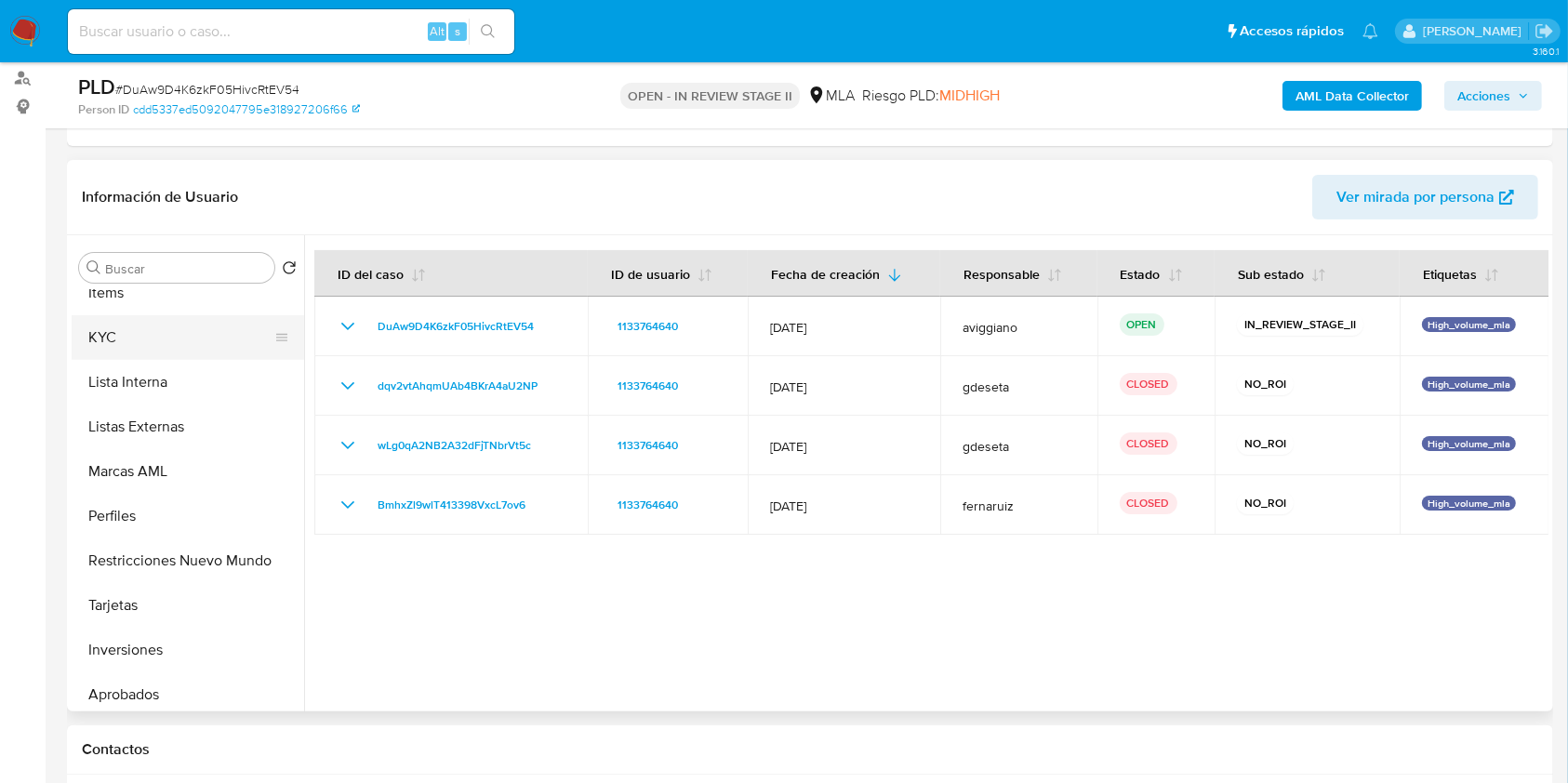
click at [106, 334] on button "KYC" at bounding box center [180, 338] width 218 height 45
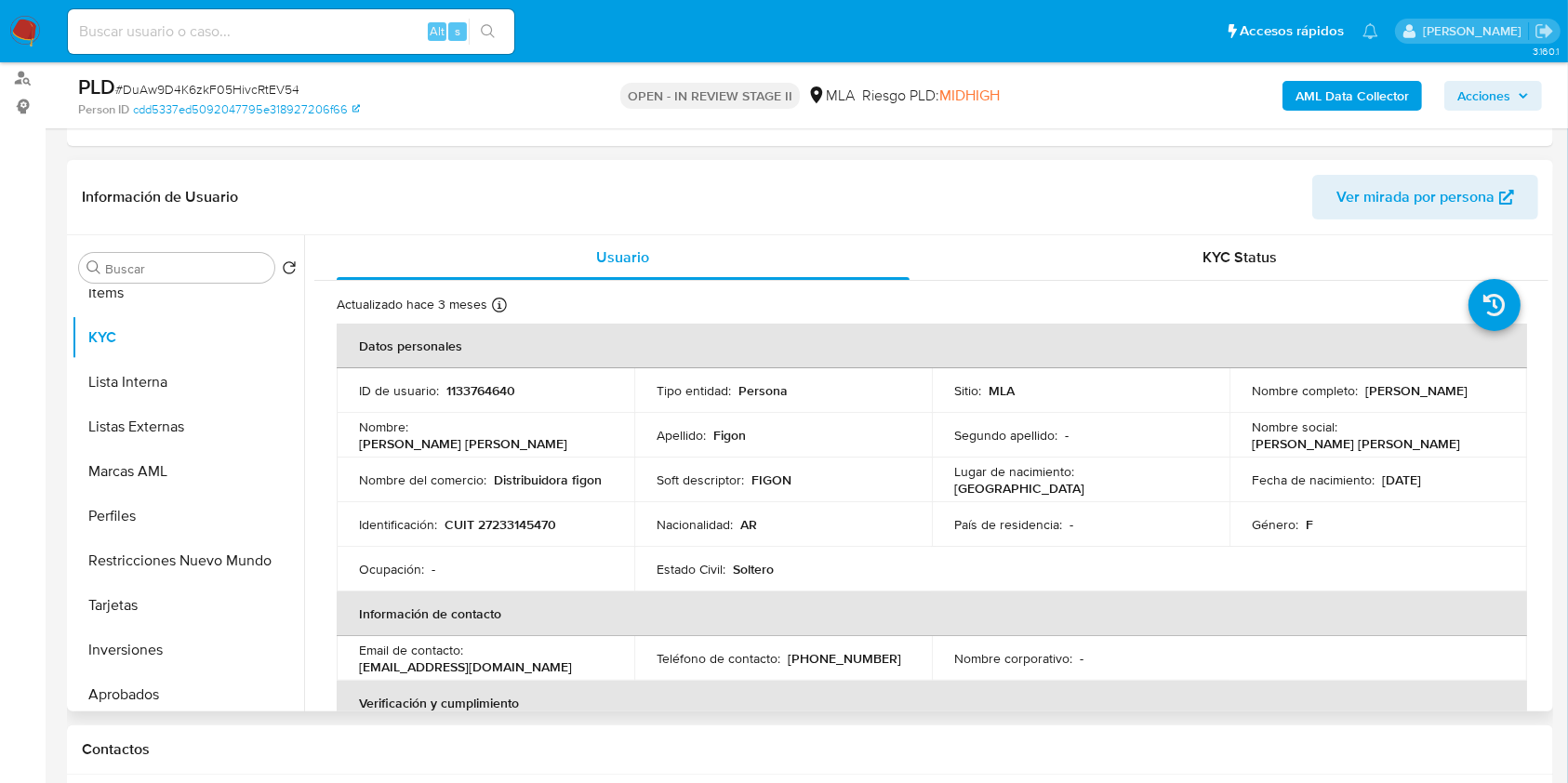
click at [506, 527] on p "CUIT 27233145470" at bounding box center [501, 524] width 112 height 17
copy p "27233145470"
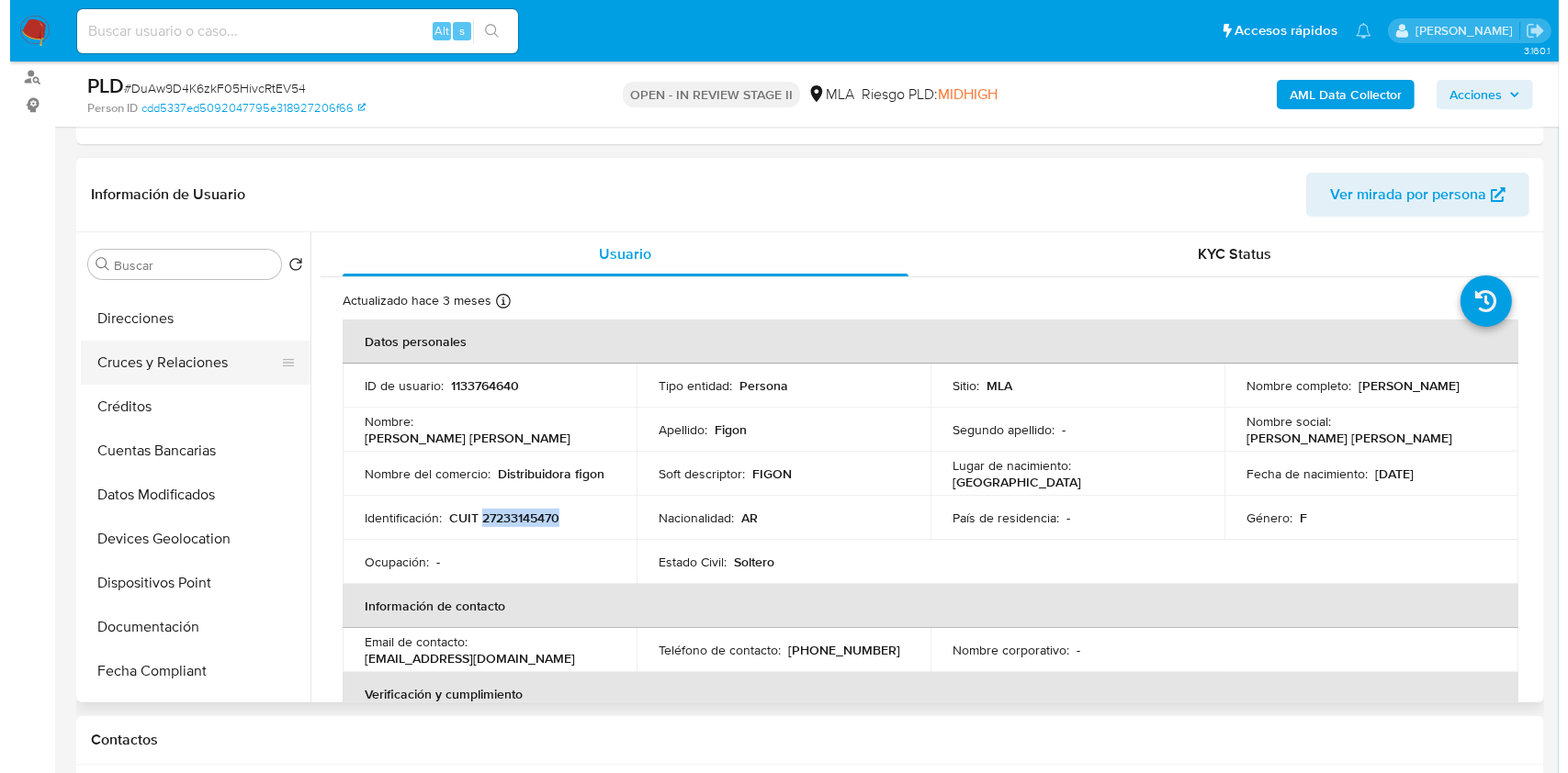
scroll to position [0, 0]
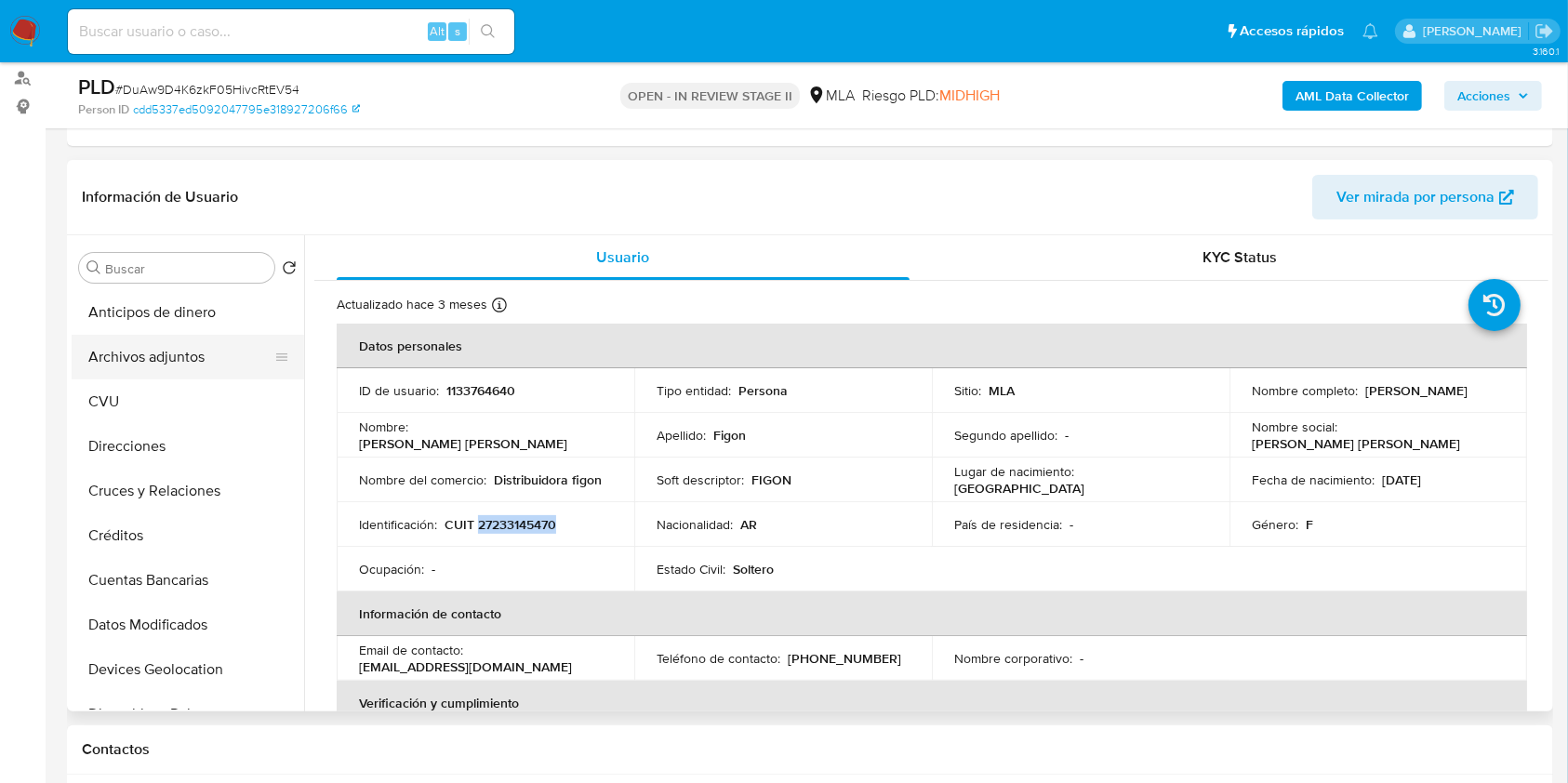
click at [235, 355] on button "Archivos adjuntos" at bounding box center [180, 358] width 218 height 45
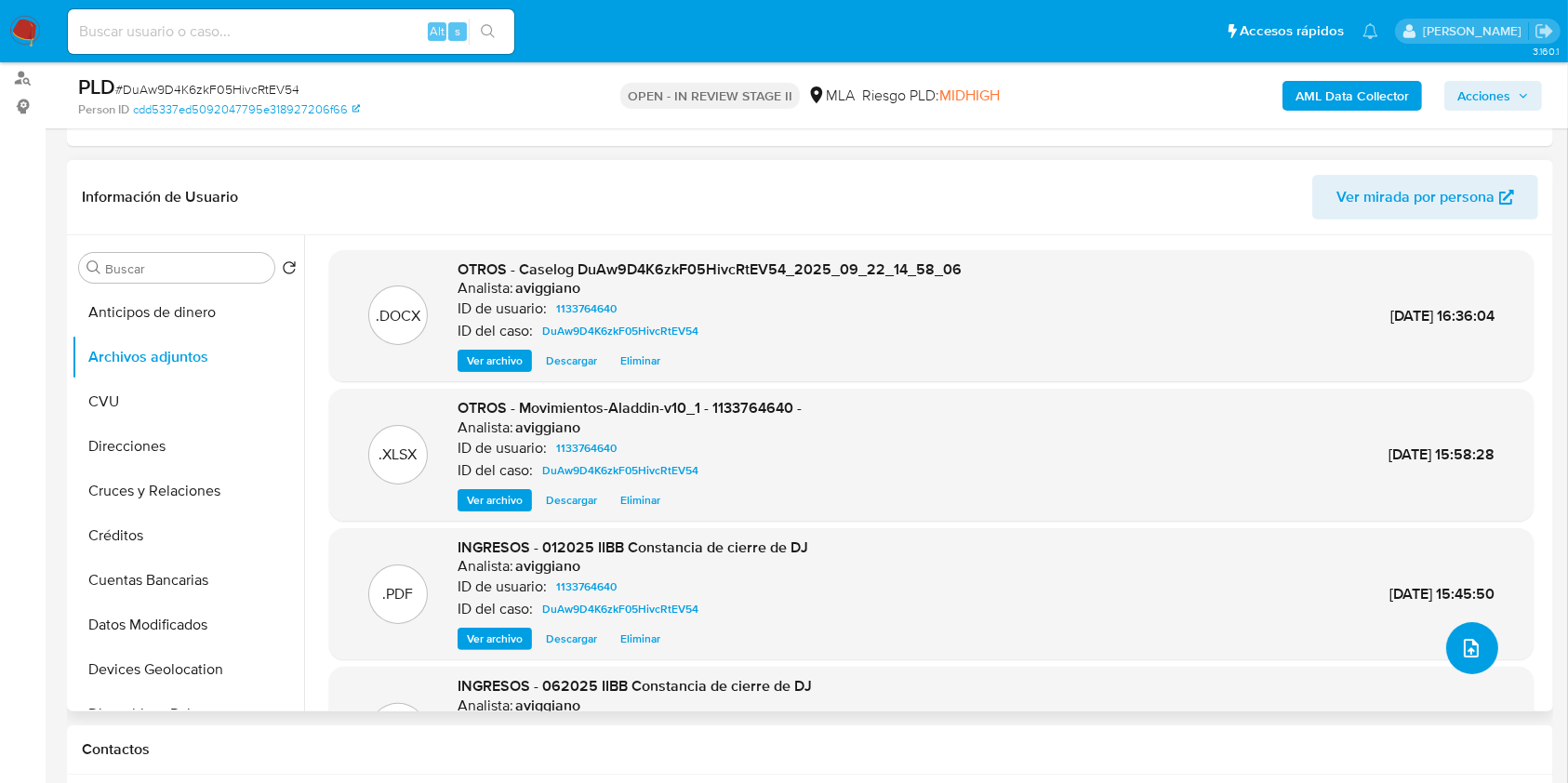
click at [1476, 645] on button "upload-file" at bounding box center [1471, 648] width 52 height 52
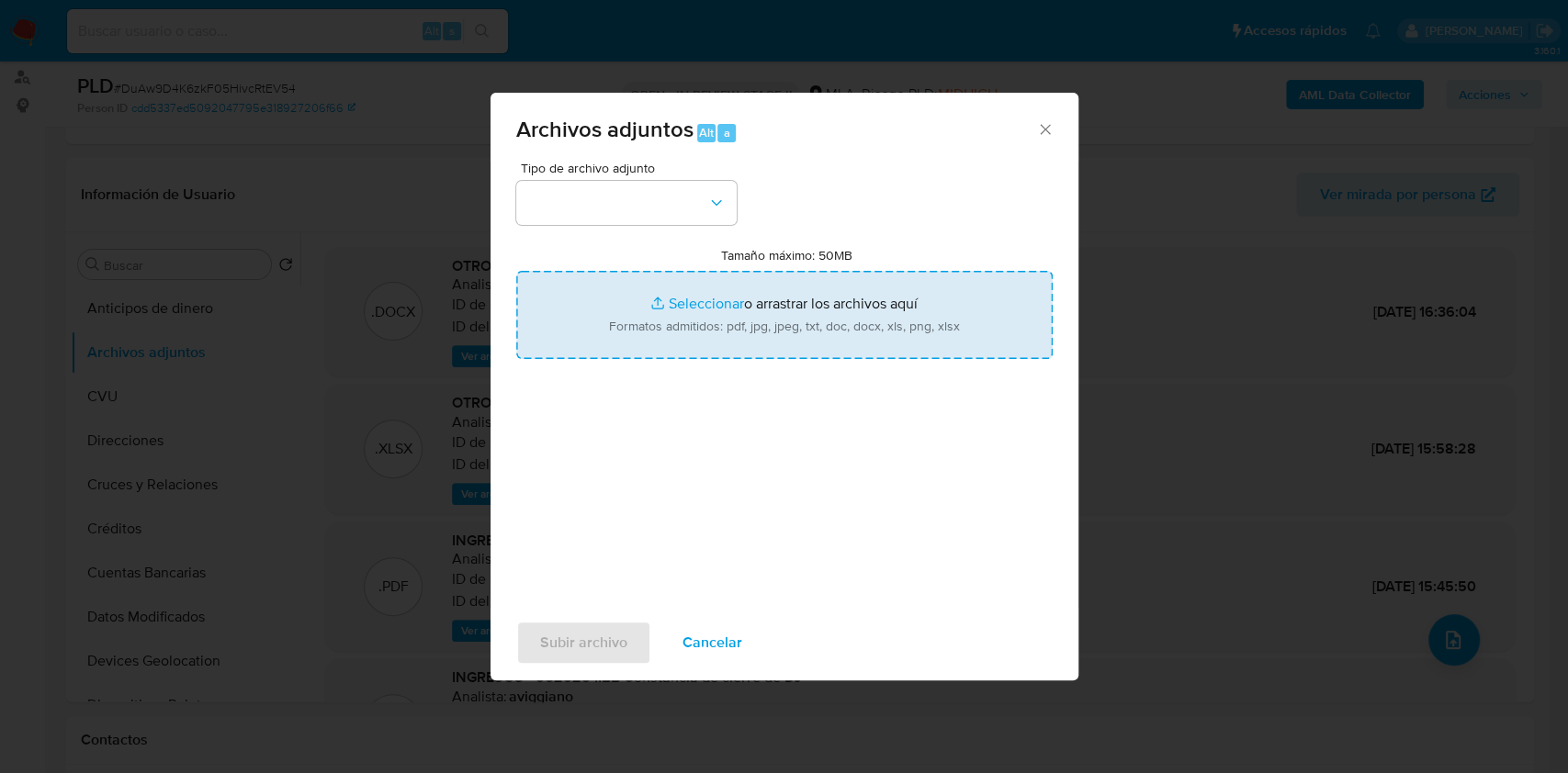
click at [876, 323] on input "Tamaño máximo: 50MB Seleccionar archivos" at bounding box center [784, 314] width 536 height 88
type input "C:\fakepath\_ 1133764640 - Calculador - .xlsx"
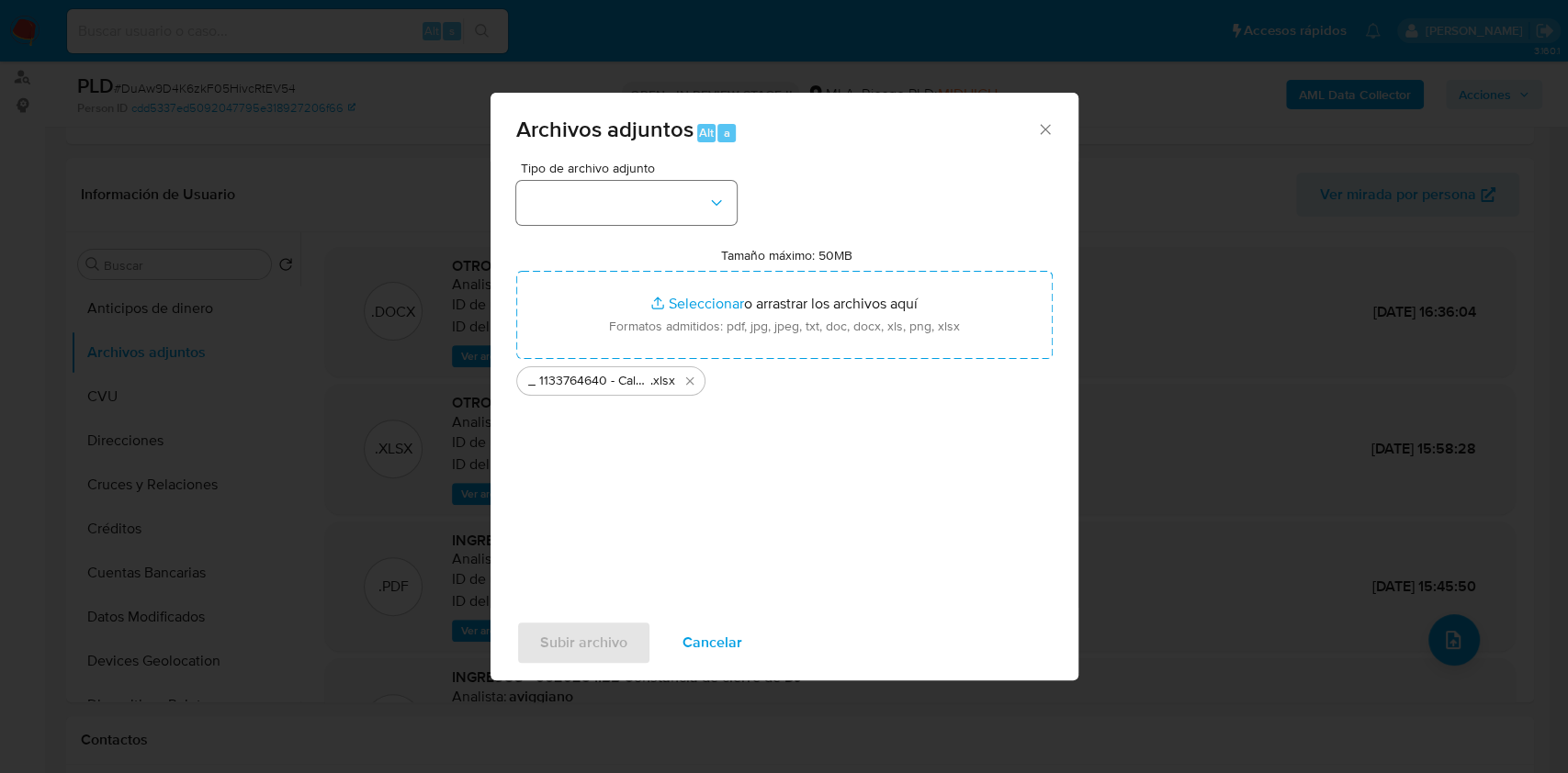
drag, startPoint x: 640, startPoint y: 172, endPoint x: 636, endPoint y: 189, distance: 17.5
click at [640, 172] on span "Tipo de archivo adjunto" at bounding box center [631, 167] width 221 height 13
click at [636, 192] on button "button" at bounding box center [626, 203] width 221 height 45
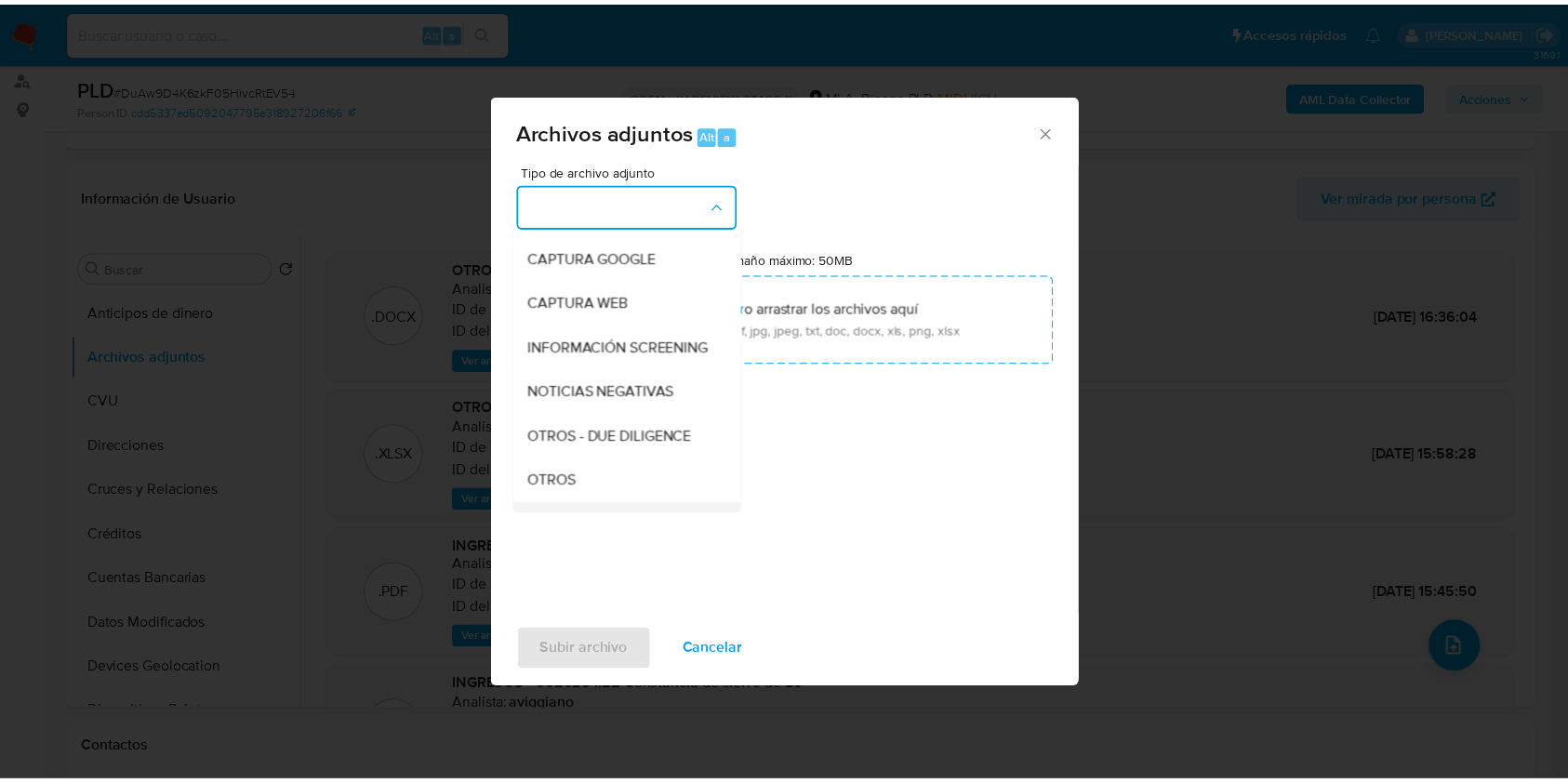
scroll to position [247, 0]
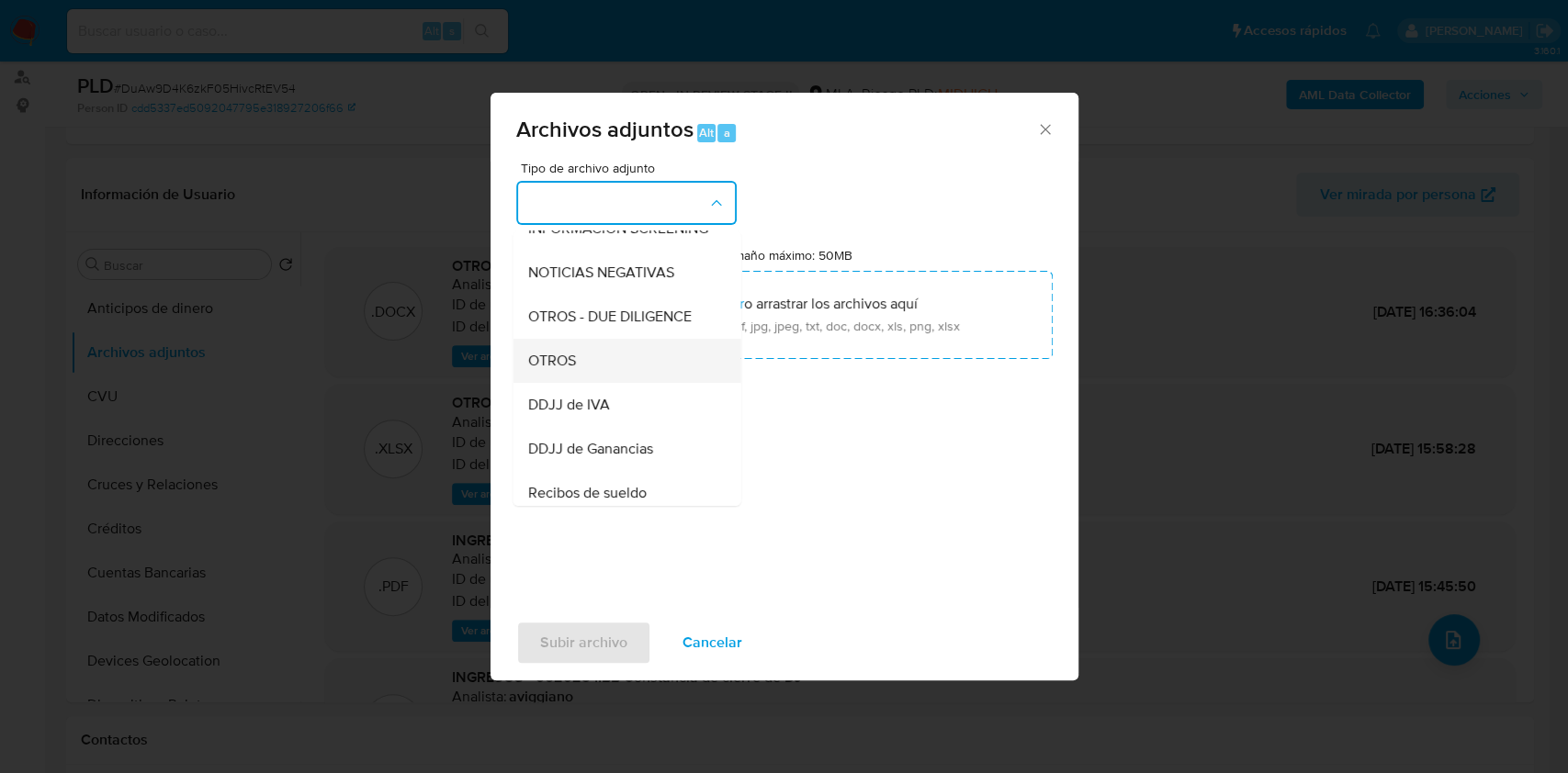
click at [556, 368] on span "OTROS" at bounding box center [551, 360] width 47 height 18
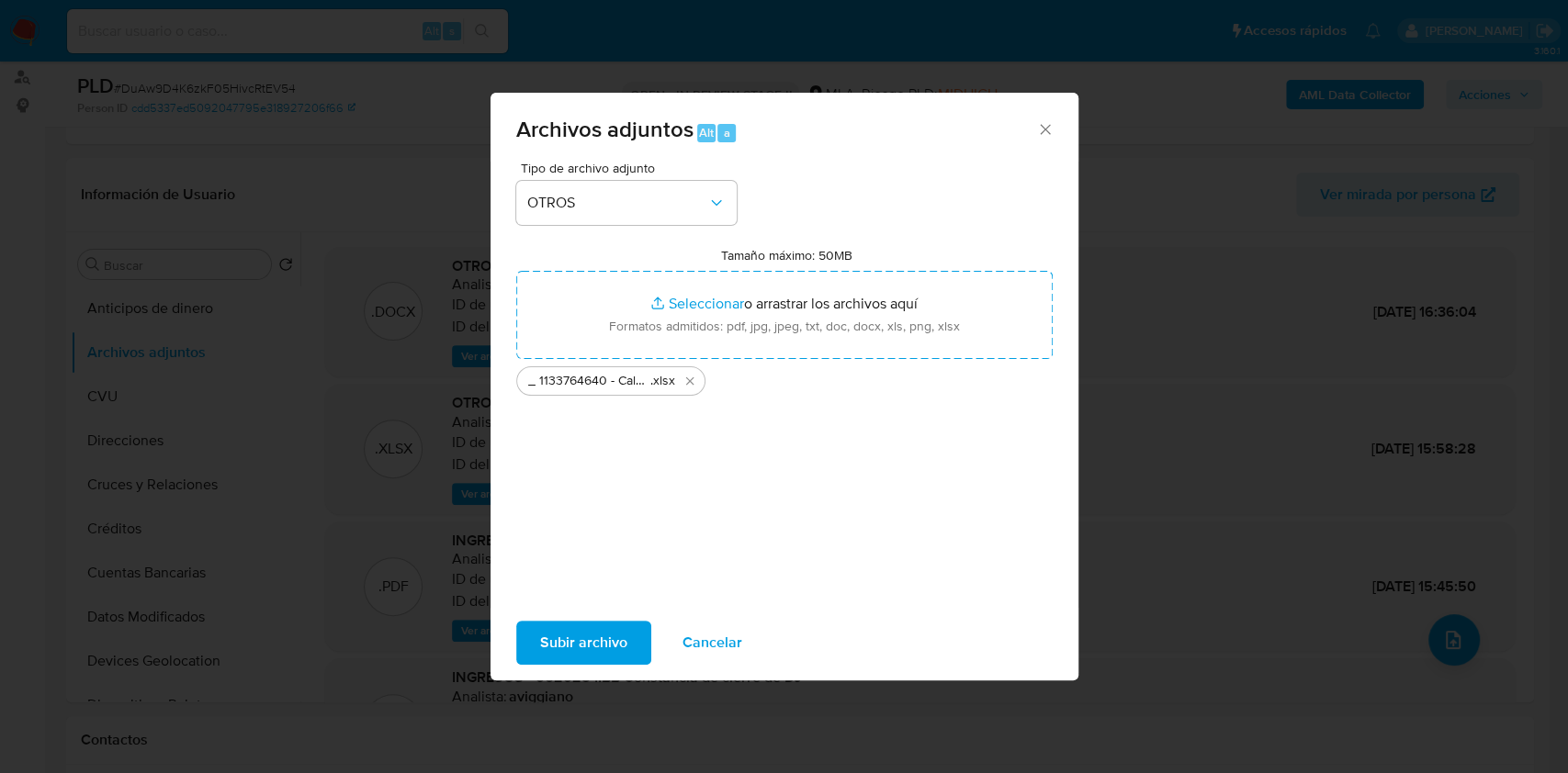
click at [553, 642] on span "Subir archivo" at bounding box center [584, 642] width 87 height 41
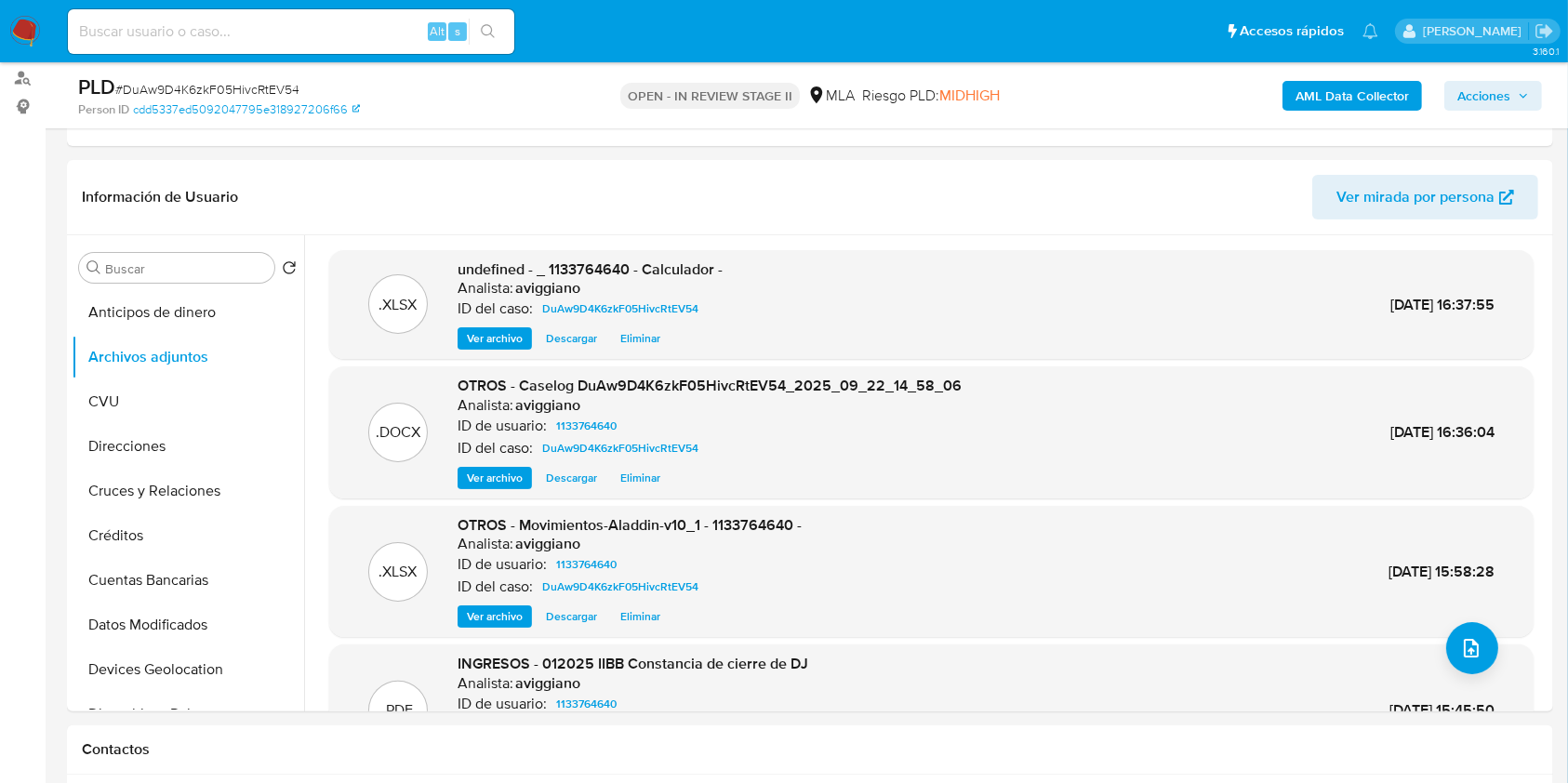
click at [1495, 100] on span "Acciones" at bounding box center [1484, 96] width 53 height 29
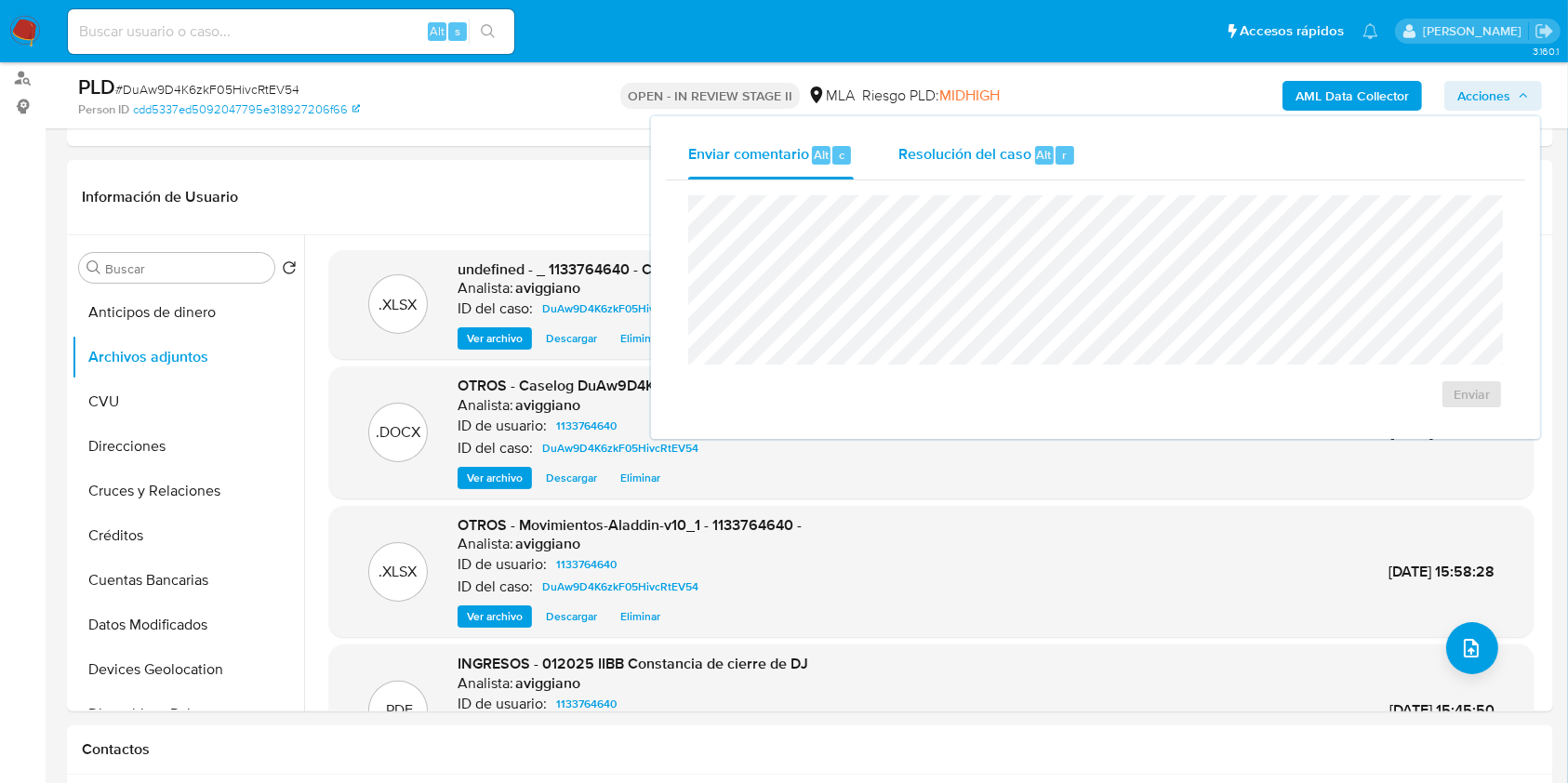
click at [1019, 137] on div "Resolución del caso Alt r" at bounding box center [987, 155] width 177 height 48
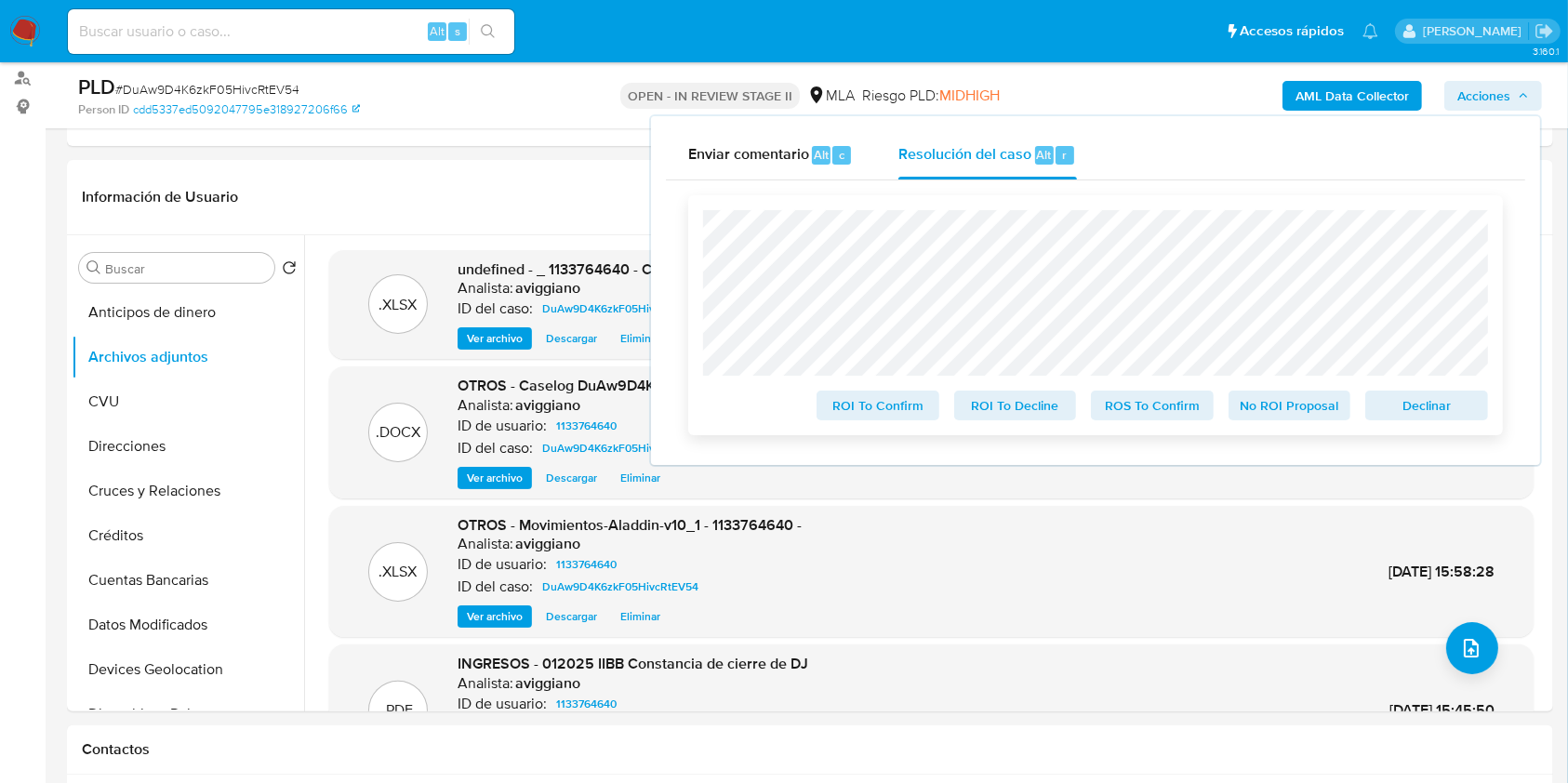
click at [1406, 415] on span "Declinar" at bounding box center [1426, 405] width 97 height 26
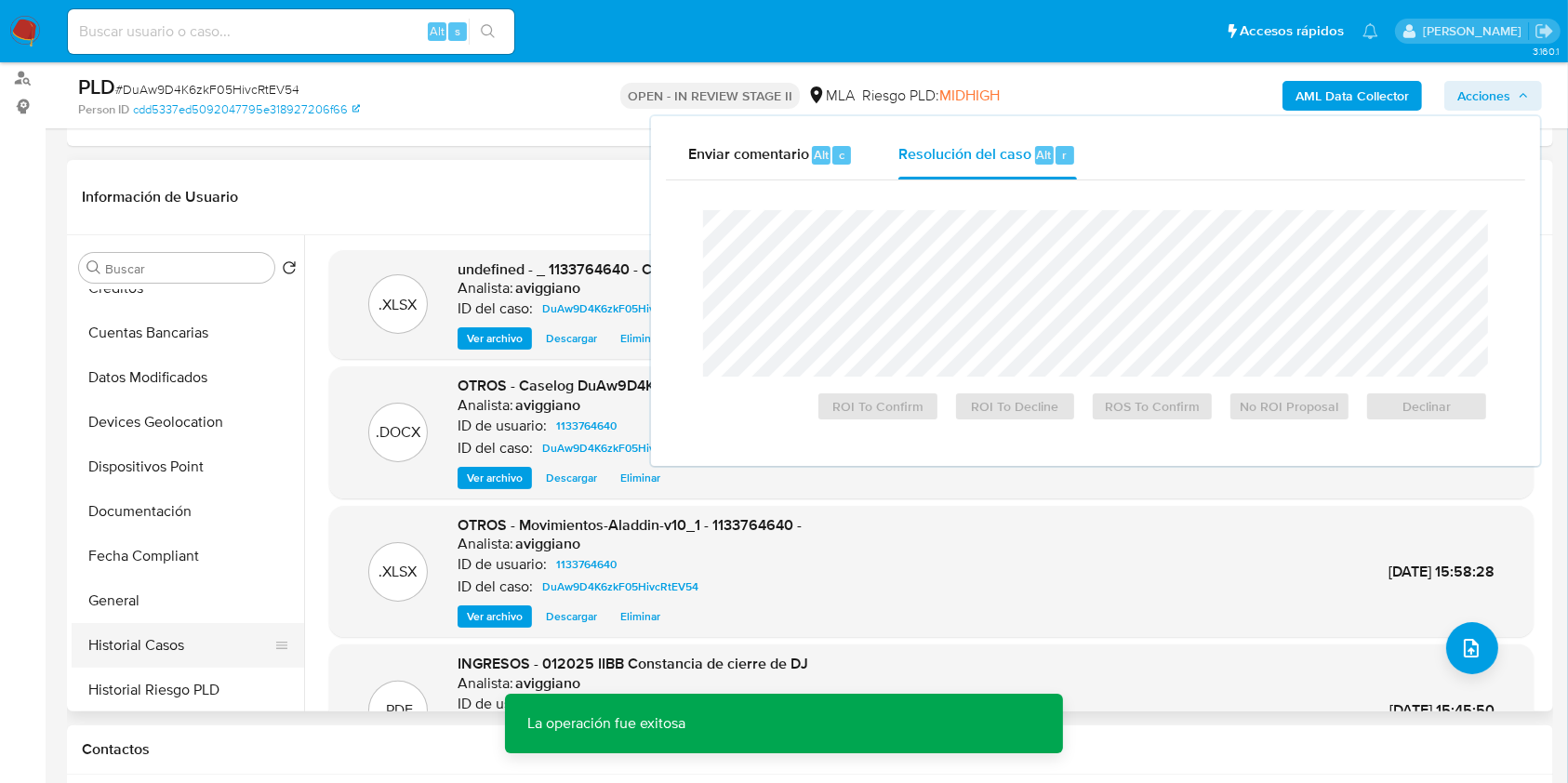
click at [166, 630] on button "Historial Casos" at bounding box center [180, 646] width 218 height 45
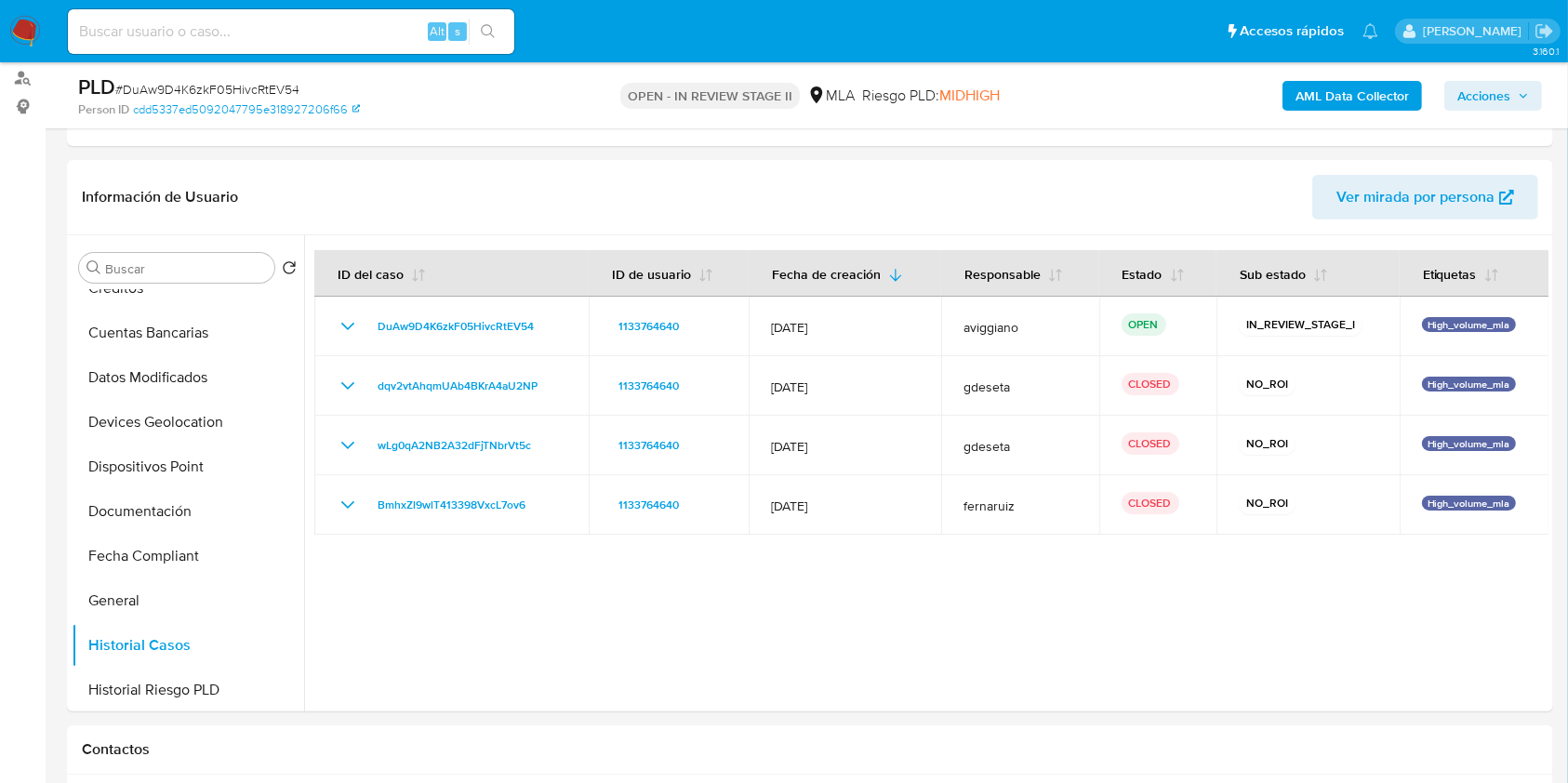
click at [1488, 93] on span "Acciones" at bounding box center [1484, 96] width 53 height 29
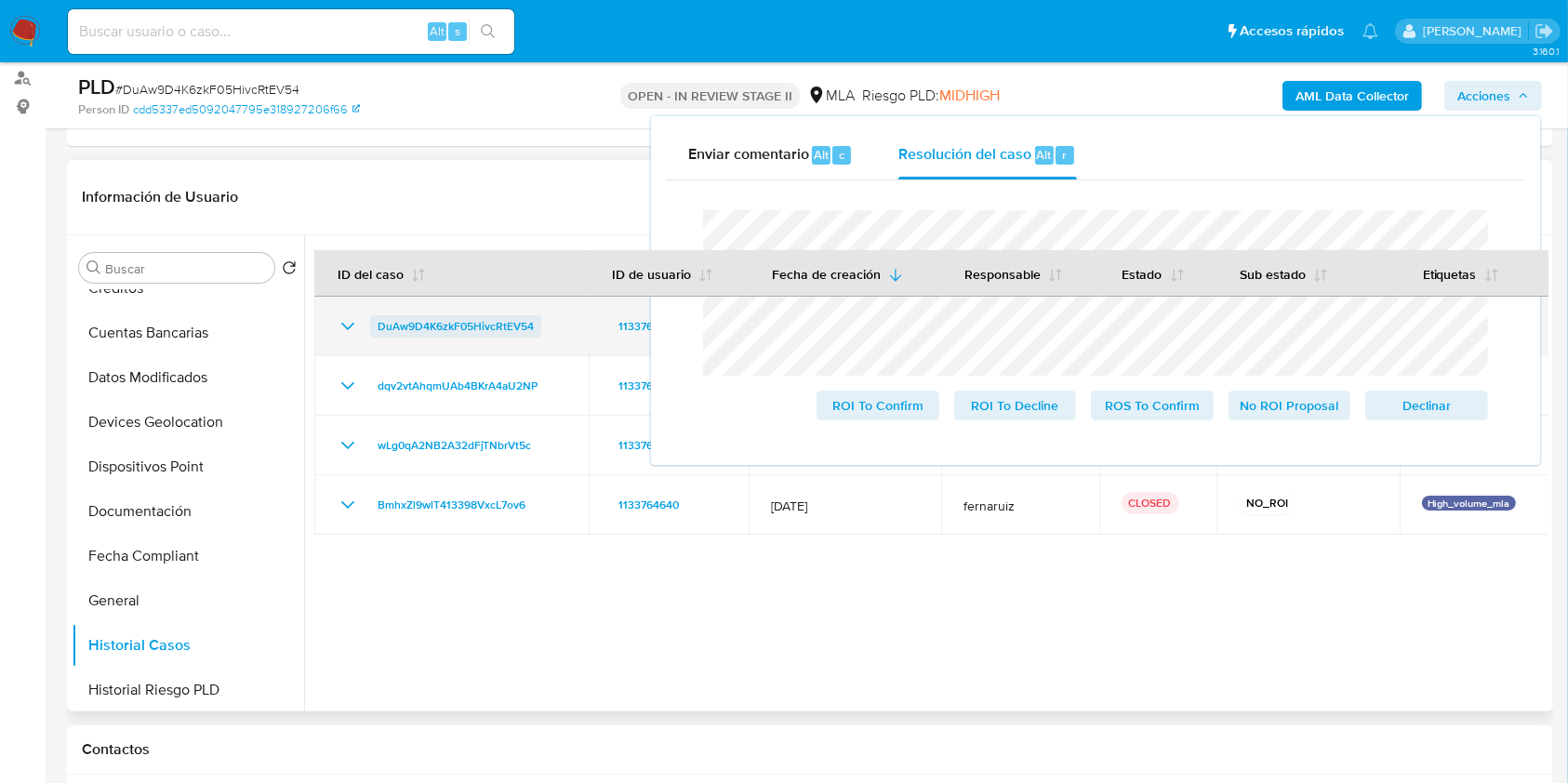
click at [439, 316] on span "DuAw9D4K6zkF05HivcRtEV54" at bounding box center [455, 326] width 156 height 23
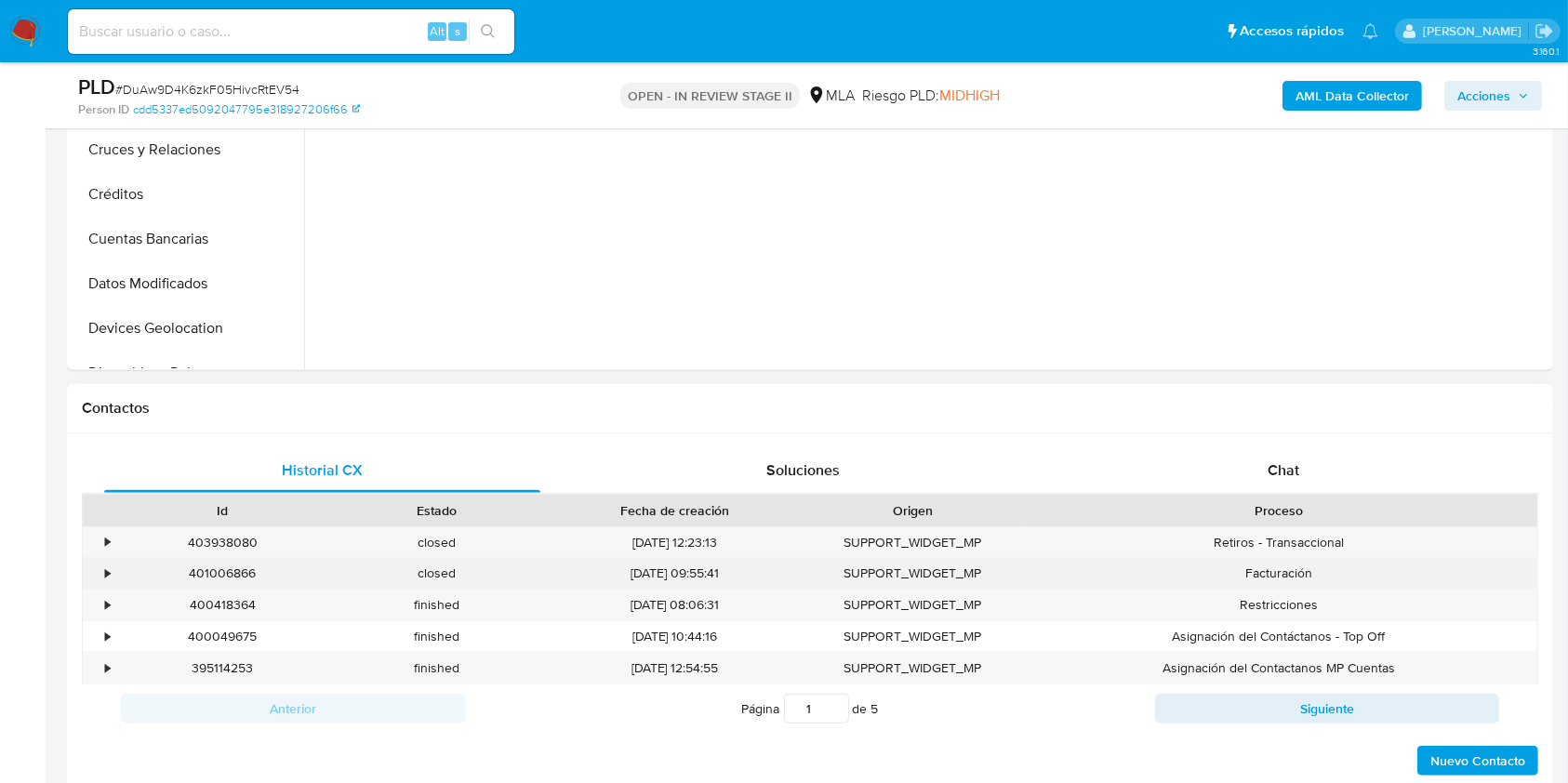
select select "10"
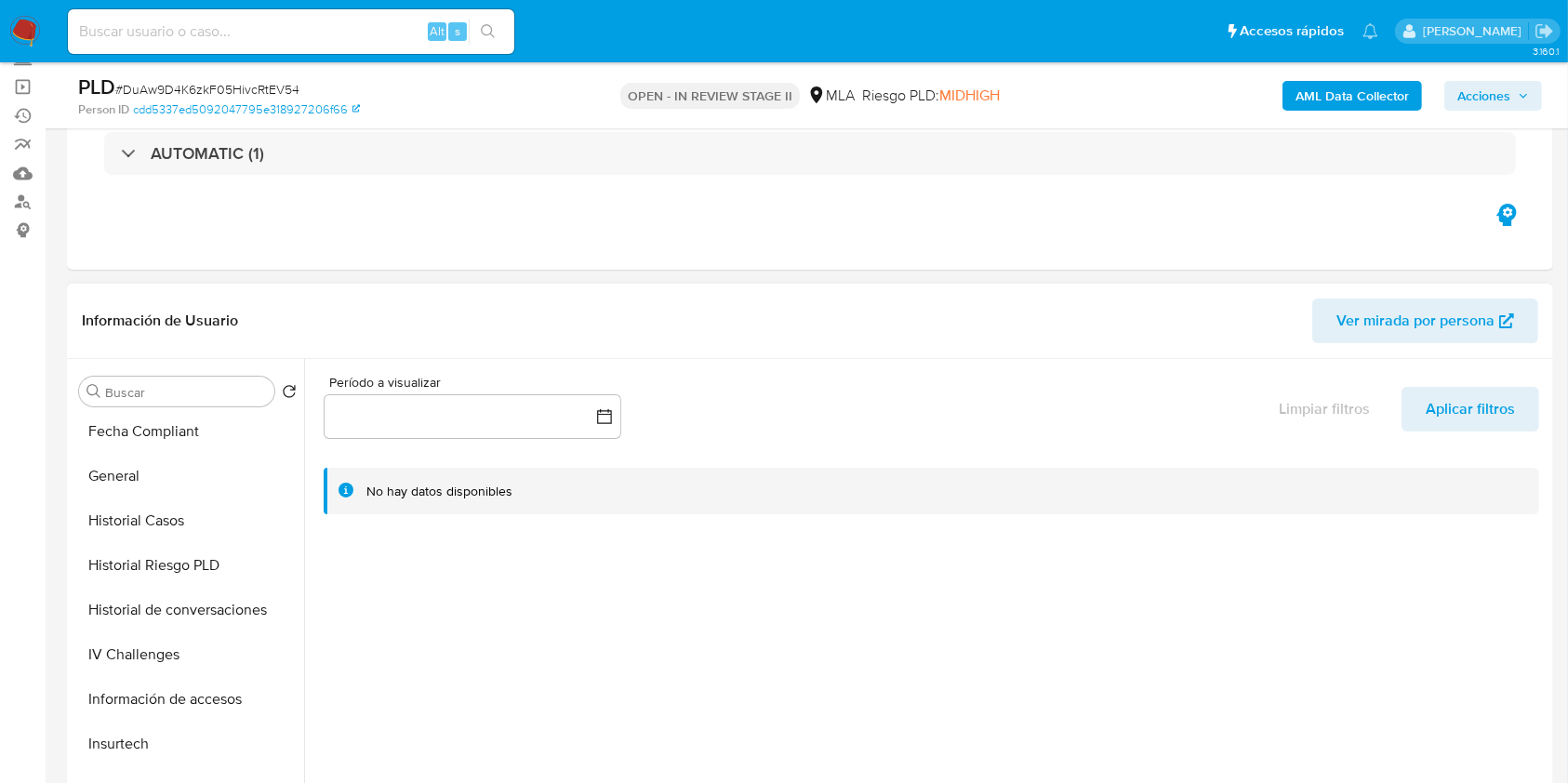
scroll to position [744, 0]
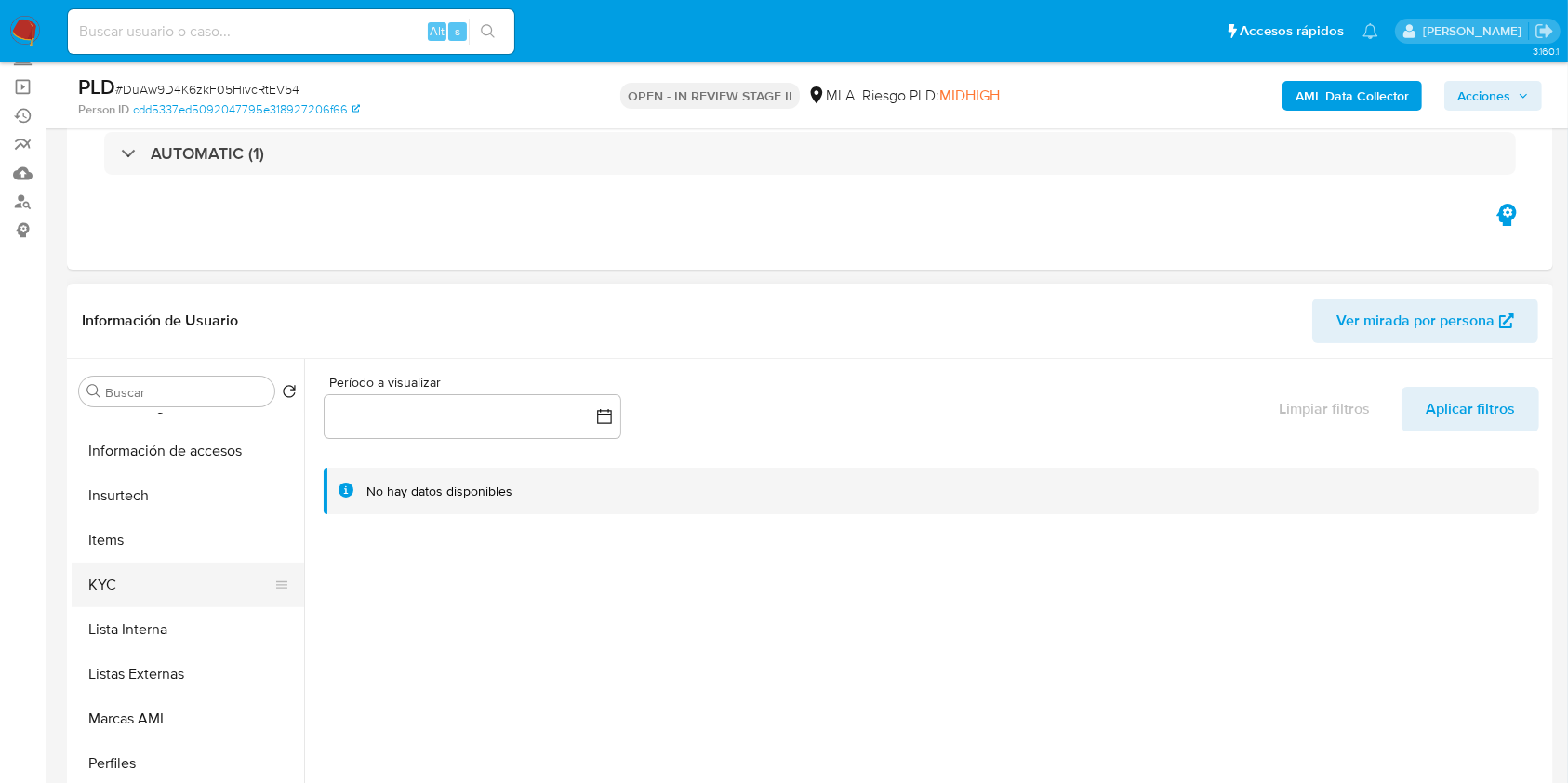
click at [197, 578] on button "KYC" at bounding box center [180, 585] width 218 height 45
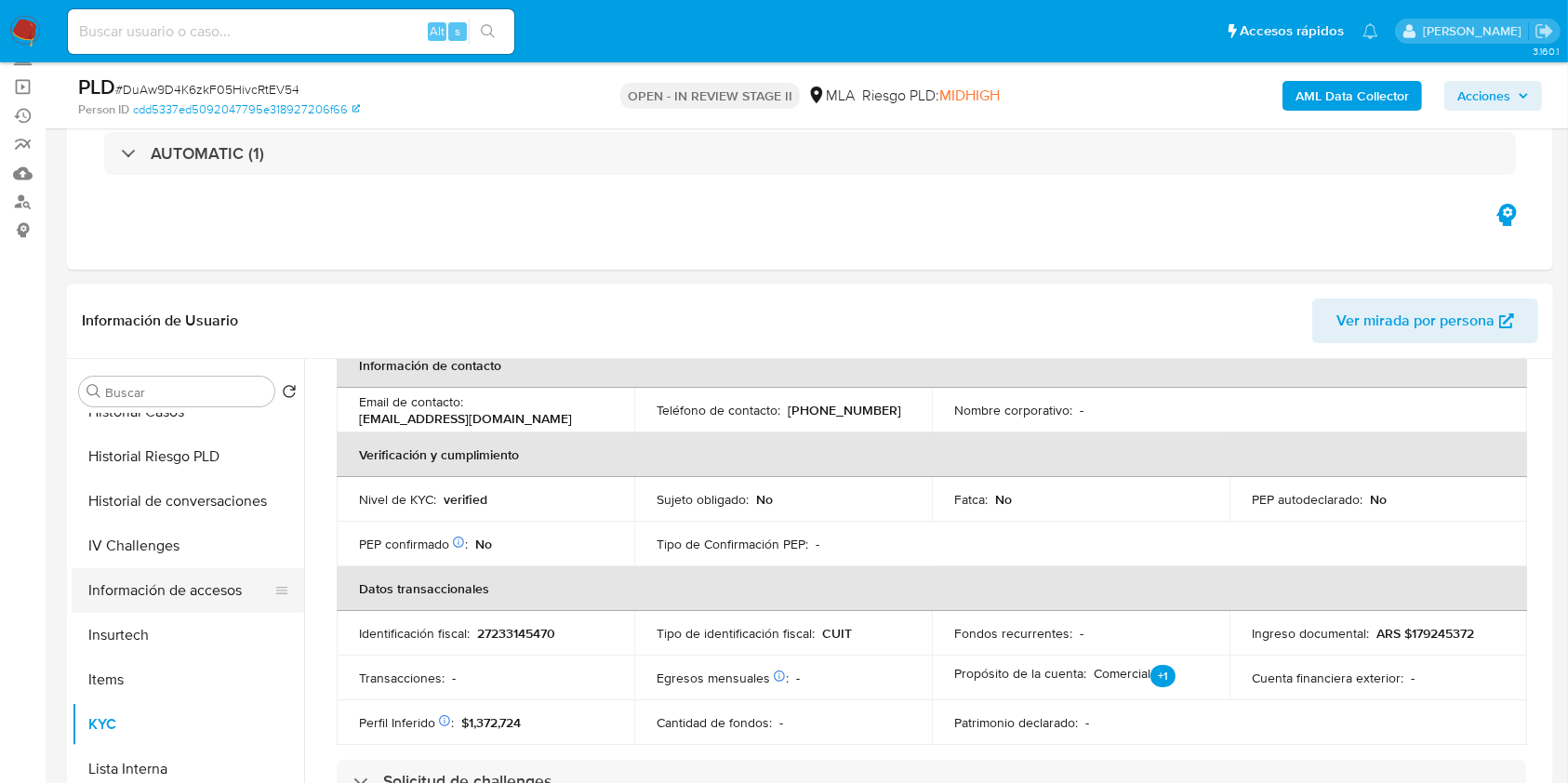
scroll to position [123, 0]
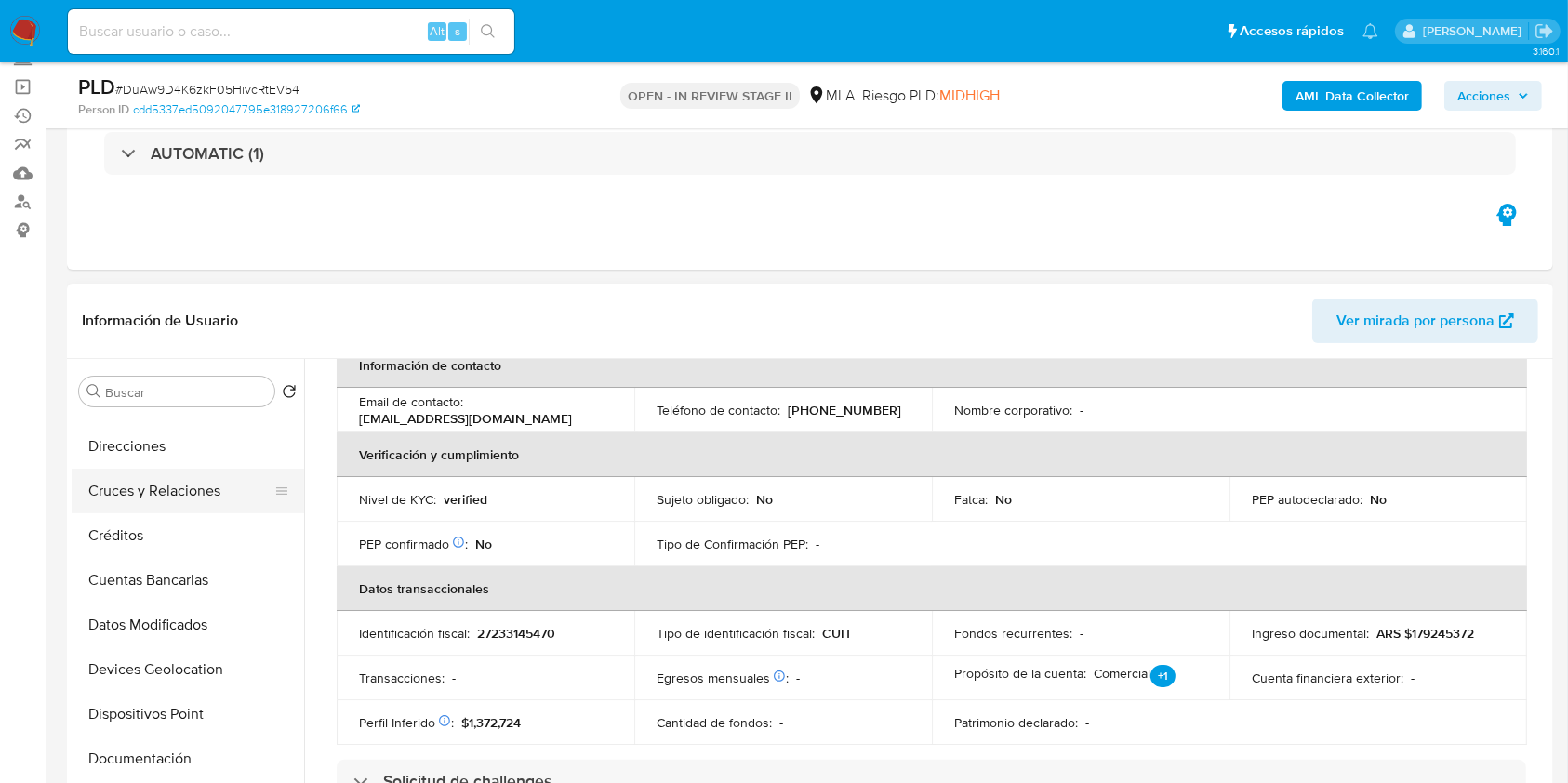
click at [148, 473] on button "Cruces y Relaciones" at bounding box center [180, 491] width 218 height 45
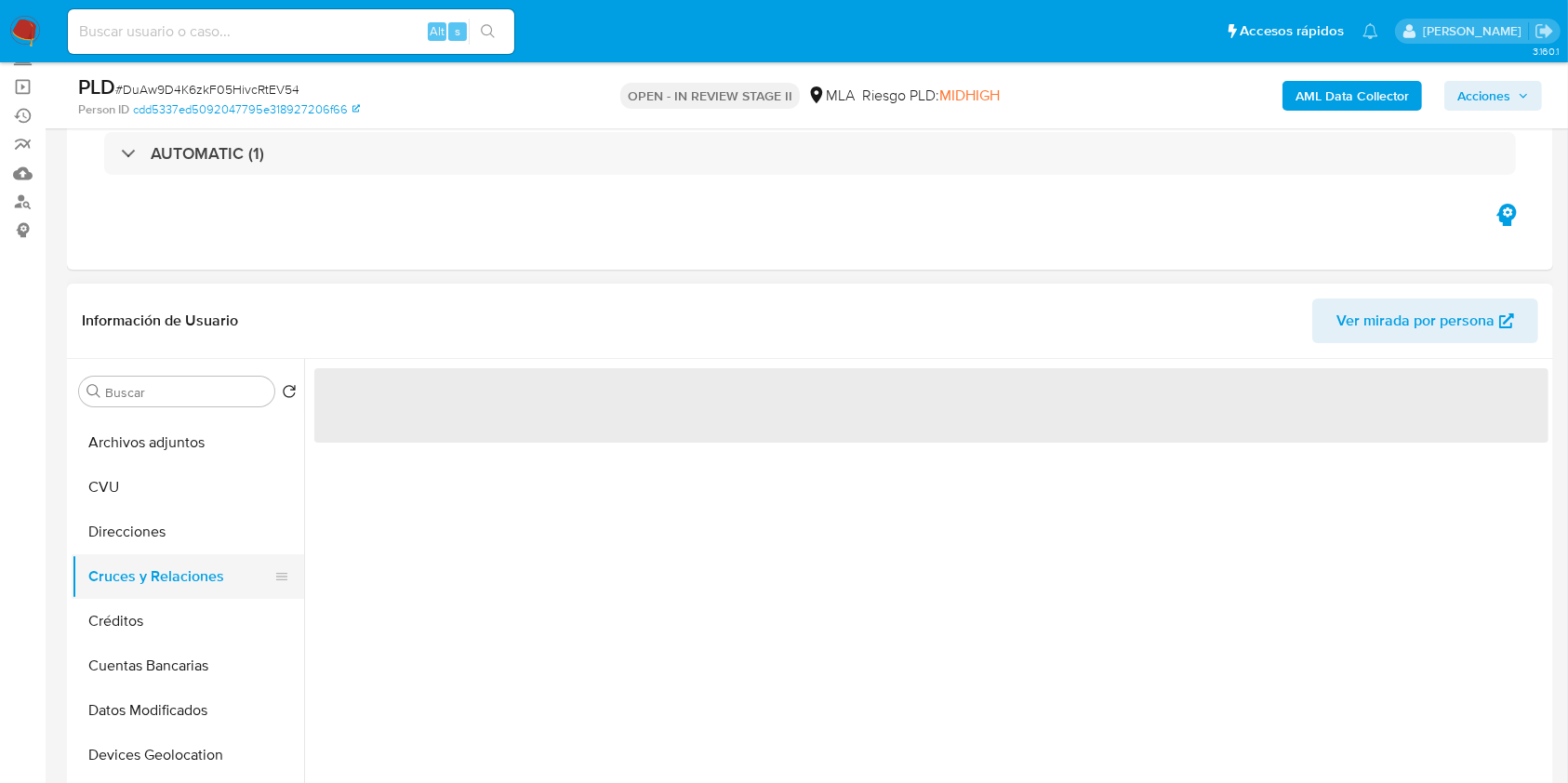
scroll to position [0, 0]
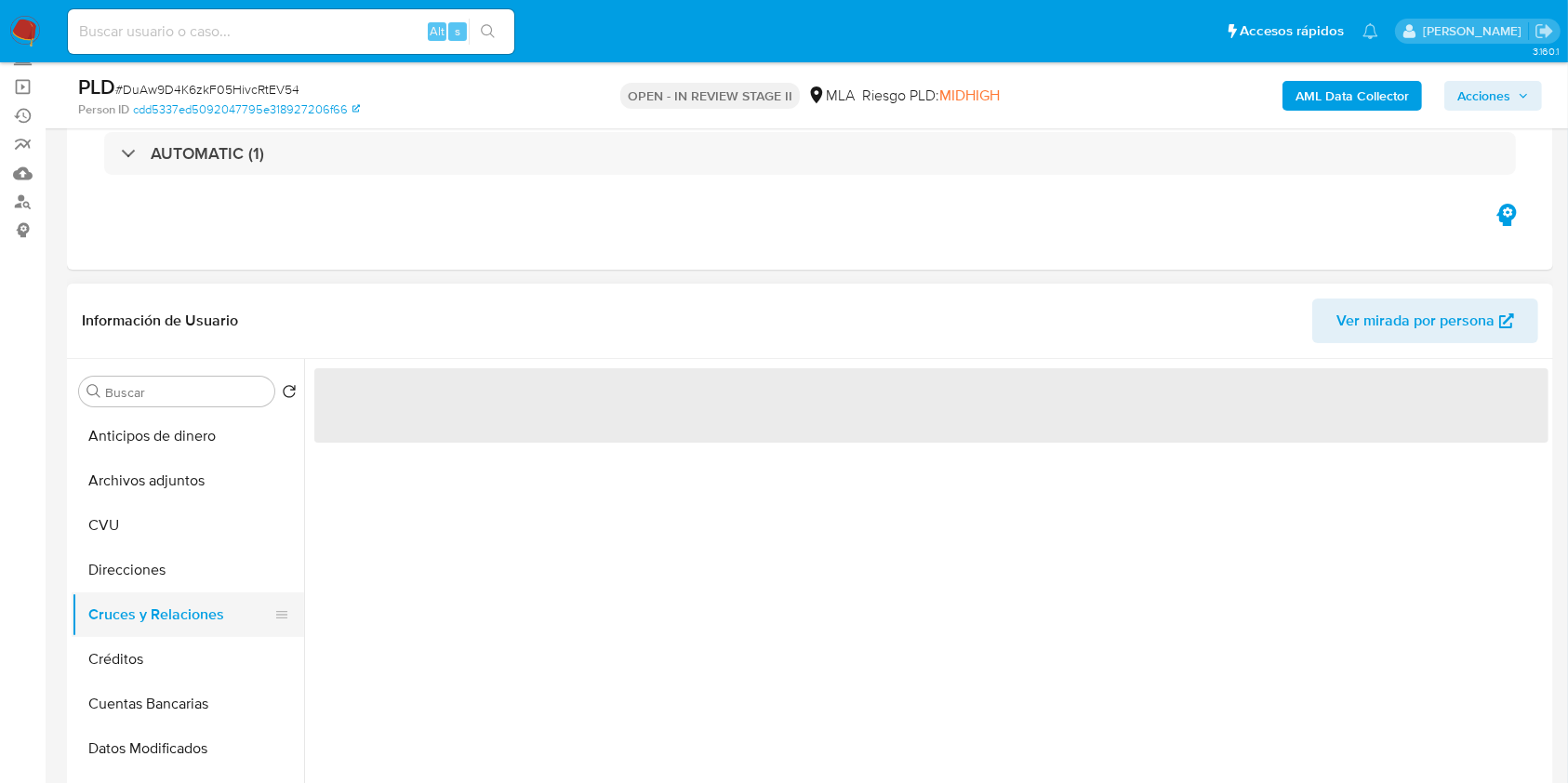
click at [155, 480] on button "Archivos adjuntos" at bounding box center [187, 481] width 232 height 45
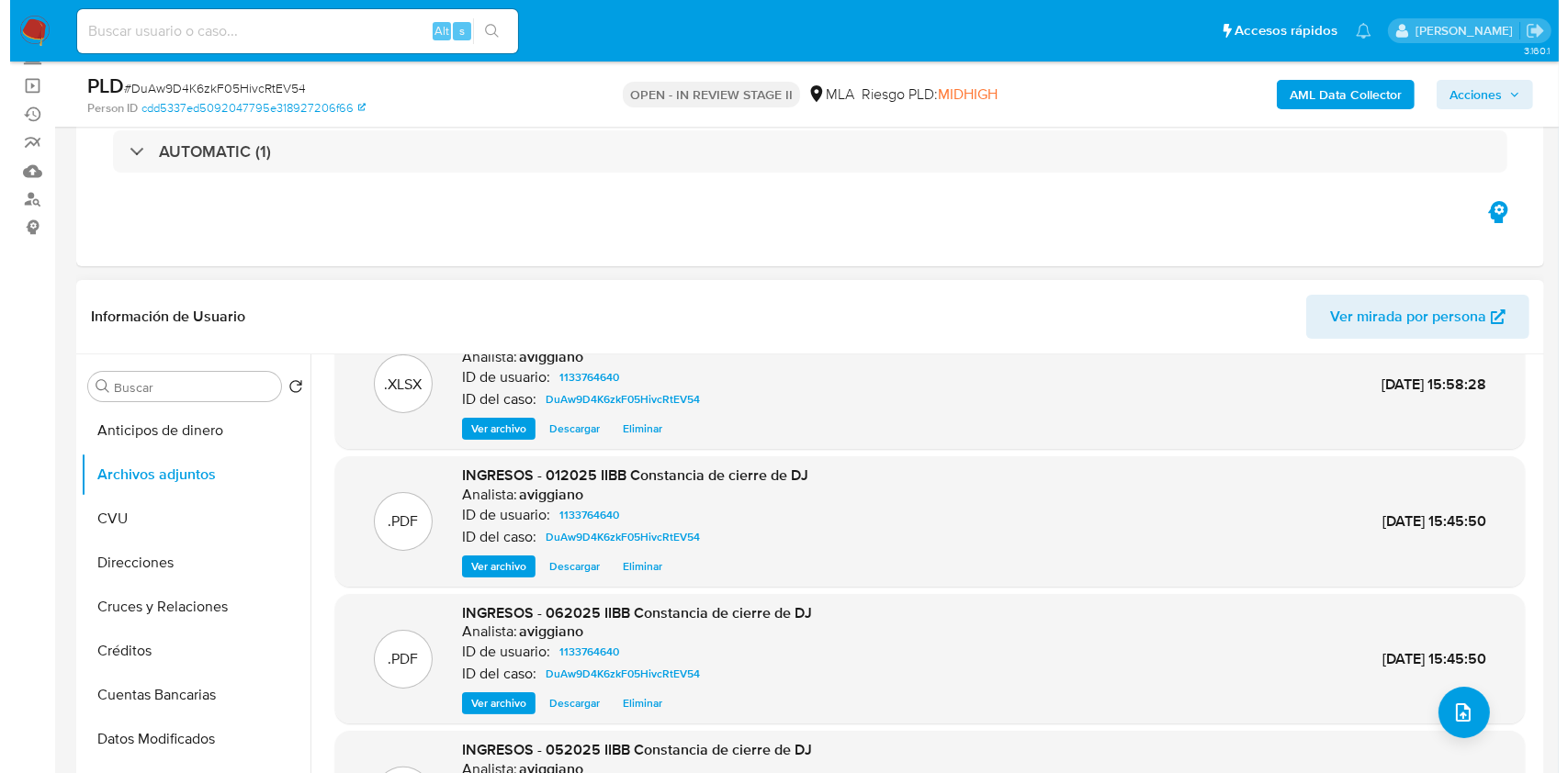
scroll to position [77, 0]
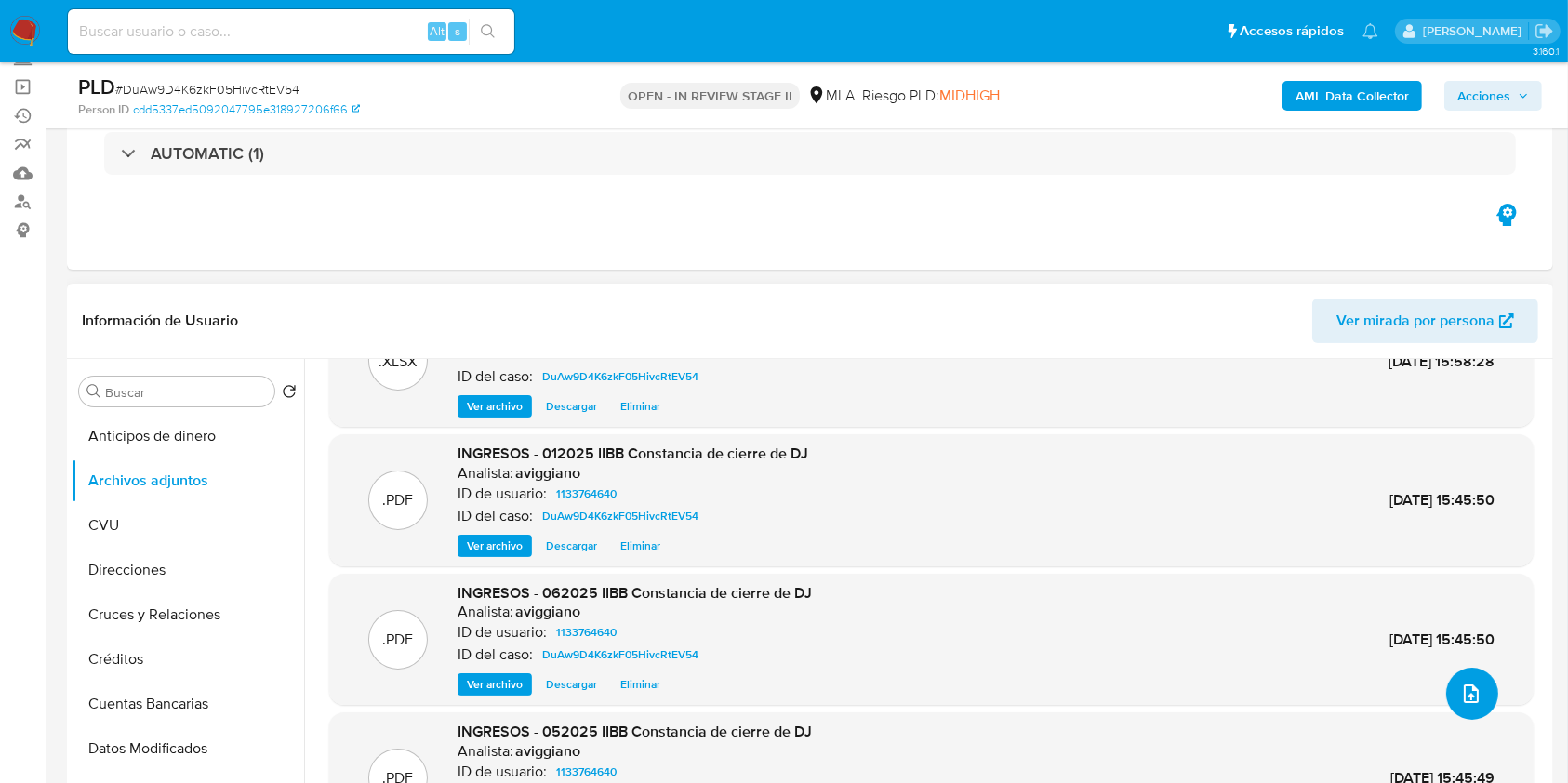
click at [1463, 674] on button "upload-file" at bounding box center [1471, 693] width 52 height 52
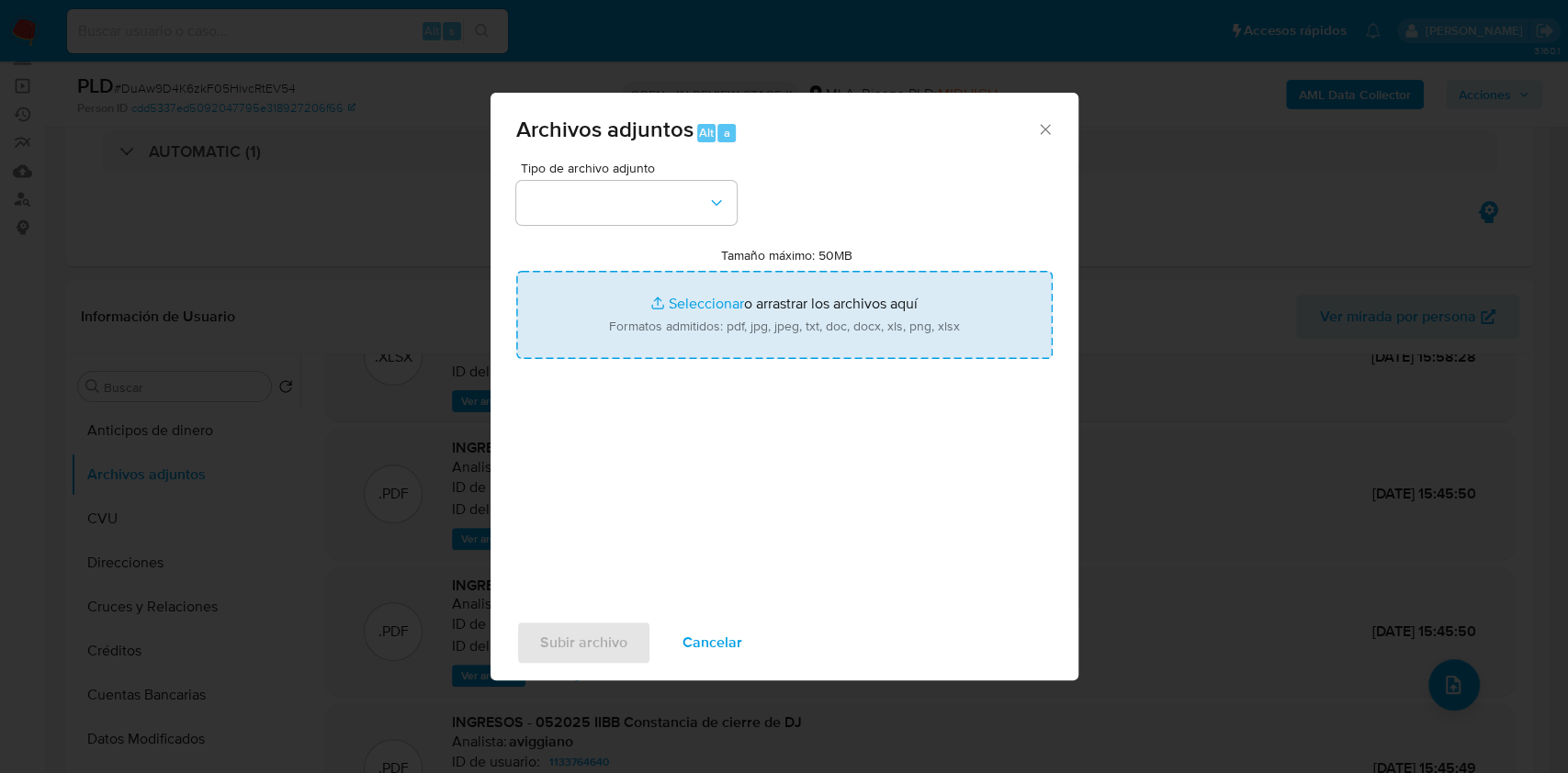
click at [825, 314] on input "Tamaño máximo: 50MB Seleccionar archivos" at bounding box center [784, 314] width 536 height 88
type input "C:\fakepath\Caselog DuAw9D4K6zkF05HivcRtEV54_2025_09_22_14_58_06.docx"
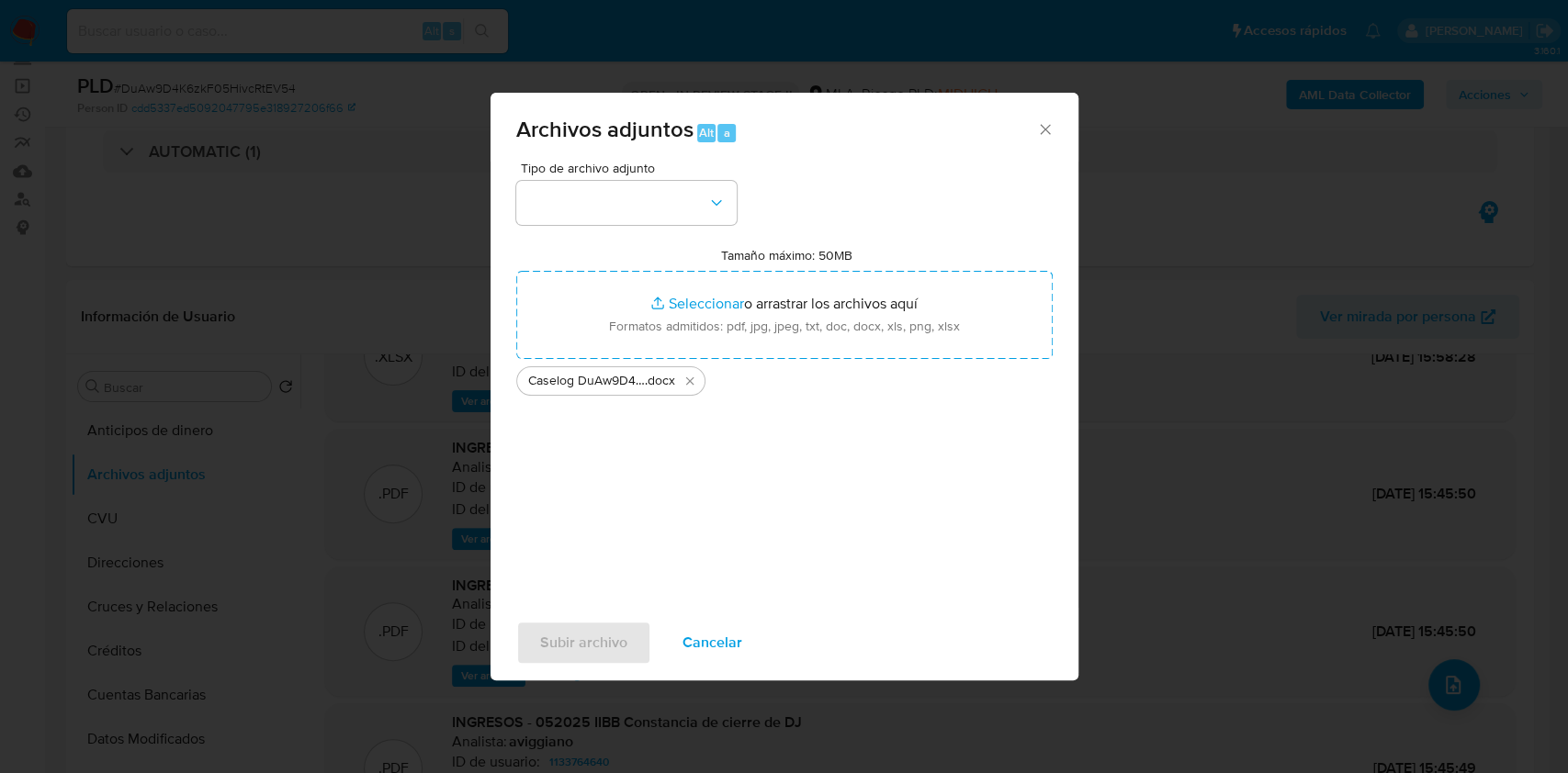
click at [599, 226] on div "Tipo de archivo adjunto Tamaño máximo: 50MB Seleccionar archivos Seleccionar o …" at bounding box center [784, 378] width 536 height 433
click at [598, 209] on button "button" at bounding box center [626, 203] width 221 height 45
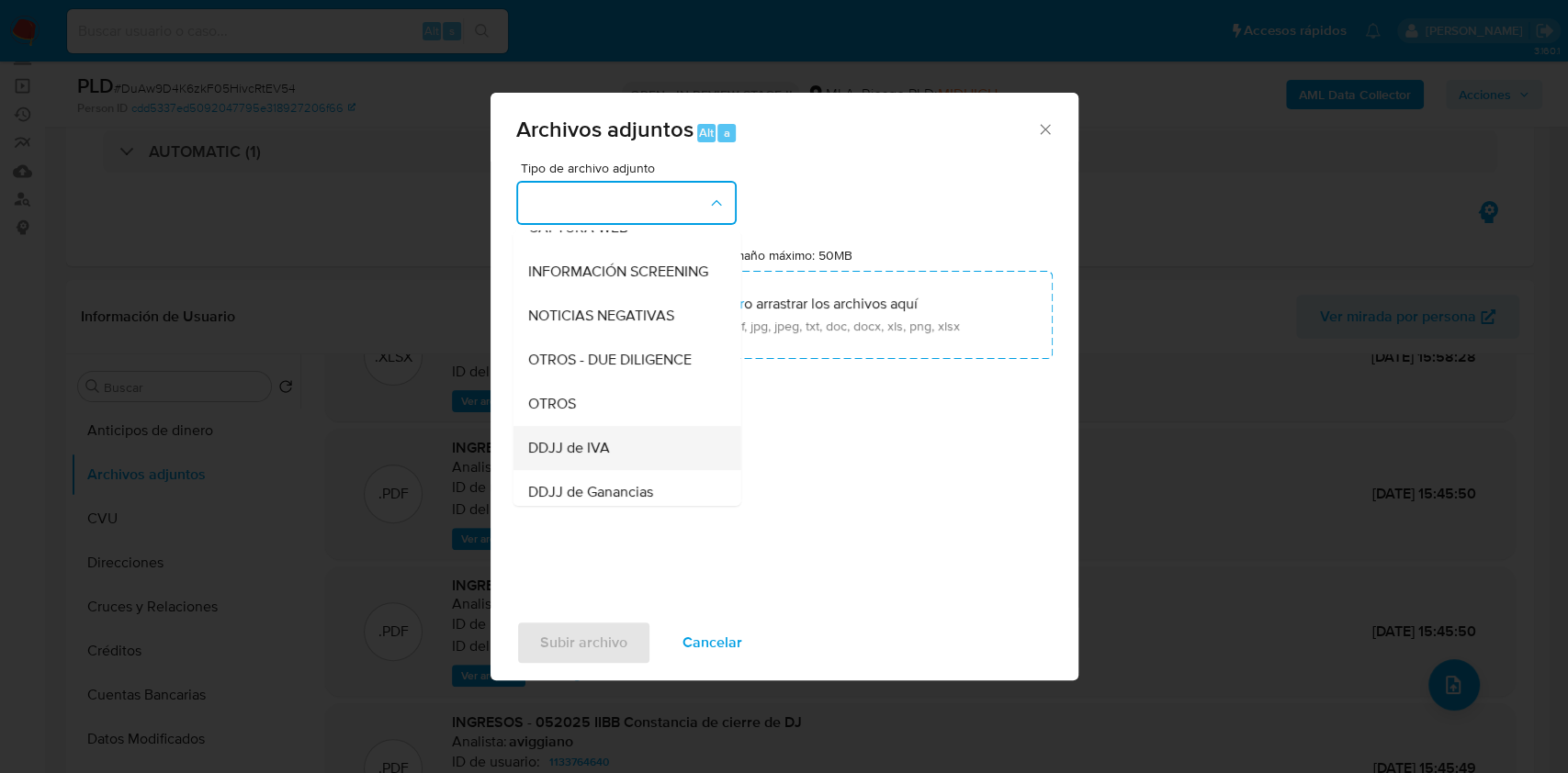
scroll to position [244, 0]
click at [580, 380] on div "OTROS" at bounding box center [621, 361] width 188 height 45
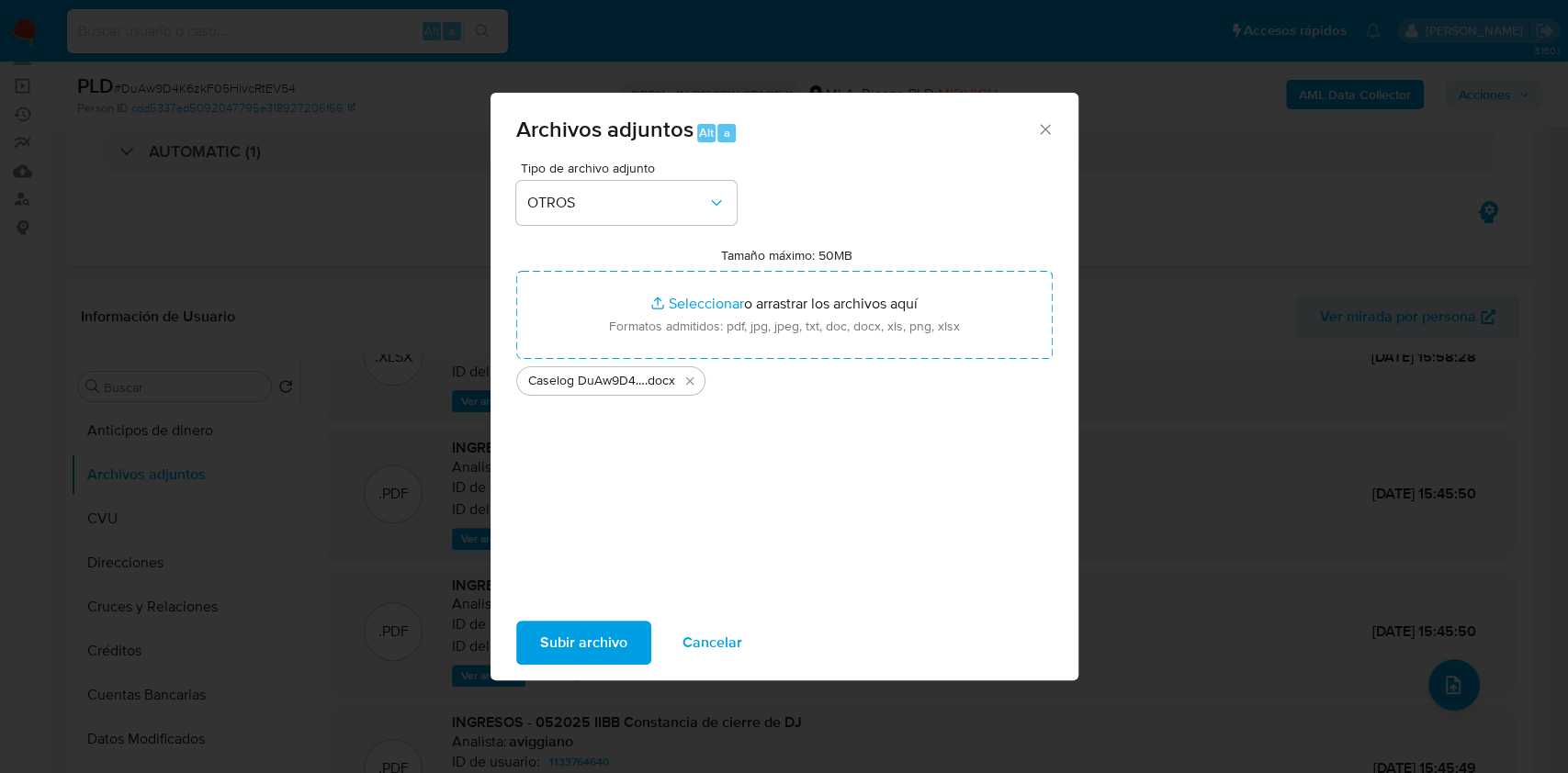
click at [562, 631] on span "Subir archivo" at bounding box center [584, 642] width 87 height 41
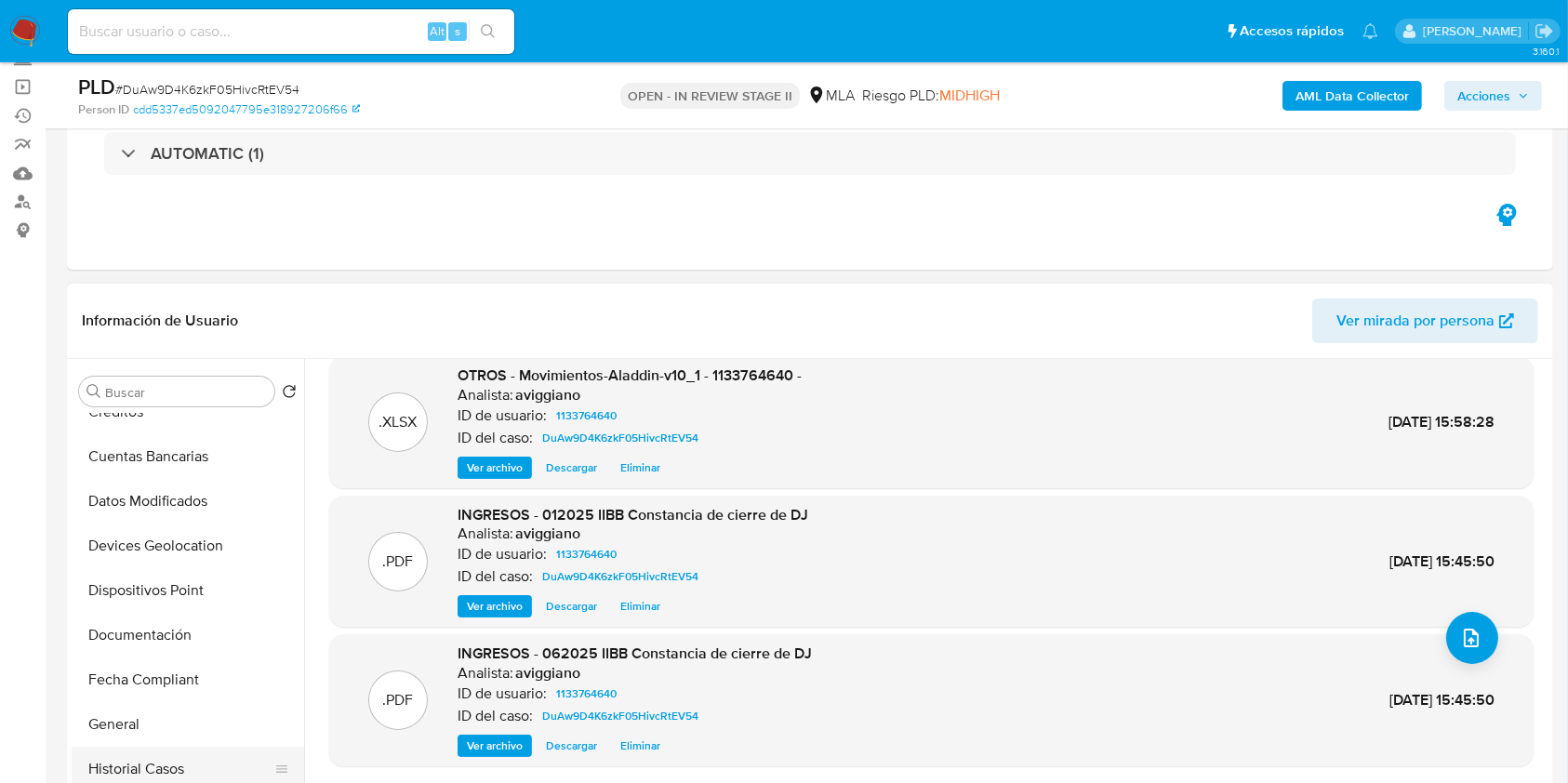
click at [119, 756] on button "Historial Casos" at bounding box center [180, 769] width 218 height 45
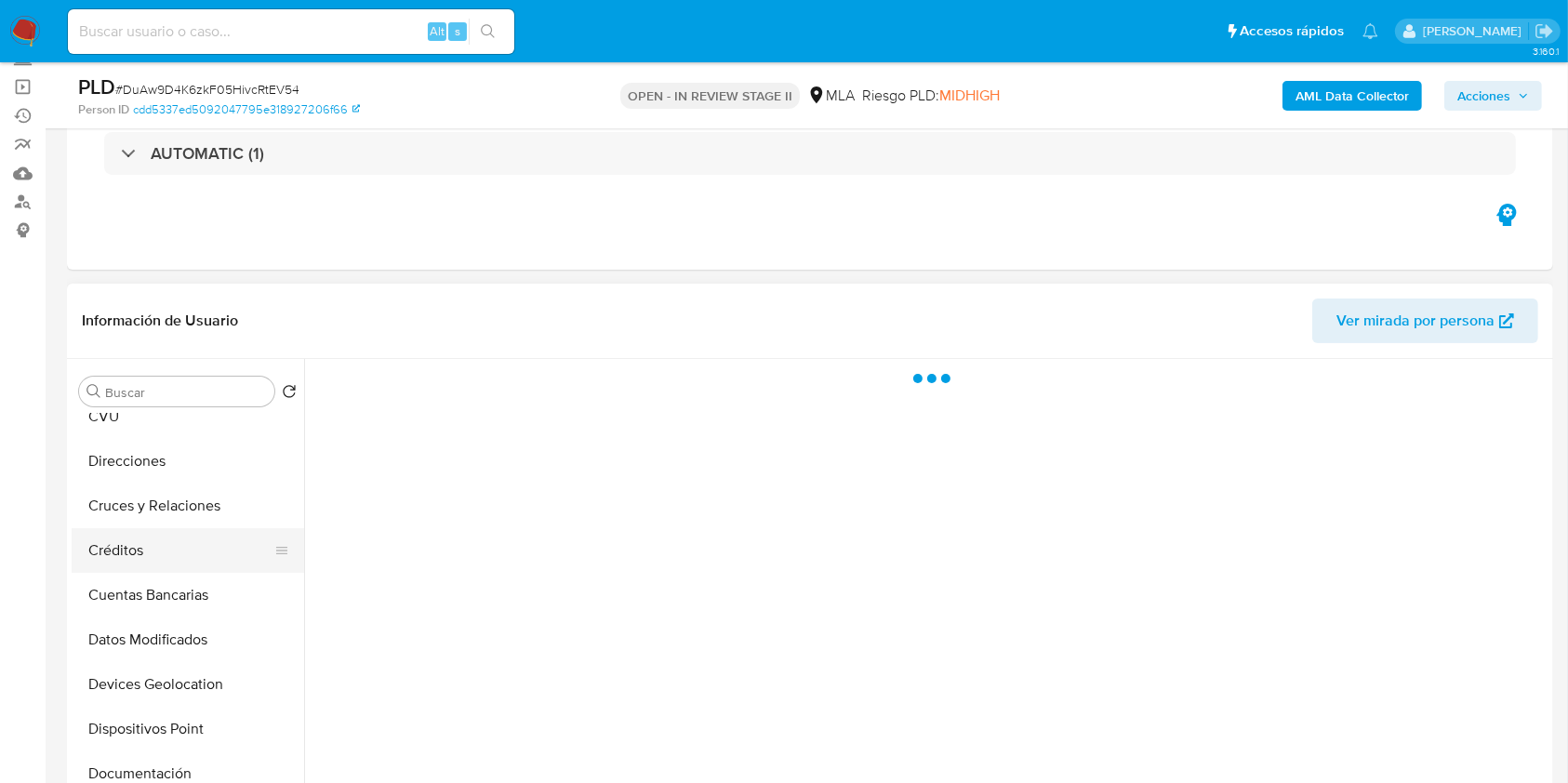
scroll to position [0, 0]
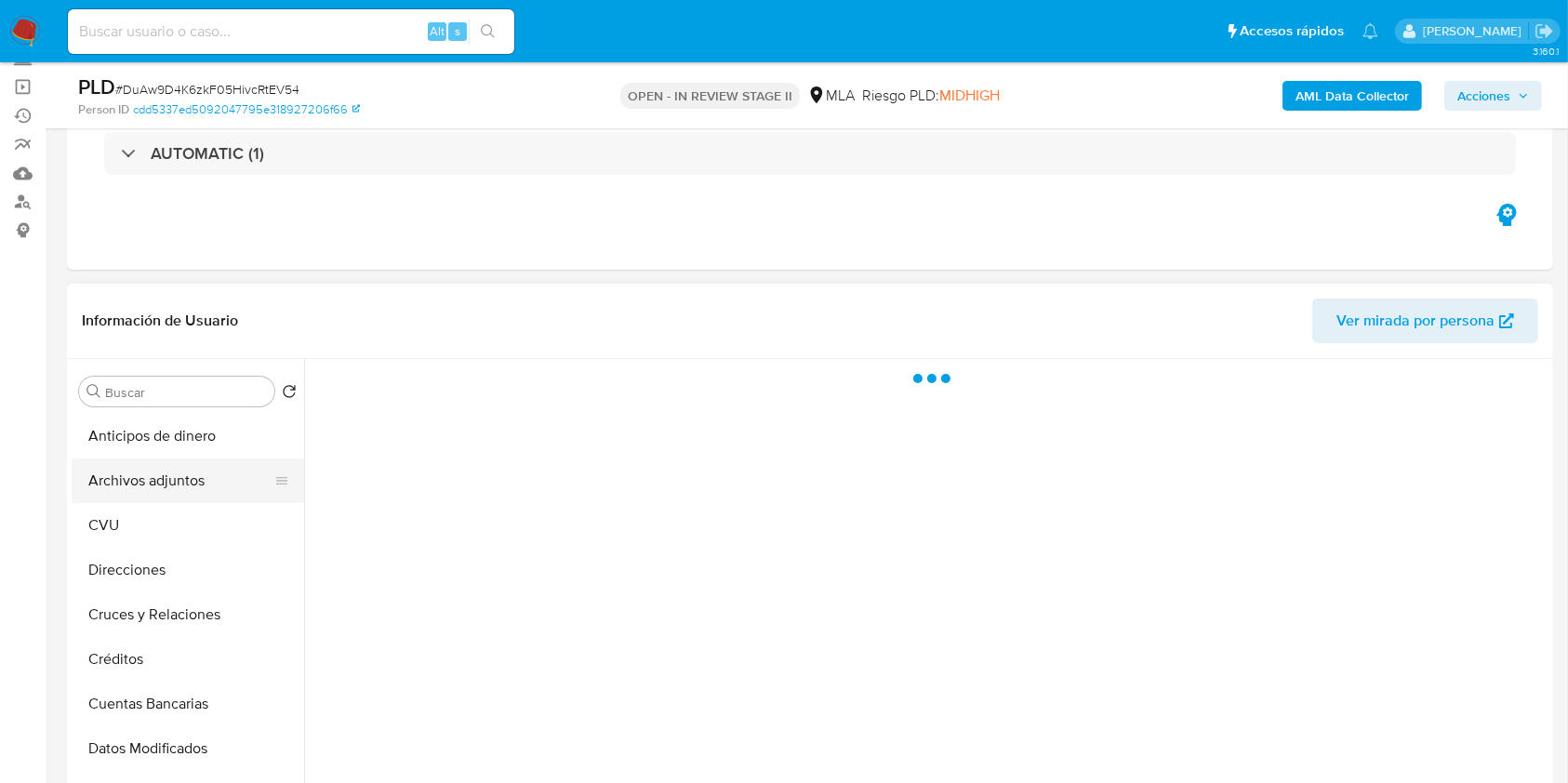
click at [185, 472] on button "Archivos adjuntos" at bounding box center [180, 481] width 218 height 45
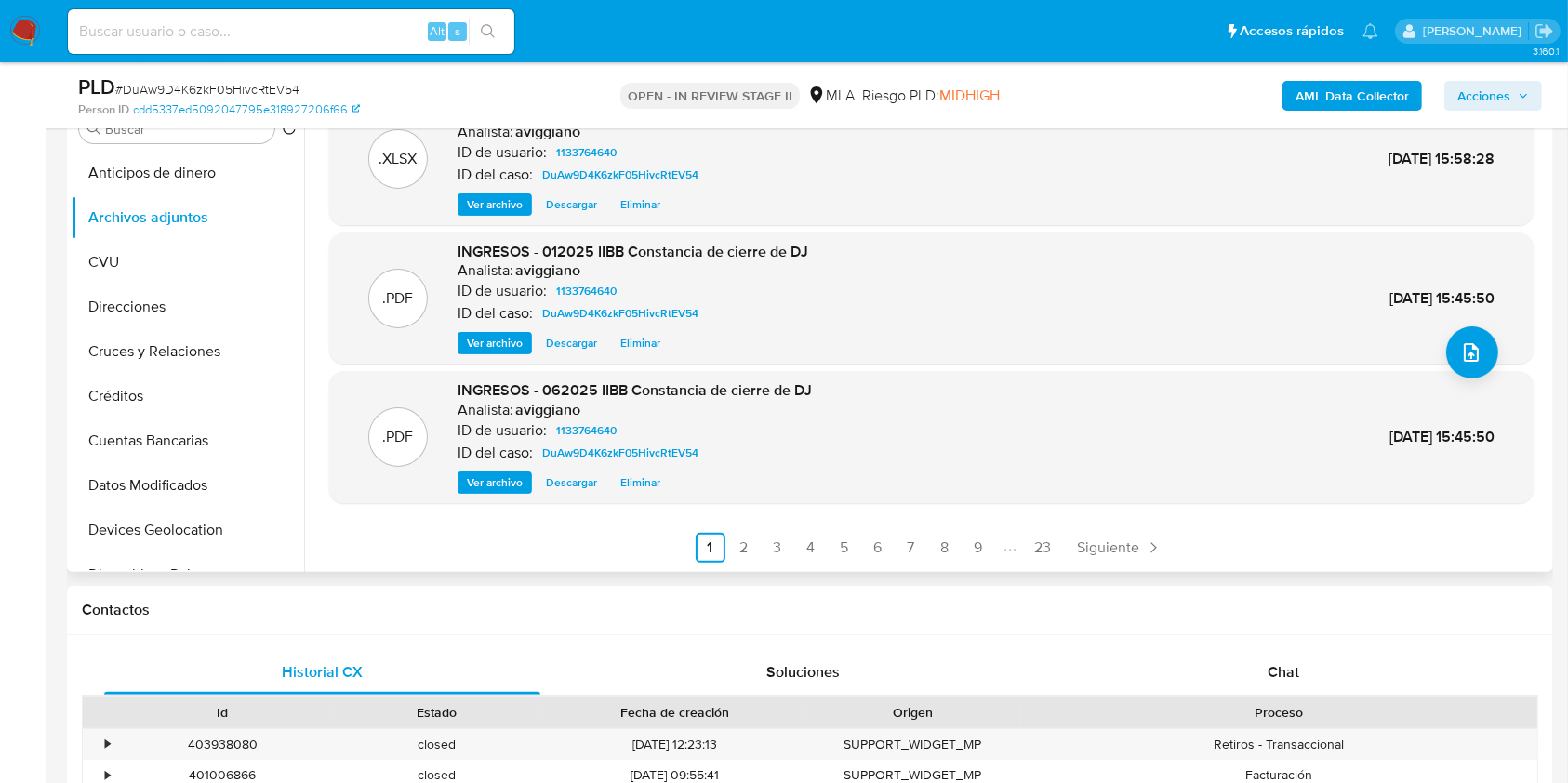
scroll to position [496, 0]
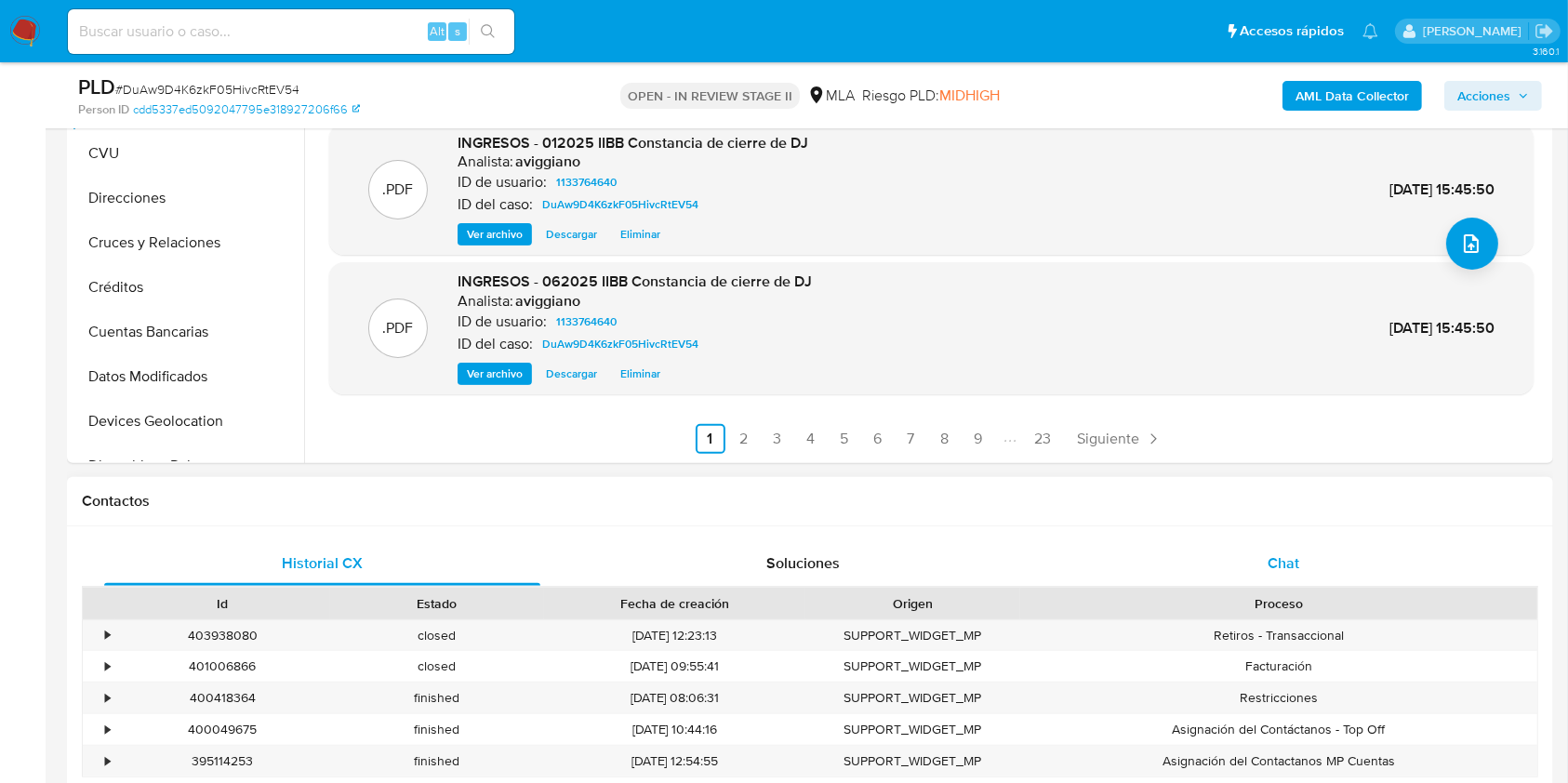
click at [1227, 573] on div "Chat" at bounding box center [1283, 563] width 436 height 45
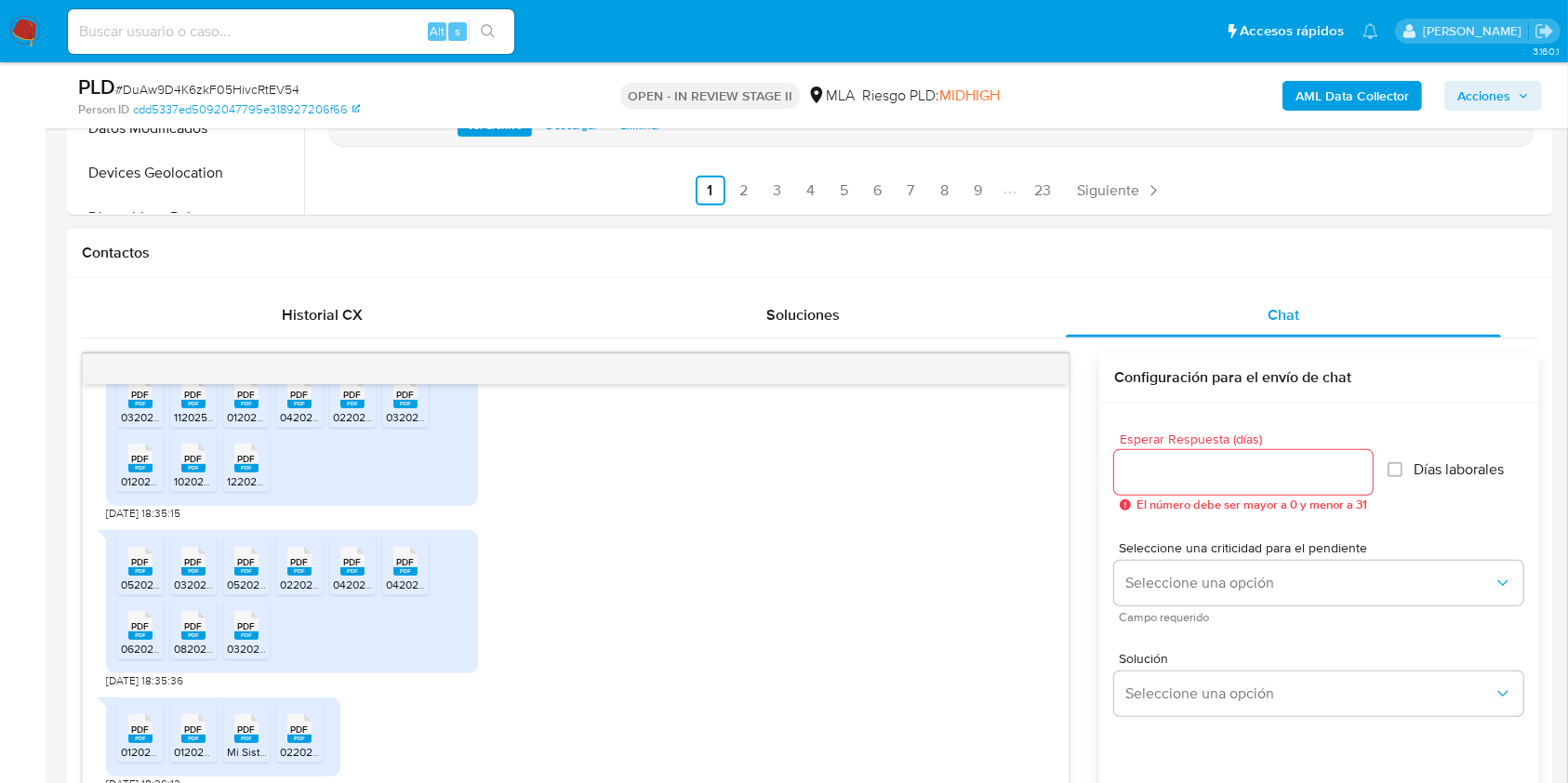
scroll to position [1512, 0]
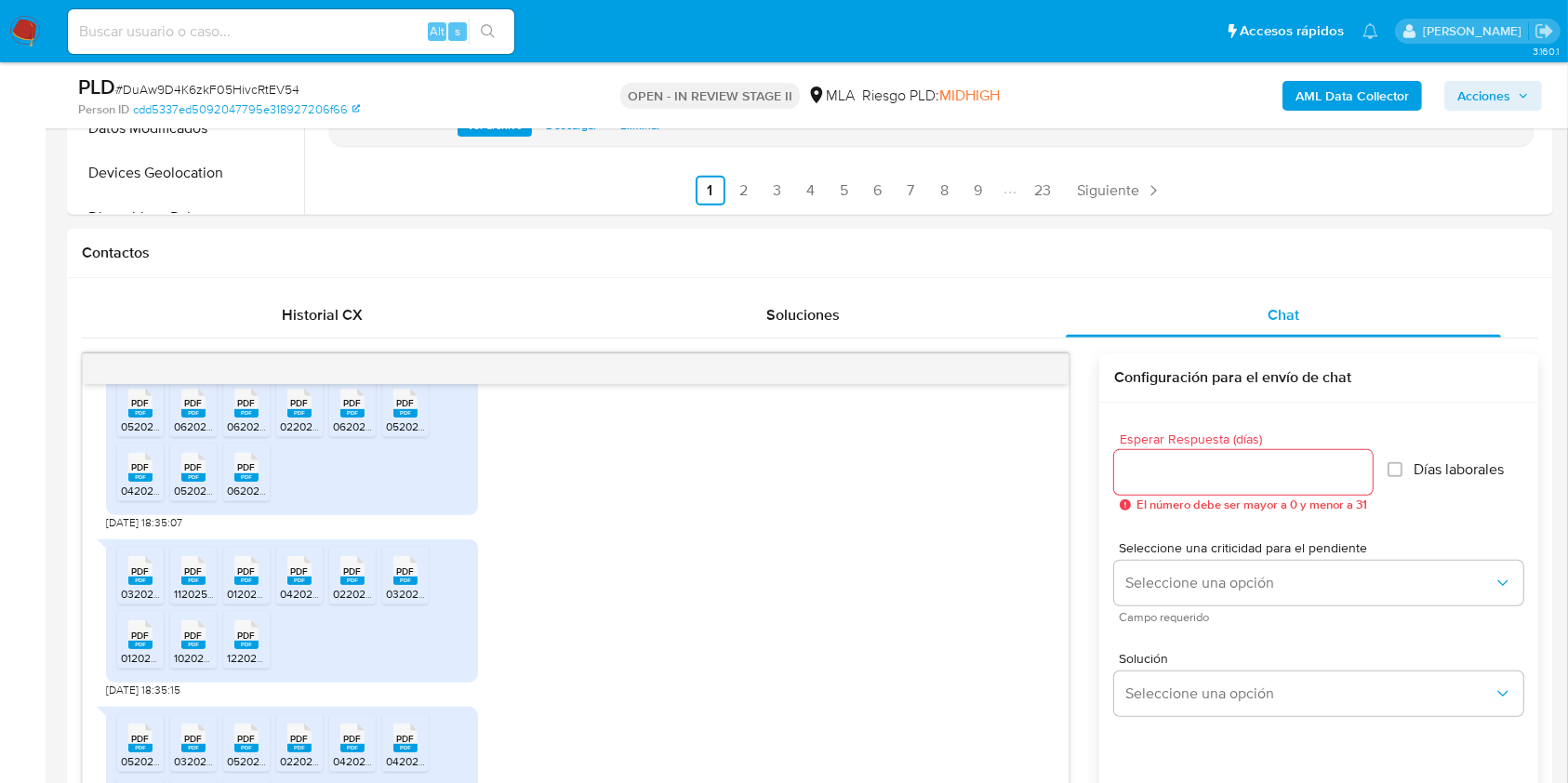
click at [1516, 104] on span "Acciones" at bounding box center [1493, 95] width 72 height 26
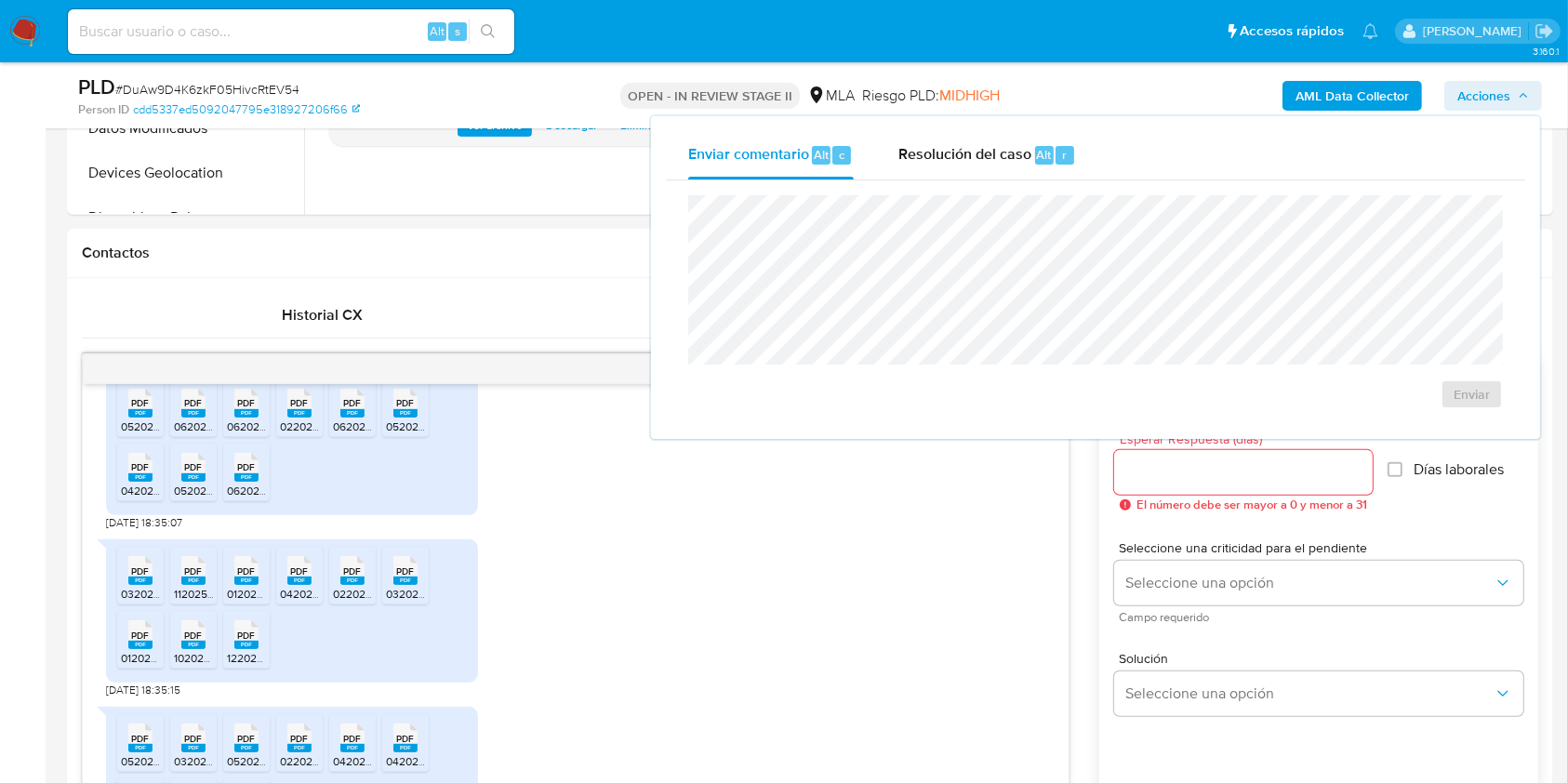
click at [961, 127] on div "Enviar comentario Alt c Resolución del caso Alt r Enviar" at bounding box center [1095, 277] width 889 height 322
click at [952, 162] on span "Resolución del caso" at bounding box center [965, 154] width 133 height 22
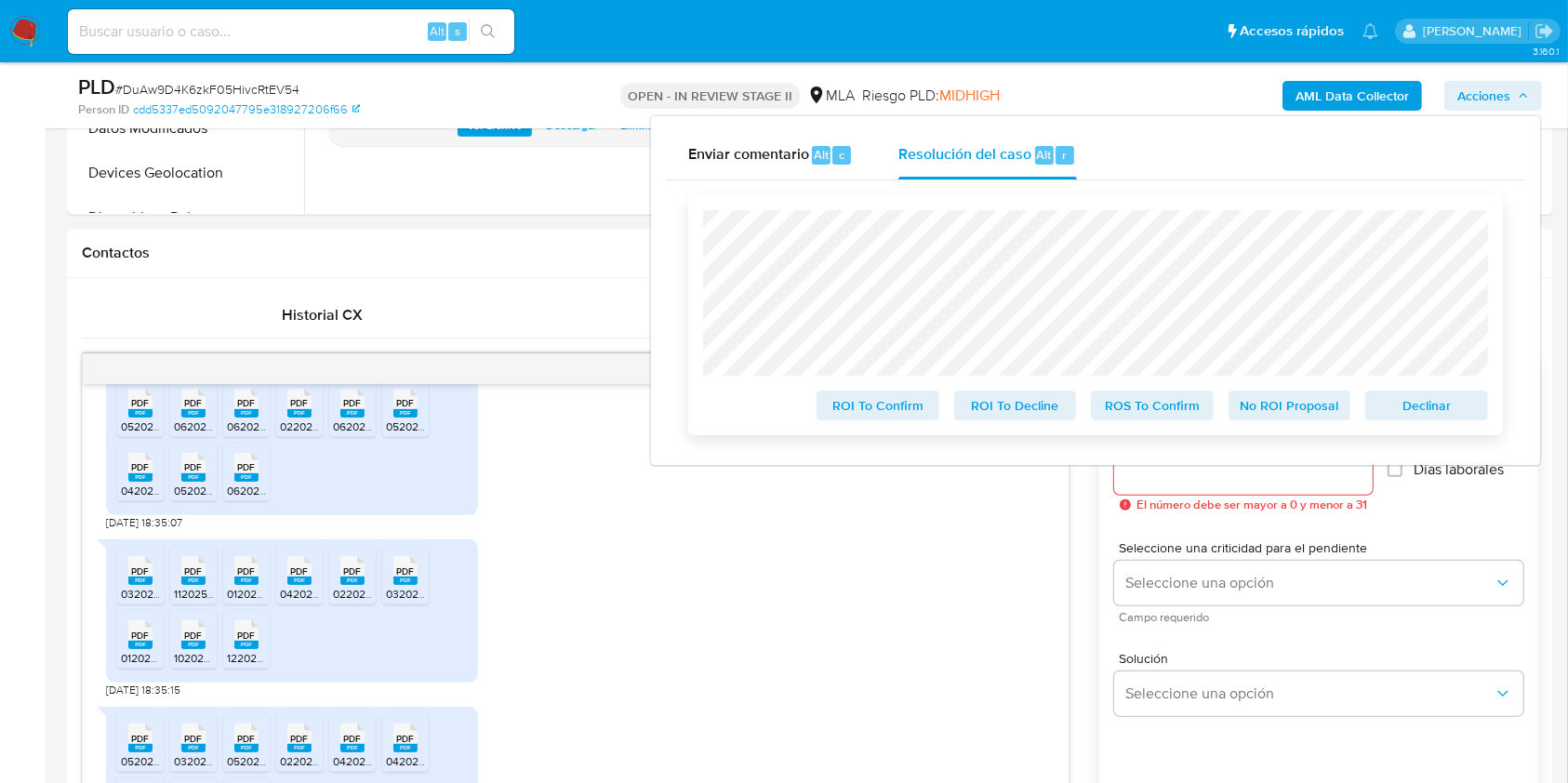
click at [1429, 410] on span "Declinar" at bounding box center [1426, 405] width 97 height 26
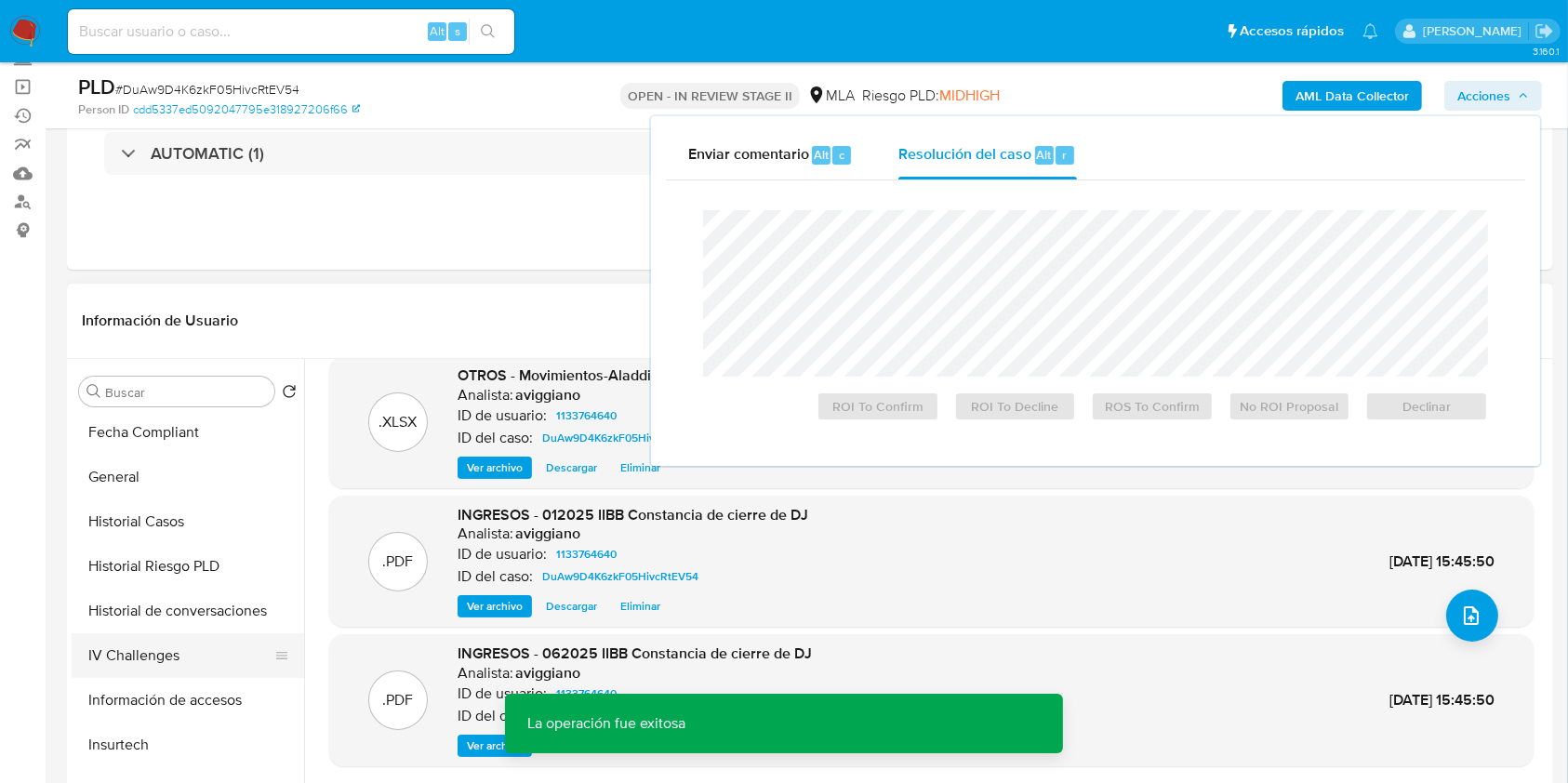
scroll to position [496, 0]
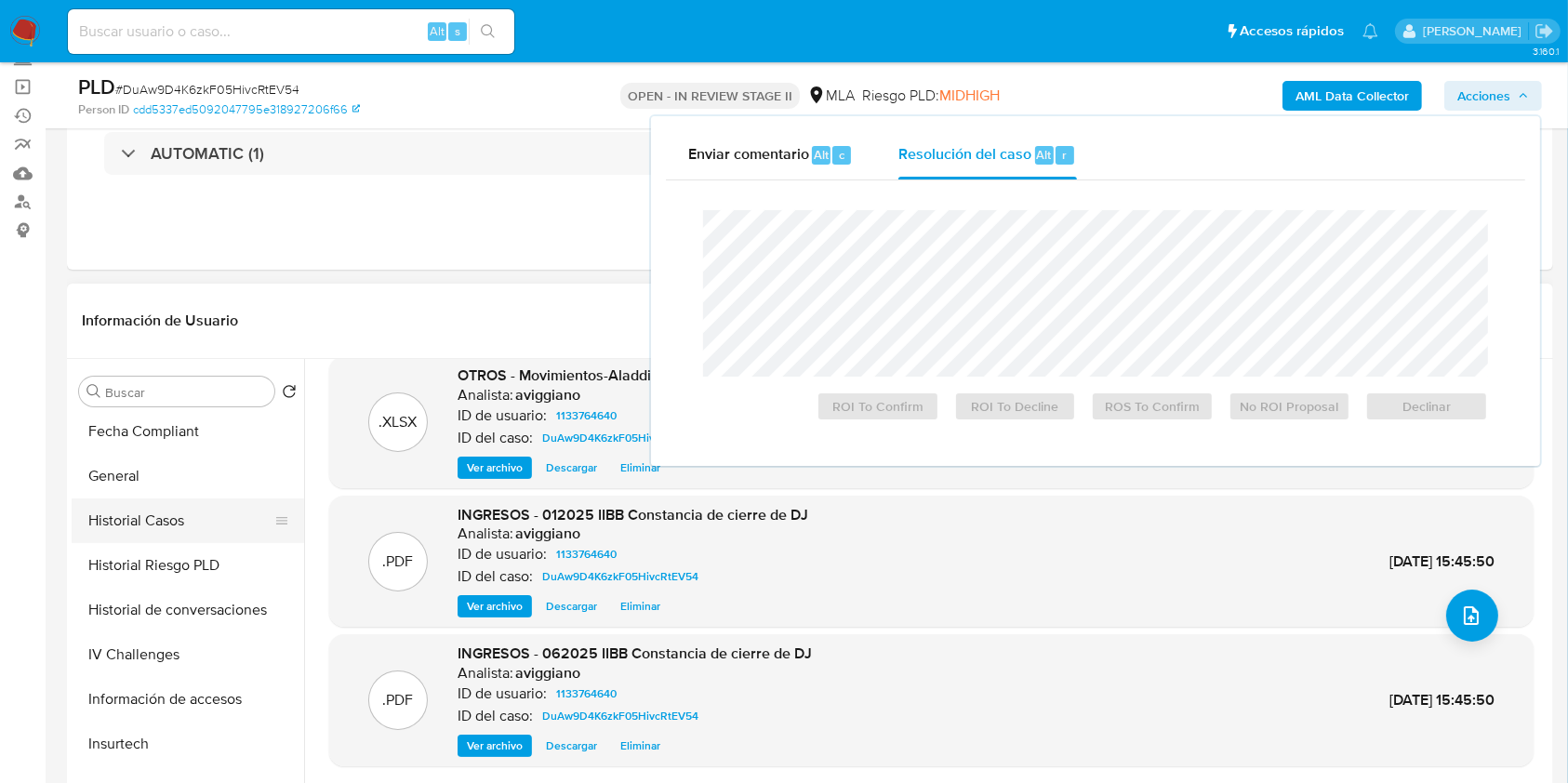
click at [178, 515] on button "Historial Casos" at bounding box center [180, 521] width 218 height 45
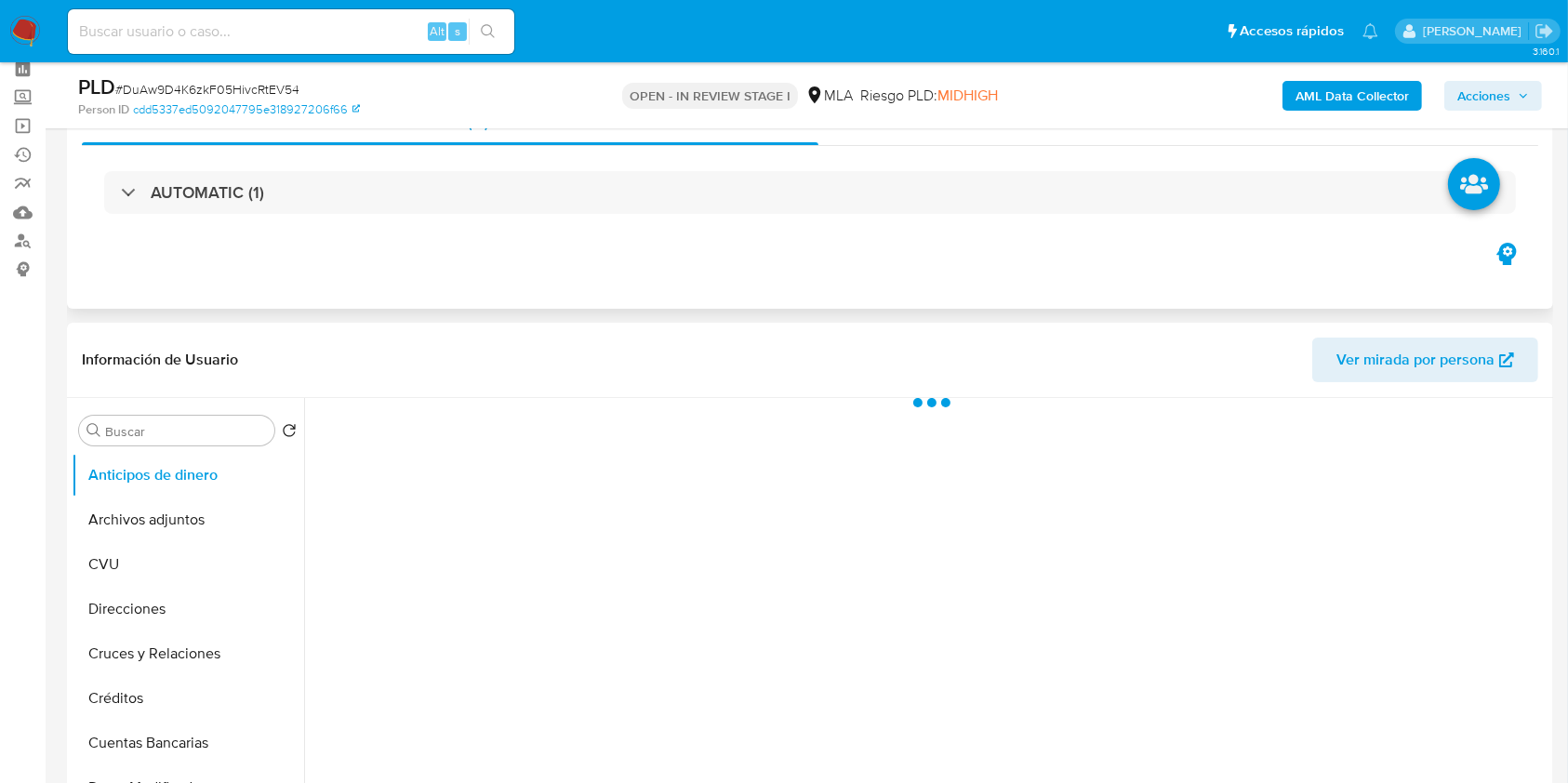
scroll to position [123, 0]
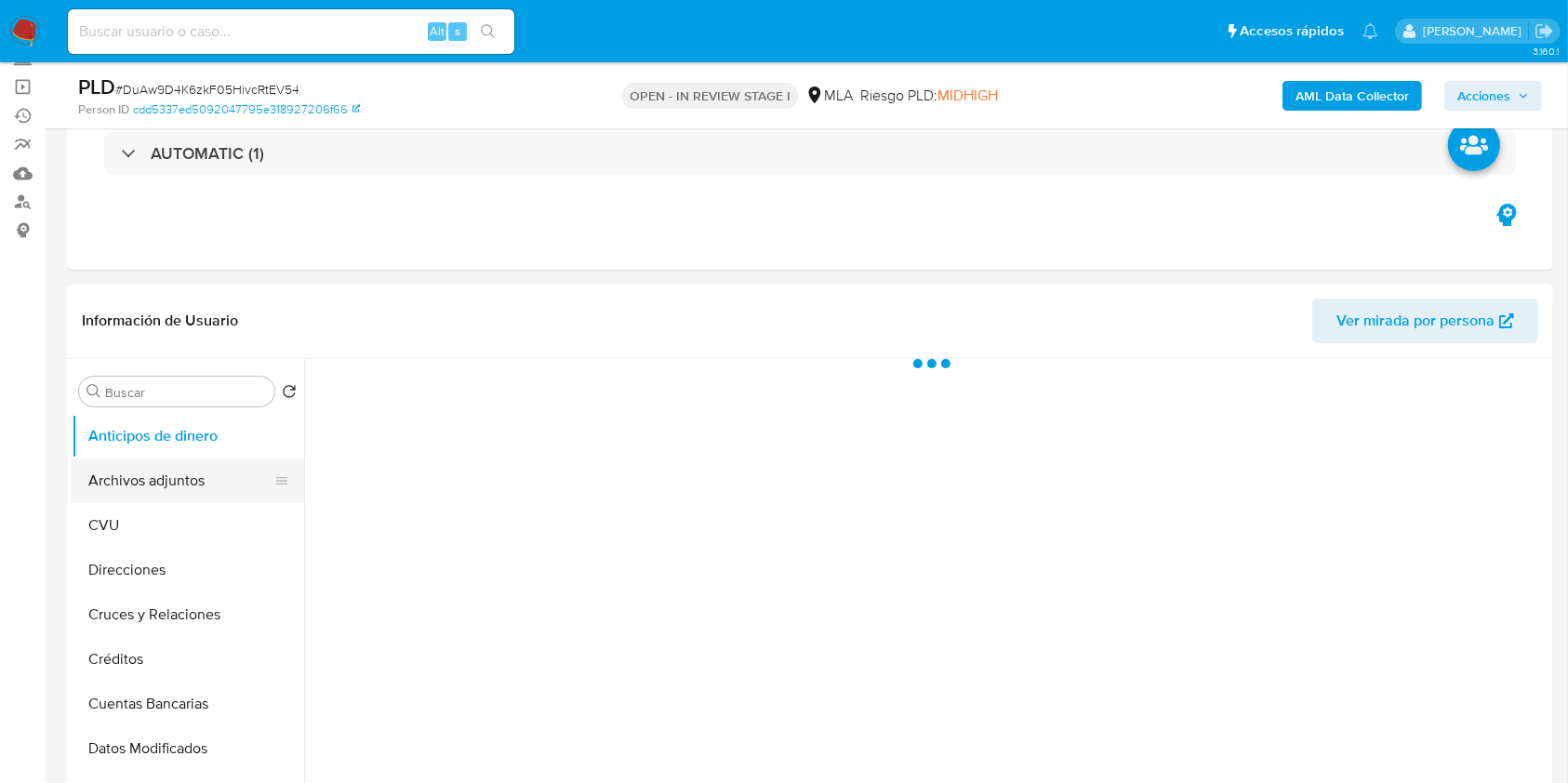
select select "10"
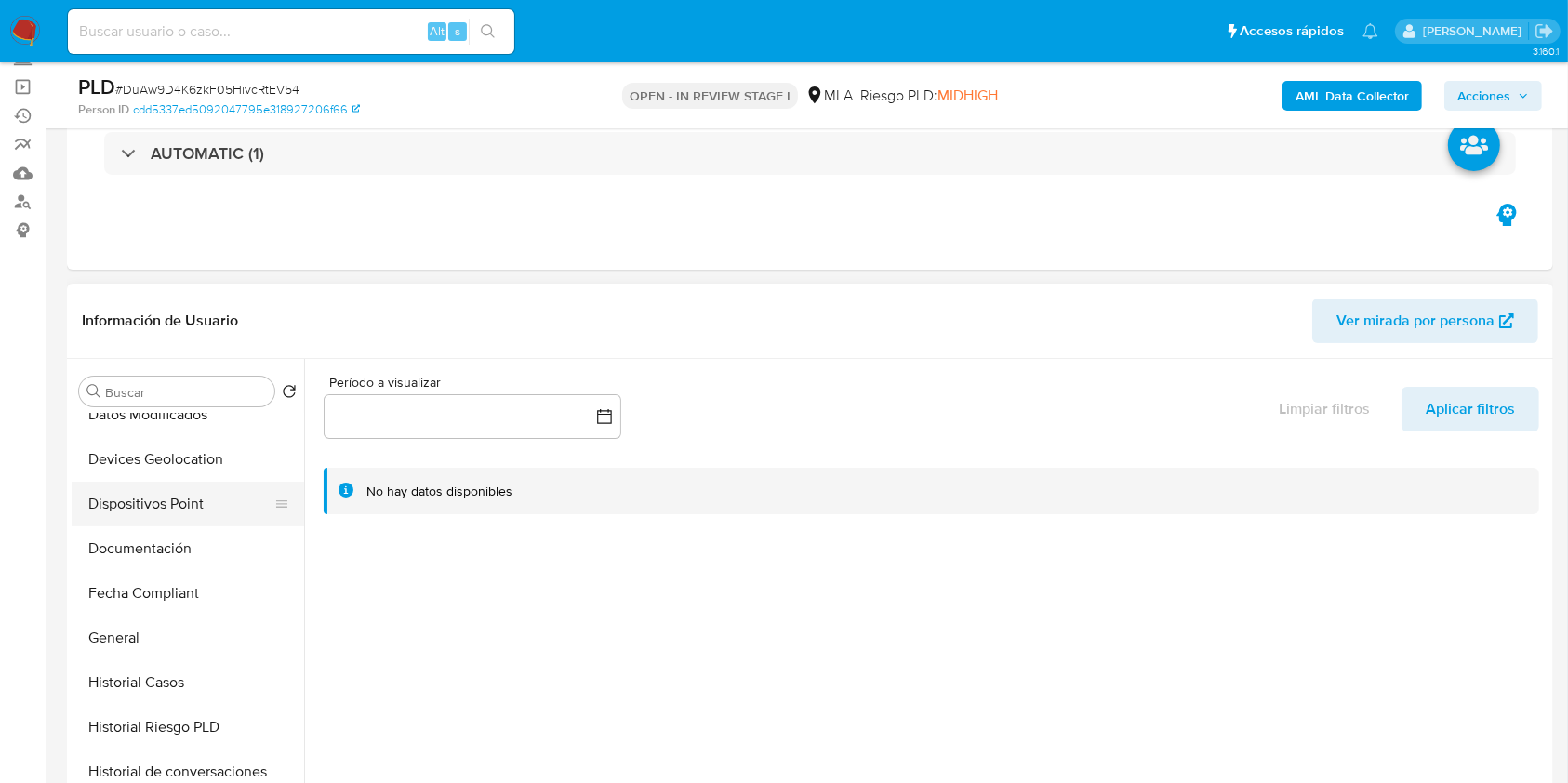
scroll to position [372, 0]
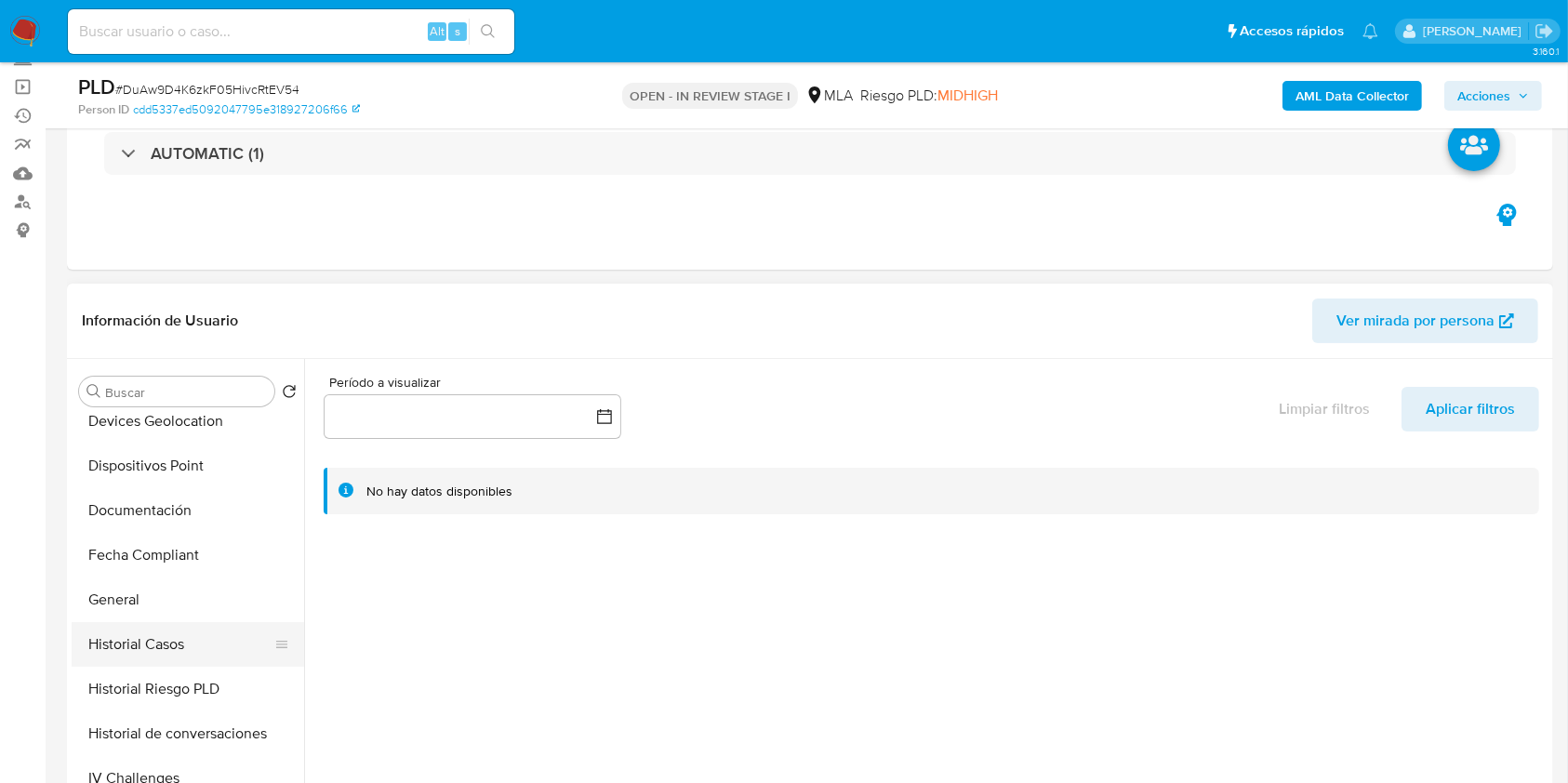
click at [154, 645] on button "Historial Casos" at bounding box center [180, 645] width 218 height 45
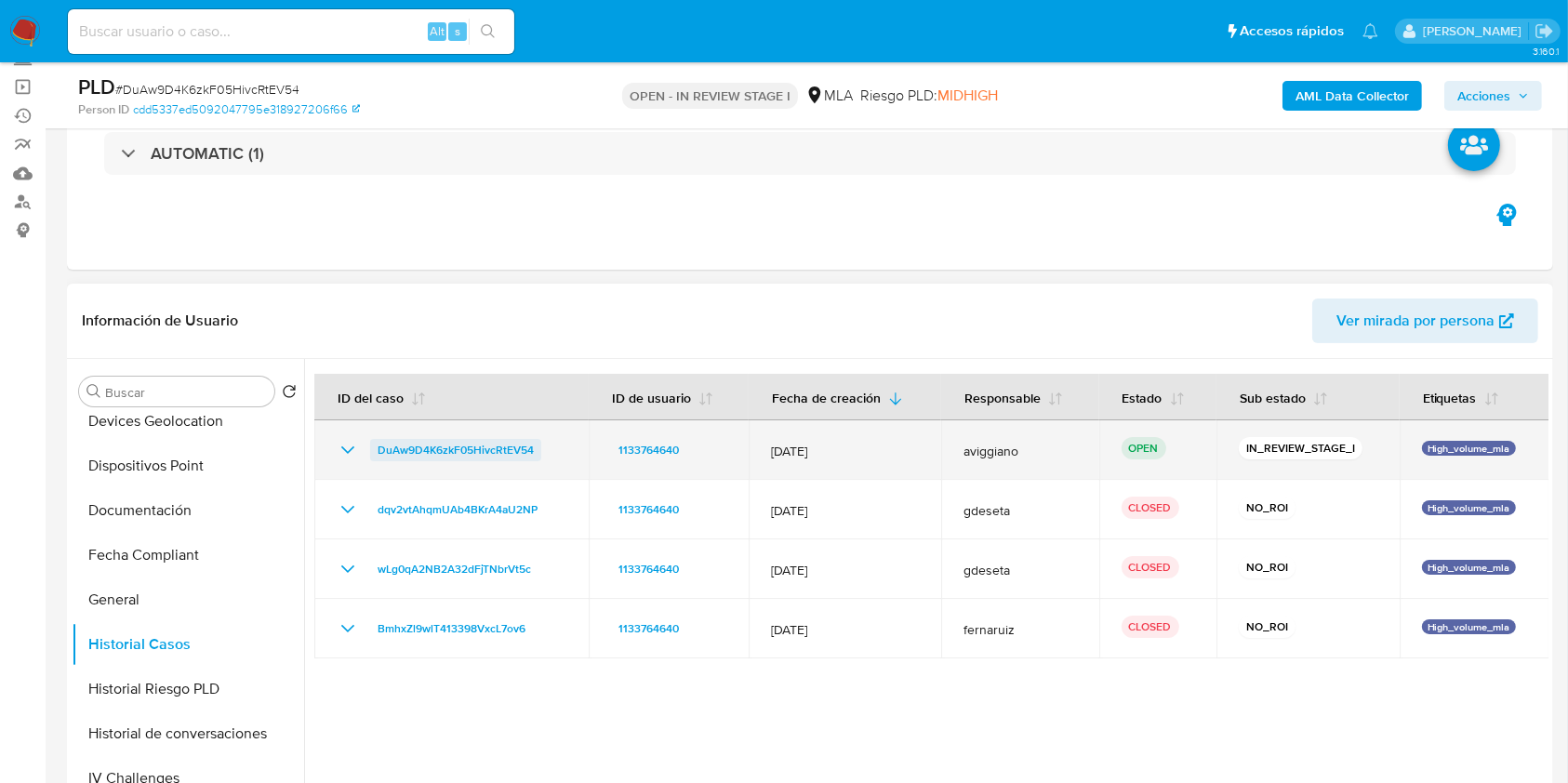
click at [457, 453] on span "DuAw9D4K6zkF05HivcRtEV54" at bounding box center [455, 450] width 156 height 23
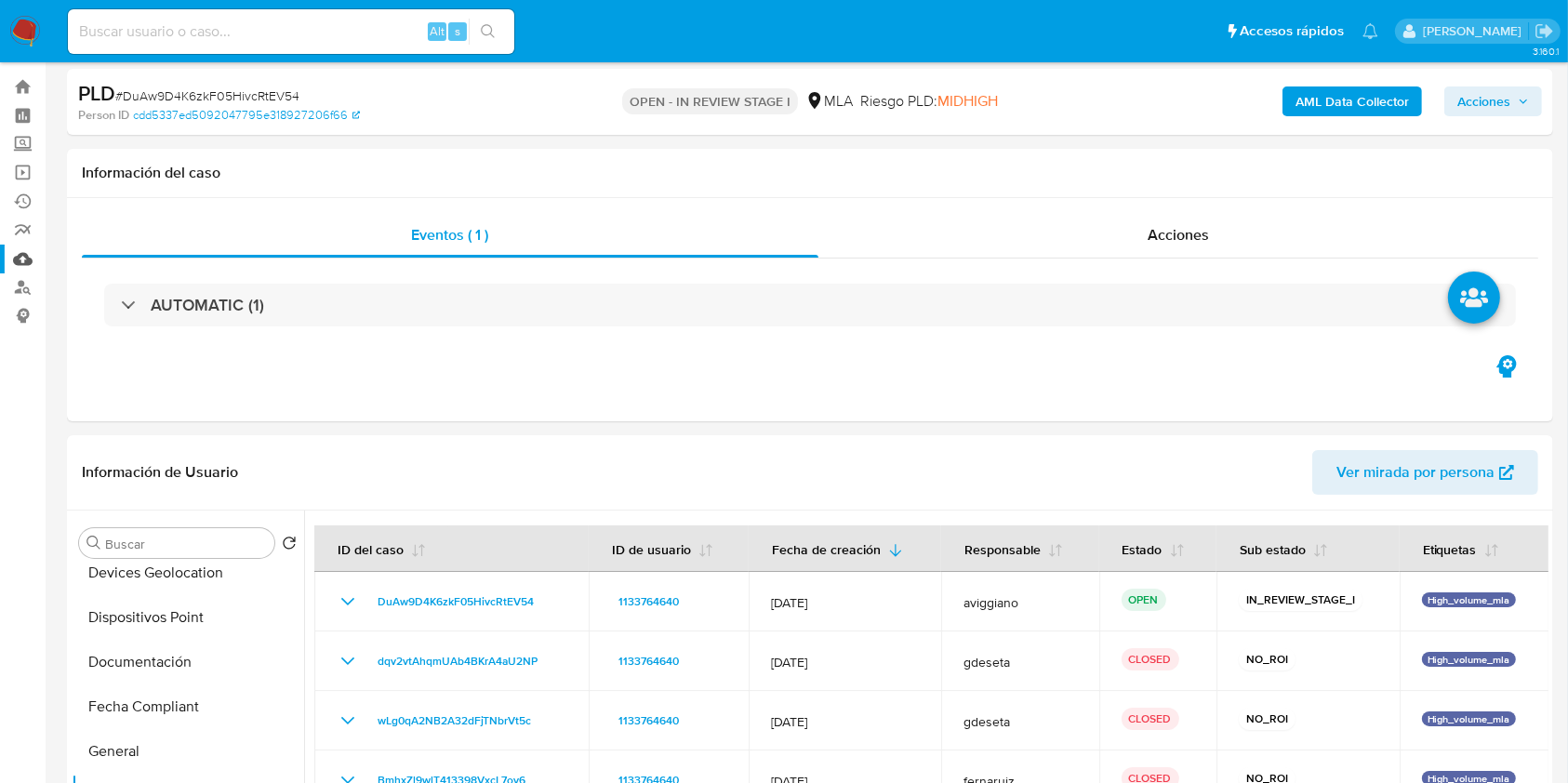
scroll to position [0, 0]
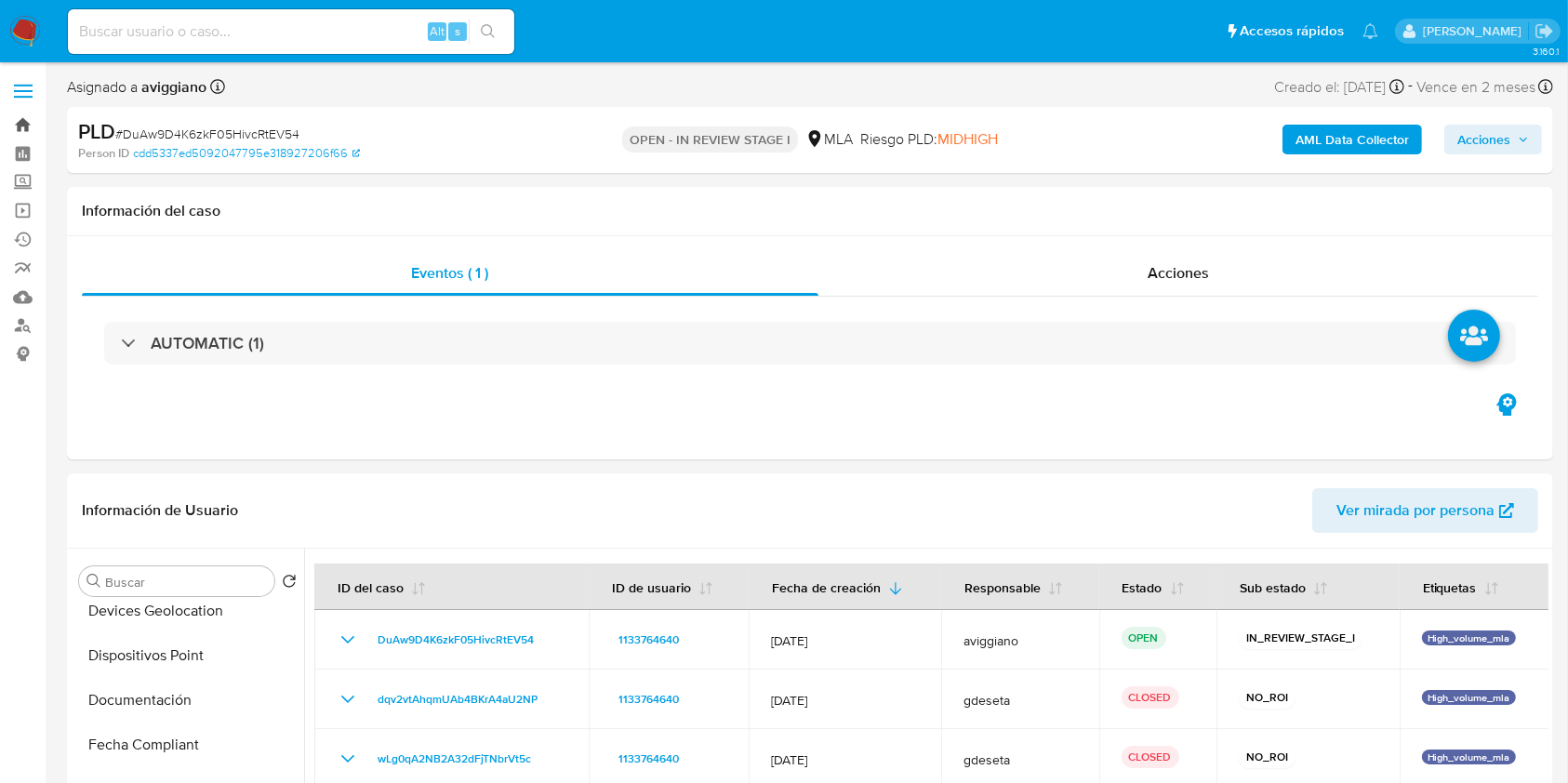
click at [30, 115] on link "Bandeja" at bounding box center [111, 124] width 221 height 28
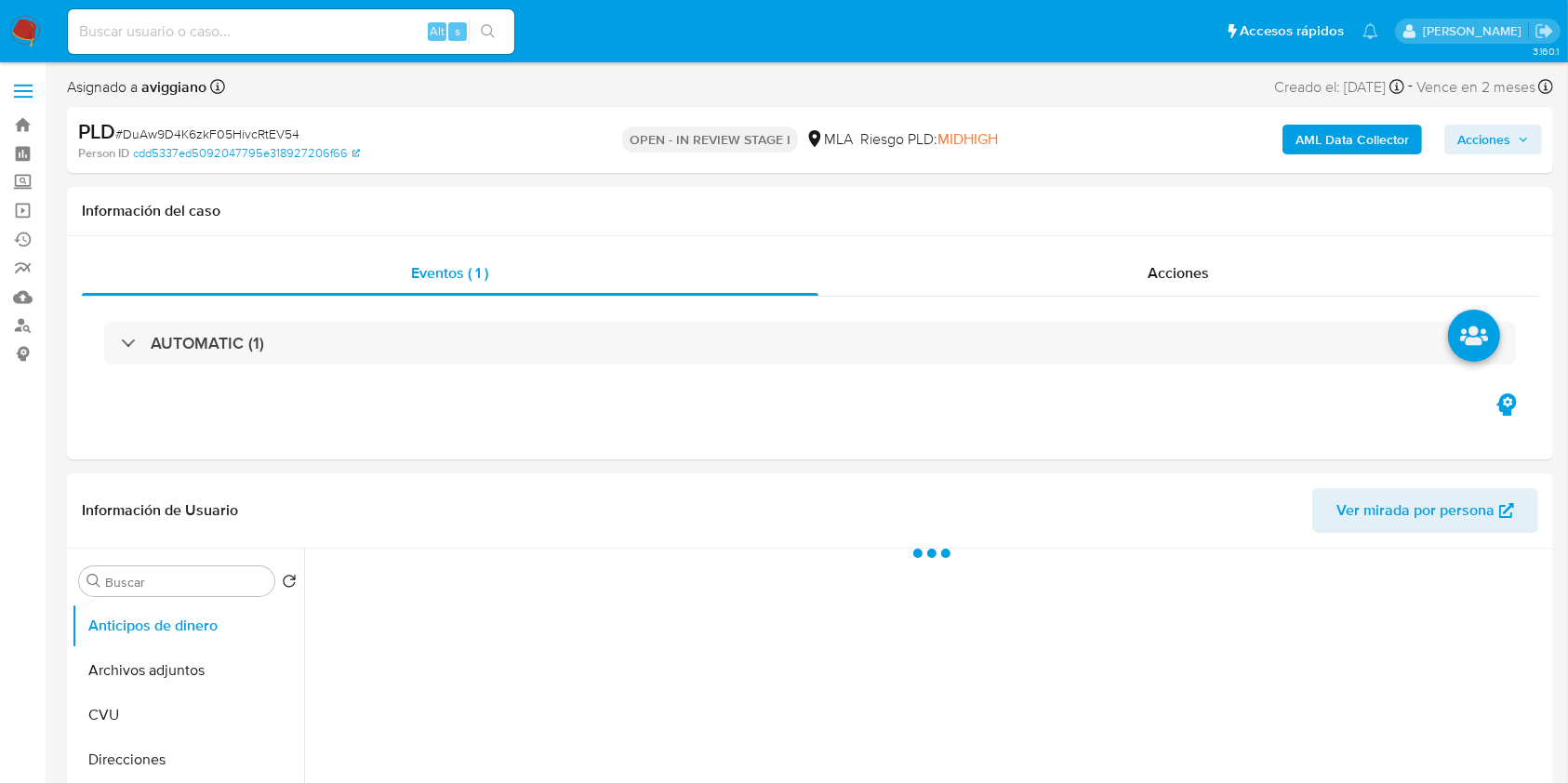
click at [1513, 137] on span "Acciones" at bounding box center [1493, 139] width 72 height 26
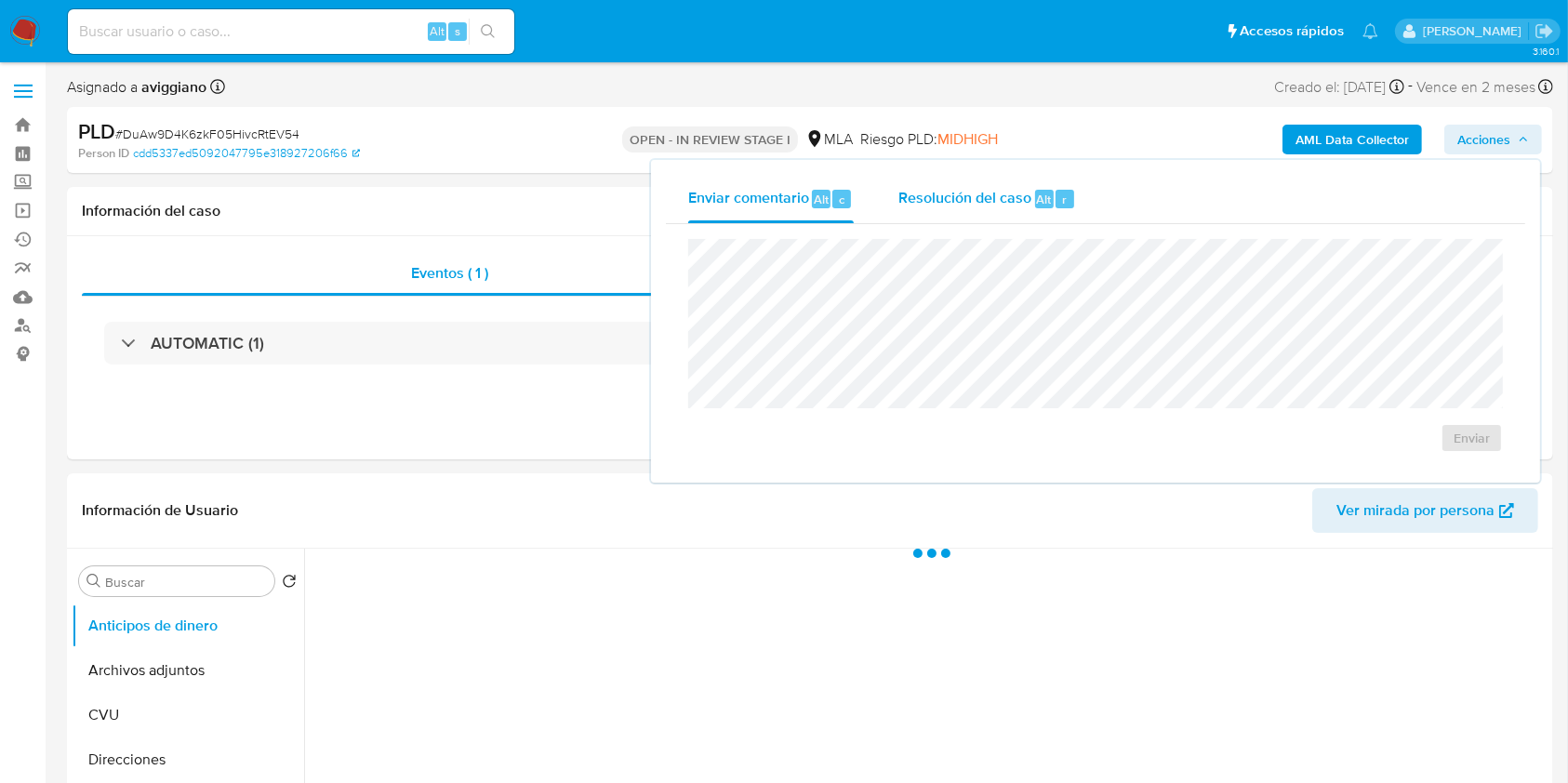
select select "10"
click at [984, 202] on span "Resolución del caso" at bounding box center [965, 199] width 133 height 22
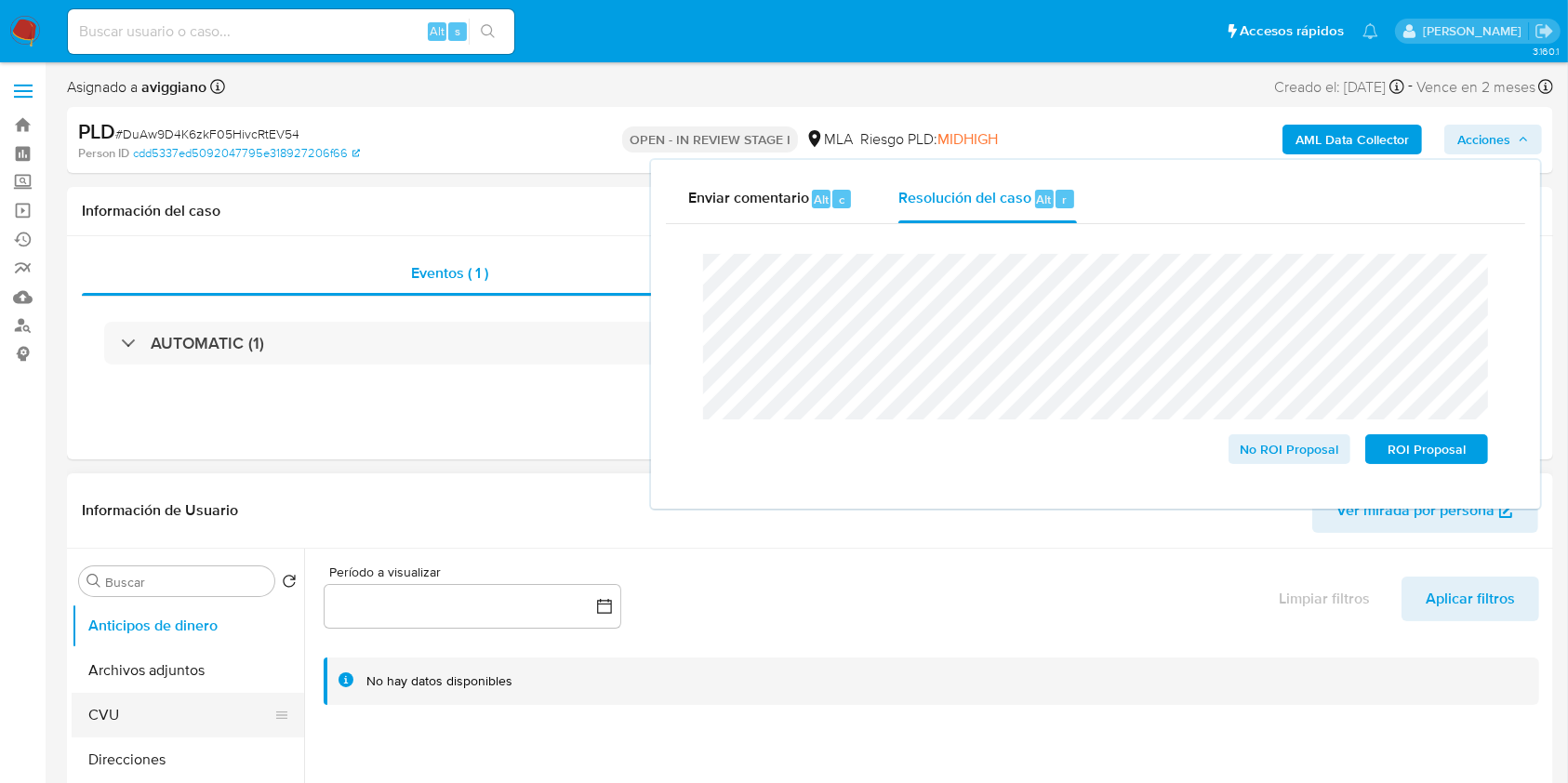
click at [193, 693] on button "CVU" at bounding box center [180, 715] width 218 height 45
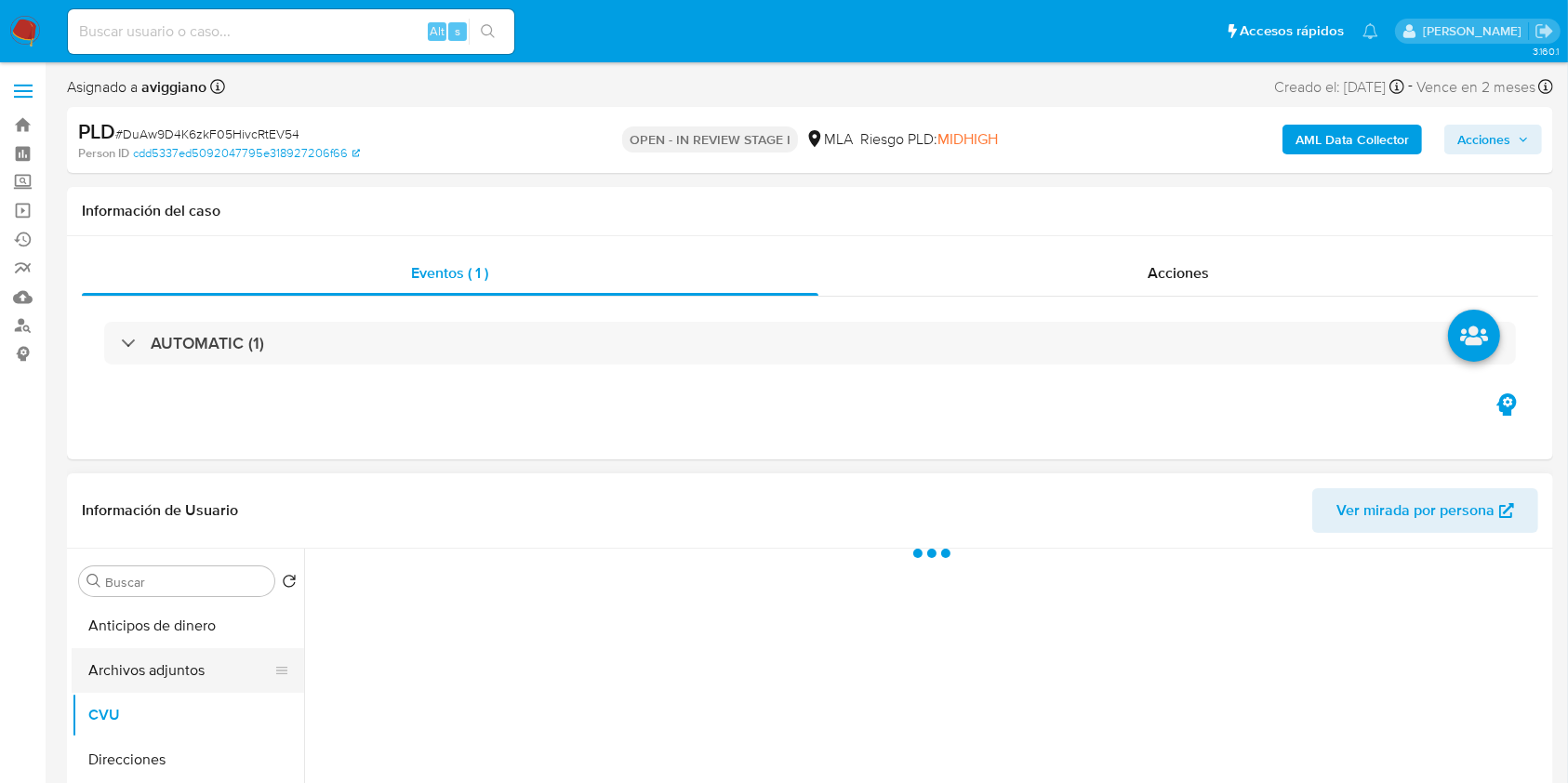
click at [175, 674] on button "Archivos adjuntos" at bounding box center [180, 670] width 218 height 45
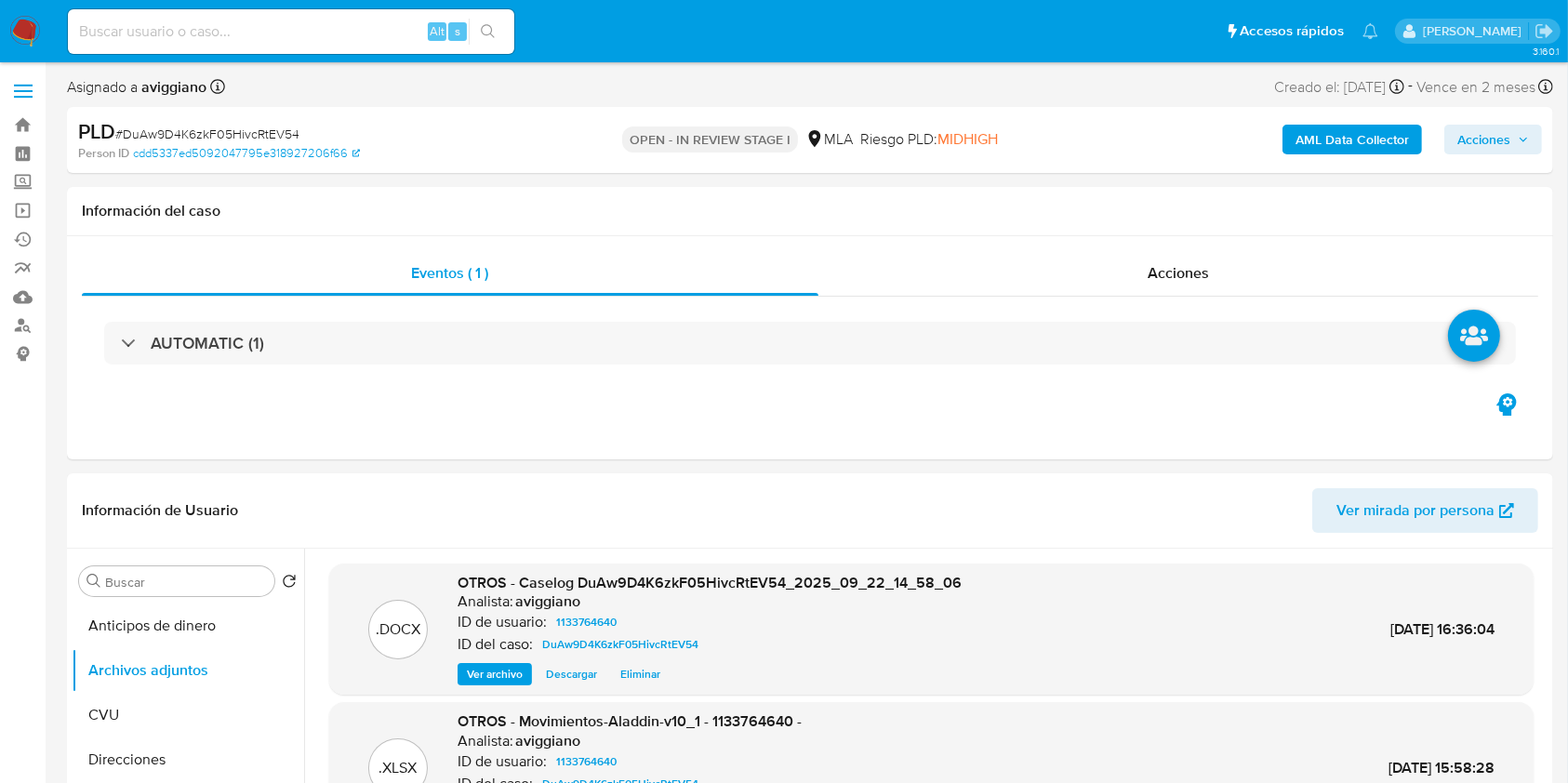
click at [1482, 145] on span "Acciones" at bounding box center [1484, 139] width 53 height 29
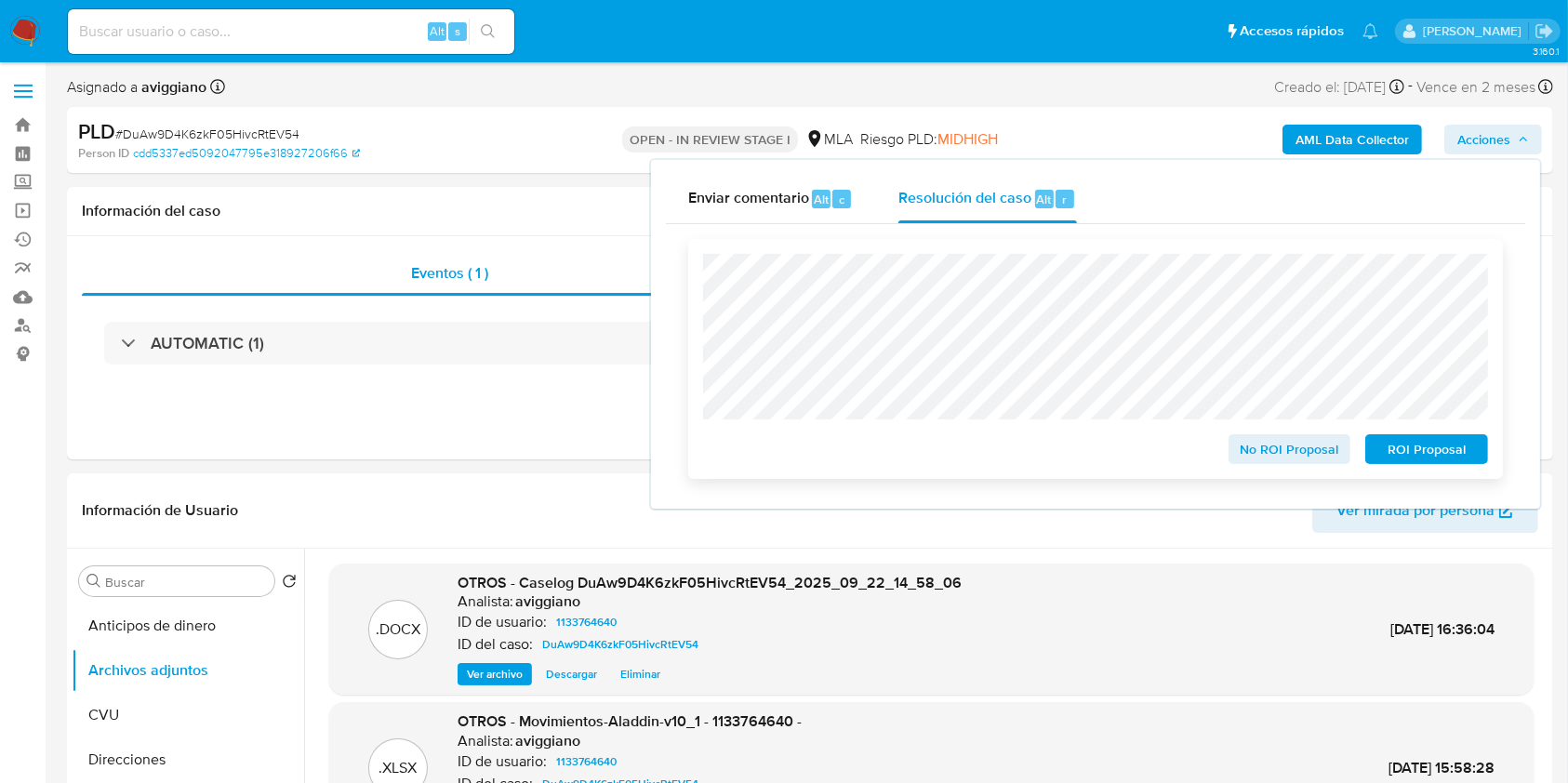
click at [1298, 455] on span "No ROI Proposal" at bounding box center [1290, 449] width 97 height 26
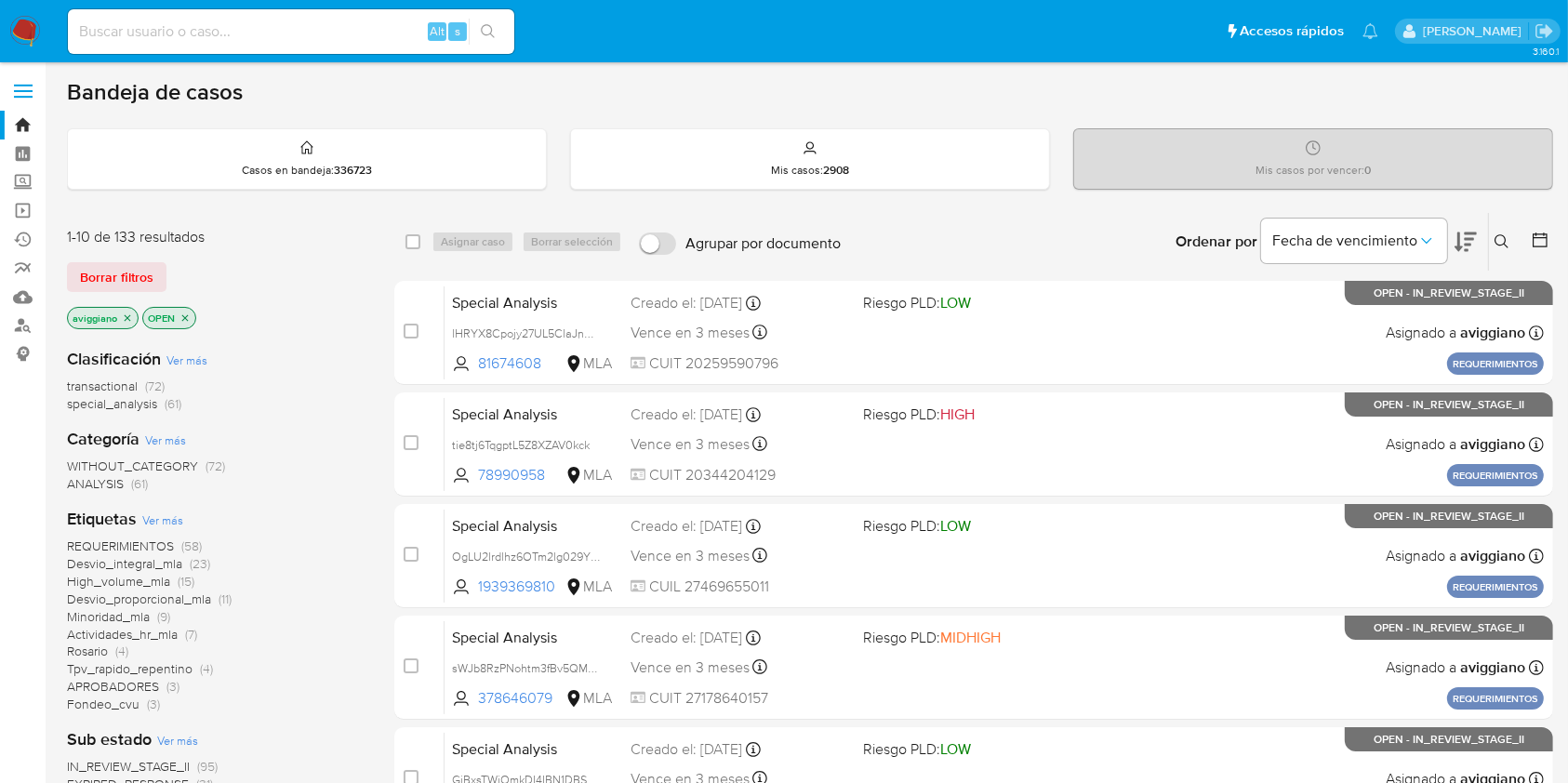
click at [133, 319] on p "aviggiano" at bounding box center [102, 318] width 70 height 21
click at [124, 317] on icon "close-filter" at bounding box center [126, 318] width 11 height 11
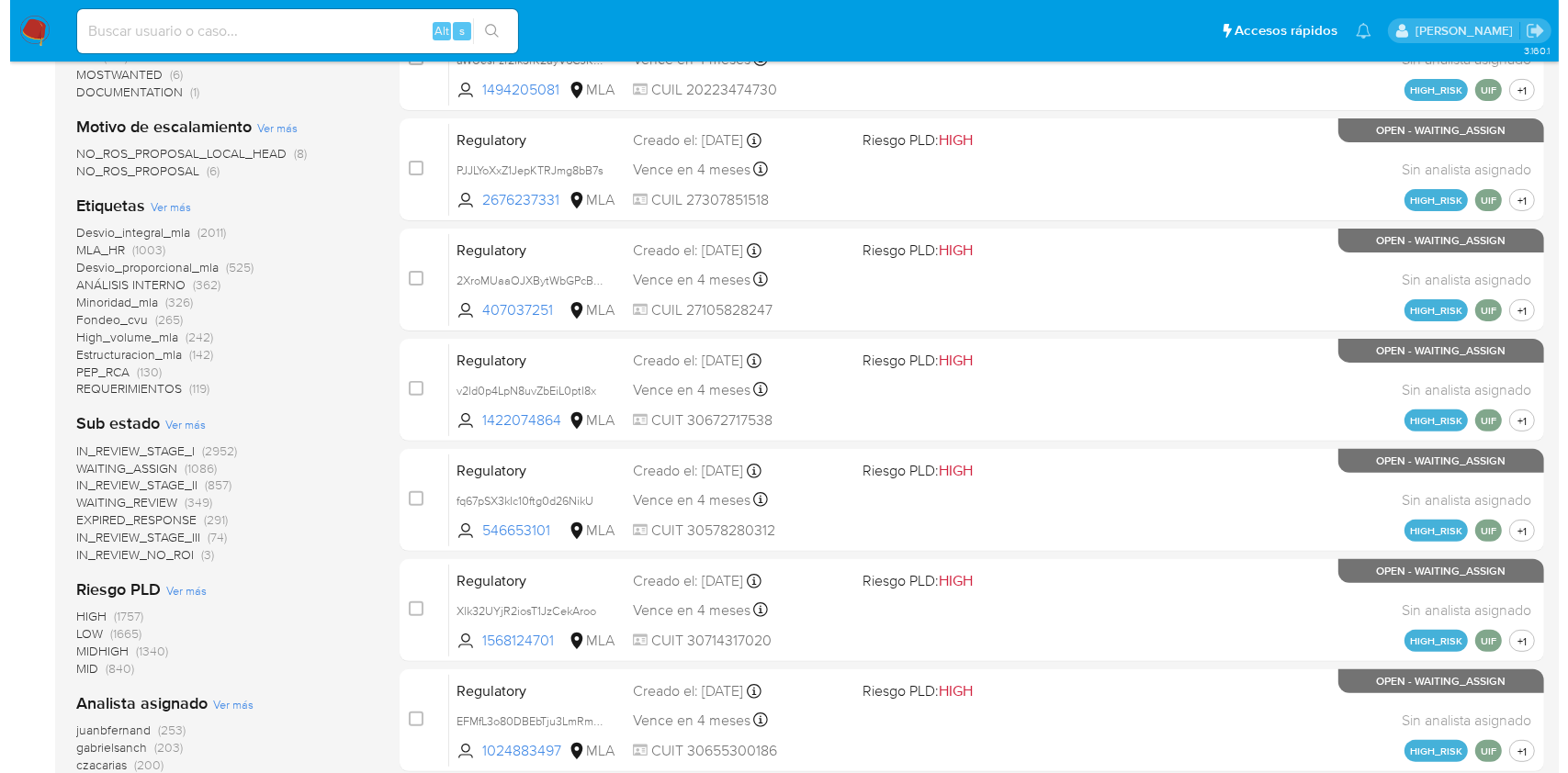
scroll to position [734, 0]
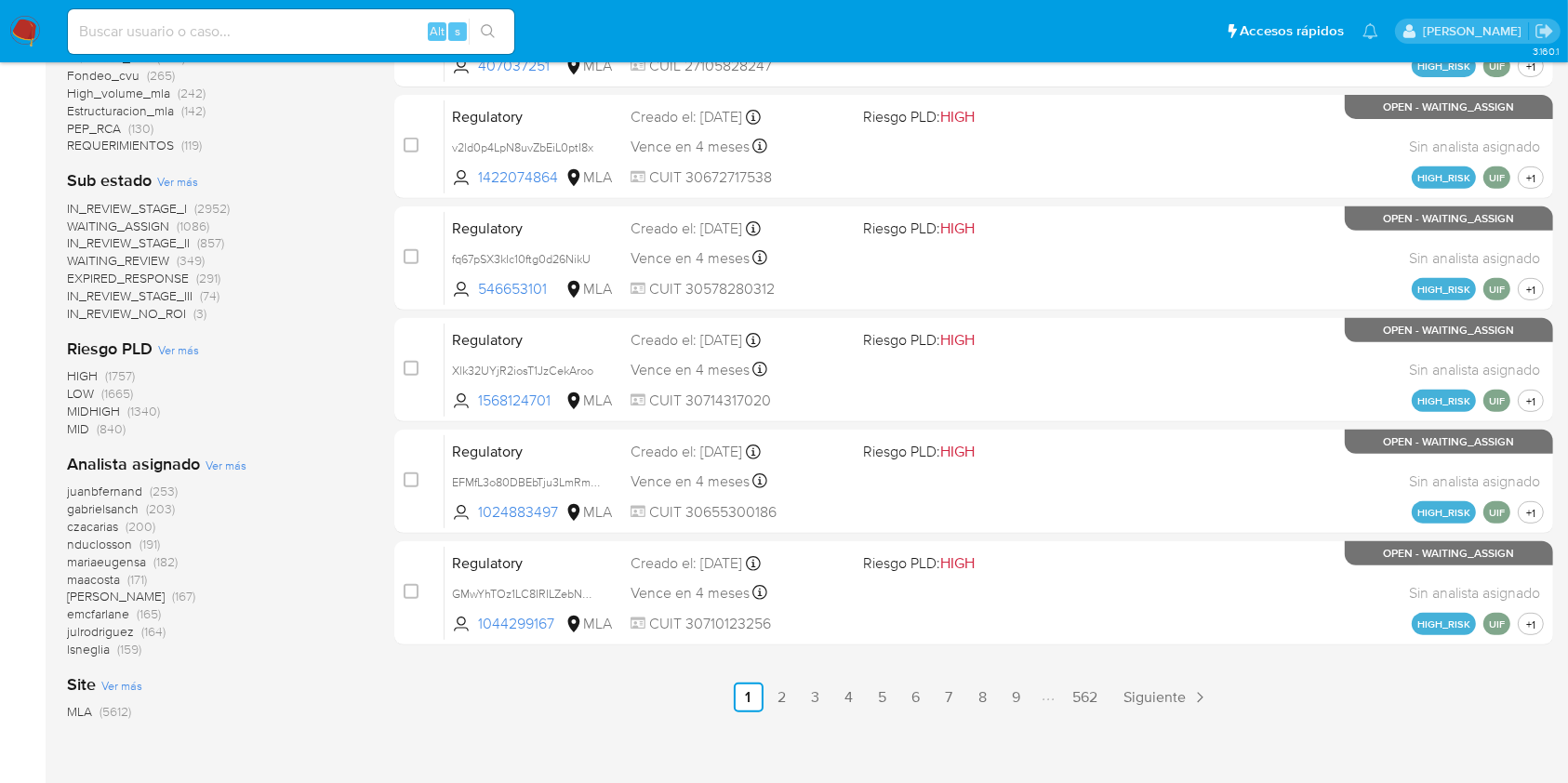
click at [214, 465] on span "Ver más" at bounding box center [226, 465] width 41 height 17
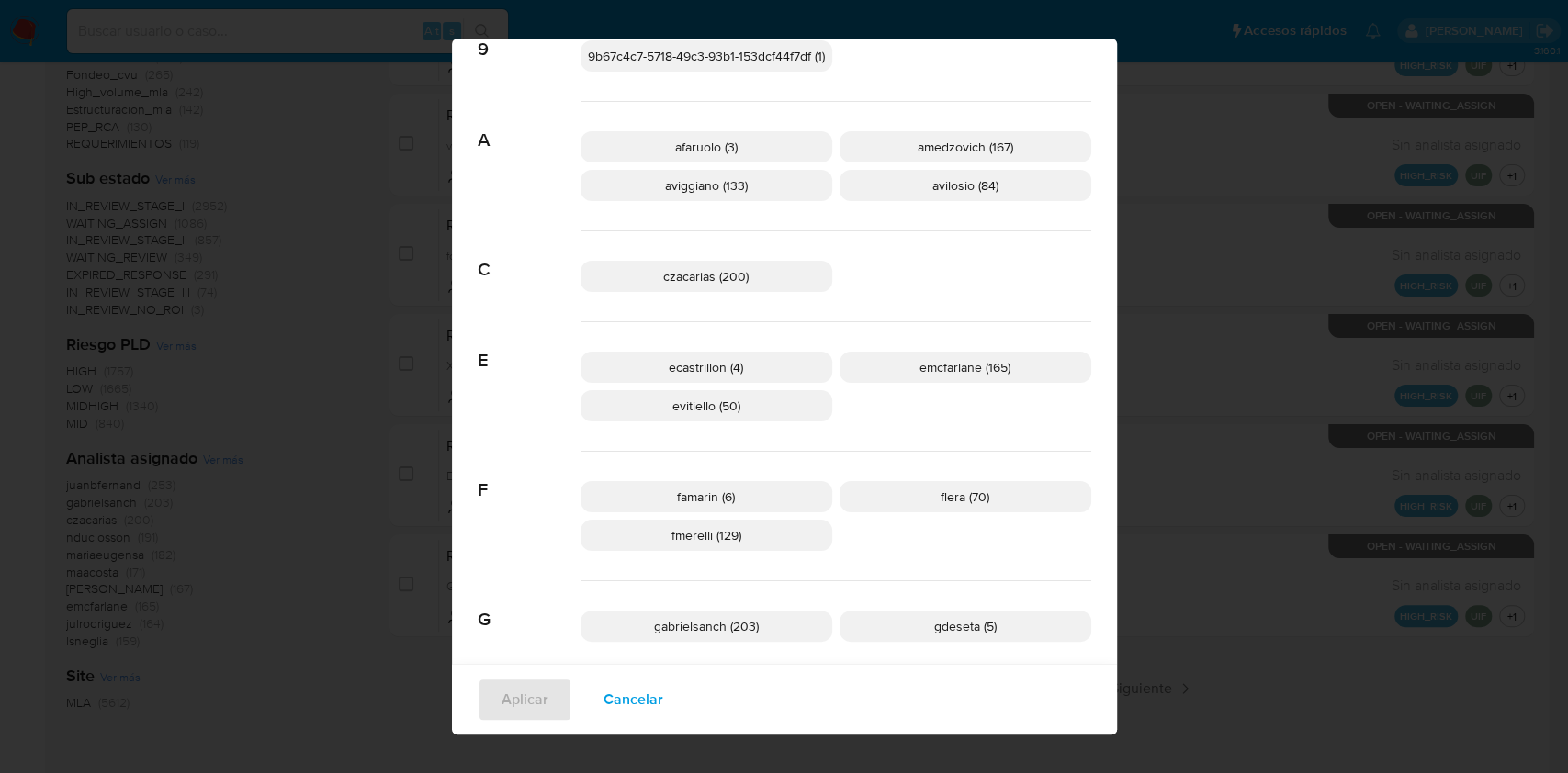
scroll to position [353, 0]
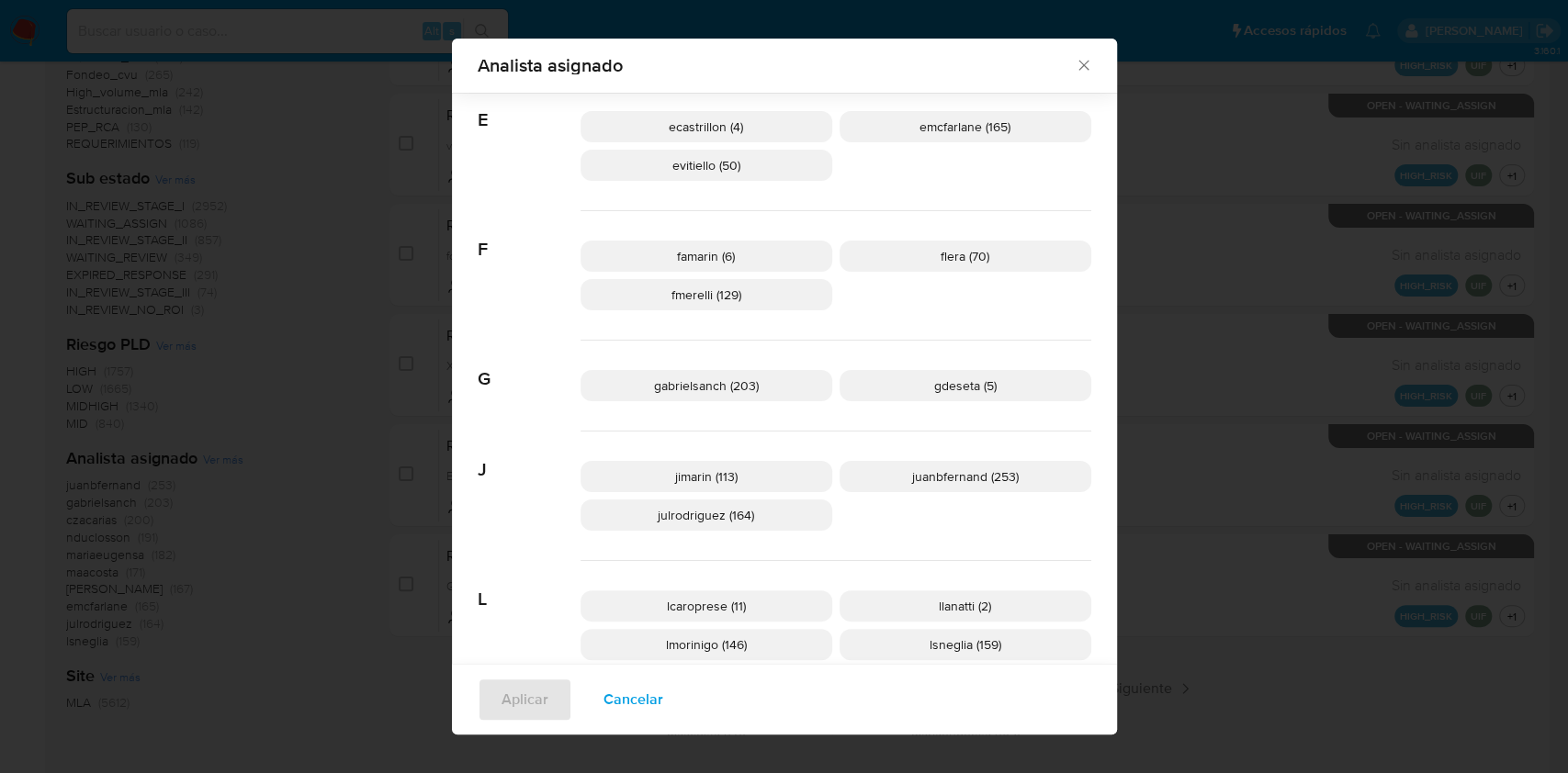
click at [603, 718] on span "Cancelar" at bounding box center [633, 699] width 60 height 41
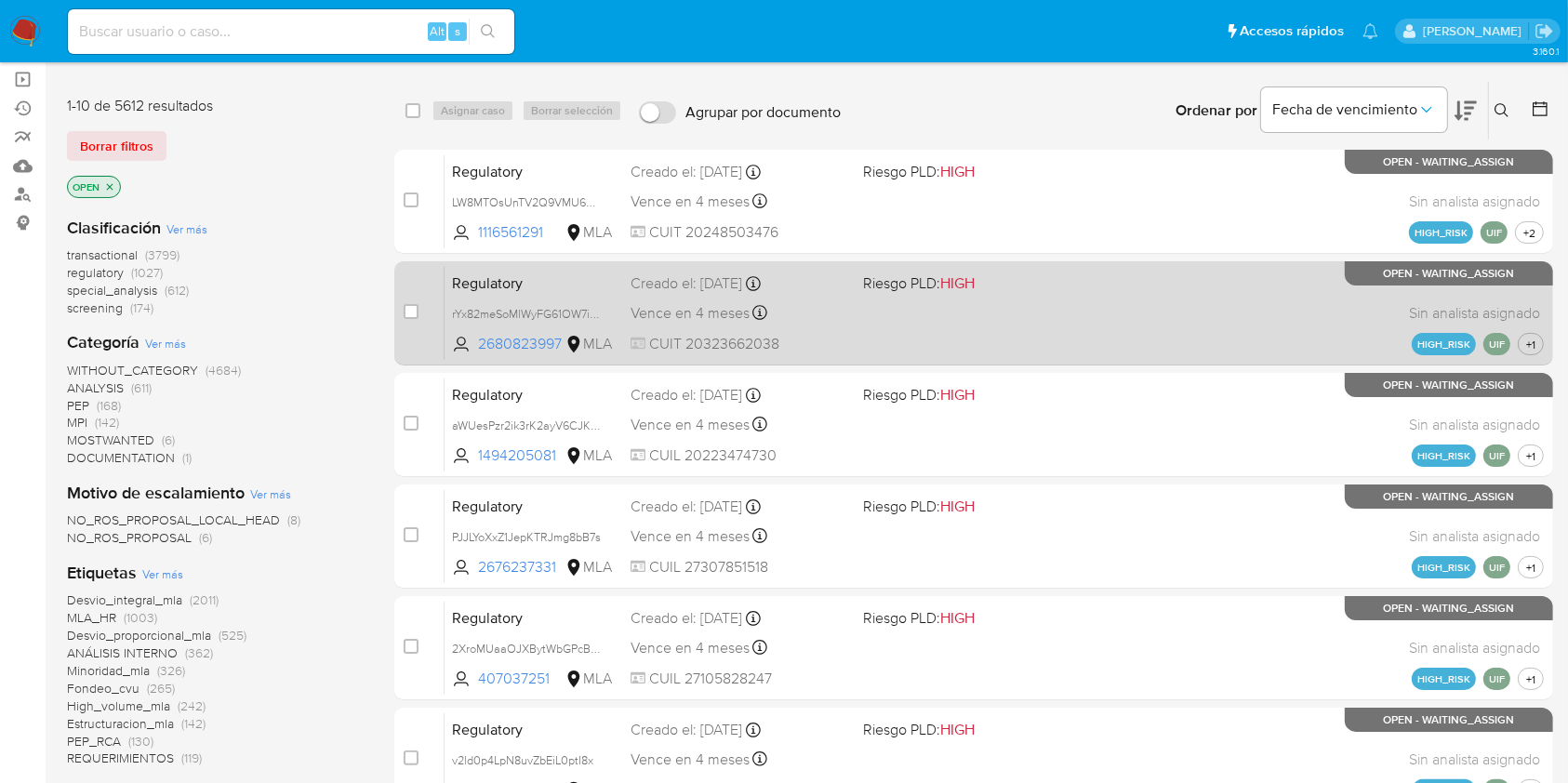
scroll to position [0, 0]
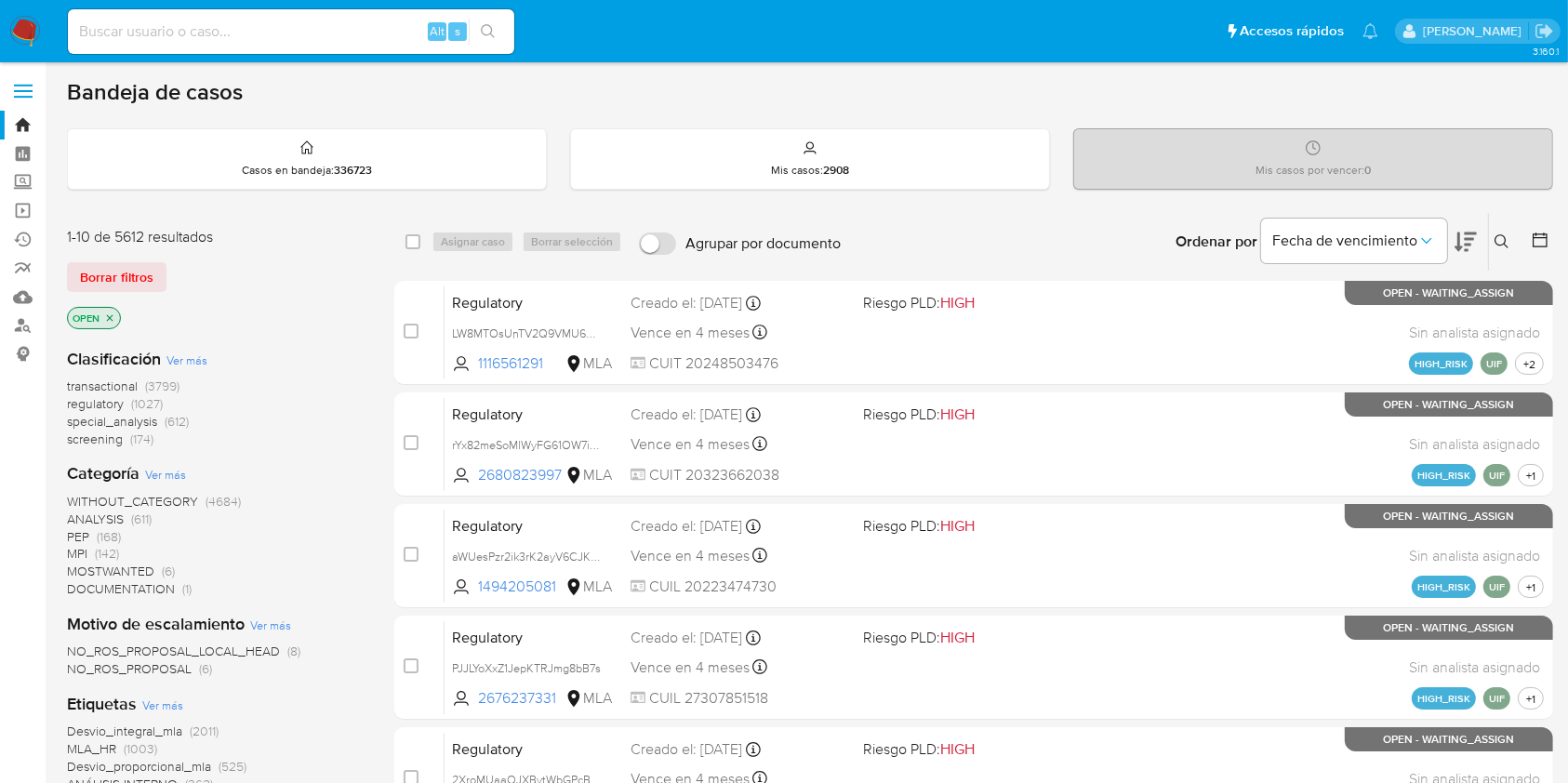
click at [120, 26] on input at bounding box center [290, 31] width 446 height 24
paste input "1133764640"
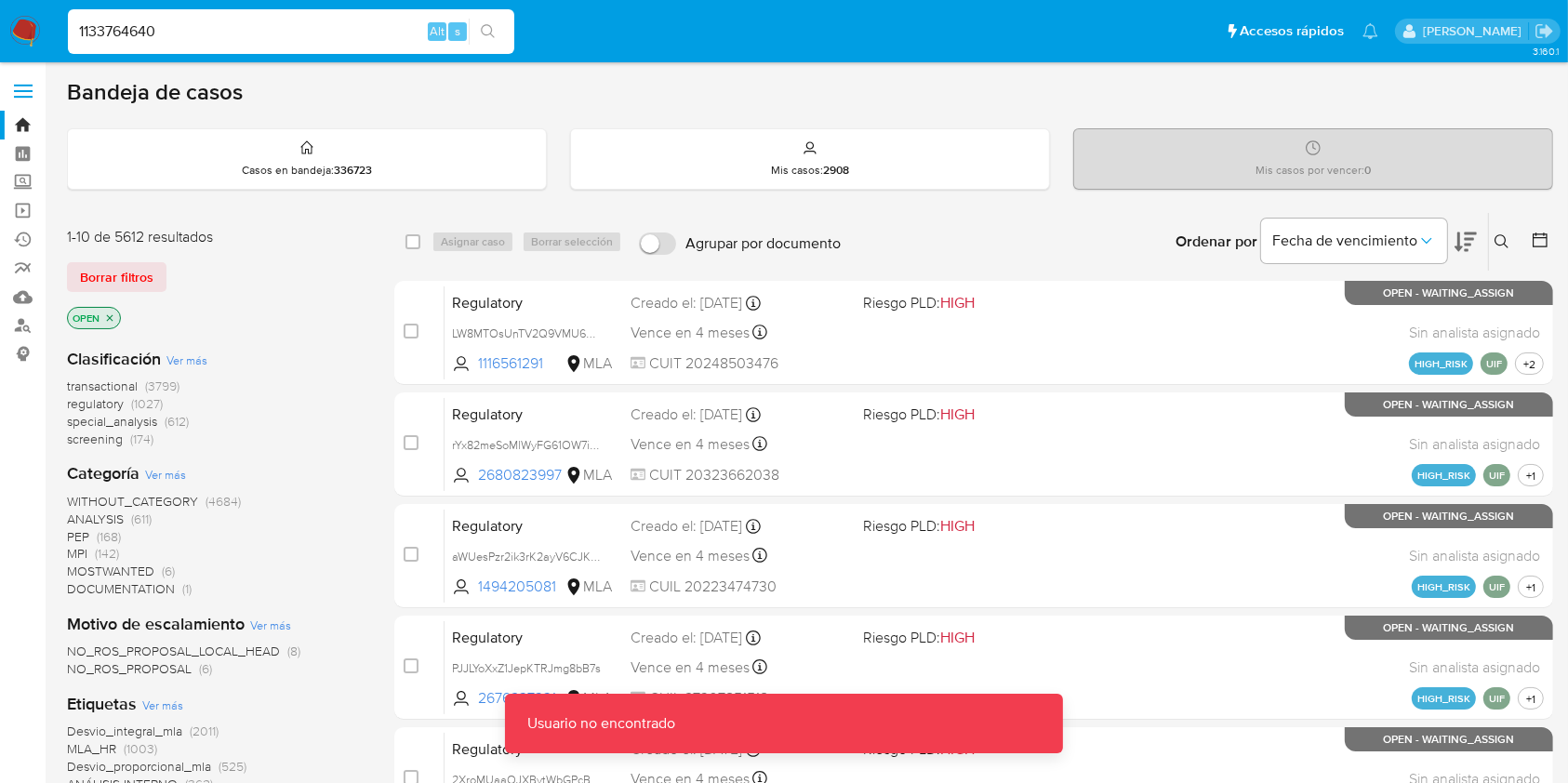
click at [204, 25] on input "1133764640" at bounding box center [290, 31] width 446 height 24
type input "1133764640"
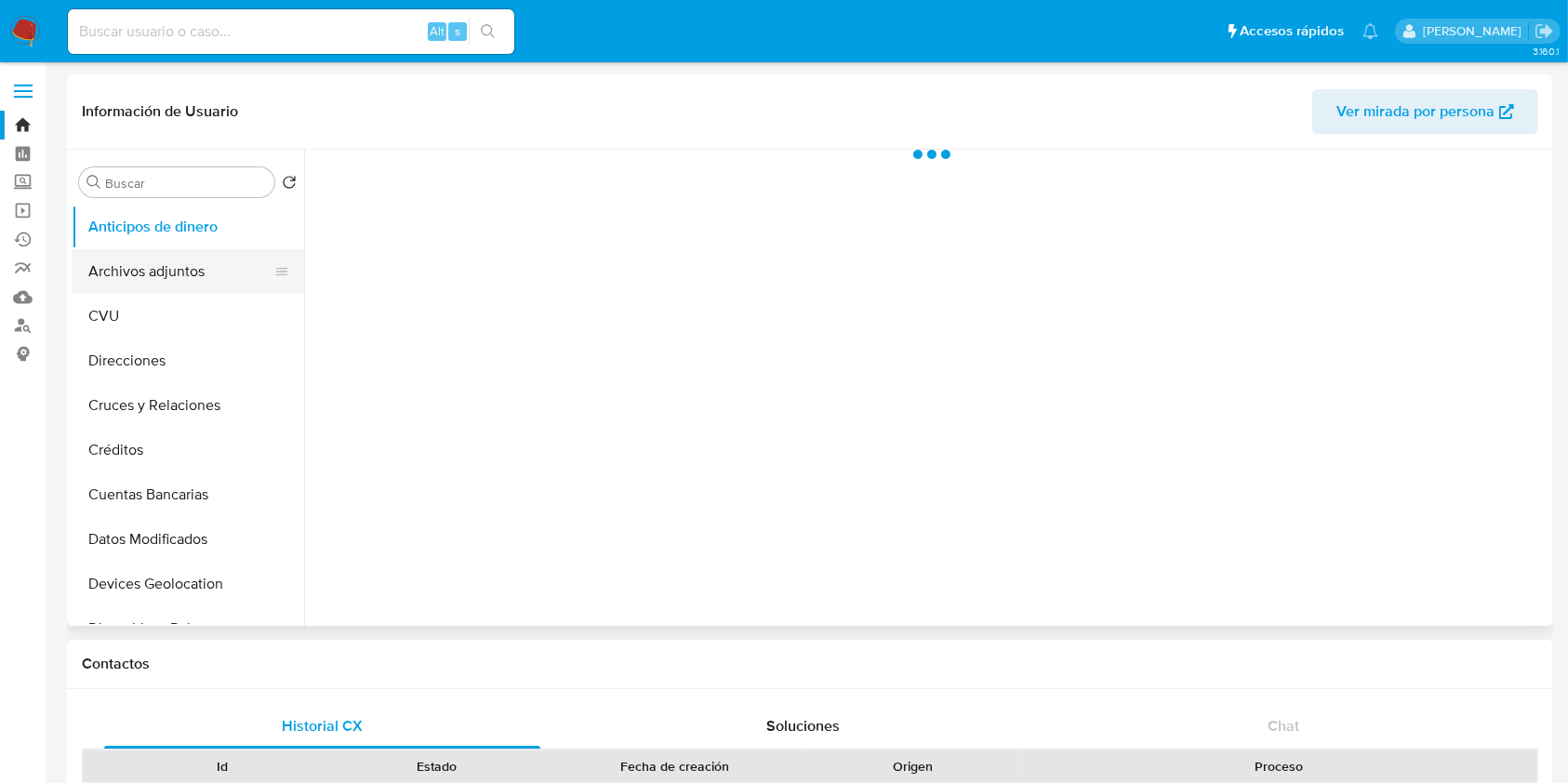
click at [128, 271] on button "Archivos adjuntos" at bounding box center [180, 271] width 218 height 45
select select "10"
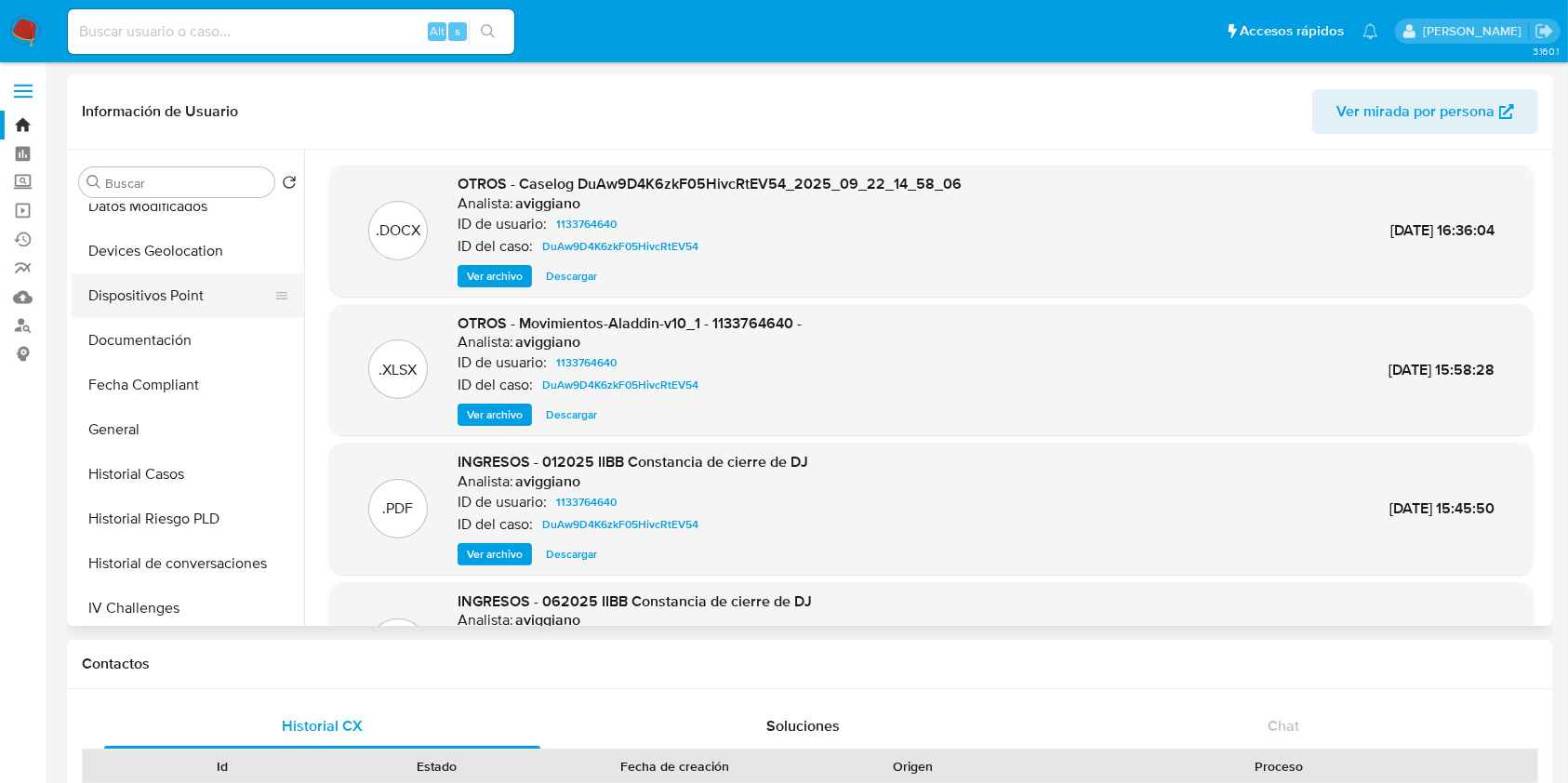
scroll to position [372, 0]
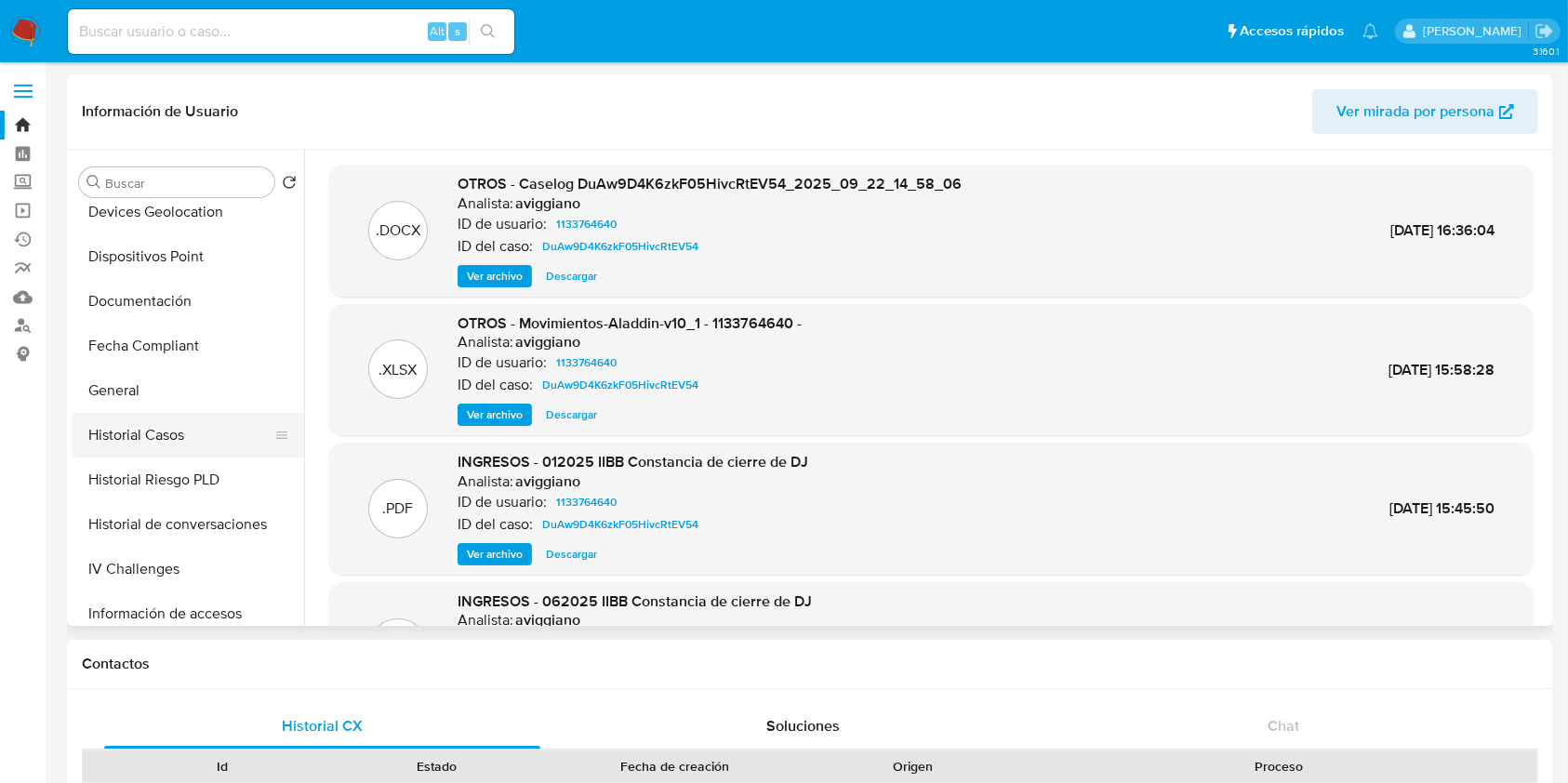
click at [198, 417] on button "Historial Casos" at bounding box center [180, 435] width 218 height 45
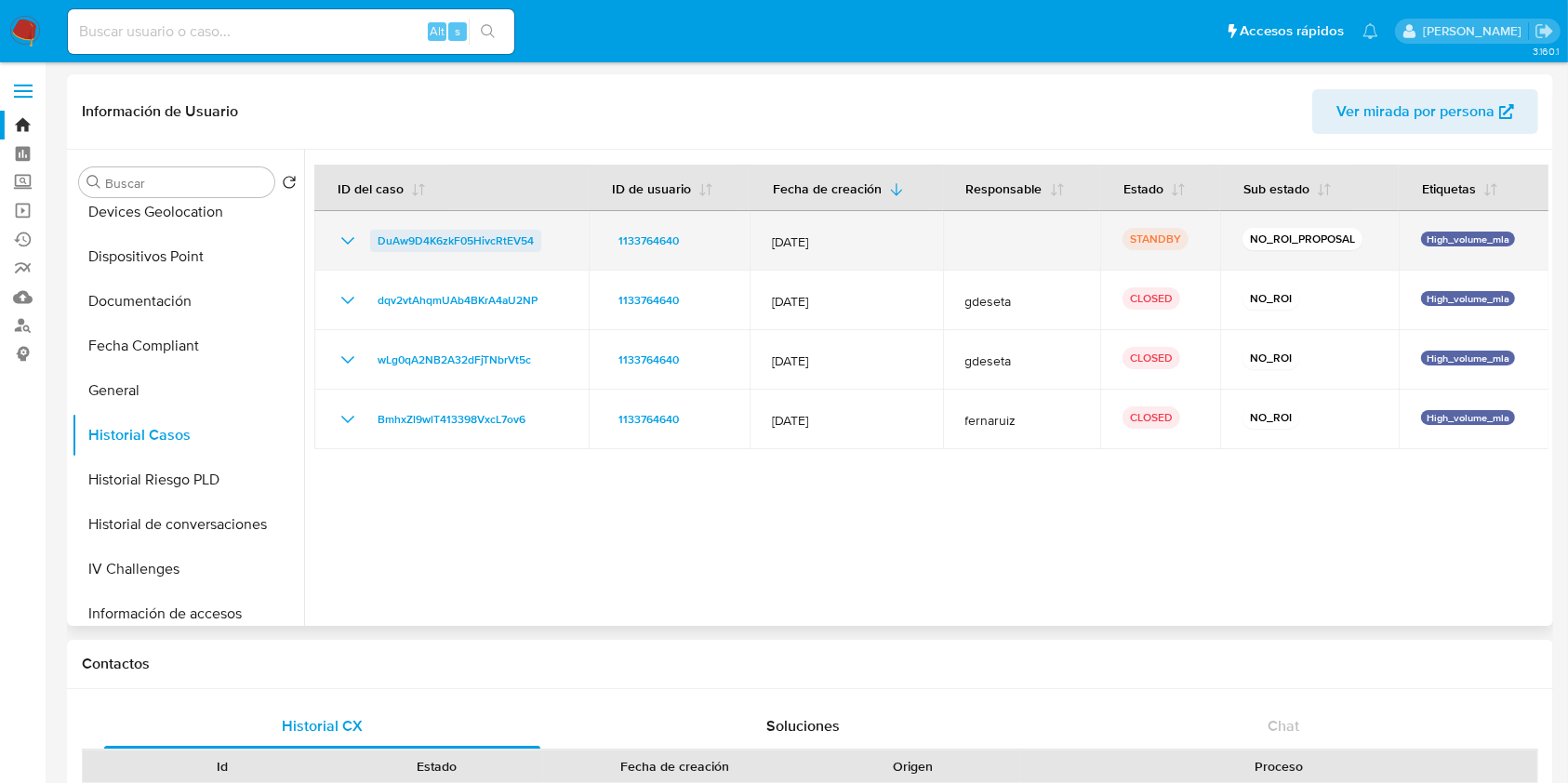
drag, startPoint x: 550, startPoint y: 233, endPoint x: 374, endPoint y: 234, distance: 176.0
click at [374, 234] on div "DuAw9D4K6zkF05HivcRtEV54" at bounding box center [451, 240] width 229 height 23
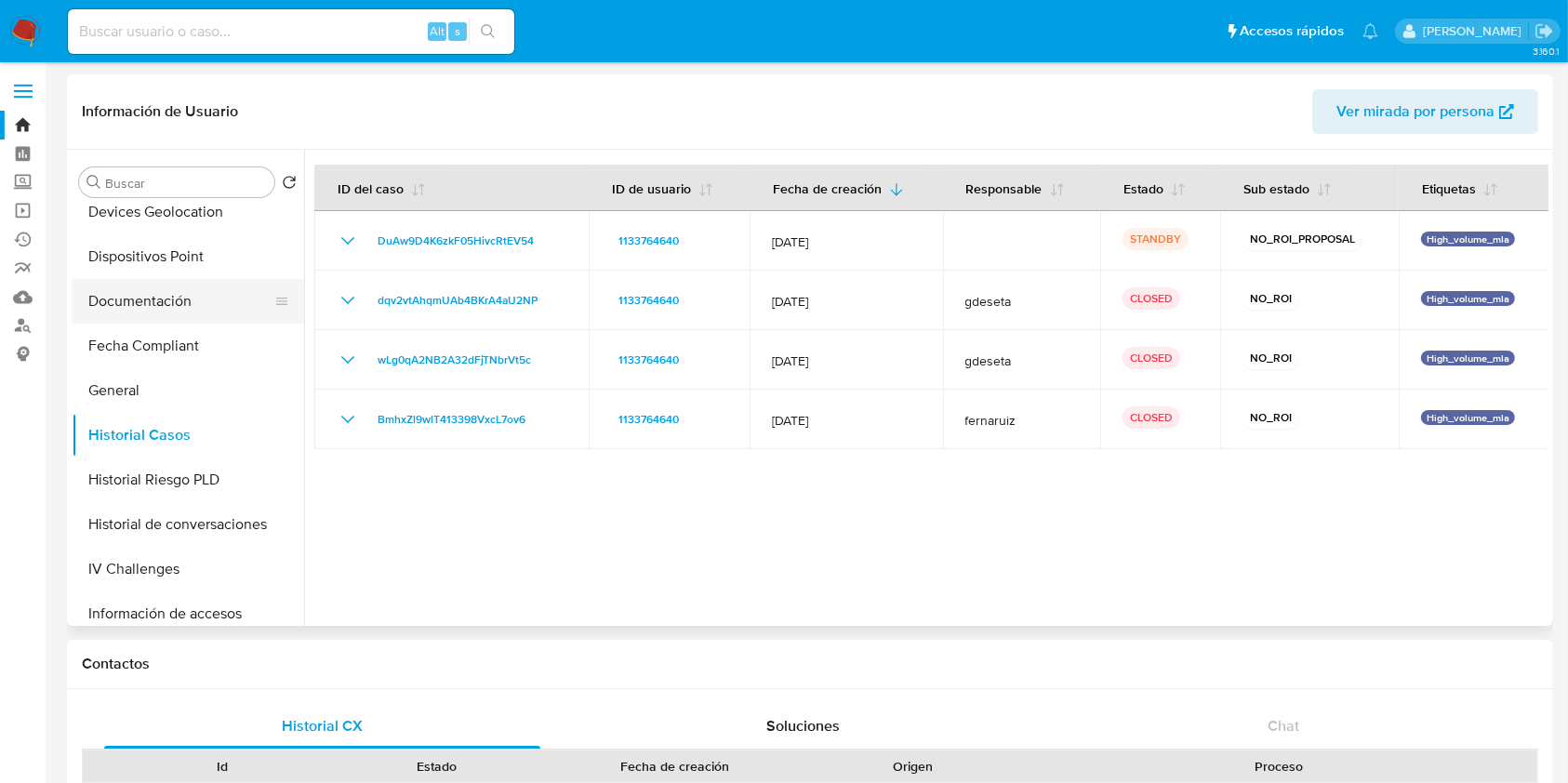
scroll to position [0, 0]
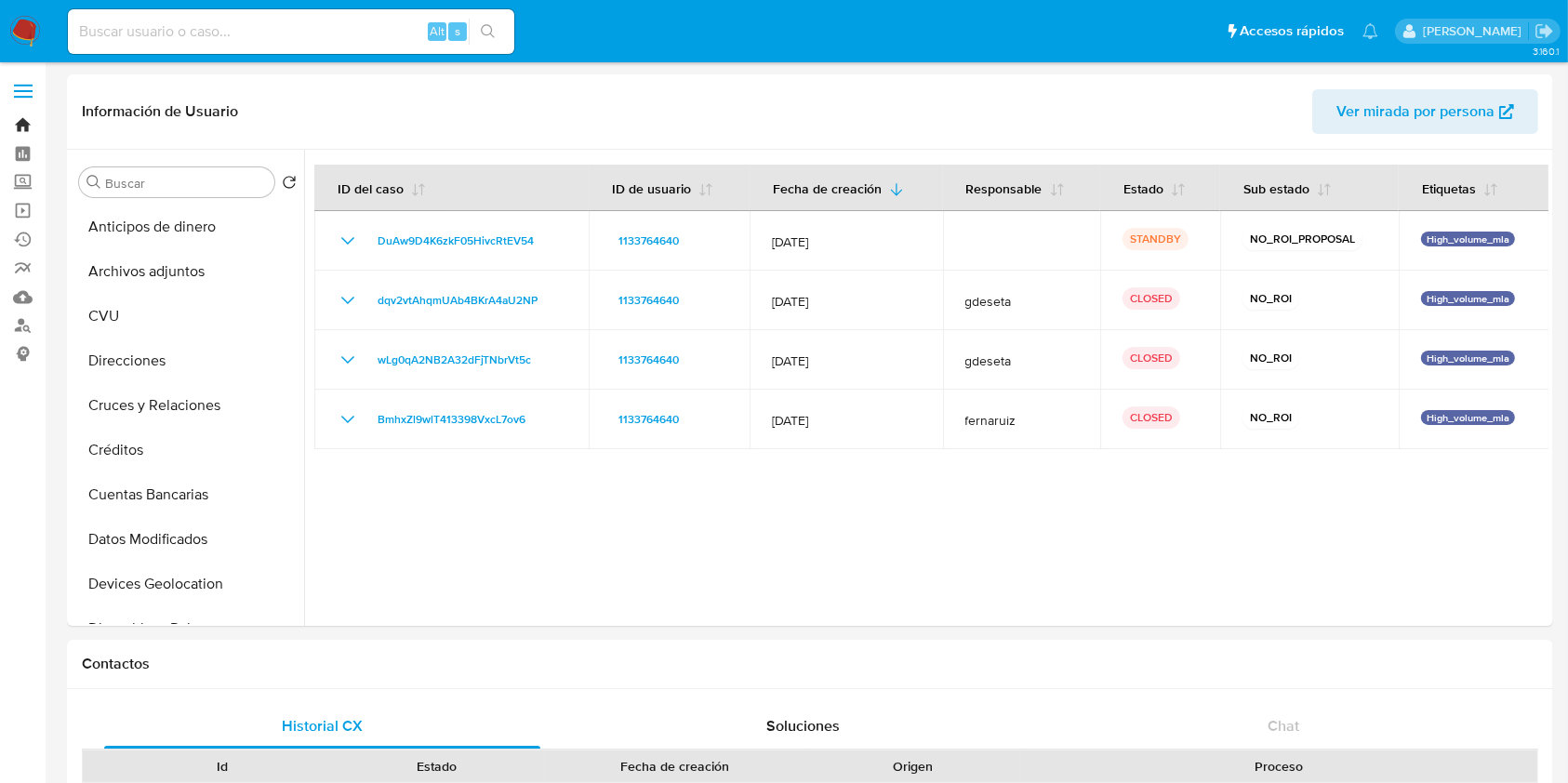
click at [29, 125] on link "Bandeja" at bounding box center [111, 124] width 221 height 28
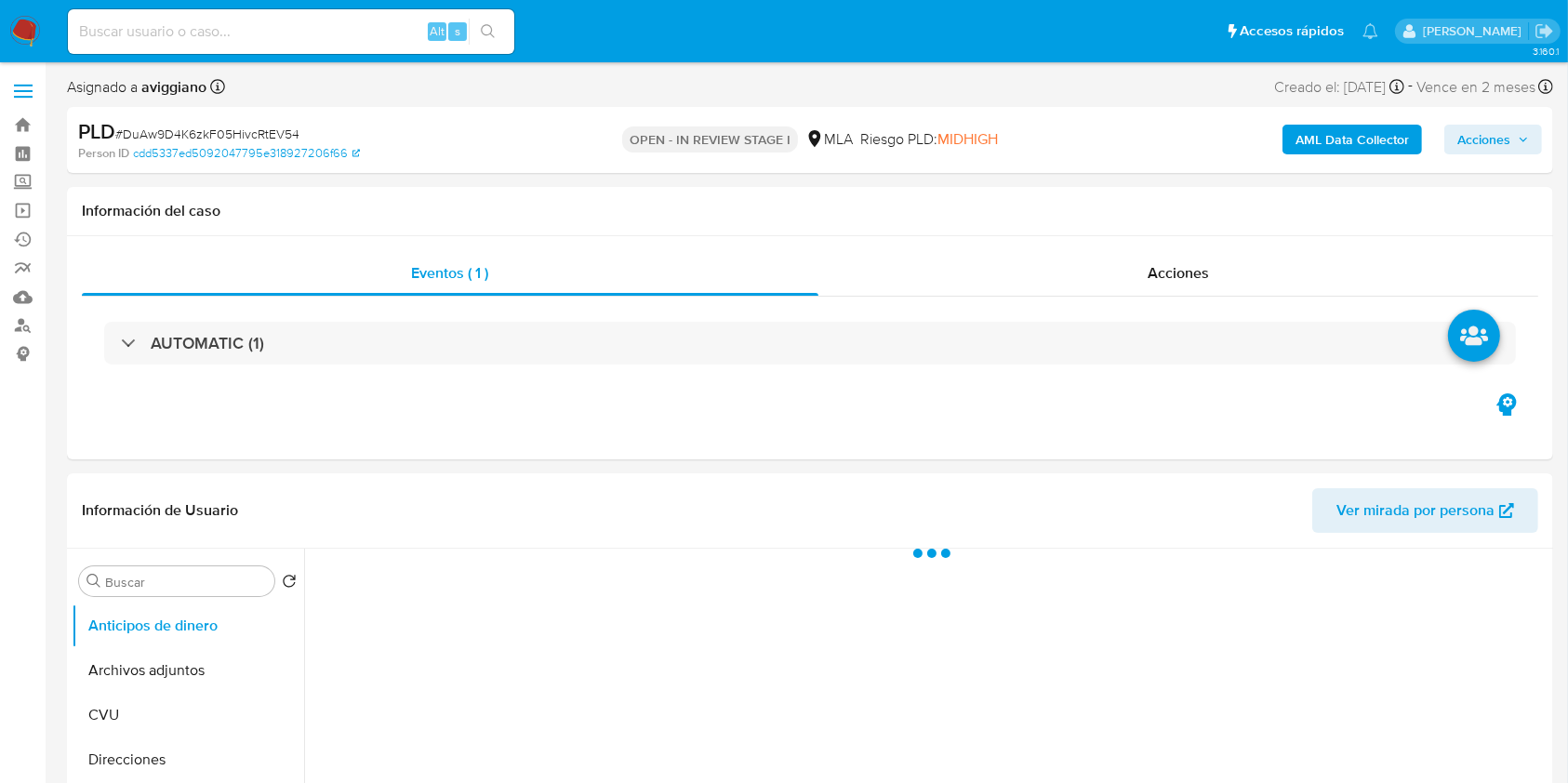
select select "10"
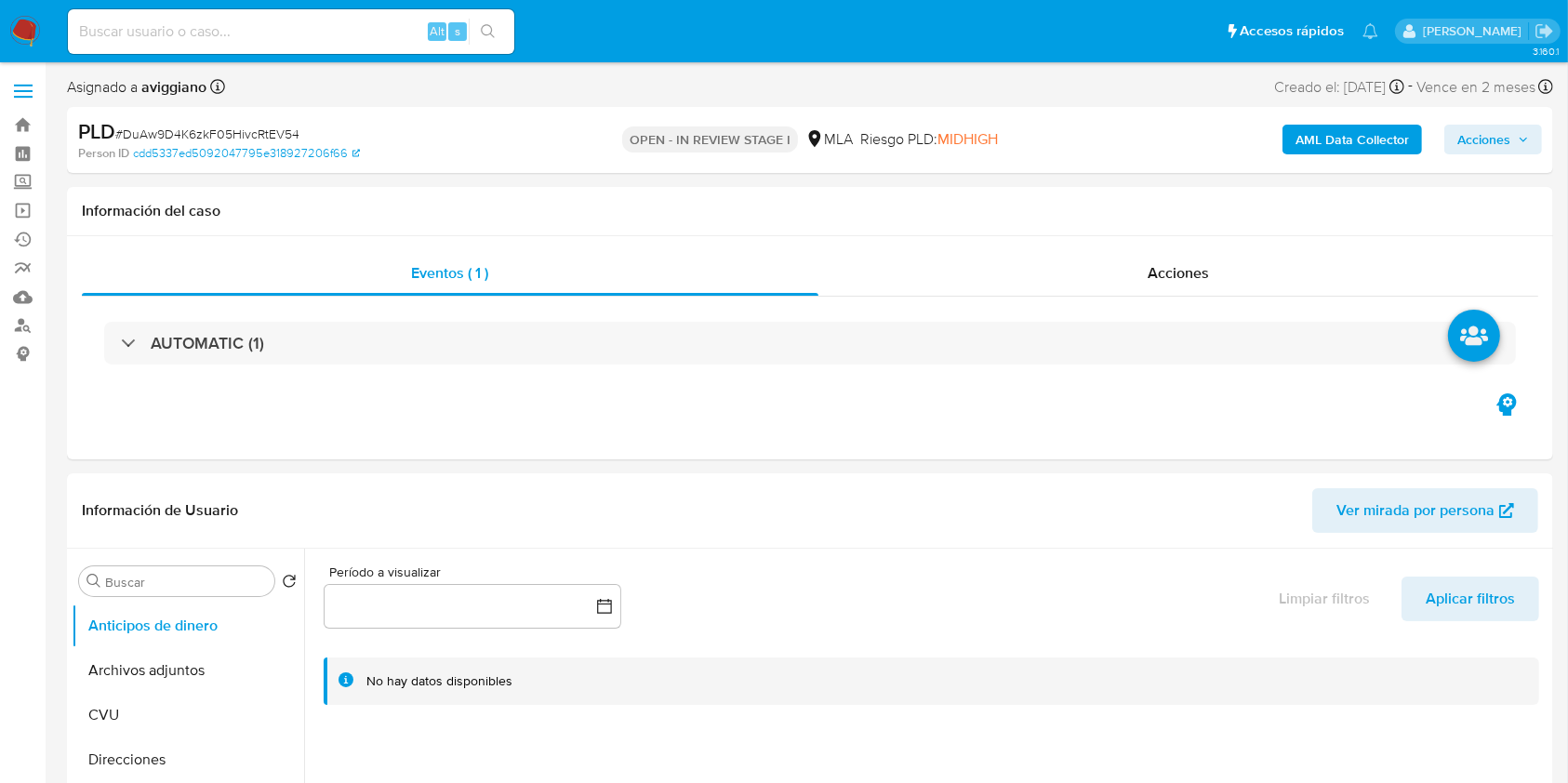
click at [1463, 131] on span "Acciones" at bounding box center [1484, 139] width 53 height 29
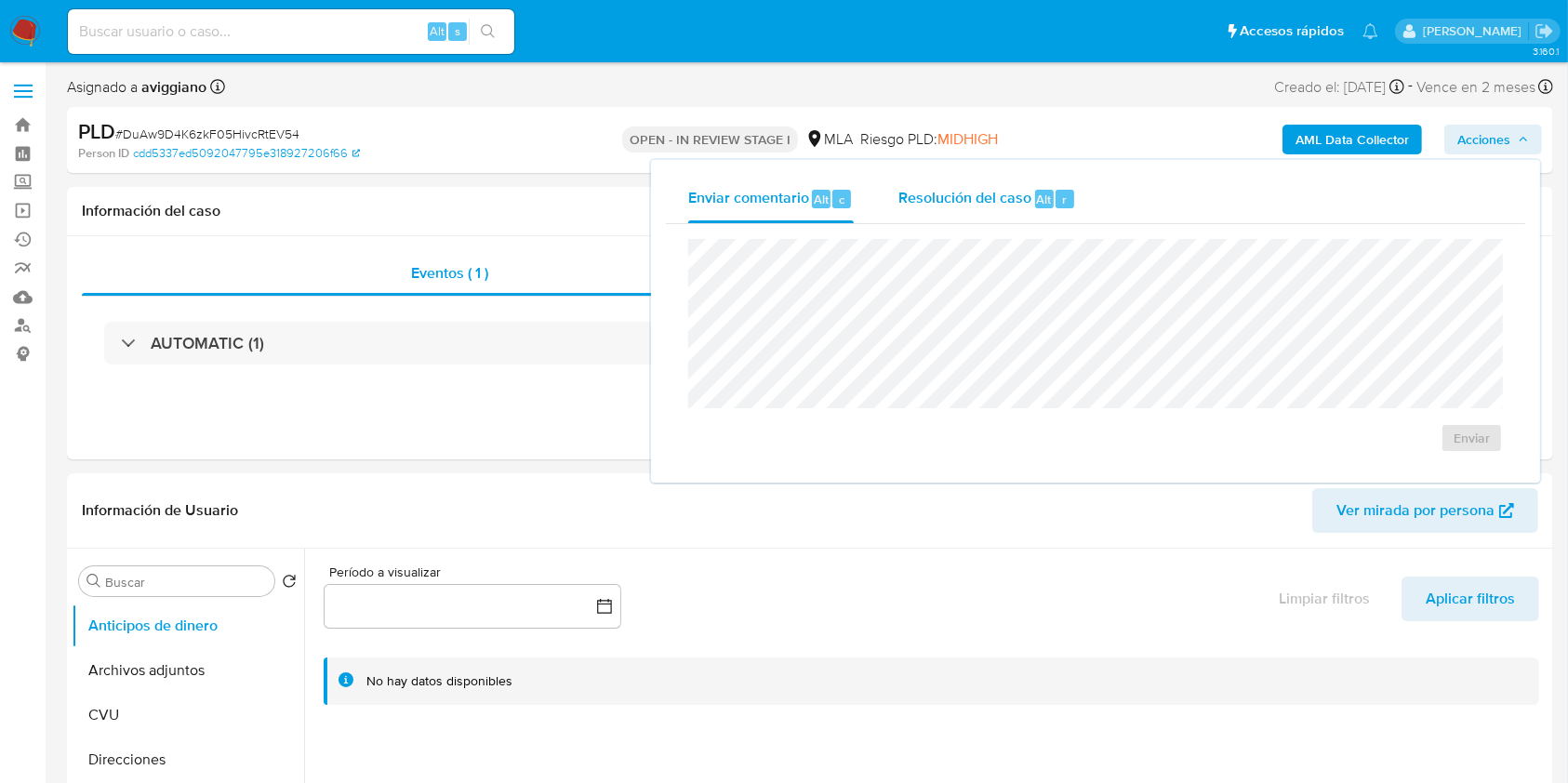
click at [1027, 199] on span "Resolución del caso" at bounding box center [965, 199] width 133 height 22
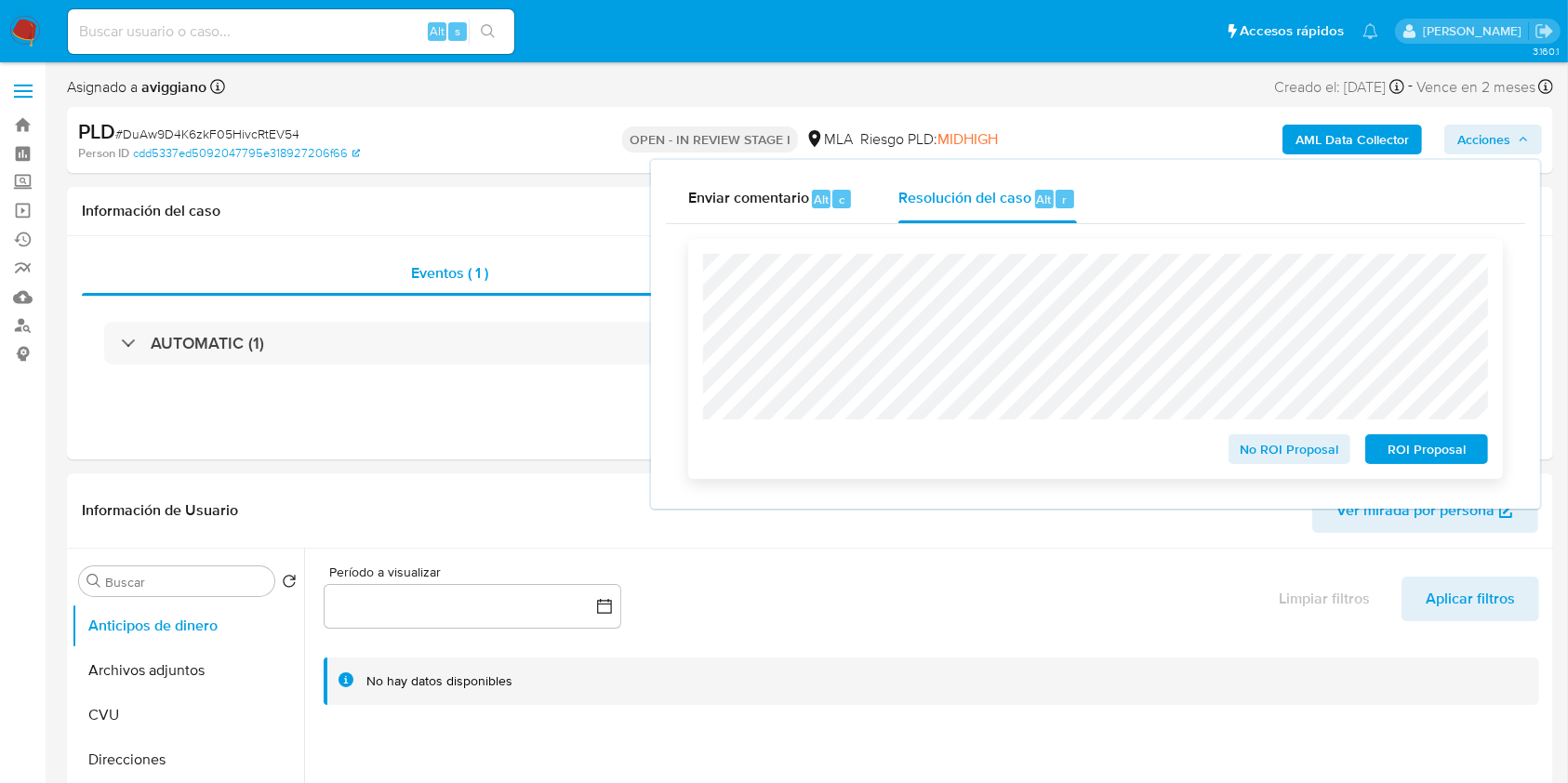
click at [1288, 449] on span "No ROI Proposal" at bounding box center [1290, 449] width 97 height 26
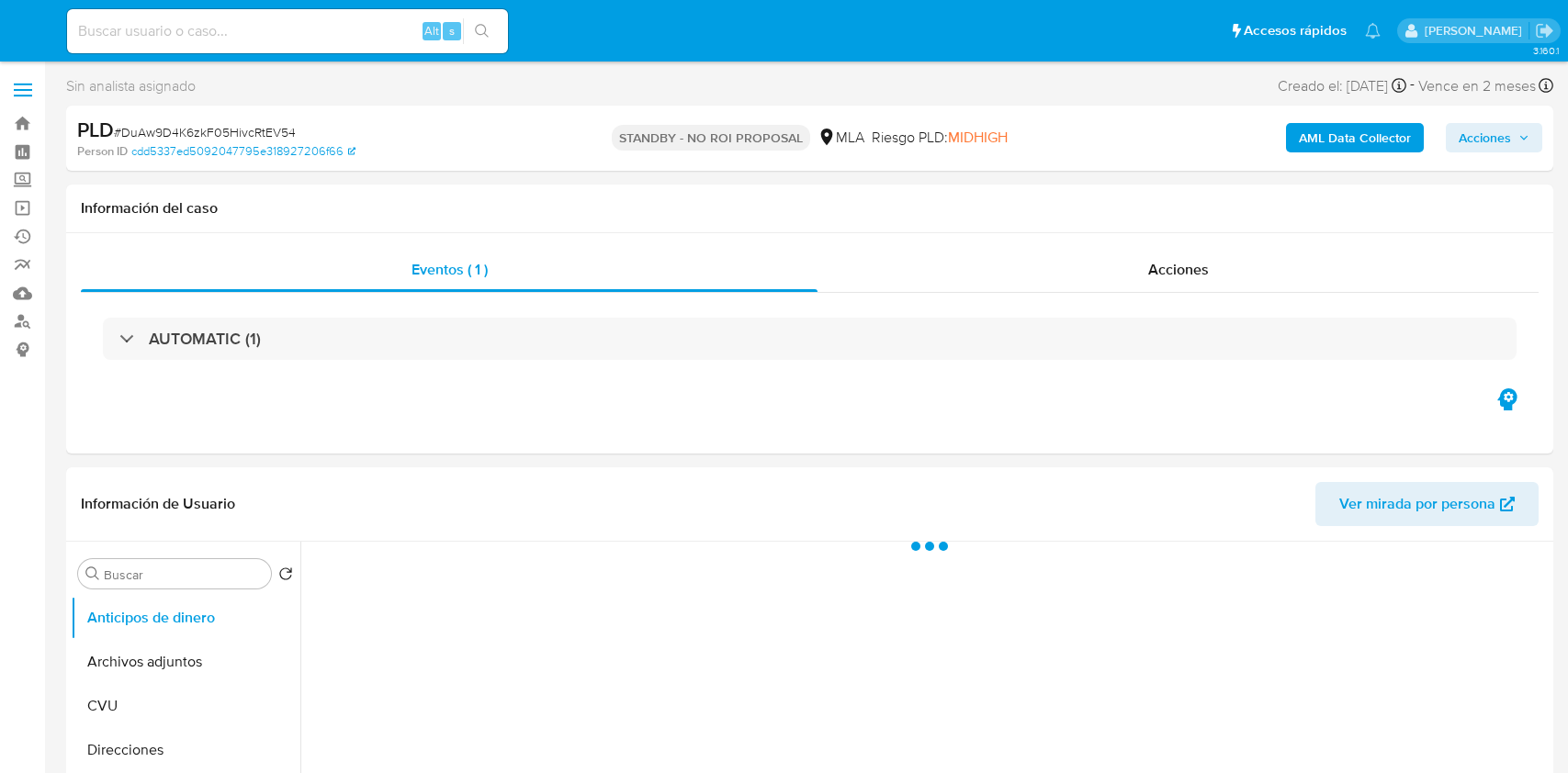
select select "10"
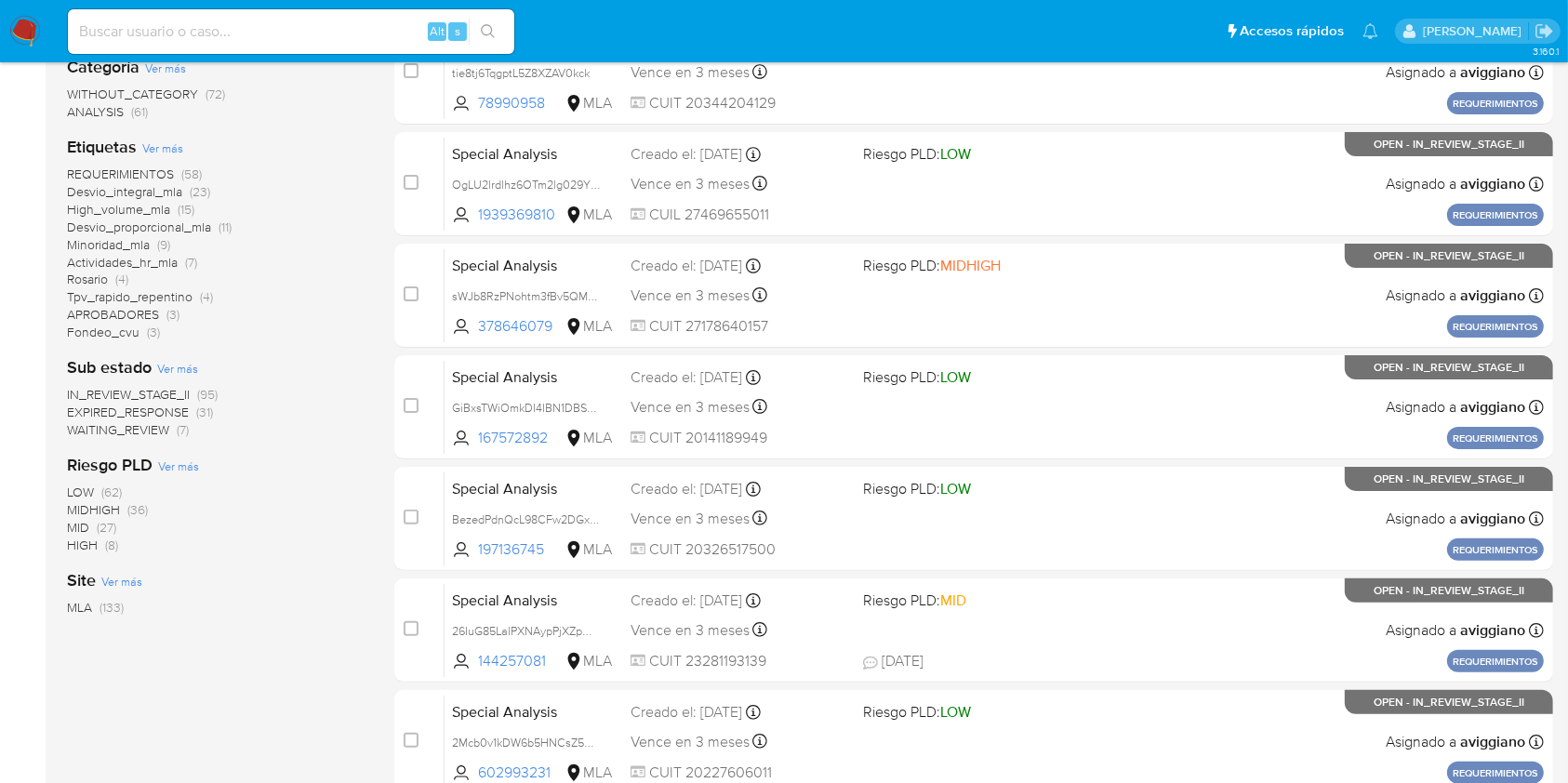
scroll to position [247, 0]
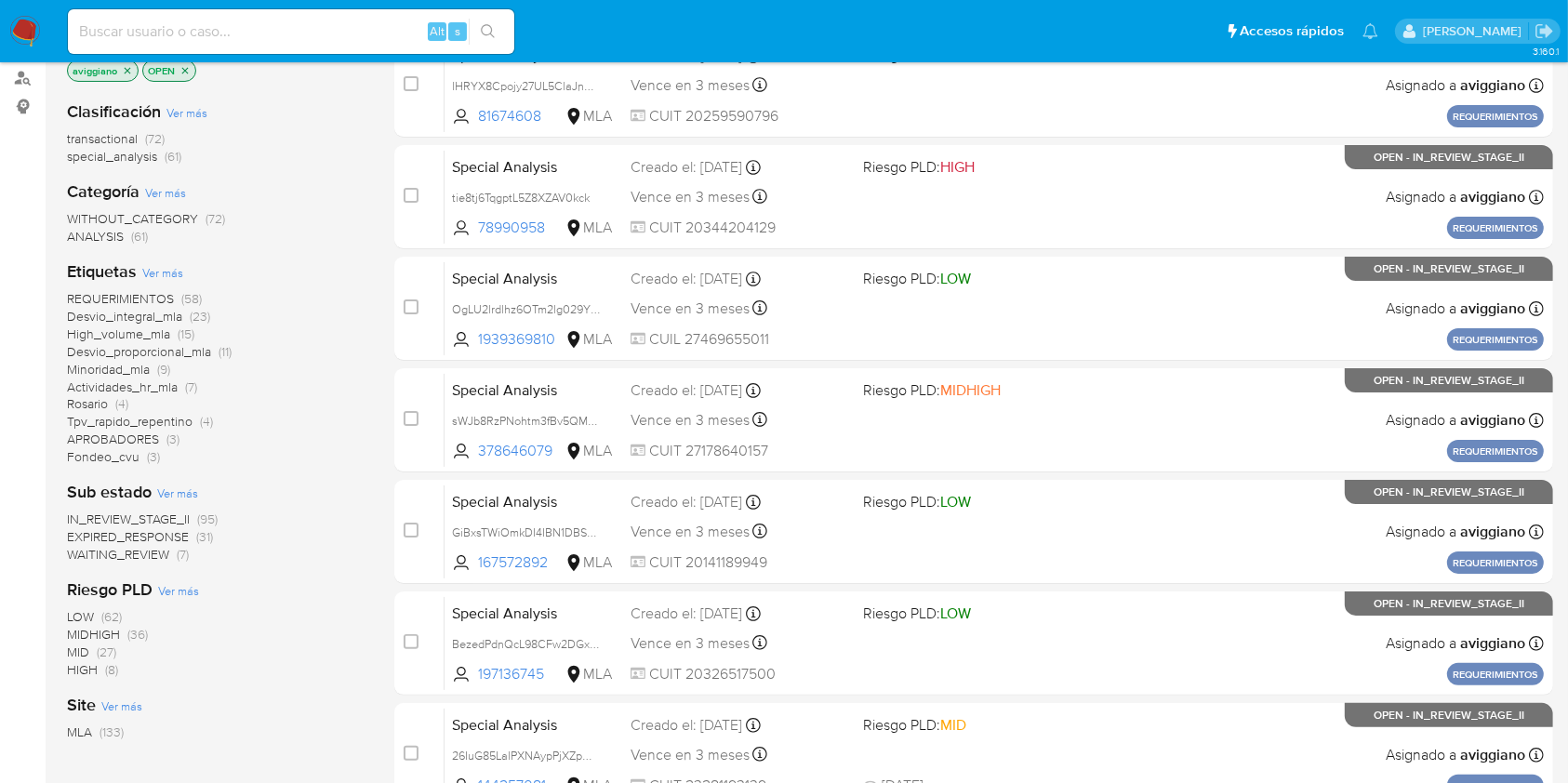
click at [188, 491] on span "Ver más" at bounding box center [177, 492] width 41 height 17
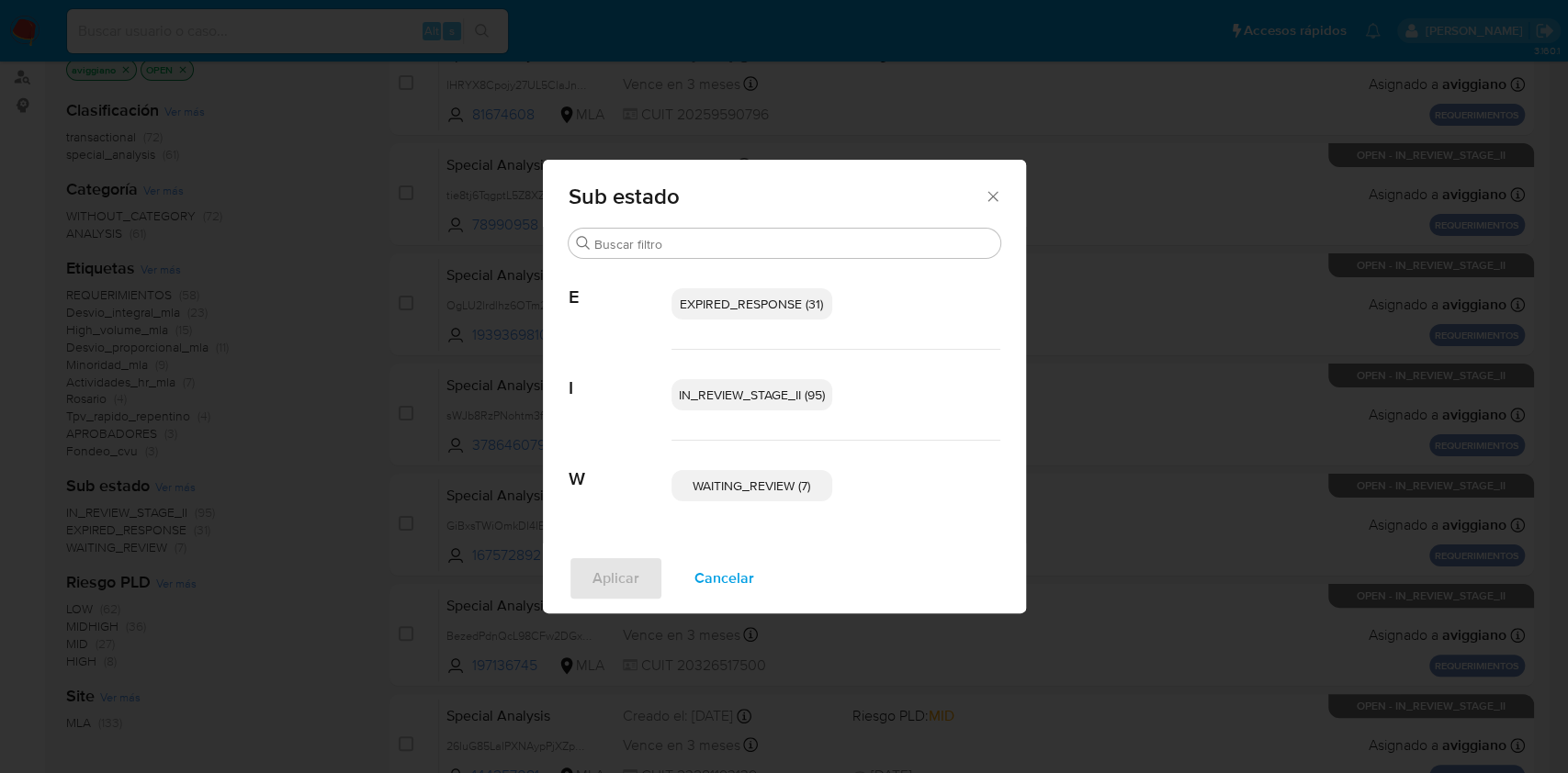
click at [999, 188] on icon "Cerrar" at bounding box center [992, 196] width 18 height 18
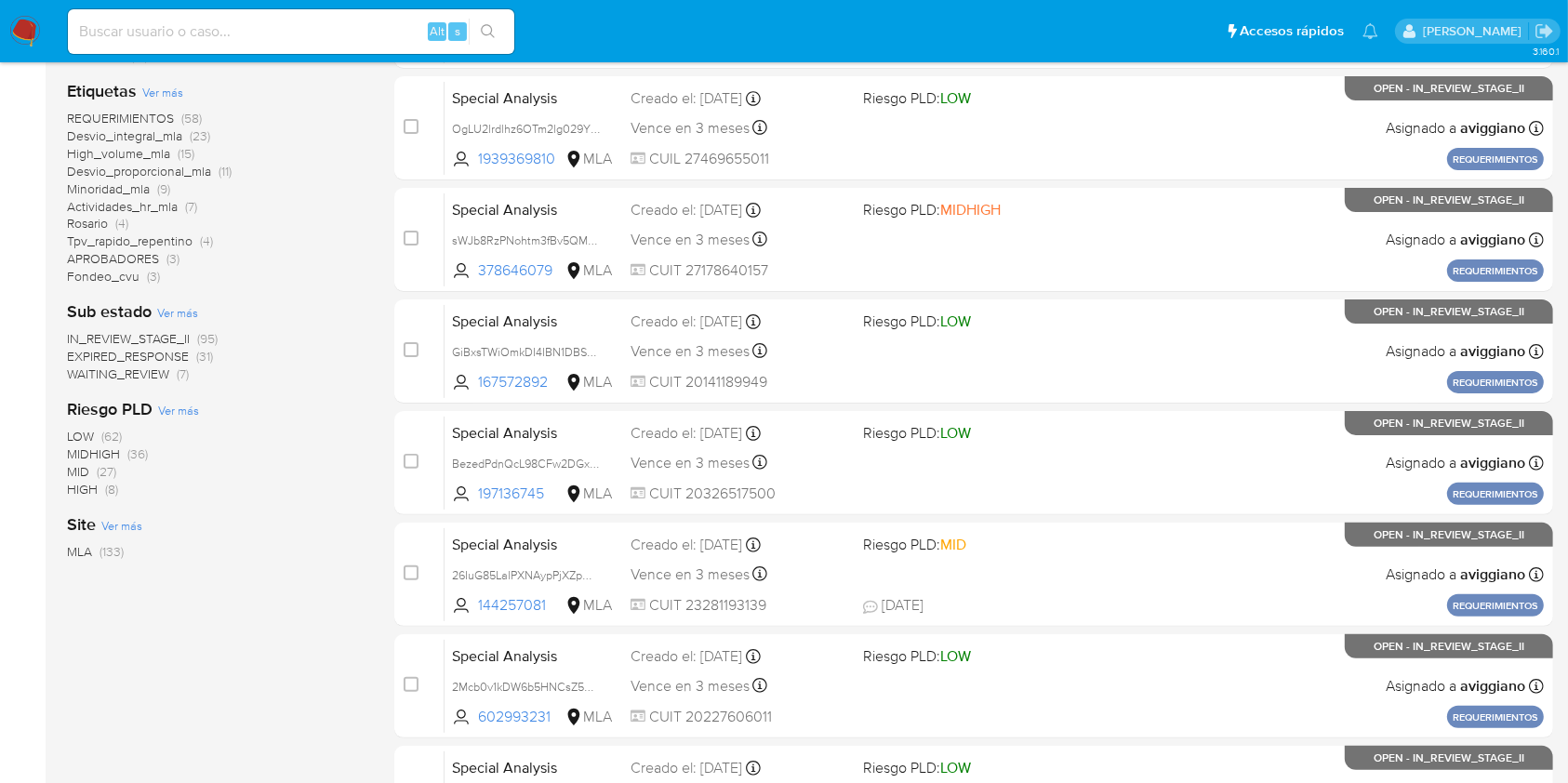
scroll to position [372, 0]
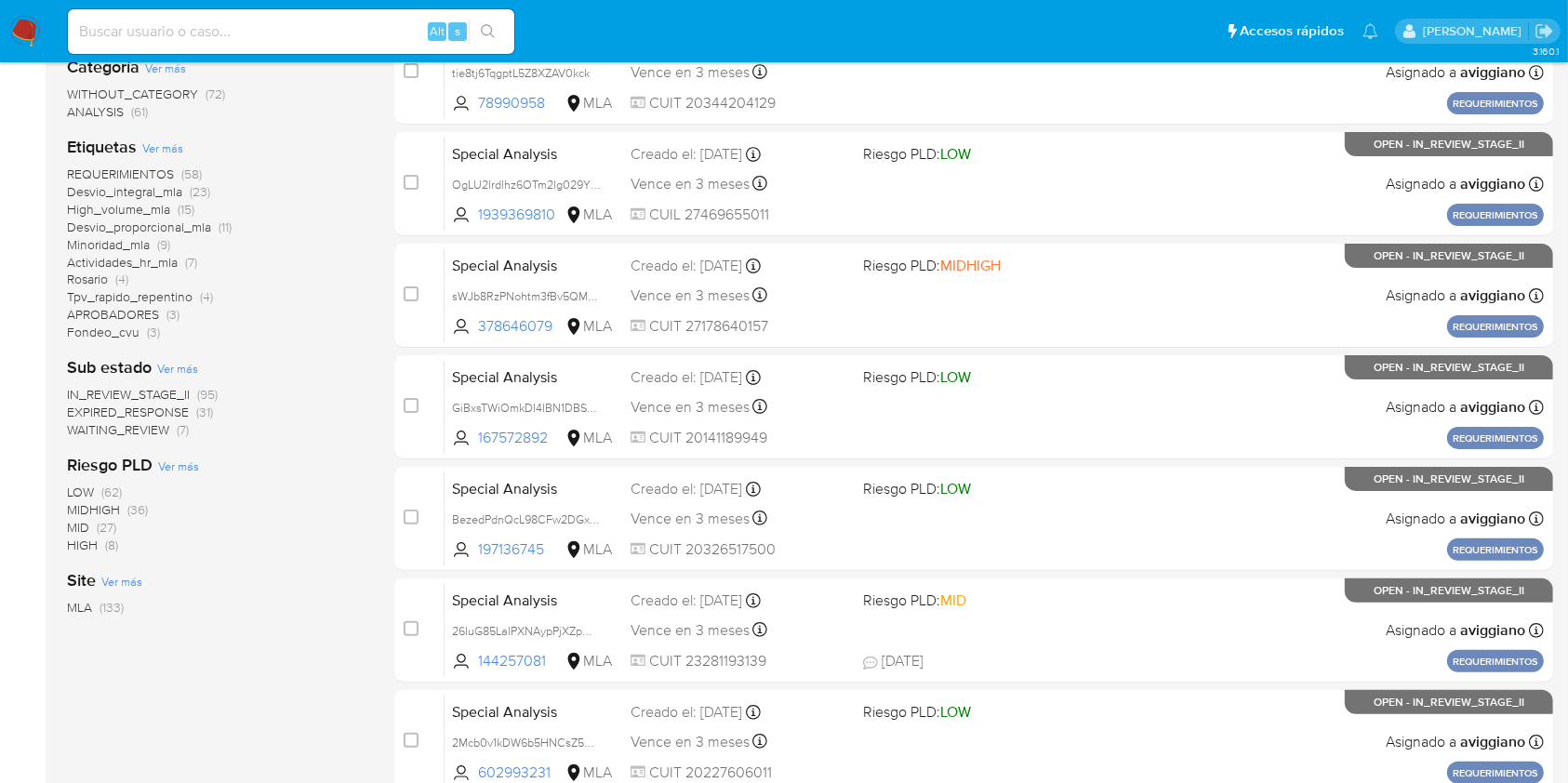
click at [158, 414] on span "EXPIRED_RESPONSE" at bounding box center [127, 412] width 122 height 19
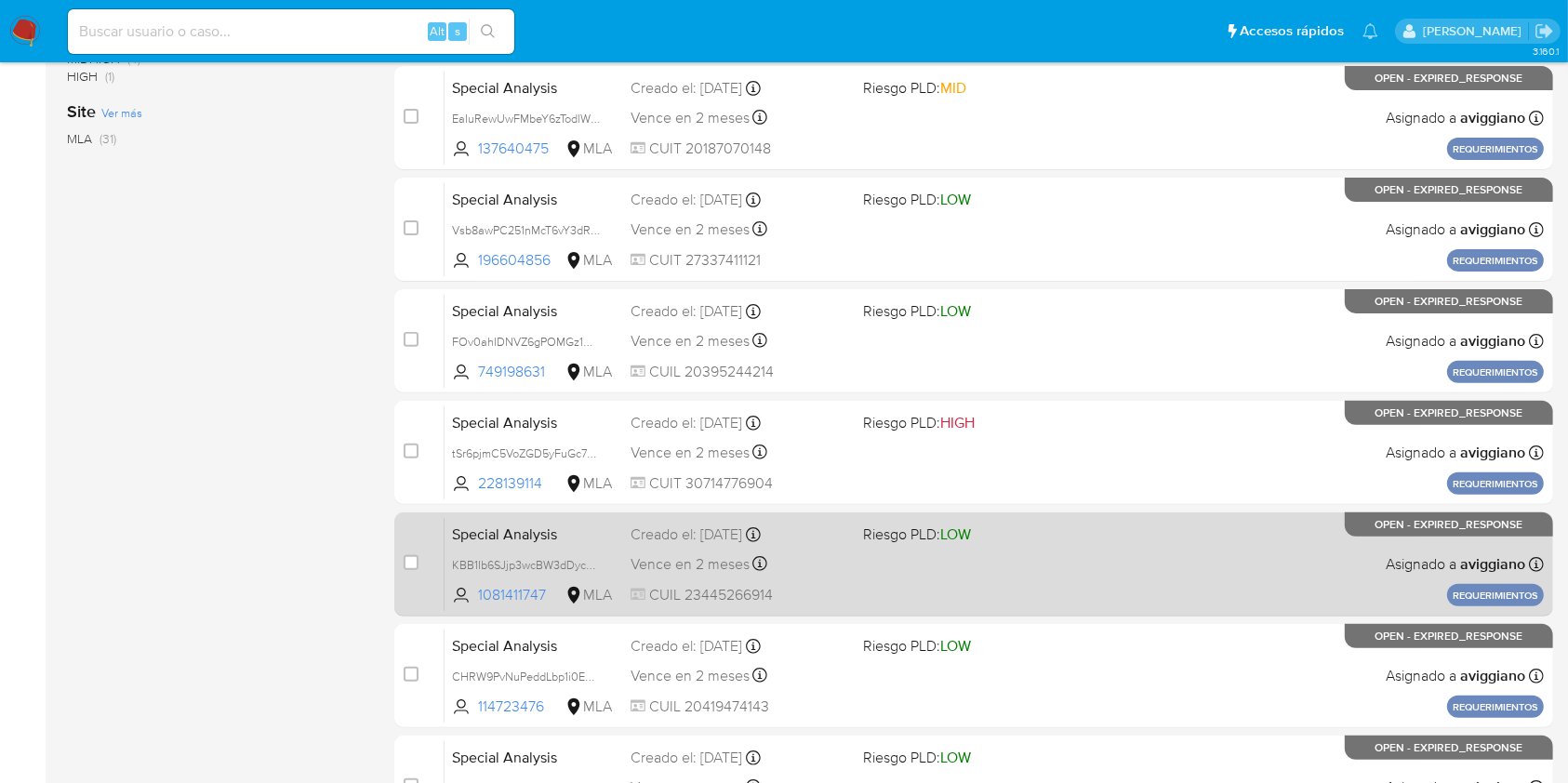
scroll to position [752, 0]
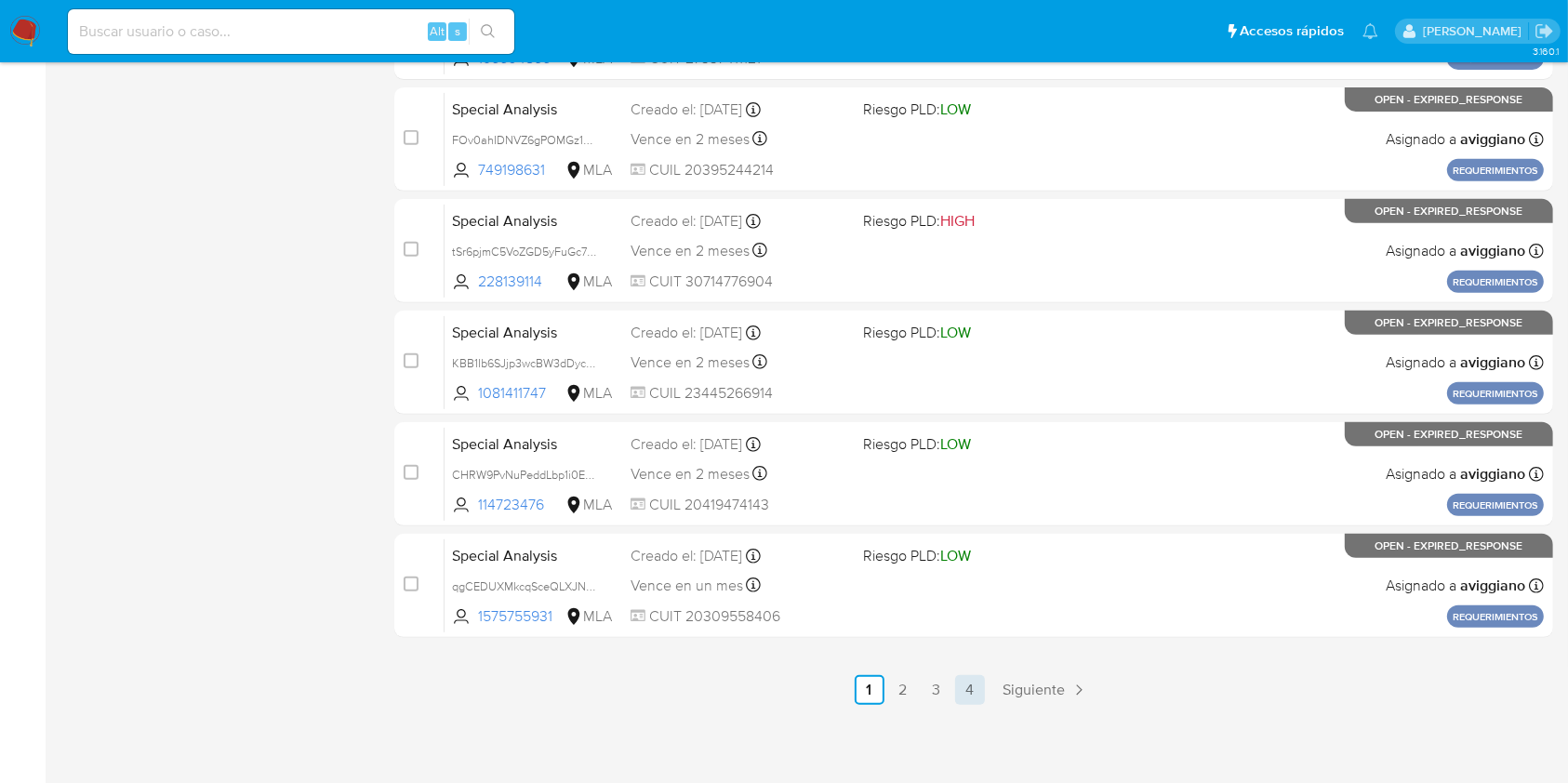
click at [971, 688] on link "4" at bounding box center [969, 690] width 29 height 29
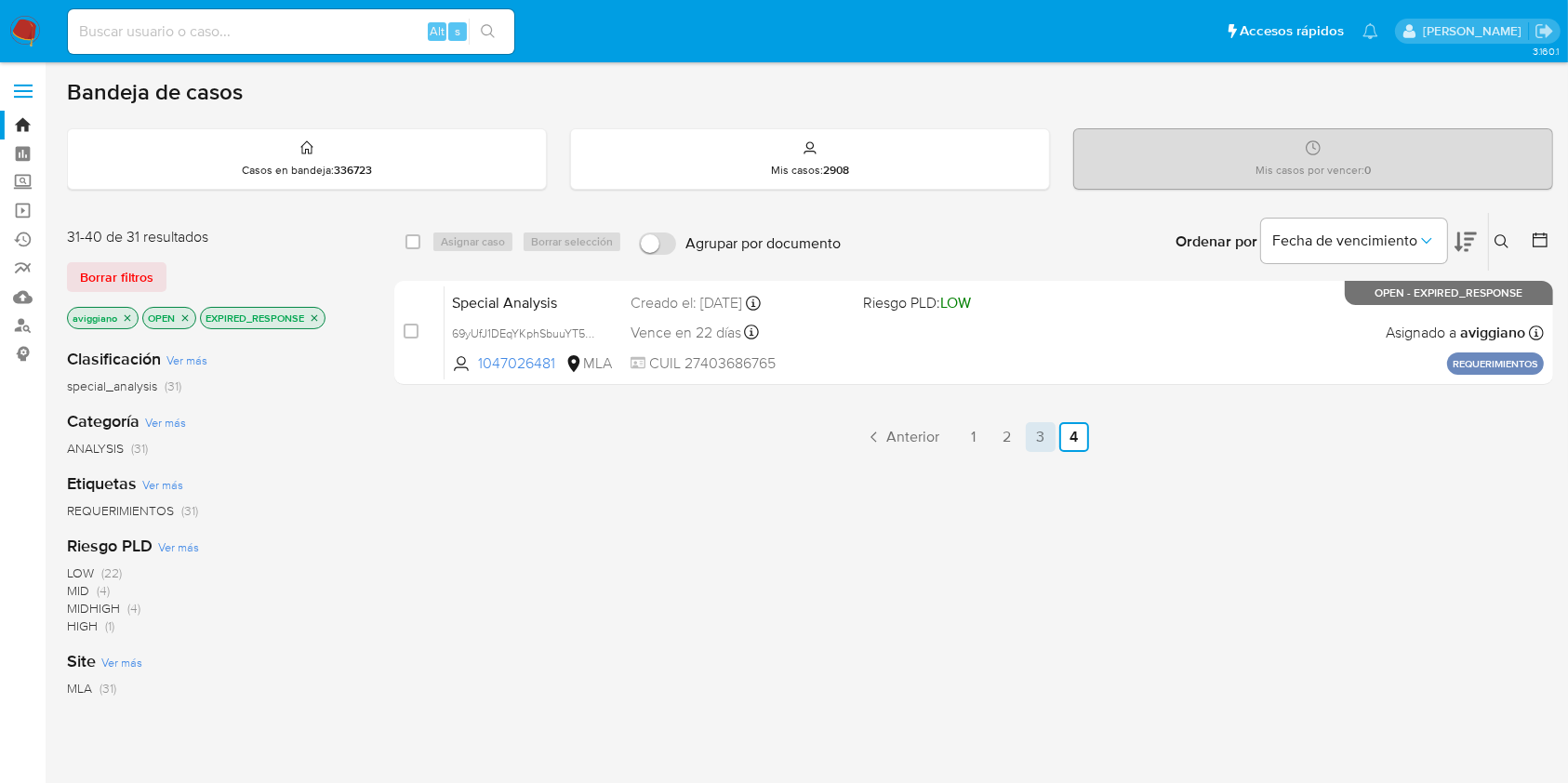
click at [1029, 436] on link "3" at bounding box center [1041, 437] width 29 height 29
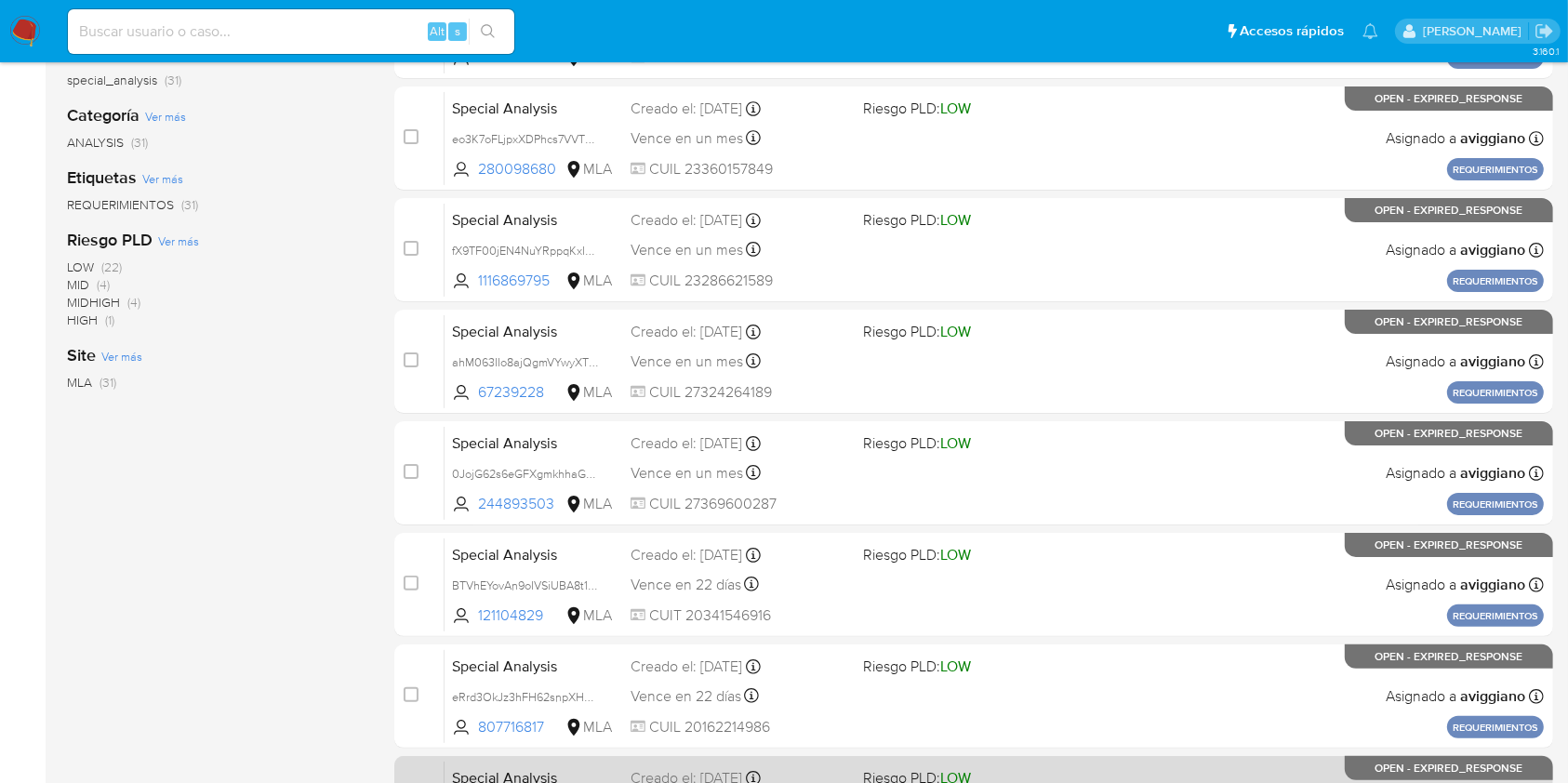
scroll to position [744, 0]
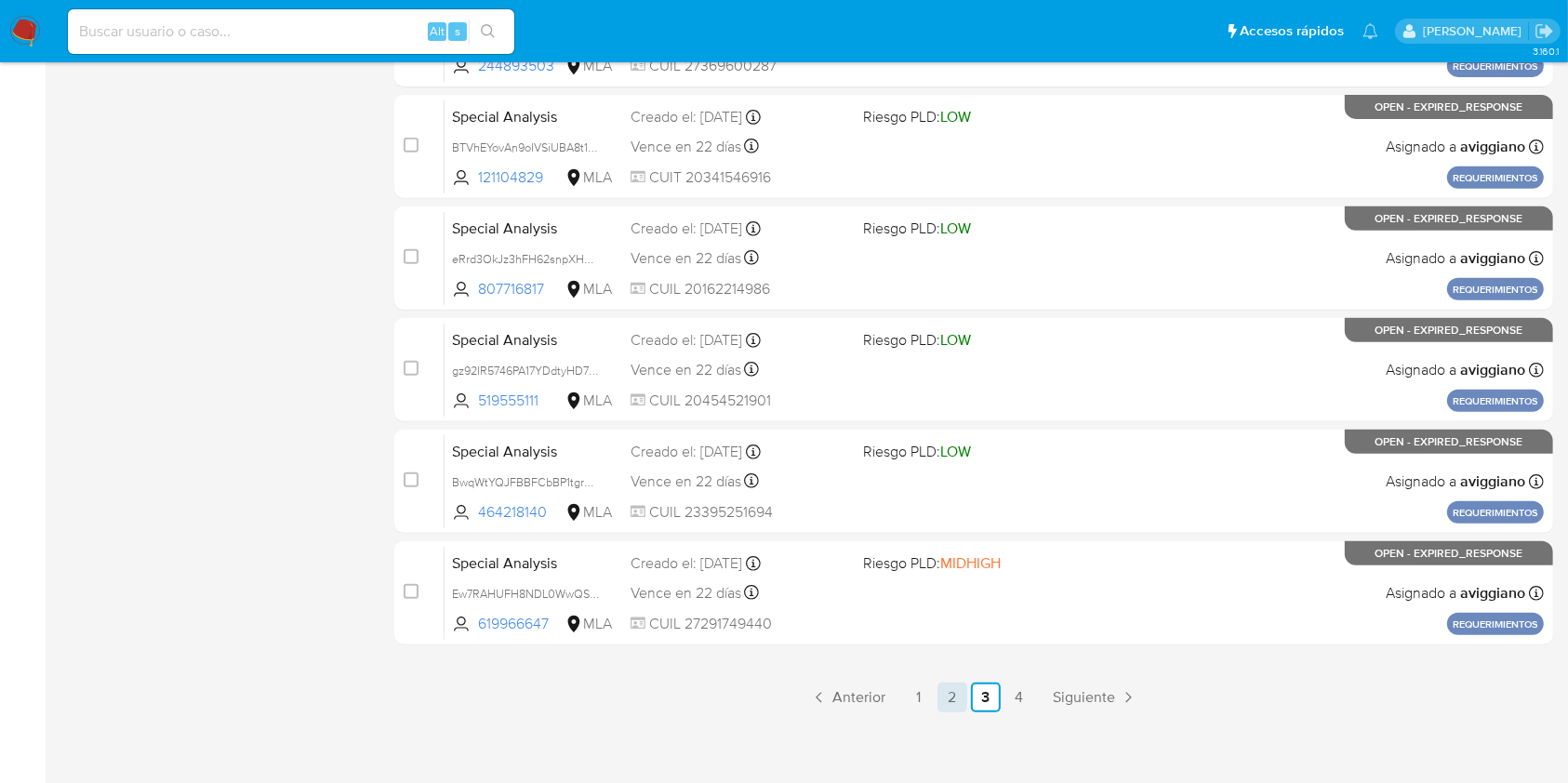
click at [956, 704] on link "2" at bounding box center [952, 697] width 29 height 29
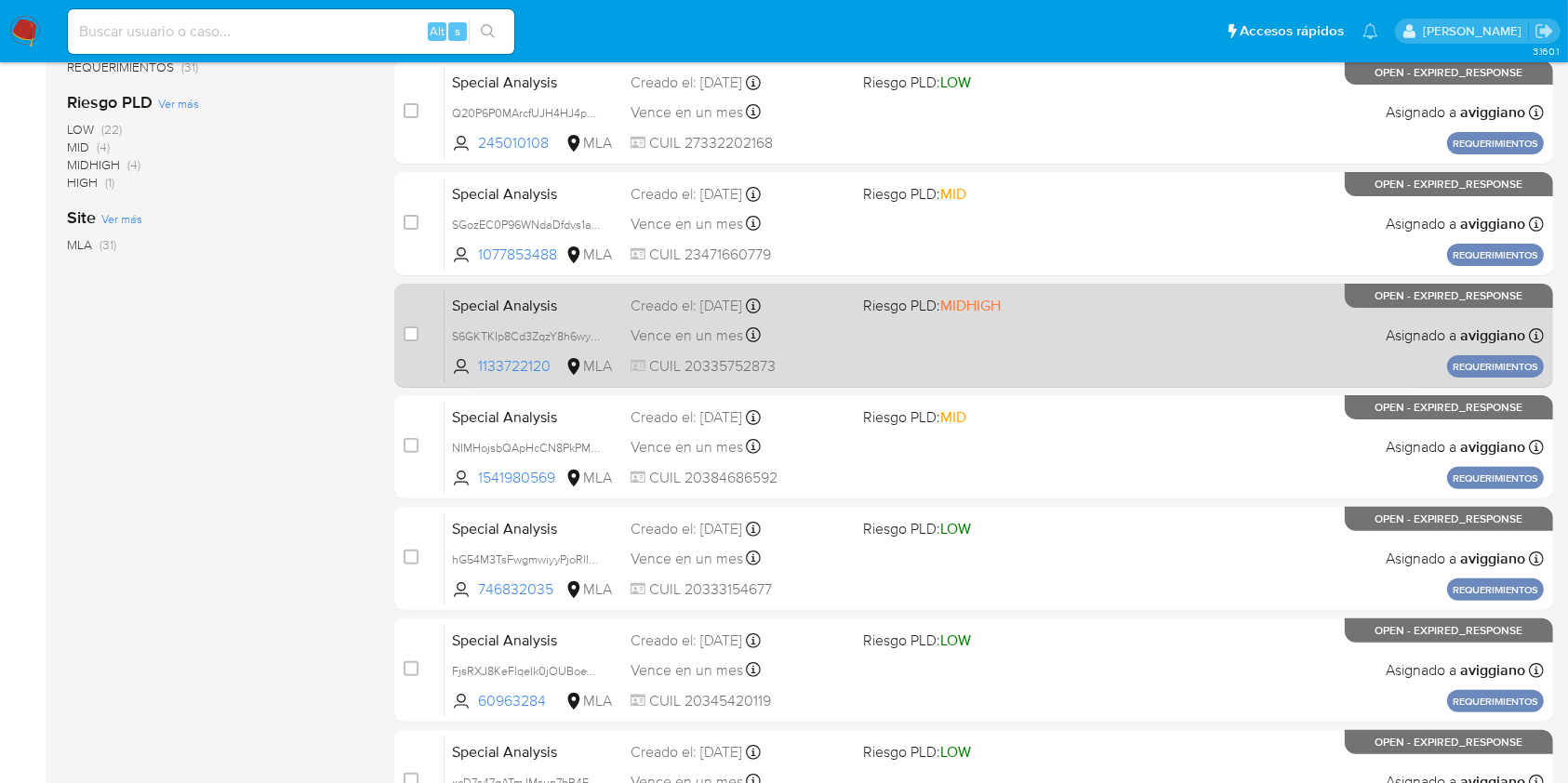
scroll to position [752, 0]
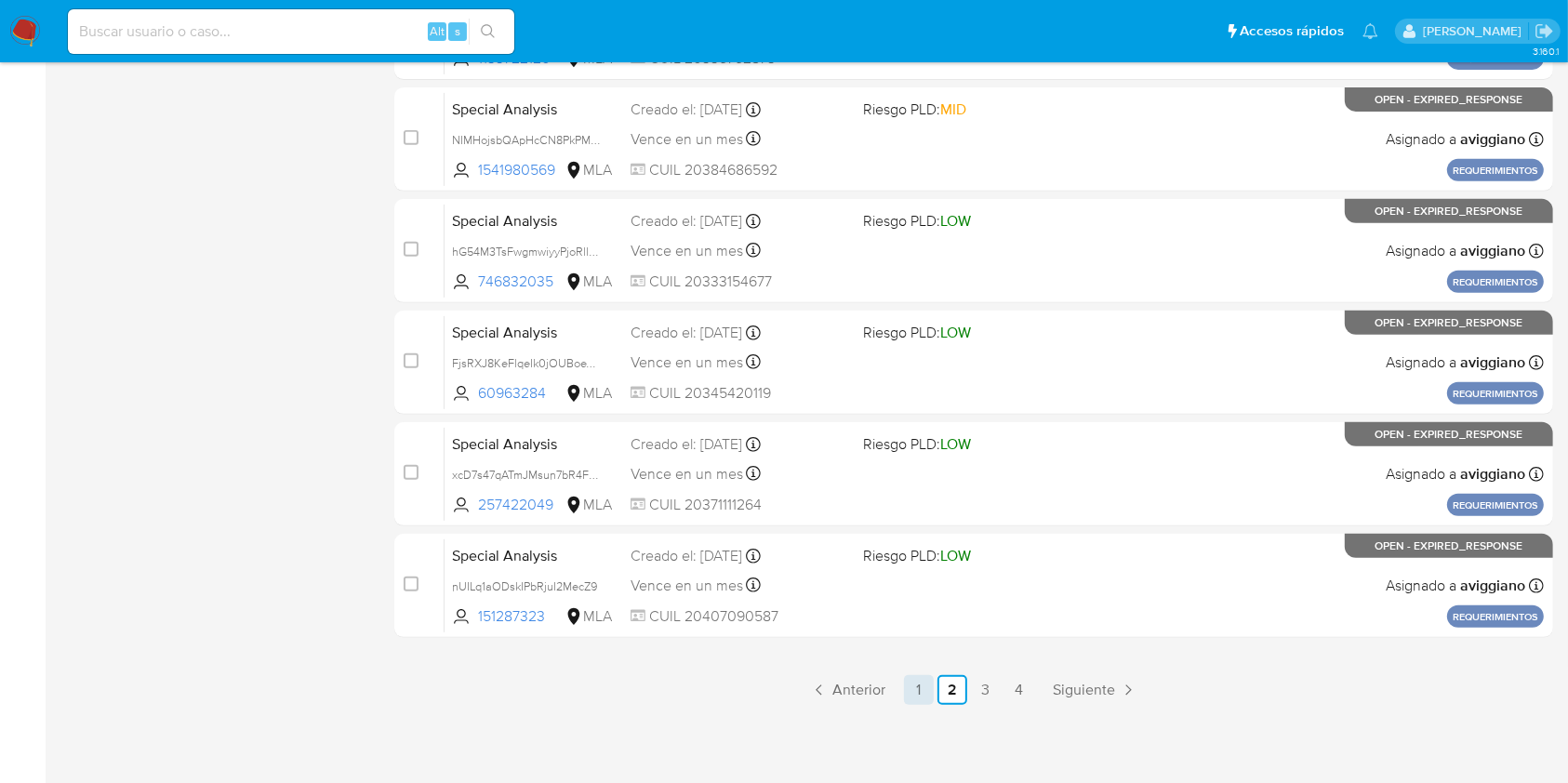
click at [919, 689] on link "1" at bounding box center [918, 690] width 29 height 29
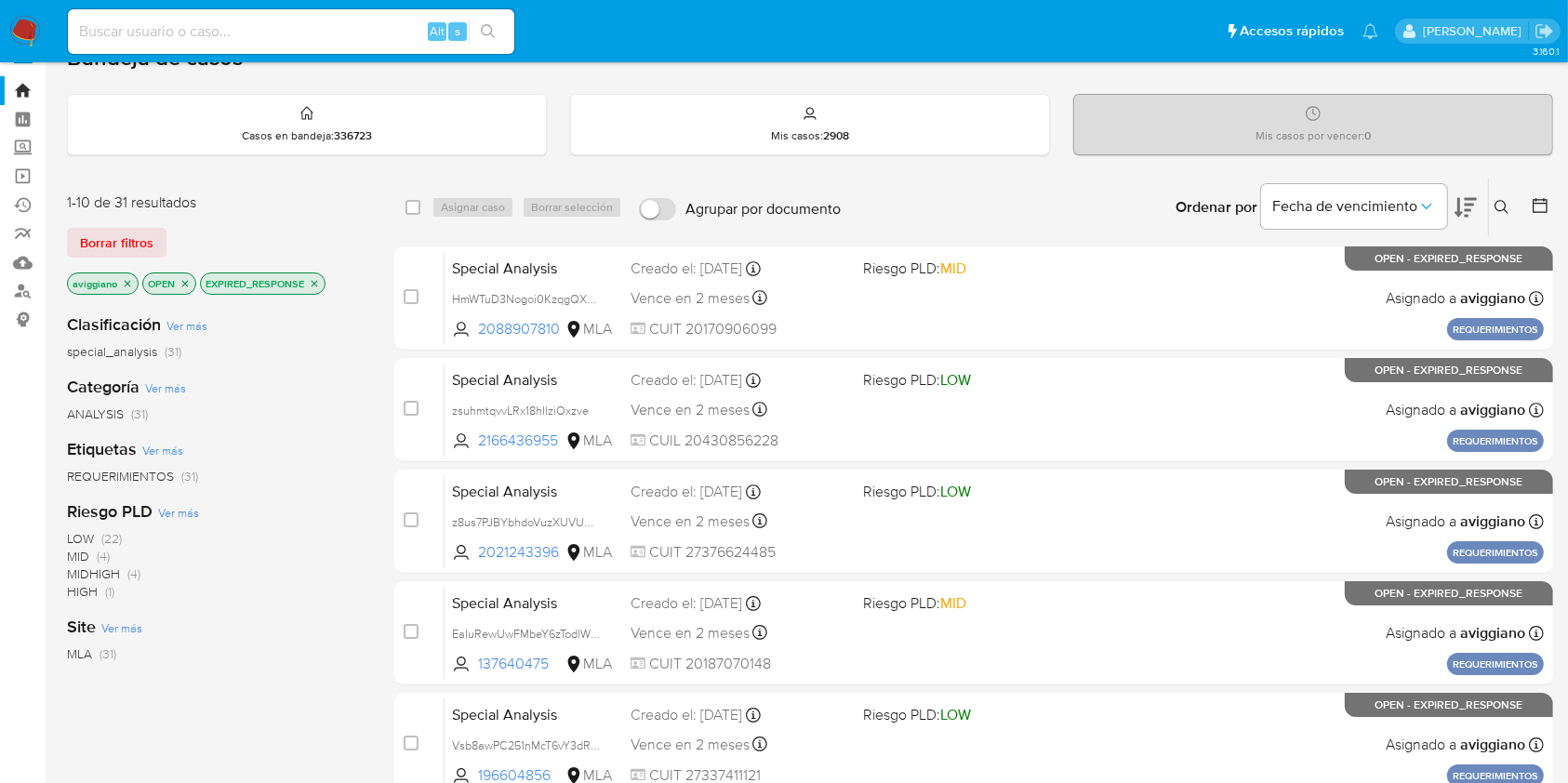
scroll to position [8, 0]
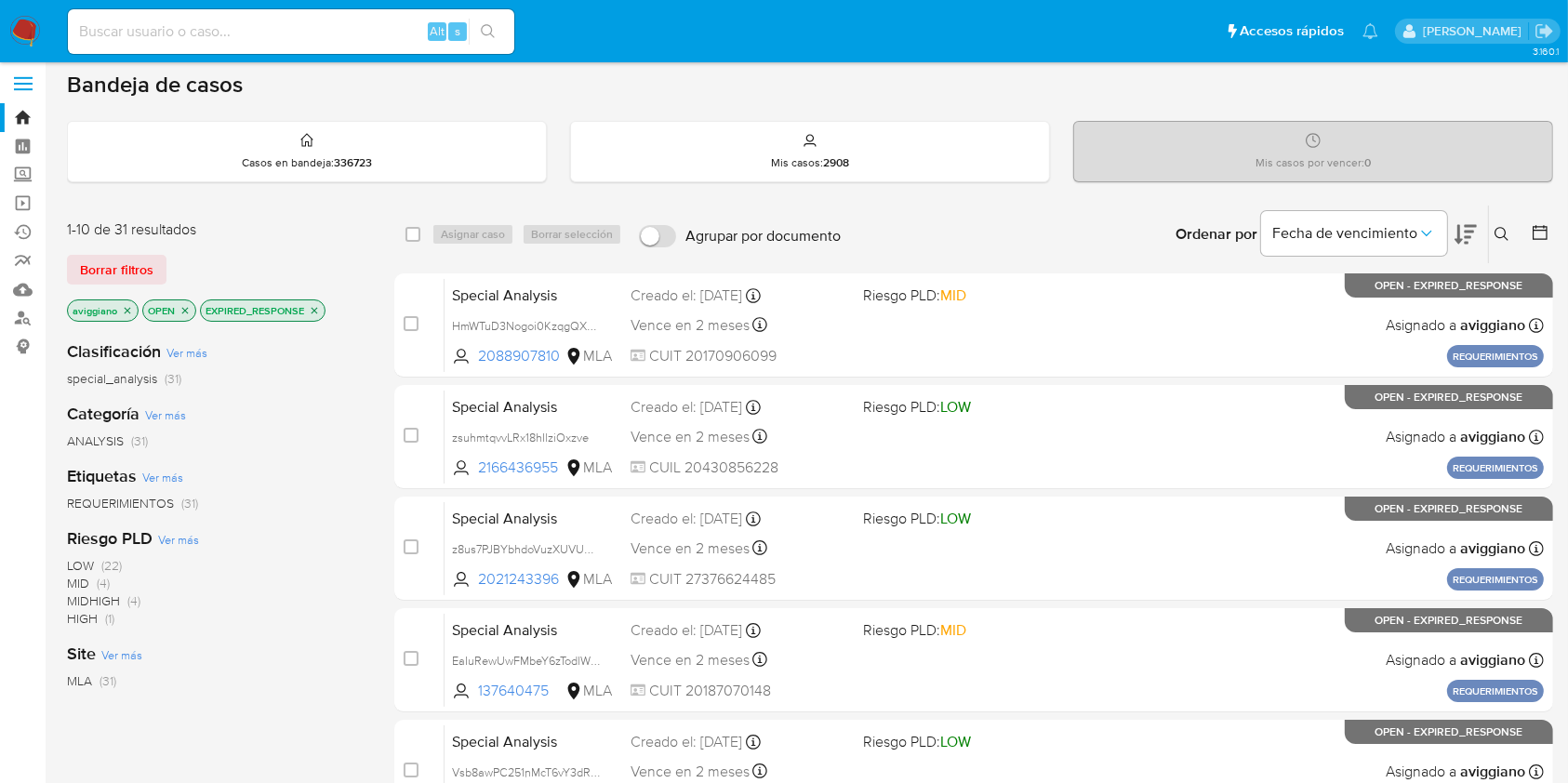
click at [313, 307] on icon "close-filter" at bounding box center [315, 310] width 7 height 7
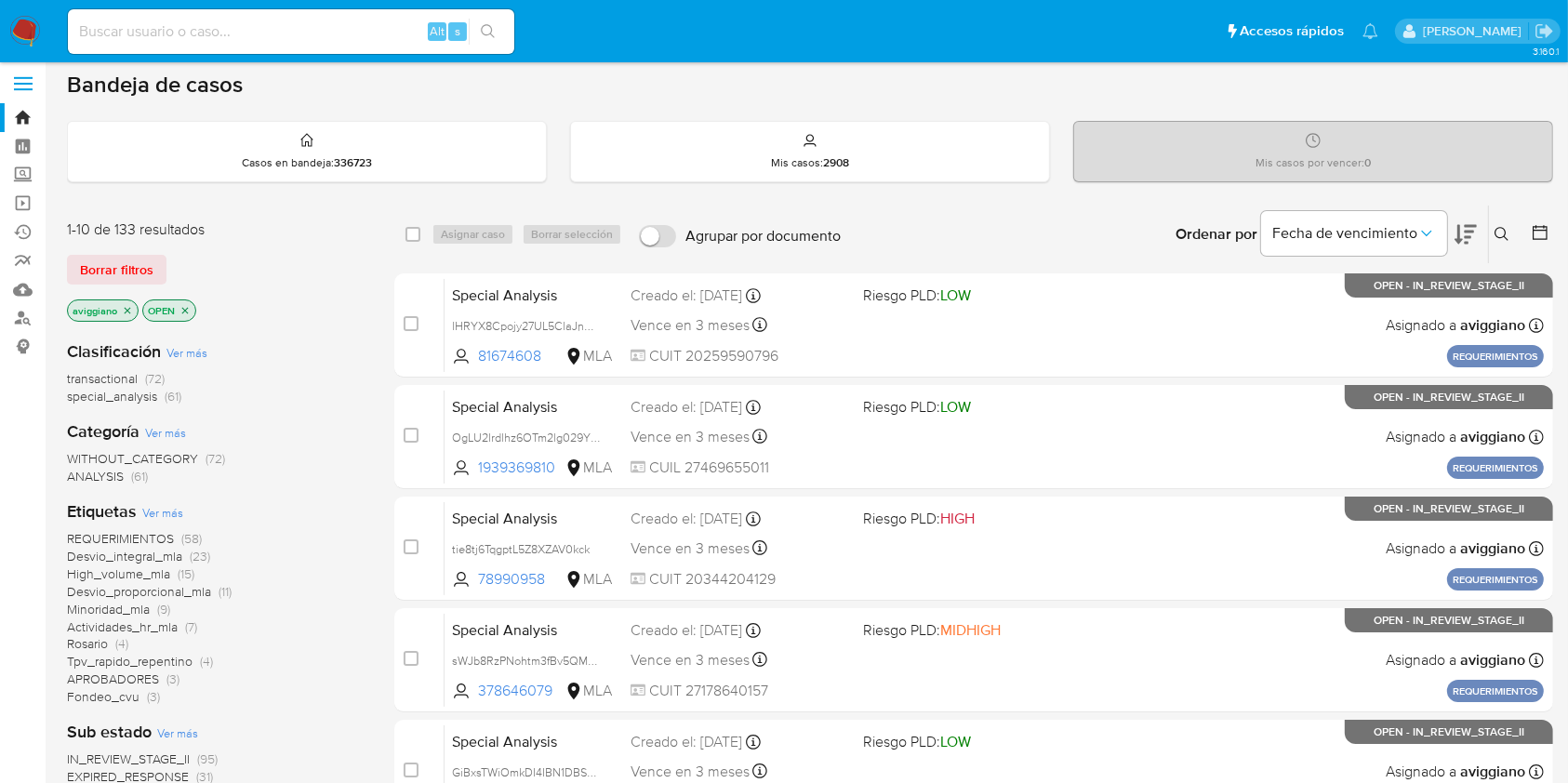
scroll to position [131, 0]
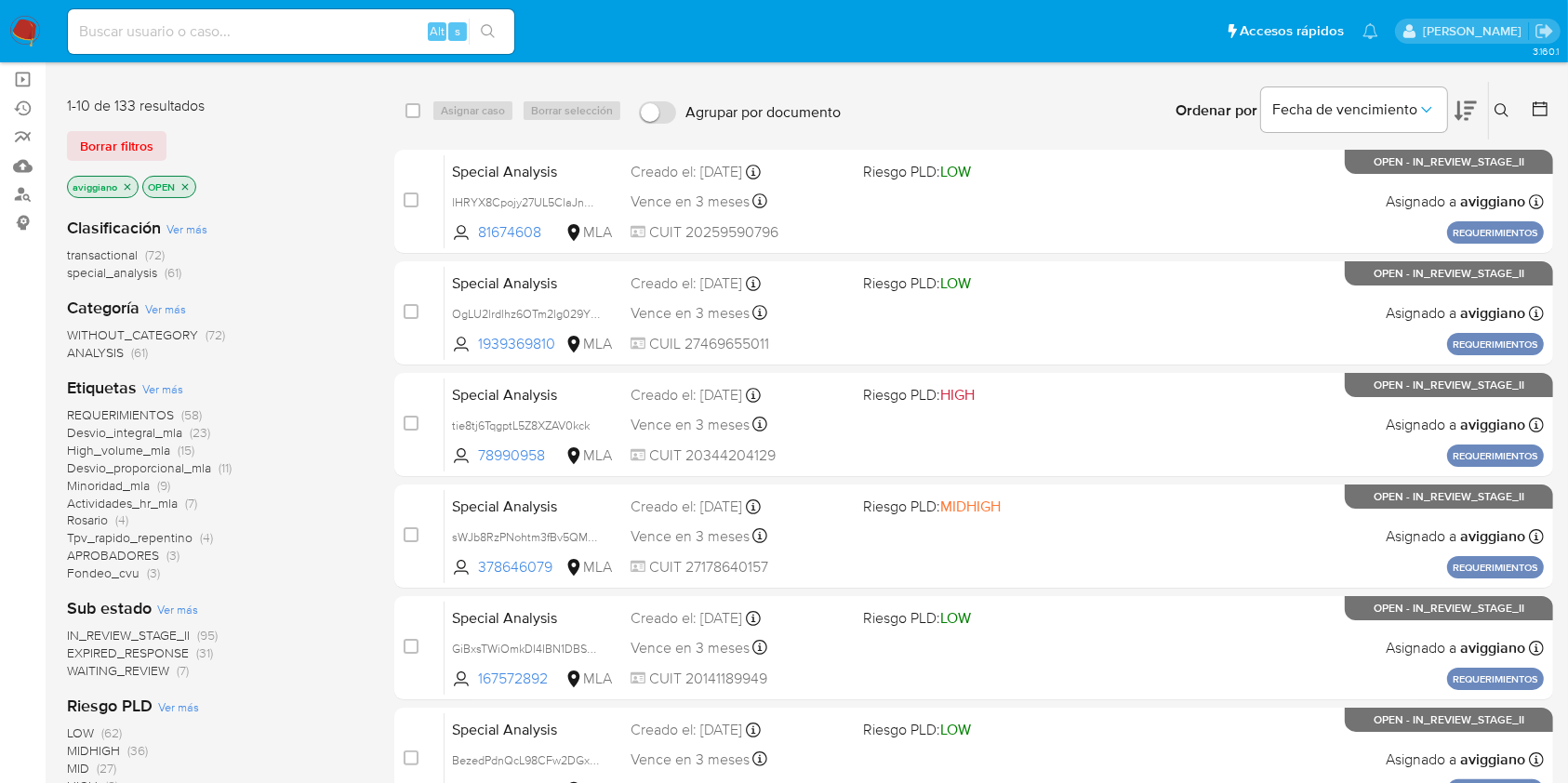
click at [120, 628] on span "IN_REVIEW_STAGE_II" at bounding box center [127, 635] width 122 height 19
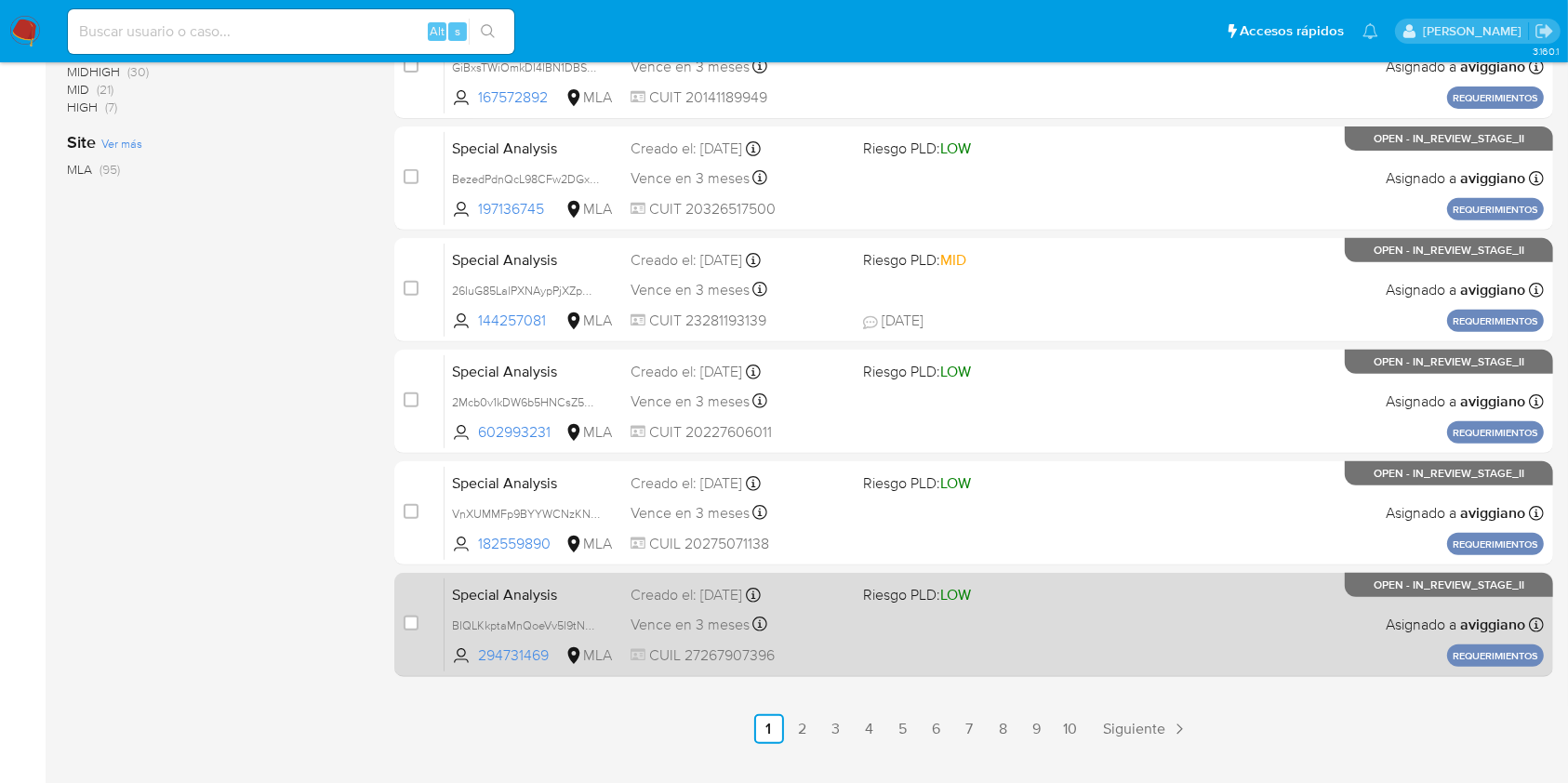
scroll to position [752, 0]
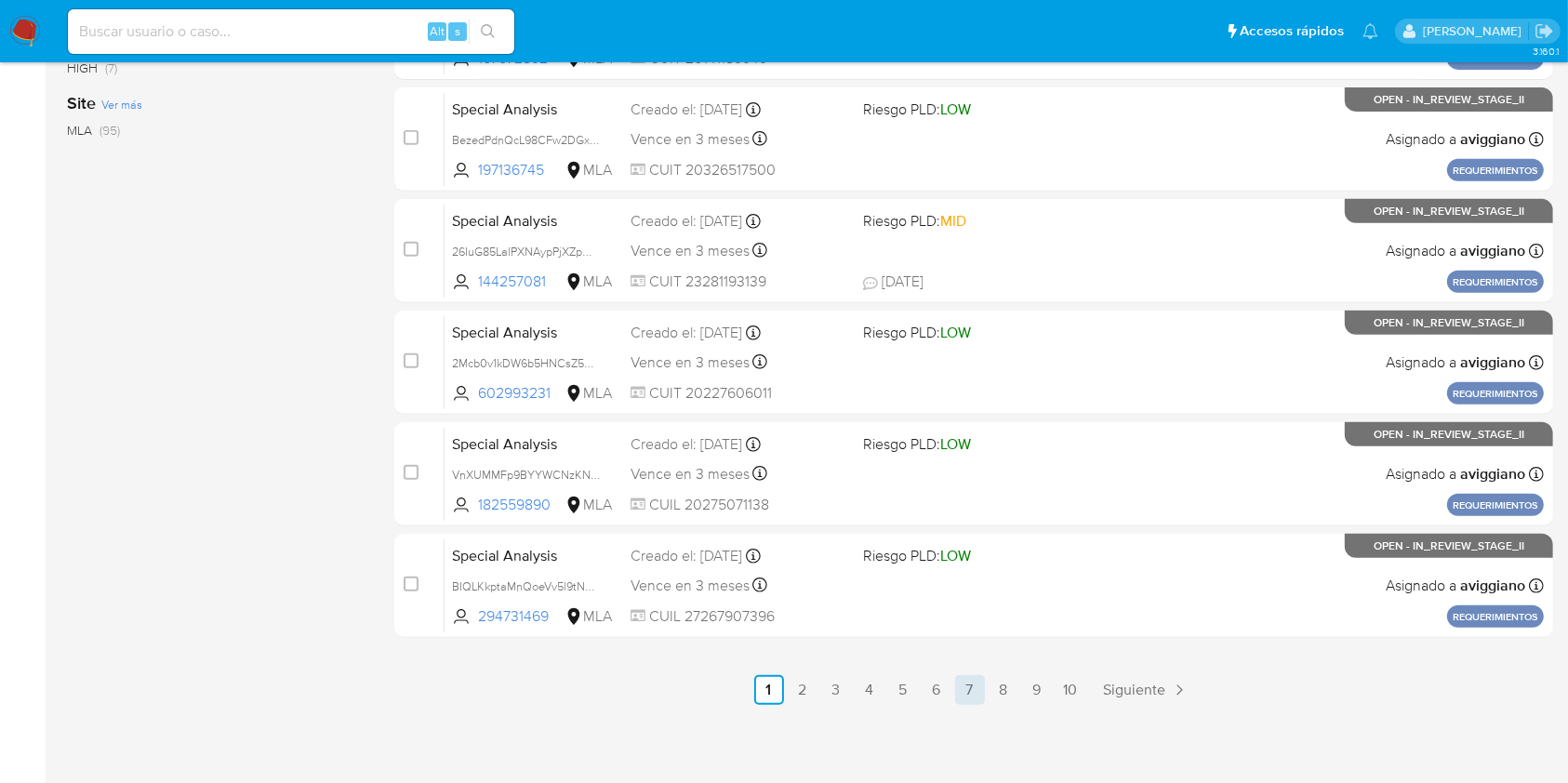
click at [955, 685] on link "7" at bounding box center [969, 690] width 29 height 29
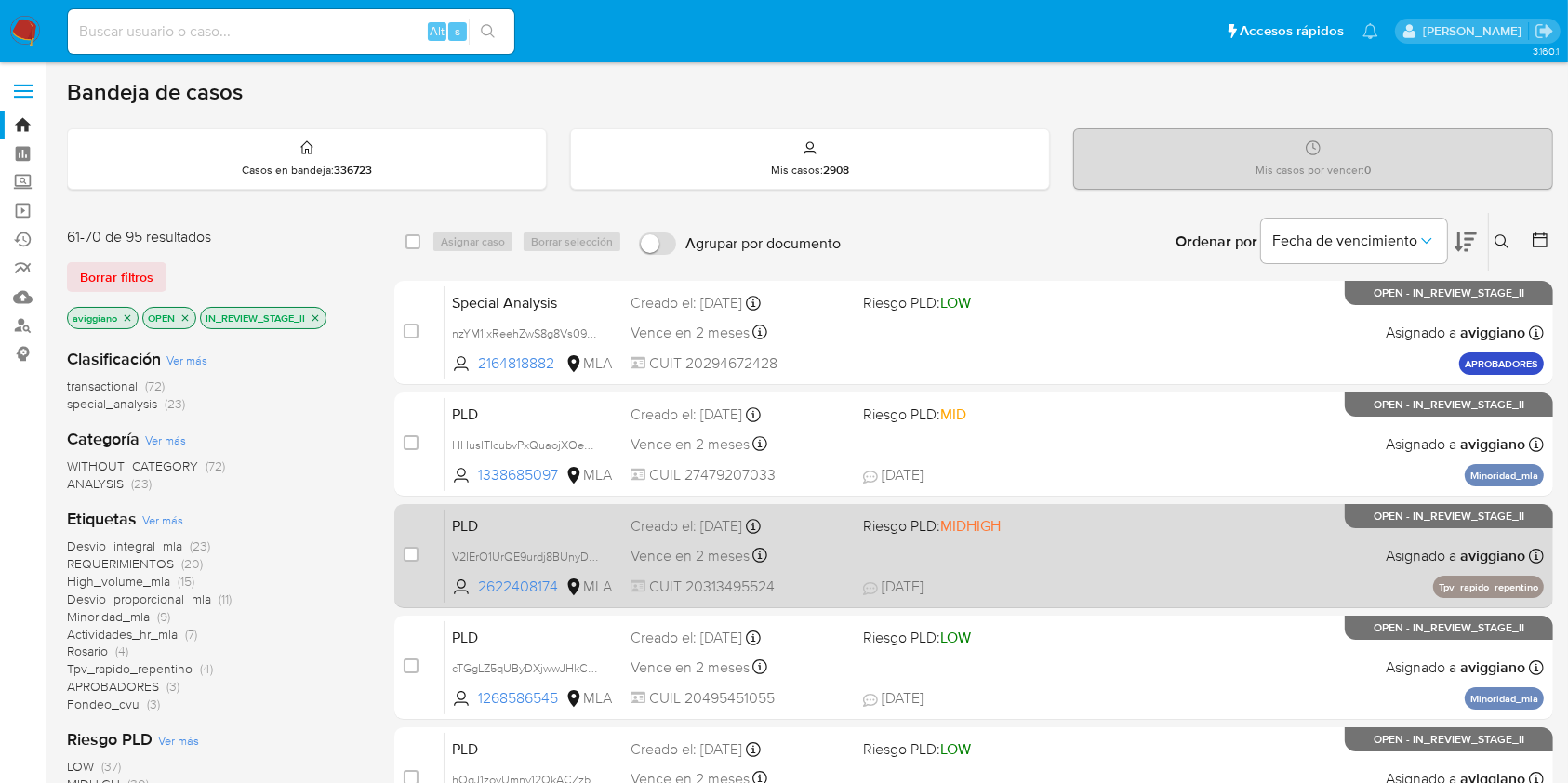
click at [1073, 601] on div "PLD V2IErO1UrQE9urdj8BUnyDTF 2622408174 MLA Riesgo PLD: MIDHIGH Creado el: 12/0…" at bounding box center [995, 556] width 1100 height 94
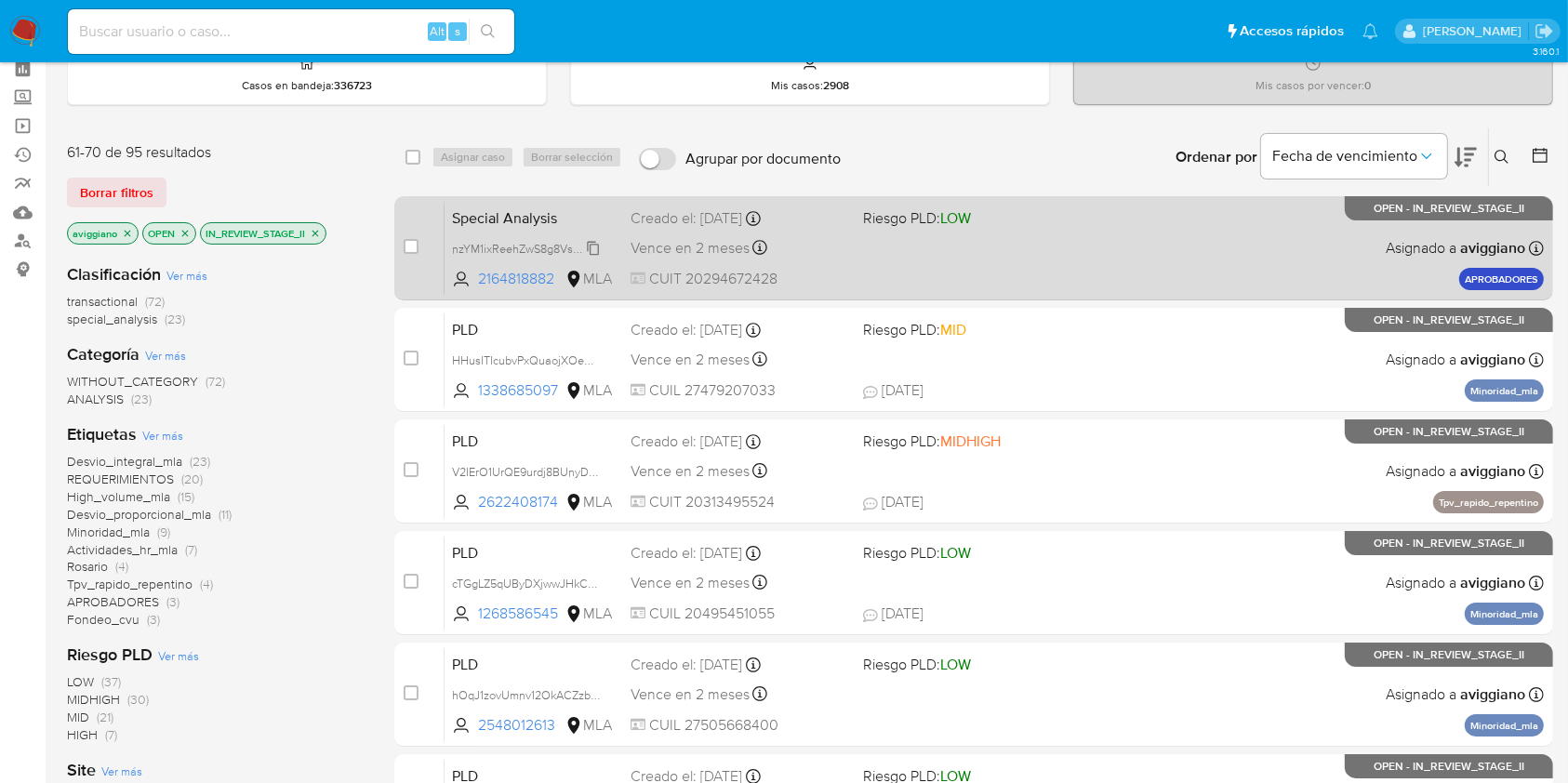
scroll to position [123, 0]
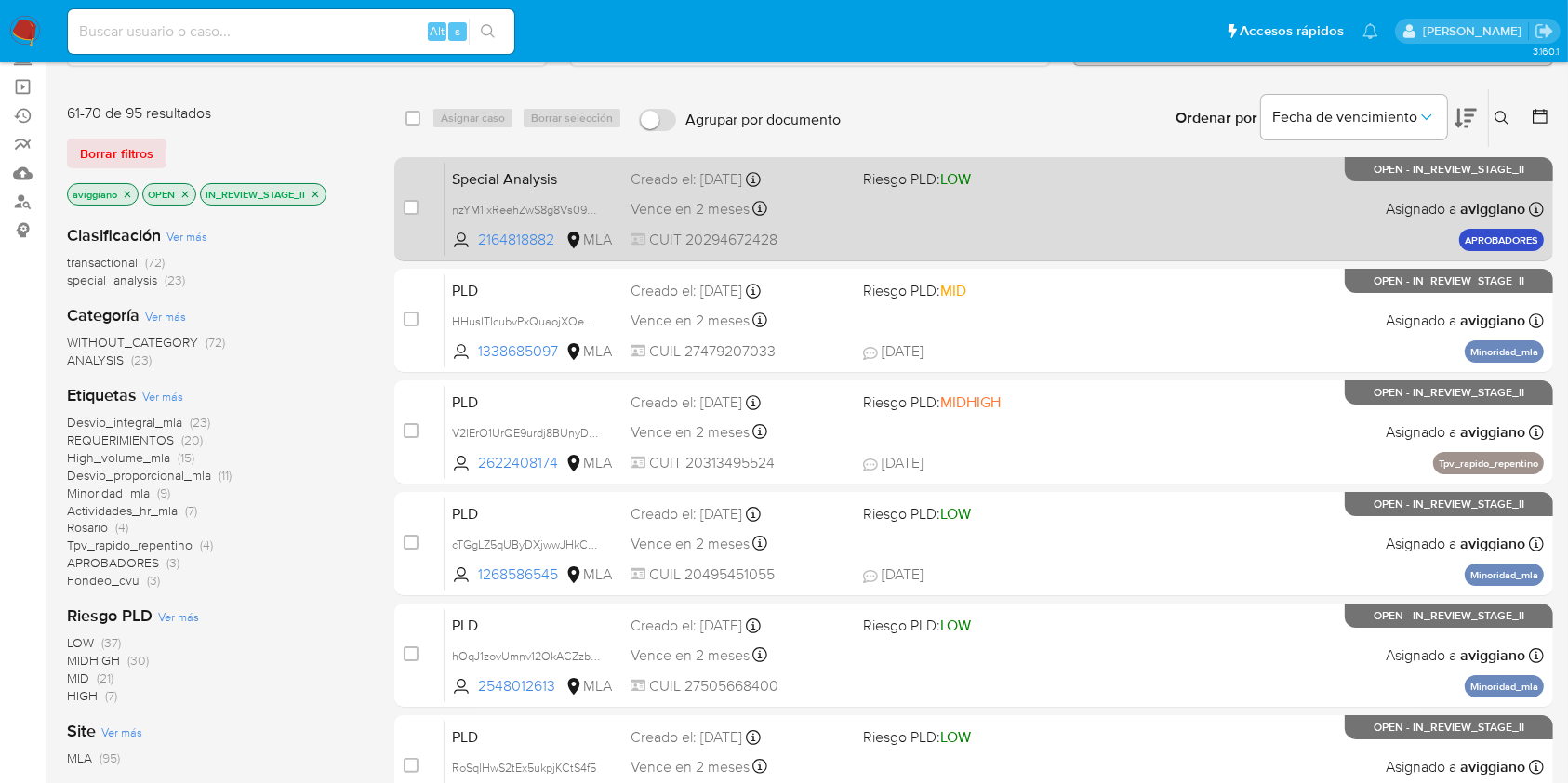
click at [914, 217] on div "Special Analysis nzYM1ixReehZwS8g8Vs097GM 2164818882 MLA Riesgo PLD: LOW Creado…" at bounding box center [995, 209] width 1100 height 94
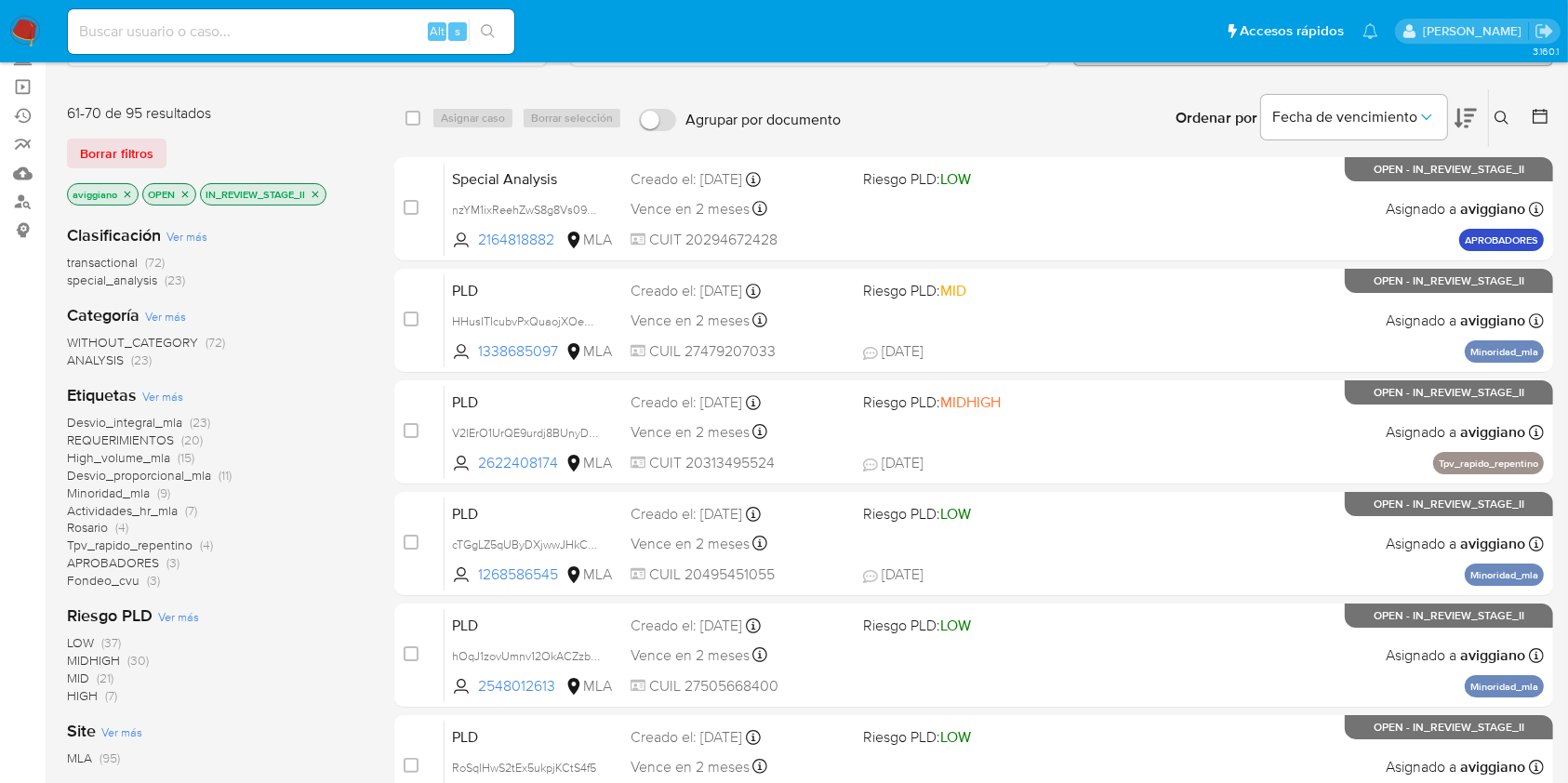
click at [314, 189] on icon "close-filter" at bounding box center [315, 194] width 11 height 11
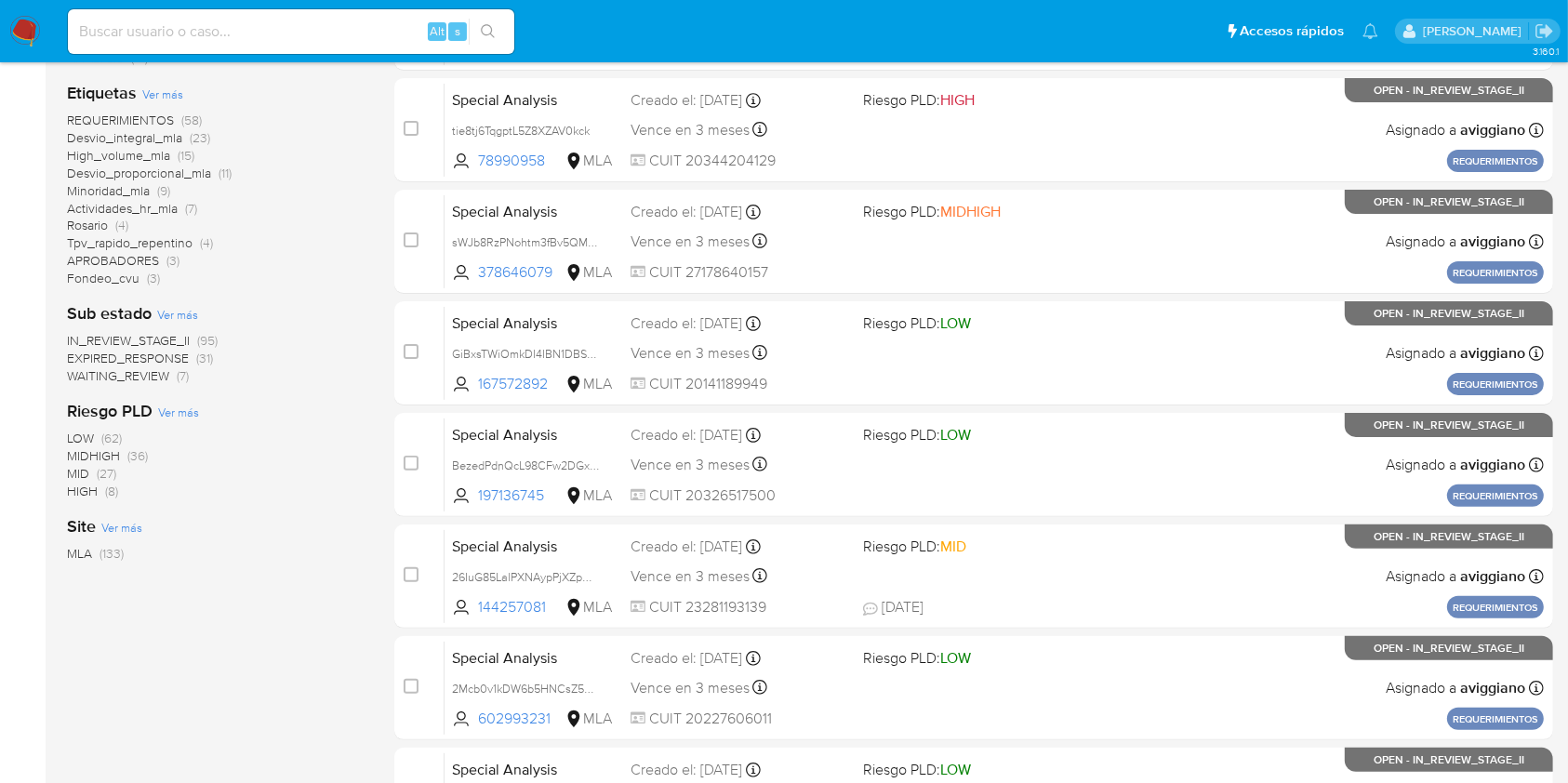
scroll to position [372, 0]
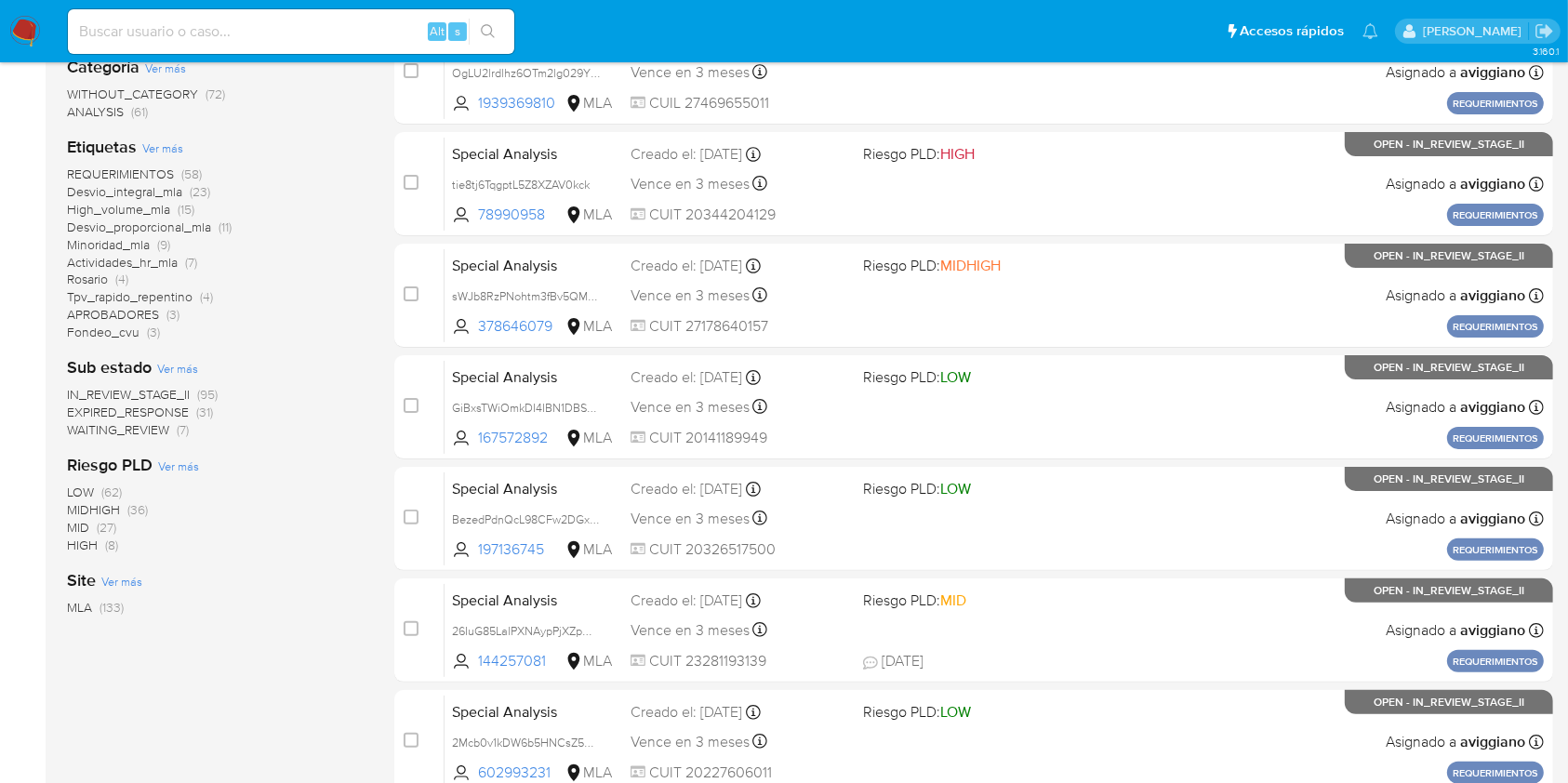
click at [134, 294] on span "Tpv_rapido_repentino" at bounding box center [129, 296] width 125 height 19
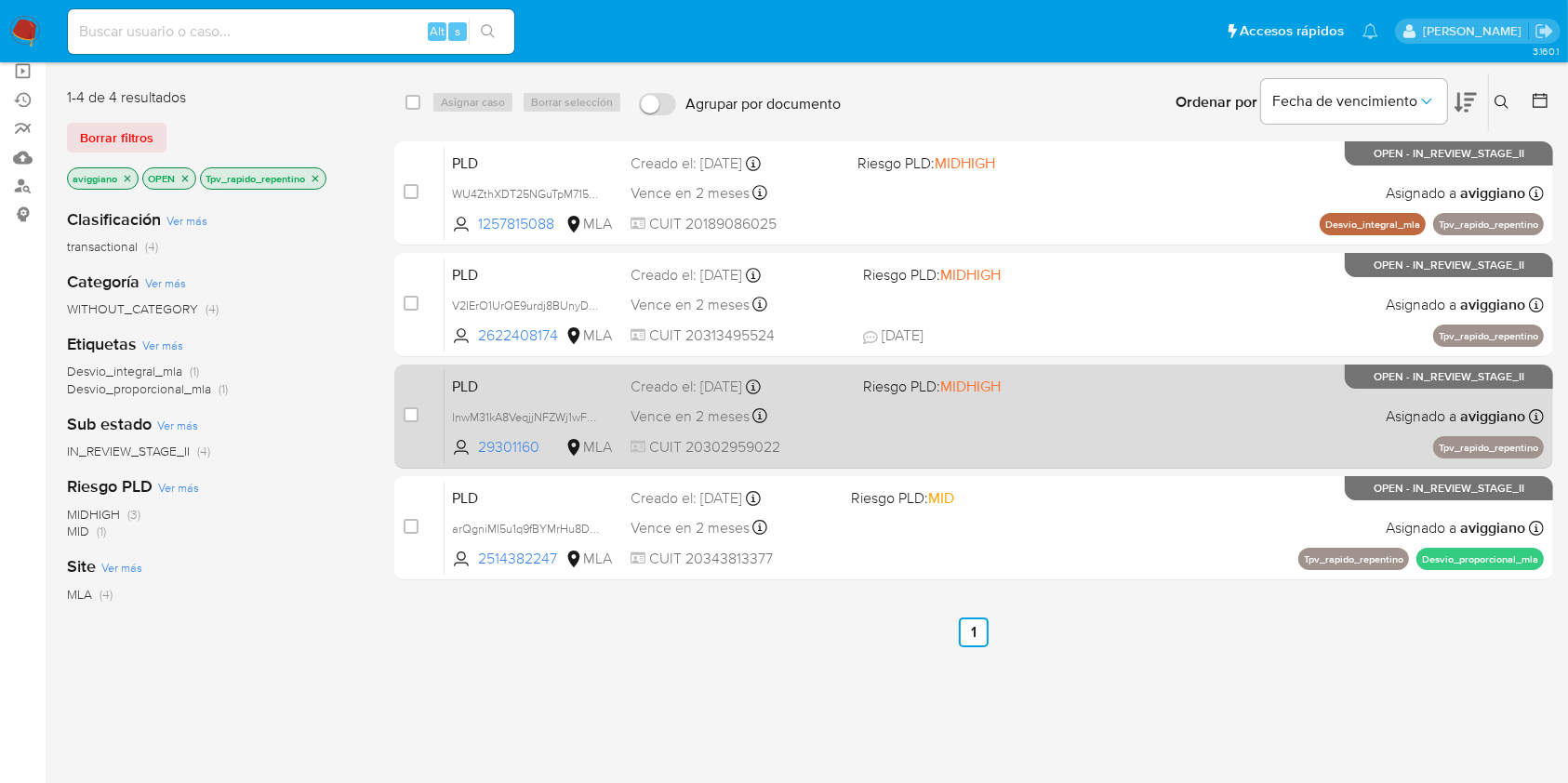
scroll to position [100, 0]
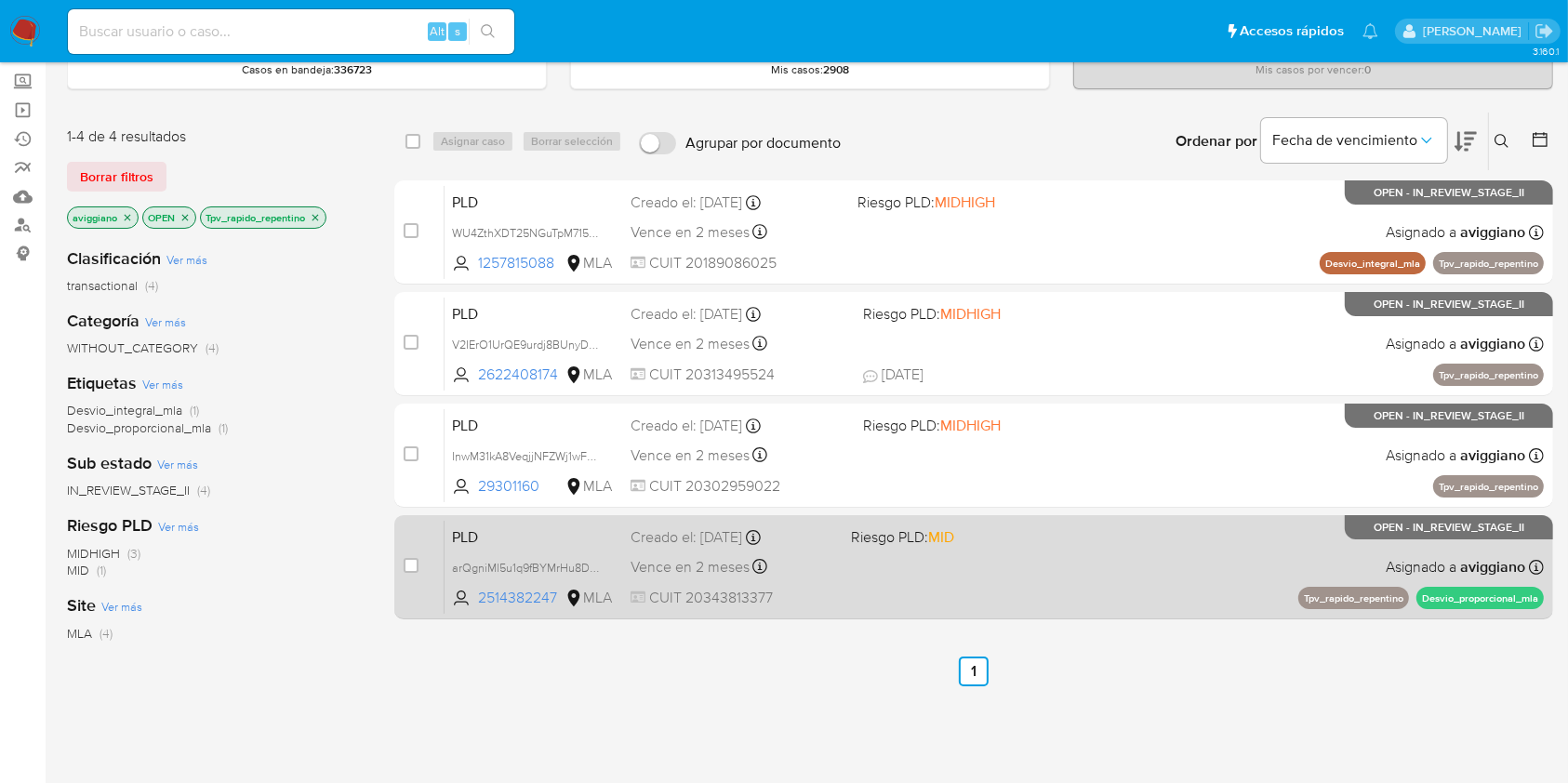
click at [994, 550] on div "PLD arQgniMl5u1q9fBYMrHu8DZQ 2514382247 MLA Riesgo PLD: MID Creado el: 12/09/20…" at bounding box center [995, 566] width 1100 height 94
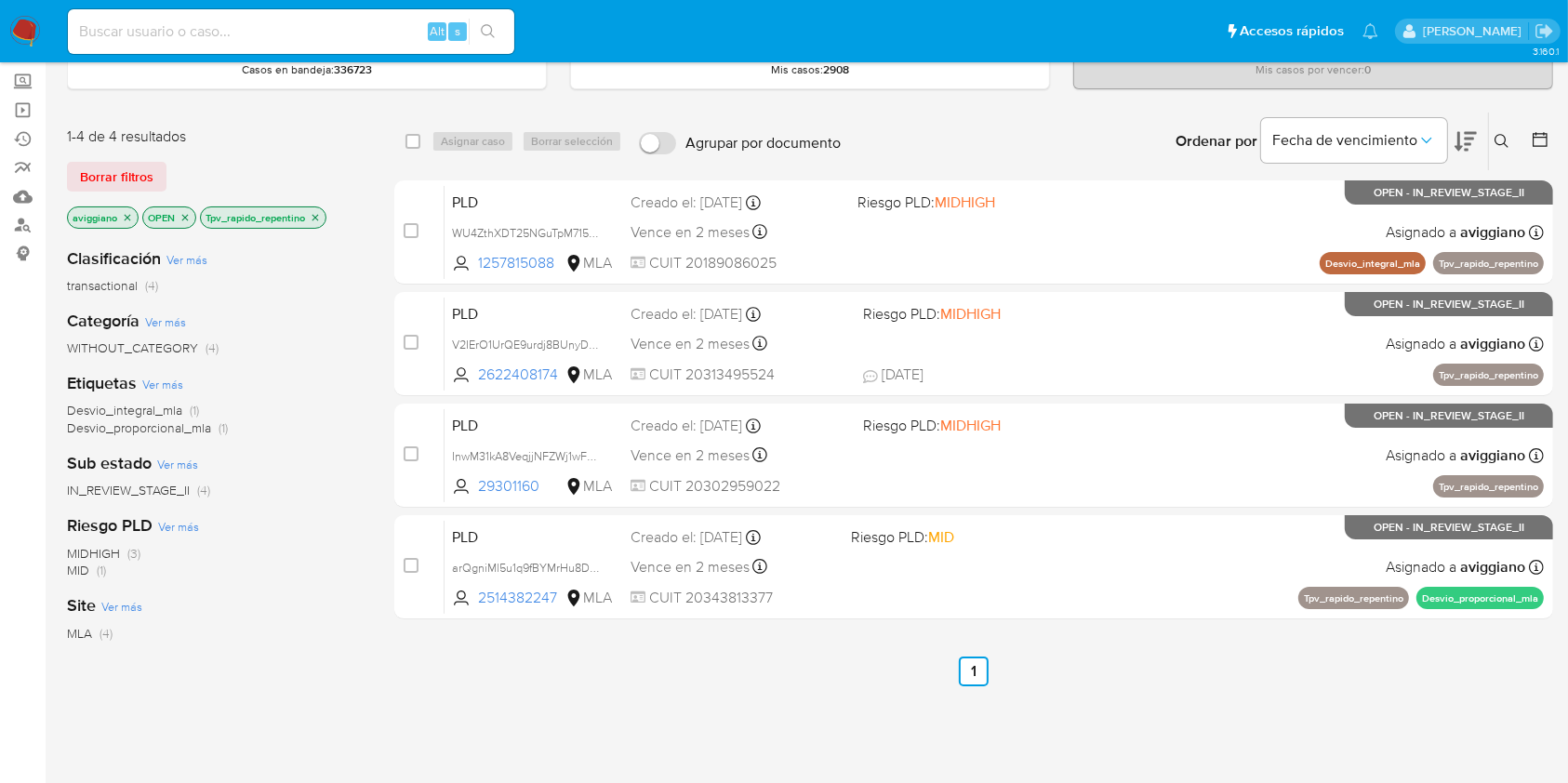
click at [319, 220] on icon "close-filter" at bounding box center [315, 217] width 11 height 11
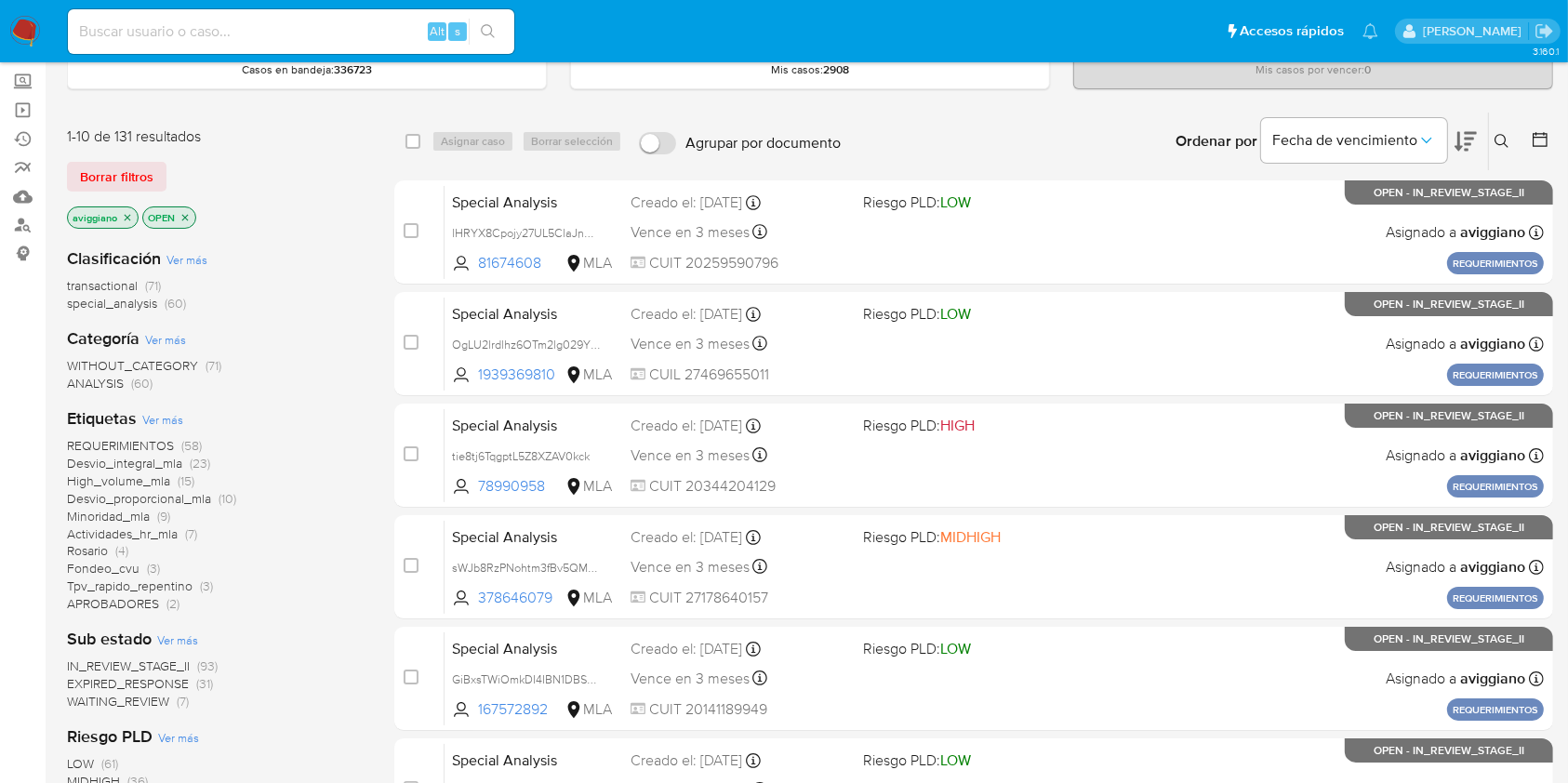
click at [126, 212] on icon "close-filter" at bounding box center [126, 217] width 11 height 11
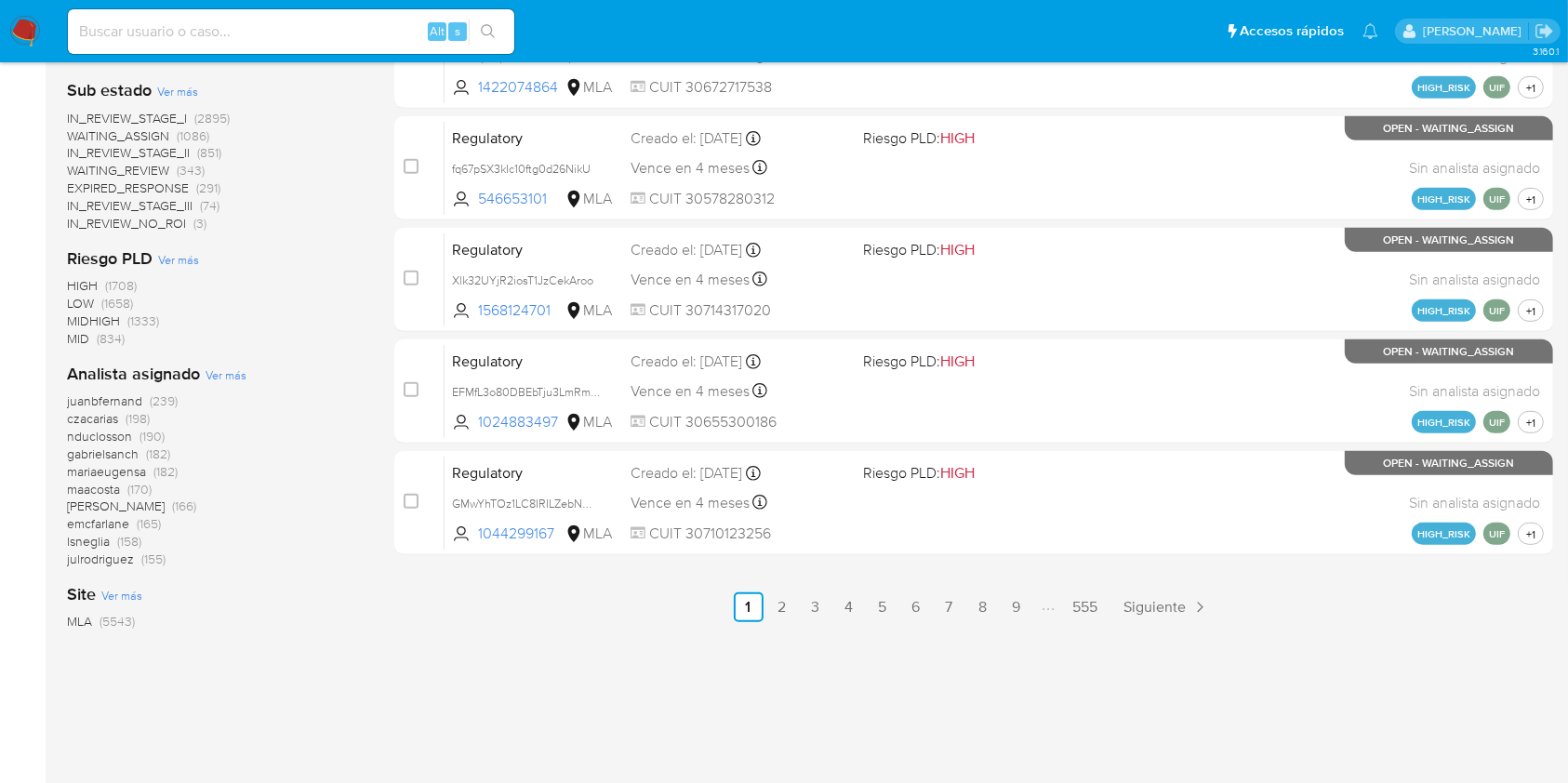
scroll to position [845, 0]
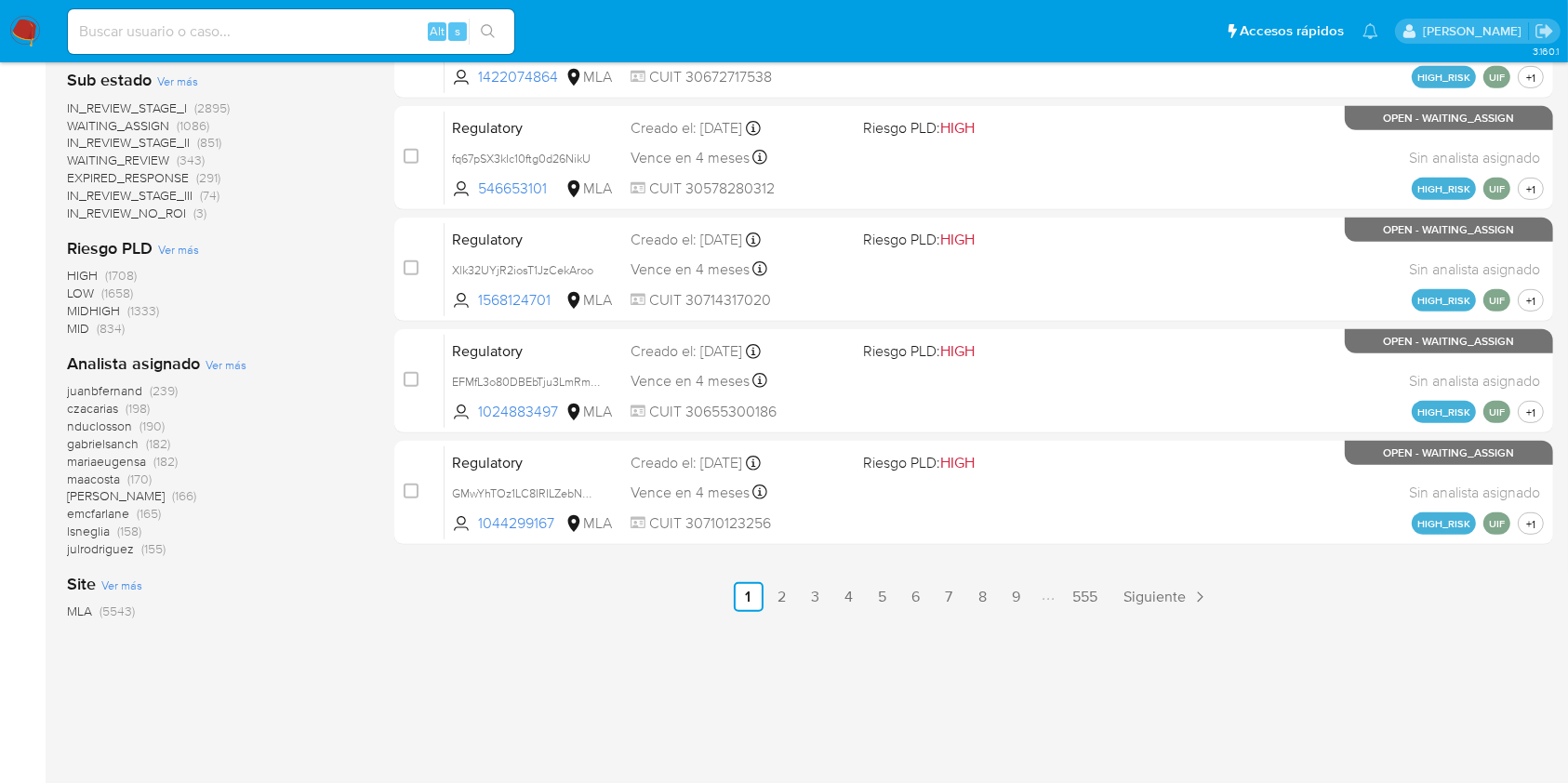
click at [231, 372] on div "Analista asignado Ver más juanbfernand (239) czacarias (198) nduclosson (190) g…" at bounding box center [216, 456] width 298 height 206
click at [230, 369] on span "Ver más" at bounding box center [226, 364] width 41 height 17
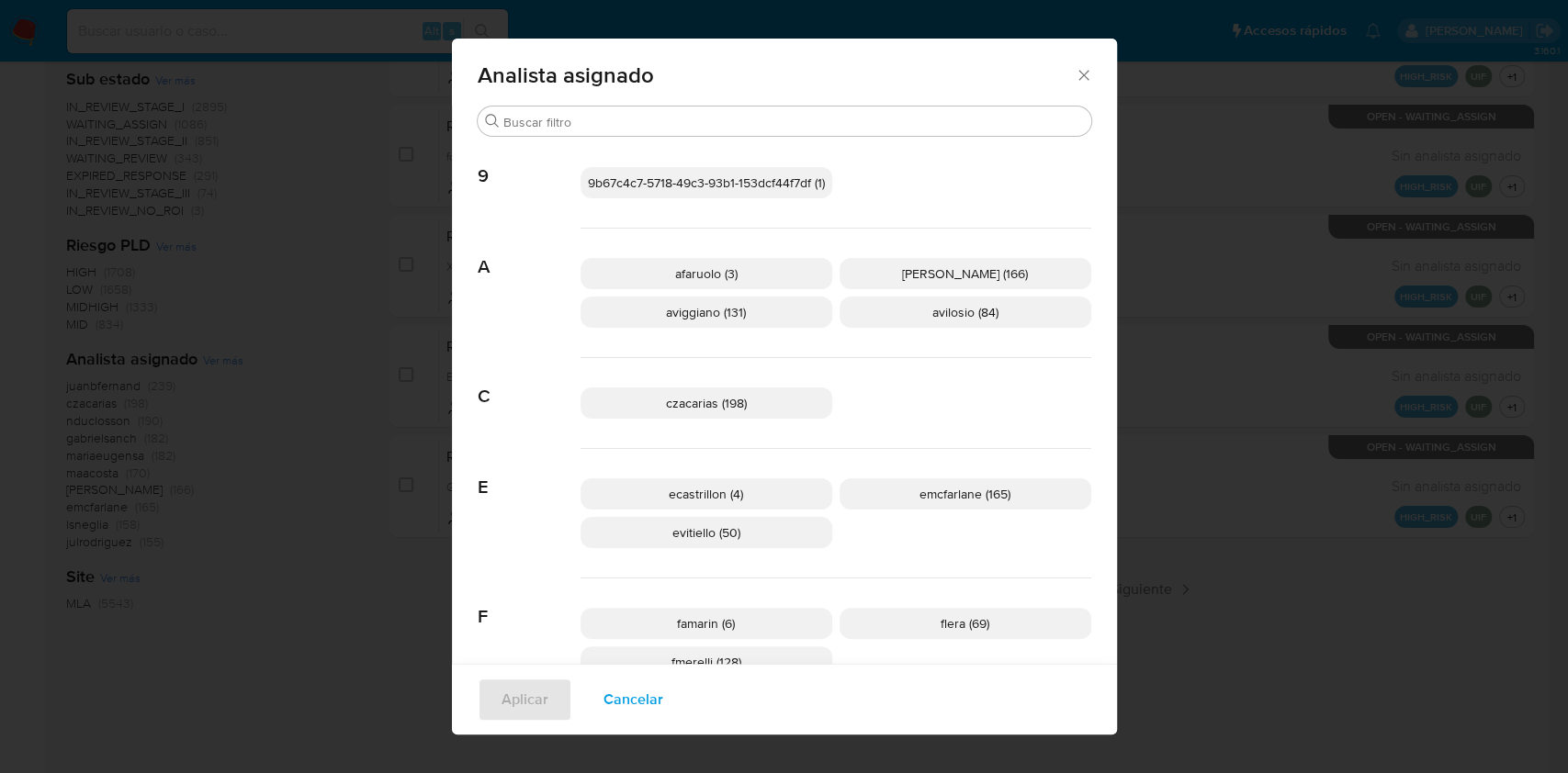
click at [1079, 61] on div "Analista asignado" at bounding box center [784, 72] width 665 height 67
click at [1077, 71] on icon "Cerrar" at bounding box center [1083, 74] width 18 height 18
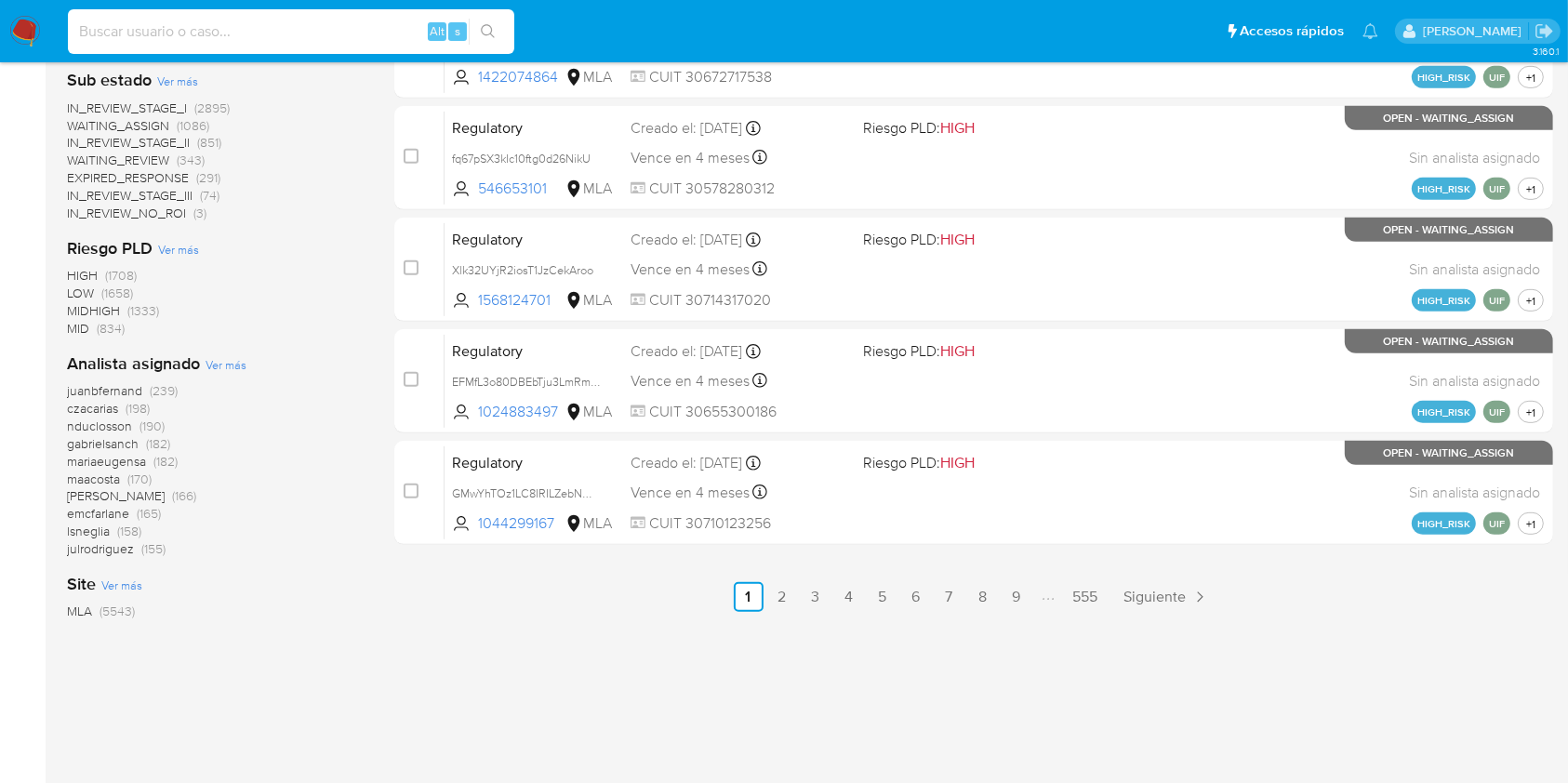
click at [205, 25] on input at bounding box center [290, 31] width 446 height 24
paste input "vghlZhY8KO8PCnLcwvHlFKD7"
type input "vghlZhY8KO8PCnLcwvHlFKD7"
click at [481, 24] on icon "search-icon" at bounding box center [488, 31] width 15 height 15
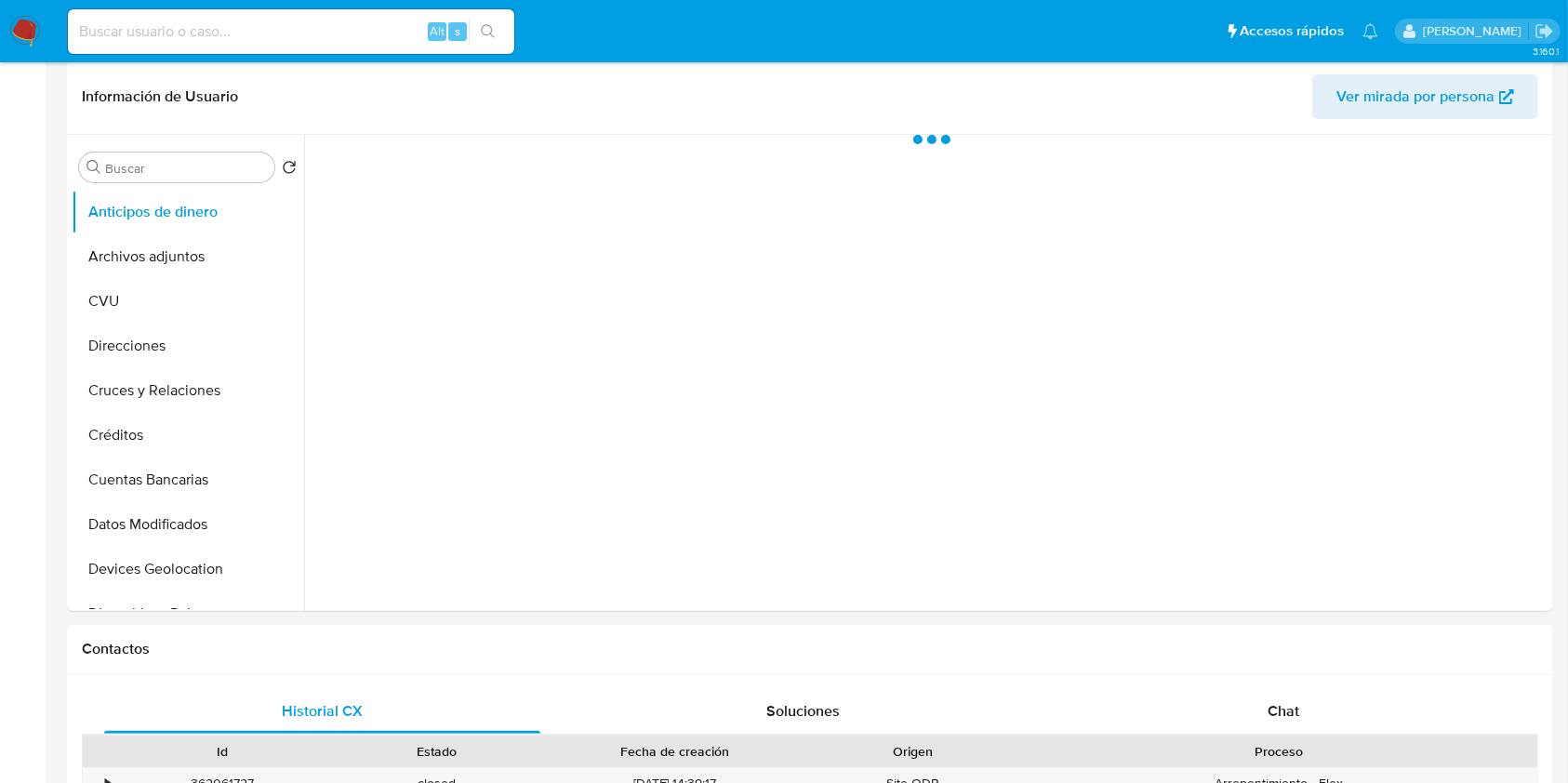
scroll to position [619, 0]
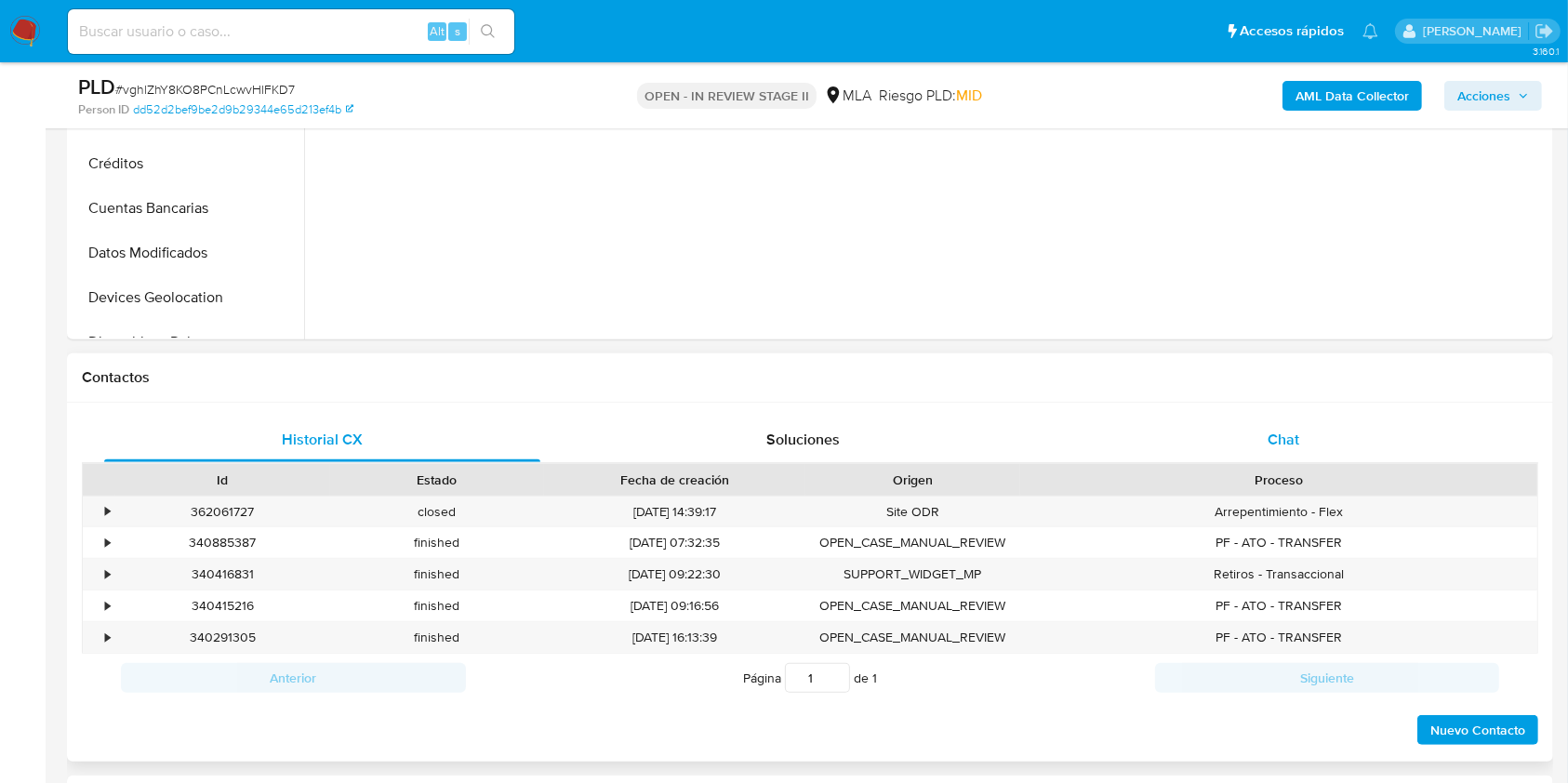
select select "10"
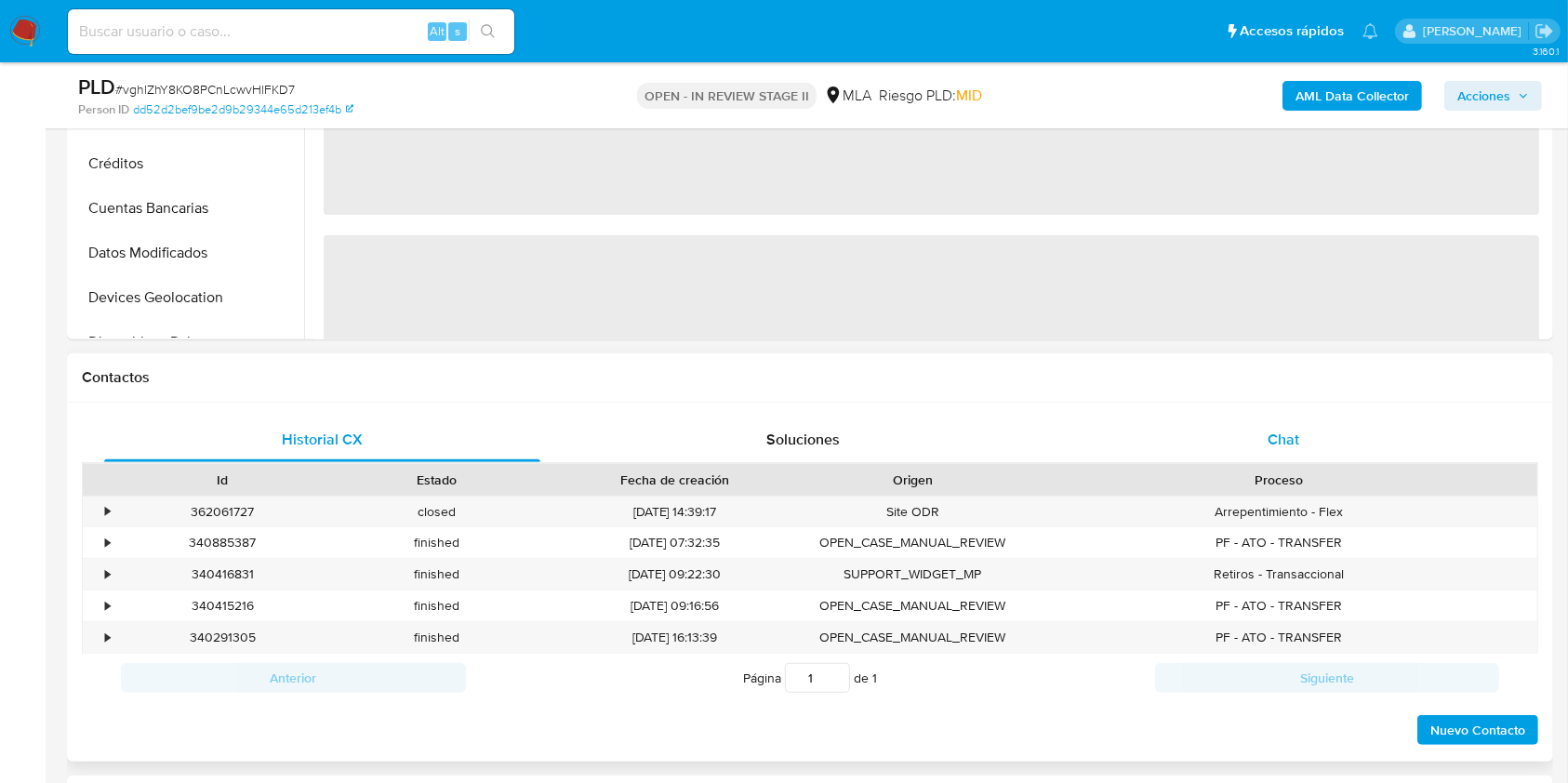
click at [1277, 433] on span "Chat" at bounding box center [1283, 439] width 31 height 22
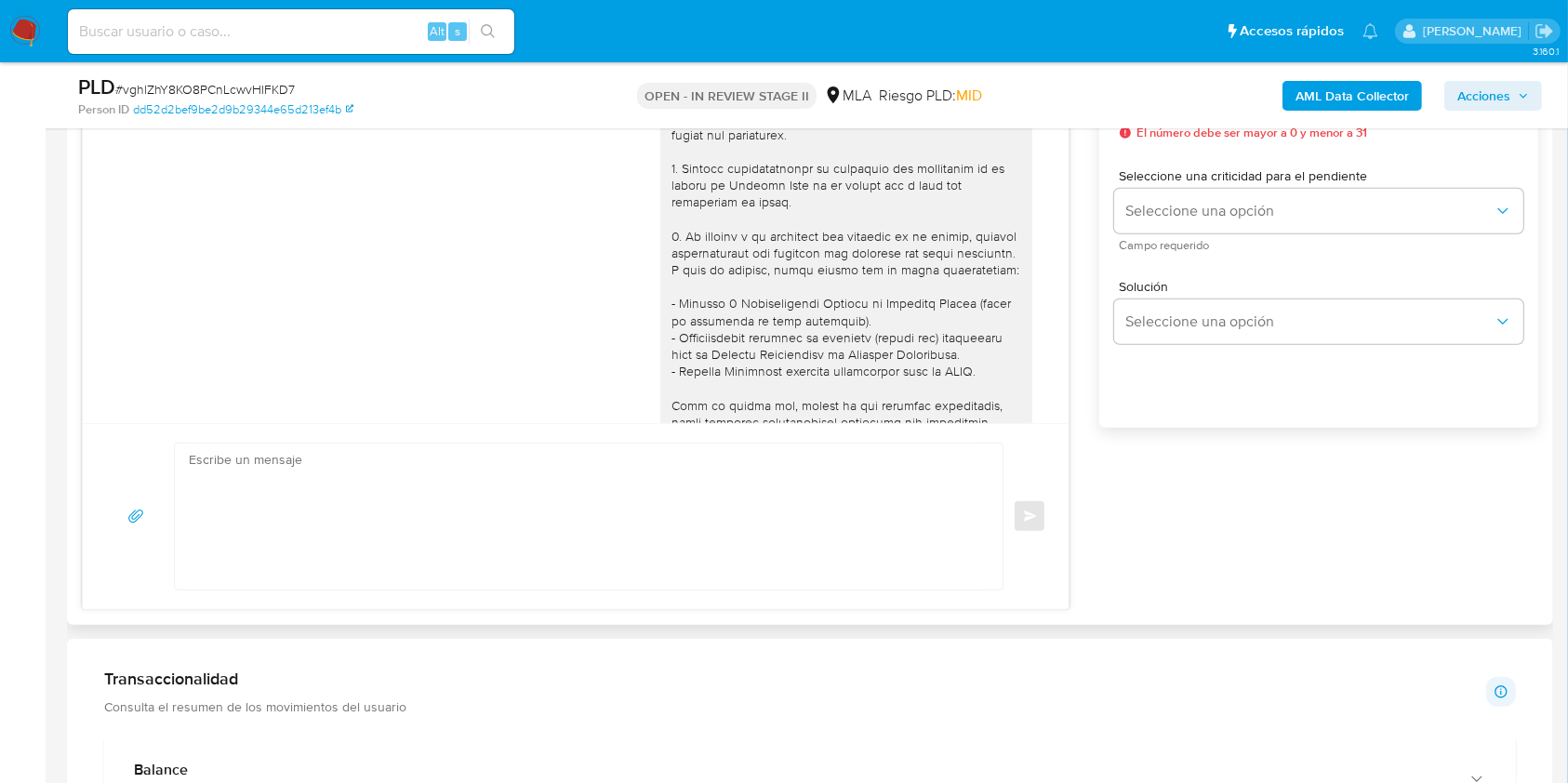
scroll to position [785, 0]
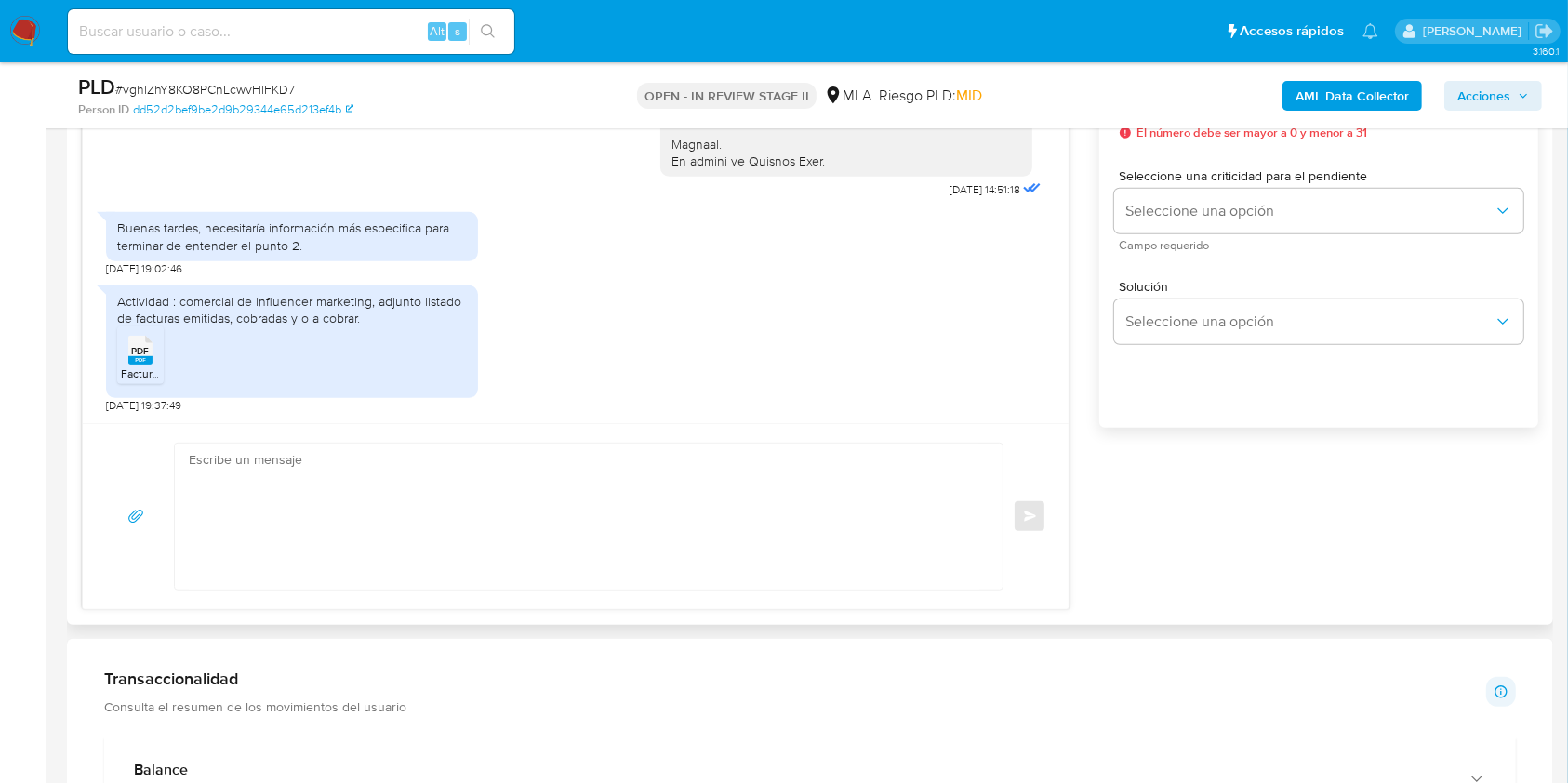
click at [136, 360] on rect at bounding box center [140, 360] width 24 height 9
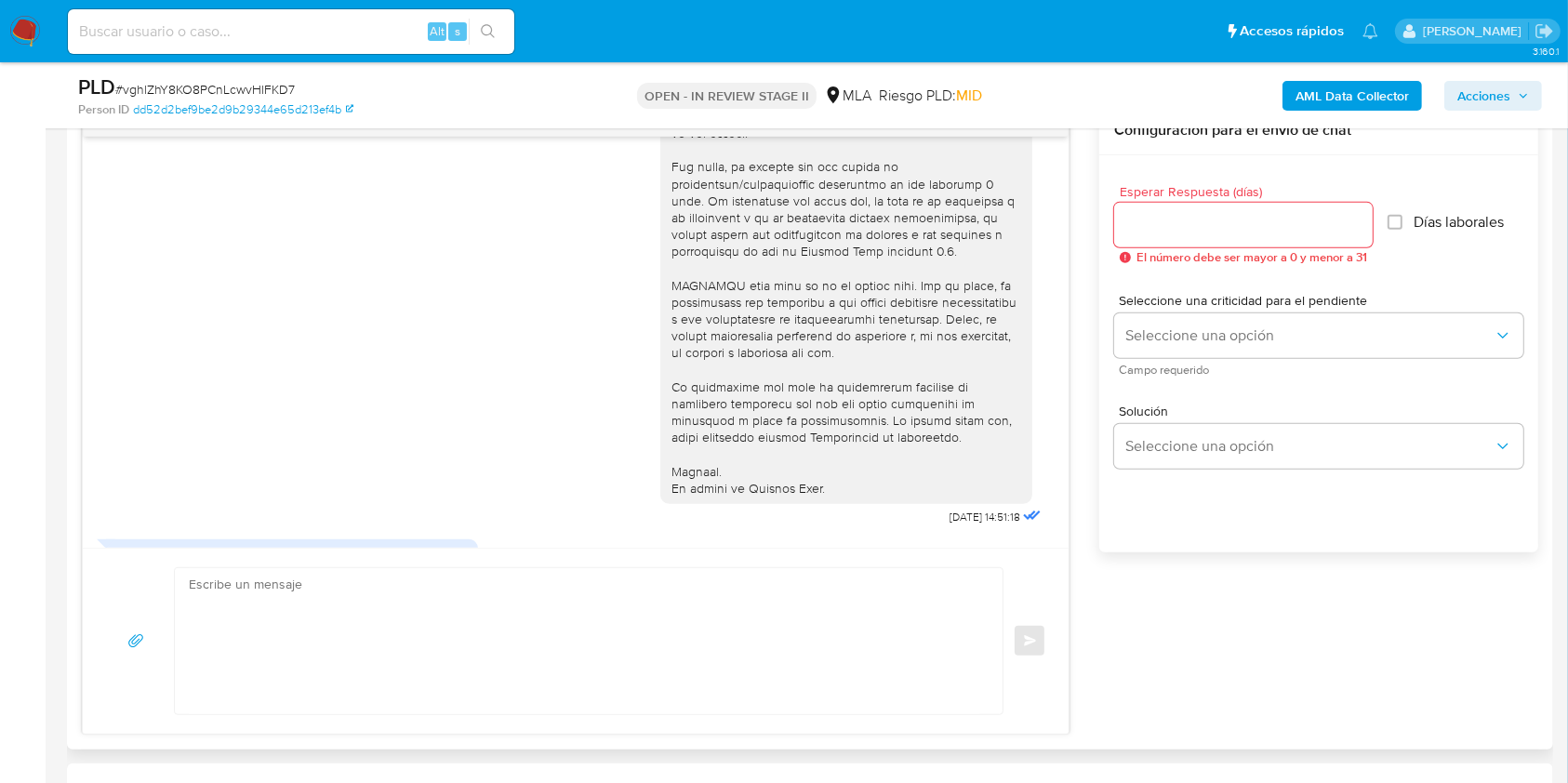
scroll to position [619, 0]
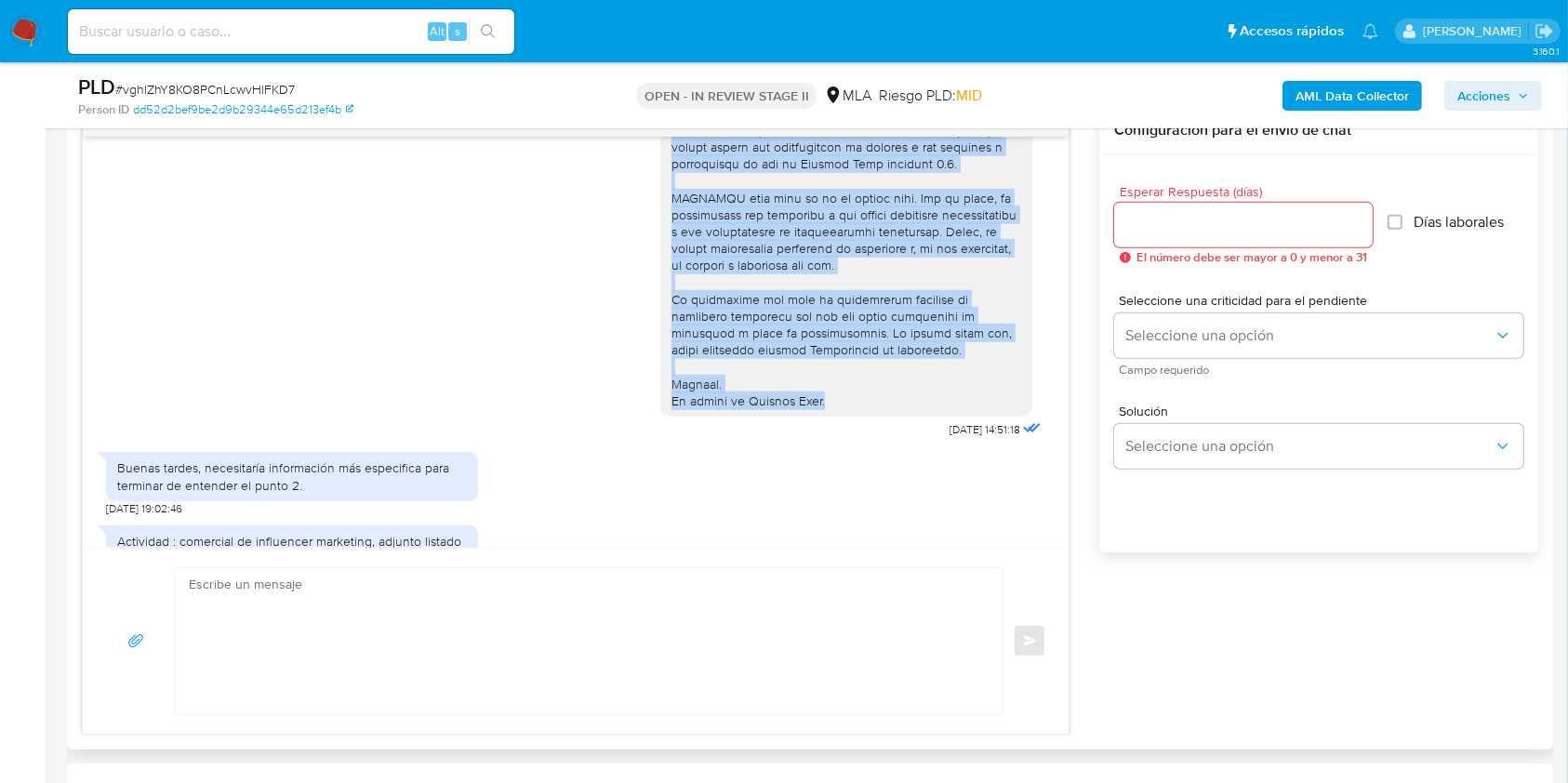
drag, startPoint x: 710, startPoint y: 391, endPoint x: 835, endPoint y: 432, distance: 131.6
copy div "A modo de ejemplo, podés enviar uno de estos comprobantes: - Últimas 6 Declarac…"
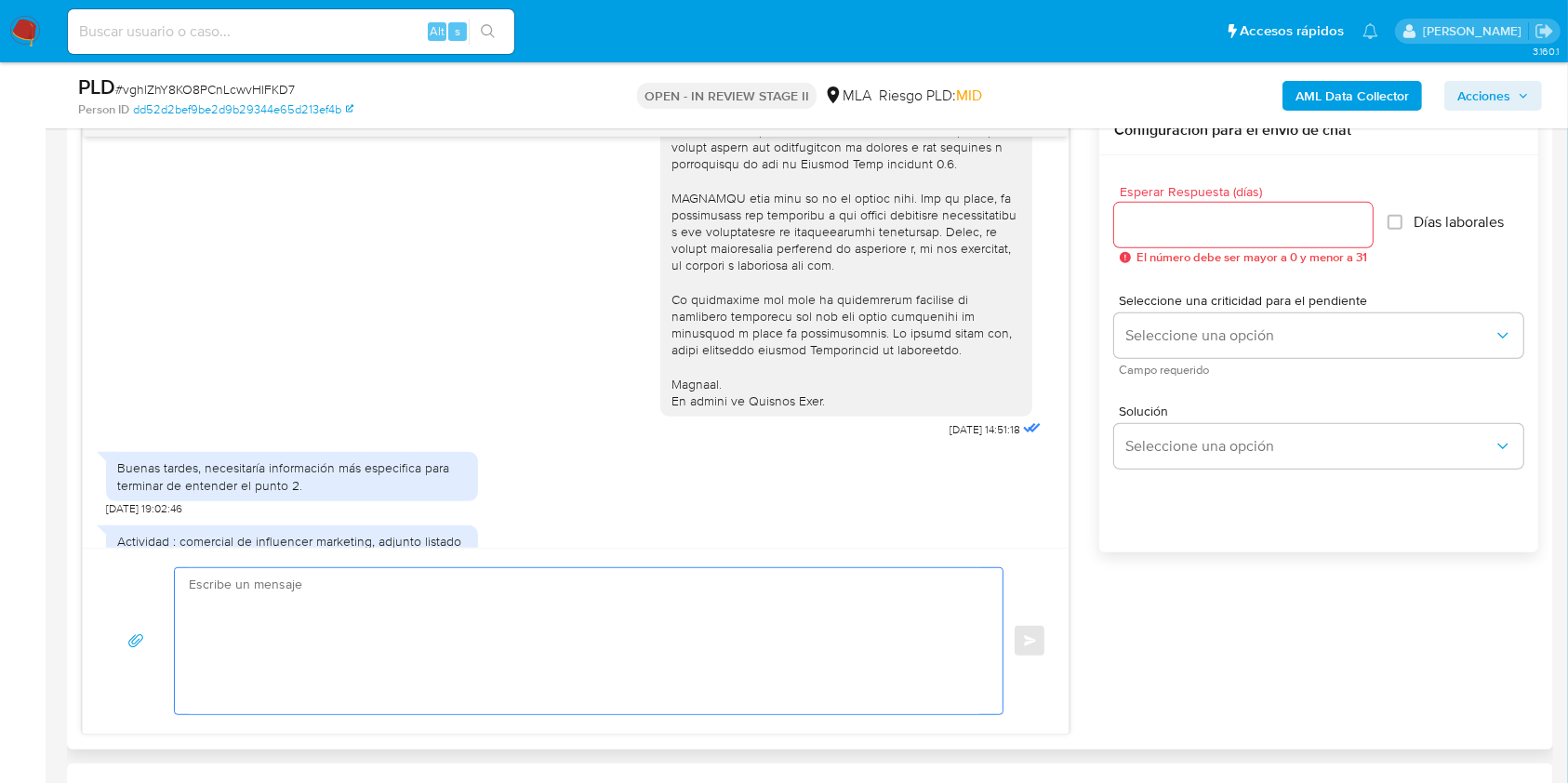
click at [580, 636] on textarea at bounding box center [584, 641] width 791 height 146
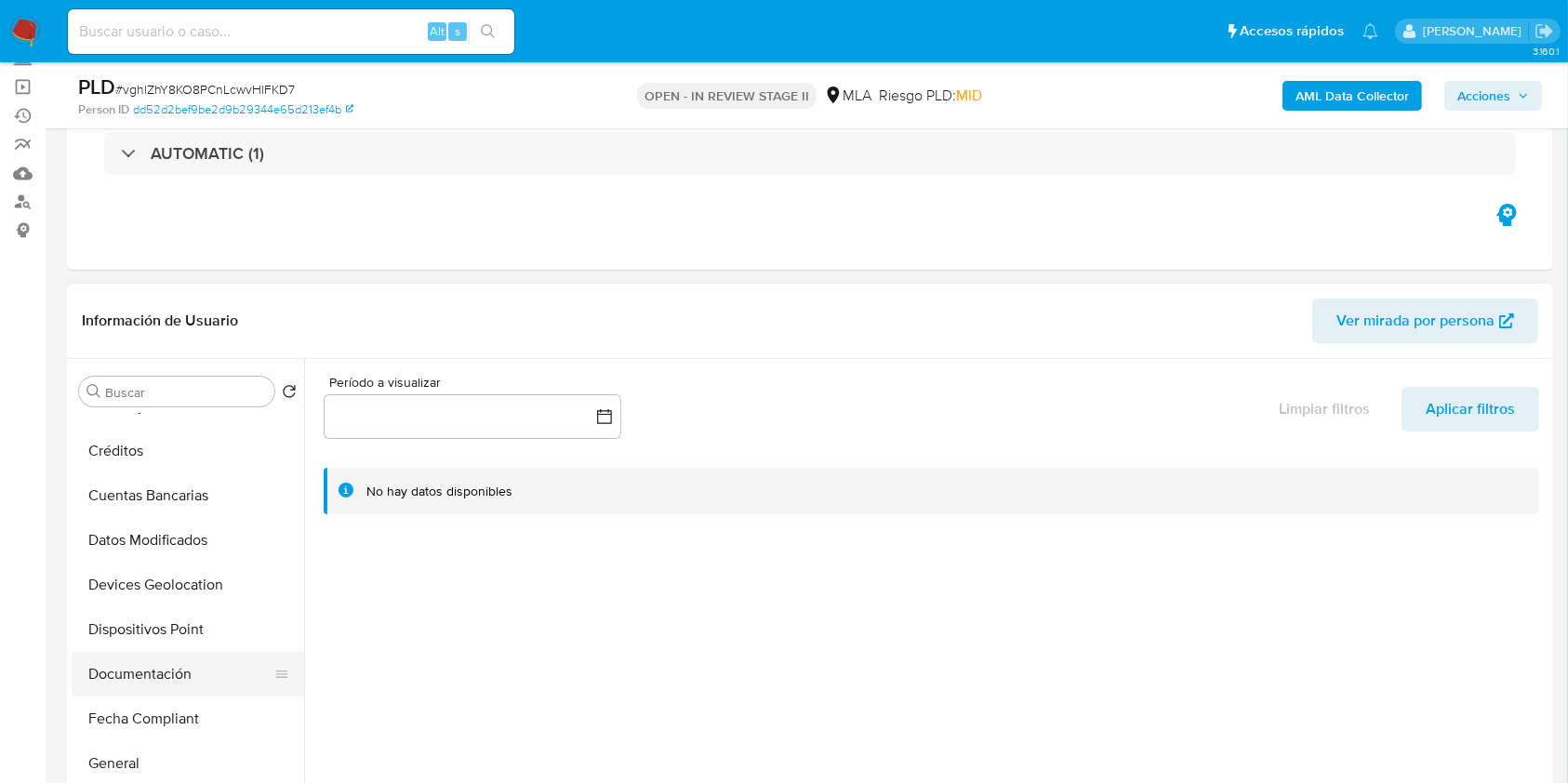
scroll to position [247, 0]
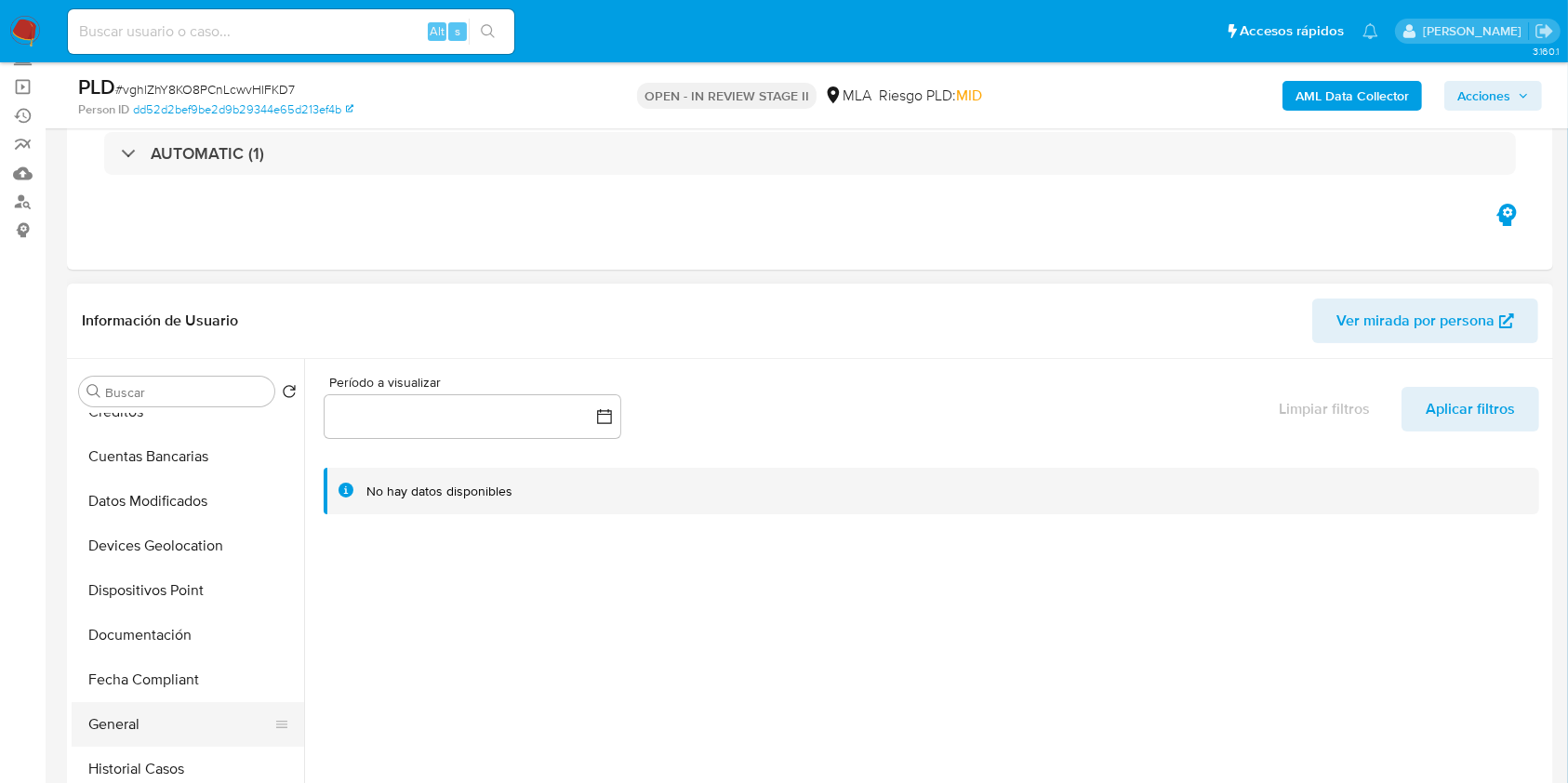
click at [140, 702] on button "General" at bounding box center [180, 724] width 218 height 45
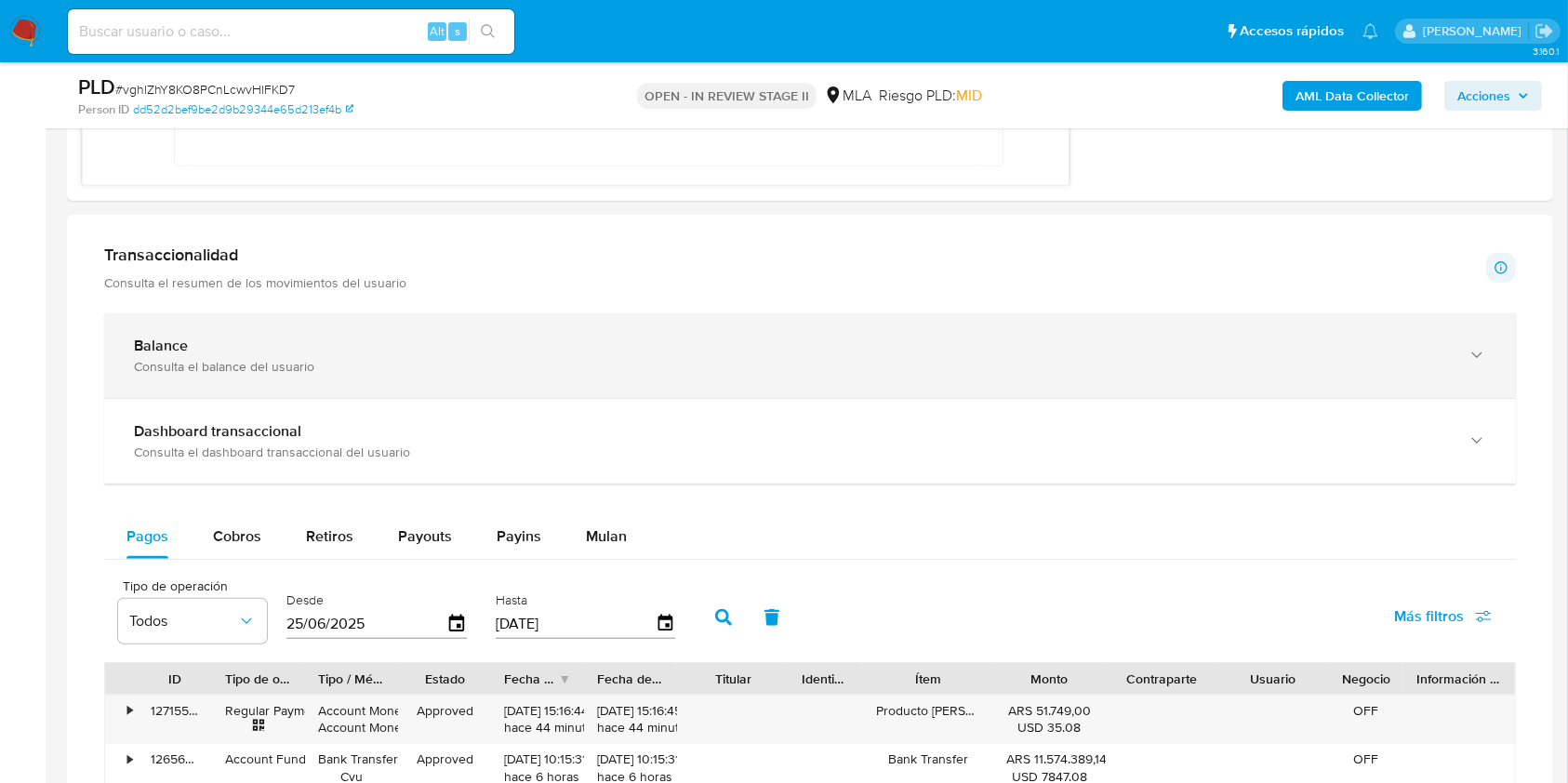
scroll to position [1363, 0]
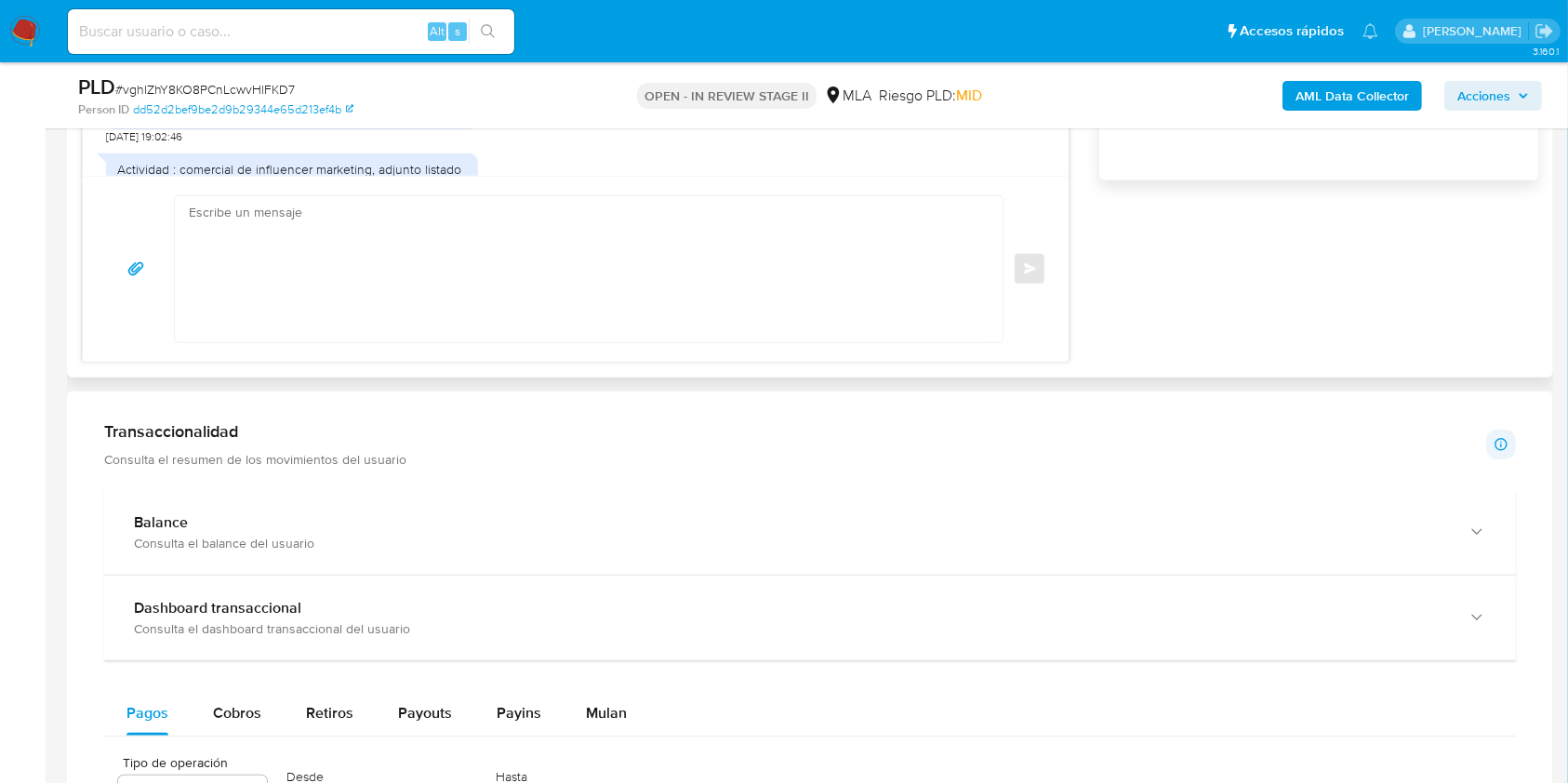
click at [492, 266] on textarea at bounding box center [584, 269] width 791 height 146
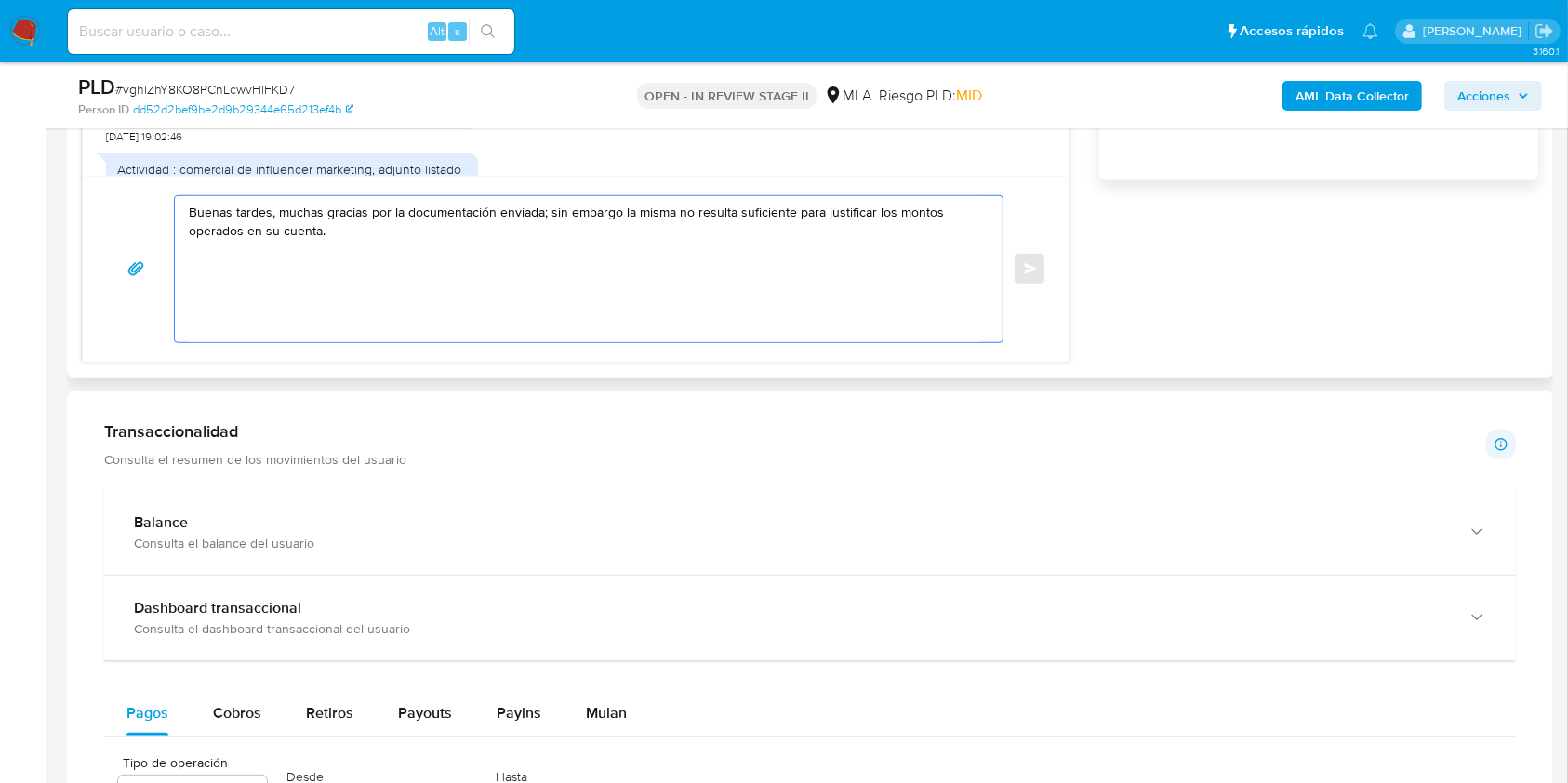
paste textarea "A modo de ejemplo, podés enviar uno de estos comprobantes: - Últimas 6 Declarac…"
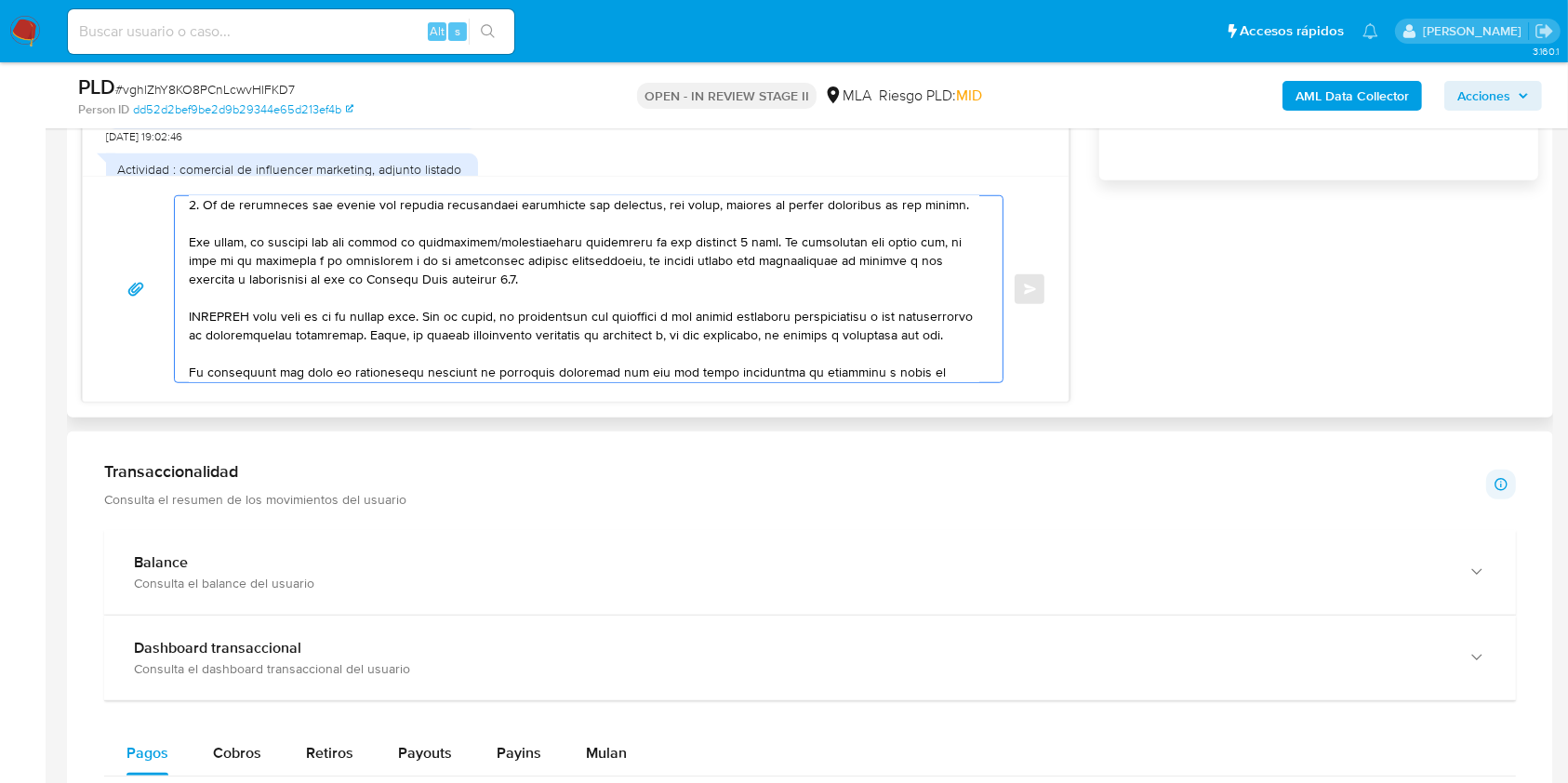
scroll to position [0, 0]
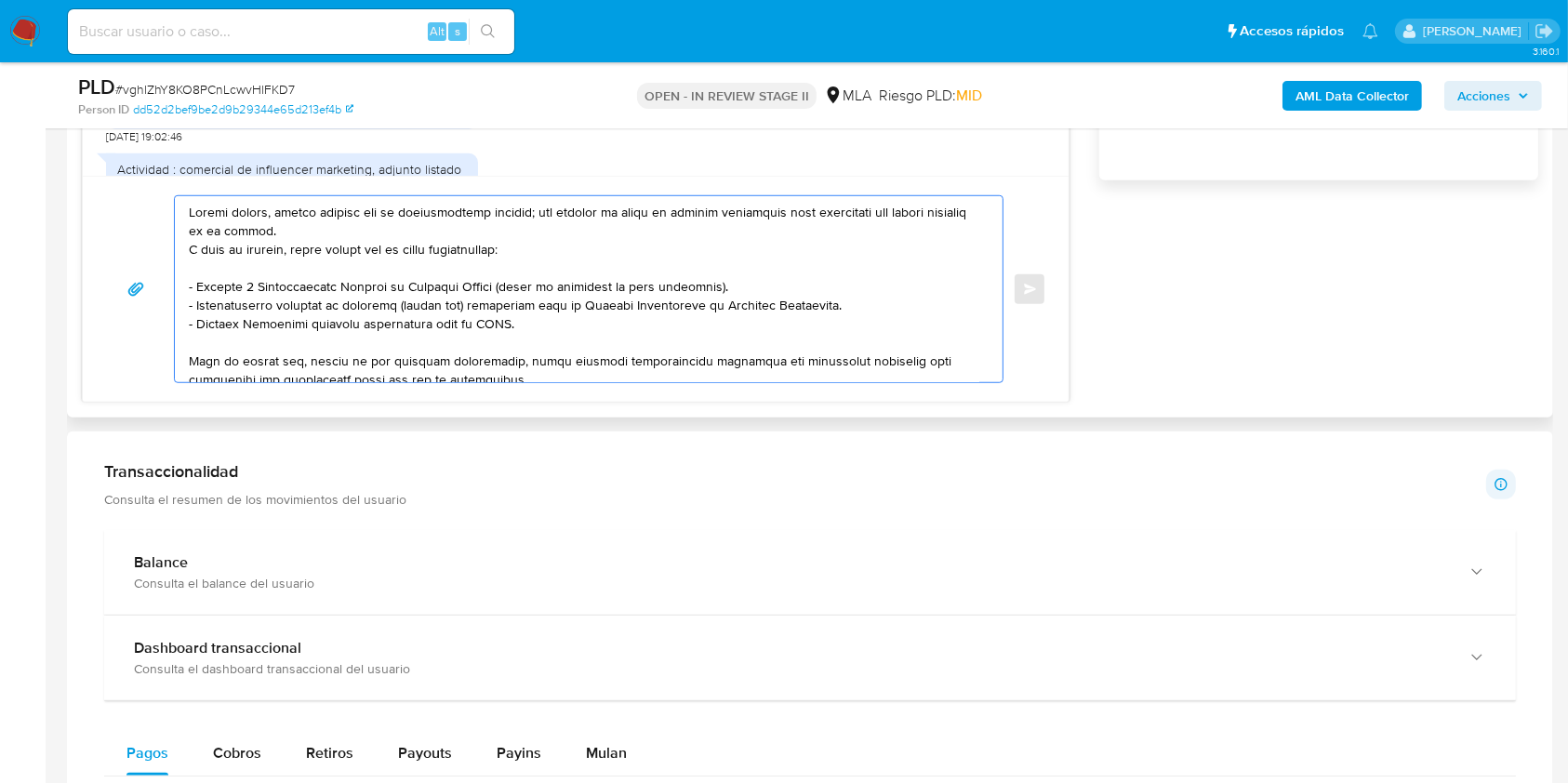
click at [189, 249] on textarea at bounding box center [584, 289] width 791 height 186
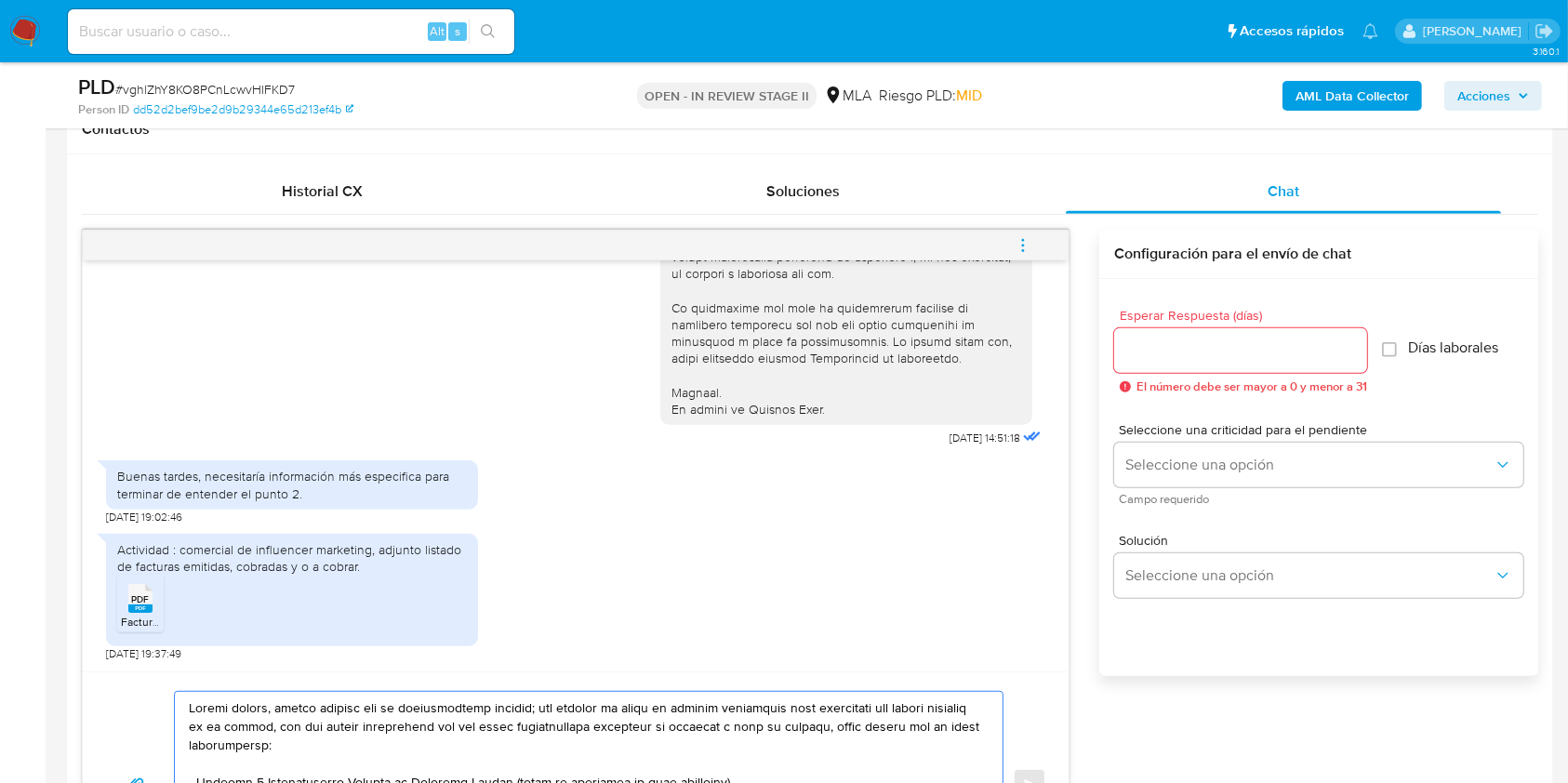
scroll to position [1116, 0]
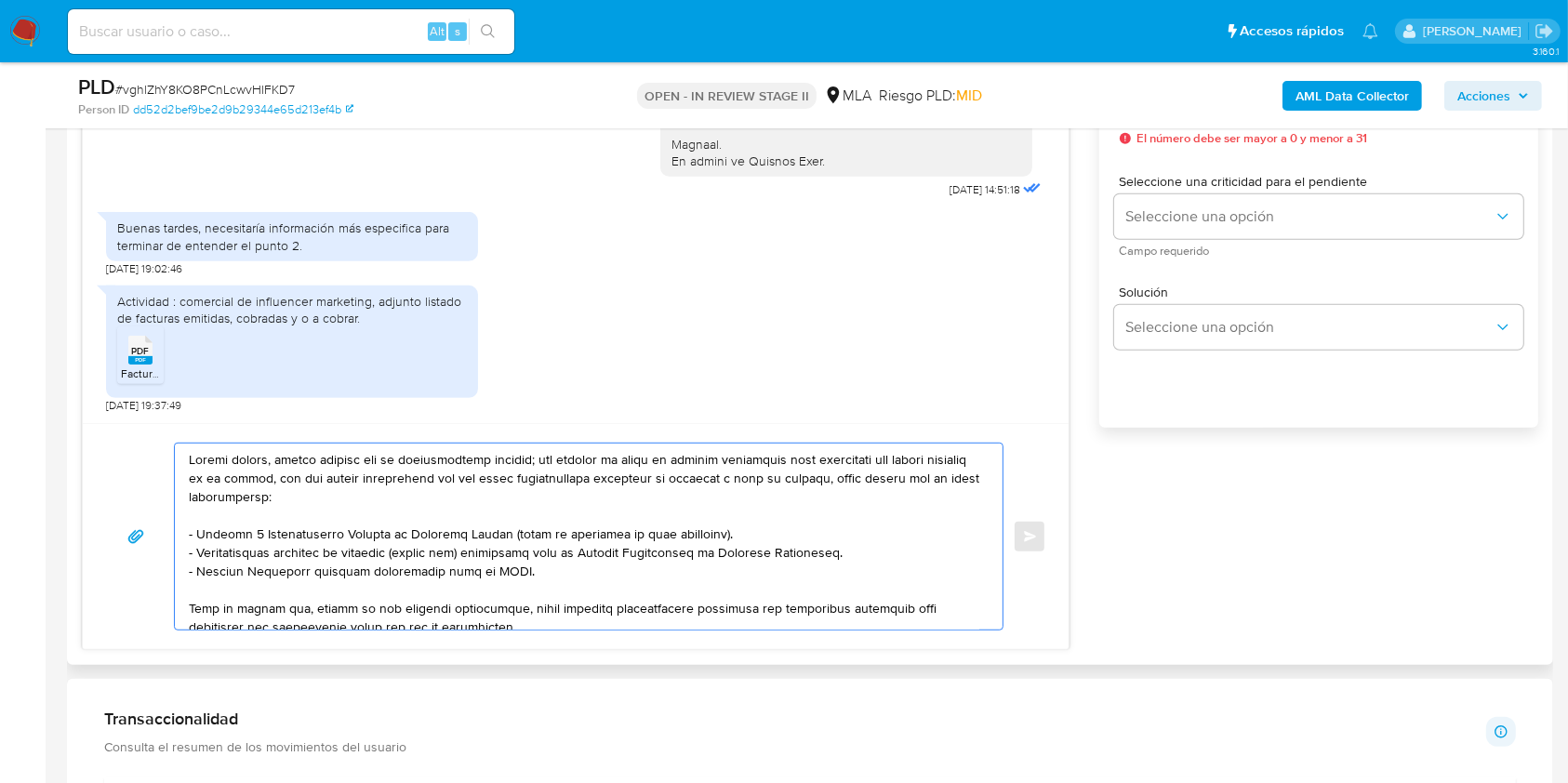
click at [538, 480] on textarea at bounding box center [584, 537] width 791 height 186
click at [280, 461] on textarea at bounding box center [584, 537] width 791 height 186
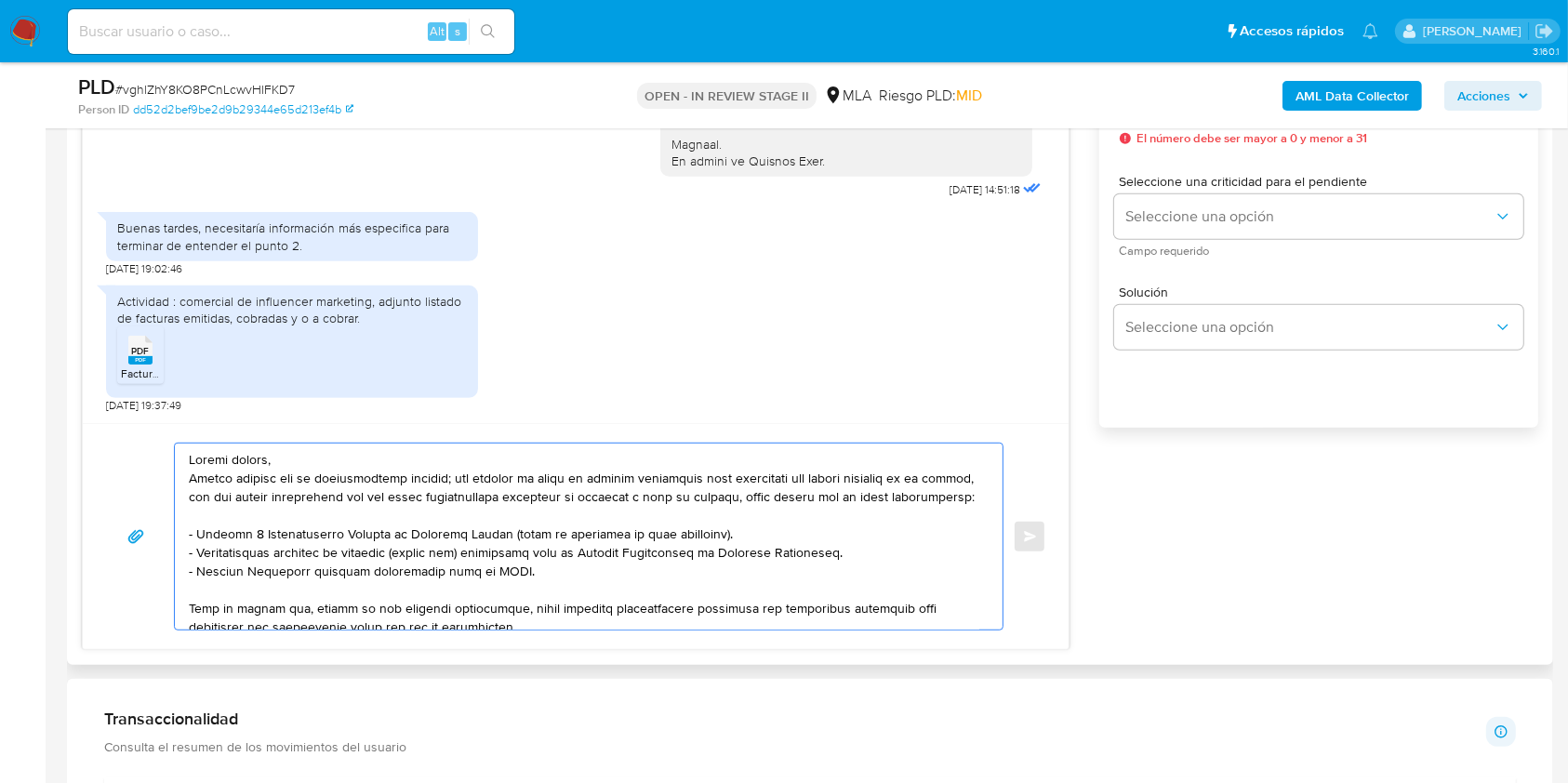
click at [314, 509] on textarea at bounding box center [584, 537] width 791 height 186
click at [458, 500] on textarea at bounding box center [584, 537] width 791 height 186
click at [686, 497] on textarea at bounding box center [584, 537] width 791 height 186
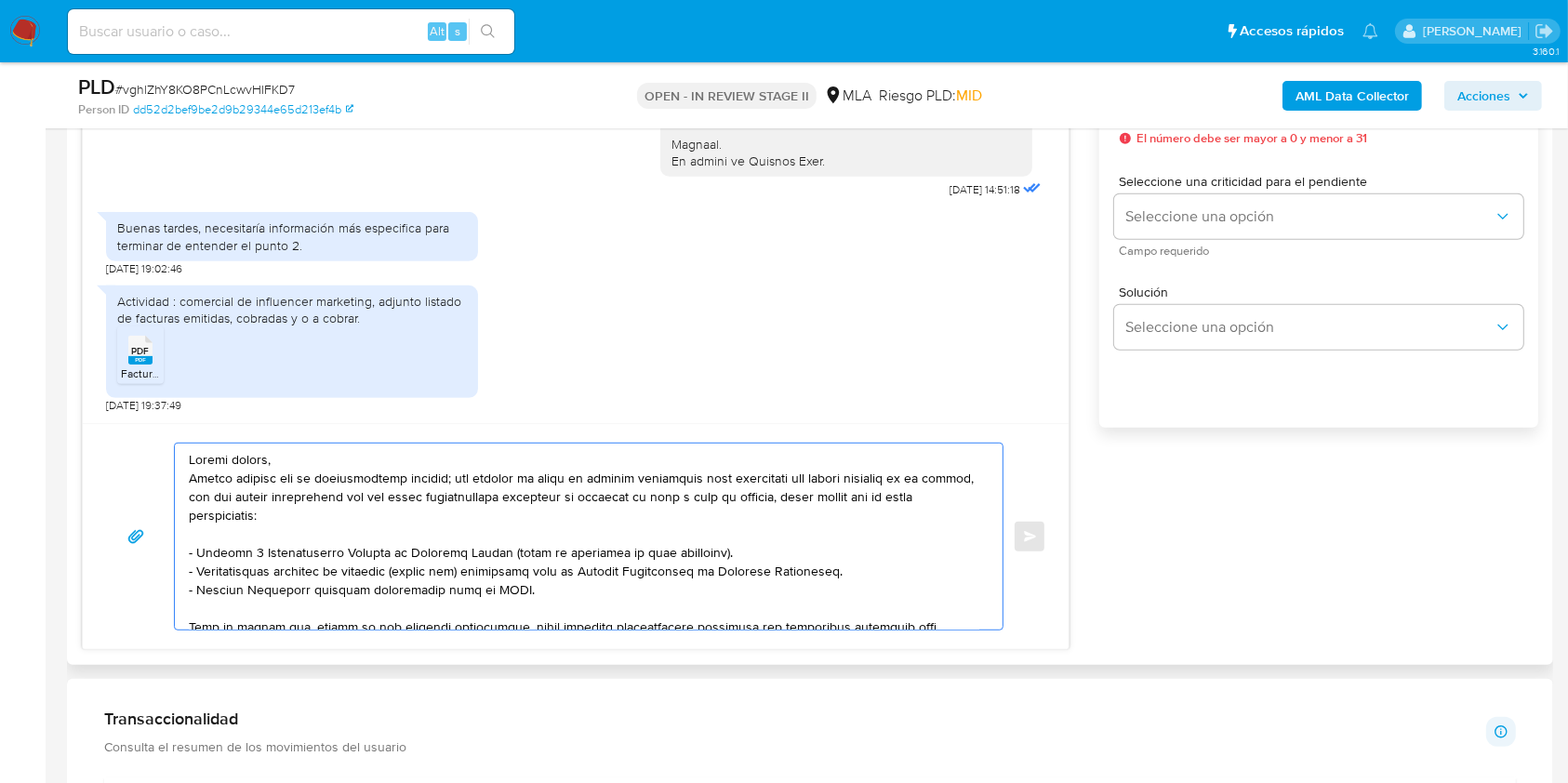
drag, startPoint x: 848, startPoint y: 500, endPoint x: 861, endPoint y: 515, distance: 19.8
click at [861, 515] on textarea at bounding box center [584, 537] width 791 height 186
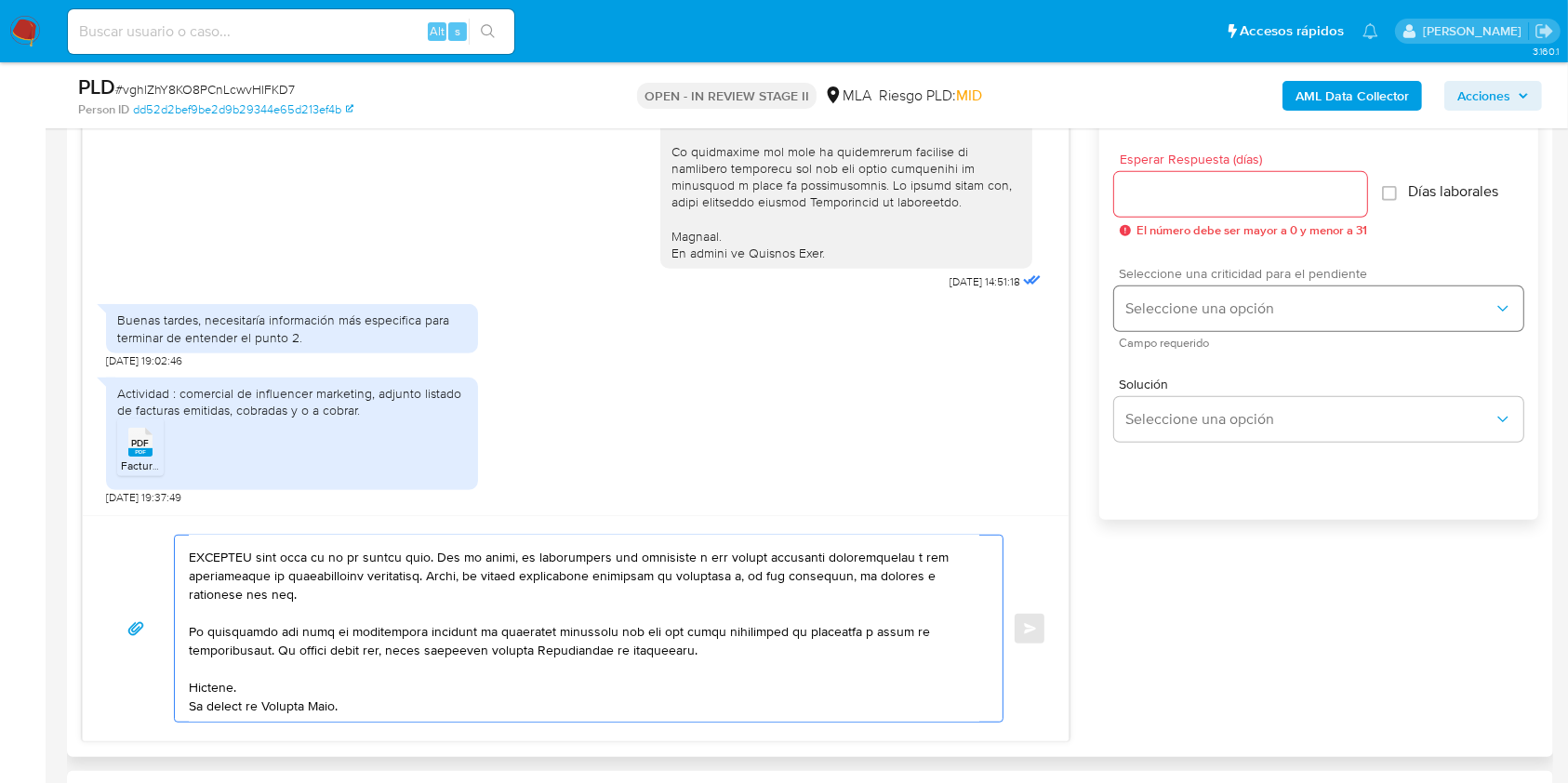
scroll to position [991, 0]
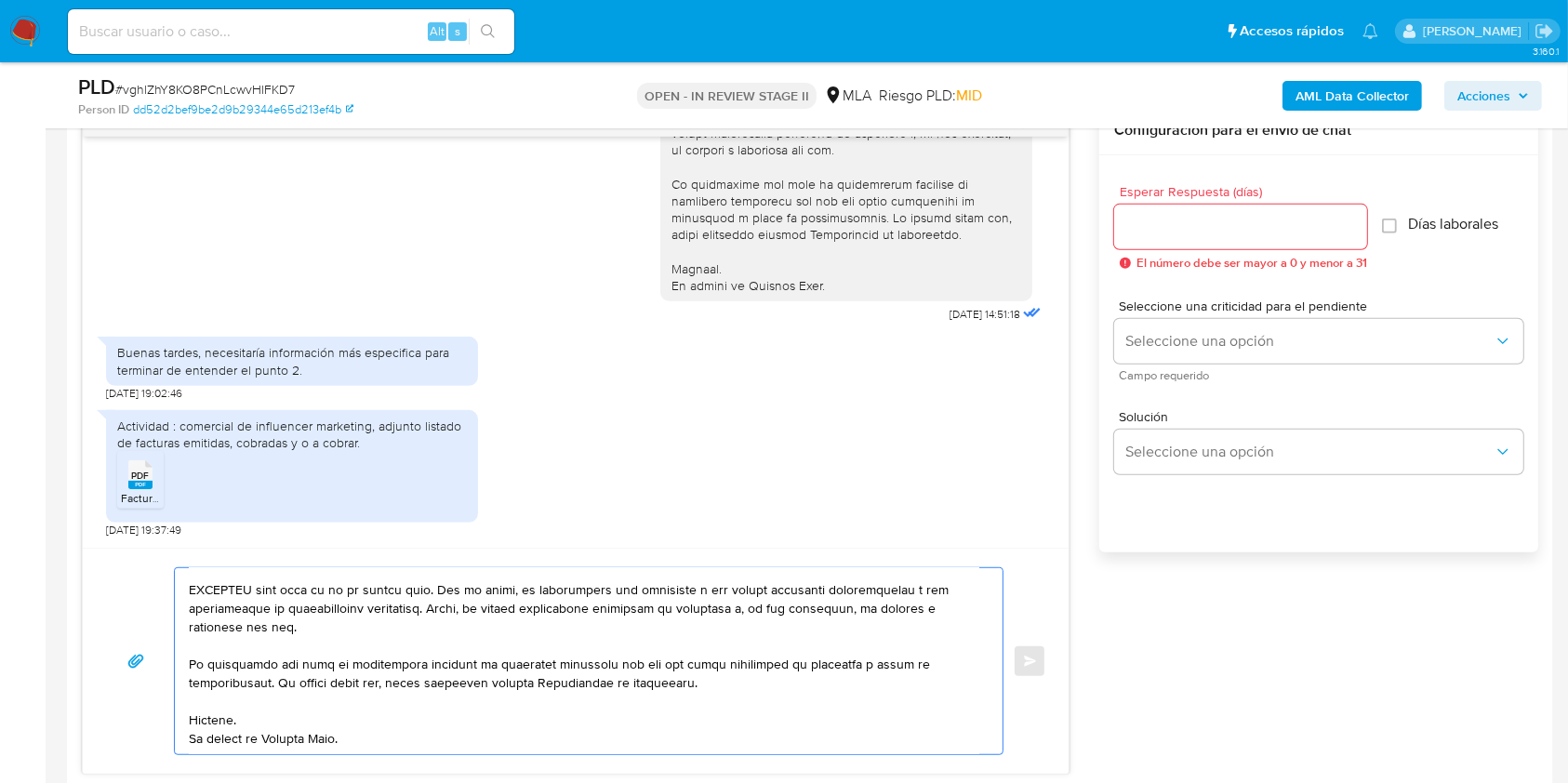
type textarea "Buenas tardes, Muchas gracias por la documentación enviada; sin embargo la mism…"
click at [1182, 222] on input "Esperar Respuesta (días)" at bounding box center [1241, 226] width 253 height 24
type input "2"
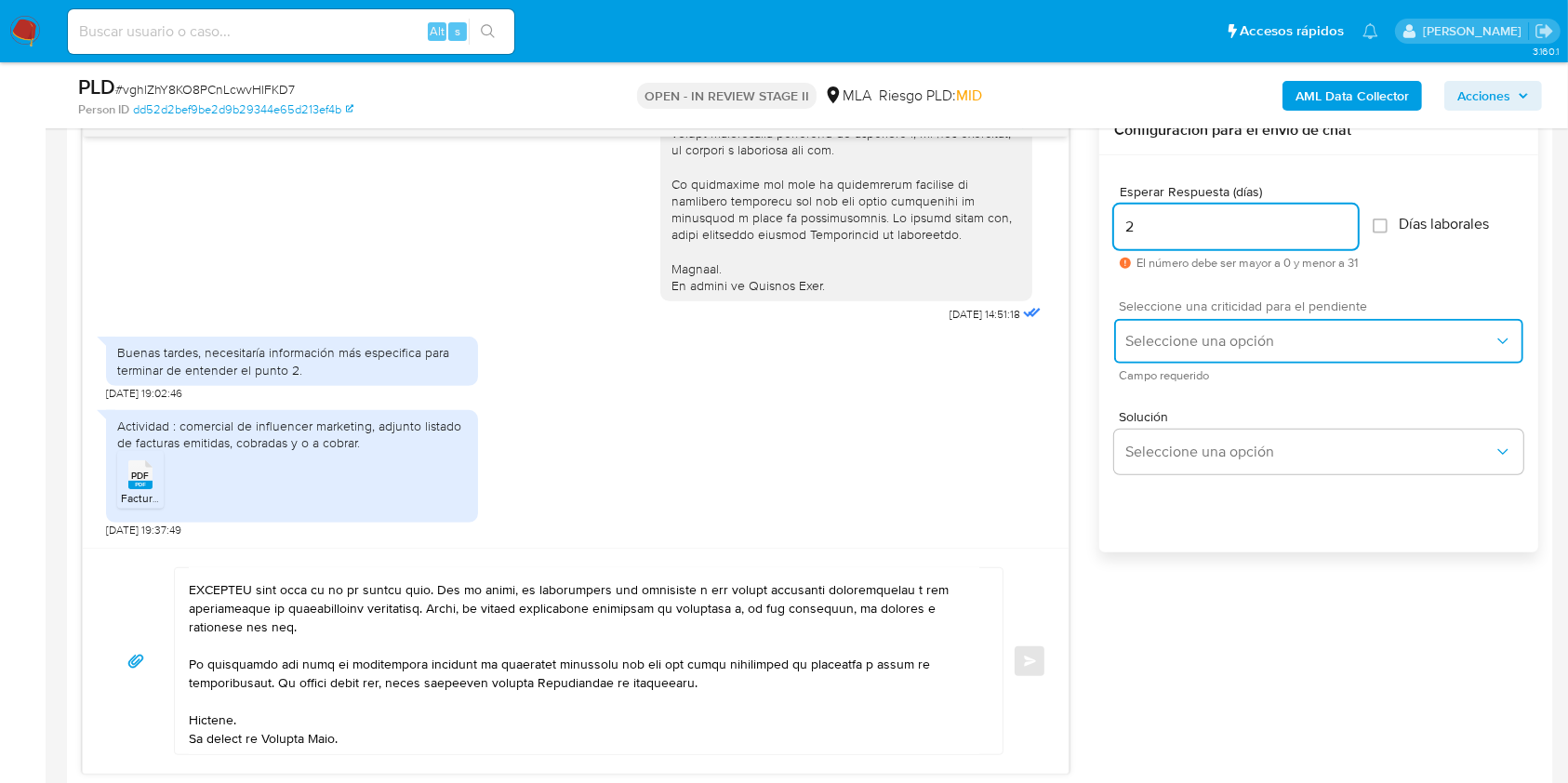
click at [1190, 361] on button "Seleccione una opción" at bounding box center [1318, 341] width 409 height 45
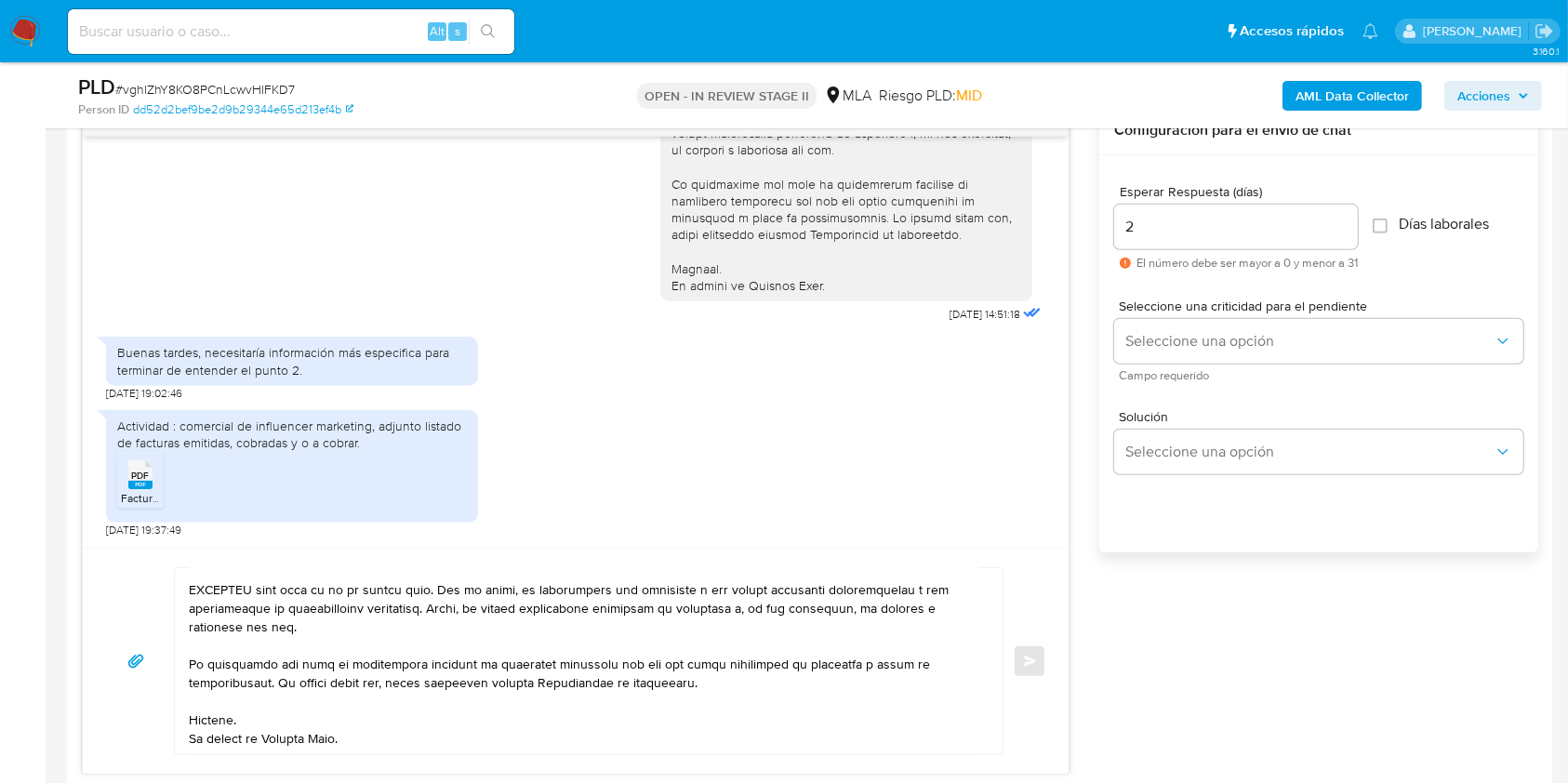
click at [1178, 224] on input "2" at bounding box center [1236, 226] width 244 height 24
type input "3"
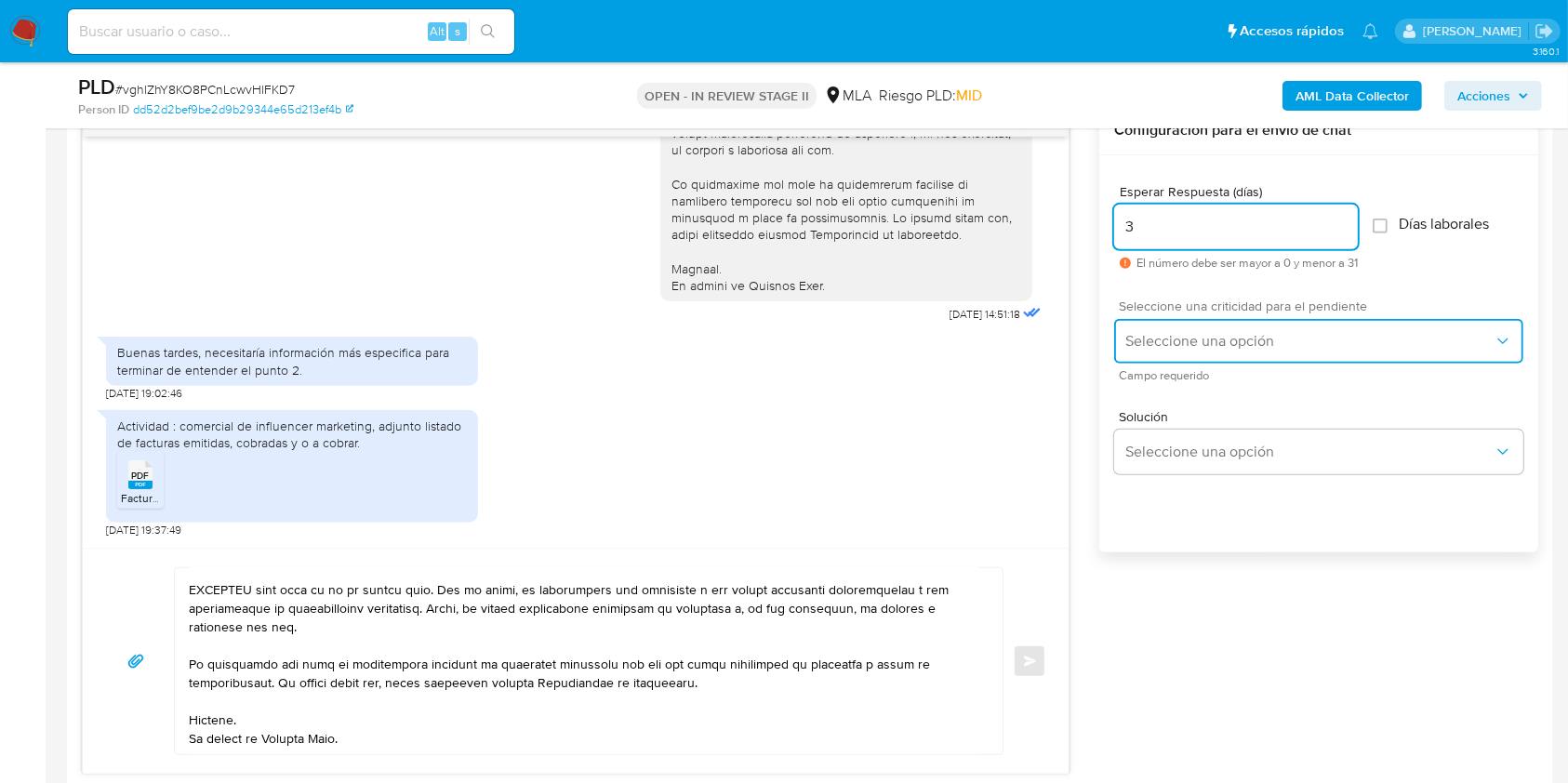
click at [1182, 345] on span "Seleccione una opción" at bounding box center [1309, 341] width 368 height 19
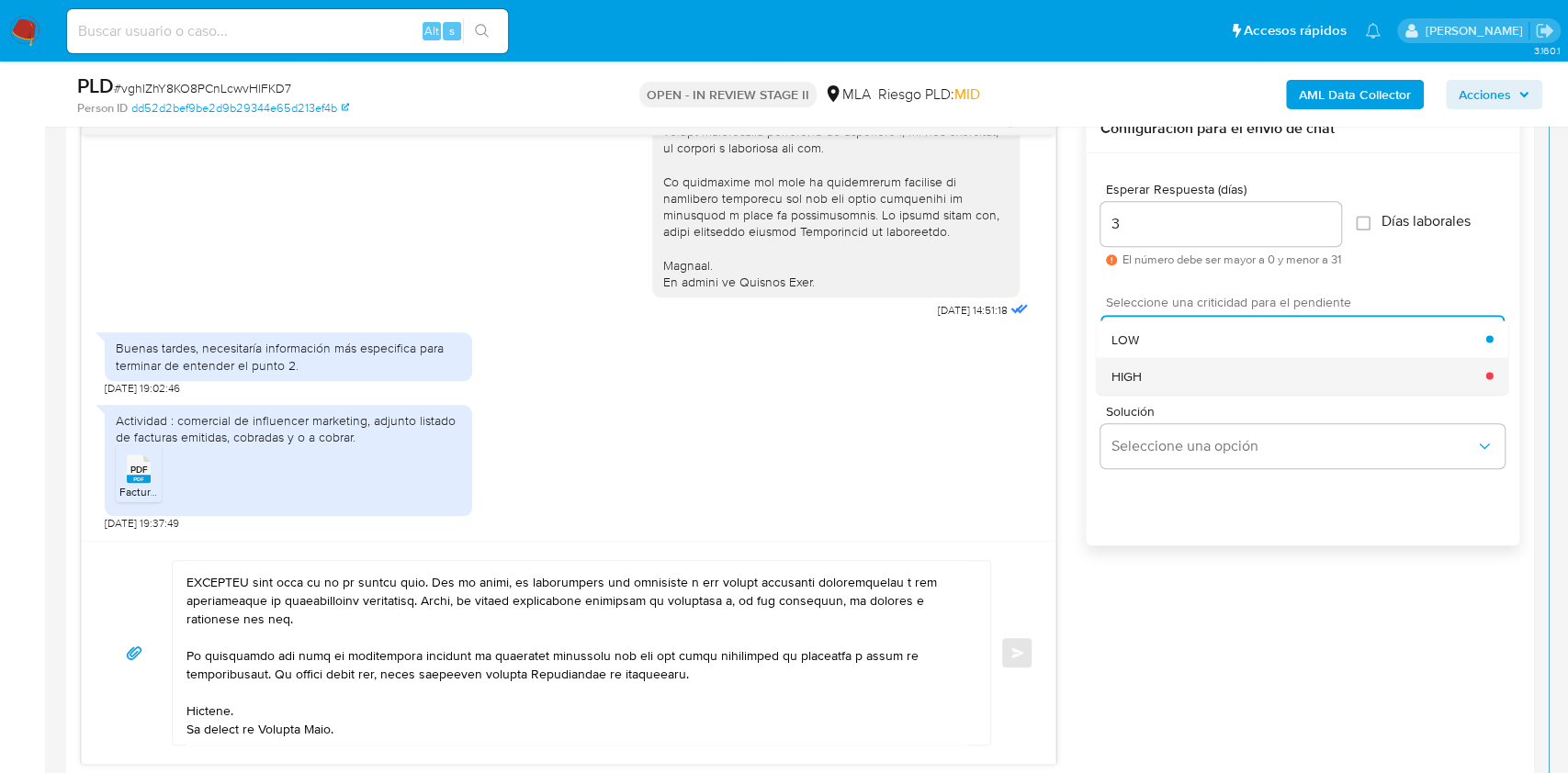
click at [1182, 378] on div "HIGH" at bounding box center [1298, 375] width 375 height 37
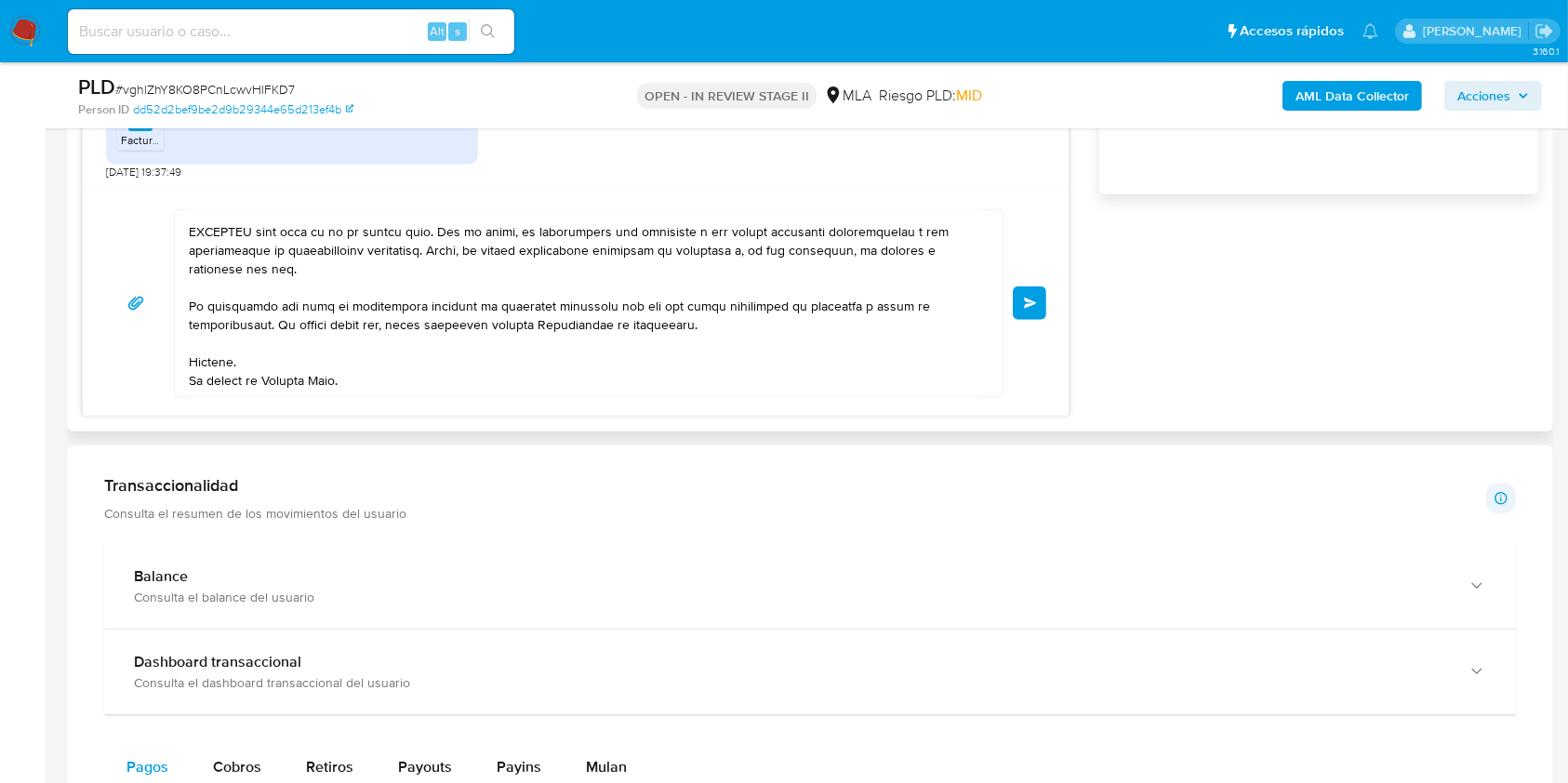
scroll to position [1116, 0]
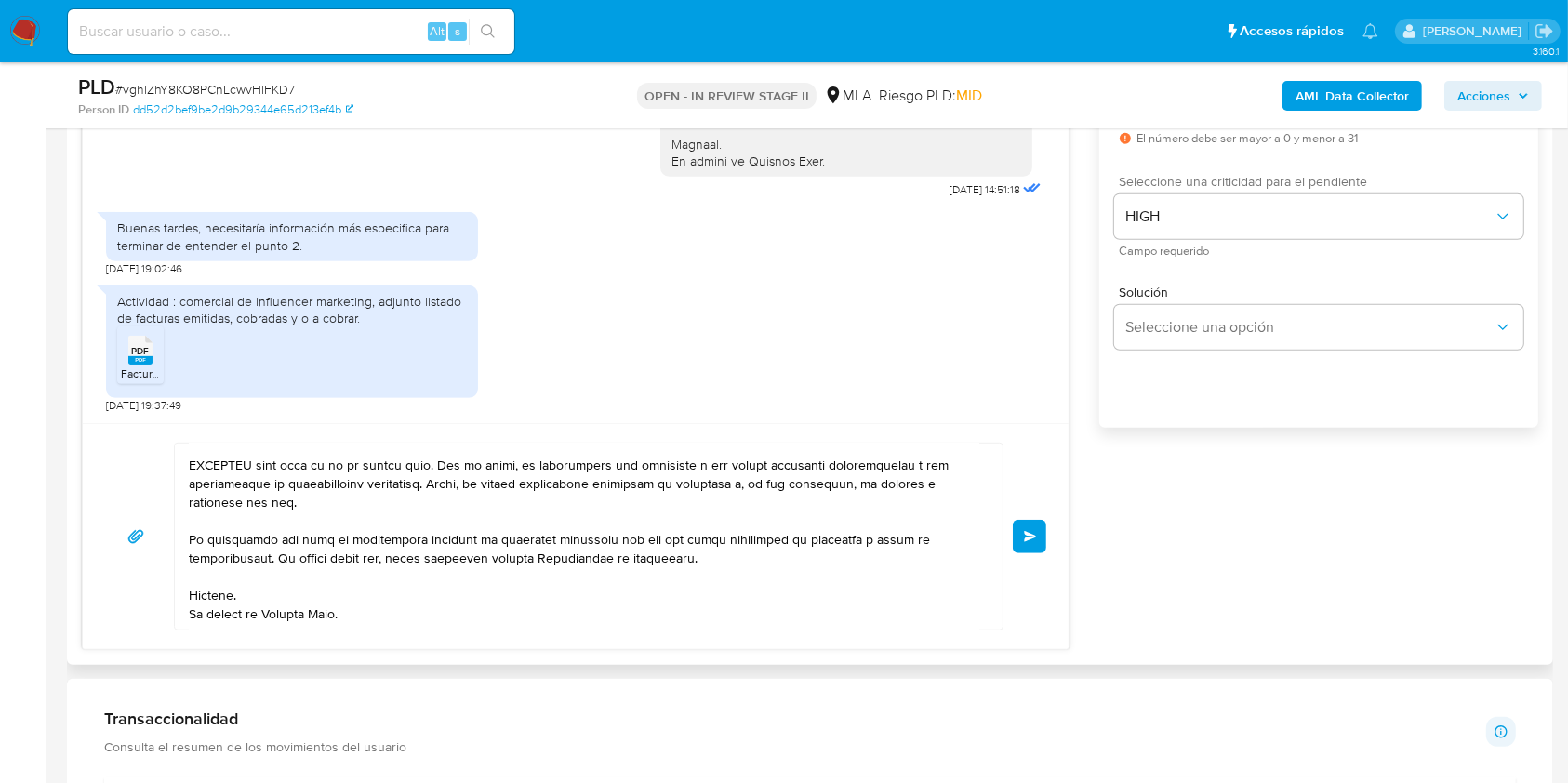
click at [1026, 537] on span "Enviar" at bounding box center [1030, 536] width 13 height 11
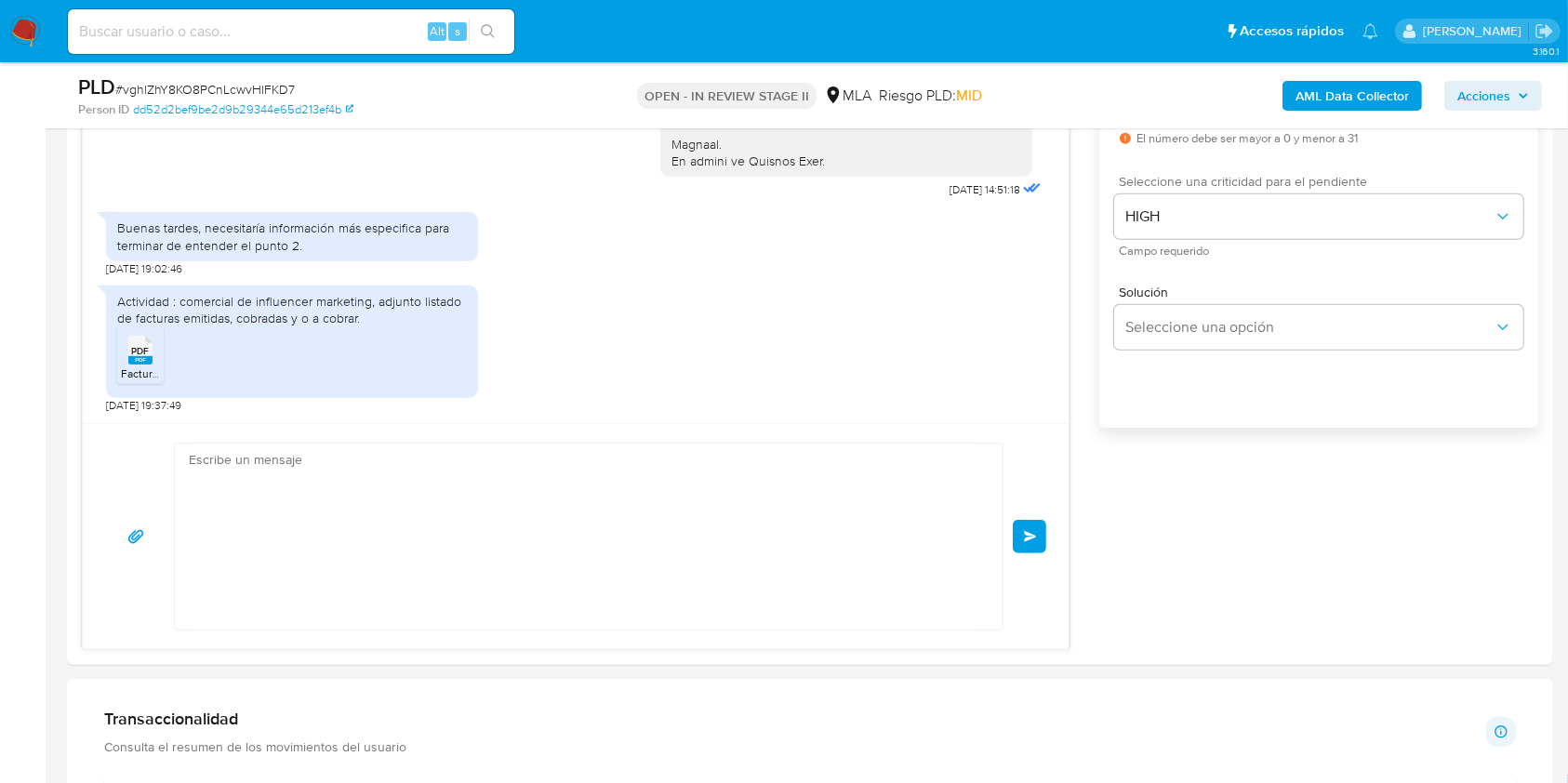
scroll to position [1584, 0]
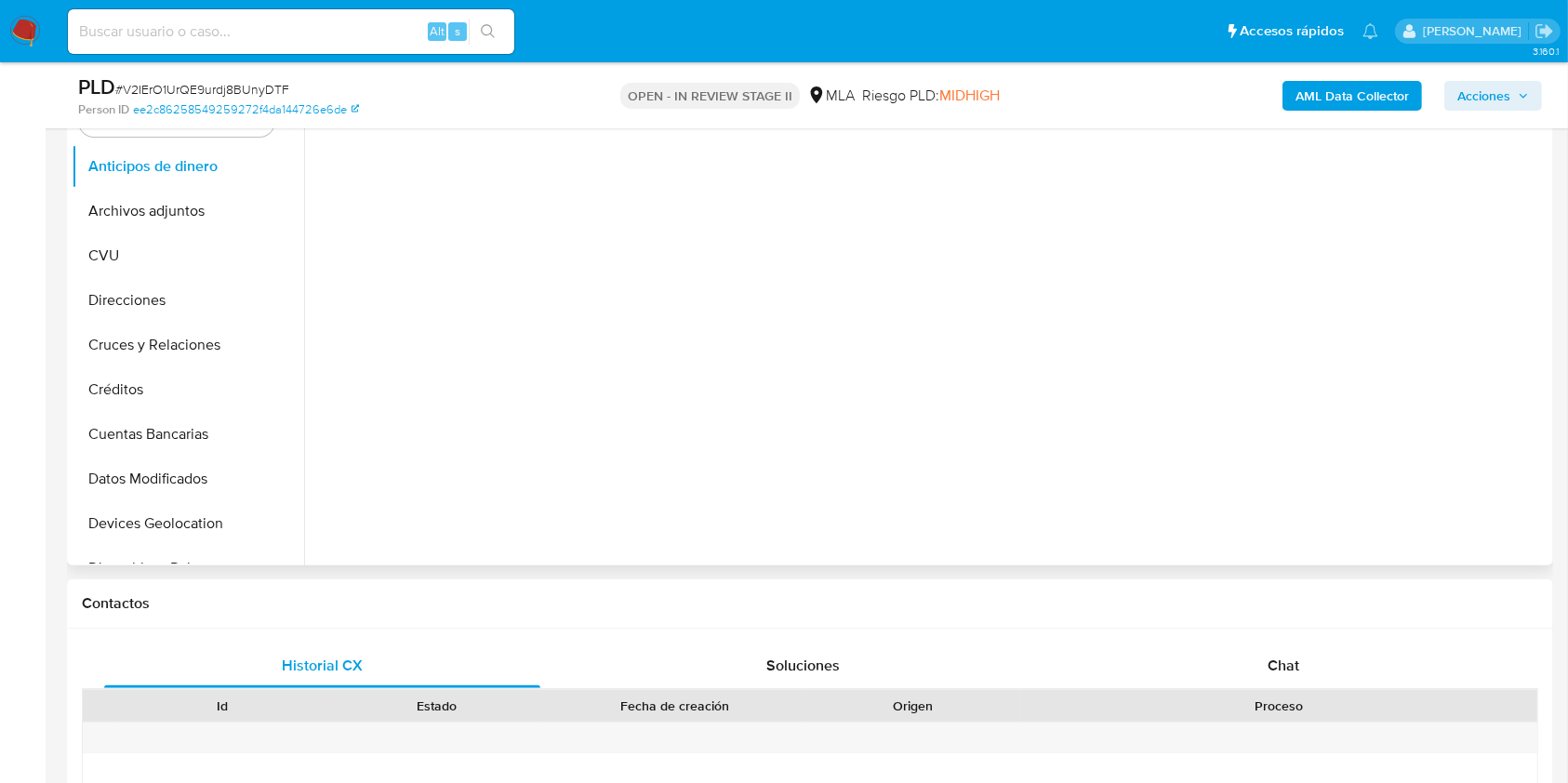
scroll to position [619, 0]
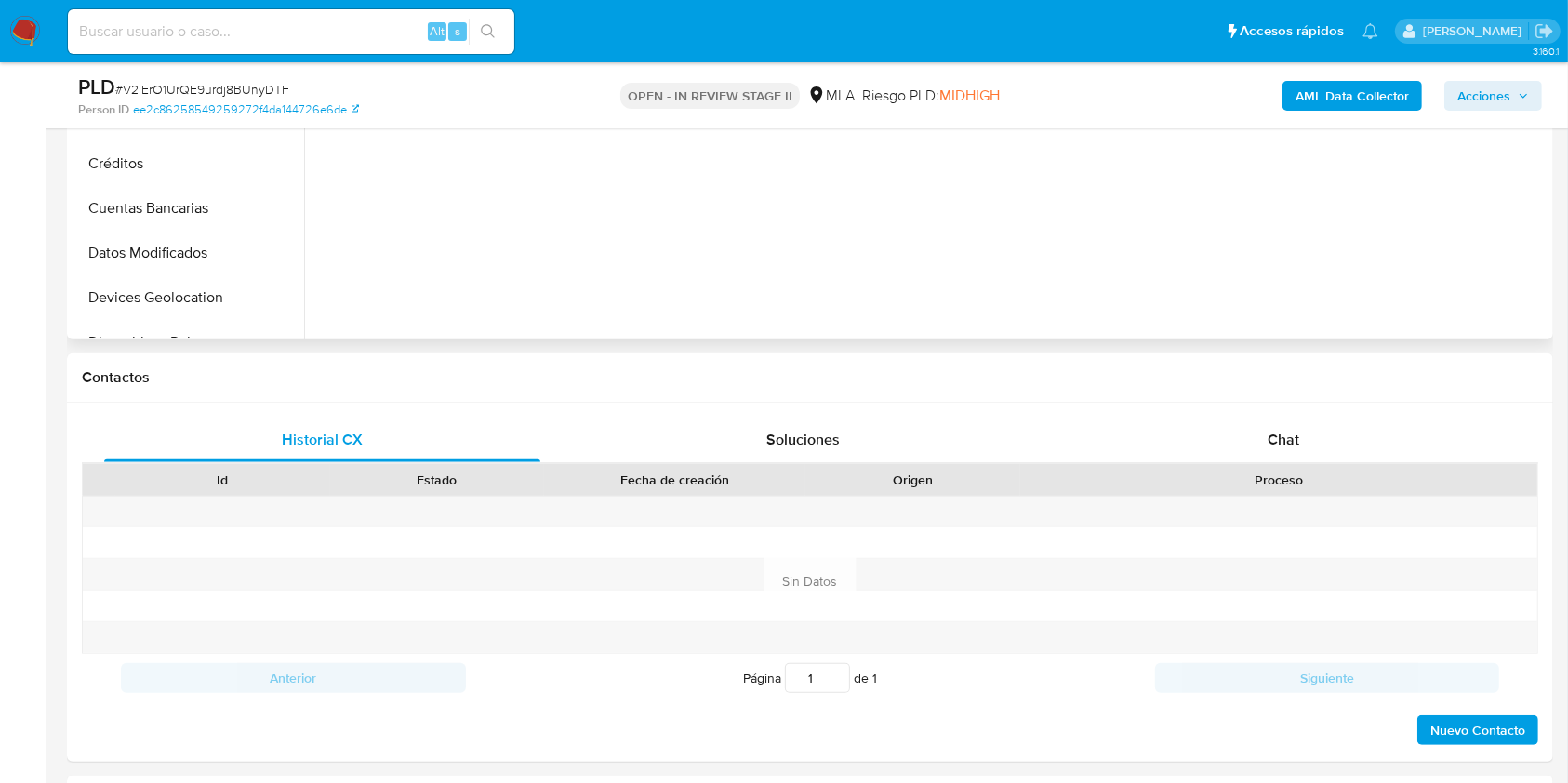
select select "10"
click at [1232, 453] on div "Chat" at bounding box center [1283, 440] width 436 height 45
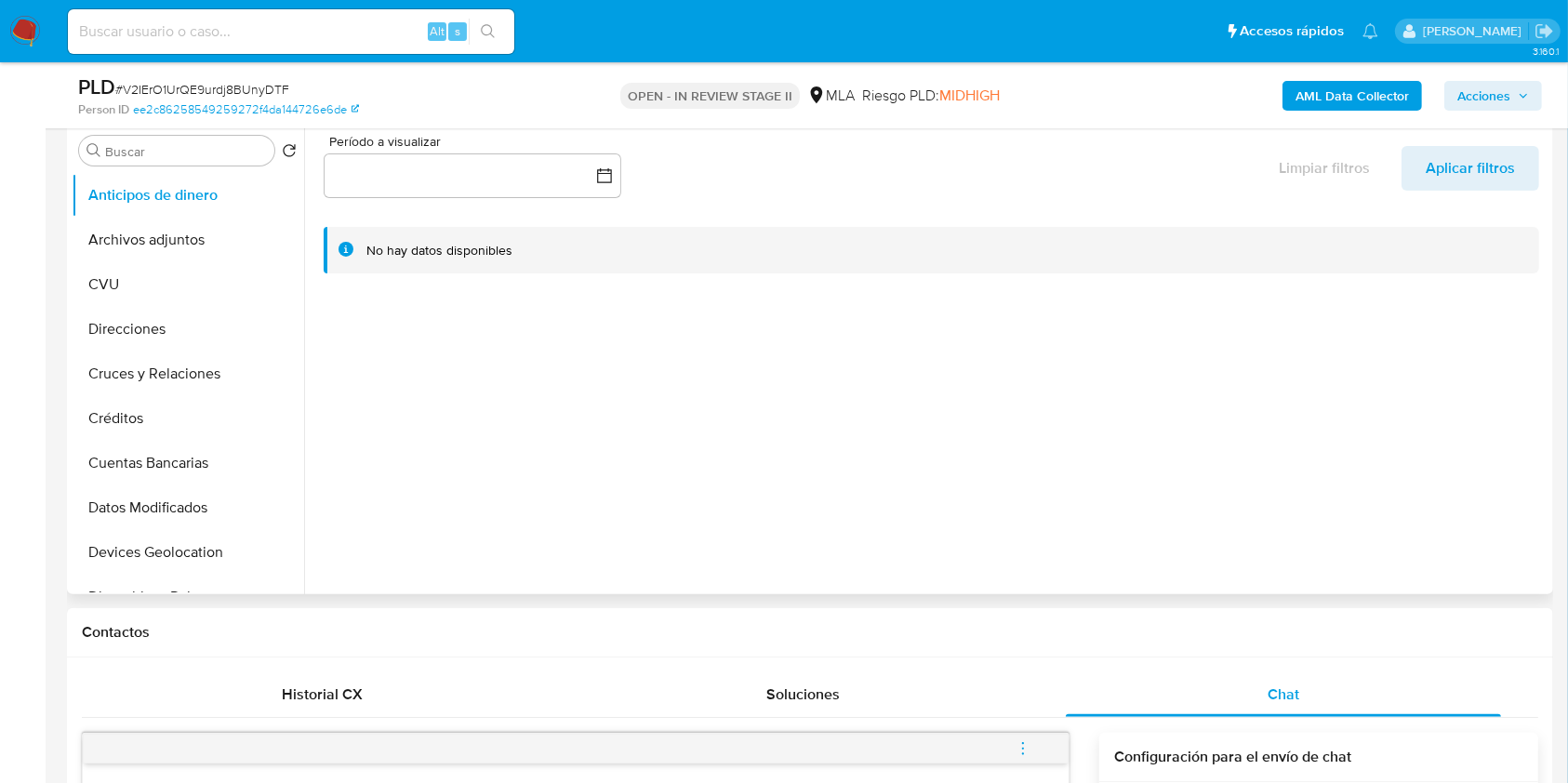
scroll to position [247, 0]
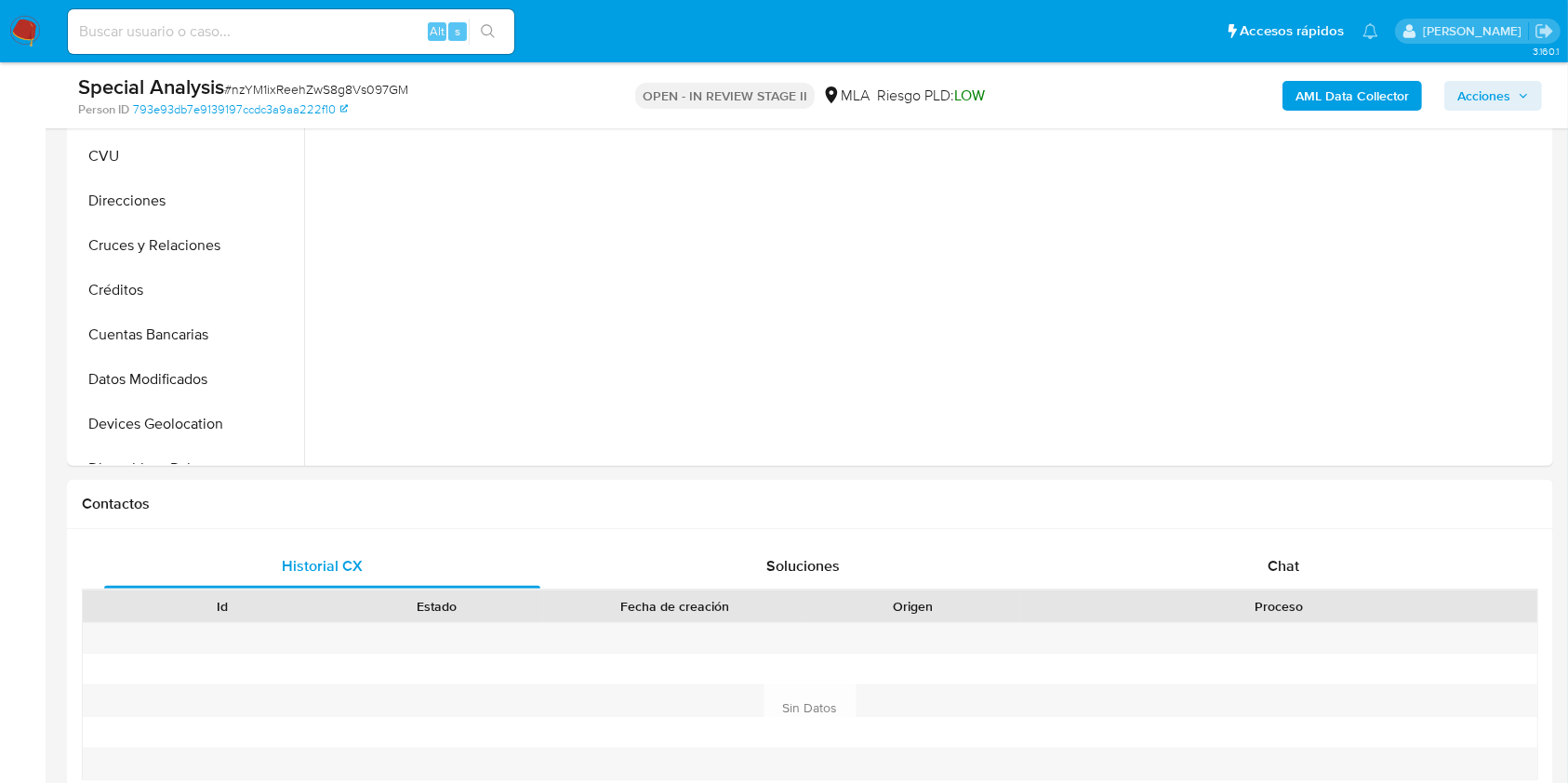
scroll to position [744, 0]
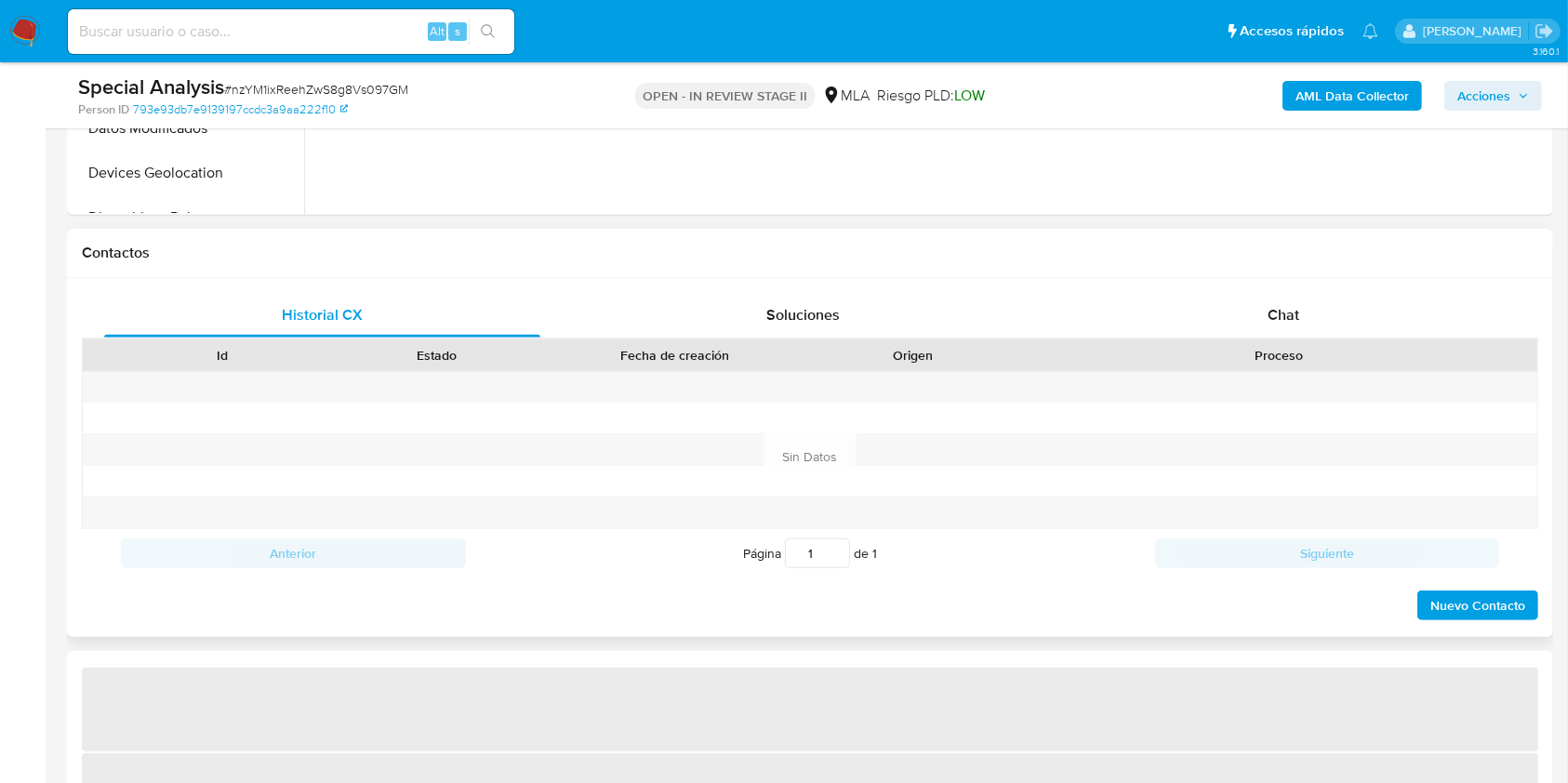
select select "10"
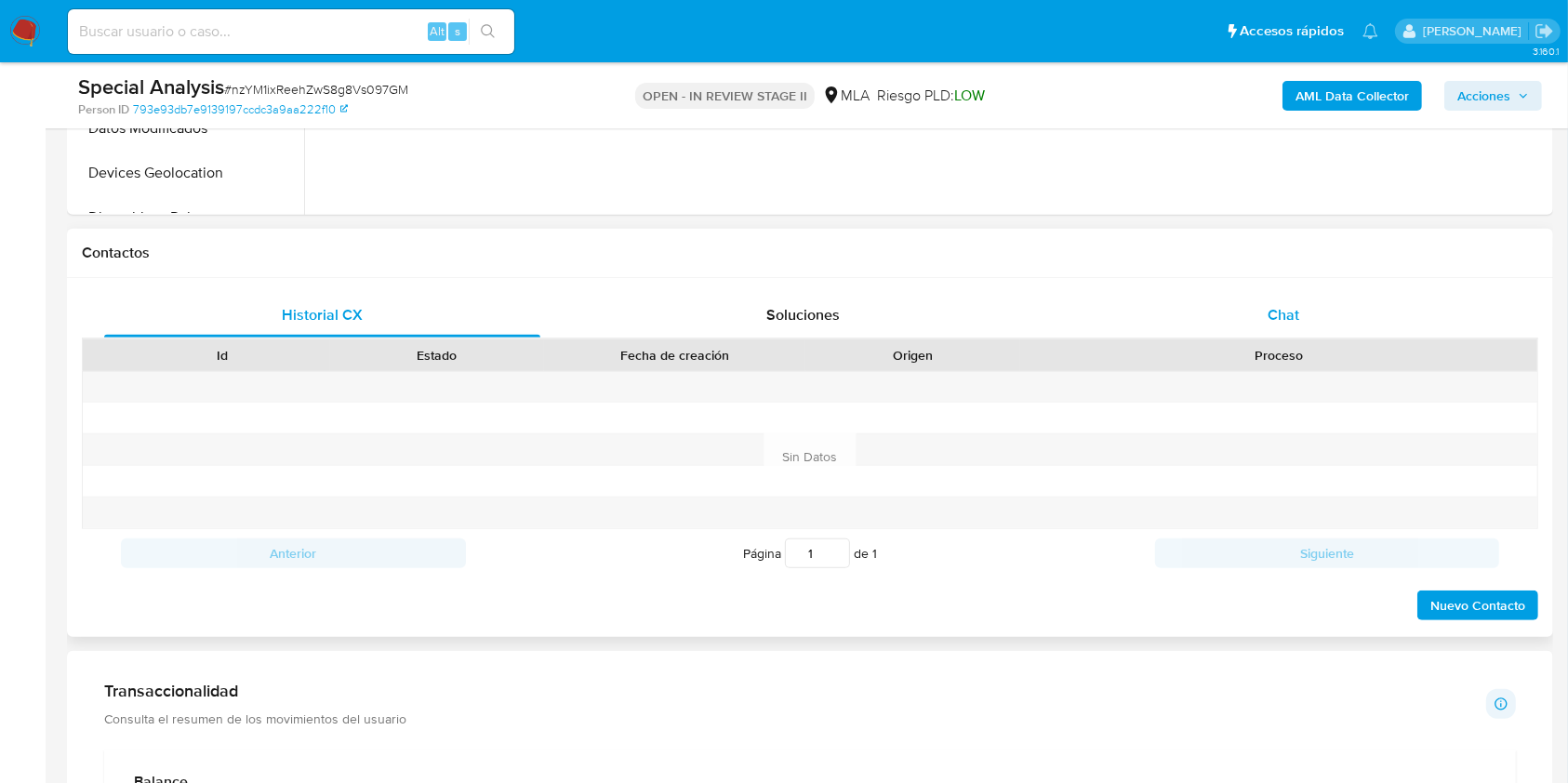
click at [1264, 335] on div "Chat" at bounding box center [1283, 316] width 436 height 45
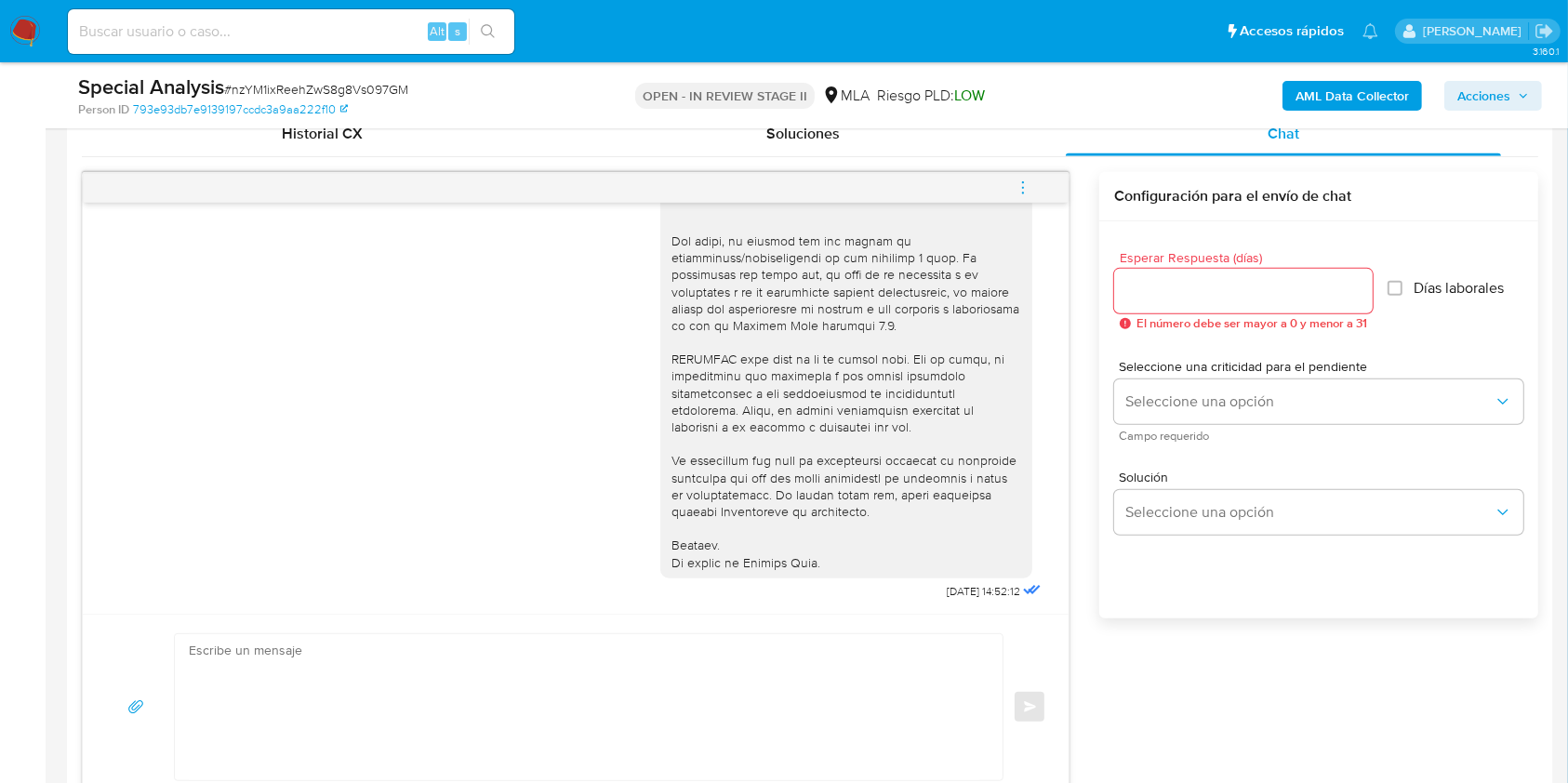
scroll to position [1116, 0]
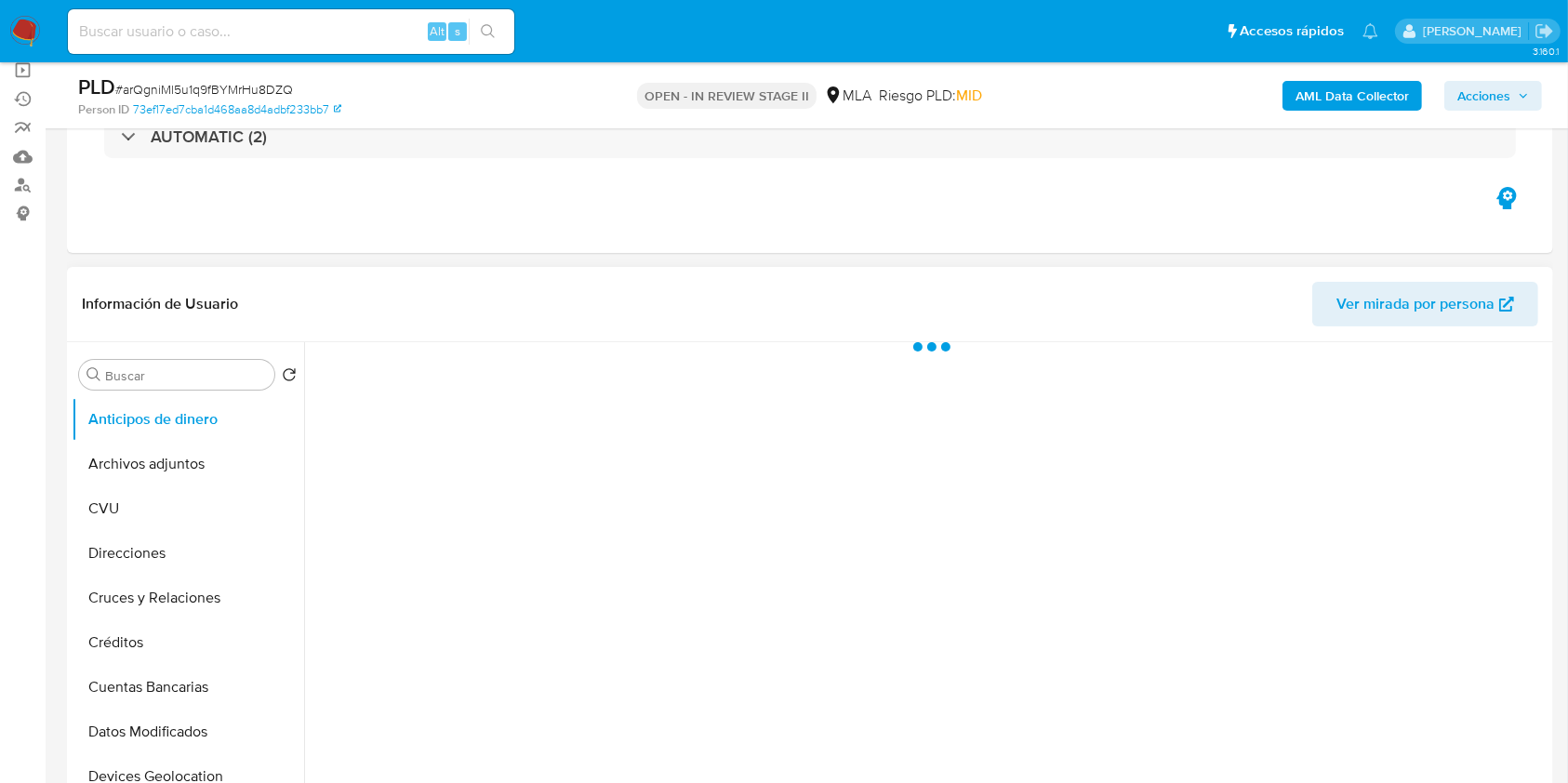
scroll to position [247, 0]
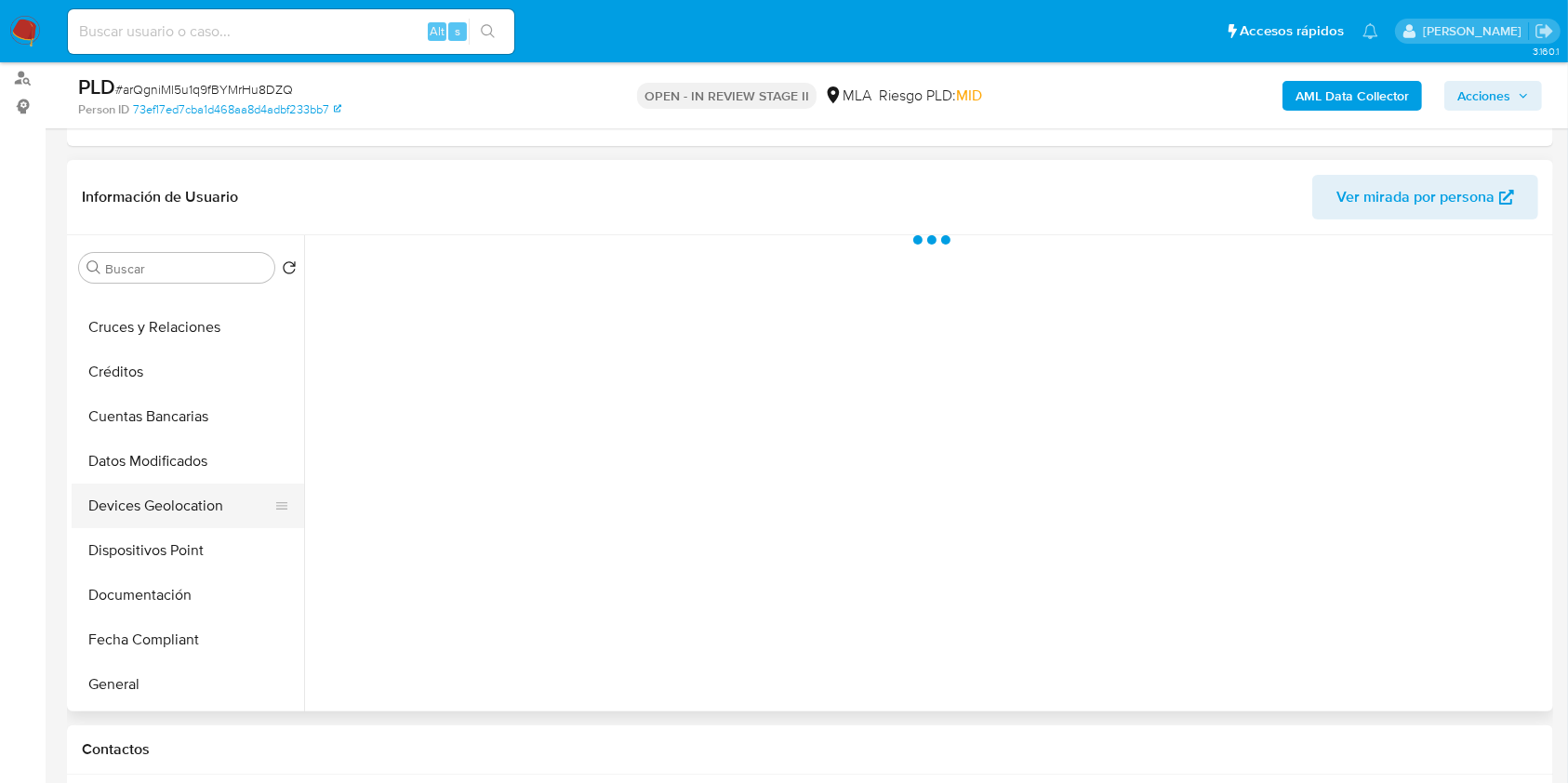
select select "10"
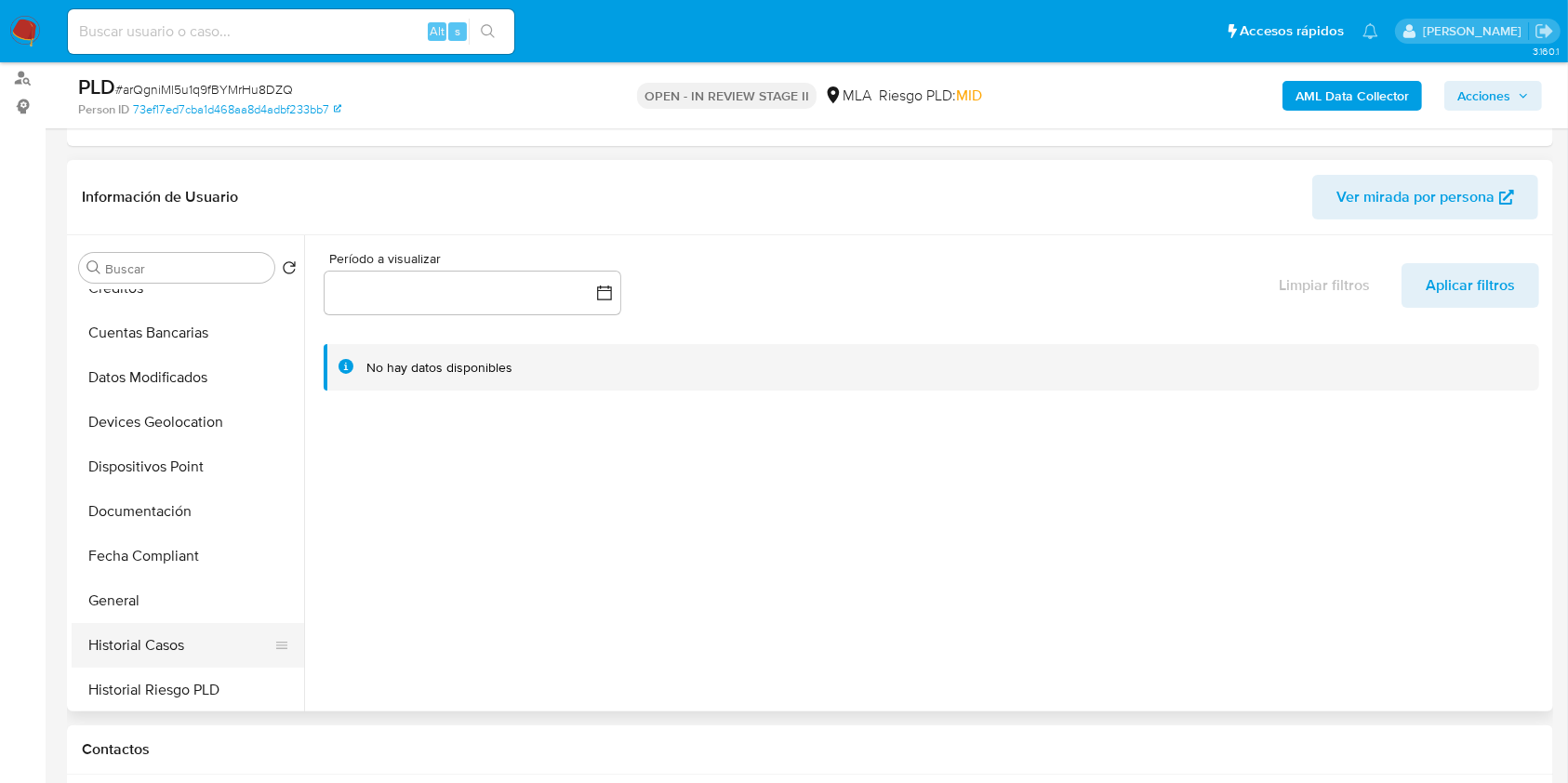
click at [134, 626] on button "Historial Casos" at bounding box center [180, 646] width 218 height 45
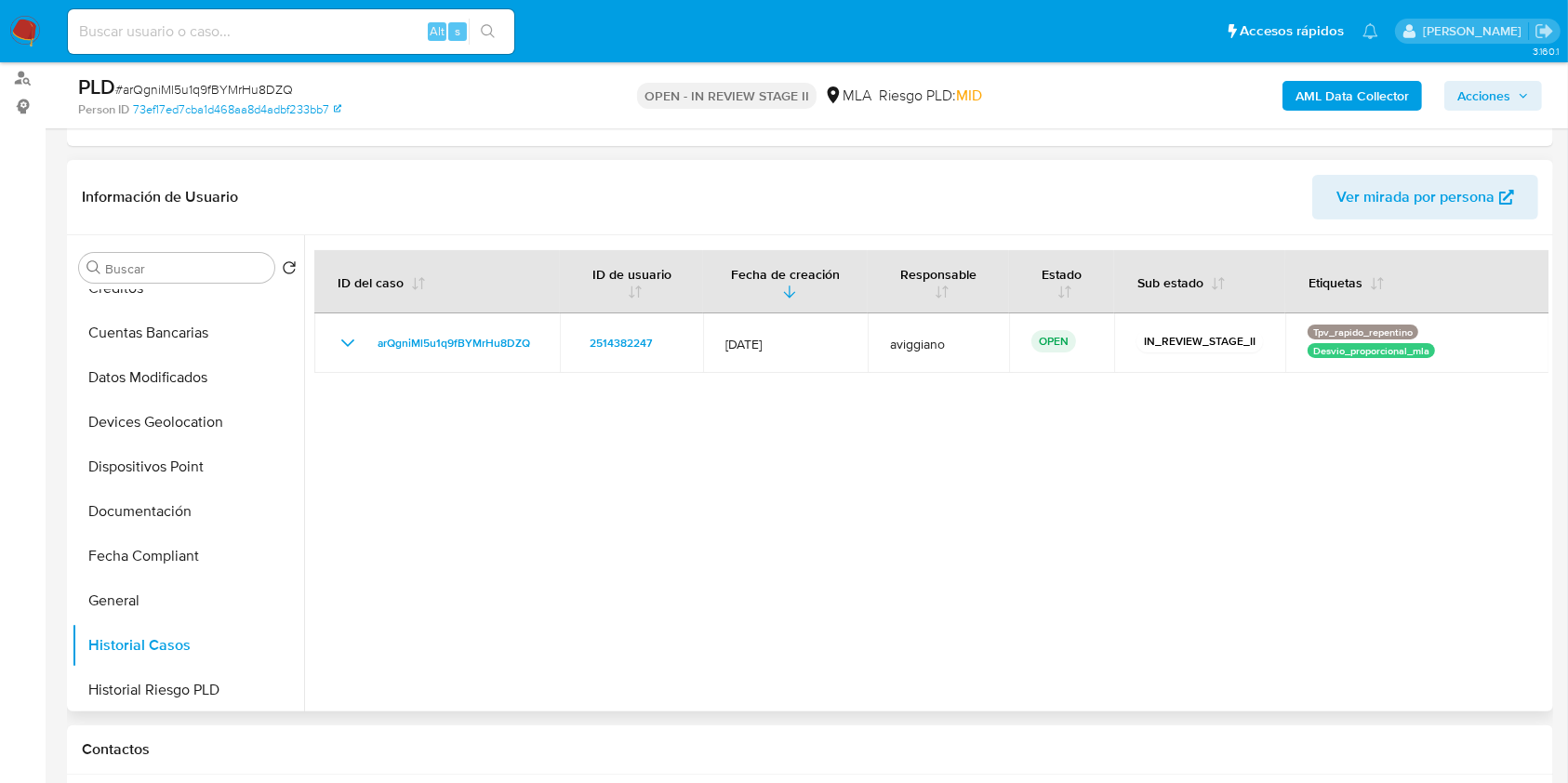
scroll to position [744, 0]
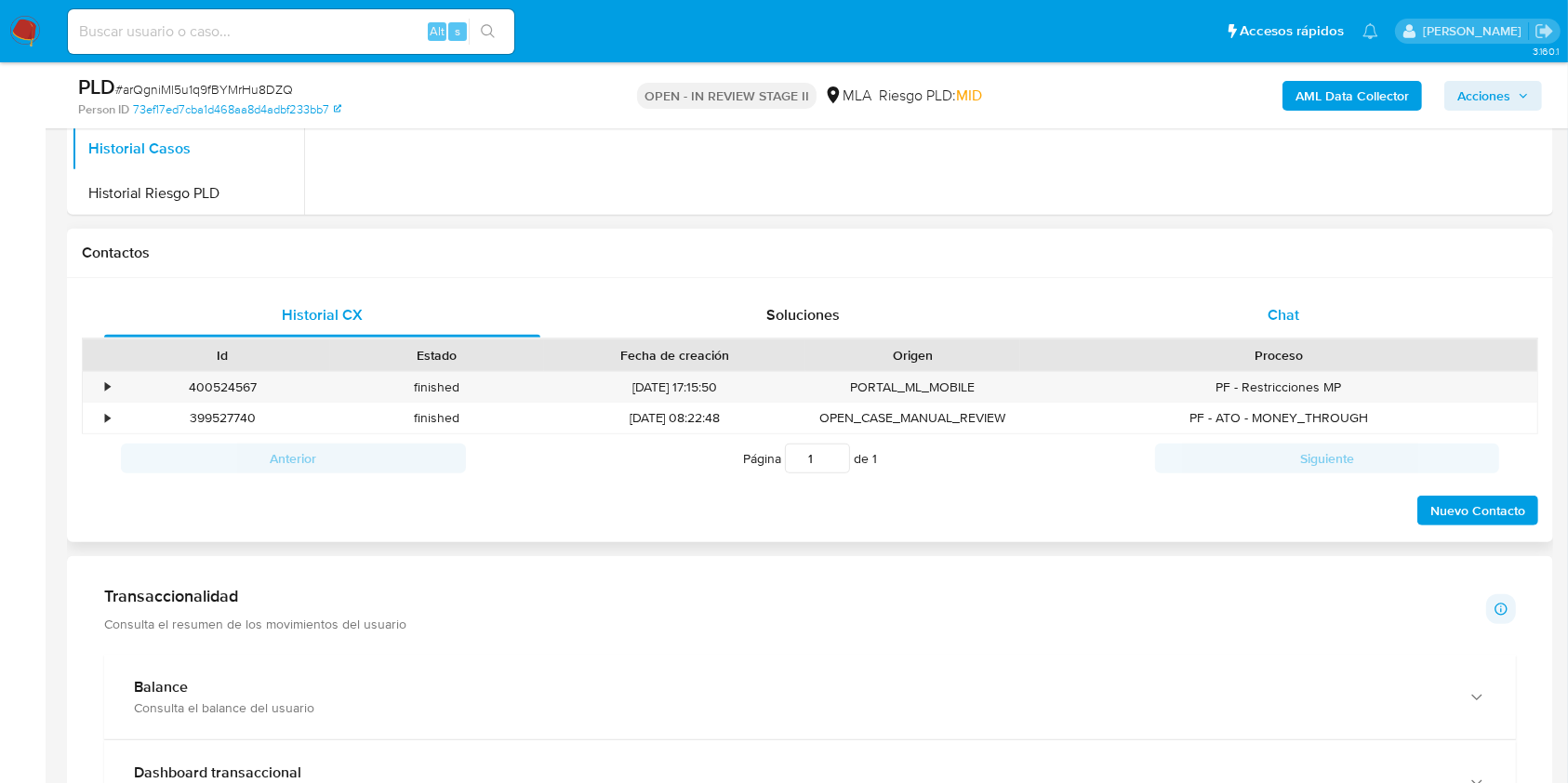
click at [1245, 300] on div "Chat" at bounding box center [1283, 316] width 436 height 45
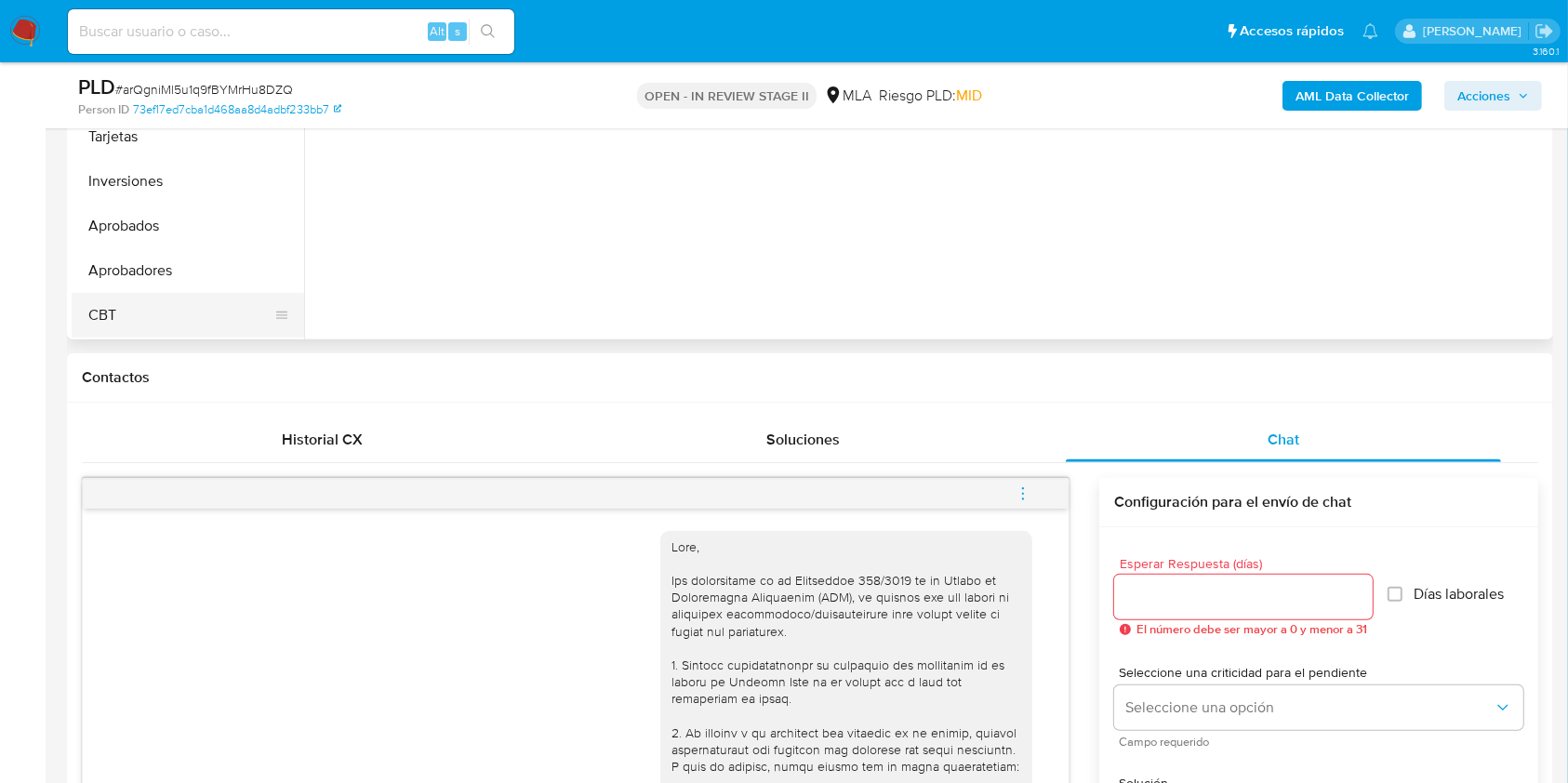
scroll to position [372, 0]
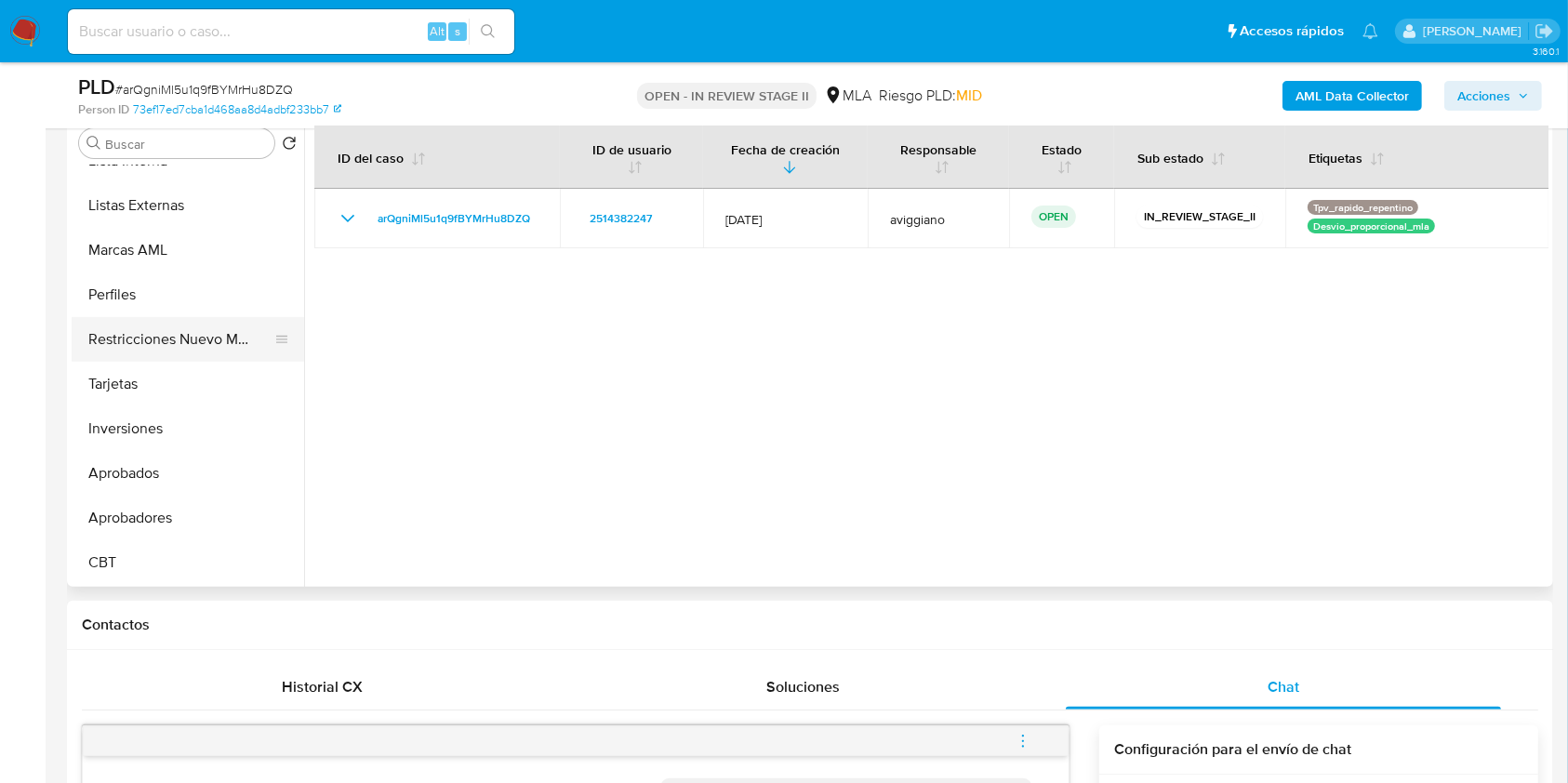
click at [202, 335] on button "Restricciones Nuevo Mundo" at bounding box center [180, 340] width 218 height 45
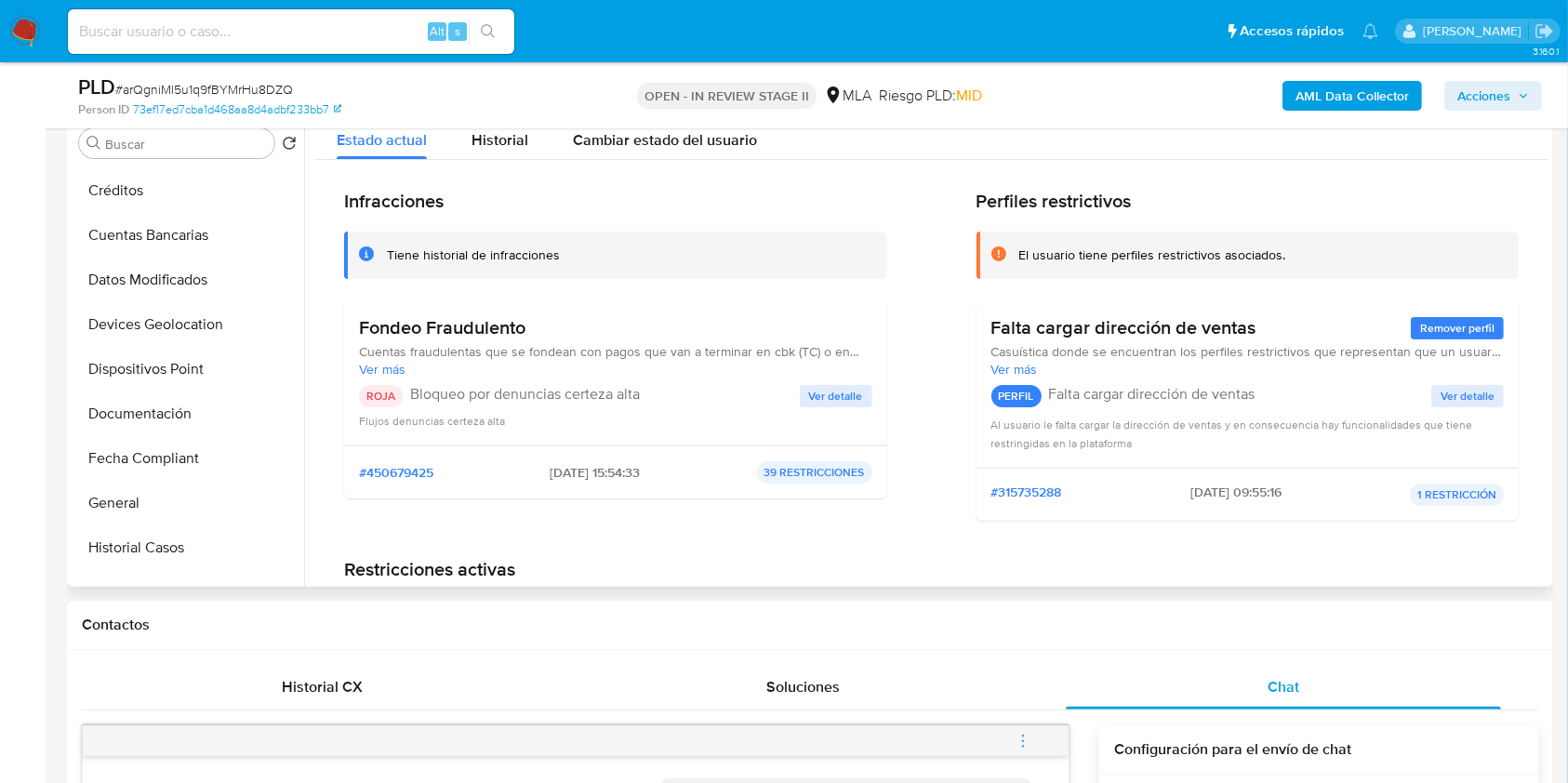
scroll to position [0, 0]
click at [201, 219] on button "Archivos adjuntos" at bounding box center [180, 232] width 218 height 45
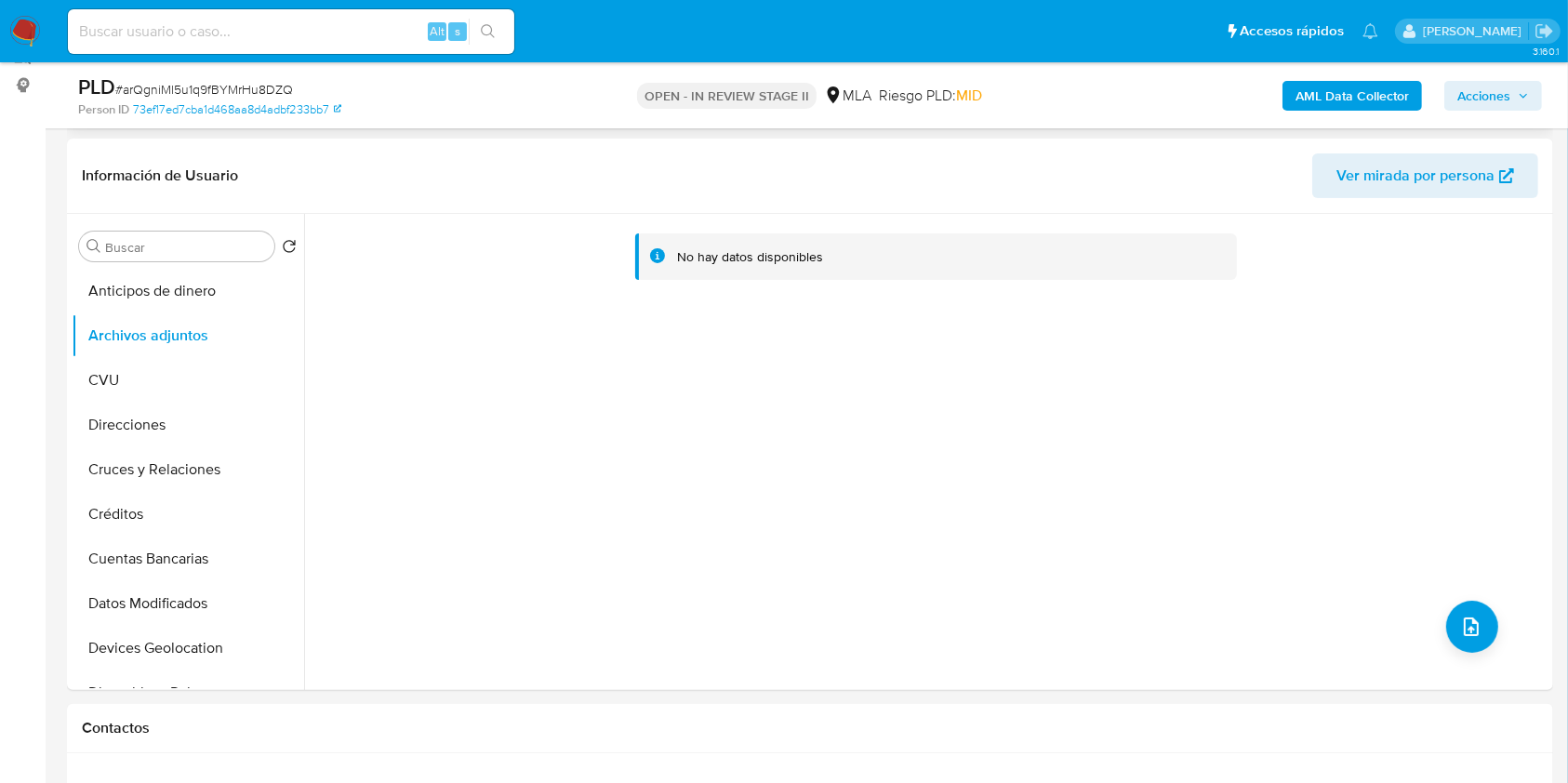
scroll to position [123, 0]
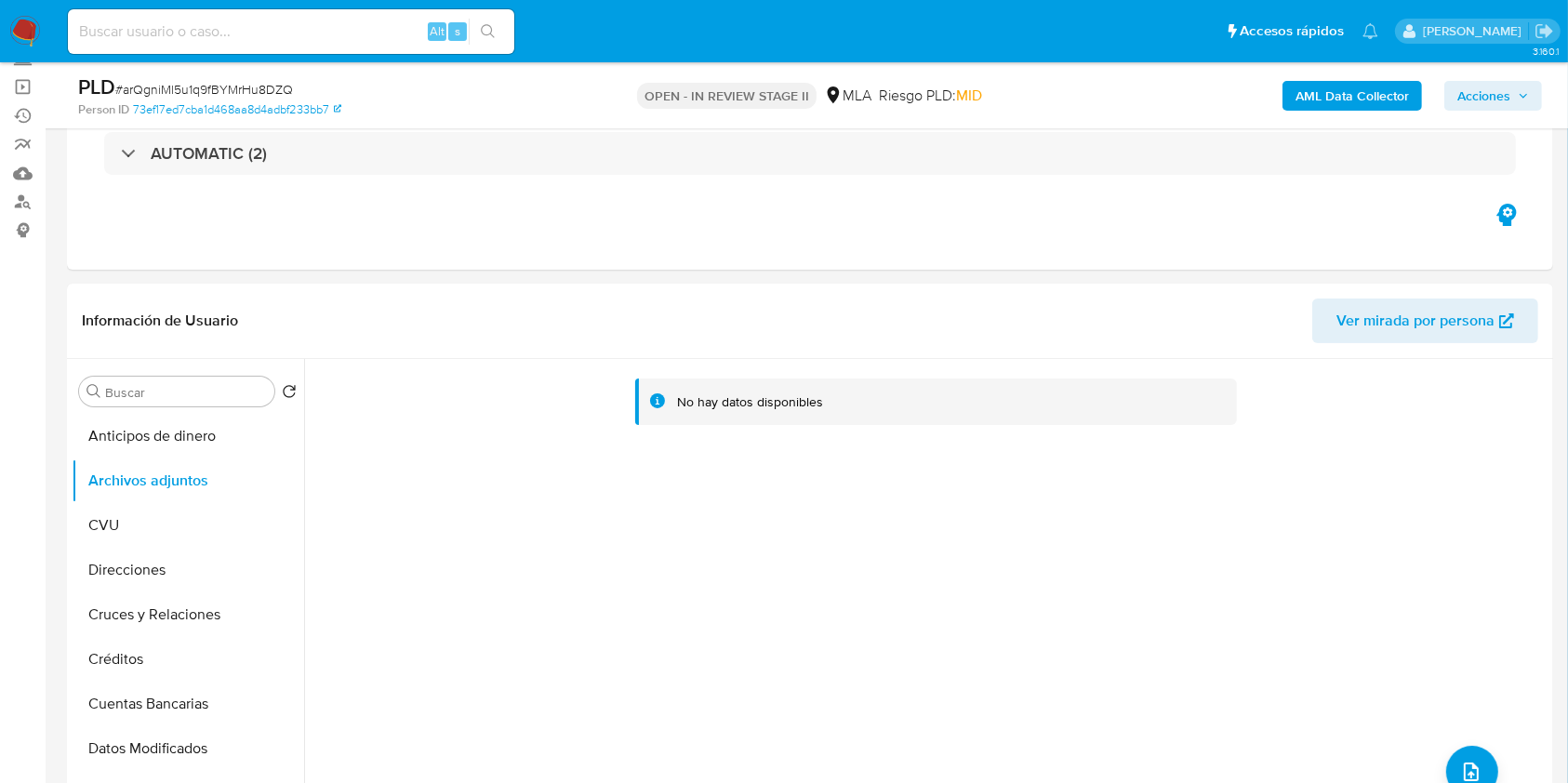
click at [1336, 83] on b "AML Data Collector" at bounding box center [1352, 96] width 114 height 29
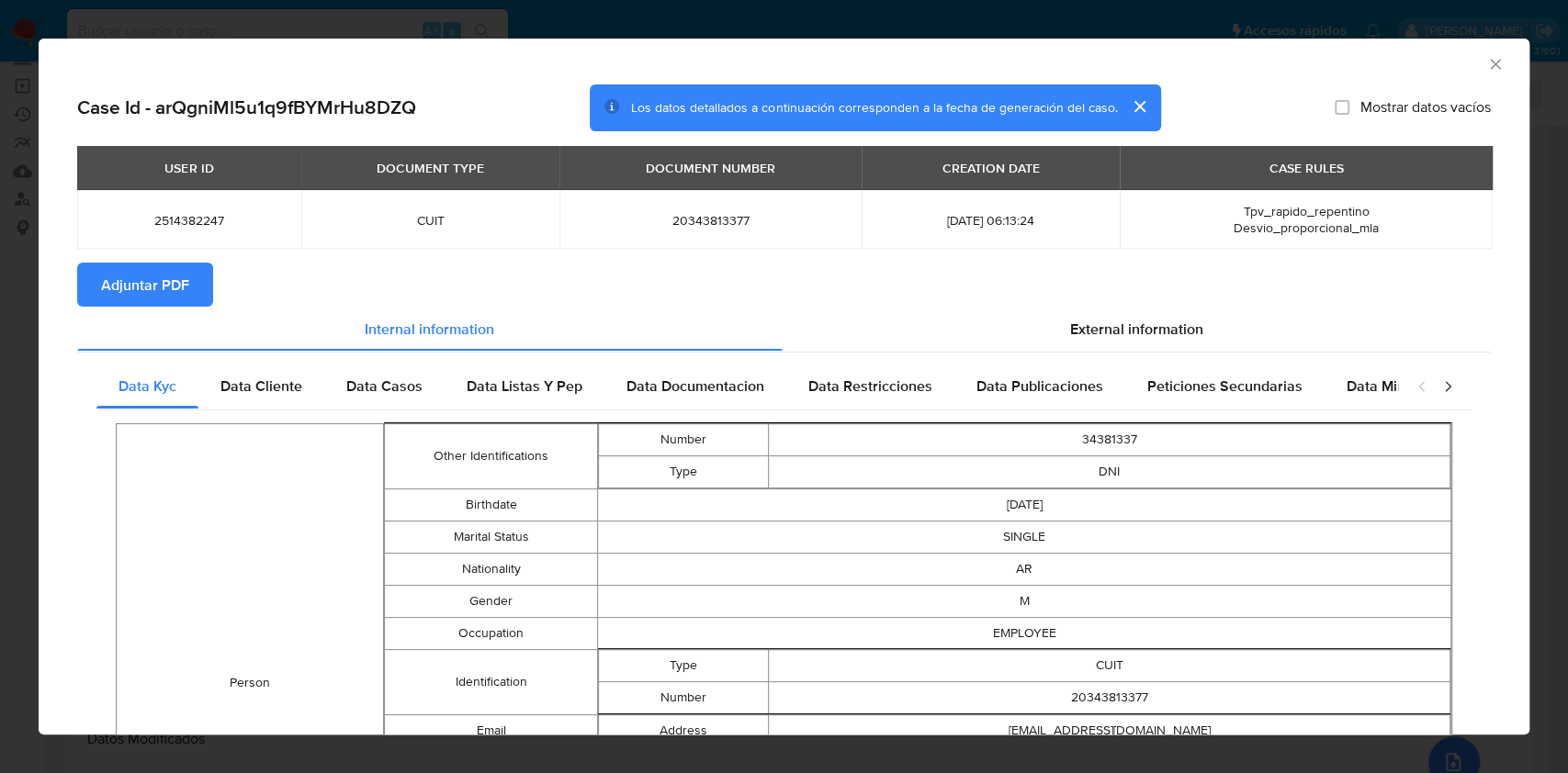
click at [193, 267] on button "Adjuntar PDF" at bounding box center [145, 284] width 136 height 45
click at [1486, 63] on icon "Cerrar ventana" at bounding box center [1494, 64] width 18 height 18
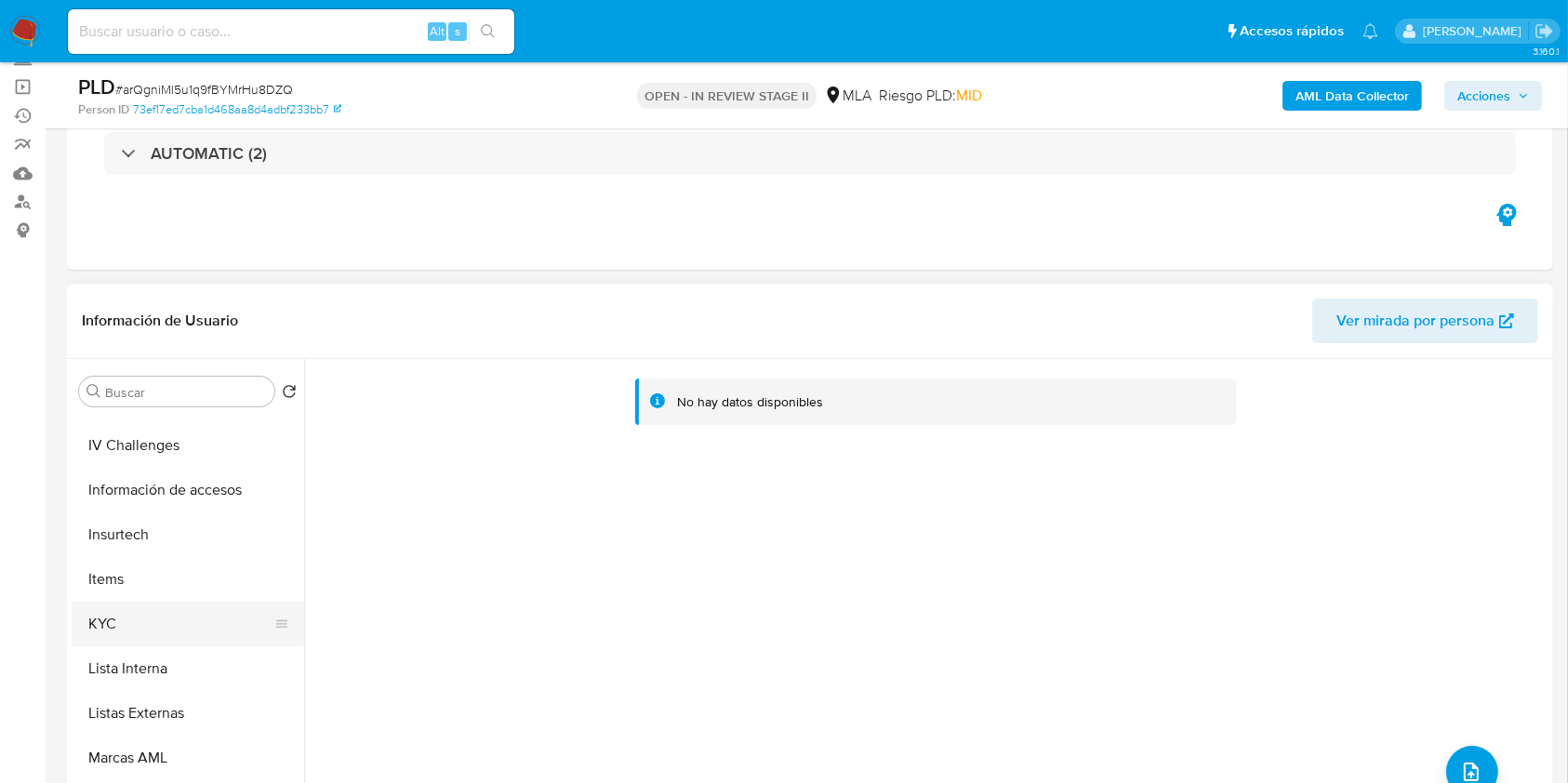
scroll to position [744, 0]
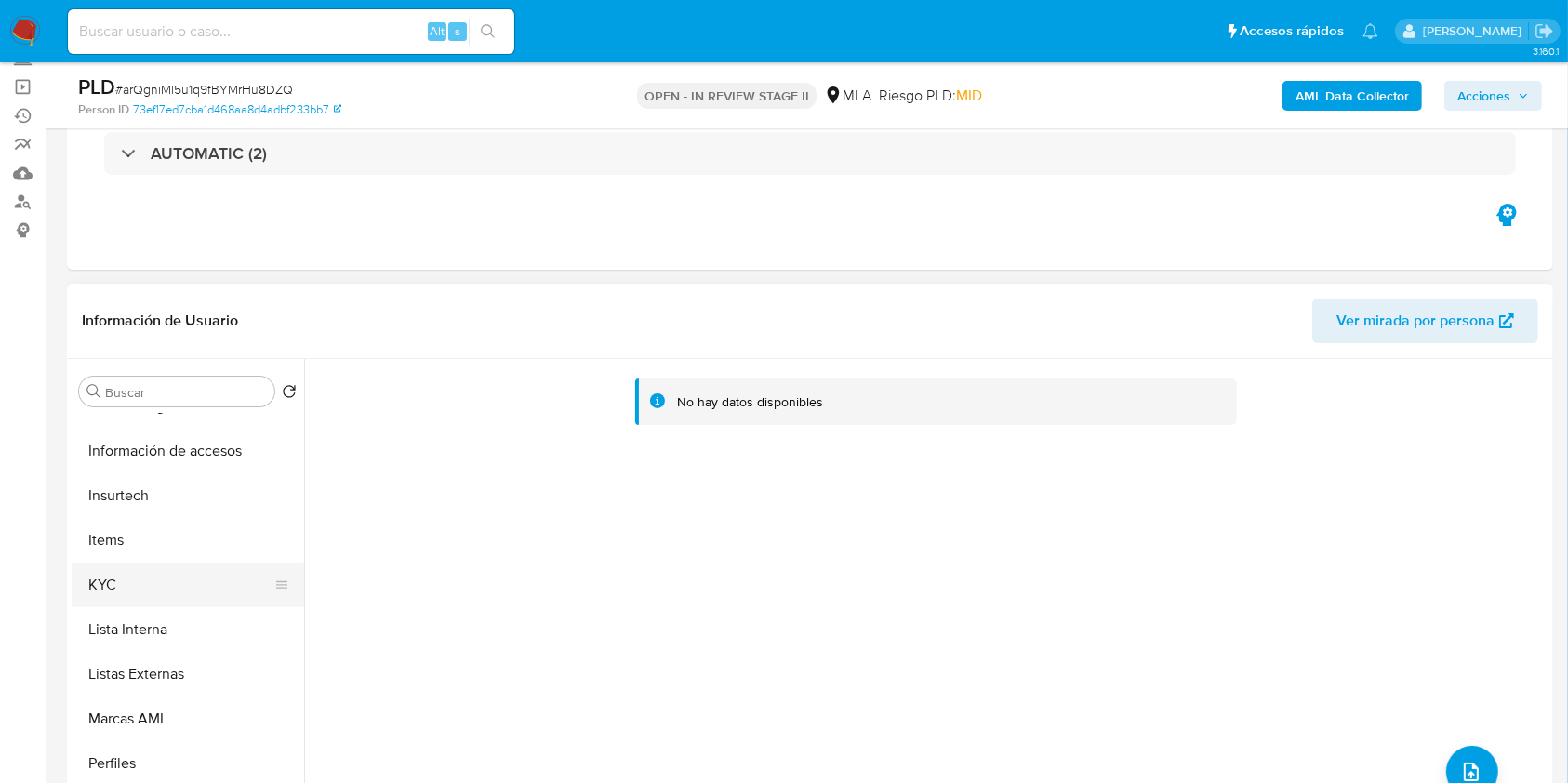
click at [202, 565] on button "KYC" at bounding box center [180, 585] width 218 height 45
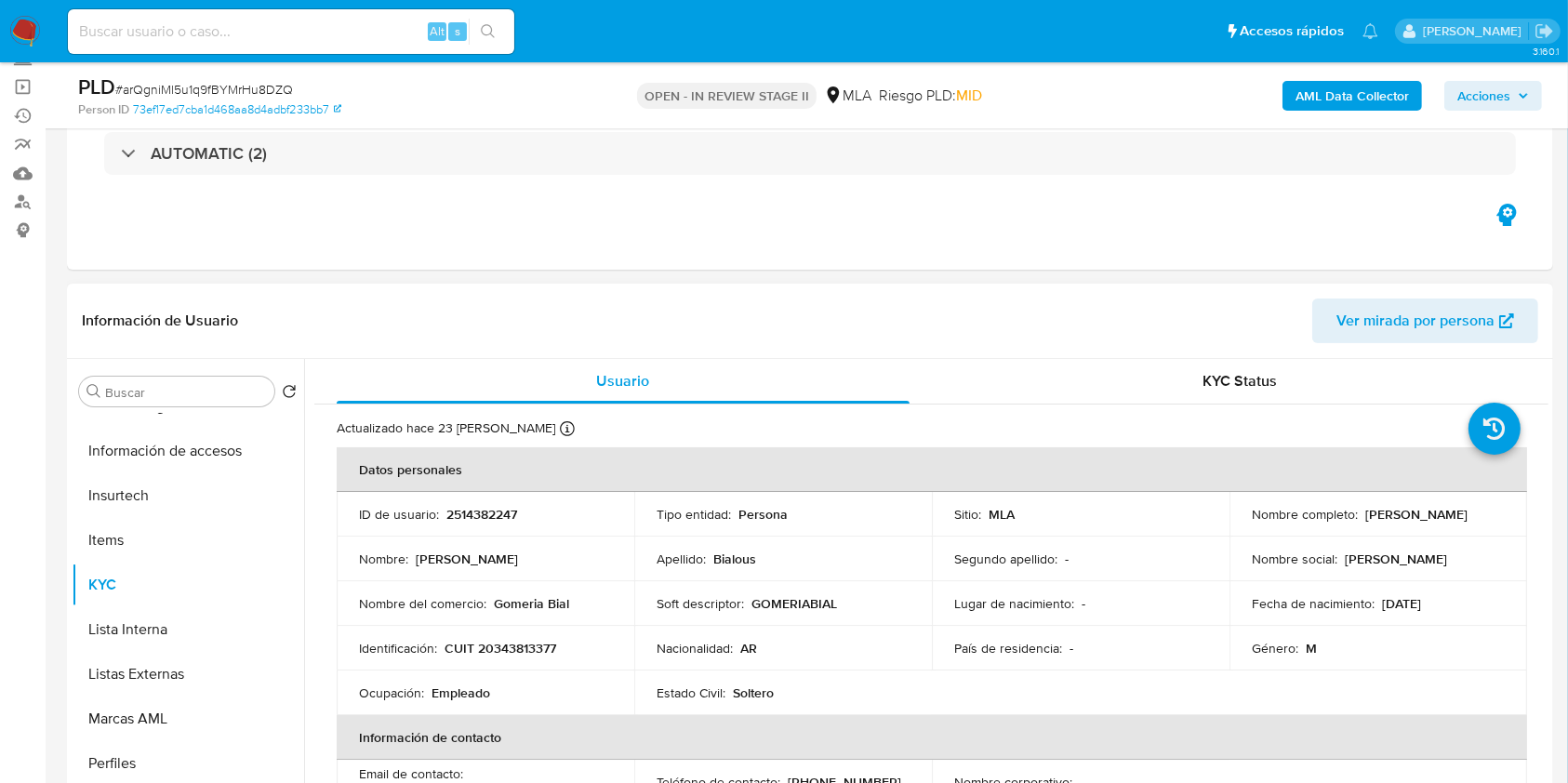
click at [543, 641] on p "CUIT 20343813377" at bounding box center [501, 648] width 112 height 17
copy p "20343813377"
click at [467, 509] on p "2514382247" at bounding box center [481, 514] width 71 height 17
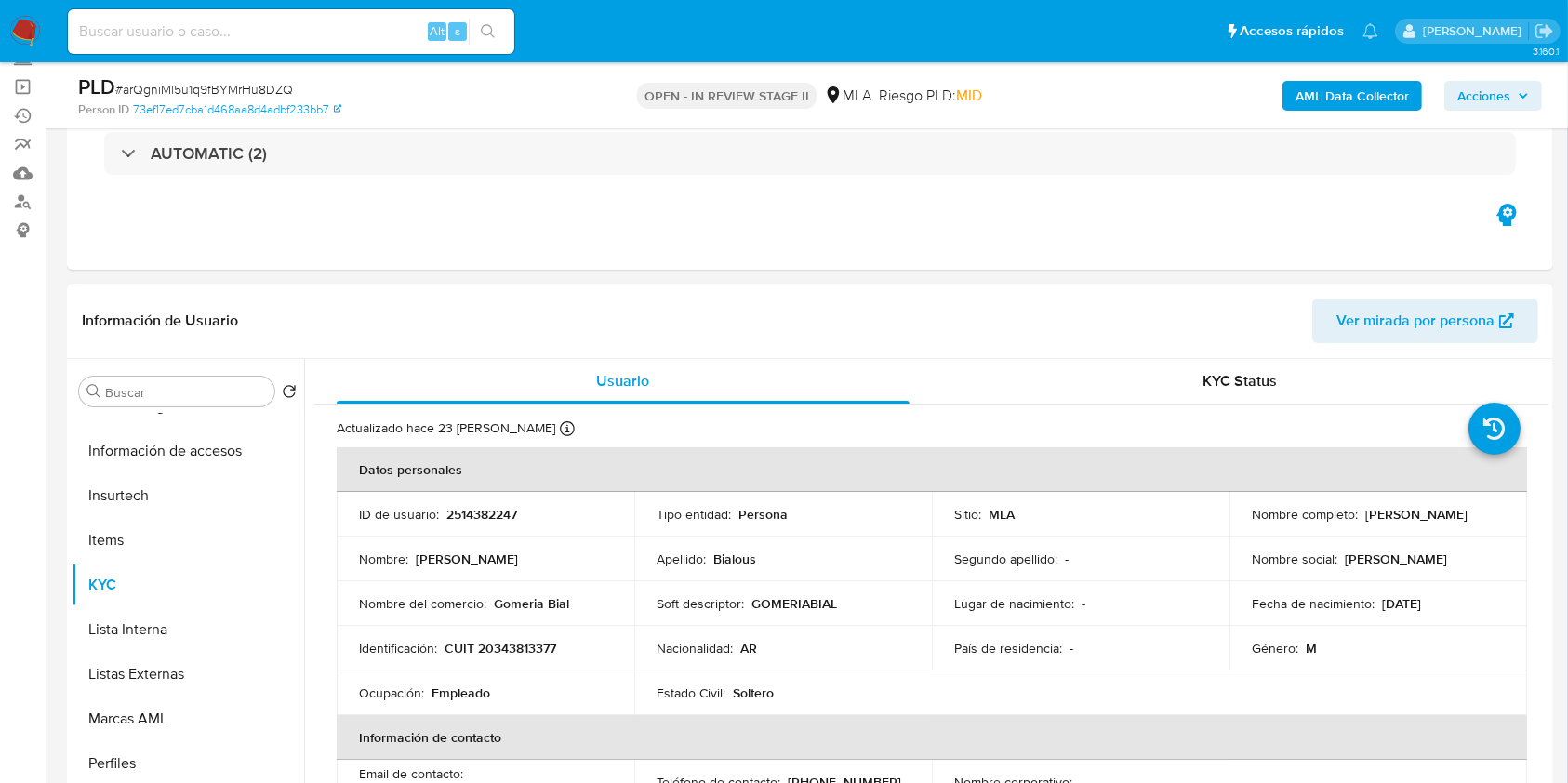
click at [506, 632] on td "Identificación : CUIT 20343813377" at bounding box center [485, 649] width 298 height 45
click at [505, 646] on p "CUIT 20343813377" at bounding box center [501, 648] width 112 height 17
copy p "20343813377"
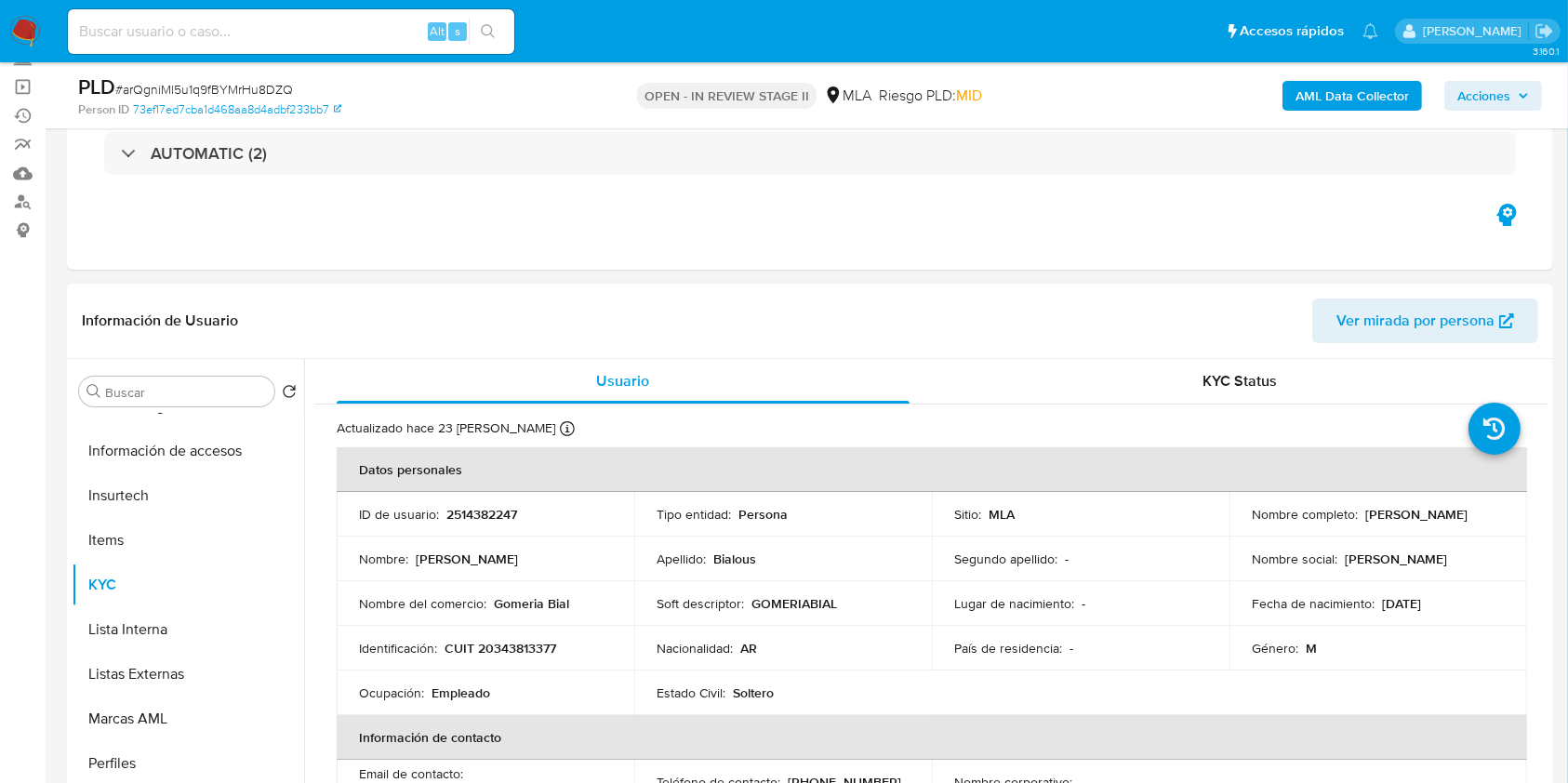
click at [449, 510] on p "2514382247" at bounding box center [481, 514] width 71 height 17
copy p "2514382247"
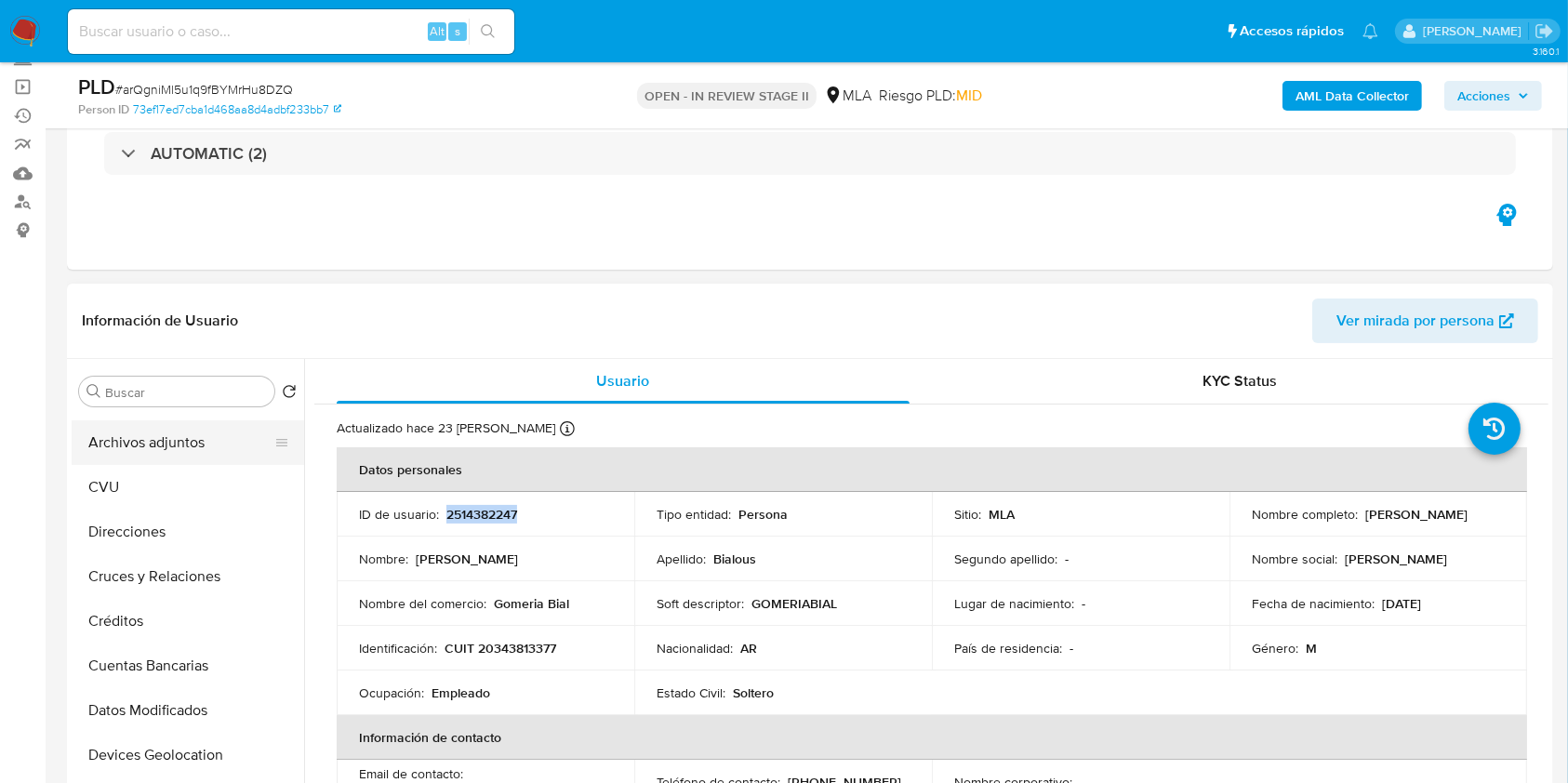
scroll to position [0, 0]
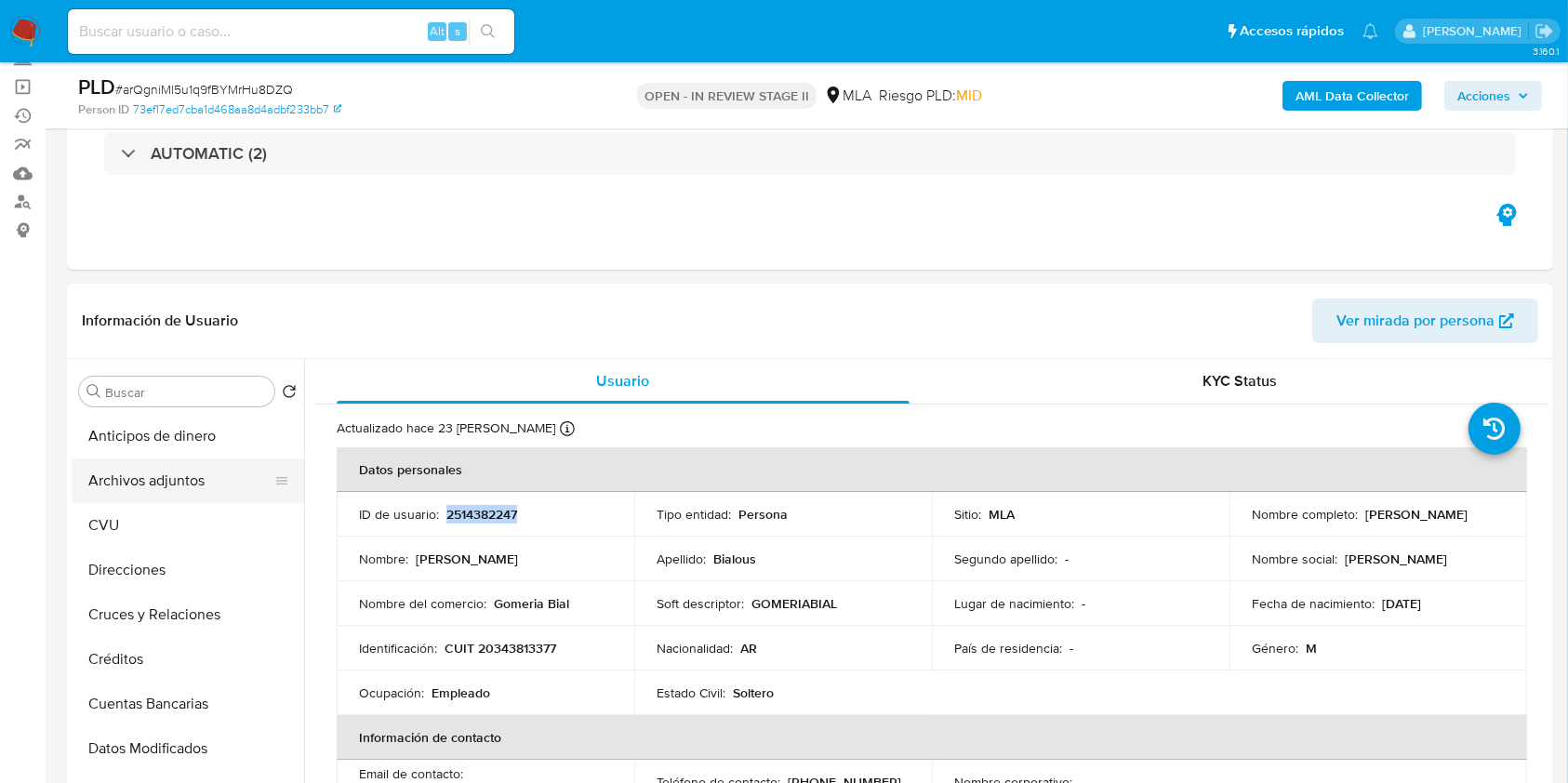
click at [209, 462] on button "Archivos adjuntos" at bounding box center [180, 481] width 218 height 45
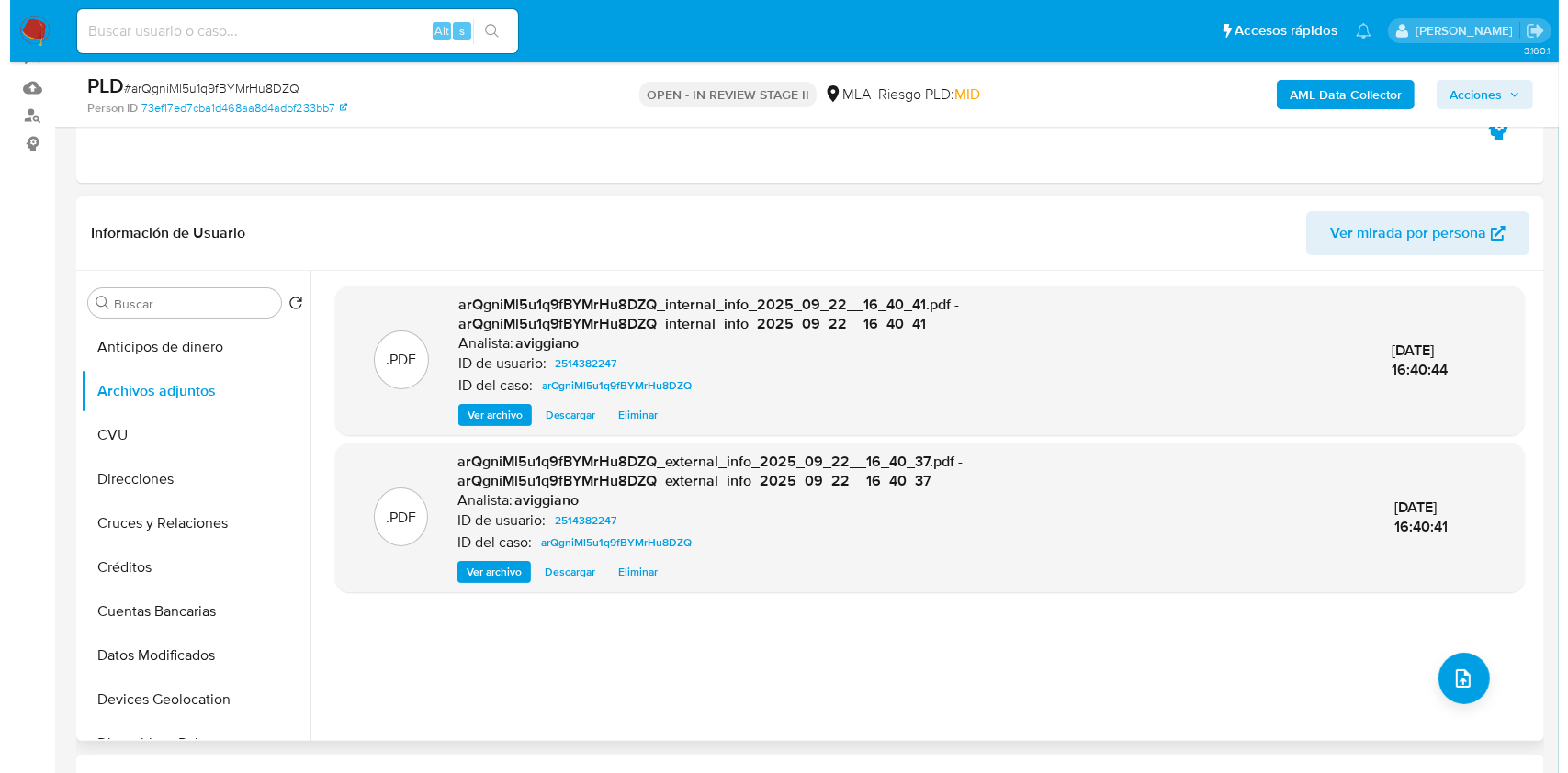
scroll to position [244, 0]
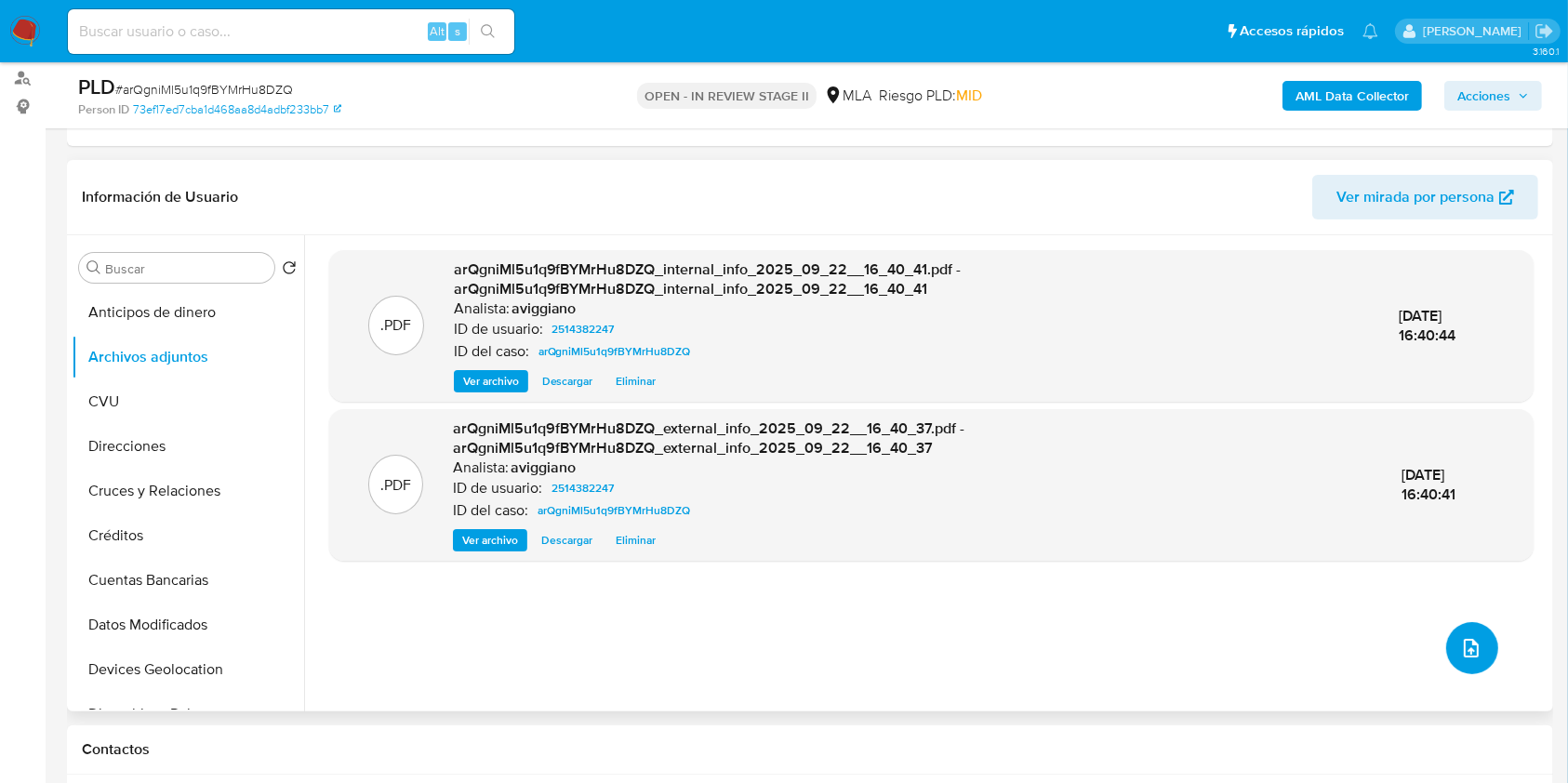
click at [1475, 640] on button "upload-file" at bounding box center [1471, 648] width 52 height 52
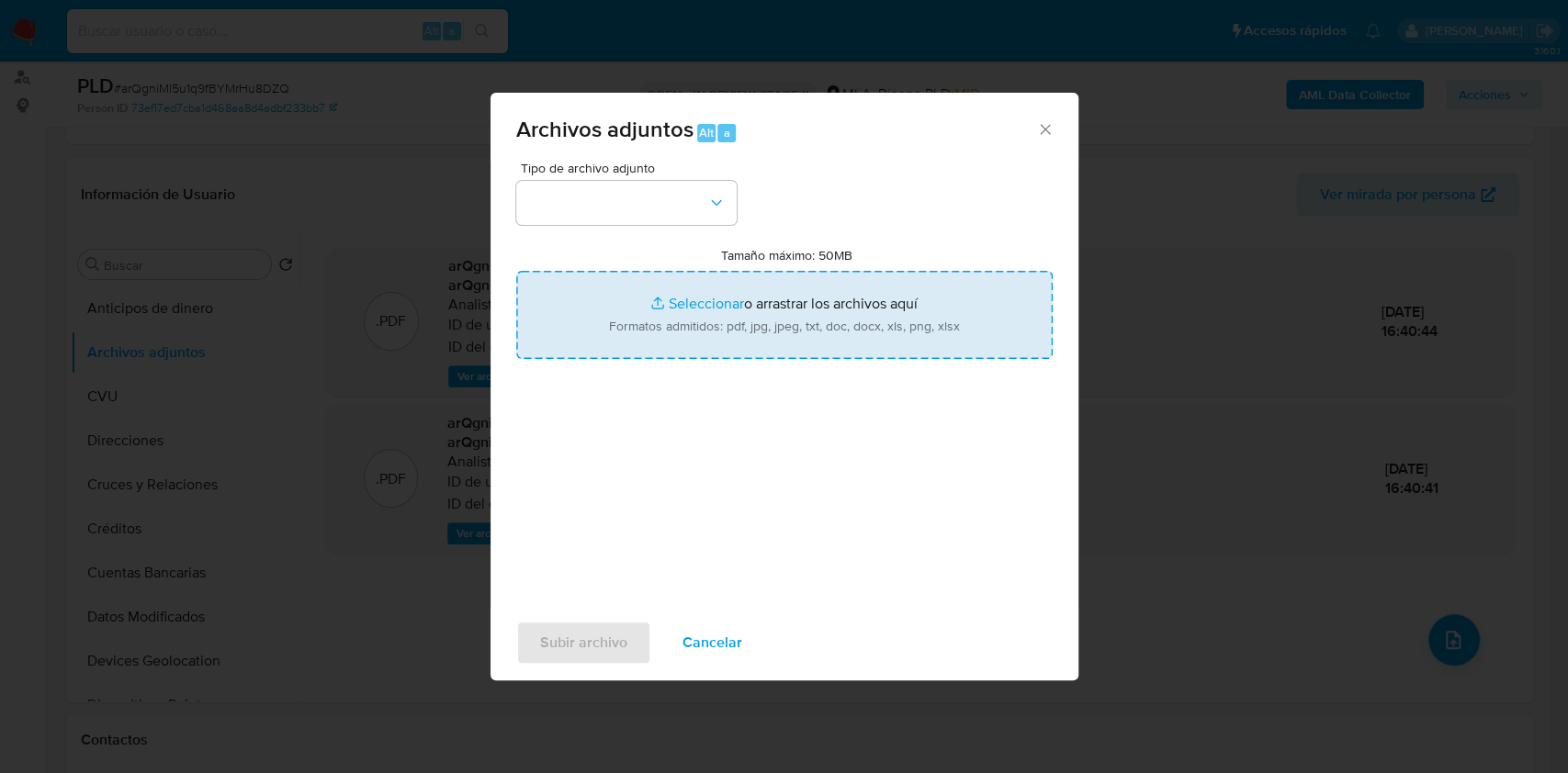
click at [761, 296] on input "Tamaño máximo: 50MB Seleccionar archivos" at bounding box center [784, 314] width 536 height 88
type input "C:\fakepath\Nosis Manager - 2514382247.pdf"
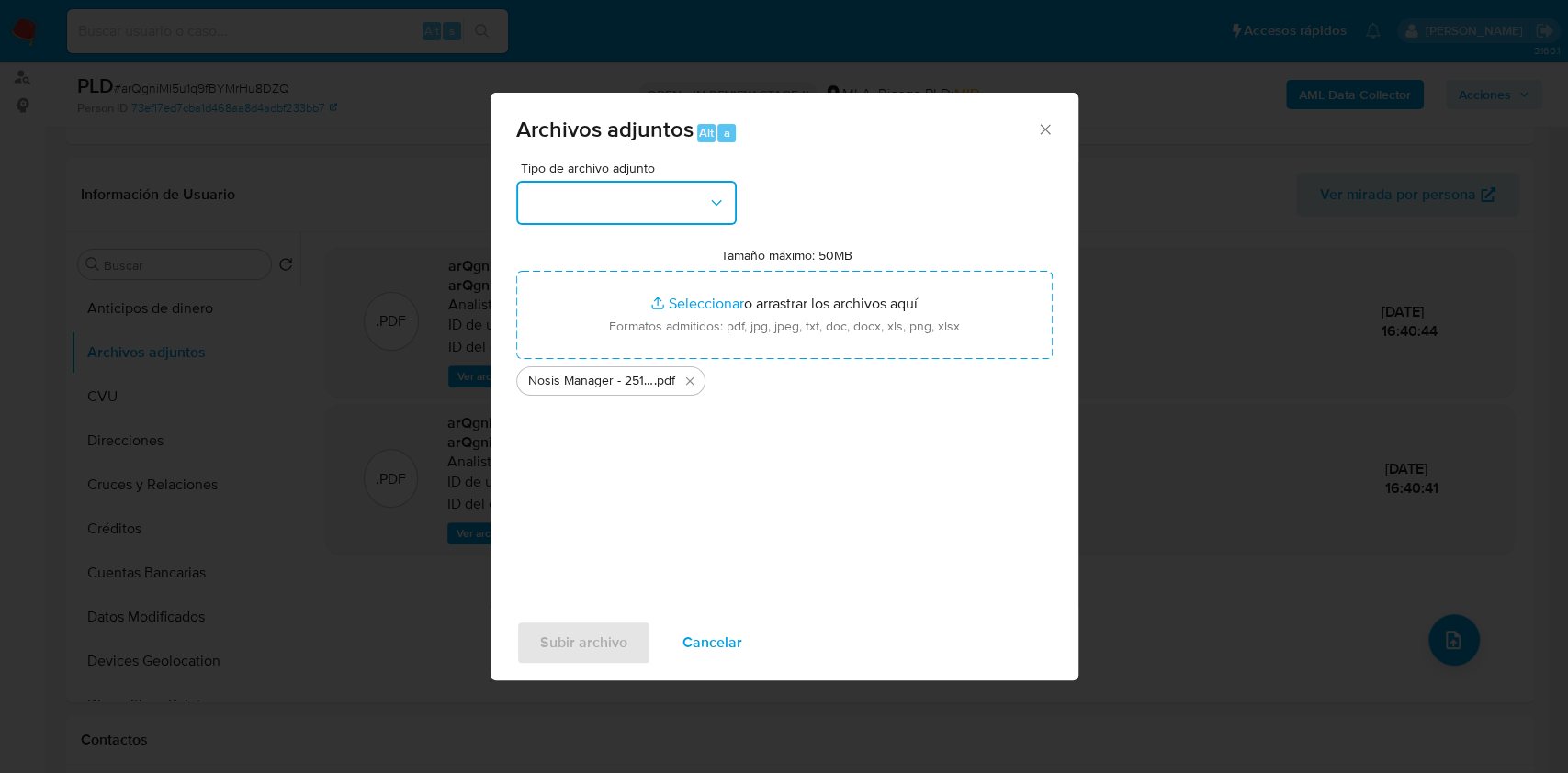
click at [681, 194] on button "button" at bounding box center [626, 203] width 221 height 45
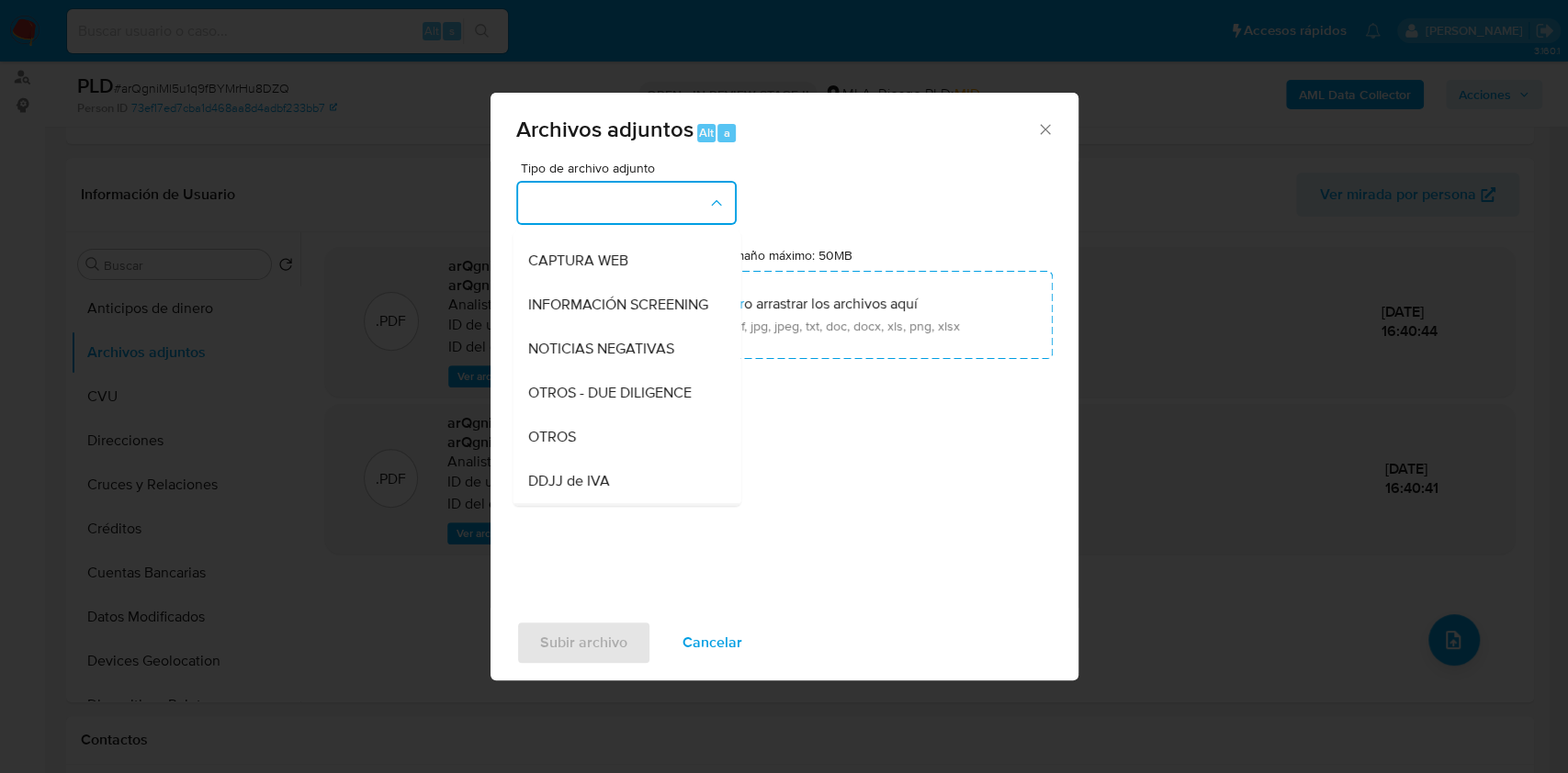
scroll to position [368, 0]
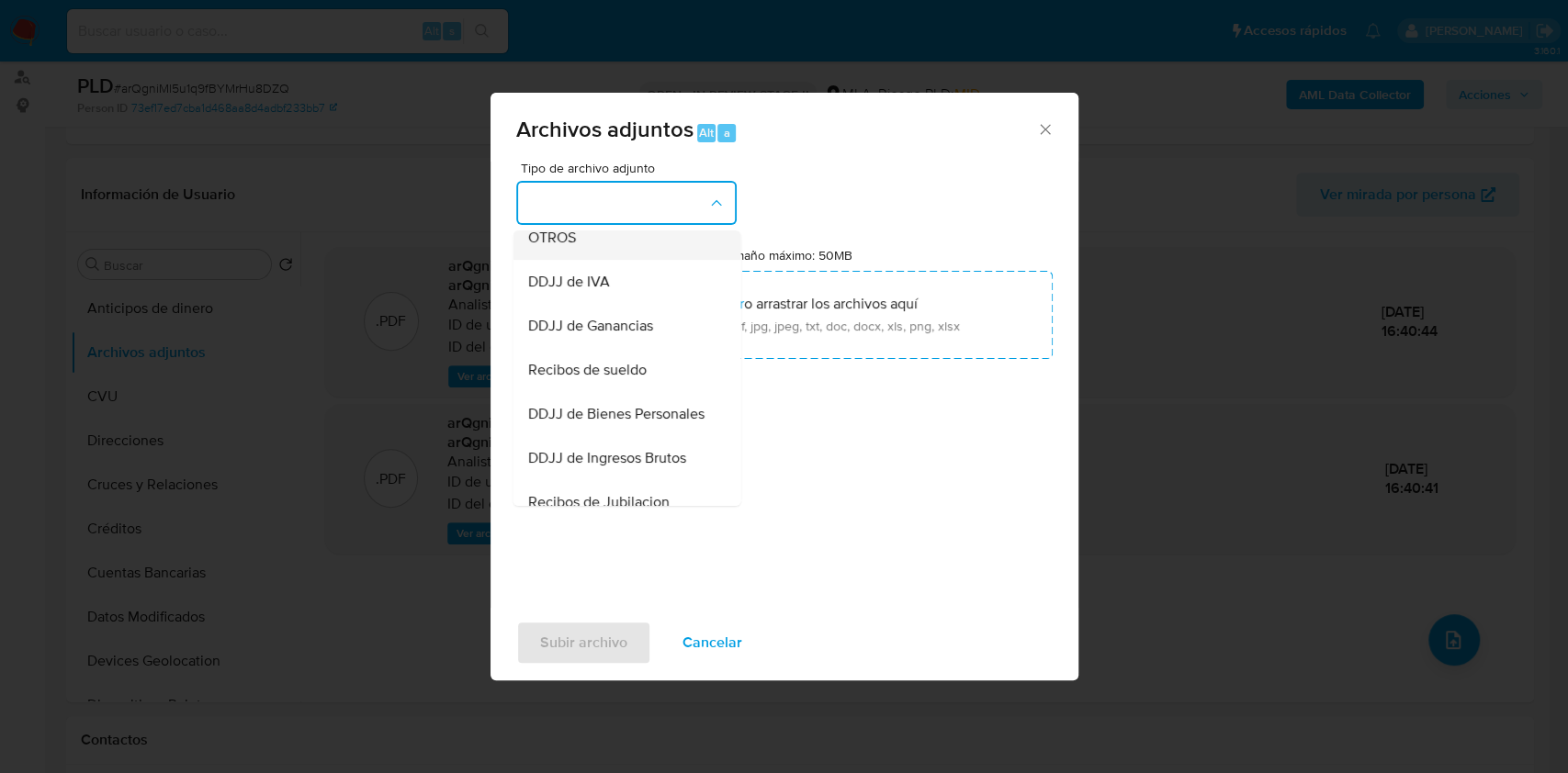
click at [582, 260] on div "OTROS" at bounding box center [621, 238] width 188 height 45
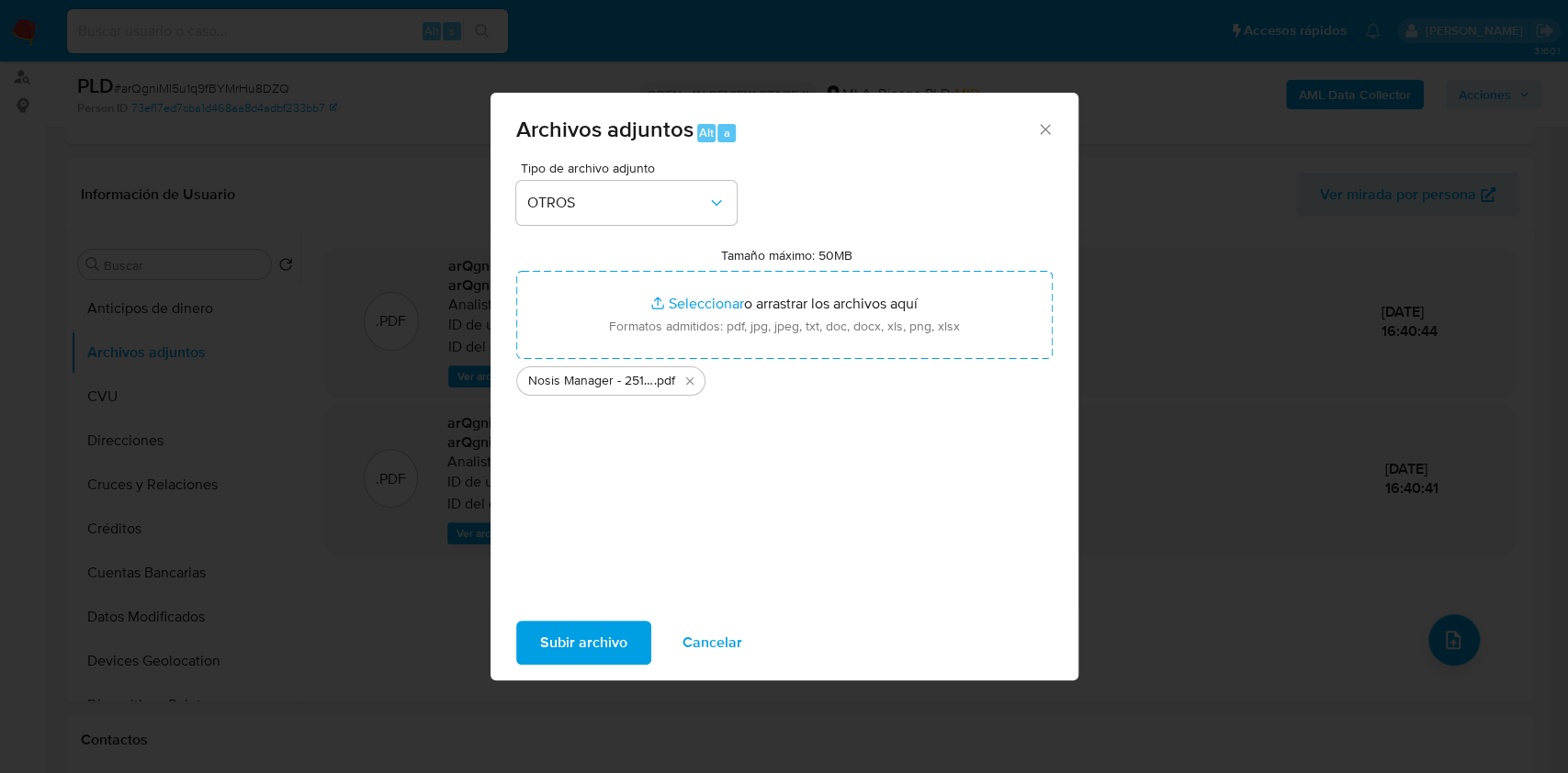
click at [588, 645] on span "Subir archivo" at bounding box center [584, 642] width 87 height 41
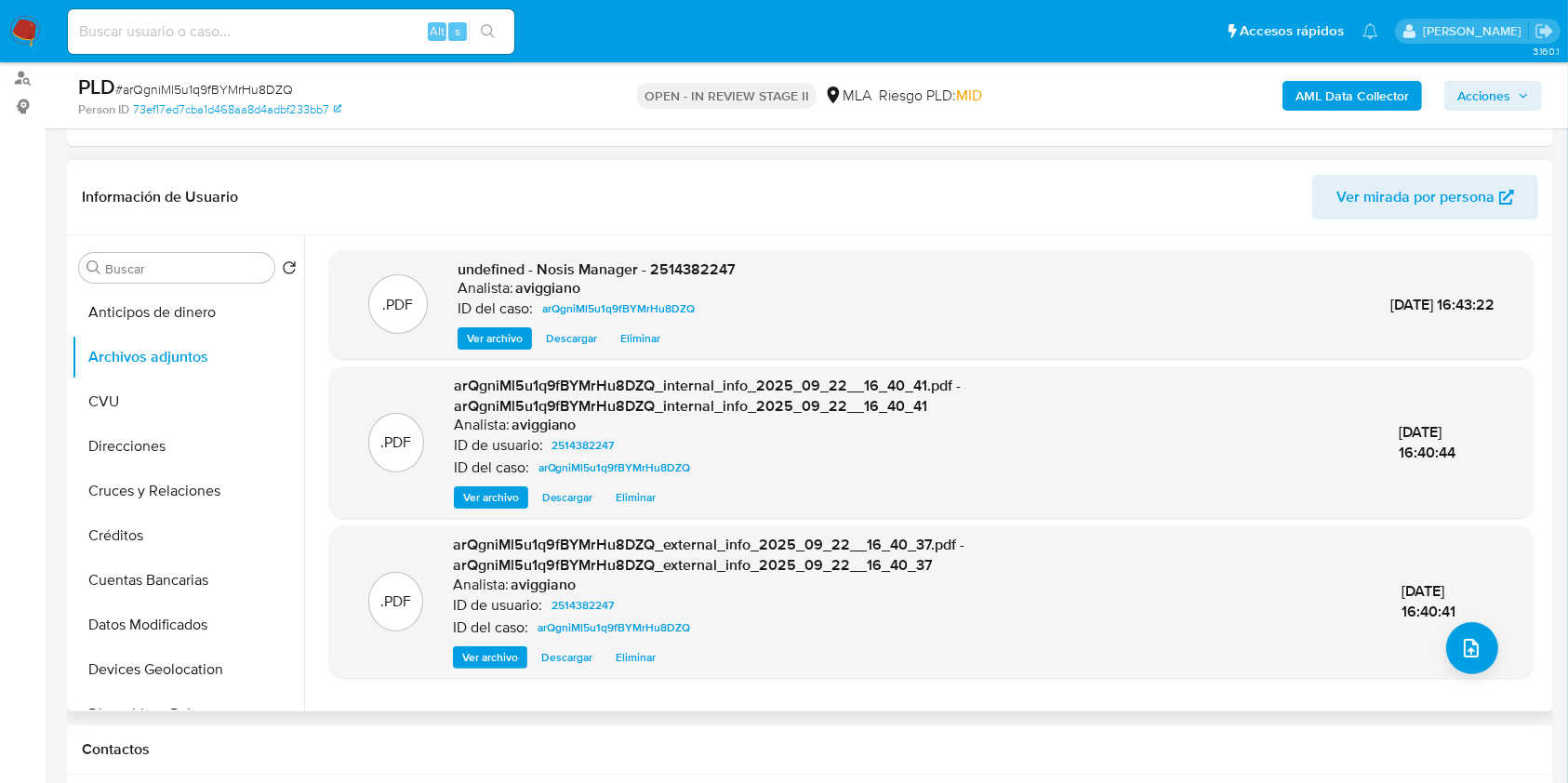
click at [684, 273] on span "undefined - Nosis Manager - 2514382247" at bounding box center [597, 269] width 278 height 22
copy span "2514382247"
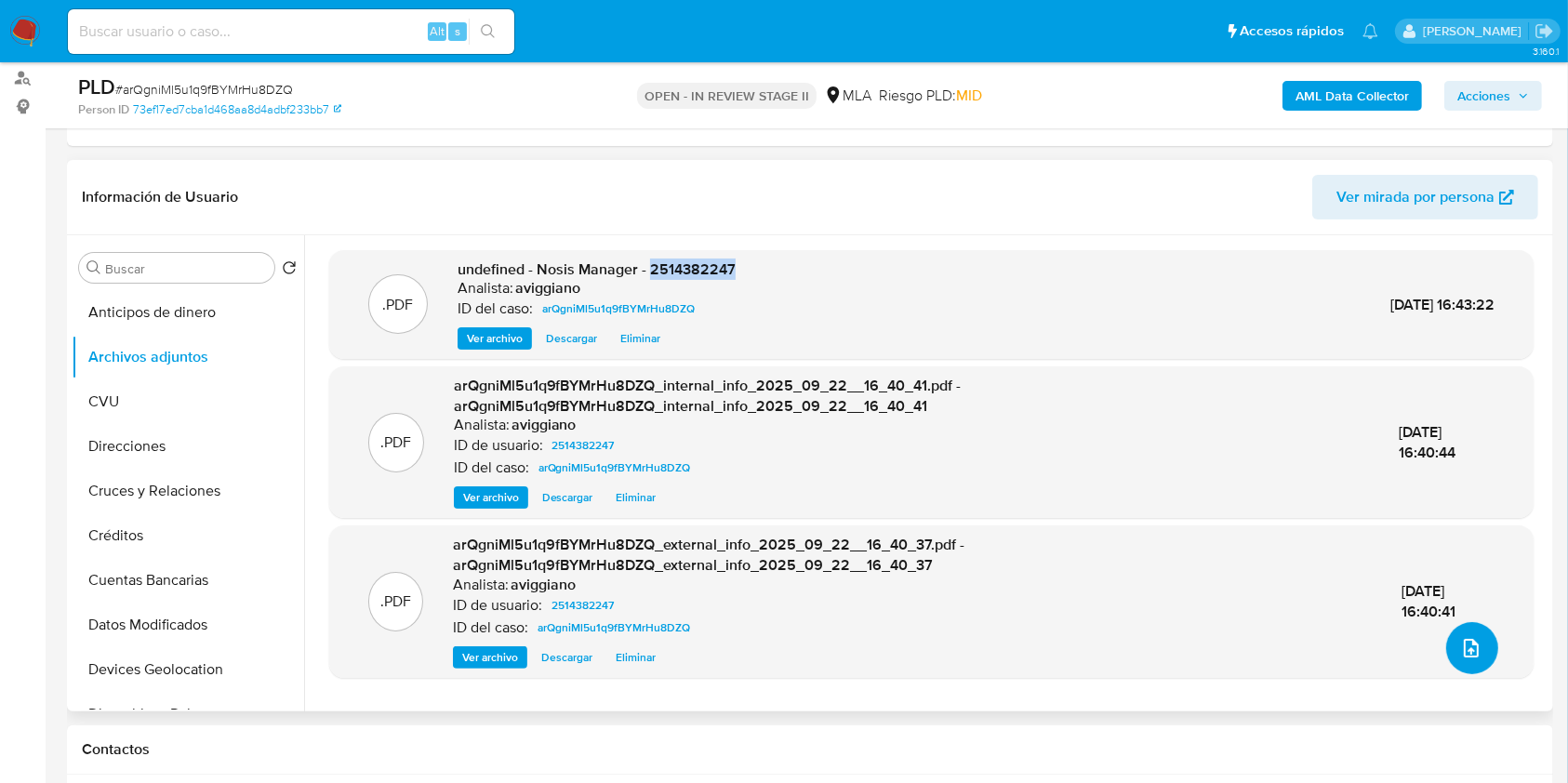
click at [1447, 653] on button "upload-file" at bounding box center [1471, 648] width 52 height 52
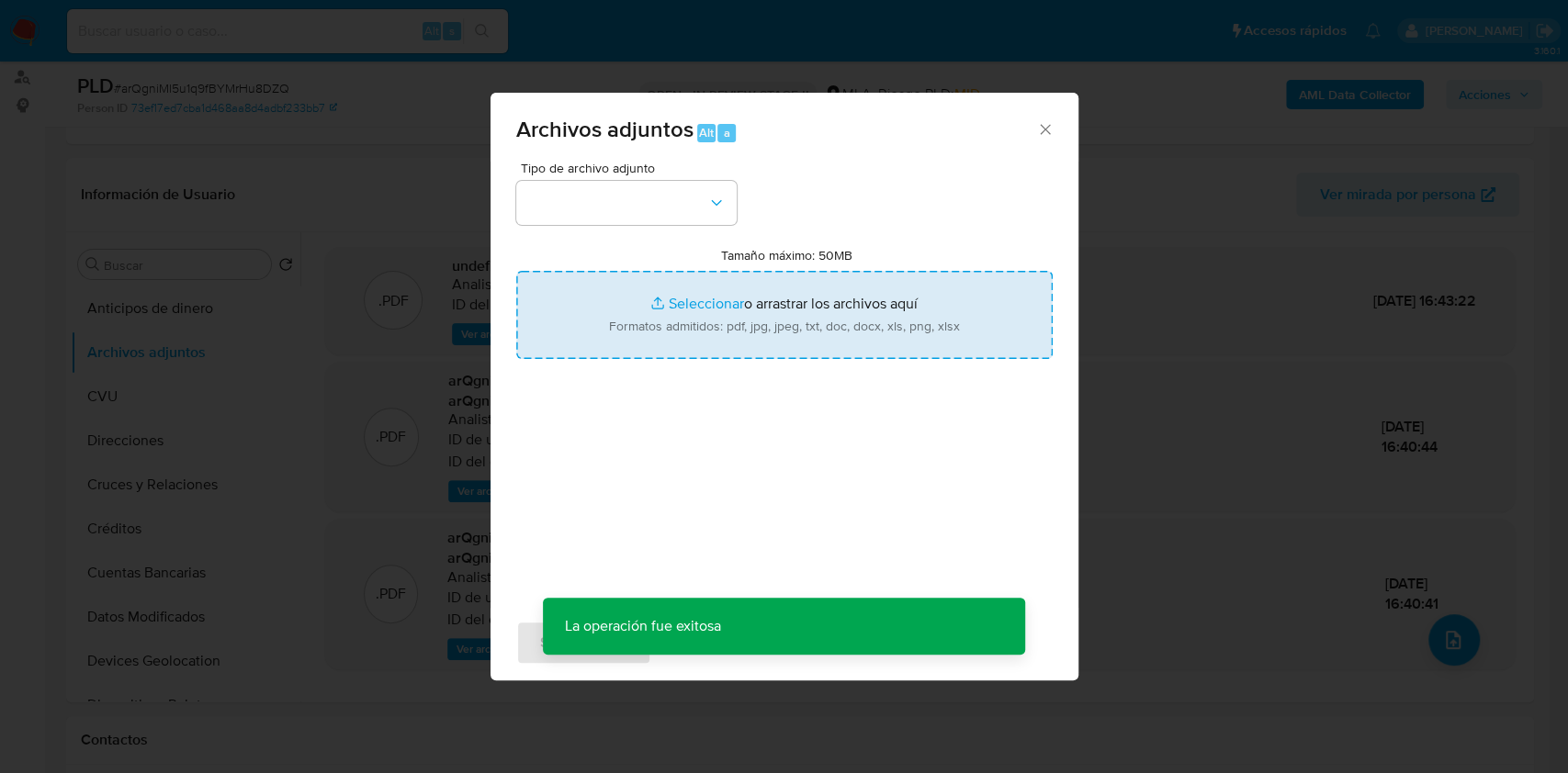
click at [740, 317] on input "Tamaño máximo: 50MB Seleccionar archivos" at bounding box center [784, 314] width 536 height 88
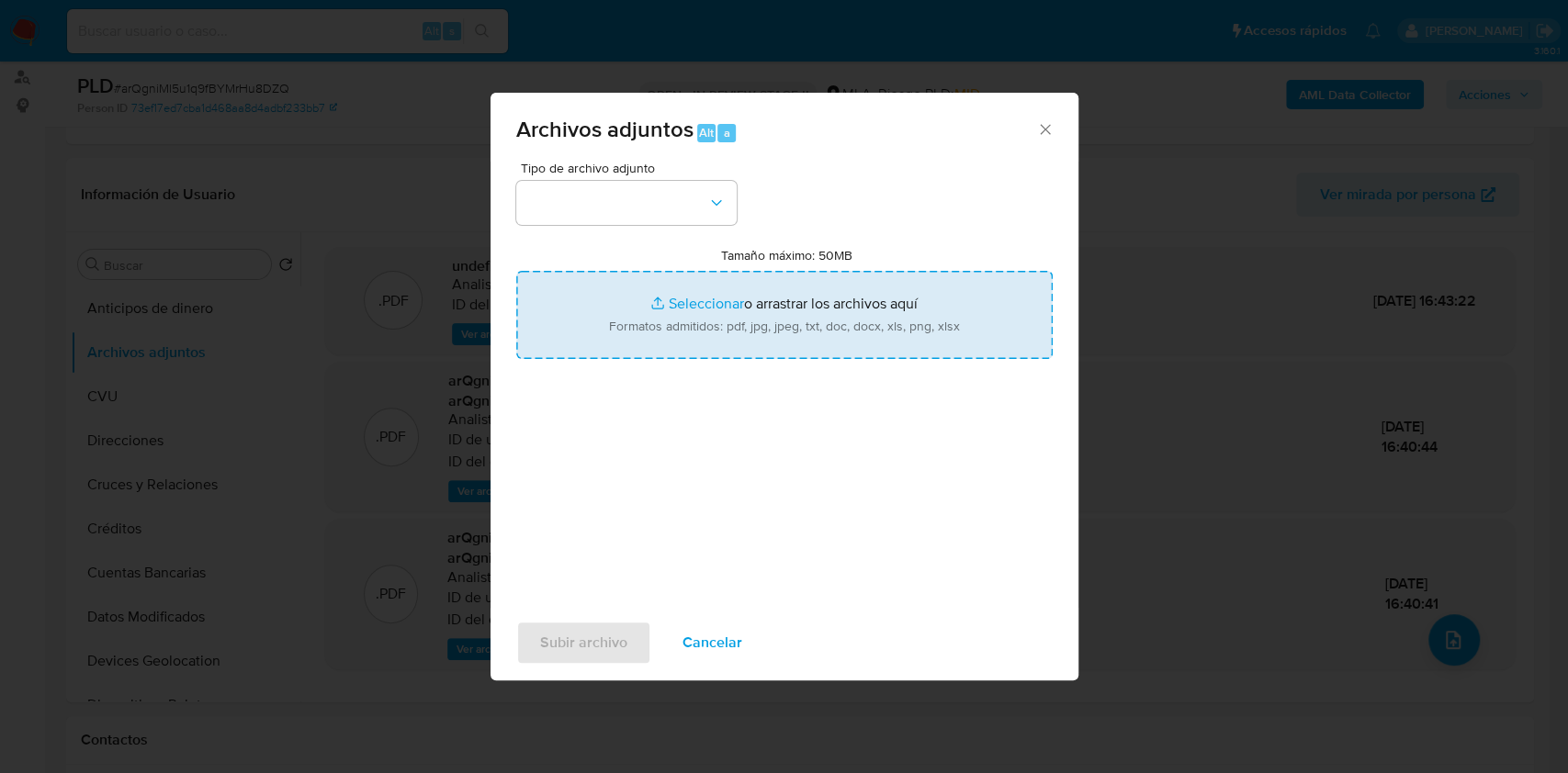
type input "C:\fakepath\Movimientos-Aladdin-v10_1 - 2514382247 -.xlsx"
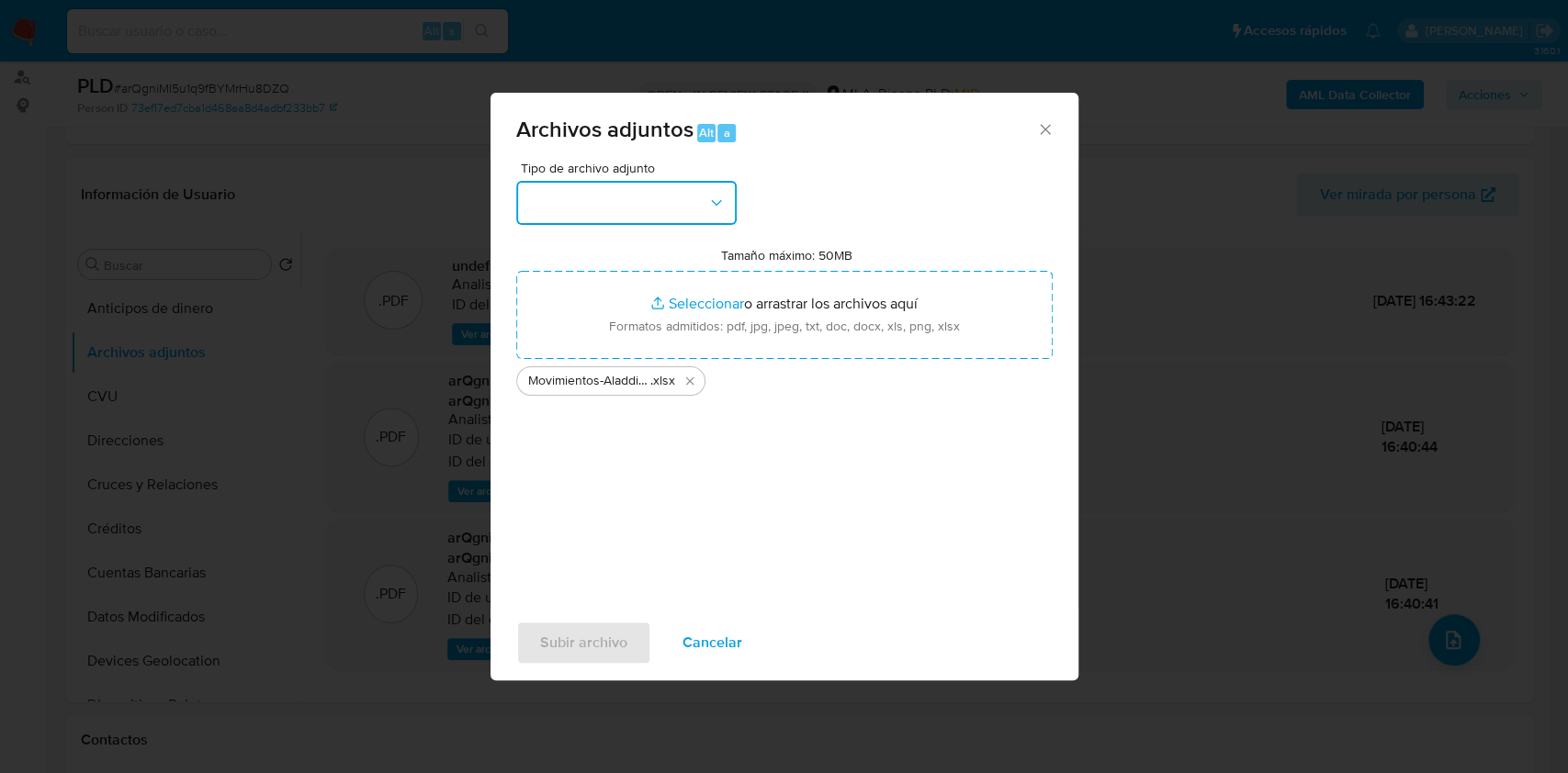
click at [613, 192] on button "button" at bounding box center [626, 203] width 221 height 45
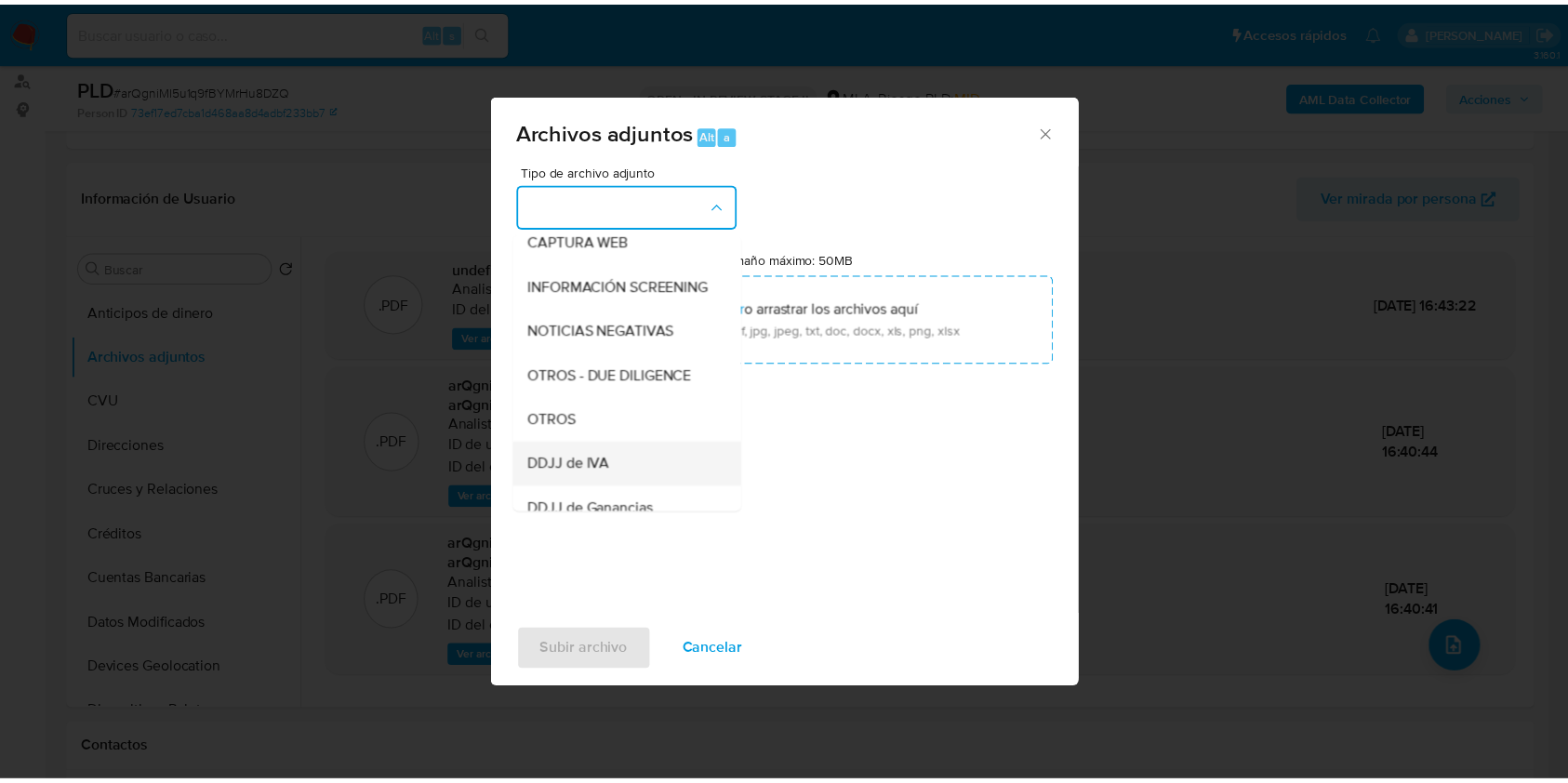
scroll to position [247, 0]
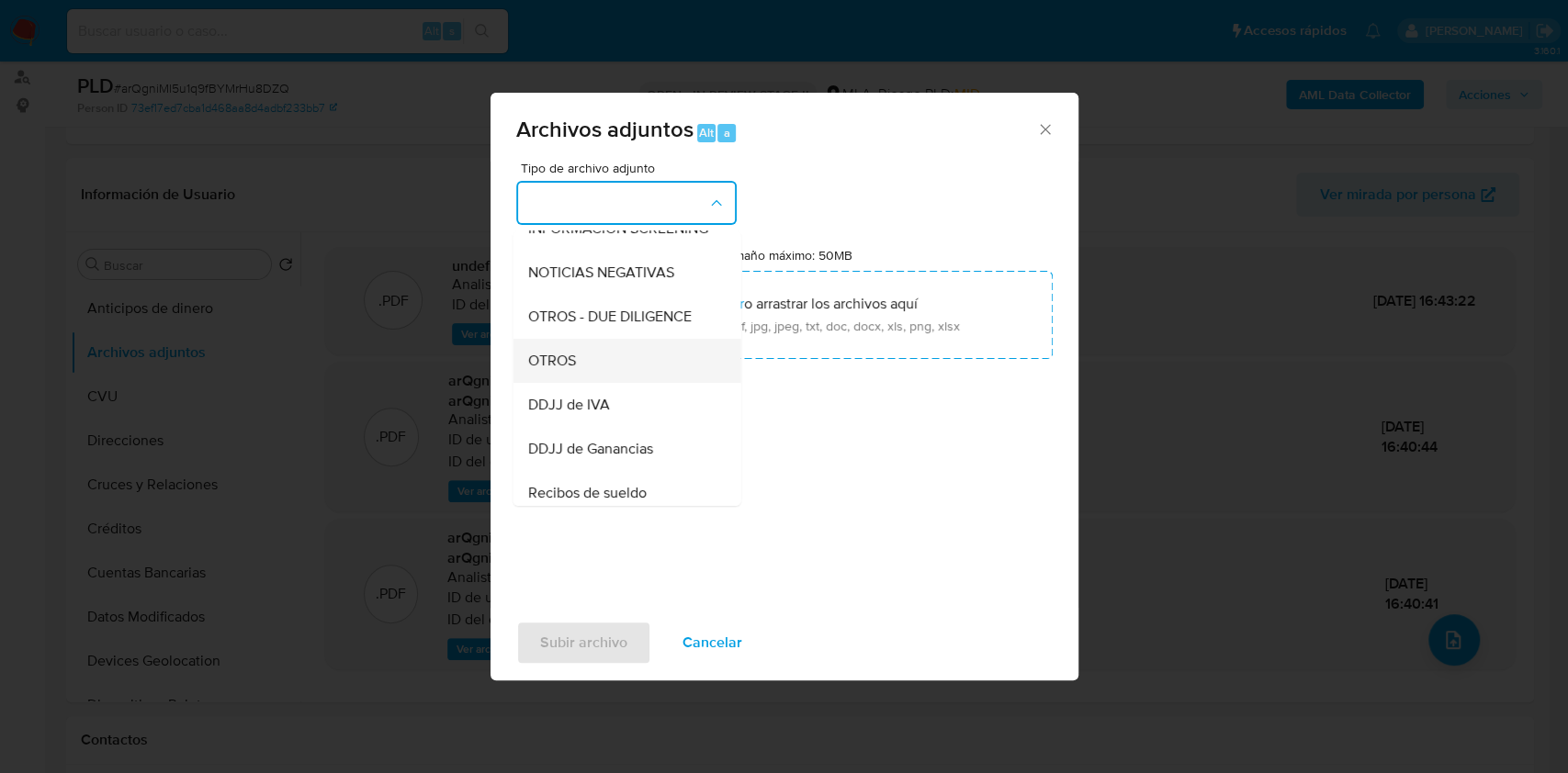
click at [566, 364] on div "OTROS" at bounding box center [621, 361] width 188 height 45
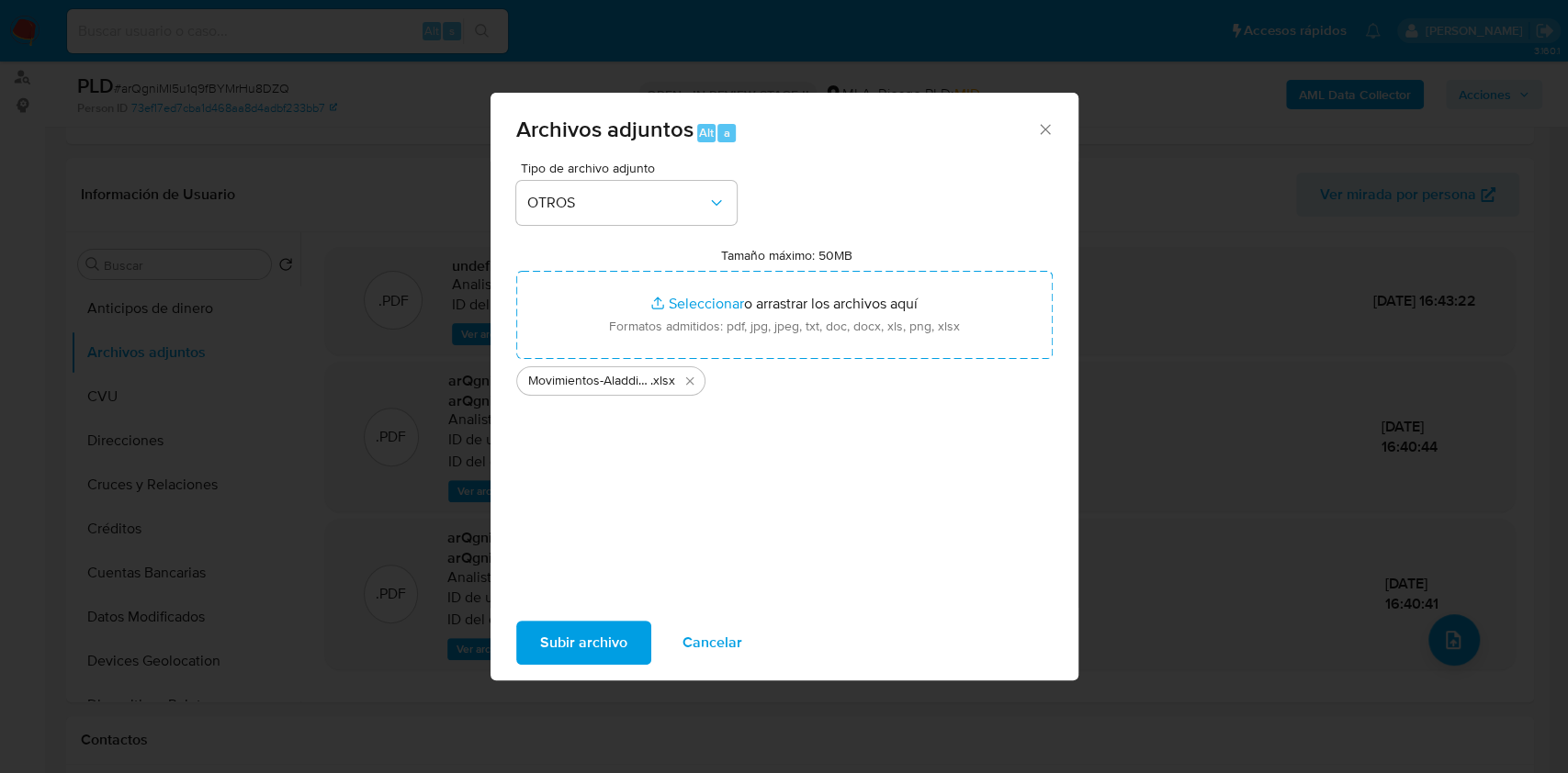
click at [552, 636] on span "Subir archivo" at bounding box center [584, 642] width 87 height 41
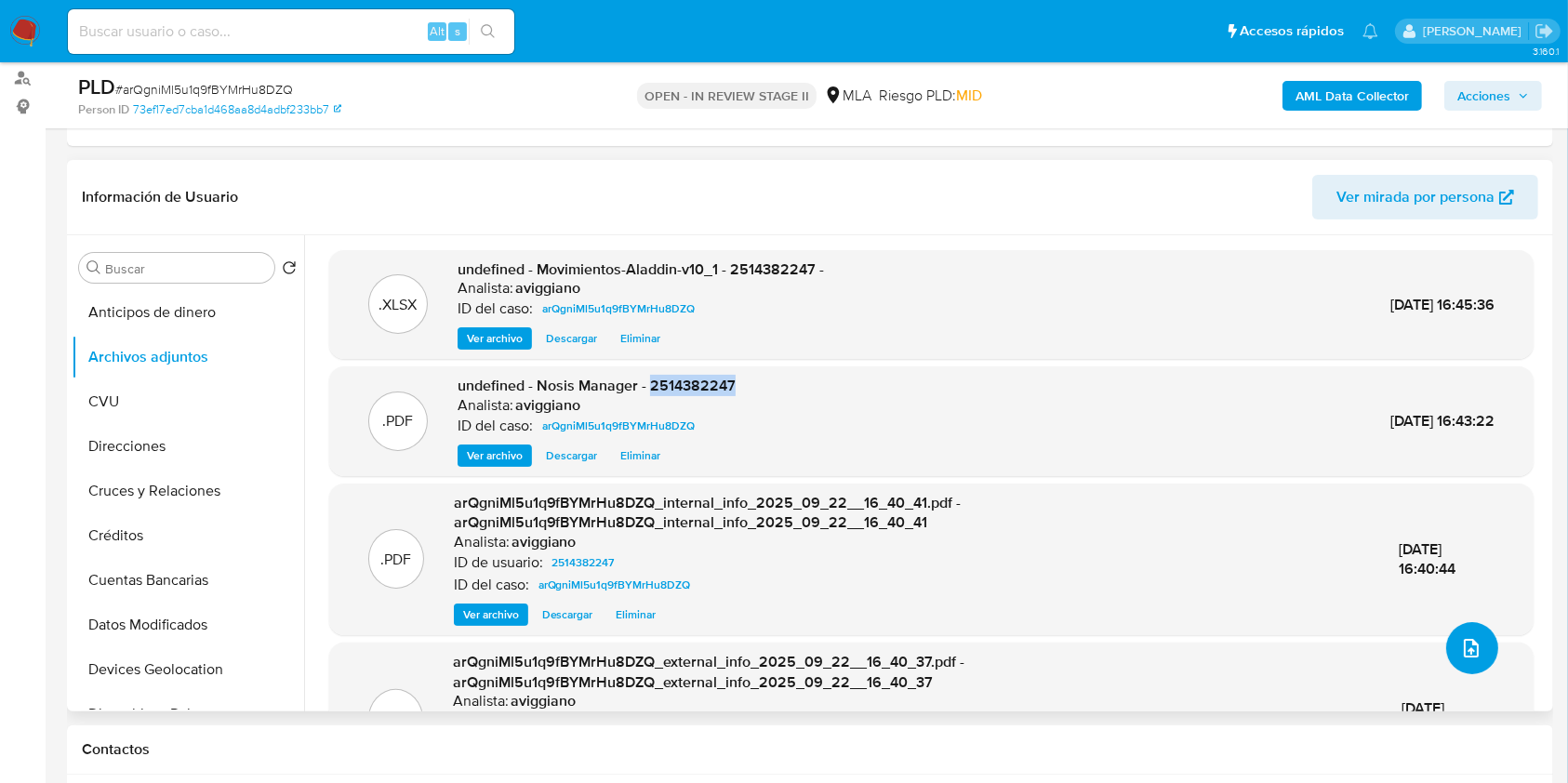
click at [1455, 663] on button "upload-file" at bounding box center [1471, 648] width 52 height 52
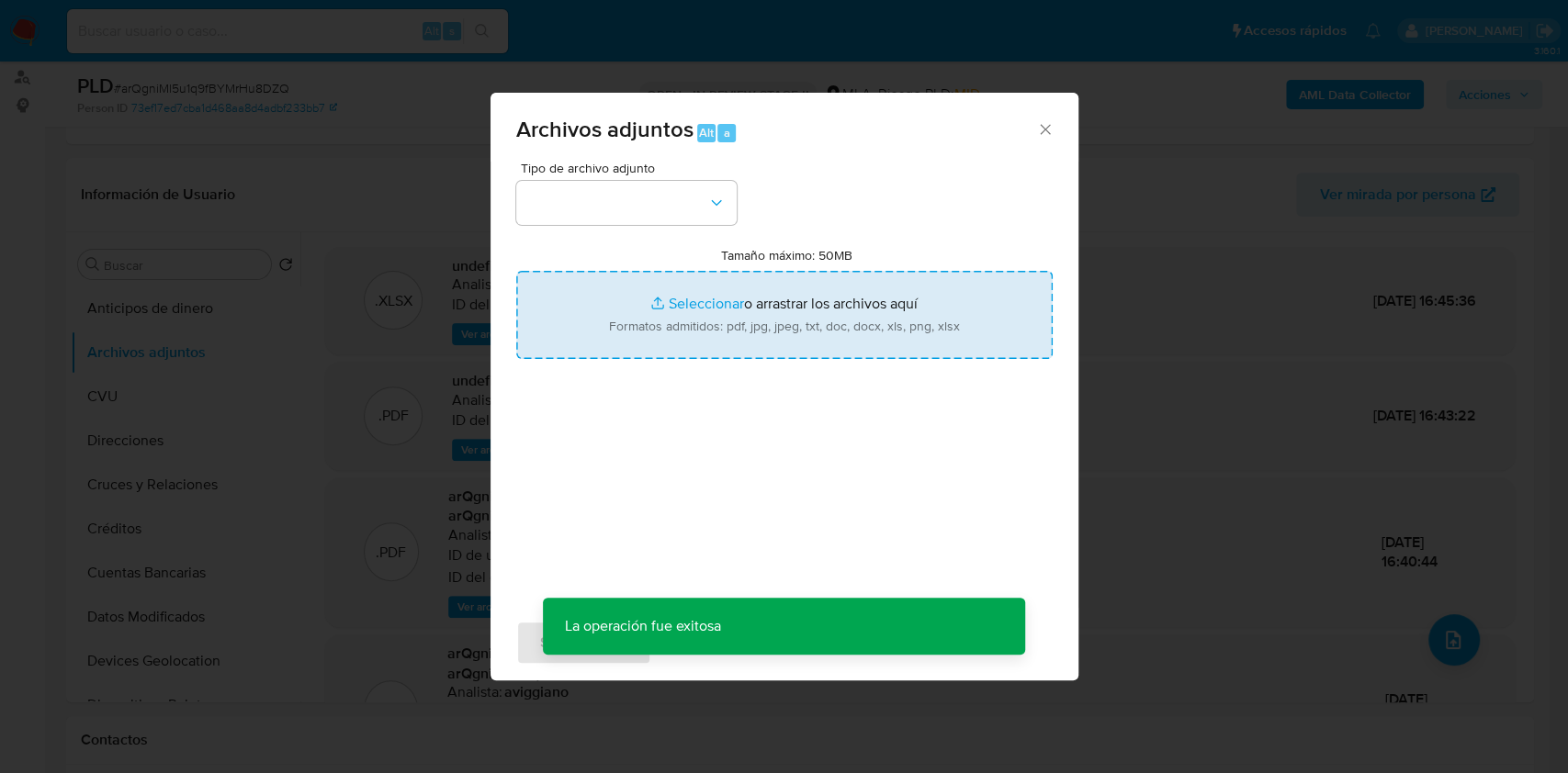
click at [853, 331] on input "Tamaño máximo: 50MB Seleccionar archivos" at bounding box center [784, 314] width 536 height 88
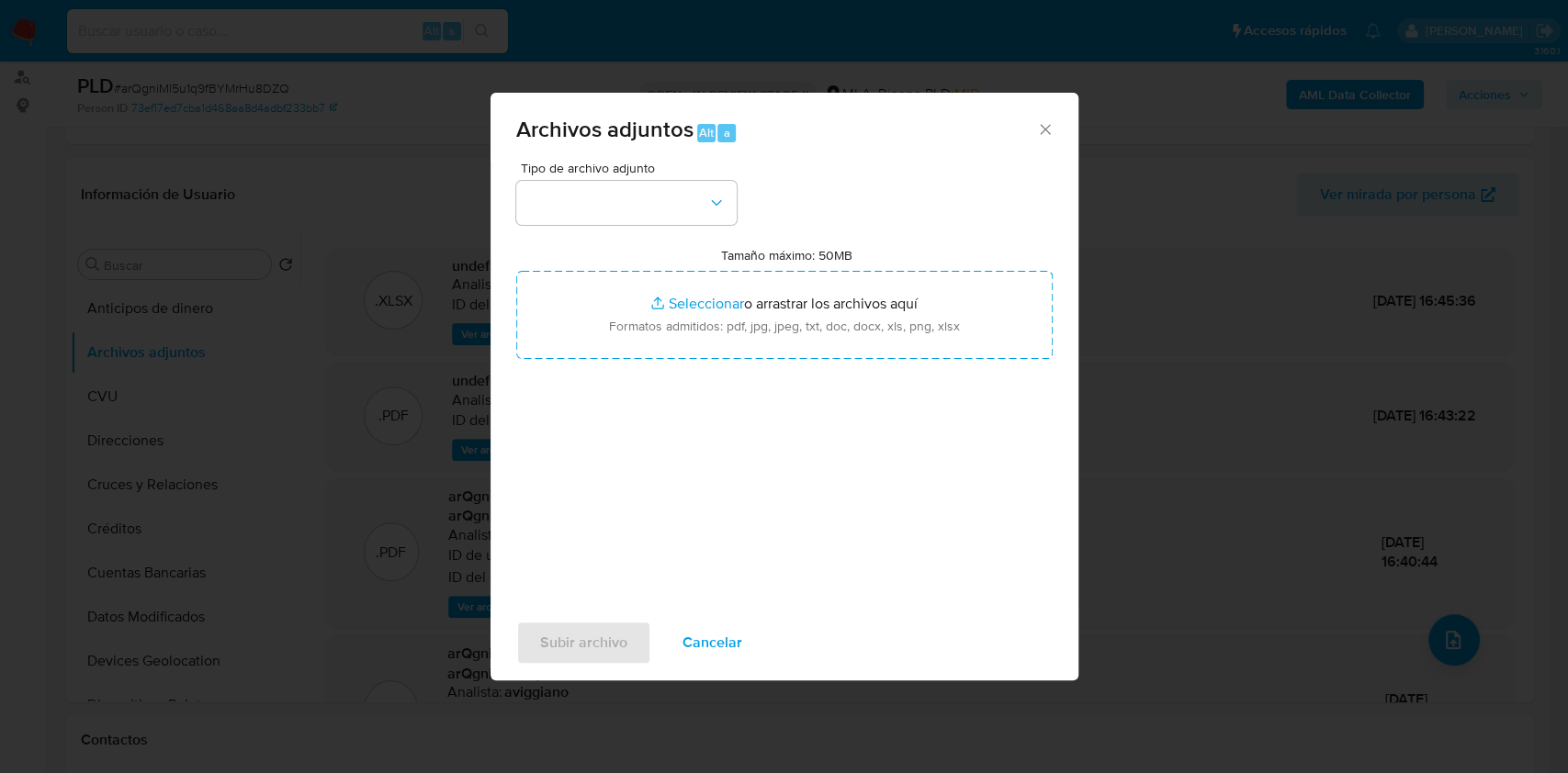
drag, startPoint x: 1048, startPoint y: 133, endPoint x: 1013, endPoint y: 135, distance: 35.1
click at [1048, 132] on icon "Cerrar" at bounding box center [1044, 129] width 10 height 10
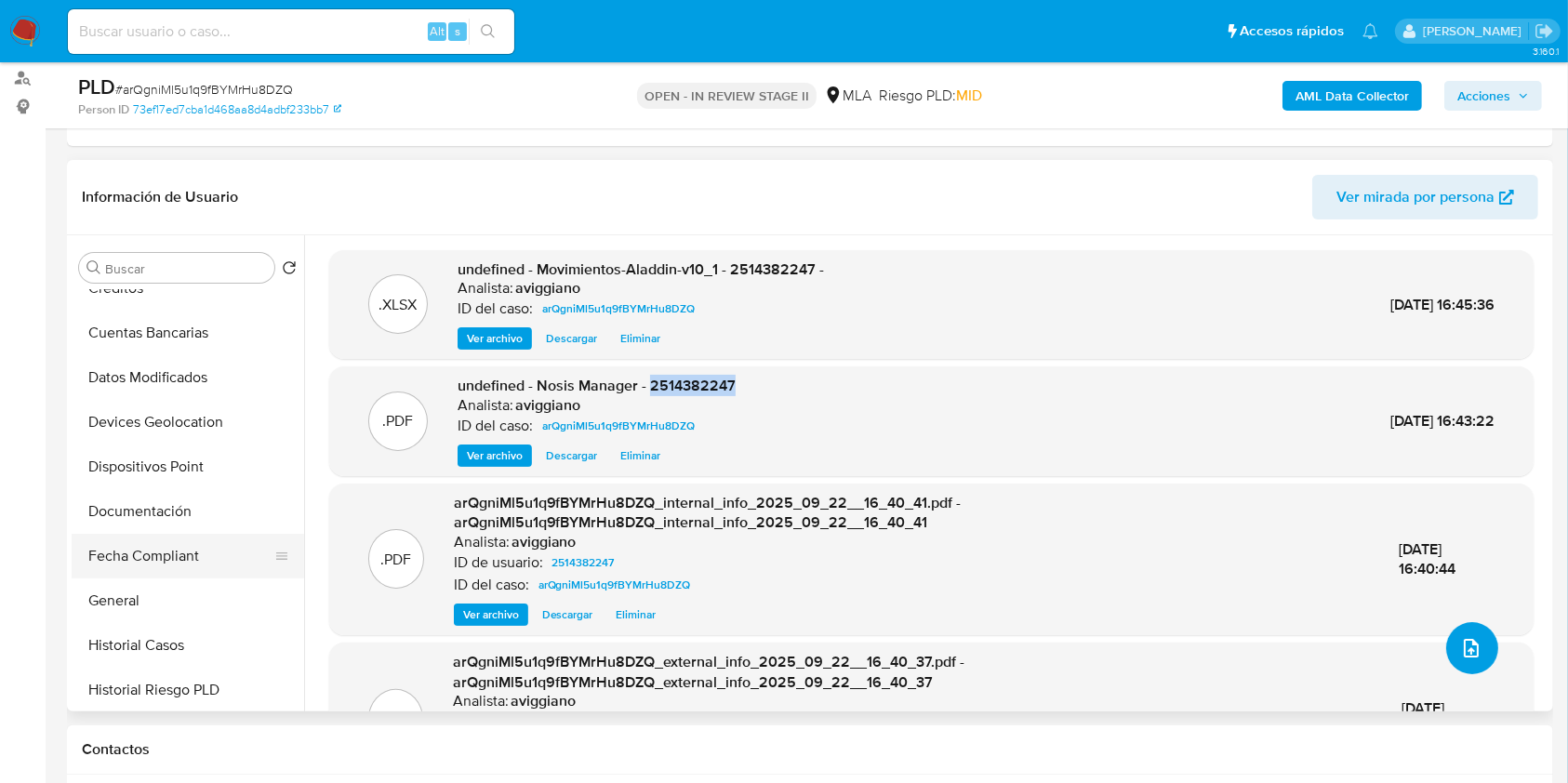
scroll to position [619, 0]
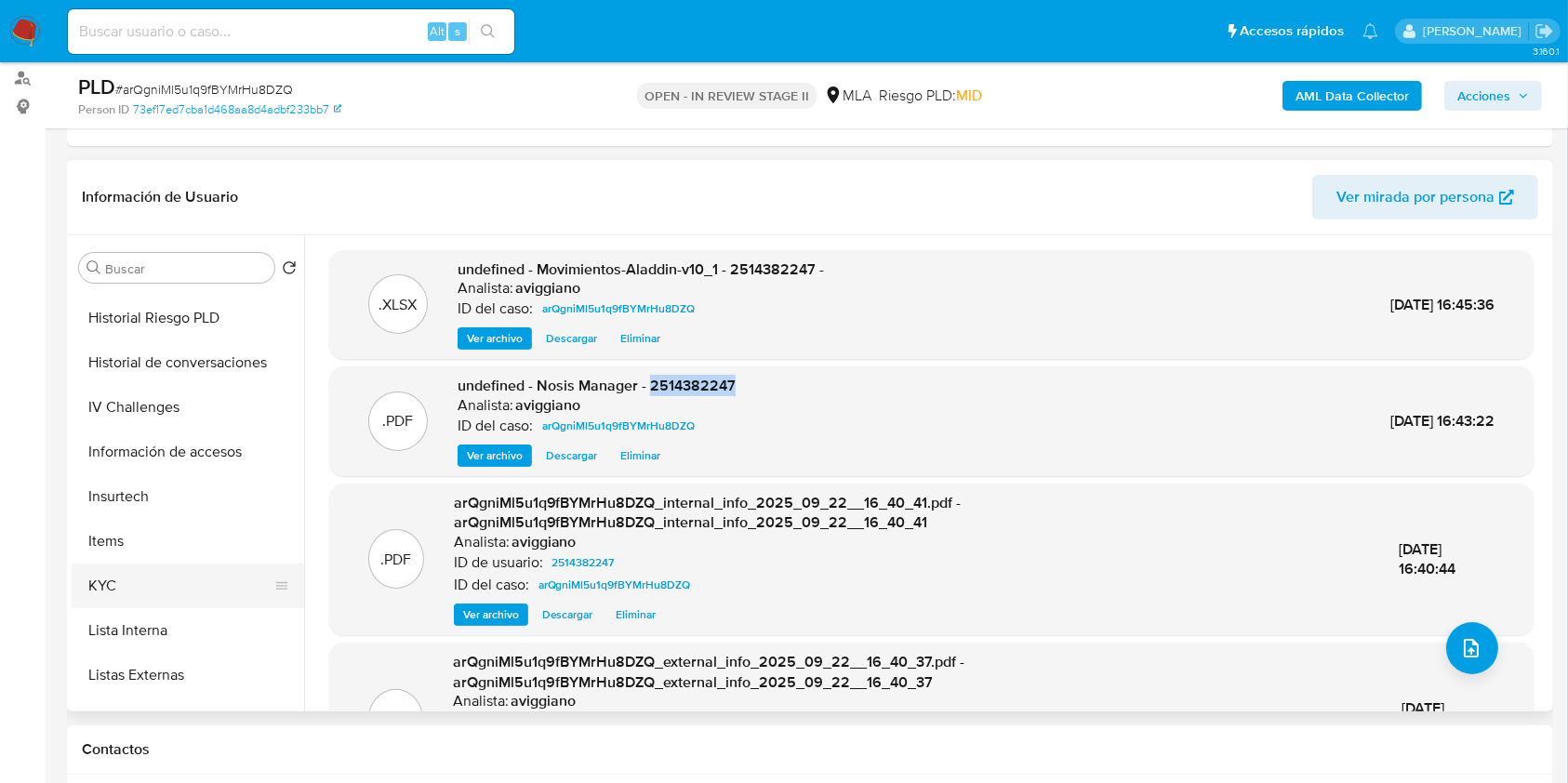
click at [110, 571] on button "KYC" at bounding box center [180, 586] width 218 height 45
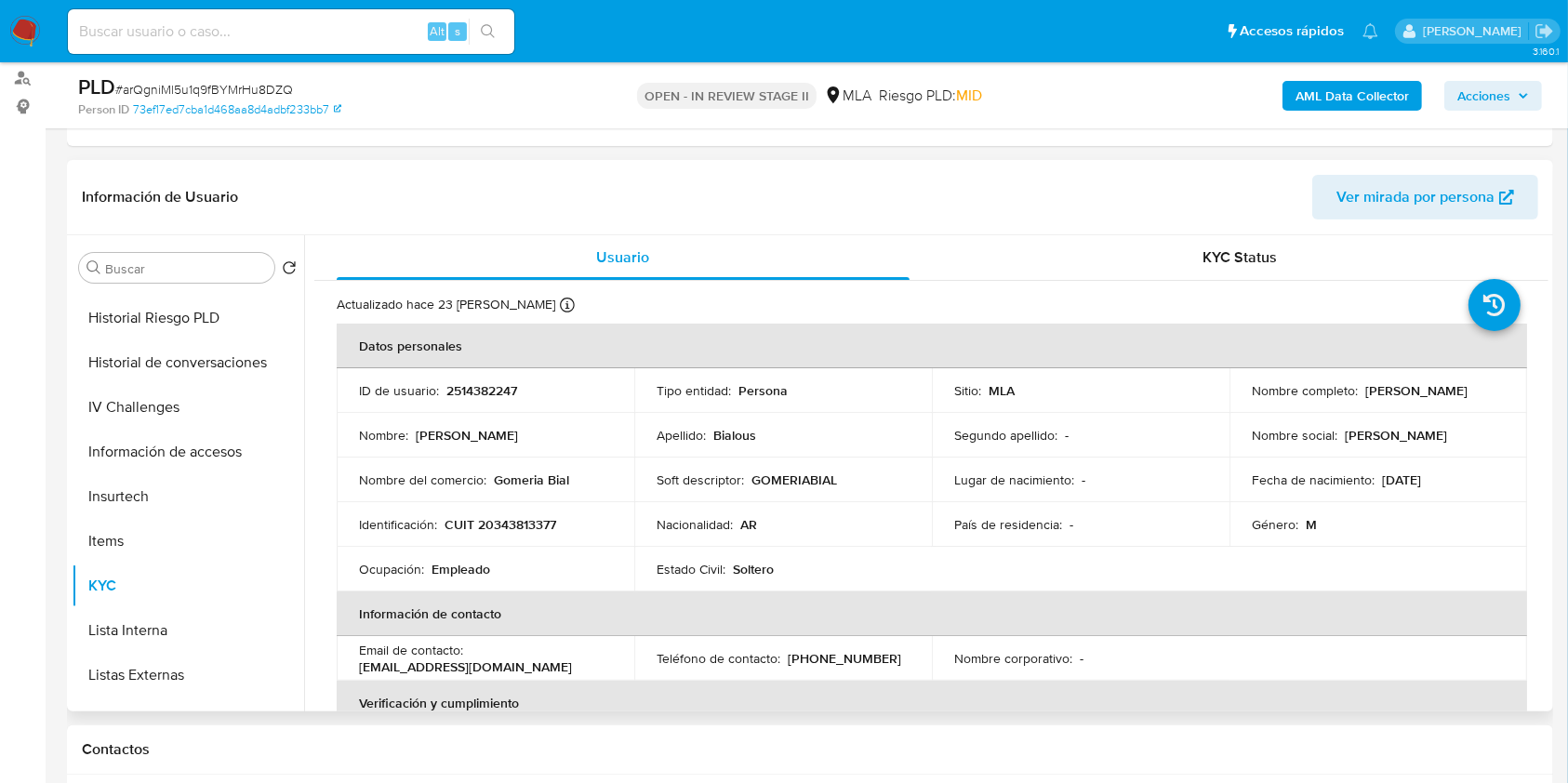
click at [492, 396] on p "2514382247" at bounding box center [481, 390] width 71 height 17
click at [513, 517] on p "CUIT 20343813377" at bounding box center [501, 524] width 112 height 17
drag, startPoint x: 513, startPoint y: 517, endPoint x: 465, endPoint y: 371, distance: 153.7
click at [461, 366] on th "Datos personales" at bounding box center [931, 346] width 1191 height 45
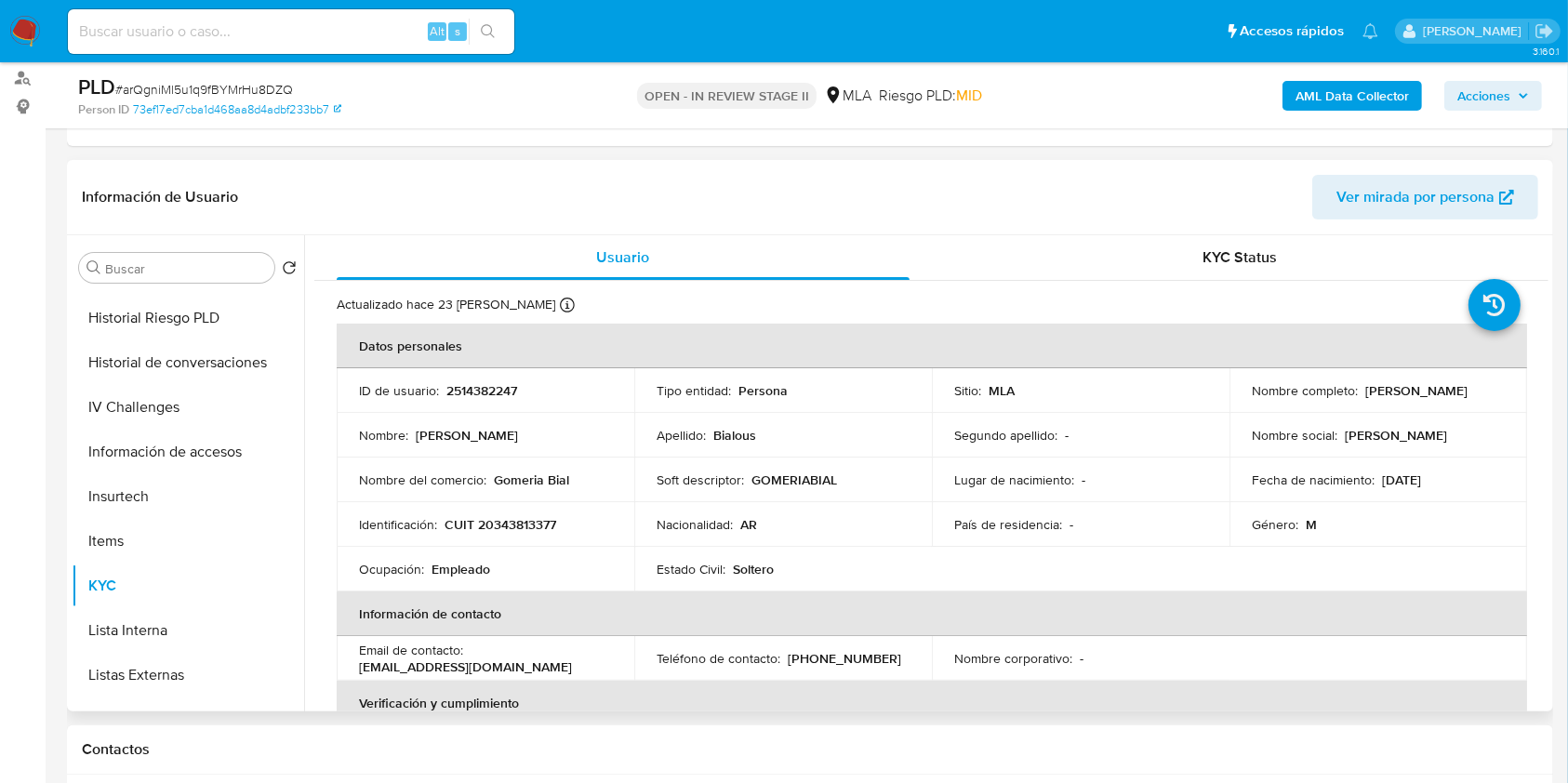
click at [466, 391] on p "2514382247" at bounding box center [481, 390] width 71 height 17
copy p "2514382247"
click at [513, 518] on p "CUIT 20343813377" at bounding box center [501, 524] width 112 height 17
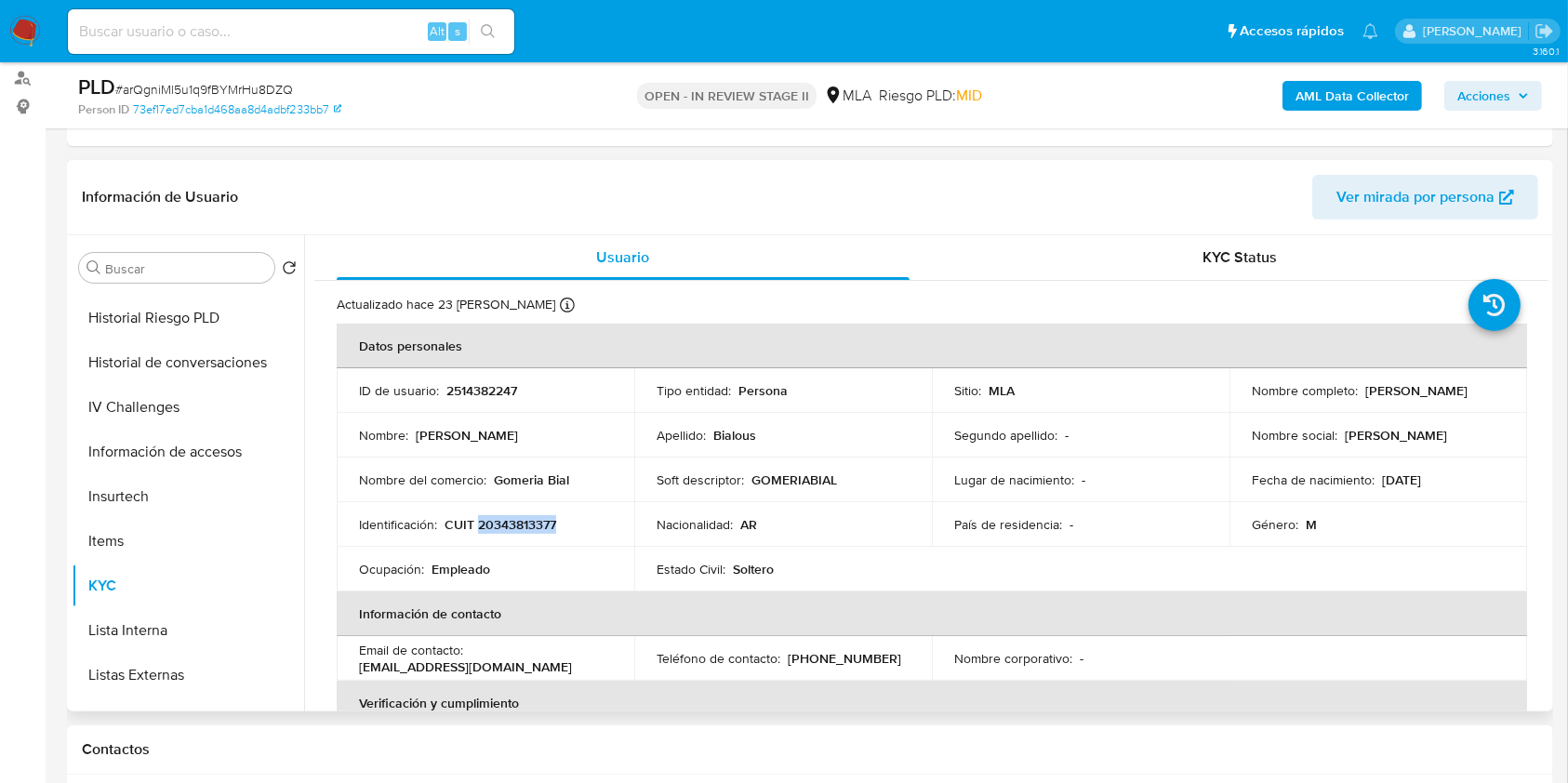
copy p "20343813377"
drag, startPoint x: 1248, startPoint y: 398, endPoint x: 1404, endPoint y: 392, distance: 156.1
click at [1404, 392] on div "Nombre completo : Sebastian Ezequiel Bialous" at bounding box center [1378, 390] width 253 height 17
copy p "Sebastian Ezequiel Bialous"
click at [172, 629] on button "Lista Interna" at bounding box center [180, 631] width 218 height 45
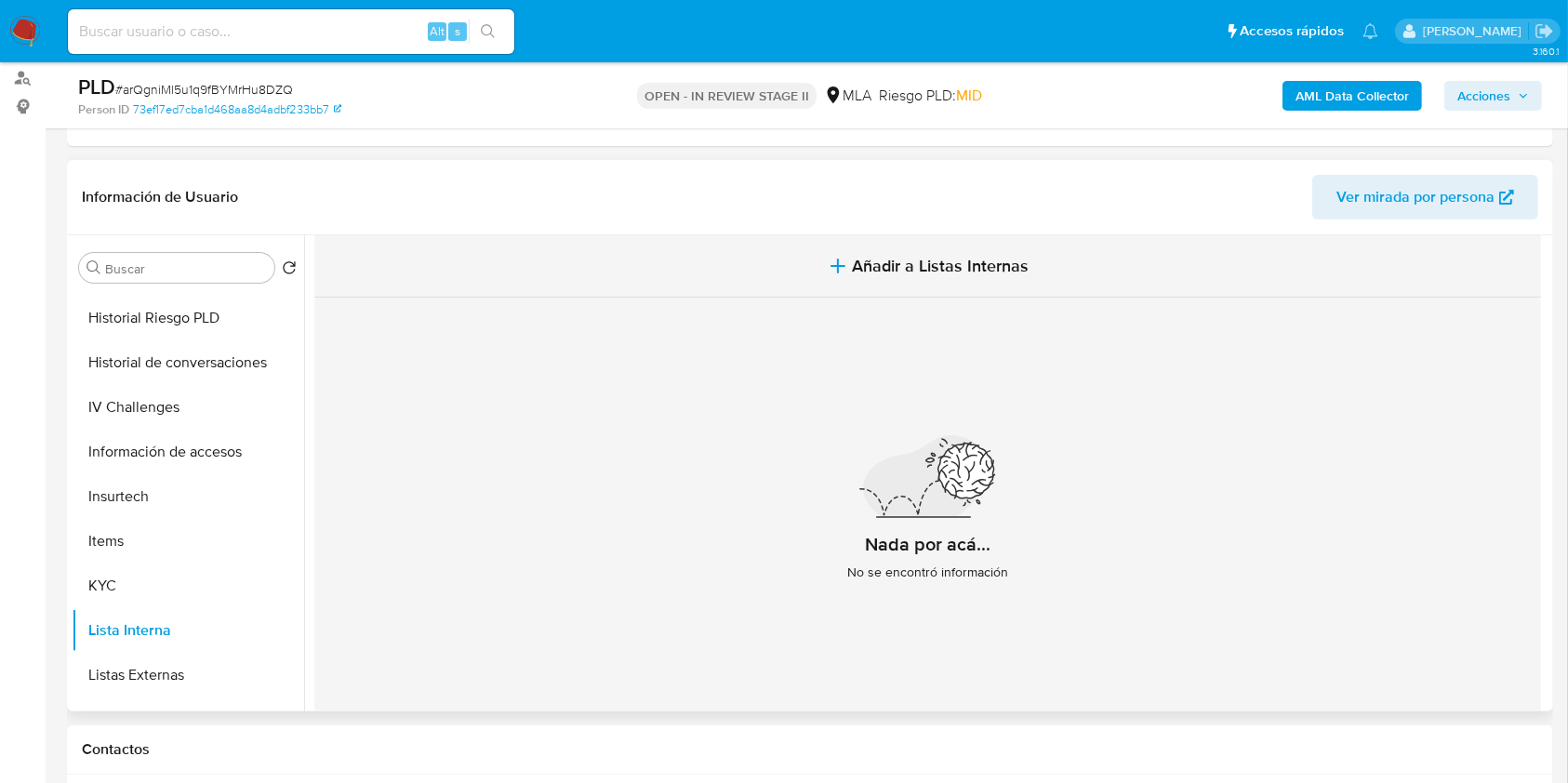
click at [848, 262] on button "Añadir a Listas Internas" at bounding box center [928, 267] width 1227 height 63
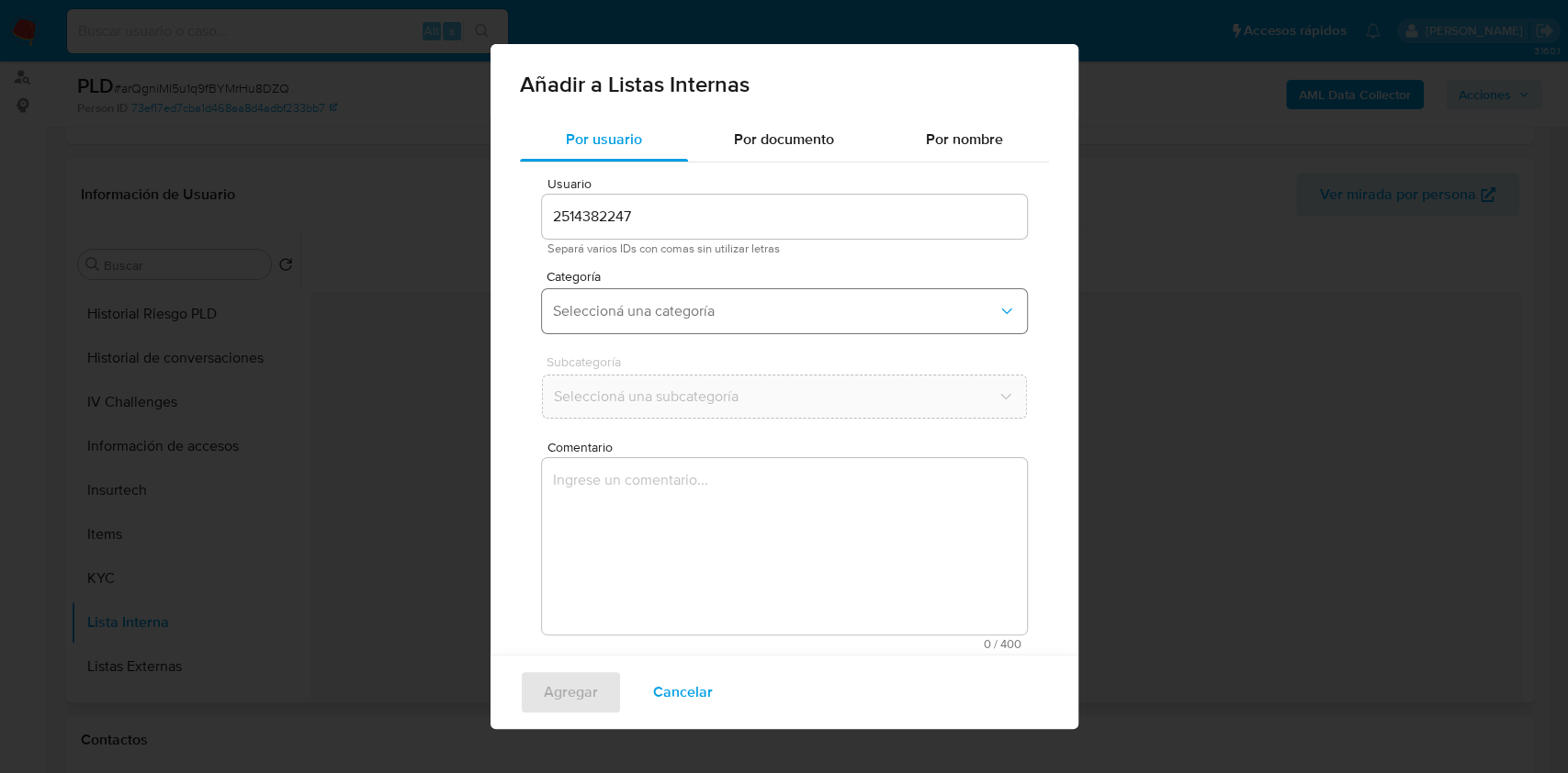
click at [689, 322] on button "Seleccioná una categoría" at bounding box center [784, 312] width 485 height 45
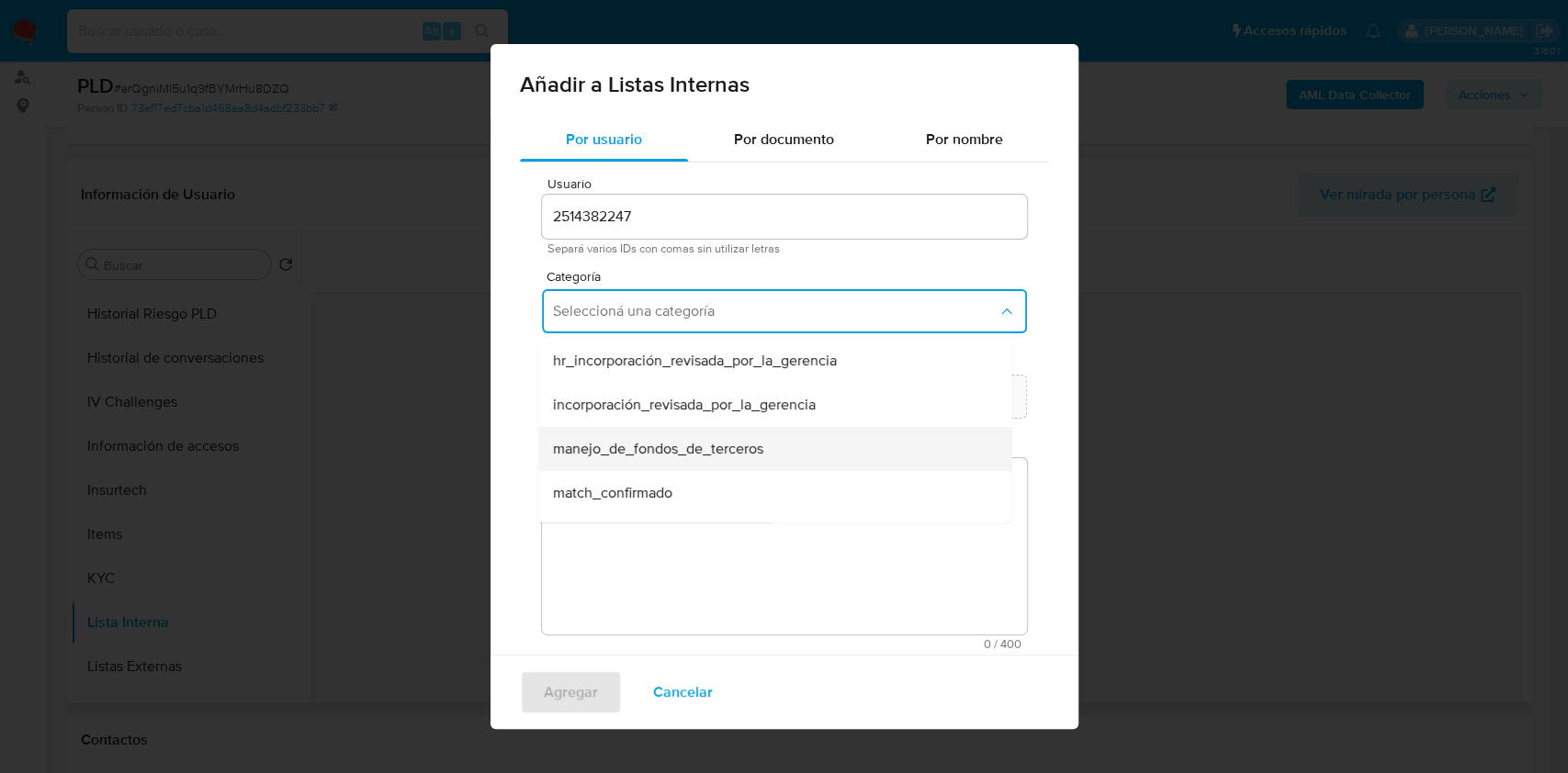
scroll to position [122, 0]
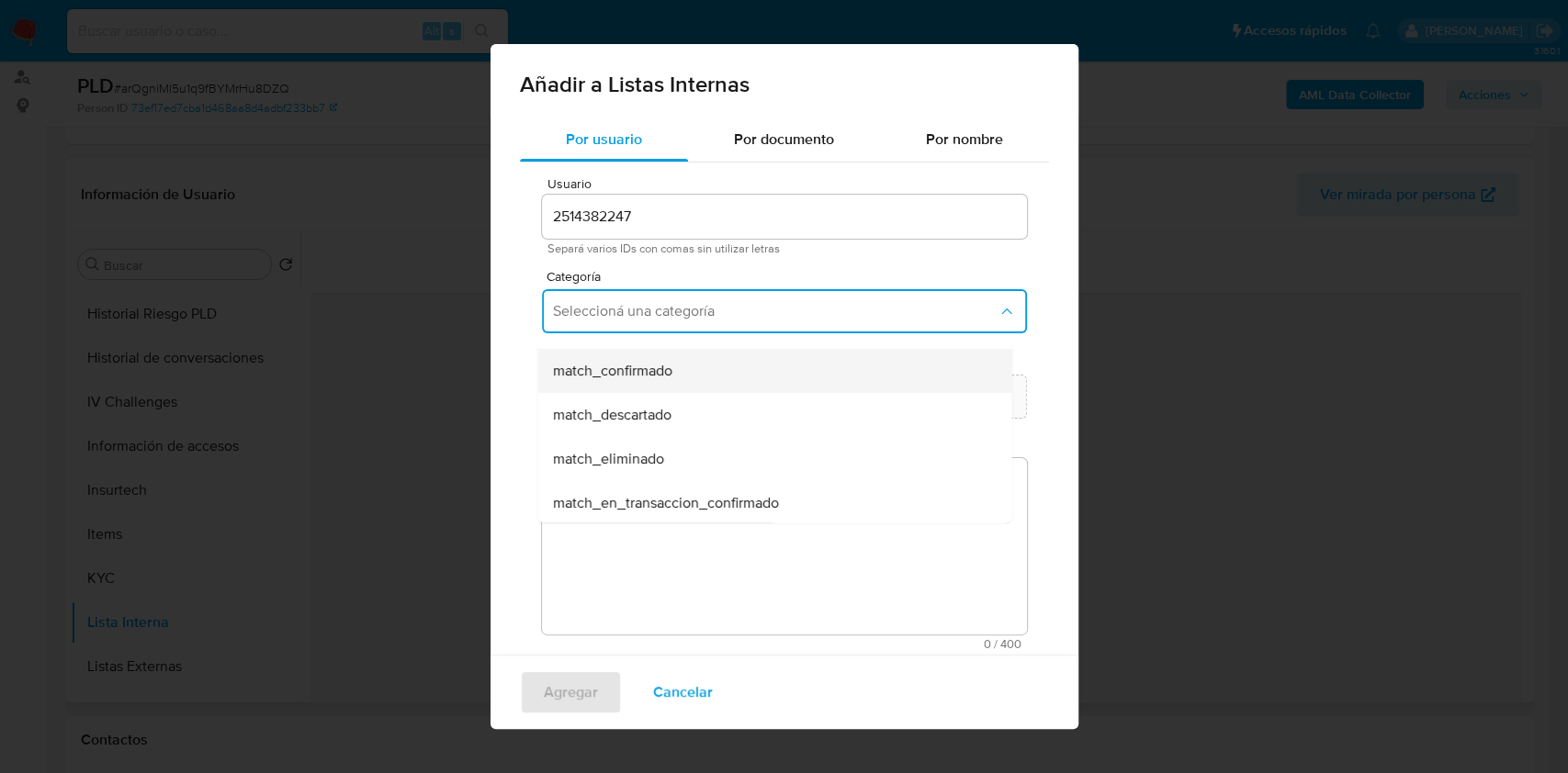
click at [691, 386] on div "match_confirmado" at bounding box center [769, 372] width 434 height 45
click at [679, 412] on button "Seleccioná una subcategoría" at bounding box center [784, 397] width 485 height 45
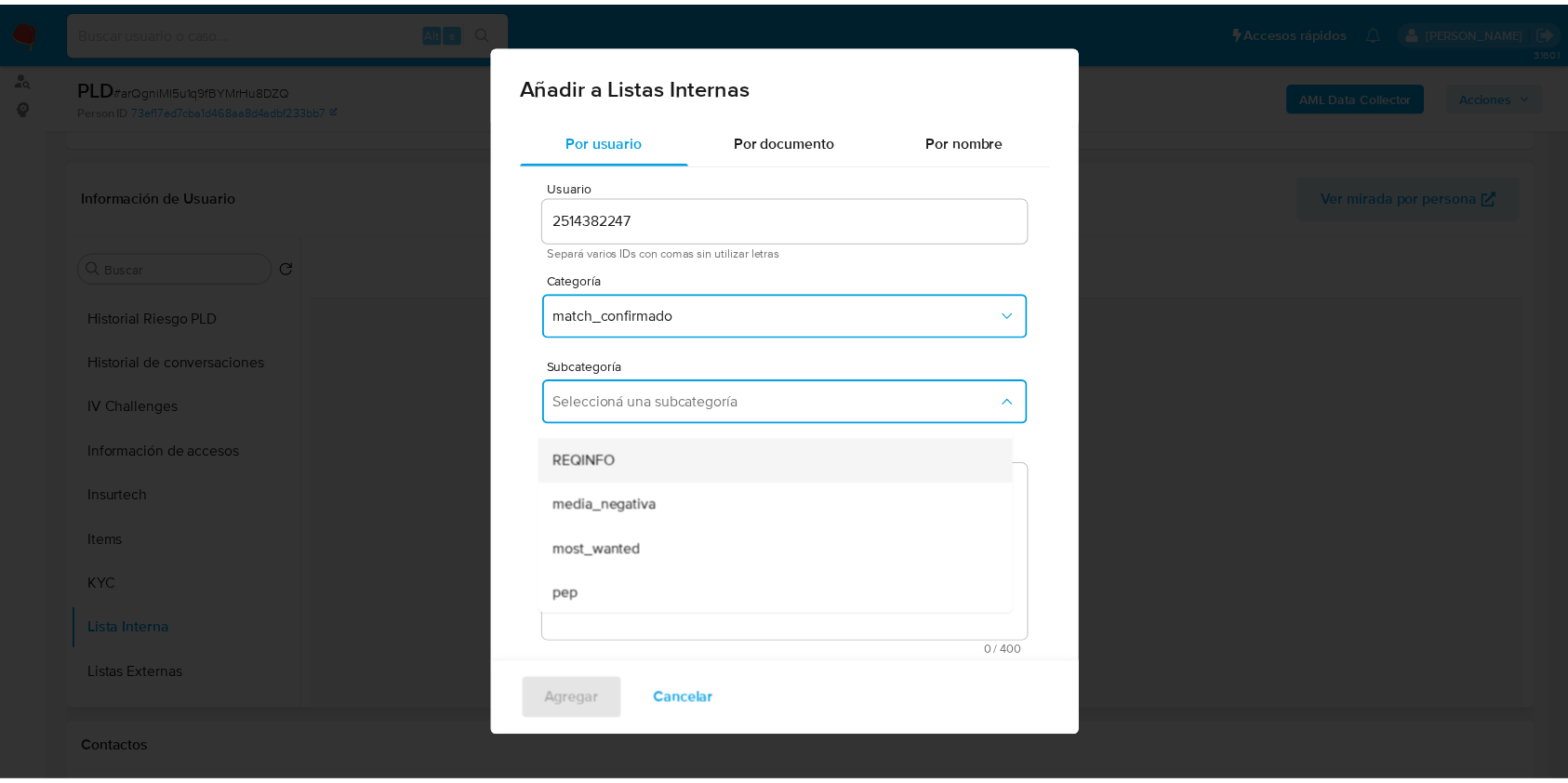
scroll to position [0, 0]
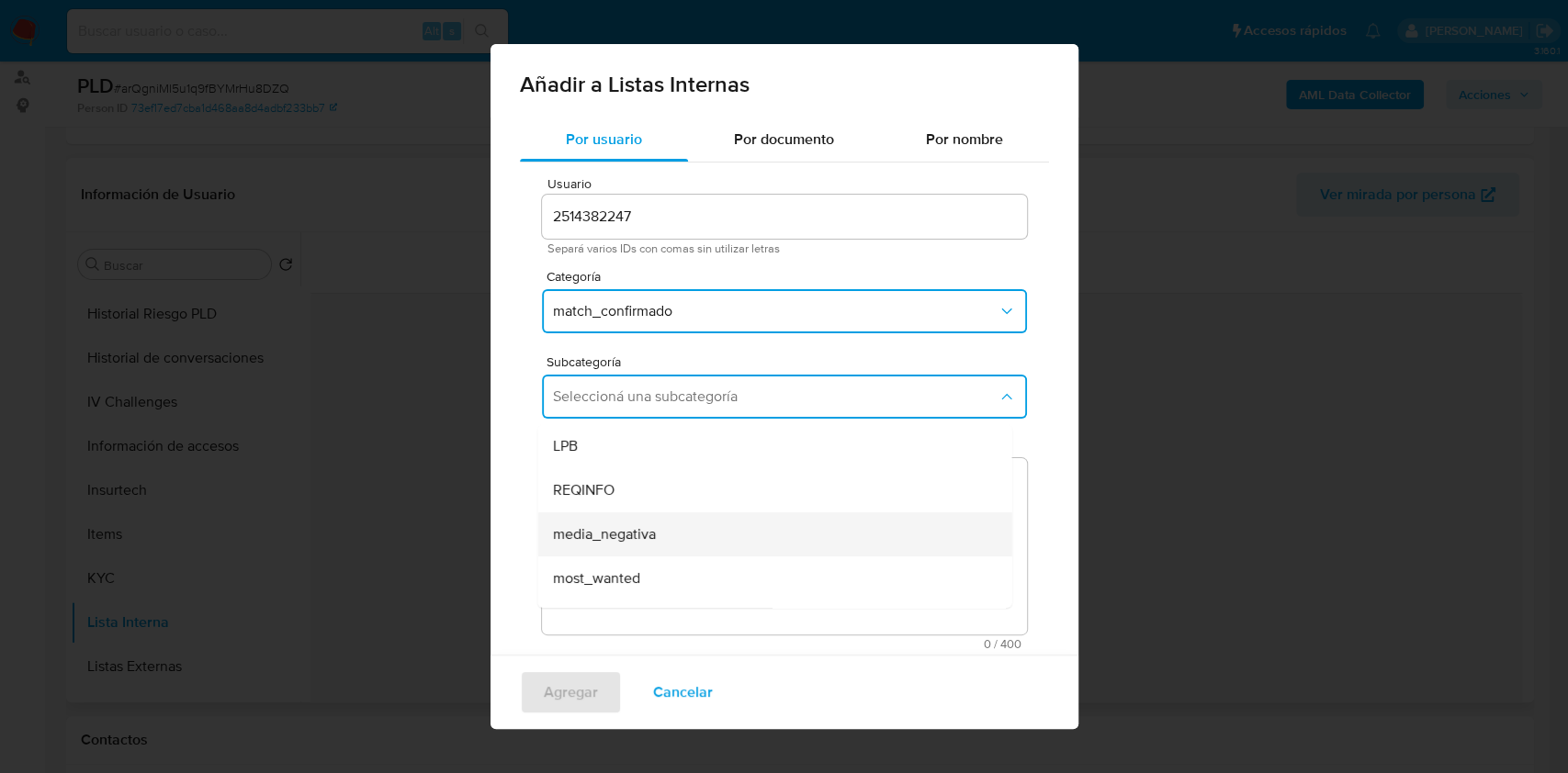
click at [654, 533] on span "media_negativa" at bounding box center [603, 534] width 103 height 18
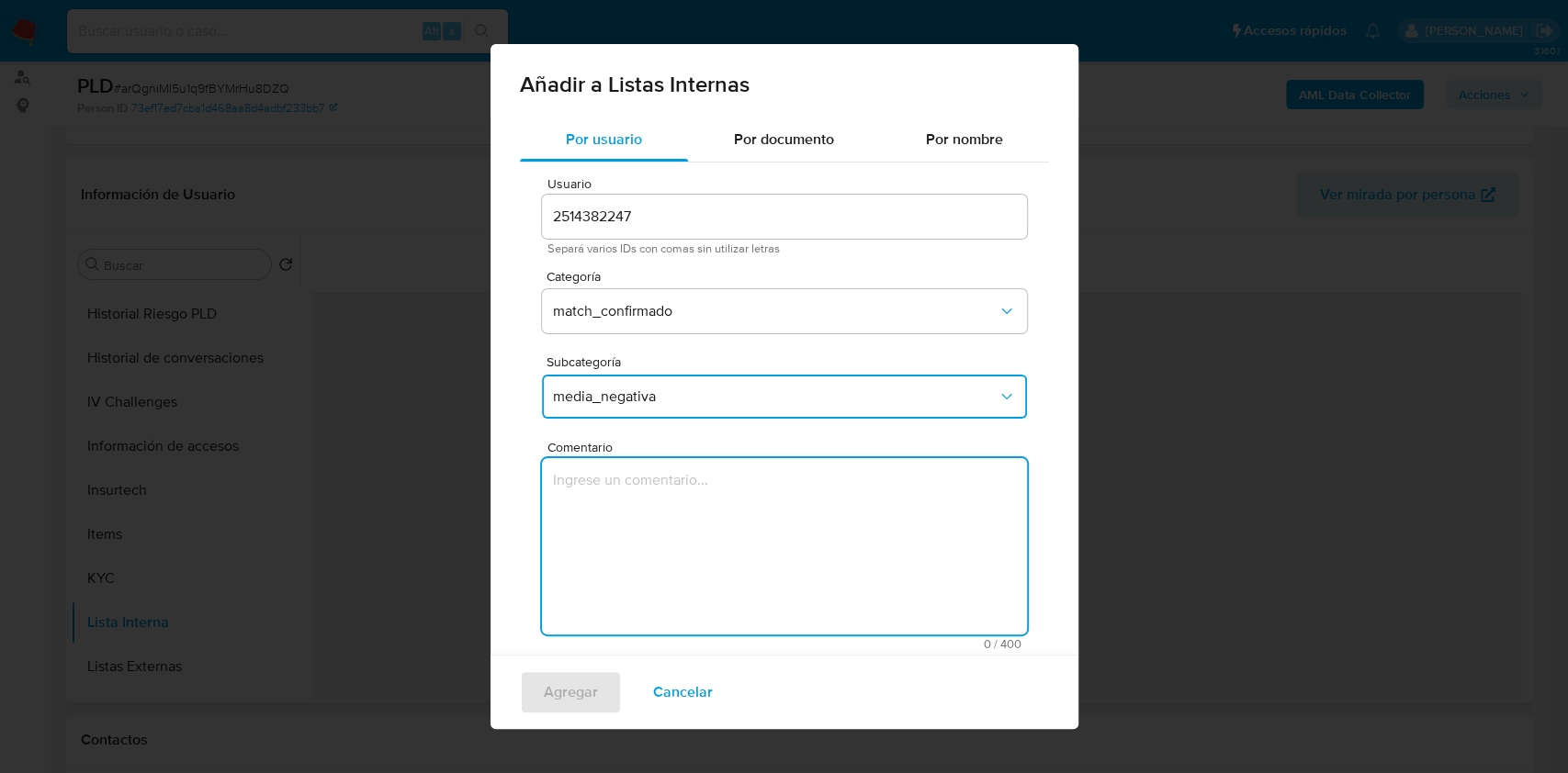
click at [632, 569] on textarea "Comentario" at bounding box center [784, 546] width 485 height 176
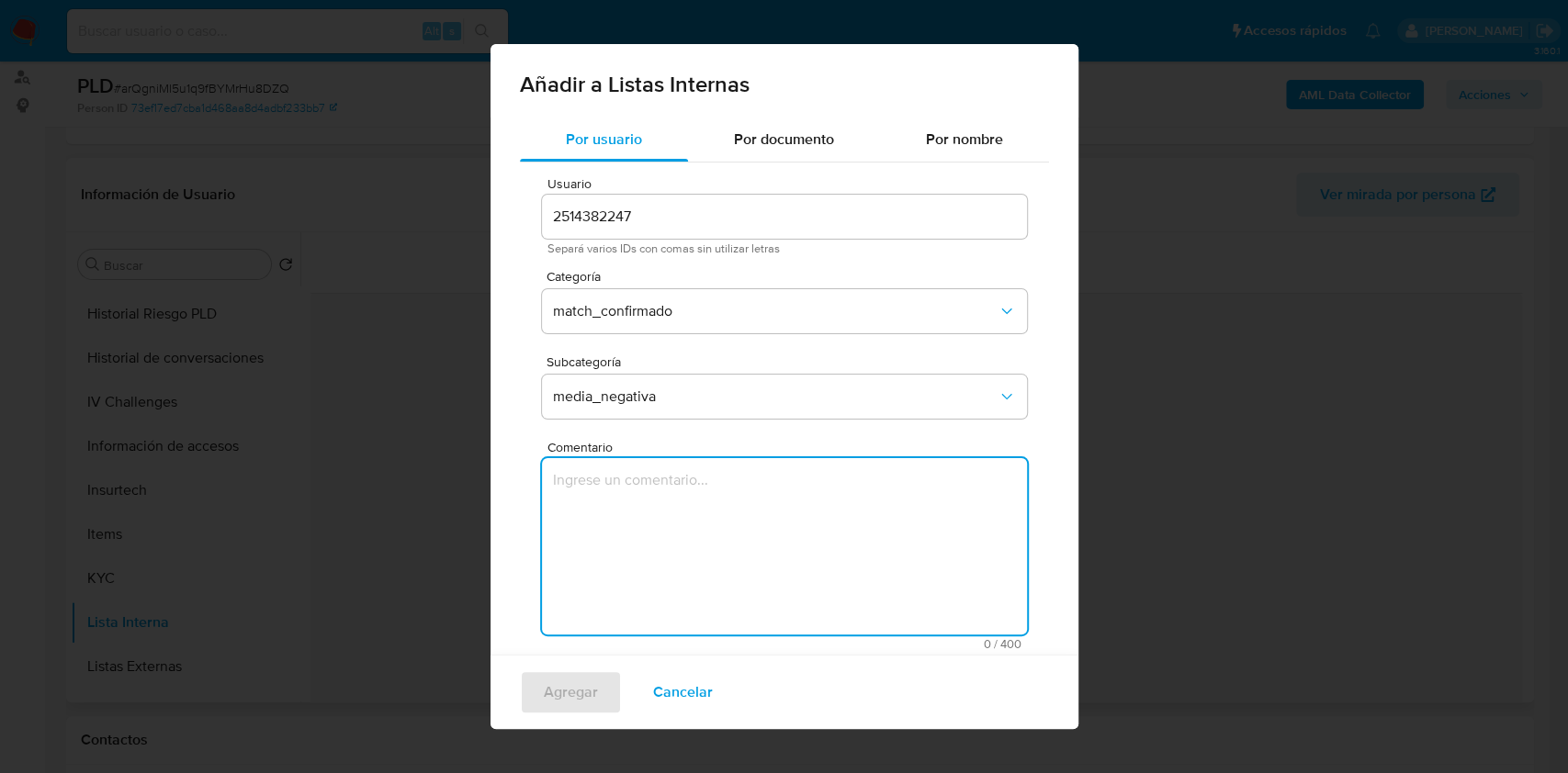
paste textarea "Las búsquedas de antecedentes en la web y en otras fuentes de información arroj…"
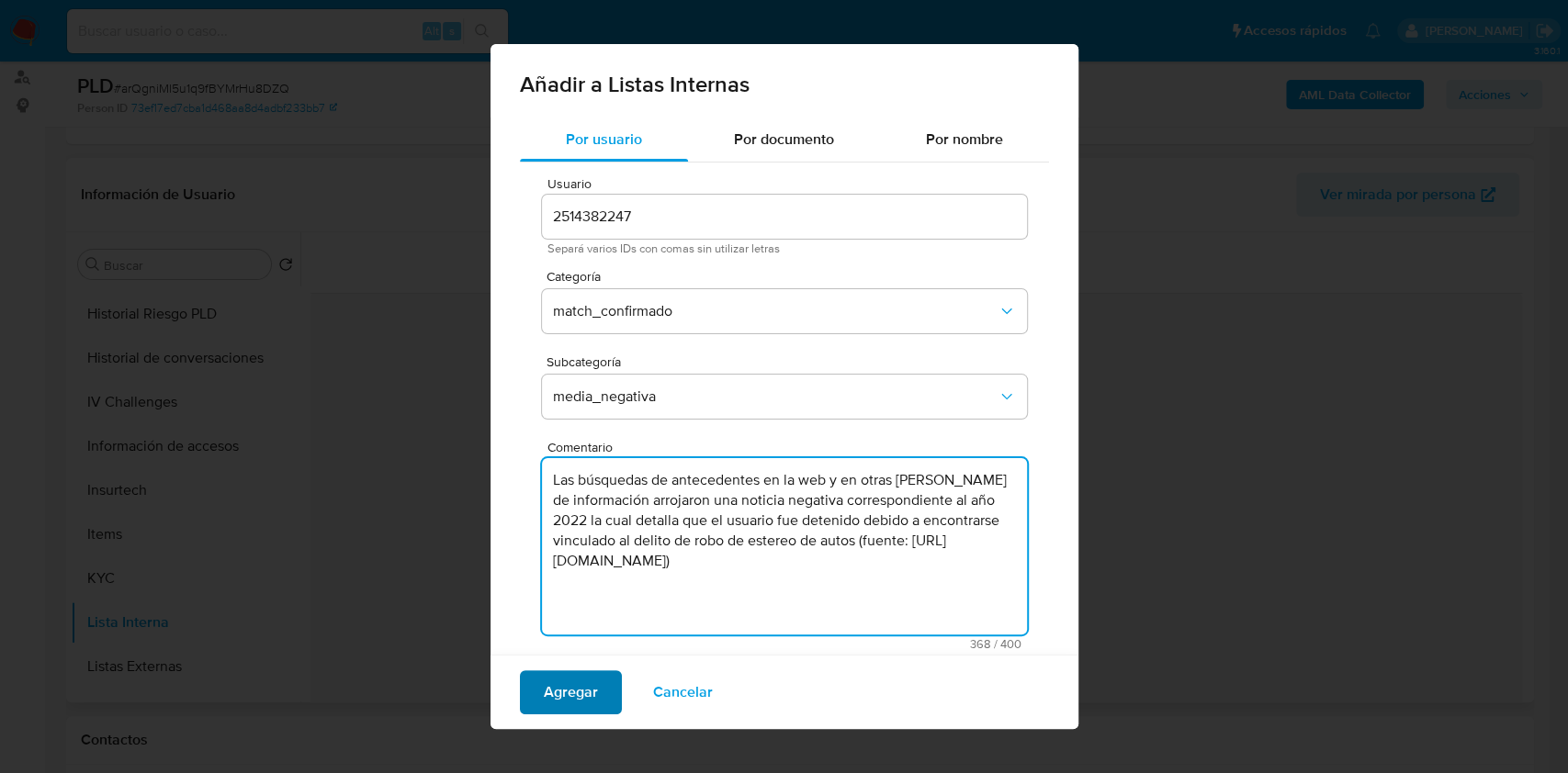
type textarea "Las búsquedas de antecedentes en la web y en otras fuentes de información arroj…"
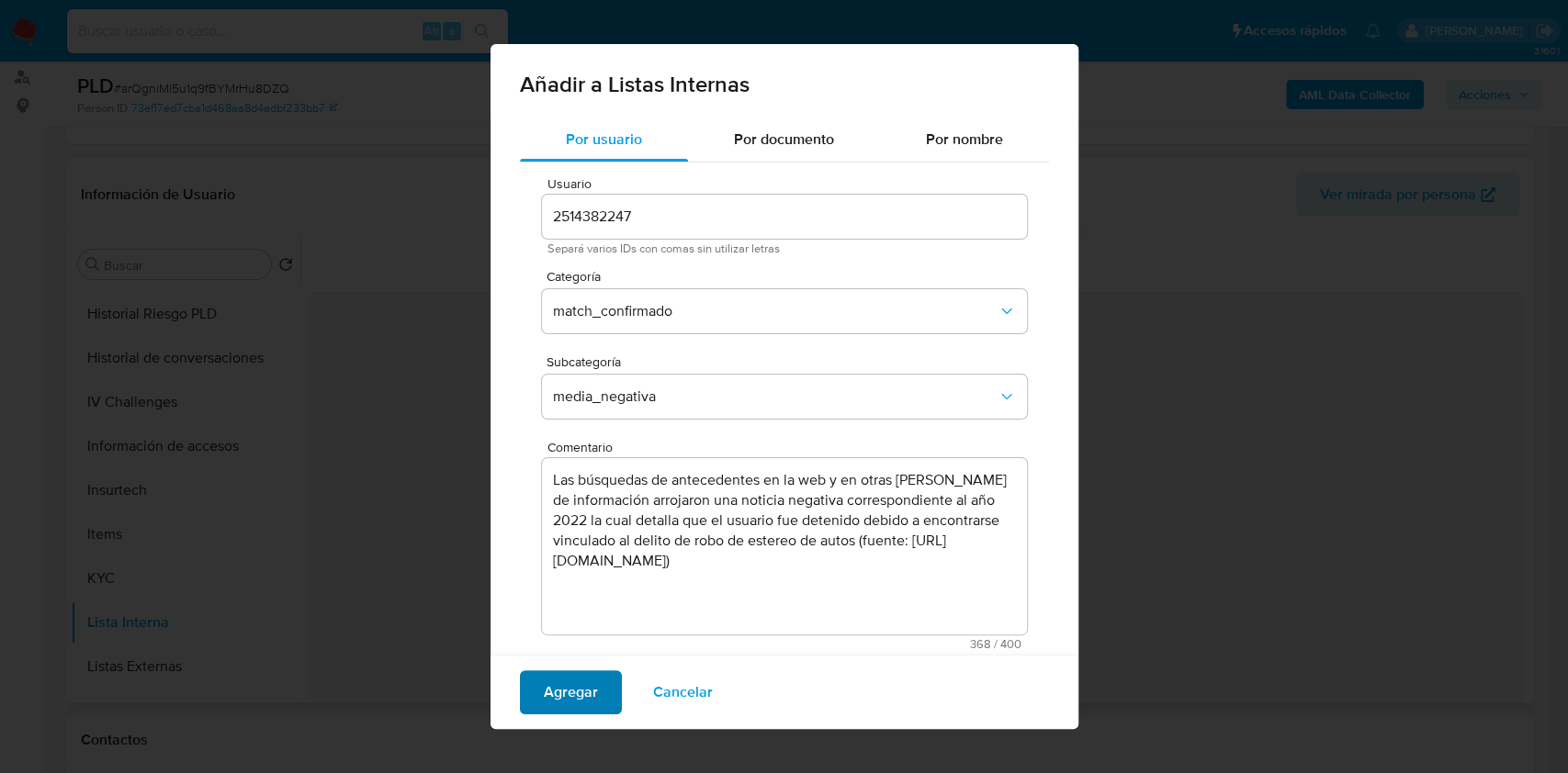
click at [574, 691] on span "Agregar" at bounding box center [571, 693] width 54 height 41
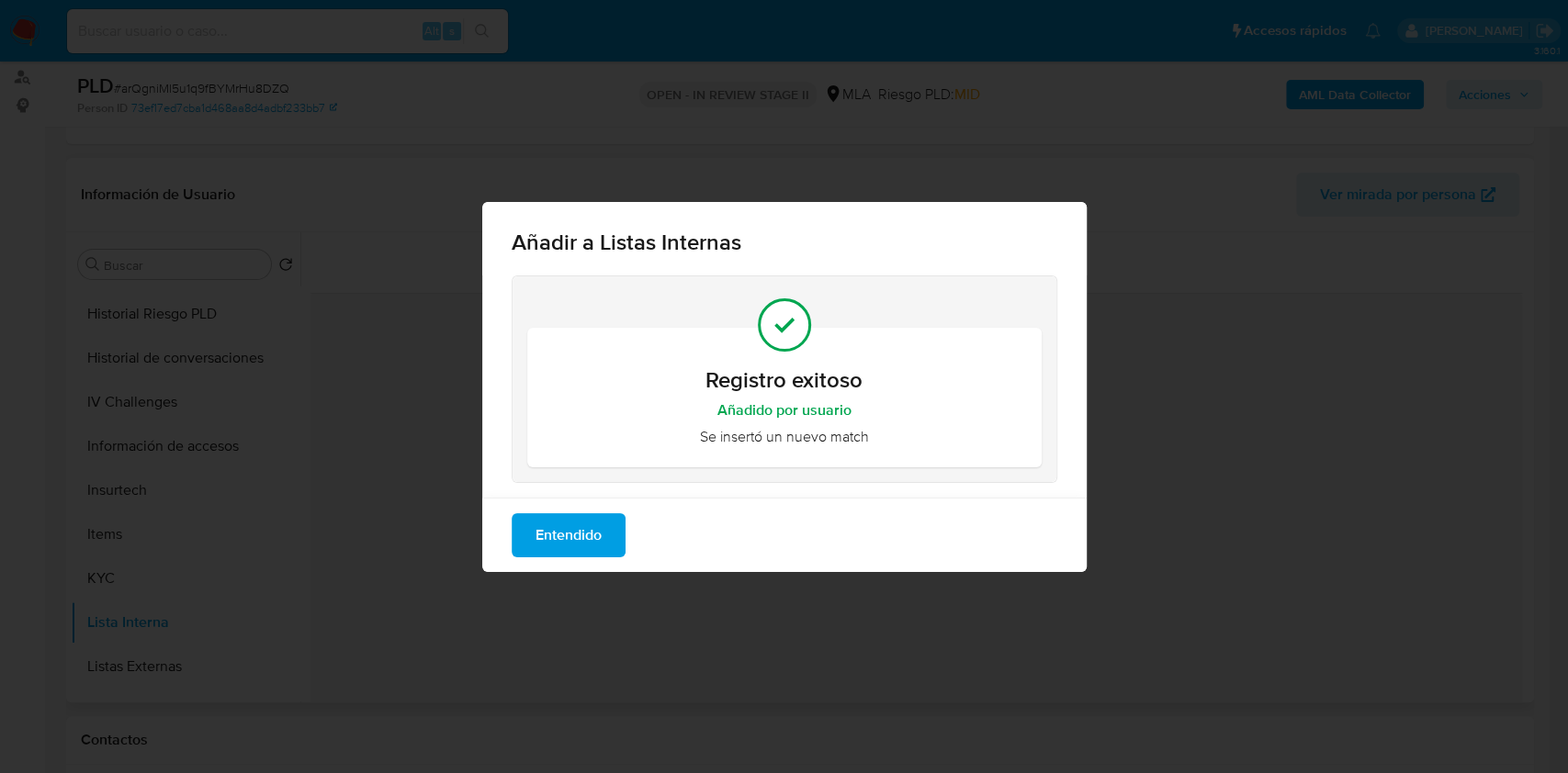
click at [544, 533] on span "Entendido" at bounding box center [568, 535] width 66 height 41
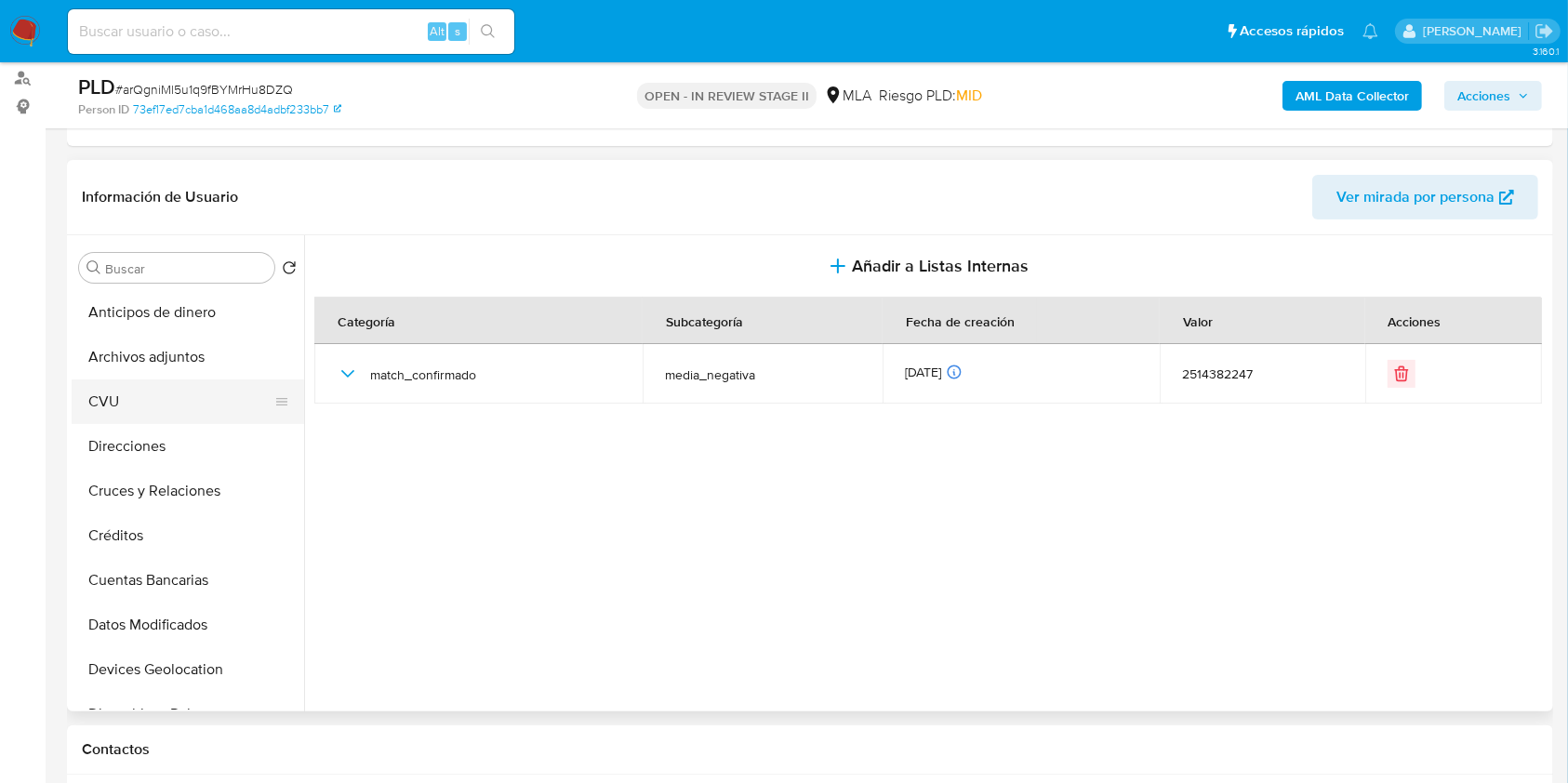
click at [201, 385] on button "CVU" at bounding box center [180, 402] width 218 height 45
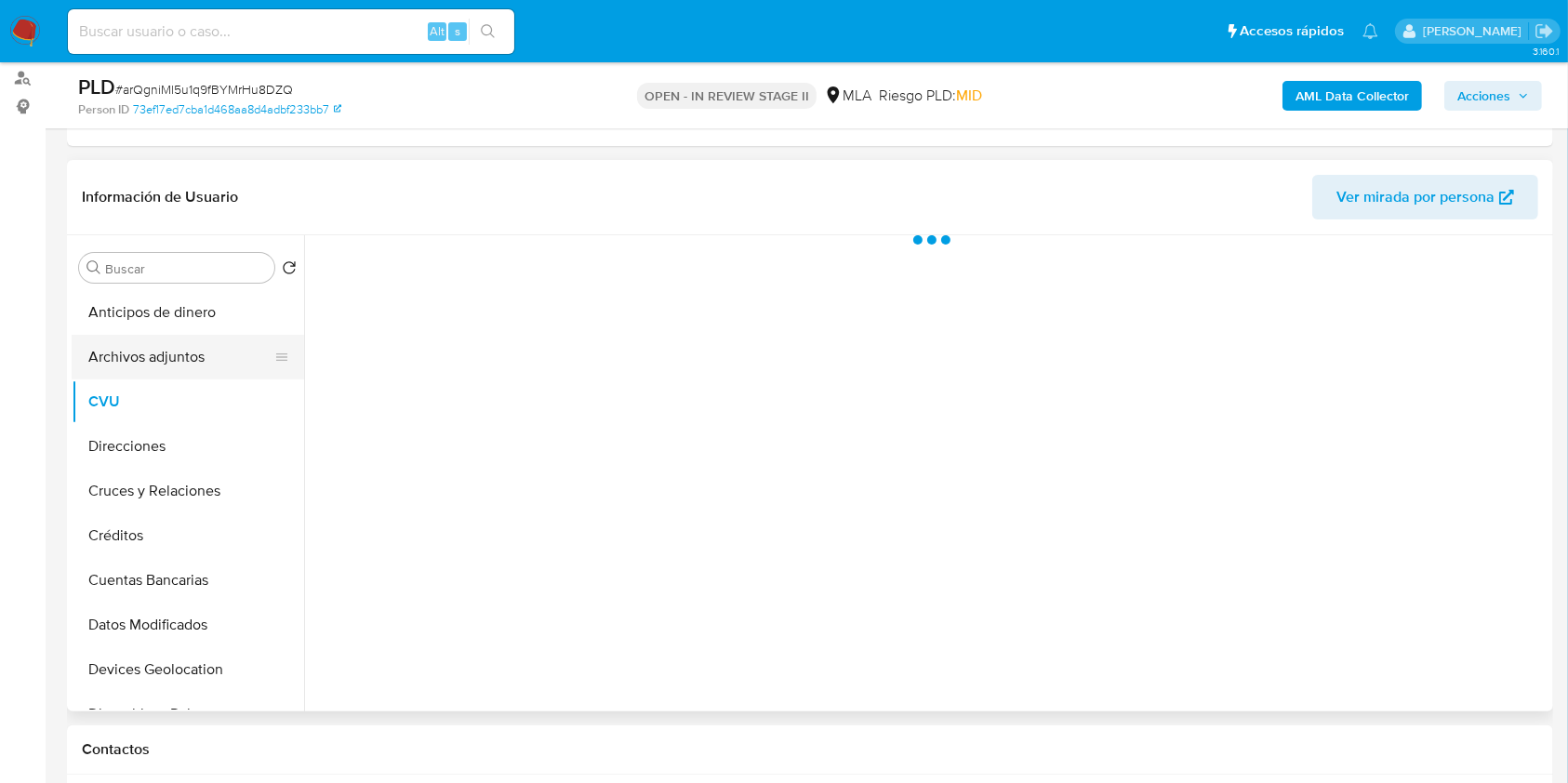
click at [189, 348] on button "Archivos adjuntos" at bounding box center [180, 358] width 218 height 45
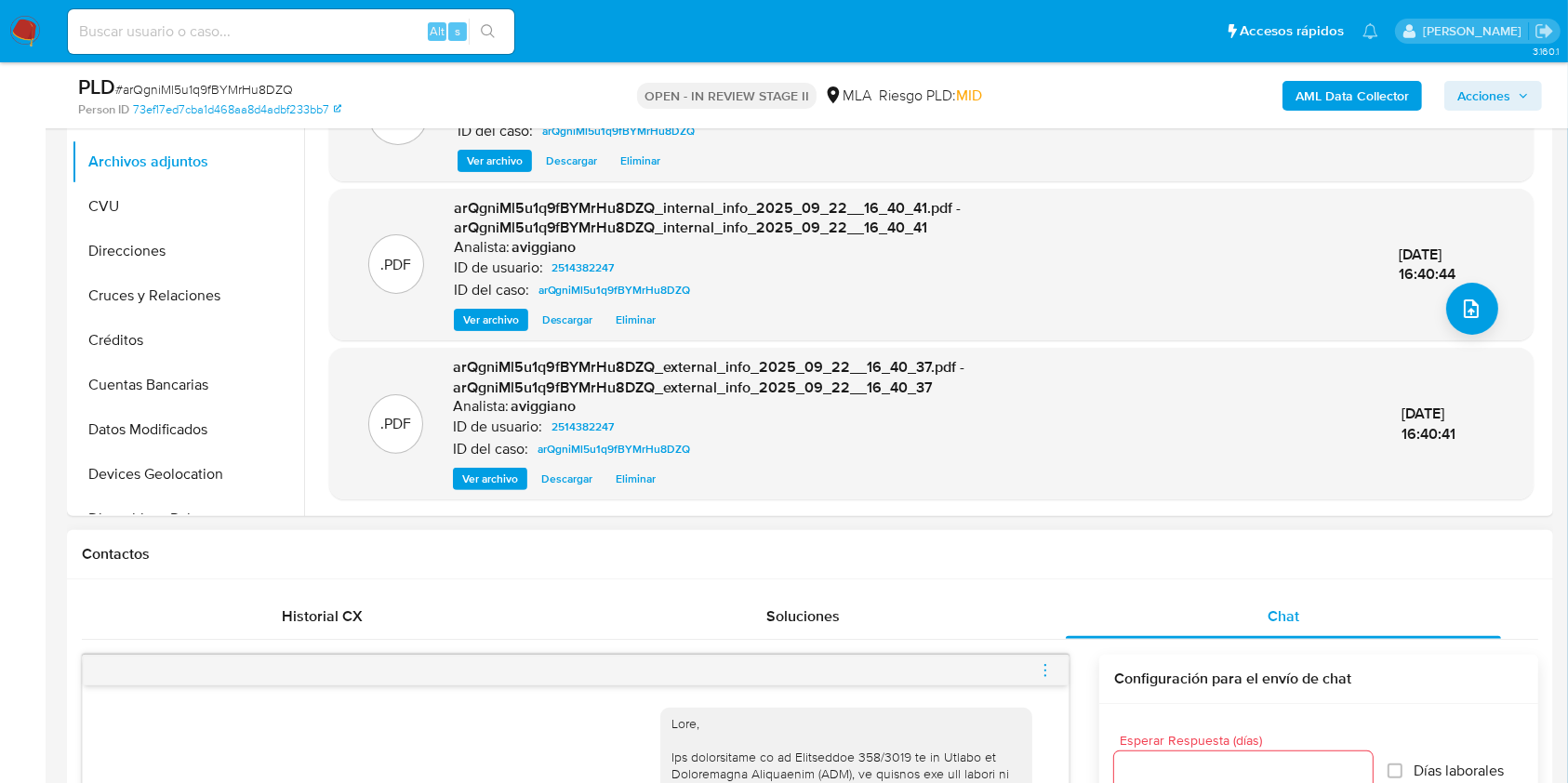
scroll to position [619, 0]
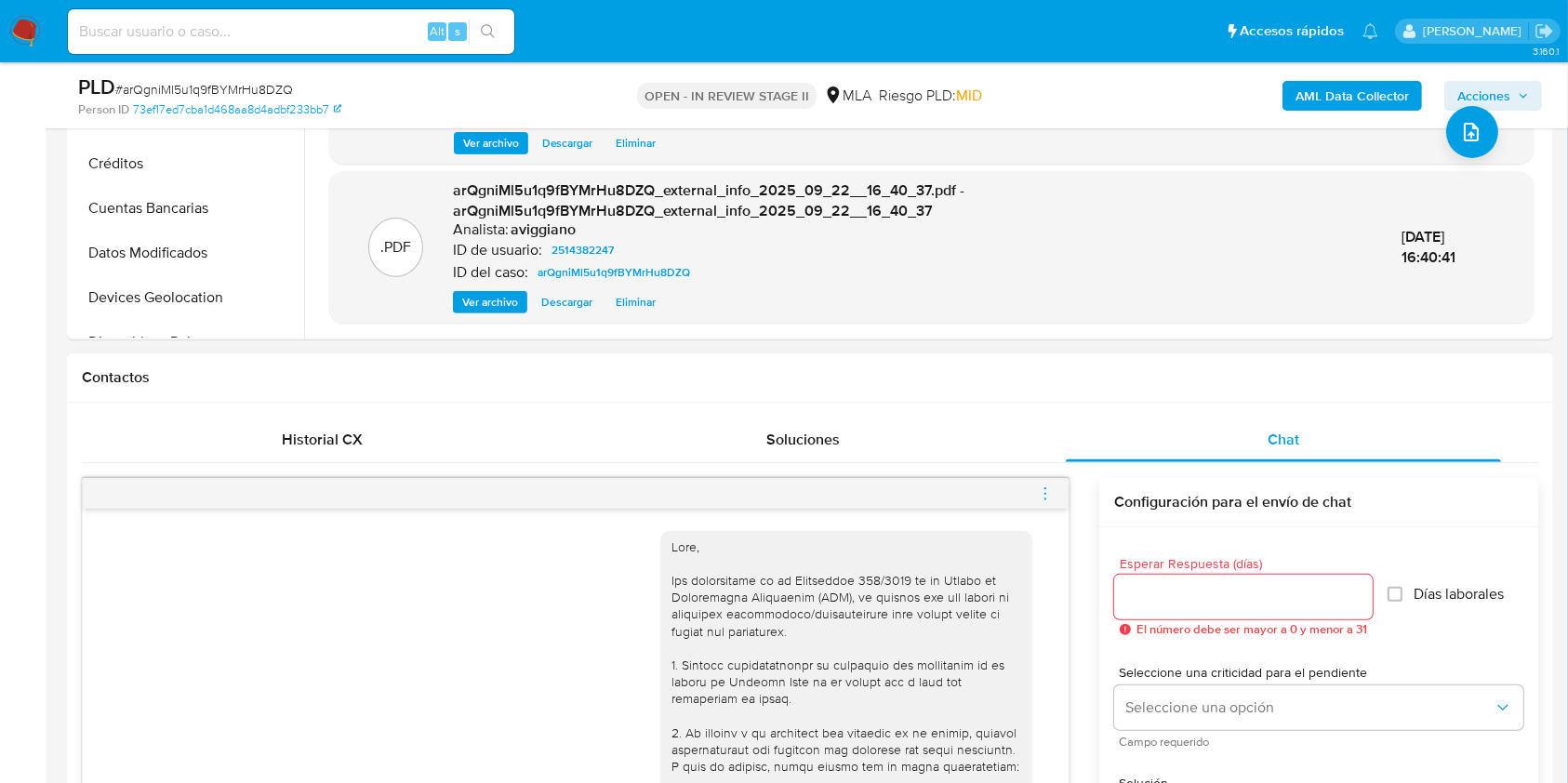
click at [1045, 492] on icon "menu-action" at bounding box center [1046, 493] width 2 height 2
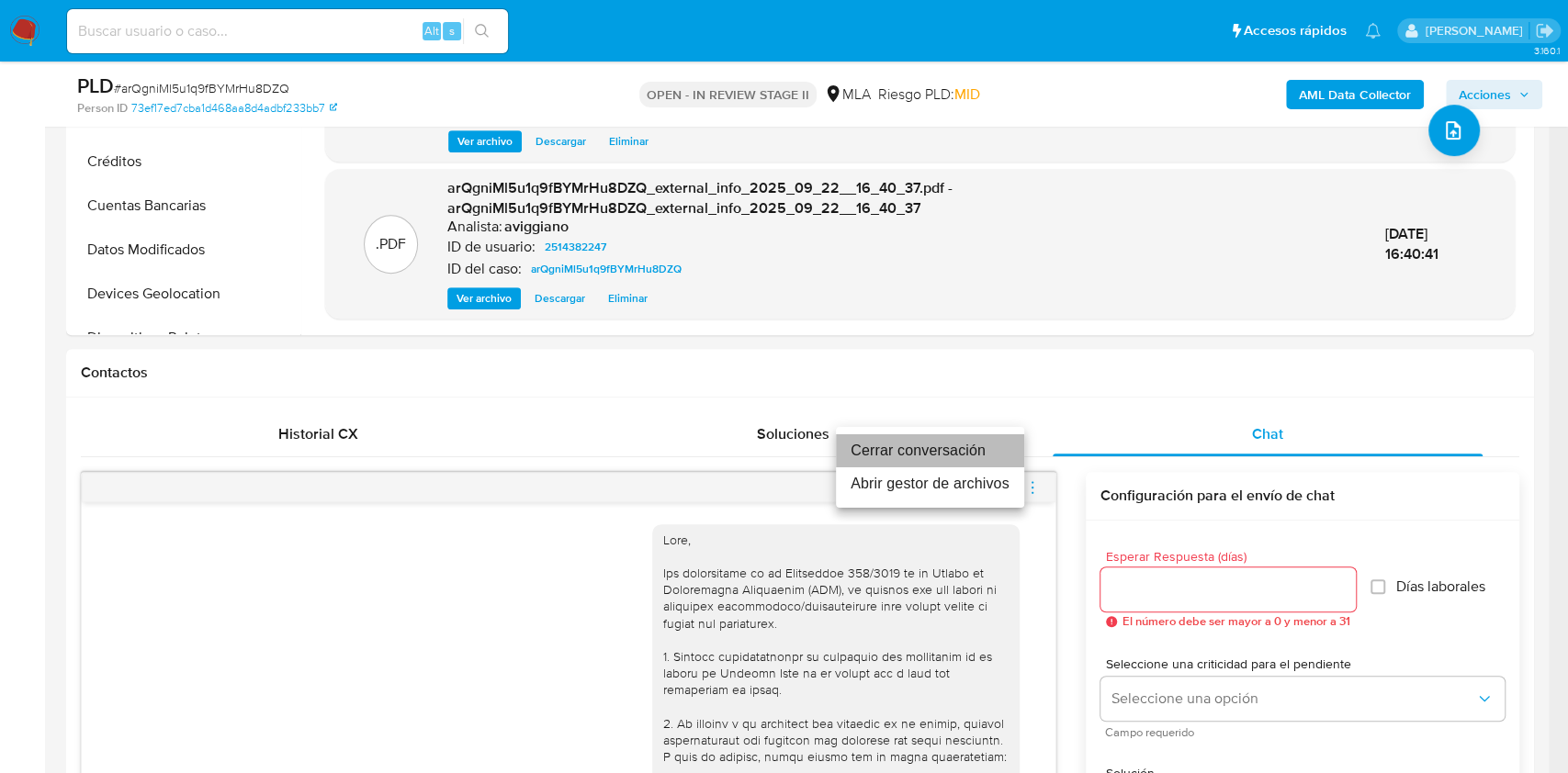
click at [888, 459] on li "Cerrar conversación" at bounding box center [929, 451] width 189 height 33
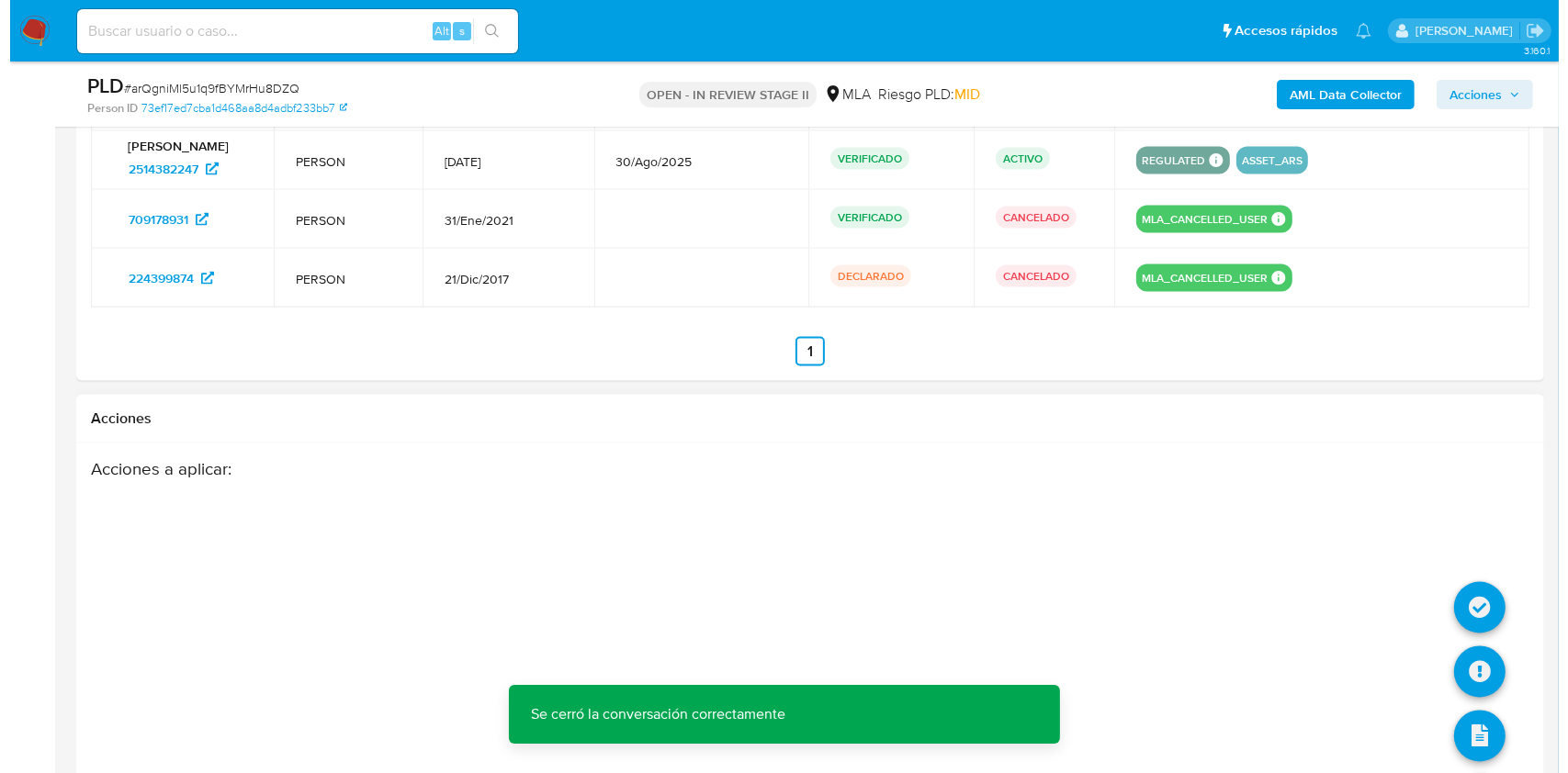
scroll to position [3103, 0]
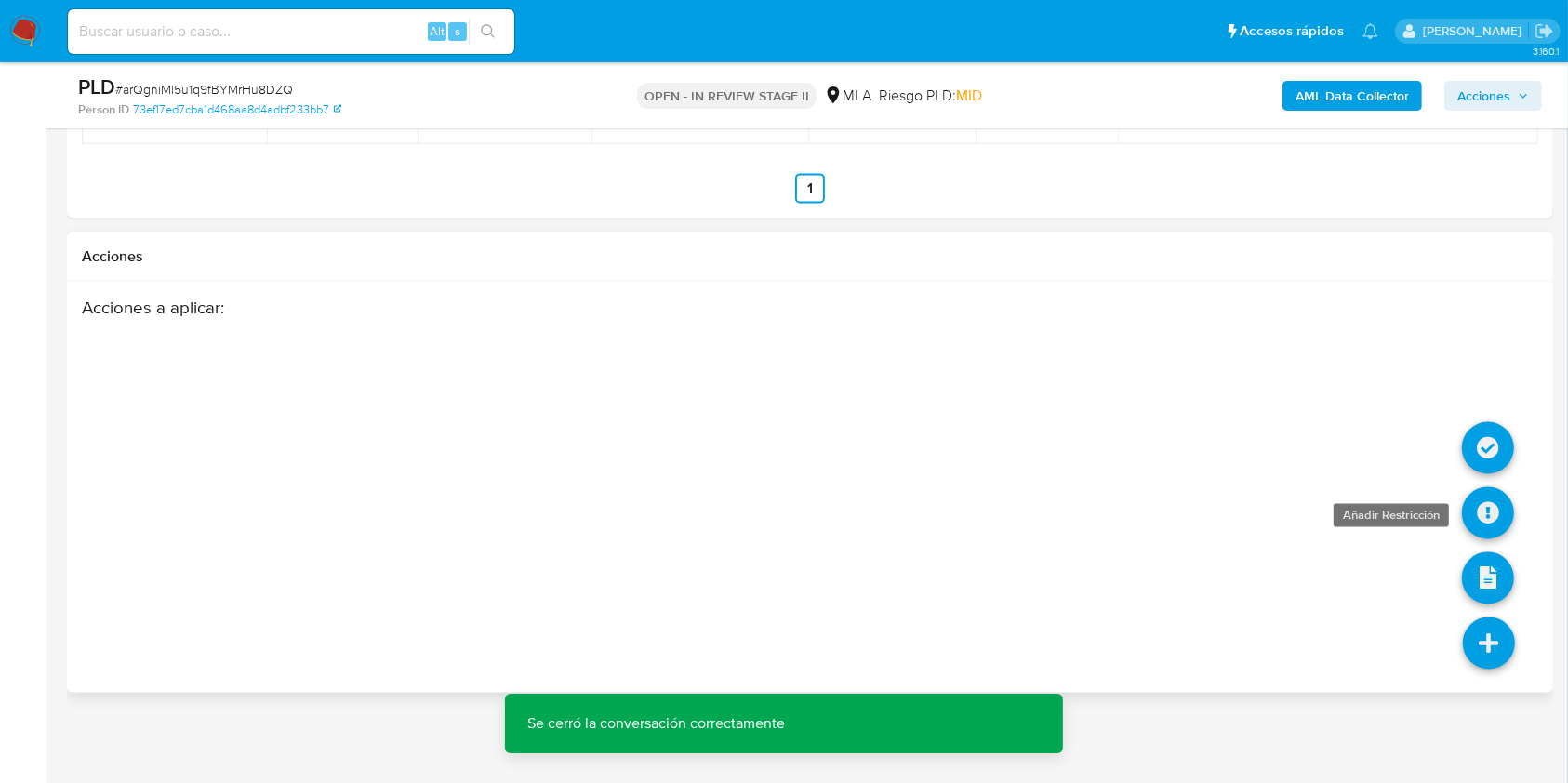
click at [1481, 519] on icon at bounding box center [1488, 513] width 52 height 52
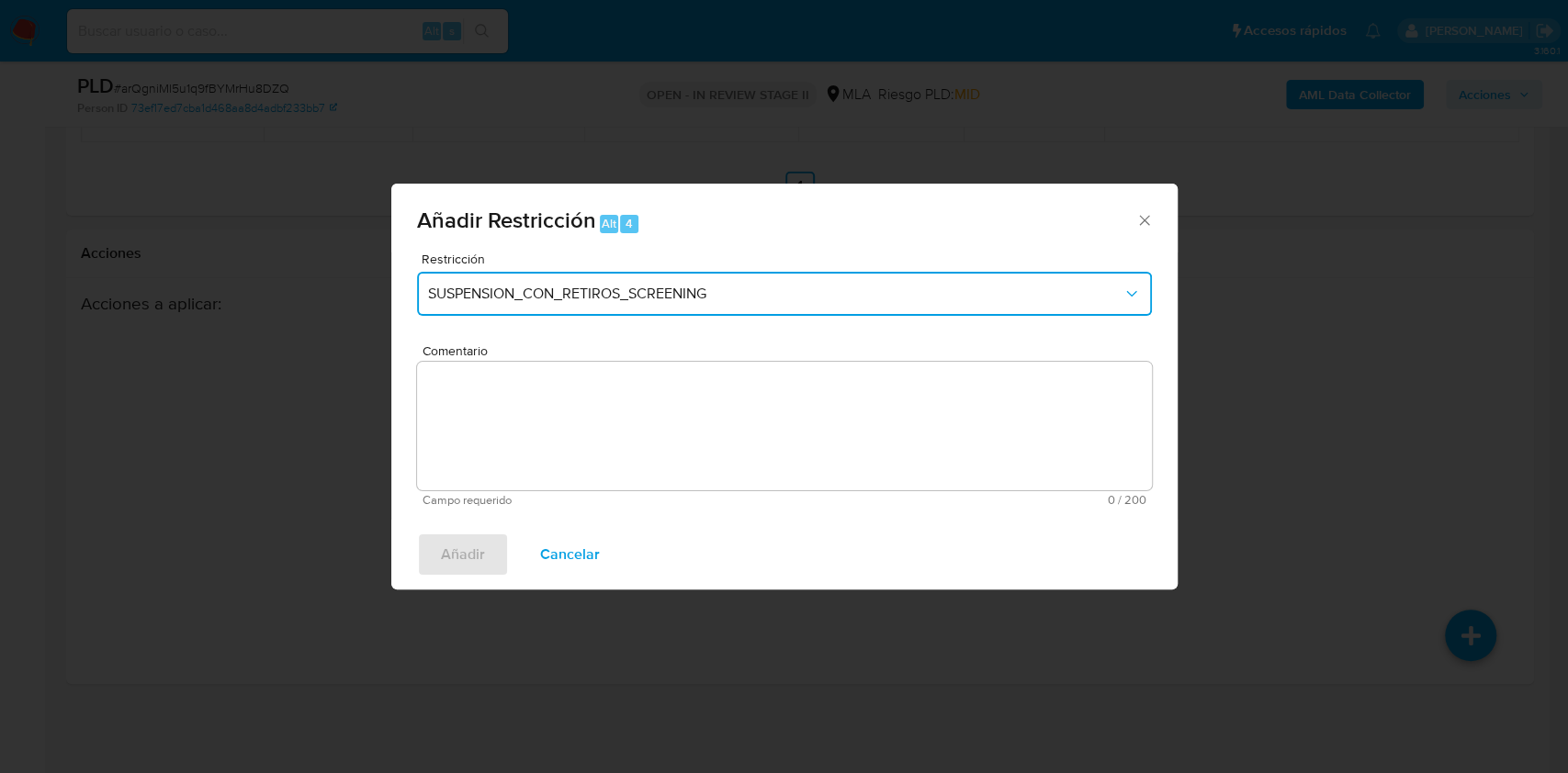
click at [604, 301] on span "SUSPENSION_CON_RETIROS_SCREENING" at bounding box center [774, 293] width 694 height 18
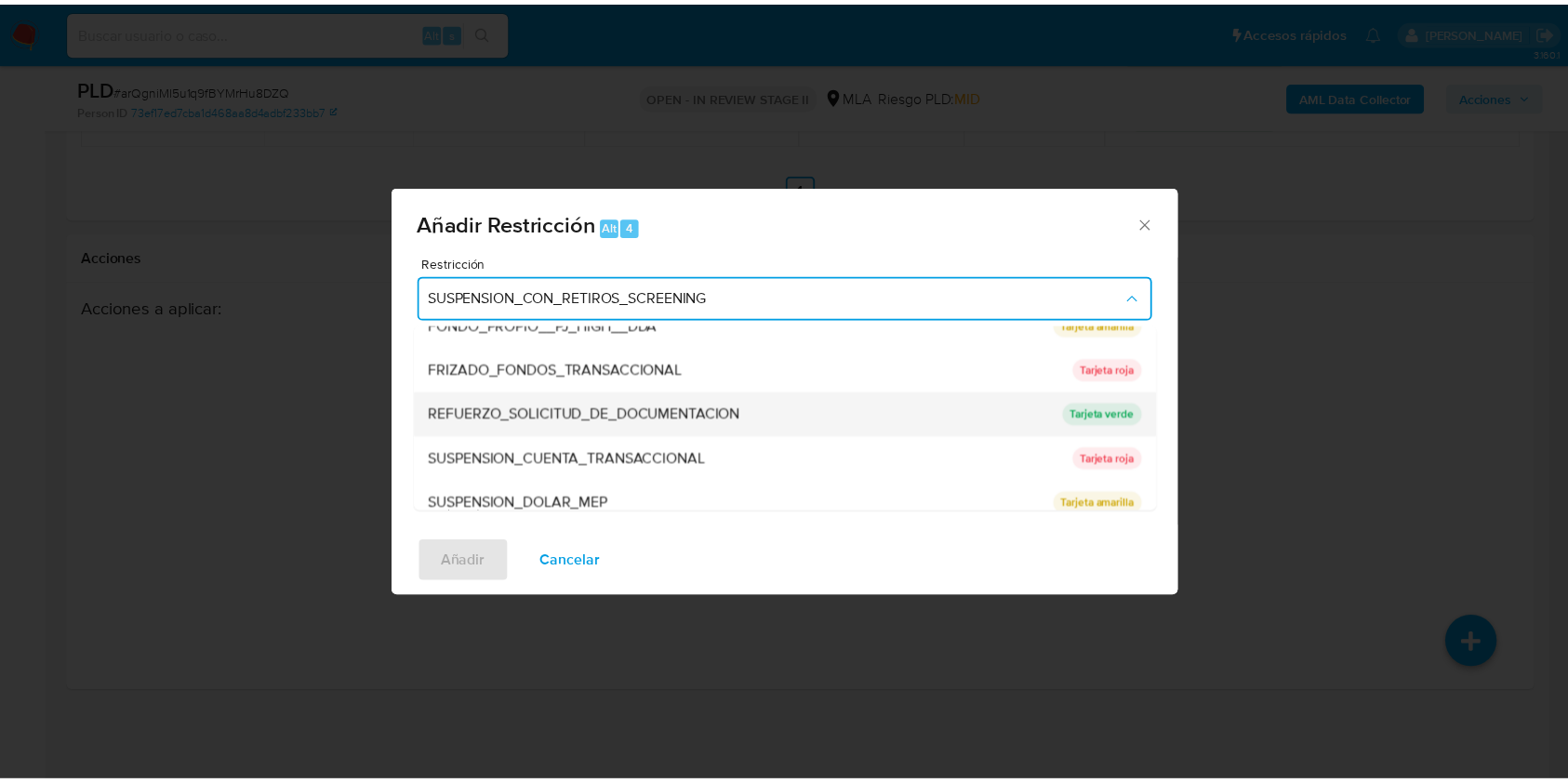
scroll to position [372, 0]
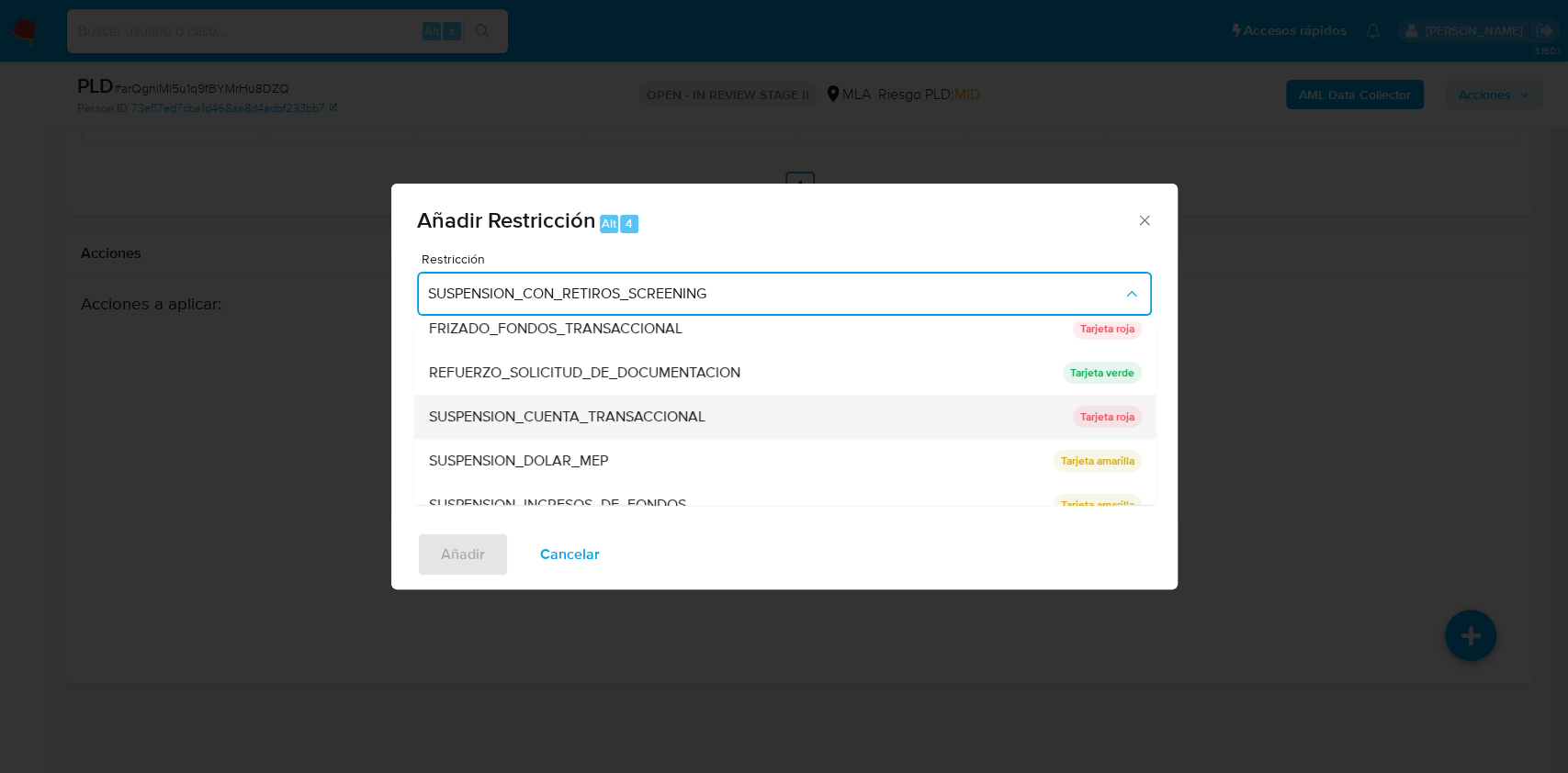
click at [563, 415] on span "SUSPENSION_CUENTA_TRANSACCIONAL" at bounding box center [566, 416] width 277 height 18
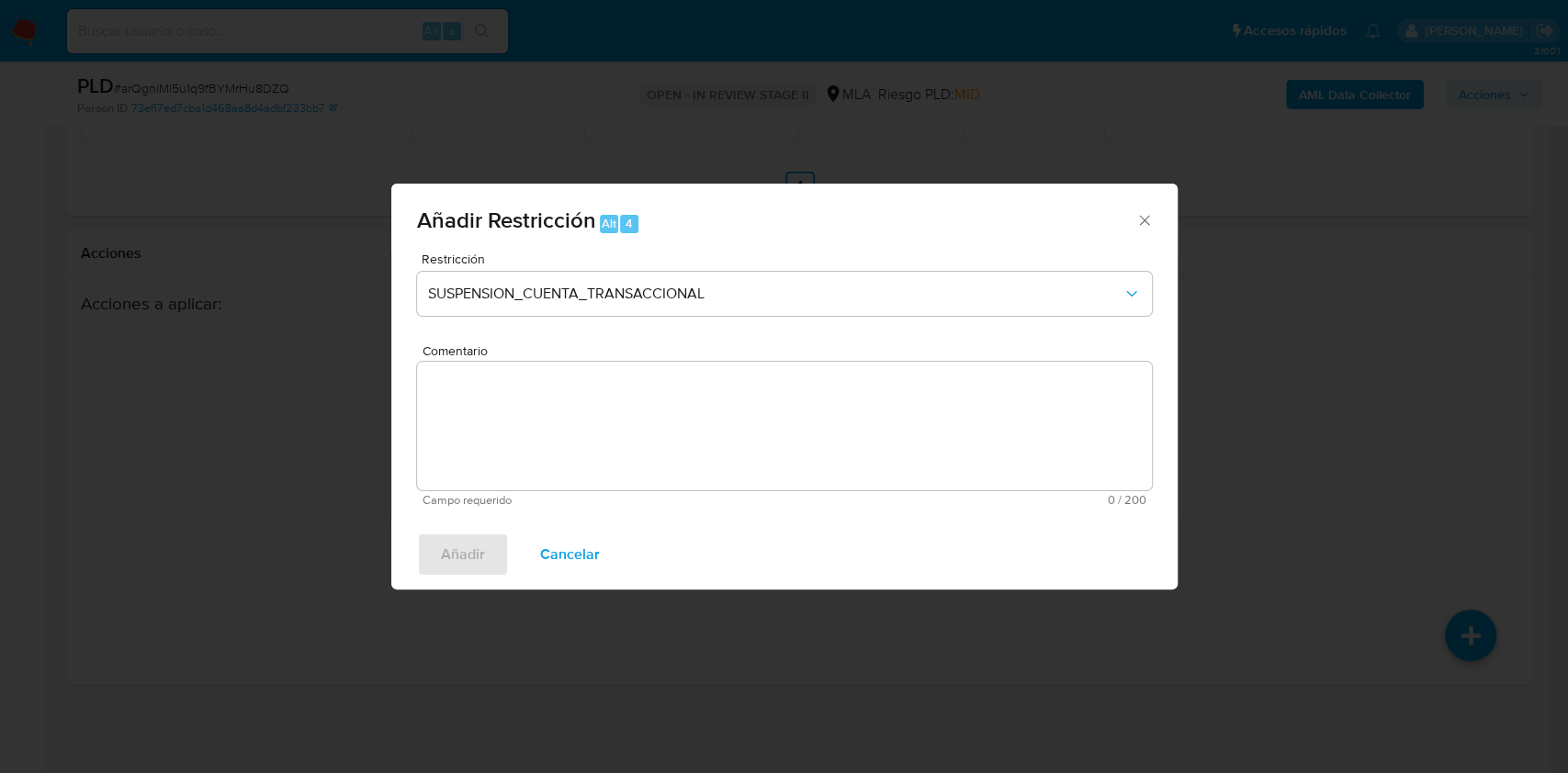
click at [563, 415] on textarea "Comentario" at bounding box center [784, 426] width 735 height 129
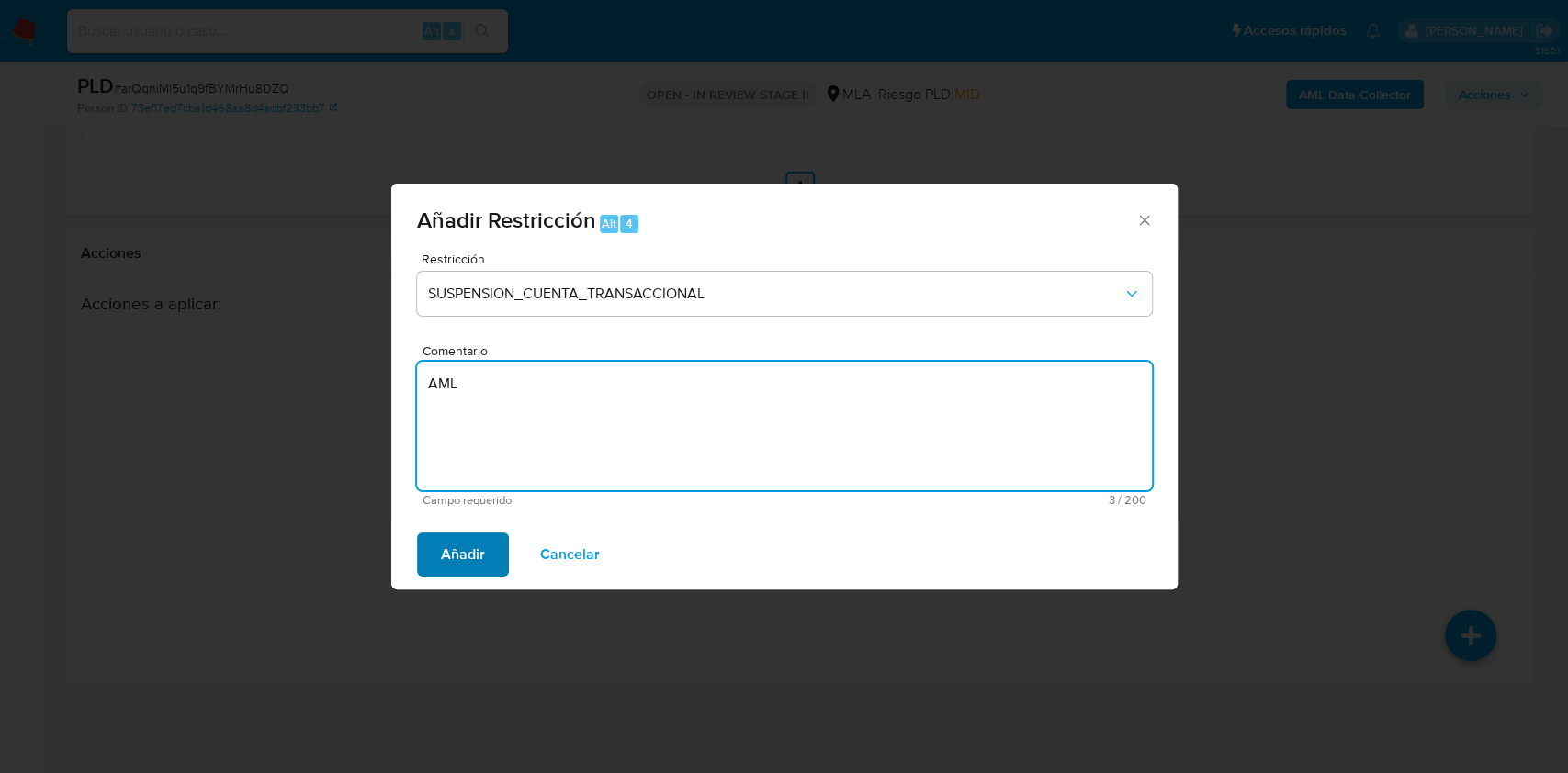
type textarea "AML"
click at [470, 550] on span "Añadir" at bounding box center [463, 554] width 45 height 41
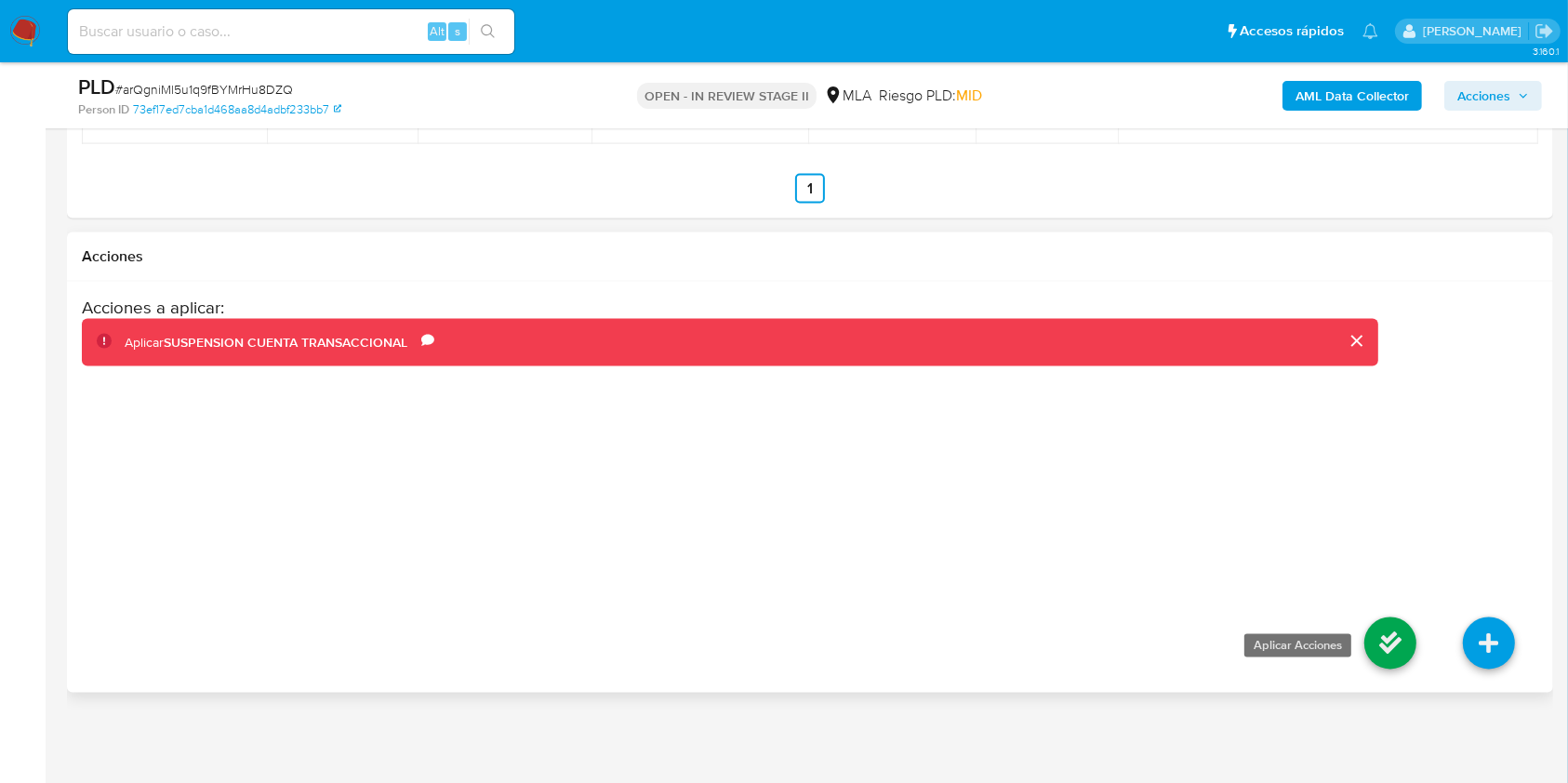
click at [1373, 655] on icon at bounding box center [1390, 643] width 52 height 52
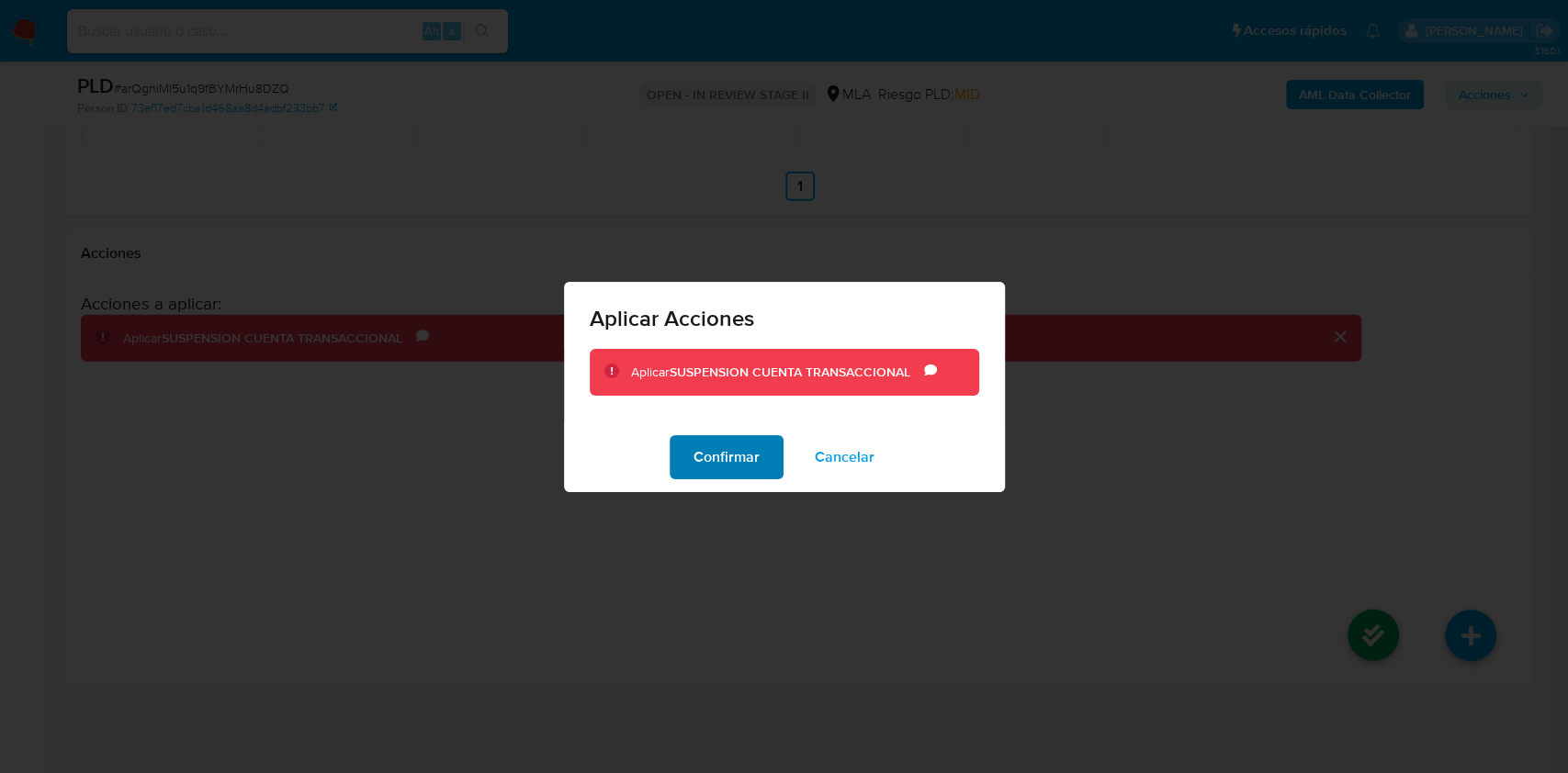
click at [706, 463] on span "Confirmar" at bounding box center [726, 458] width 66 height 41
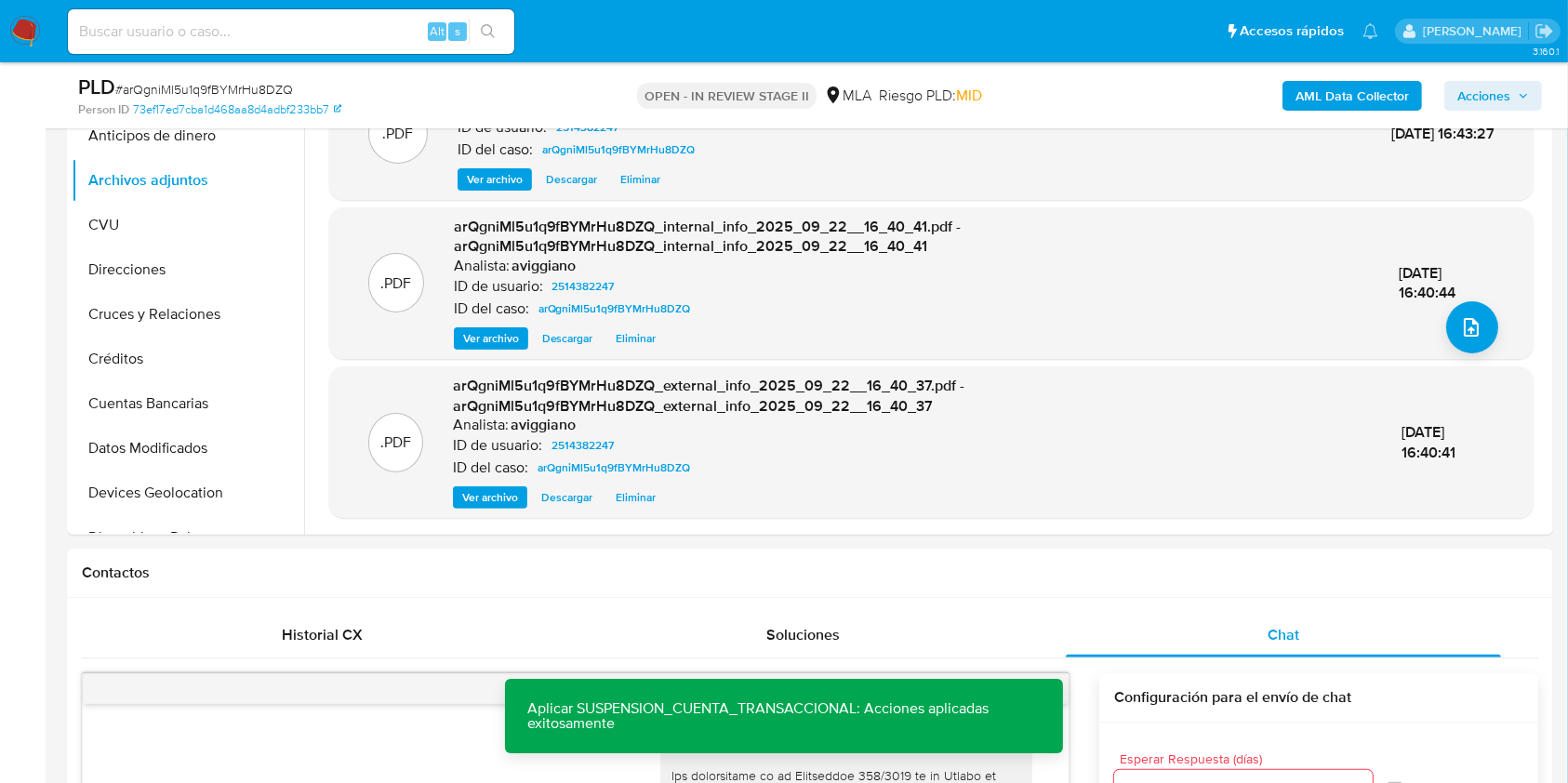
scroll to position [266, 0]
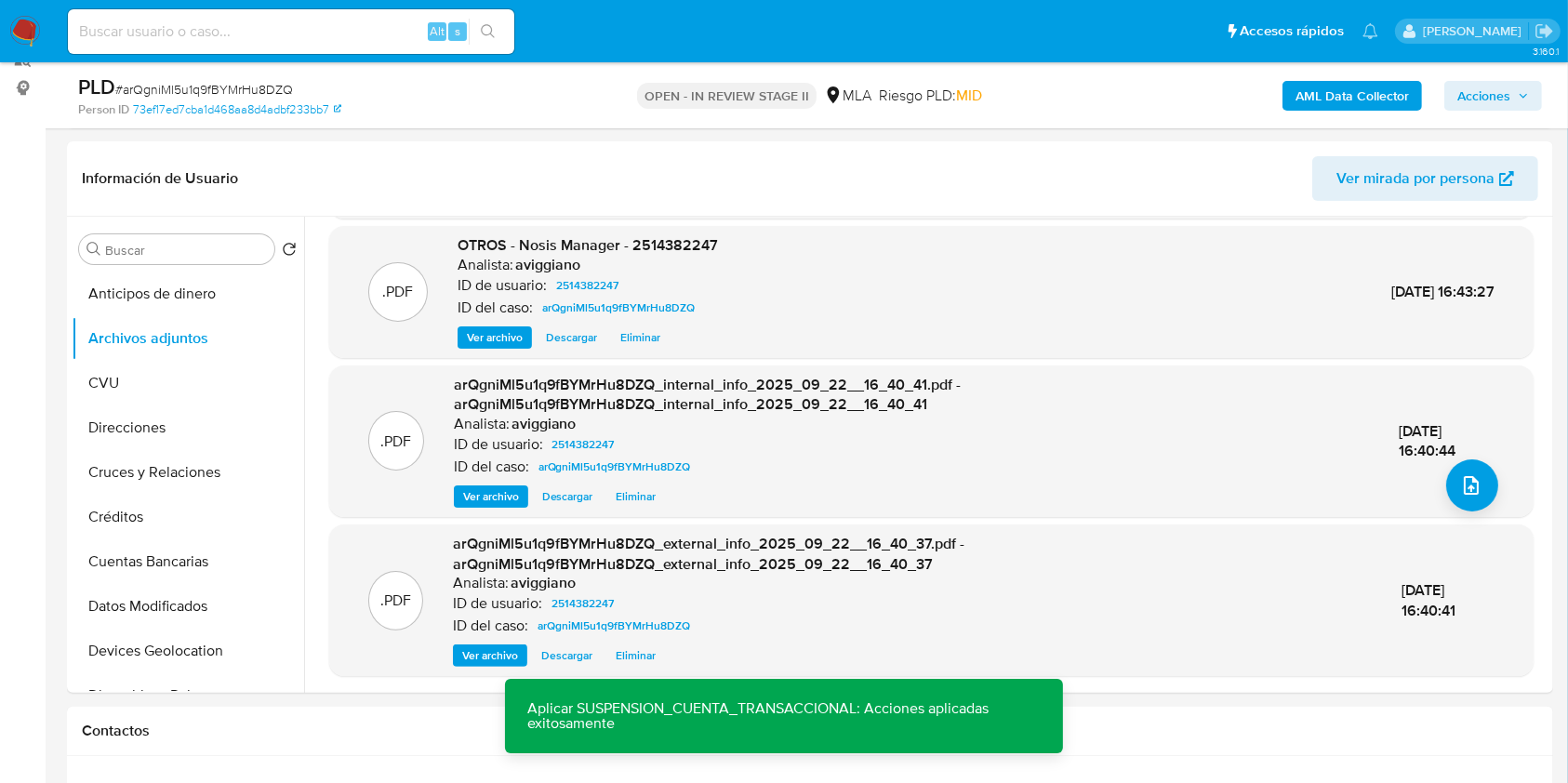
click at [1486, 94] on span "Acciones" at bounding box center [1484, 96] width 53 height 29
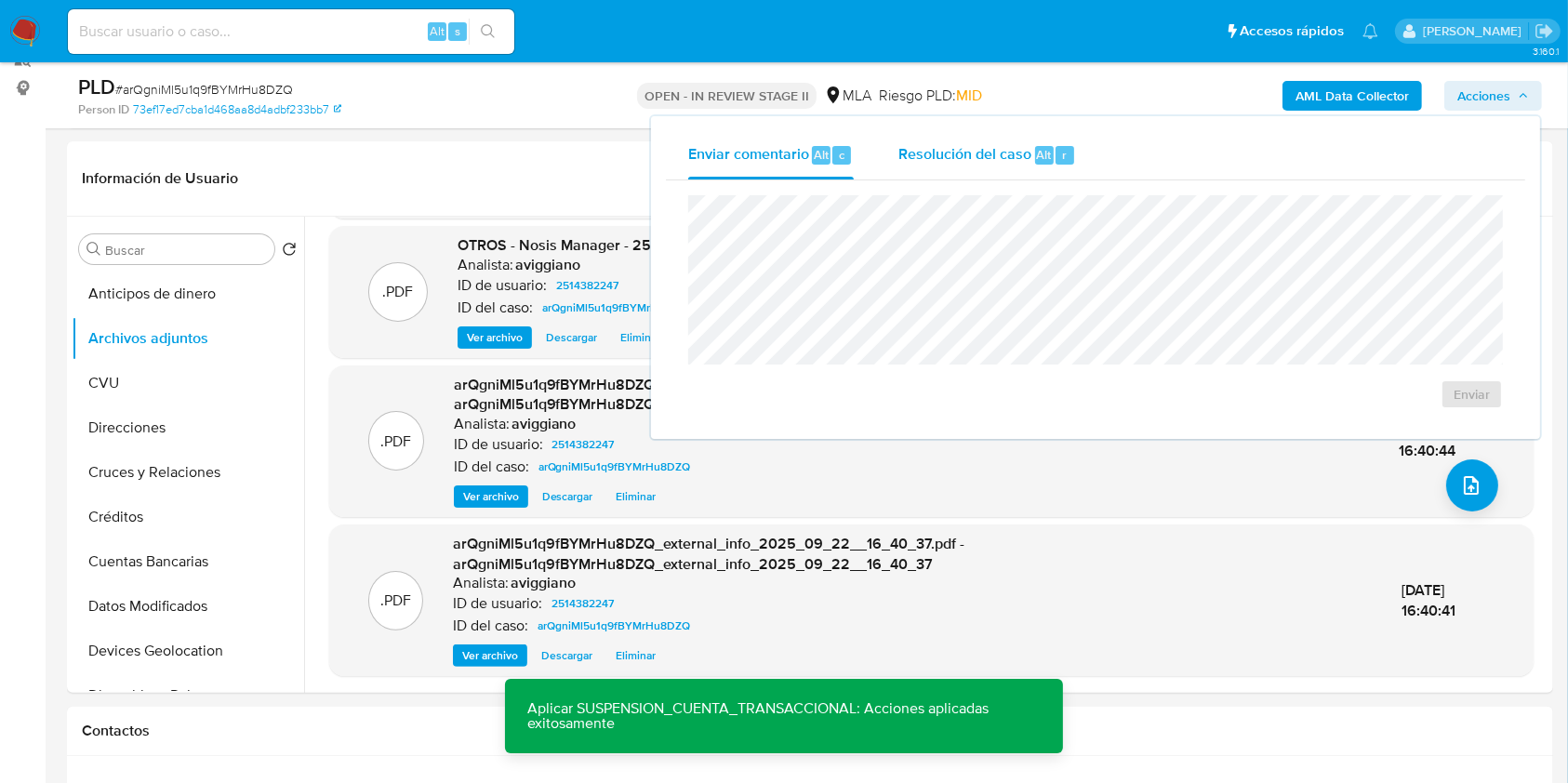
click at [961, 172] on div "Resolución del caso Alt r" at bounding box center [987, 155] width 177 height 48
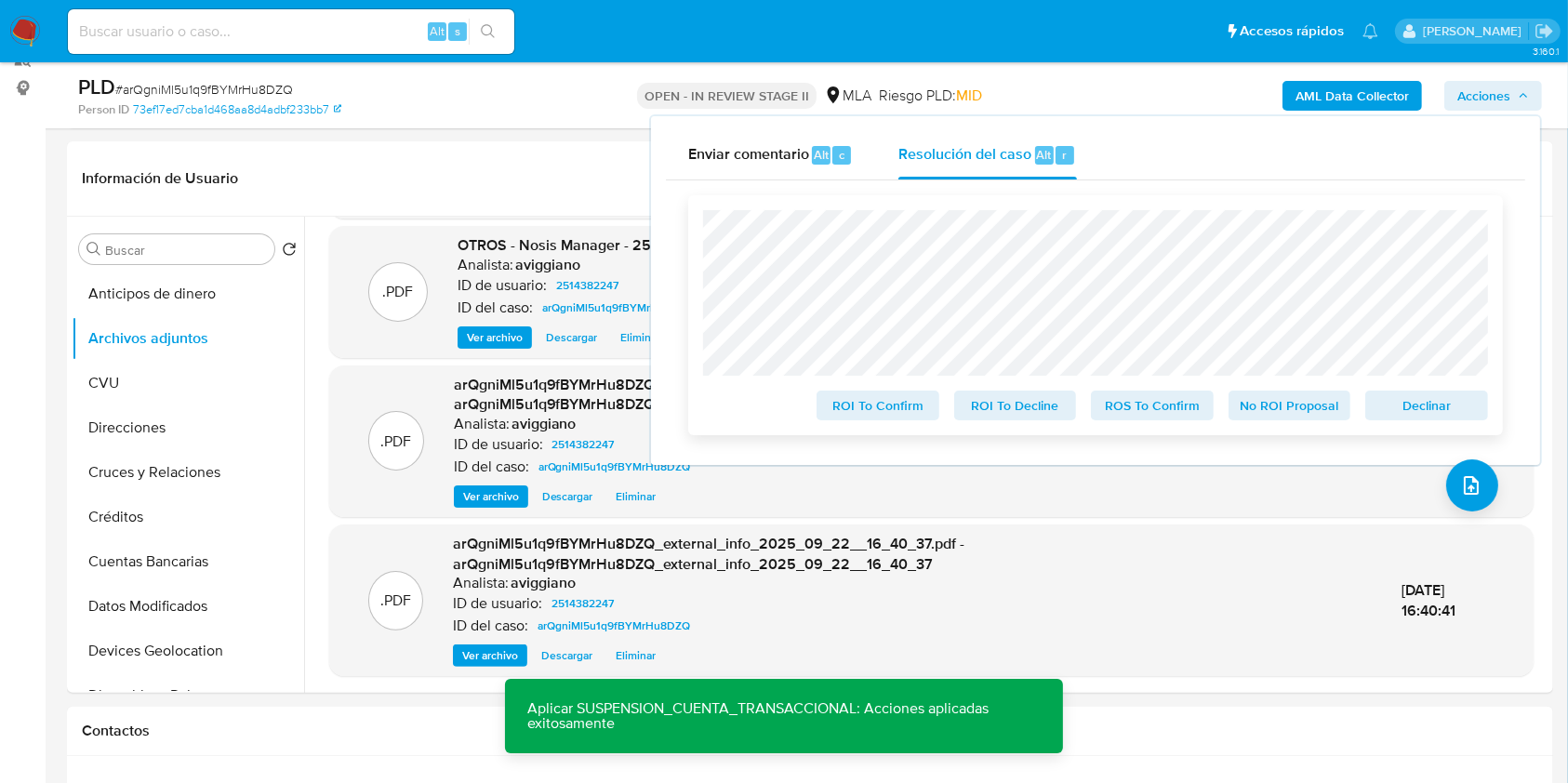
click at [1415, 412] on span "Declinar" at bounding box center [1426, 405] width 97 height 26
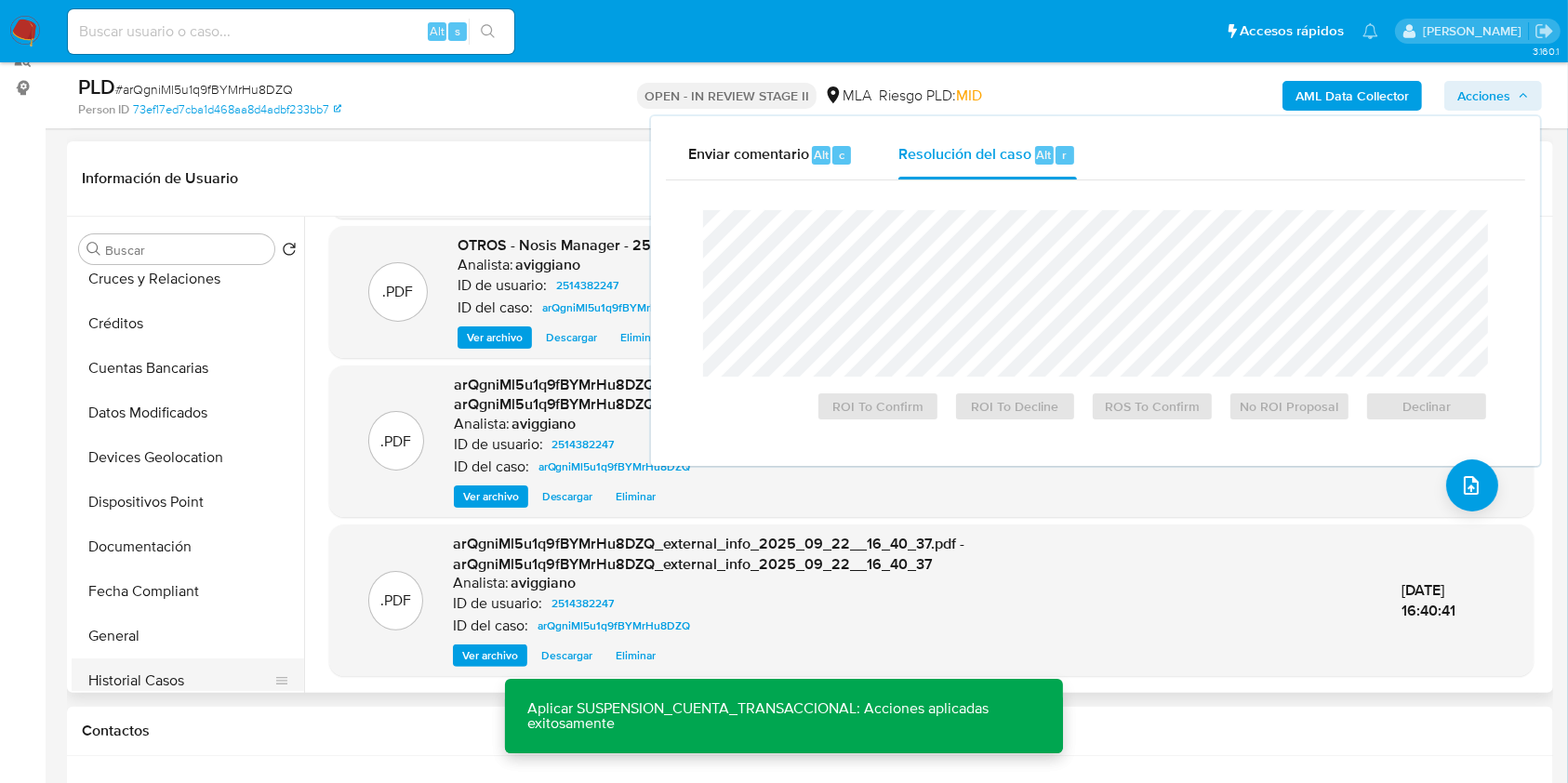
scroll to position [372, 0]
click at [156, 500] on button "Historial Casos" at bounding box center [180, 503] width 218 height 45
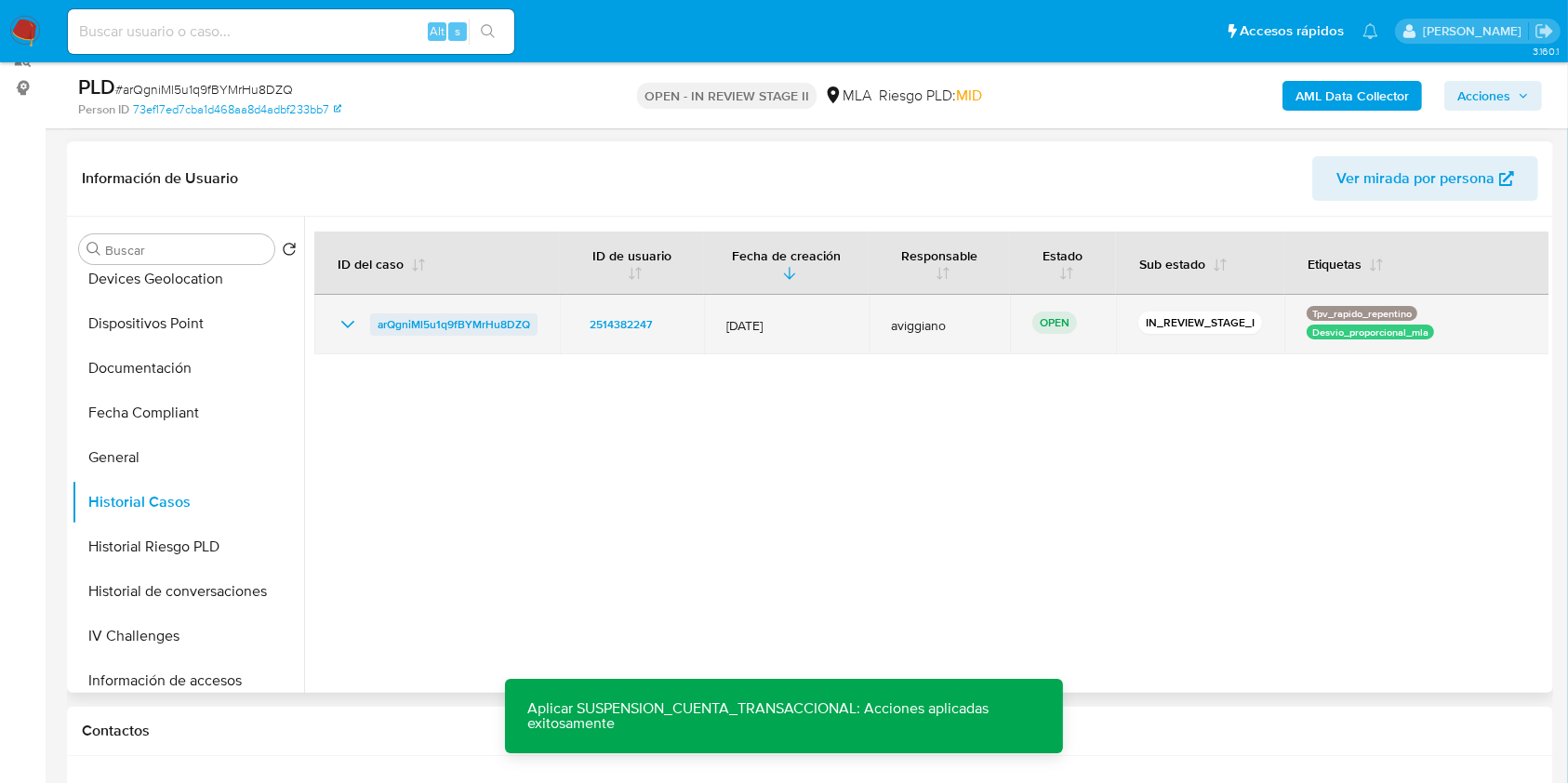
click at [423, 318] on span "arQgniMl5u1q9fBYMrHu8DZQ" at bounding box center [454, 324] width 153 height 23
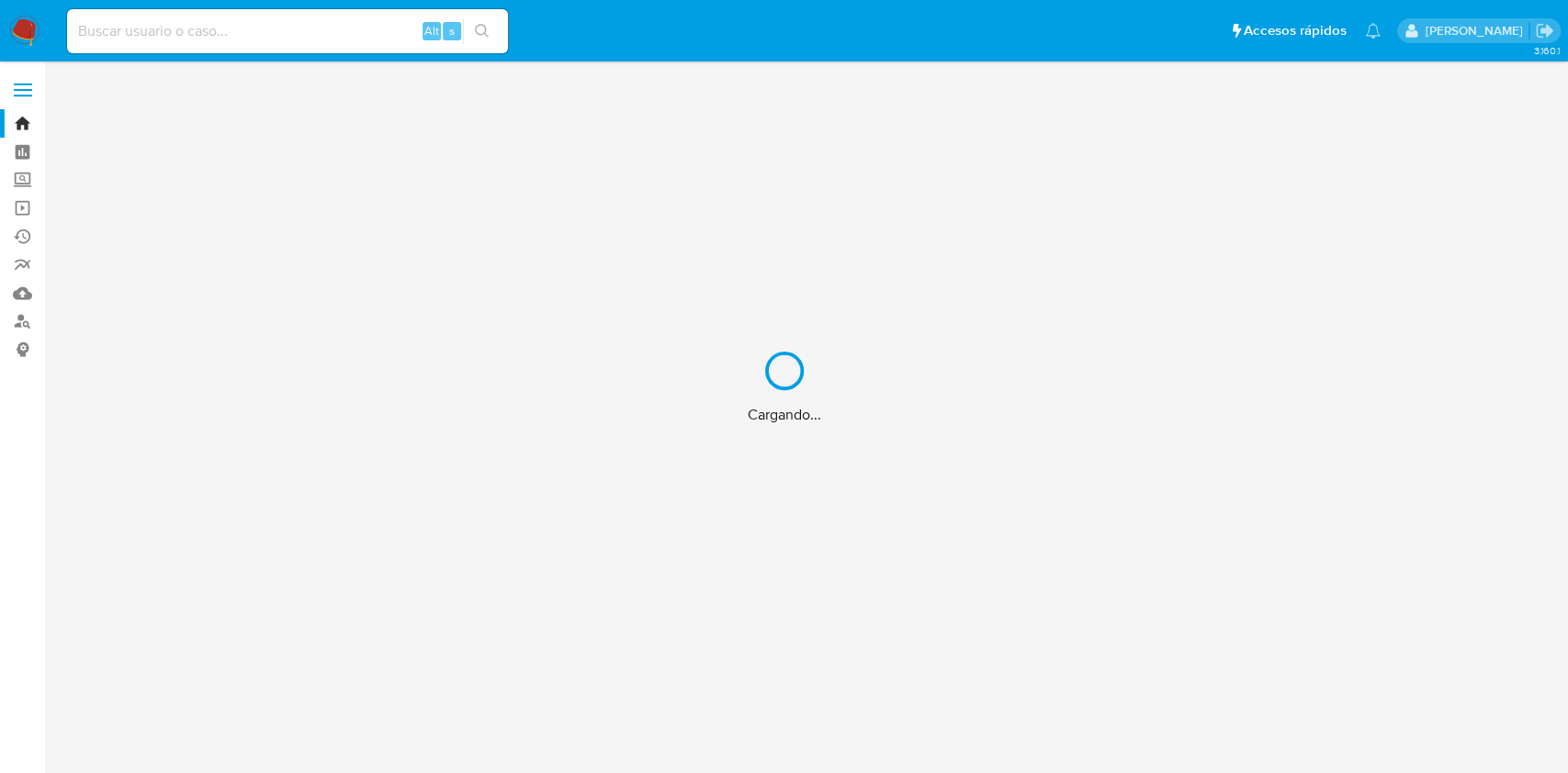
click at [282, 31] on div "Cargando..." at bounding box center [784, 386] width 1568 height 773
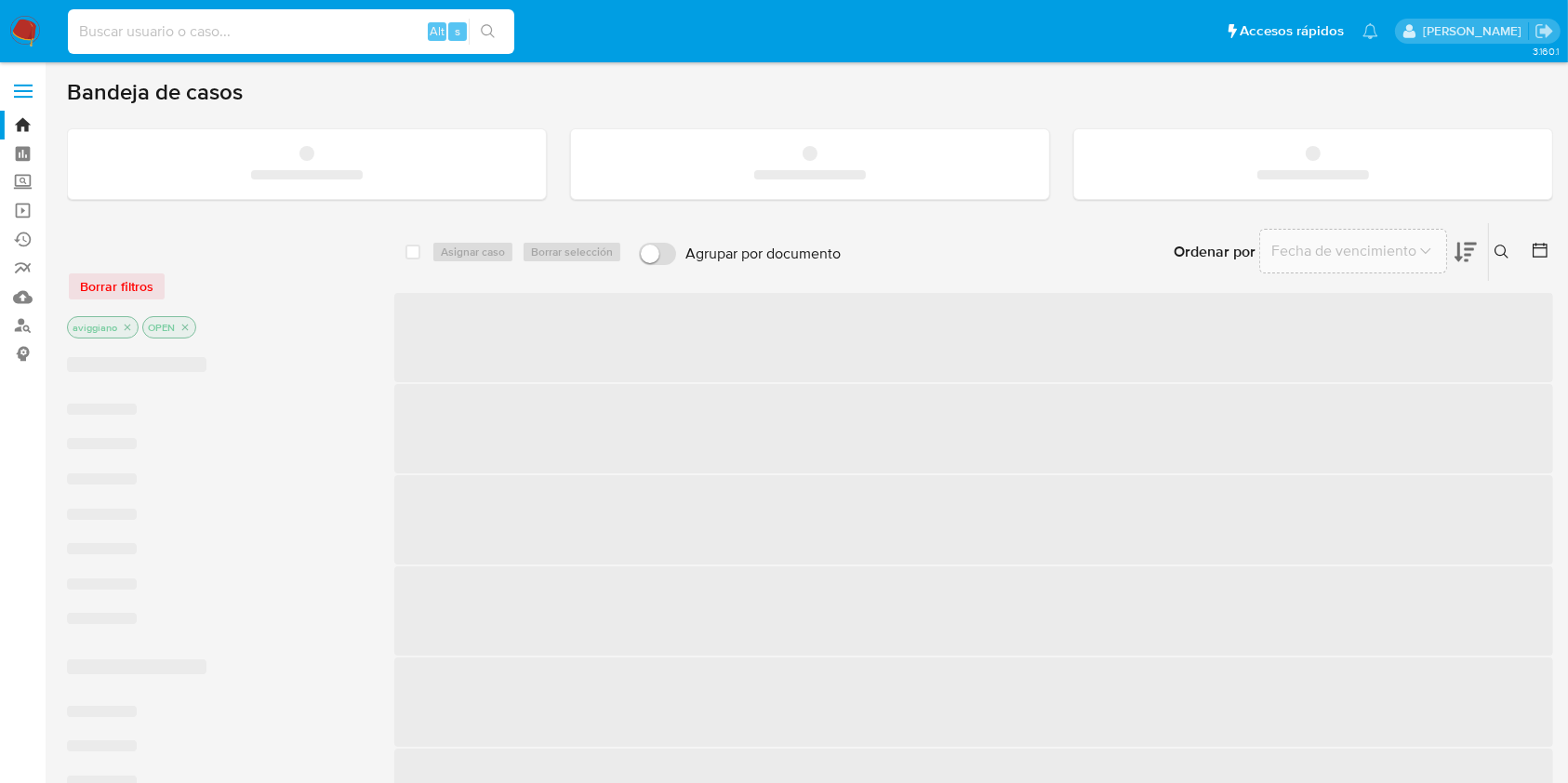
click at [253, 33] on input at bounding box center [290, 31] width 446 height 24
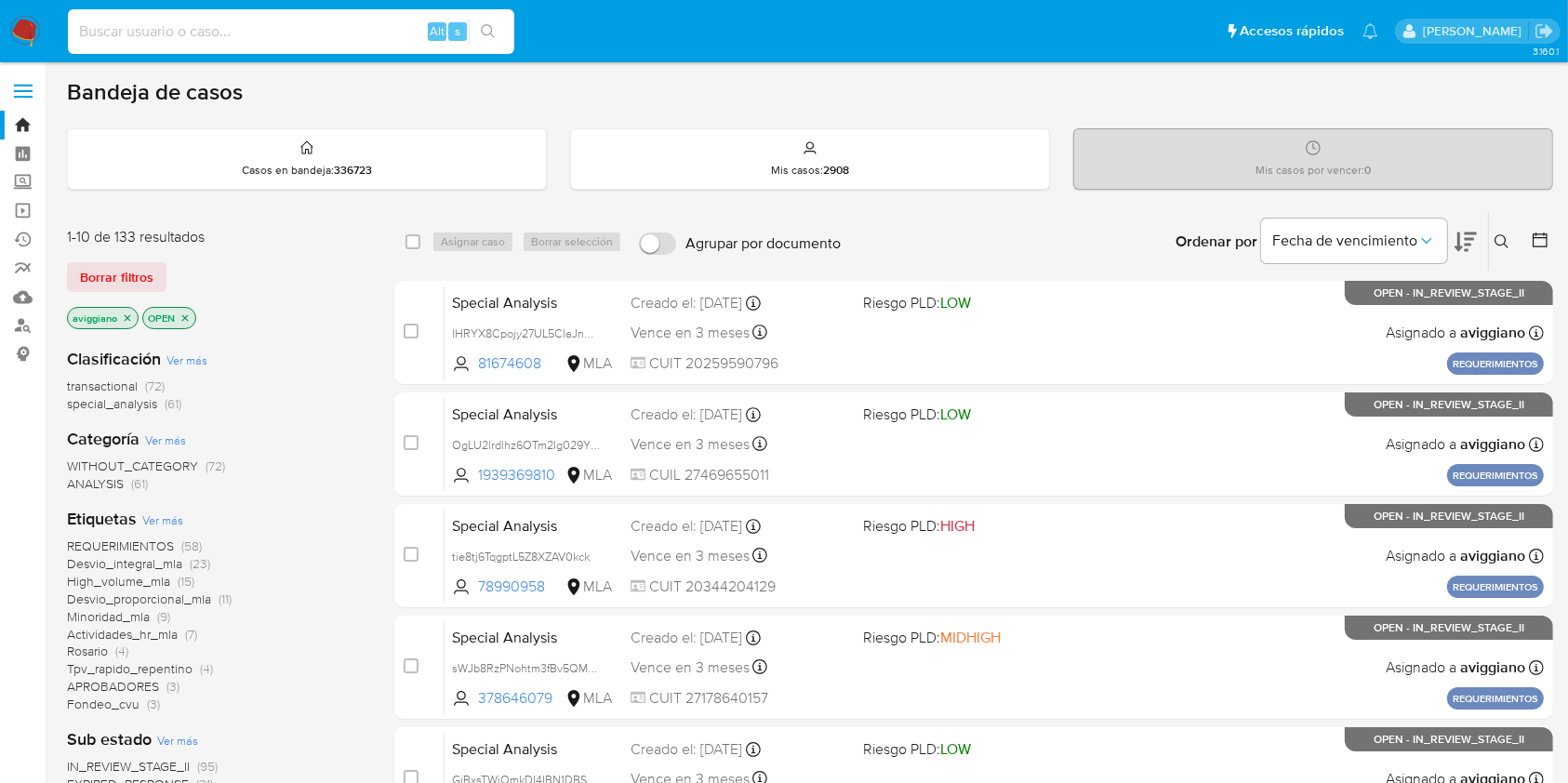
paste input "X7zuQIcxyCIG7FZZNh30c1LL"
type input "X7zuQIcxyCIG7FZZNh30c1LL"
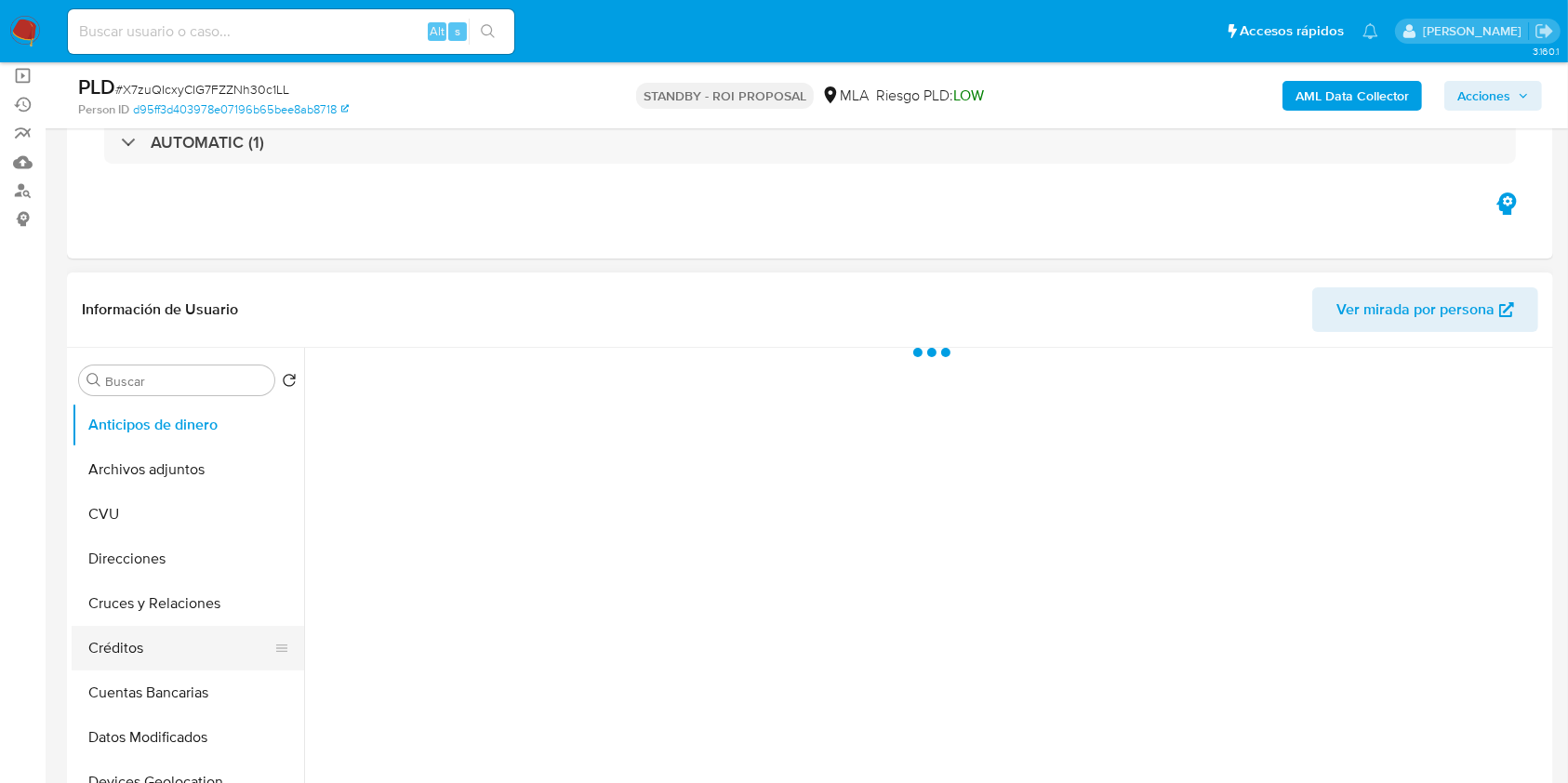
scroll to position [247, 0]
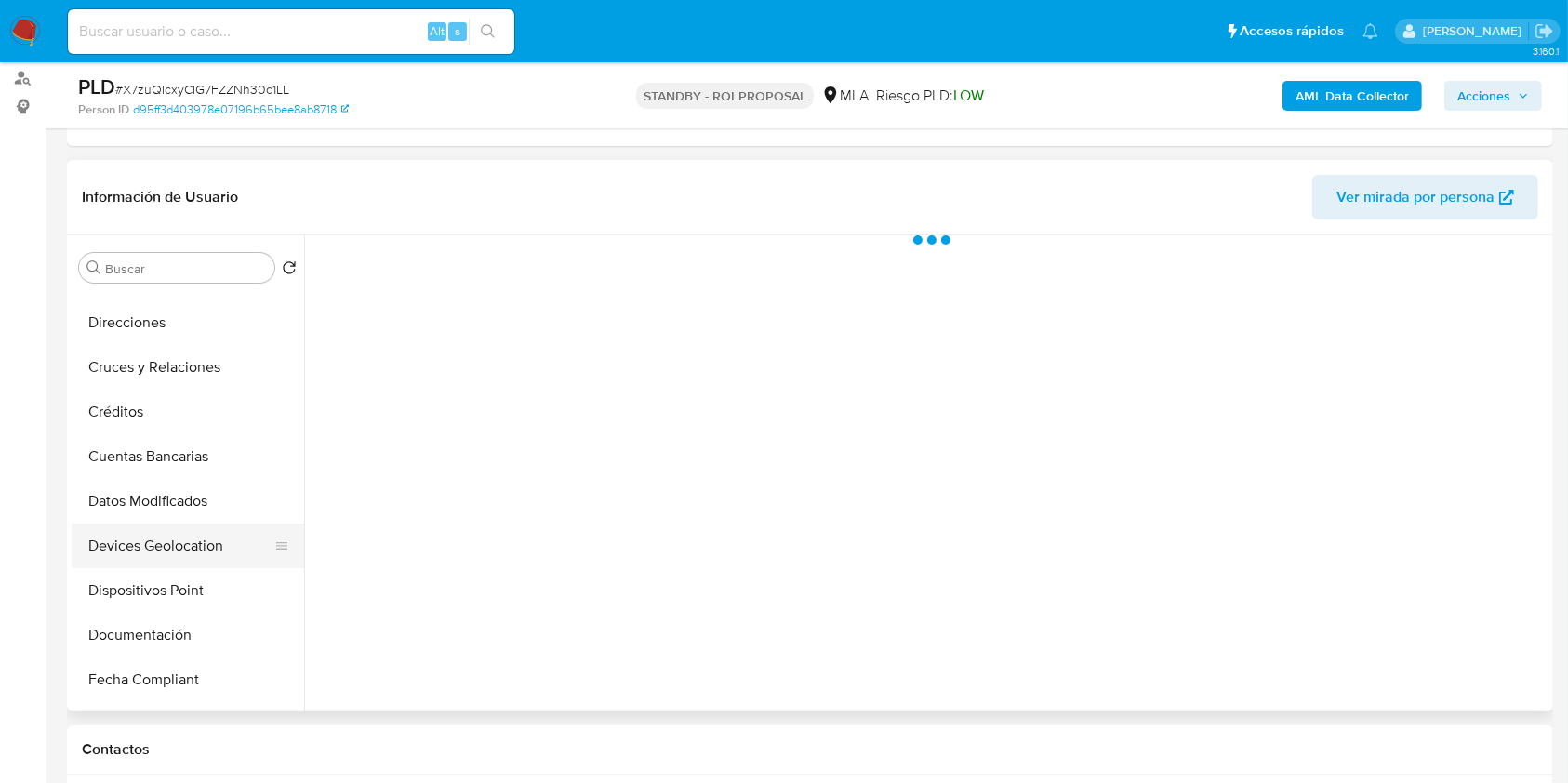
select select "10"
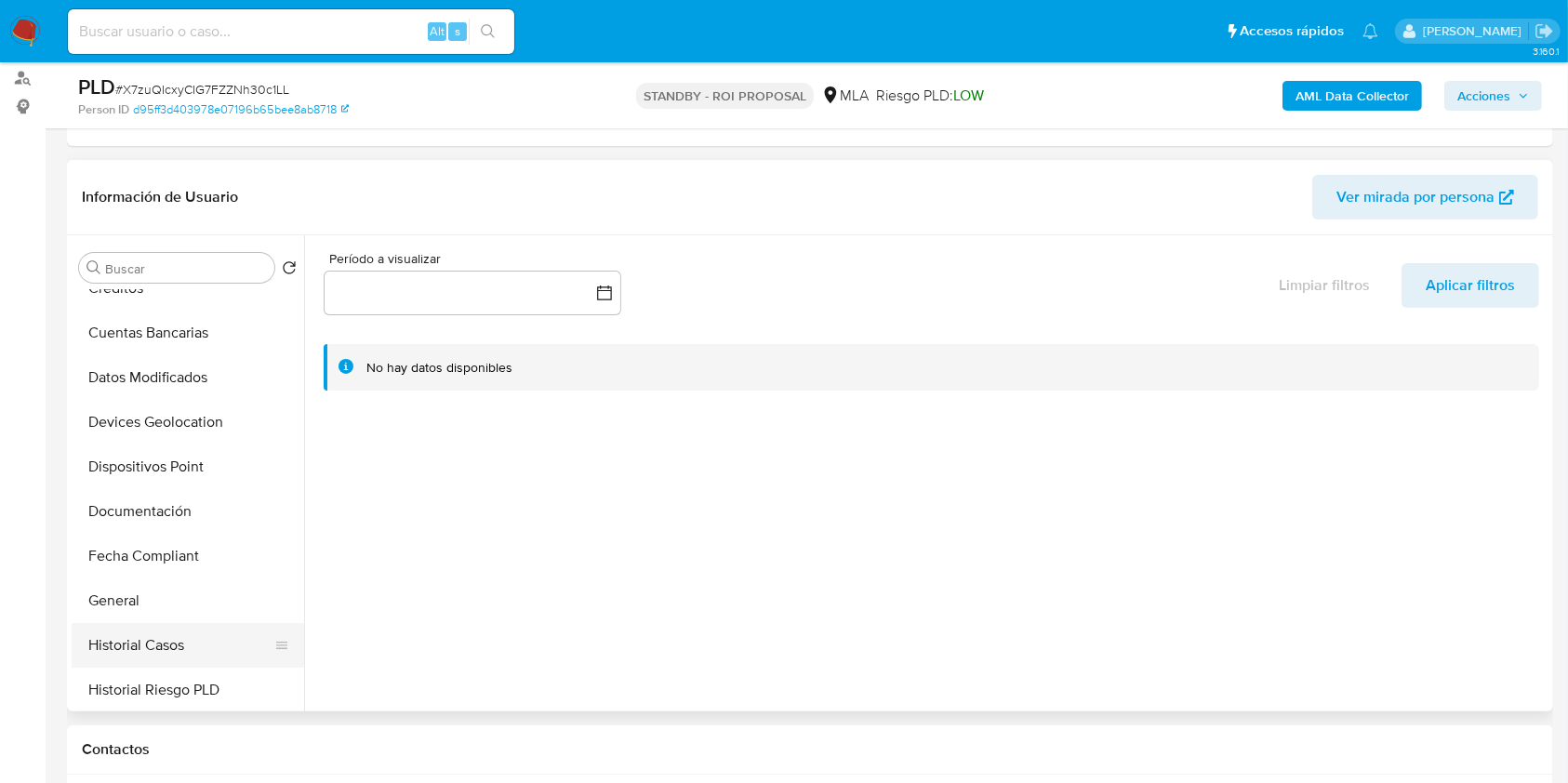
click at [176, 631] on button "Historial Casos" at bounding box center [180, 646] width 218 height 45
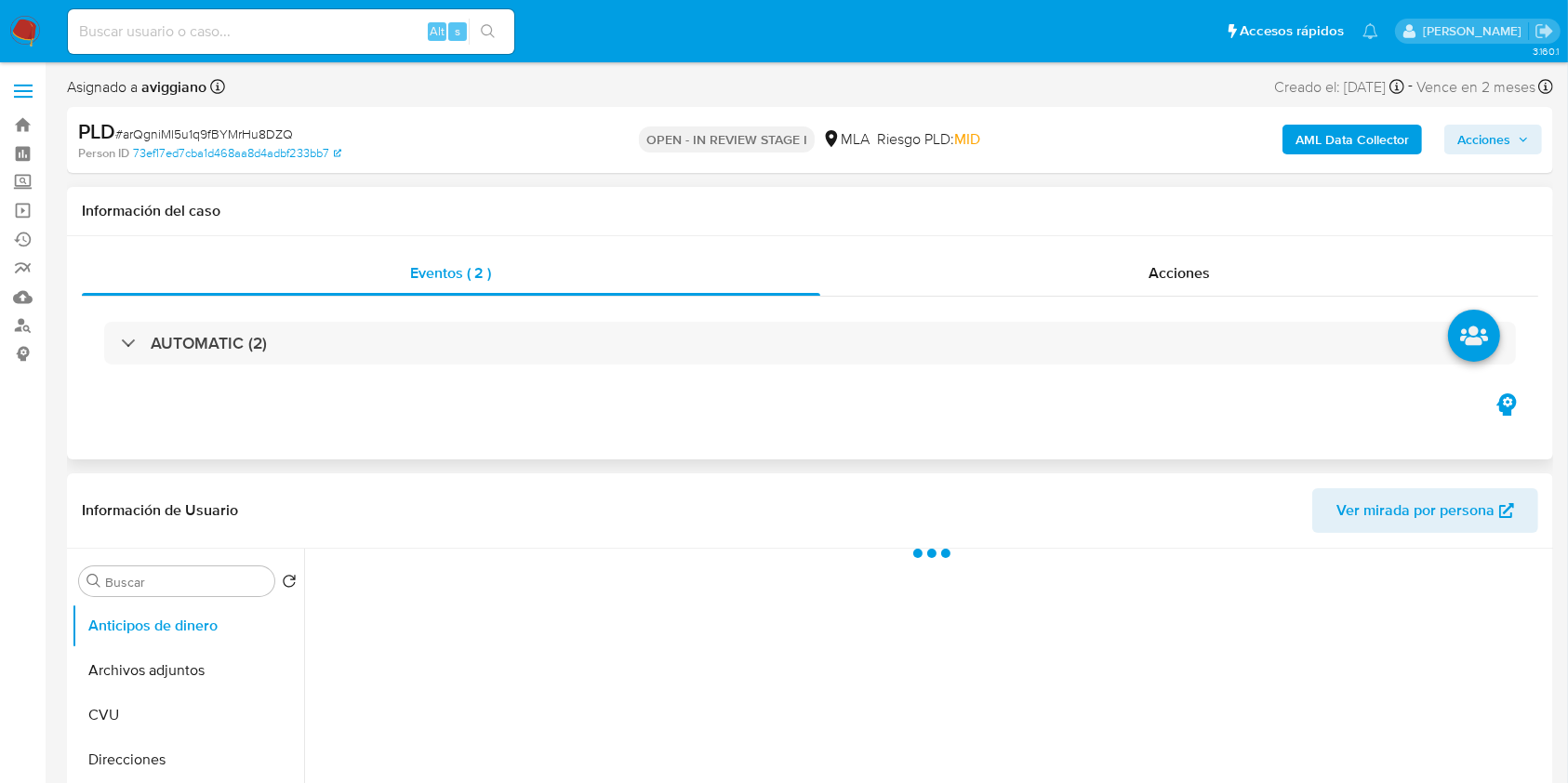
select select "10"
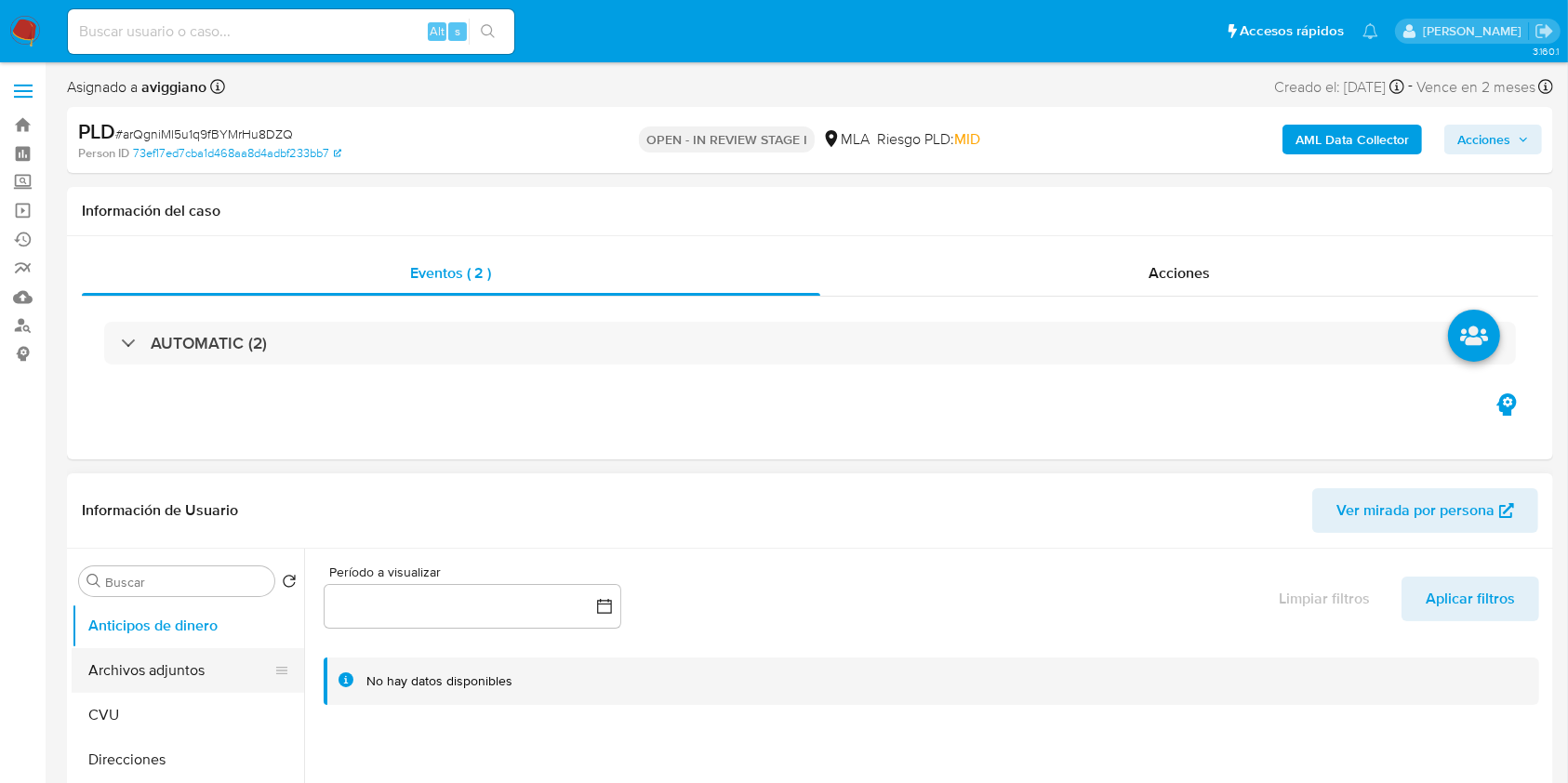
click at [184, 682] on button "Archivos adjuntos" at bounding box center [180, 670] width 218 height 45
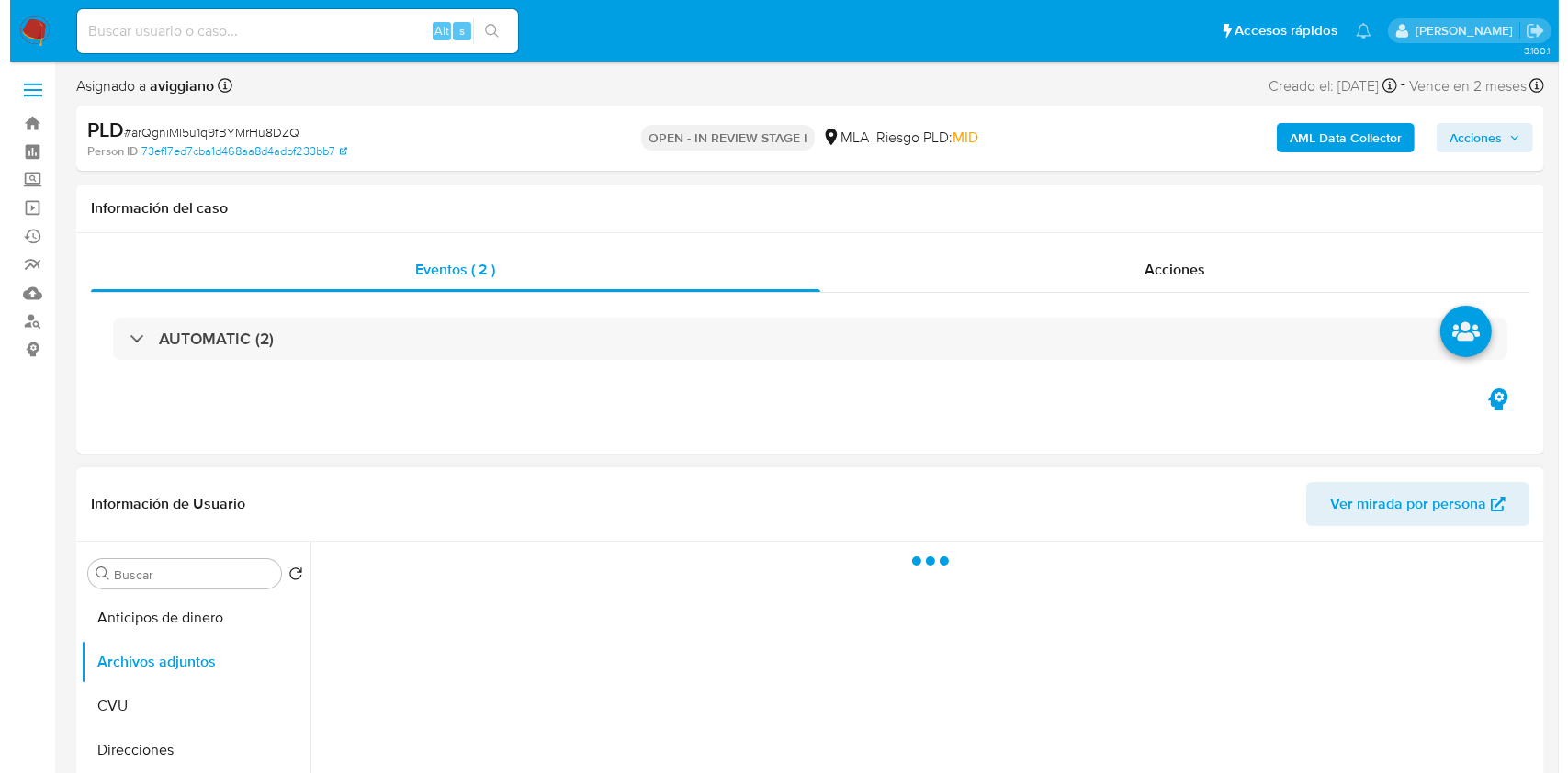
scroll to position [122, 0]
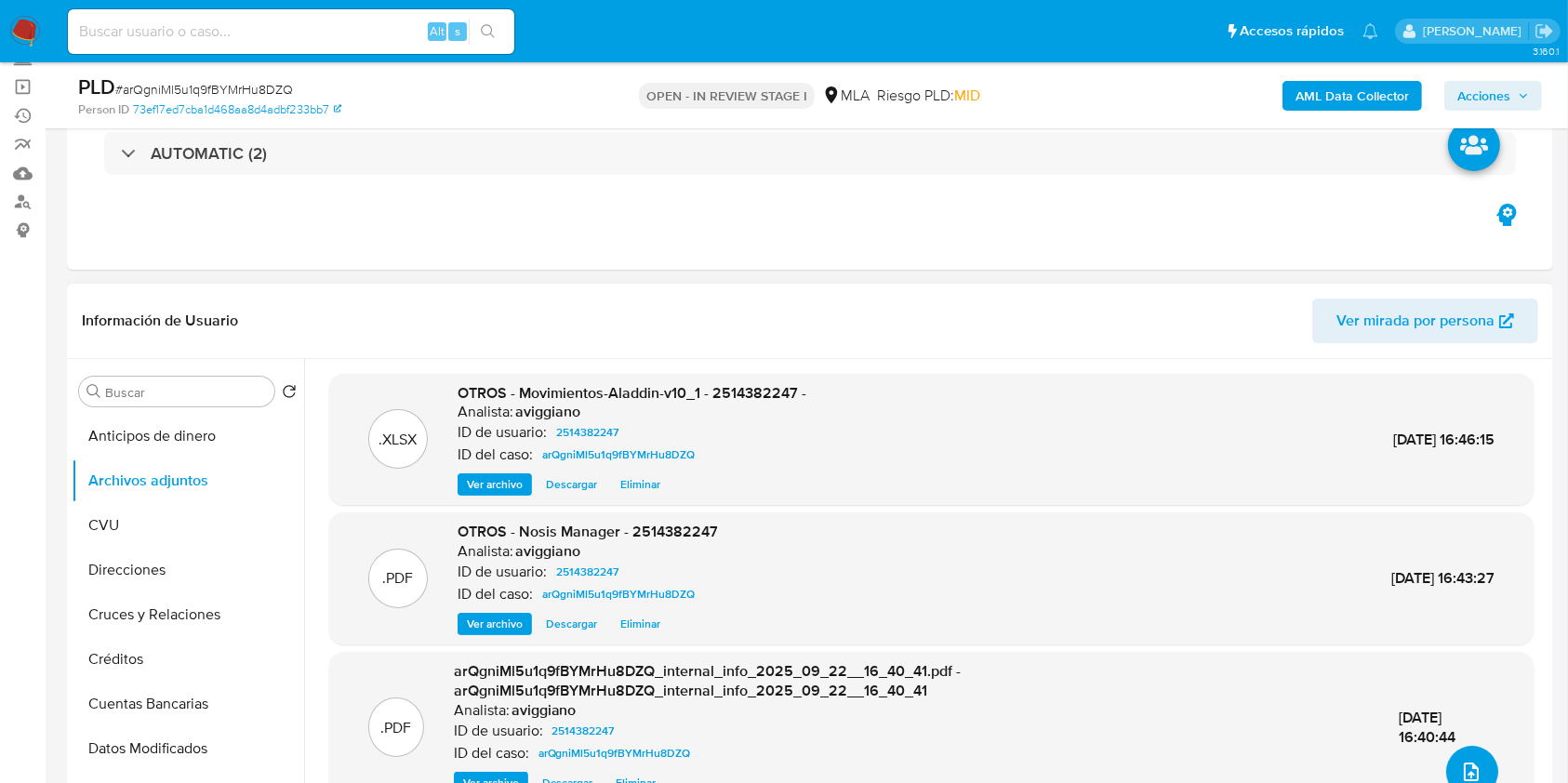
click at [1465, 760] on icon "upload-file" at bounding box center [1471, 771] width 23 height 23
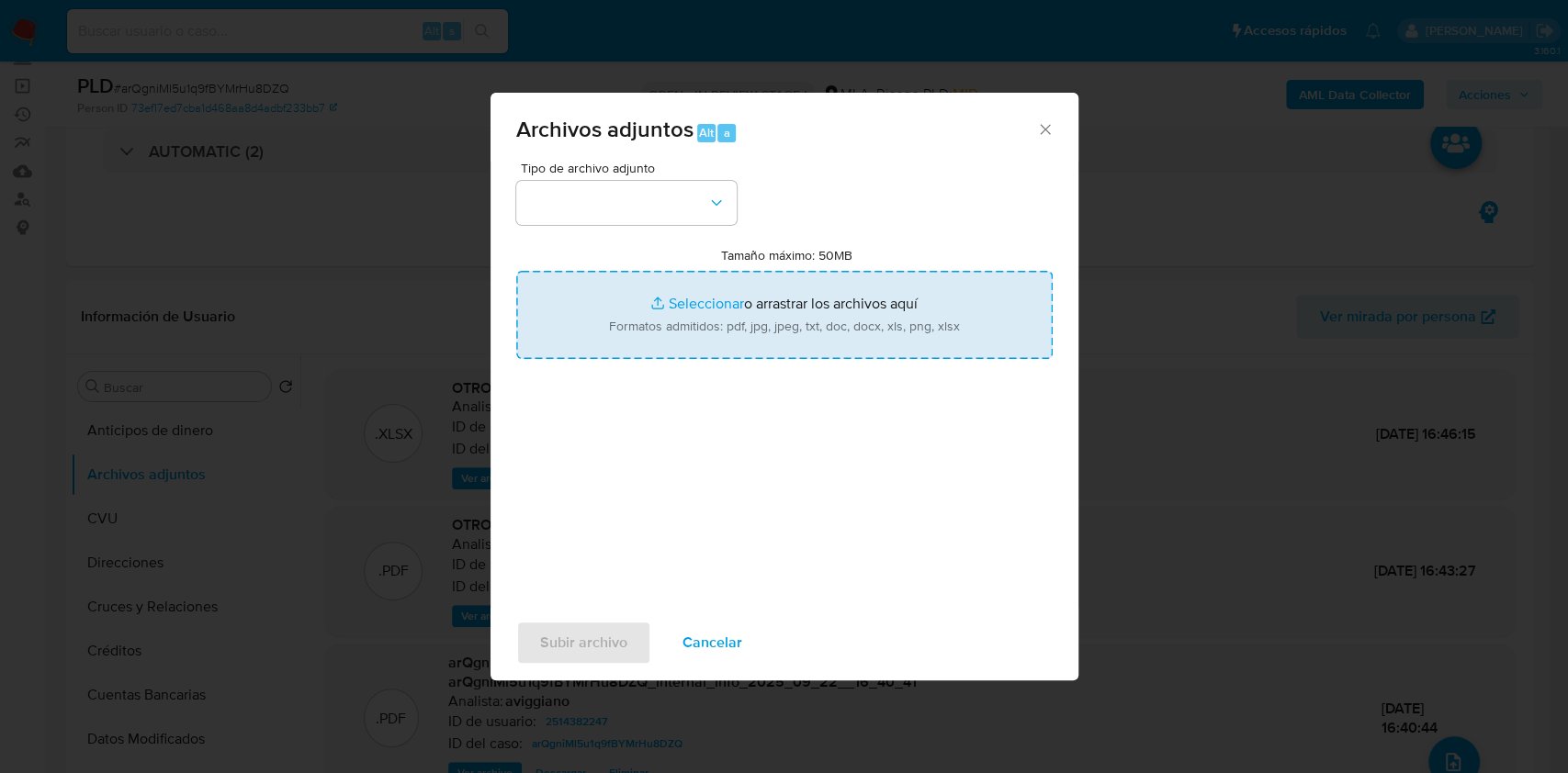
click at [779, 315] on input "Tamaño máximo: 50MB Seleccionar archivos" at bounding box center [784, 314] width 536 height 88
type input "C:\fakepath\Caselog arQgniMl5u1q9fBYMrHu8DZQ_2025_09_17_19_10_26.docx"
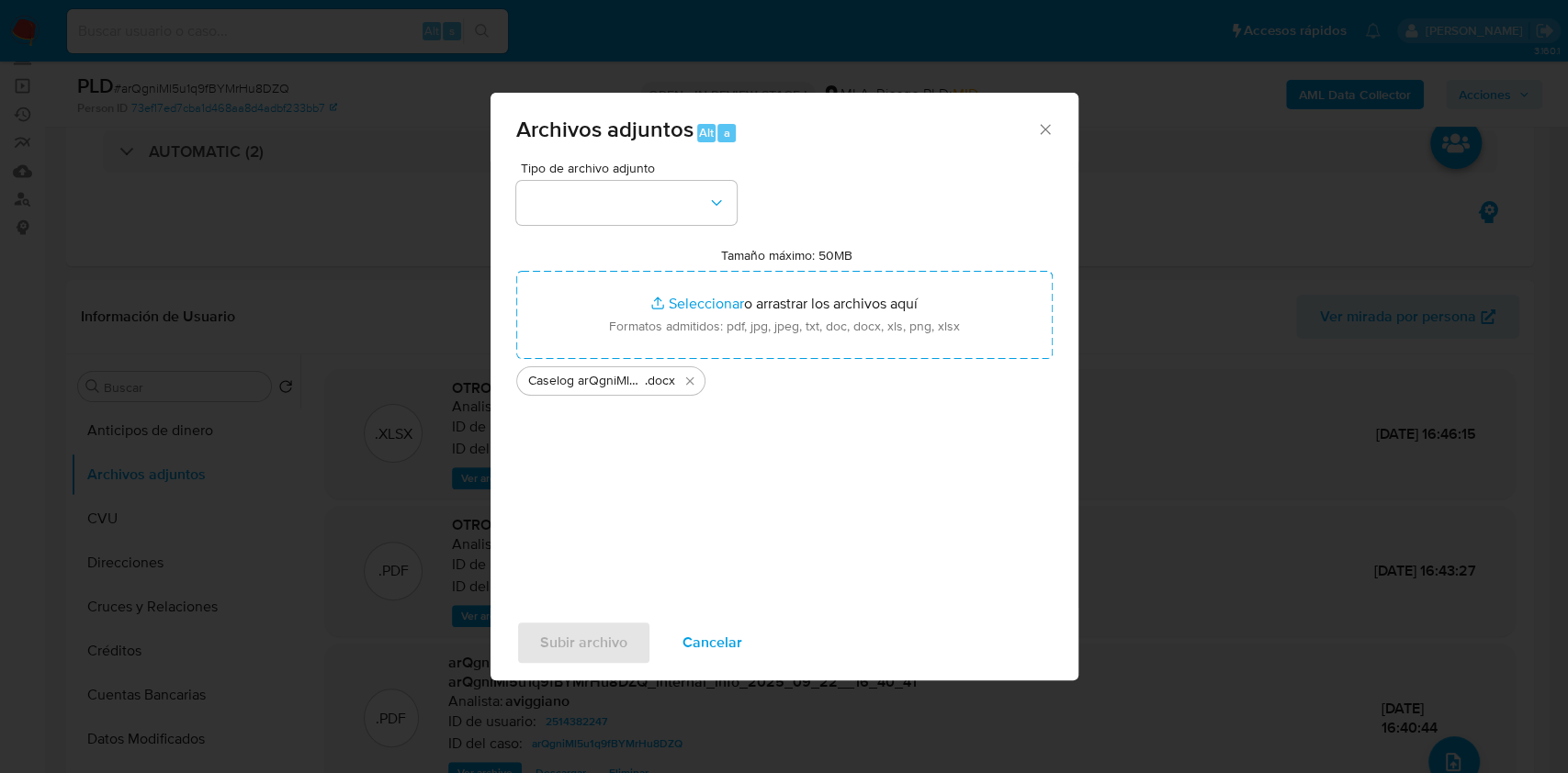
click at [637, 224] on div "Tipo de archivo adjunto Tamaño máximo: 50MB Seleccionar archivos Seleccionar o …" at bounding box center [784, 378] width 536 height 433
click at [636, 210] on button "button" at bounding box center [626, 203] width 221 height 45
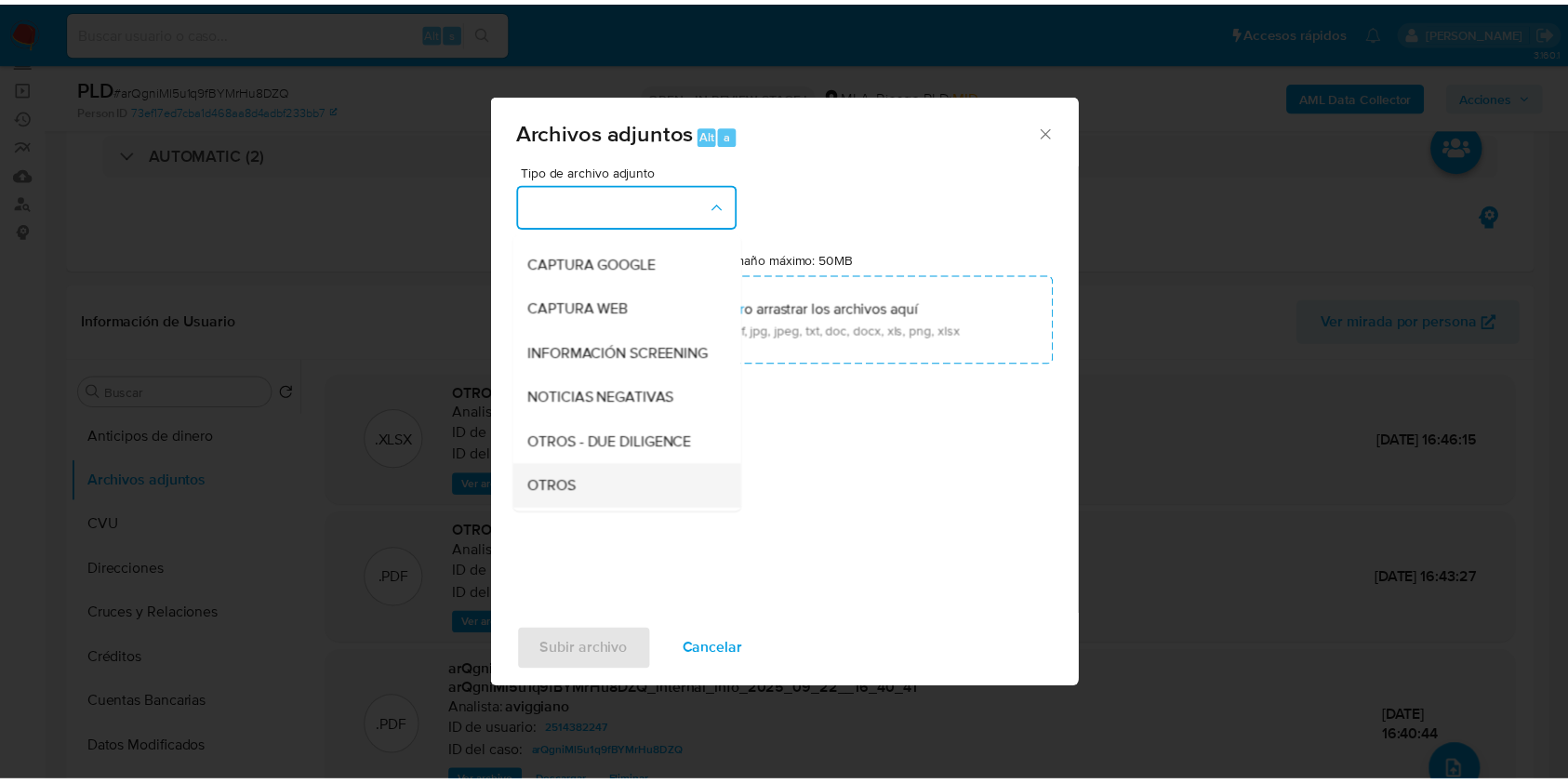
scroll to position [247, 0]
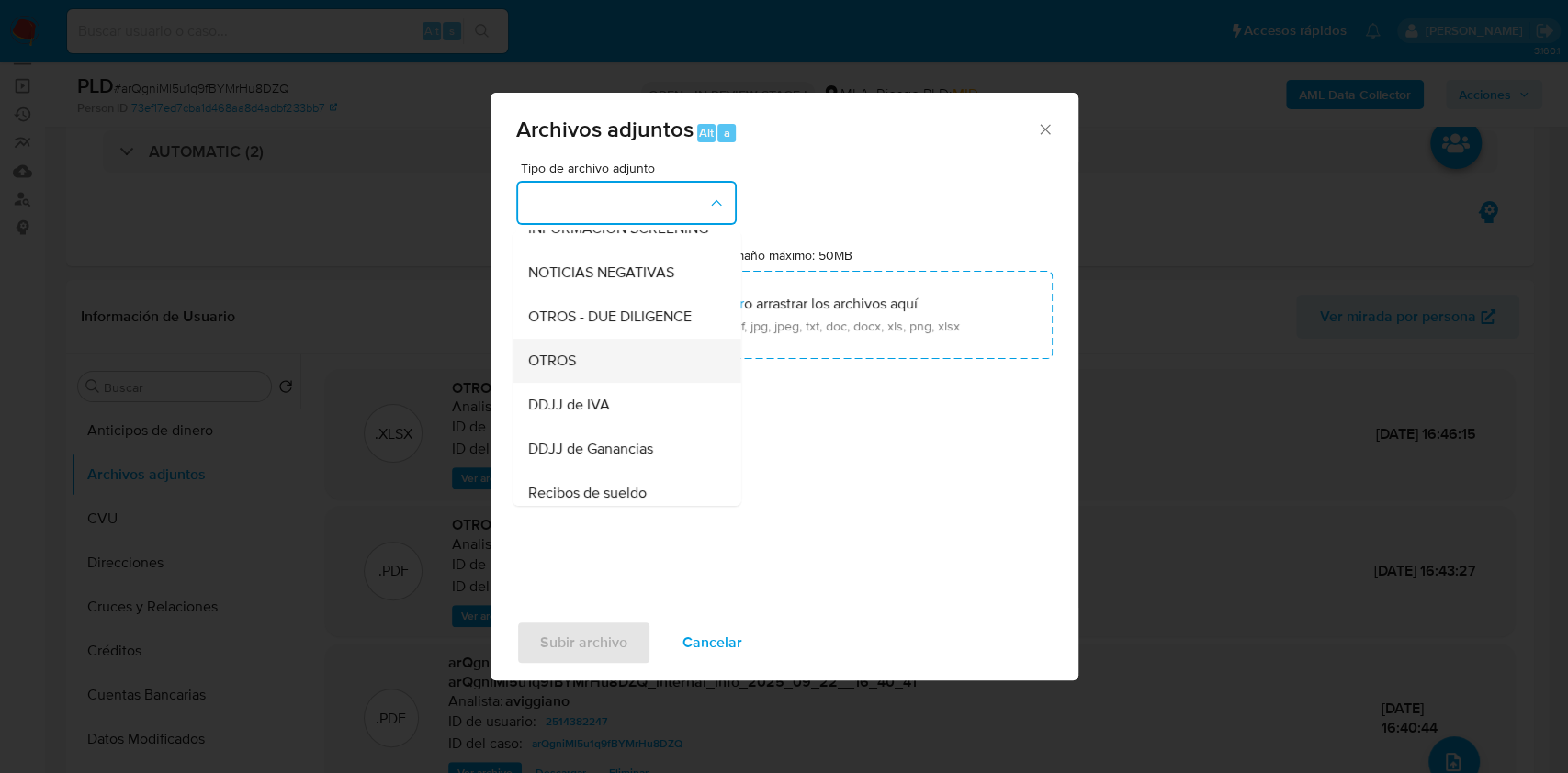
click at [591, 378] on div "OTROS" at bounding box center [621, 361] width 188 height 45
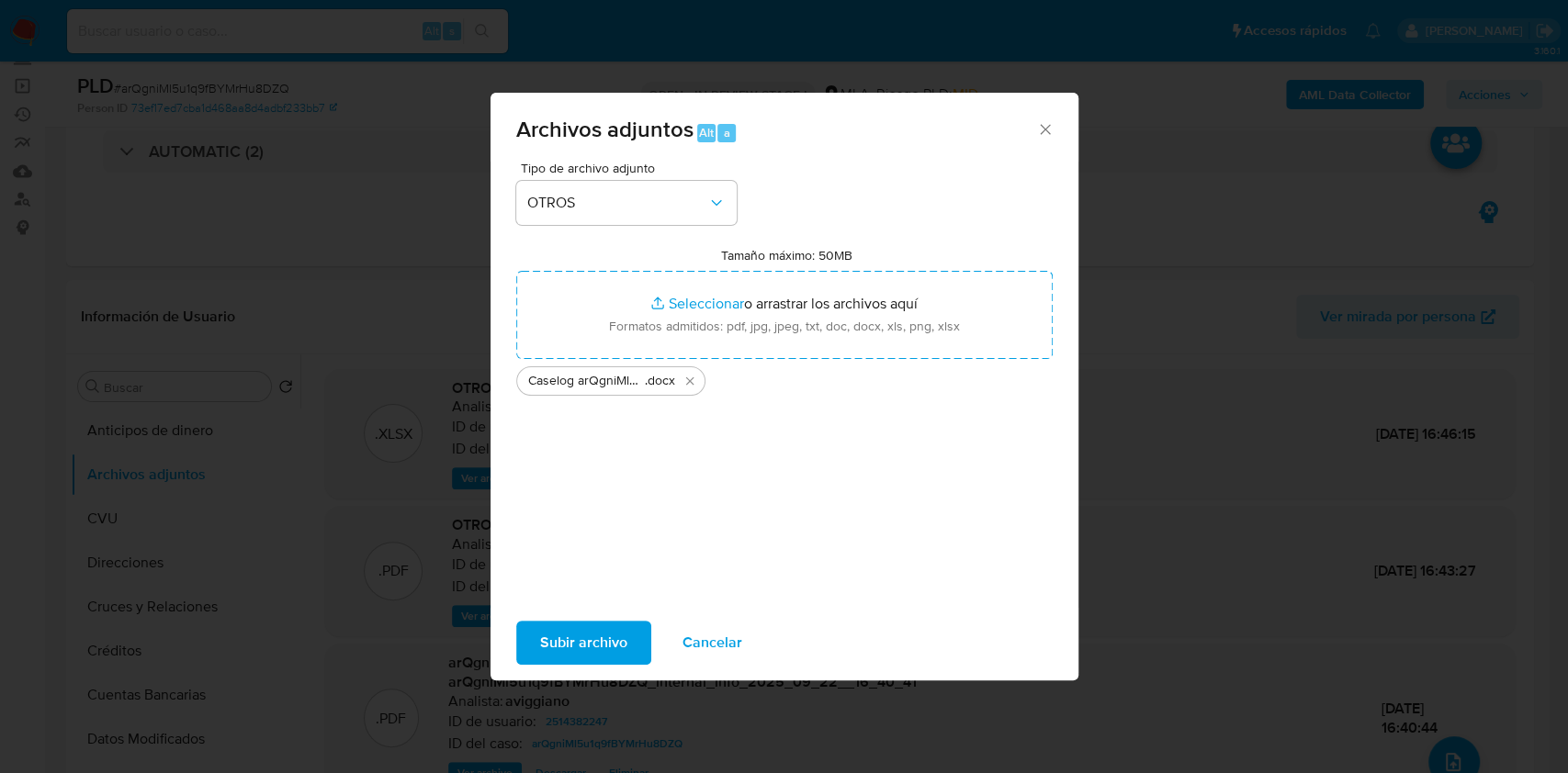
click at [580, 622] on span "Subir archivo" at bounding box center [584, 642] width 87 height 41
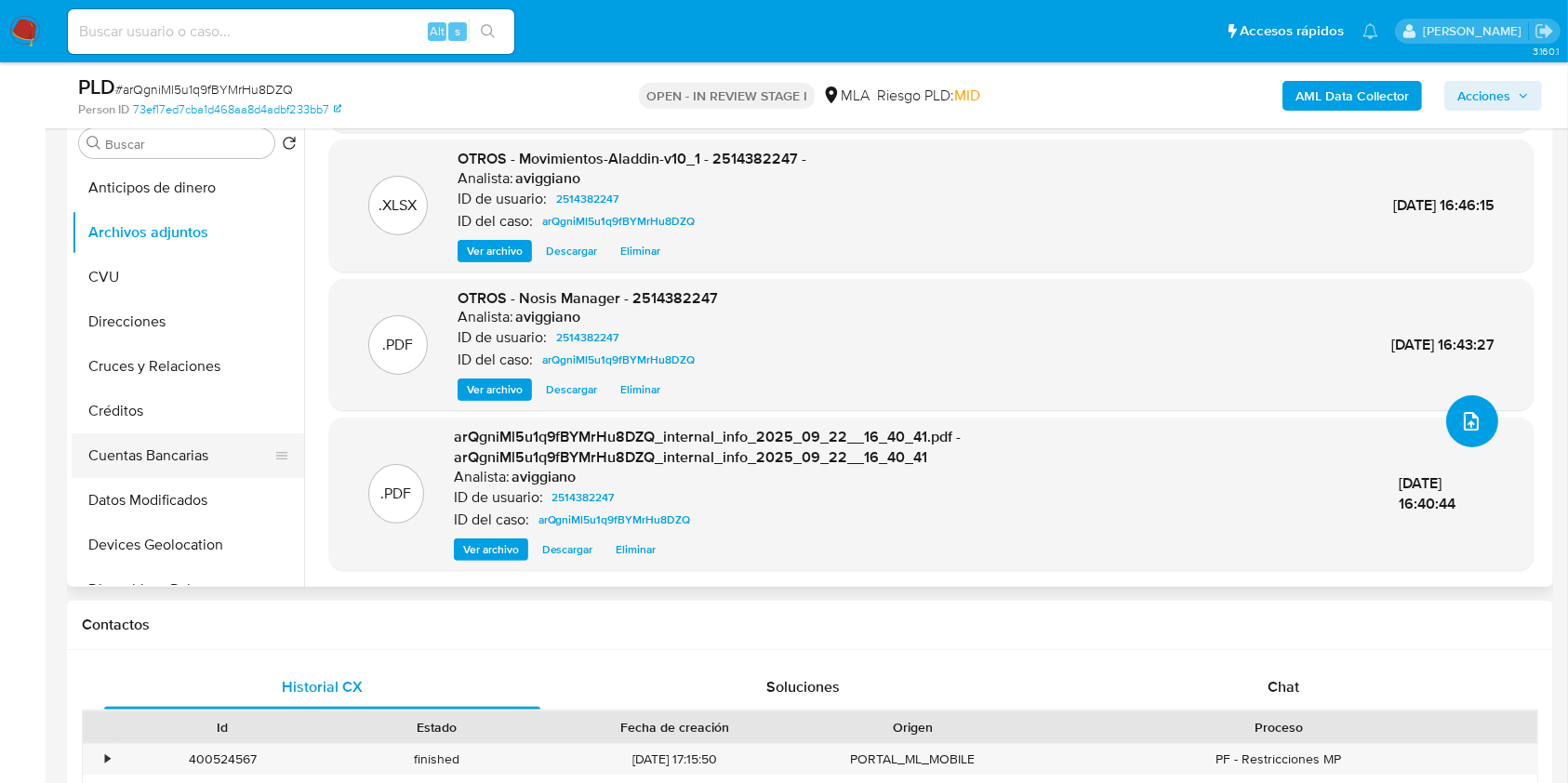
scroll to position [372, 0]
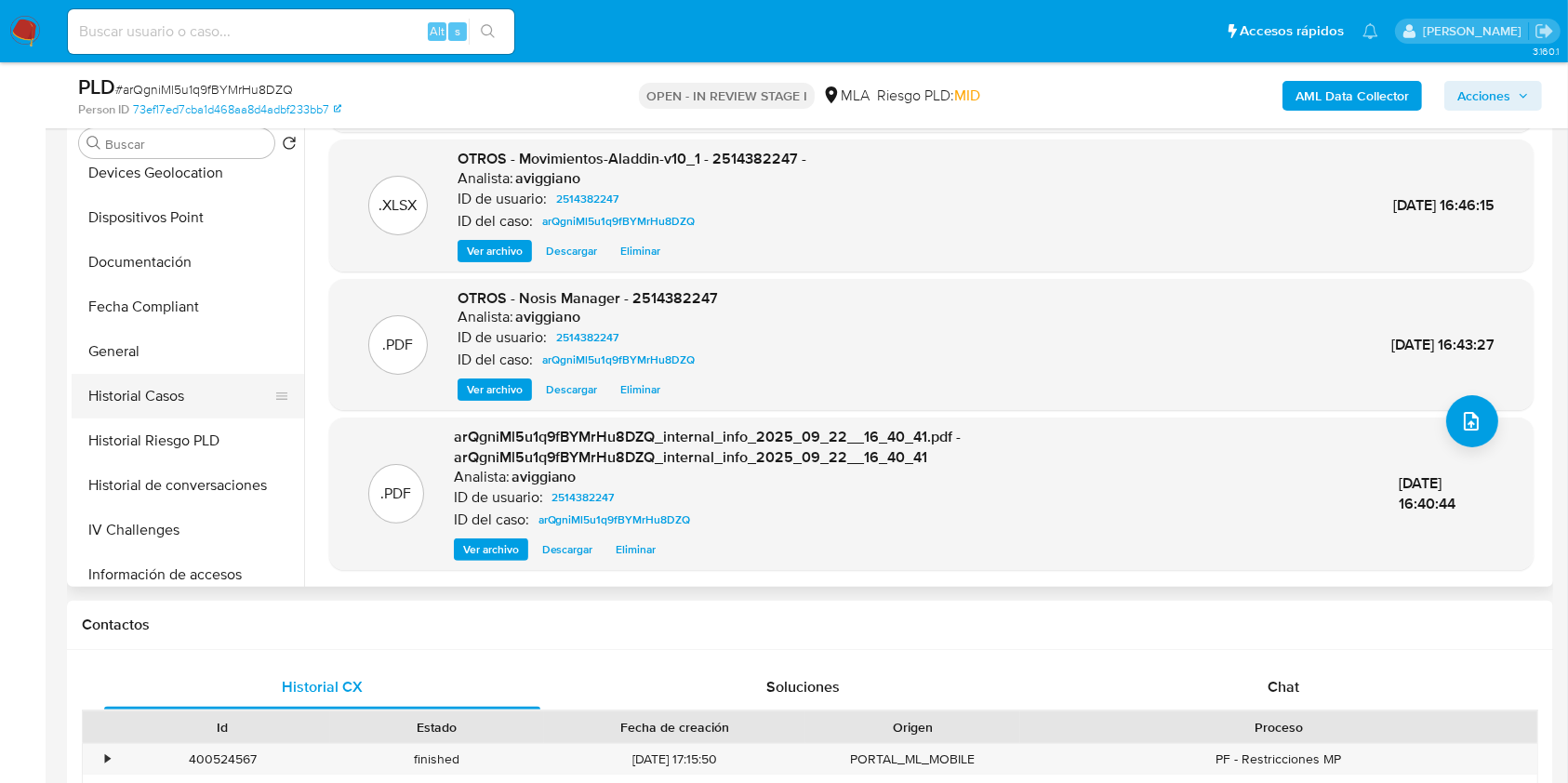
drag, startPoint x: 172, startPoint y: 365, endPoint x: 172, endPoint y: 379, distance: 14.0
click at [172, 365] on button "General" at bounding box center [187, 352] width 232 height 45
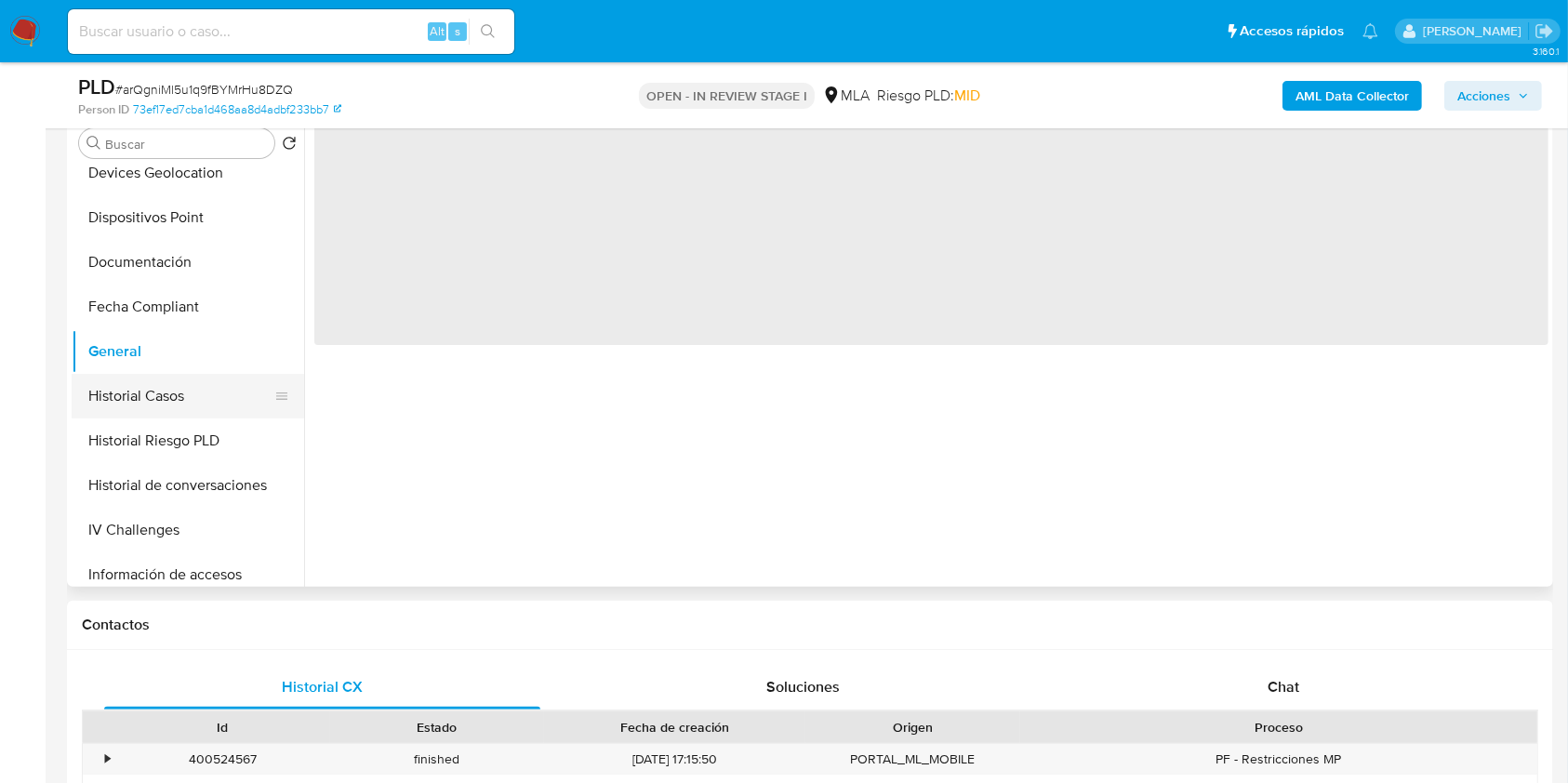
click at [163, 395] on button "Historial Casos" at bounding box center [180, 396] width 218 height 45
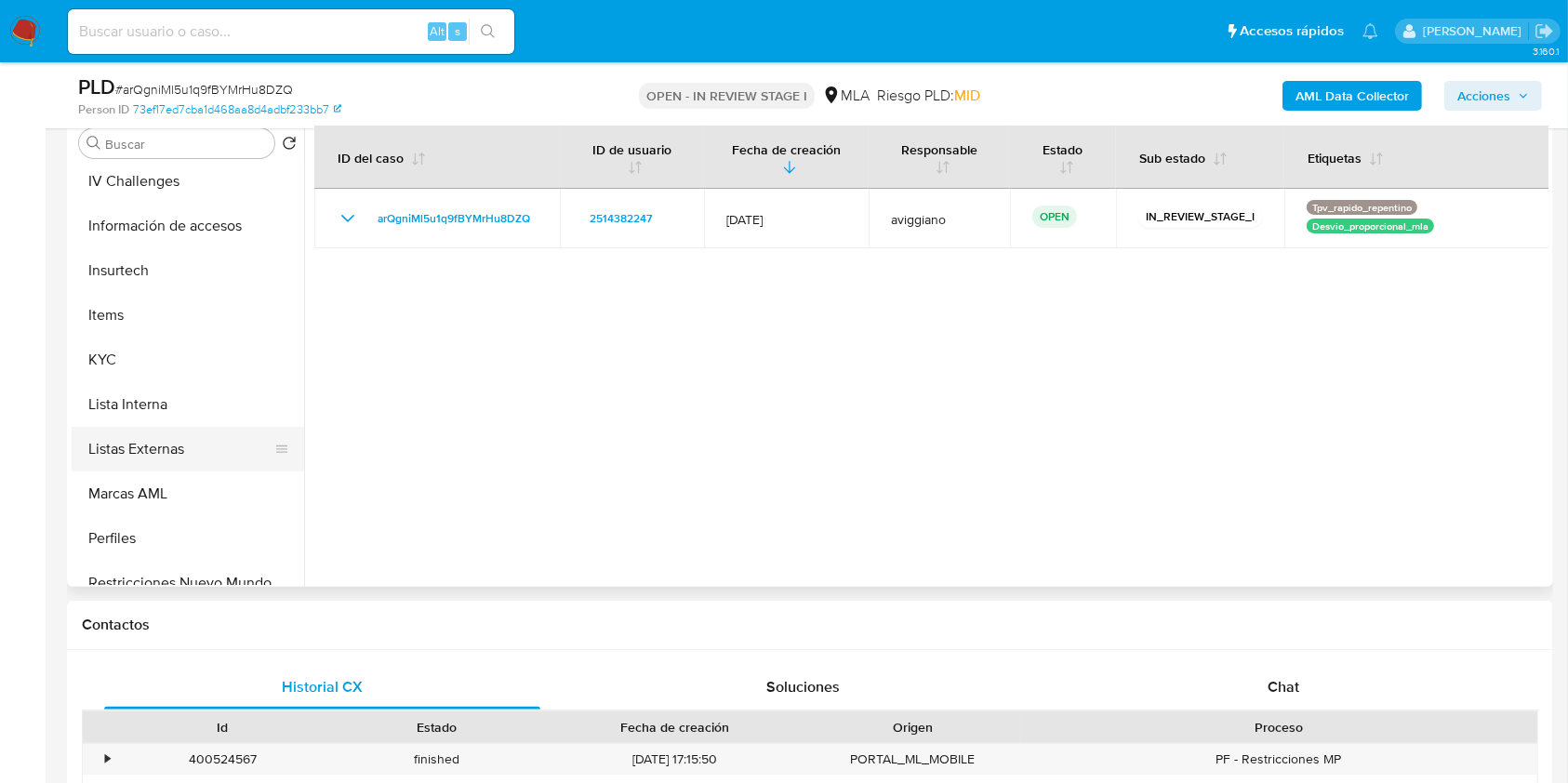
scroll to position [867, 0]
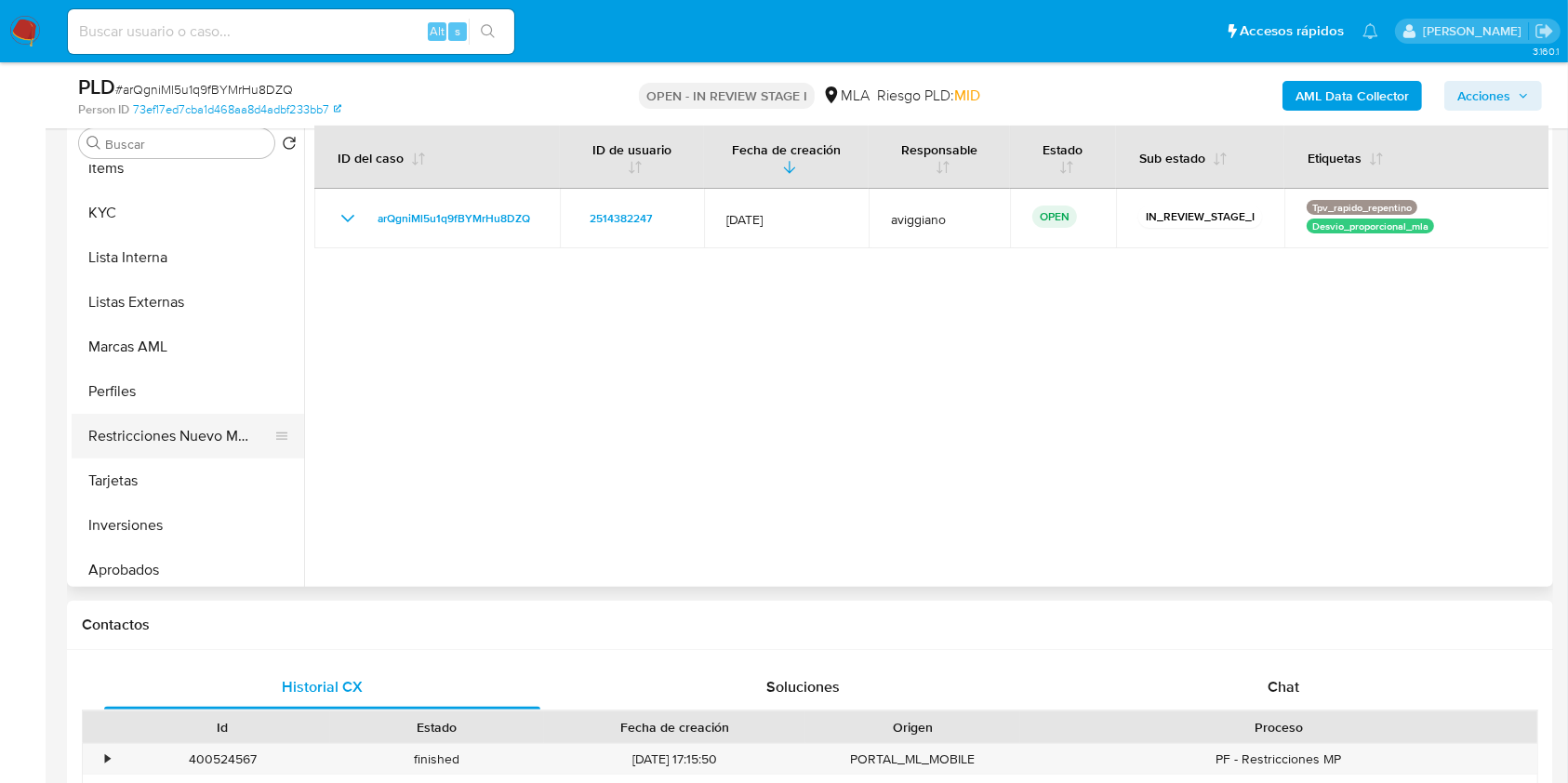
click at [186, 438] on button "Restricciones Nuevo Mundo" at bounding box center [180, 436] width 218 height 45
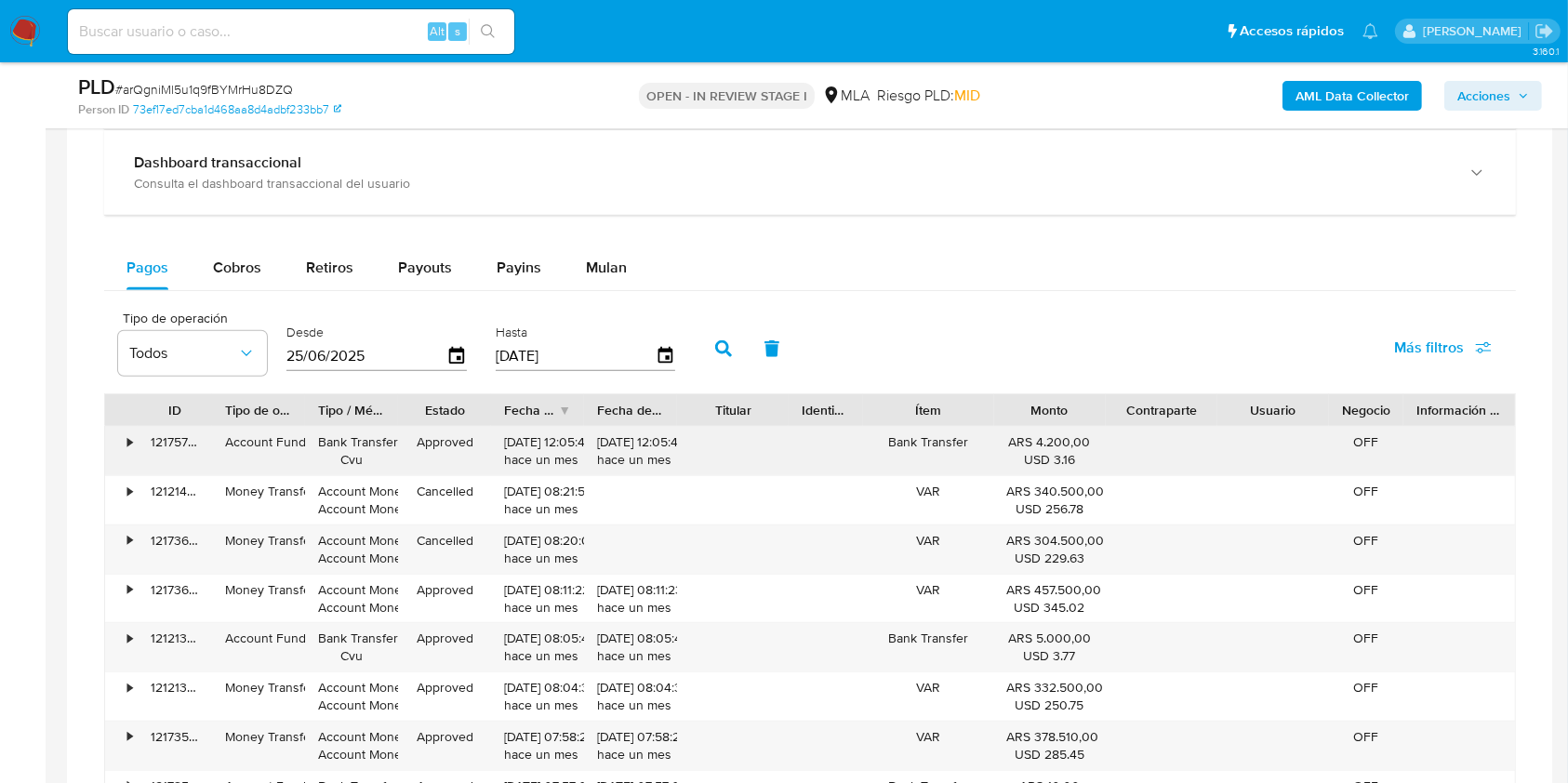
scroll to position [619, 0]
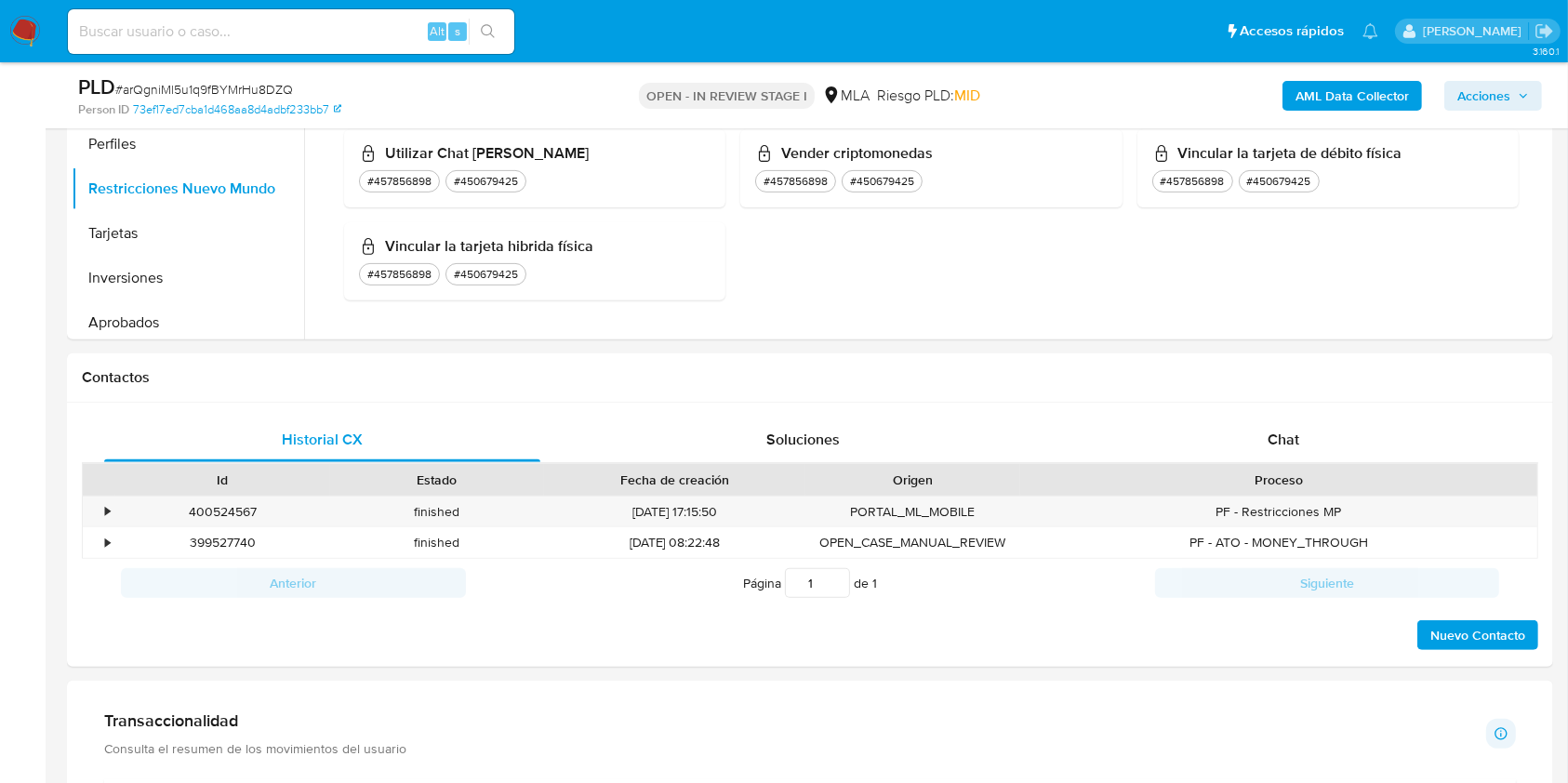
click at [1466, 100] on span "Acciones" at bounding box center [1484, 96] width 53 height 29
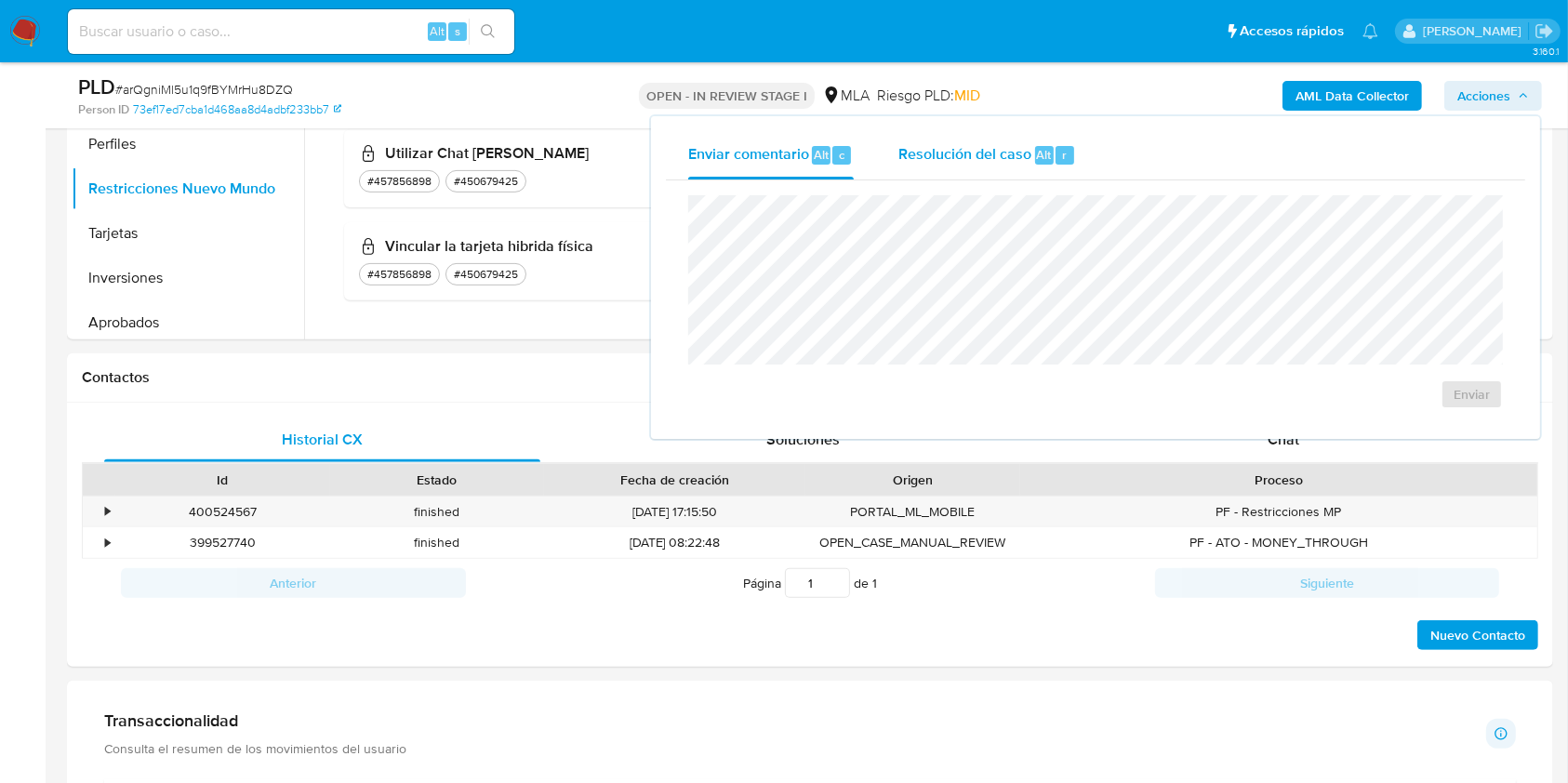
click at [1006, 155] on span "Resolución del caso" at bounding box center [965, 154] width 133 height 22
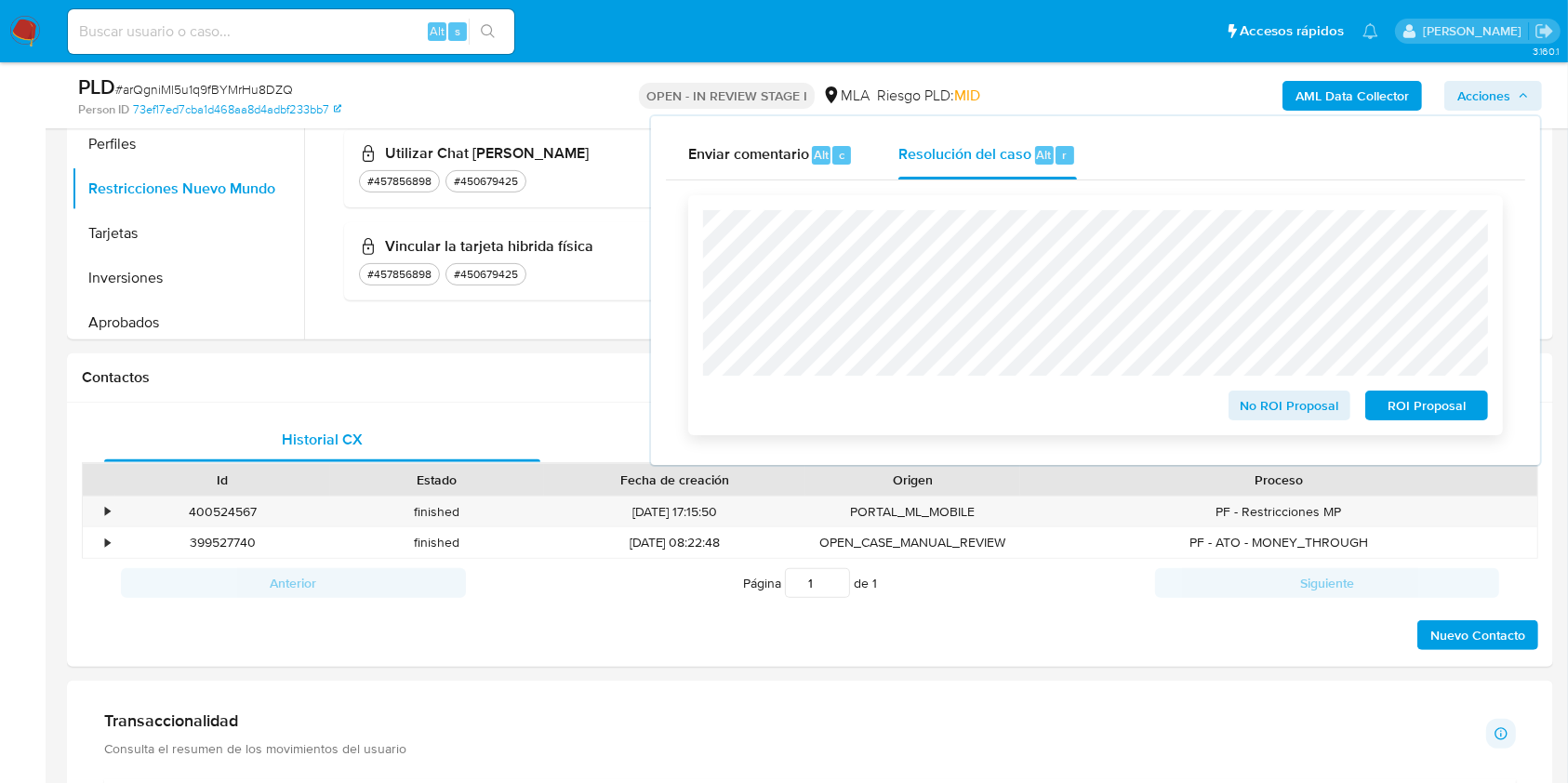
click at [1409, 406] on span "ROI Proposal" at bounding box center [1426, 405] width 97 height 26
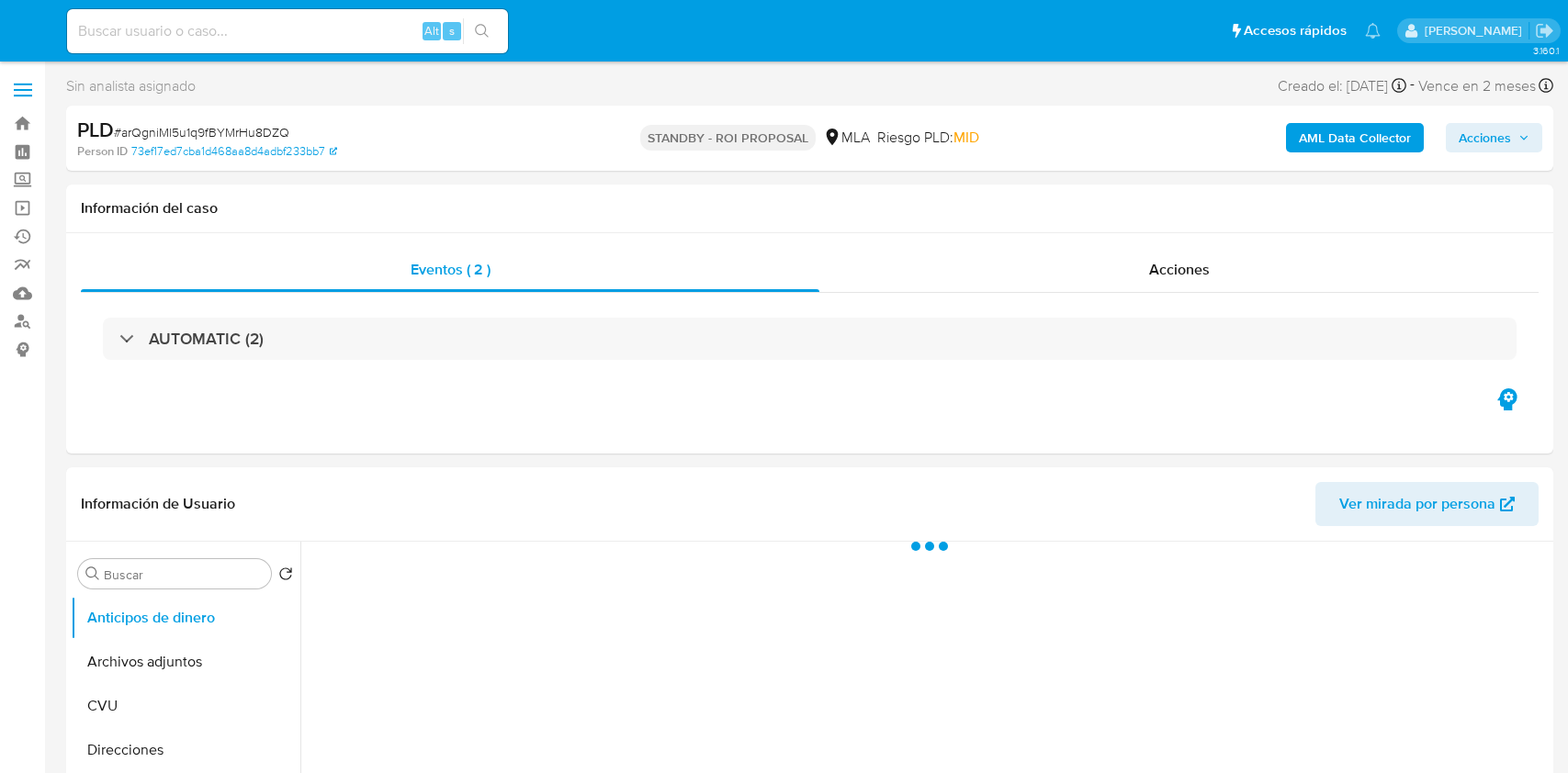
select select "10"
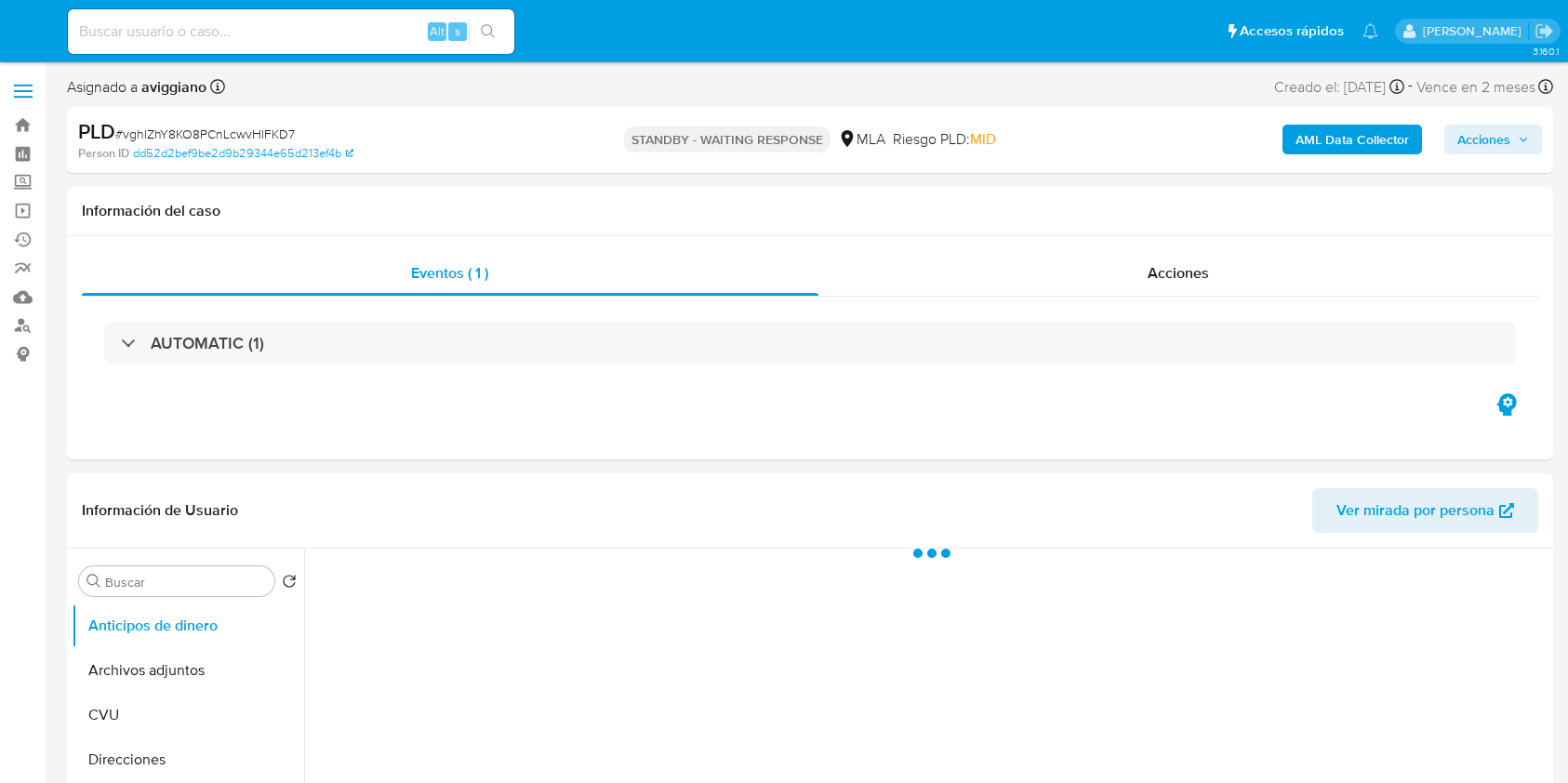
select select "10"
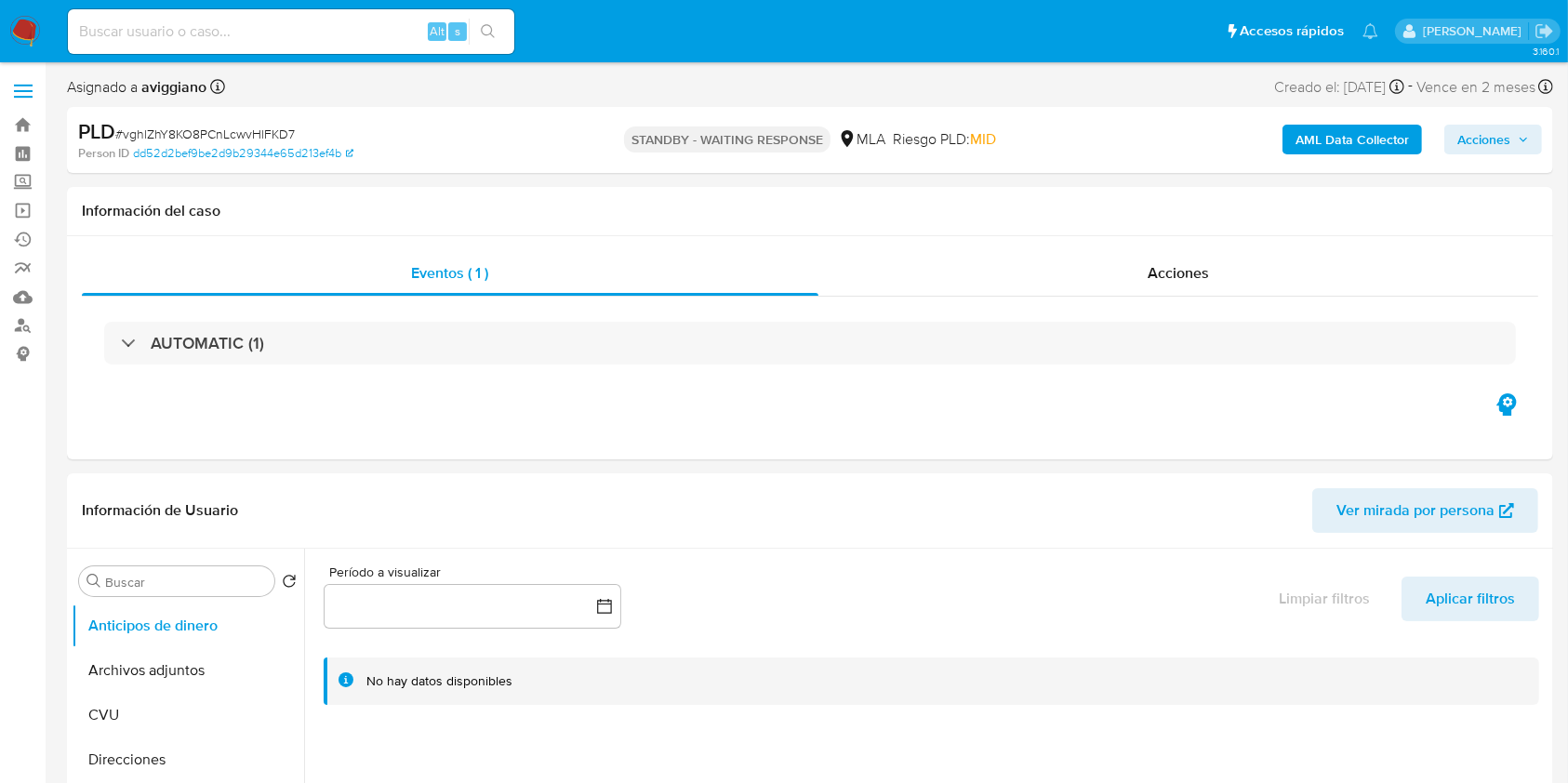
click at [155, 20] on input at bounding box center [290, 31] width 446 height 24
paste input "eEIbOTh5GBJTiRb02NLzGyVW"
type input "eEIbOTh5GBJTiRb02NLzGyVW"
click at [482, 33] on icon "search-icon" at bounding box center [488, 31] width 15 height 15
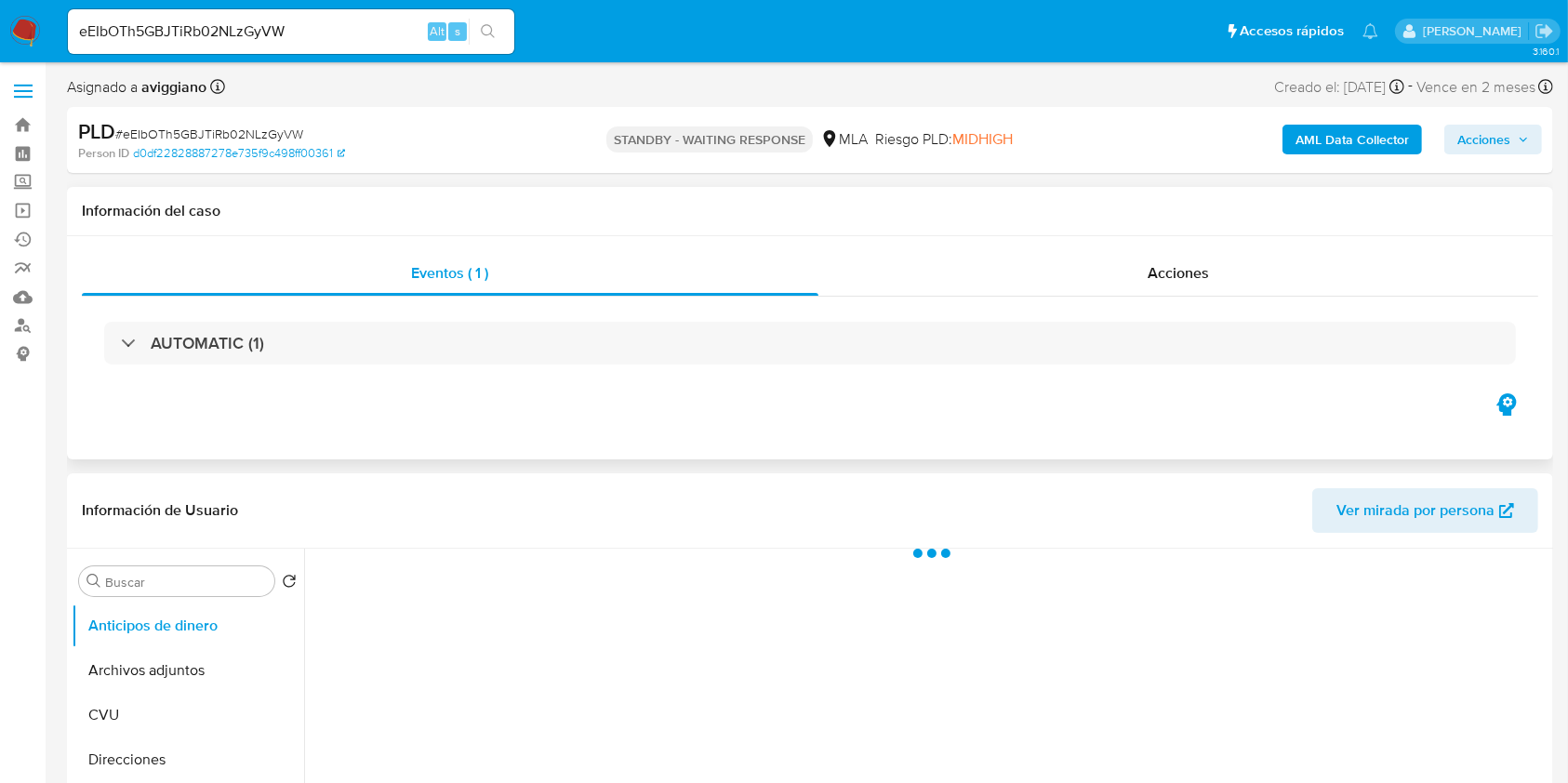
select select "10"
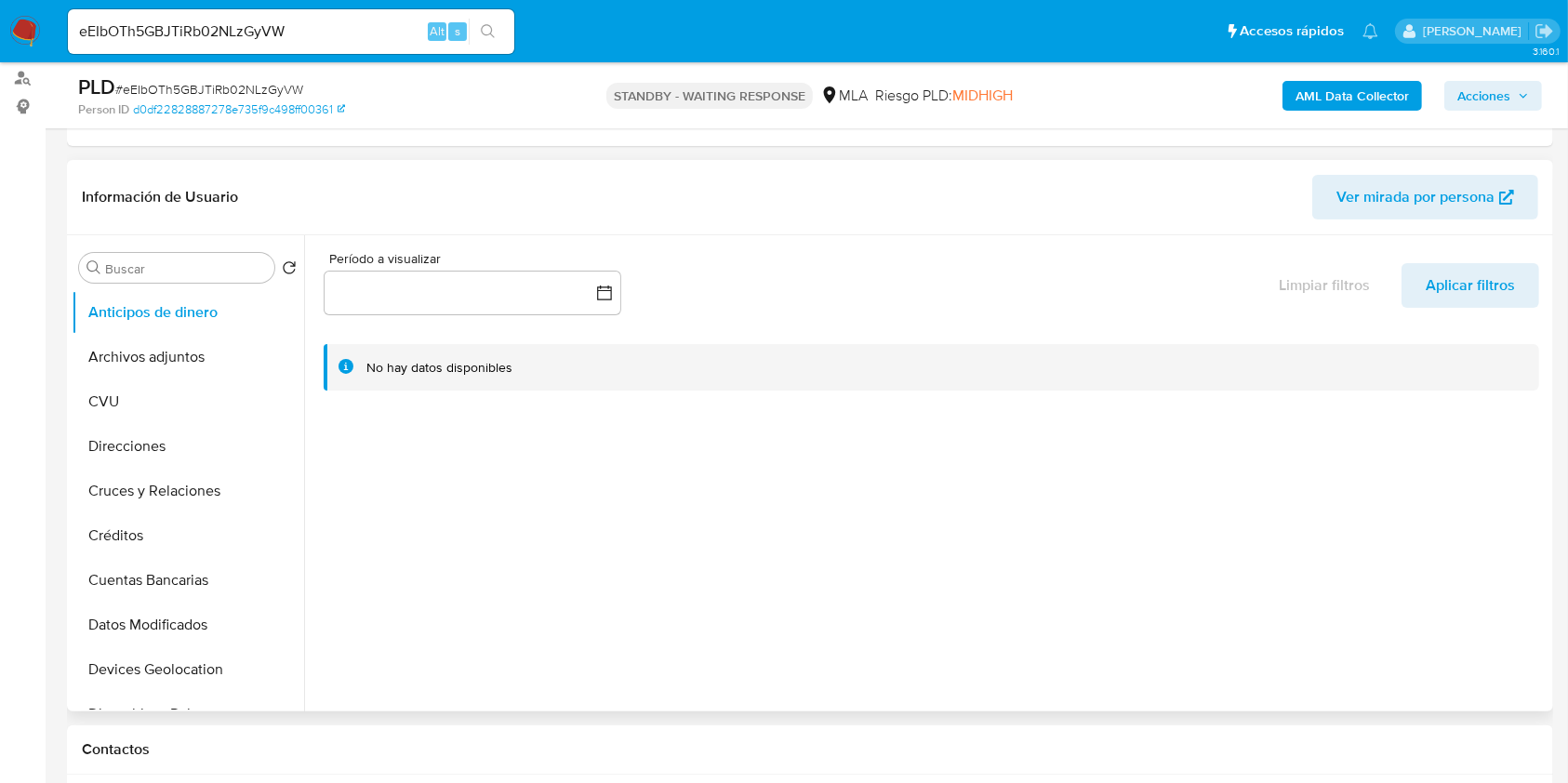
scroll to position [619, 0]
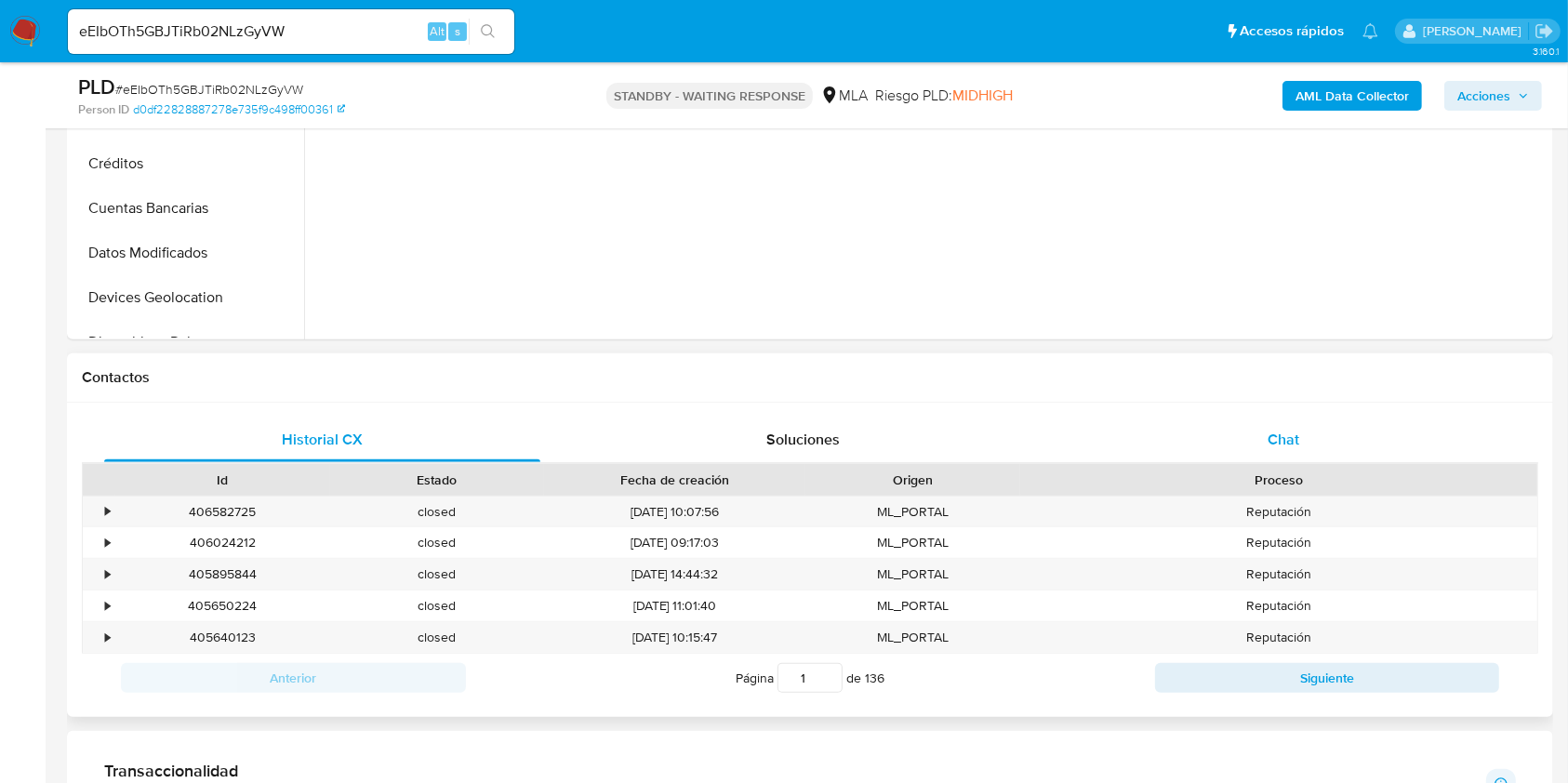
click at [1253, 429] on div "Chat" at bounding box center [1283, 440] width 436 height 45
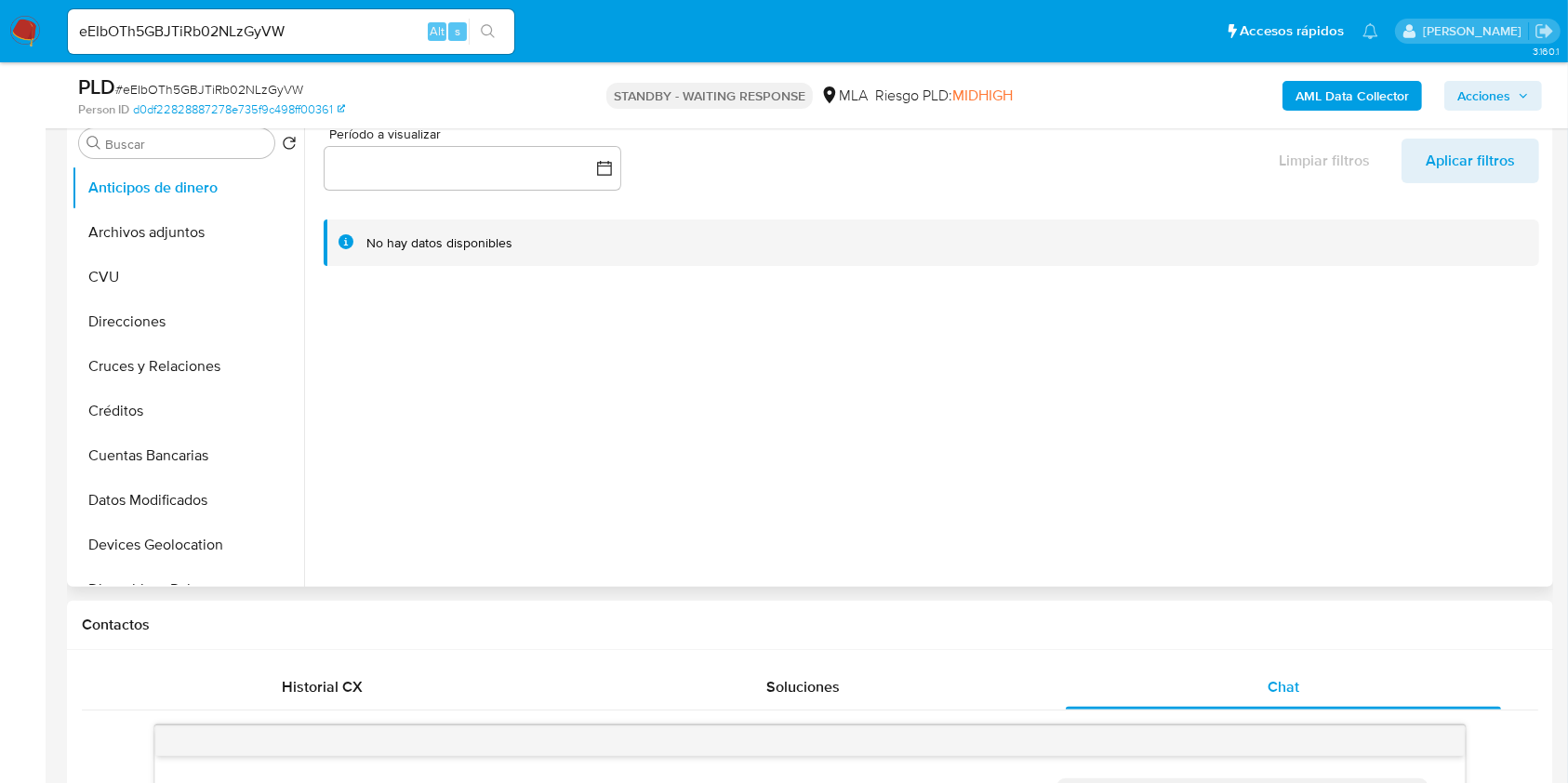
scroll to position [0, 0]
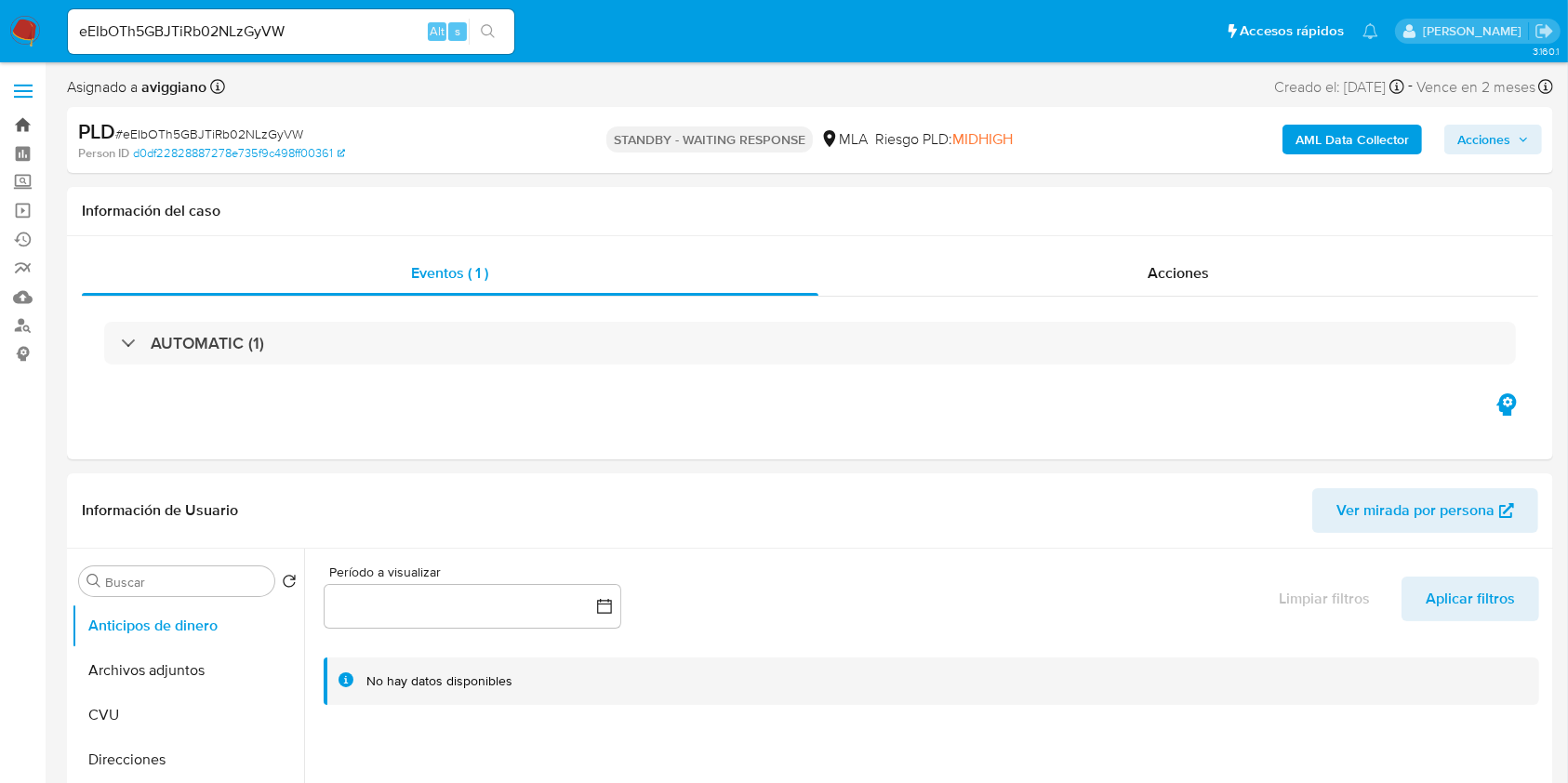
click at [19, 121] on link "Bandeja" at bounding box center [111, 124] width 221 height 28
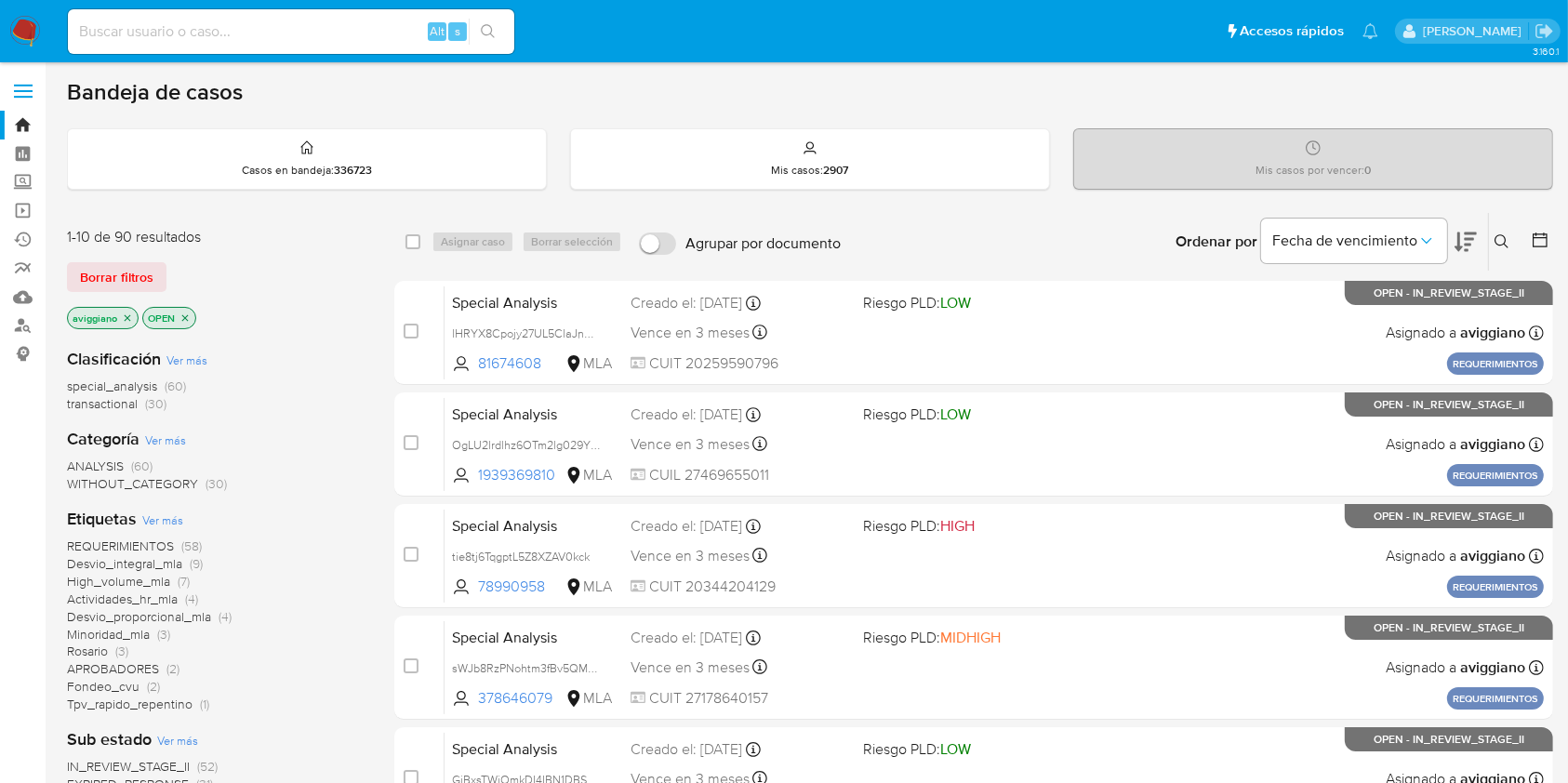
click at [126, 317] on icon "close-filter" at bounding box center [127, 318] width 7 height 7
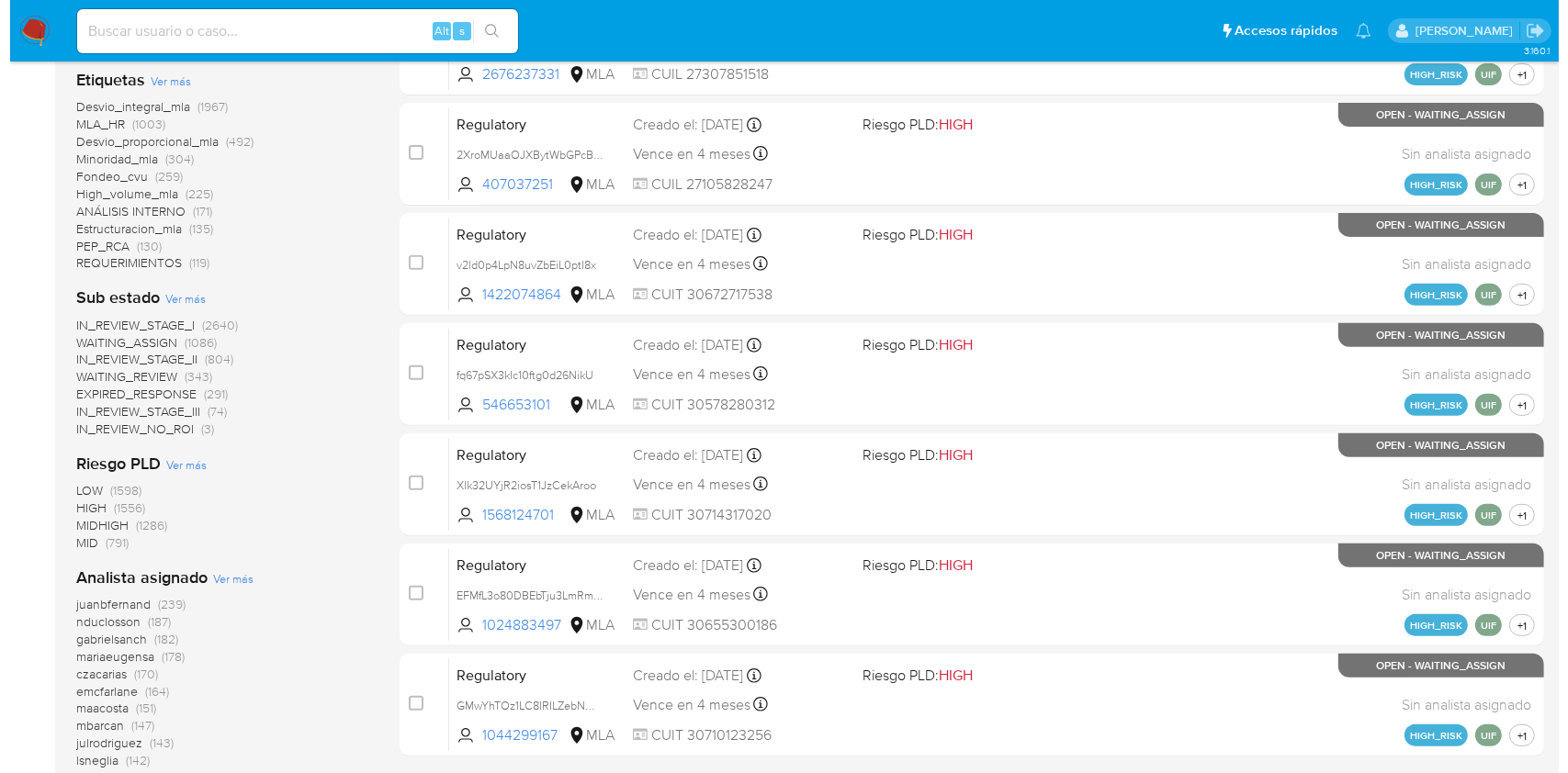
scroll to position [837, 0]
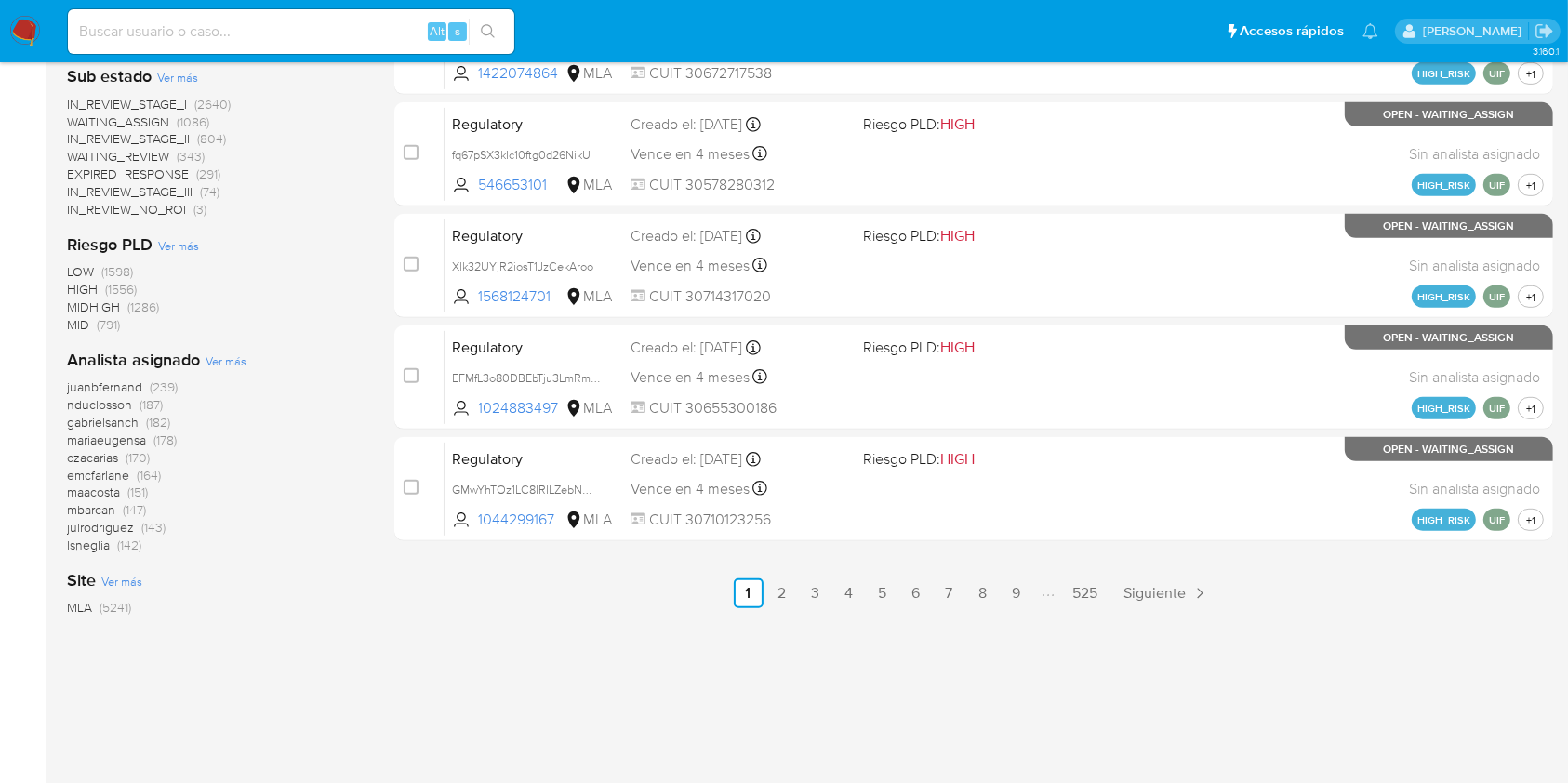
click at [216, 370] on div "Analista asignado Ver más juanbfernand (239) [PERSON_NAME] (187) gabrielsanch (…" at bounding box center [216, 452] width 298 height 206
click at [216, 359] on span "Ver más" at bounding box center [226, 361] width 41 height 17
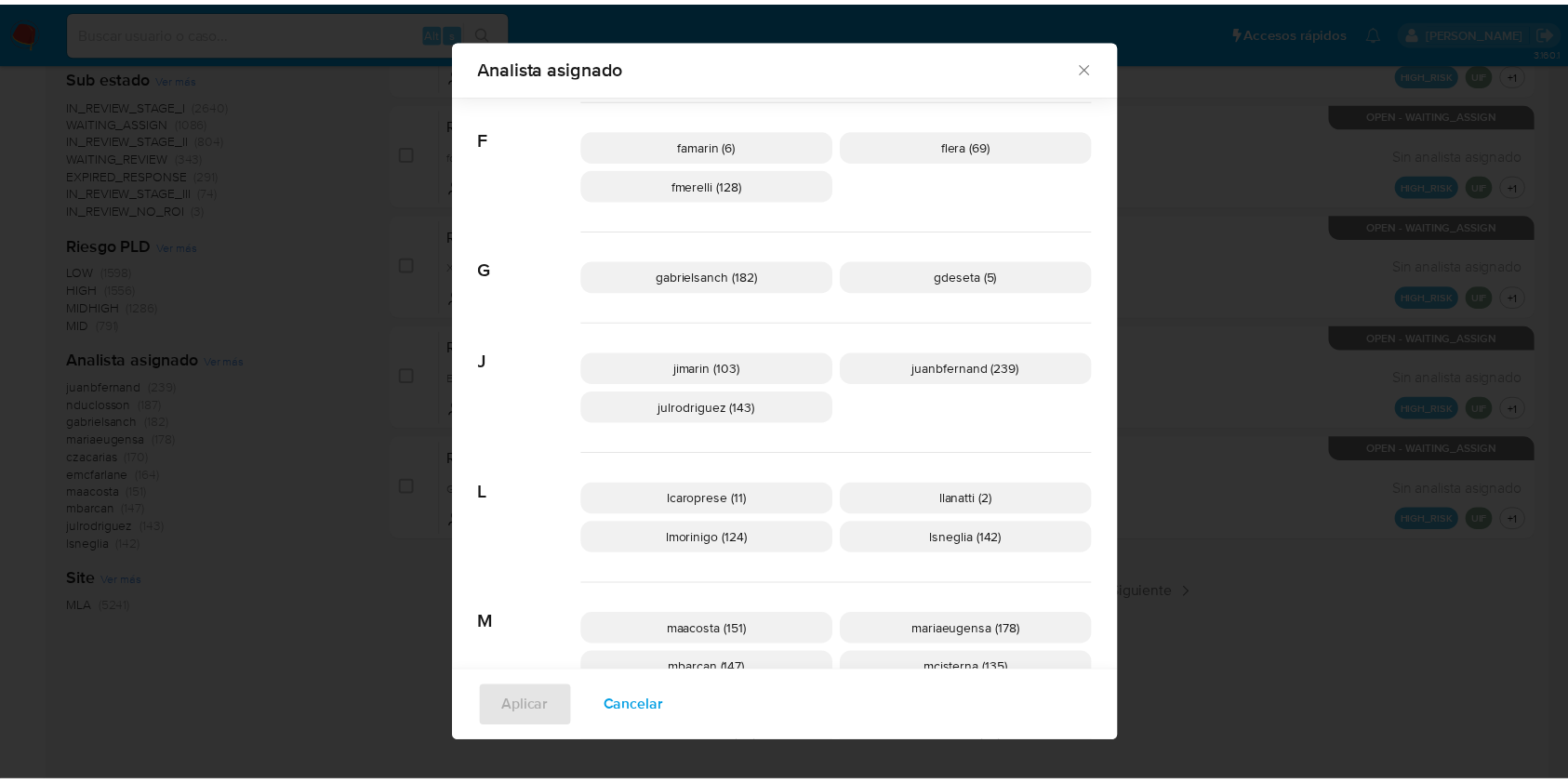
scroll to position [729, 0]
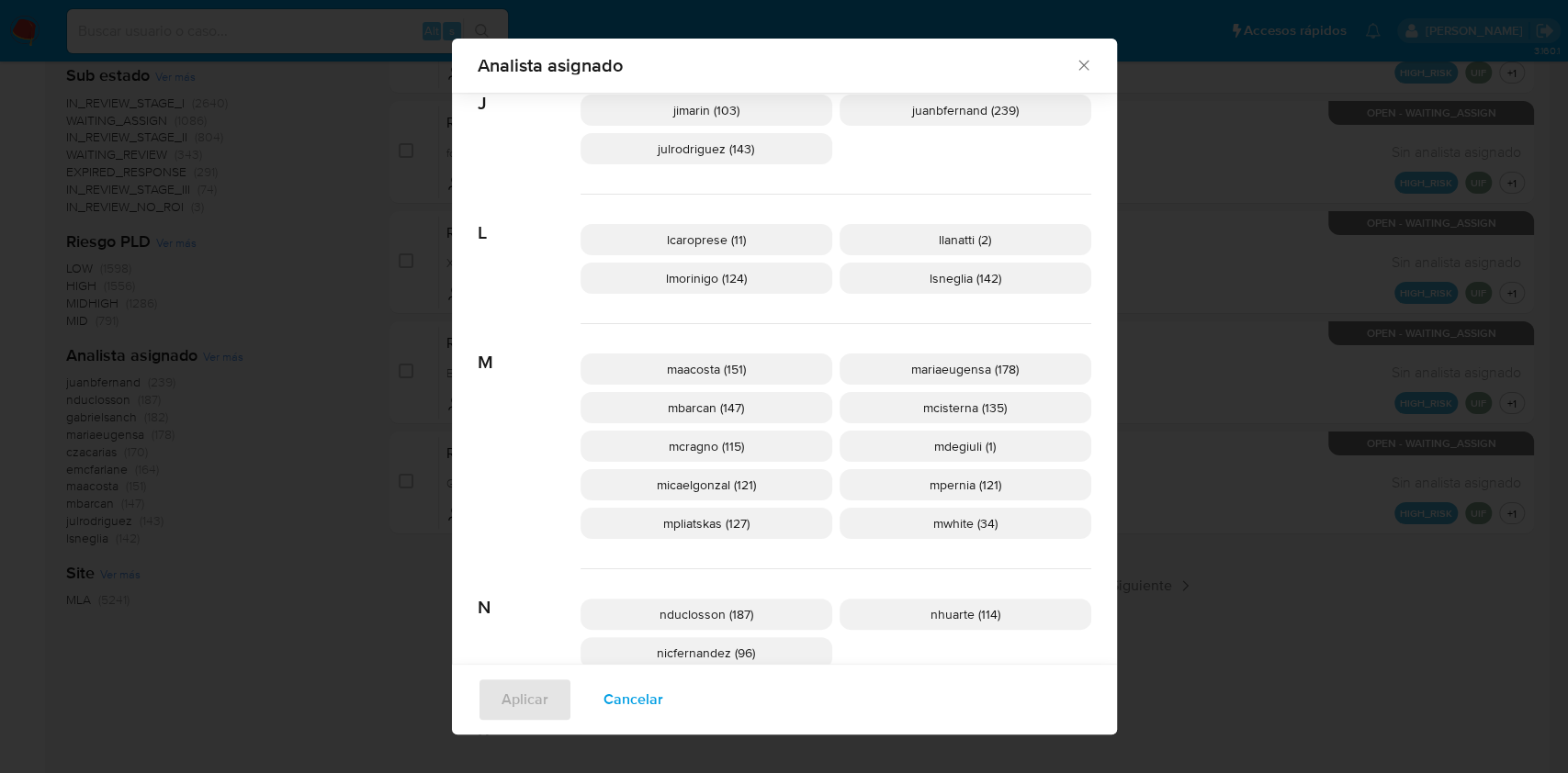
click at [1079, 73] on icon "Cerrar" at bounding box center [1083, 65] width 18 height 18
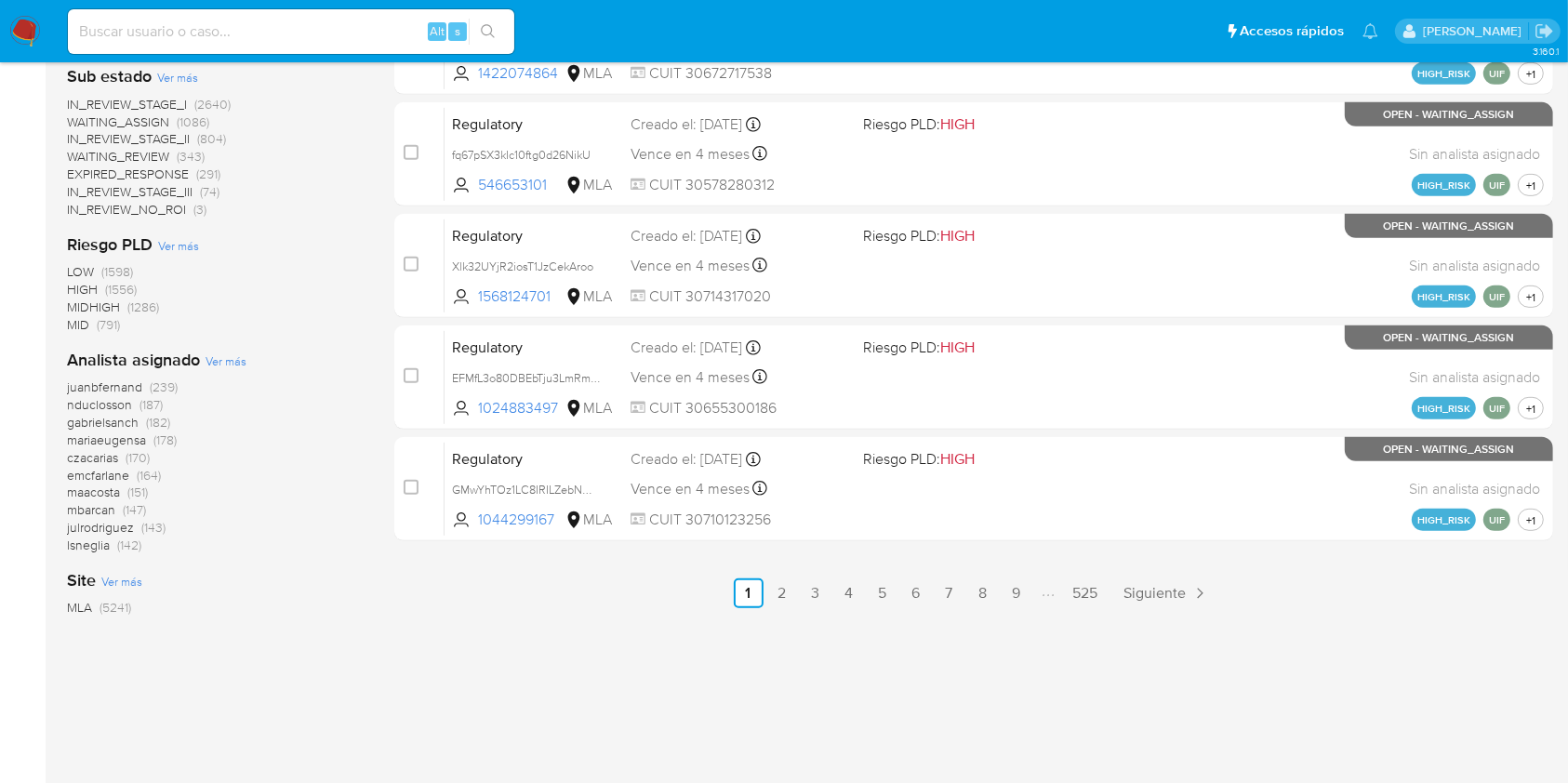
click at [157, 37] on input at bounding box center [290, 31] width 446 height 24
paste input "dAIVfPb2xeTtMsPf9X2fPeDw"
type input "dAIVfPb2xeTtMsPf9X2fPeDw"
click at [485, 36] on icon "search-icon" at bounding box center [488, 31] width 15 height 15
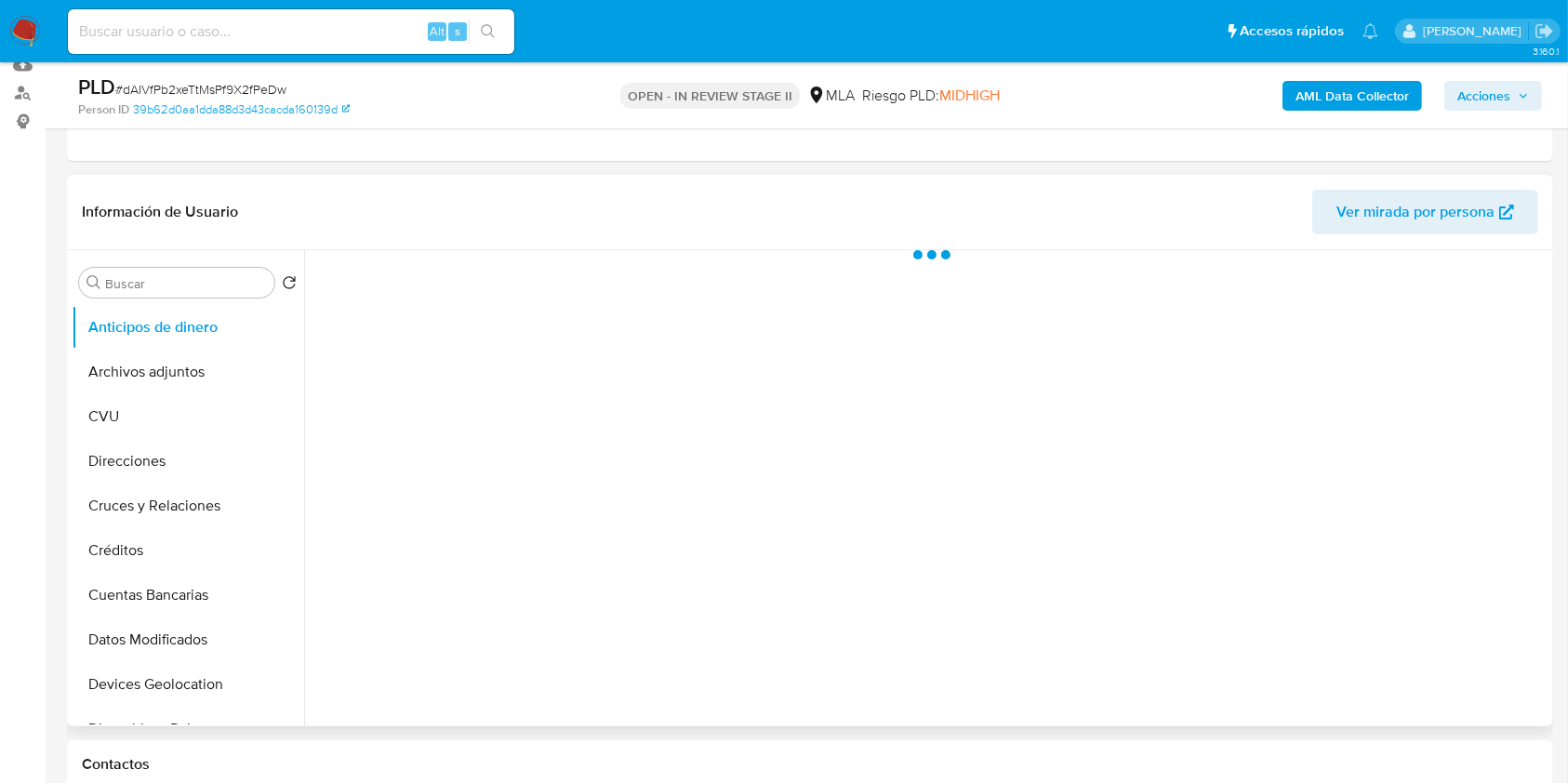
scroll to position [372, 0]
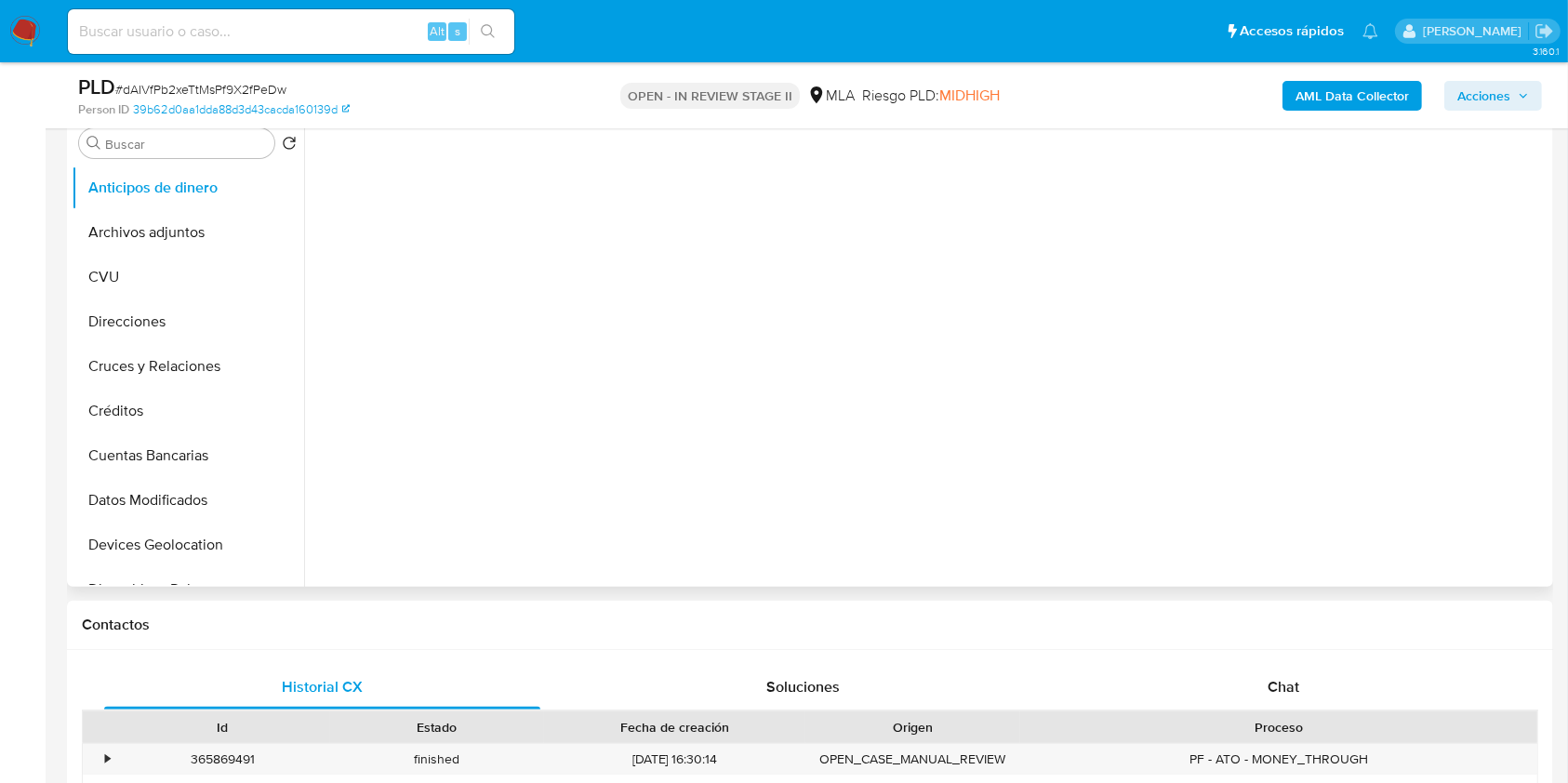
select select "10"
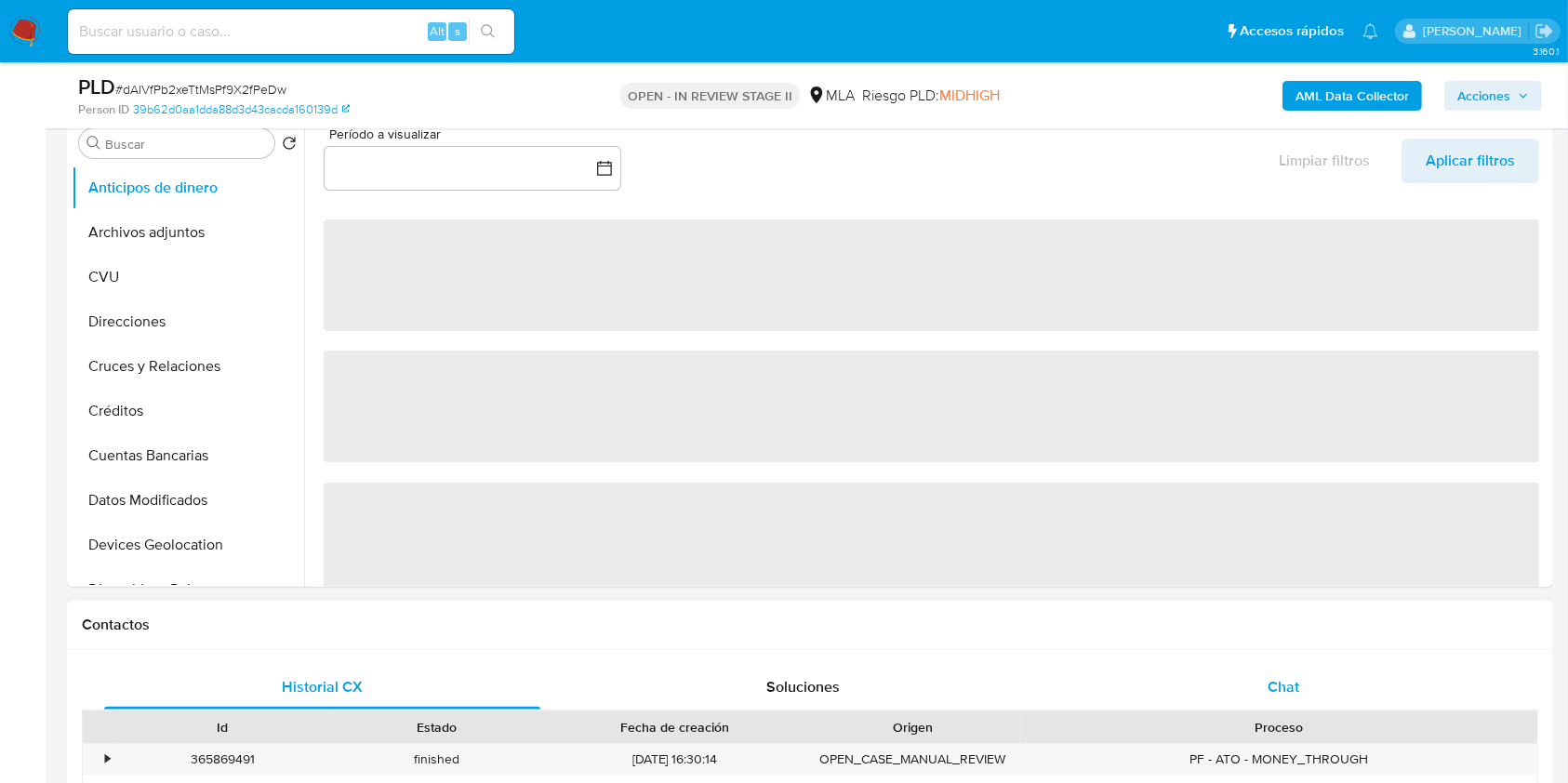
click at [1180, 668] on div "Chat" at bounding box center [1283, 687] width 436 height 45
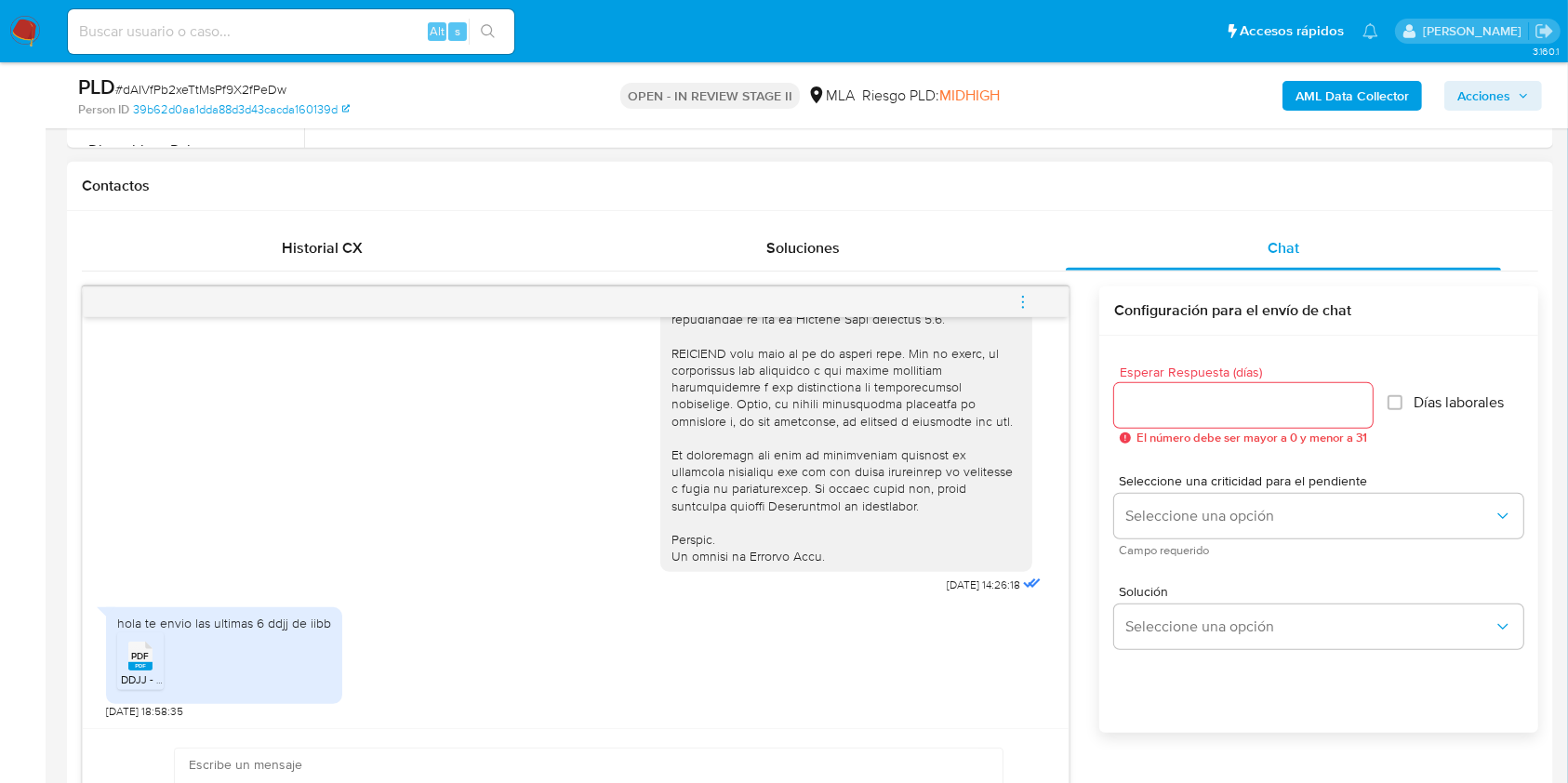
scroll to position [867, 0]
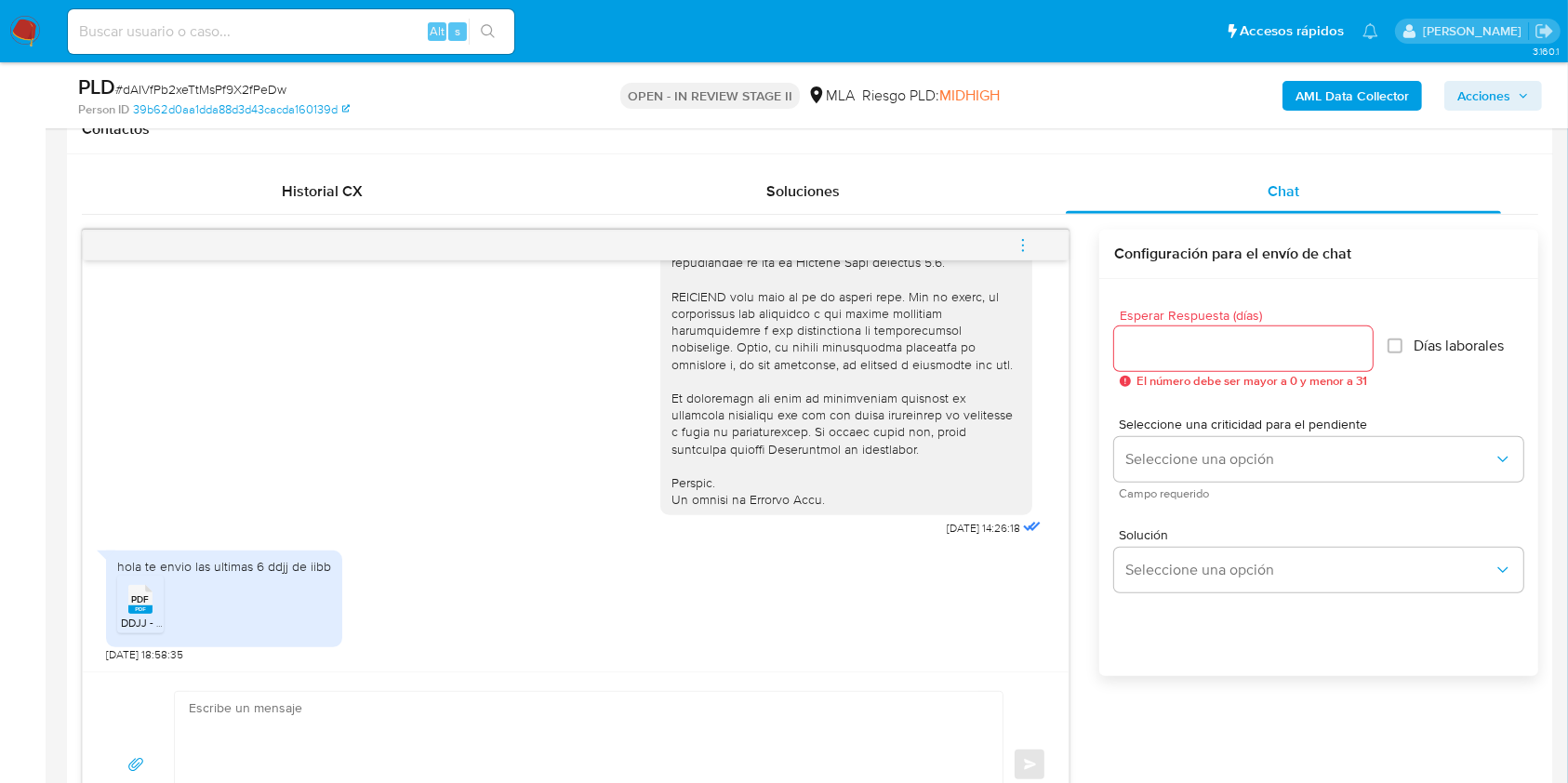
click at [211, 22] on input at bounding box center [290, 31] width 446 height 24
paste input "yk3ViySMfc2ksswprH3pRqcG"
type input "yk3ViySMfc2ksswprH3pRqcG"
click at [490, 25] on icon "search-icon" at bounding box center [488, 31] width 15 height 15
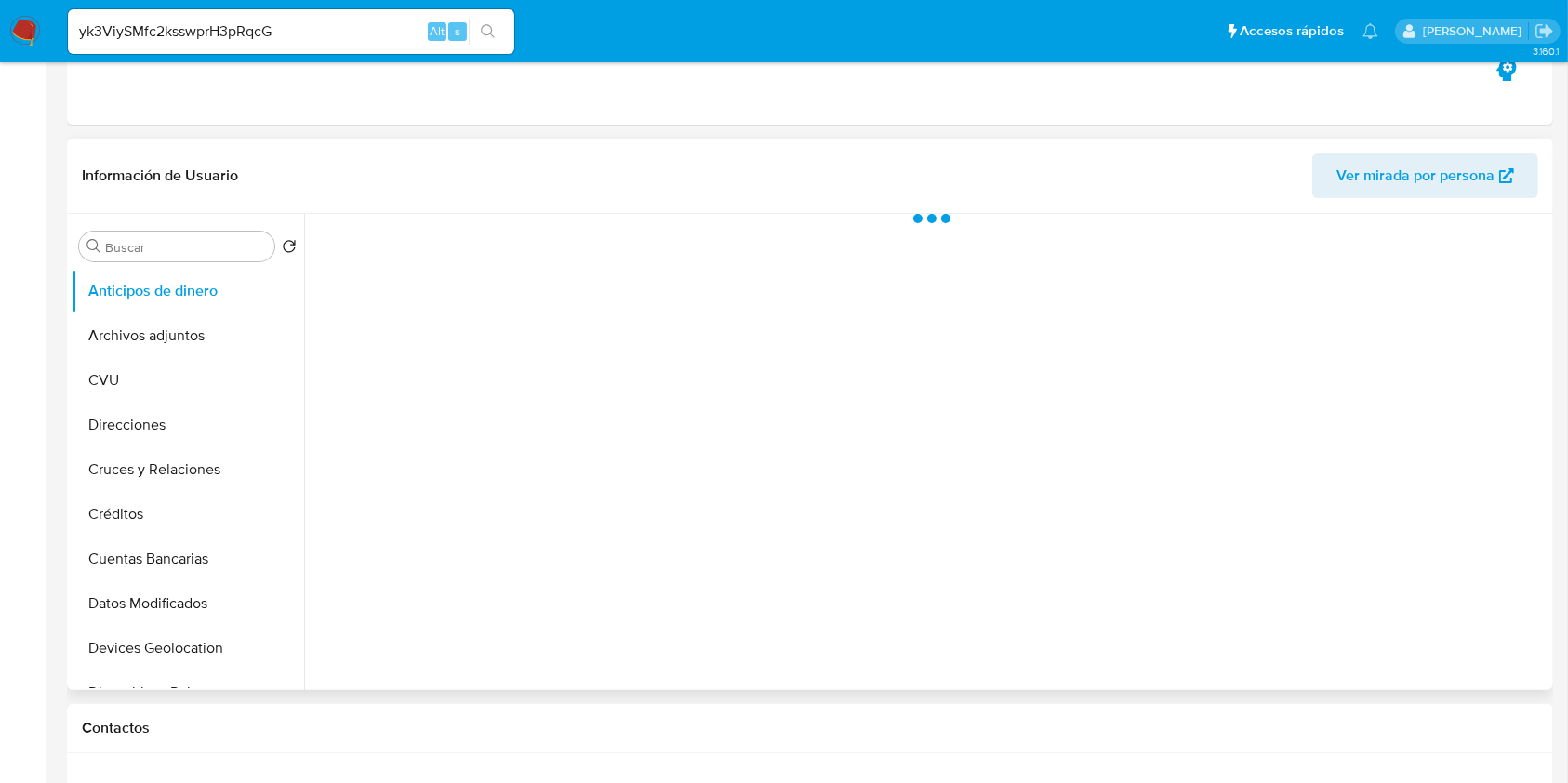
scroll to position [496, 0]
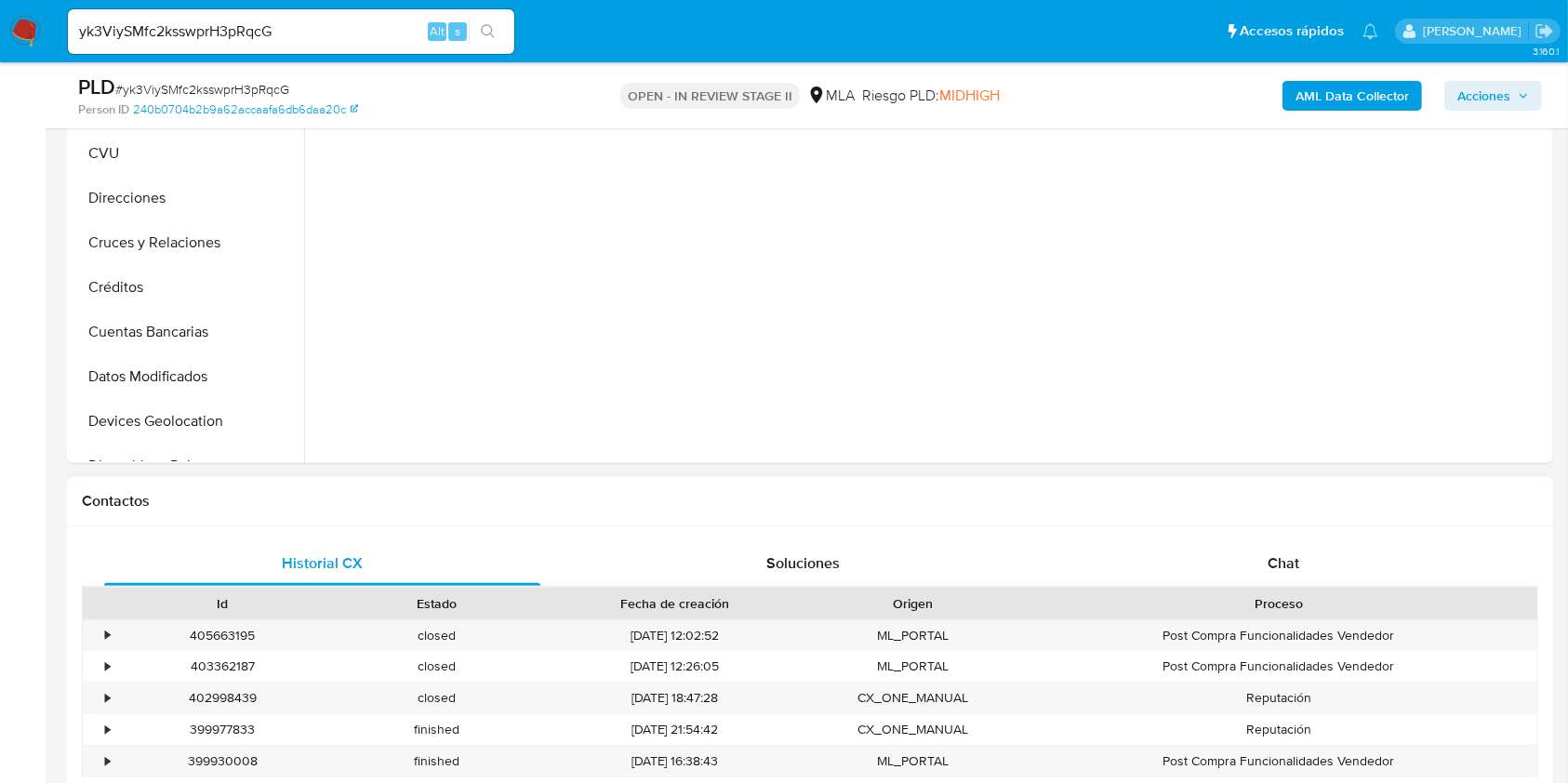
select select "10"
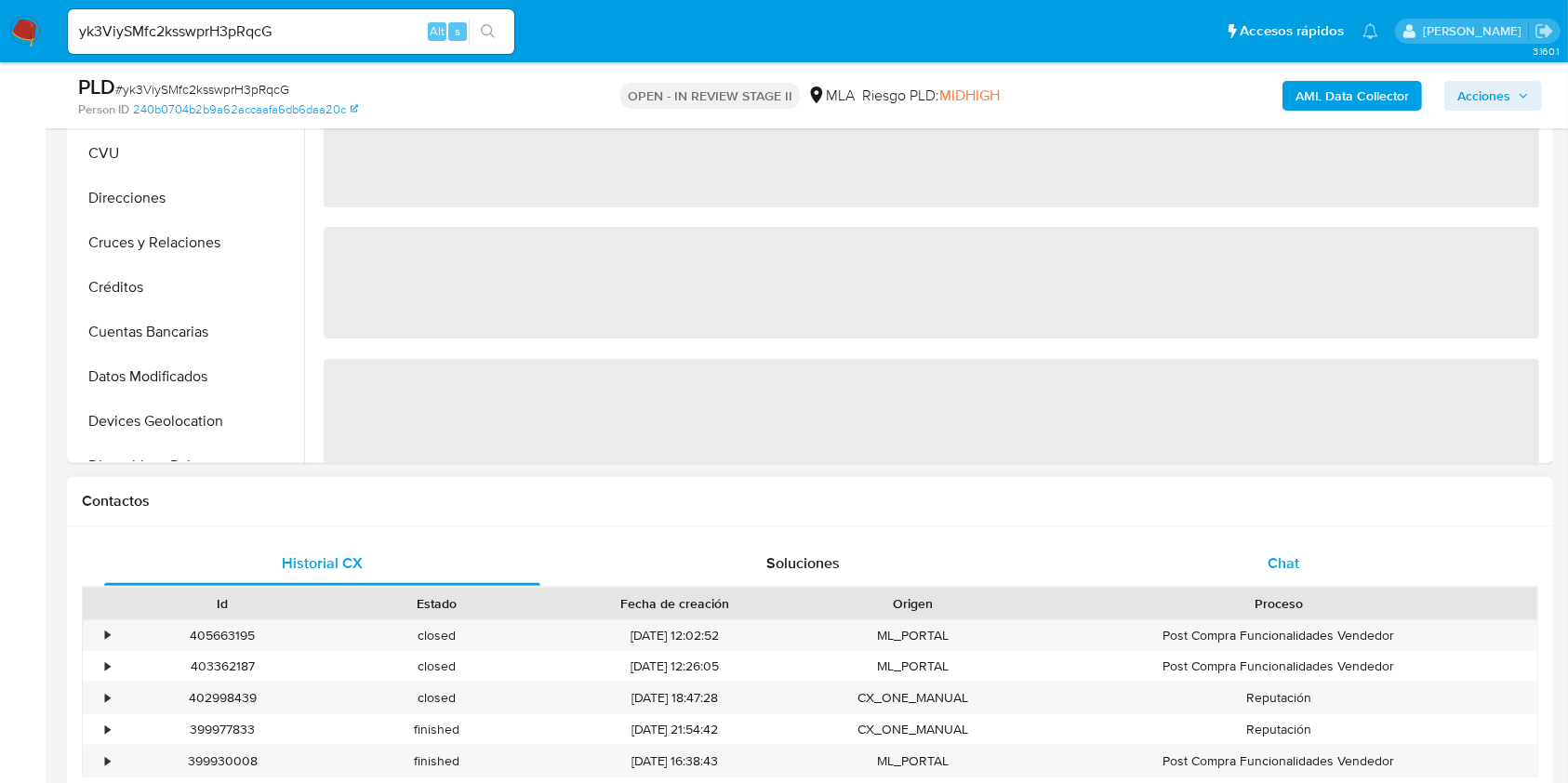
click at [1175, 549] on div "Chat" at bounding box center [1283, 563] width 436 height 45
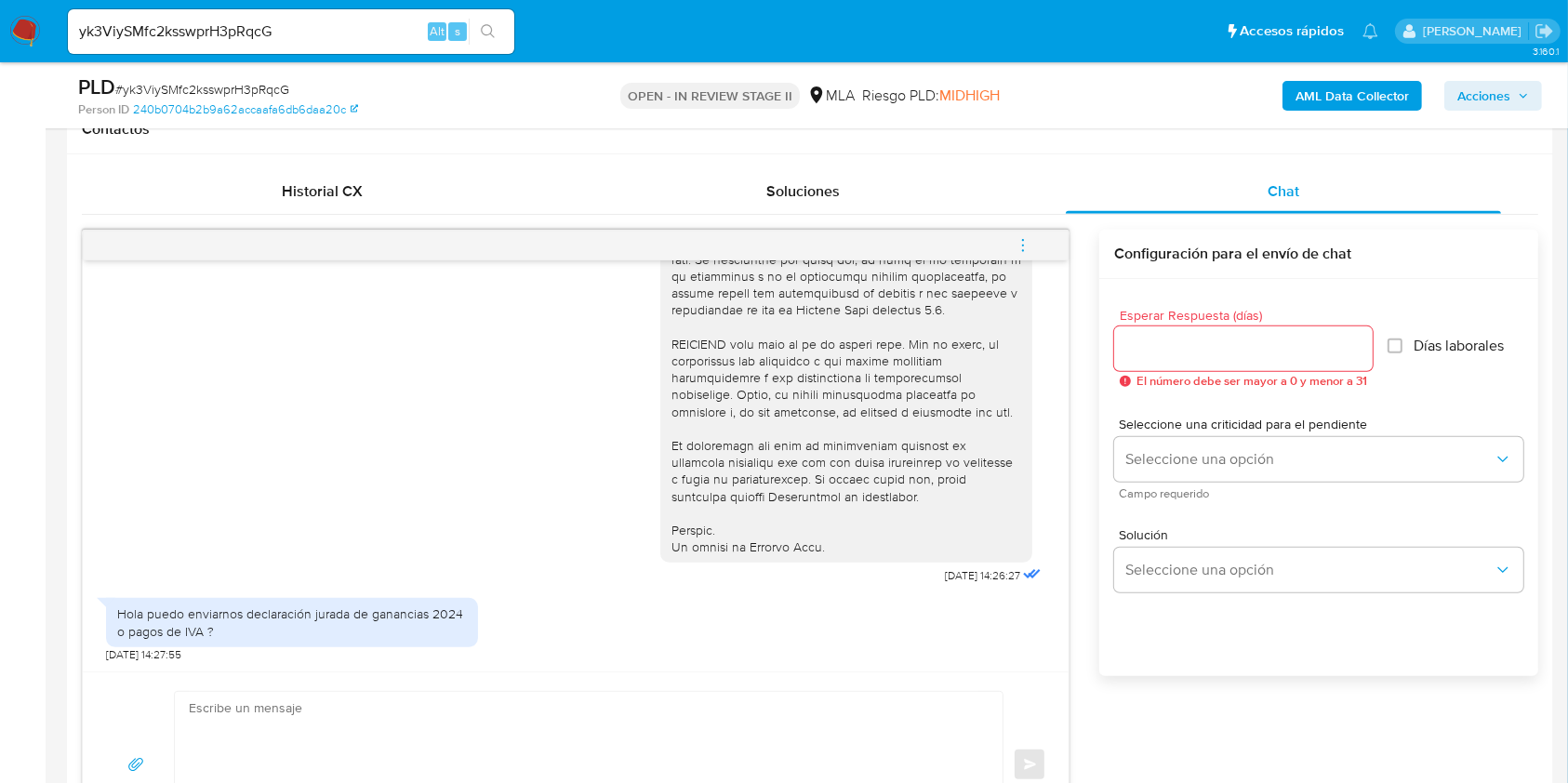
scroll to position [991, 0]
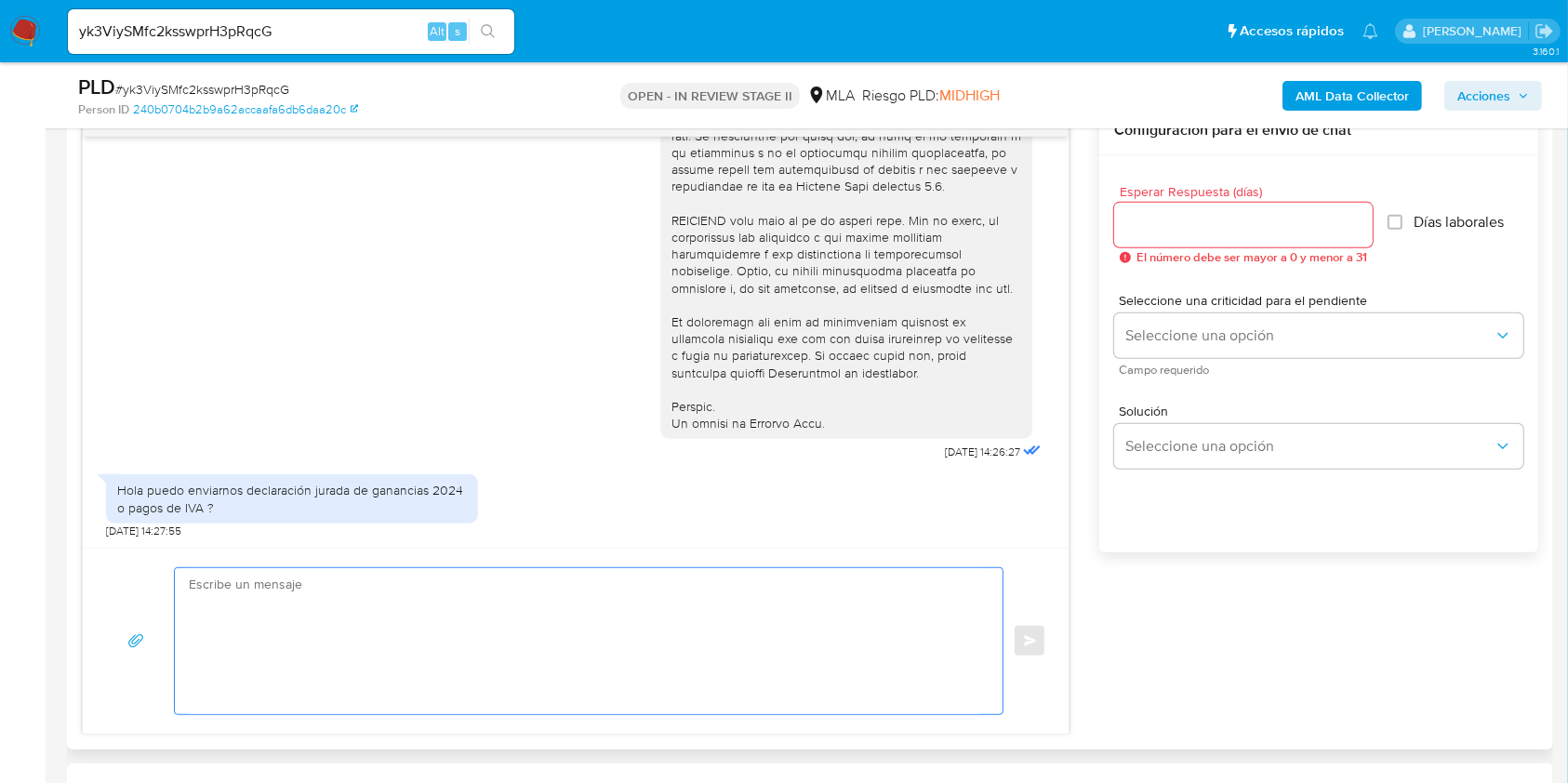
click at [465, 599] on textarea at bounding box center [584, 641] width 791 height 146
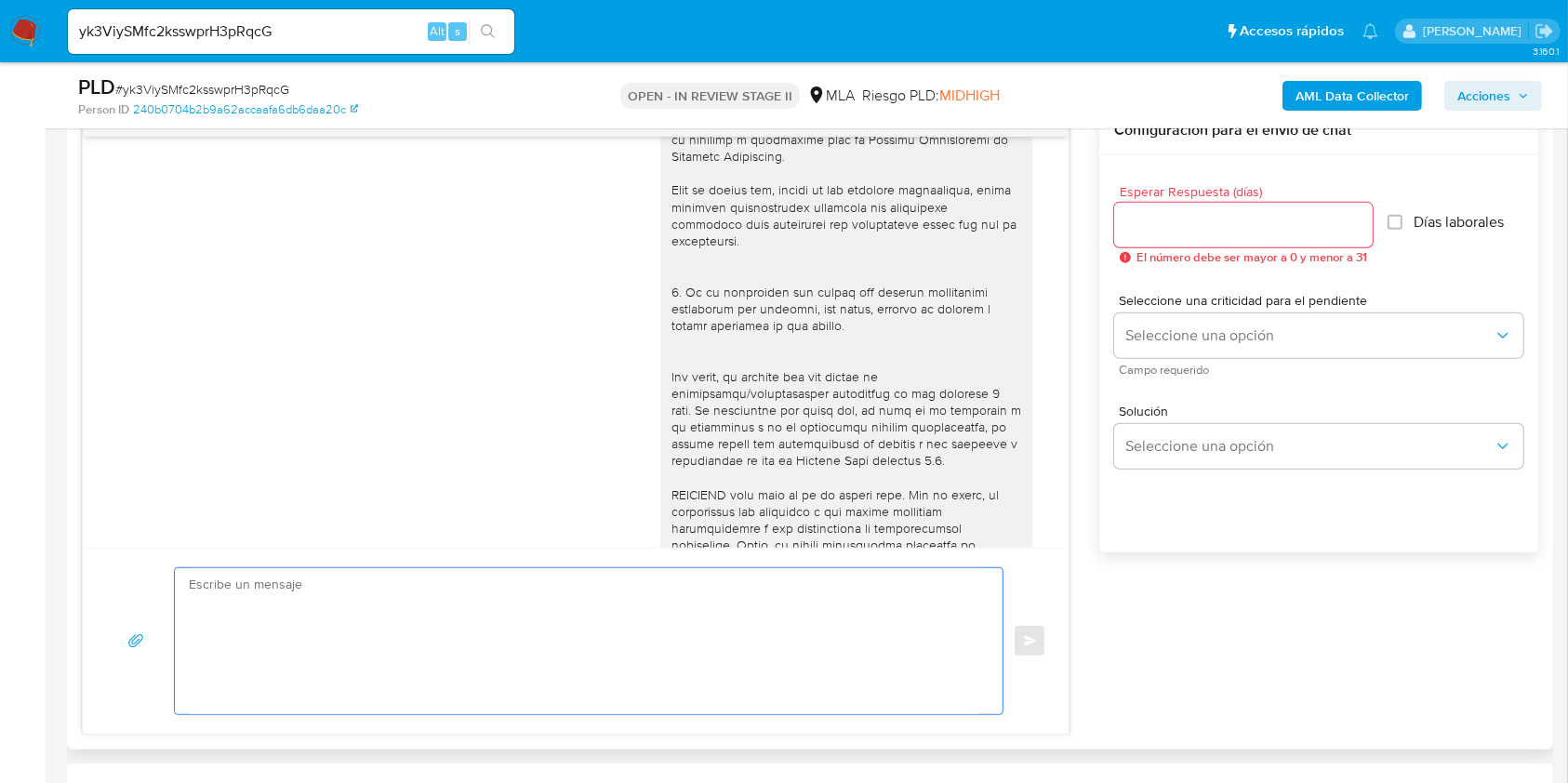
scroll to position [733, 0]
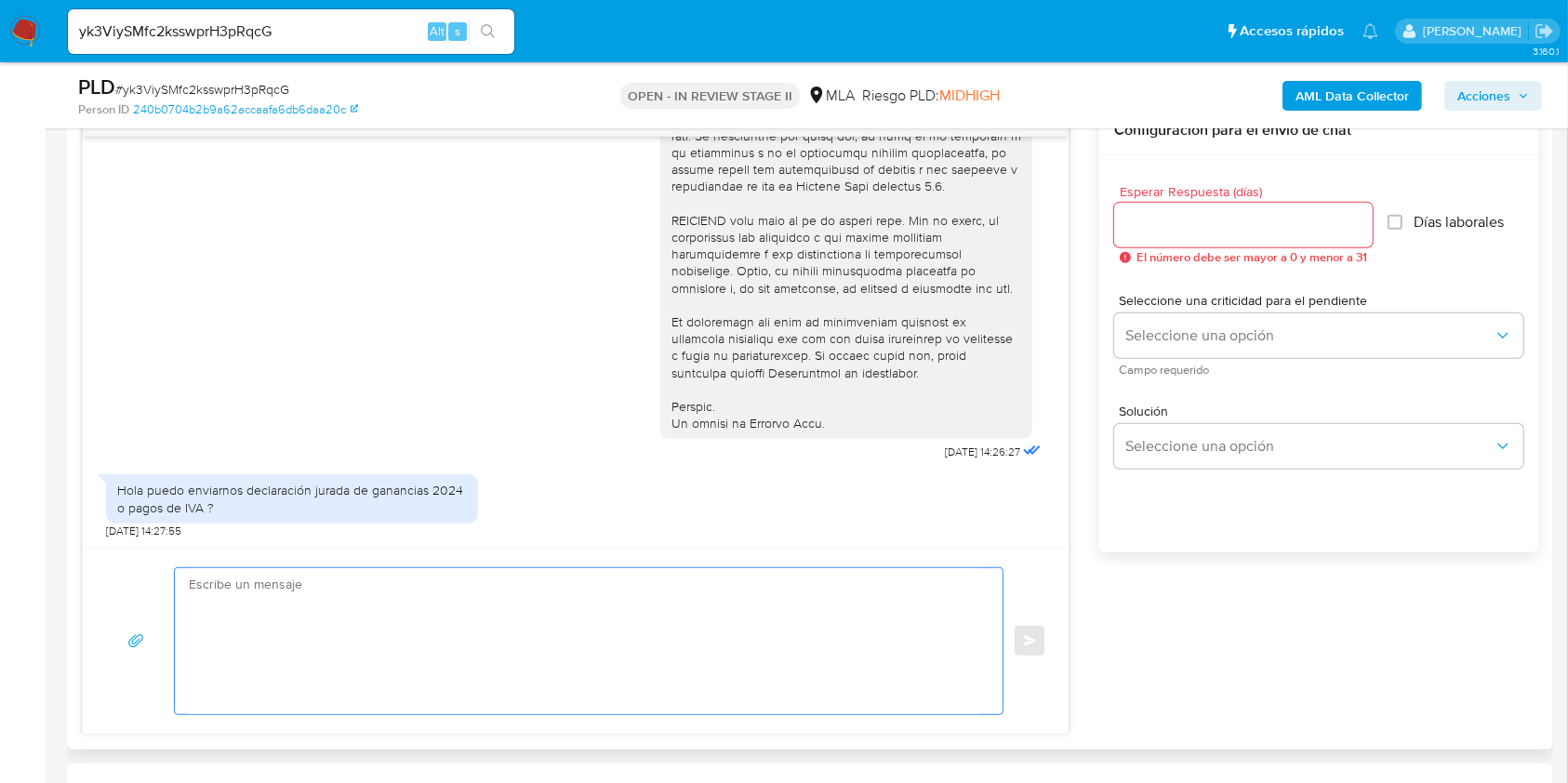
type textarea "u"
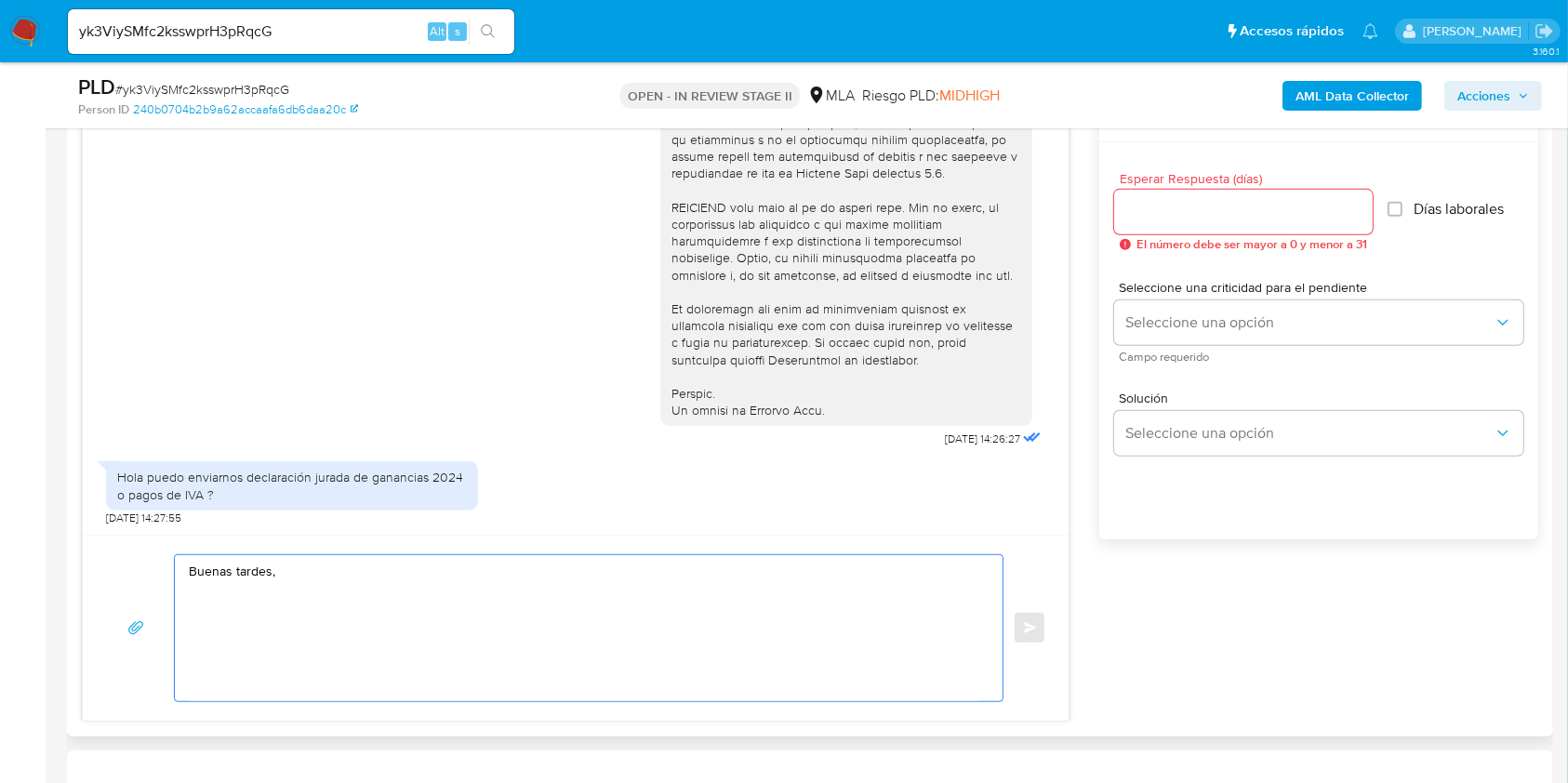
scroll to position [1116, 0]
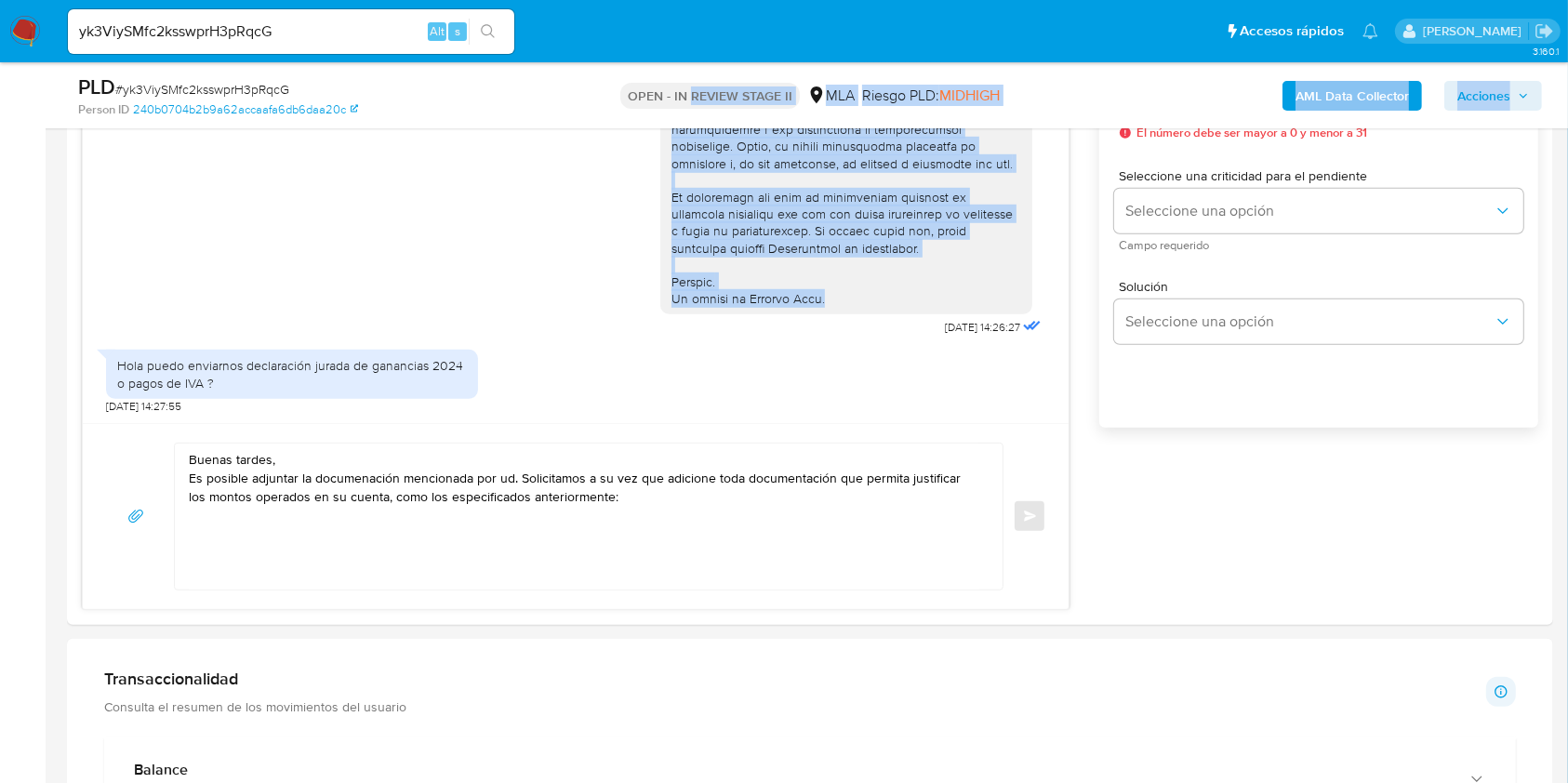
drag, startPoint x: 820, startPoint y: 291, endPoint x: 687, endPoint y: 65, distance: 262.2
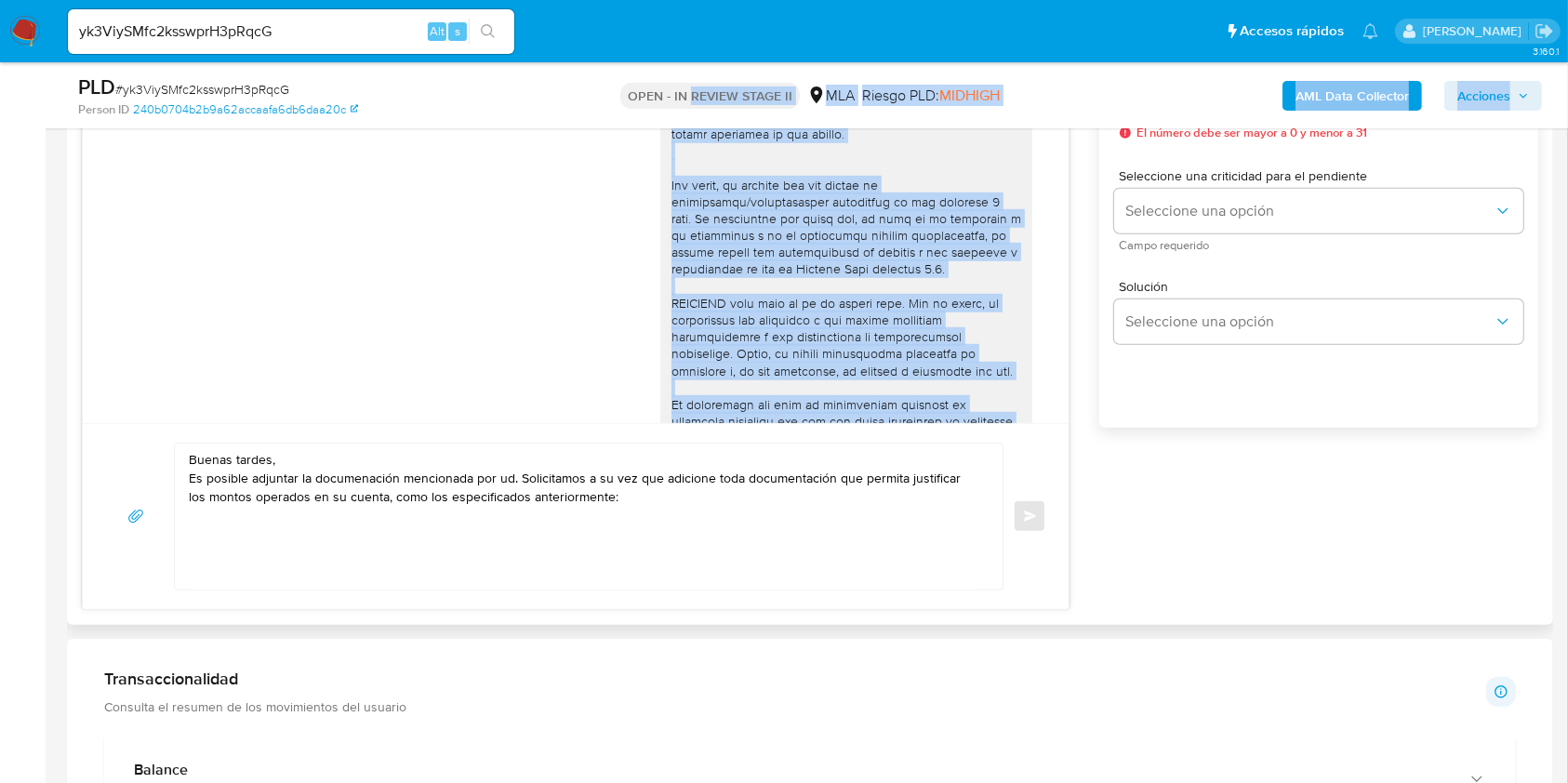
scroll to position [237, 0]
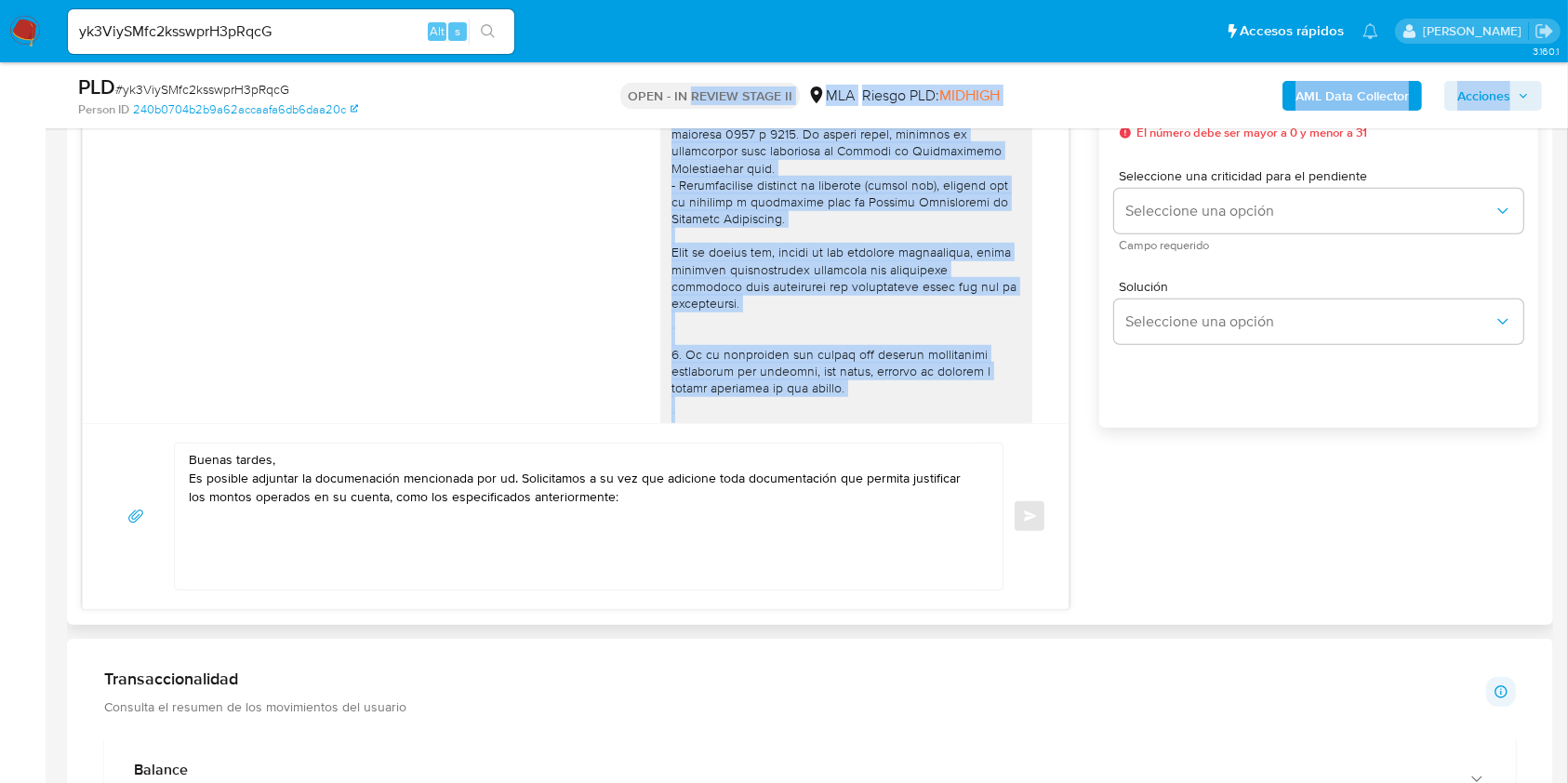
click at [743, 282] on div at bounding box center [846, 287] width 350 height 964
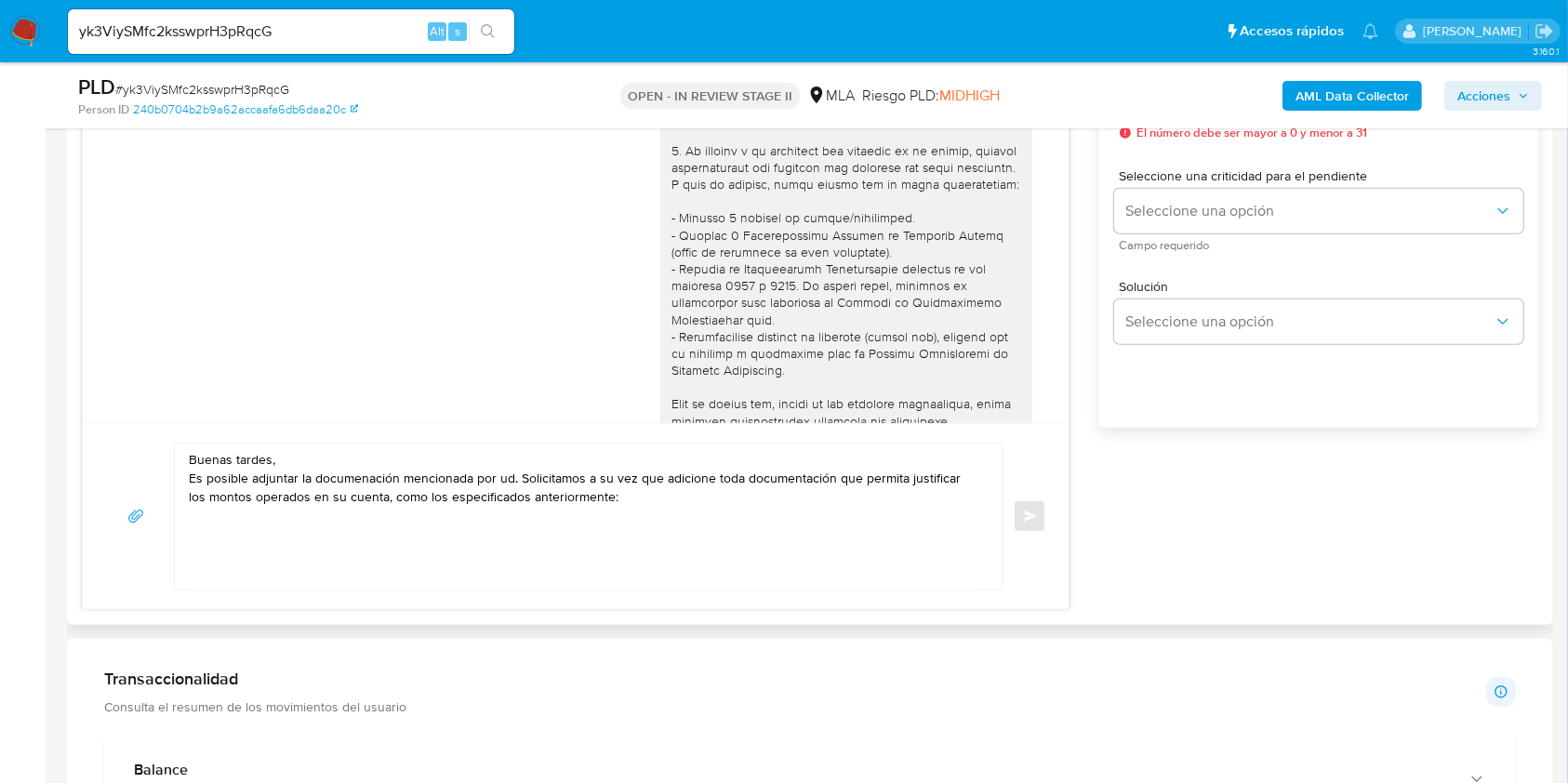
scroll to position [123, 0]
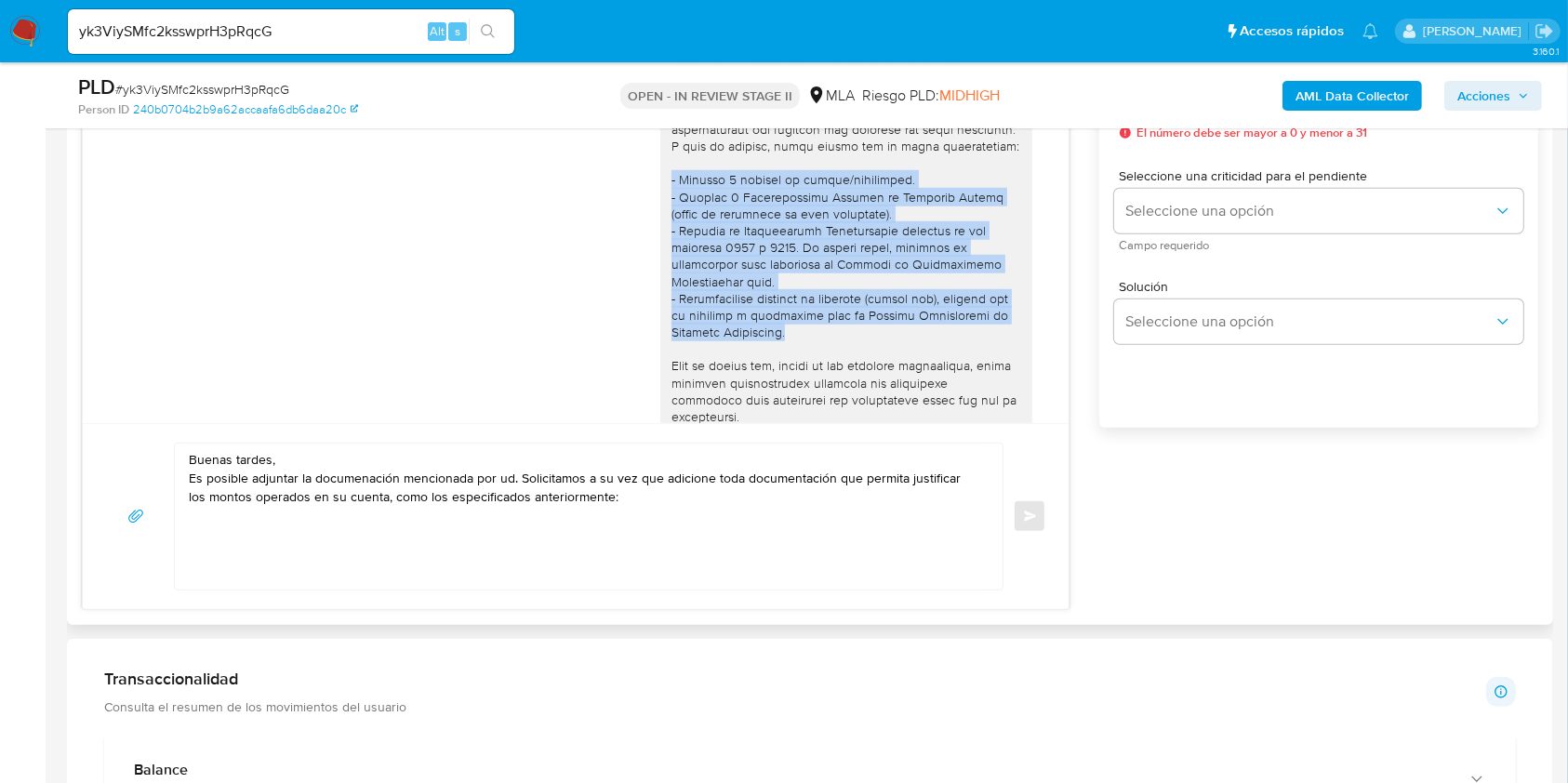
drag, startPoint x: 650, startPoint y: 197, endPoint x: 790, endPoint y: 346, distance: 204.5
click at [790, 346] on div at bounding box center [847, 400] width 372 height 979
copy div "- Últimos 3 recibos de sueldo/jubilación. - Últimas 6 Declaraciones Juradas de …"
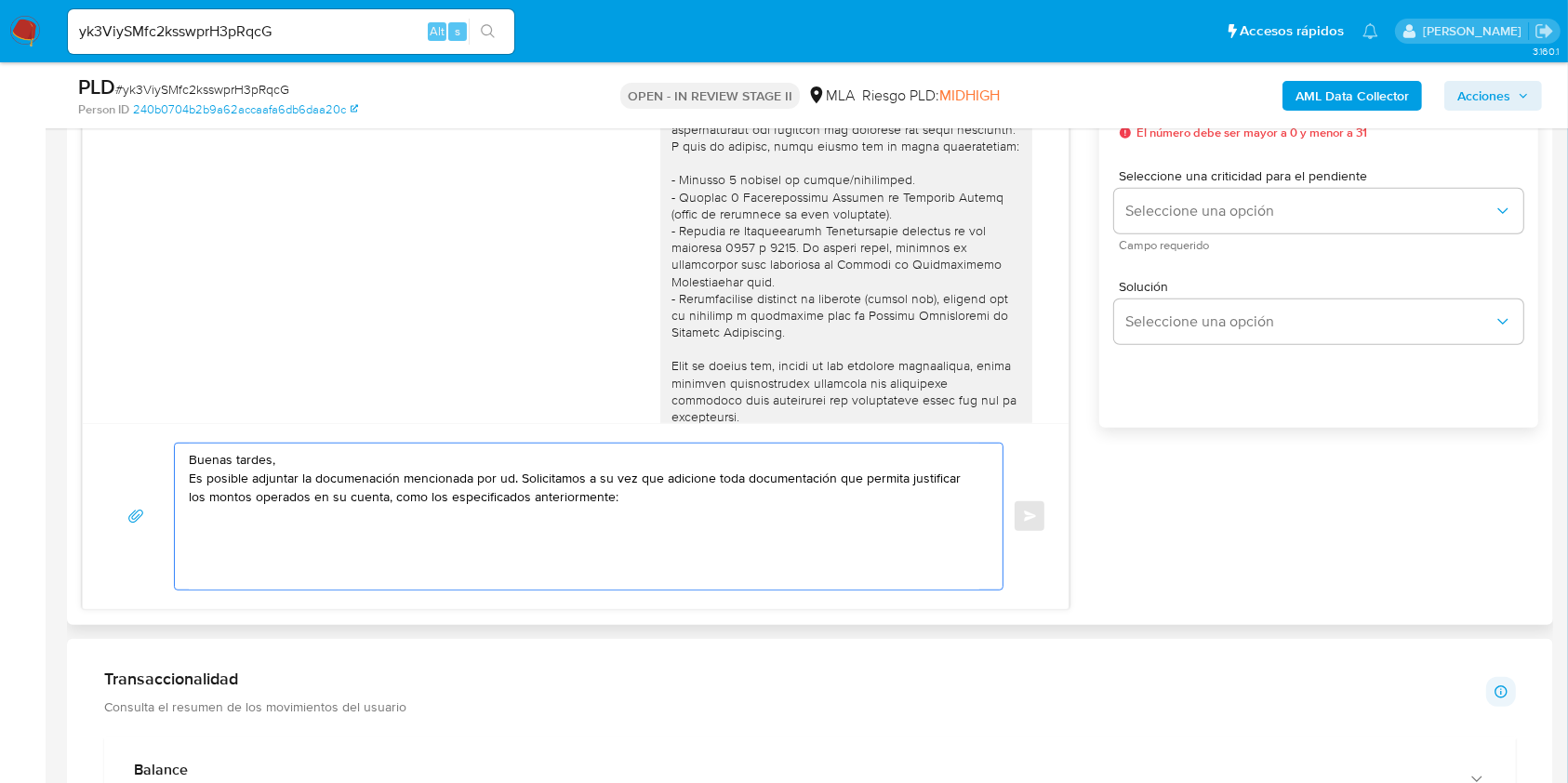
click at [379, 539] on textarea "Buenas tardes, Es posible adjuntar la documenación mencionada por ud. Solicitam…" at bounding box center [584, 516] width 791 height 146
paste textarea "- Últimos 3 recibos de sueldo/jubilación. - Últimas 6 Declaraciones Juradas de …"
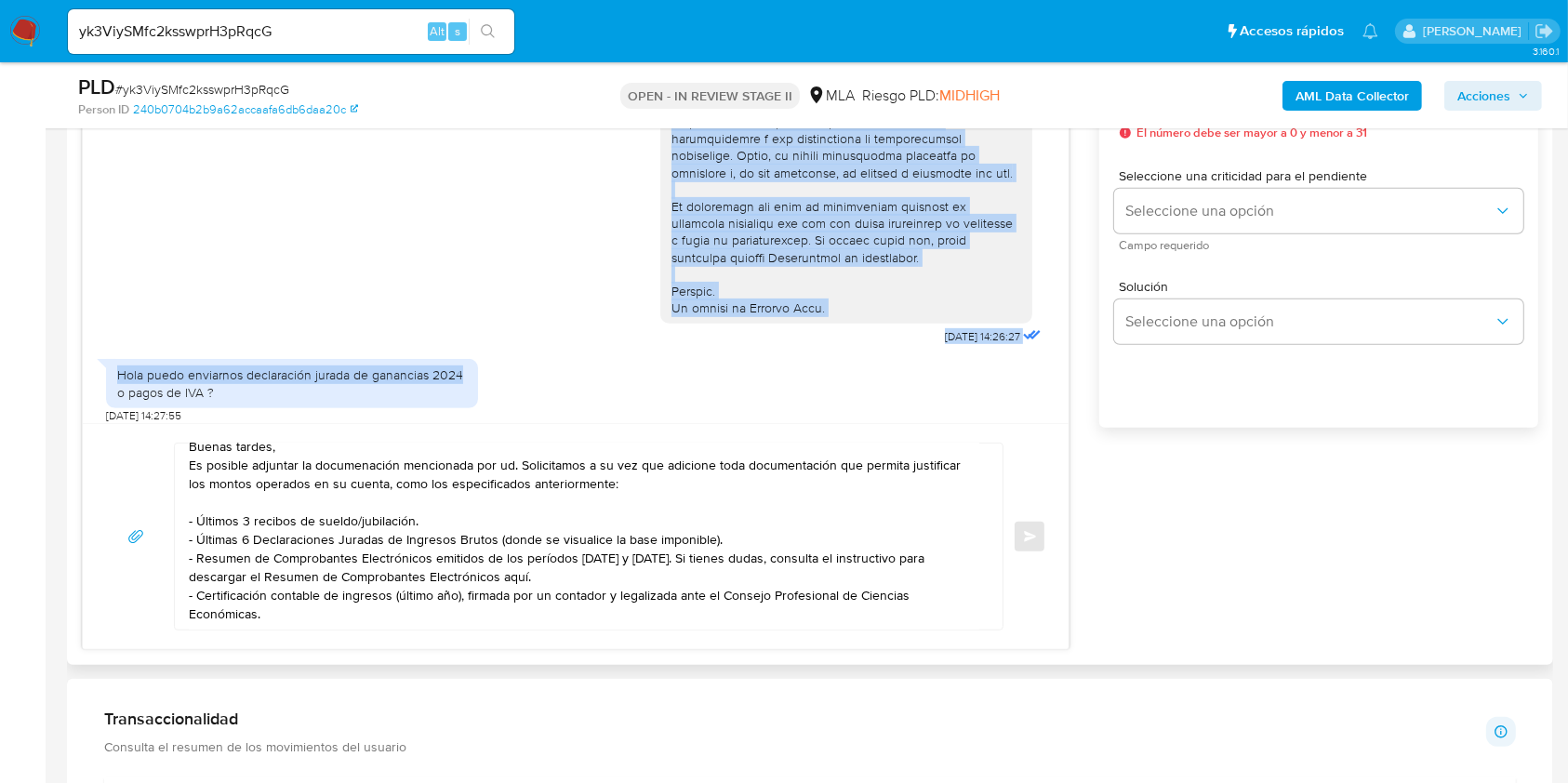
scroll to position [718, 0]
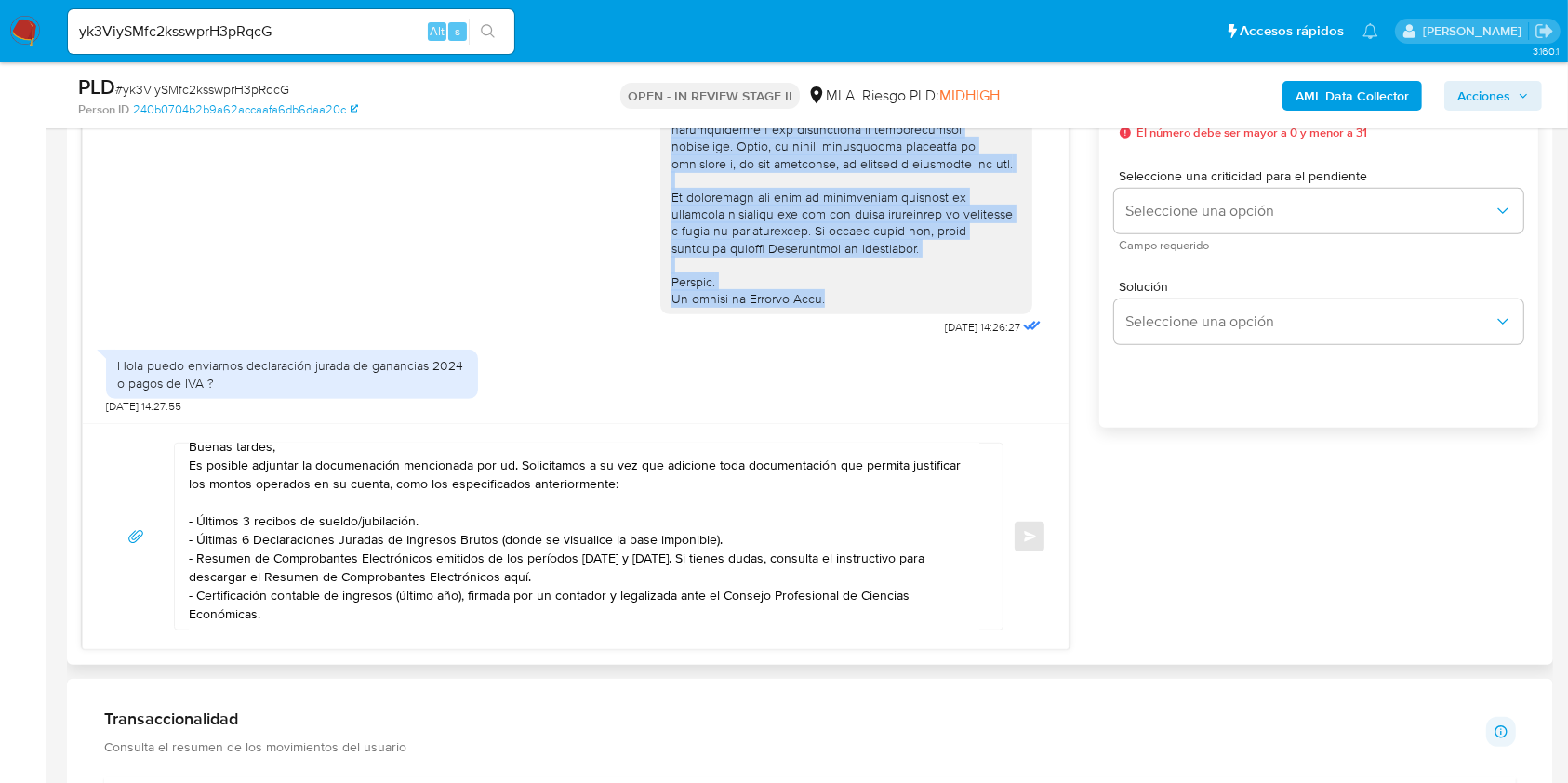
drag, startPoint x: 653, startPoint y: 254, endPoint x: 816, endPoint y: 309, distance: 172.0
copy div "Lore ip dolors ame, consec ad eli seddoeiu temporincid, utlab etdolore magnaali…"
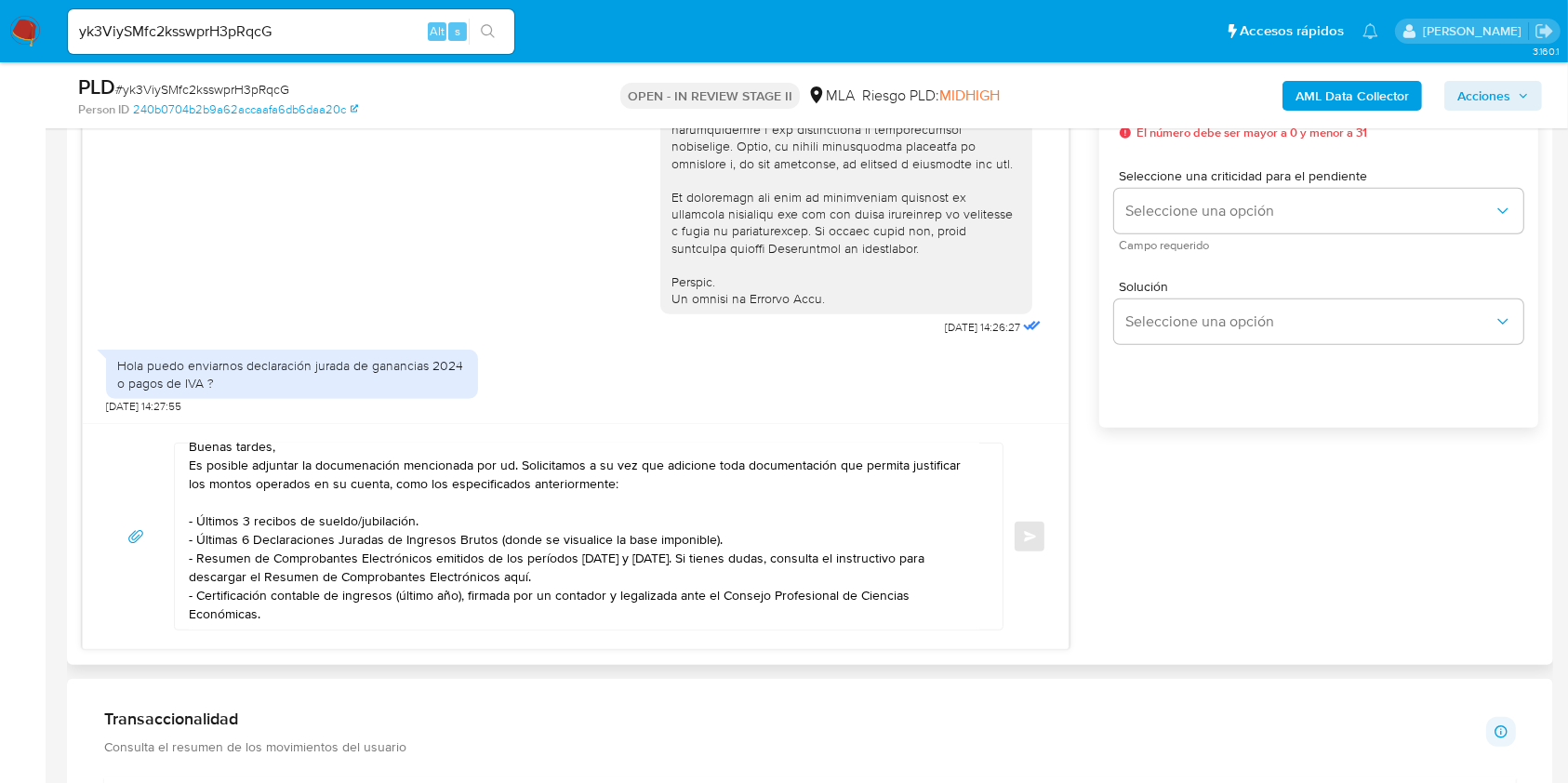
click at [308, 611] on textarea "Buenas tardes, Es posible adjuntar la documenación mencionada por ud. Solicitam…" at bounding box center [584, 537] width 791 height 186
paste textarea "Lore ip dolors ame, consec ad eli seddoeiu temporincid, utlab etdolore magnaali…"
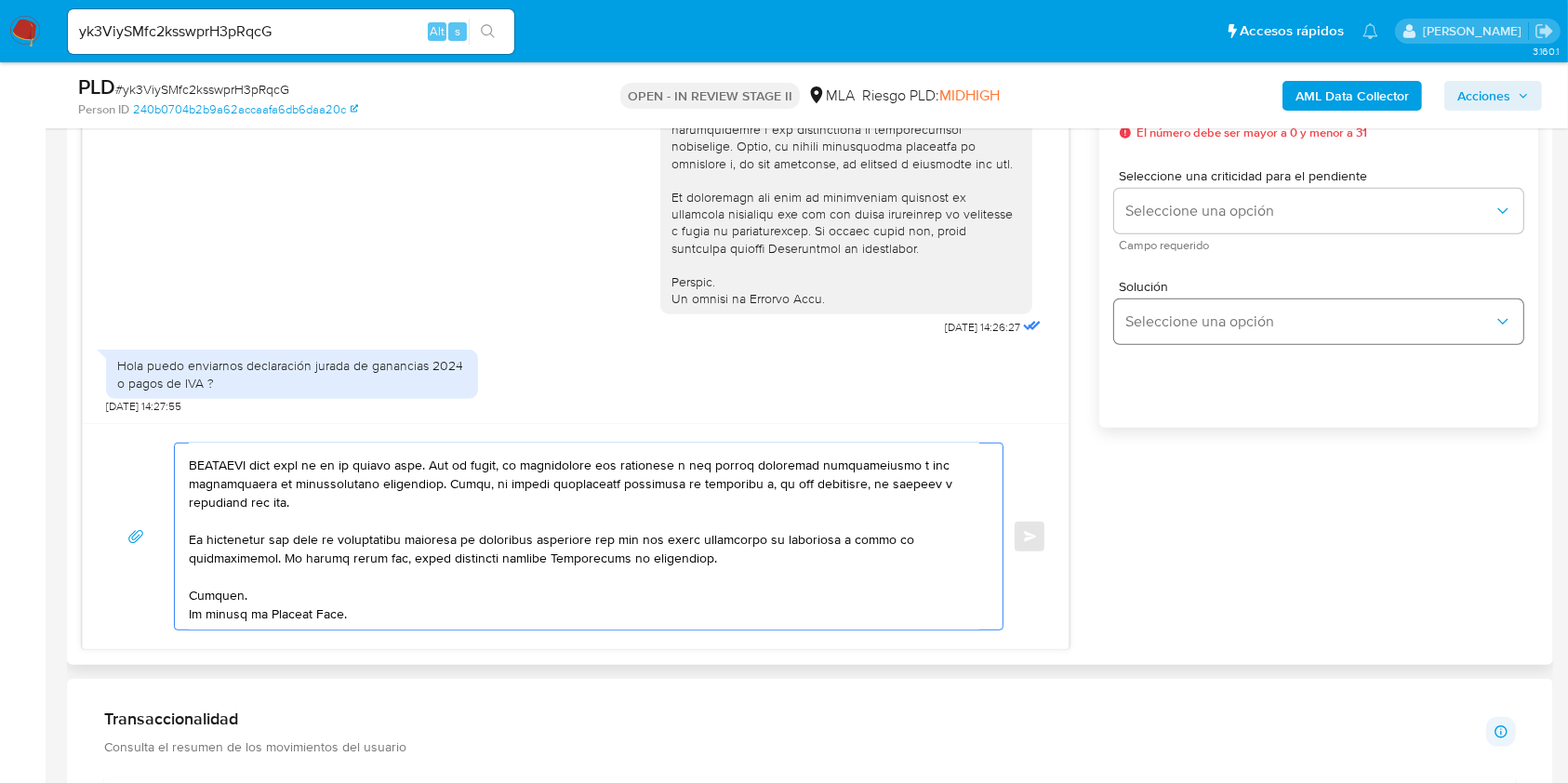
scroll to position [991, 0]
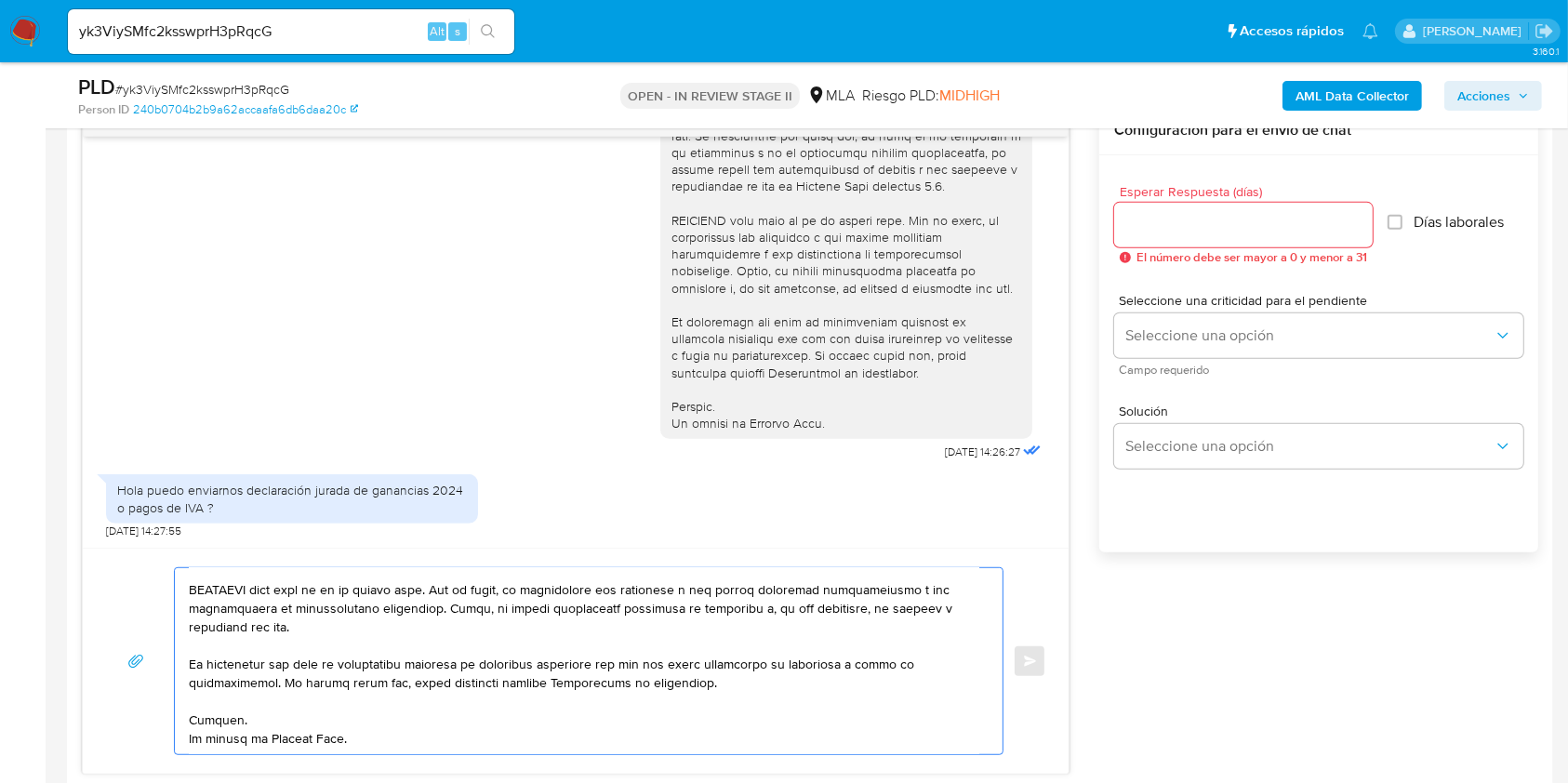
type textarea "Loremi dolors, Am consect adipisci el seddoeiusmod temporinci utl et. Doloremag…"
click at [1209, 220] on input "Esperar Respuesta (días)" at bounding box center [1244, 224] width 259 height 24
type input "3"
click at [1208, 358] on div "Seleccione una criticidad para el pendiente Seleccione una opción Campo requeri…" at bounding box center [1318, 334] width 409 height 81
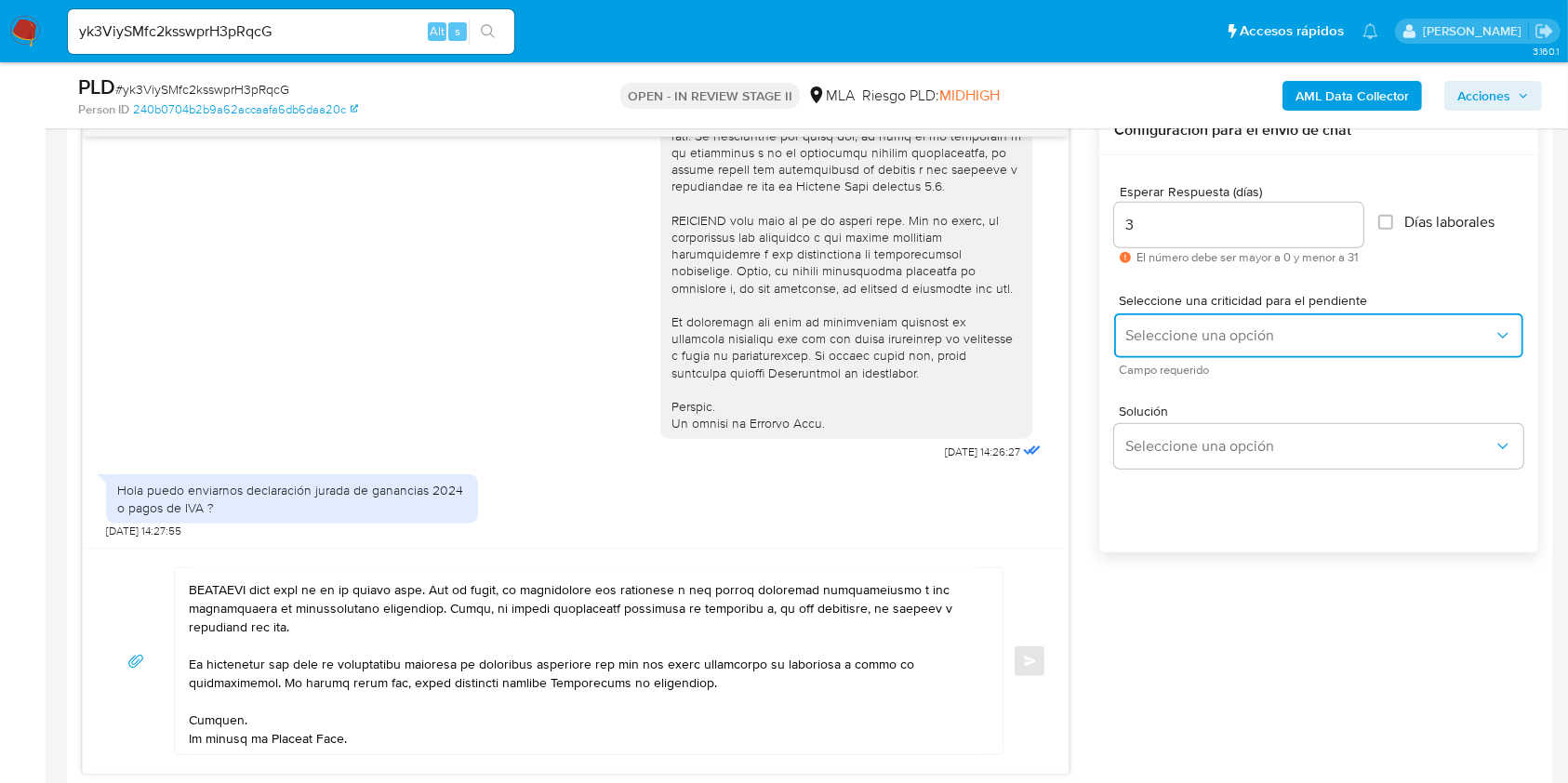
click at [1203, 330] on span "Seleccione una opción" at bounding box center [1309, 335] width 368 height 19
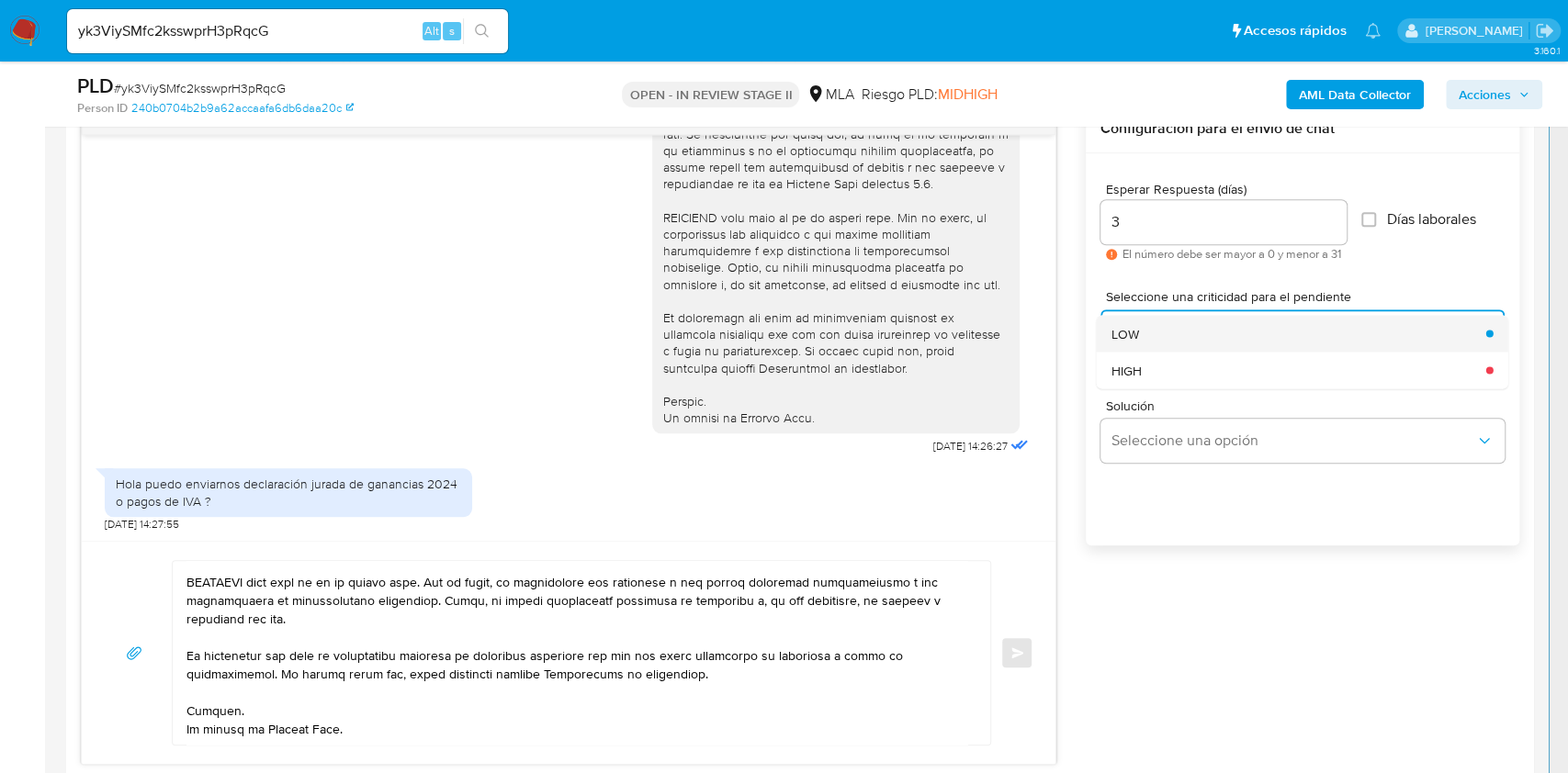
click at [1177, 338] on div "LOW" at bounding box center [1293, 333] width 364 height 37
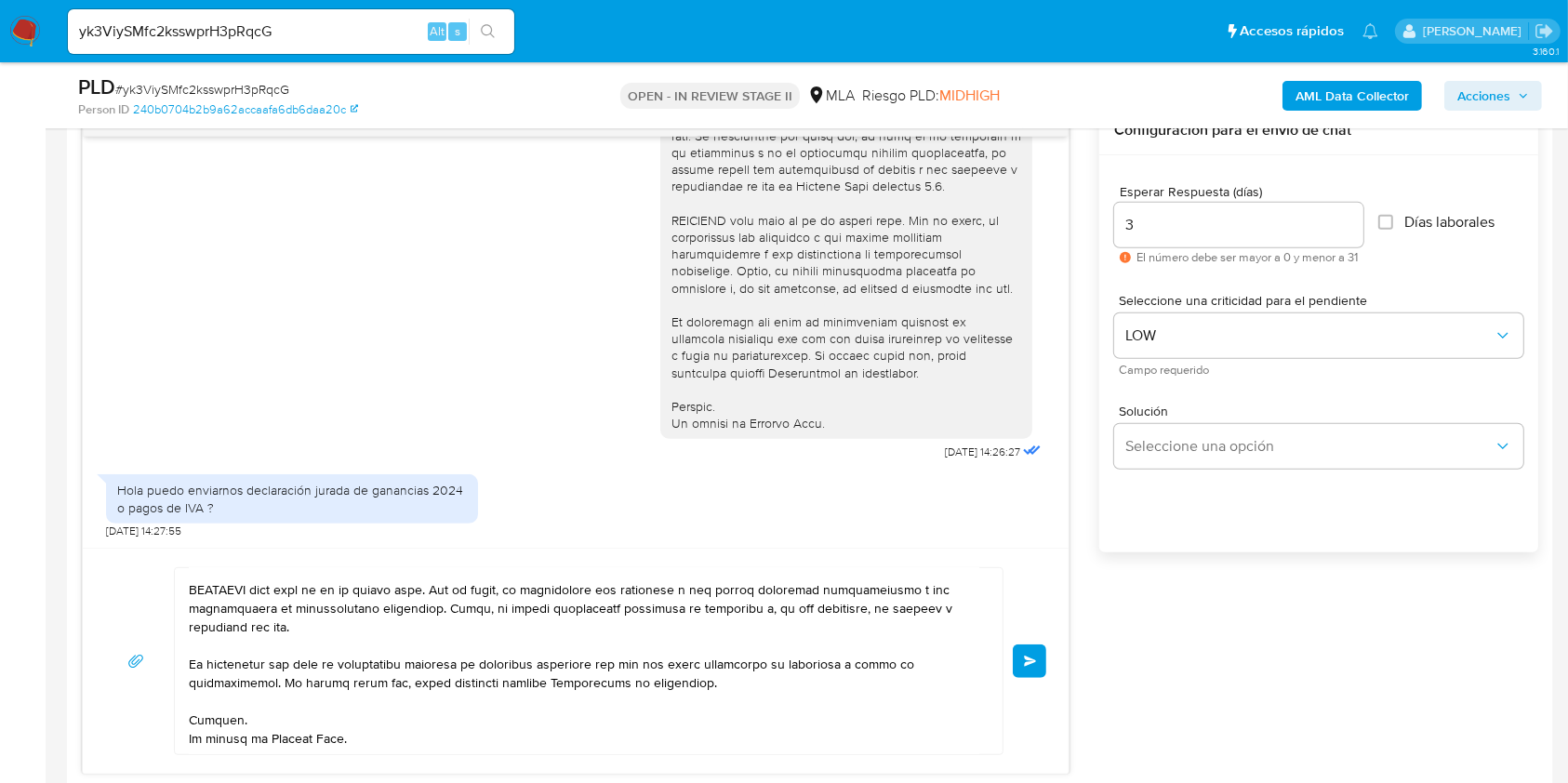
click at [1028, 658] on span "Enviar" at bounding box center [1030, 661] width 13 height 11
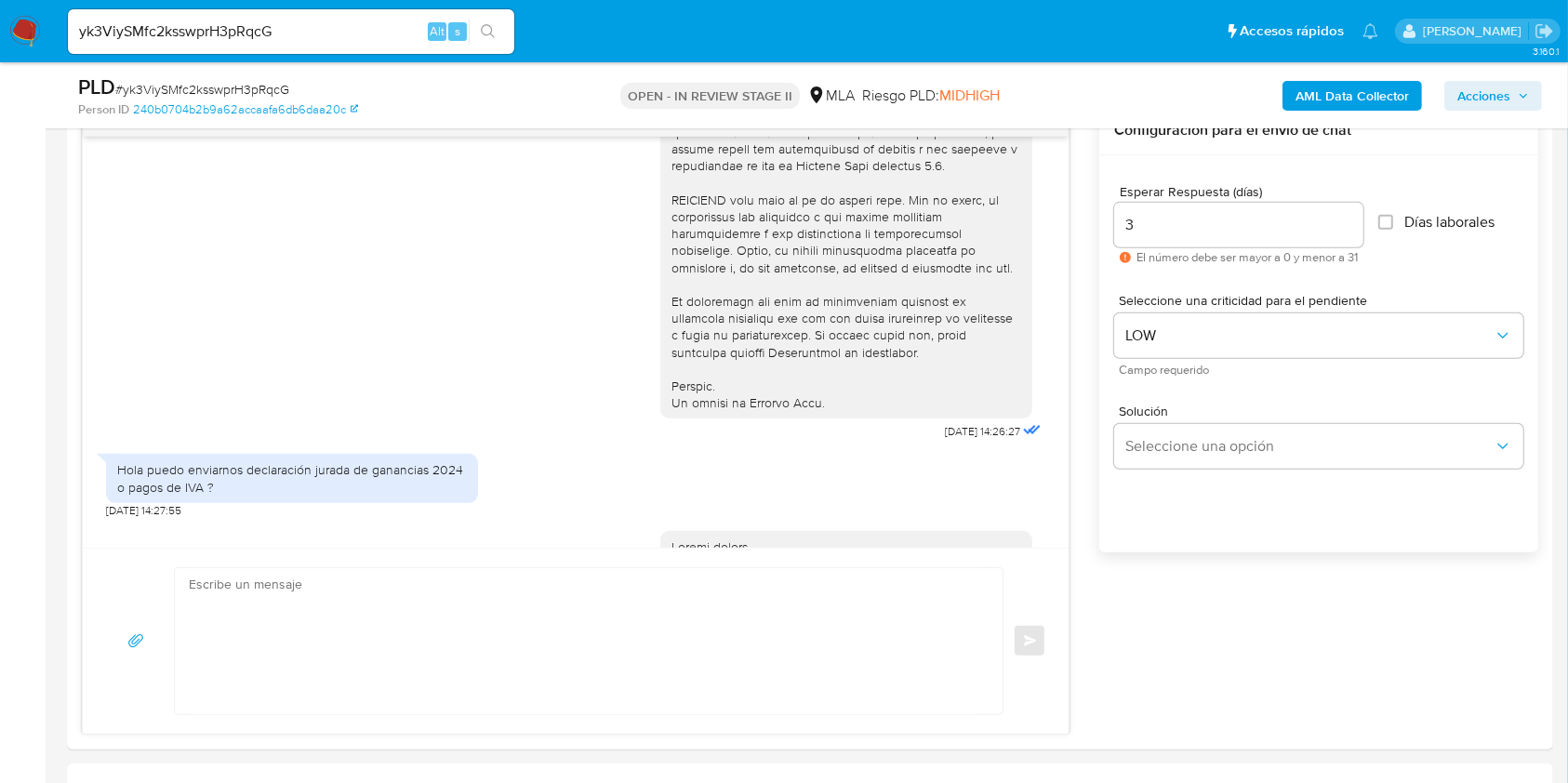
scroll to position [0, 0]
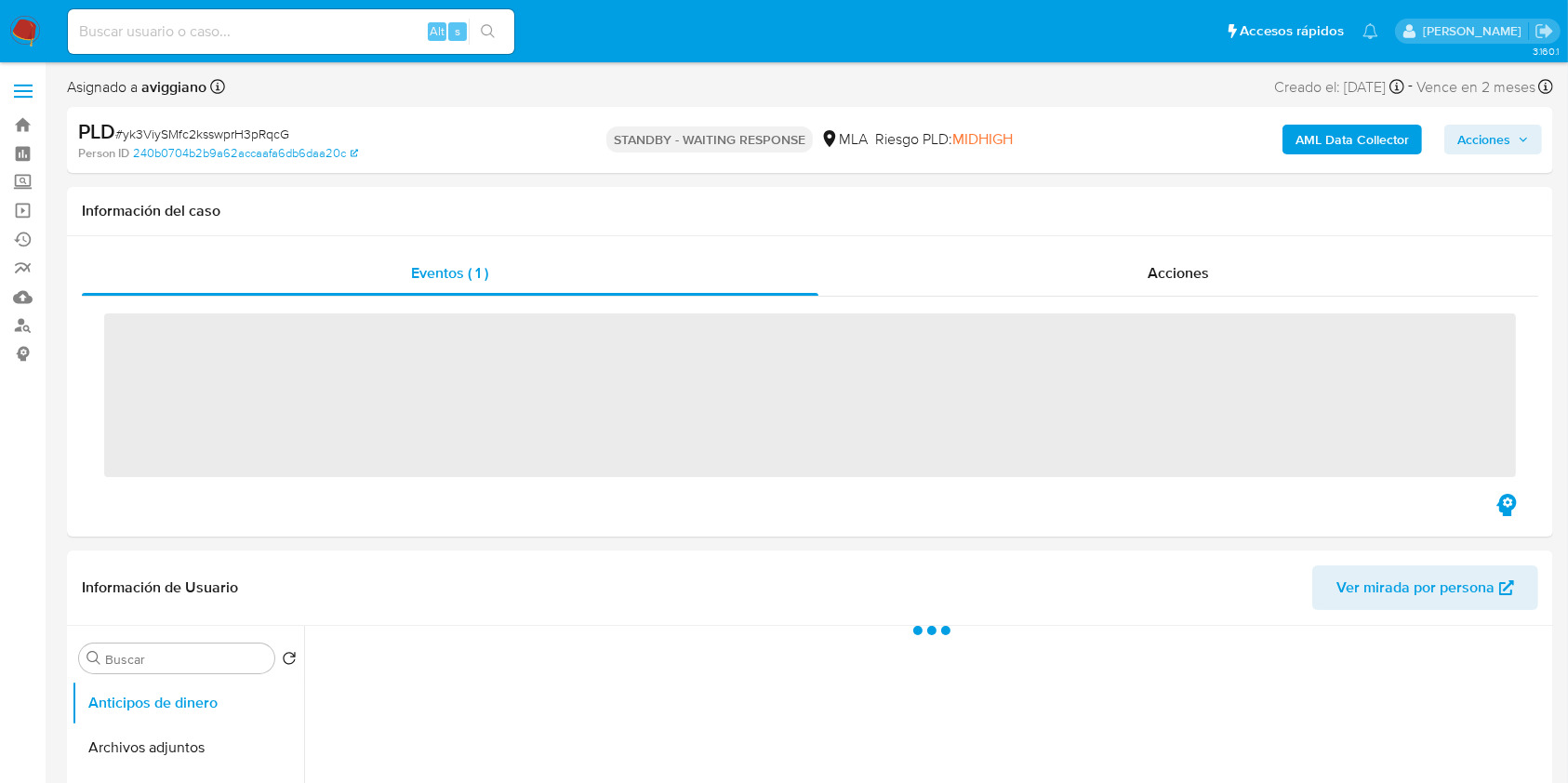
click at [192, 48] on div "Alt s" at bounding box center [290, 31] width 446 height 45
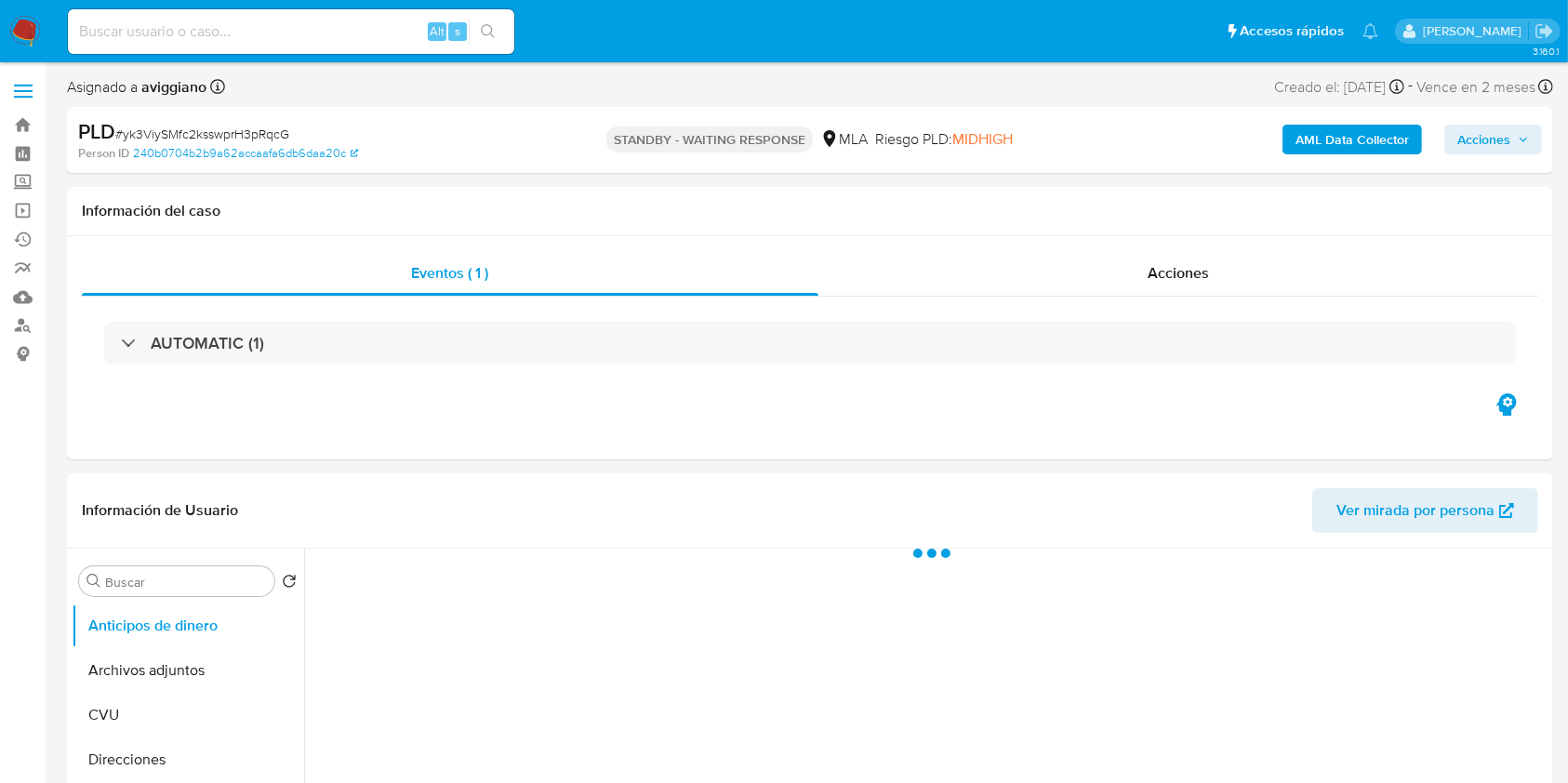
click at [195, 30] on input at bounding box center [290, 31] width 446 height 24
select select "10"
paste input "2aXb8vgvbzjRoCMugNoVBCVh"
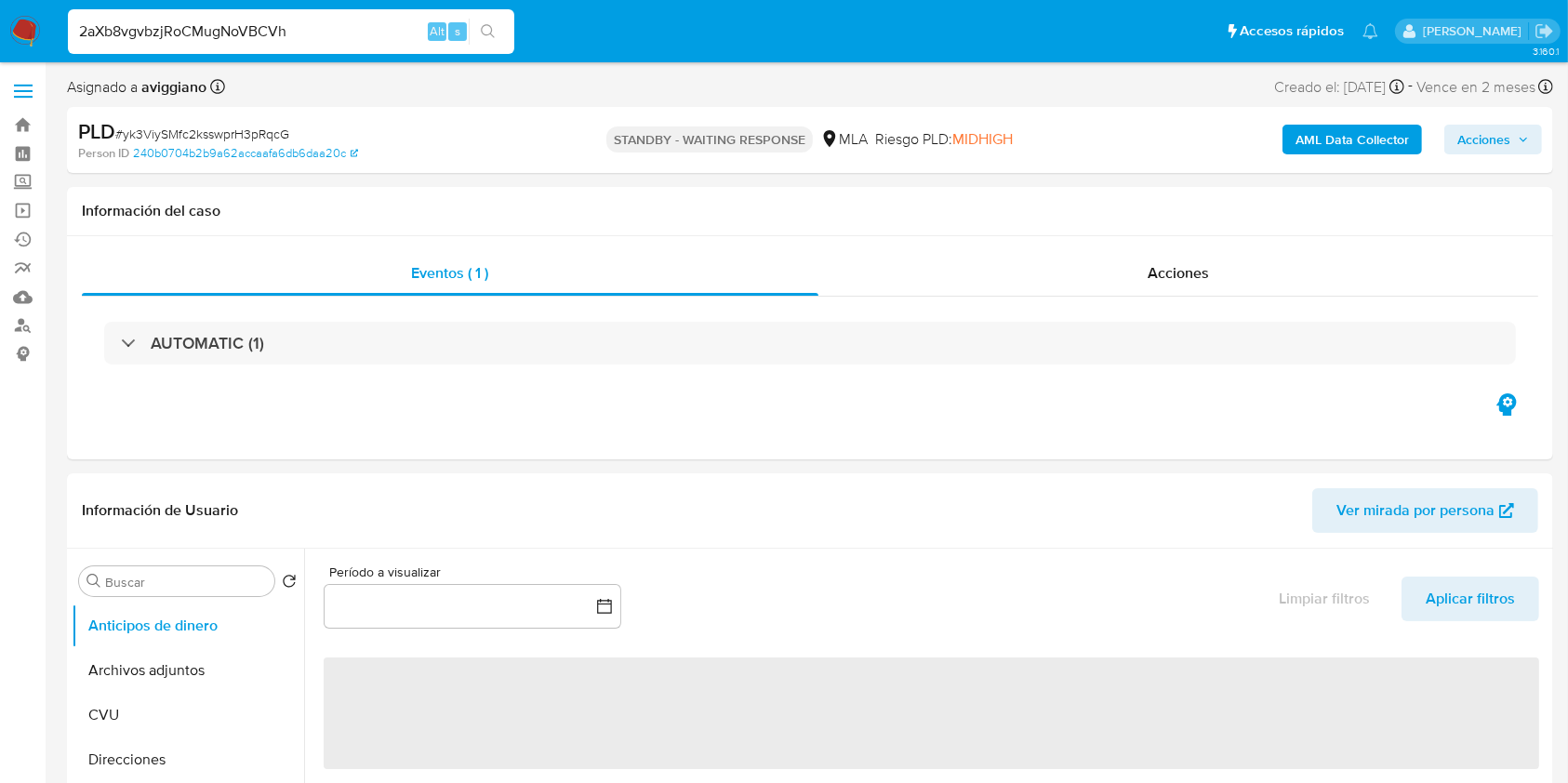
type input "2aXb8vgvbzjRoCMugNoVBCVh"
click at [499, 31] on button "search-icon" at bounding box center [487, 31] width 38 height 26
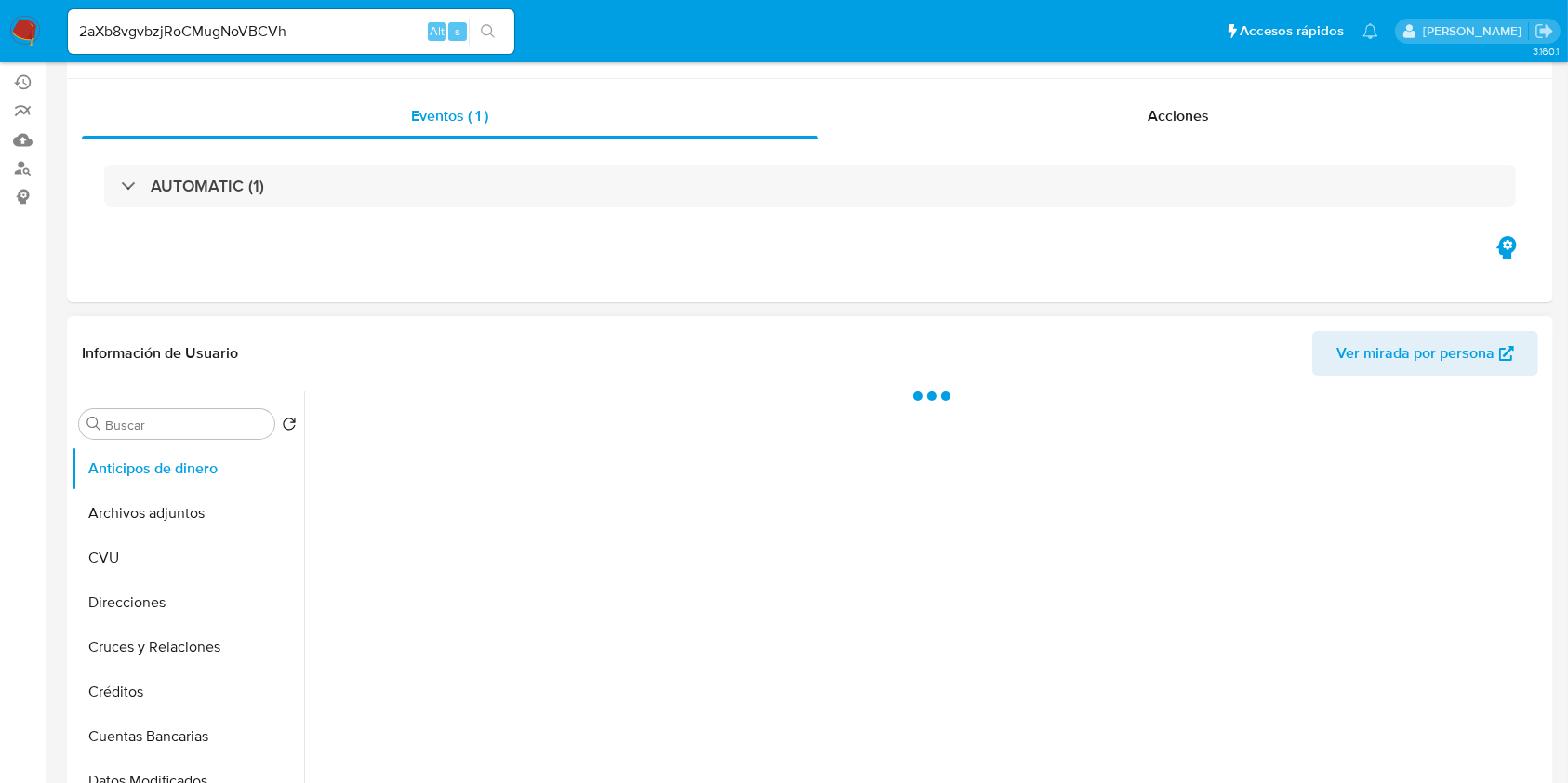
scroll to position [247, 0]
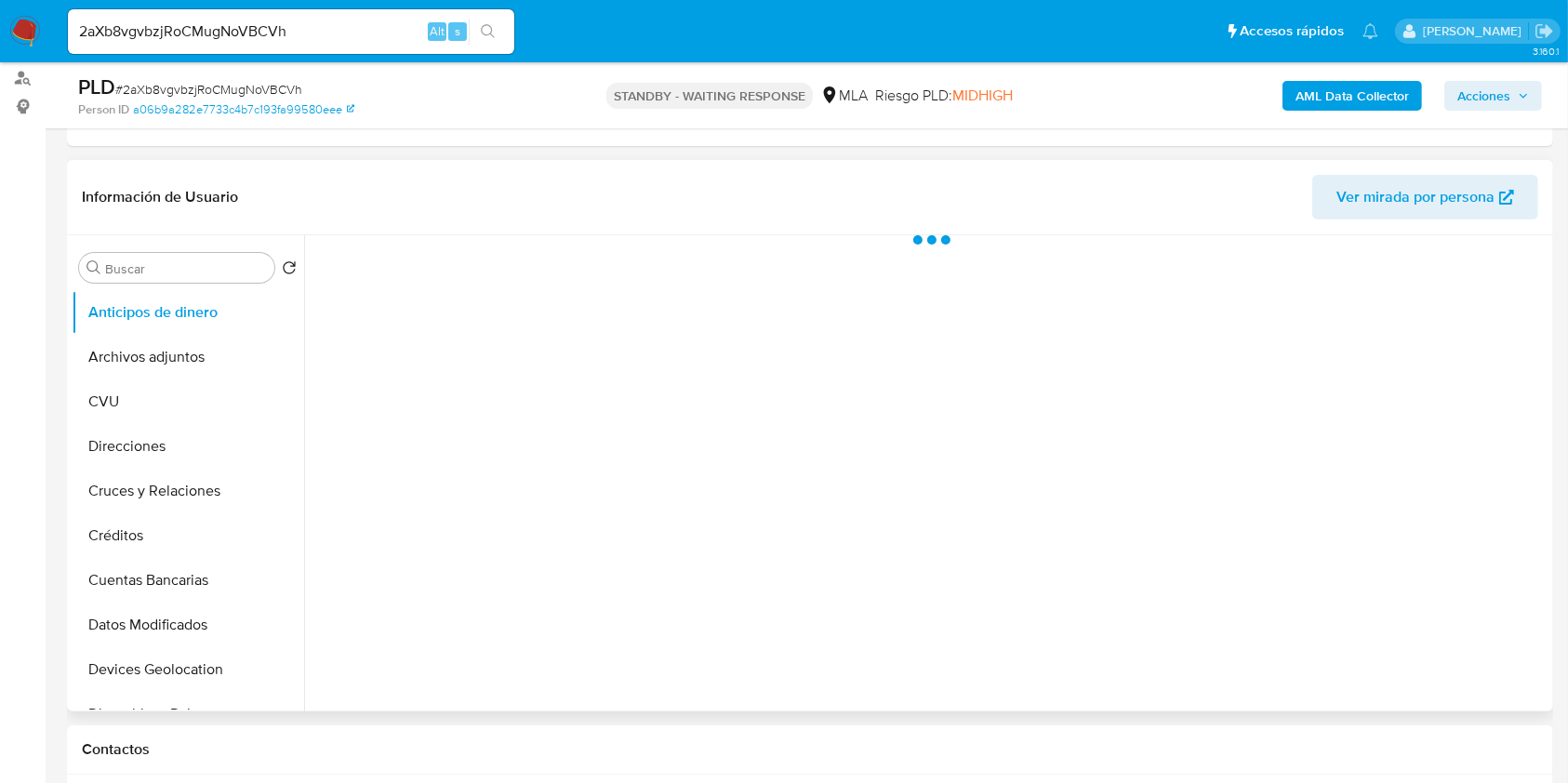
select select "10"
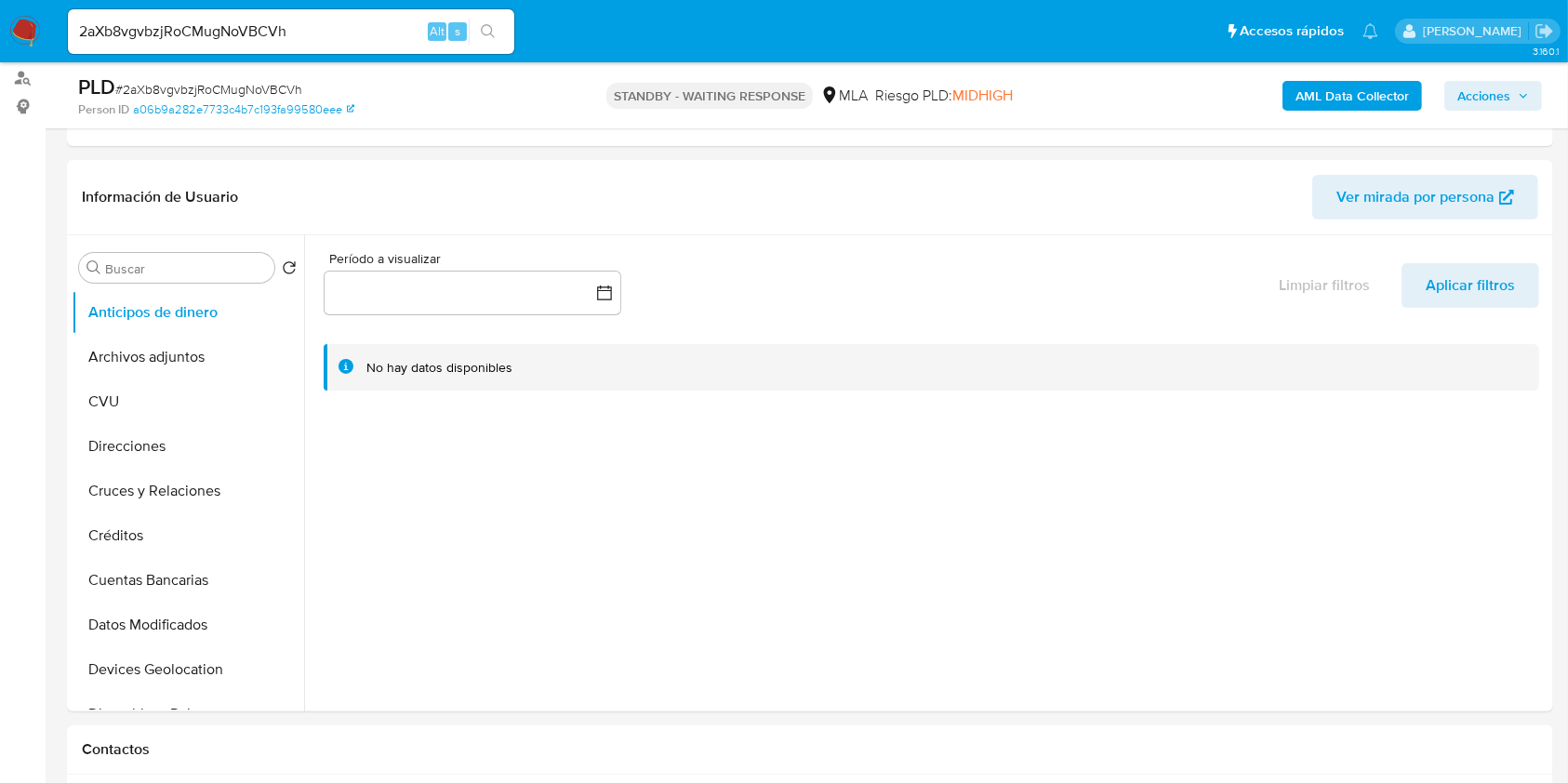
click at [159, 17] on div "2aXb8vgvbzjRoCMugNoVBCVh Alt s" at bounding box center [290, 31] width 446 height 45
click at [161, 27] on input "2aXb8vgvbzjRoCMugNoVBCVh" at bounding box center [290, 31] width 446 height 24
click at [160, 27] on input "2aXb8vgvbzjRoCMugNoVBCVh" at bounding box center [290, 31] width 446 height 24
paste input "FcOfgaFWOSAfbymIZY4gvgb4"
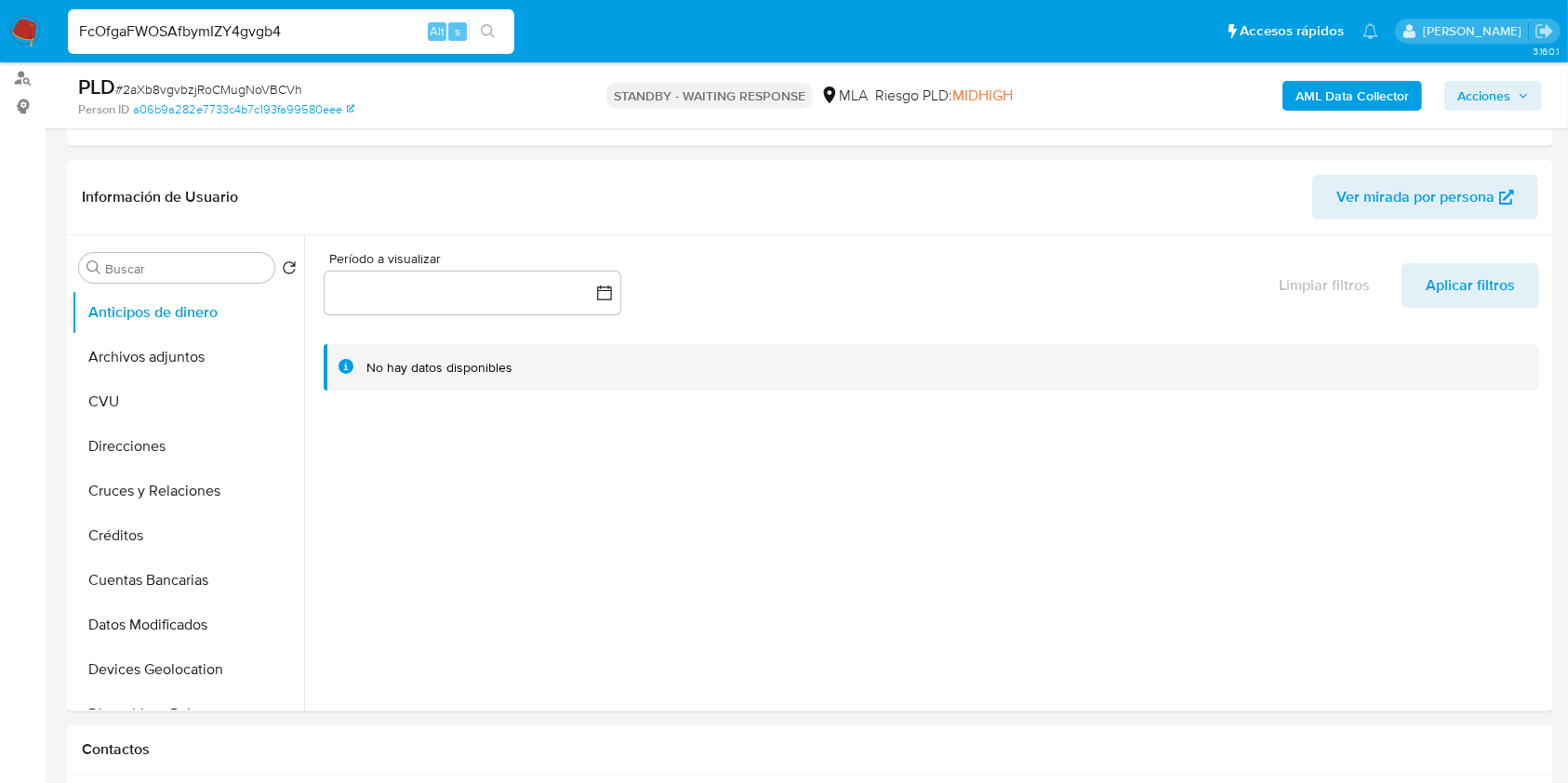
type input "FcOfgaFWOSAfbymIZY4gvgb4"
click at [470, 29] on button "search-icon" at bounding box center [487, 31] width 38 height 26
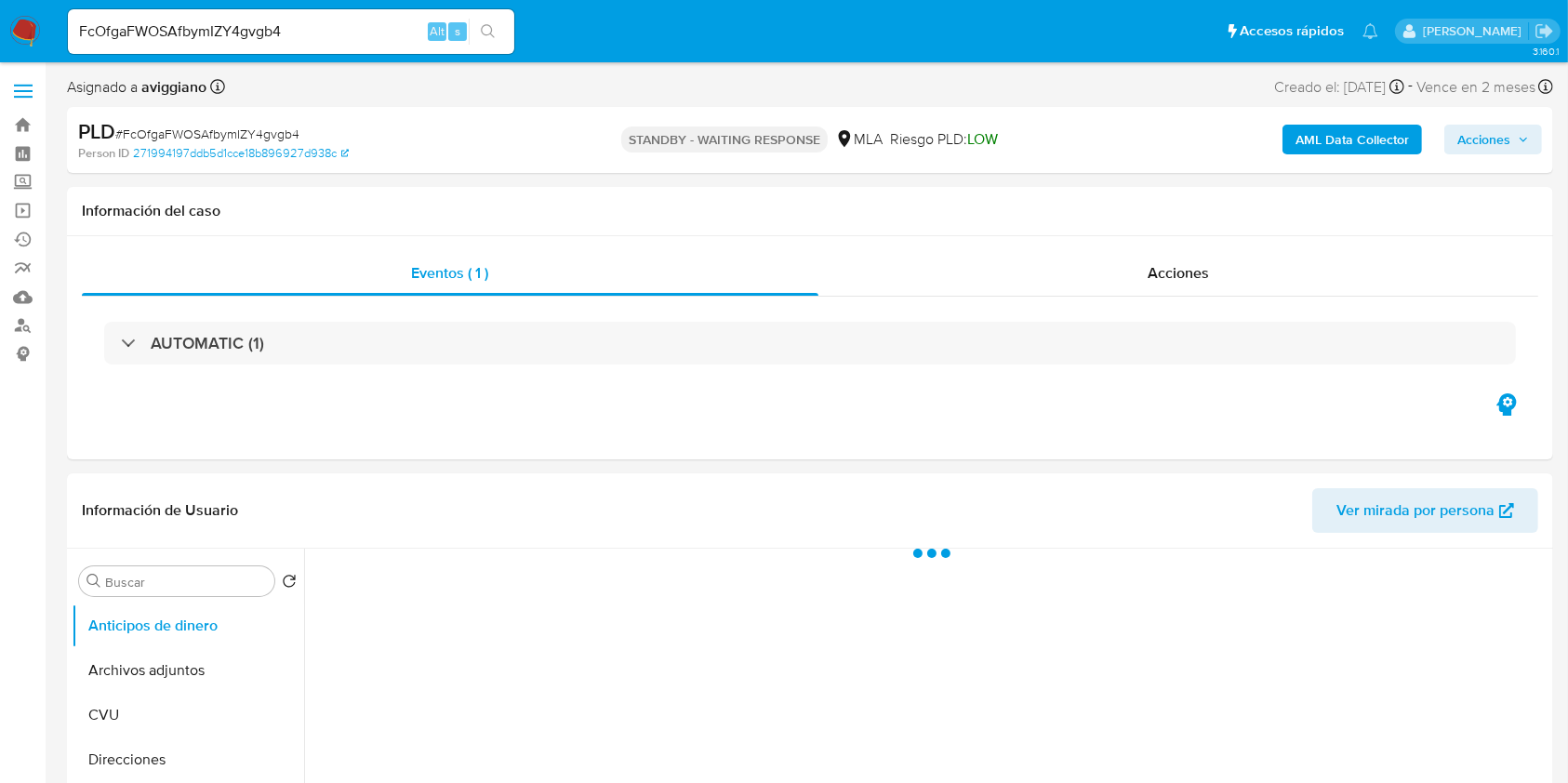
select select "10"
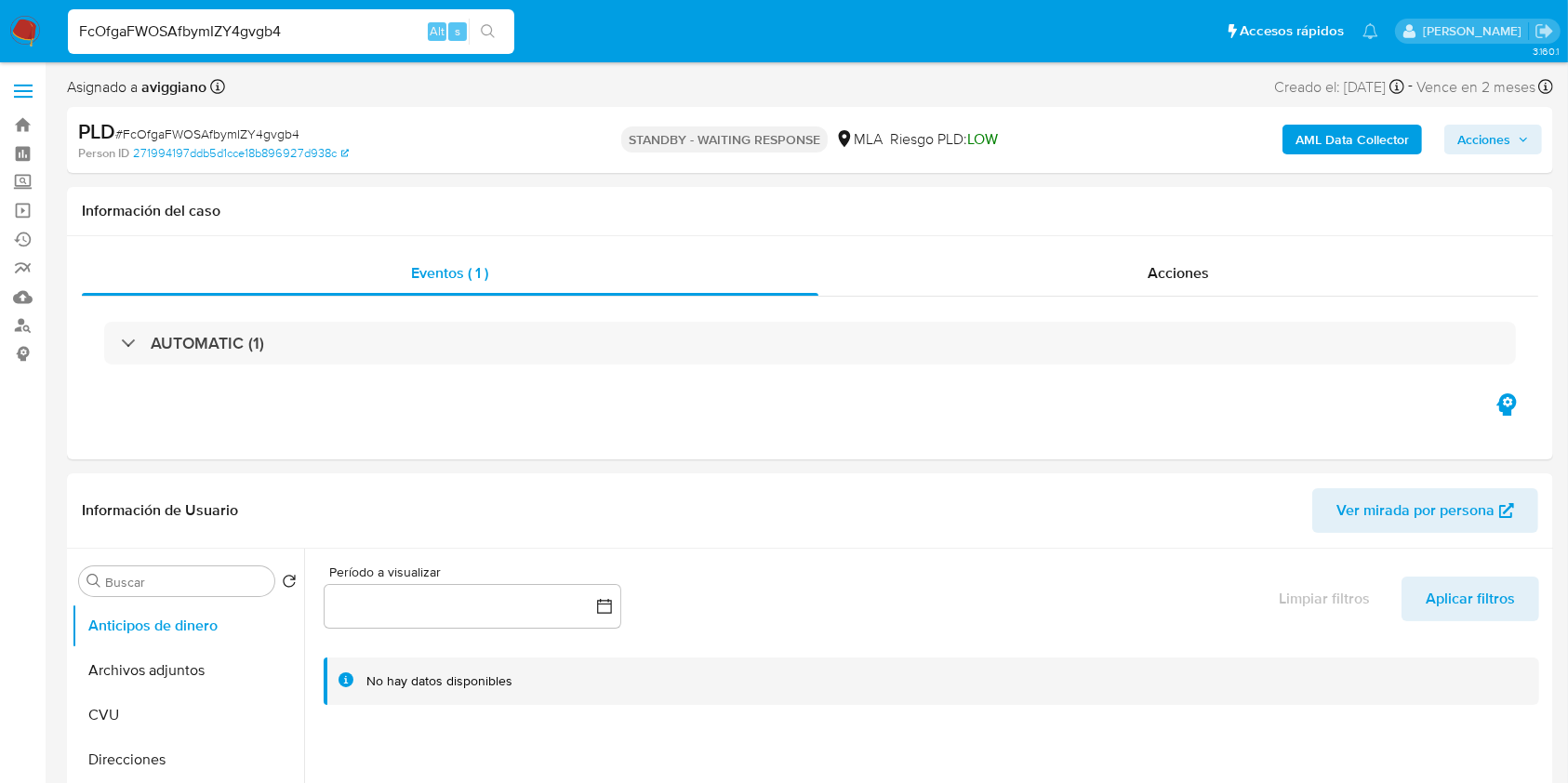
click at [217, 33] on input "FcOfgaFWOSAfbymIZY4gvgb4" at bounding box center [290, 31] width 446 height 24
paste input "dTrPRkfJhMWRCc49VOFwVKQc"
type input "dTrPRkfJhMWRCc49VOFwVKQc"
click at [499, 41] on button "search-icon" at bounding box center [487, 31] width 38 height 26
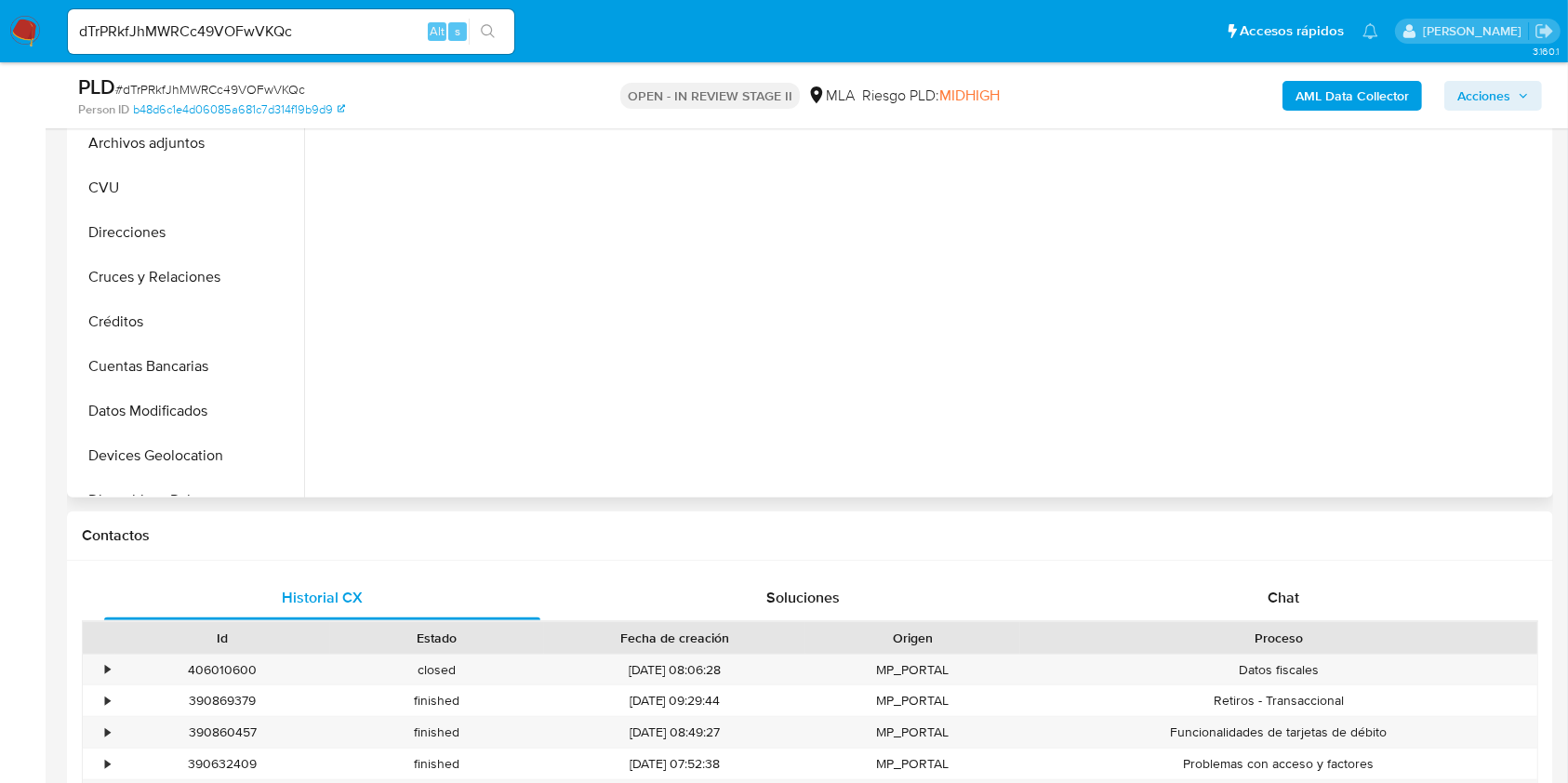
scroll to position [496, 0]
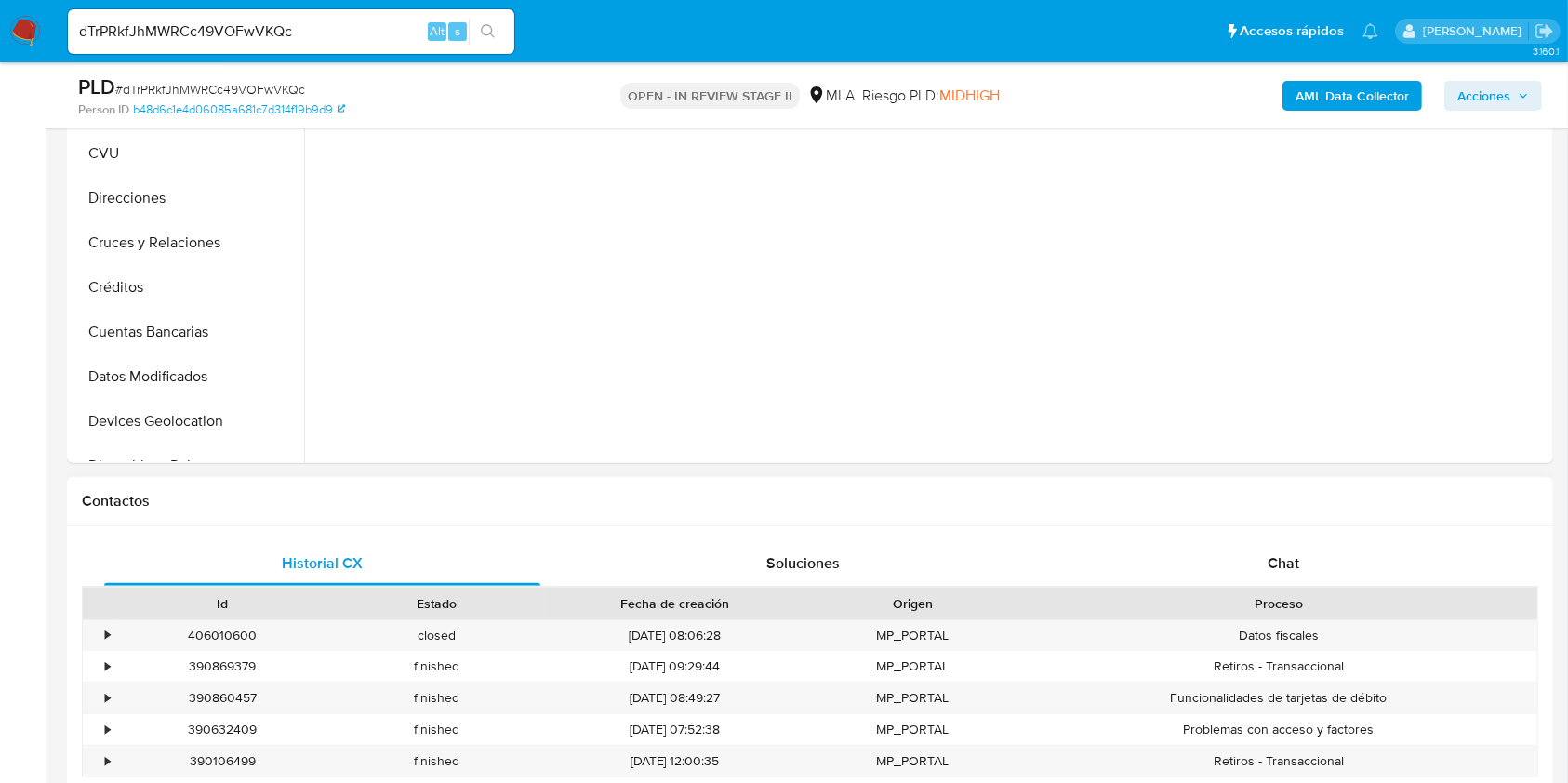
select select "10"
click at [1257, 544] on div "Chat" at bounding box center [1283, 563] width 436 height 45
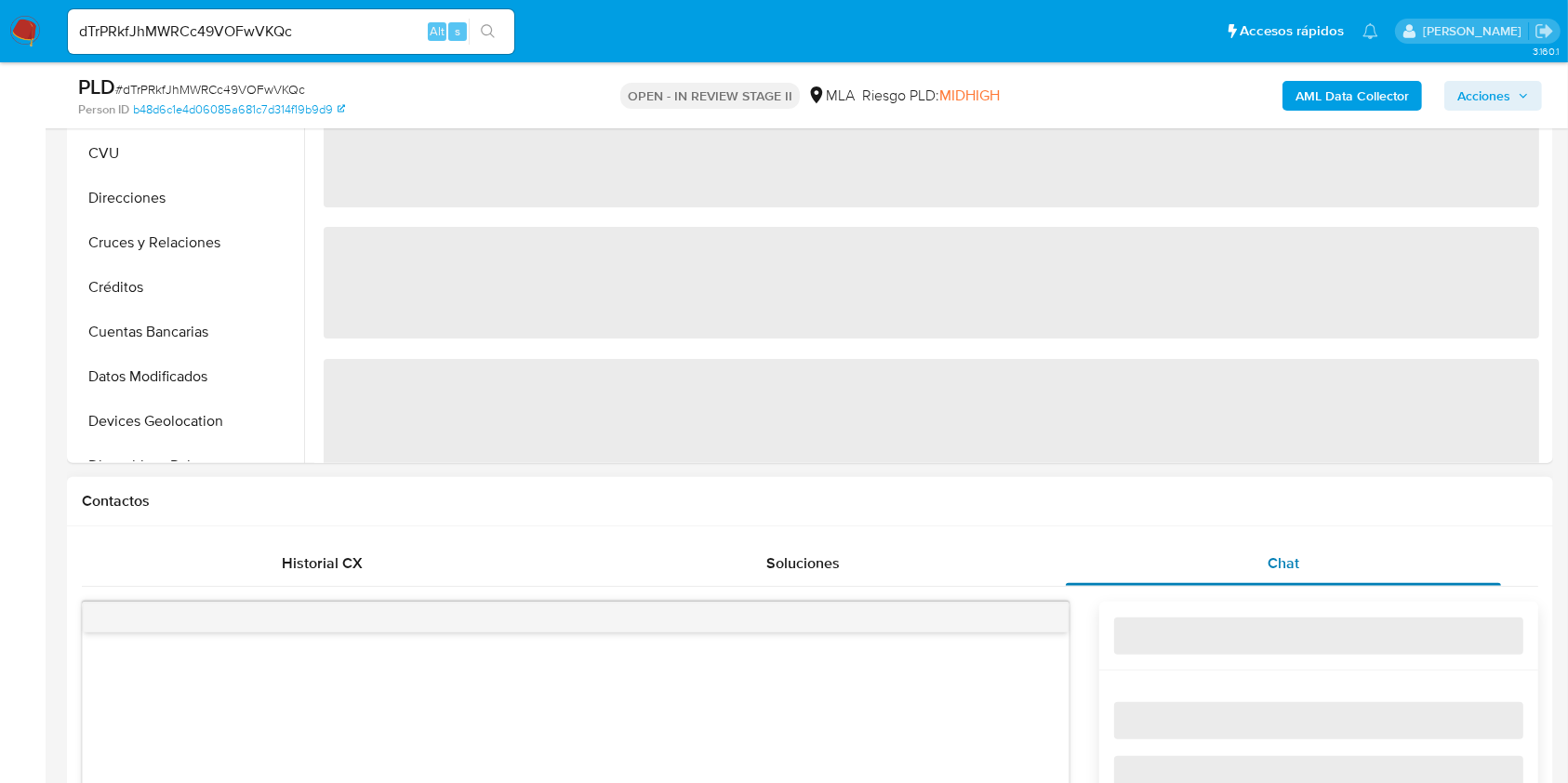
click at [1268, 561] on span "Chat" at bounding box center [1283, 563] width 31 height 22
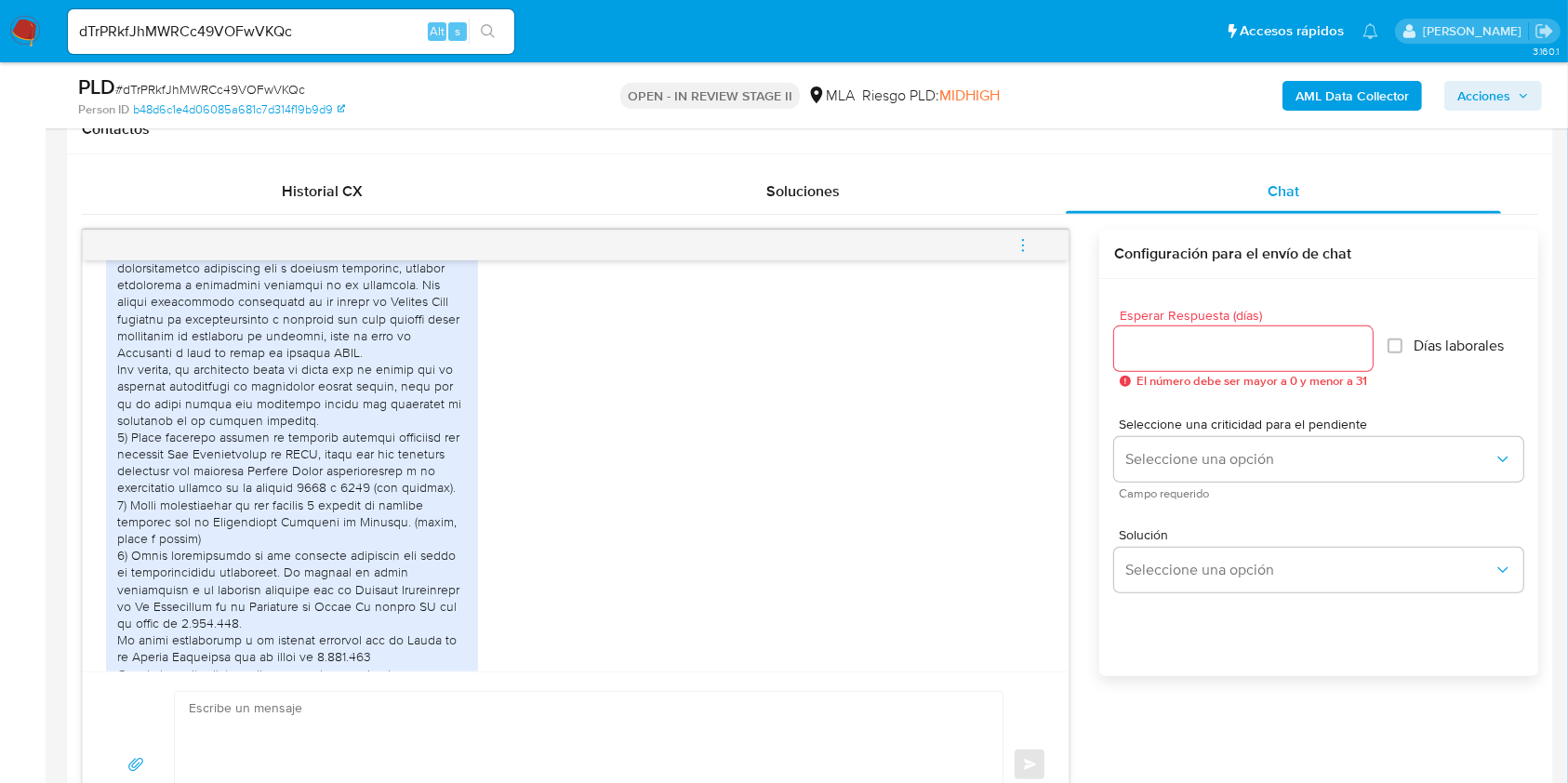
scroll to position [1644, 0]
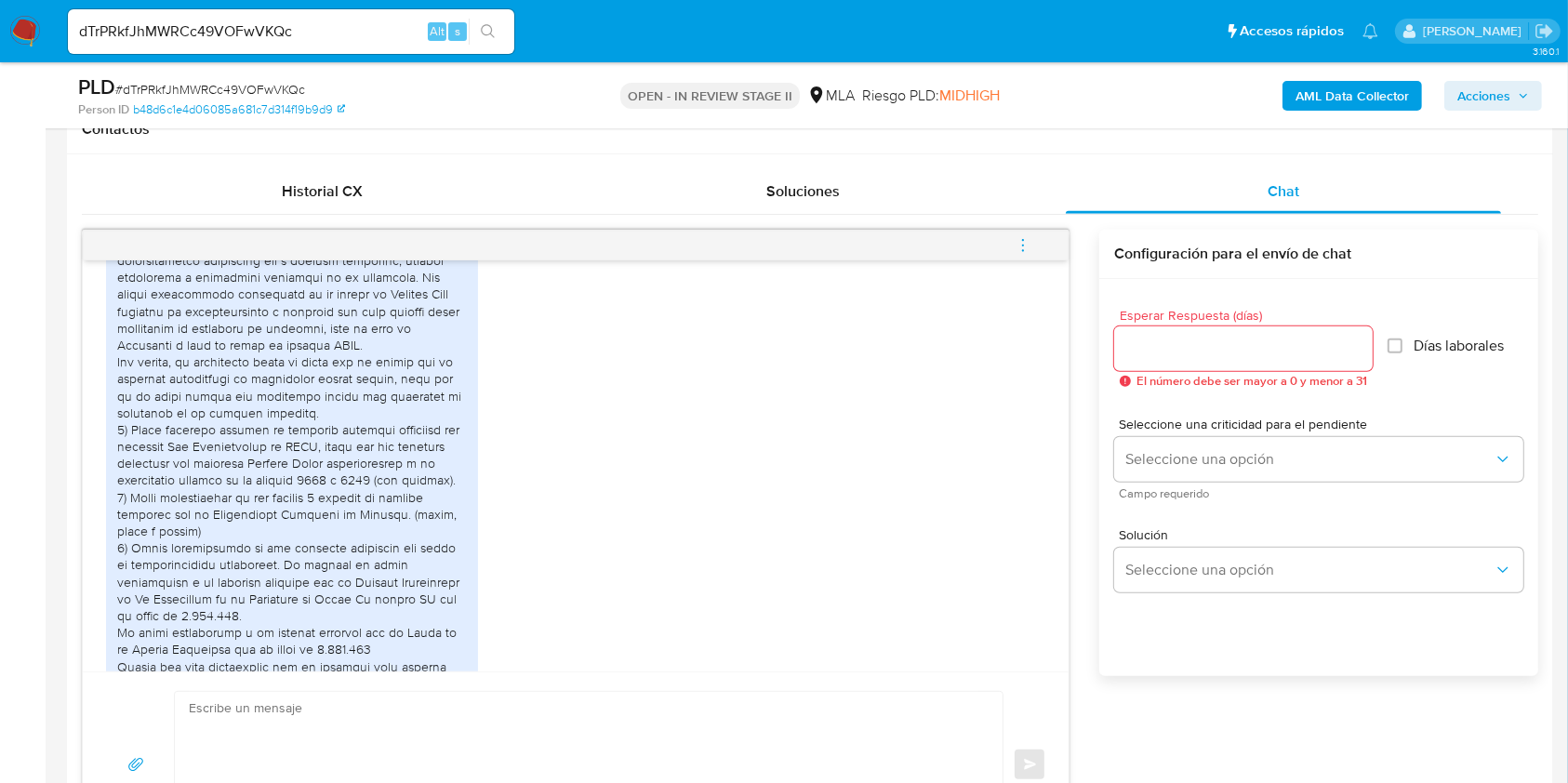
click at [201, 31] on input "dTrPRkfJhMWRCc49VOFwVKQc" at bounding box center [290, 31] width 446 height 24
click at [202, 31] on input "dTrPRkfJhMWRCc49VOFwVKQc" at bounding box center [290, 31] width 446 height 24
paste input "q4QQKXPxnpbMeB1RsONG8DNq"
type input "q4QQKXPxnpbMeB1RsONG8DNq"
click at [496, 19] on button "search-icon" at bounding box center [487, 31] width 38 height 26
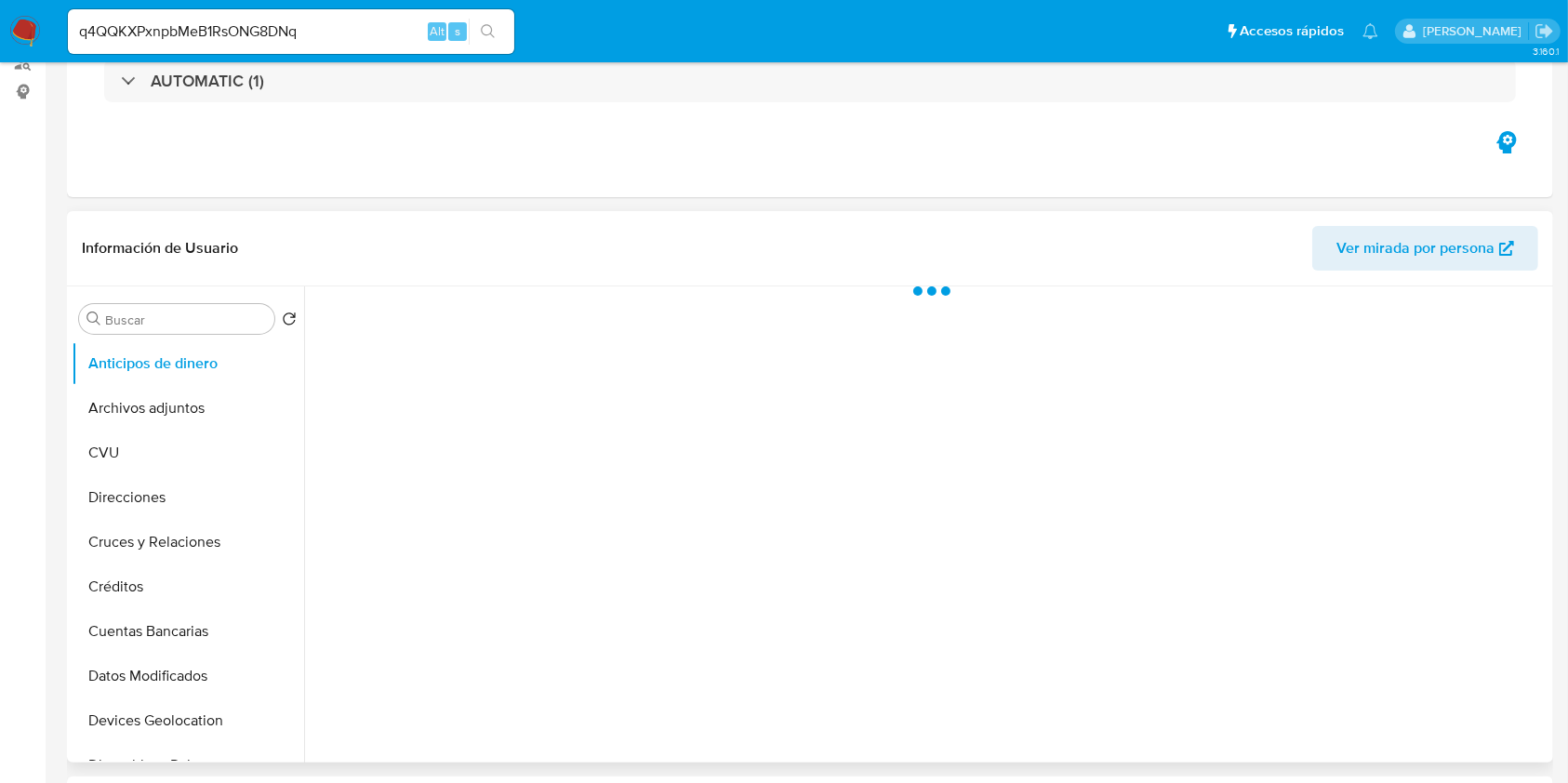
scroll to position [372, 0]
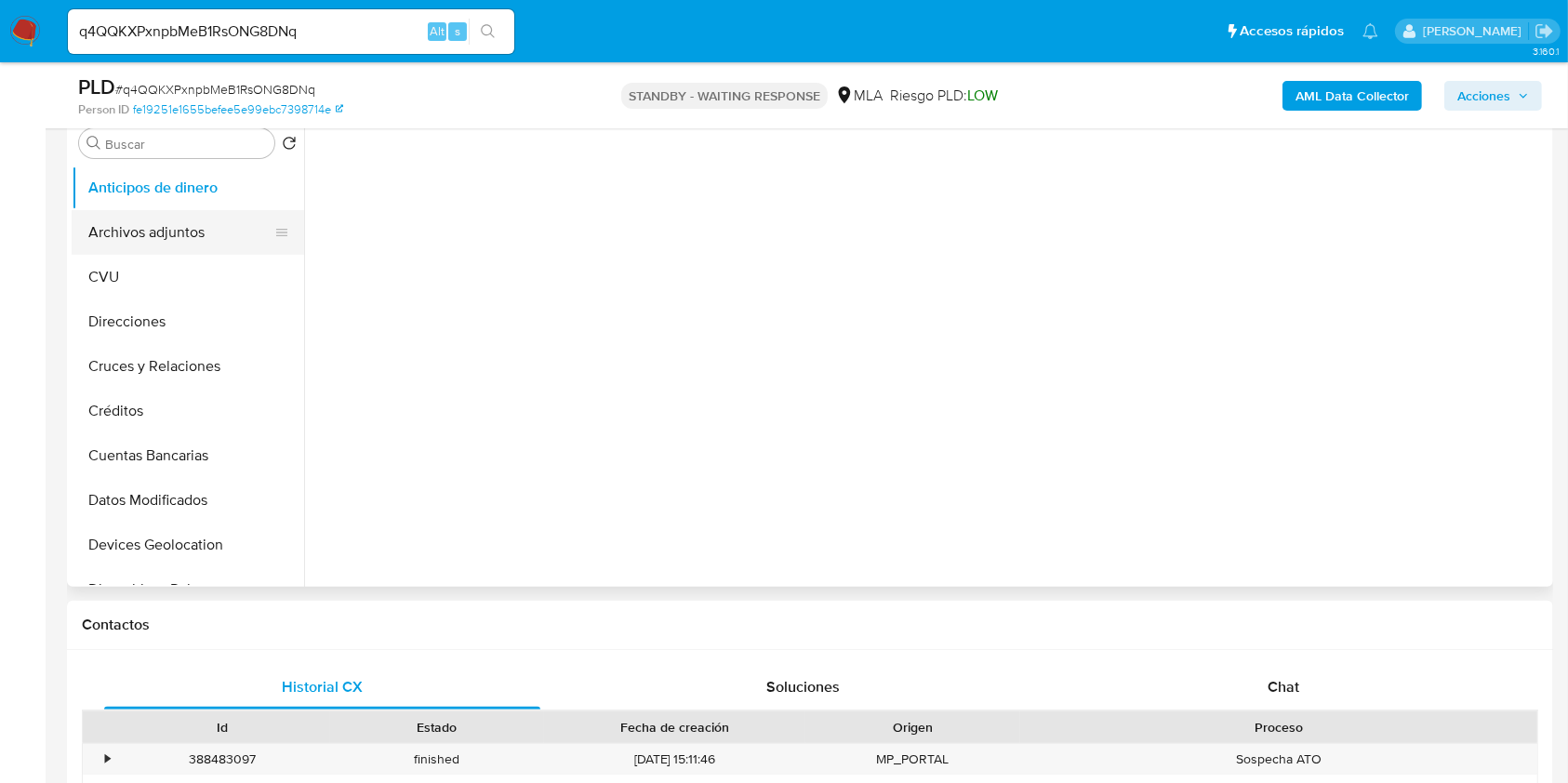
select select "10"
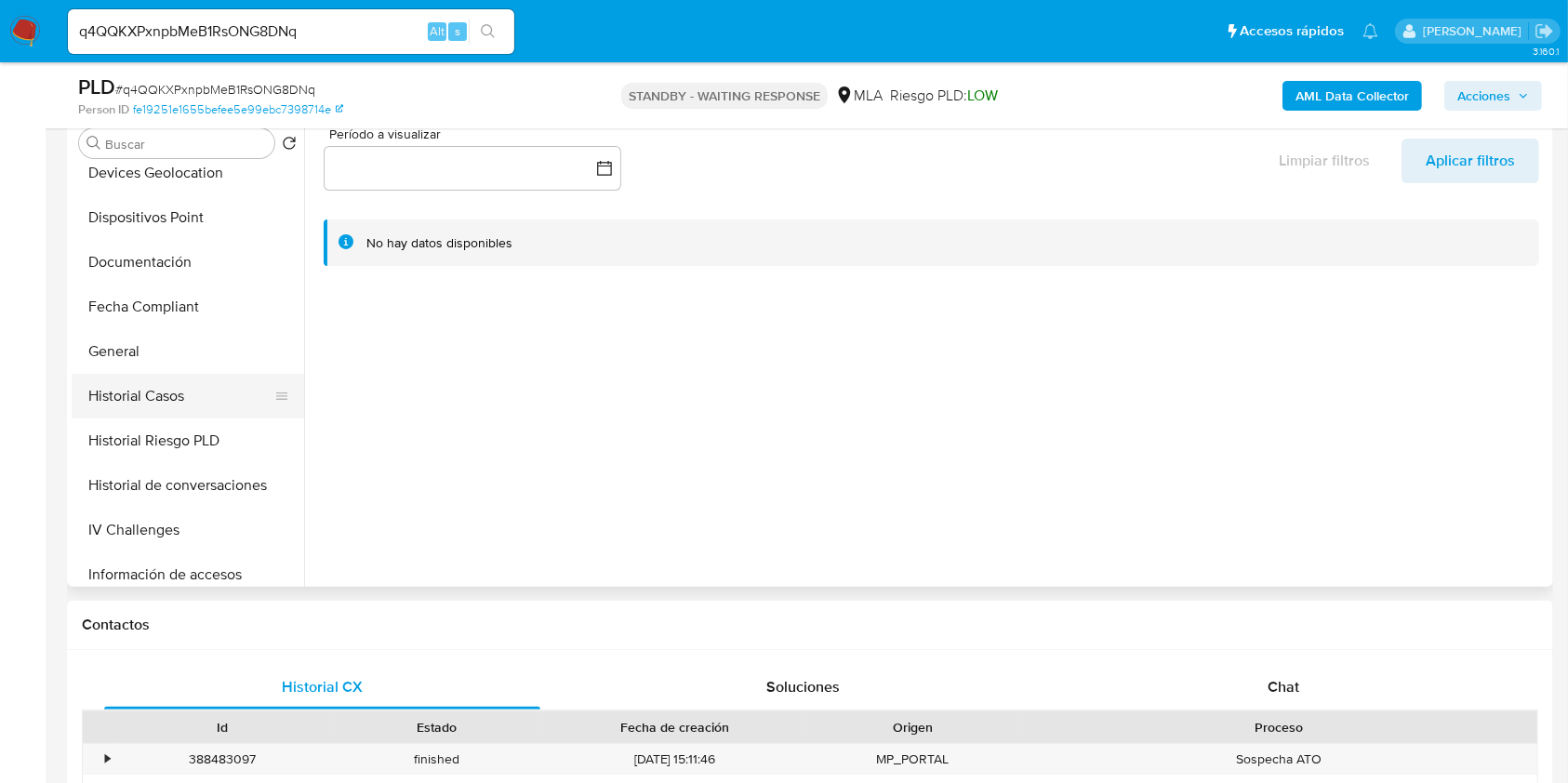
click at [145, 395] on button "Historial Casos" at bounding box center [180, 396] width 218 height 45
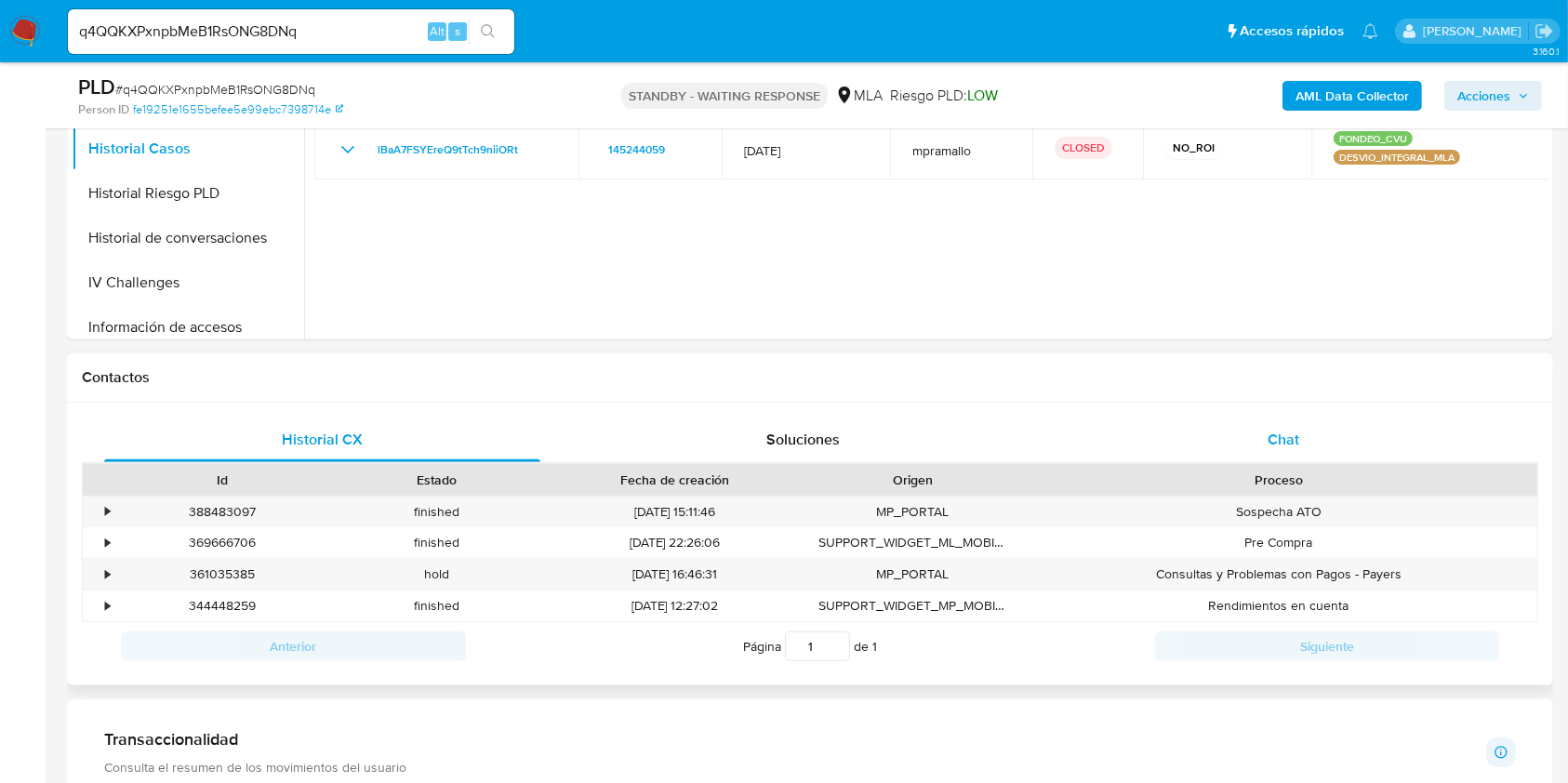
click at [1290, 426] on div "Chat" at bounding box center [1283, 440] width 436 height 45
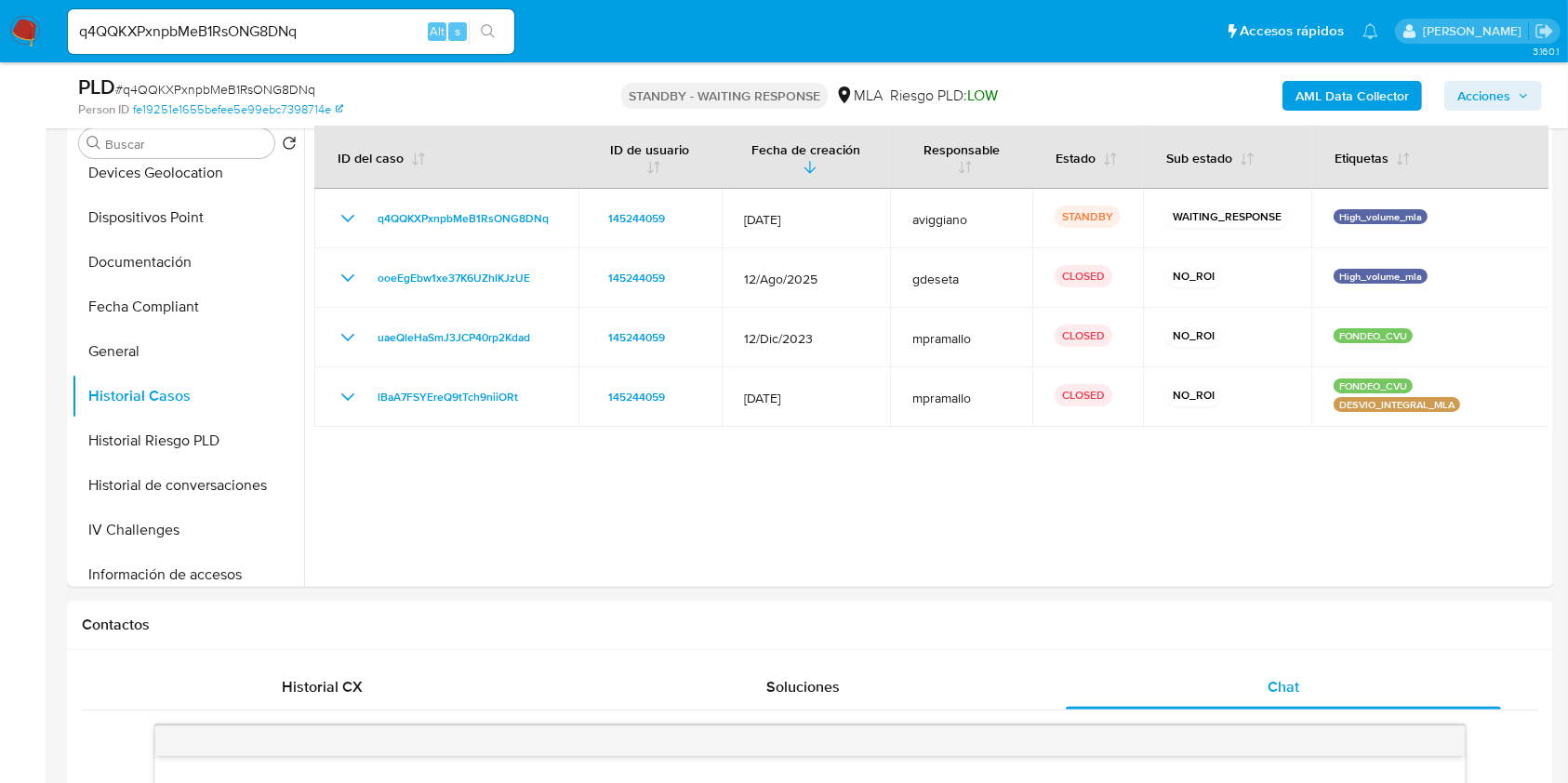
click at [180, 36] on input "q4QQKXPxnpbMeB1RsONG8DNq" at bounding box center [290, 31] width 446 height 24
paste input "e3w3k8mnIdnwoBO8HJcIjP0"
type input "e3w3k8mnIdnwoBO8HJcIjP0q"
click at [490, 28] on icon "search-icon" at bounding box center [488, 31] width 15 height 15
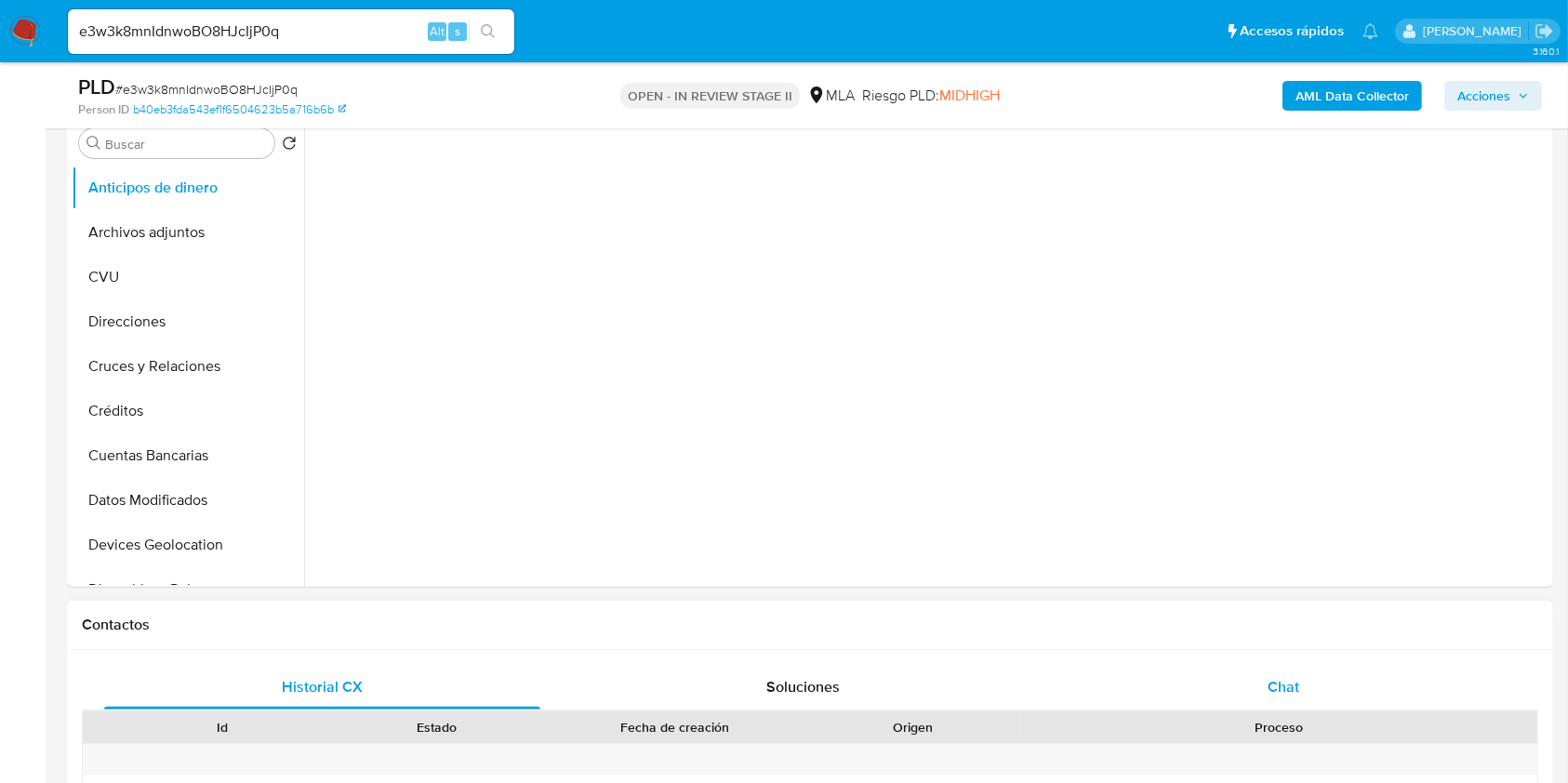
select select "10"
click at [1250, 680] on div "Chat" at bounding box center [1283, 687] width 436 height 45
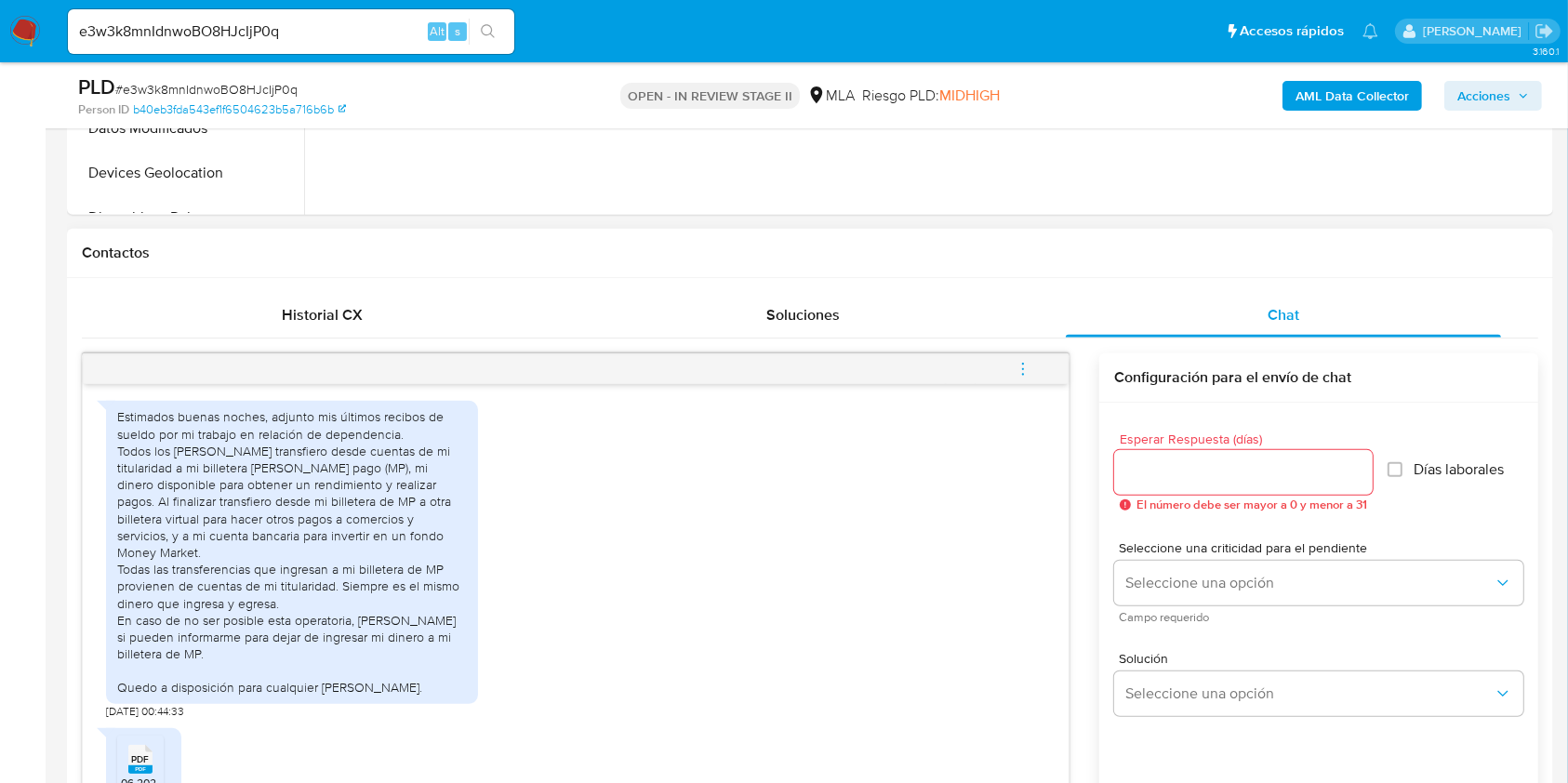
scroll to position [1154, 0]
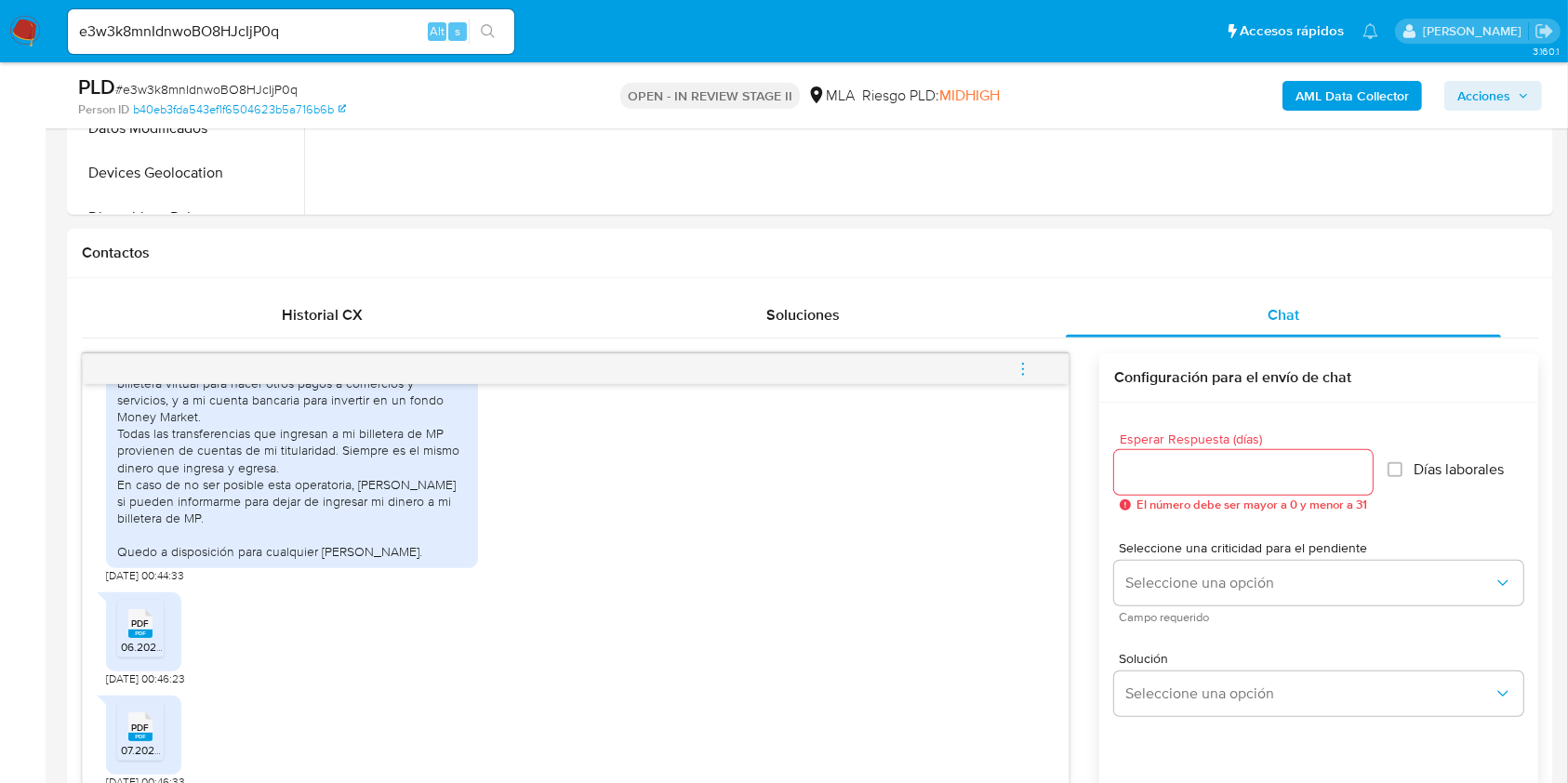
click at [201, 51] on div "e3w3k8mnIdnwoBO8HJcIjP0q Alt s" at bounding box center [290, 31] width 446 height 45
click at [207, 32] on input "e3w3k8mnIdnwoBO8HJcIjP0q" at bounding box center [290, 31] width 446 height 24
click at [207, 31] on input "e3w3k8mnIdnwoBO8HJcIjP0q" at bounding box center [290, 31] width 446 height 24
paste input "4wBqHBRYkPVIeGpClzKZrRTR"
type input "4wBqHBRYkPVIeGpClzKZrRTR"
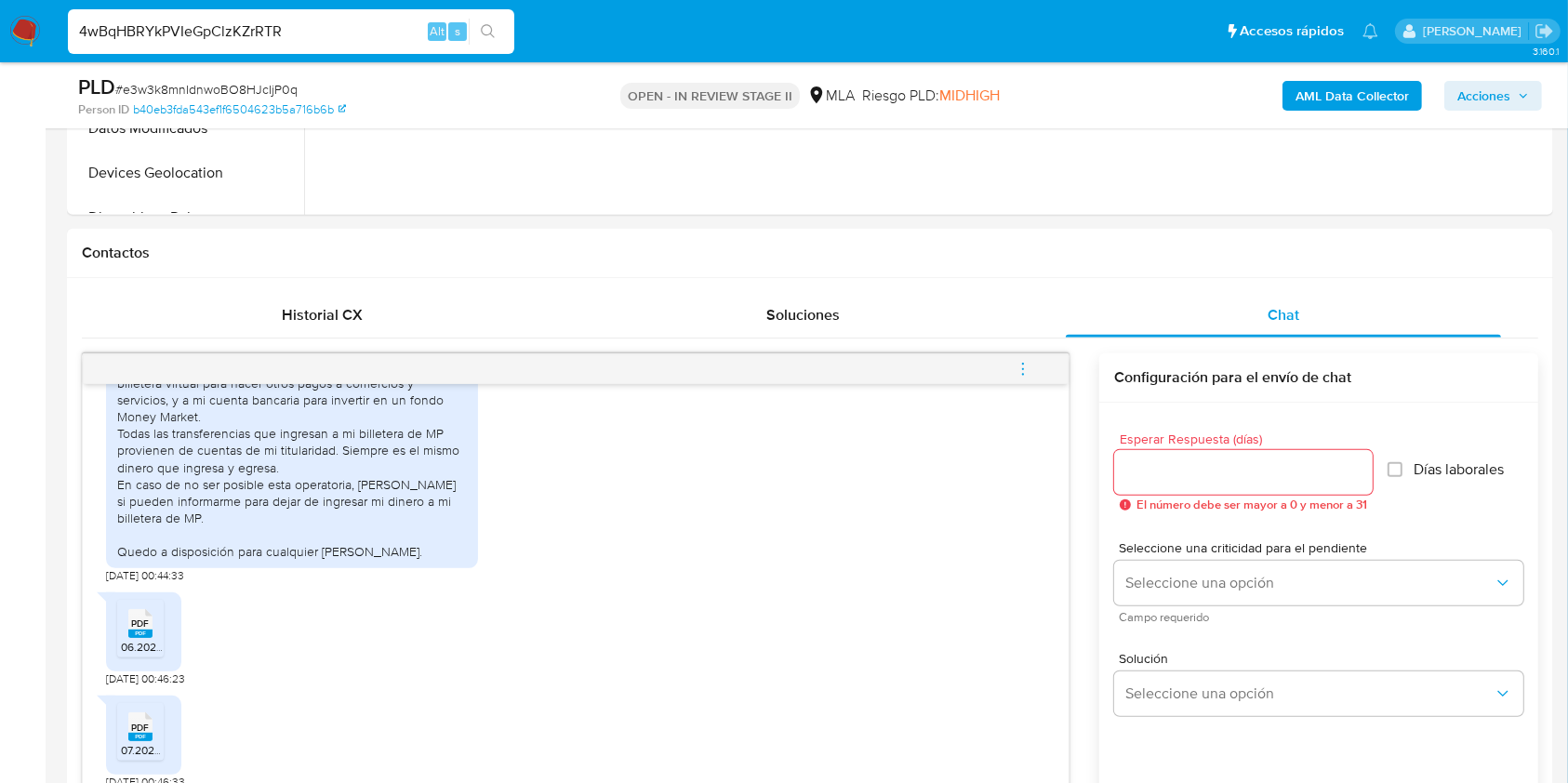
click at [491, 24] on icon "search-icon" at bounding box center [488, 31] width 15 height 15
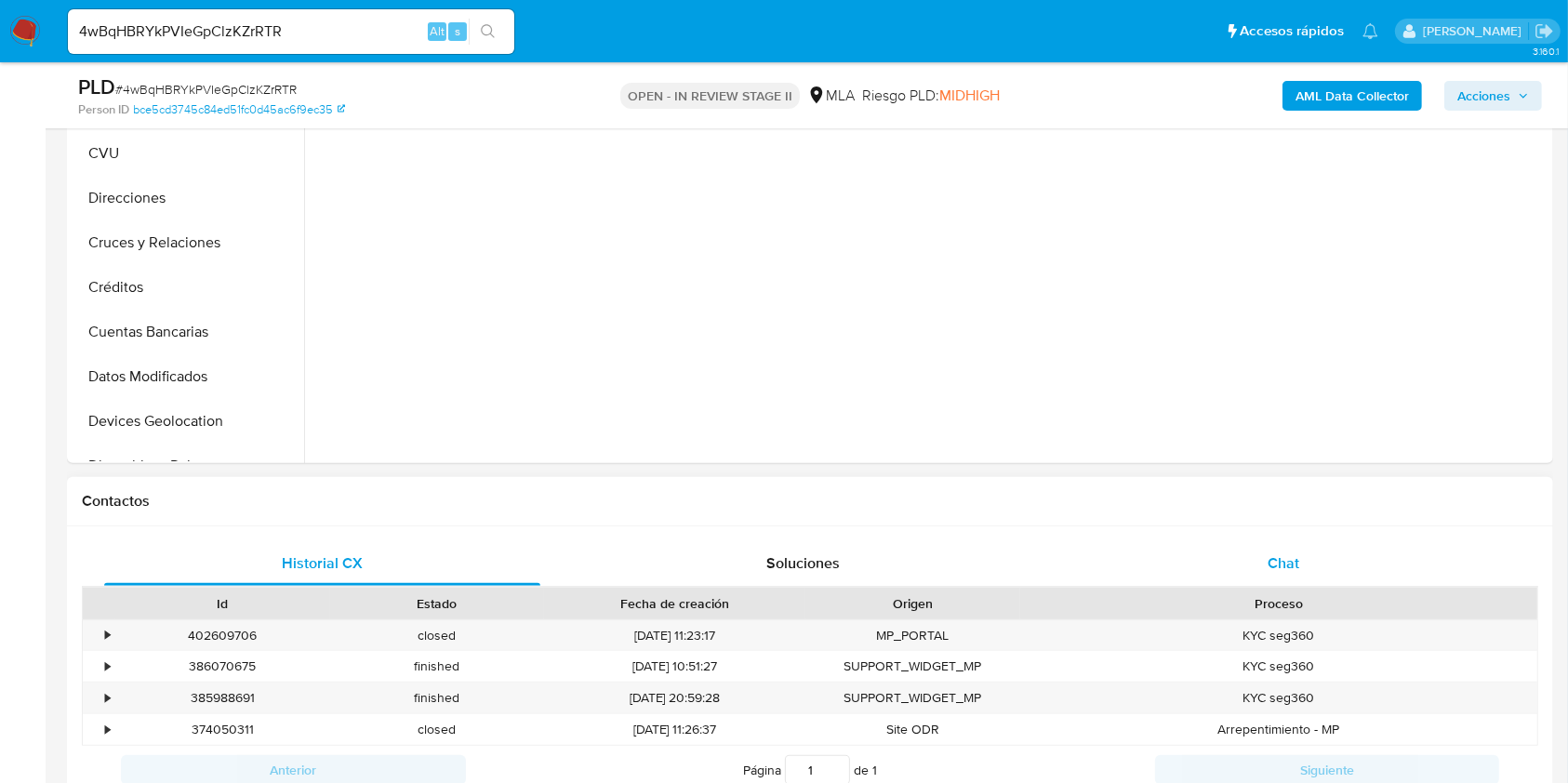
select select "10"
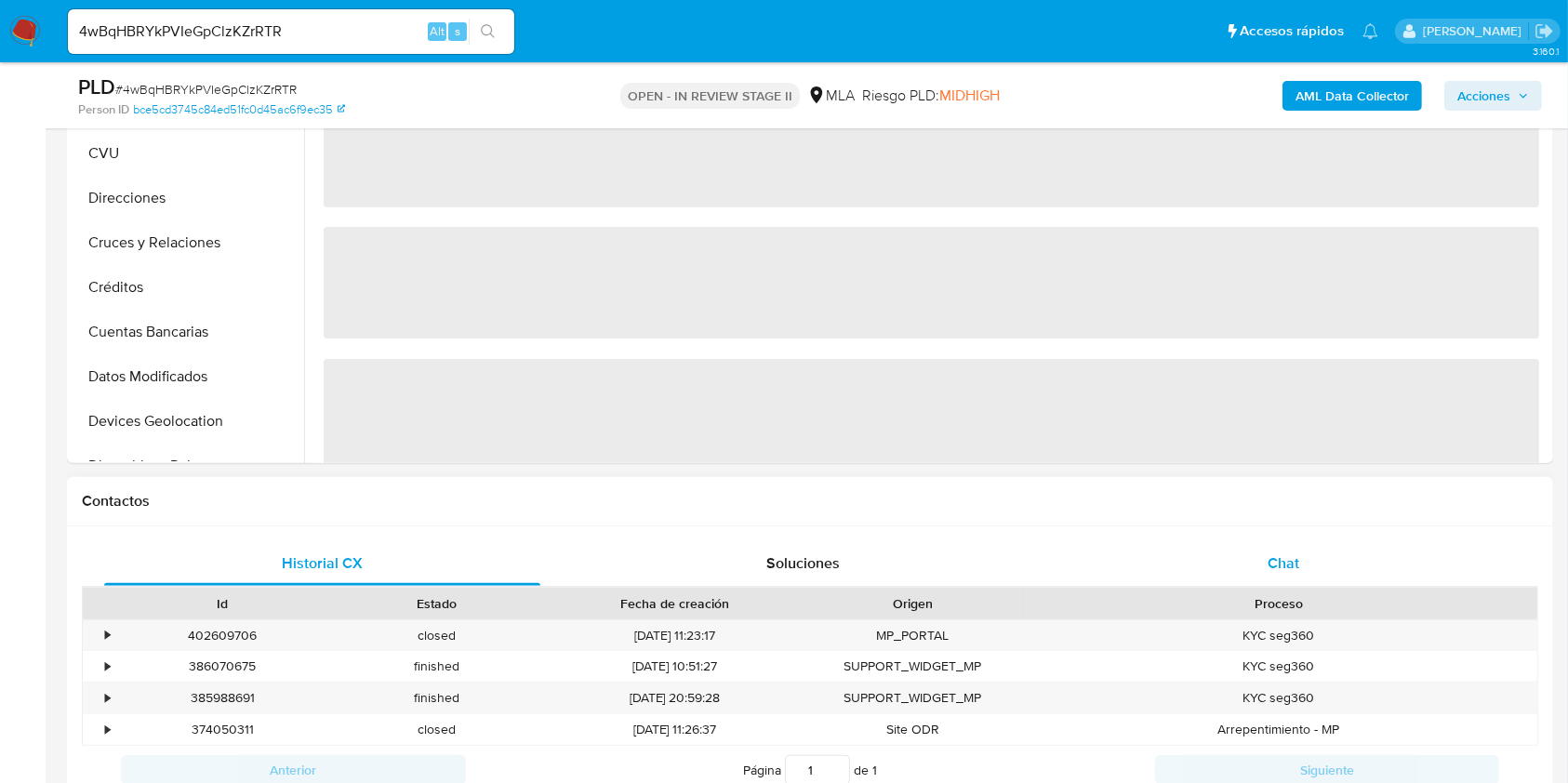
click at [1276, 571] on span "Chat" at bounding box center [1283, 563] width 31 height 22
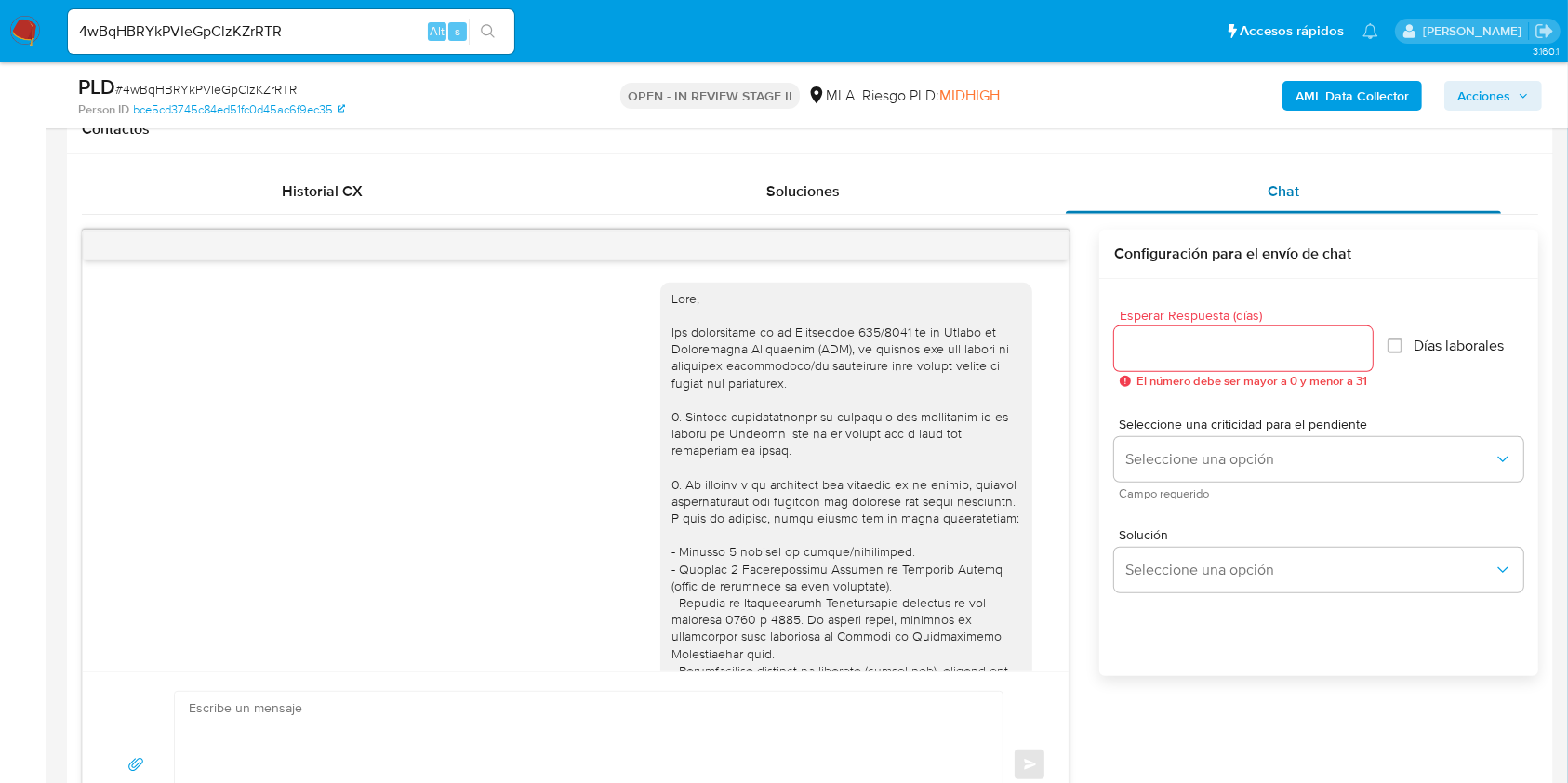
scroll to position [762, 0]
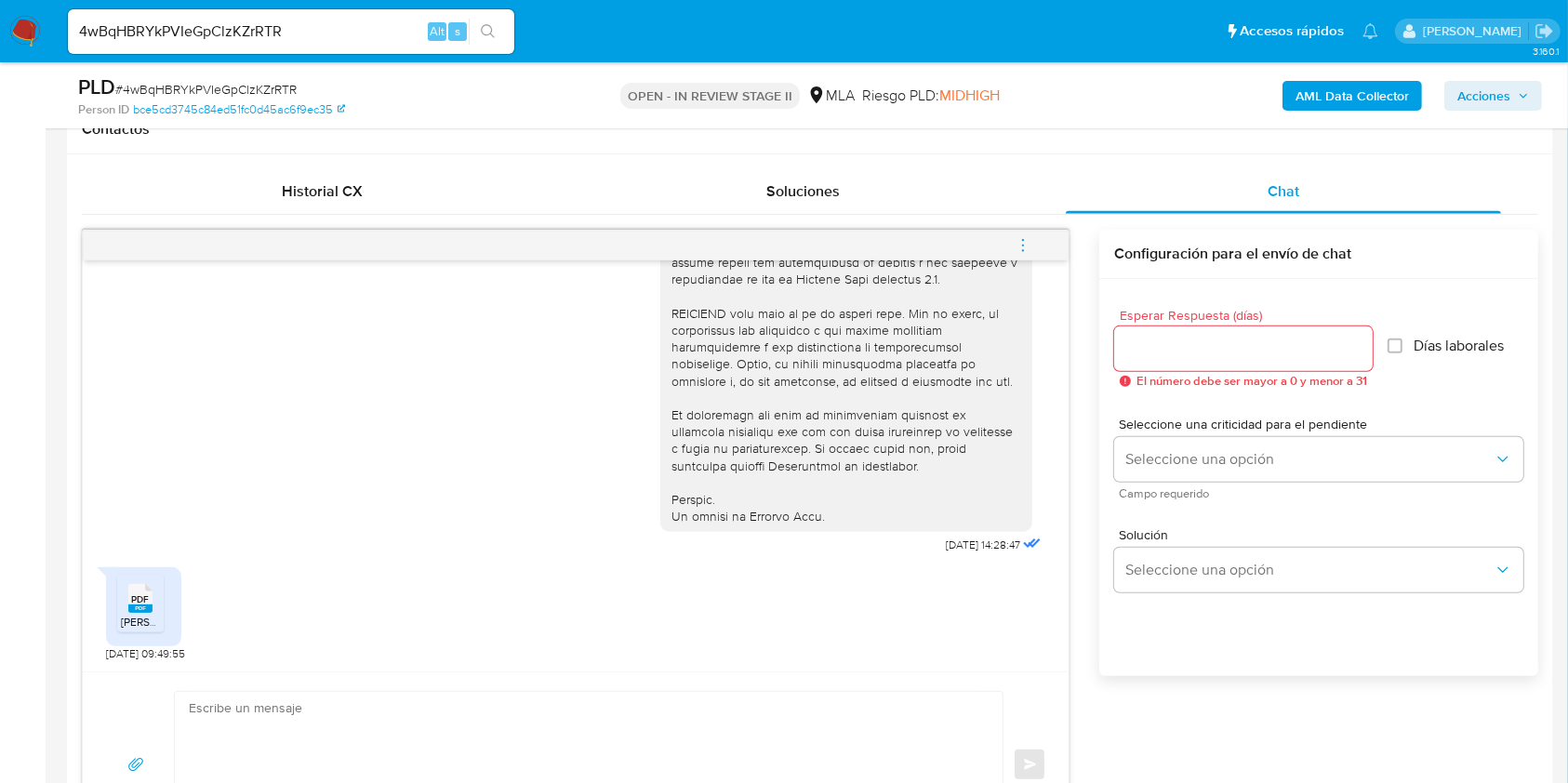
click at [142, 597] on span "PDF" at bounding box center [141, 599] width 18 height 12
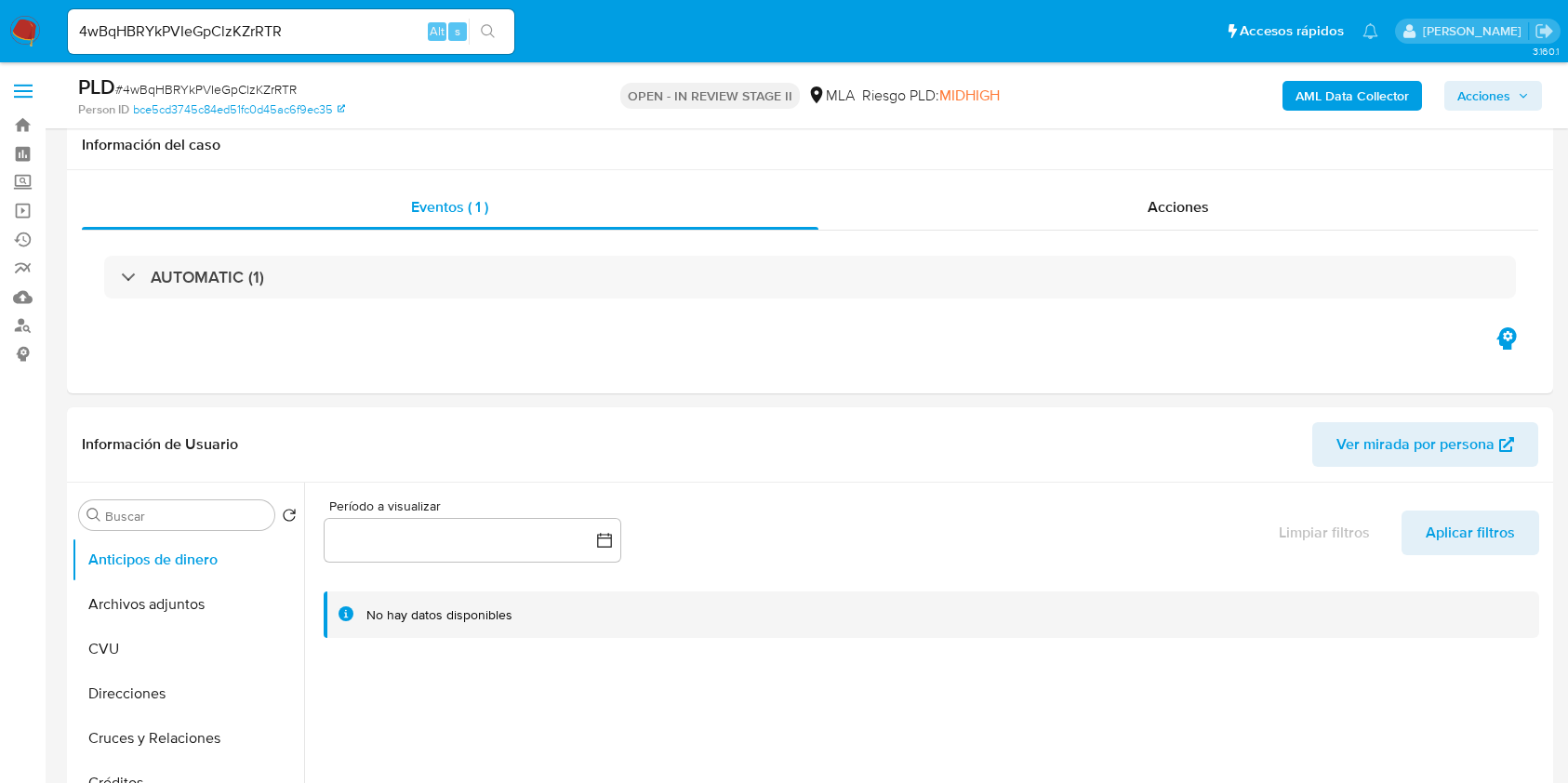
select select "10"
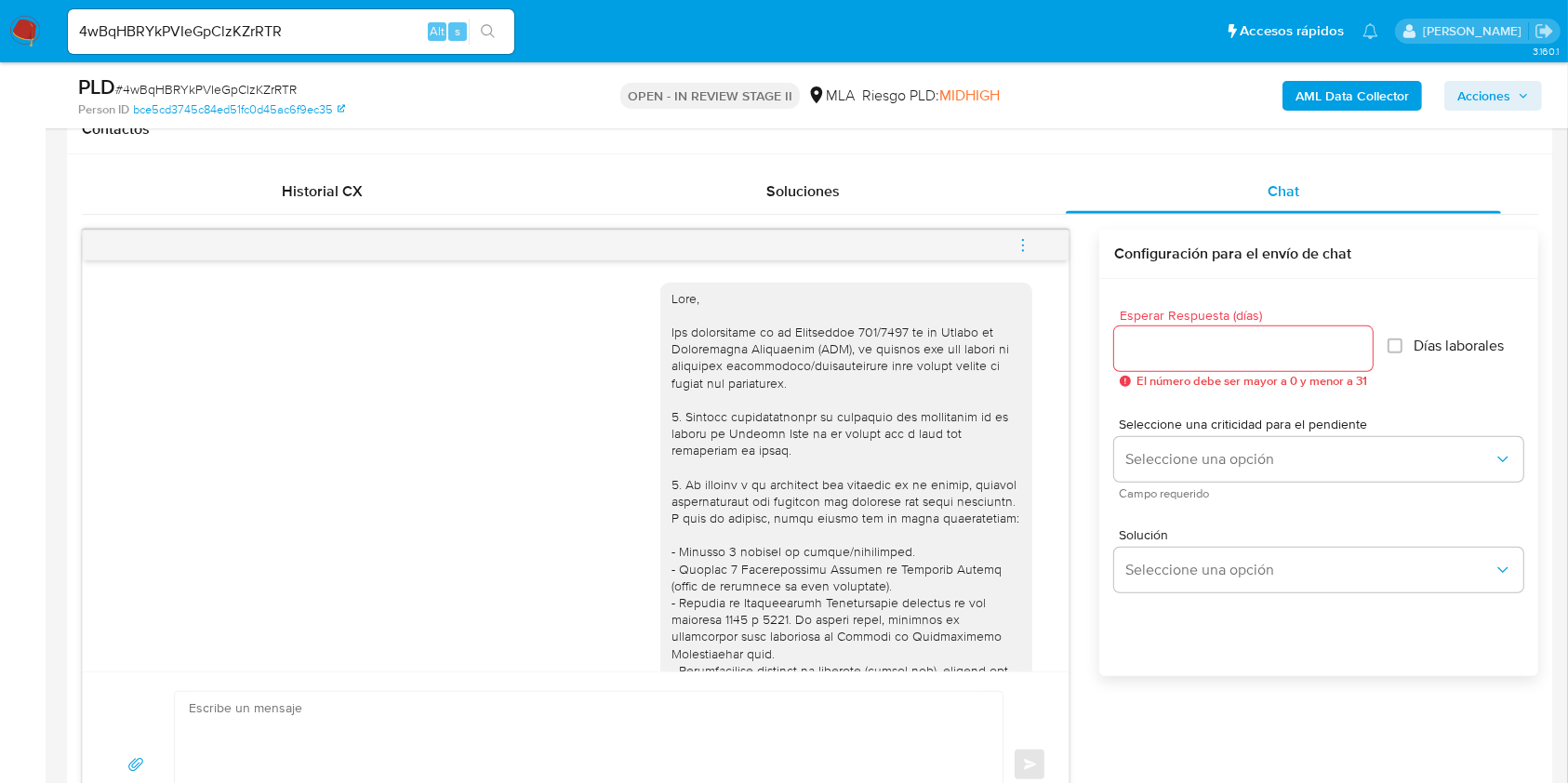
scroll to position [762, 0]
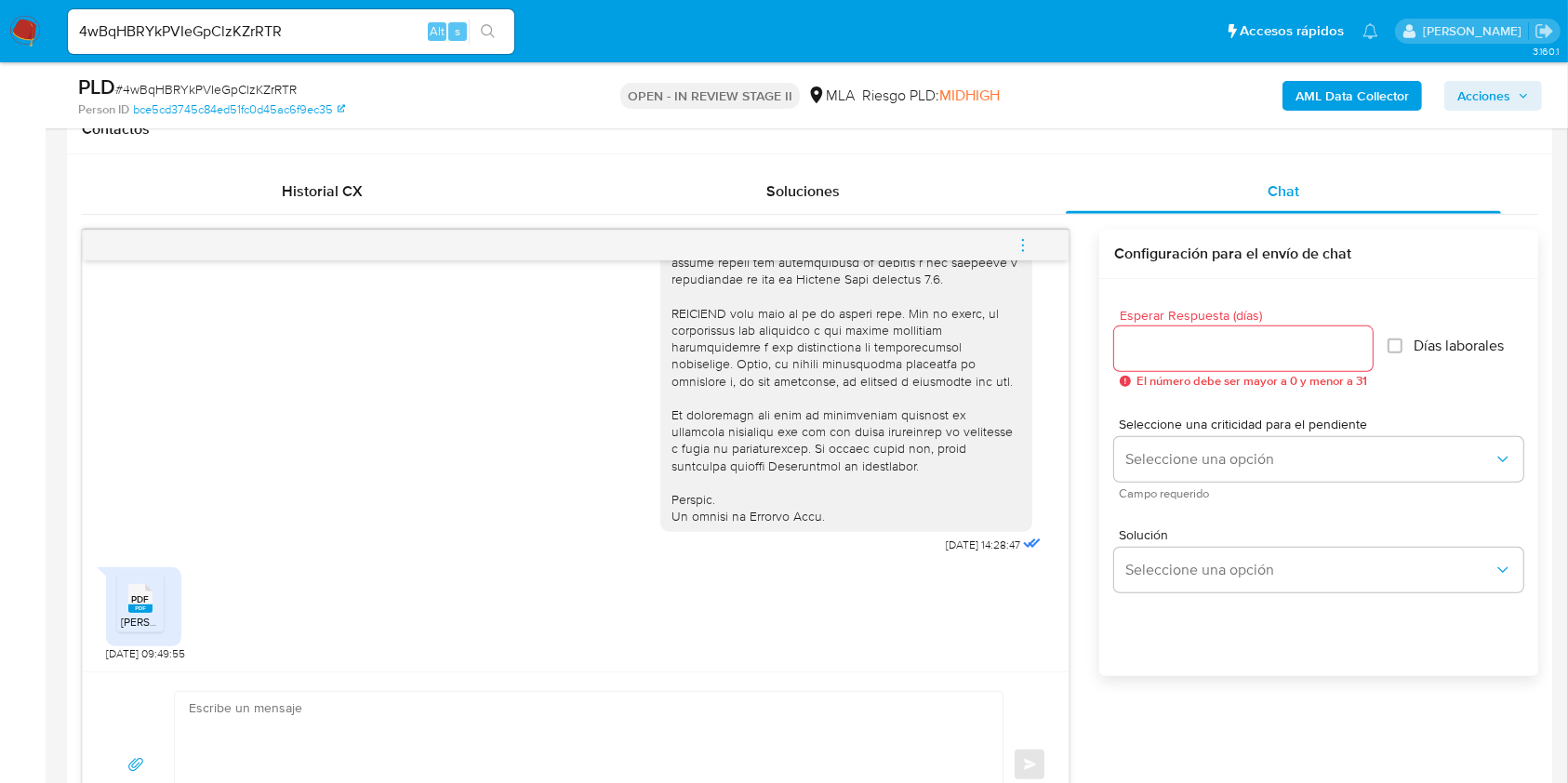
click at [133, 39] on input "4wBqHBRYkPVIeGpClzKZrRTR" at bounding box center [290, 31] width 446 height 24
paste input "2THAfEWq17bMD8RLDfU1e3wB"
type input "2THAfEWq17bMD8RLDfU1e3wB"
click at [481, 27] on icon "search-icon" at bounding box center [488, 31] width 14 height 14
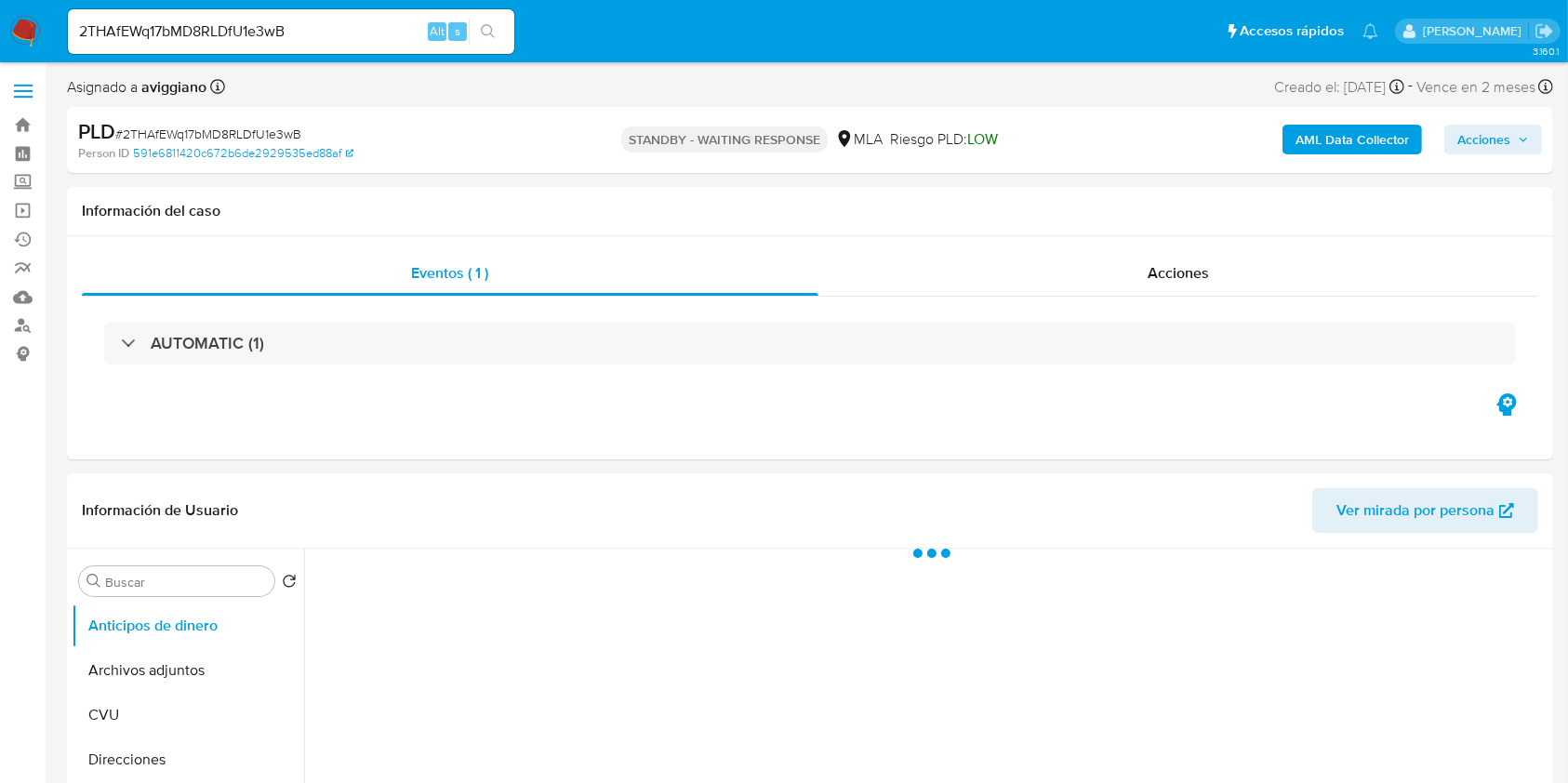
select select "10"
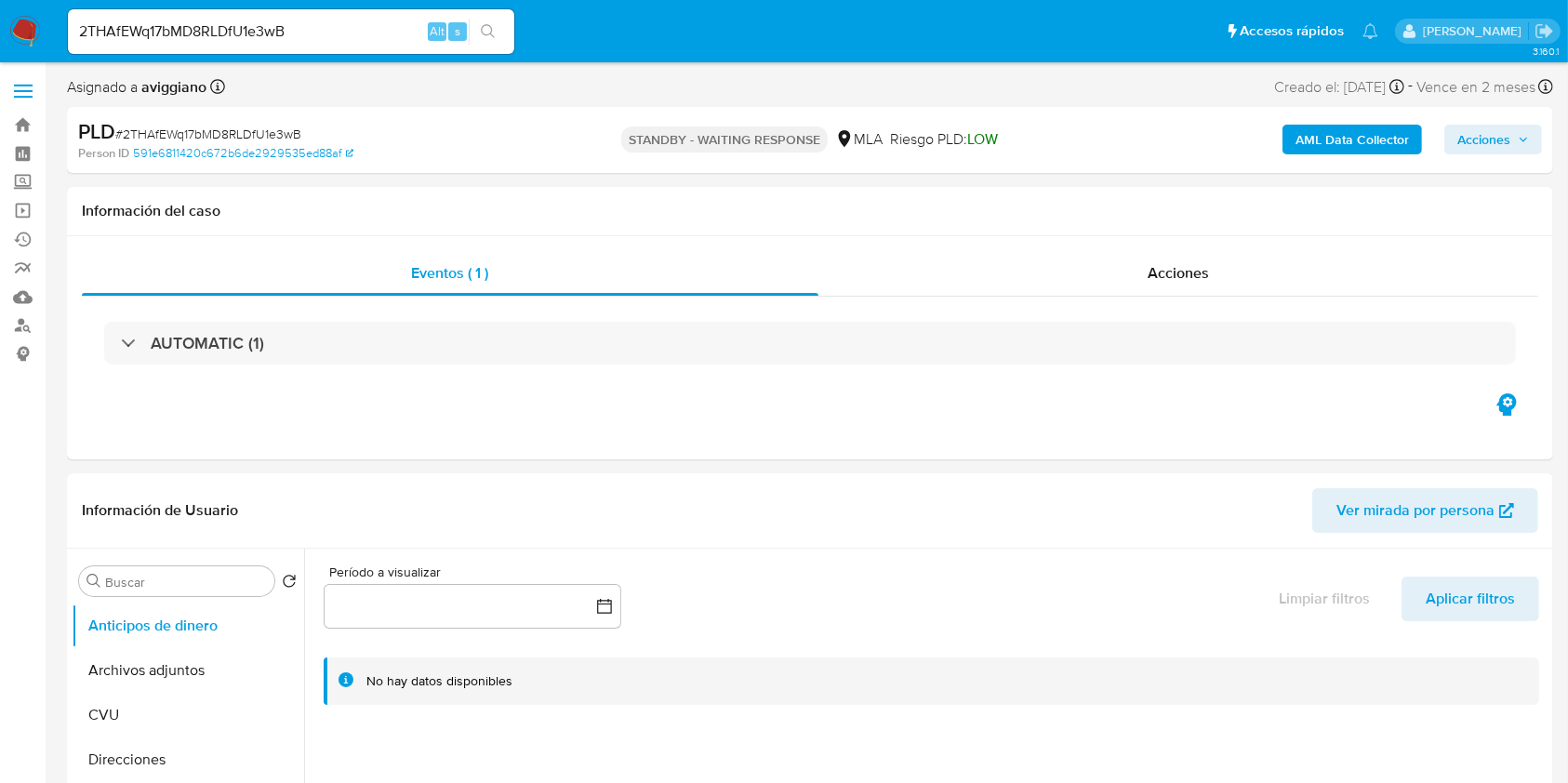
click at [180, 30] on input "2THAfEWq17bMD8RLDfU1e3wB" at bounding box center [290, 31] width 446 height 24
paste input "G1QNBzn10hNWxemGwxYvCuVT"
type input "G1QNBzn10hNWxemGwxYvCuVT"
click at [494, 41] on button "search-icon" at bounding box center [487, 31] width 38 height 26
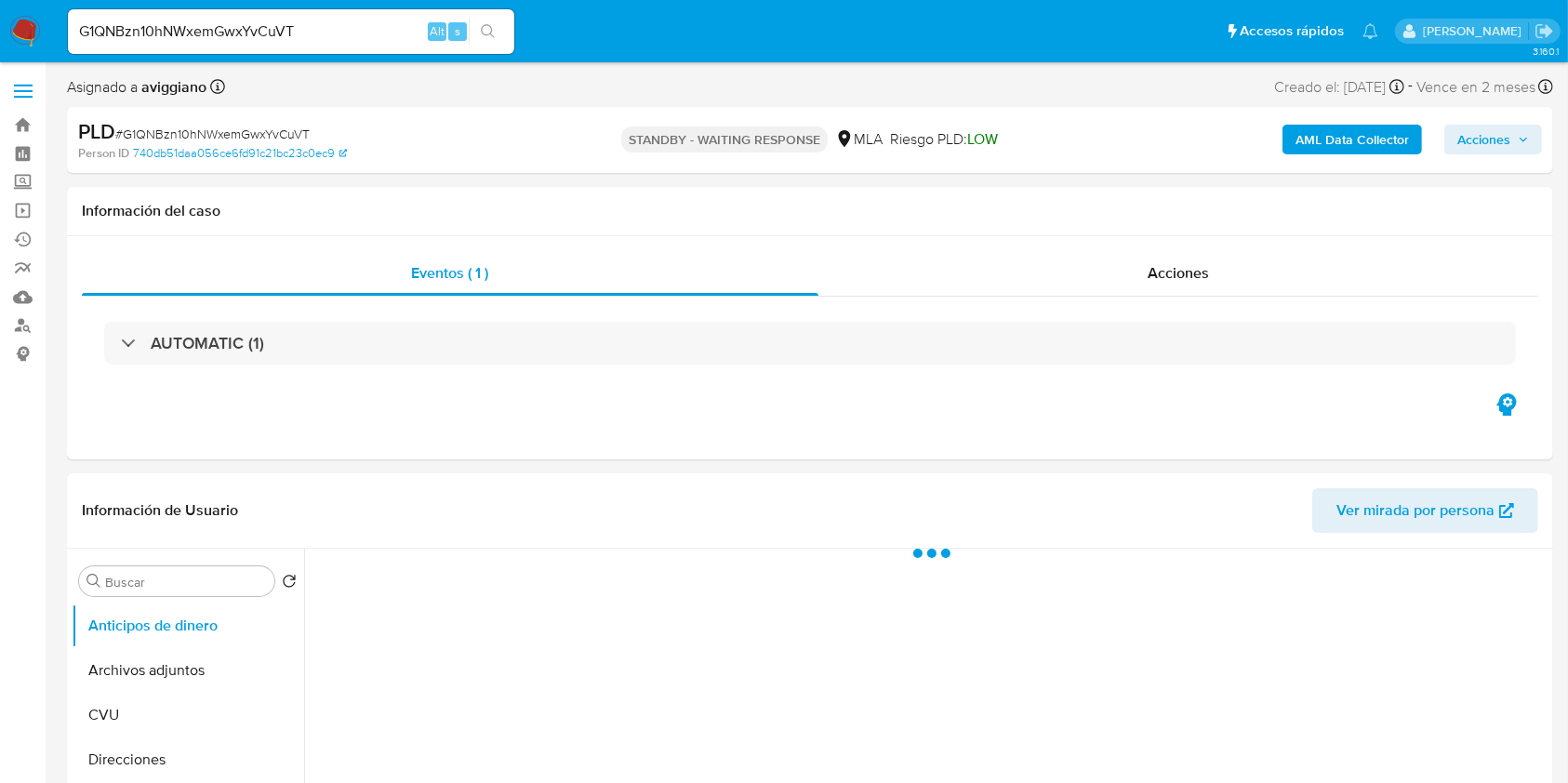
select select "10"
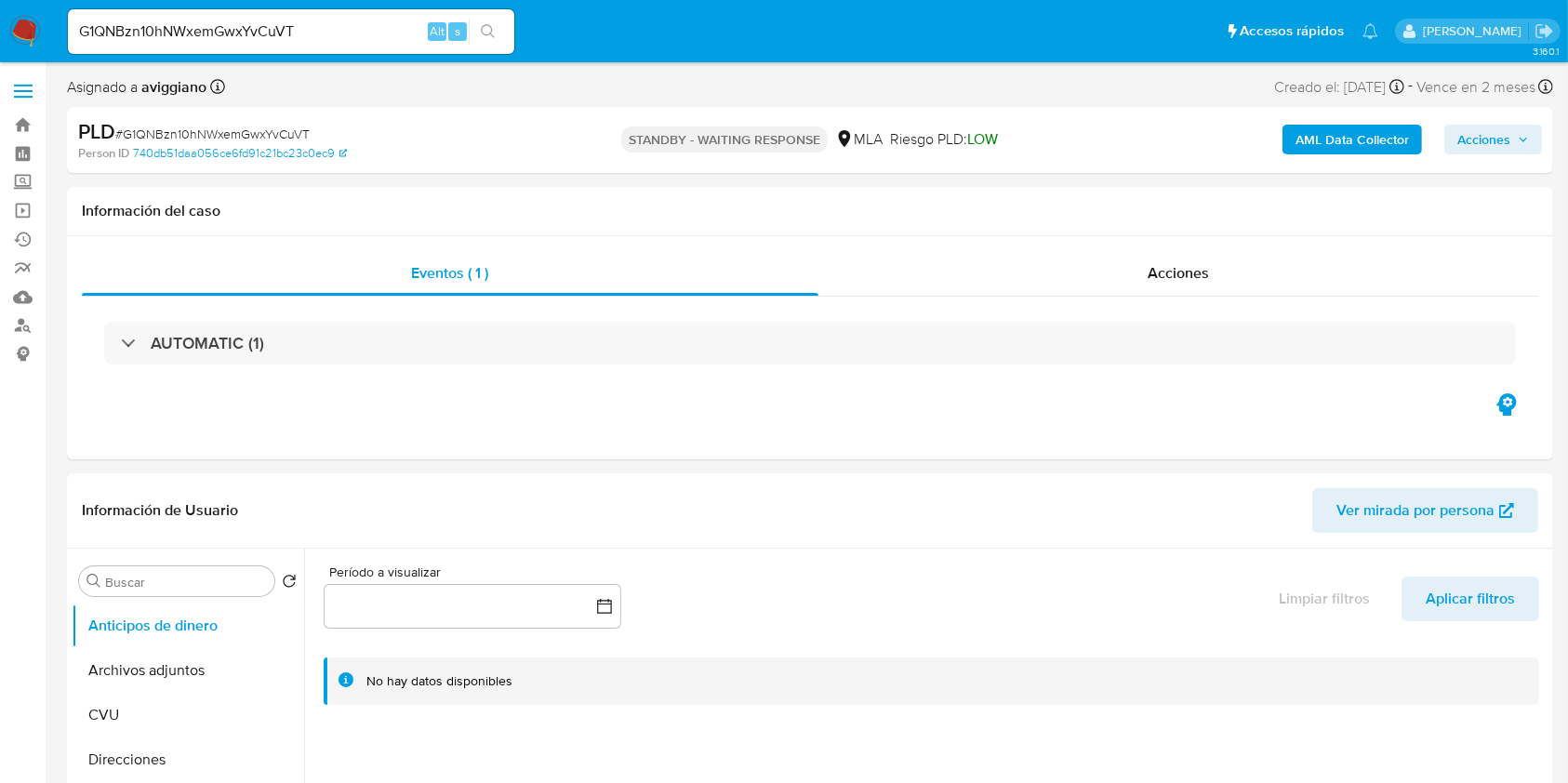
click at [168, 28] on input "G1QNBzn10hNWxemGwxYvCuVT" at bounding box center [290, 31] width 446 height 24
paste input "XwvpIxFTwlZ9V1N2wnhtWIlP"
type input "XwvpIxFTwlZ9V1N2wnhtWIlP"
click at [483, 26] on icon "search-icon" at bounding box center [488, 31] width 15 height 15
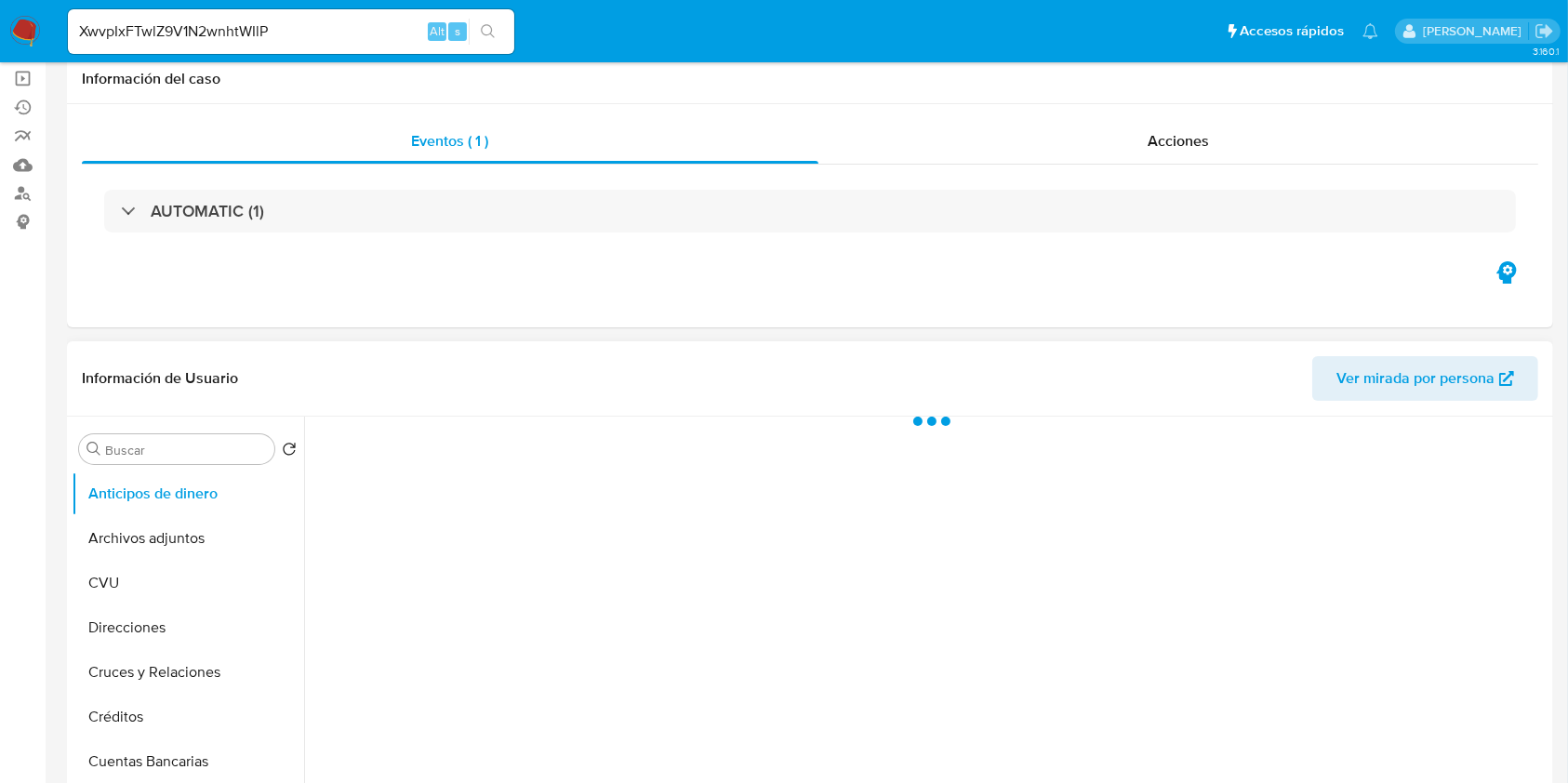
scroll to position [372, 0]
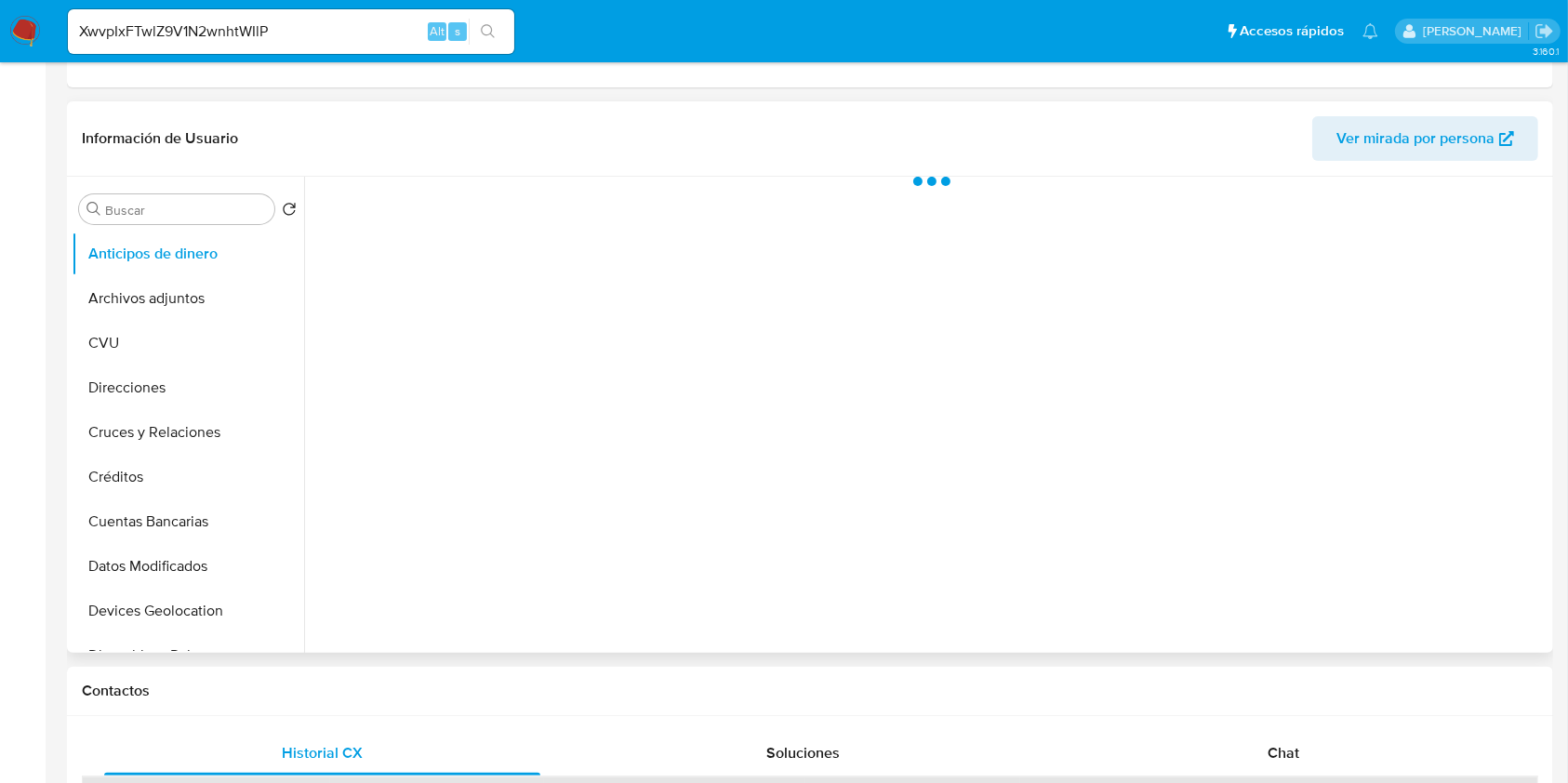
select select "10"
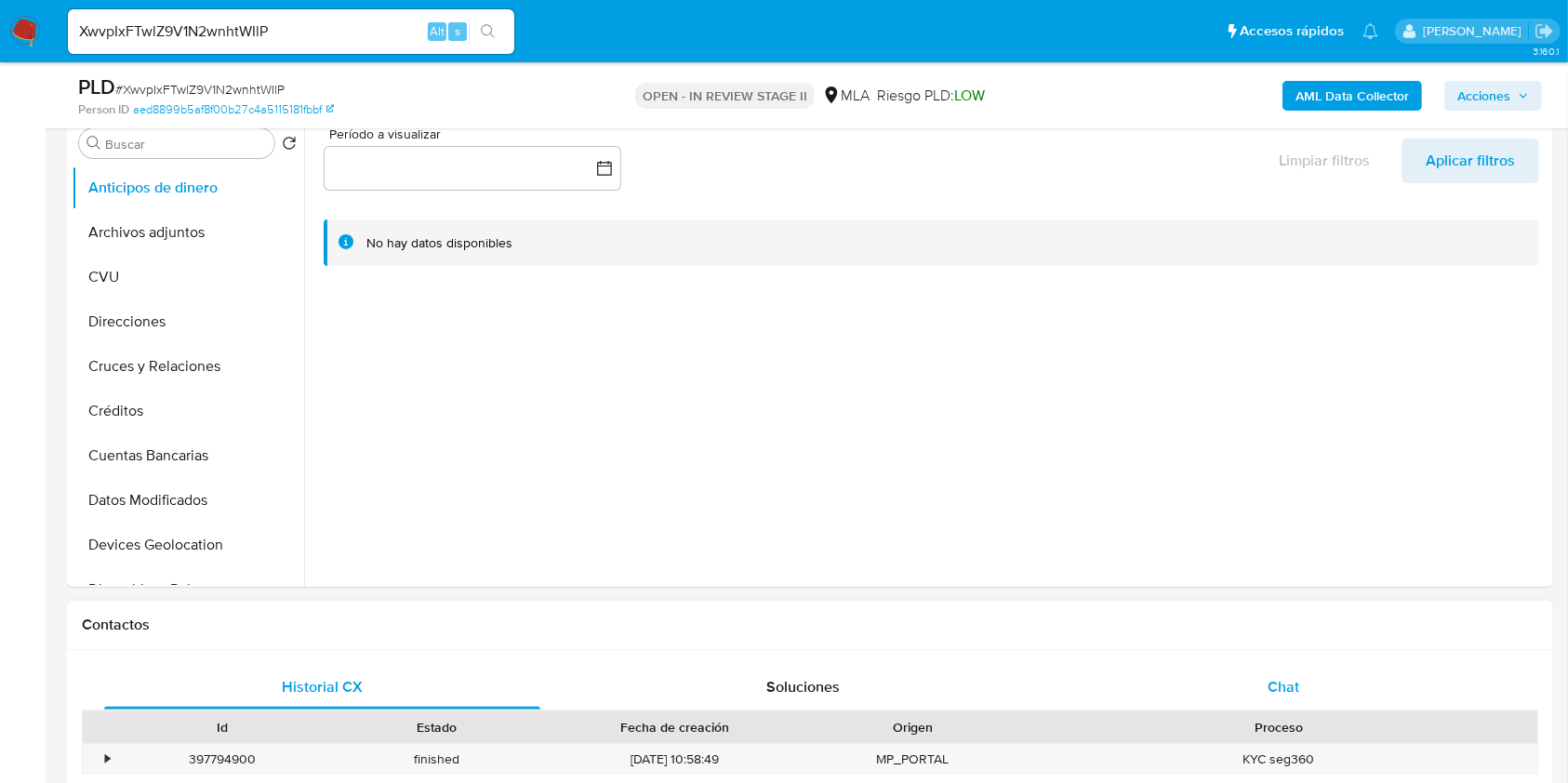
click at [1308, 696] on div "Chat" at bounding box center [1283, 687] width 436 height 45
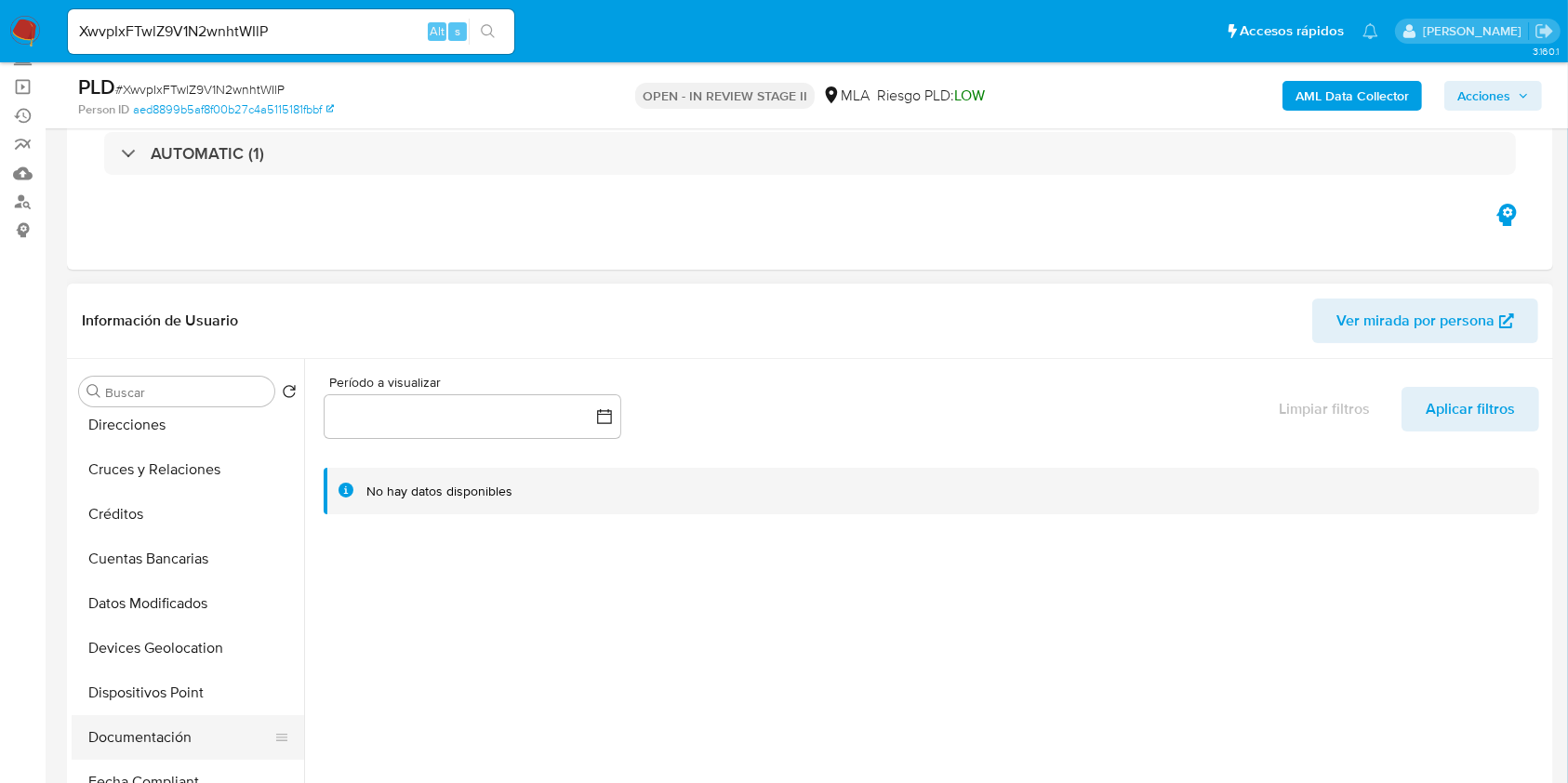
scroll to position [247, 0]
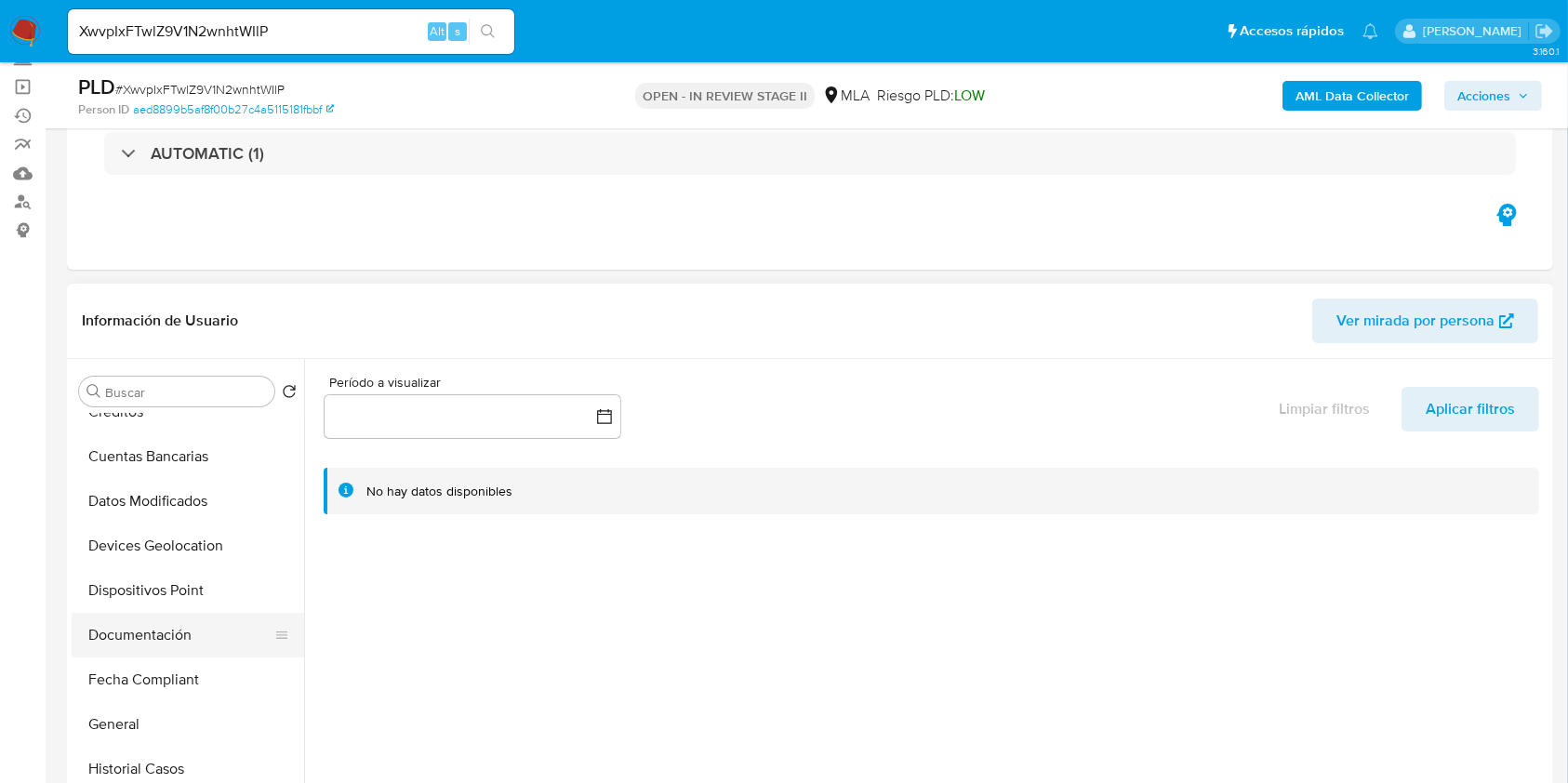
click at [187, 627] on button "Documentación" at bounding box center [180, 635] width 218 height 45
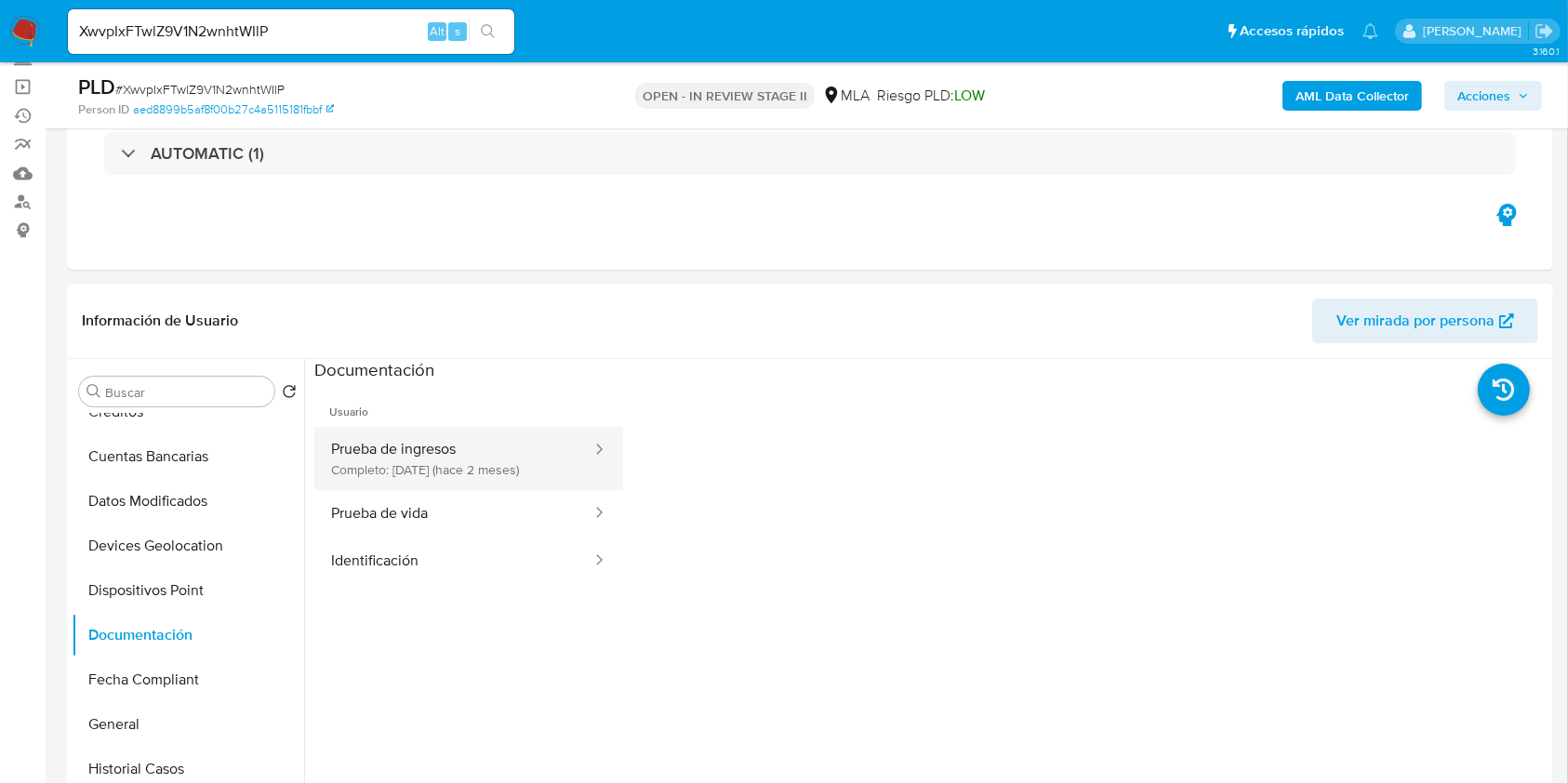
click at [432, 463] on button "Prueba de ingresos Completo: [DATE] (hace 2 meses)" at bounding box center [454, 459] width 279 height 64
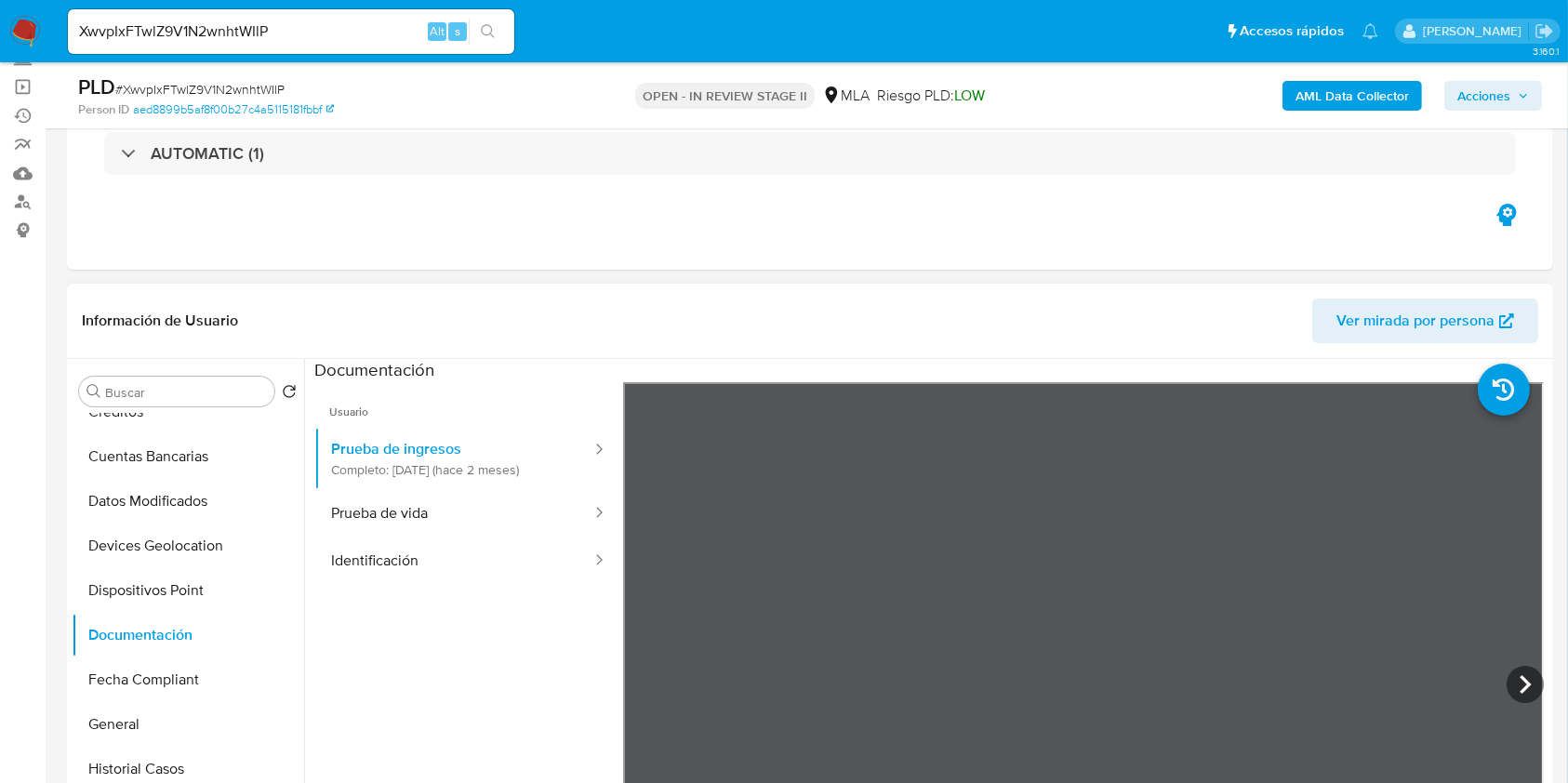
scroll to position [162, 0]
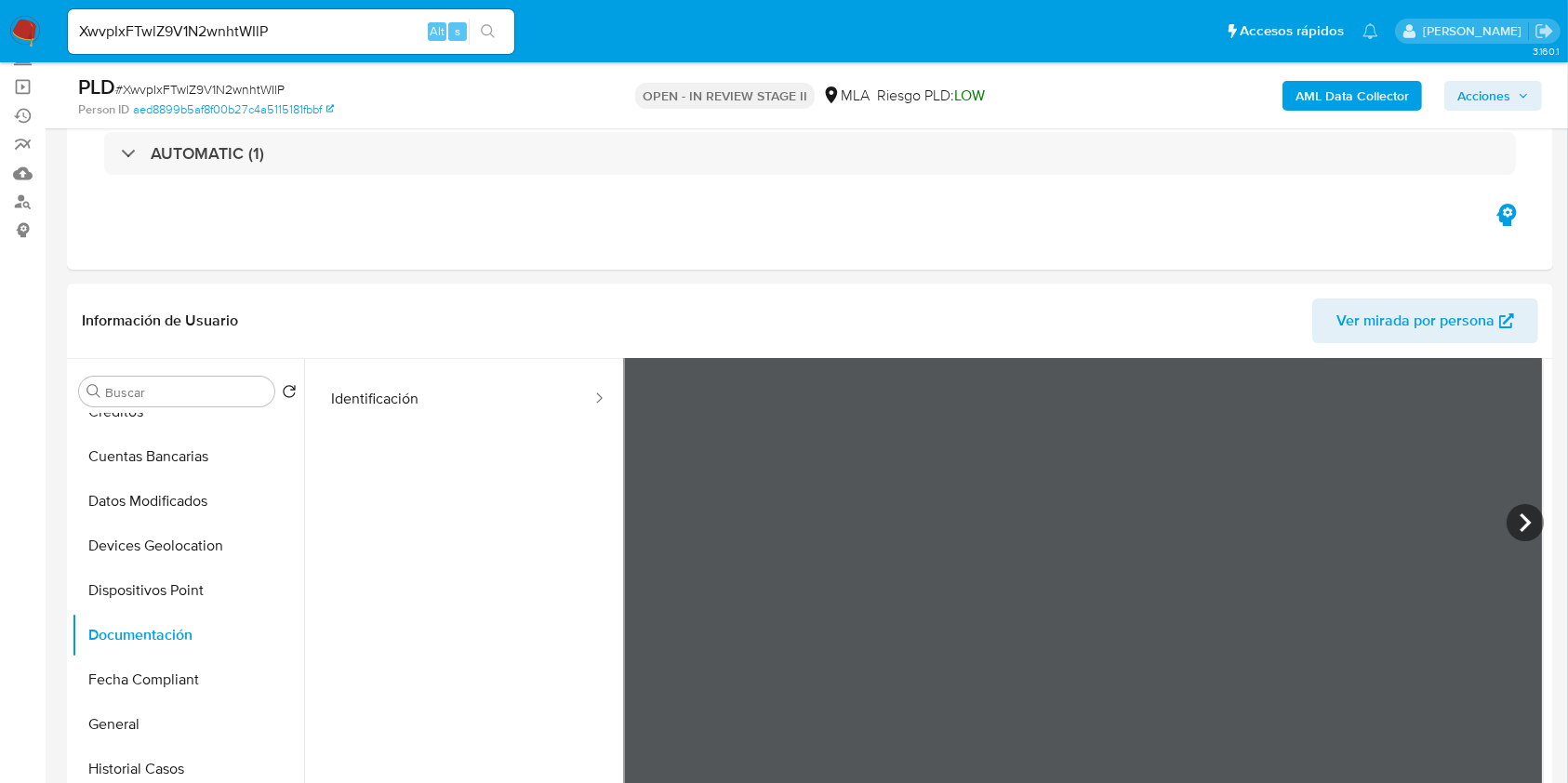
click at [142, 20] on input "XwvpIxFTwlZ9V1N2wnhtWIlP" at bounding box center [290, 31] width 446 height 24
click at [142, 21] on input "XwvpIxFTwlZ9V1N2wnhtWIlP" at bounding box center [290, 31] width 446 height 24
paste input "Ij4t84CStim4FIPsD8JSVCjY"
type input "Ij4t84CStim4FIPsD8JSVCjY"
click at [485, 21] on button "search-icon" at bounding box center [487, 31] width 38 height 26
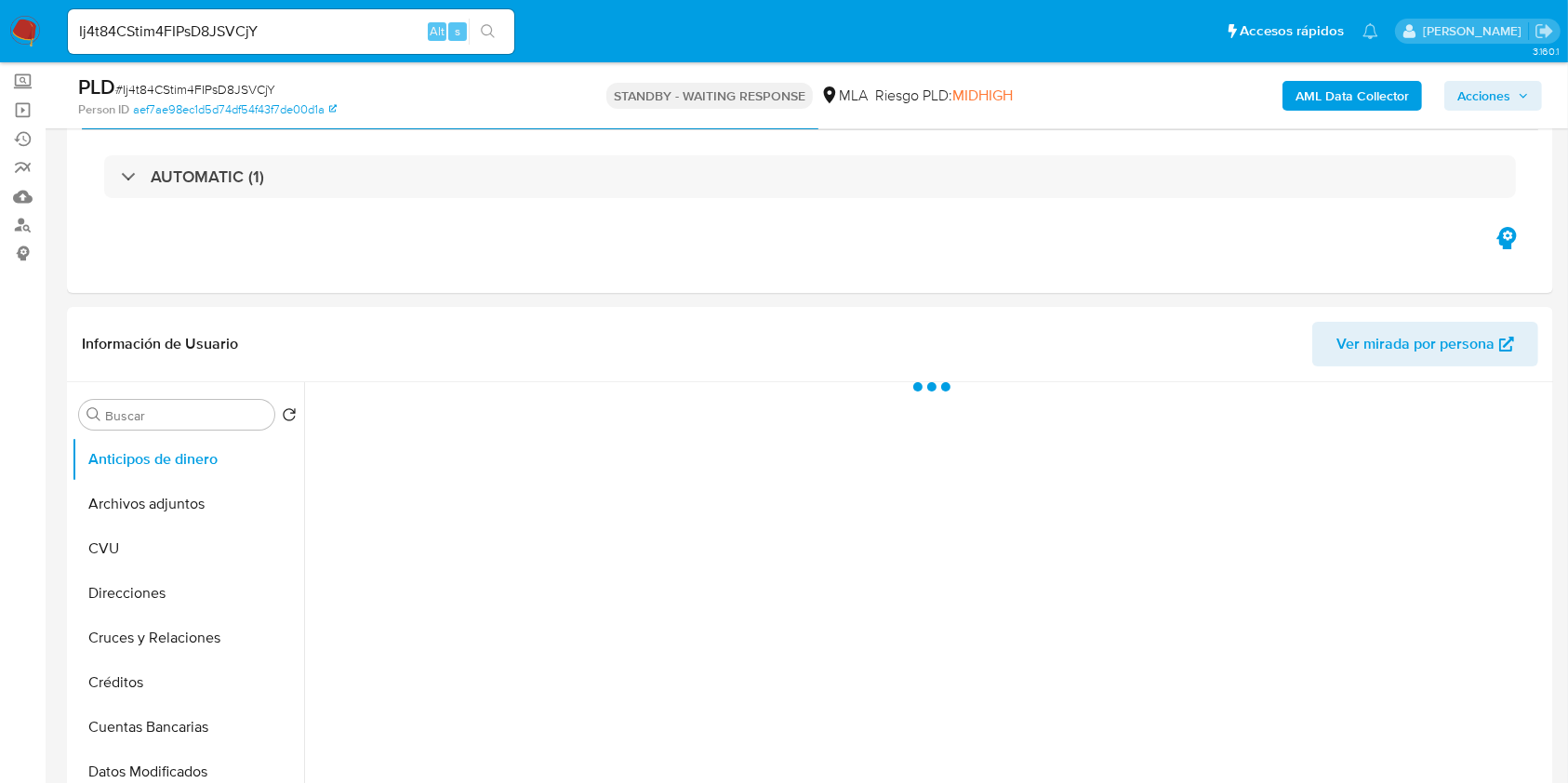
scroll to position [123, 0]
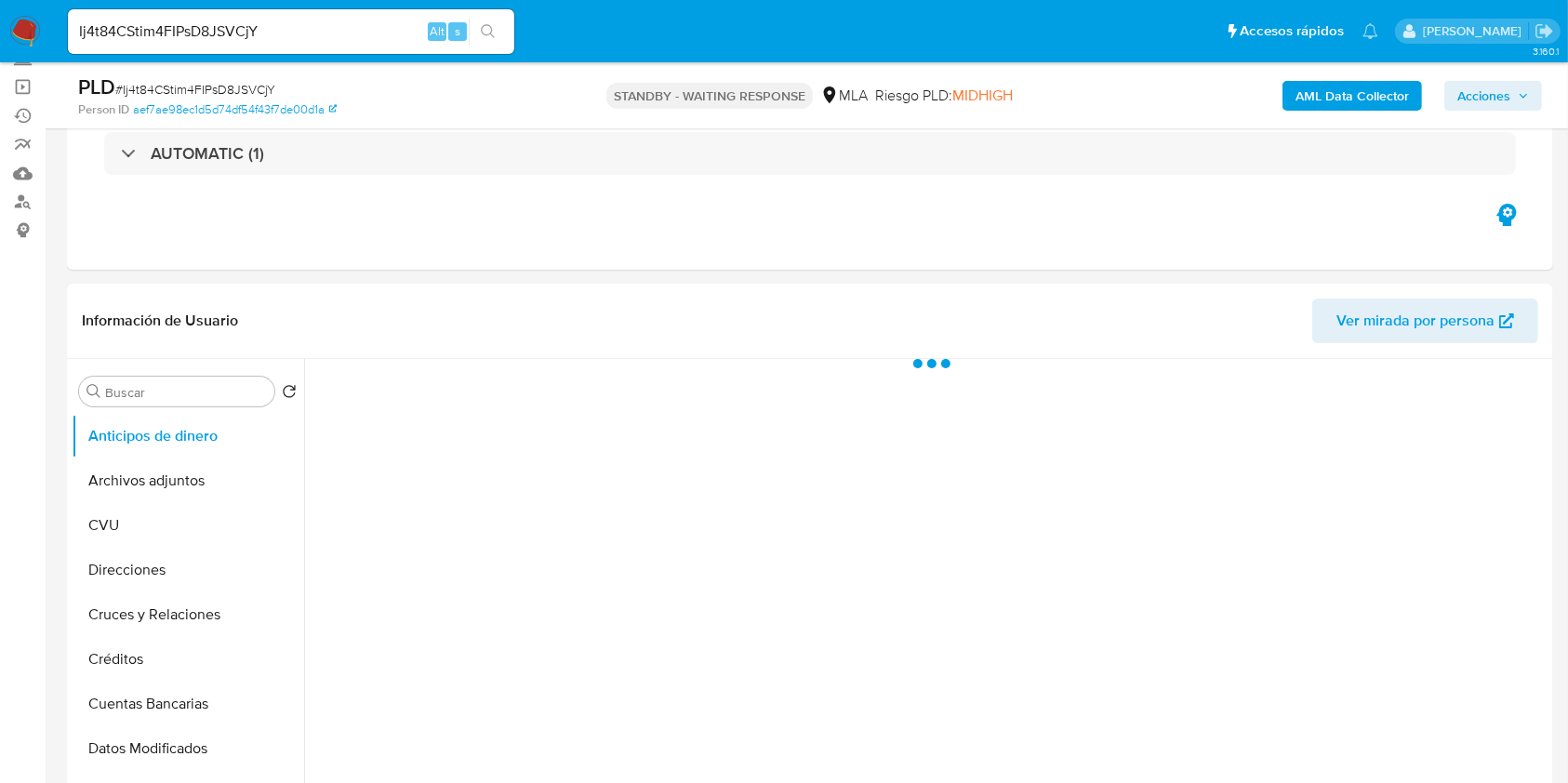
select select "10"
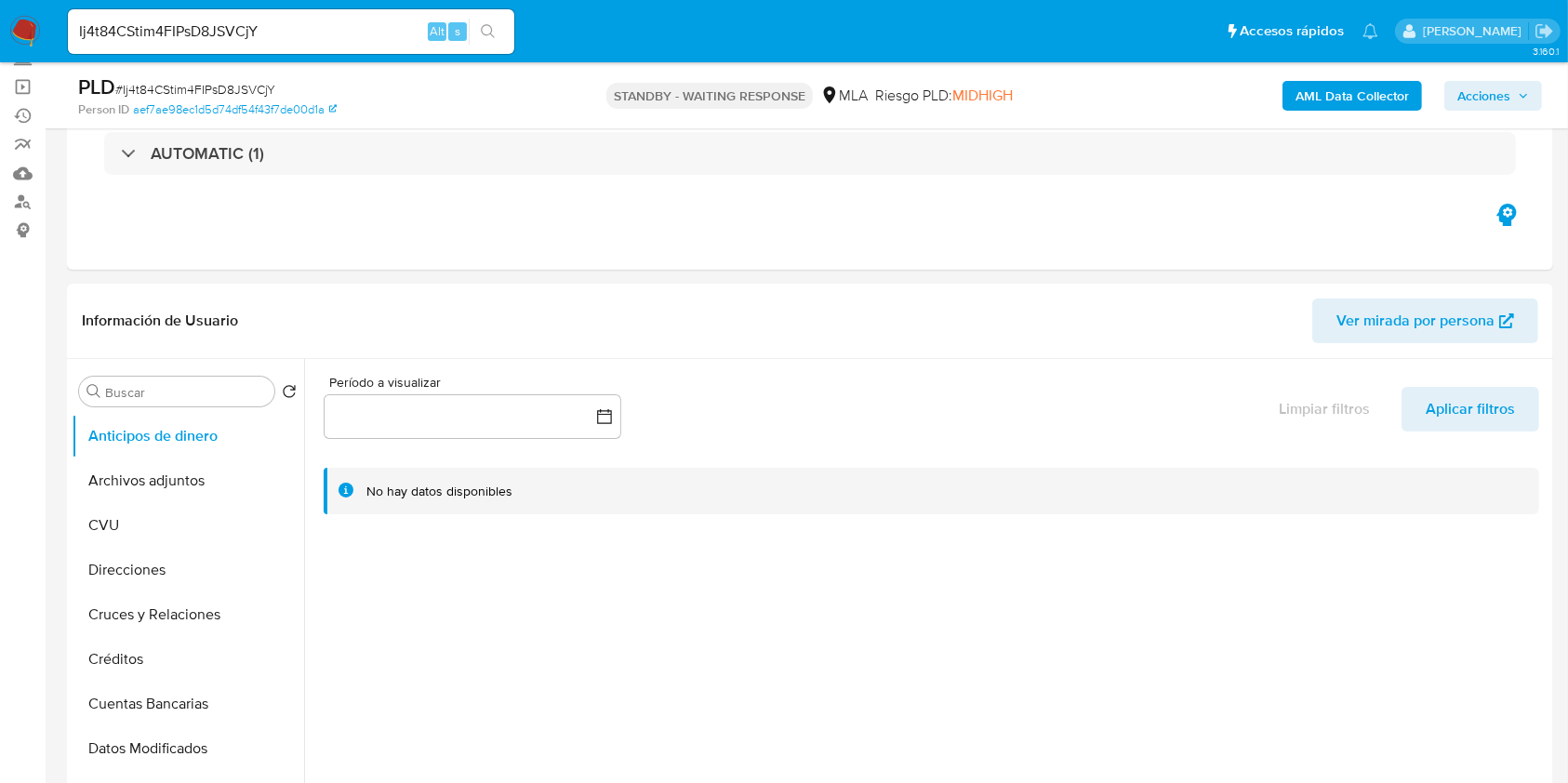
click at [220, 21] on input "Ij4t84CStim4FIPsD8JSVCjY" at bounding box center [290, 31] width 446 height 24
paste input "mFQiUnZwzy3uXAA19LV0Gk37"
type input "mFQiUnZwzy3uXAA19LV0Gk37"
click at [498, 32] on button "search-icon" at bounding box center [487, 31] width 38 height 26
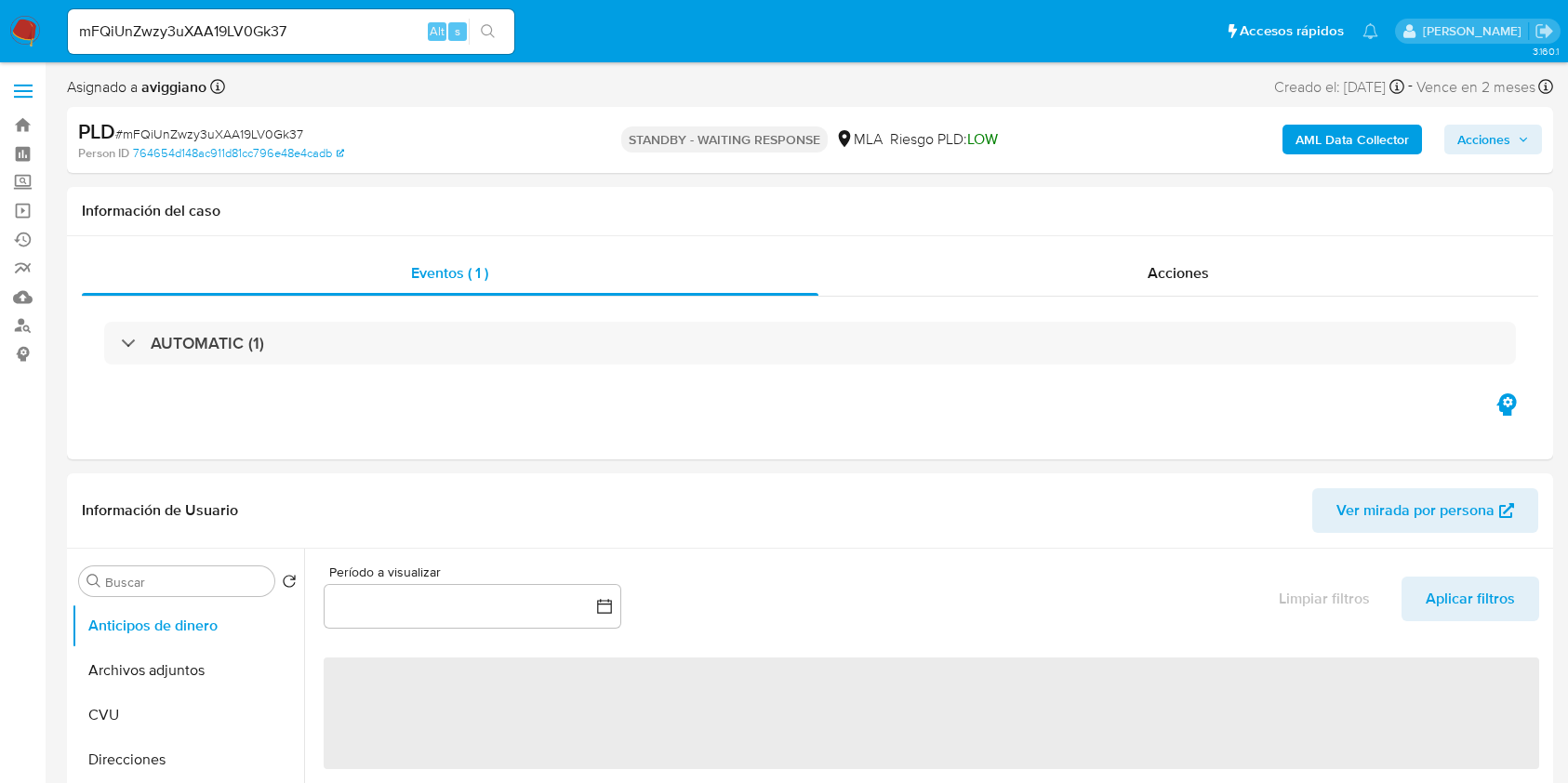
select select "10"
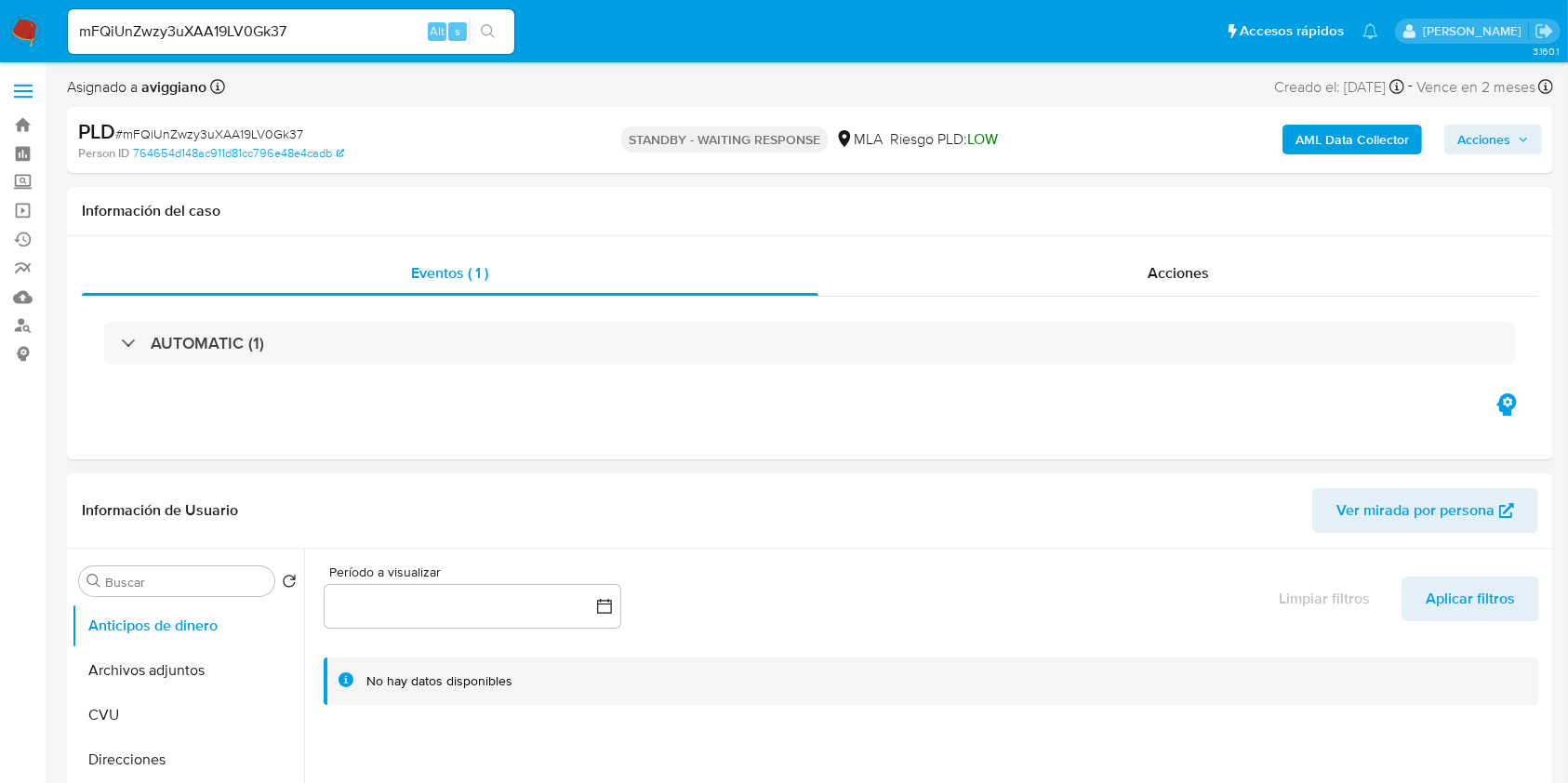
click at [171, 38] on input "mFQiUnZwzy3uXAA19LV0Gk37" at bounding box center [290, 31] width 446 height 24
paste input "cbLg33pqVb6RysGPQCe5v4LU"
type input "cbLg33pqVb6RysGPQCe5v4LU"
click at [478, 27] on button "search-icon" at bounding box center [487, 31] width 38 height 26
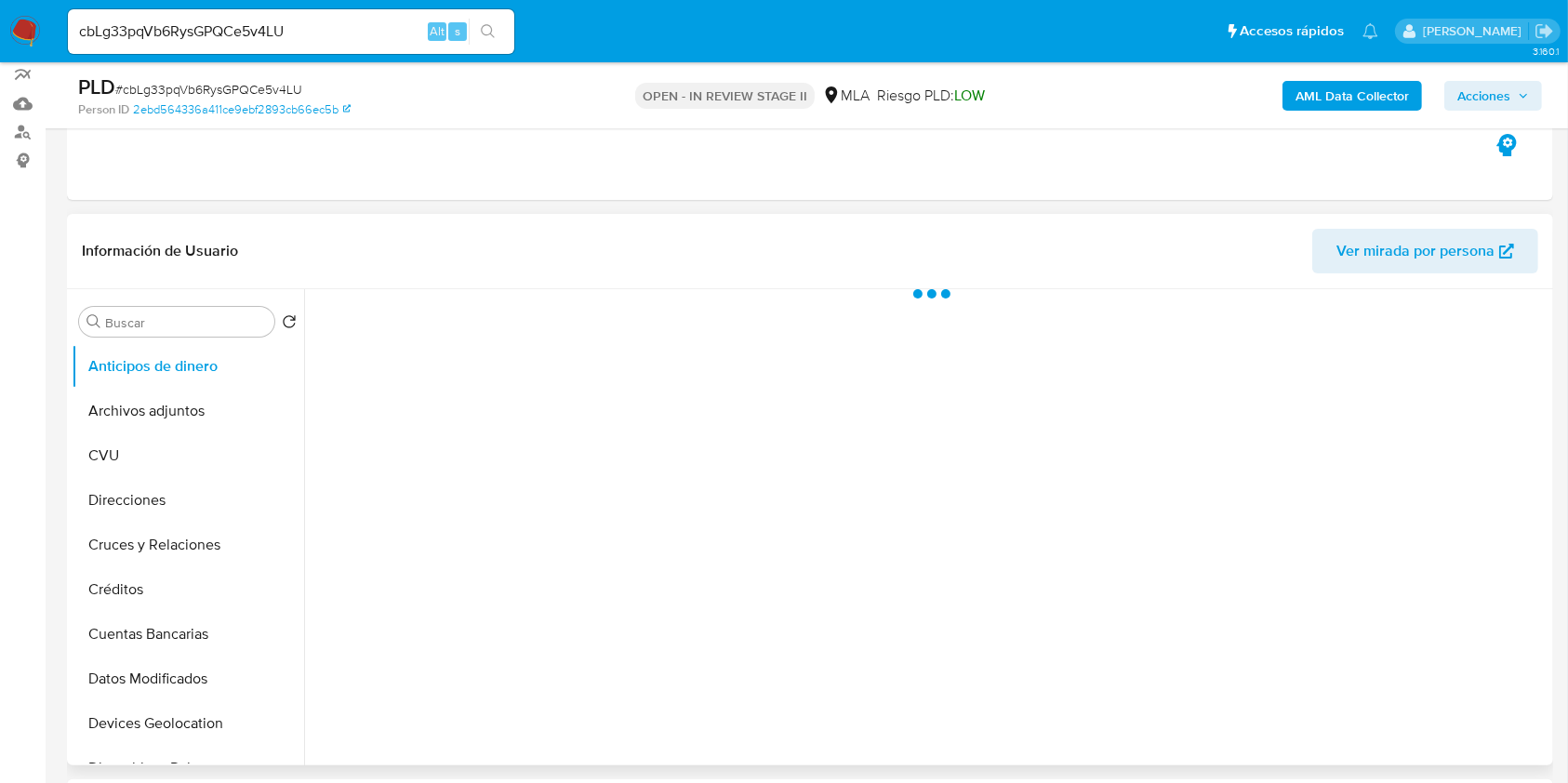
scroll to position [247, 0]
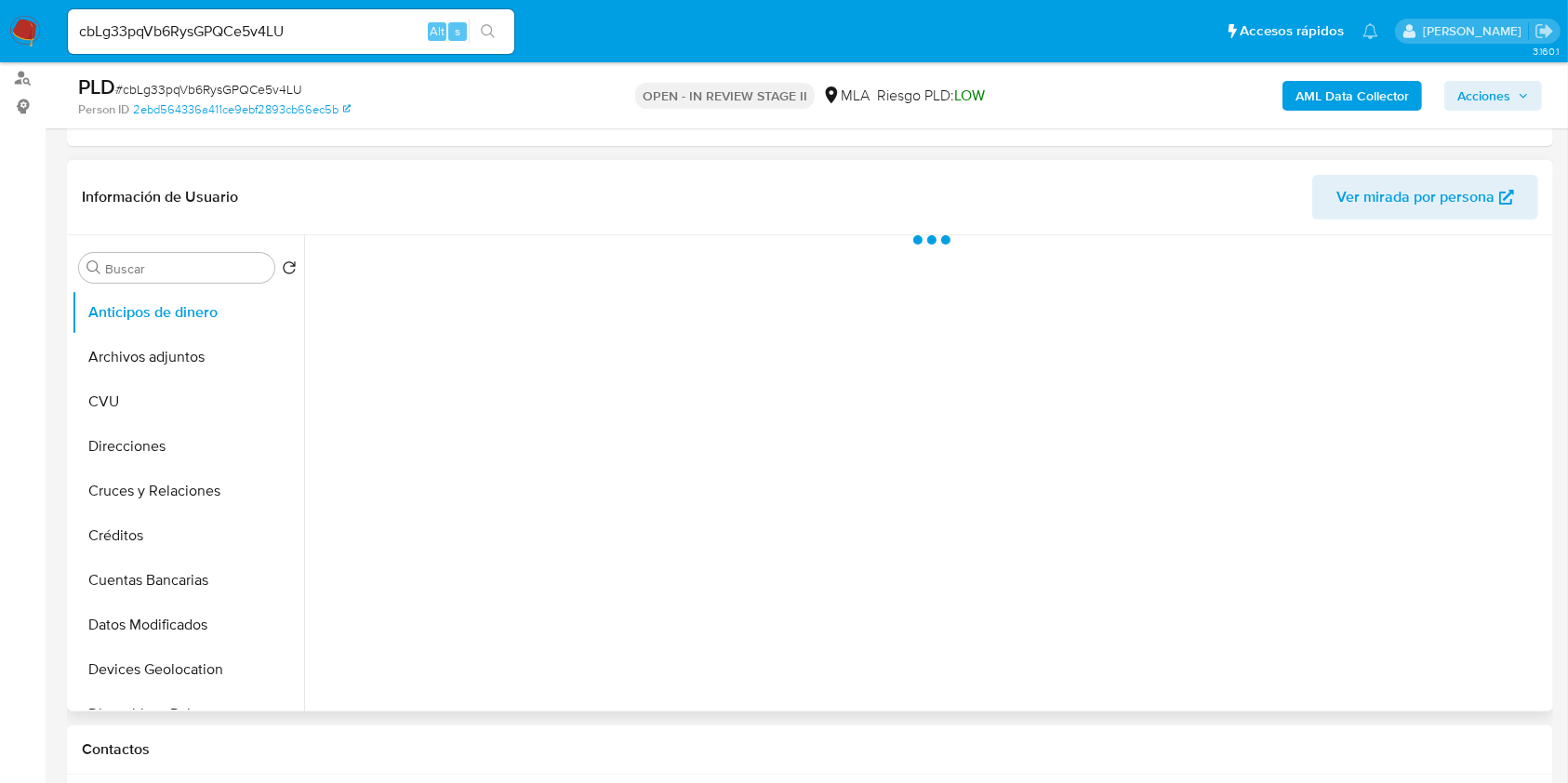
select select "10"
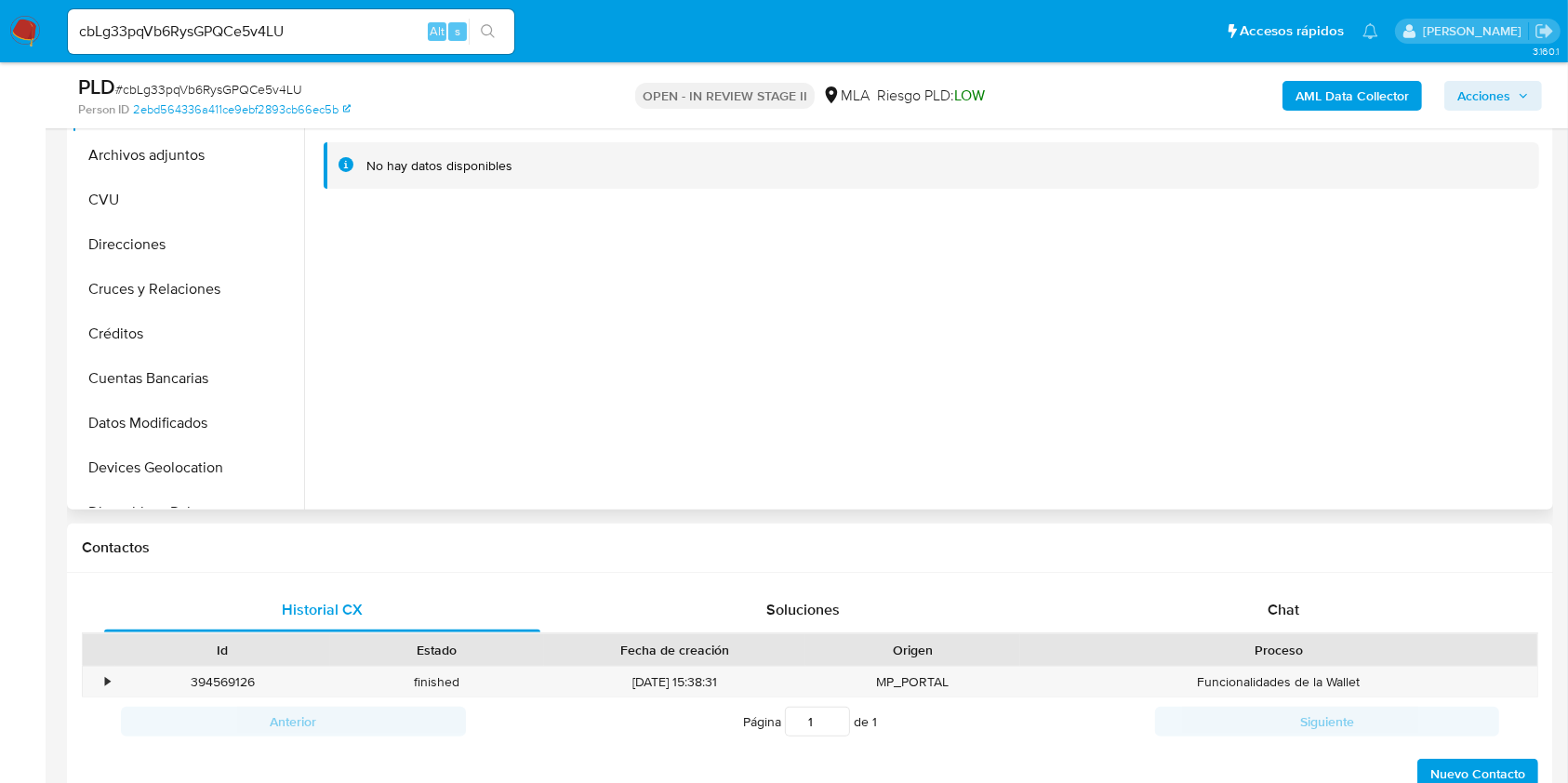
scroll to position [619, 0]
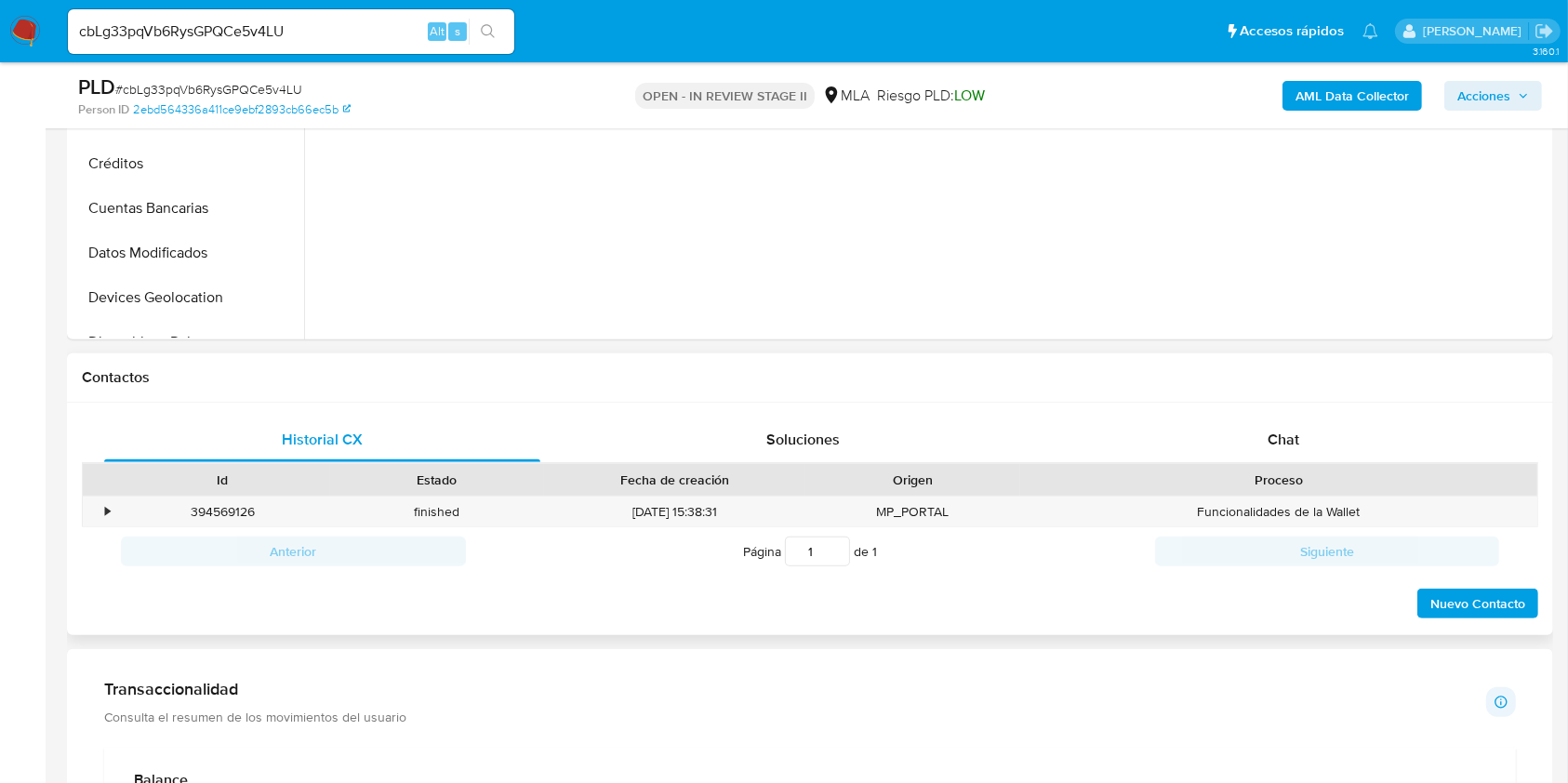
click at [1262, 409] on div "Historial CX Soluciones Chat Id Estado Fecha de creación Origen Proceso • 39456…" at bounding box center [809, 519] width 1486 height 233
click at [1262, 427] on div "Chat" at bounding box center [1283, 440] width 436 height 45
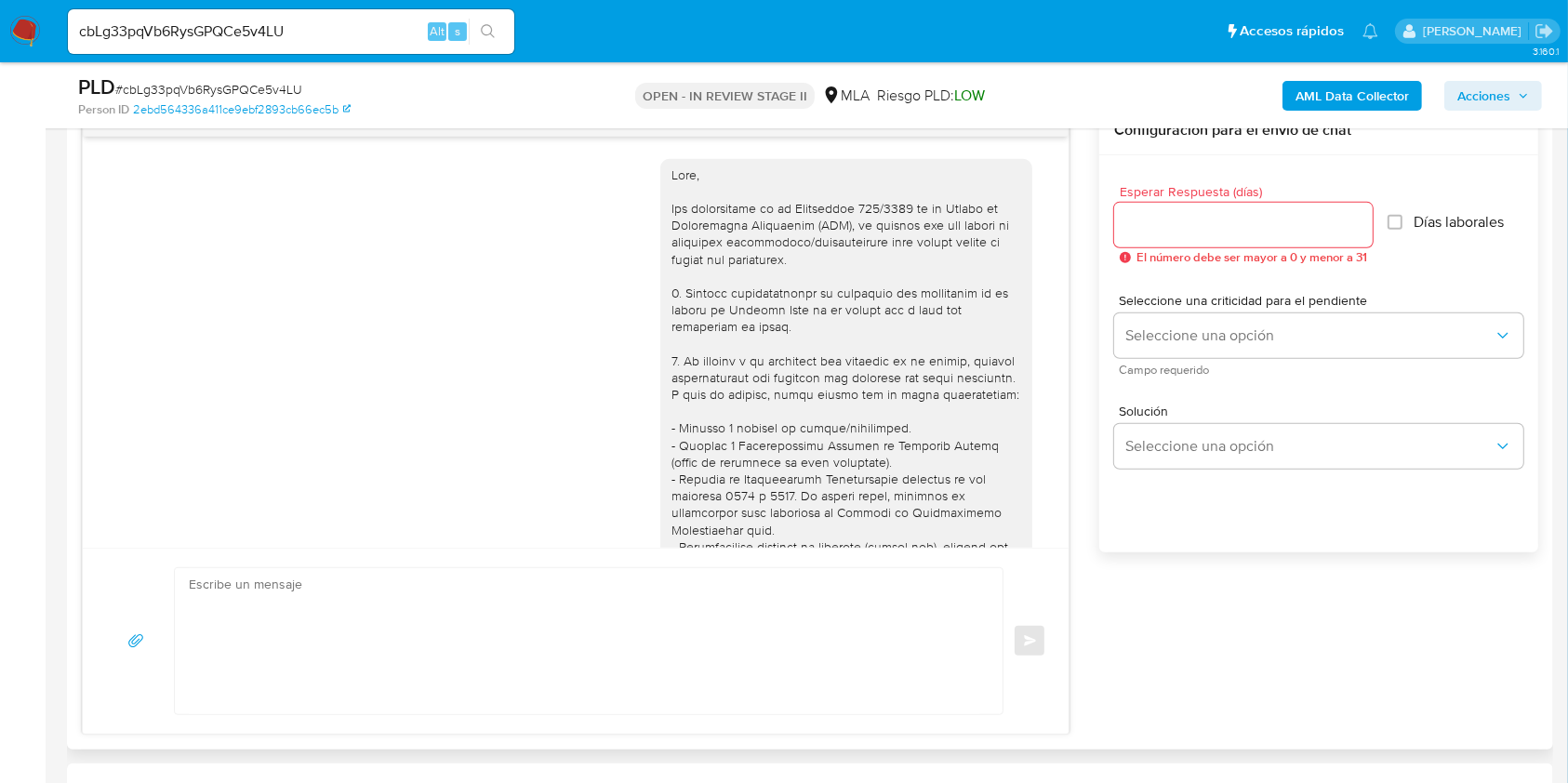
scroll to position [750, 0]
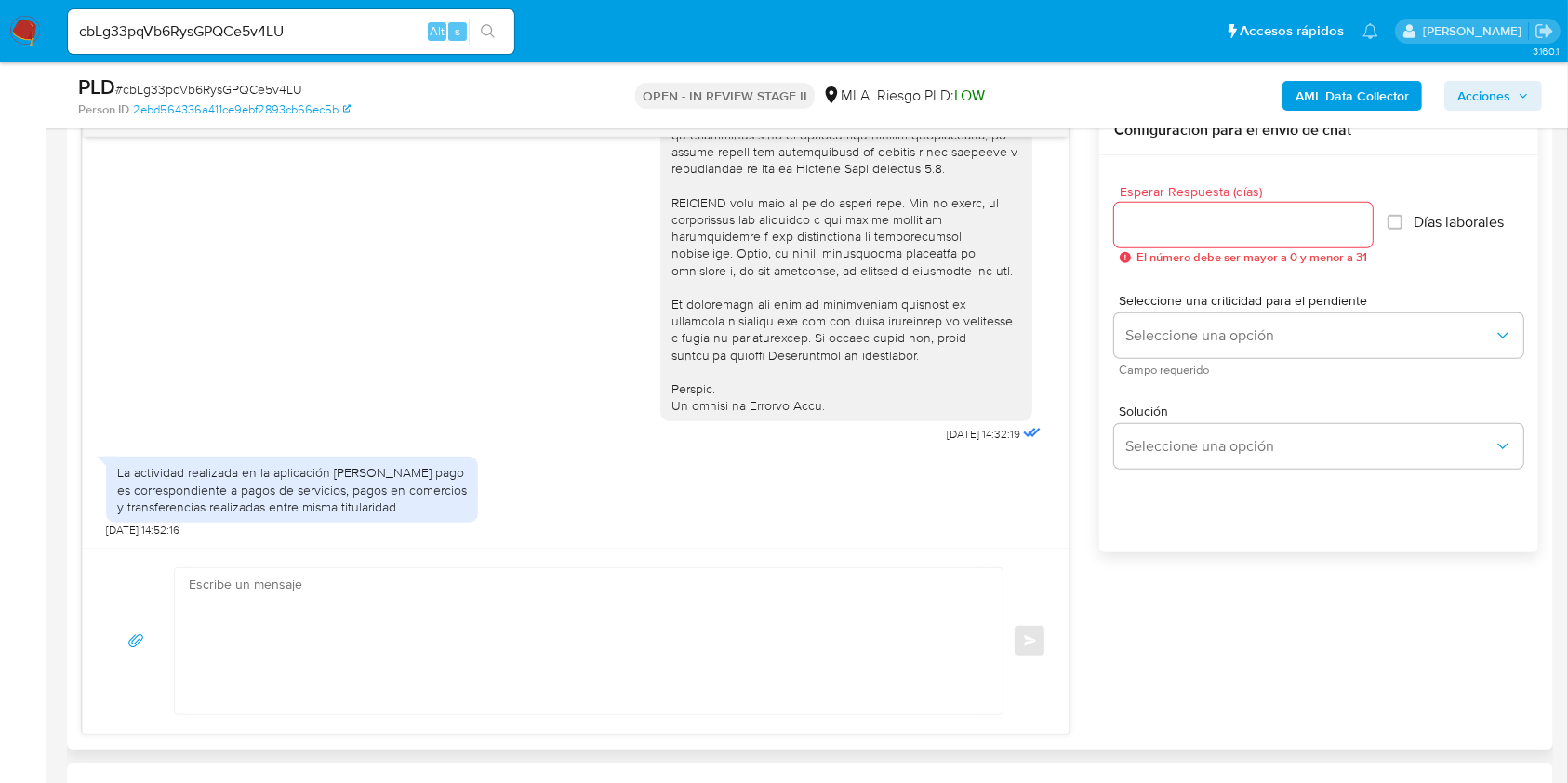
click at [486, 591] on textarea at bounding box center [584, 641] width 791 height 146
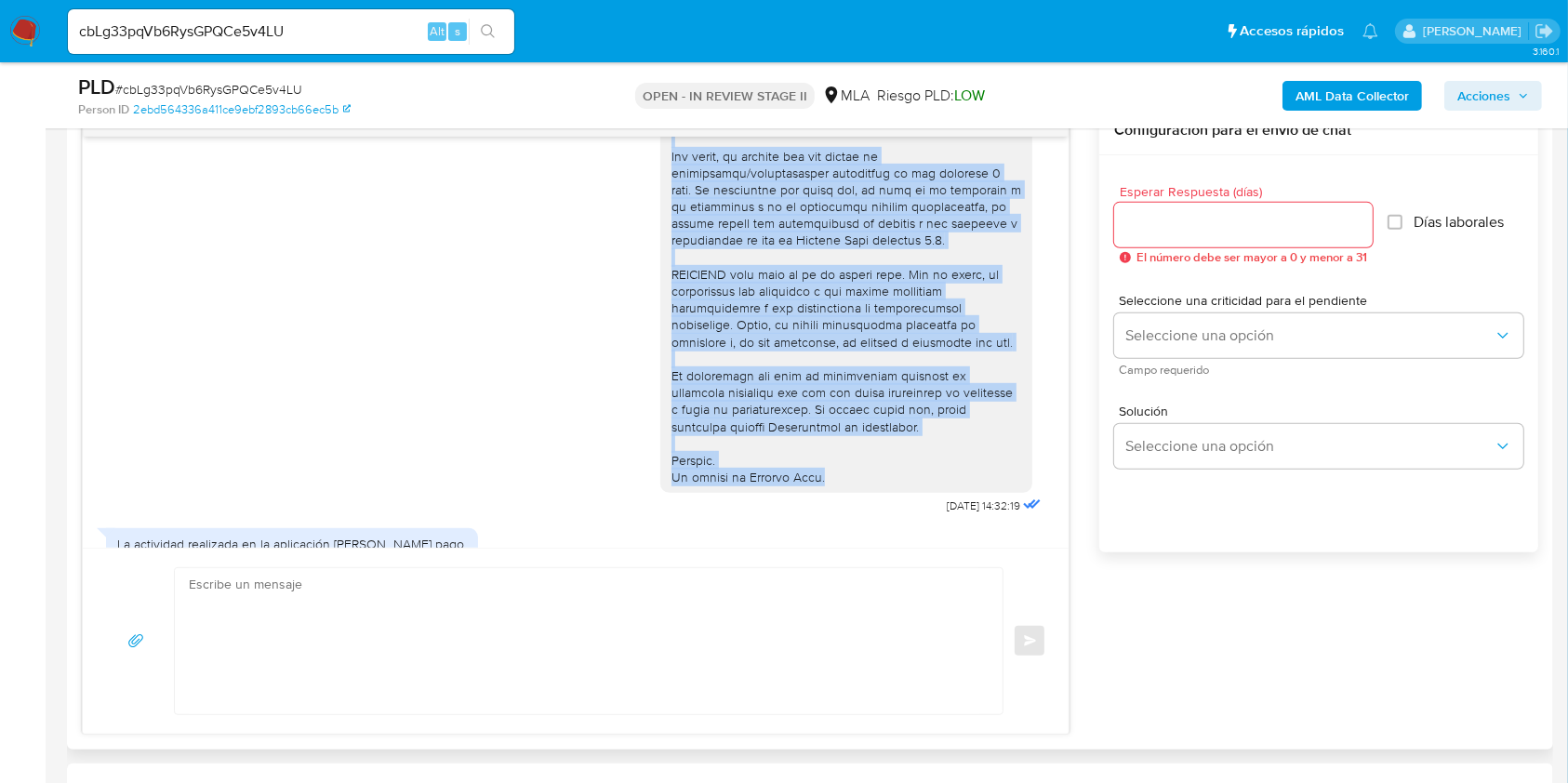
scroll to position [648, 0]
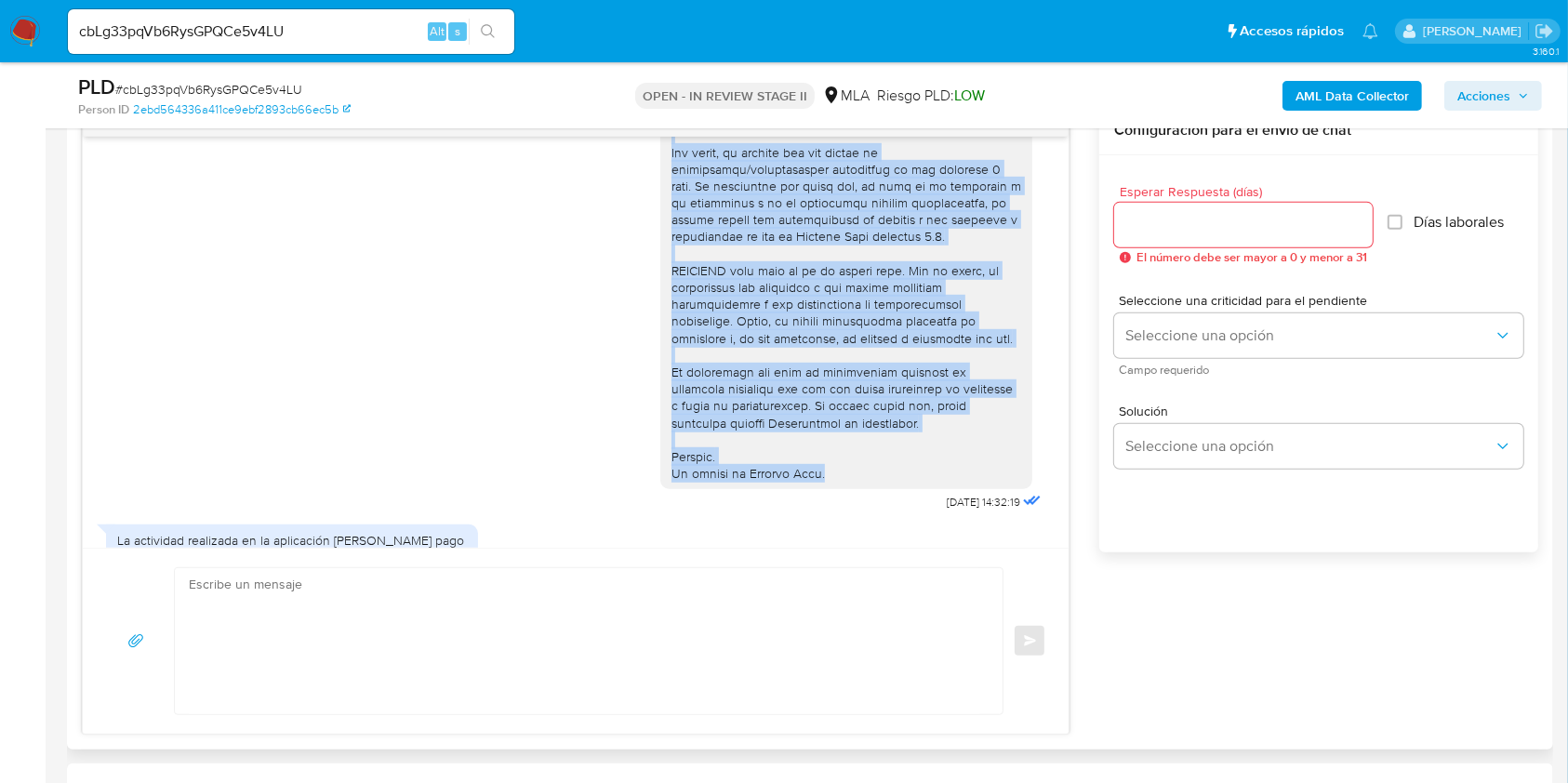
drag, startPoint x: 652, startPoint y: 230, endPoint x: 856, endPoint y: 502, distance: 340.0
click at [856, 482] on div at bounding box center [846, 1] width 350 height 964
copy div "2. De acuerdo a la actividad que realices en tu cuenta, adjunta documentación q…"
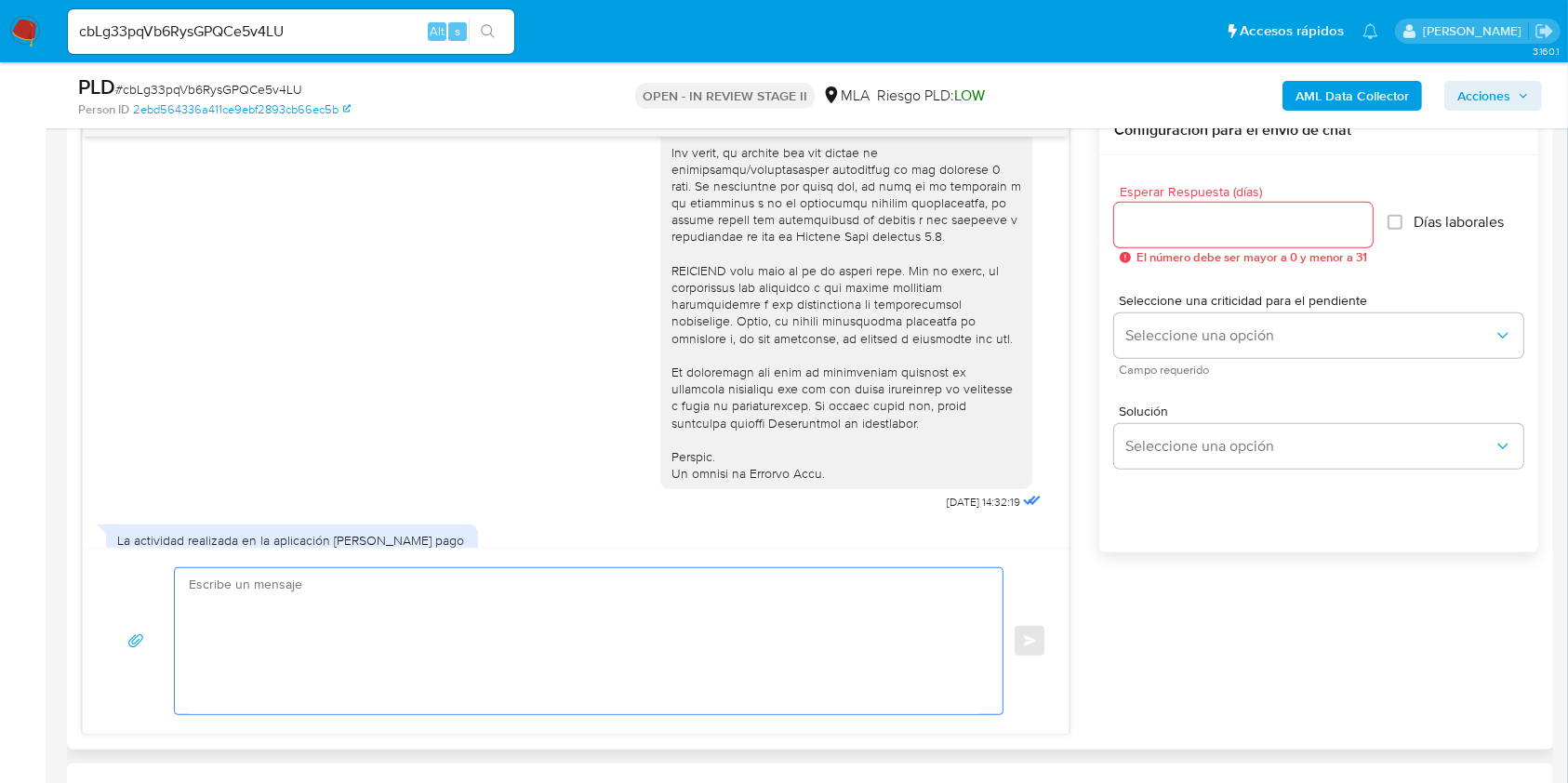
click at [218, 627] on textarea at bounding box center [584, 641] width 791 height 146
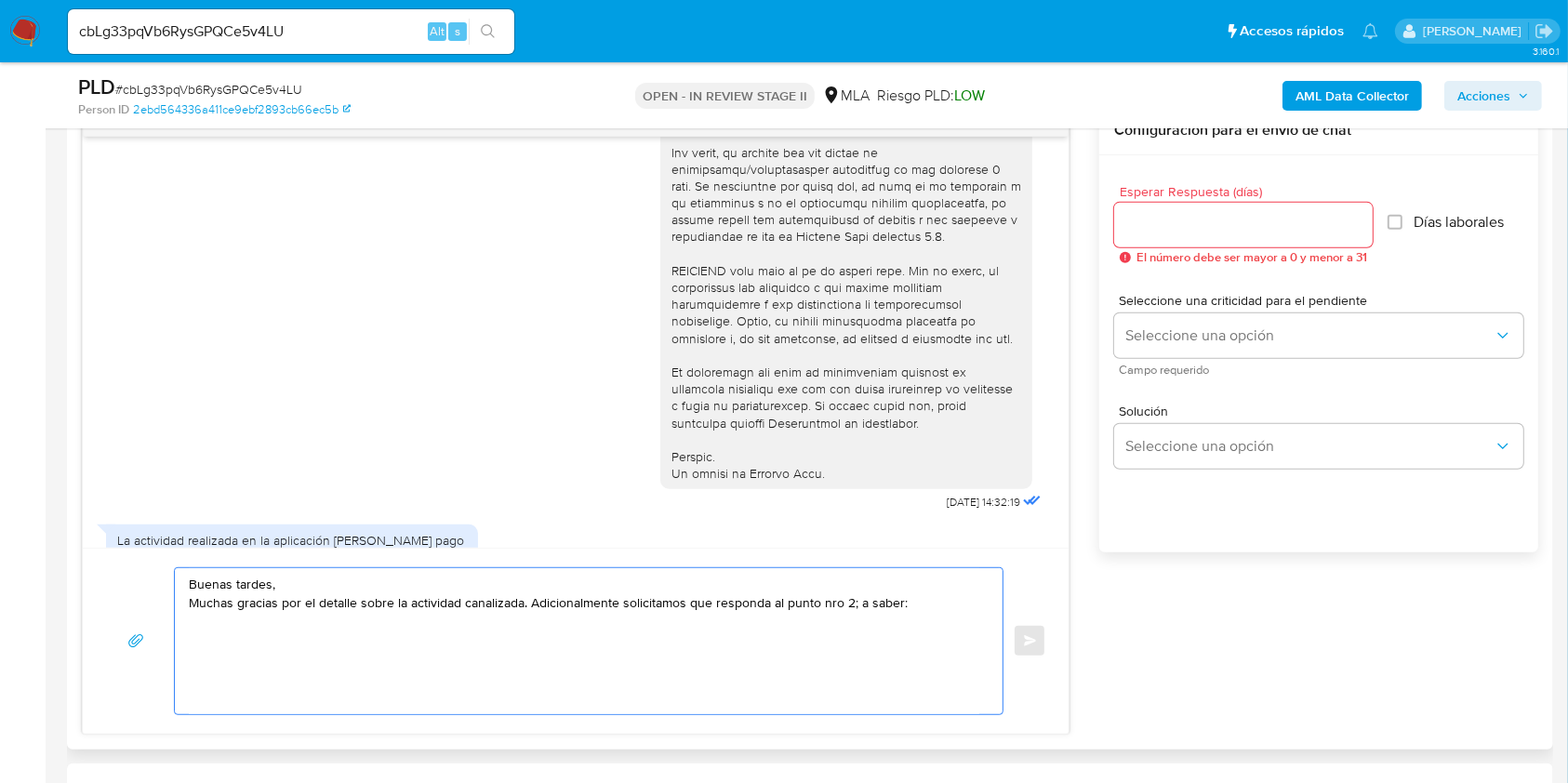
paste textarea "2. De acuerdo a la actividad que realices en tu cuenta, adjunta documentación q…"
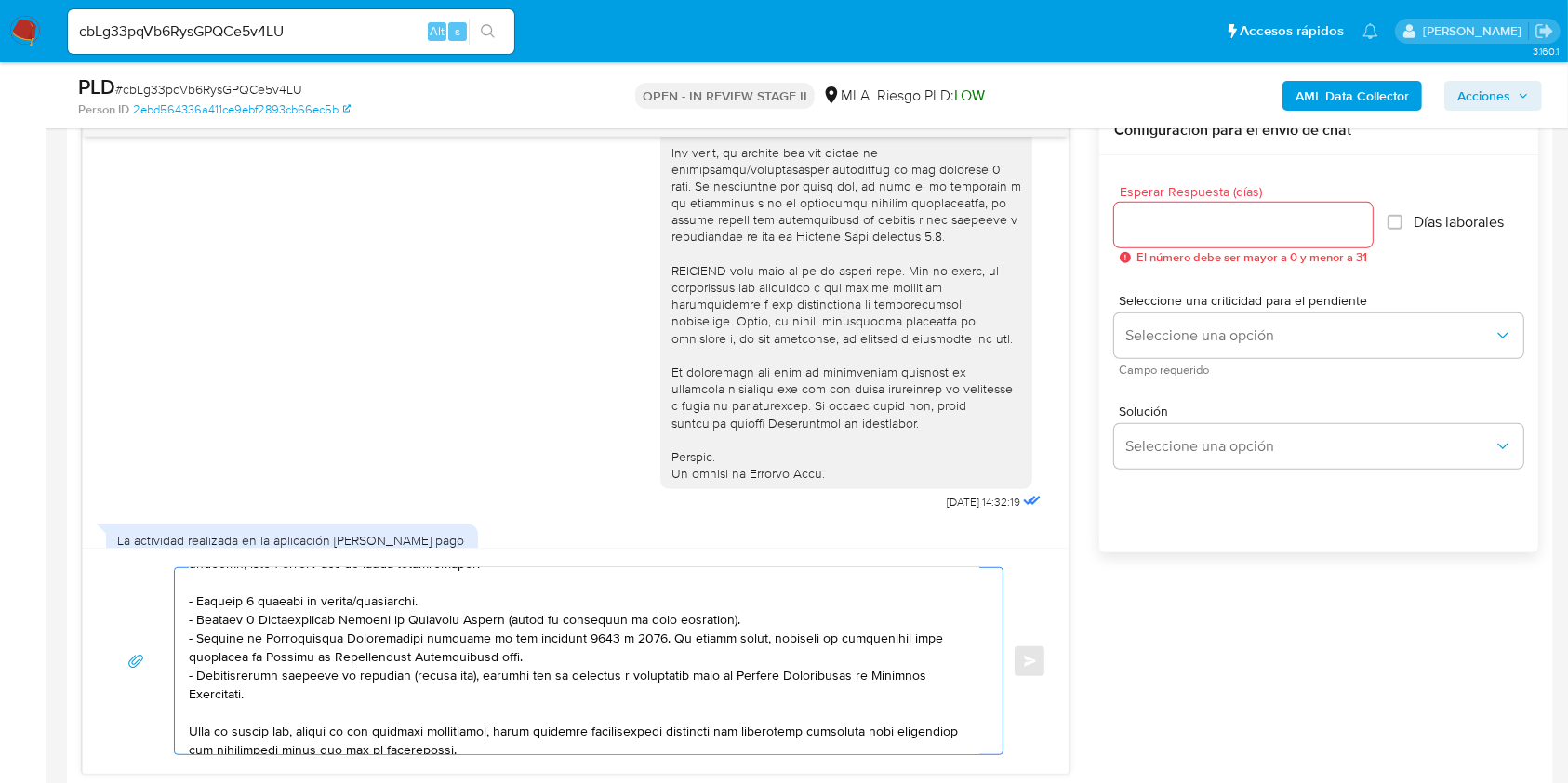
scroll to position [0, 0]
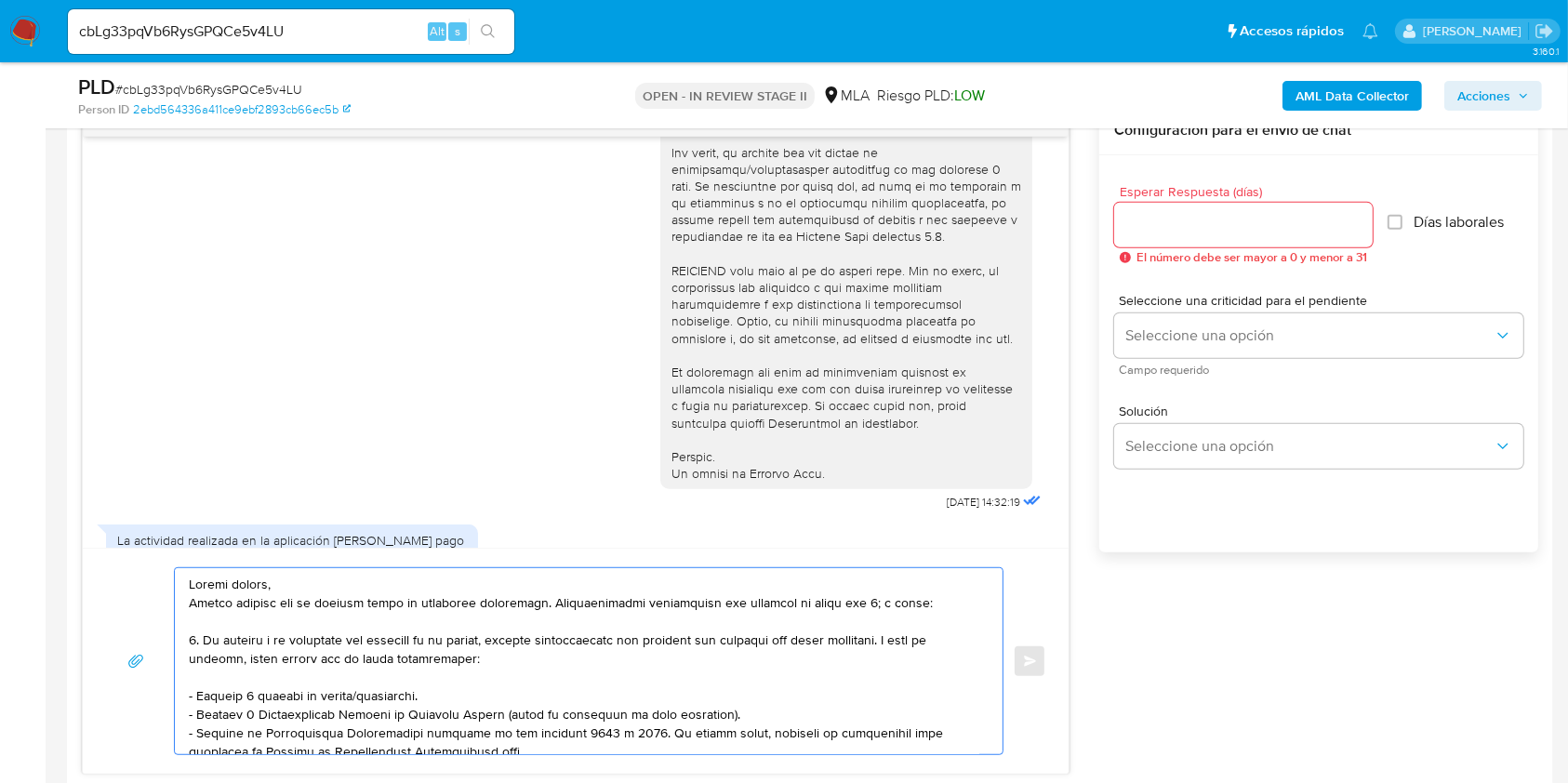
click at [823, 600] on textarea at bounding box center [584, 661] width 791 height 186
click at [827, 603] on textarea at bounding box center [584, 661] width 791 height 186
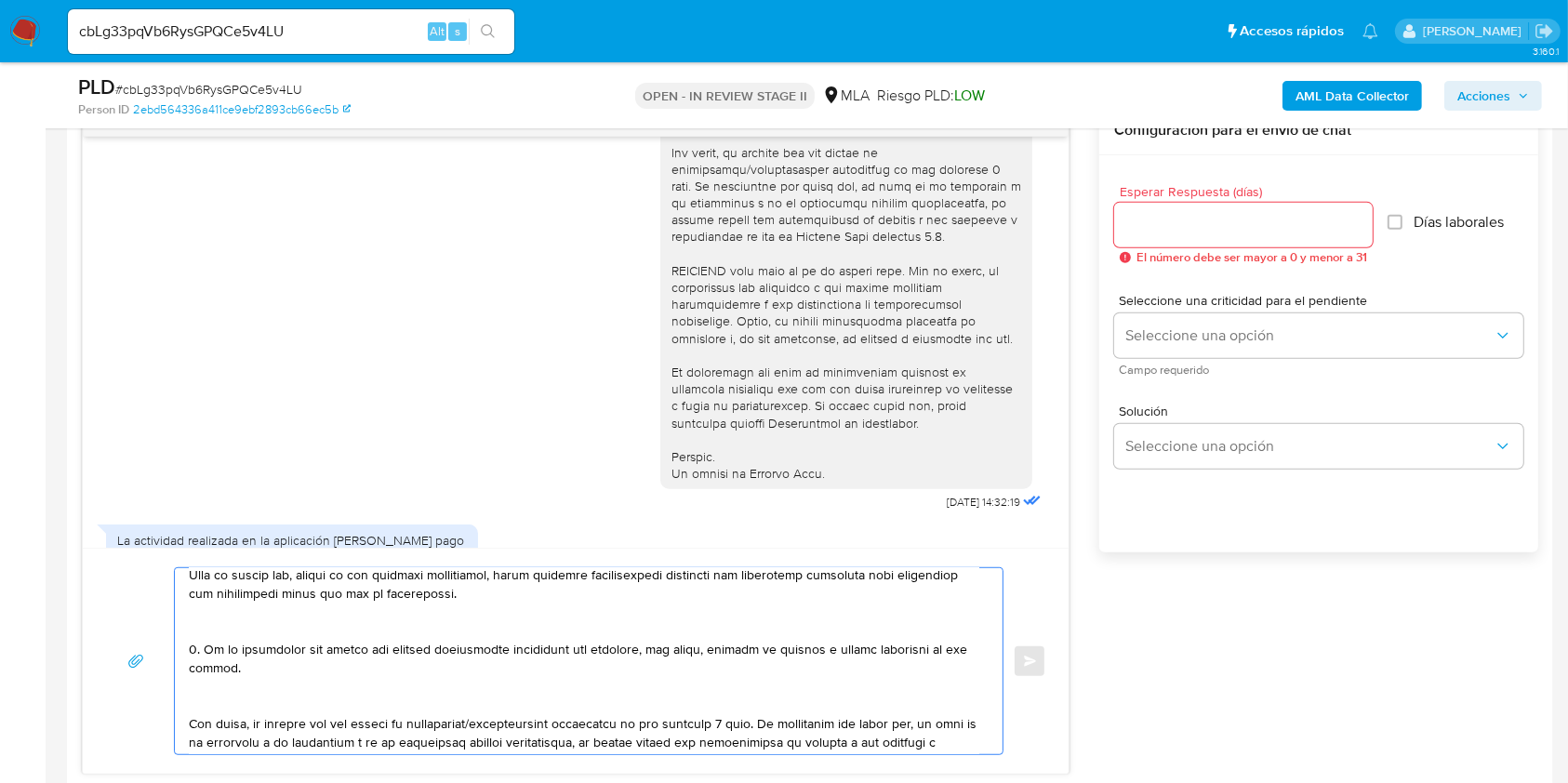
scroll to position [473, 0]
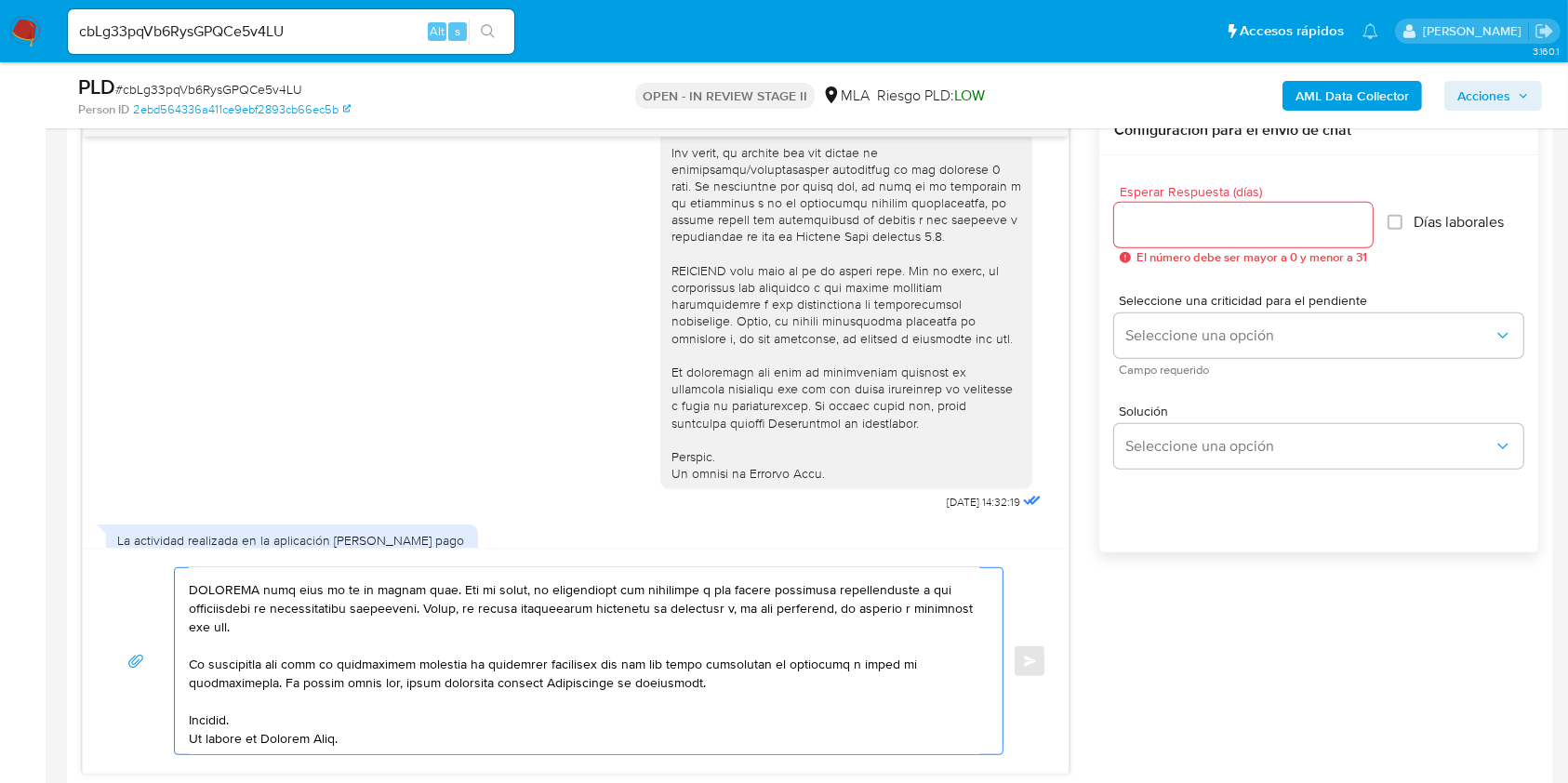
type textarea "Buenas tardes, Muchas gracias por el detalle sobre la actividad canalizada. Adi…"
click at [1286, 231] on input "Esperar Respuesta (días)" at bounding box center [1244, 224] width 259 height 24
type input "3"
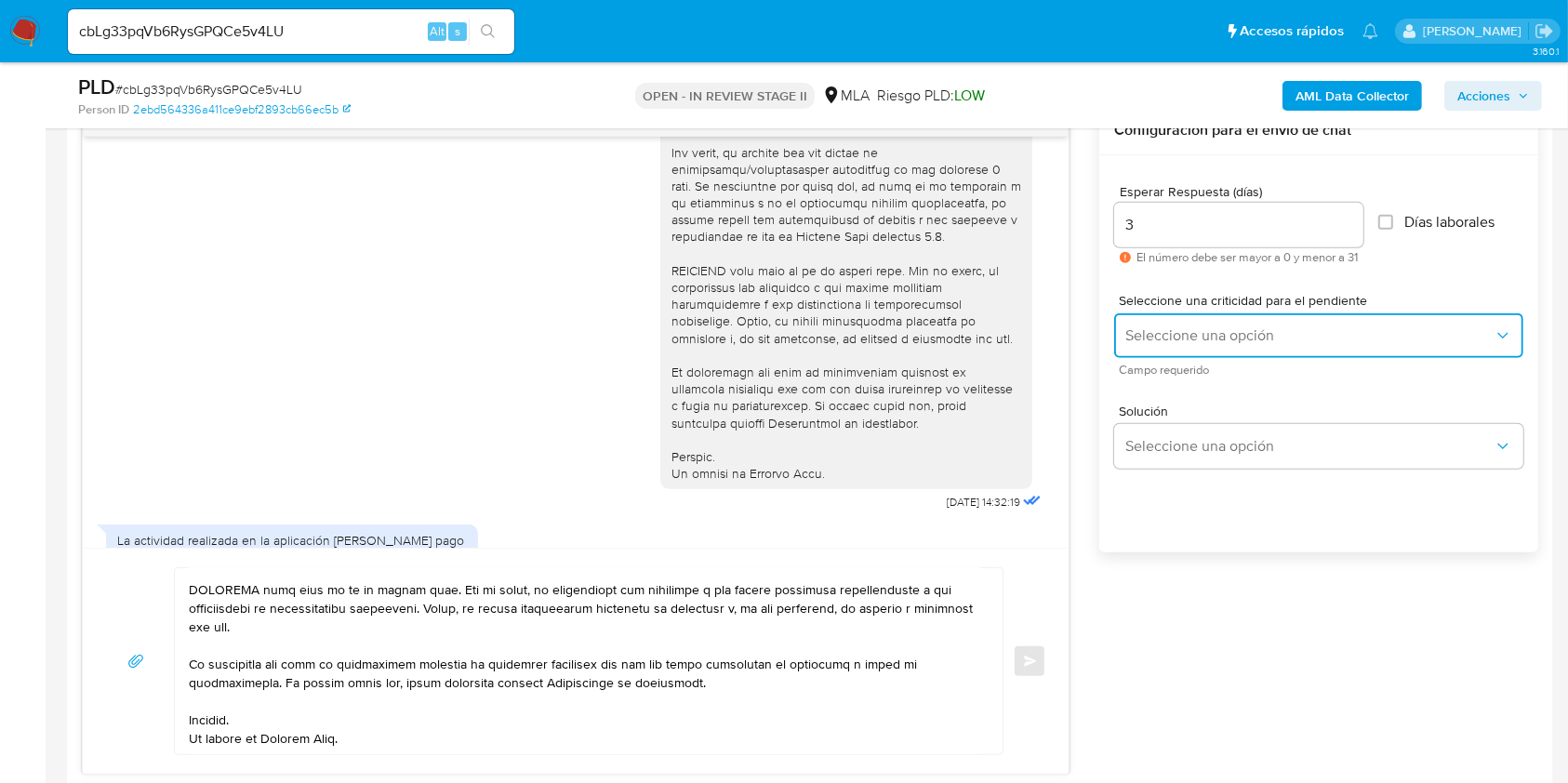
click at [1263, 323] on button "Seleccione una opción" at bounding box center [1318, 336] width 409 height 45
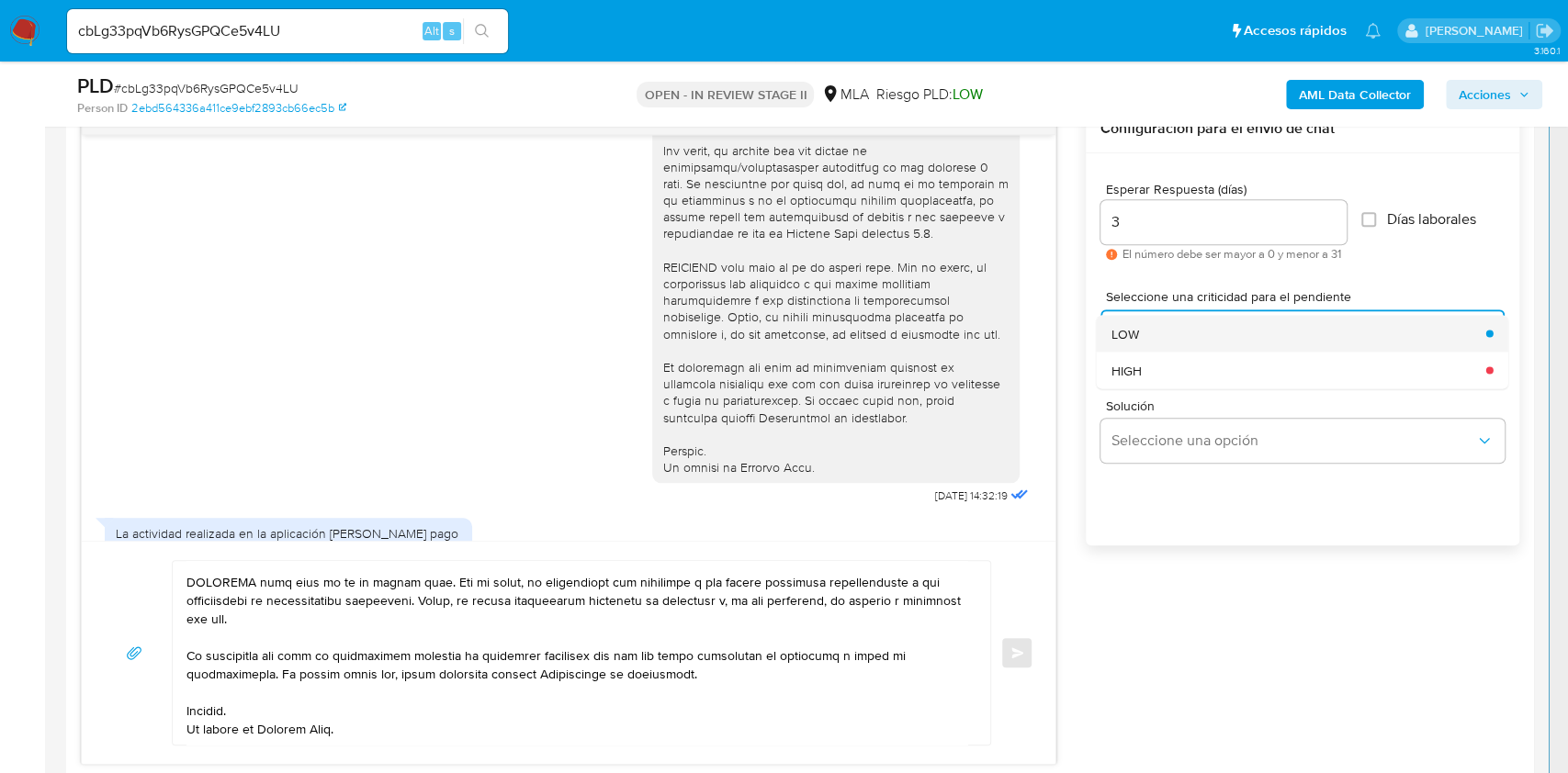
click at [1197, 327] on div "LOW" at bounding box center [1293, 333] width 364 height 37
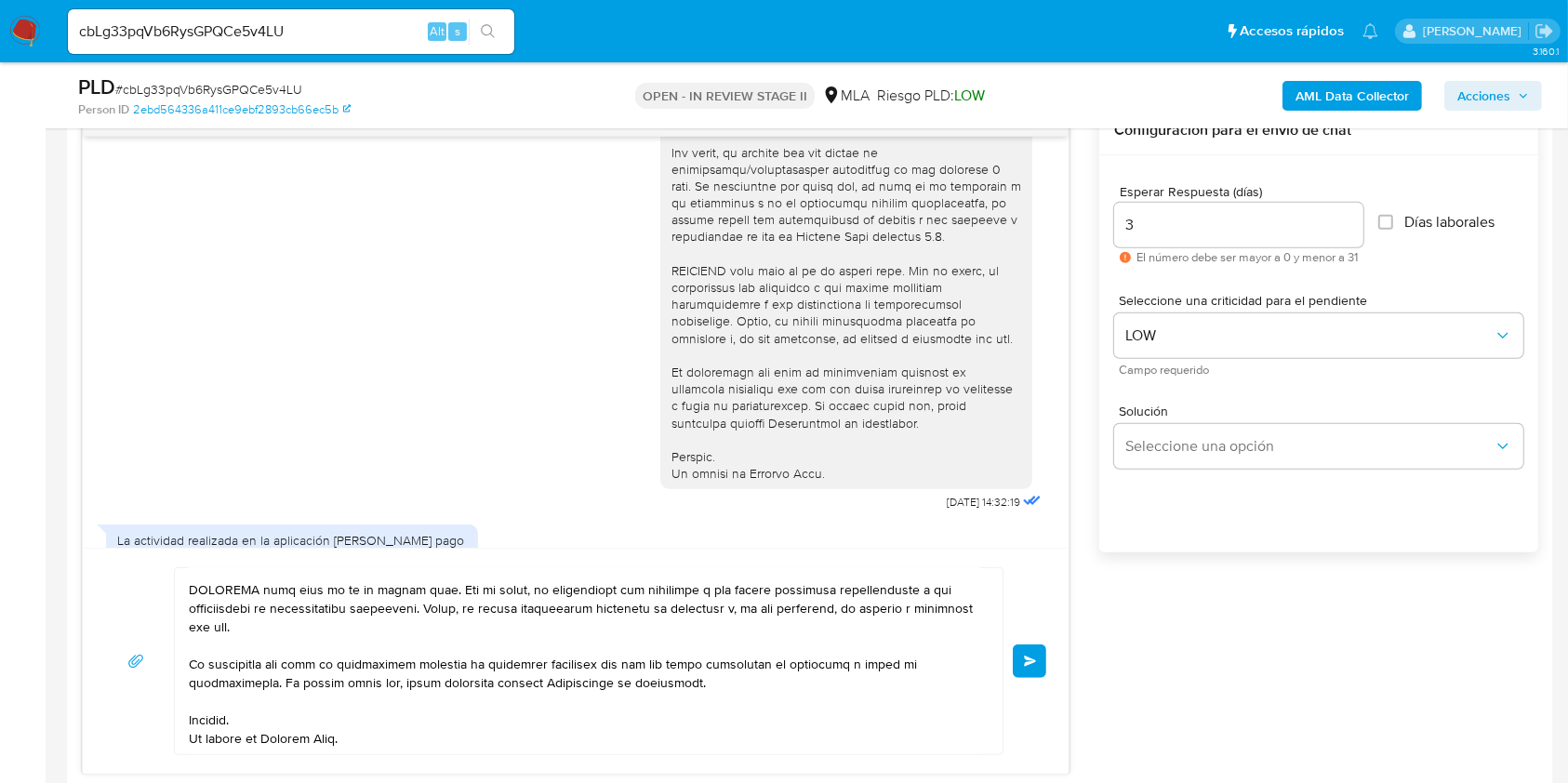
click at [1033, 656] on span "Enviar" at bounding box center [1030, 661] width 13 height 11
click at [1043, 659] on button "Enviar" at bounding box center [1029, 661] width 33 height 33
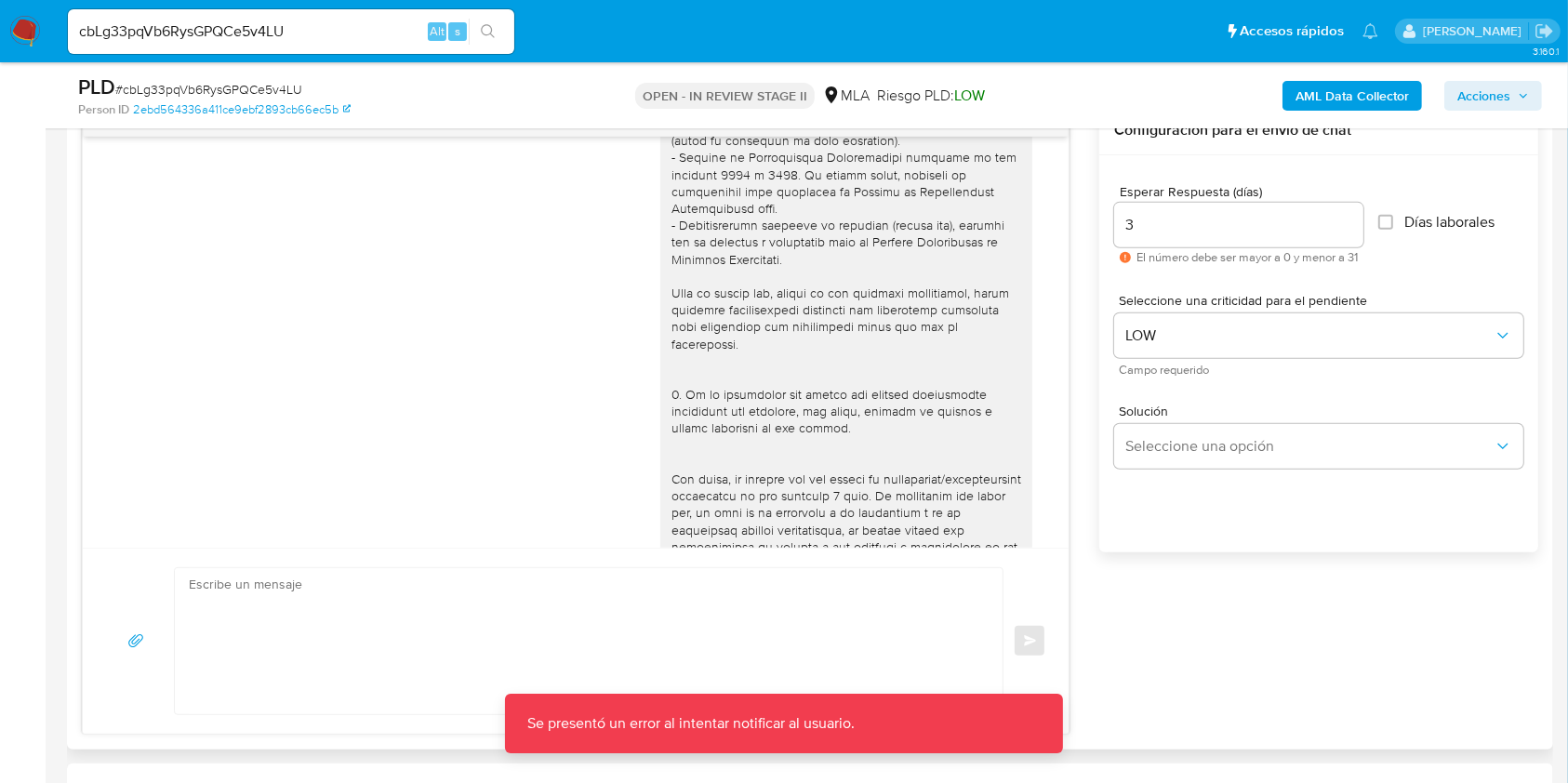
scroll to position [832, 0]
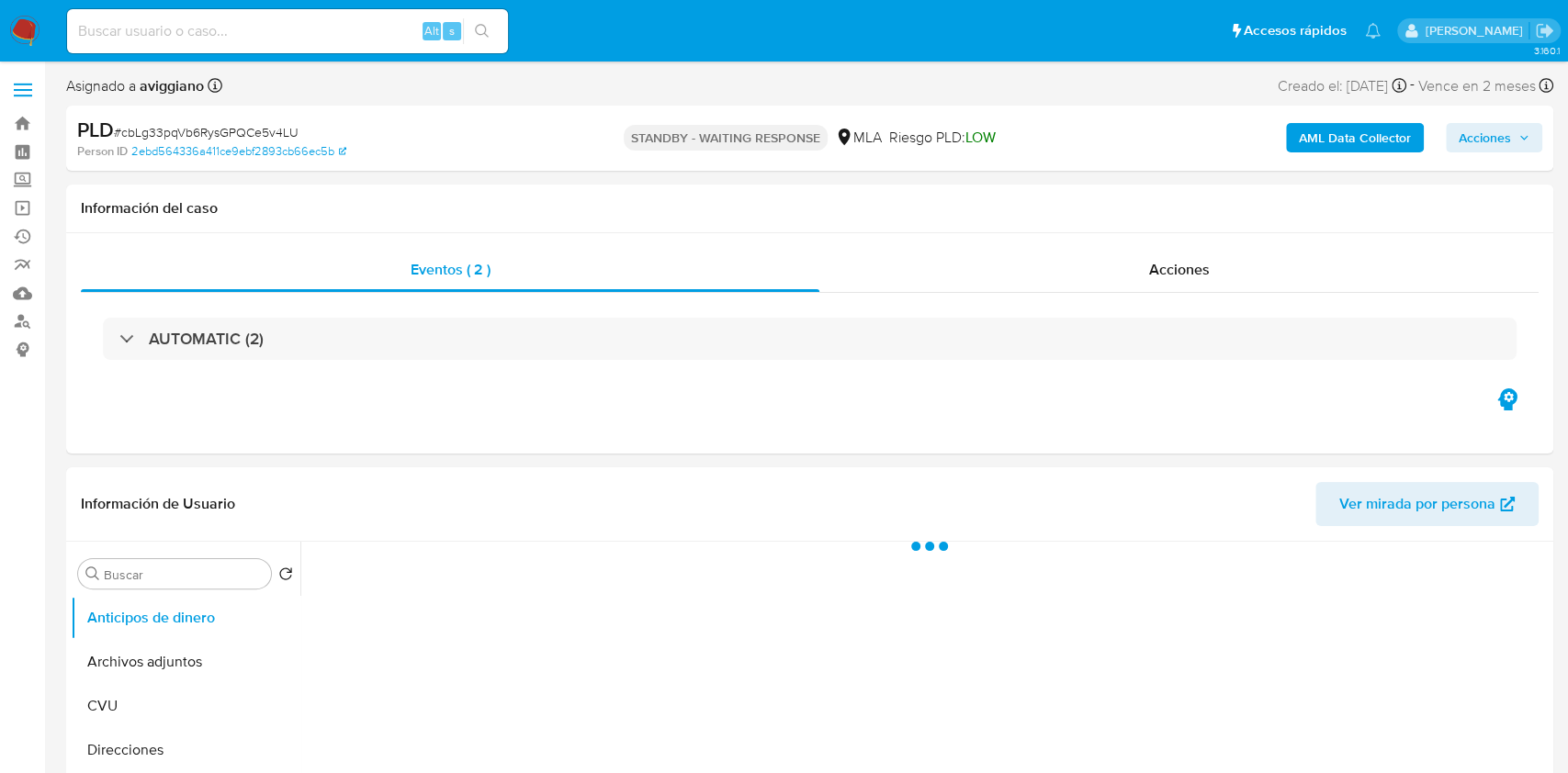
select select "10"
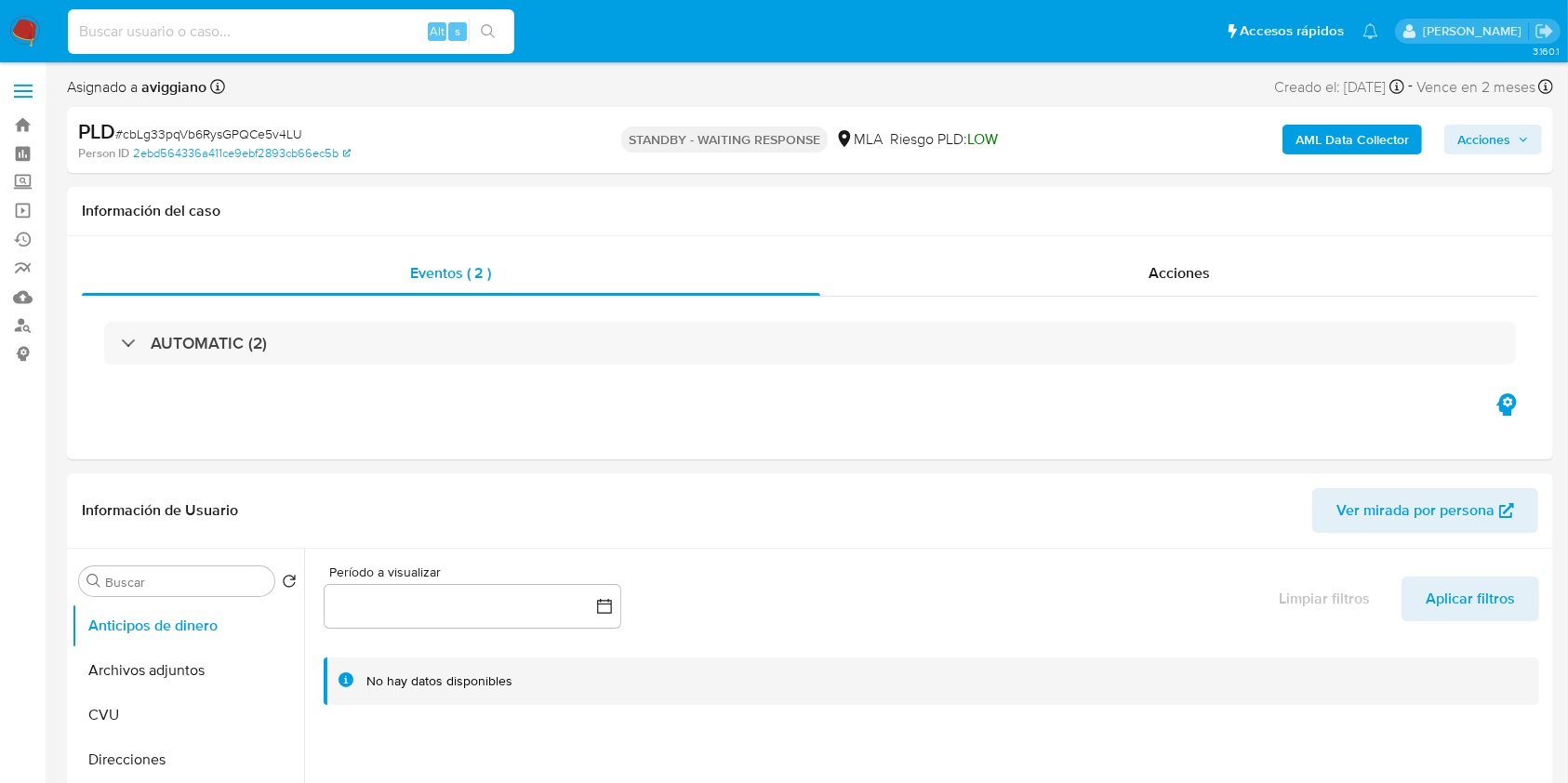
drag, startPoint x: 160, startPoint y: 35, endPoint x: 246, endPoint y: 51, distance: 87.5
click at [159, 37] on input at bounding box center [290, 31] width 446 height 24
paste input "lfkoJR4ZRDqFLzkLBVVEOngM"
type input "lfkoJR4ZRDqFLzkLBVVEOngM"
click at [483, 31] on icon "search-icon" at bounding box center [488, 31] width 15 height 15
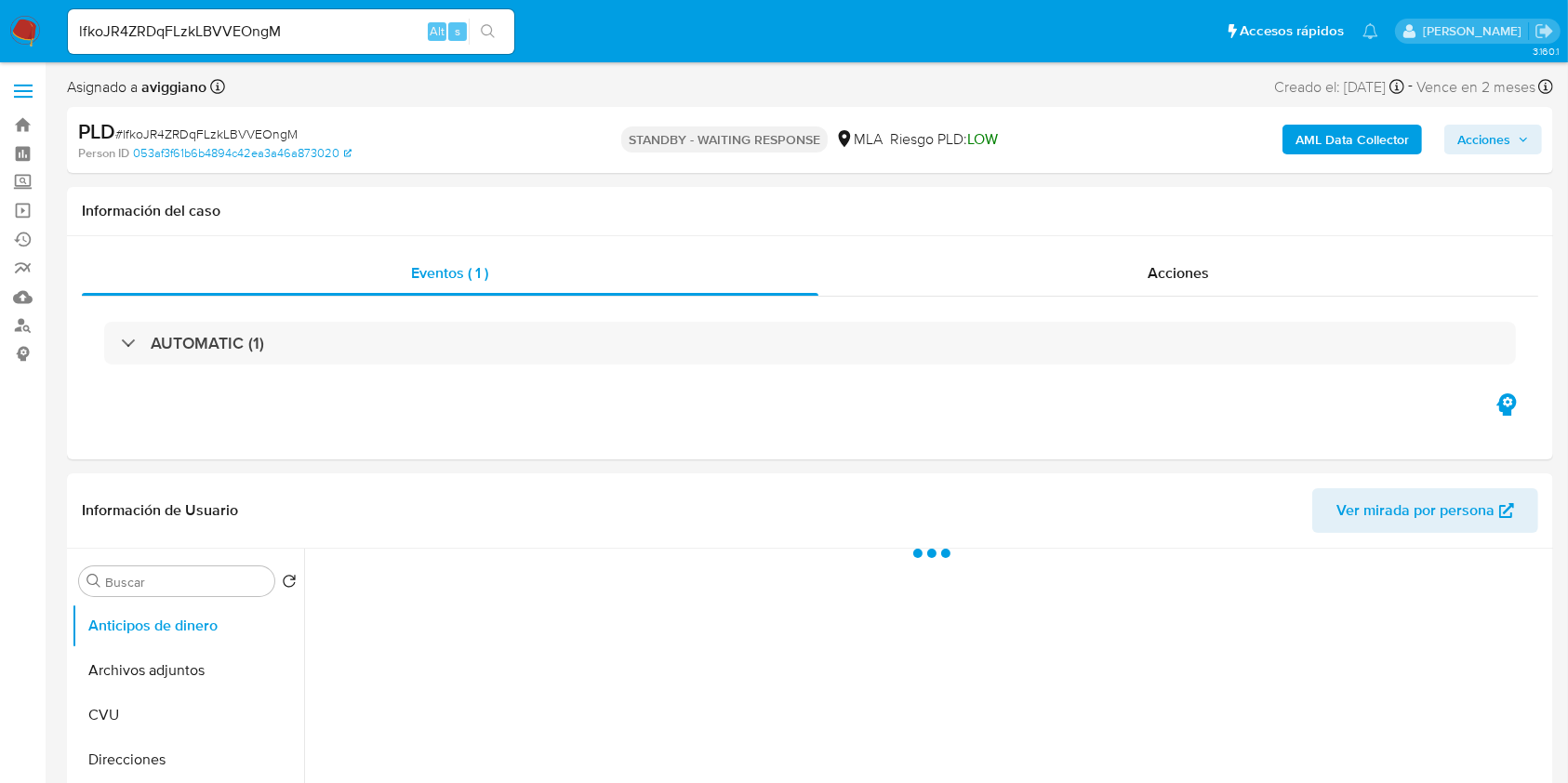
select select "10"
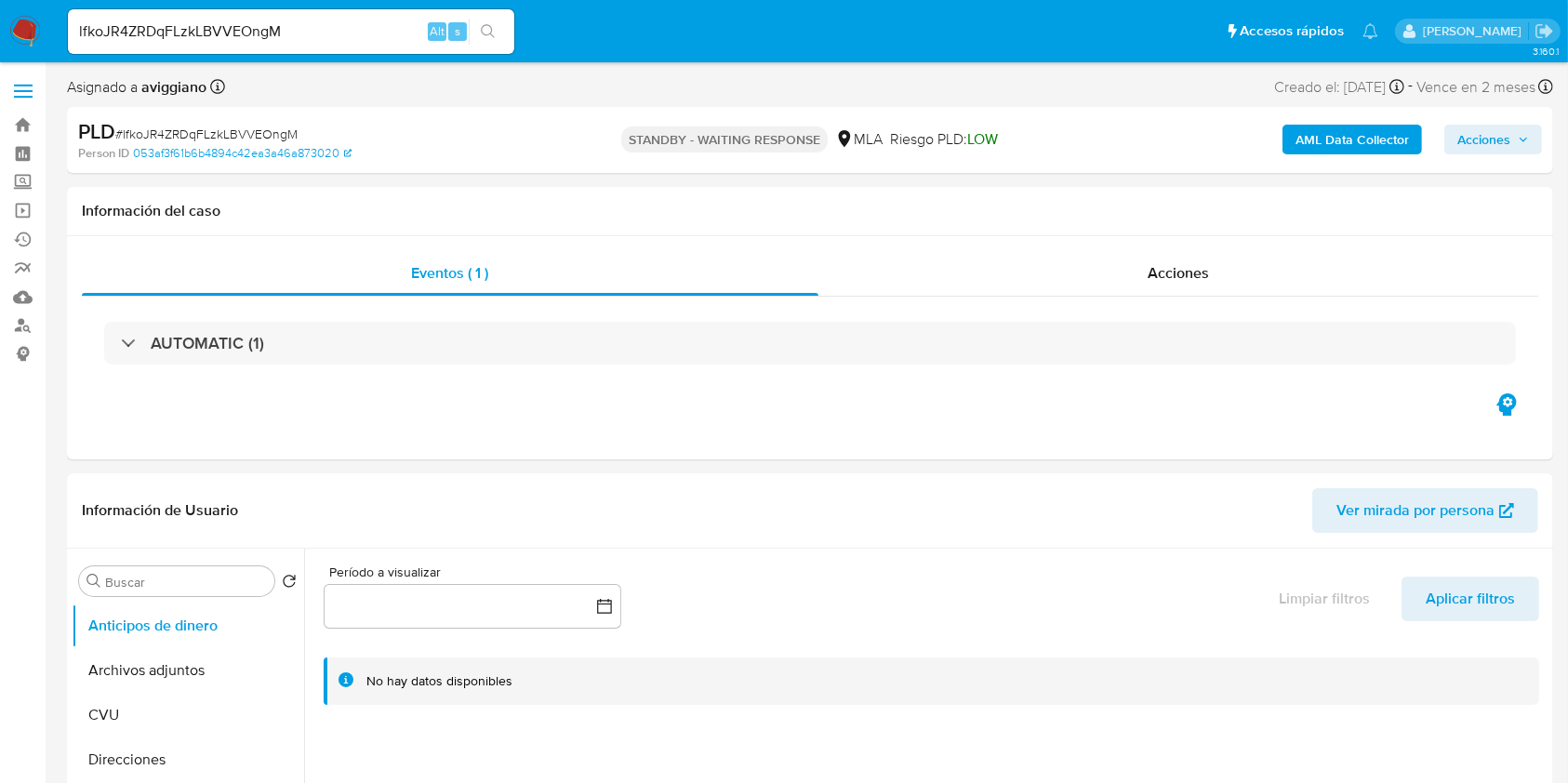
click at [192, 12] on div "lfkoJR4ZRDqFLzkLBVVEOngM Alt s" at bounding box center [290, 31] width 446 height 45
click at [184, 31] on input "lfkoJR4ZRDqFLzkLBVVEOngM" at bounding box center [290, 31] width 446 height 24
paste input "tJFXuoIHvlXq643zziOY9WMP"
type input "tJFXuoIHvlXq643zziOY9WMP"
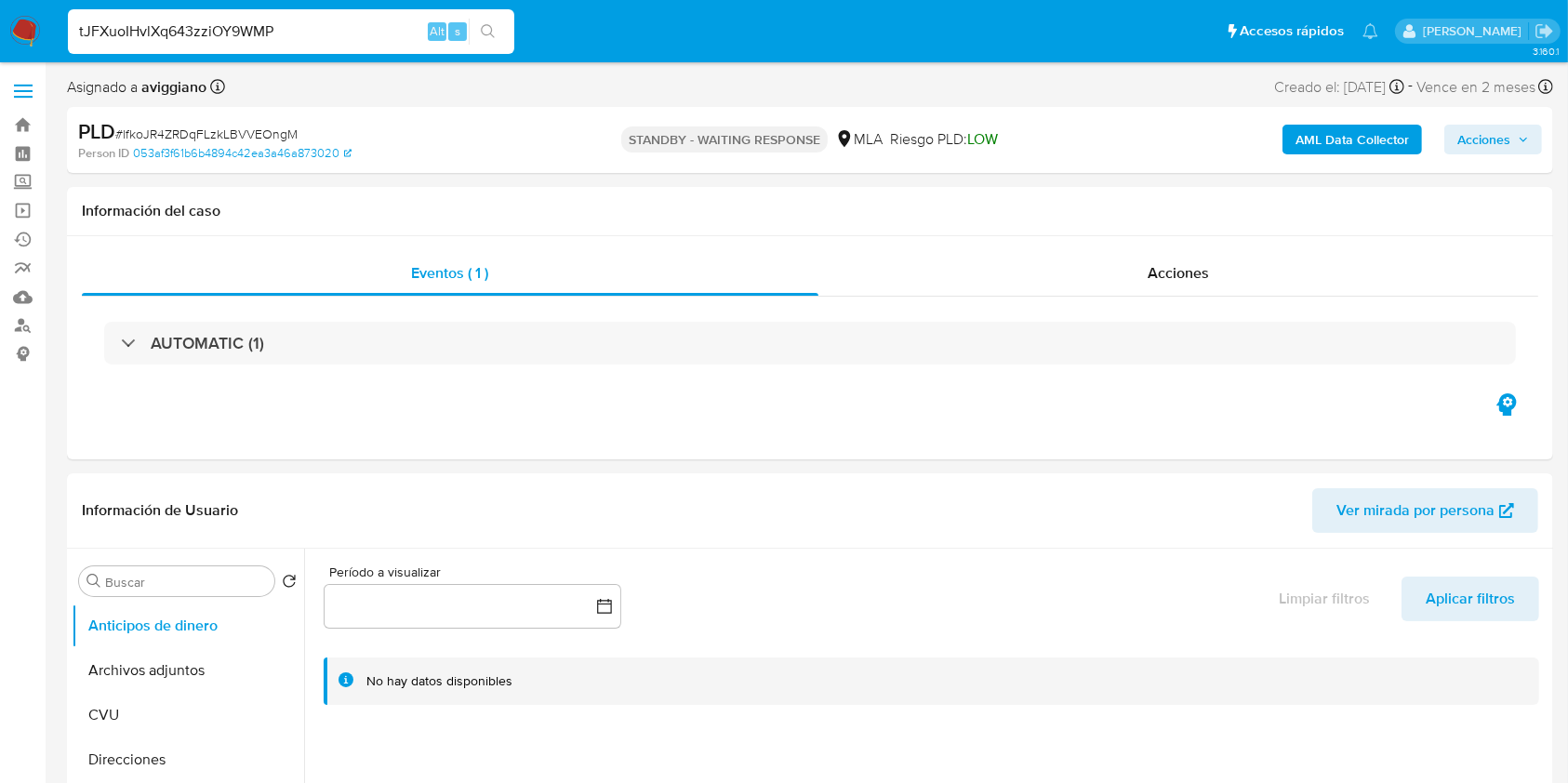
click at [494, 39] on button "search-icon" at bounding box center [487, 31] width 38 height 26
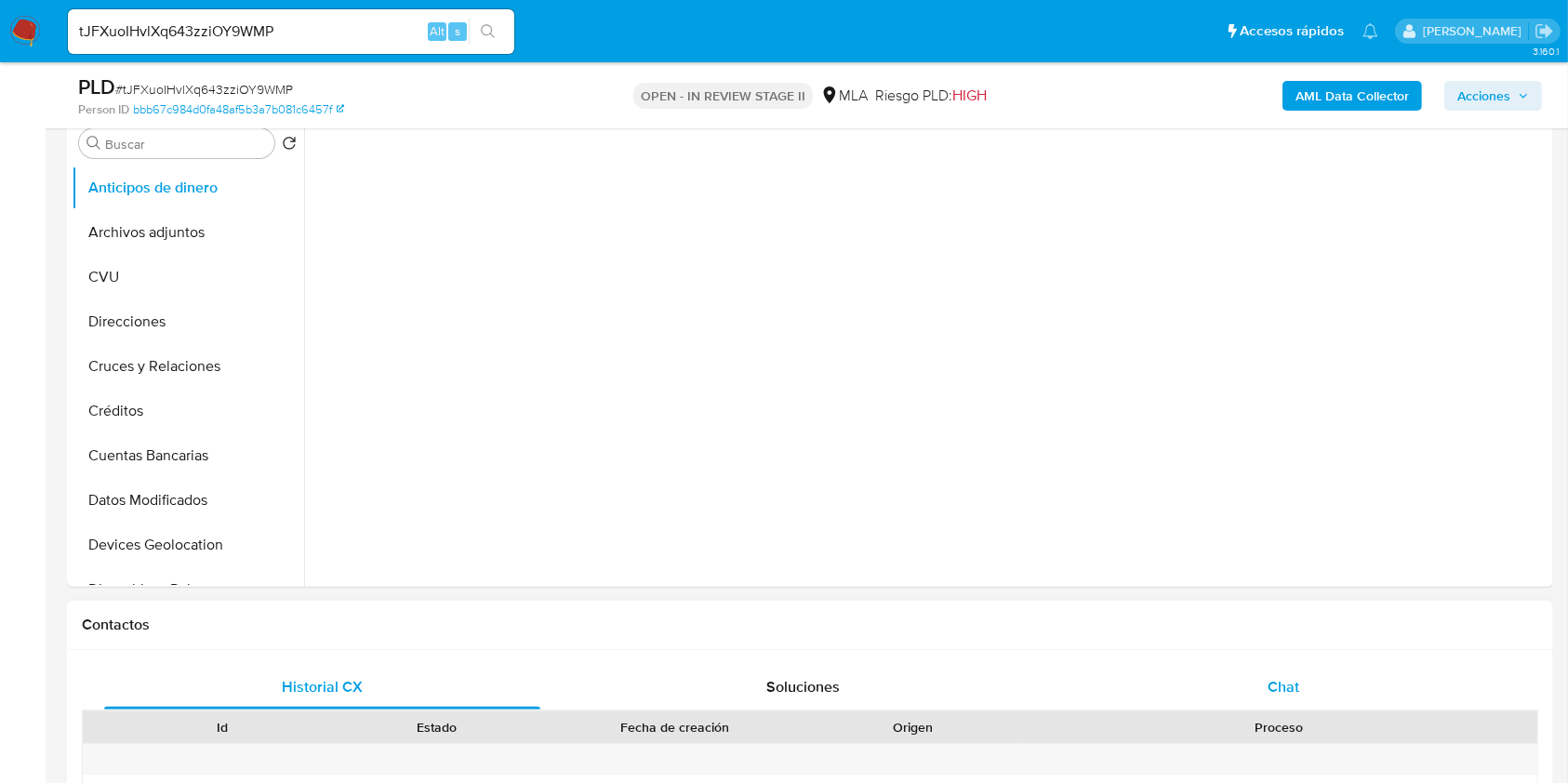
select select "10"
click at [1260, 676] on div "Chat" at bounding box center [1283, 687] width 436 height 45
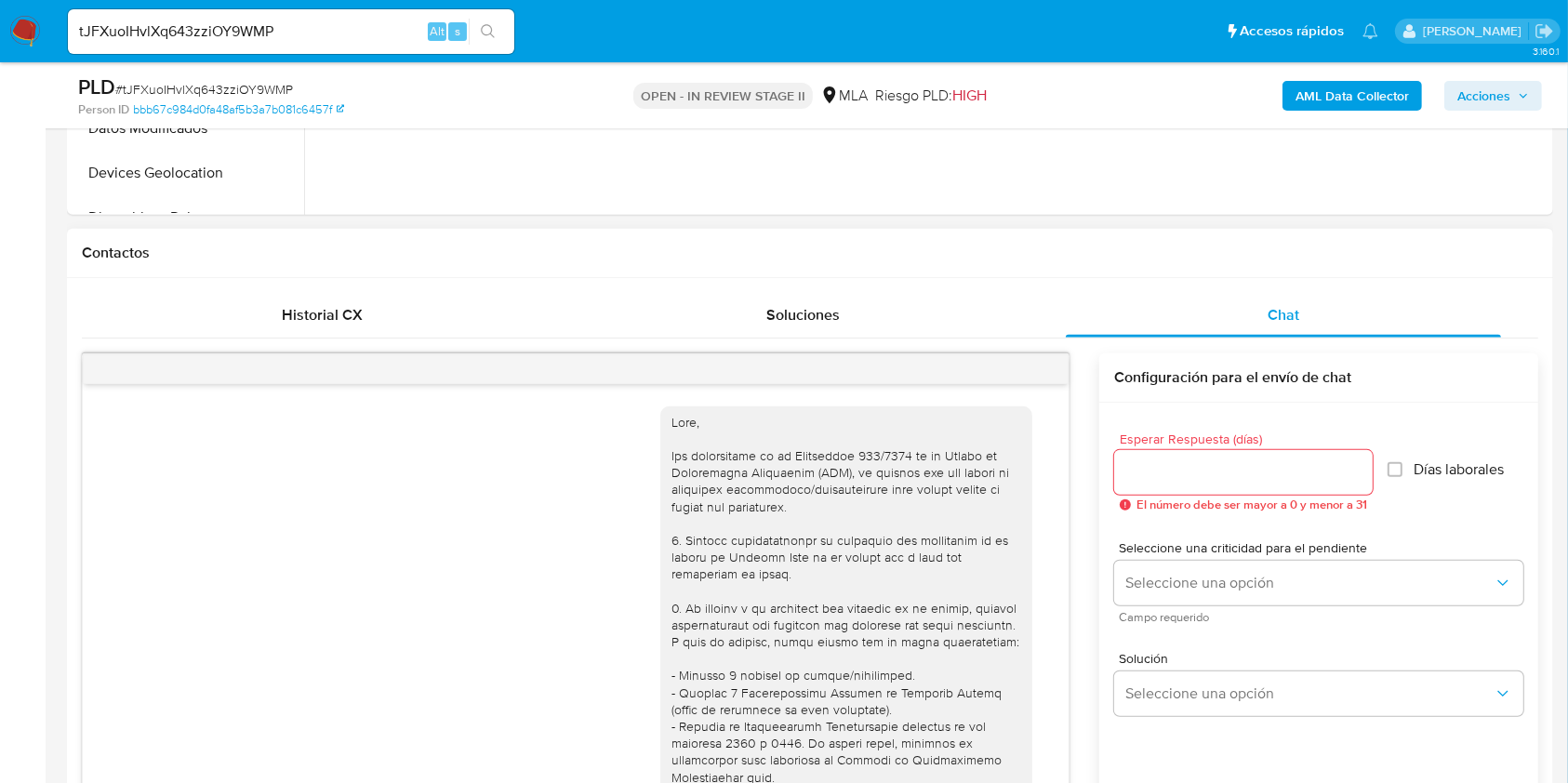
scroll to position [818, 0]
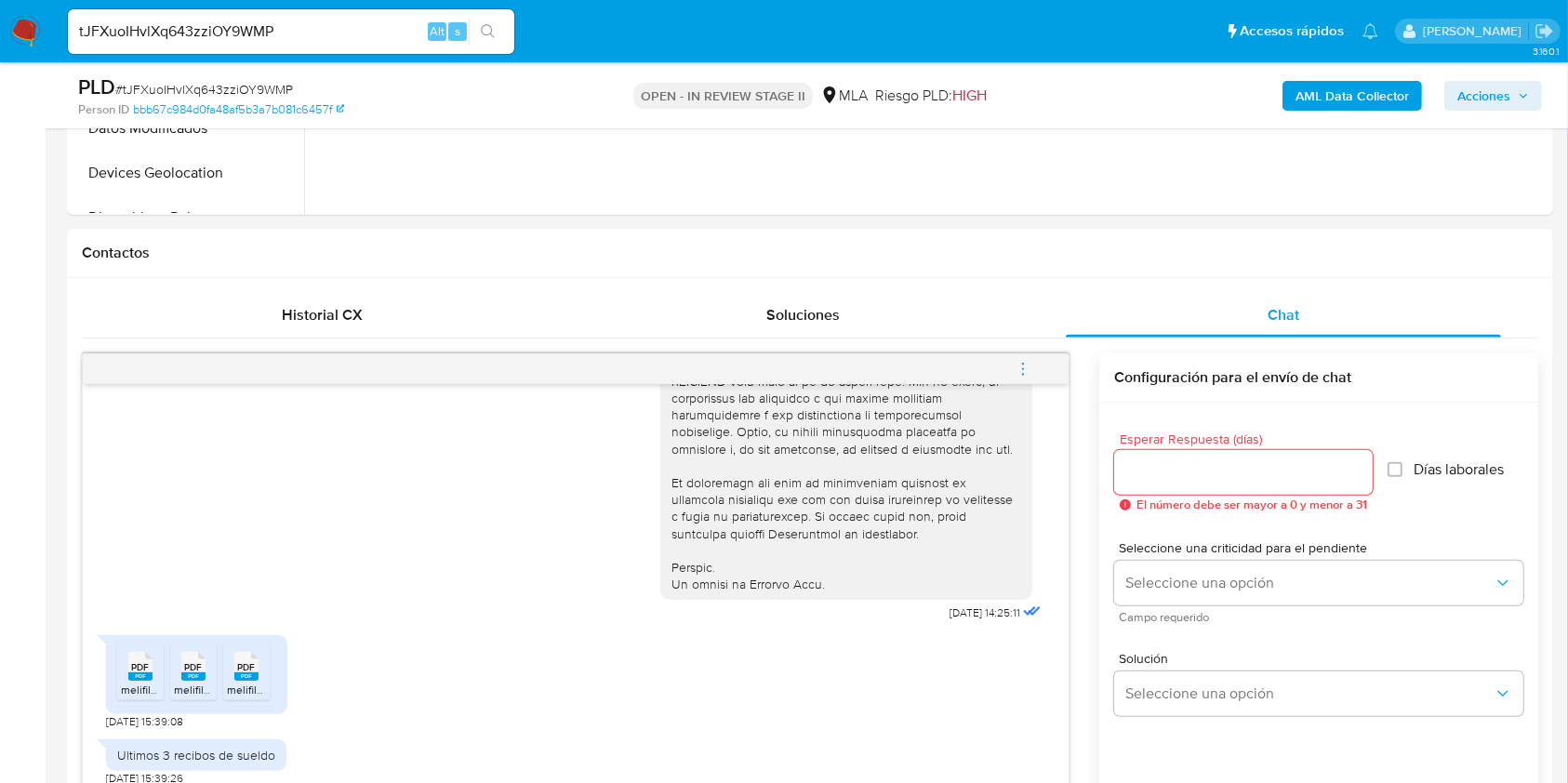
click at [131, 27] on input "tJFXuoIHvlXq643zziOY9WMP" at bounding box center [290, 31] width 446 height 24
paste input "VqNV6KsHT6E4NEE3DNThSjUx"
type input "VqNV6KsHT6E4NEE3DNThSjUx"
click at [487, 27] on icon "search-icon" at bounding box center [488, 31] width 15 height 15
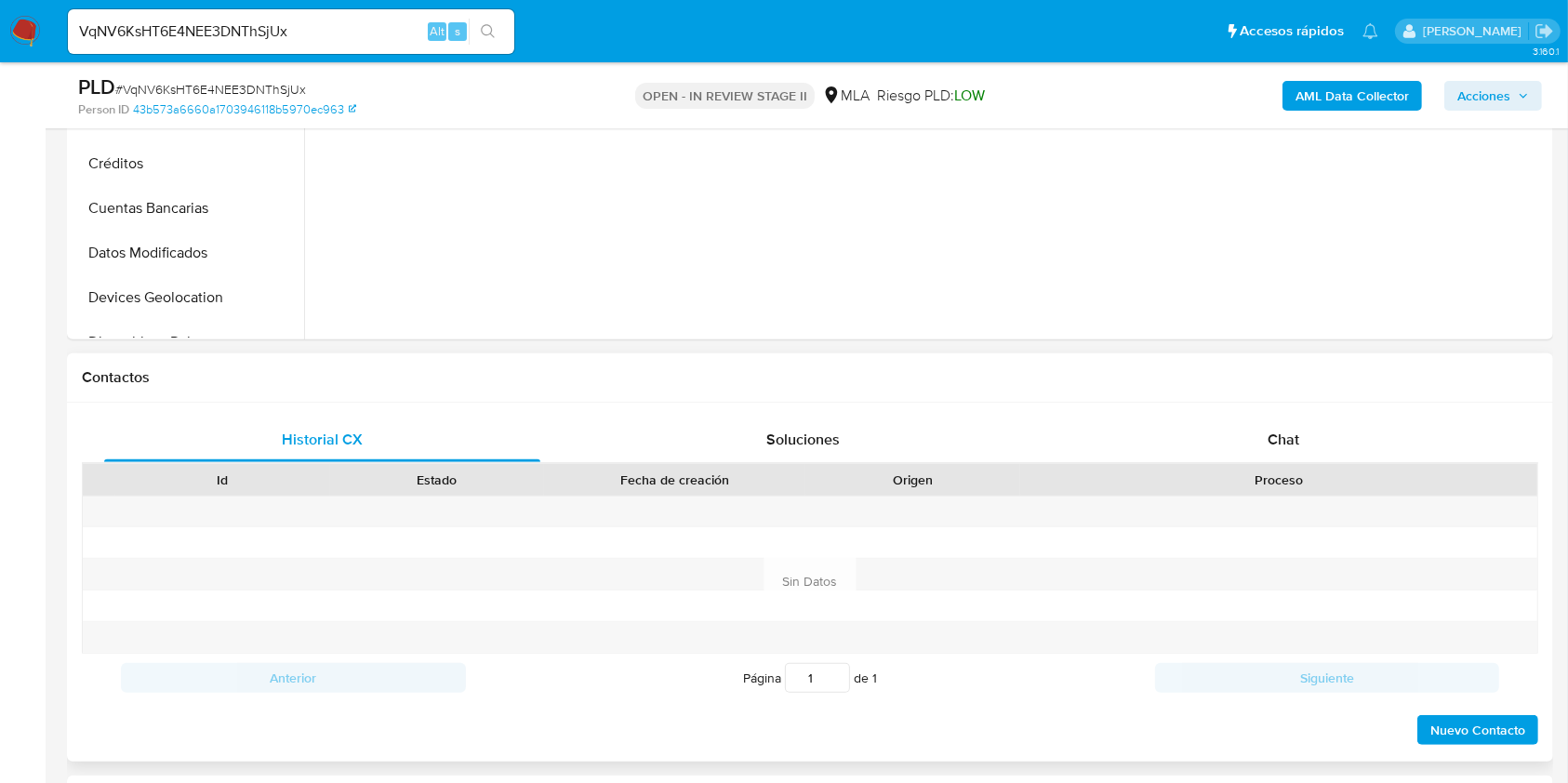
select select "10"
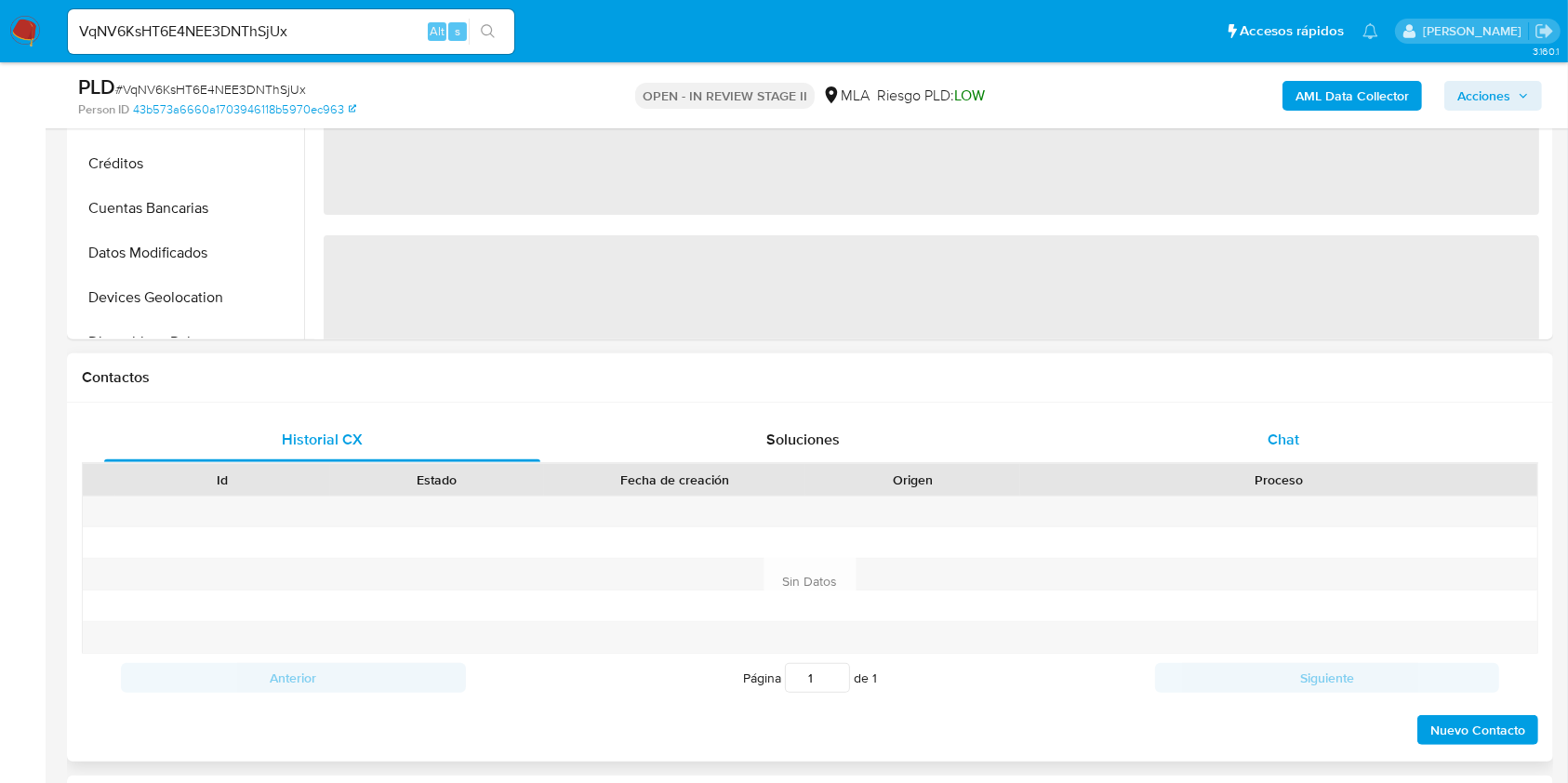
click at [1266, 454] on div "Chat" at bounding box center [1283, 440] width 436 height 45
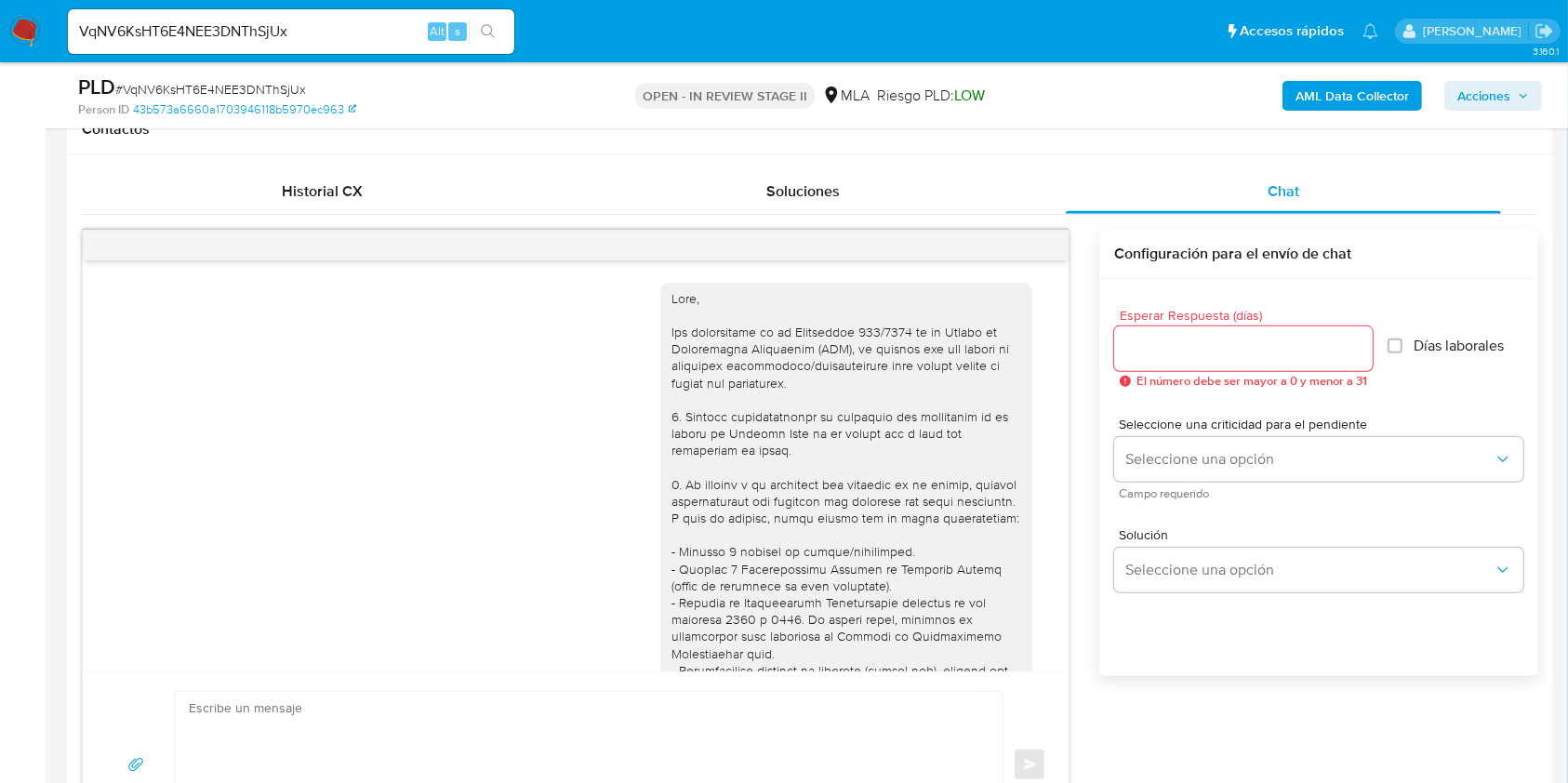
scroll to position [881, 0]
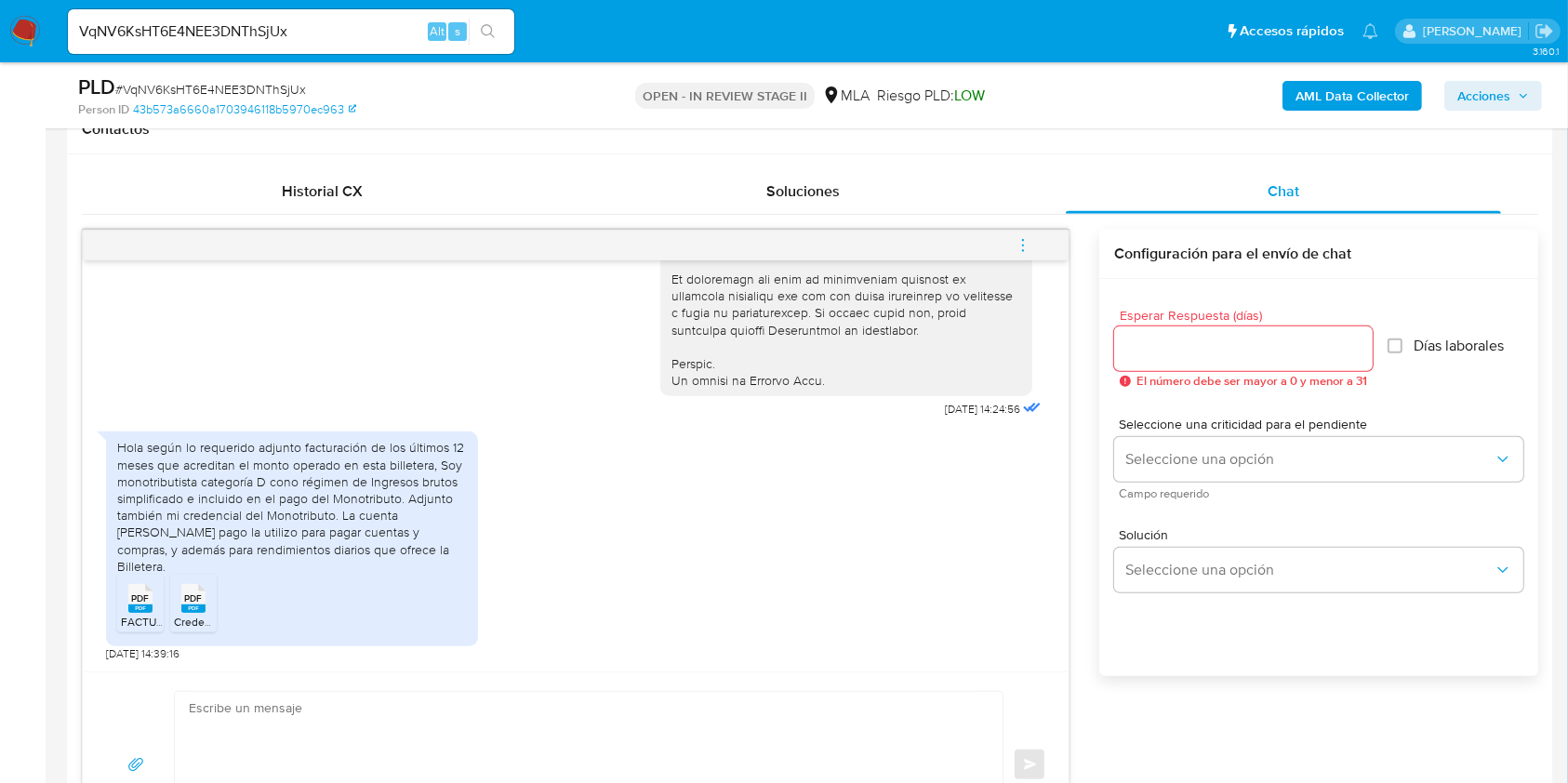
click at [199, 32] on input "VqNV6KsHT6E4NEE3DNThSjUx" at bounding box center [290, 31] width 446 height 24
paste input "2IErO1UrQE9urdj8BUnyDTF"
type input "V2IErO1UrQE9urdj8BUnyDTF"
click at [495, 25] on icon "search-icon" at bounding box center [488, 31] width 15 height 15
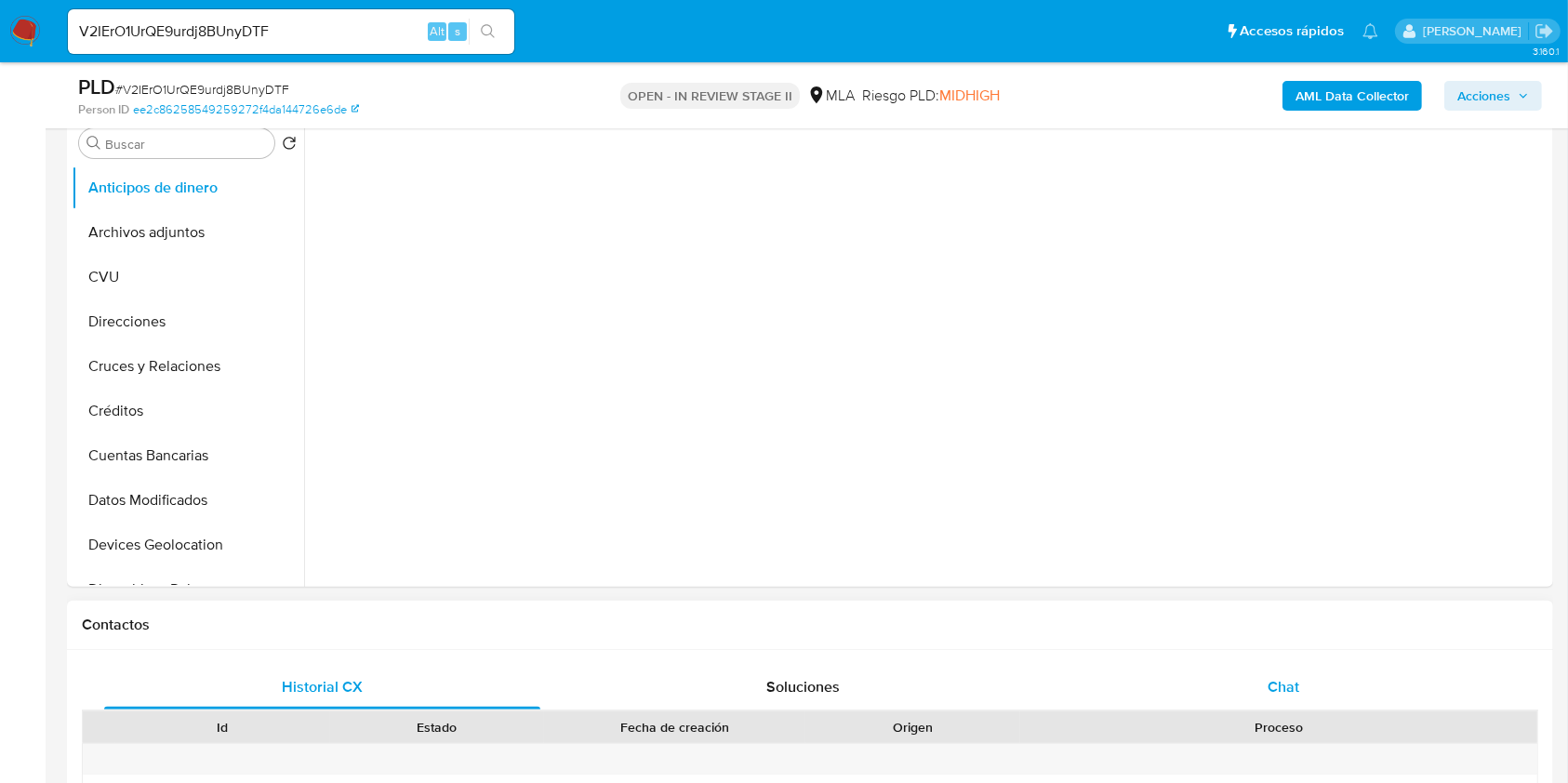
select select "10"
click at [1257, 694] on div "Chat" at bounding box center [1283, 687] width 436 height 45
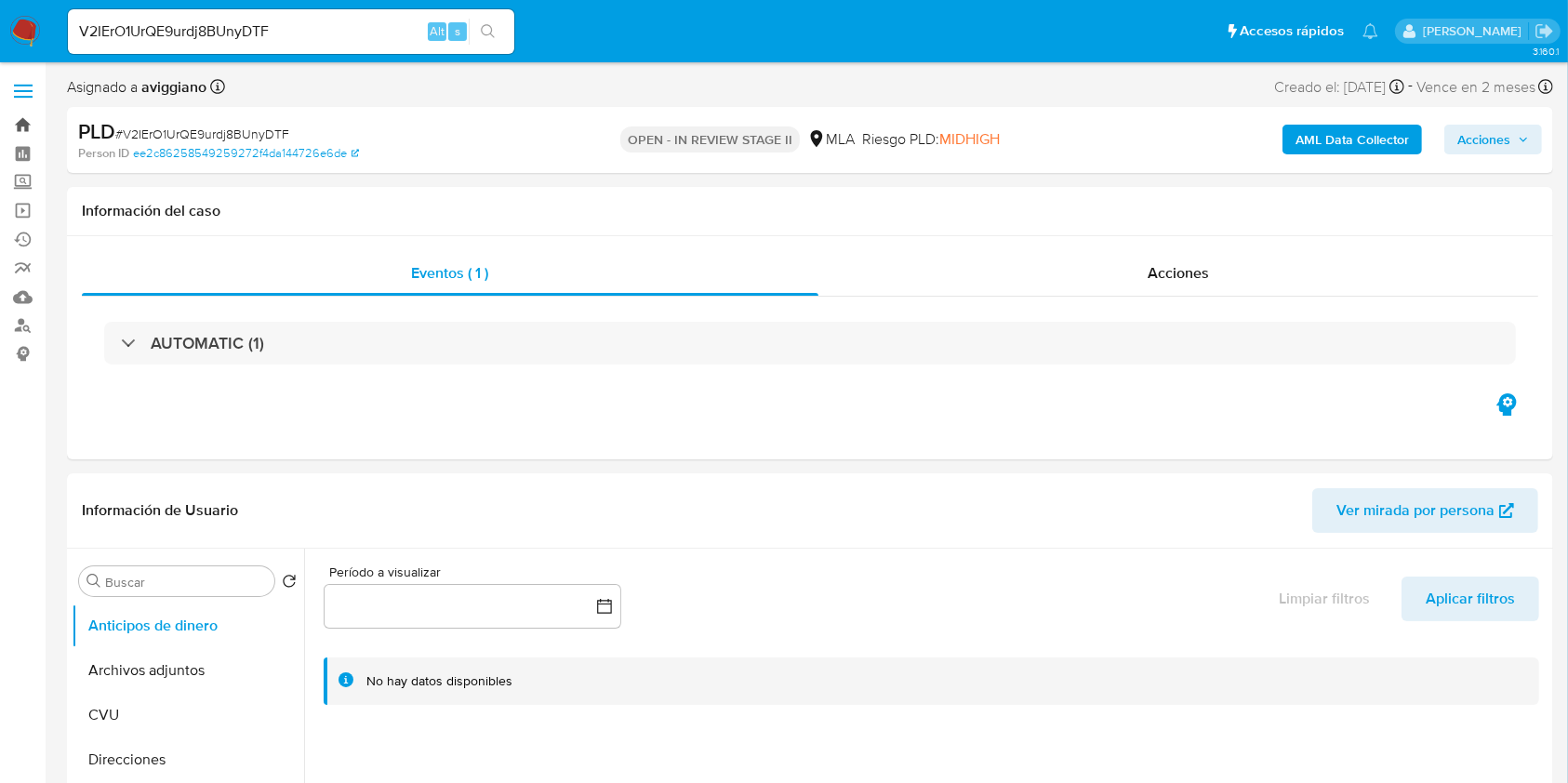
click at [39, 122] on link "Bandeja" at bounding box center [111, 124] width 221 height 28
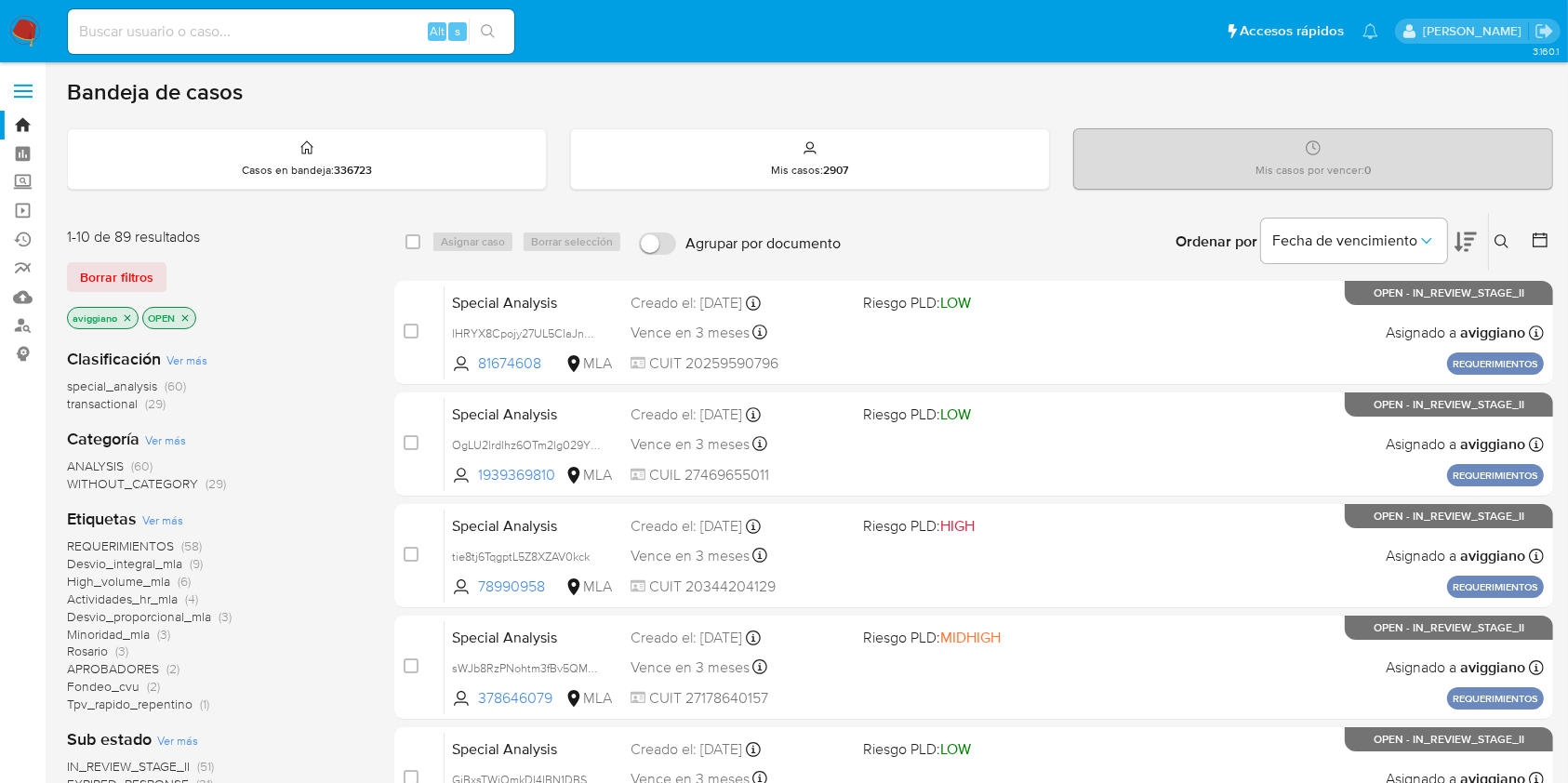
click at [129, 320] on icon "close-filter" at bounding box center [126, 318] width 11 height 11
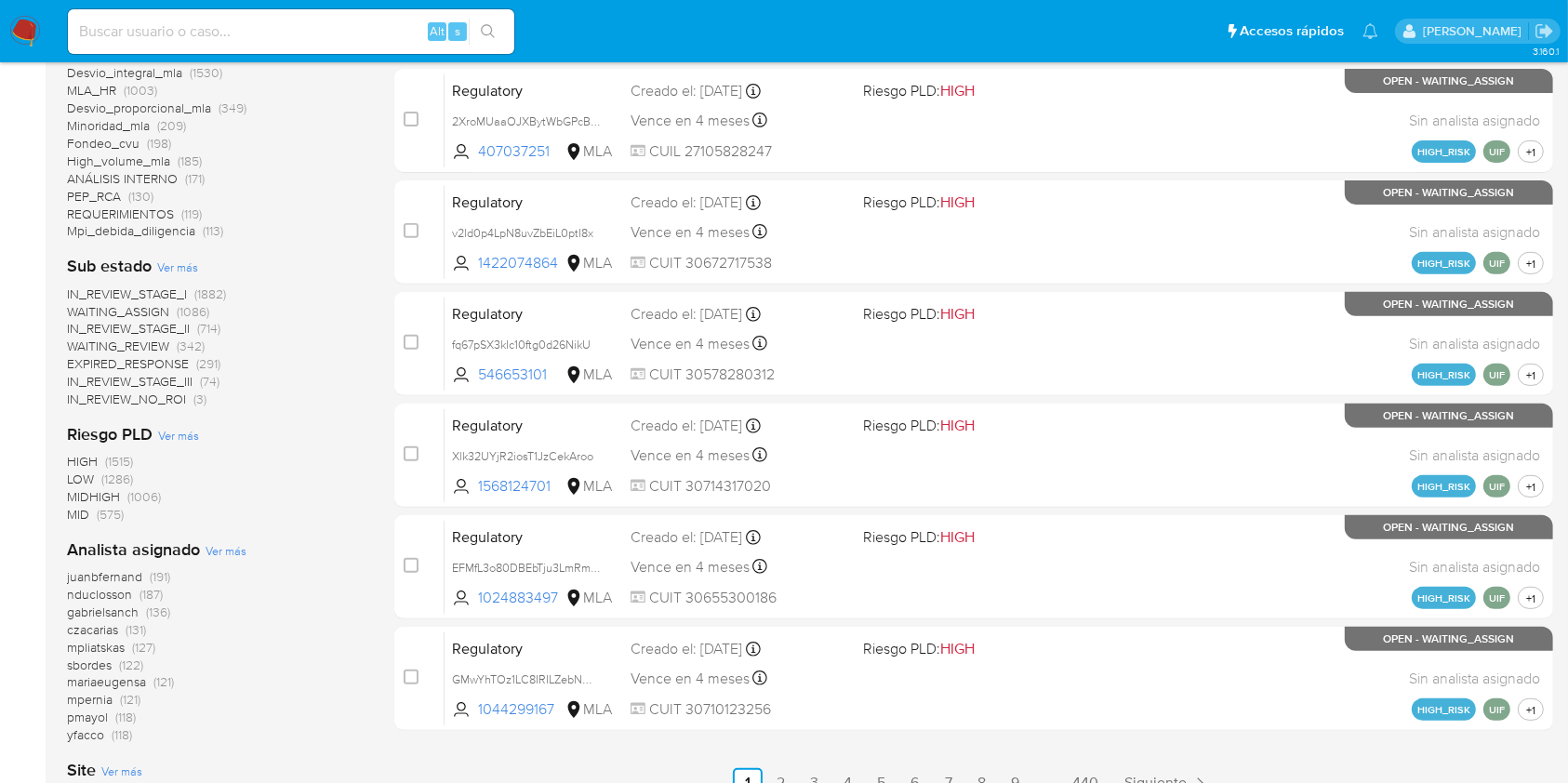
scroll to position [744, 0]
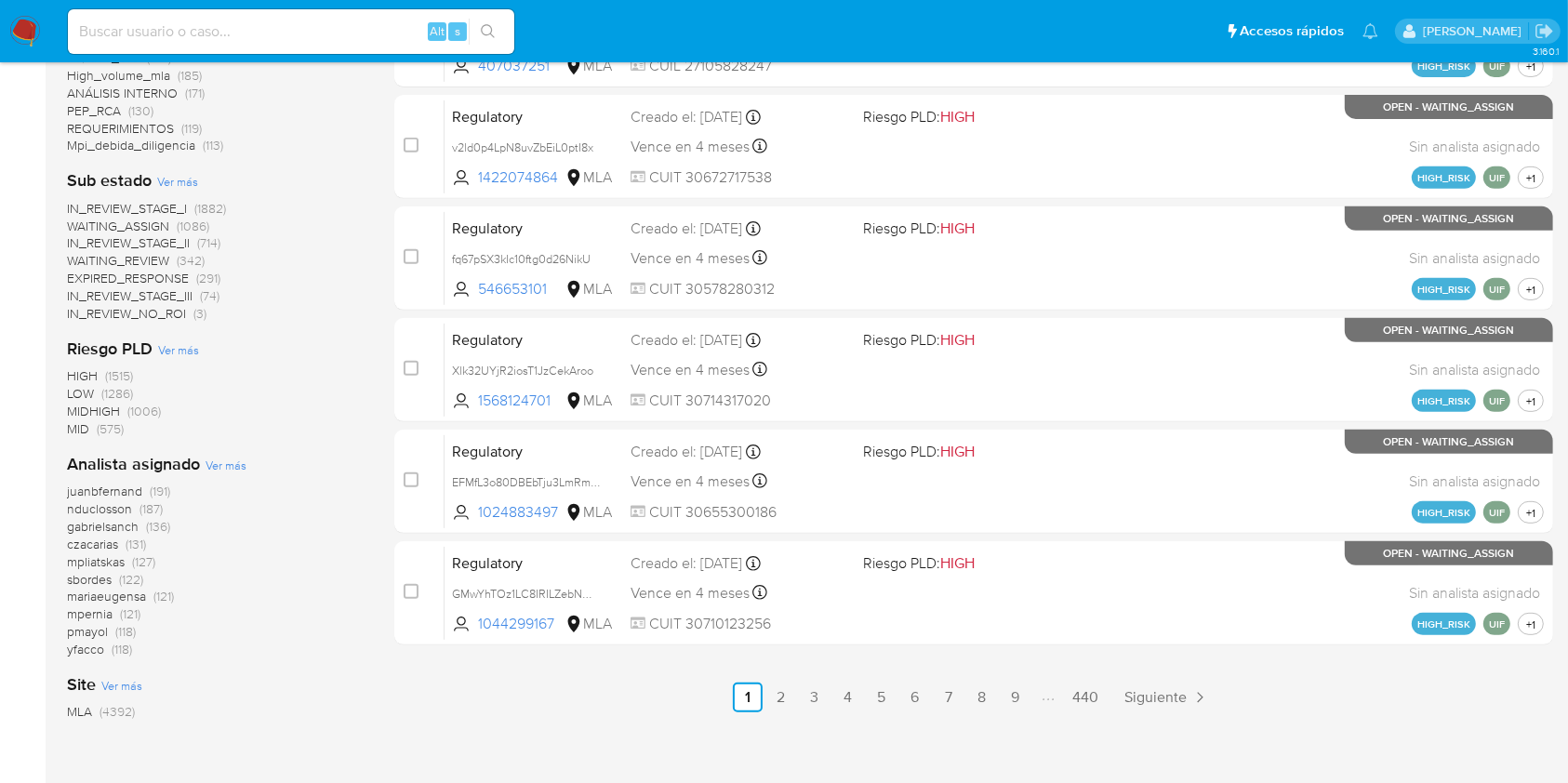
click at [220, 470] on span "Ver más" at bounding box center [226, 465] width 41 height 17
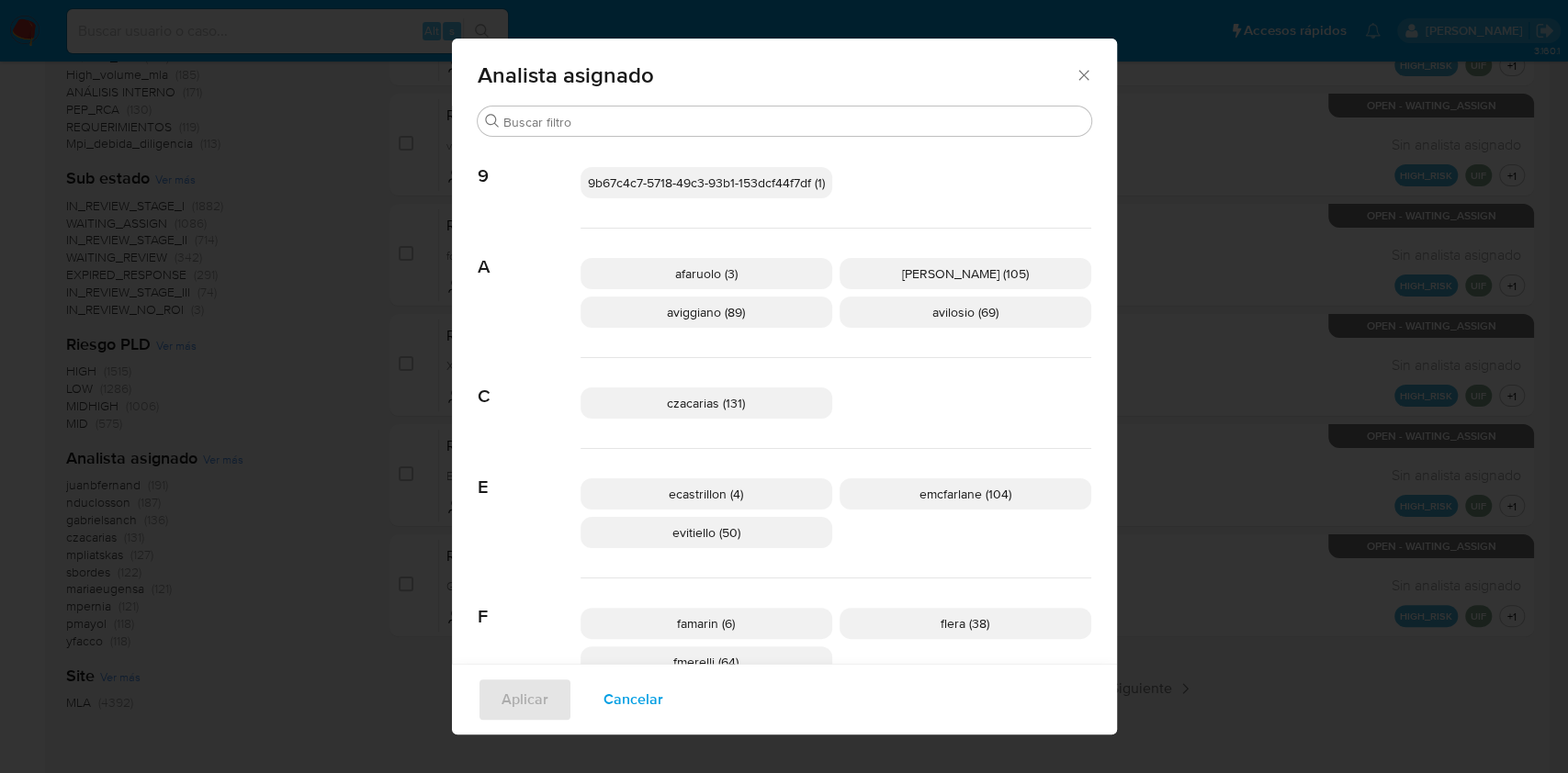
click at [1079, 70] on icon "Cerrar" at bounding box center [1083, 74] width 18 height 18
